Goal: Task Accomplishment & Management: Use online tool/utility

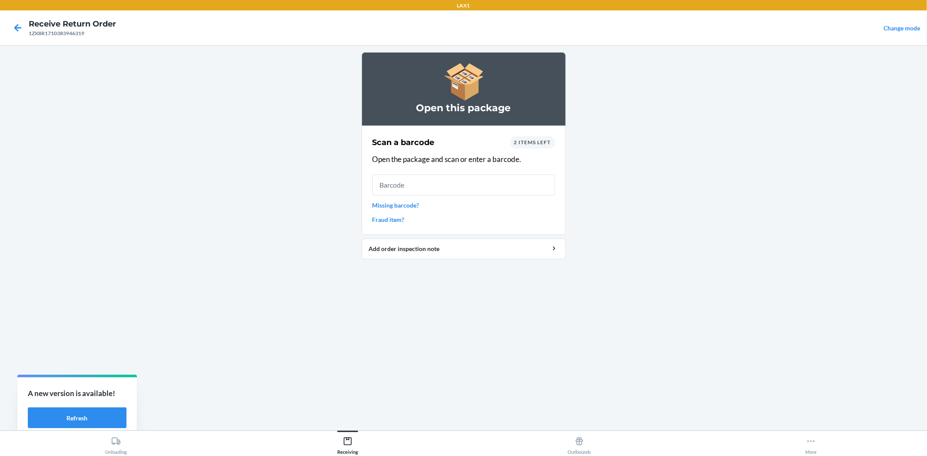
click at [489, 185] on input "text" at bounding box center [463, 185] width 182 height 21
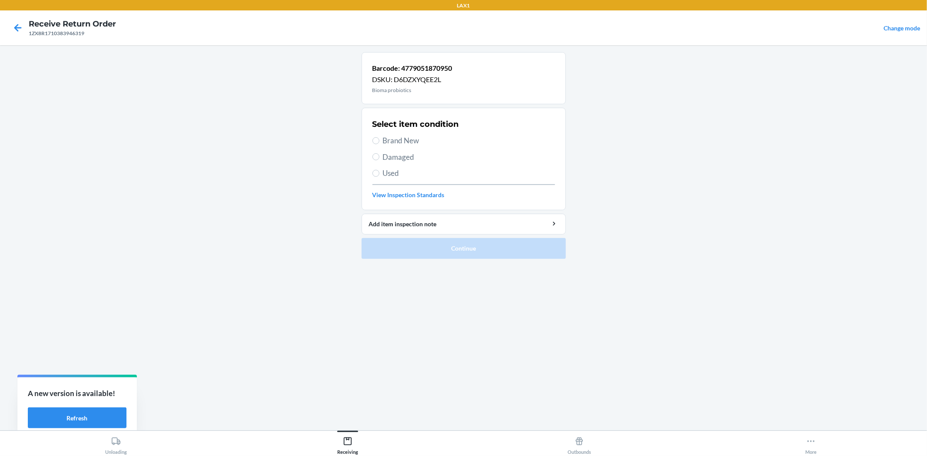
click at [400, 141] on span "Brand New" at bounding box center [469, 140] width 172 height 11
click at [379, 141] on input "Brand New" at bounding box center [375, 140] width 7 height 7
radio input "true"
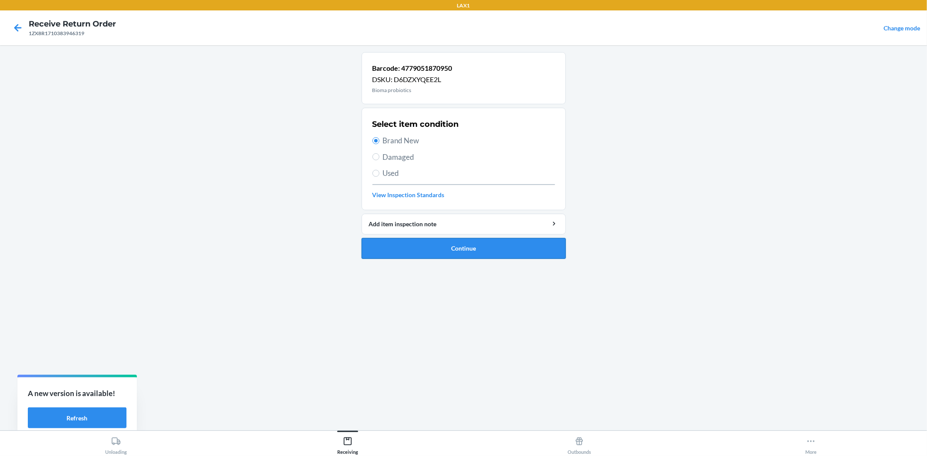
click at [459, 257] on button "Continue" at bounding box center [463, 248] width 204 height 21
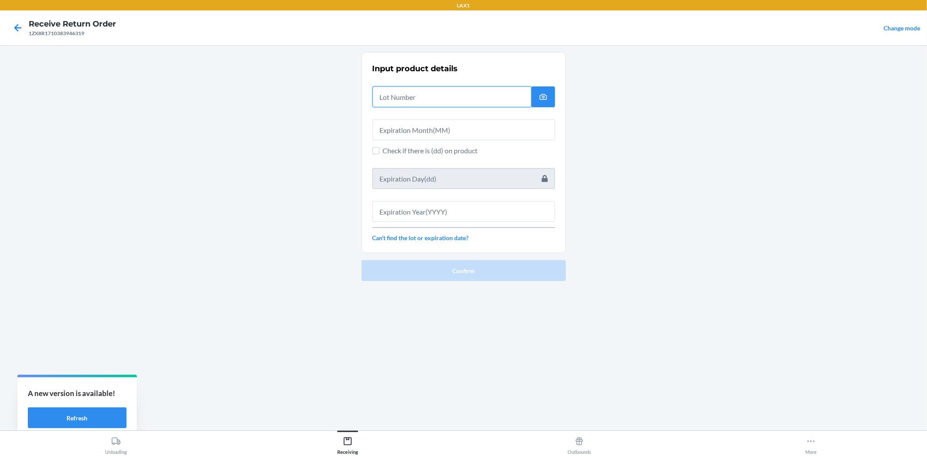
click at [473, 101] on input "text" at bounding box center [451, 96] width 159 height 21
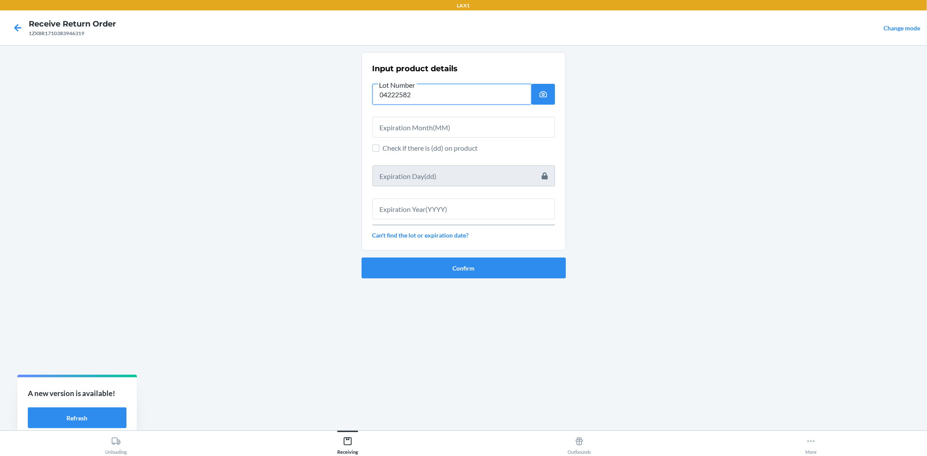
type input "04222582"
click at [474, 128] on input "text" at bounding box center [463, 127] width 182 height 21
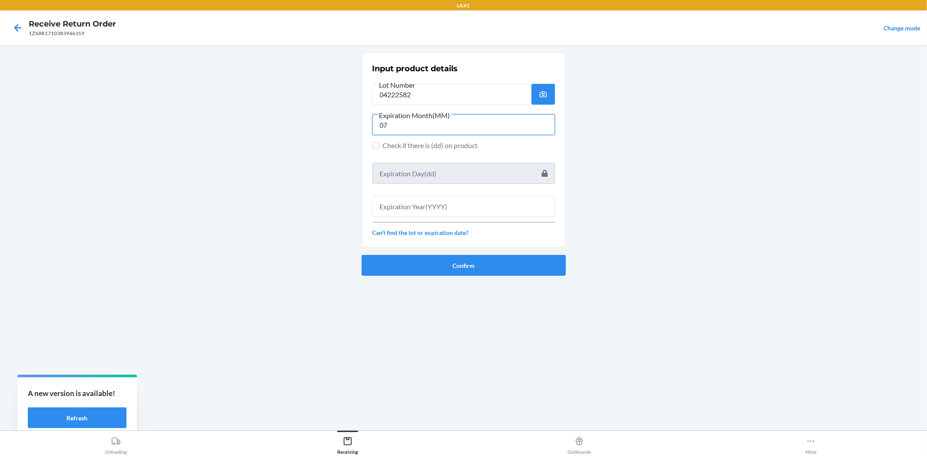
type input "07"
click at [479, 209] on input "text" at bounding box center [463, 206] width 182 height 21
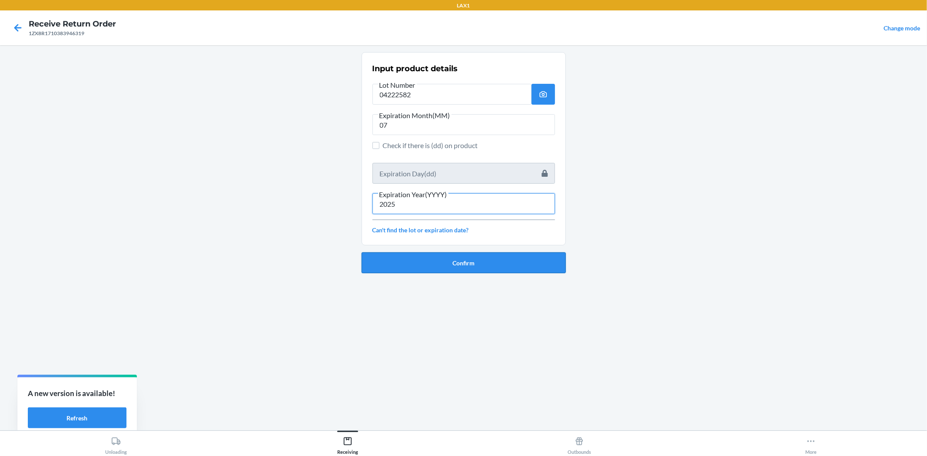
type input "2025"
click at [476, 264] on button "Confirm" at bounding box center [463, 262] width 204 height 21
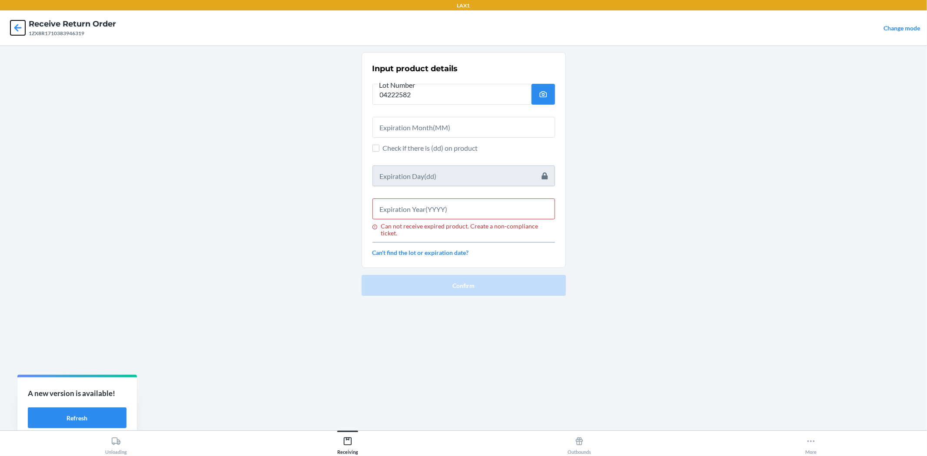
click at [16, 25] on icon at bounding box center [17, 27] width 15 height 15
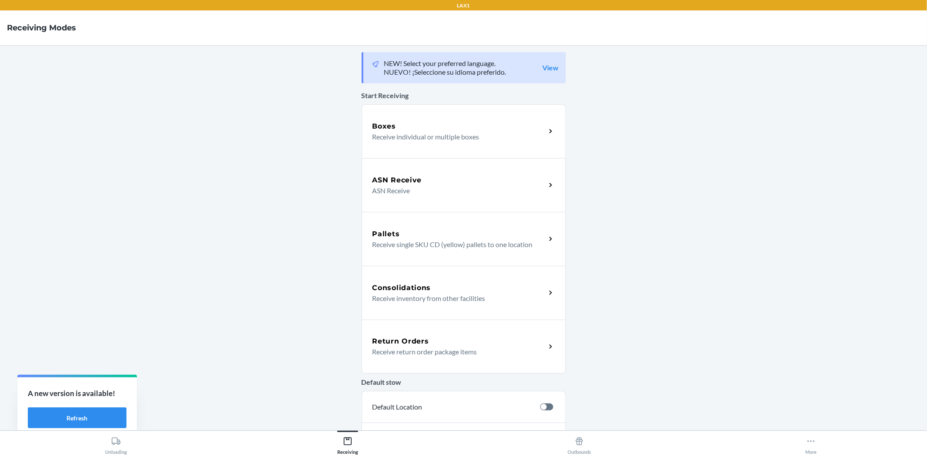
click at [507, 341] on div "Return Orders" at bounding box center [458, 341] width 173 height 10
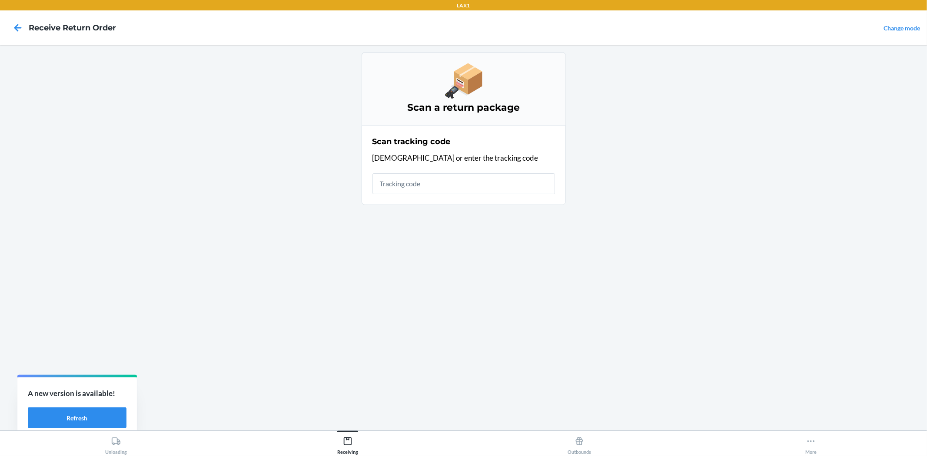
click at [461, 194] on div "Scan tracking code Scan or enter the tracking code" at bounding box center [463, 164] width 182 height 63
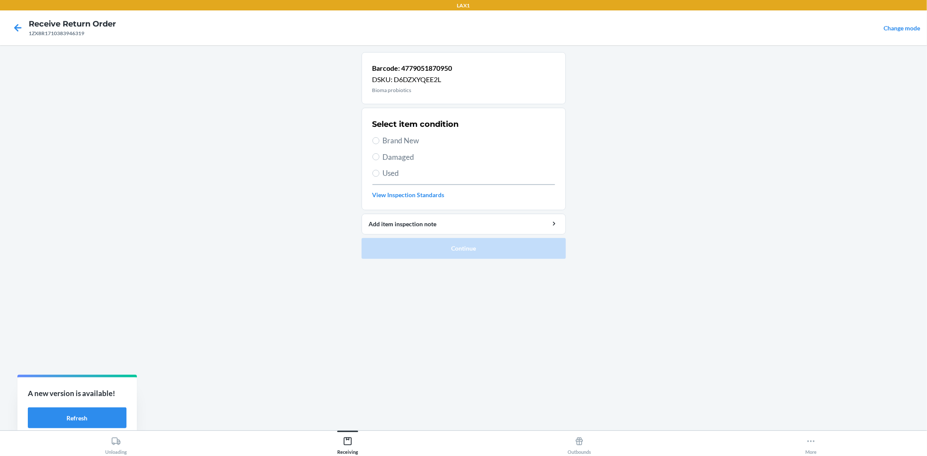
click at [393, 154] on span "Damaged" at bounding box center [469, 157] width 172 height 11
click at [379, 154] on input "Damaged" at bounding box center [375, 156] width 7 height 7
radio input "true"
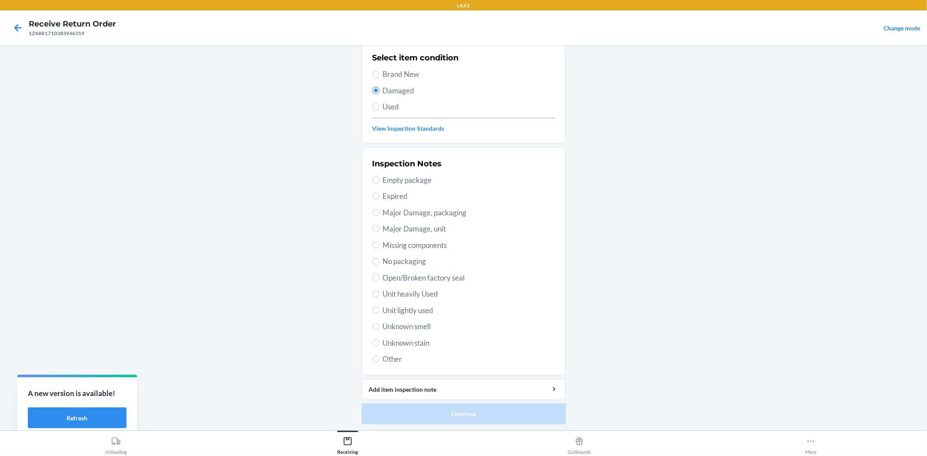
scroll to position [67, 0]
click at [390, 193] on span "Expired" at bounding box center [469, 195] width 172 height 11
click at [379, 193] on input "Expired" at bounding box center [375, 195] width 7 height 7
radio input "true"
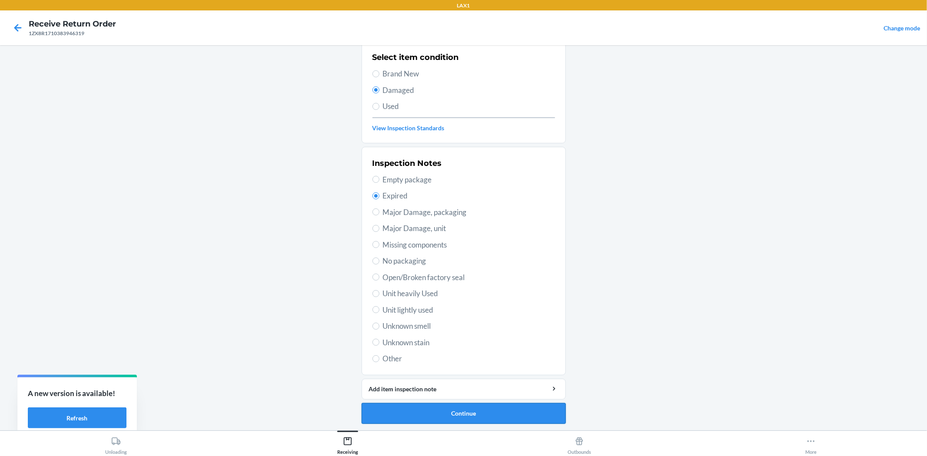
click at [487, 411] on button "Continue" at bounding box center [463, 413] width 204 height 21
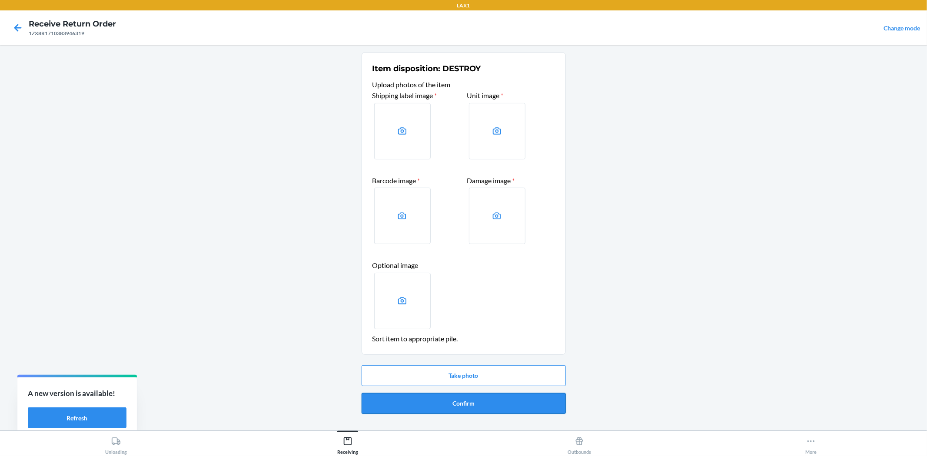
click at [493, 405] on button "Confirm" at bounding box center [463, 403] width 204 height 21
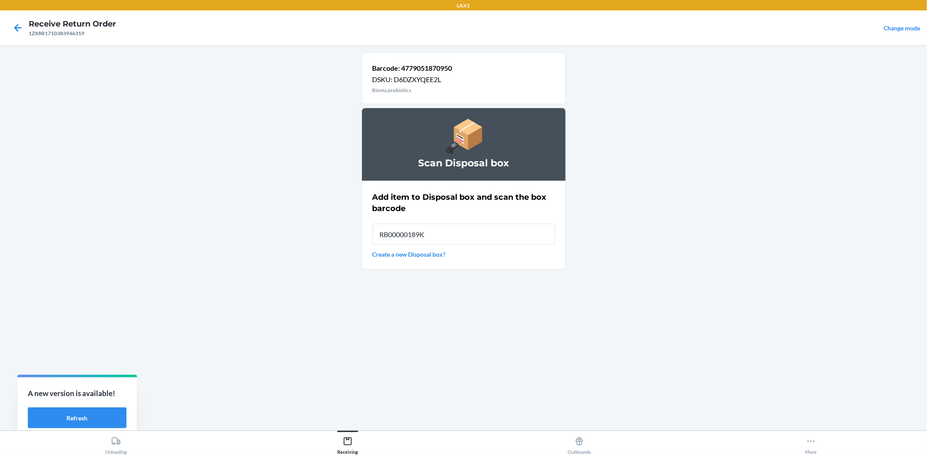
type input "RB00000189K"
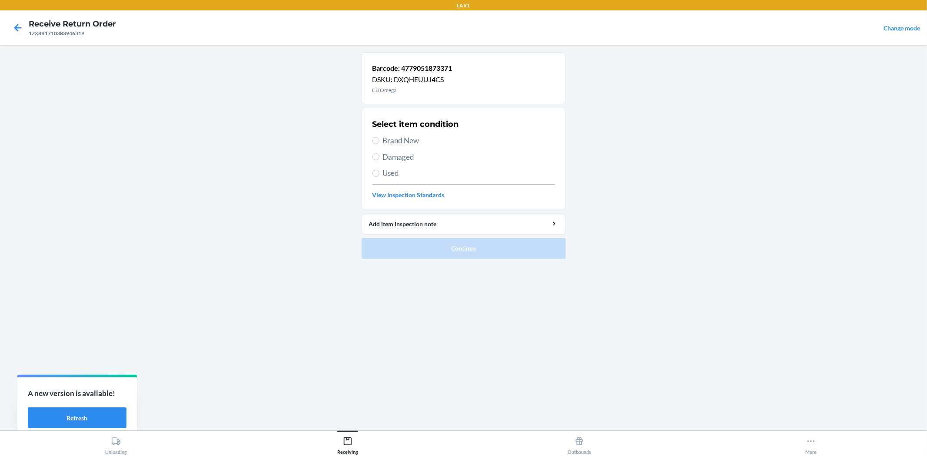
click at [378, 144] on label "Brand New" at bounding box center [463, 140] width 182 height 11
click at [378, 144] on input "Brand New" at bounding box center [375, 140] width 7 height 7
radio input "true"
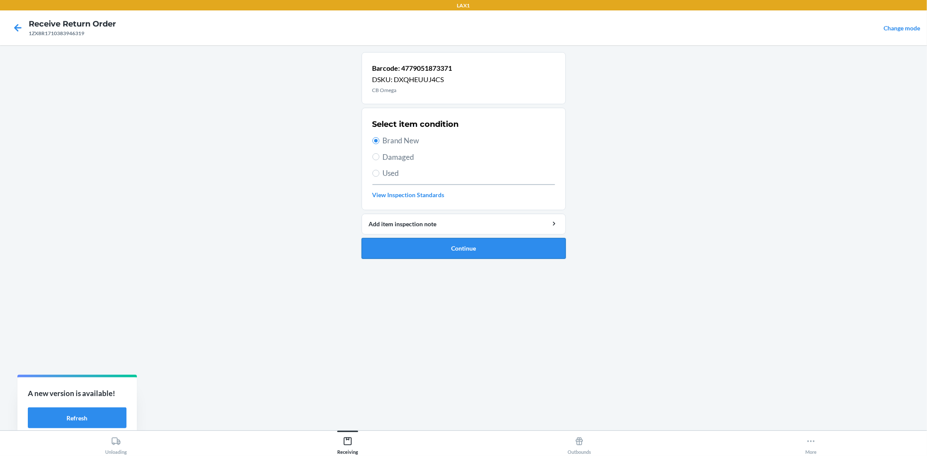
click at [435, 244] on button "Continue" at bounding box center [463, 248] width 204 height 21
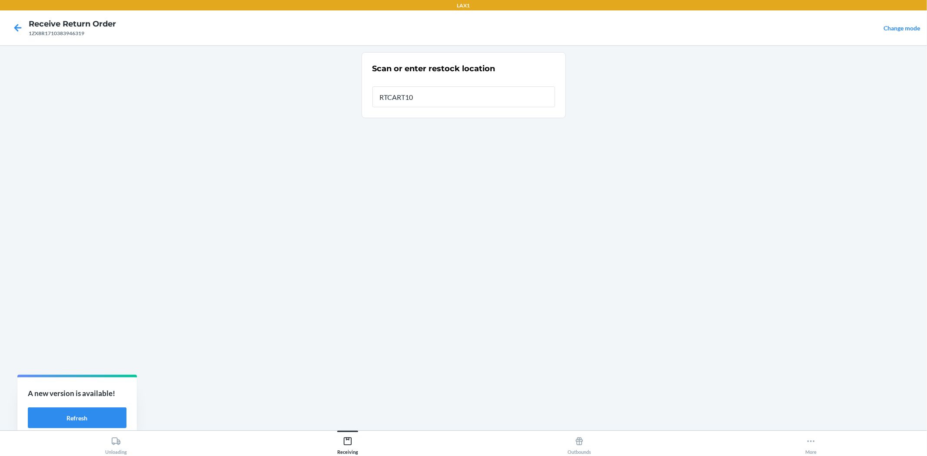
type input "RTCART100"
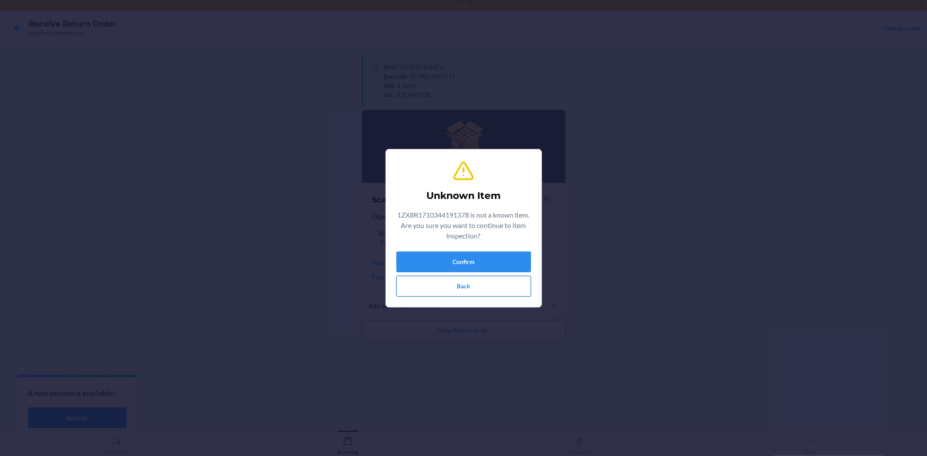
click at [477, 287] on button "Back" at bounding box center [463, 286] width 135 height 21
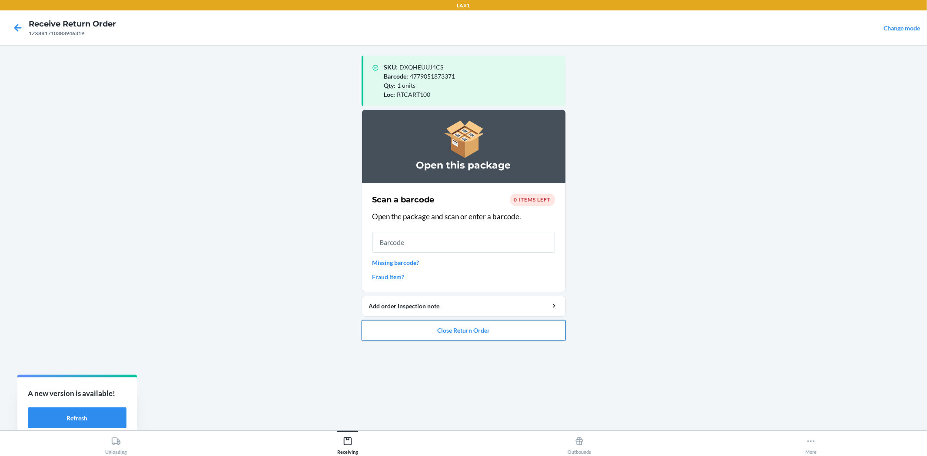
click at [487, 326] on button "Close Return Order" at bounding box center [463, 330] width 204 height 21
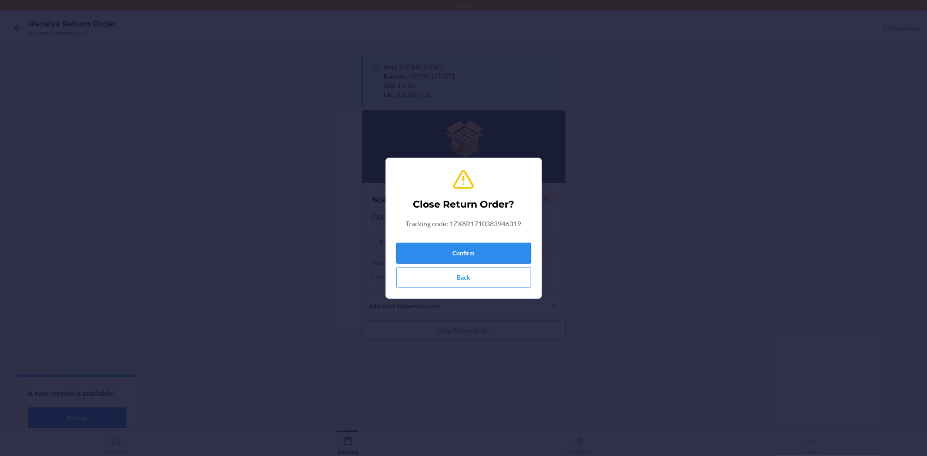
click at [489, 252] on button "Confirm" at bounding box center [463, 253] width 135 height 21
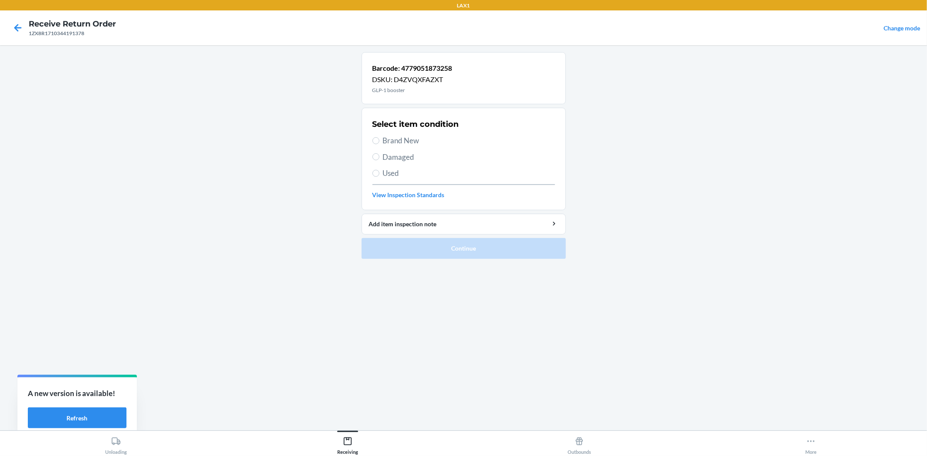
click at [417, 140] on span "Brand New" at bounding box center [469, 140] width 172 height 11
click at [379, 140] on input "Brand New" at bounding box center [375, 140] width 7 height 7
radio input "true"
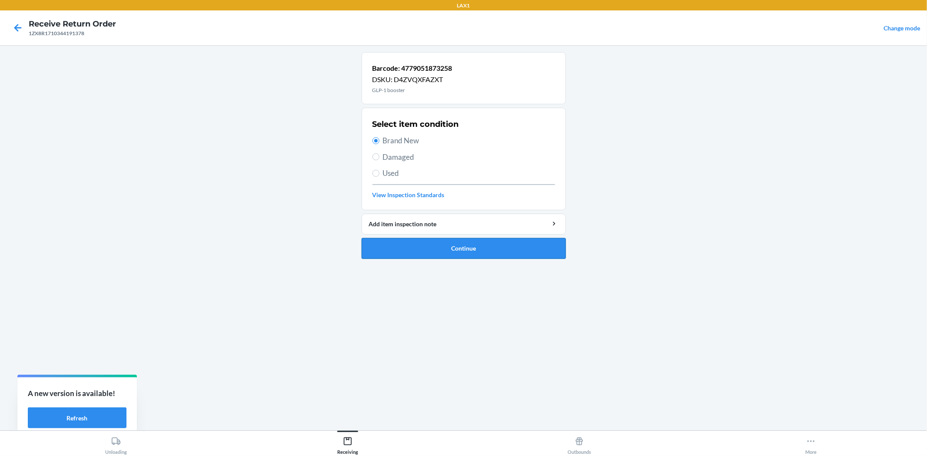
click at [472, 245] on button "Continue" at bounding box center [463, 248] width 204 height 21
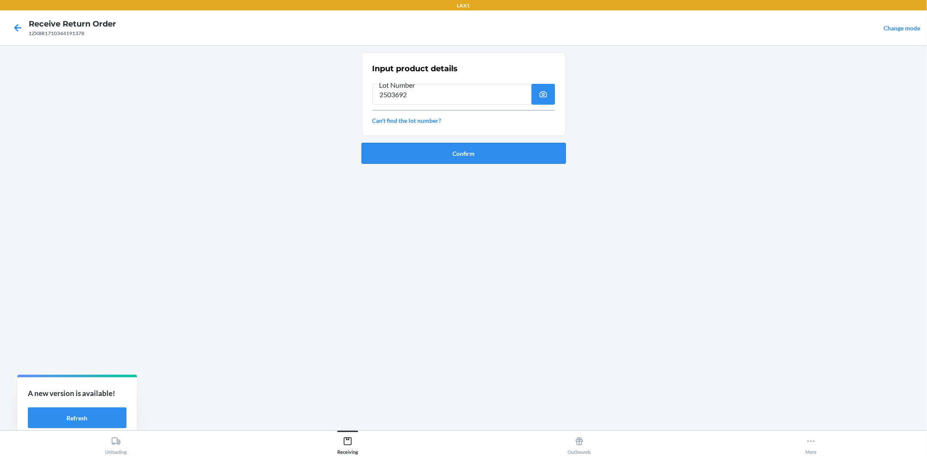
type input "2503692"
click at [414, 159] on button "Confirm" at bounding box center [463, 153] width 204 height 21
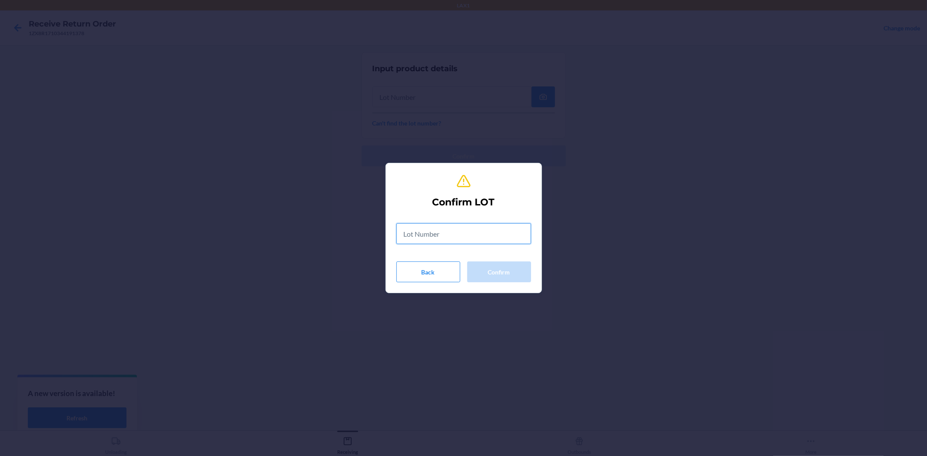
click at [443, 232] on input "text" at bounding box center [463, 233] width 135 height 21
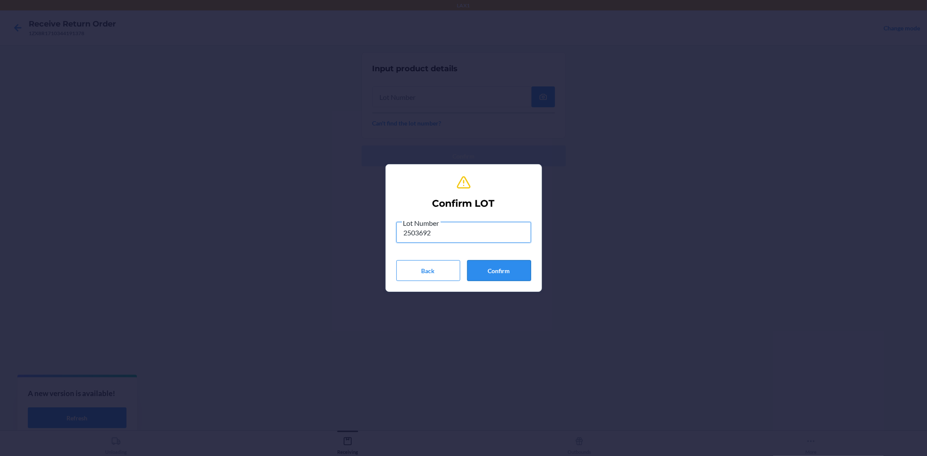
type input "2503692"
click at [515, 265] on button "Confirm" at bounding box center [499, 270] width 64 height 21
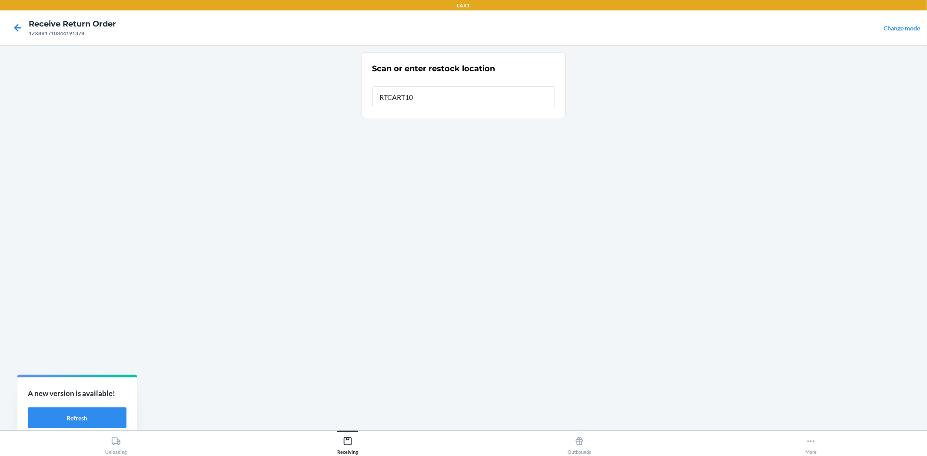
type input "RTCART100"
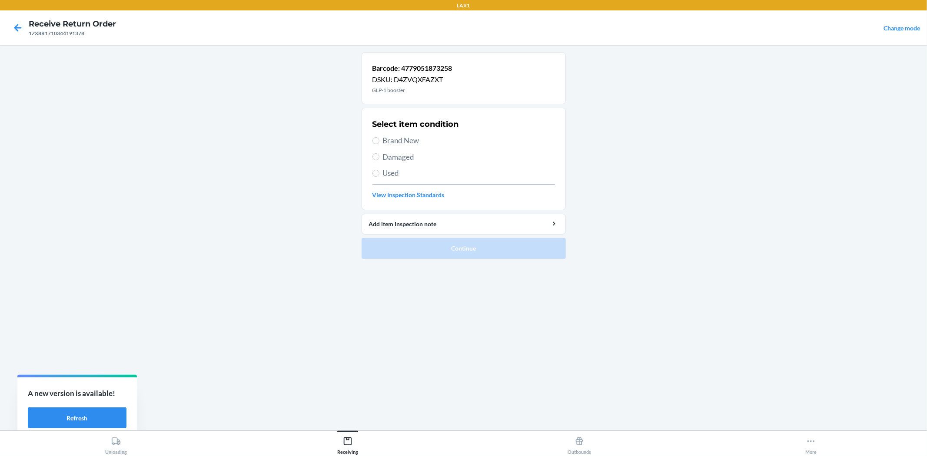
click at [398, 139] on span "Brand New" at bounding box center [469, 140] width 172 height 11
click at [379, 139] on input "Brand New" at bounding box center [375, 140] width 7 height 7
radio input "true"
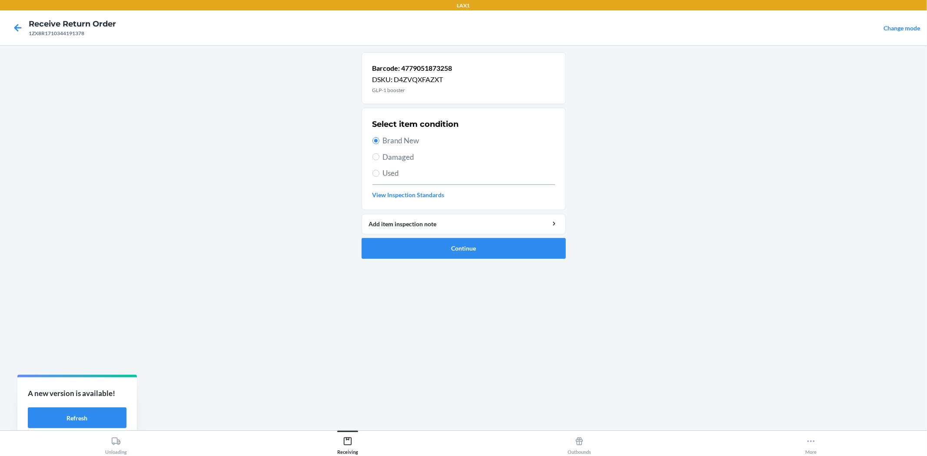
click at [392, 155] on span "Damaged" at bounding box center [469, 157] width 172 height 11
click at [379, 155] on input "Damaged" at bounding box center [375, 156] width 7 height 7
radio input "true"
radio input "false"
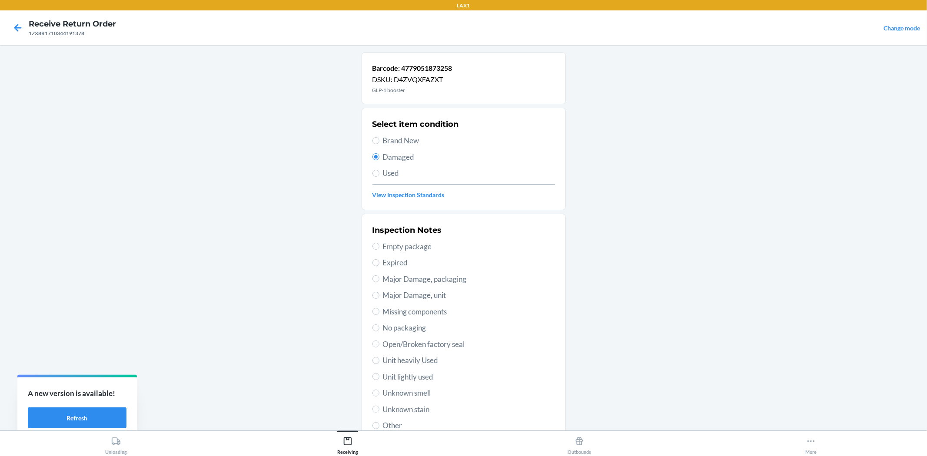
click at [420, 344] on span "Open/Broken factory seal" at bounding box center [469, 344] width 172 height 11
click at [379, 344] on input "Open/Broken factory seal" at bounding box center [375, 344] width 7 height 7
radio input "true"
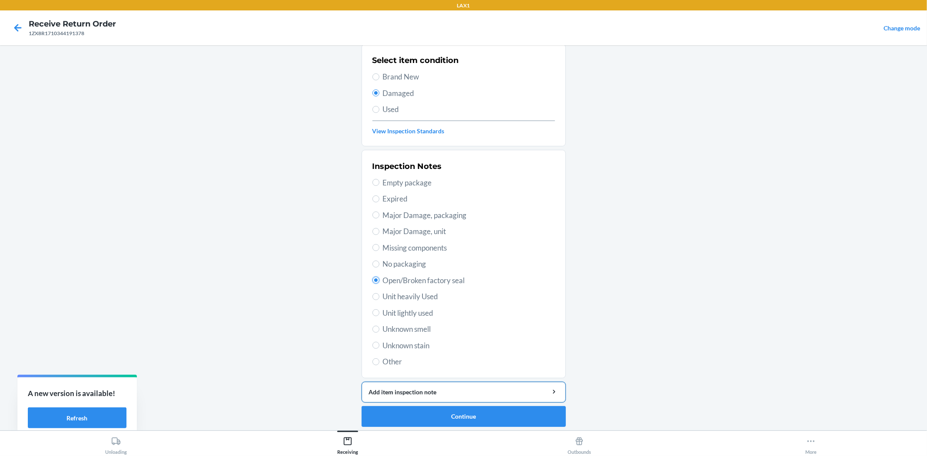
scroll to position [67, 0]
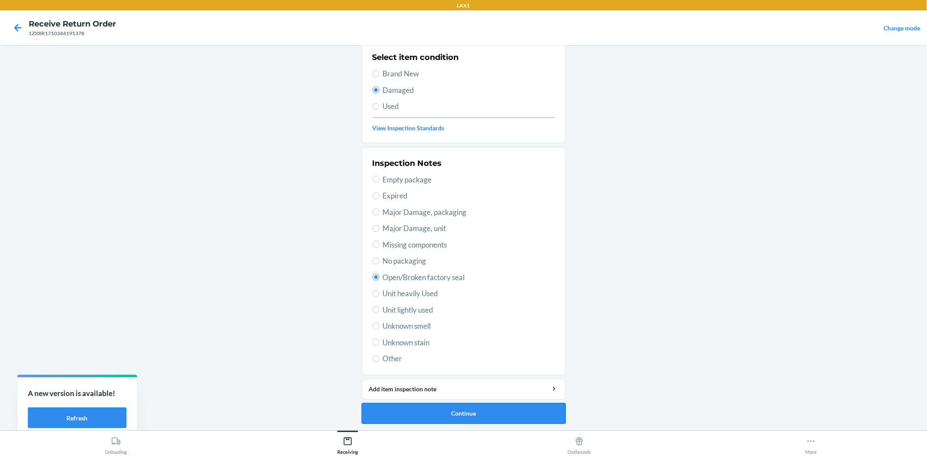
click at [445, 409] on button "Continue" at bounding box center [463, 413] width 204 height 21
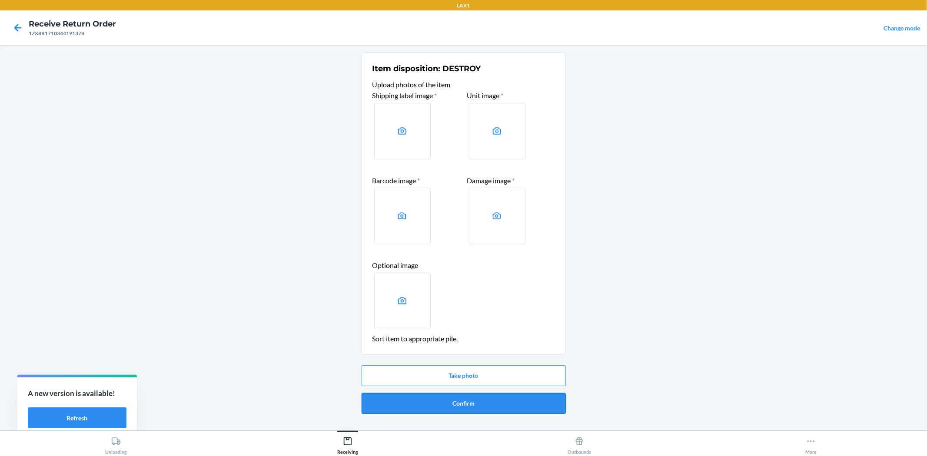
click at [475, 400] on button "Confirm" at bounding box center [463, 403] width 204 height 21
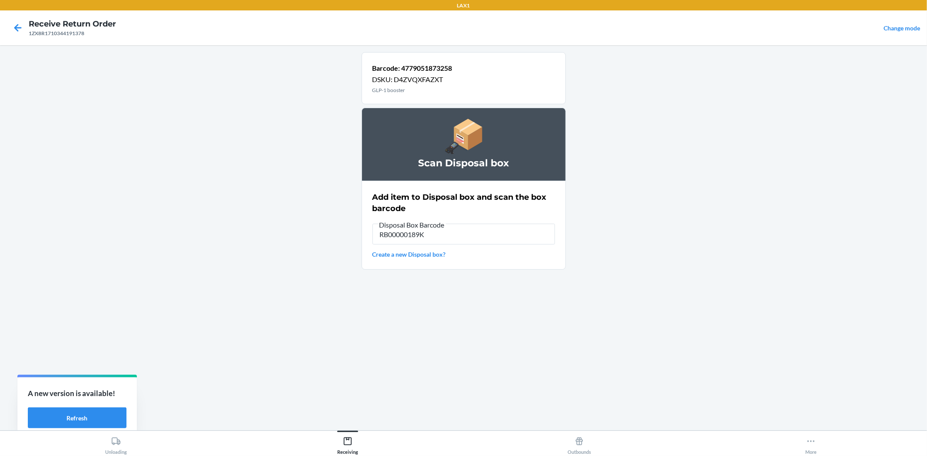
type input "RB00000189K"
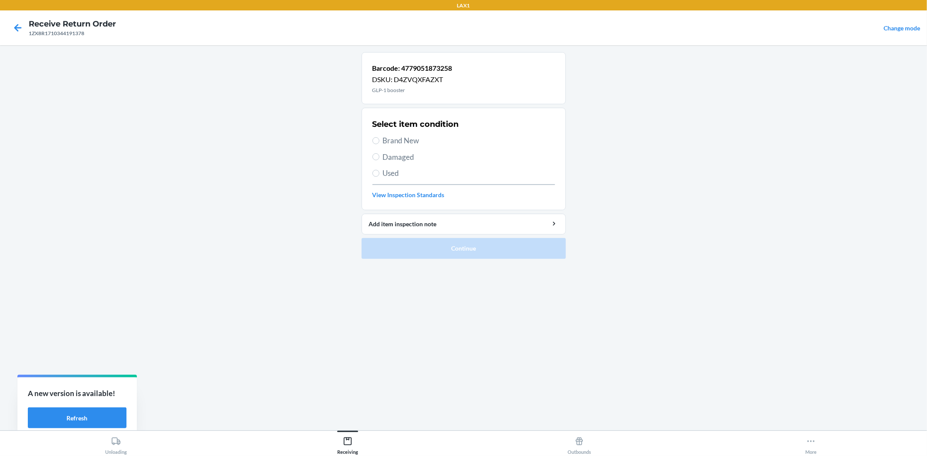
click at [393, 140] on span "Brand New" at bounding box center [469, 140] width 172 height 11
click at [379, 140] on input "Brand New" at bounding box center [375, 140] width 7 height 7
radio input "true"
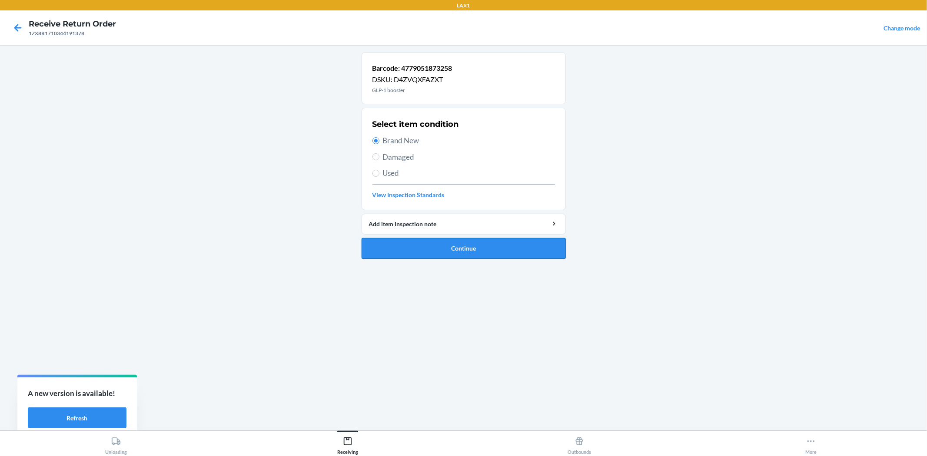
click at [404, 241] on button "Continue" at bounding box center [463, 248] width 204 height 21
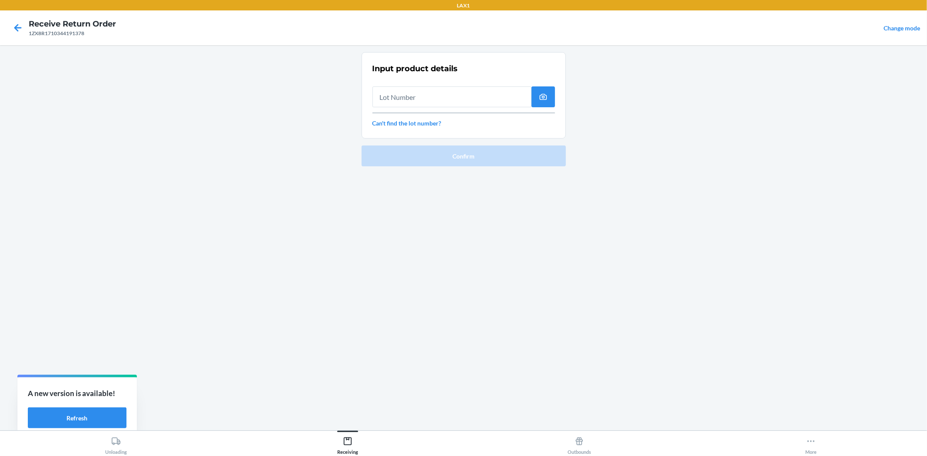
click at [411, 98] on input "text" at bounding box center [451, 96] width 159 height 21
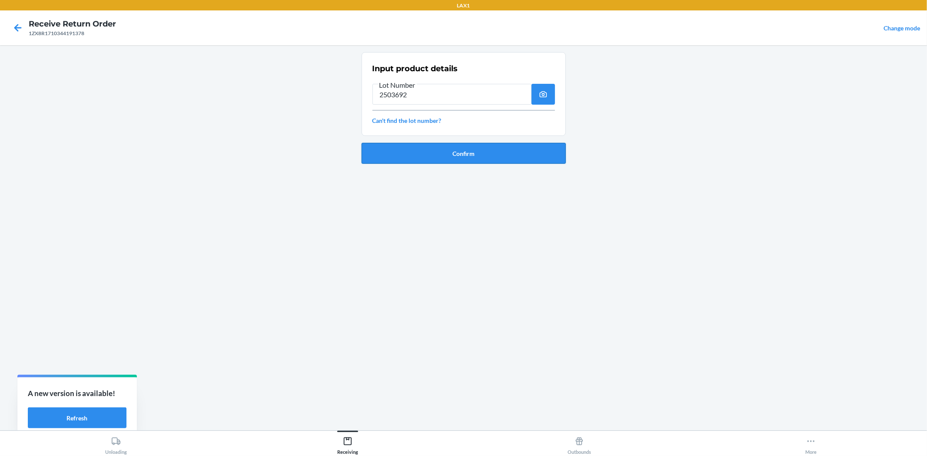
type input "2503692"
click at [454, 144] on button "Confirm" at bounding box center [463, 153] width 204 height 21
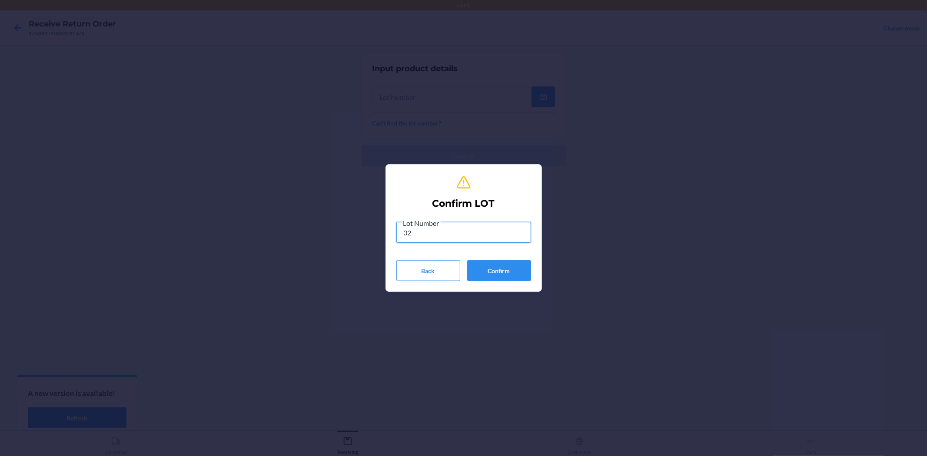
type input "0"
type input "2503692"
click at [490, 275] on button "Confirm" at bounding box center [499, 270] width 64 height 21
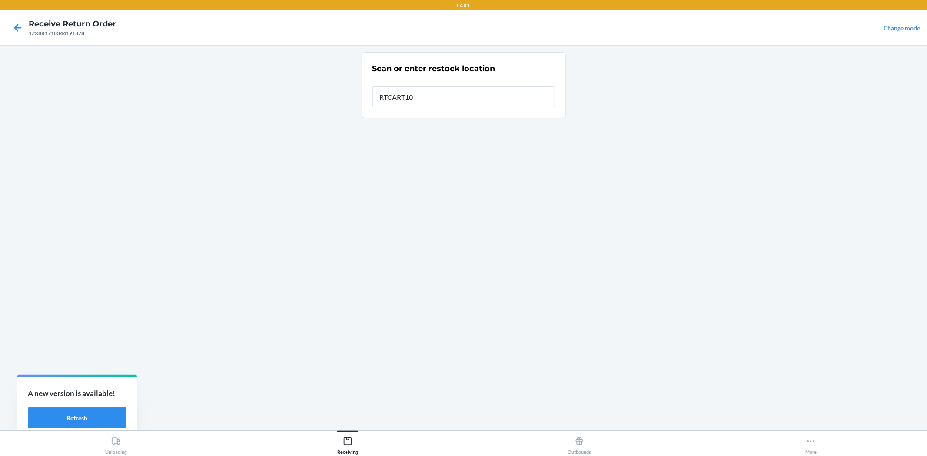
type input "RTCART100"
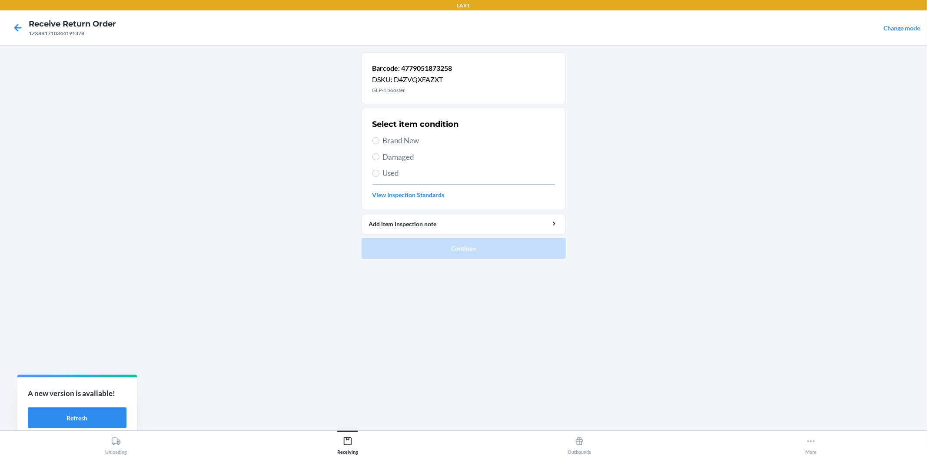
click at [384, 138] on span "Brand New" at bounding box center [469, 140] width 172 height 11
click at [379, 138] on input "Brand New" at bounding box center [375, 140] width 7 height 7
radio input "true"
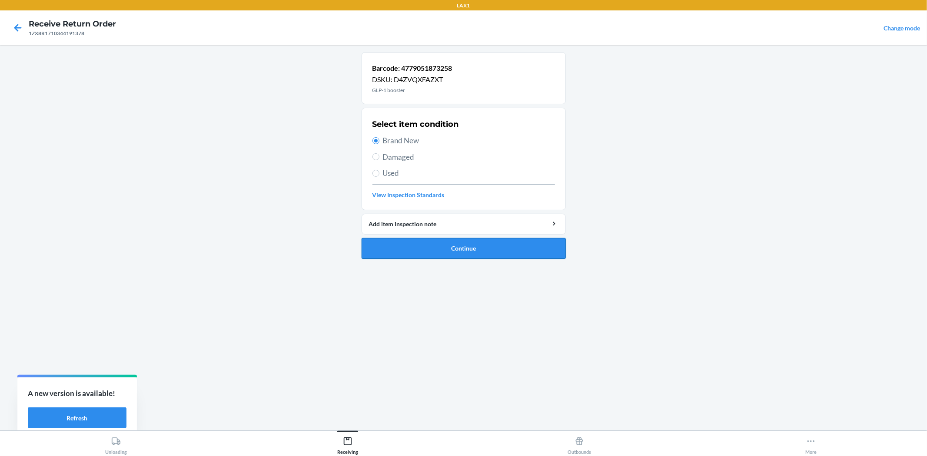
click at [417, 244] on button "Continue" at bounding box center [463, 248] width 204 height 21
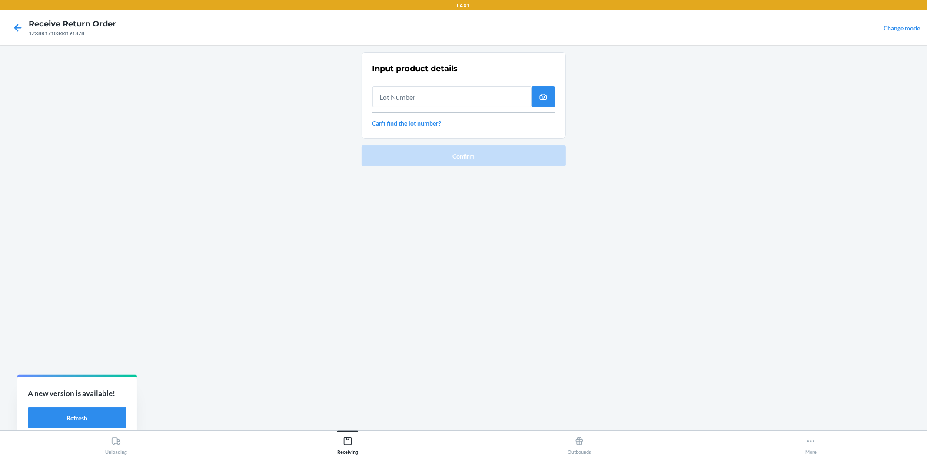
click at [420, 100] on input "text" at bounding box center [451, 96] width 159 height 21
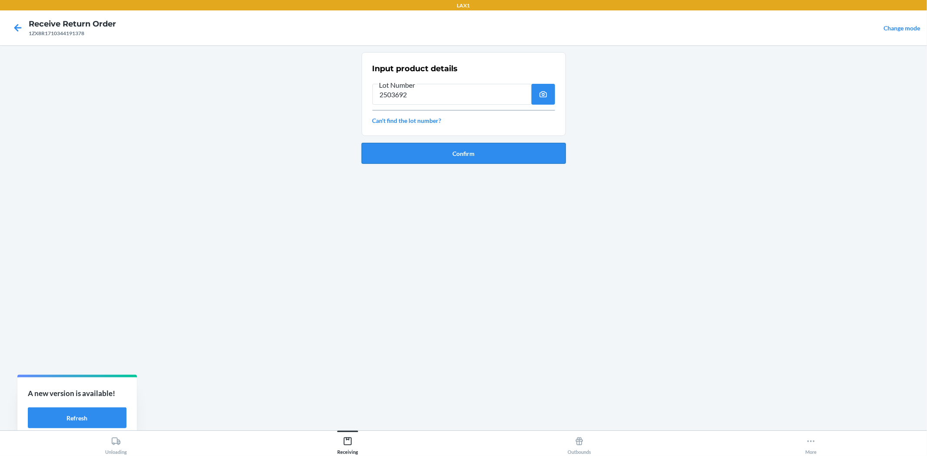
type input "2503692"
click at [439, 150] on button "Confirm" at bounding box center [463, 153] width 204 height 21
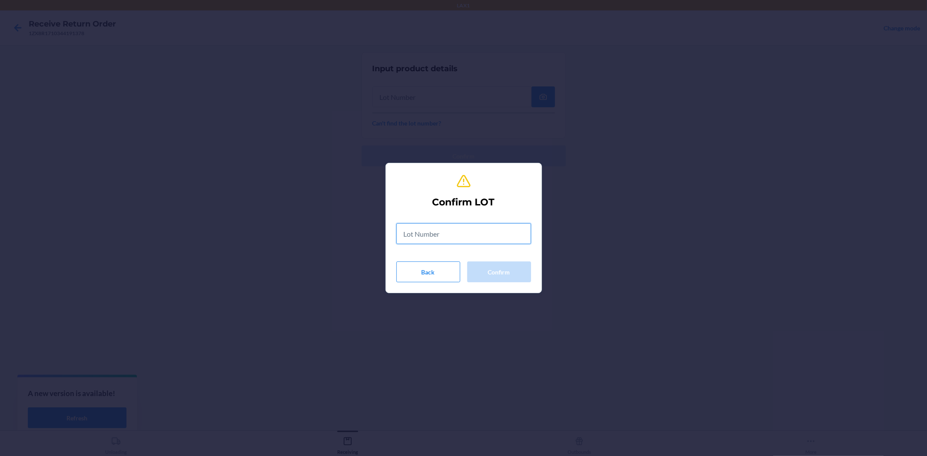
click at [487, 237] on input "text" at bounding box center [463, 233] width 135 height 21
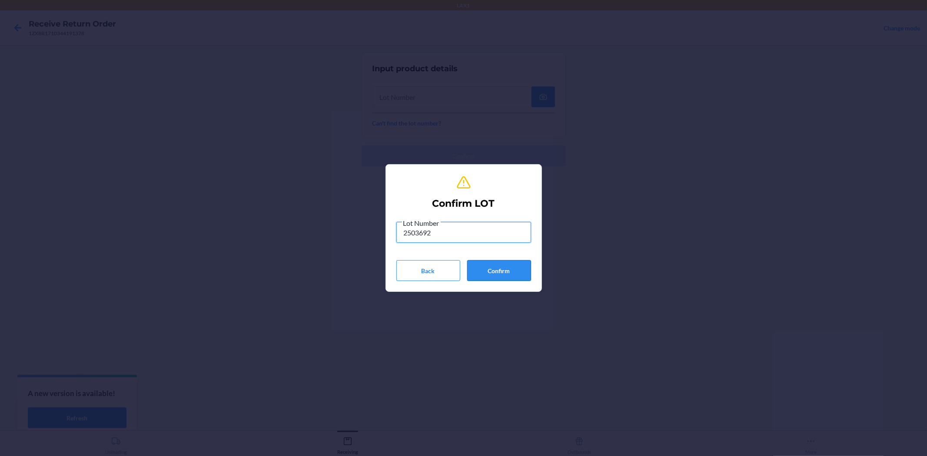
type input "2503692"
click at [525, 266] on button "Confirm" at bounding box center [499, 270] width 64 height 21
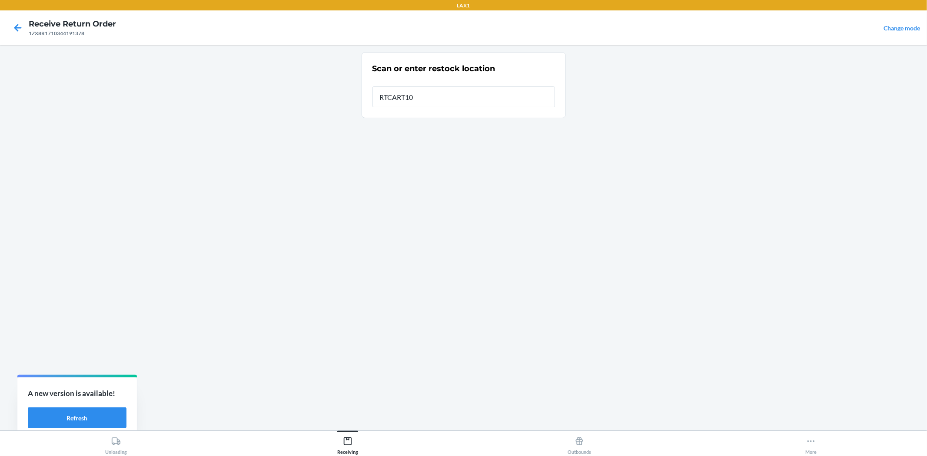
type input "RTCART100"
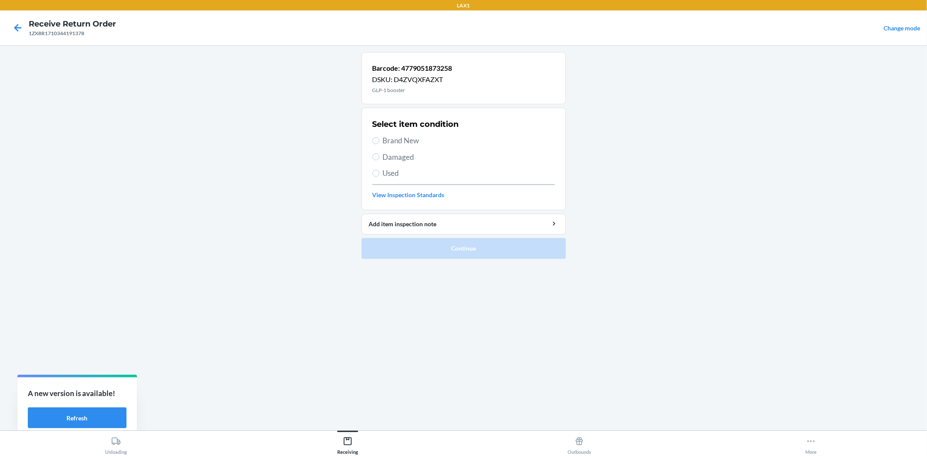
click at [388, 140] on span "Brand New" at bounding box center [469, 140] width 172 height 11
click at [379, 140] on input "Brand New" at bounding box center [375, 140] width 7 height 7
radio input "true"
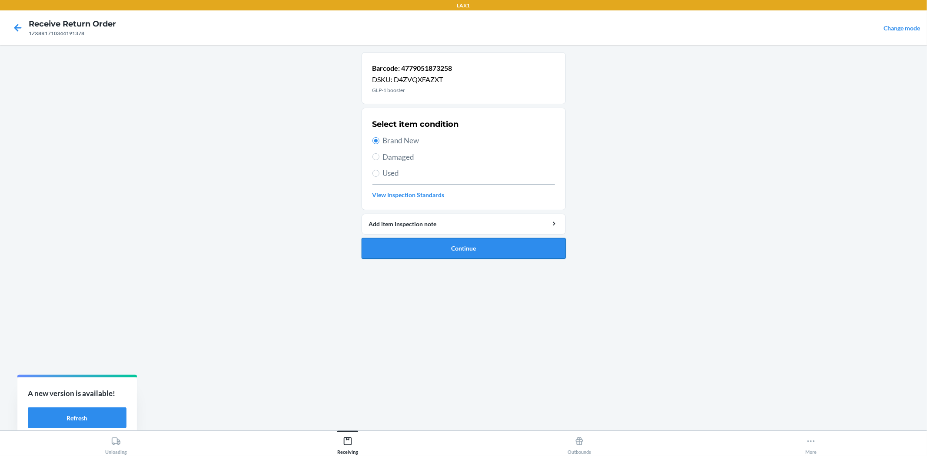
click at [467, 239] on button "Continue" at bounding box center [463, 248] width 204 height 21
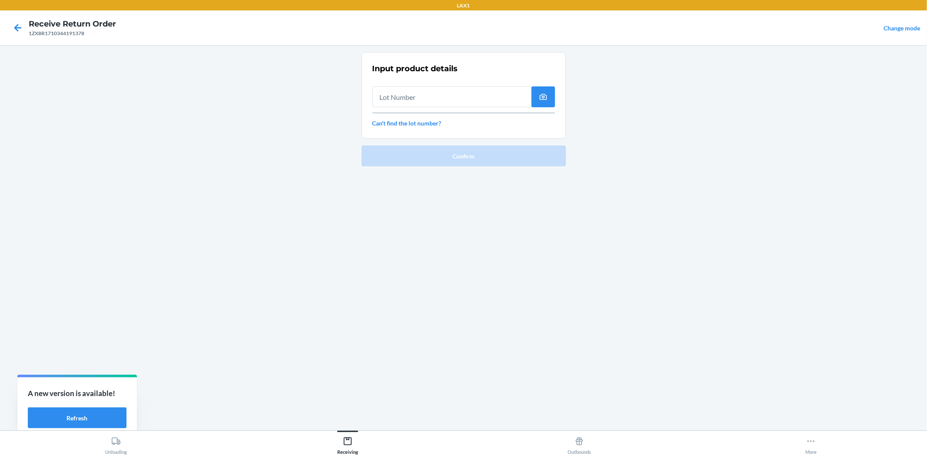
click at [424, 99] on input "text" at bounding box center [451, 96] width 159 height 21
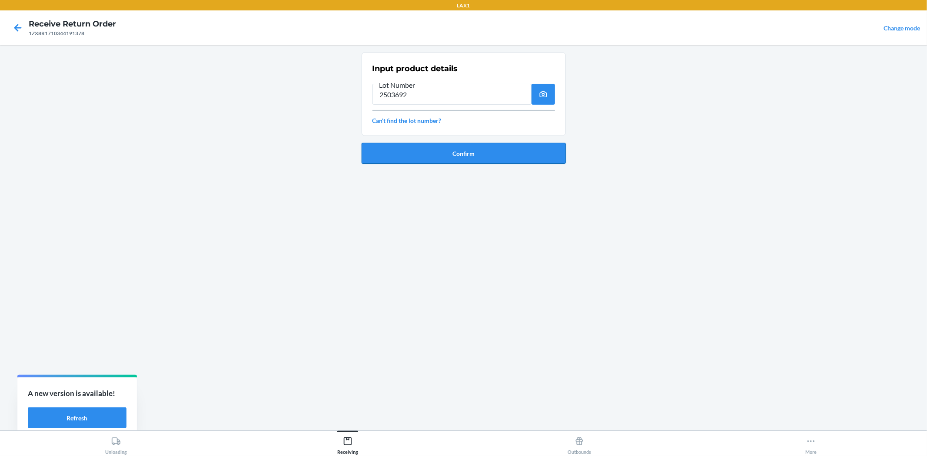
type input "2503692"
click at [445, 155] on button "Confirm" at bounding box center [463, 153] width 204 height 21
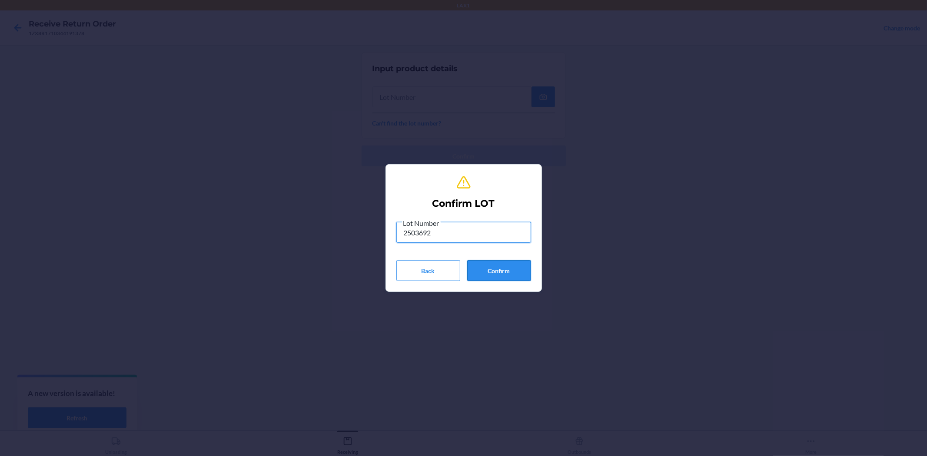
type input "2503692"
click at [509, 274] on button "Confirm" at bounding box center [499, 270] width 64 height 21
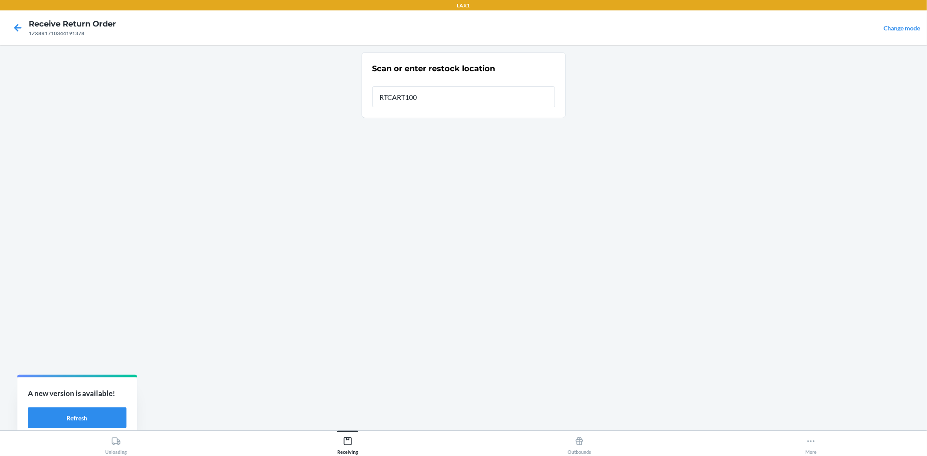
type input "RTCART100"
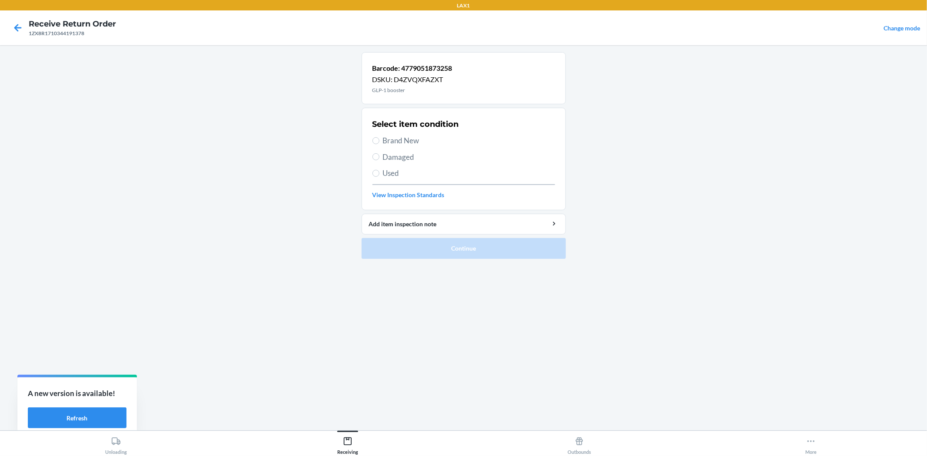
click at [391, 142] on span "Brand New" at bounding box center [469, 140] width 172 height 11
click at [379, 142] on input "Brand New" at bounding box center [375, 140] width 7 height 7
radio input "true"
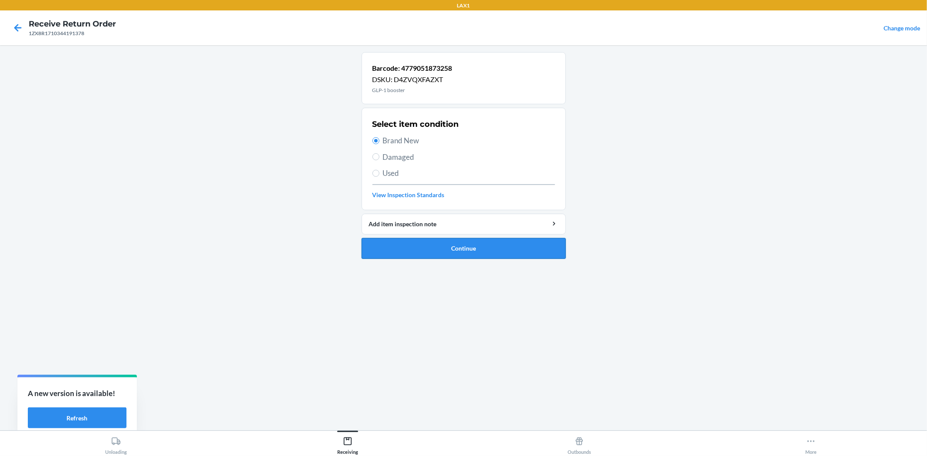
click at [459, 249] on button "Continue" at bounding box center [463, 248] width 204 height 21
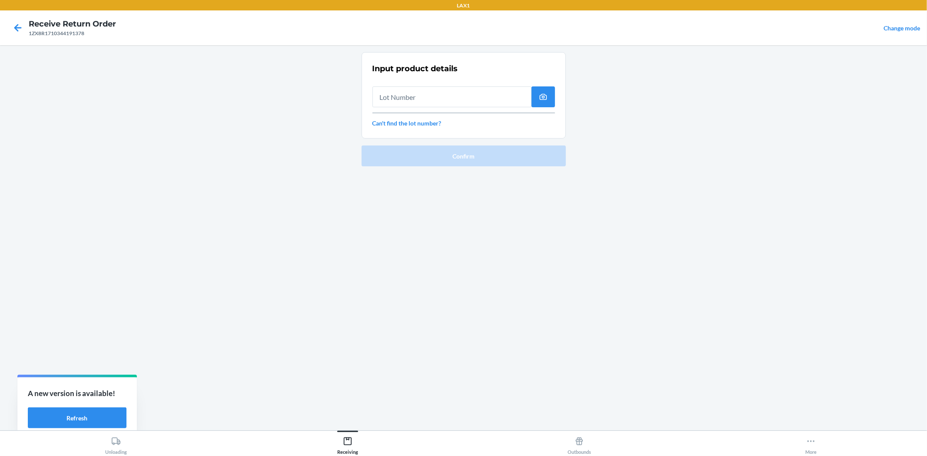
click at [398, 97] on input "text" at bounding box center [451, 96] width 159 height 21
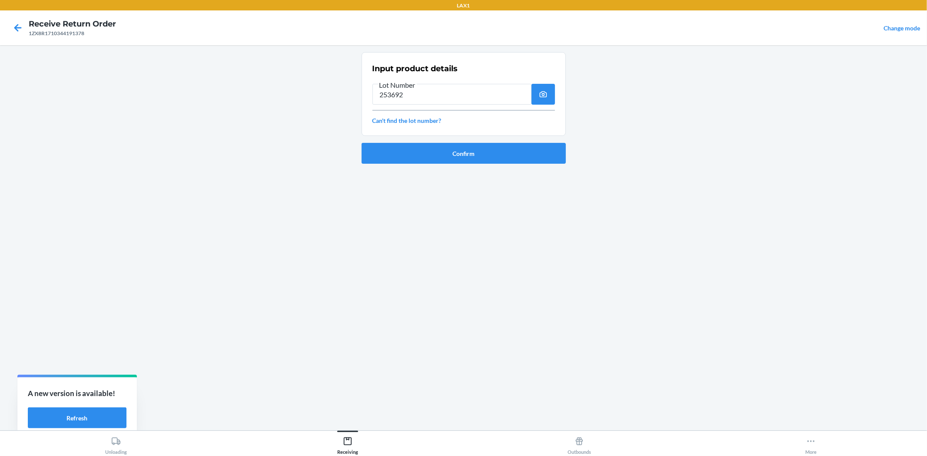
click at [385, 96] on input "253692" at bounding box center [451, 94] width 159 height 21
click at [388, 99] on input "253692" at bounding box center [451, 94] width 159 height 21
type input "2503692"
click at [444, 166] on ol "Input product details Lot Number 2503692 Can't find the lot number? Confirm" at bounding box center [463, 111] width 204 height 119
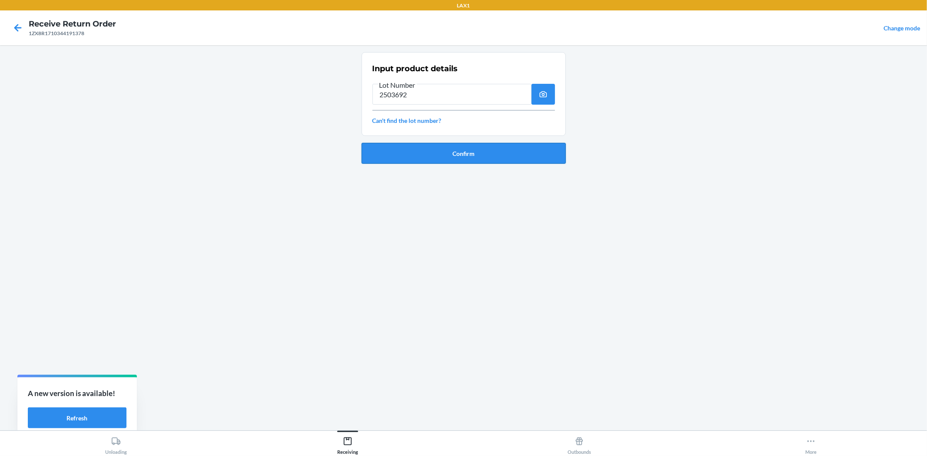
click at [444, 160] on button "Confirm" at bounding box center [463, 153] width 204 height 21
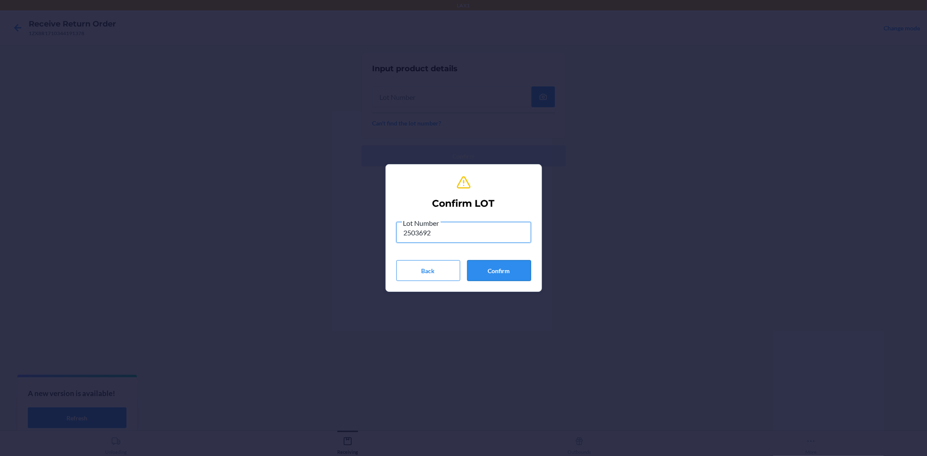
type input "2503692"
click at [482, 268] on button "Confirm" at bounding box center [499, 270] width 64 height 21
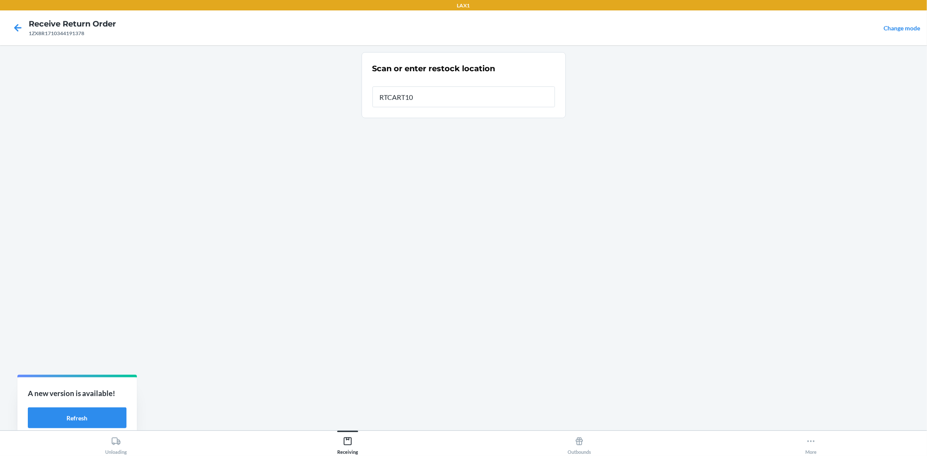
type input "RTCART100"
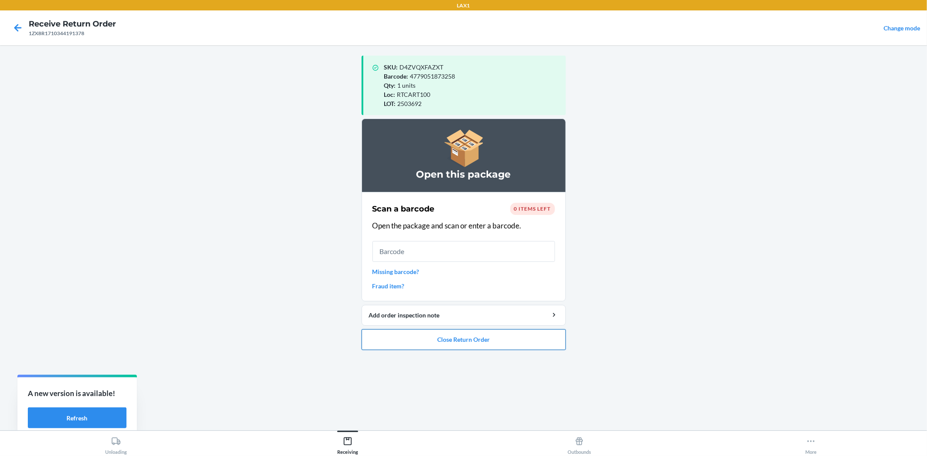
click at [522, 338] on button "Close Return Order" at bounding box center [463, 339] width 204 height 21
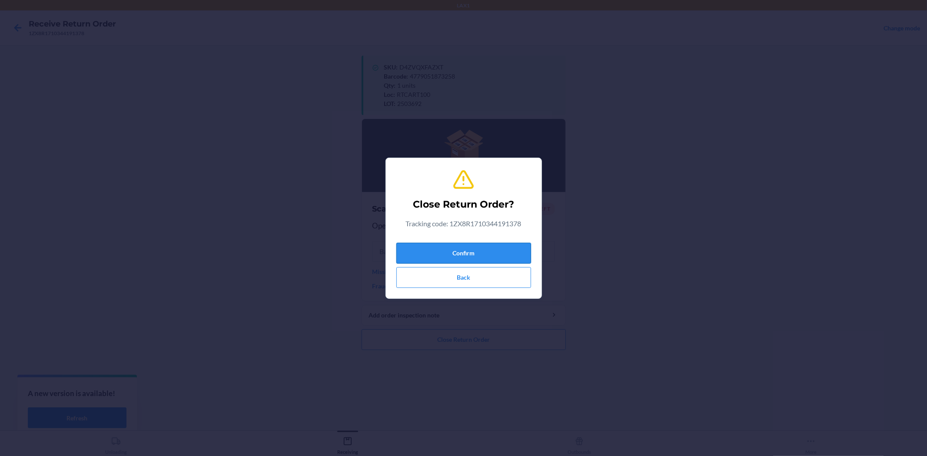
click at [463, 249] on button "Confirm" at bounding box center [463, 253] width 135 height 21
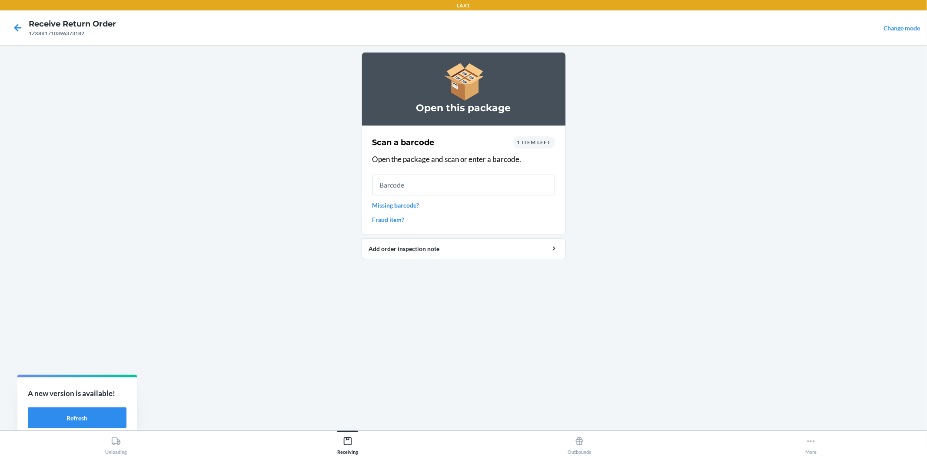
click at [418, 205] on link "Missing barcode?" at bounding box center [463, 205] width 182 height 9
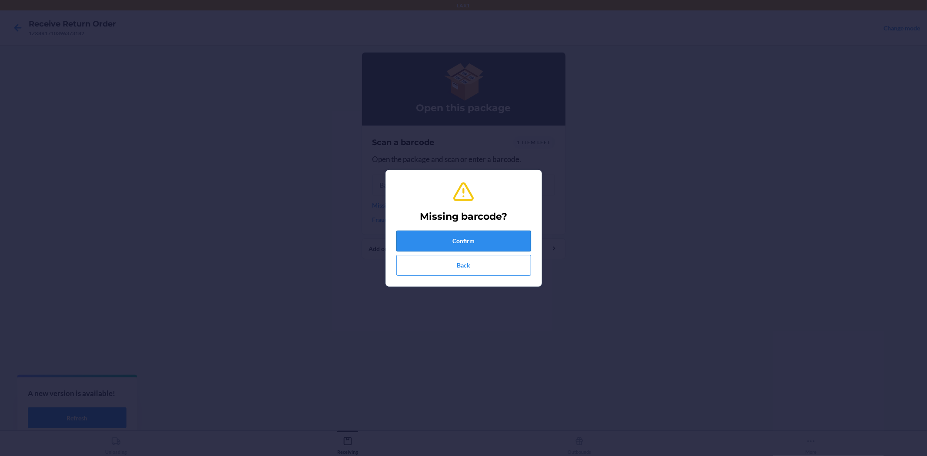
click at [439, 238] on button "Confirm" at bounding box center [463, 241] width 135 height 21
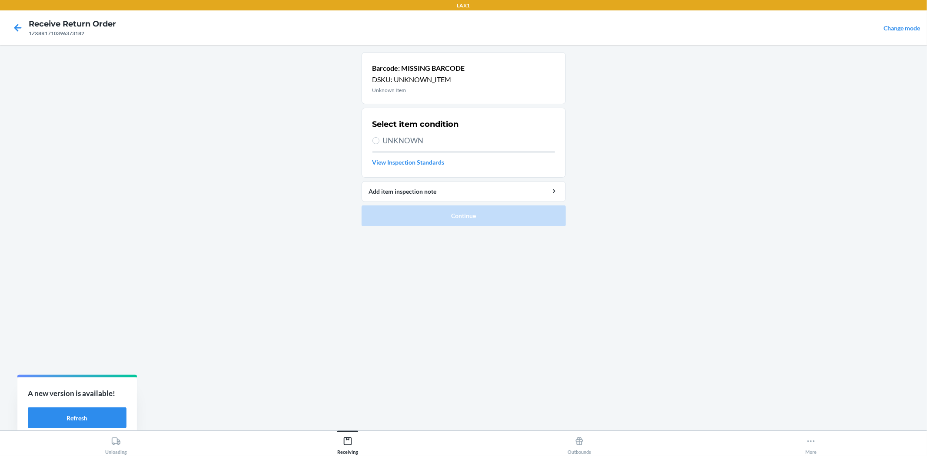
click at [396, 139] on span "UNKNOWN" at bounding box center [469, 140] width 172 height 11
click at [379, 139] on input "UNKNOWN" at bounding box center [375, 140] width 7 height 7
radio input "true"
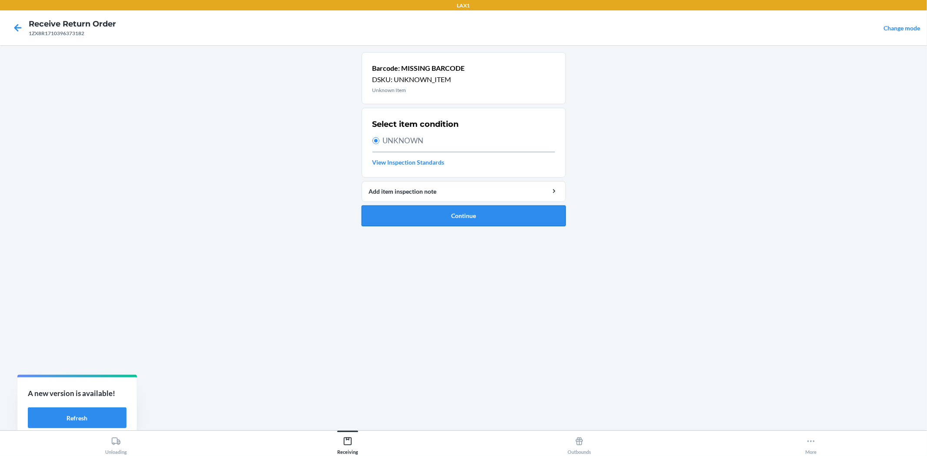
click at [488, 212] on button "Continue" at bounding box center [463, 216] width 204 height 21
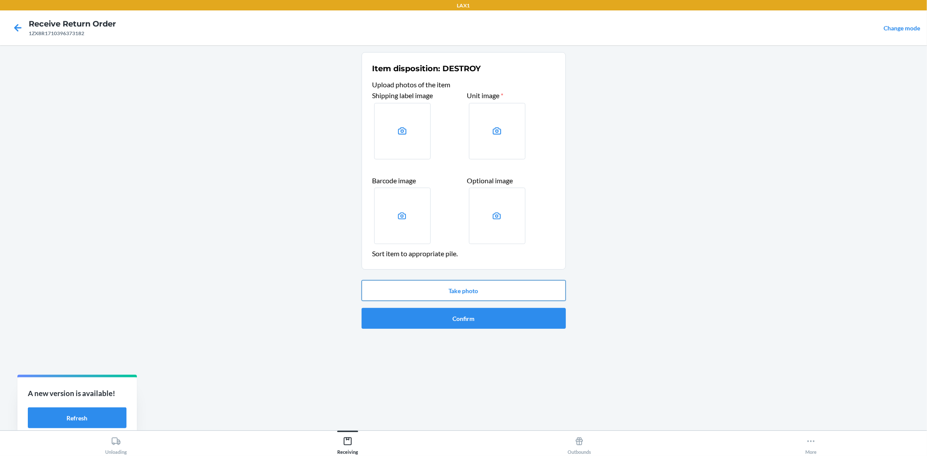
click at [499, 292] on button "Take photo" at bounding box center [463, 290] width 204 height 21
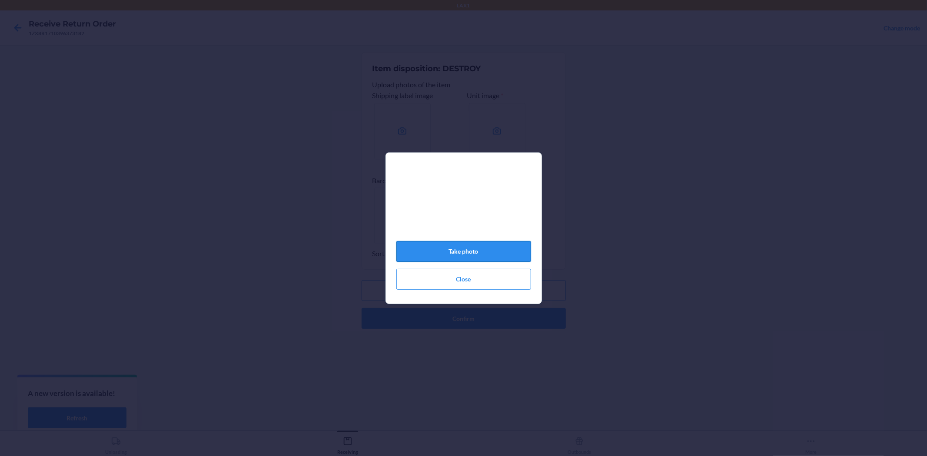
click at [504, 253] on button "Take photo" at bounding box center [463, 251] width 135 height 21
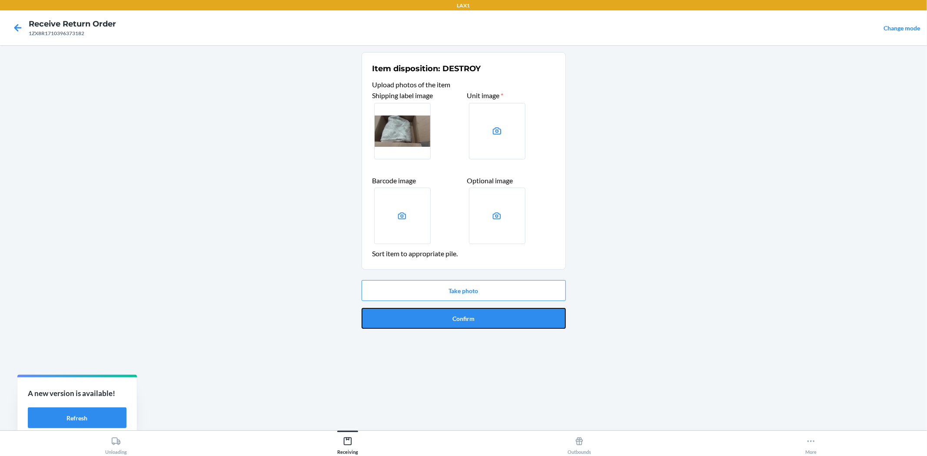
drag, startPoint x: 487, startPoint y: 324, endPoint x: 417, endPoint y: 292, distance: 77.0
click at [487, 323] on button "Confirm" at bounding box center [463, 318] width 204 height 21
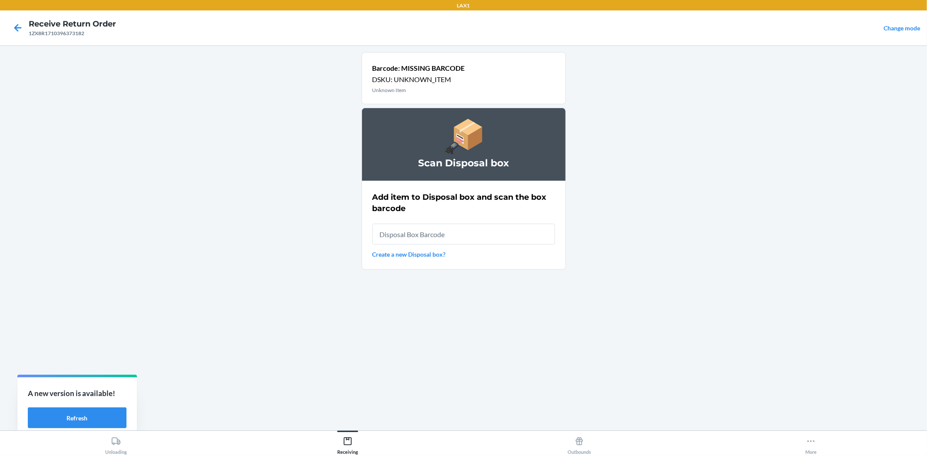
click at [437, 238] on input "text" at bounding box center [463, 234] width 182 height 21
type input "RB00000189K"
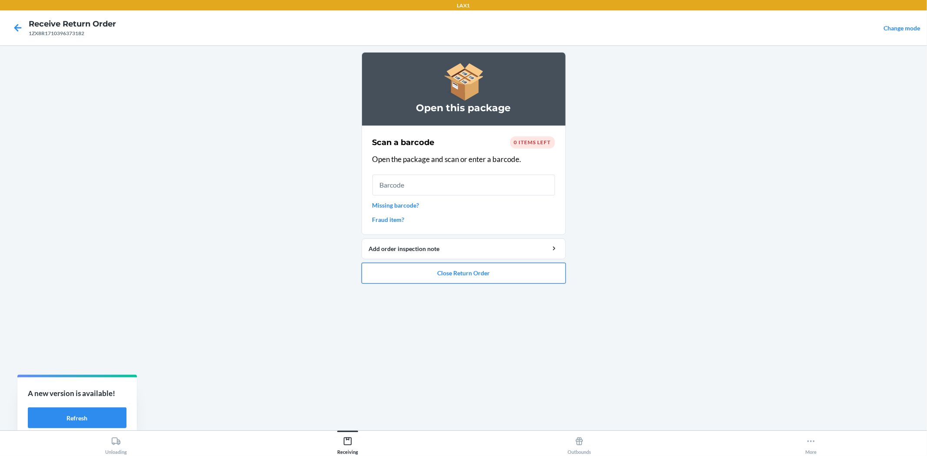
click at [484, 283] on button "Close Return Order" at bounding box center [463, 273] width 204 height 21
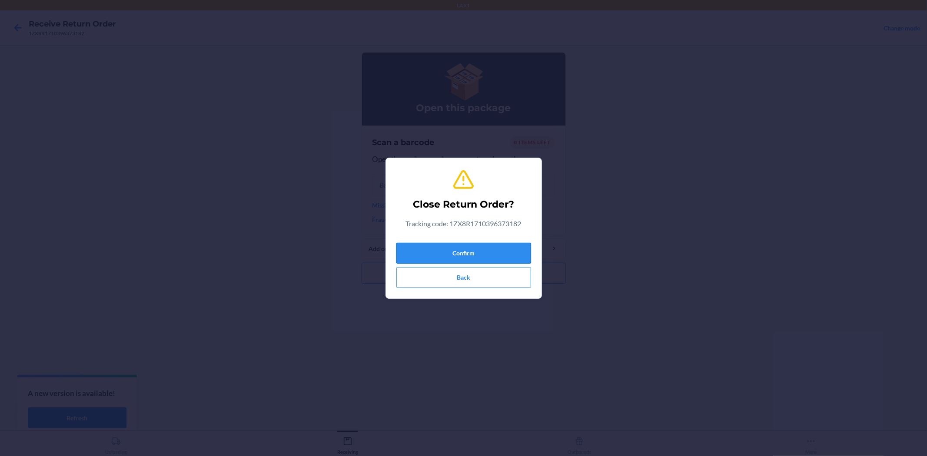
click at [476, 258] on button "Confirm" at bounding box center [463, 253] width 135 height 21
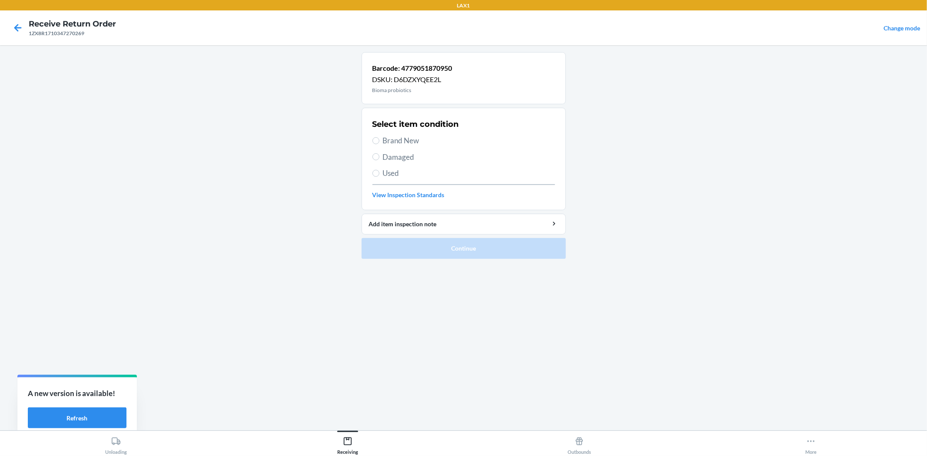
click at [400, 138] on span "Brand New" at bounding box center [469, 140] width 172 height 11
click at [379, 138] on input "Brand New" at bounding box center [375, 140] width 7 height 7
radio input "true"
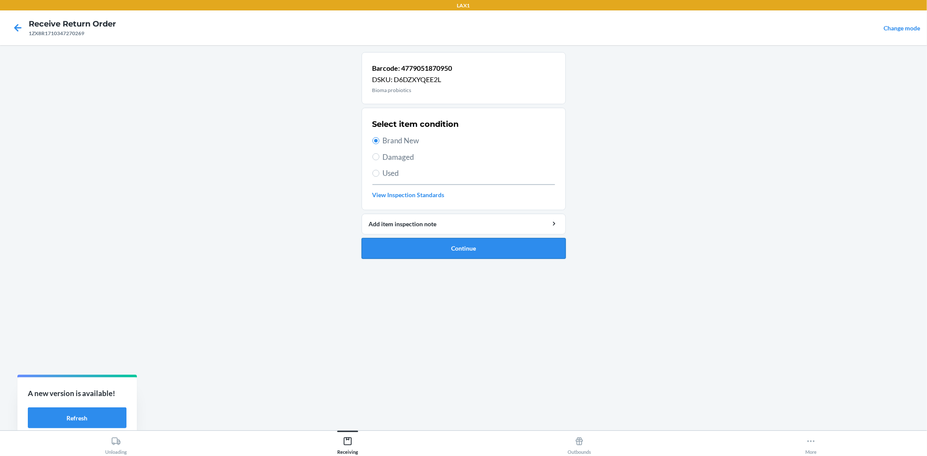
click at [496, 250] on button "Continue" at bounding box center [463, 248] width 204 height 21
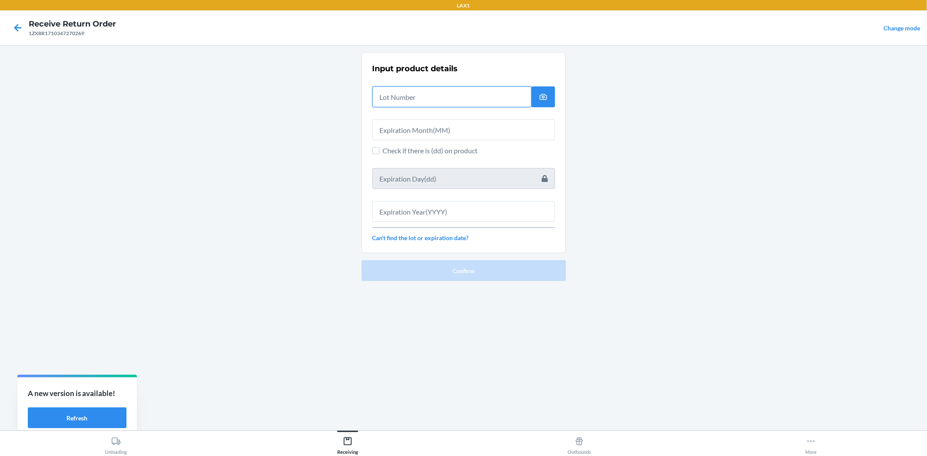
click at [463, 99] on input "text" at bounding box center [451, 96] width 159 height 21
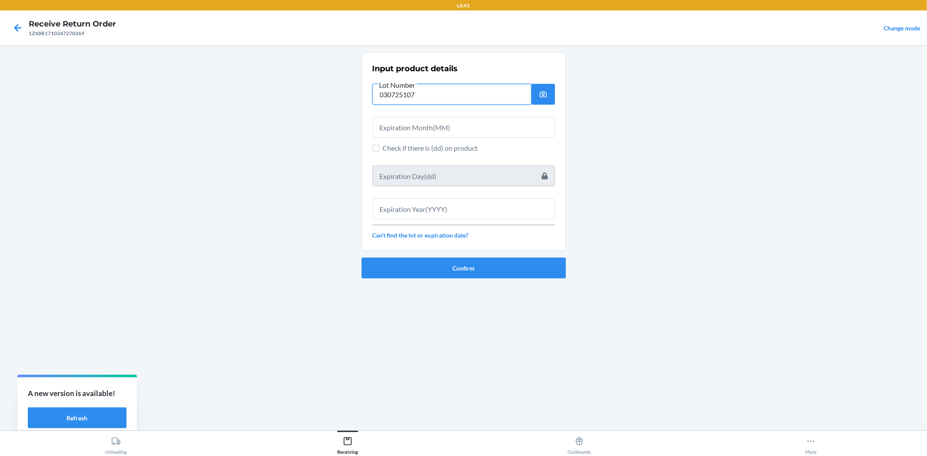
type input "030725107"
click at [462, 127] on input "text" at bounding box center [463, 127] width 182 height 21
type input "4"
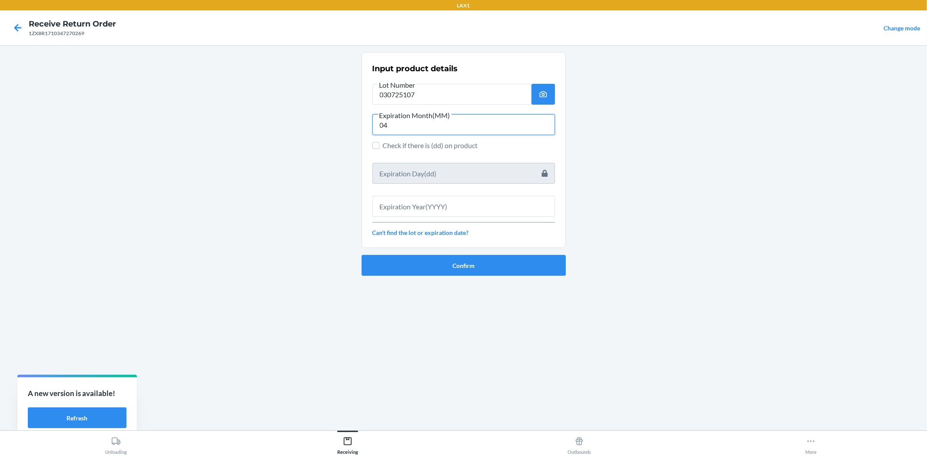
type input "04"
click at [478, 204] on input "text" at bounding box center [463, 206] width 182 height 21
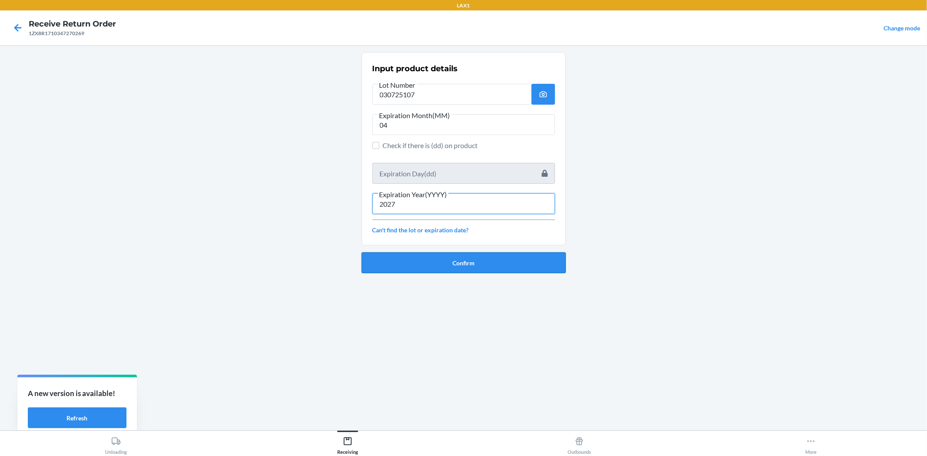
type input "2027"
click at [485, 267] on button "Confirm" at bounding box center [463, 262] width 204 height 21
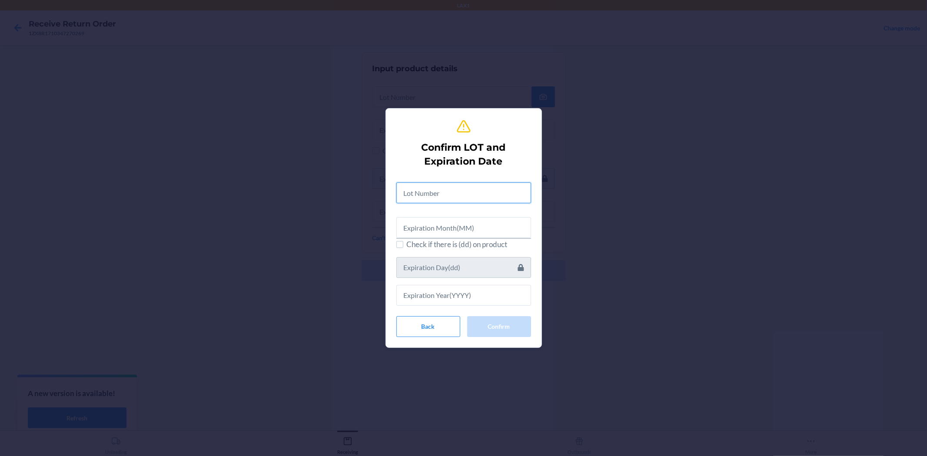
click at [473, 202] on input "text" at bounding box center [463, 192] width 135 height 21
click at [419, 192] on input "0330725107" at bounding box center [463, 191] width 135 height 21
click at [416, 192] on input "0330725107" at bounding box center [463, 191] width 135 height 21
type input "030725107"
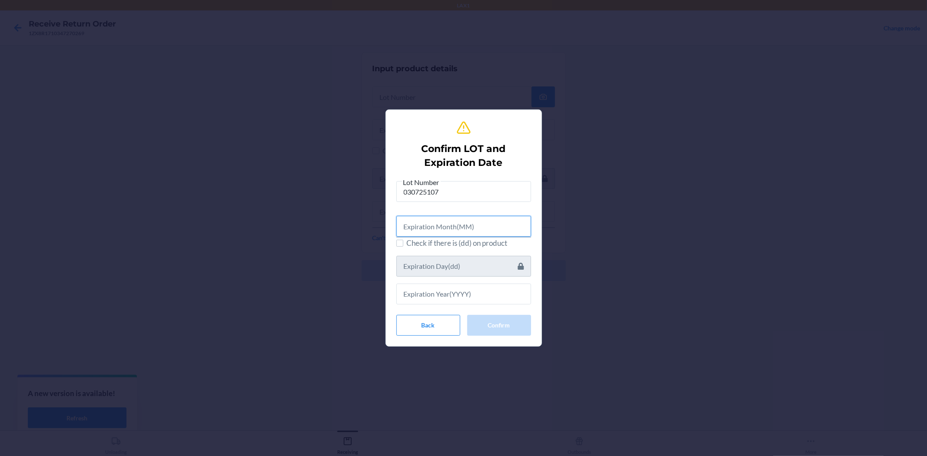
click at [458, 226] on input "text" at bounding box center [463, 226] width 135 height 21
type input "04"
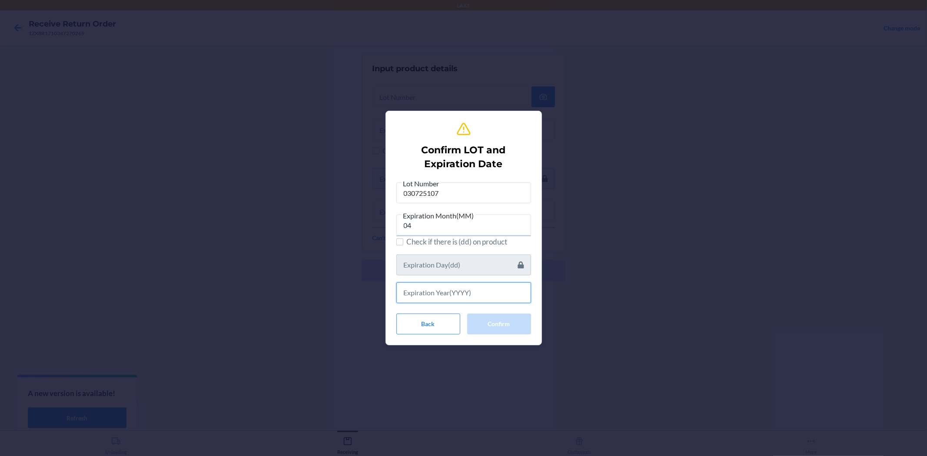
click at [465, 289] on input "text" at bounding box center [463, 292] width 135 height 21
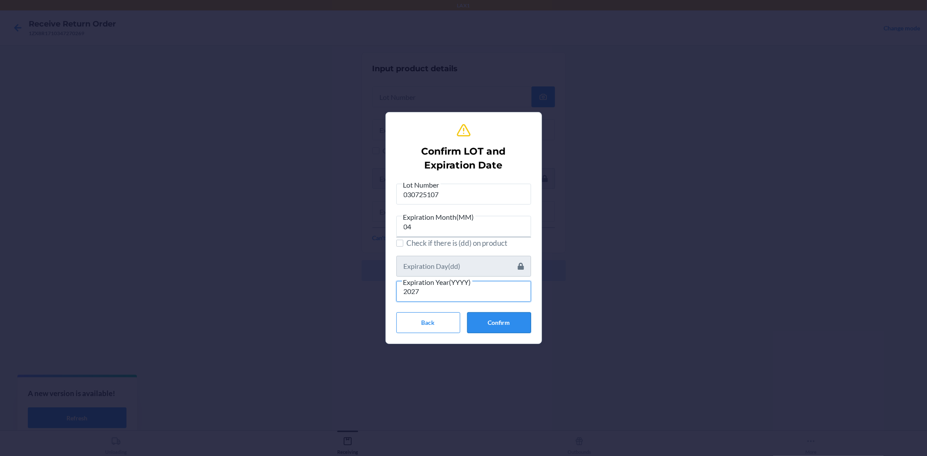
type input "2027"
click at [499, 322] on button "Confirm" at bounding box center [499, 322] width 64 height 21
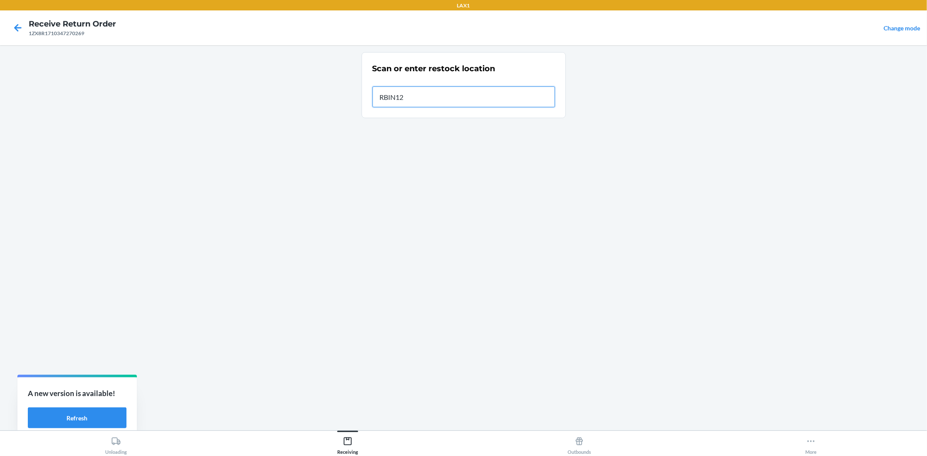
type input "RBIN121"
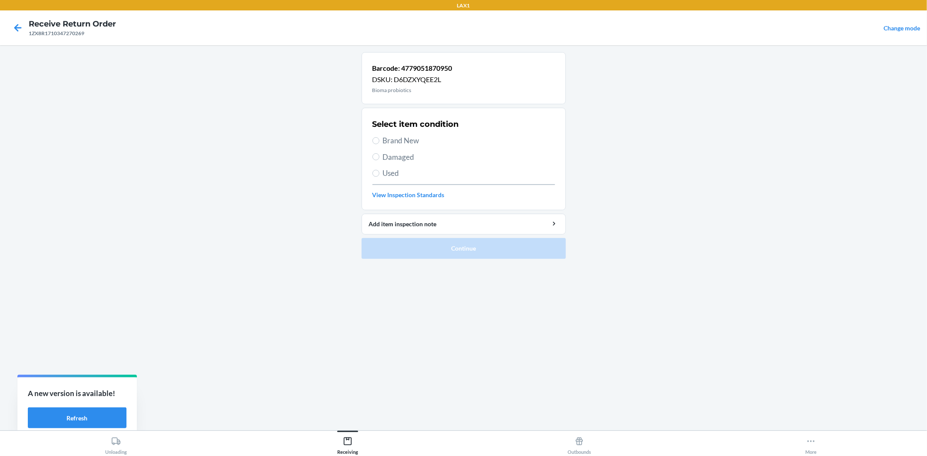
click at [390, 143] on span "Brand New" at bounding box center [469, 140] width 172 height 11
click at [379, 143] on input "Brand New" at bounding box center [375, 140] width 7 height 7
radio input "true"
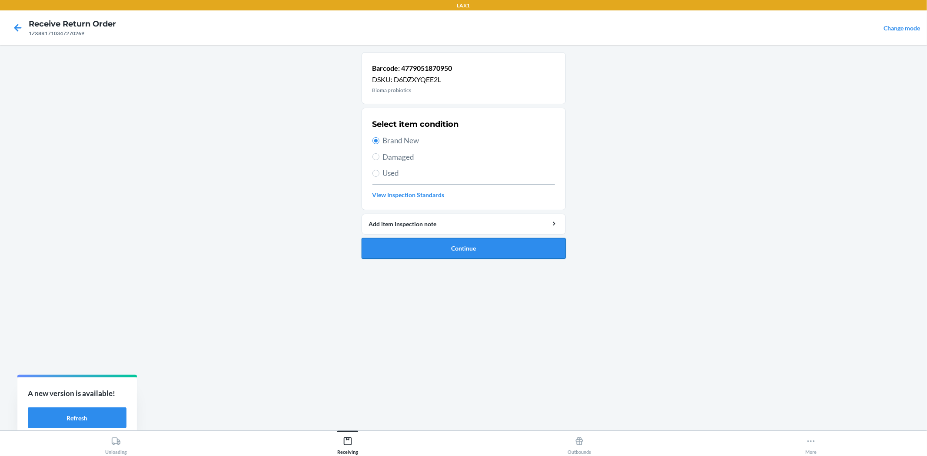
click at [470, 247] on button "Continue" at bounding box center [463, 248] width 204 height 21
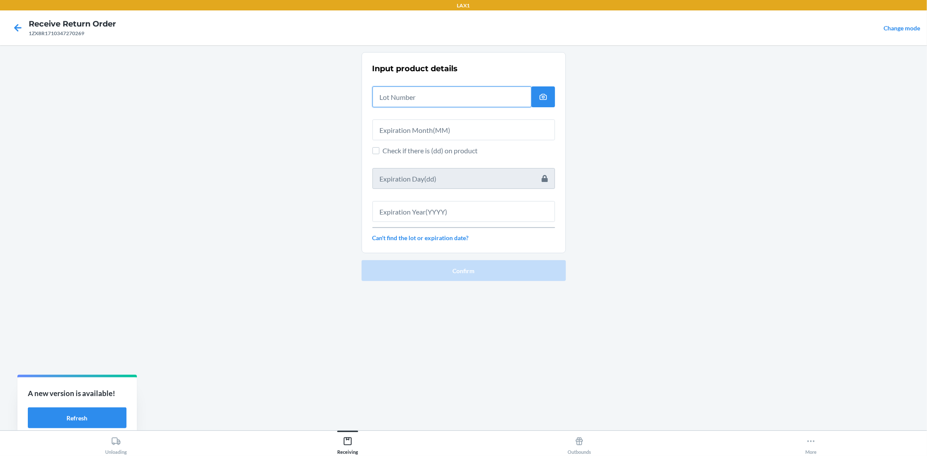
click at [426, 94] on input "text" at bounding box center [451, 96] width 159 height 21
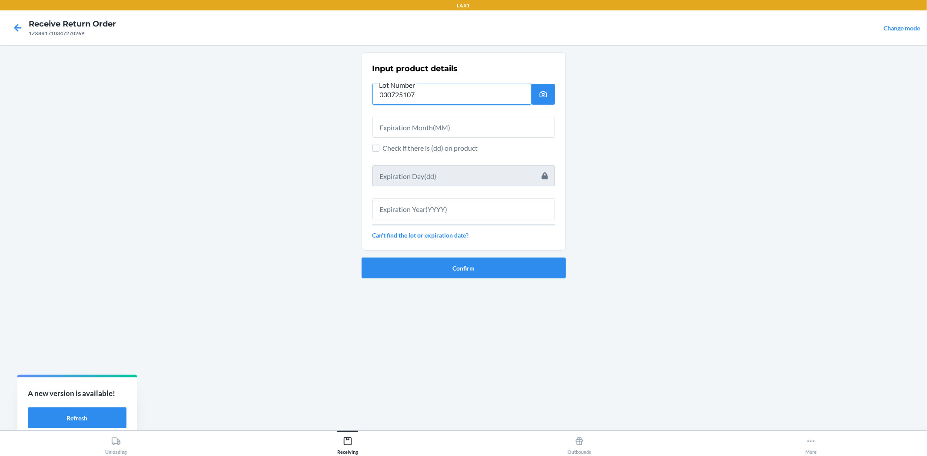
type input "030725107"
click at [456, 127] on input "text" at bounding box center [463, 127] width 182 height 21
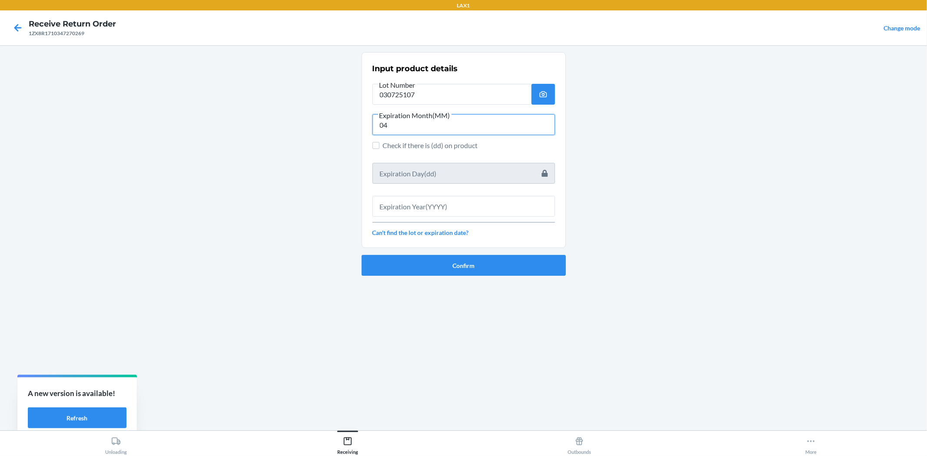
type input "04"
click at [515, 206] on input "text" at bounding box center [463, 206] width 182 height 21
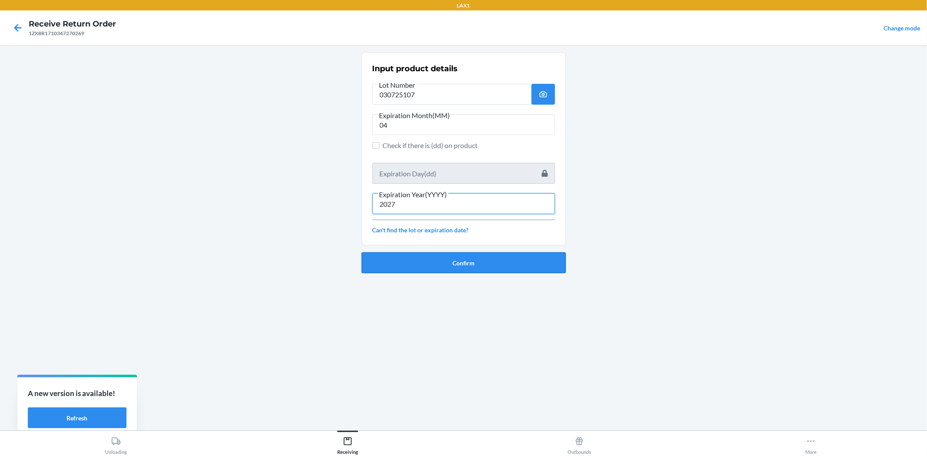
type input "2027"
click at [517, 267] on button "Confirm" at bounding box center [463, 262] width 204 height 21
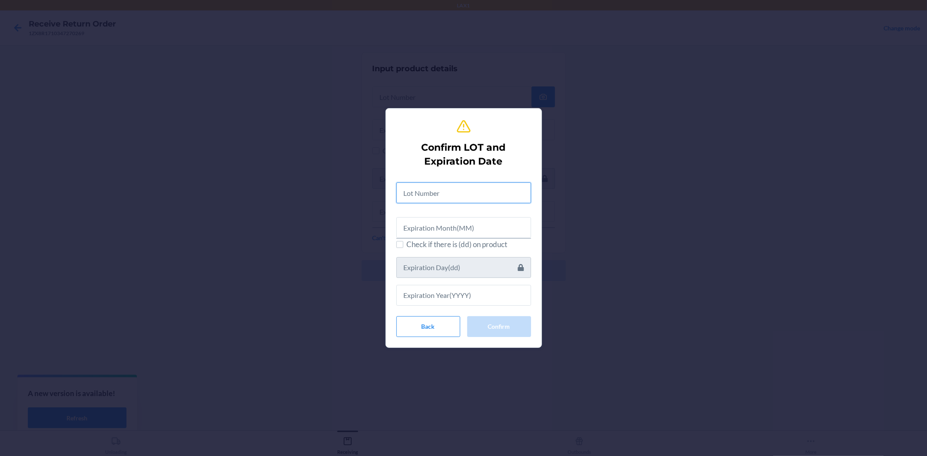
click at [496, 190] on input "text" at bounding box center [463, 192] width 135 height 21
click at [415, 194] on input "0330725107" at bounding box center [463, 191] width 135 height 21
type input "030725107"
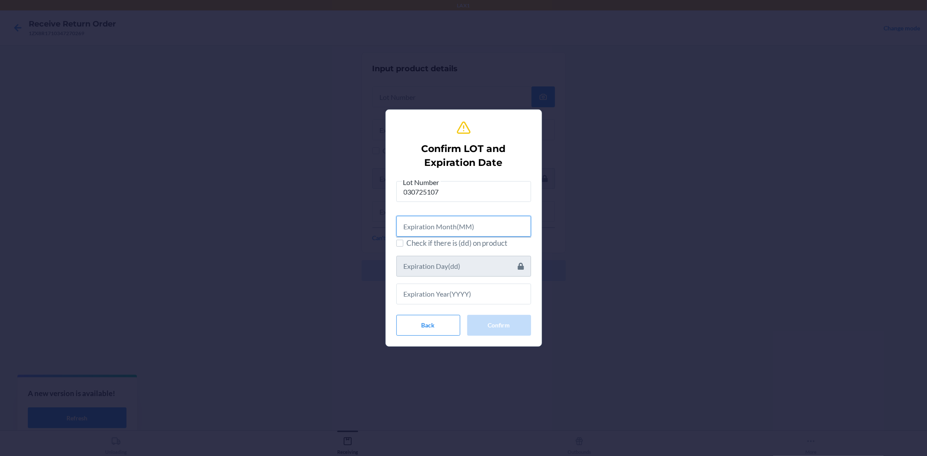
click at [475, 231] on input "text" at bounding box center [463, 226] width 135 height 21
type input "04"
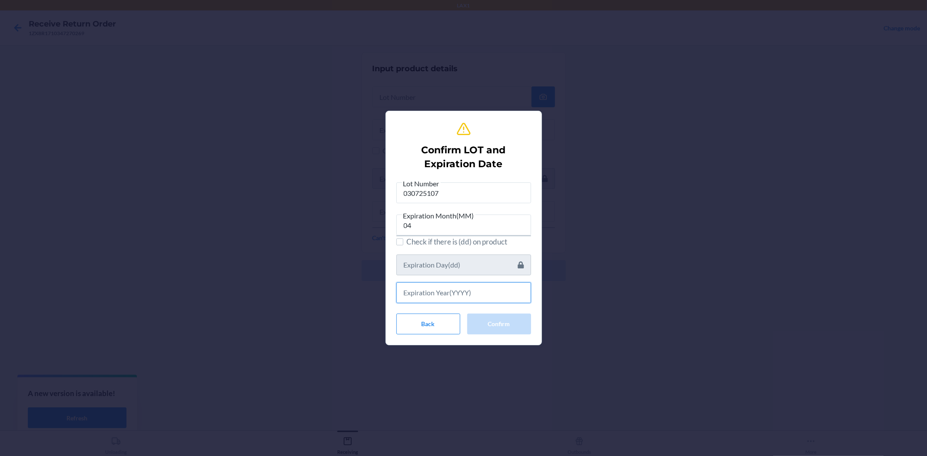
click at [485, 294] on input "text" at bounding box center [463, 292] width 135 height 21
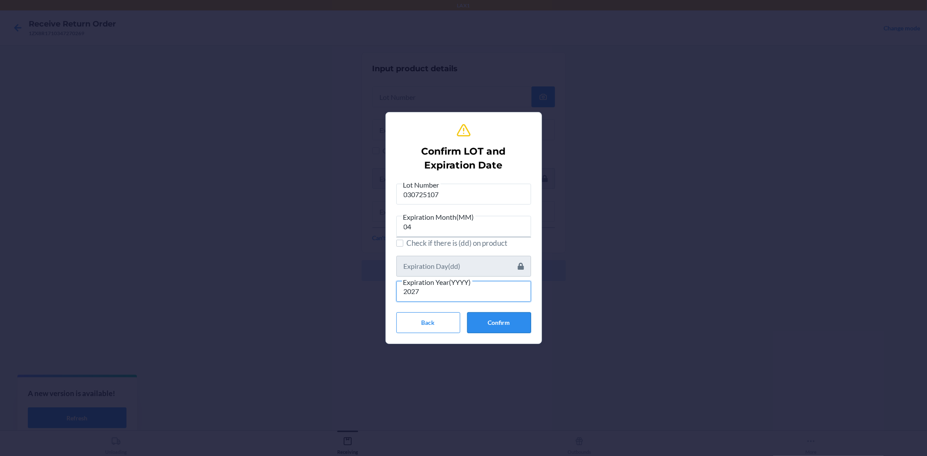
type input "2027"
click at [506, 319] on button "Confirm" at bounding box center [499, 322] width 64 height 21
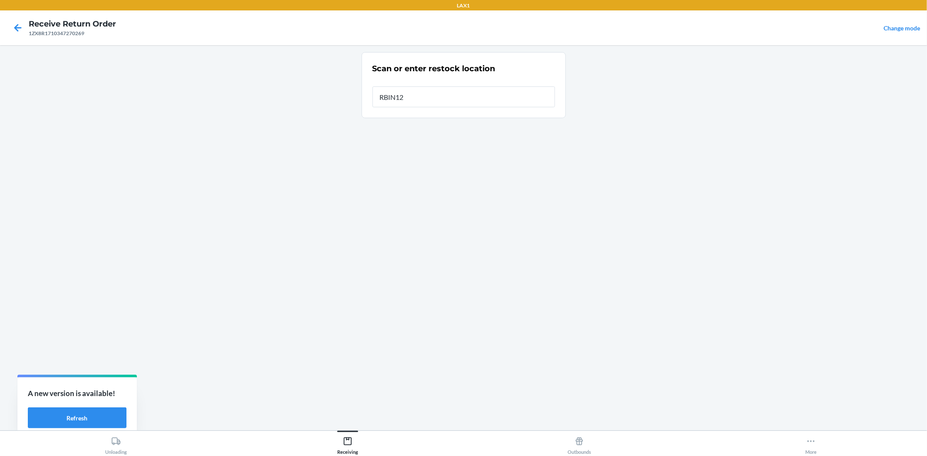
type input "RBIN121"
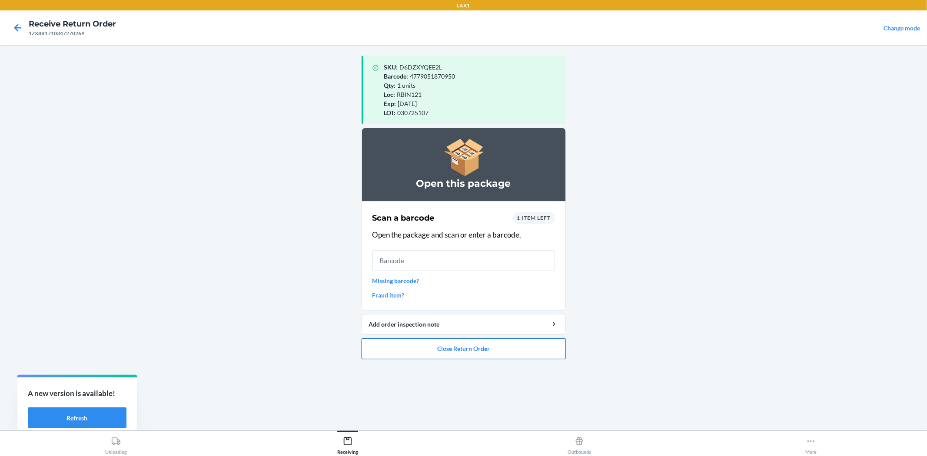
click at [507, 342] on button "Close Return Order" at bounding box center [463, 348] width 204 height 21
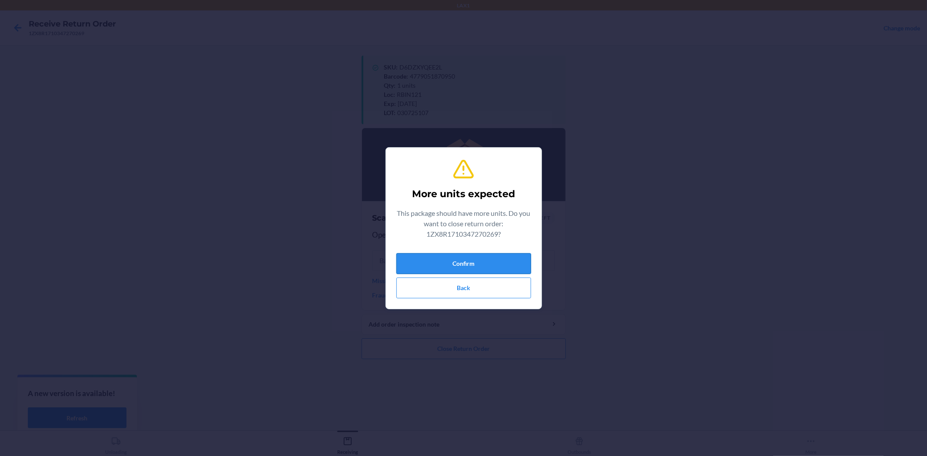
click at [487, 261] on button "Confirm" at bounding box center [463, 263] width 135 height 21
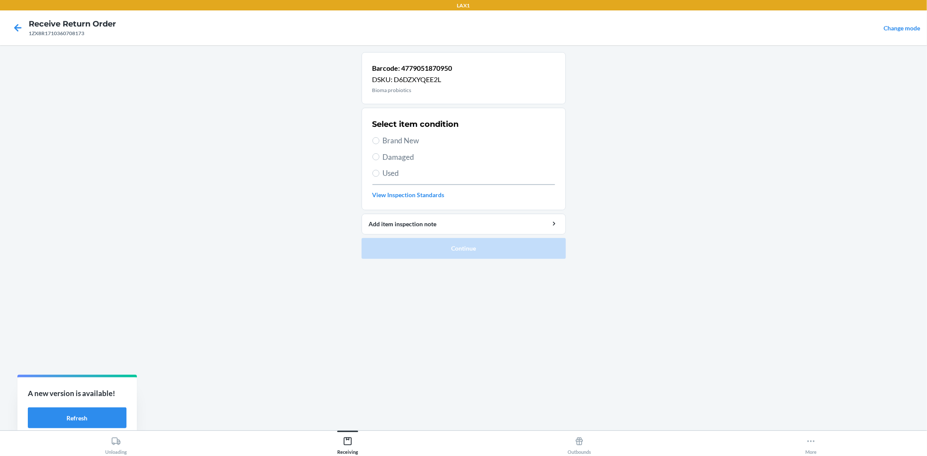
click at [384, 144] on span "Brand New" at bounding box center [469, 140] width 172 height 11
click at [379, 144] on input "Brand New" at bounding box center [375, 140] width 7 height 7
radio input "true"
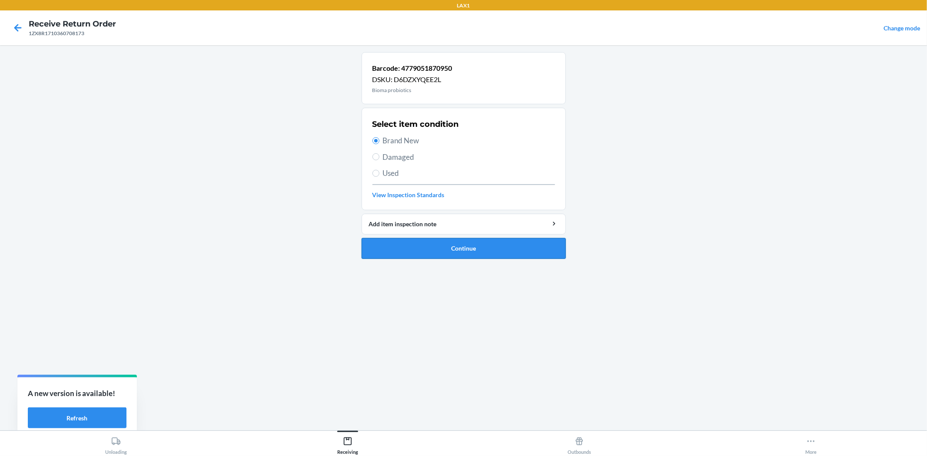
click at [482, 253] on button "Continue" at bounding box center [463, 248] width 204 height 21
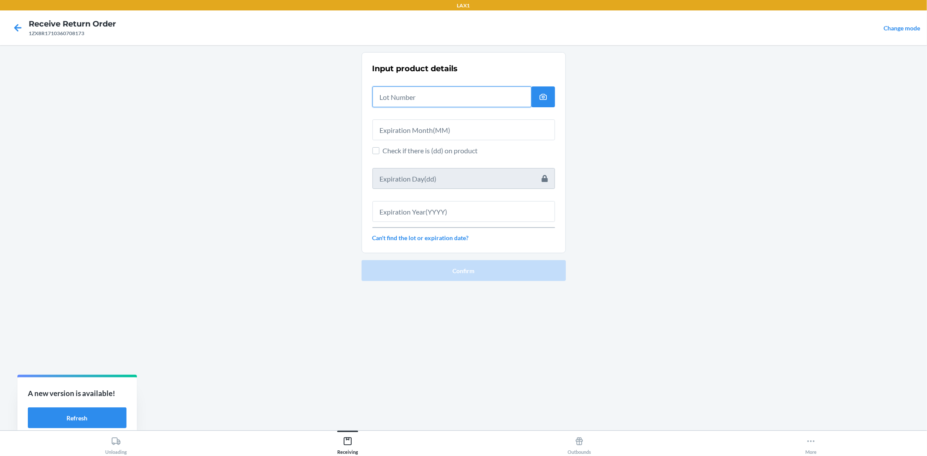
click at [414, 102] on input "text" at bounding box center [451, 96] width 159 height 21
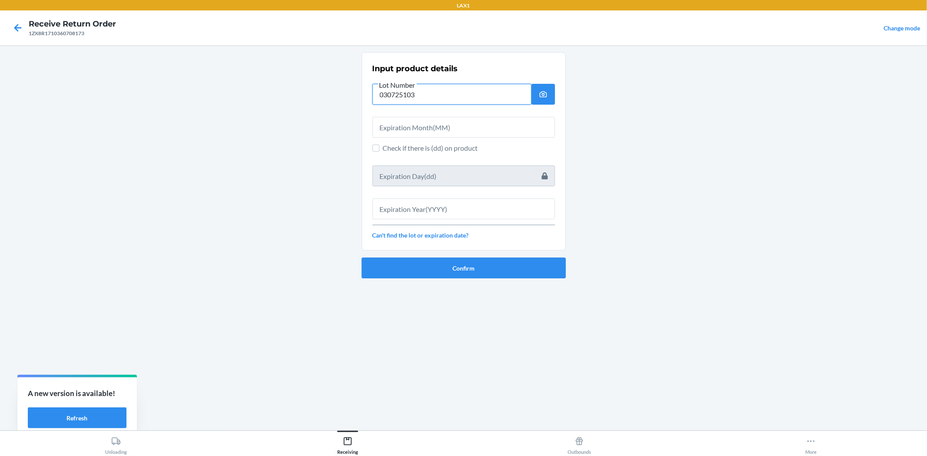
type input "030725103"
drag, startPoint x: 398, startPoint y: 115, endPoint x: 399, endPoint y: 120, distance: 4.8
click at [399, 116] on div at bounding box center [463, 124] width 182 height 28
click at [409, 121] on input "text" at bounding box center [463, 127] width 182 height 21
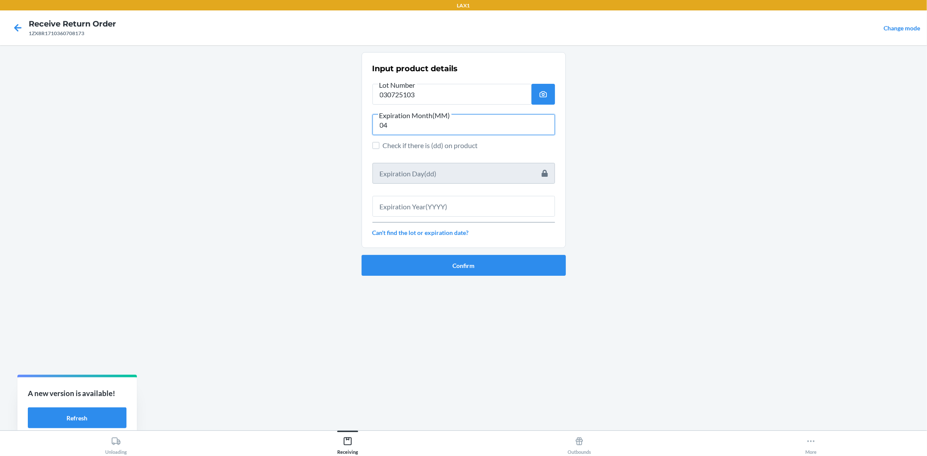
type input "04"
click at [444, 212] on input "text" at bounding box center [463, 206] width 182 height 21
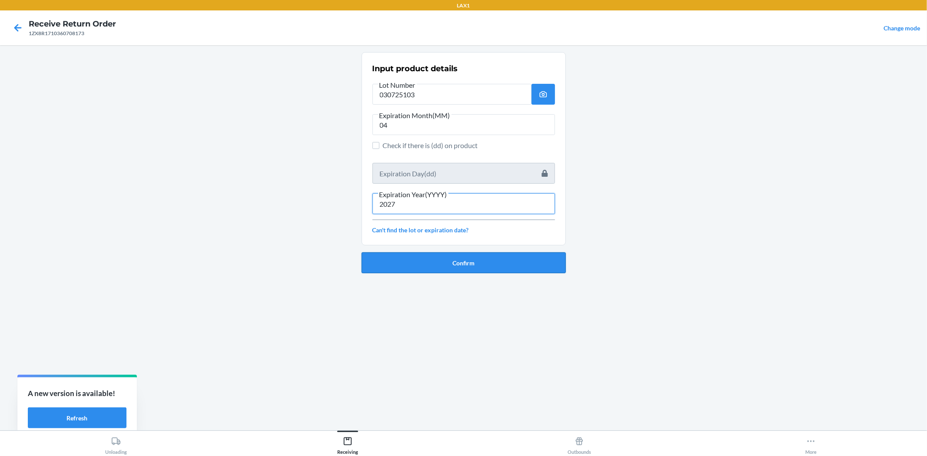
type input "2027"
click at [466, 263] on button "Confirm" at bounding box center [463, 262] width 204 height 21
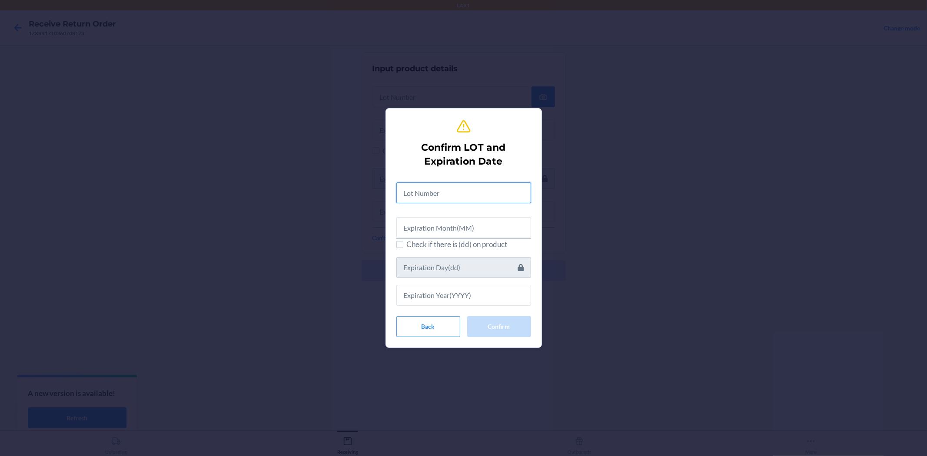
click at [433, 195] on input "text" at bounding box center [463, 192] width 135 height 21
type input "030725103"
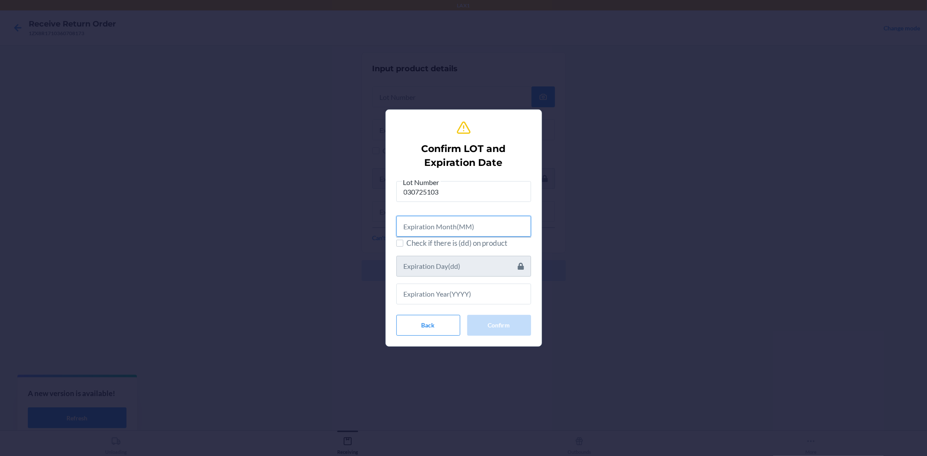
click at [432, 232] on input "text" at bounding box center [463, 226] width 135 height 21
type input "04"
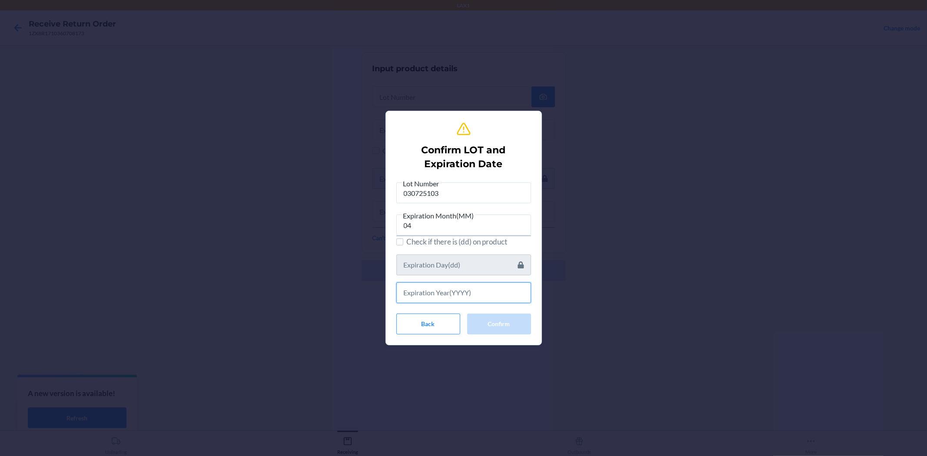
click at [459, 285] on input "text" at bounding box center [463, 292] width 135 height 21
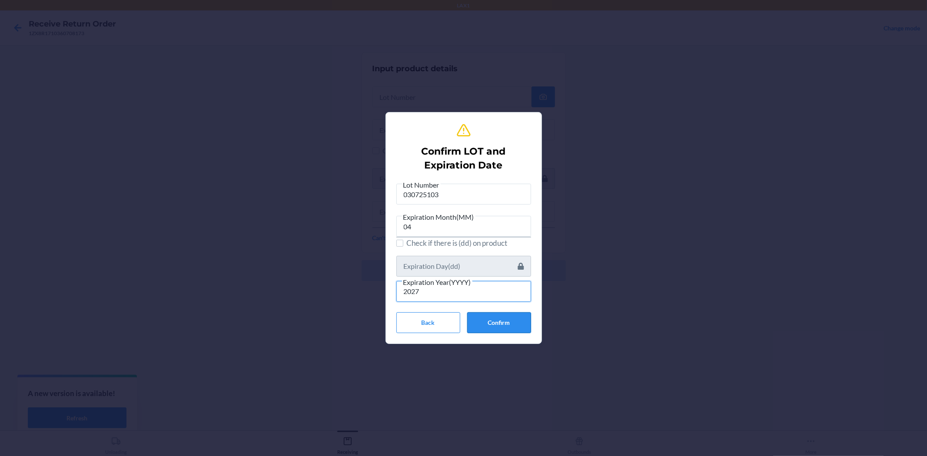
type input "2027"
click at [513, 322] on button "Confirm" at bounding box center [499, 322] width 64 height 21
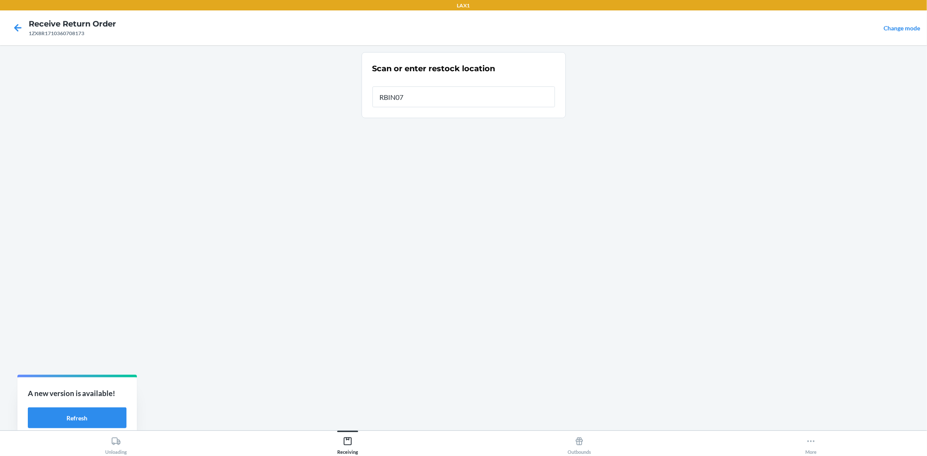
type input "RBIN077"
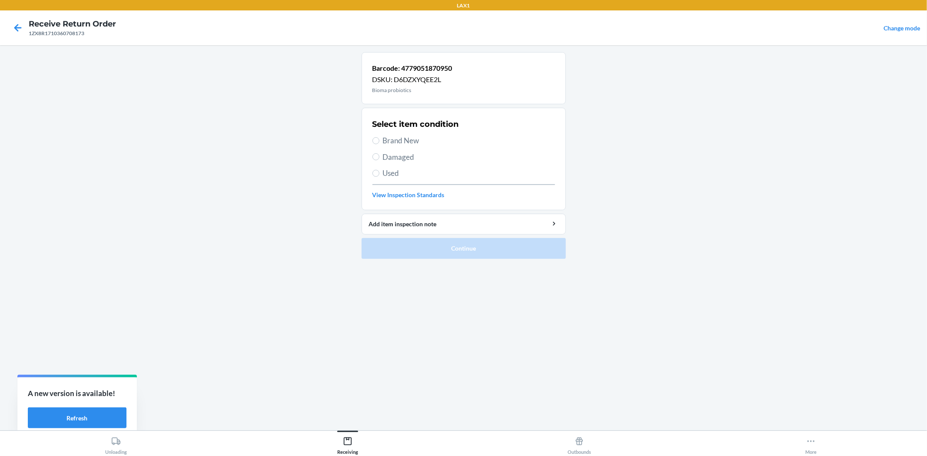
click at [401, 138] on span "Brand New" at bounding box center [469, 140] width 172 height 11
click at [379, 138] on input "Brand New" at bounding box center [375, 140] width 7 height 7
radio input "true"
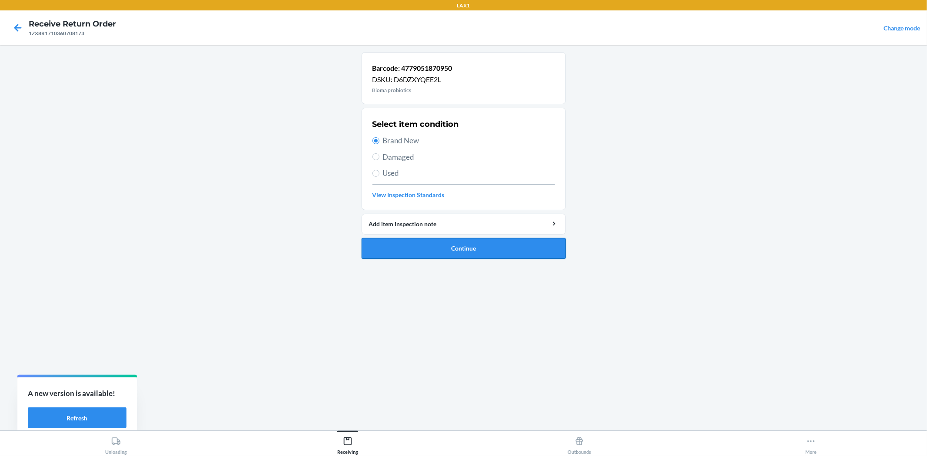
click at [434, 255] on button "Continue" at bounding box center [463, 248] width 204 height 21
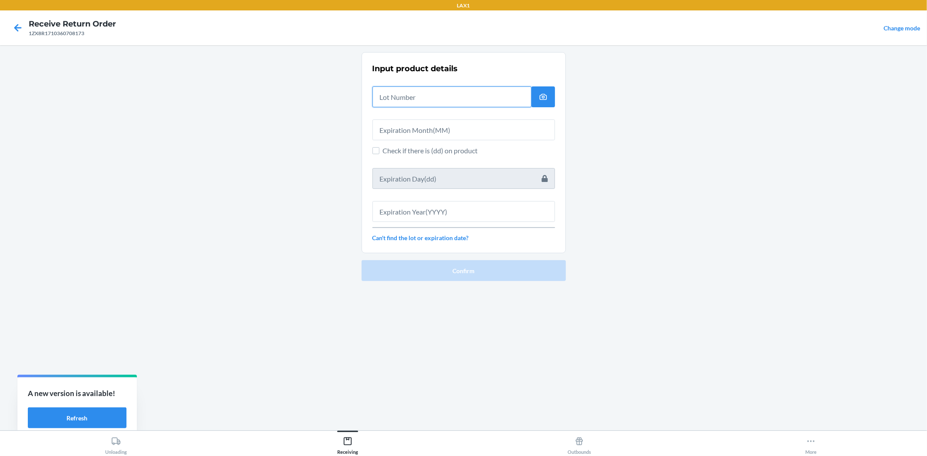
click at [387, 100] on input "text" at bounding box center [451, 96] width 159 height 21
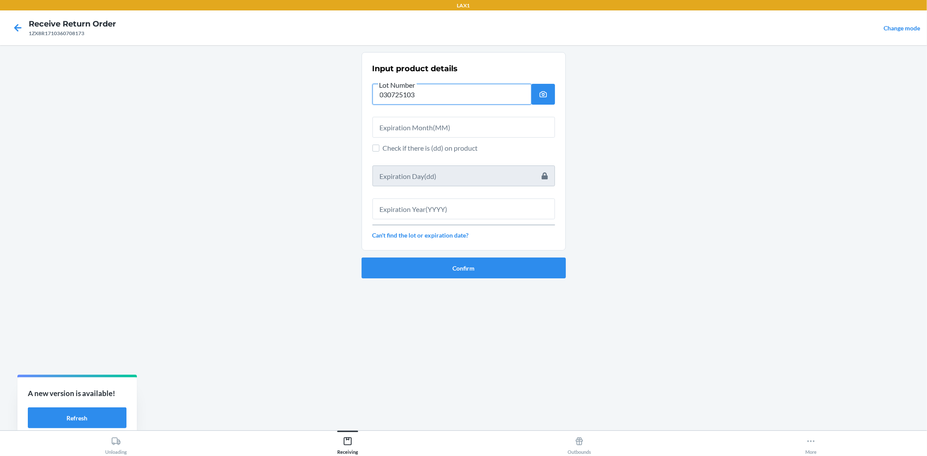
type input "030725103"
click at [388, 126] on input "text" at bounding box center [463, 127] width 182 height 21
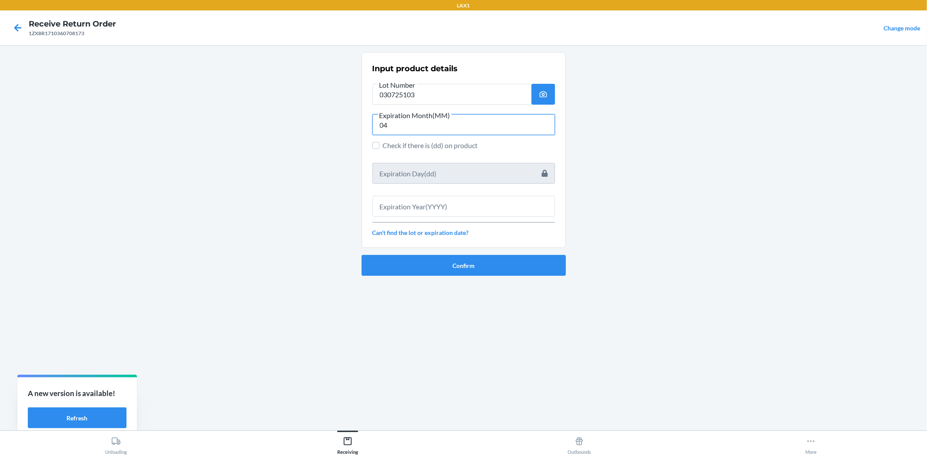
type input "04"
click at [449, 215] on input "text" at bounding box center [463, 206] width 182 height 21
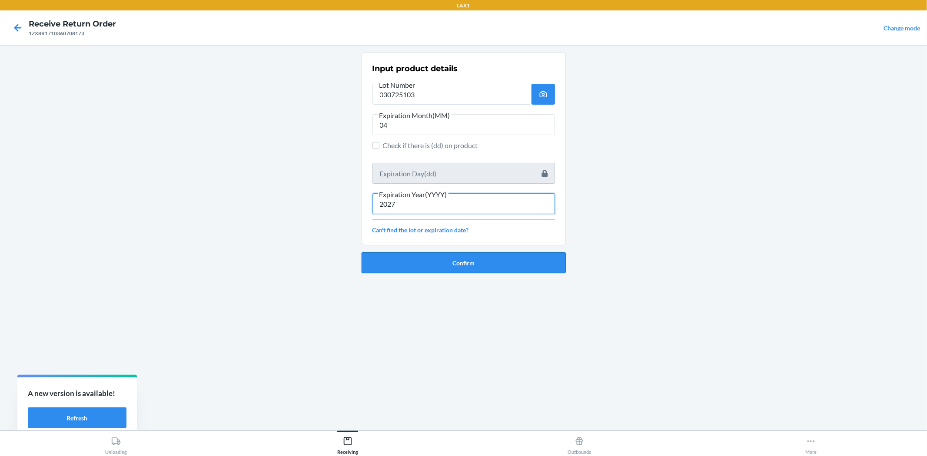
type input "2027"
click at [462, 257] on button "Confirm" at bounding box center [463, 262] width 204 height 21
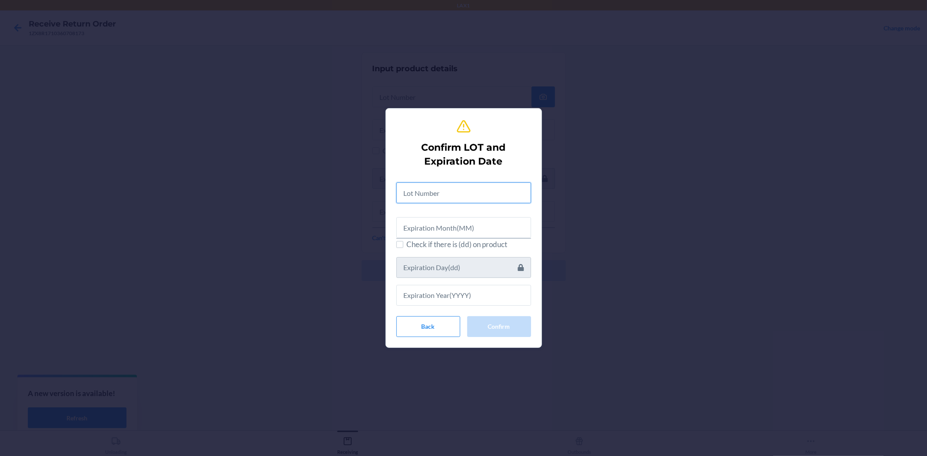
click at [441, 193] on input "text" at bounding box center [463, 192] width 135 height 21
type input "030725103"
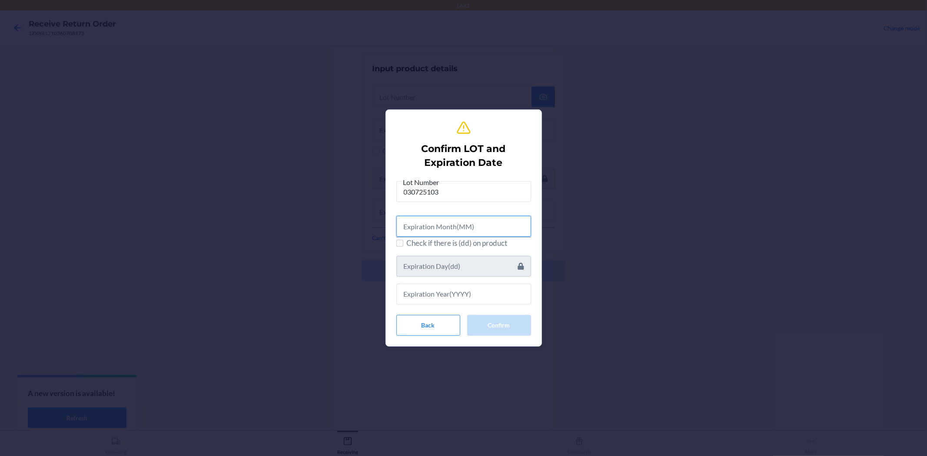
click at [487, 231] on input "text" at bounding box center [463, 226] width 135 height 21
type input "04"
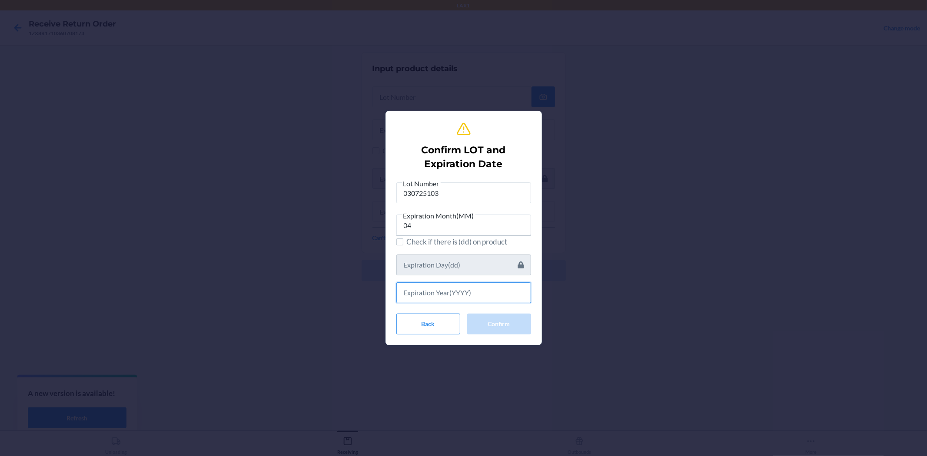
click at [507, 293] on input "text" at bounding box center [463, 292] width 135 height 21
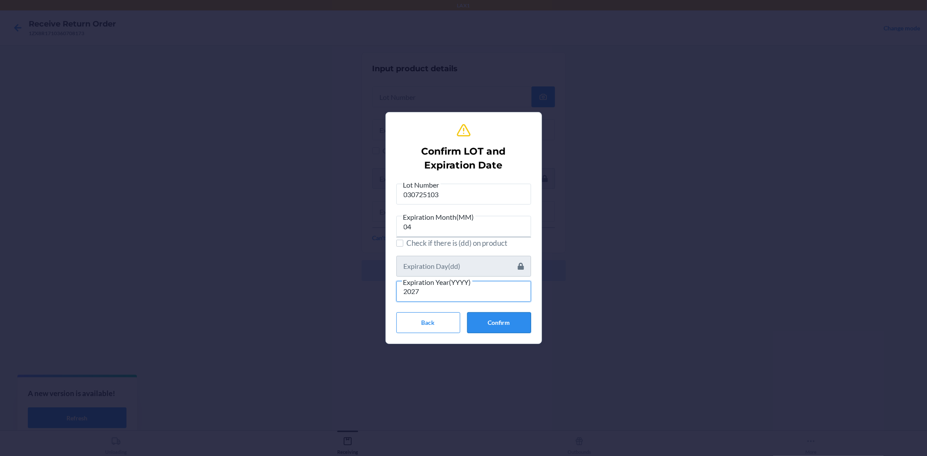
type input "2027"
click at [505, 318] on button "Confirm" at bounding box center [499, 322] width 64 height 21
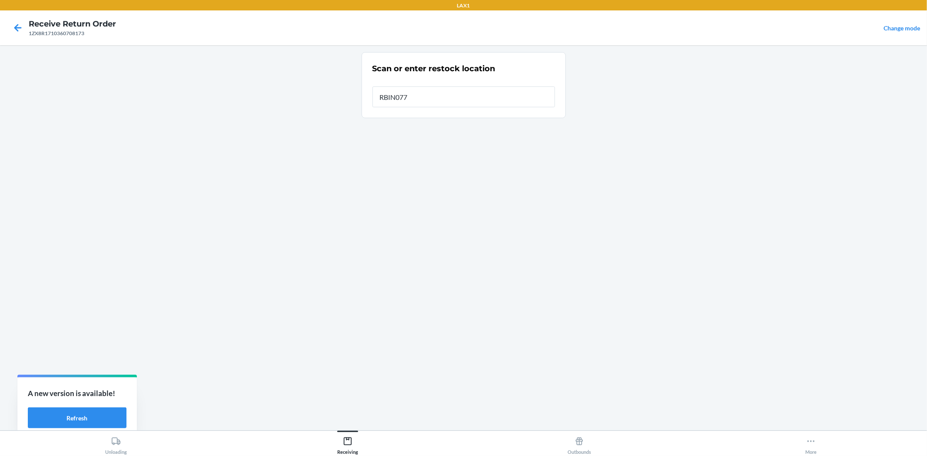
type input "RBIN077"
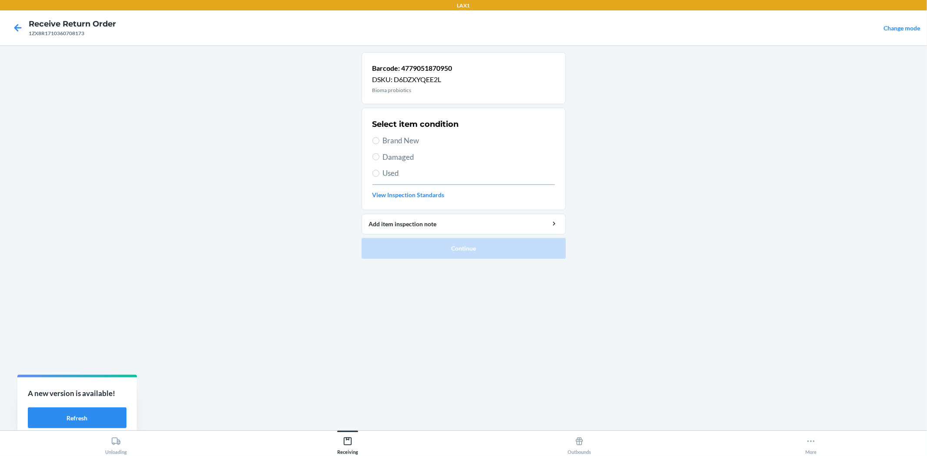
click at [387, 143] on span "Brand New" at bounding box center [469, 140] width 172 height 11
click at [379, 143] on input "Brand New" at bounding box center [375, 140] width 7 height 7
radio input "true"
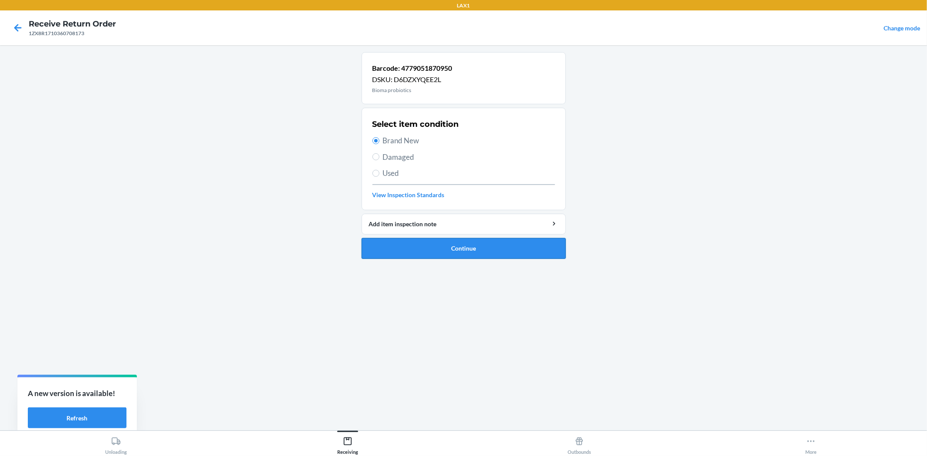
click at [436, 245] on button "Continue" at bounding box center [463, 248] width 204 height 21
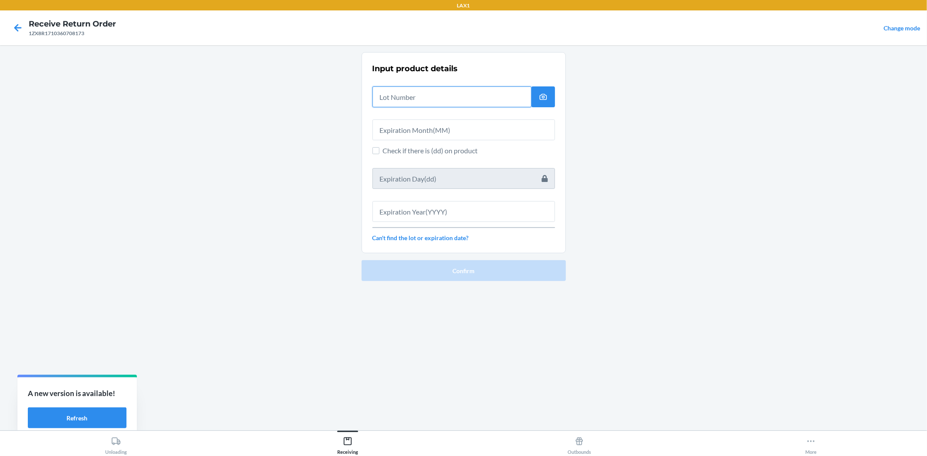
click at [409, 98] on input "text" at bounding box center [451, 96] width 159 height 21
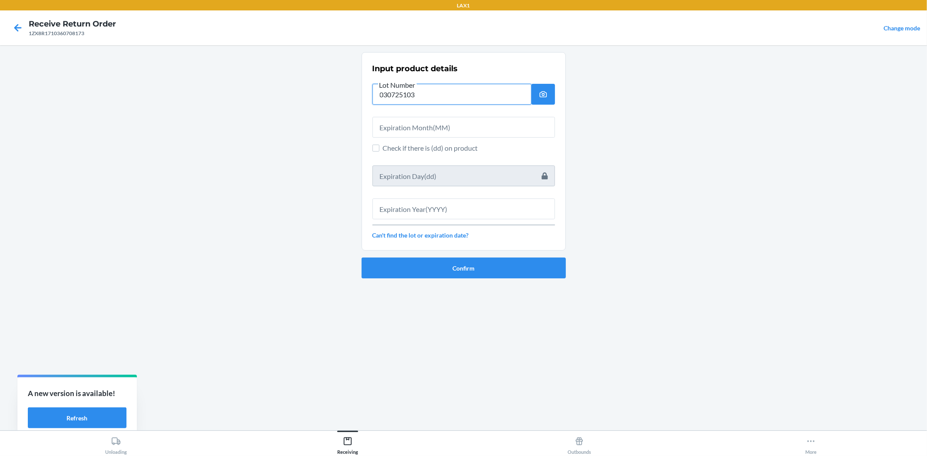
type input "030725103"
click at [411, 126] on input "text" at bounding box center [463, 127] width 182 height 21
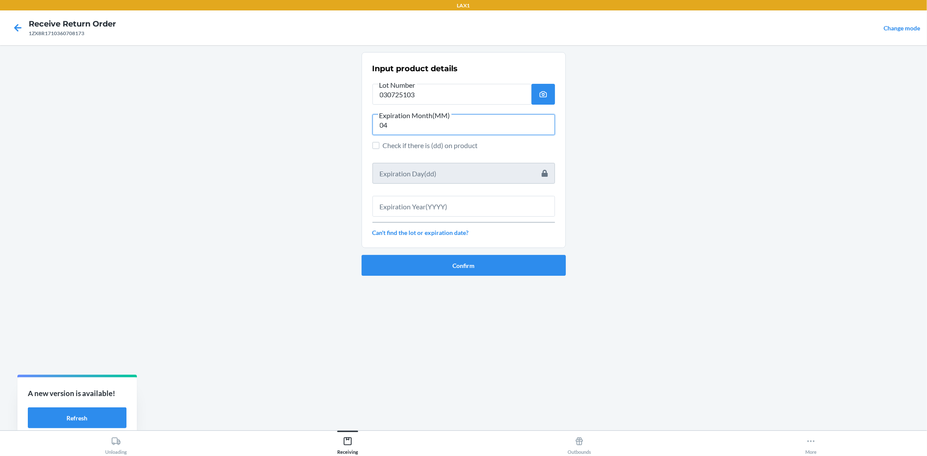
type input "04"
click at [424, 202] on input "text" at bounding box center [463, 206] width 182 height 21
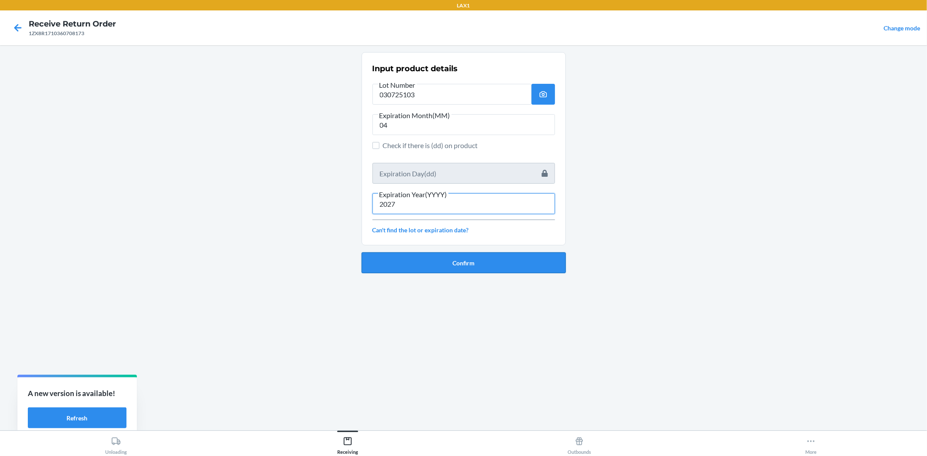
type input "2027"
click at [479, 265] on button "Confirm" at bounding box center [463, 262] width 204 height 21
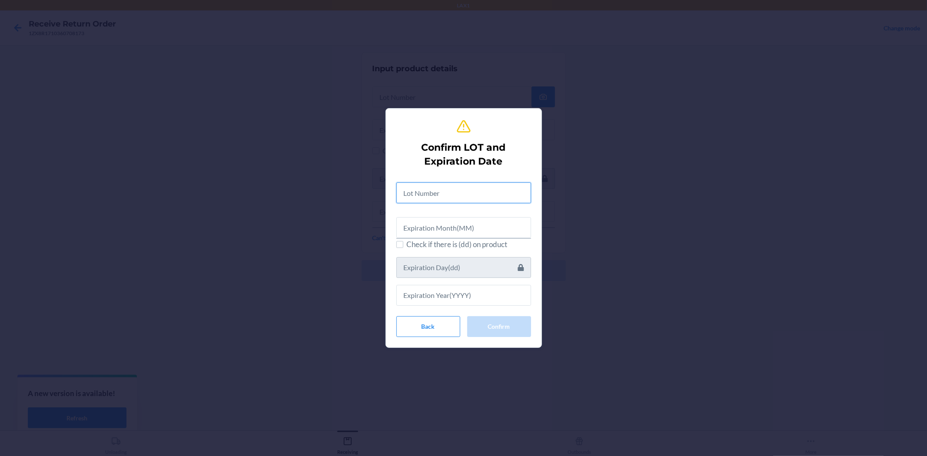
click at [462, 190] on input "text" at bounding box center [463, 192] width 135 height 21
type input "030725103"
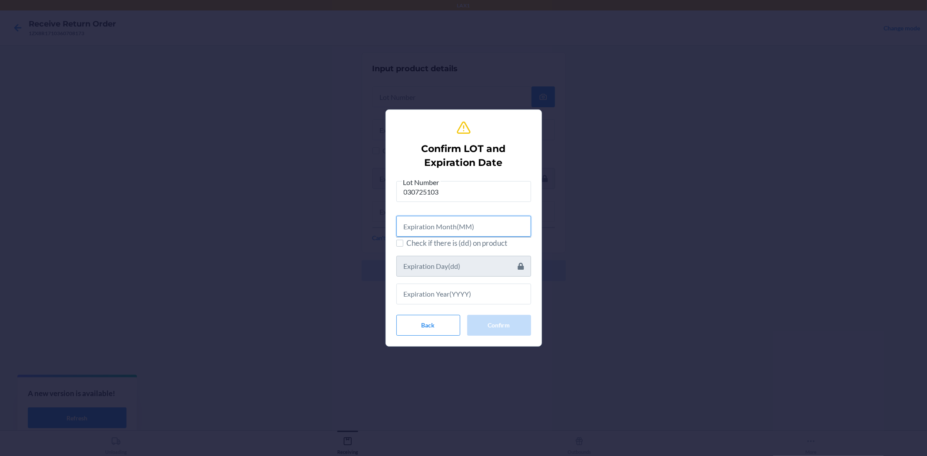
drag, startPoint x: 459, startPoint y: 232, endPoint x: 439, endPoint y: 222, distance: 22.7
click at [456, 226] on input "text" at bounding box center [463, 226] width 135 height 21
type input "04"
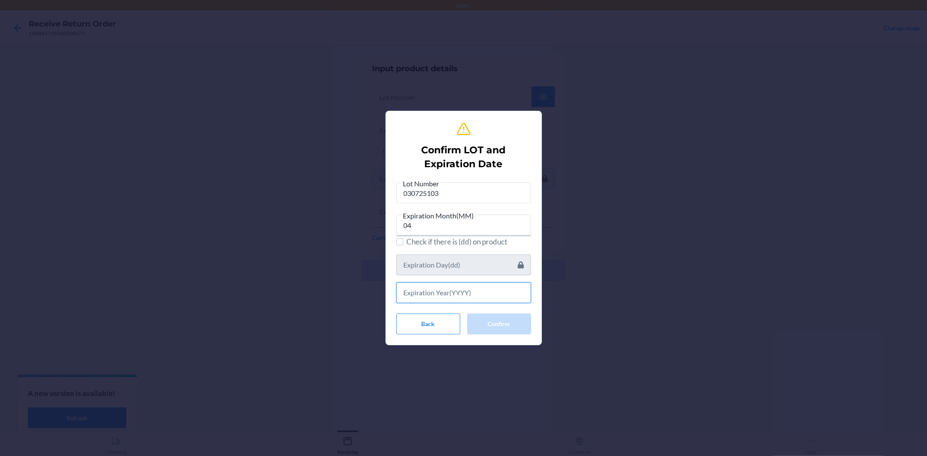
click at [475, 287] on input "text" at bounding box center [463, 292] width 135 height 21
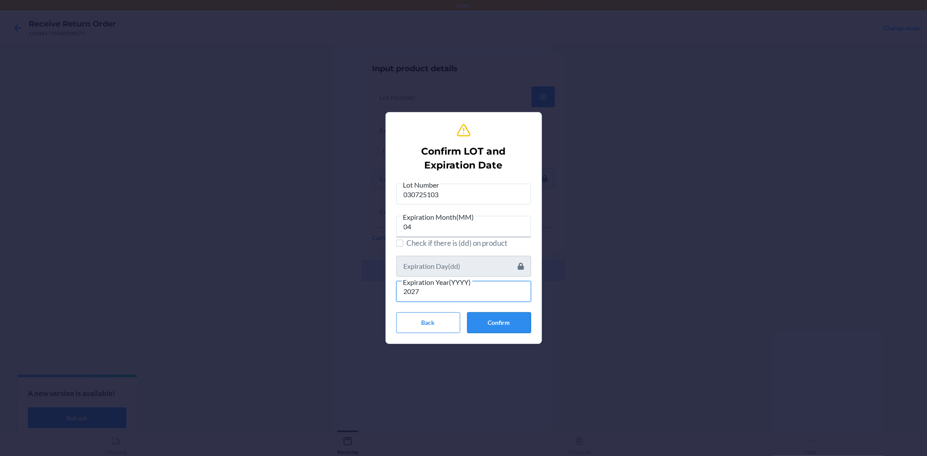
type input "2027"
click at [493, 316] on button "Confirm" at bounding box center [499, 322] width 64 height 21
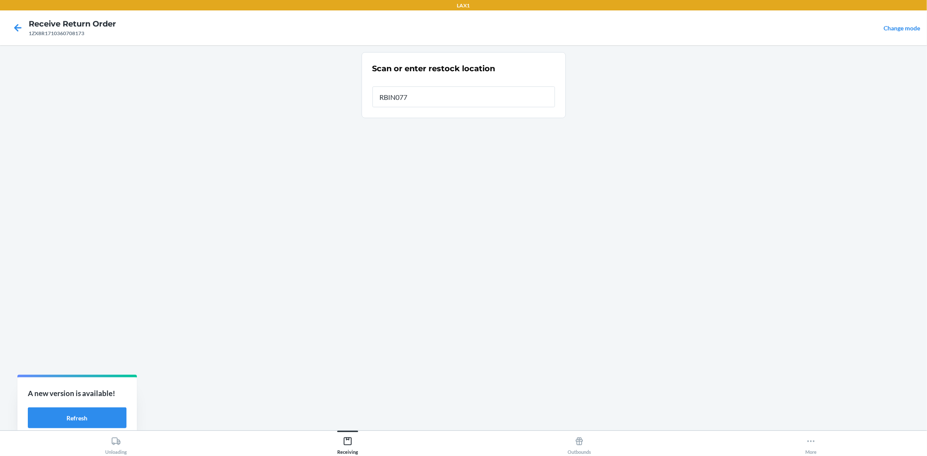
type input "RBIN077"
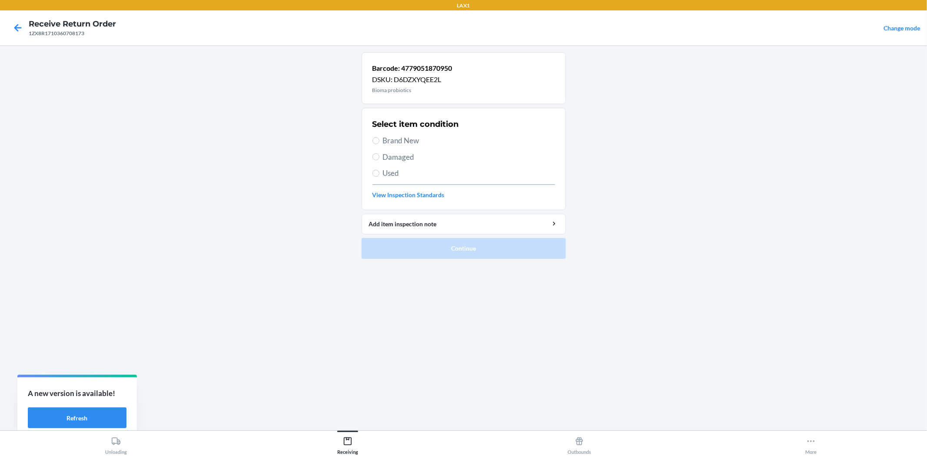
click at [393, 141] on span "Brand New" at bounding box center [469, 140] width 172 height 11
click at [379, 141] on input "Brand New" at bounding box center [375, 140] width 7 height 7
radio input "true"
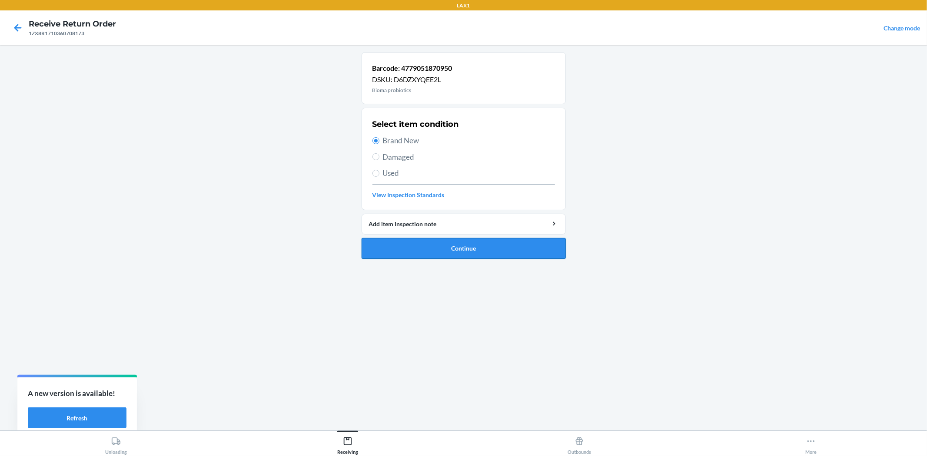
click at [431, 248] on button "Continue" at bounding box center [463, 248] width 204 height 21
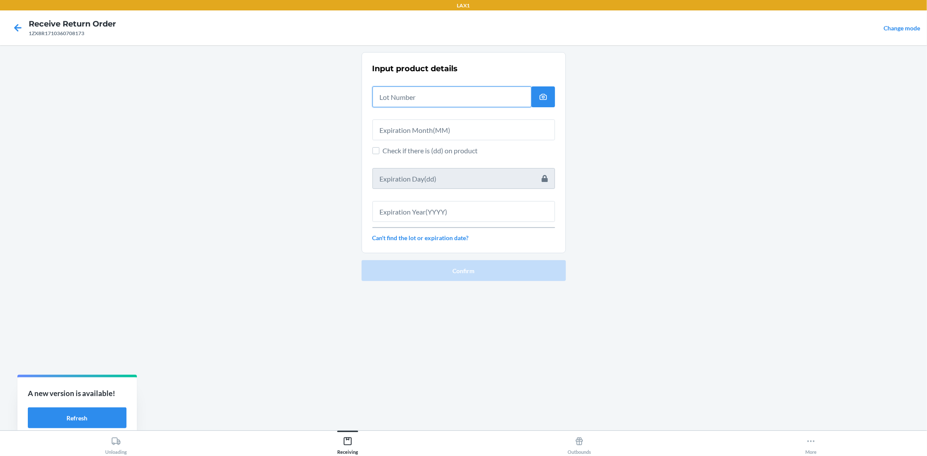
click at [415, 98] on input "text" at bounding box center [451, 96] width 159 height 21
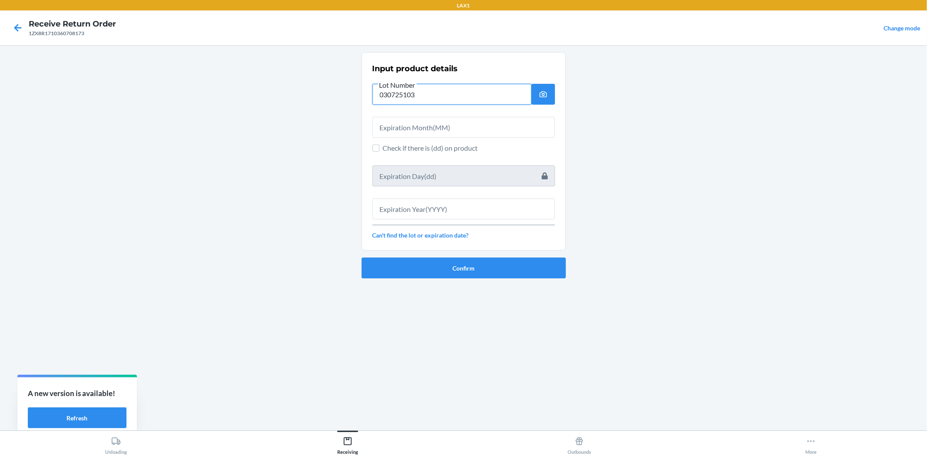
type input "030725103"
click at [465, 131] on input "text" at bounding box center [463, 127] width 182 height 21
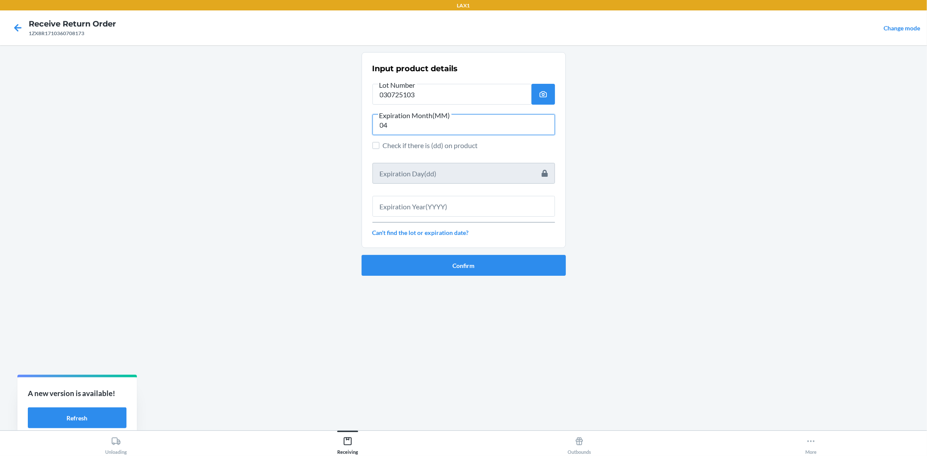
type input "04"
click at [428, 206] on input "text" at bounding box center [463, 206] width 182 height 21
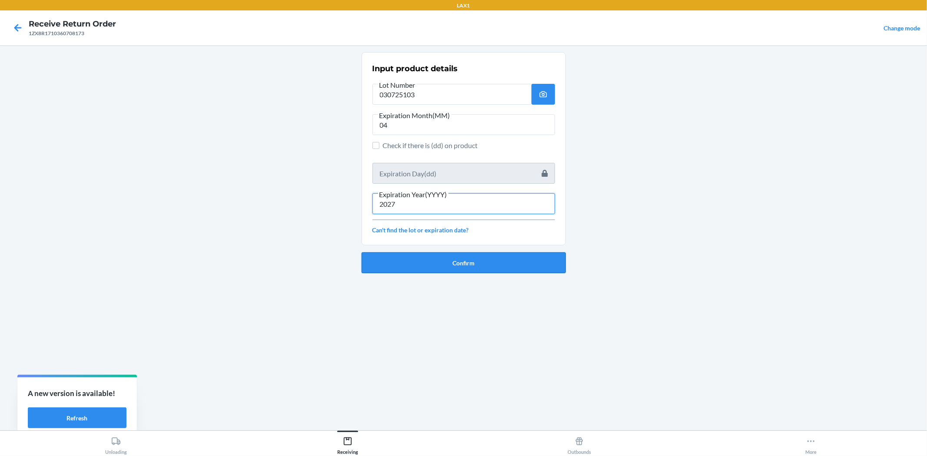
type input "2027"
click at [455, 259] on button "Confirm" at bounding box center [463, 262] width 204 height 21
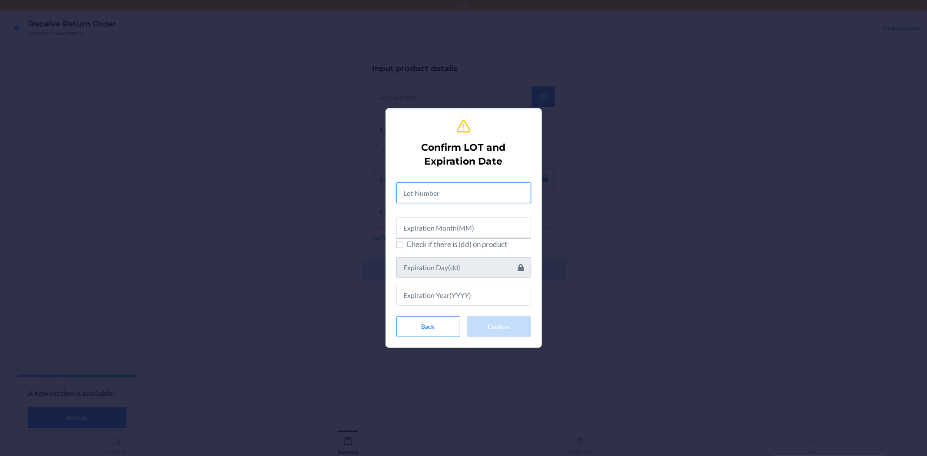
click at [432, 186] on input "text" at bounding box center [463, 192] width 135 height 21
type input "030725103"
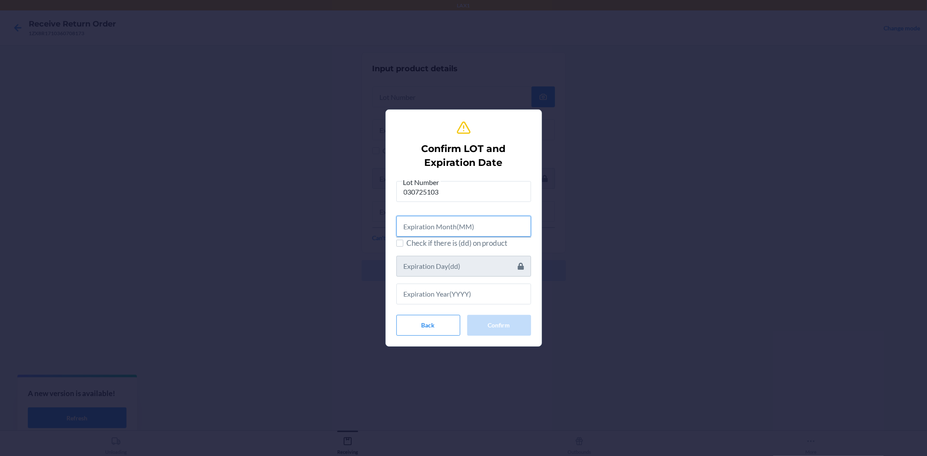
click at [432, 222] on input "text" at bounding box center [463, 226] width 135 height 21
type input "04"
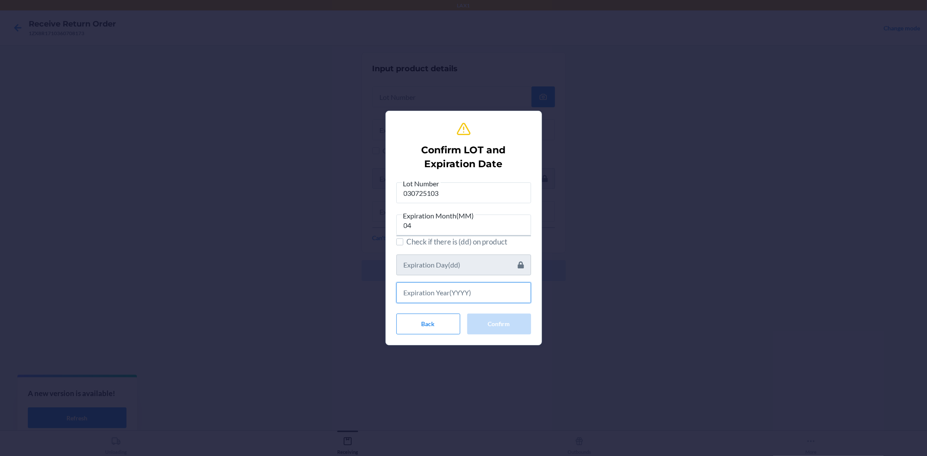
drag, startPoint x: 428, startPoint y: 288, endPoint x: 436, endPoint y: 270, distance: 19.6
click at [430, 285] on input "text" at bounding box center [463, 292] width 135 height 21
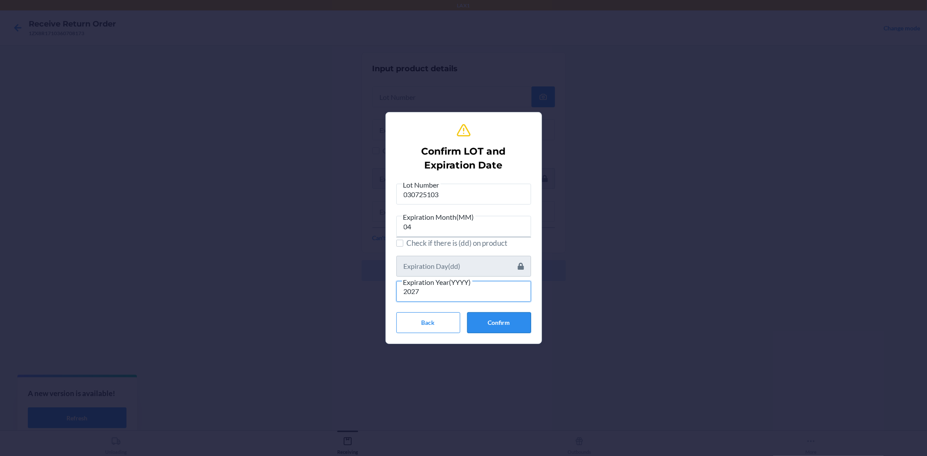
type input "2027"
click at [507, 318] on button "Confirm" at bounding box center [499, 322] width 64 height 21
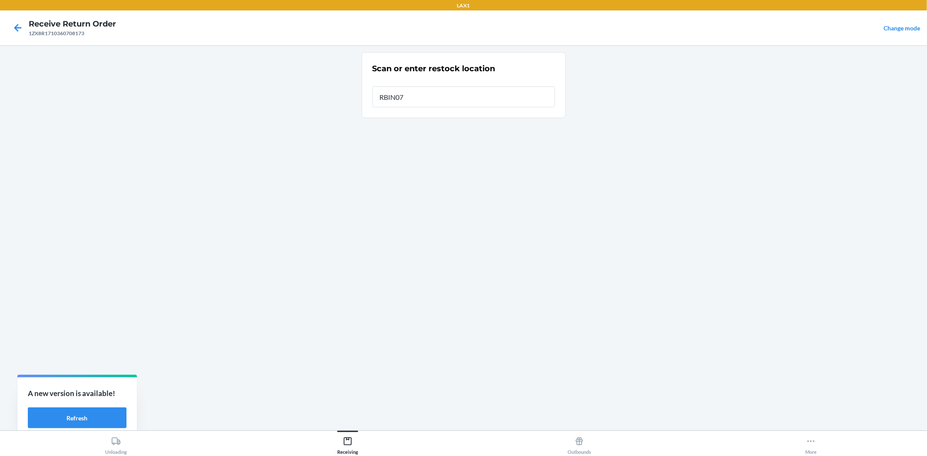
type input "RBIN077"
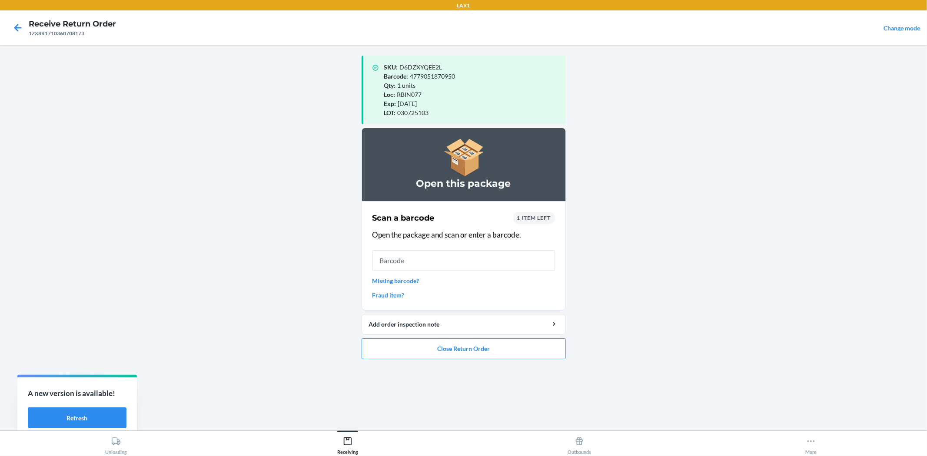
click at [525, 215] on span "1 item left" at bounding box center [534, 218] width 34 height 7
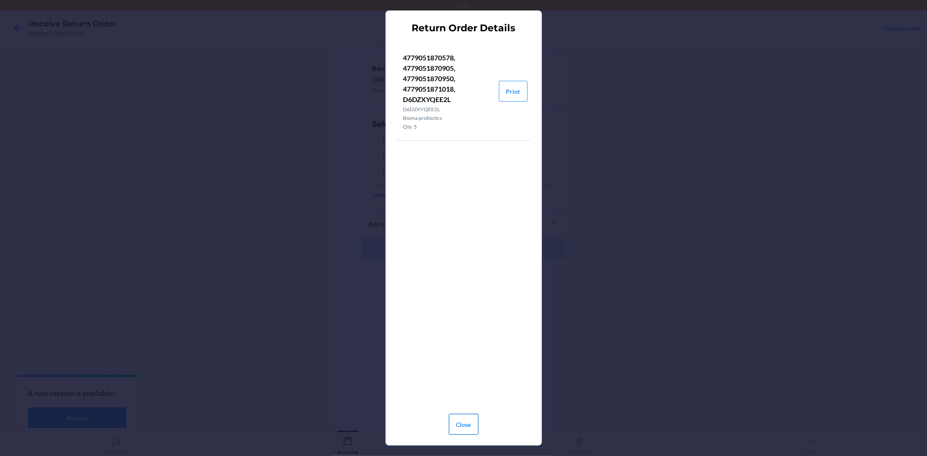
click at [468, 426] on button "Close" at bounding box center [464, 424] width 30 height 21
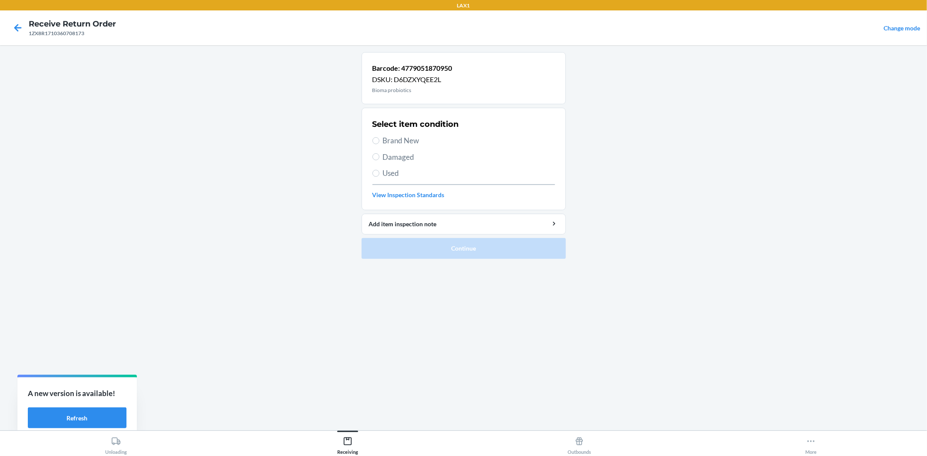
click at [385, 139] on span "Brand New" at bounding box center [469, 140] width 172 height 11
click at [379, 139] on input "Brand New" at bounding box center [375, 140] width 7 height 7
radio input "true"
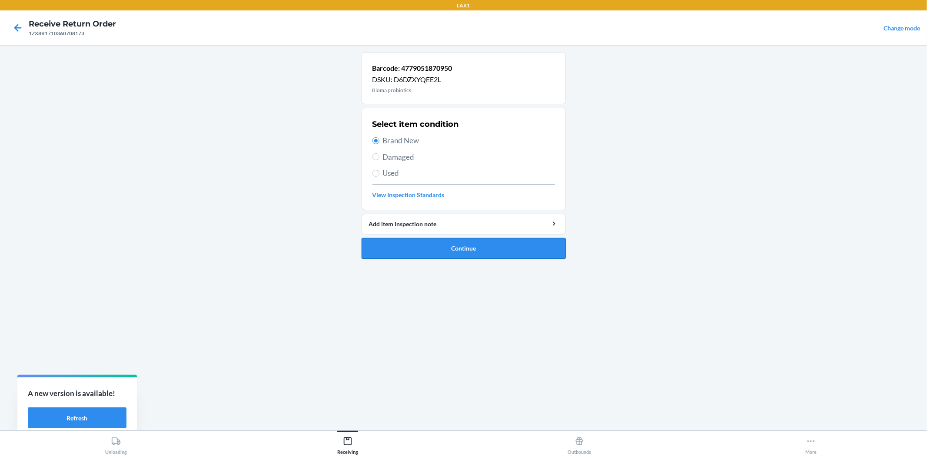
click at [429, 251] on button "Continue" at bounding box center [463, 248] width 204 height 21
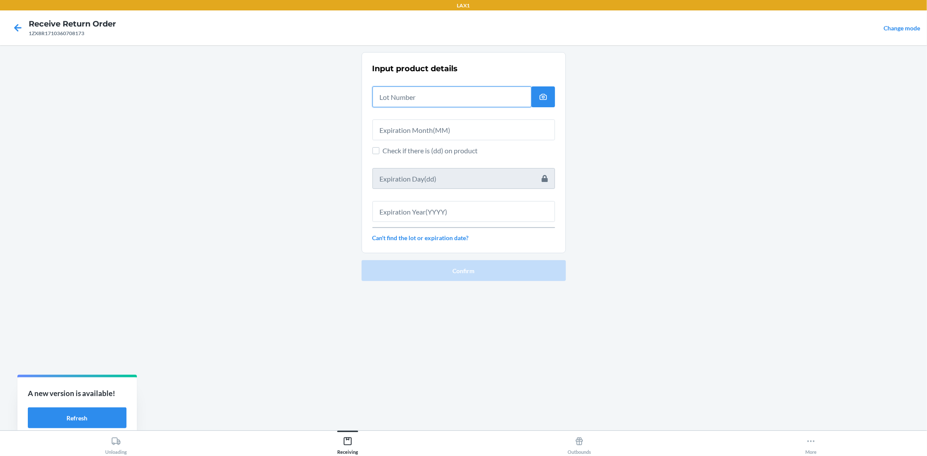
click at [424, 98] on input "text" at bounding box center [451, 96] width 159 height 21
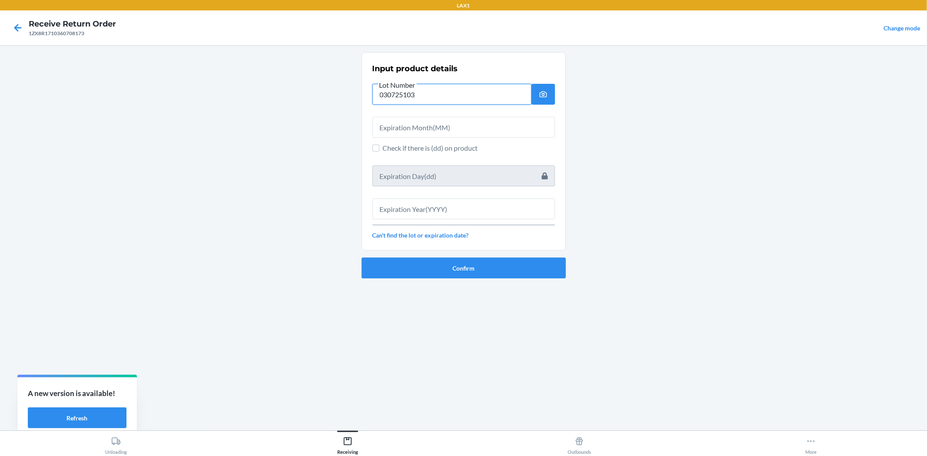
type input "030725103"
click at [417, 132] on input "text" at bounding box center [463, 127] width 182 height 21
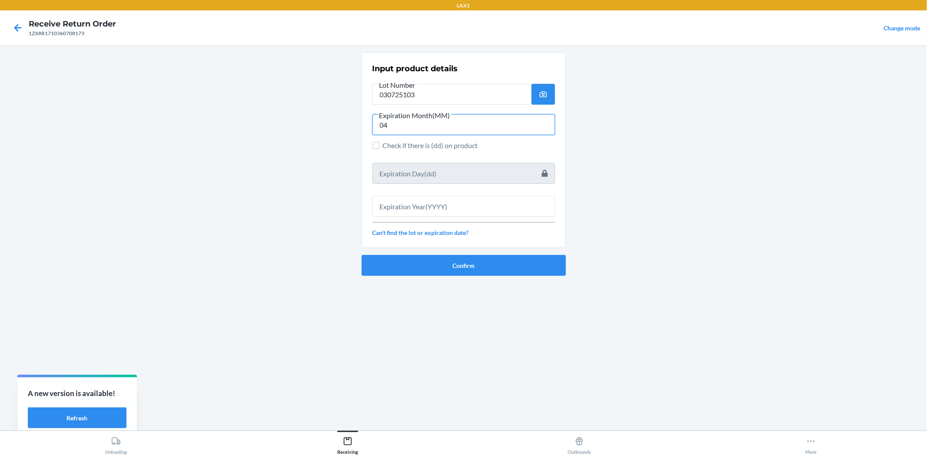
type input "04"
click at [456, 197] on input "text" at bounding box center [463, 206] width 182 height 21
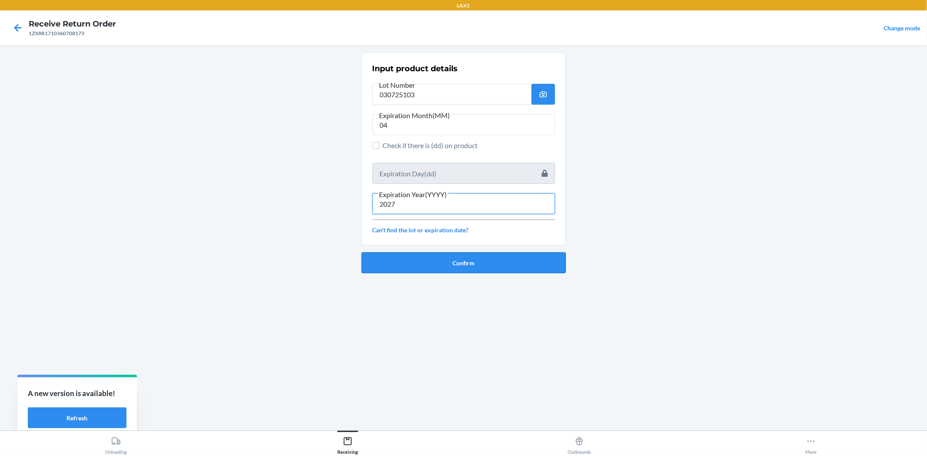
type input "2027"
click at [460, 255] on button "Confirm" at bounding box center [463, 262] width 204 height 21
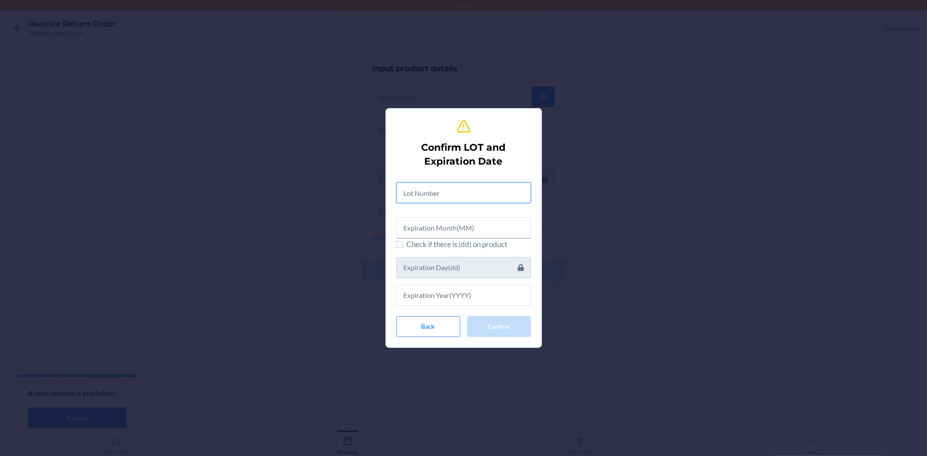
click at [454, 187] on input "text" at bounding box center [463, 192] width 135 height 21
type input "030725103"
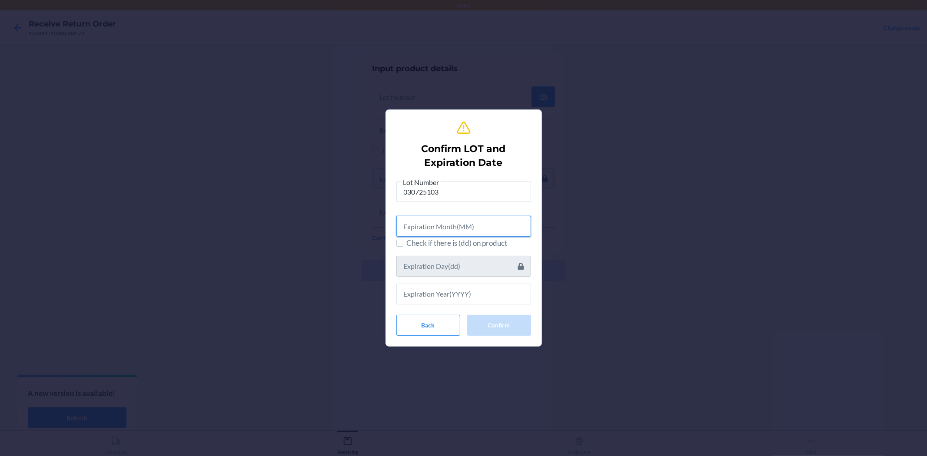
click at [459, 219] on input "text" at bounding box center [463, 226] width 135 height 21
type input "04"
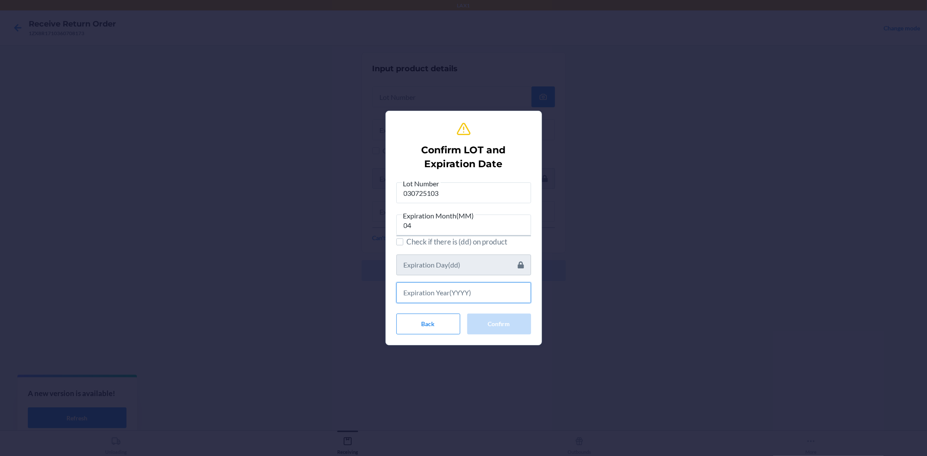
click at [494, 298] on input "text" at bounding box center [463, 292] width 135 height 21
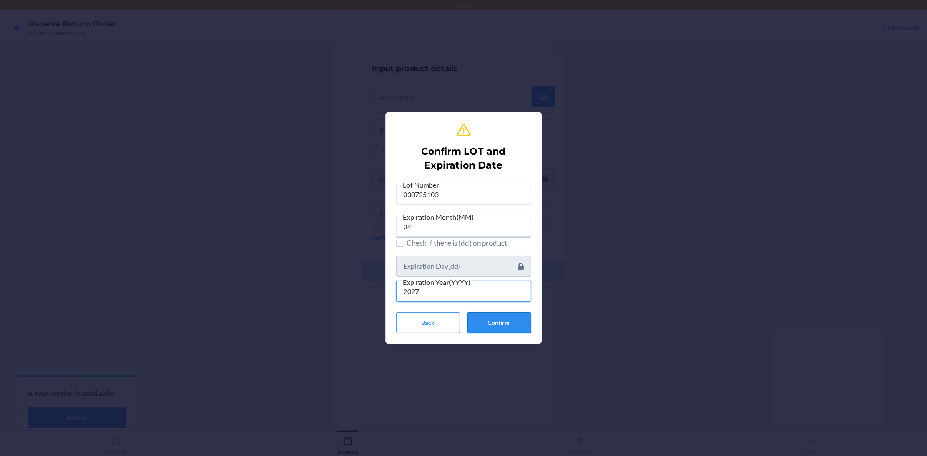
type input "2027"
click at [485, 324] on button "Confirm" at bounding box center [499, 322] width 64 height 21
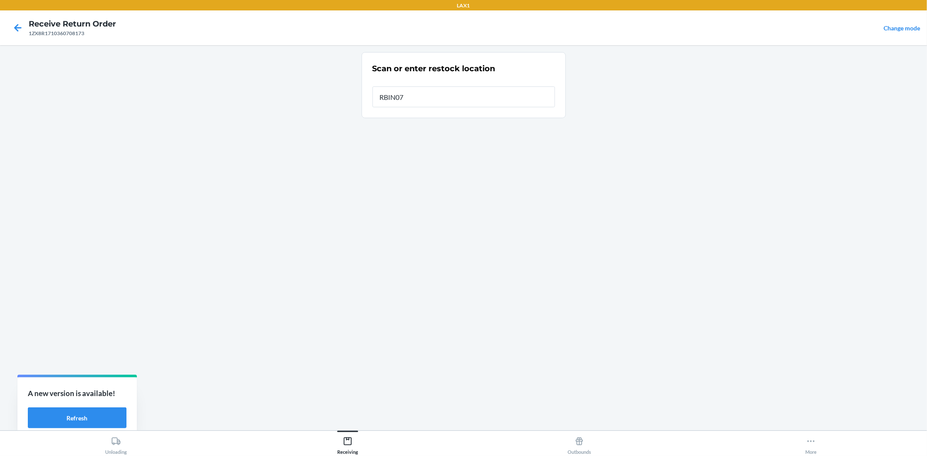
type input "RBIN077"
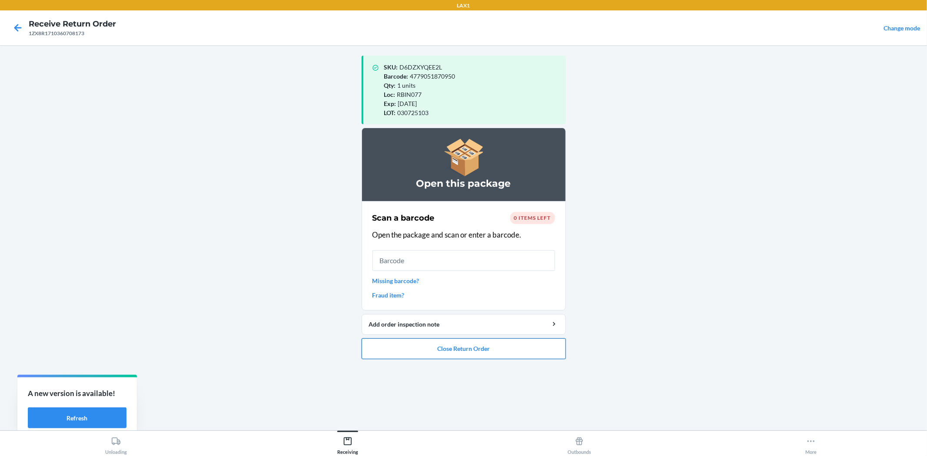
click at [484, 353] on button "Close Return Order" at bounding box center [463, 348] width 204 height 21
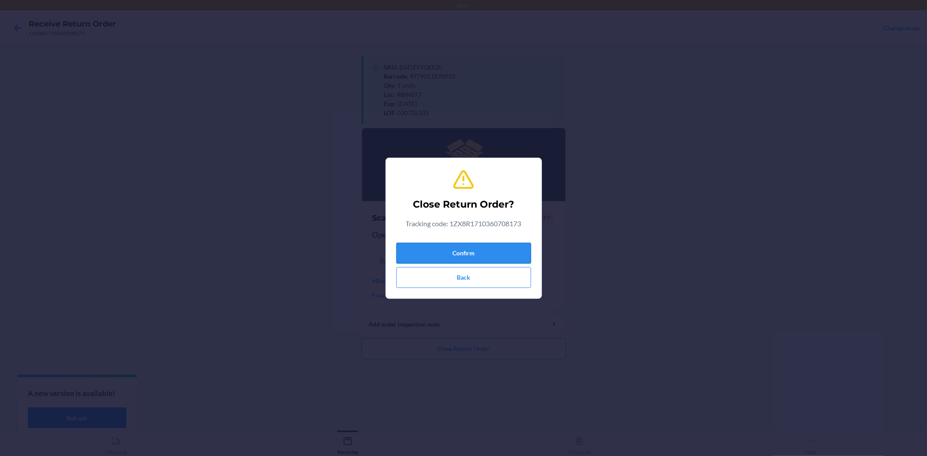
click at [444, 254] on button "Confirm" at bounding box center [463, 253] width 135 height 21
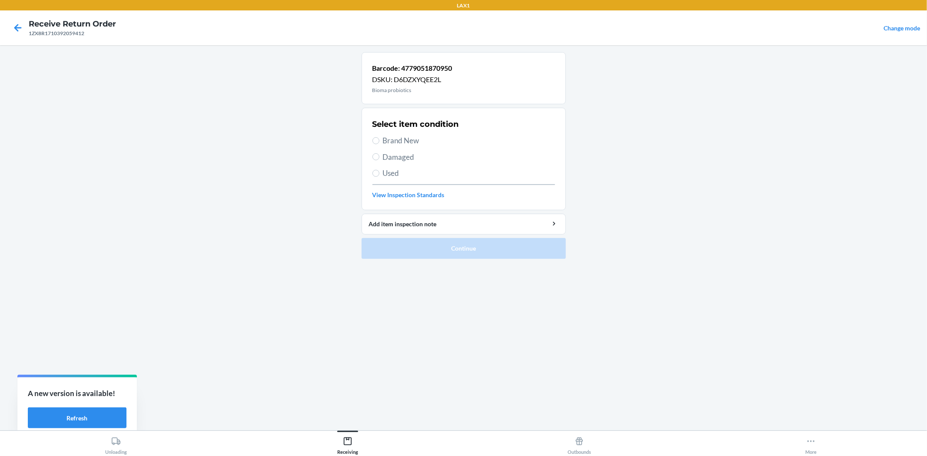
click at [385, 143] on span "Brand New" at bounding box center [469, 140] width 172 height 11
click at [379, 143] on input "Brand New" at bounding box center [375, 140] width 7 height 7
radio input "true"
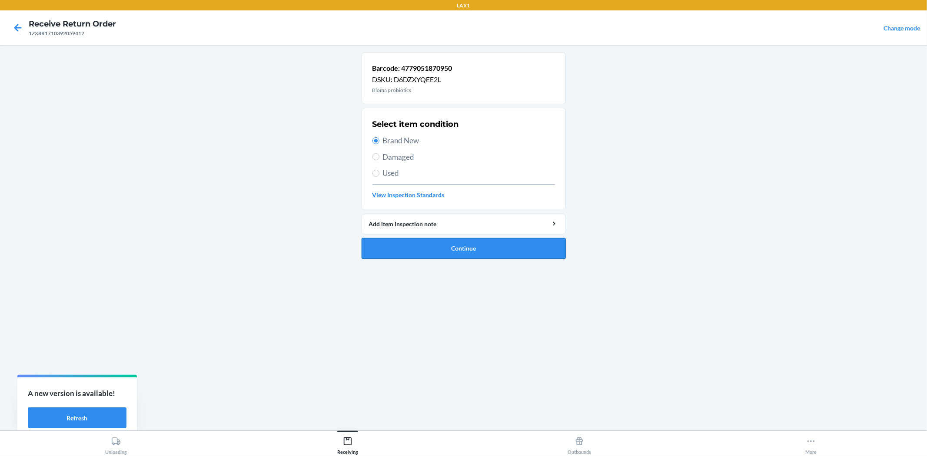
click at [465, 242] on button "Continue" at bounding box center [463, 248] width 204 height 21
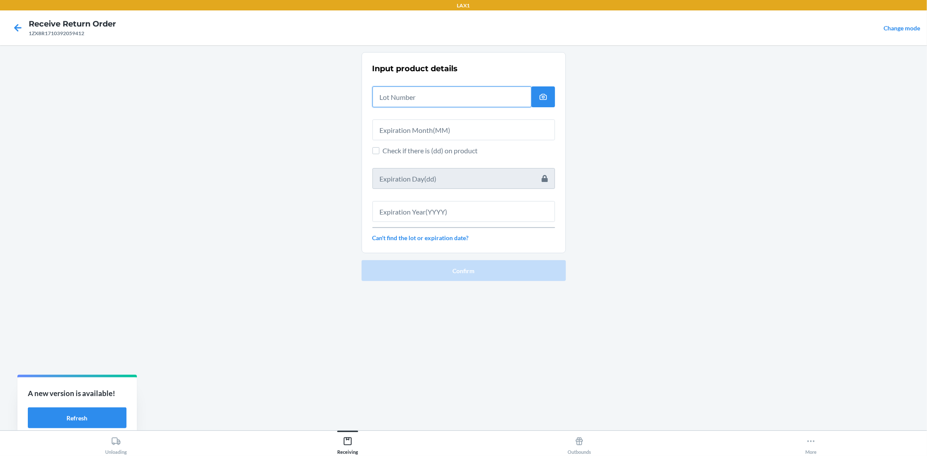
click at [416, 104] on input "text" at bounding box center [451, 96] width 159 height 21
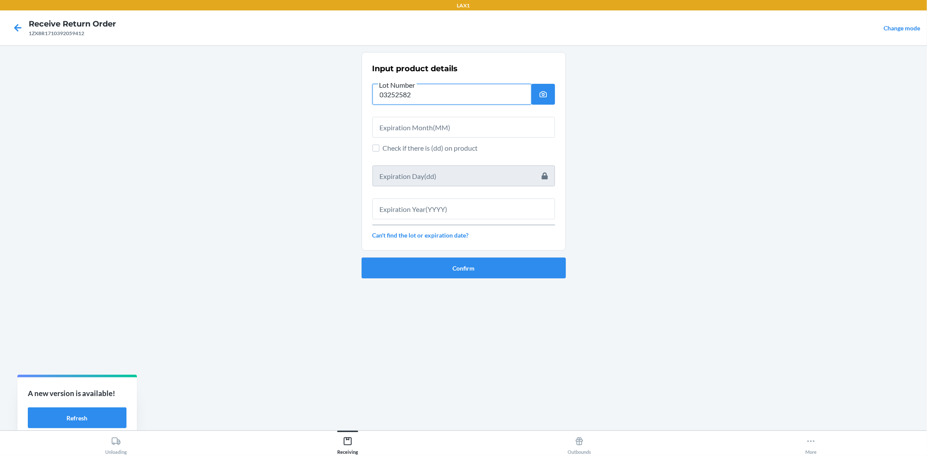
type input "03252582"
click at [414, 130] on input "text" at bounding box center [463, 127] width 182 height 21
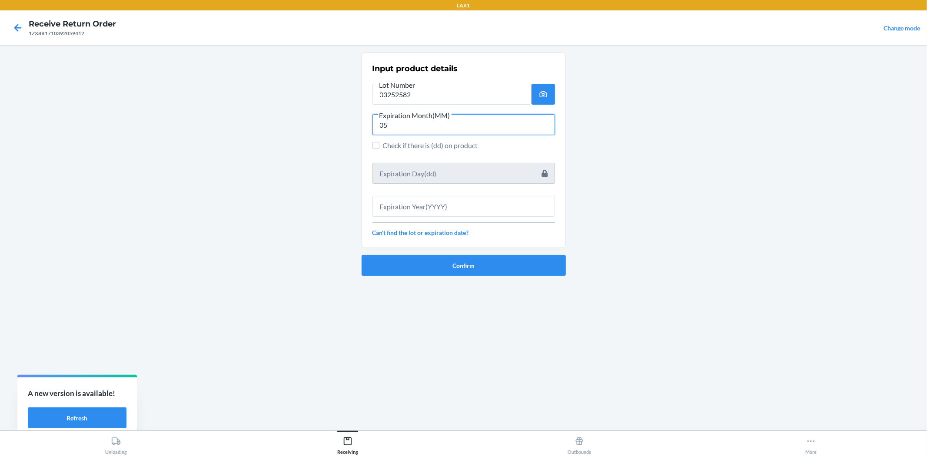
type input "05"
click at [440, 206] on input "text" at bounding box center [463, 206] width 182 height 21
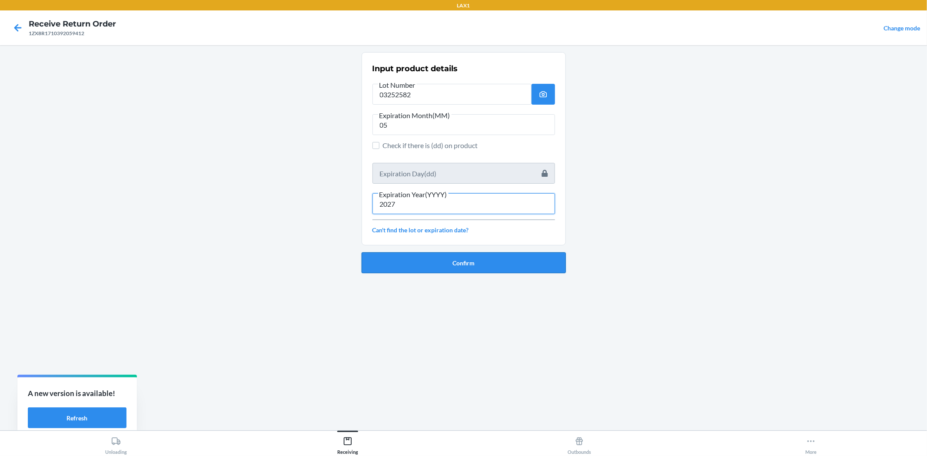
type input "2027"
click at [427, 262] on button "Confirm" at bounding box center [463, 262] width 204 height 21
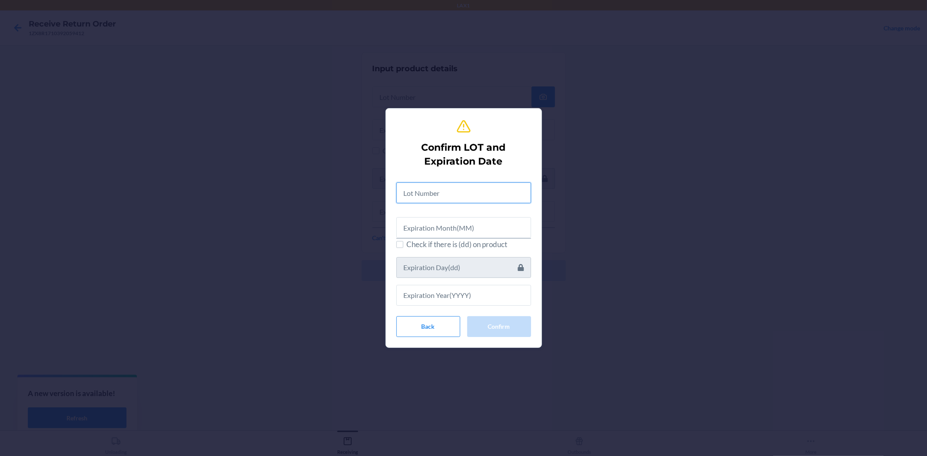
click at [403, 187] on input "text" at bounding box center [463, 192] width 135 height 21
type input "03252582"
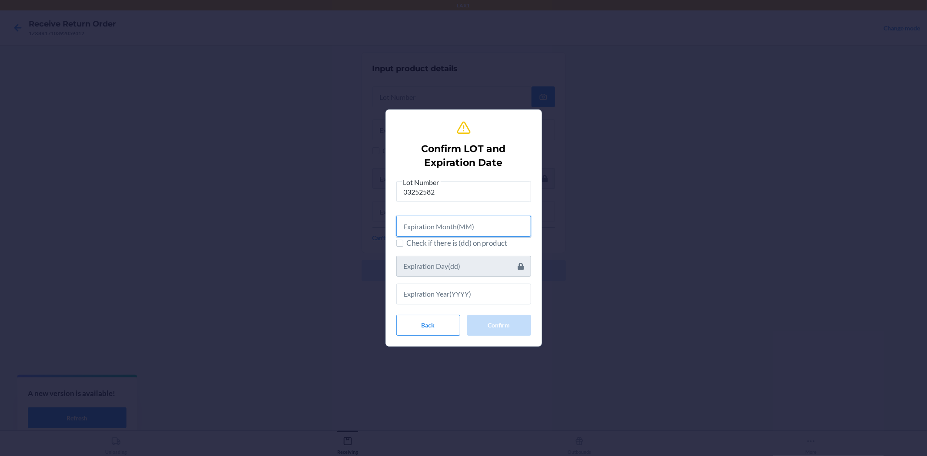
click at [433, 226] on input "text" at bounding box center [463, 226] width 135 height 21
type input "05"
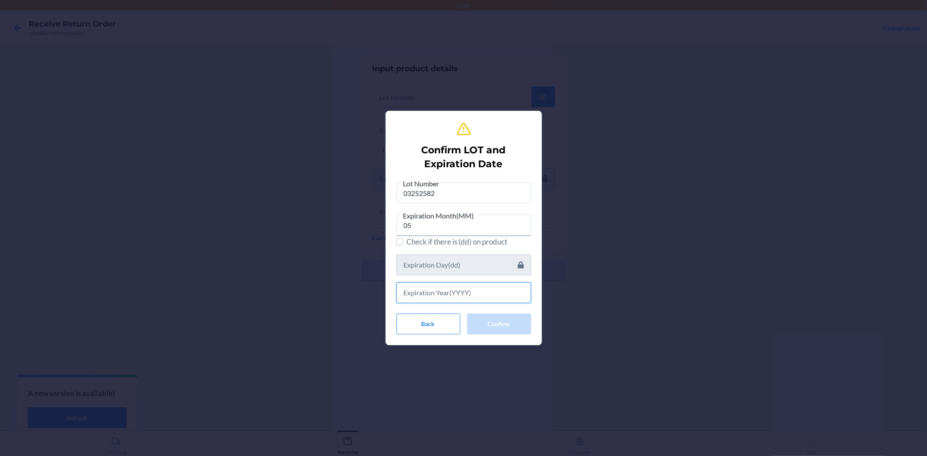
click at [454, 299] on input "text" at bounding box center [463, 292] width 135 height 21
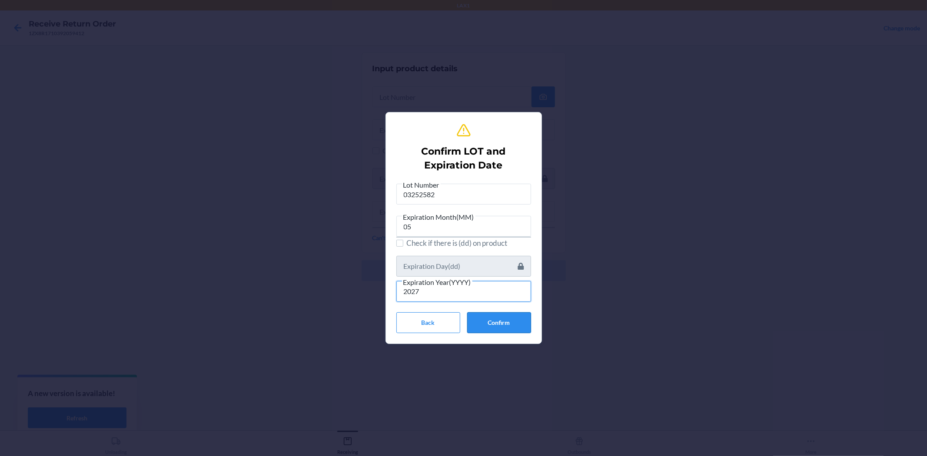
type input "2027"
click at [502, 317] on button "Confirm" at bounding box center [499, 322] width 64 height 21
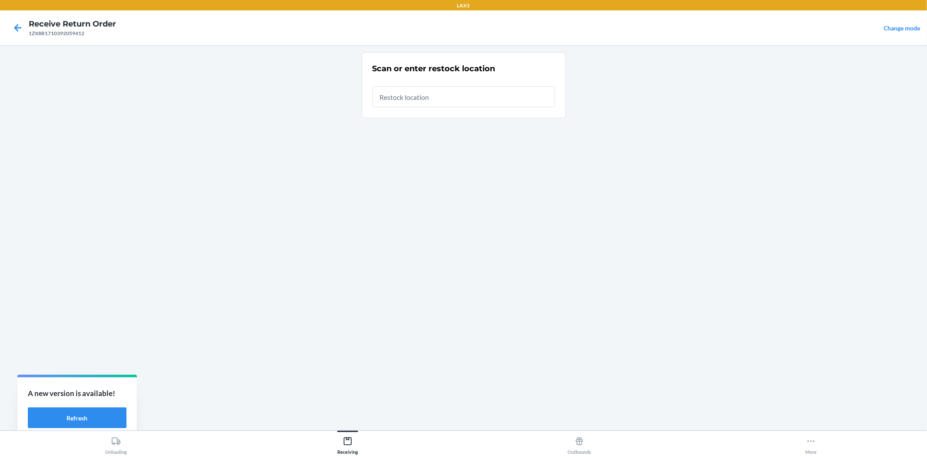
click at [465, 92] on input "text" at bounding box center [463, 96] width 182 height 21
type input "RBIN012"
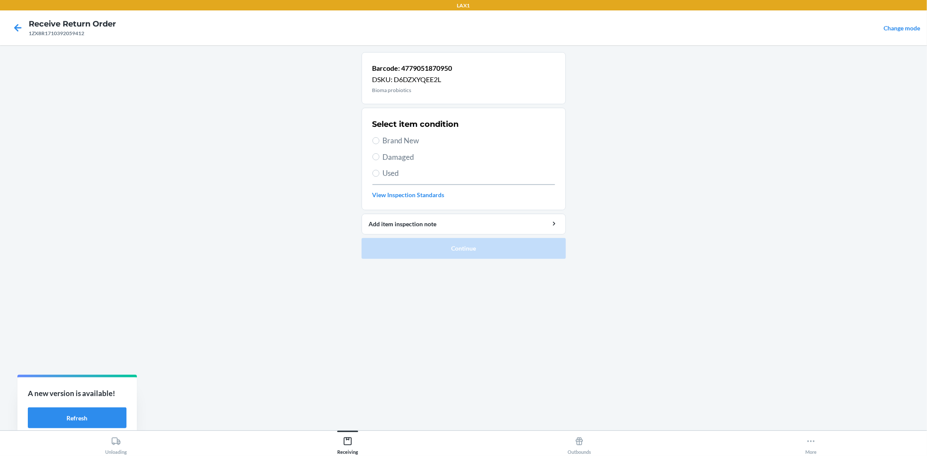
click at [390, 143] on span "Brand New" at bounding box center [469, 140] width 172 height 11
click at [379, 143] on input "Brand New" at bounding box center [375, 140] width 7 height 7
radio input "true"
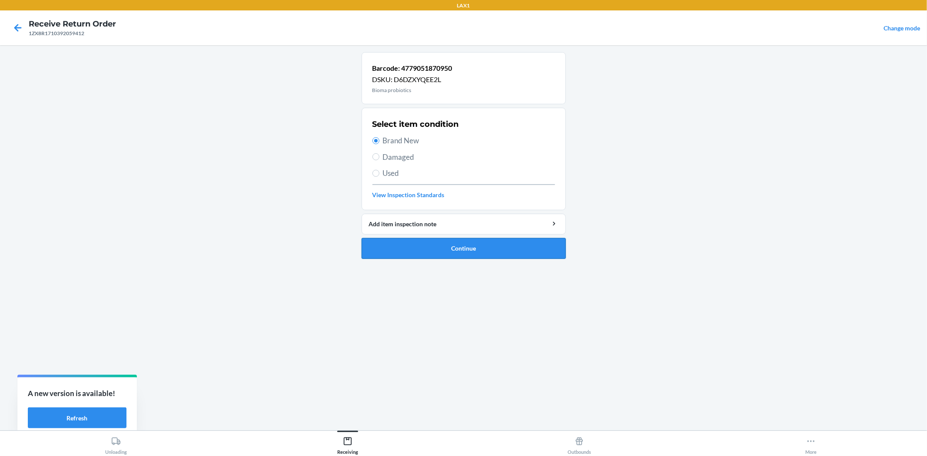
click at [439, 255] on button "Continue" at bounding box center [463, 248] width 204 height 21
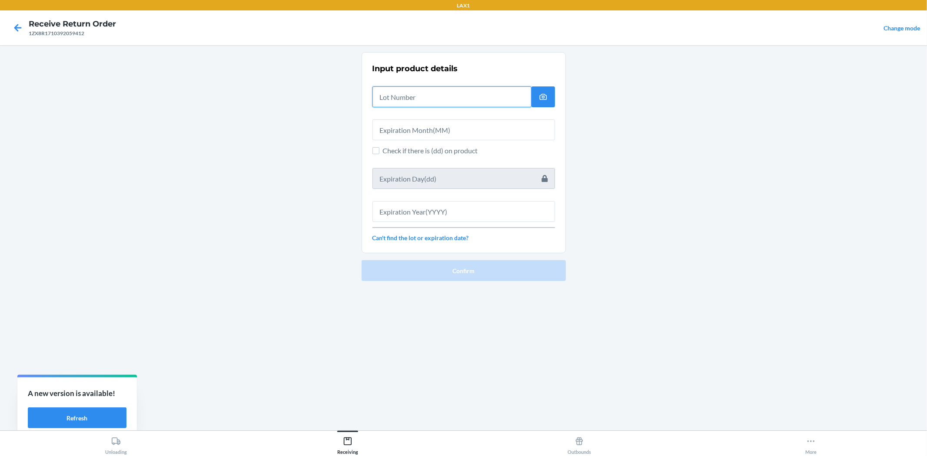
click at [390, 99] on input "text" at bounding box center [451, 96] width 159 height 21
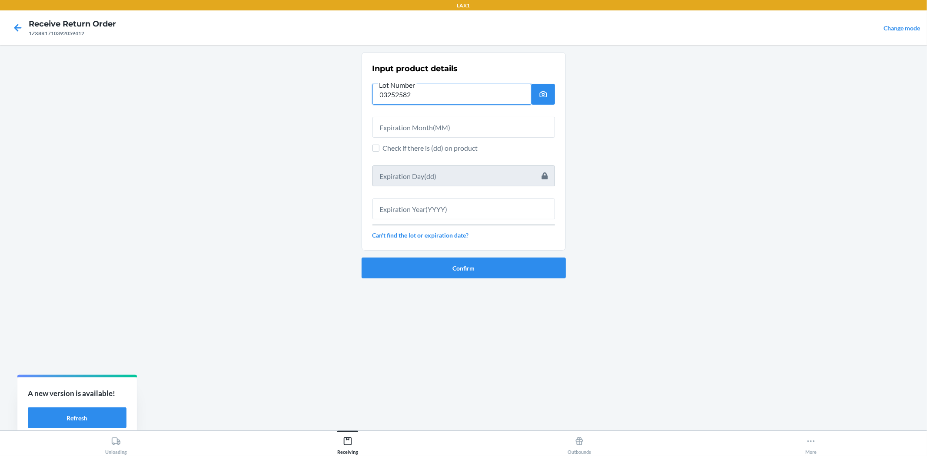
type input "03252582"
click at [418, 122] on input "text" at bounding box center [463, 127] width 182 height 21
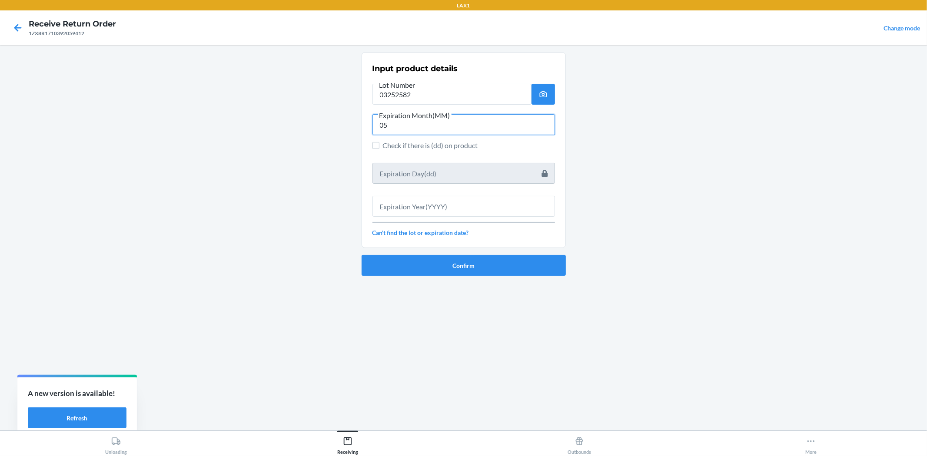
type input "05"
click at [445, 205] on input "text" at bounding box center [463, 206] width 182 height 21
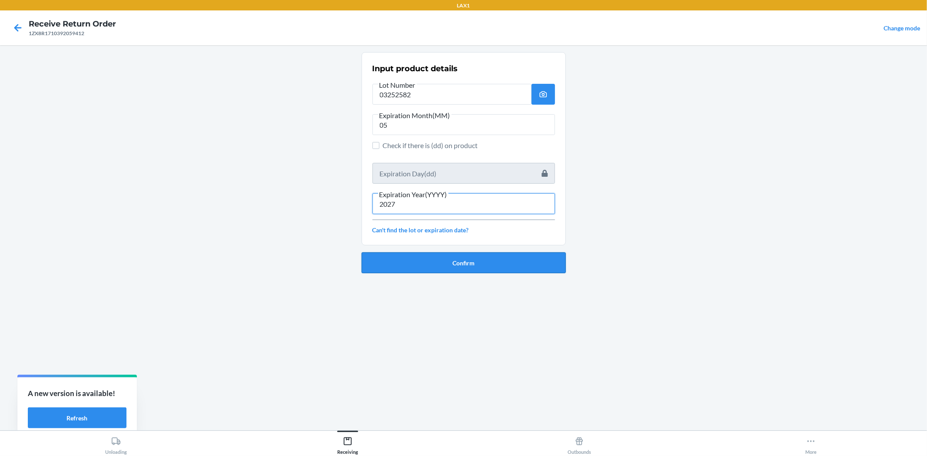
type input "2027"
click at [446, 258] on button "Confirm" at bounding box center [463, 262] width 204 height 21
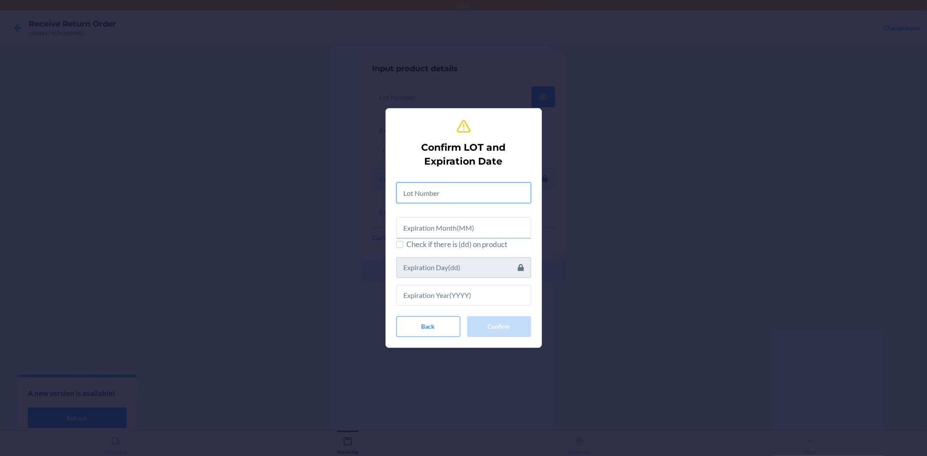
click at [436, 192] on input "text" at bounding box center [463, 192] width 135 height 21
type input "03252582"
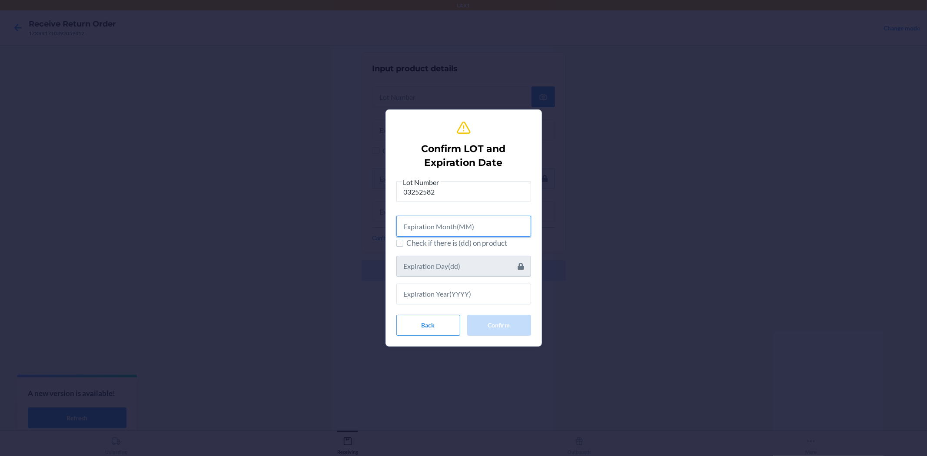
click at [441, 227] on input "text" at bounding box center [463, 226] width 135 height 21
type input "05"
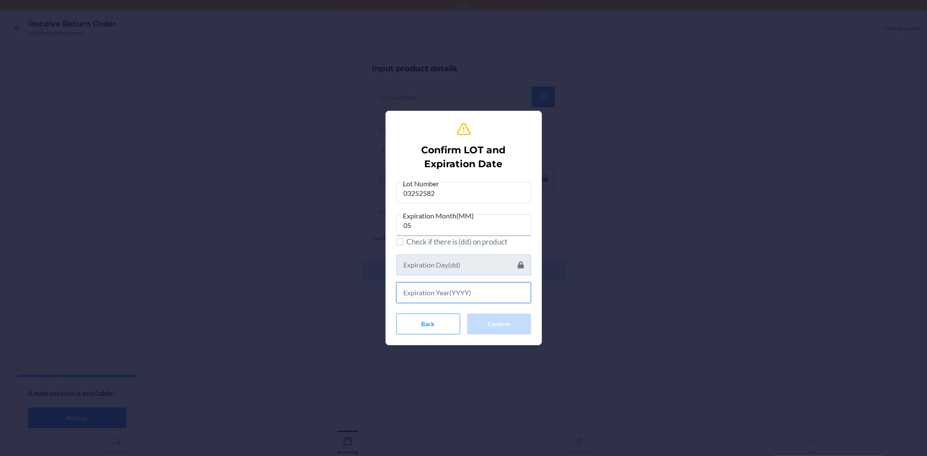
click at [456, 295] on input "text" at bounding box center [463, 292] width 135 height 21
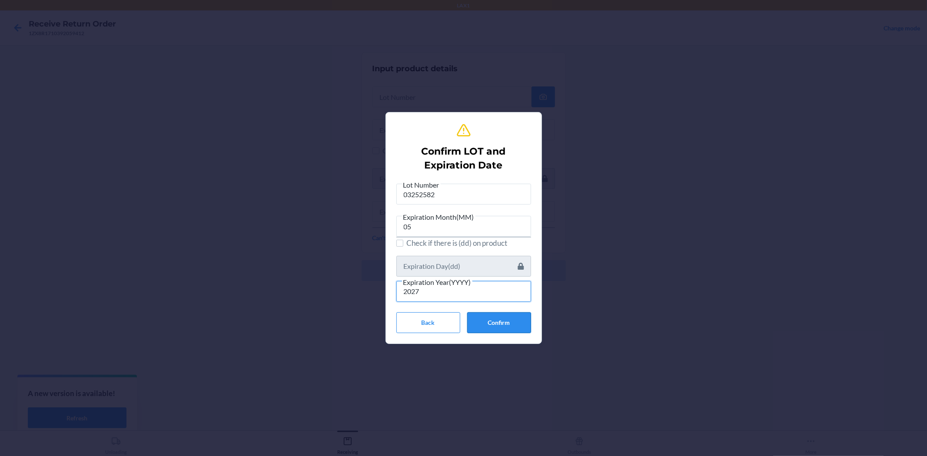
type input "2027"
click at [504, 326] on button "Confirm" at bounding box center [499, 322] width 64 height 21
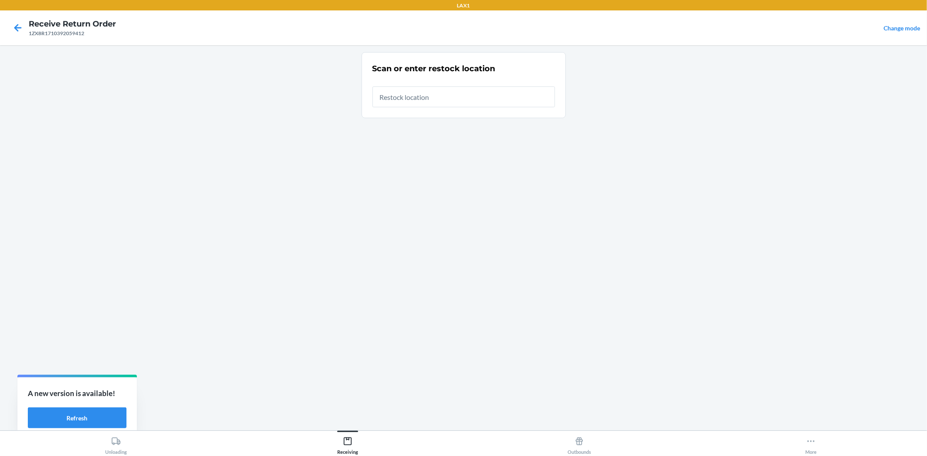
click at [424, 96] on input "text" at bounding box center [463, 96] width 182 height 21
type input "RBIN012"
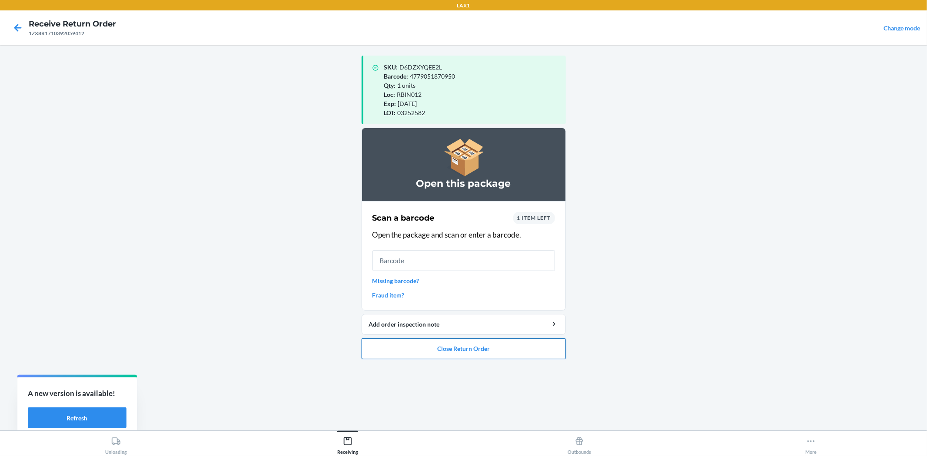
click at [474, 353] on button "Close Return Order" at bounding box center [463, 348] width 204 height 21
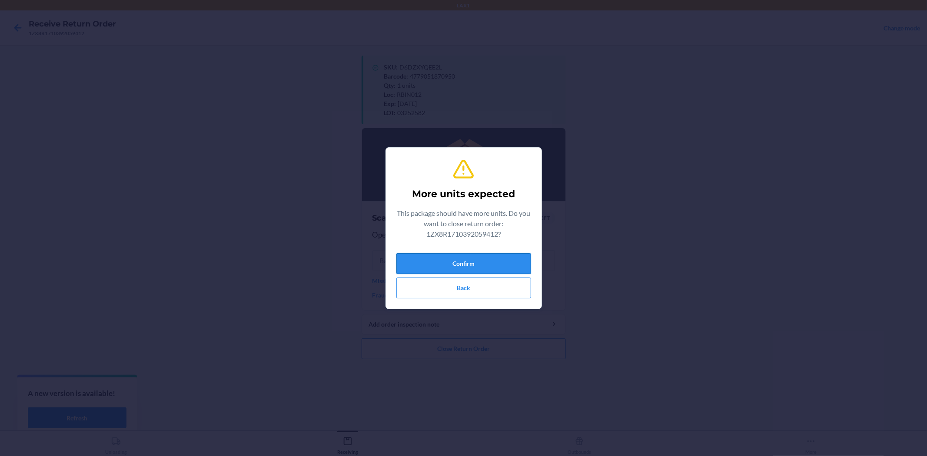
click at [458, 262] on button "Confirm" at bounding box center [463, 263] width 135 height 21
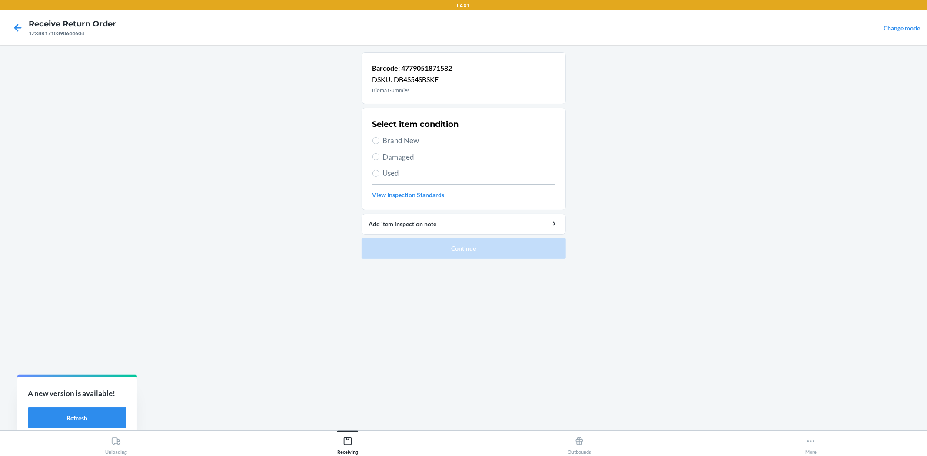
drag, startPoint x: 388, startPoint y: 142, endPoint x: 398, endPoint y: 206, distance: 64.9
click at [388, 142] on span "Brand New" at bounding box center [469, 140] width 172 height 11
click at [379, 142] on input "Brand New" at bounding box center [375, 140] width 7 height 7
radio input "true"
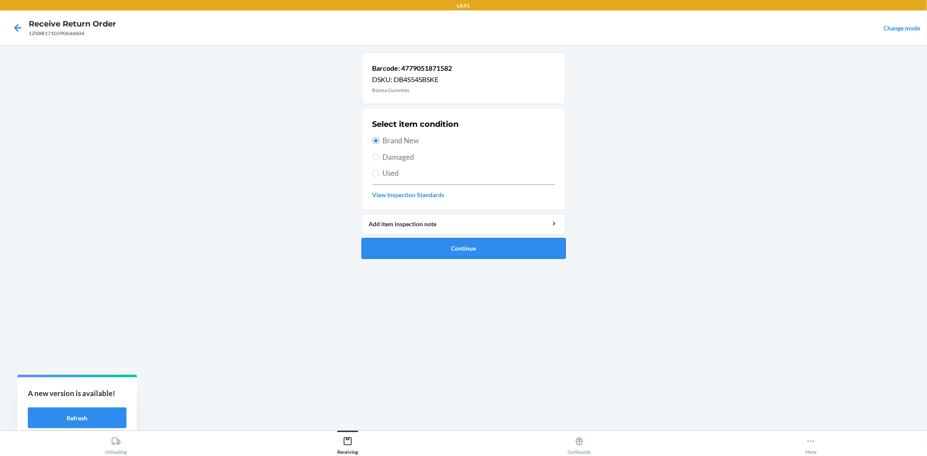
click at [436, 238] on button "Continue" at bounding box center [463, 248] width 204 height 21
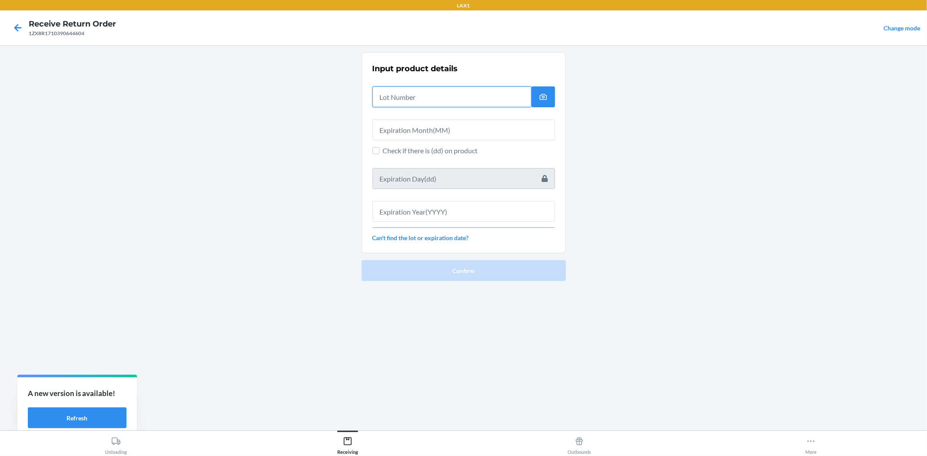
click at [467, 96] on input "text" at bounding box center [451, 96] width 159 height 21
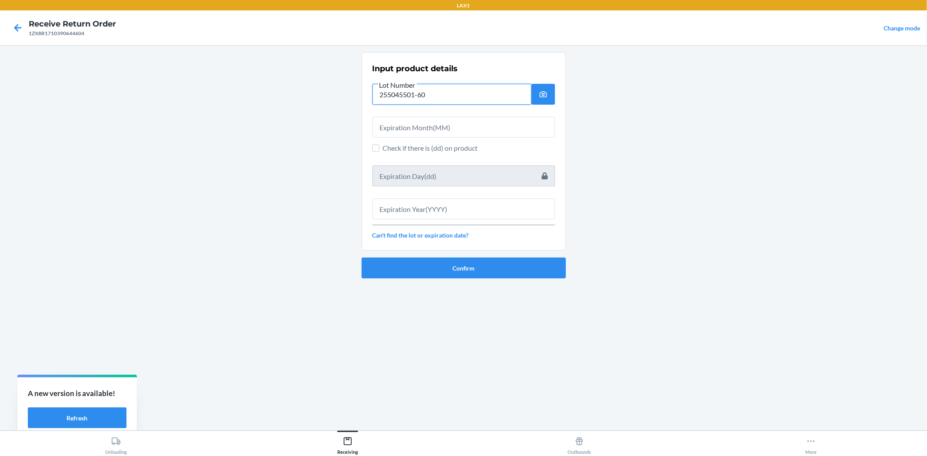
type input "255045501-60"
click at [469, 130] on input "text" at bounding box center [463, 127] width 182 height 21
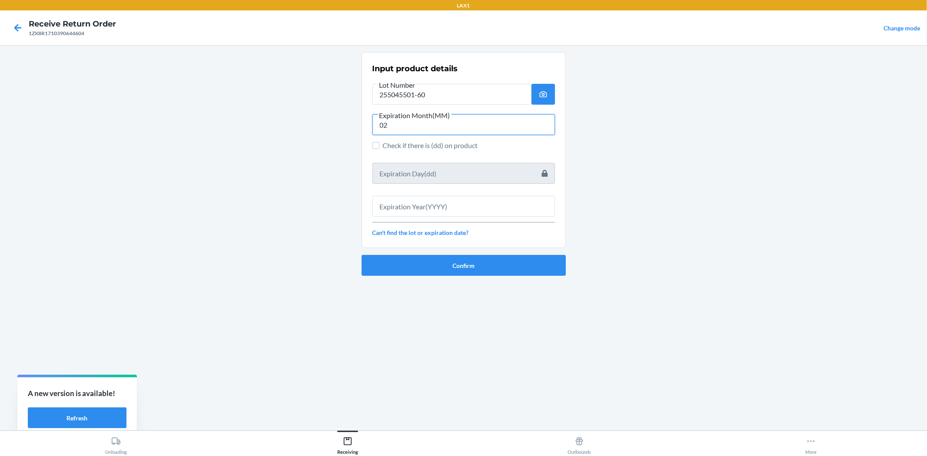
type input "02"
click at [474, 208] on input "text" at bounding box center [463, 206] width 182 height 21
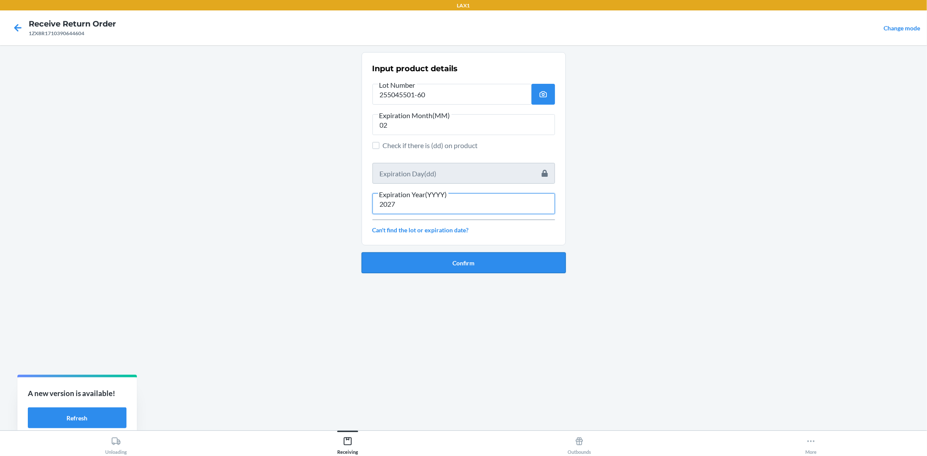
type input "2027"
click at [490, 258] on button "Confirm" at bounding box center [463, 262] width 204 height 21
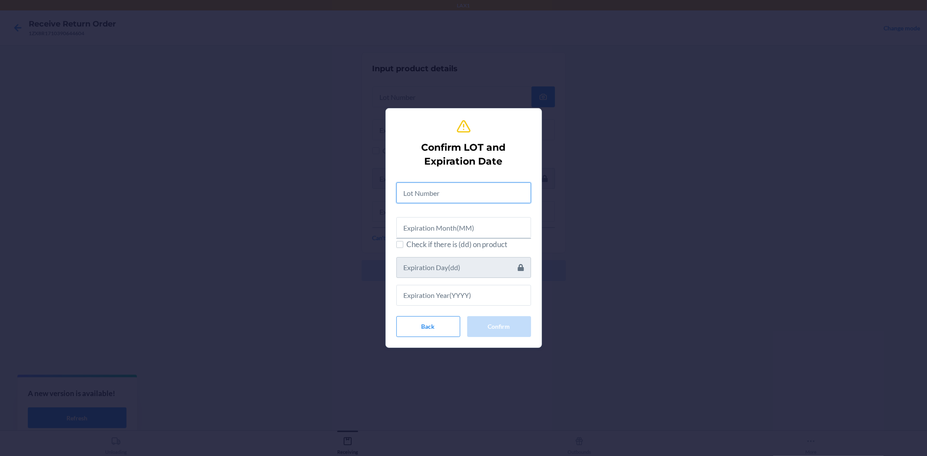
click at [487, 189] on input "text" at bounding box center [463, 192] width 135 height 21
type input "255045501-60"
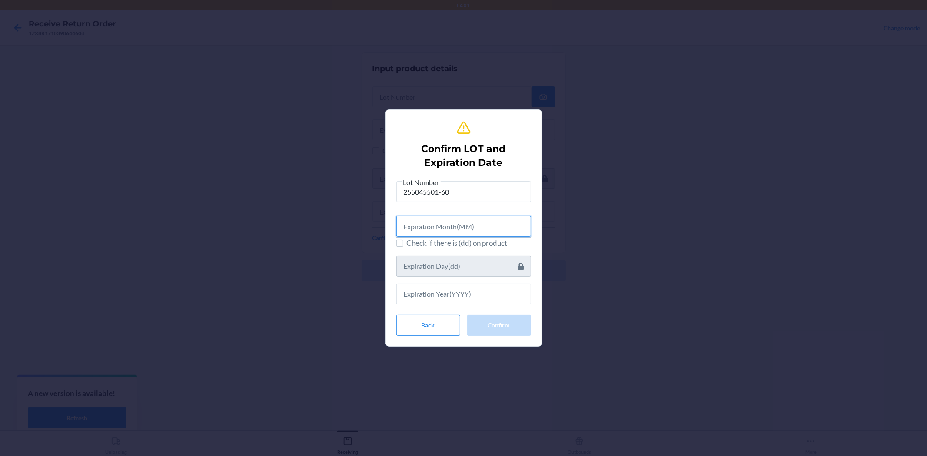
click at [495, 223] on input "text" at bounding box center [463, 226] width 135 height 21
type input "02"
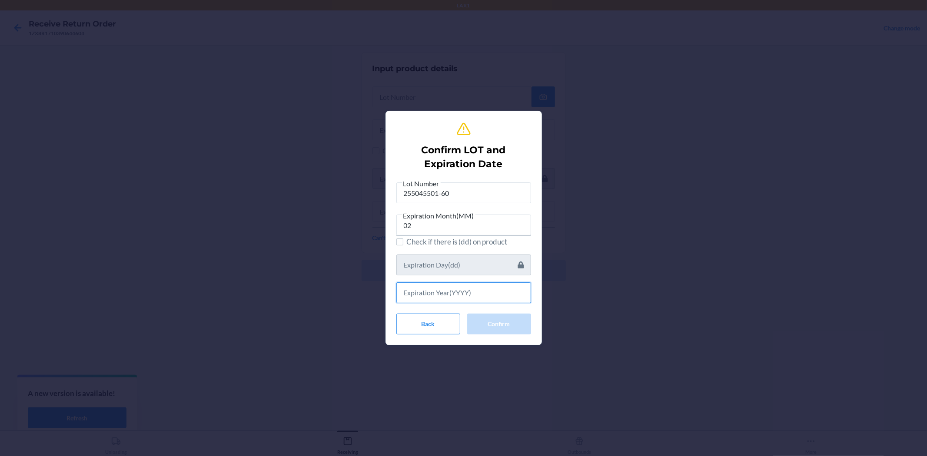
click at [484, 295] on input "text" at bounding box center [463, 292] width 135 height 21
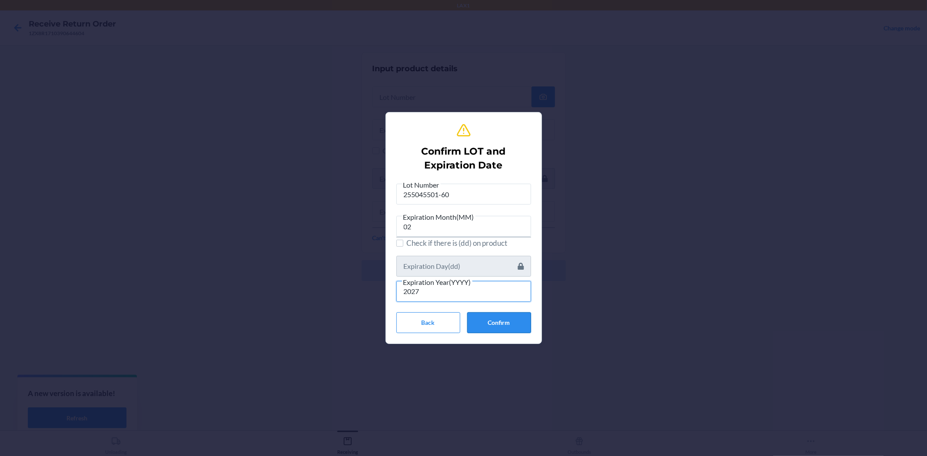
type input "2027"
click at [496, 322] on button "Confirm" at bounding box center [499, 322] width 64 height 21
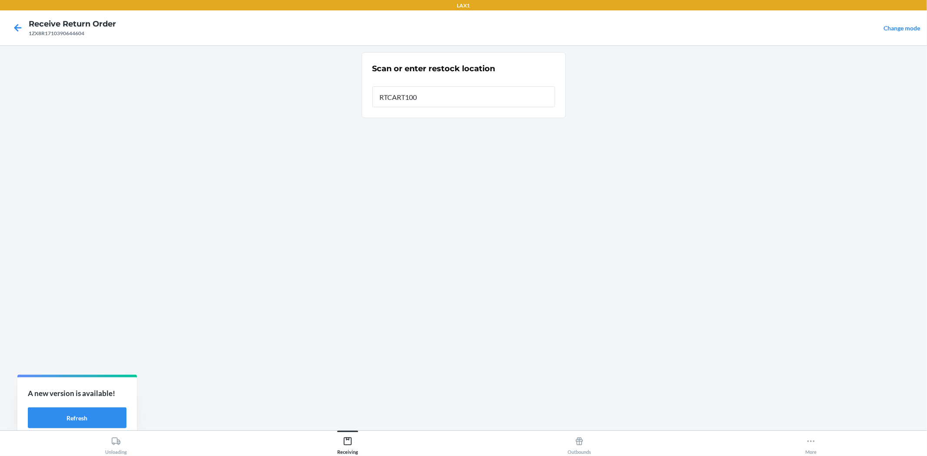
type input "RTCART100"
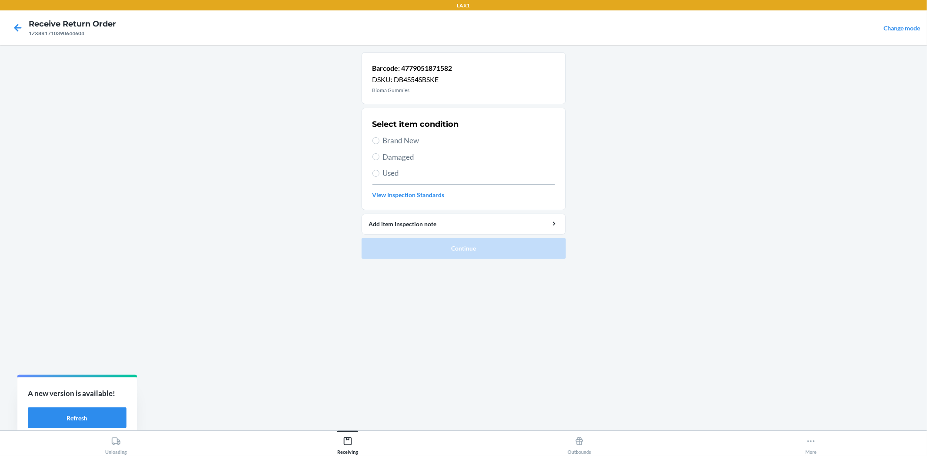
click at [403, 141] on span "Brand New" at bounding box center [469, 140] width 172 height 11
click at [379, 141] on input "Brand New" at bounding box center [375, 140] width 7 height 7
radio input "true"
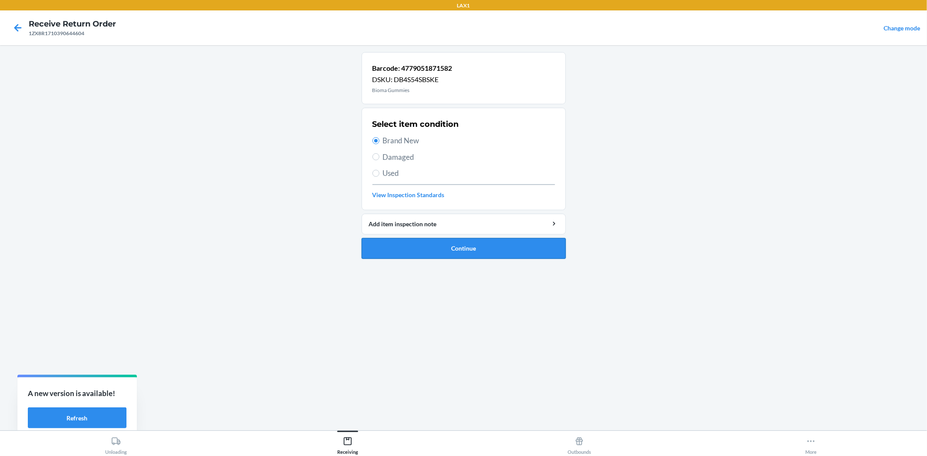
click at [423, 256] on button "Continue" at bounding box center [463, 248] width 204 height 21
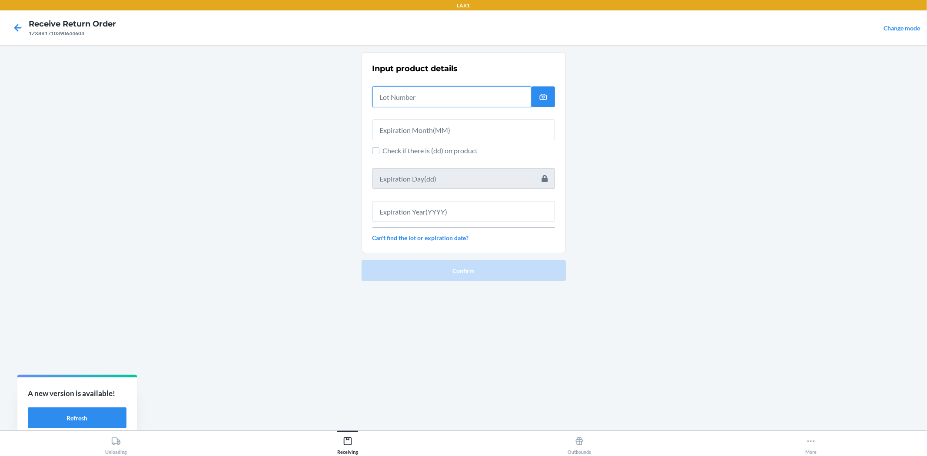
click at [434, 101] on input "text" at bounding box center [451, 96] width 159 height 21
type input "0"
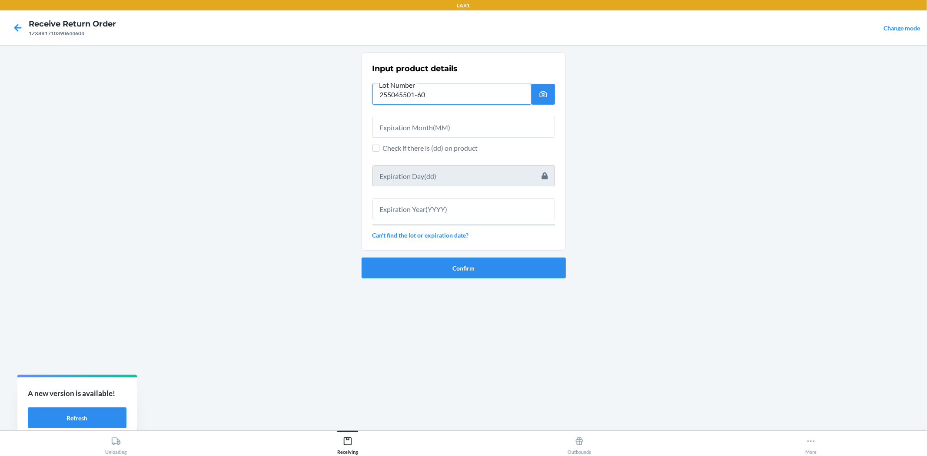
type input "255045501-60"
click at [445, 120] on input "text" at bounding box center [463, 127] width 182 height 21
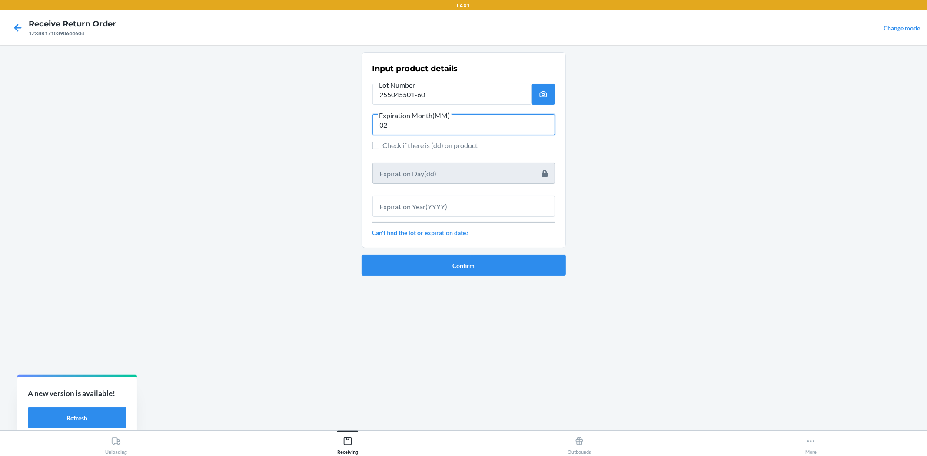
type input "02"
click at [547, 204] on input "text" at bounding box center [463, 206] width 182 height 21
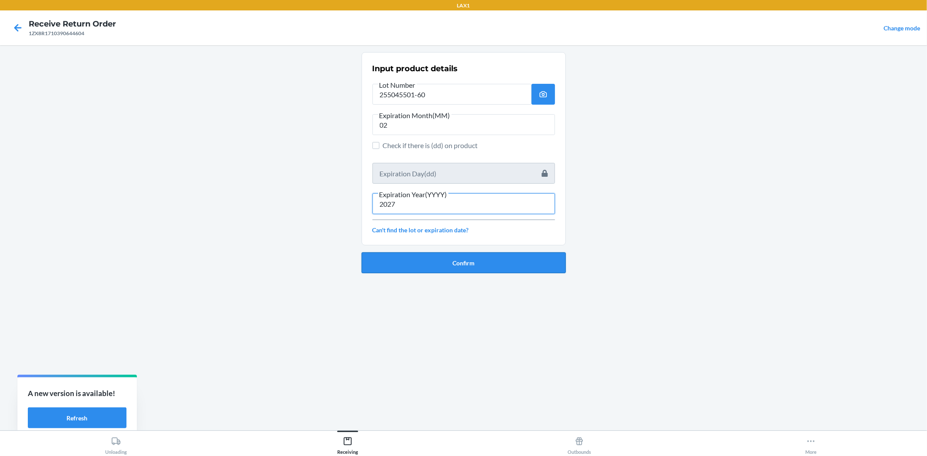
type input "2027"
click at [539, 267] on button "Confirm" at bounding box center [463, 262] width 204 height 21
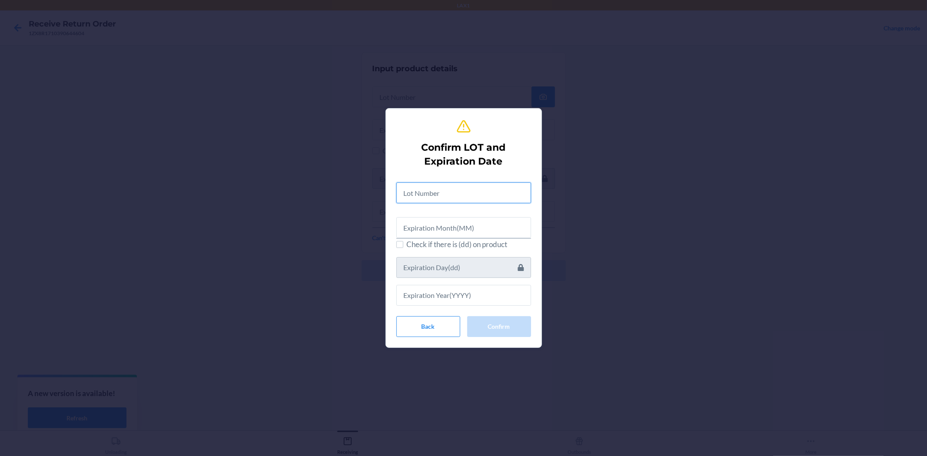
click at [487, 191] on input "text" at bounding box center [463, 192] width 135 height 21
type input "255045501-60"
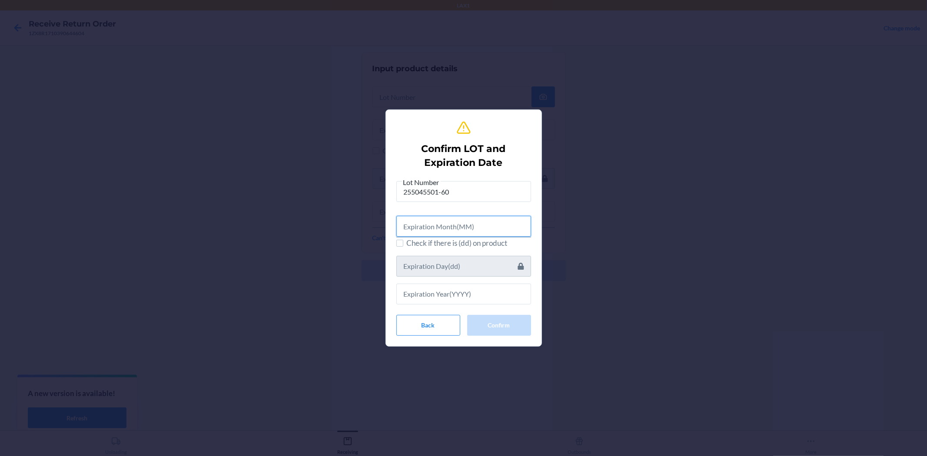
click at [488, 218] on input "text" at bounding box center [463, 226] width 135 height 21
type input "02"
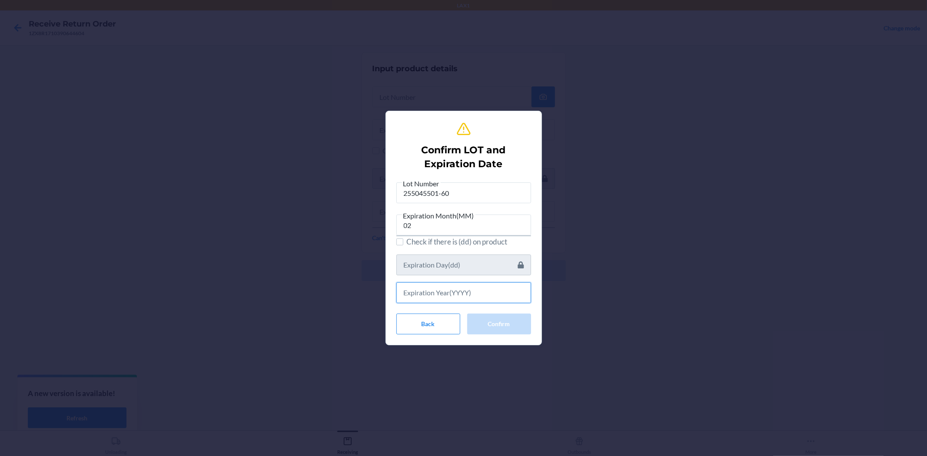
click at [458, 289] on input "text" at bounding box center [463, 292] width 135 height 21
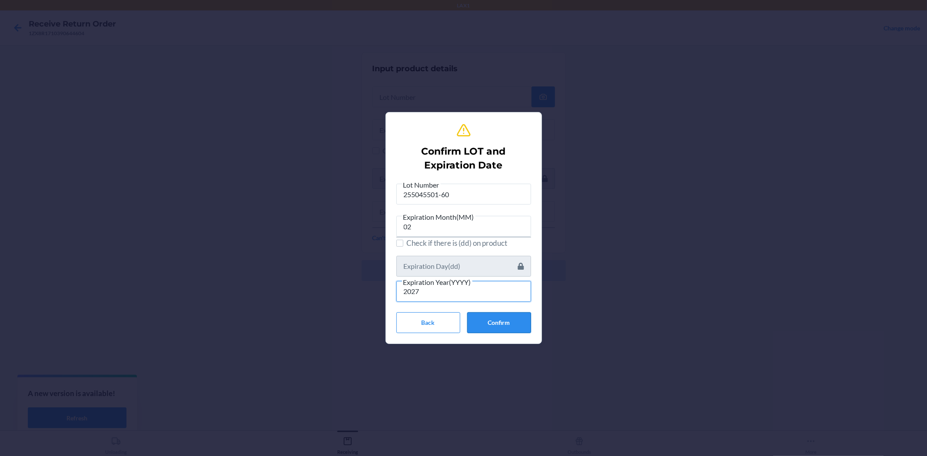
type input "2027"
drag, startPoint x: 486, startPoint y: 324, endPoint x: 491, endPoint y: 320, distance: 6.3
click at [488, 324] on button "Confirm" at bounding box center [499, 322] width 64 height 21
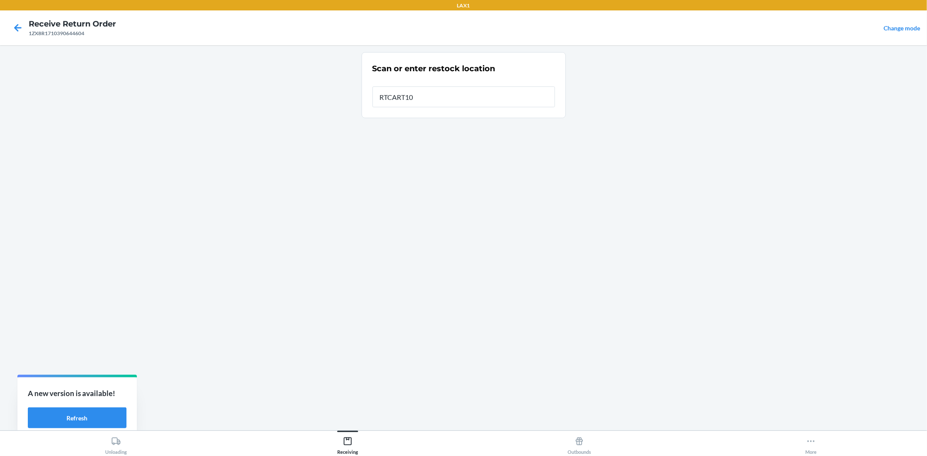
type input "RTCART100"
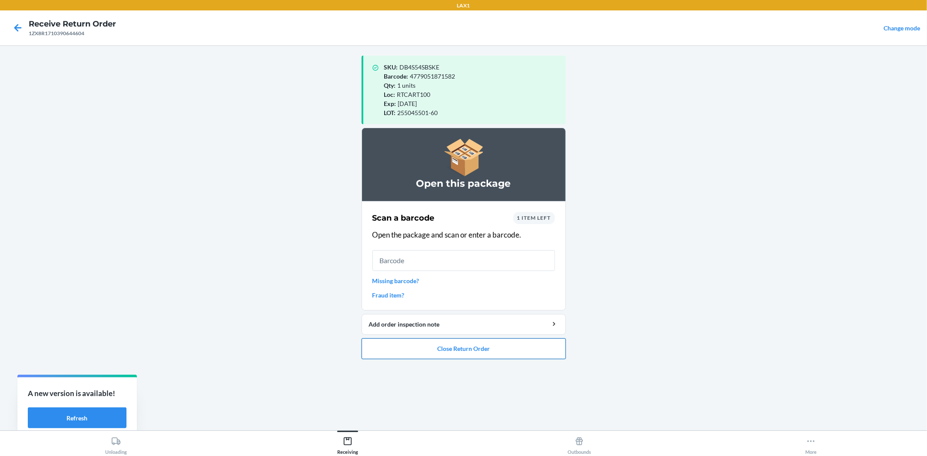
click at [534, 349] on button "Close Return Order" at bounding box center [463, 348] width 204 height 21
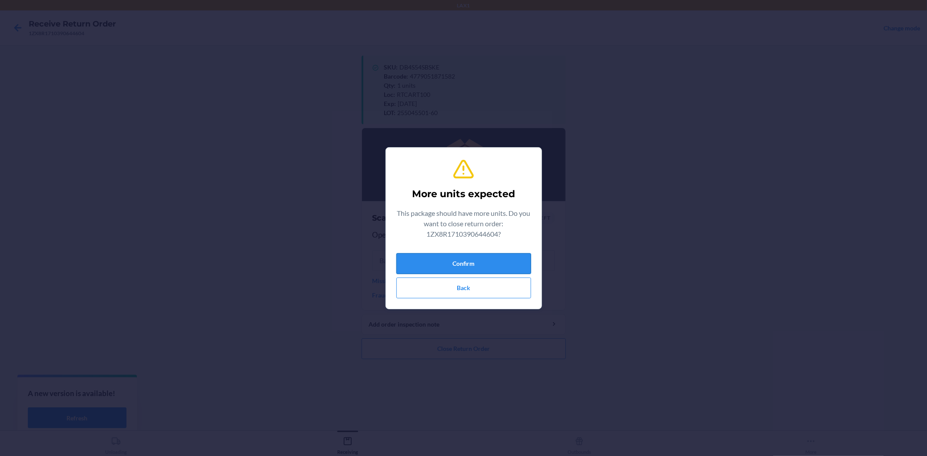
click at [495, 266] on button "Confirm" at bounding box center [463, 263] width 135 height 21
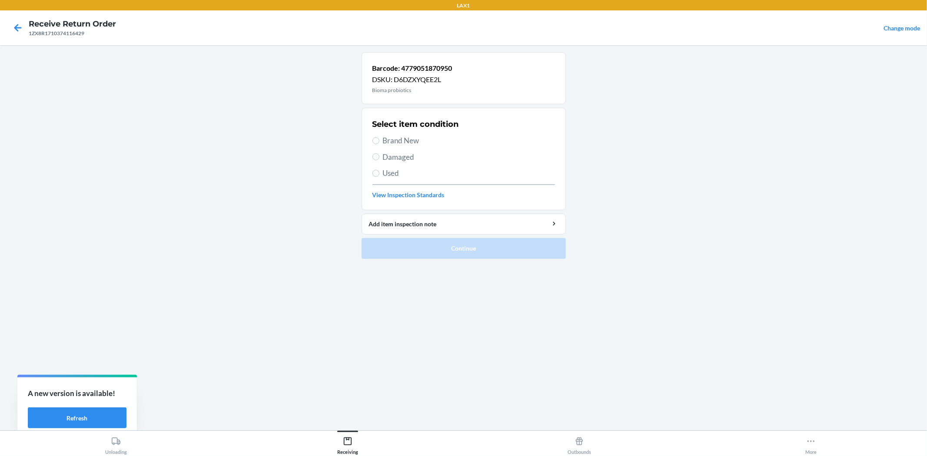
click at [383, 144] on span "Brand New" at bounding box center [469, 140] width 172 height 11
click at [379, 144] on input "Brand New" at bounding box center [375, 140] width 7 height 7
radio input "true"
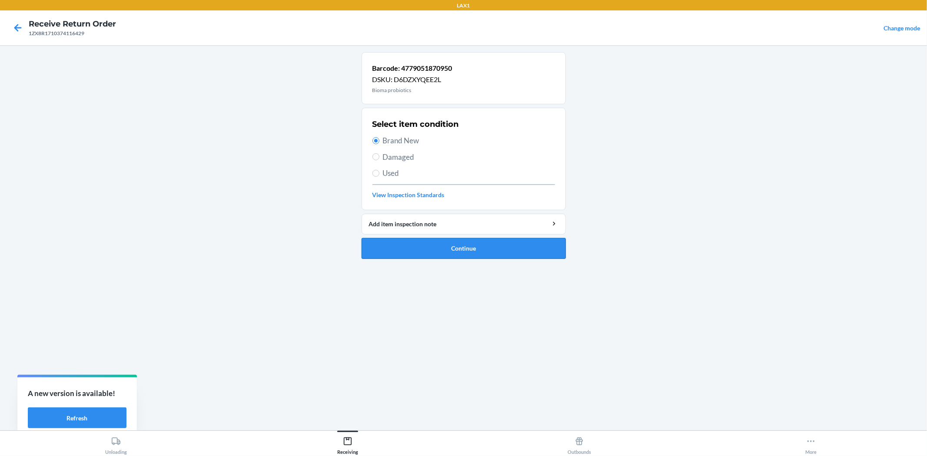
click at [474, 247] on button "Continue" at bounding box center [463, 248] width 204 height 21
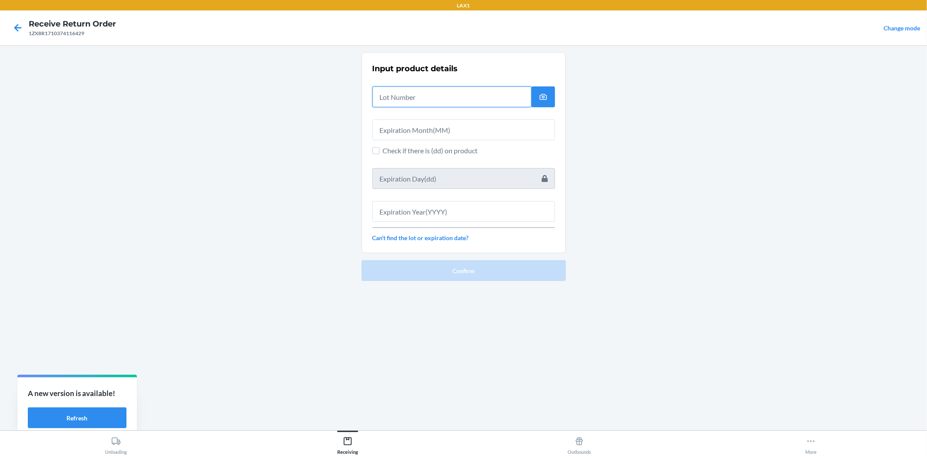
click at [431, 100] on input "text" at bounding box center [451, 96] width 159 height 21
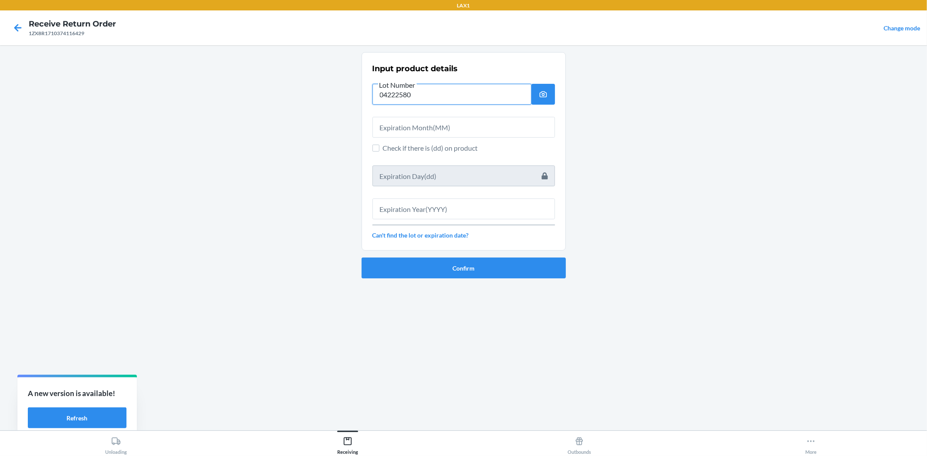
type input "04222580"
click at [434, 127] on input "text" at bounding box center [463, 127] width 182 height 21
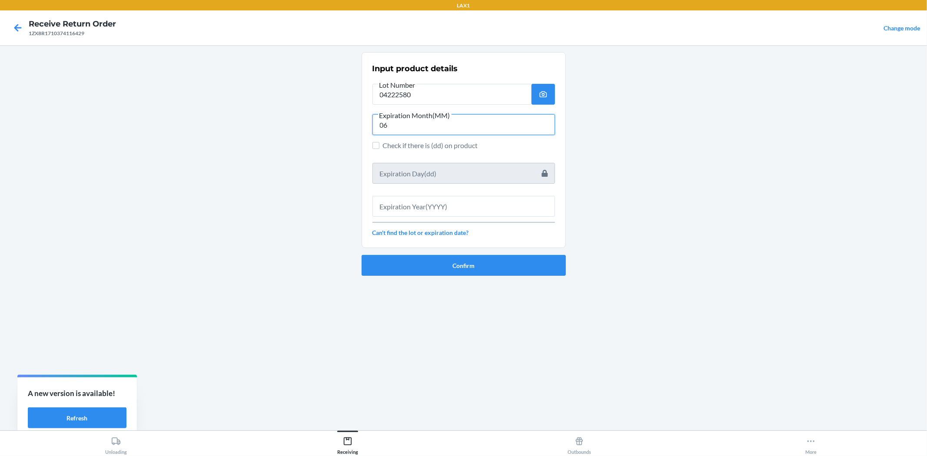
type input "06"
click at [494, 203] on input "text" at bounding box center [463, 206] width 182 height 21
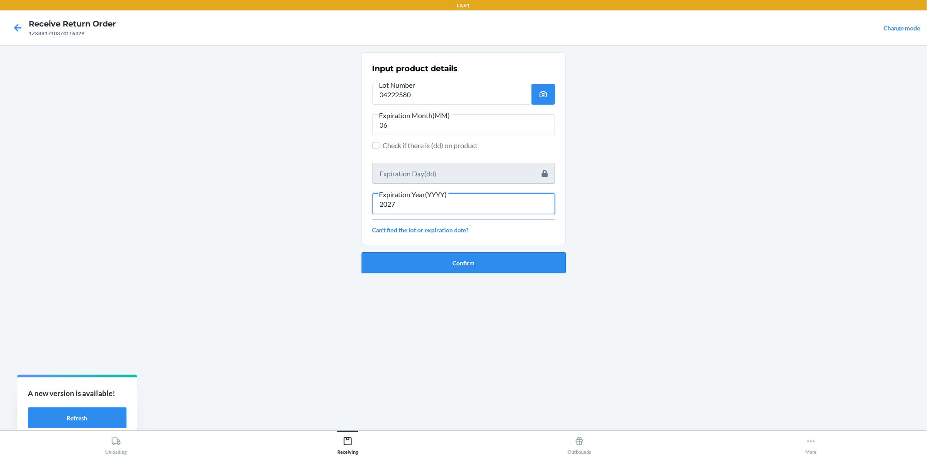
type input "2027"
click at [520, 264] on button "Confirm" at bounding box center [463, 262] width 204 height 21
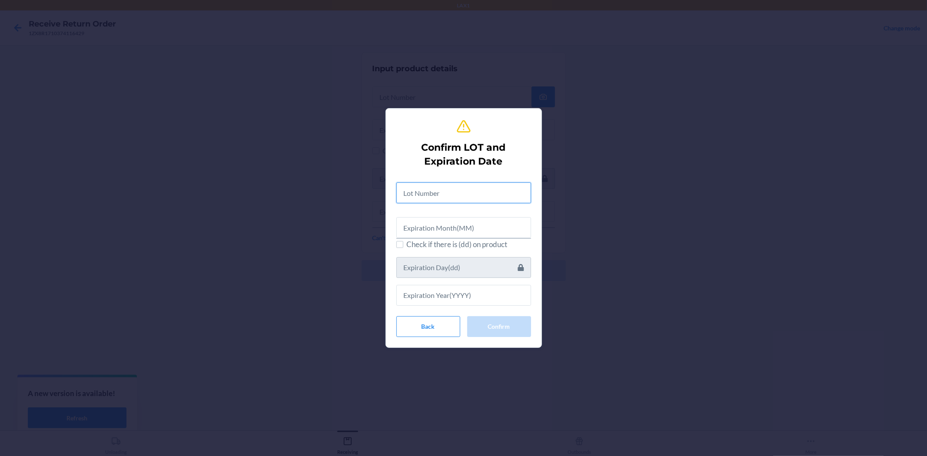
click at [453, 202] on input "text" at bounding box center [463, 192] width 135 height 21
type input "04222580"
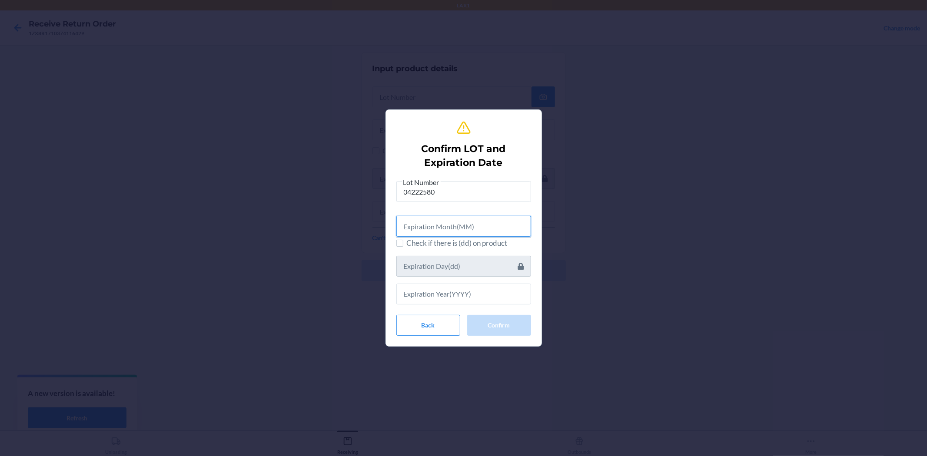
click at [453, 218] on input "text" at bounding box center [463, 226] width 135 height 21
type input "06"
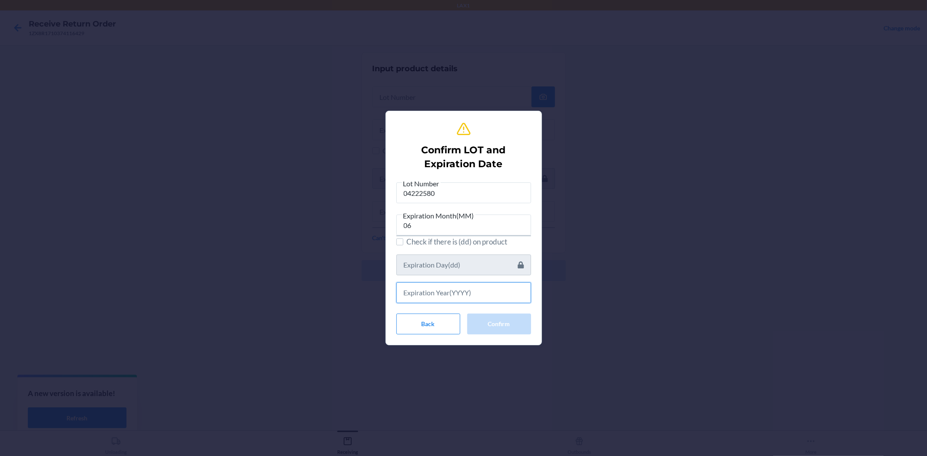
click at [488, 282] on input "text" at bounding box center [463, 292] width 135 height 21
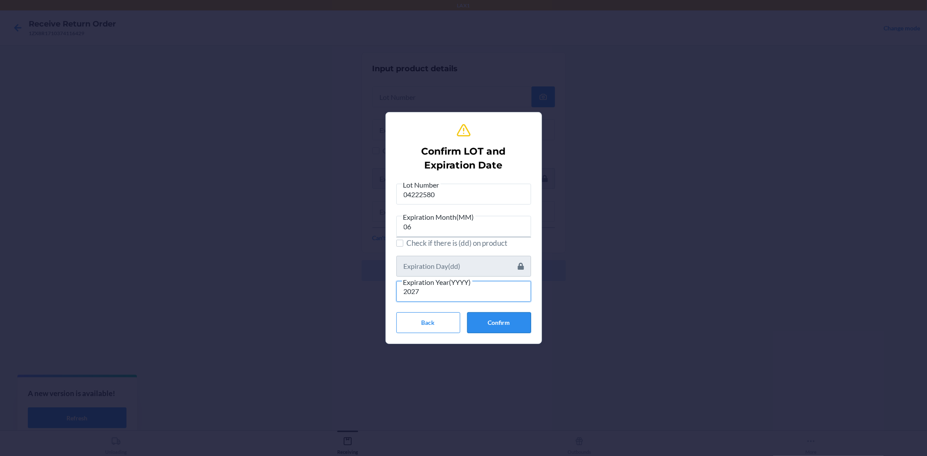
type input "2027"
click at [502, 322] on button "Confirm" at bounding box center [499, 322] width 64 height 21
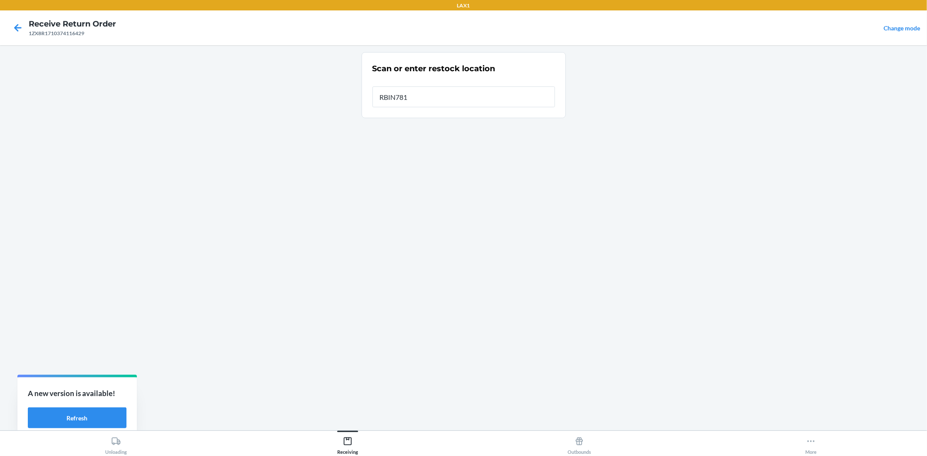
type input "RBIN781"
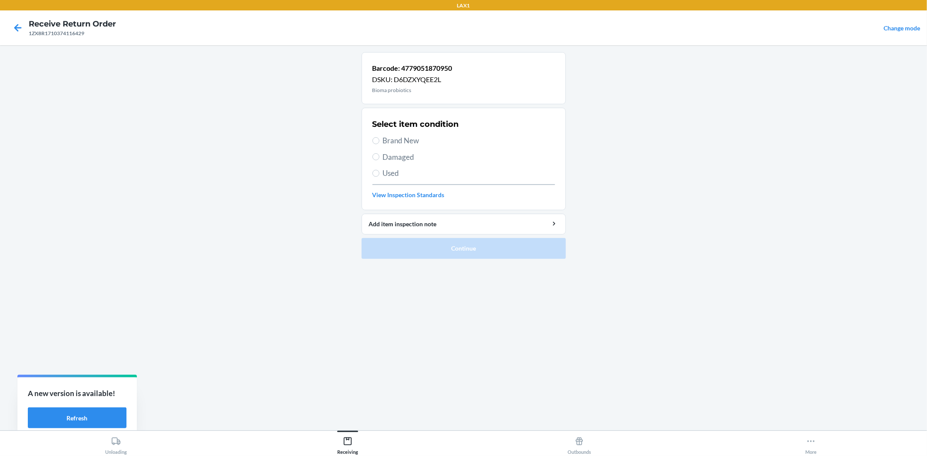
click at [393, 159] on span "Damaged" at bounding box center [469, 157] width 172 height 11
click at [379, 159] on input "Damaged" at bounding box center [375, 156] width 7 height 7
radio input "true"
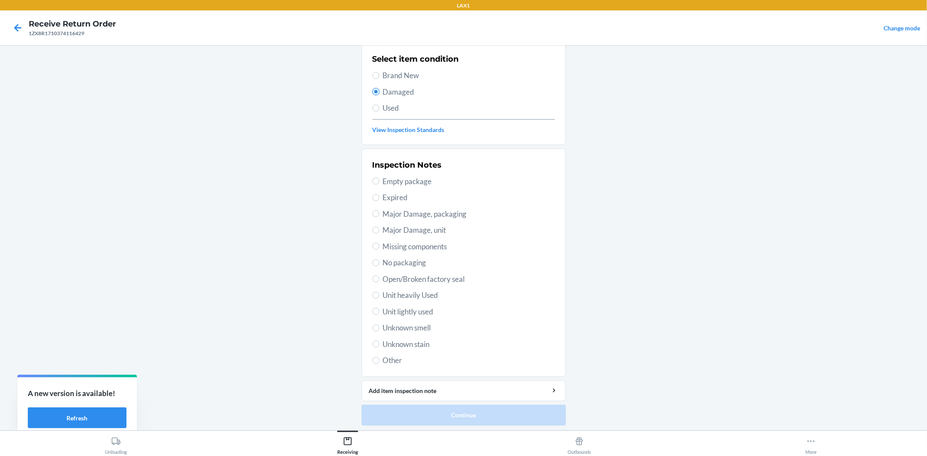
scroll to position [67, 0]
click at [428, 275] on span "Open/Broken factory seal" at bounding box center [469, 277] width 172 height 11
click at [379, 275] on input "Open/Broken factory seal" at bounding box center [375, 277] width 7 height 7
radio input "true"
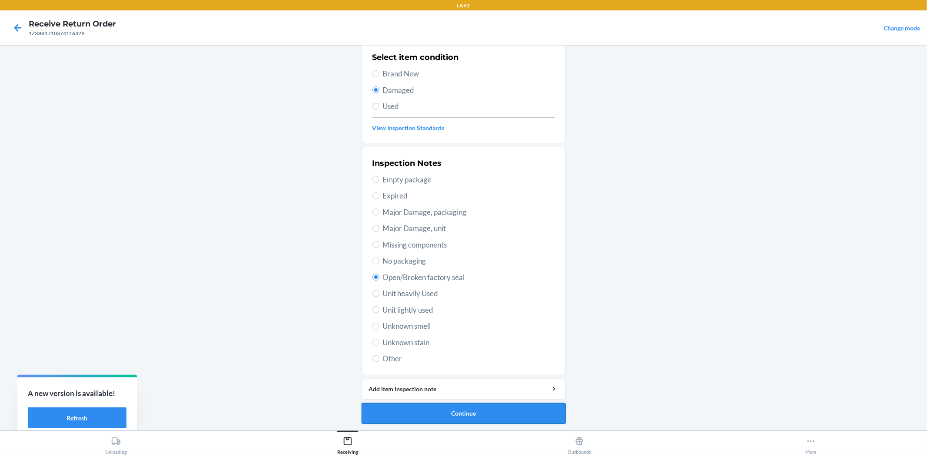
click at [461, 415] on button "Continue" at bounding box center [463, 413] width 204 height 21
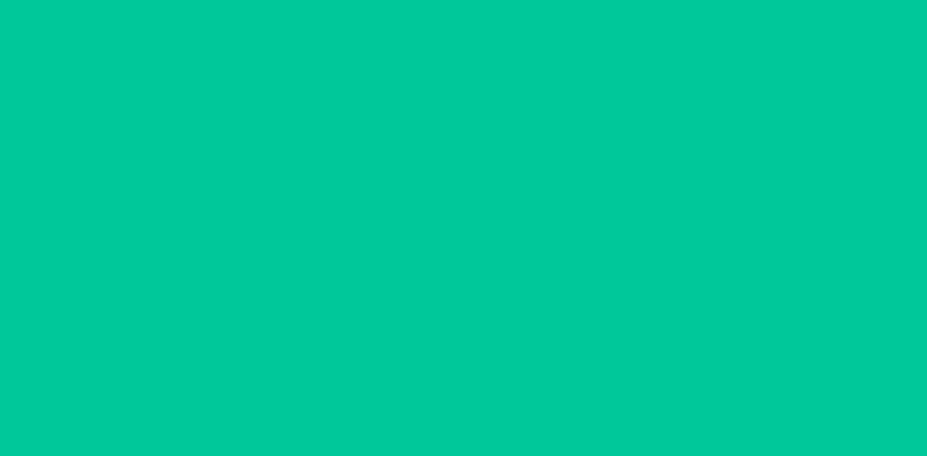
scroll to position [0, 0]
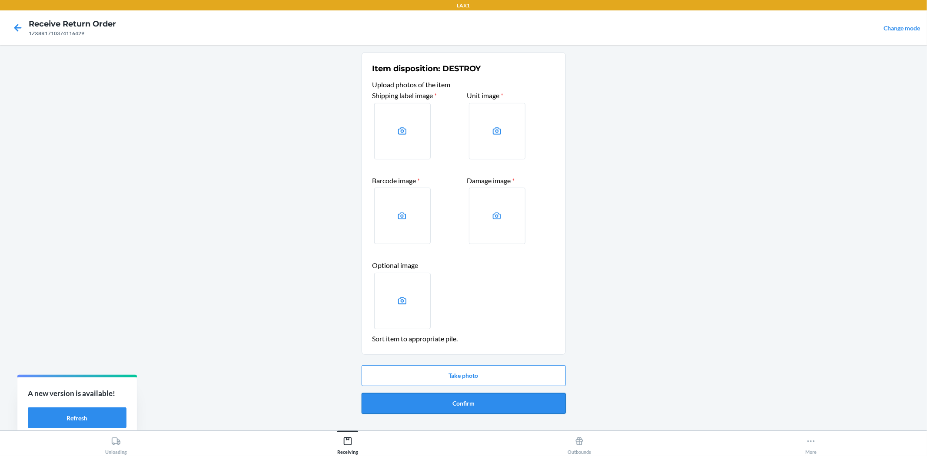
click at [472, 402] on button "Confirm" at bounding box center [463, 403] width 204 height 21
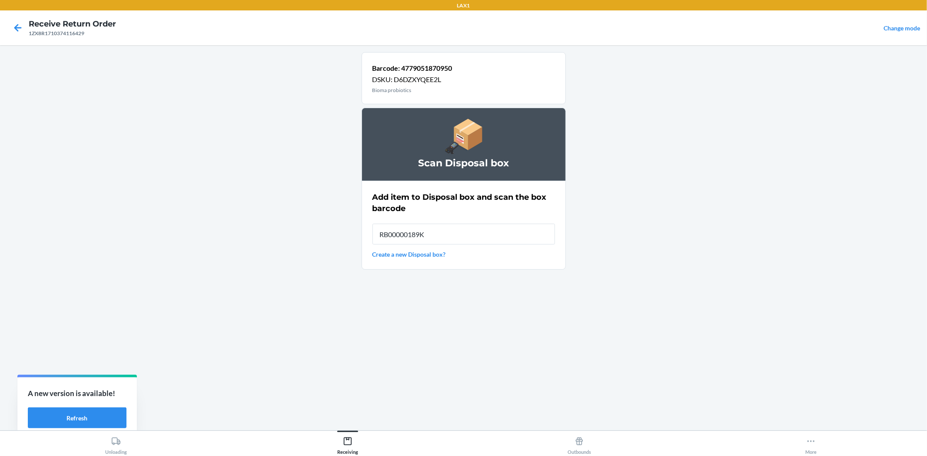
type input "RB00000189K"
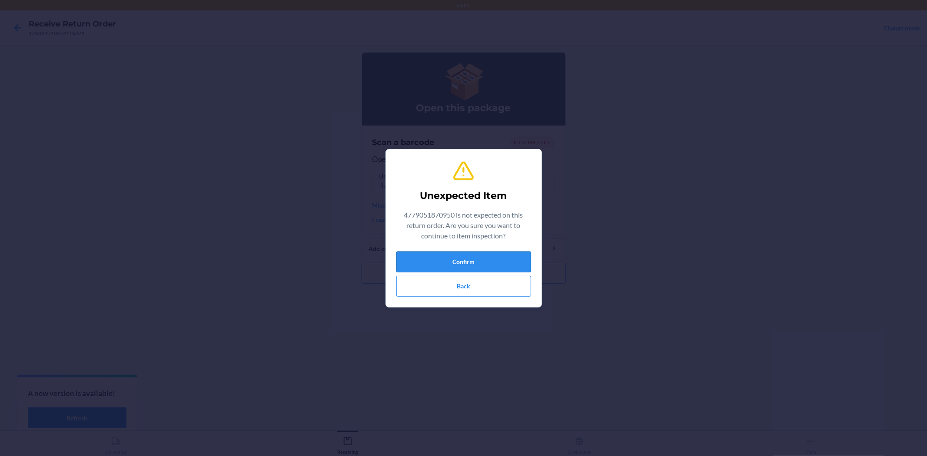
click at [451, 256] on button "Confirm" at bounding box center [463, 262] width 135 height 21
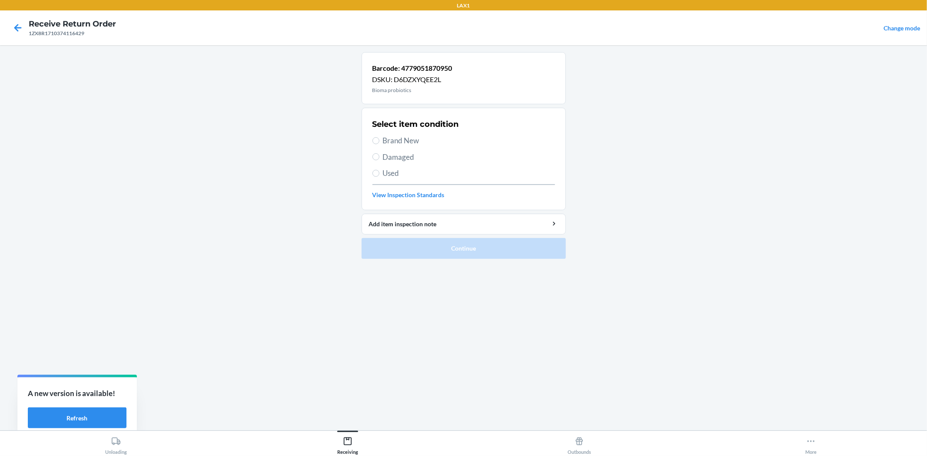
click at [403, 139] on span "Brand New" at bounding box center [469, 140] width 172 height 11
click at [379, 139] on input "Brand New" at bounding box center [375, 140] width 7 height 7
radio input "true"
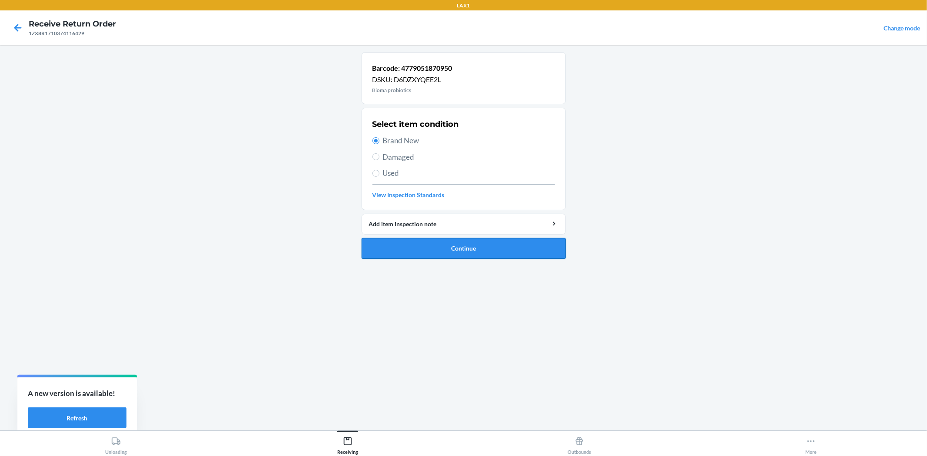
click at [444, 251] on button "Continue" at bounding box center [463, 248] width 204 height 21
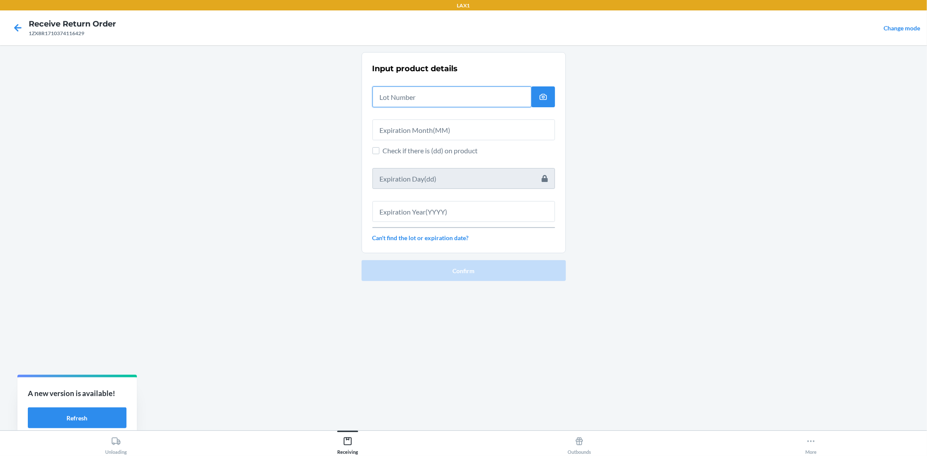
click at [414, 96] on input "text" at bounding box center [451, 96] width 159 height 21
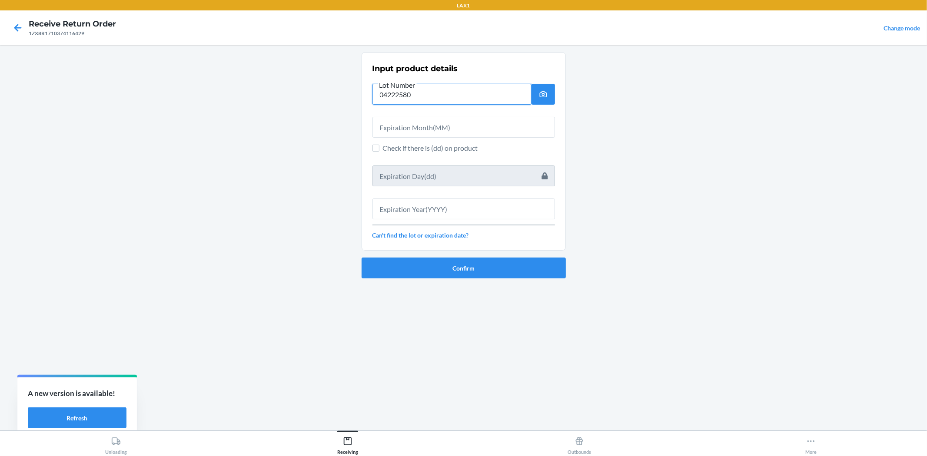
type input "04222580"
click at [411, 123] on input "text" at bounding box center [463, 127] width 182 height 21
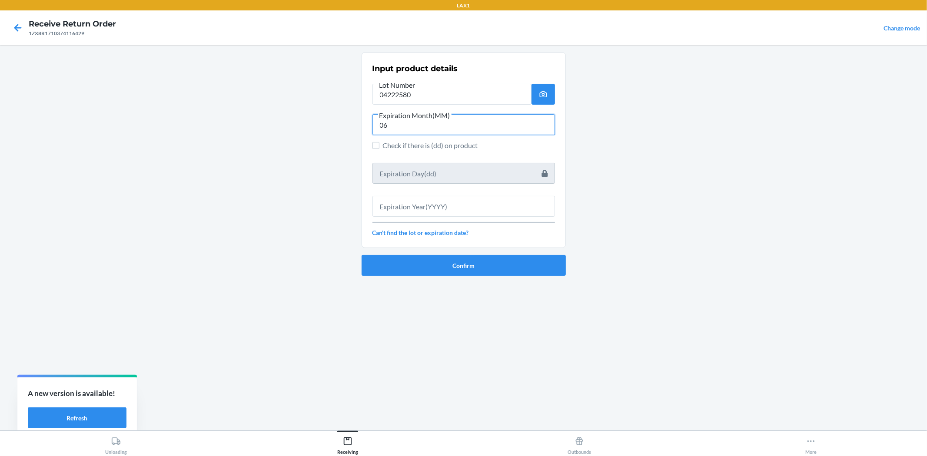
type input "06"
click at [424, 202] on input "text" at bounding box center [463, 206] width 182 height 21
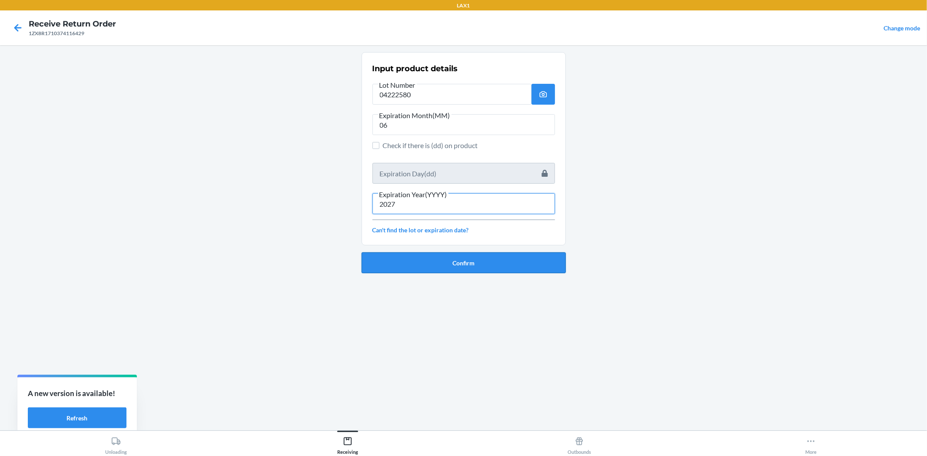
type input "2027"
click at [458, 258] on button "Confirm" at bounding box center [463, 262] width 204 height 21
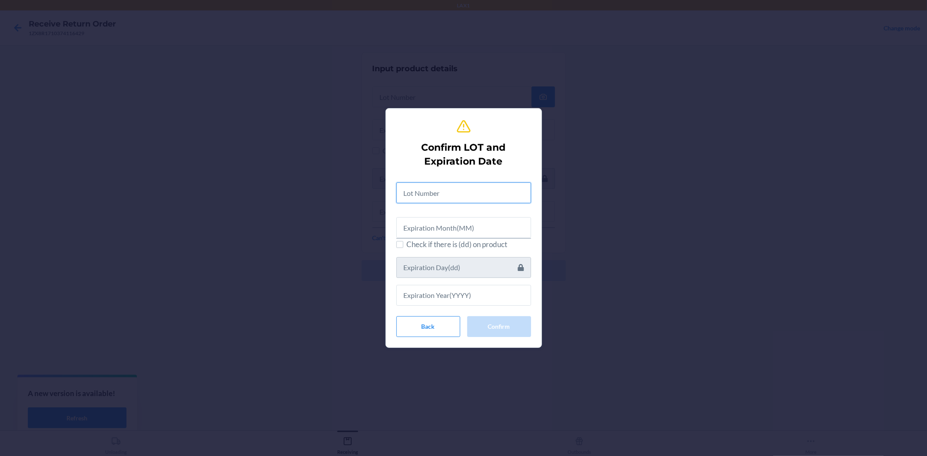
click at [441, 192] on input "text" at bounding box center [463, 192] width 135 height 21
type input "04222580"
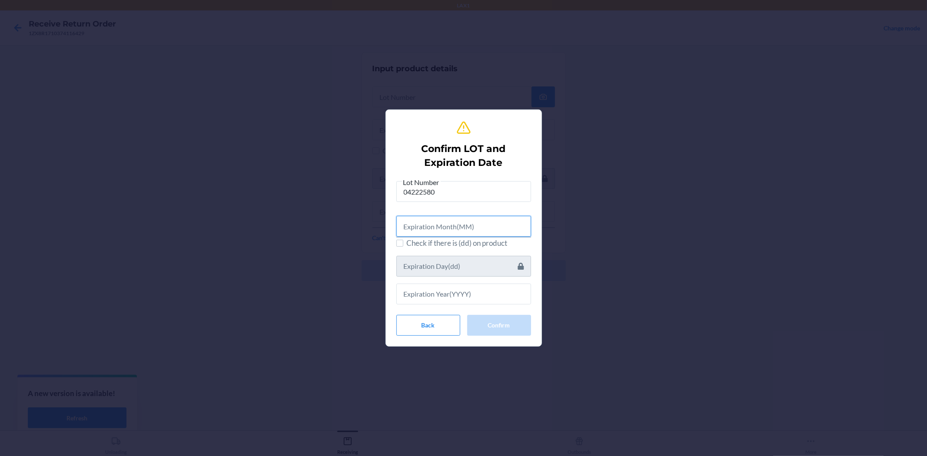
click at [459, 225] on input "text" at bounding box center [463, 226] width 135 height 21
type input "06"
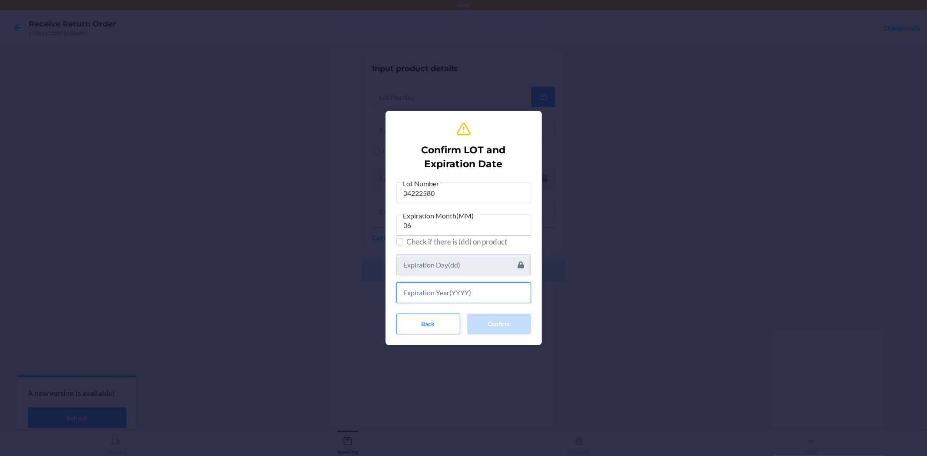
click at [515, 295] on input "text" at bounding box center [463, 292] width 135 height 21
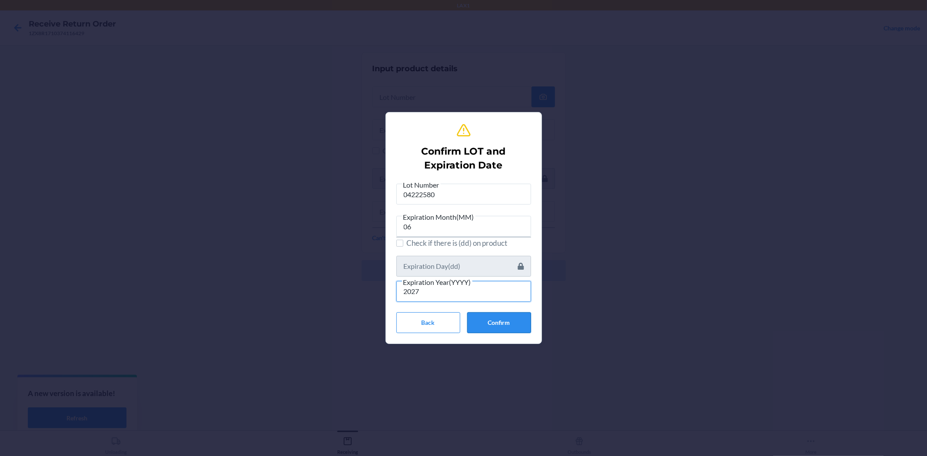
type input "2027"
click at [498, 320] on button "Confirm" at bounding box center [499, 322] width 64 height 21
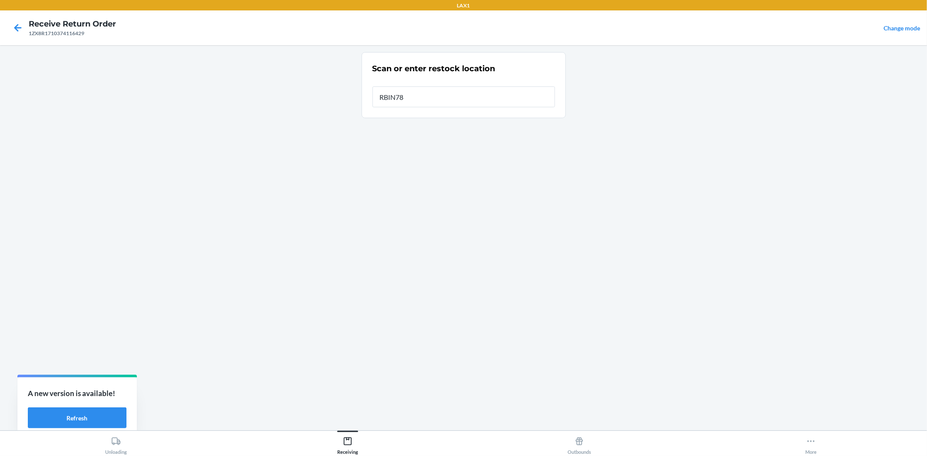
type input "RBIN781"
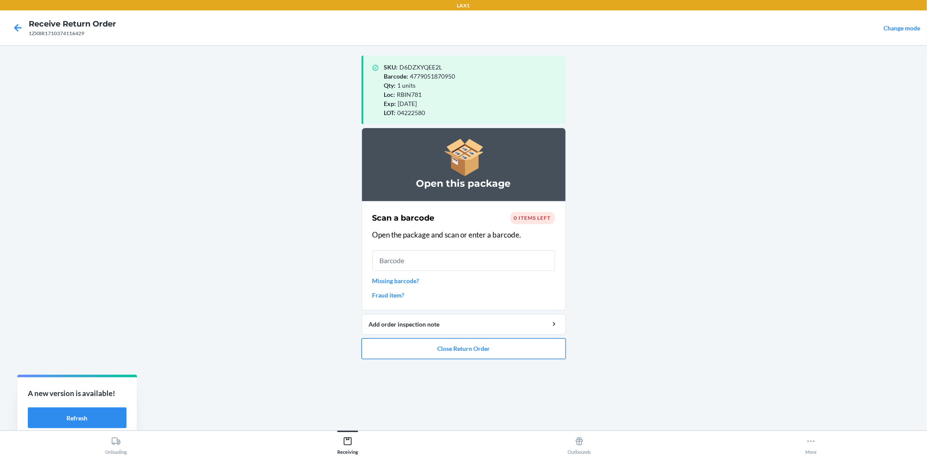
click at [531, 353] on button "Close Return Order" at bounding box center [463, 348] width 204 height 21
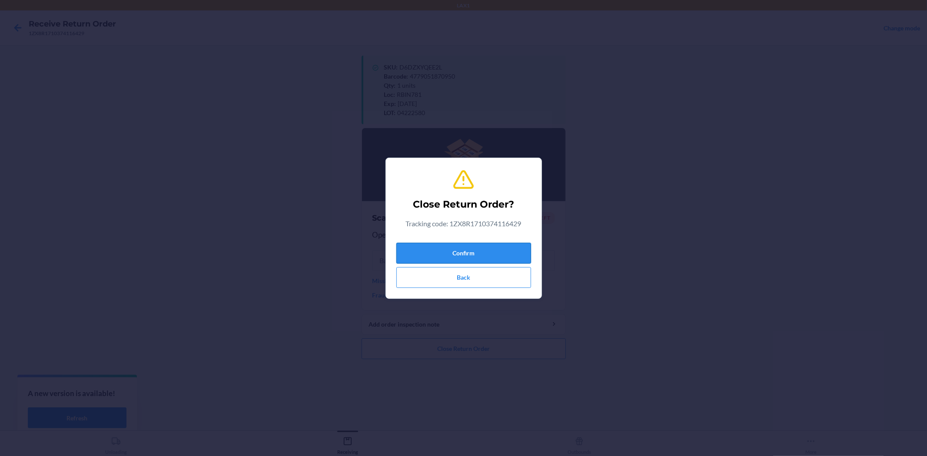
click at [444, 256] on button "Confirm" at bounding box center [463, 253] width 135 height 21
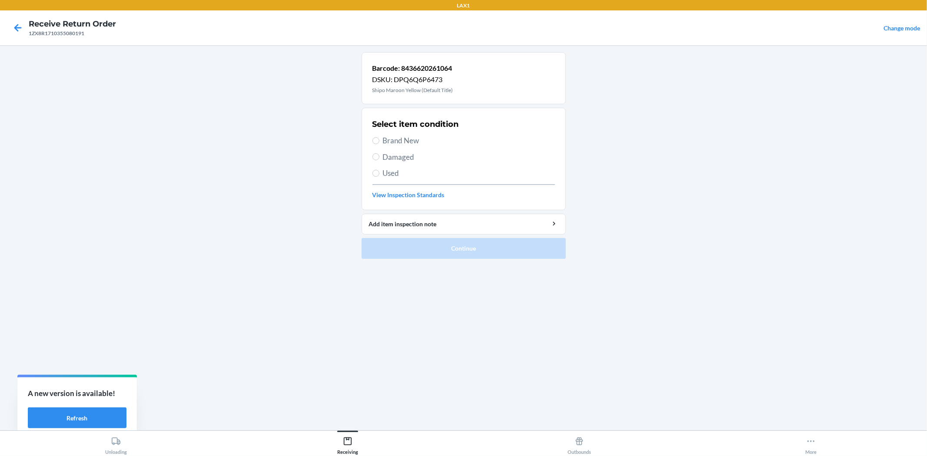
click at [408, 157] on span "Damaged" at bounding box center [469, 157] width 172 height 11
click at [379, 157] on input "Damaged" at bounding box center [375, 156] width 7 height 7
radio input "true"
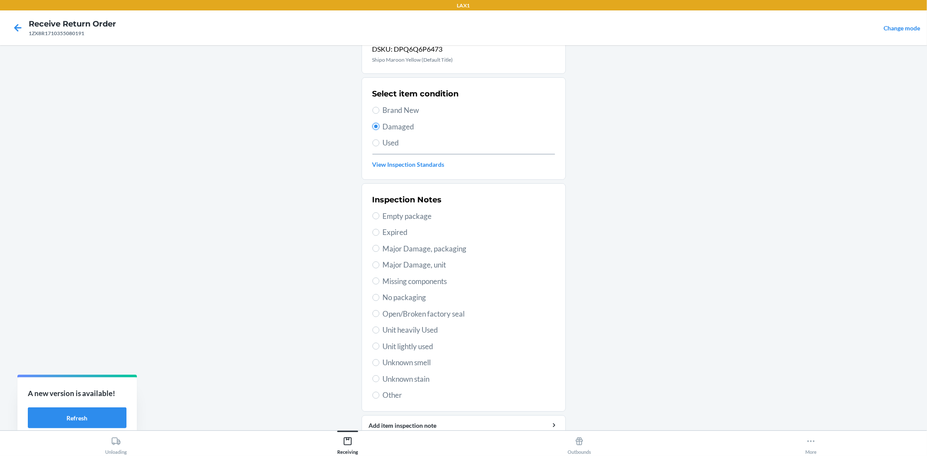
scroll to position [67, 0]
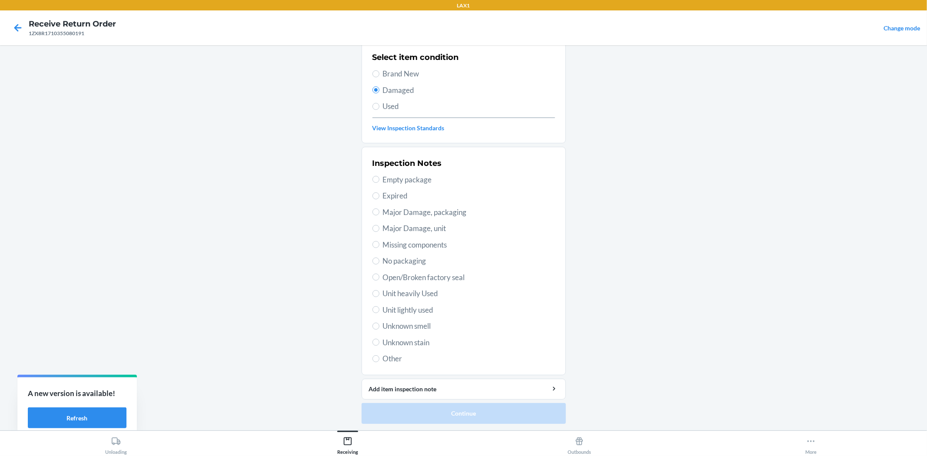
click at [436, 276] on span "Open/Broken factory seal" at bounding box center [469, 277] width 172 height 11
click at [379, 276] on input "Open/Broken factory seal" at bounding box center [375, 277] width 7 height 7
radio input "true"
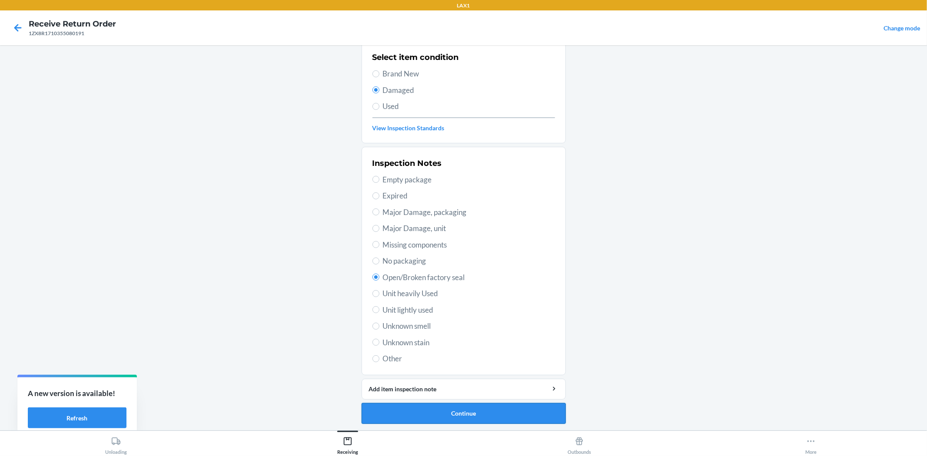
click at [484, 405] on button "Continue" at bounding box center [463, 413] width 204 height 21
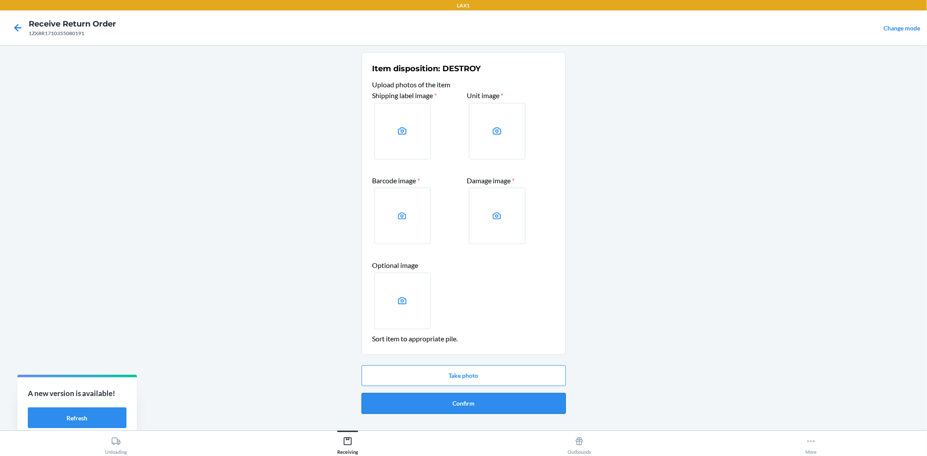
click at [477, 408] on button "Confirm" at bounding box center [463, 403] width 204 height 21
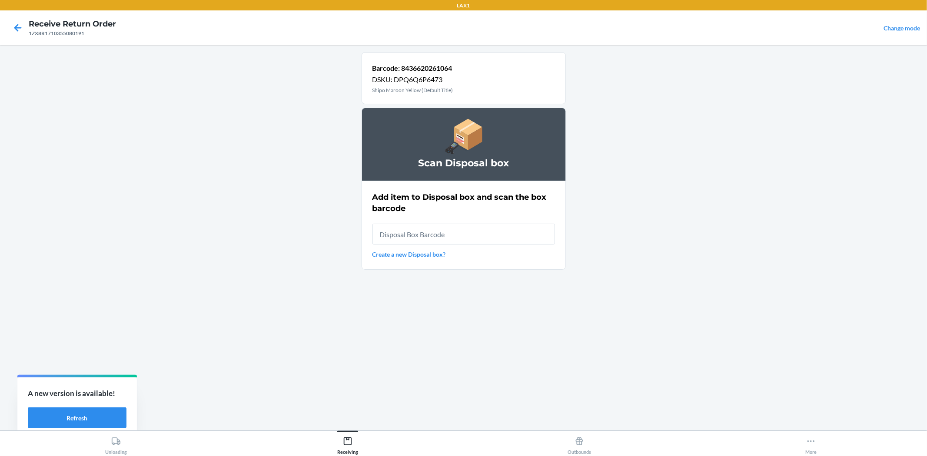
click at [481, 232] on input "text" at bounding box center [463, 234] width 182 height 21
type input "RB00000189K"
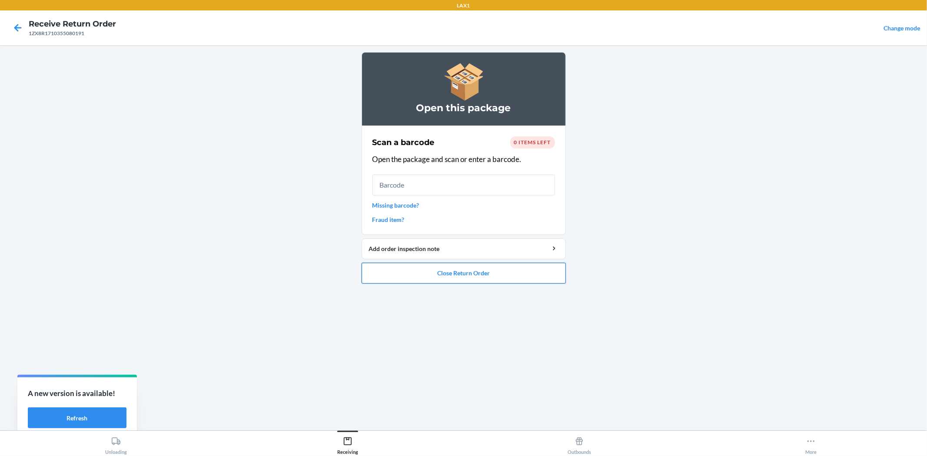
click at [467, 276] on button "Close Return Order" at bounding box center [463, 273] width 204 height 21
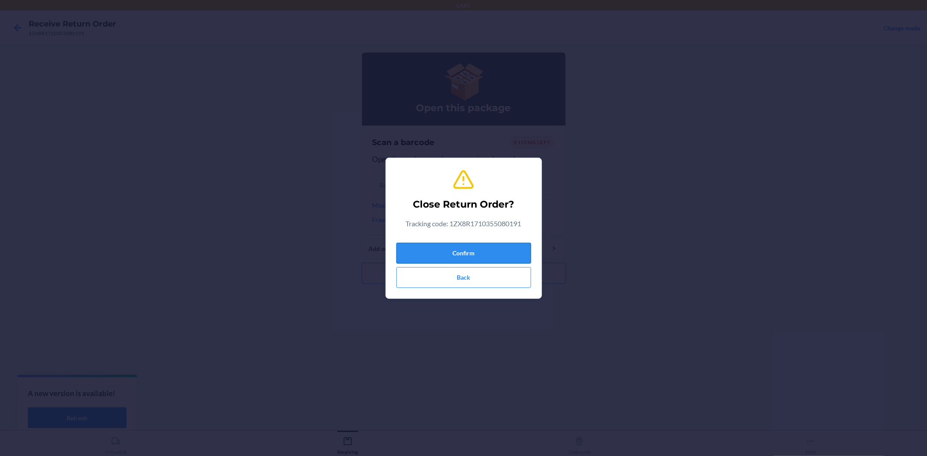
click at [478, 251] on button "Confirm" at bounding box center [463, 253] width 135 height 21
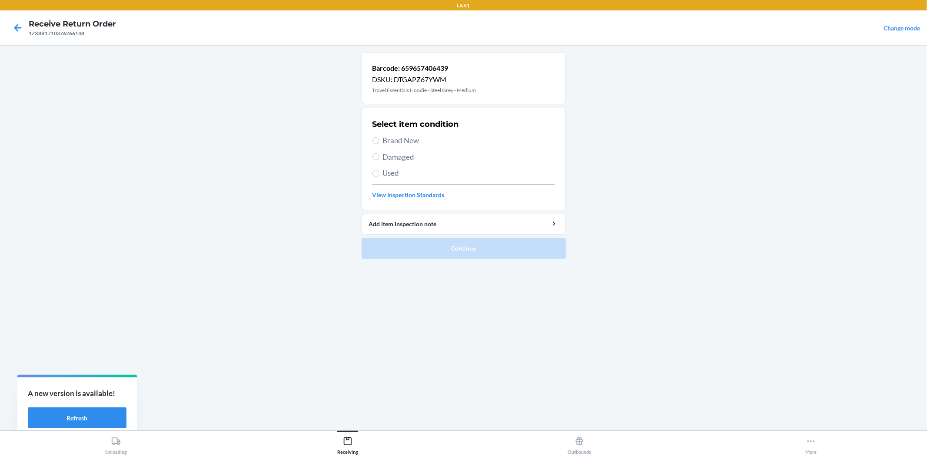
click at [380, 174] on label "Used" at bounding box center [463, 173] width 182 height 11
click at [379, 174] on input "Used" at bounding box center [375, 173] width 7 height 7
radio input "true"
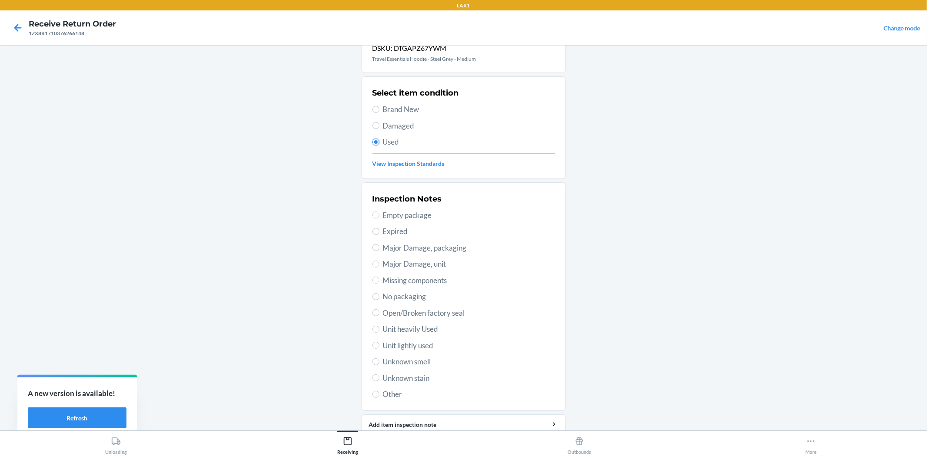
scroll to position [48, 0]
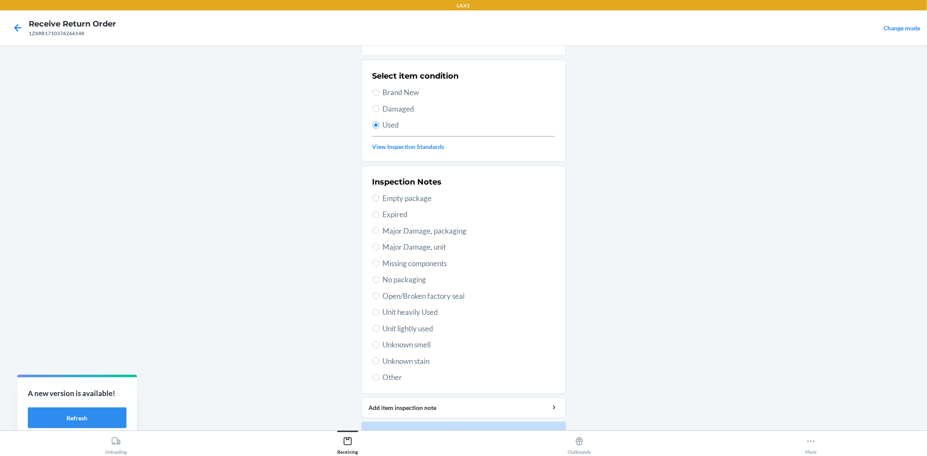
click at [424, 326] on span "Unit lightly used" at bounding box center [469, 328] width 172 height 11
click at [379, 326] on input "Unit lightly used" at bounding box center [375, 328] width 7 height 7
radio input "true"
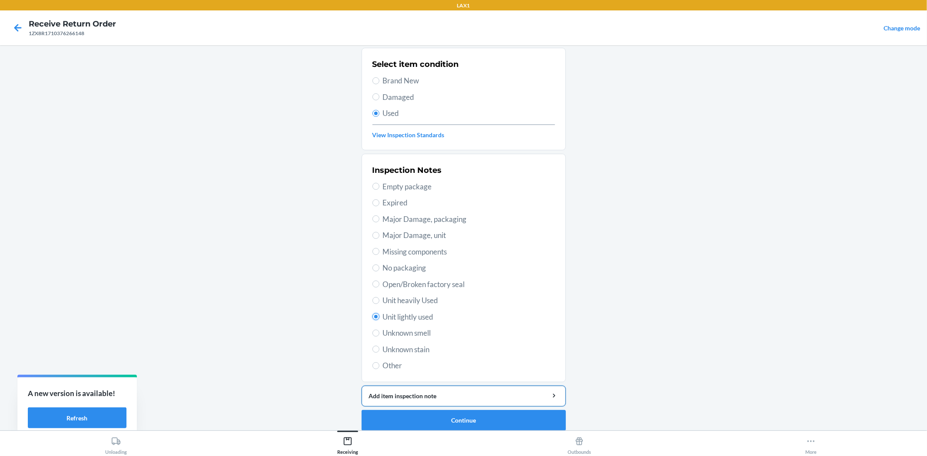
scroll to position [67, 0]
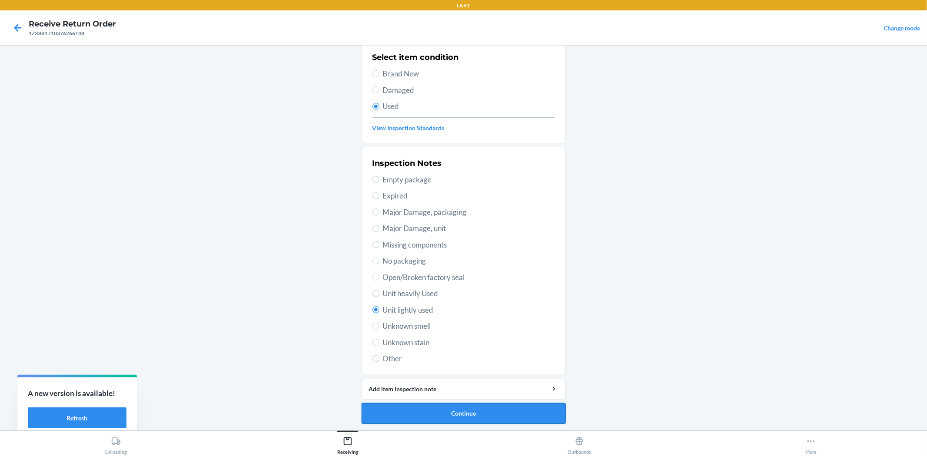
click at [444, 408] on button "Continue" at bounding box center [463, 413] width 204 height 21
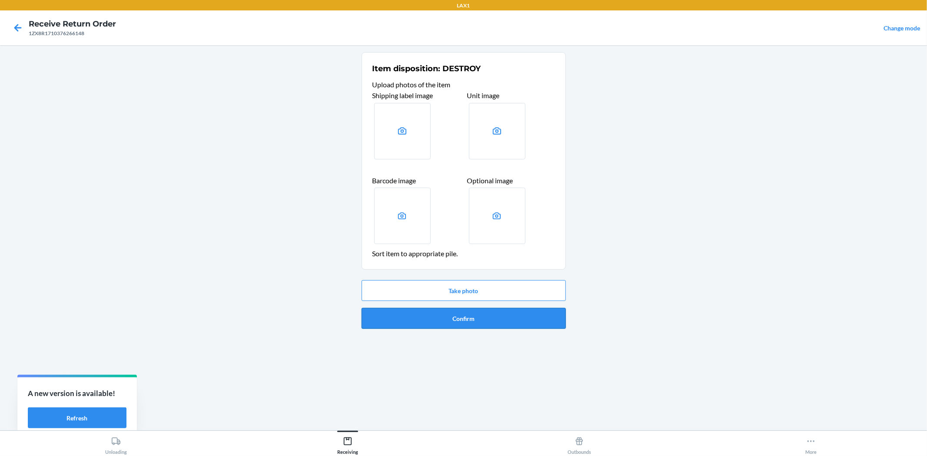
click at [458, 323] on button "Confirm" at bounding box center [463, 318] width 204 height 21
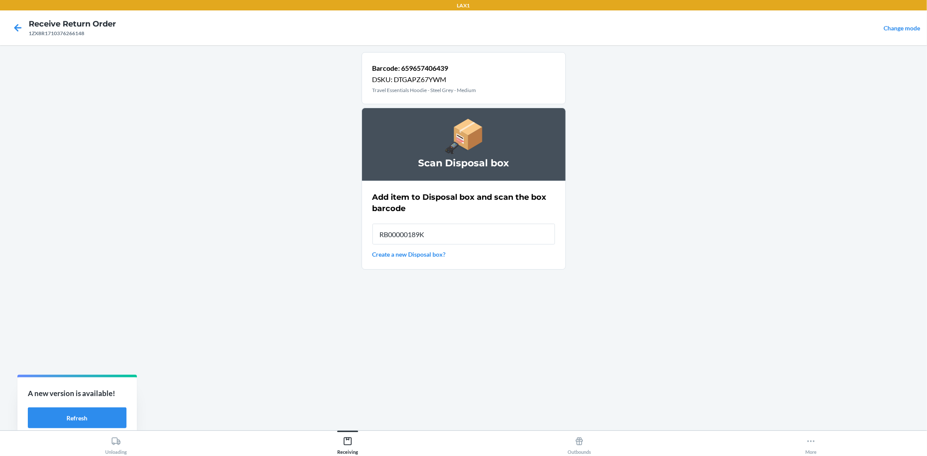
type input "RB00000189K"
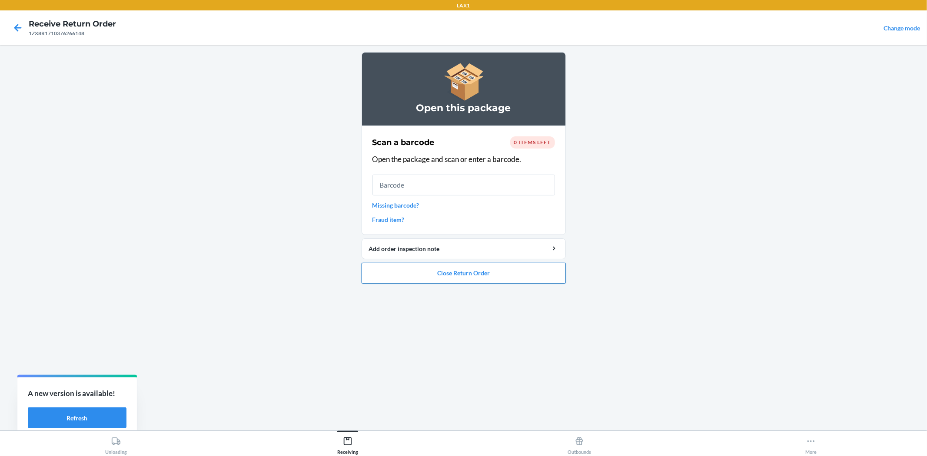
click at [451, 267] on button "Close Return Order" at bounding box center [463, 273] width 204 height 21
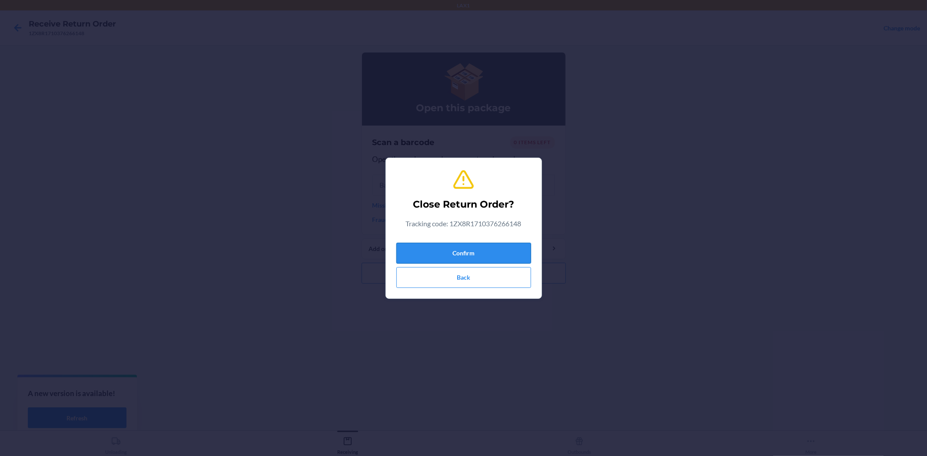
click at [454, 248] on button "Confirm" at bounding box center [463, 253] width 135 height 21
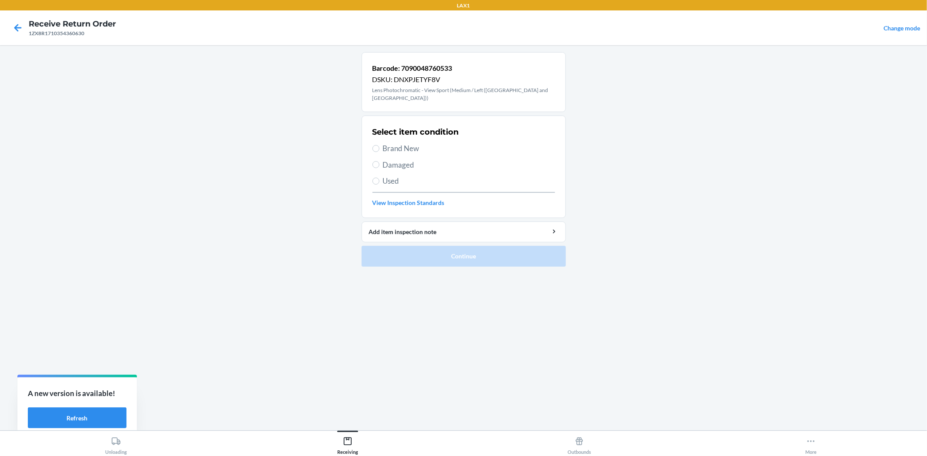
click at [387, 143] on span "Brand New" at bounding box center [469, 148] width 172 height 11
click at [379, 145] on input "Brand New" at bounding box center [375, 148] width 7 height 7
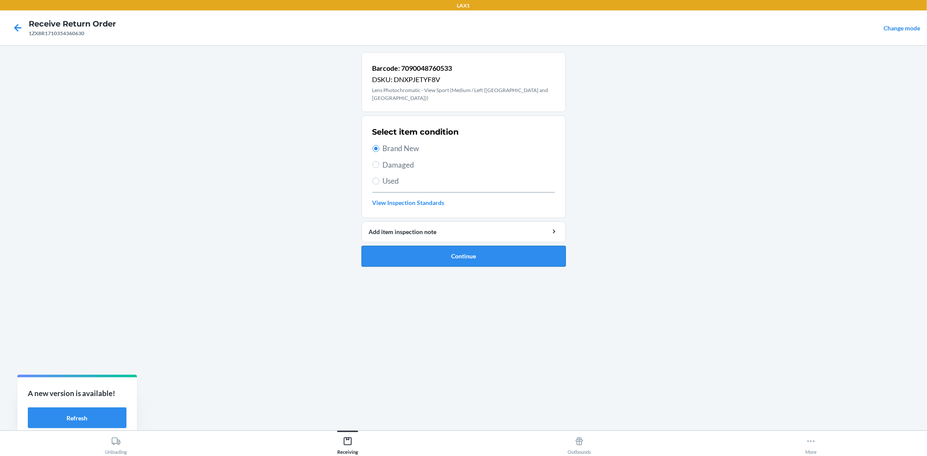
click at [422, 249] on button "Continue" at bounding box center [463, 256] width 204 height 21
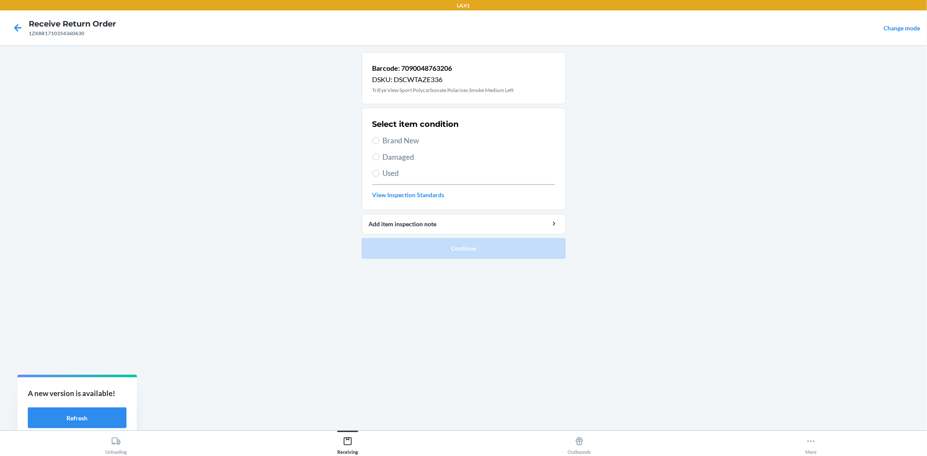
click at [392, 136] on span "Brand New" at bounding box center [469, 140] width 172 height 11
click at [379, 137] on input "Brand New" at bounding box center [375, 140] width 7 height 7
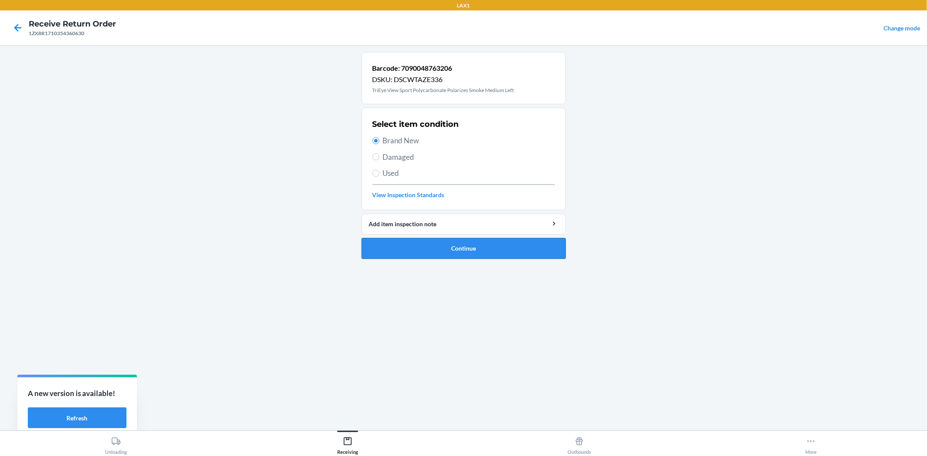
click at [431, 239] on button "Continue" at bounding box center [463, 248] width 204 height 21
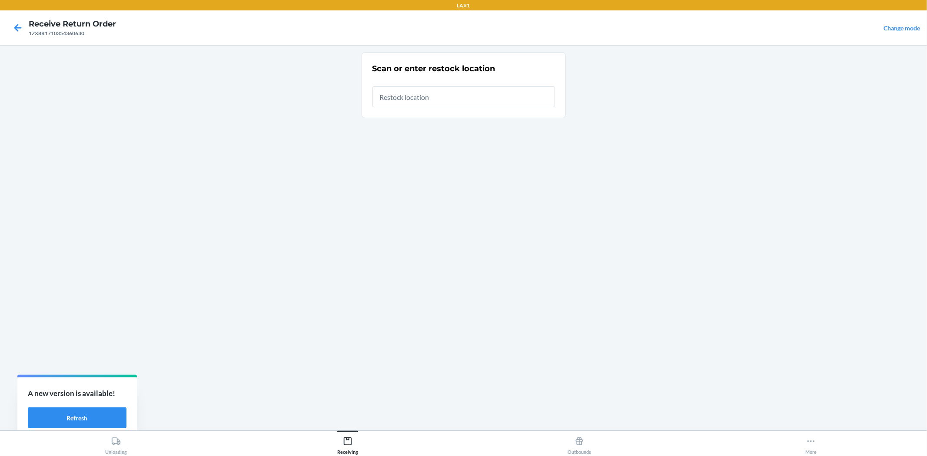
click at [430, 98] on input "text" at bounding box center [463, 96] width 182 height 21
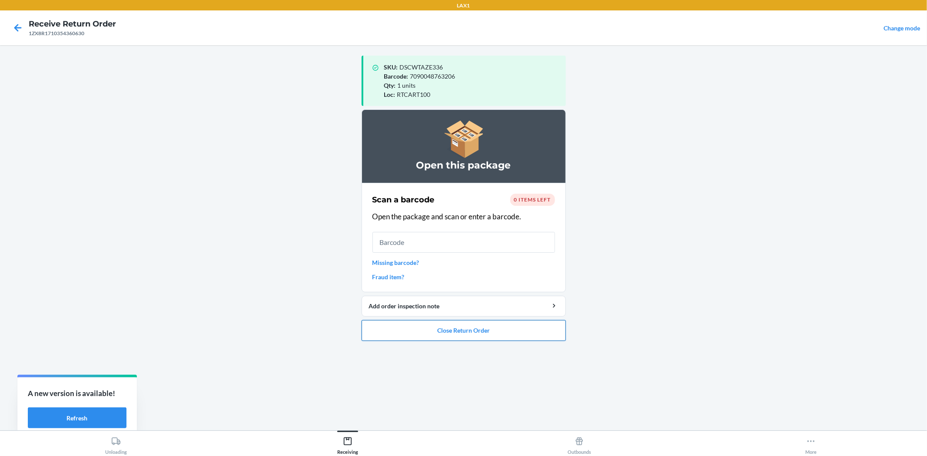
click at [414, 331] on button "Close Return Order" at bounding box center [463, 330] width 204 height 21
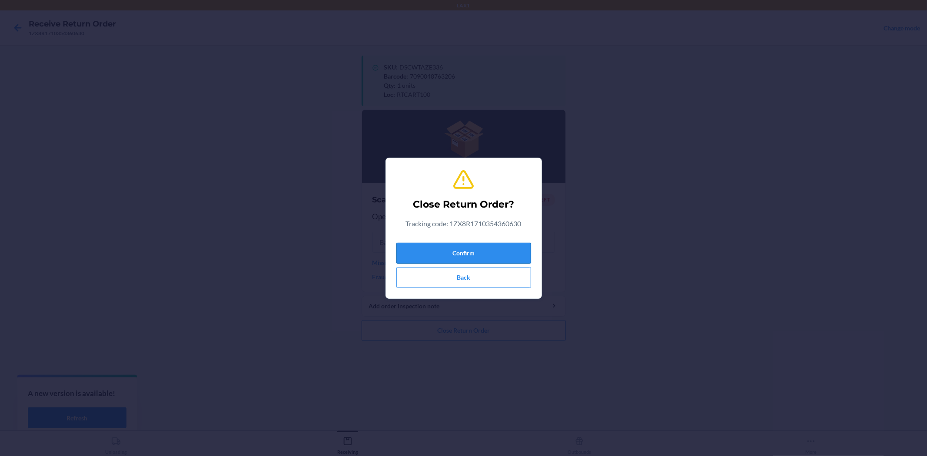
click at [410, 250] on button "Confirm" at bounding box center [463, 253] width 135 height 21
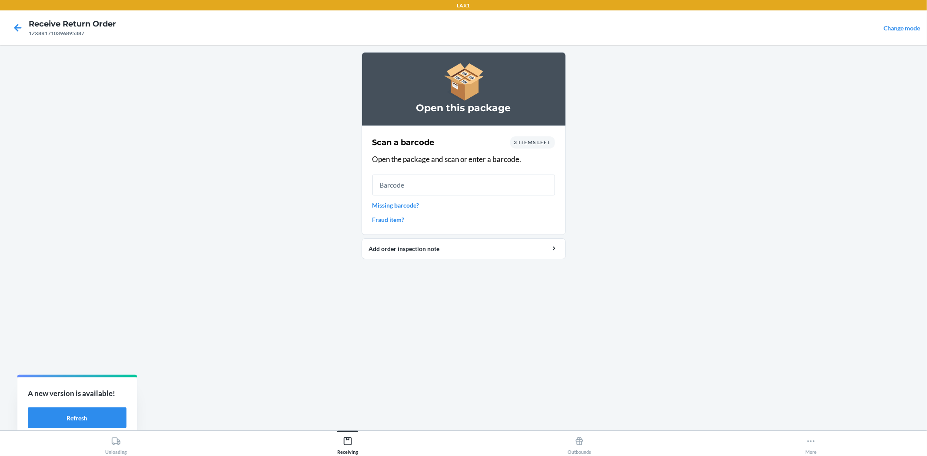
click at [483, 186] on input "text" at bounding box center [463, 185] width 182 height 21
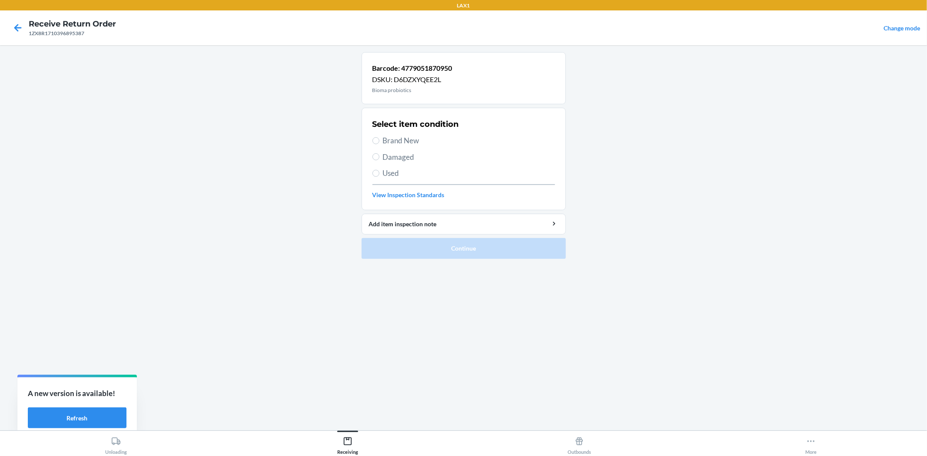
click at [398, 141] on span "Brand New" at bounding box center [469, 140] width 172 height 11
click at [379, 141] on input "Brand New" at bounding box center [375, 140] width 7 height 7
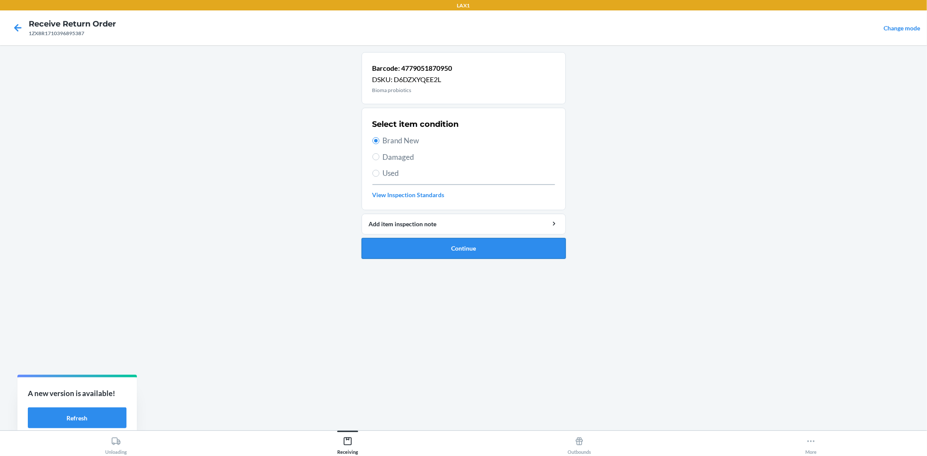
click at [480, 246] on button "Continue" at bounding box center [463, 248] width 204 height 21
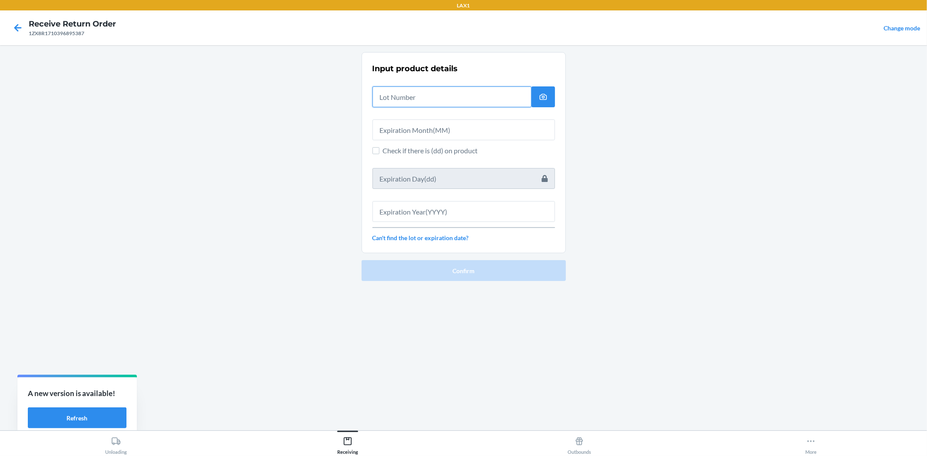
click at [474, 103] on input "text" at bounding box center [451, 96] width 159 height 21
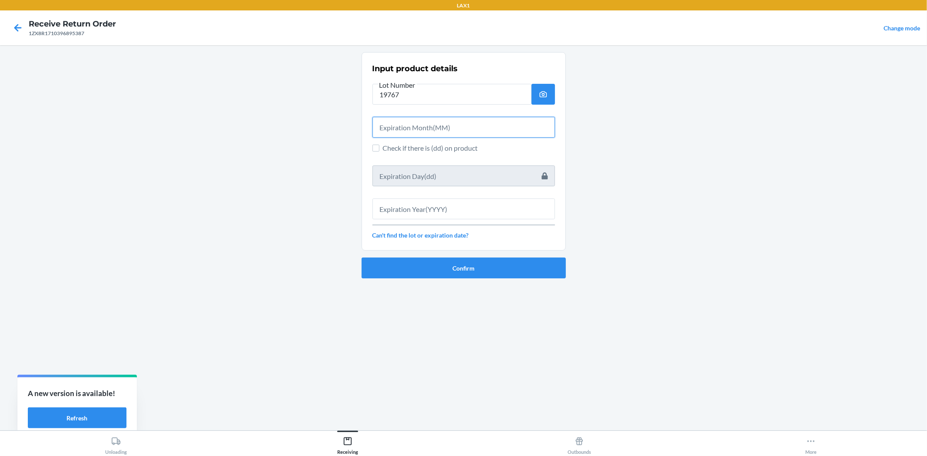
click at [488, 124] on input "text" at bounding box center [463, 127] width 182 height 21
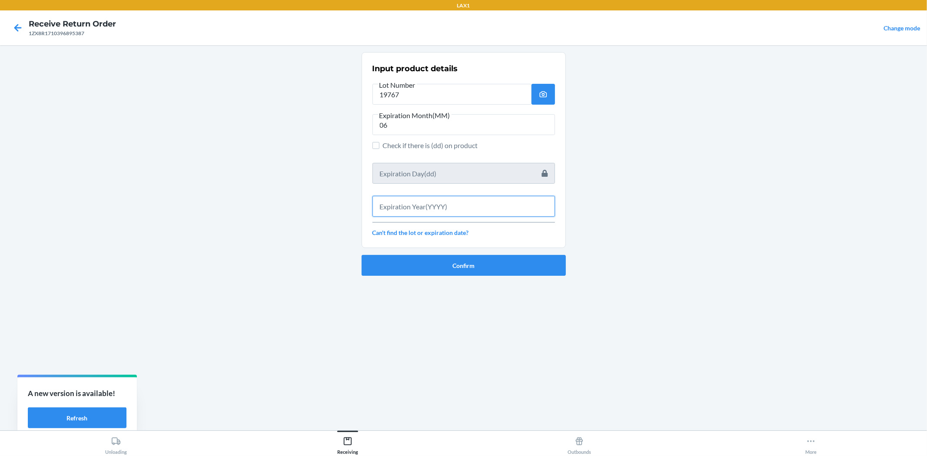
click at [494, 212] on input "text" at bounding box center [463, 206] width 182 height 21
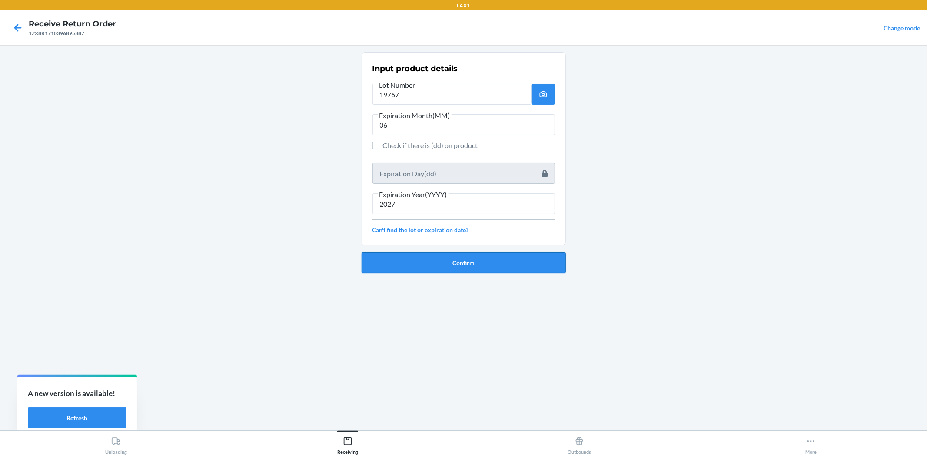
click at [493, 259] on button "Confirm" at bounding box center [463, 262] width 204 height 21
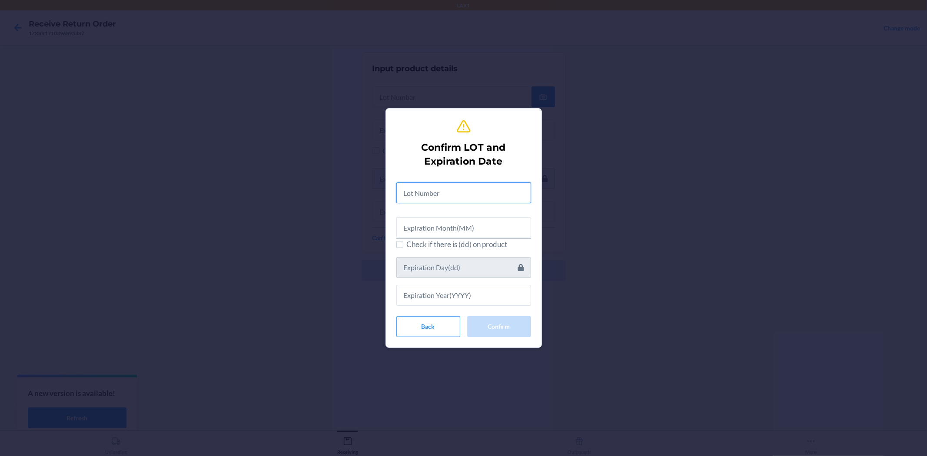
click at [485, 194] on input "text" at bounding box center [463, 192] width 135 height 21
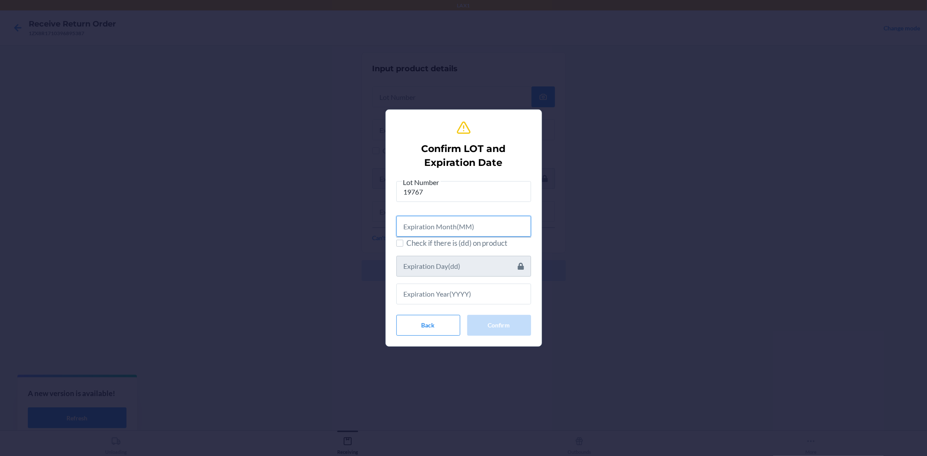
click at [488, 228] on input "text" at bounding box center [463, 226] width 135 height 21
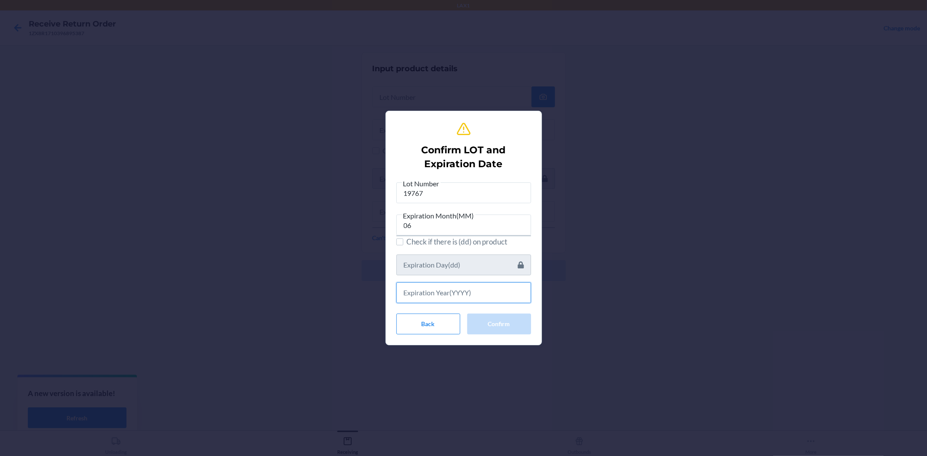
click at [474, 288] on input "text" at bounding box center [463, 292] width 135 height 21
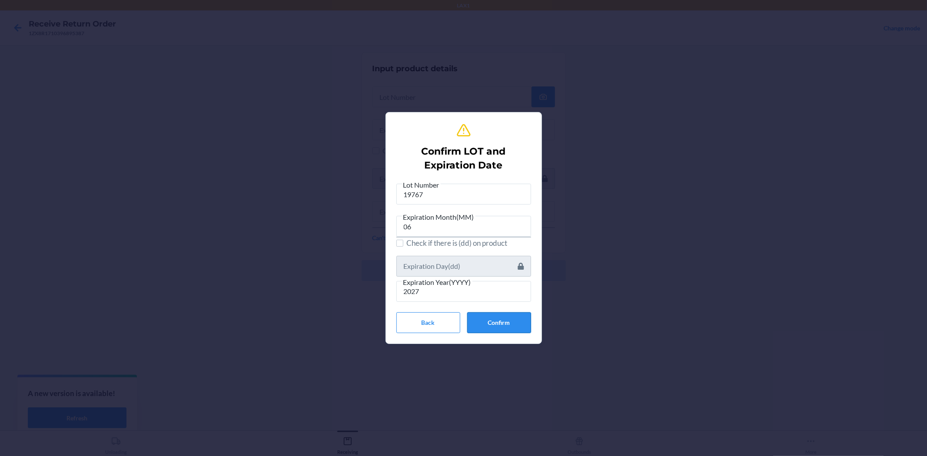
click at [481, 320] on button "Confirm" at bounding box center [499, 322] width 64 height 21
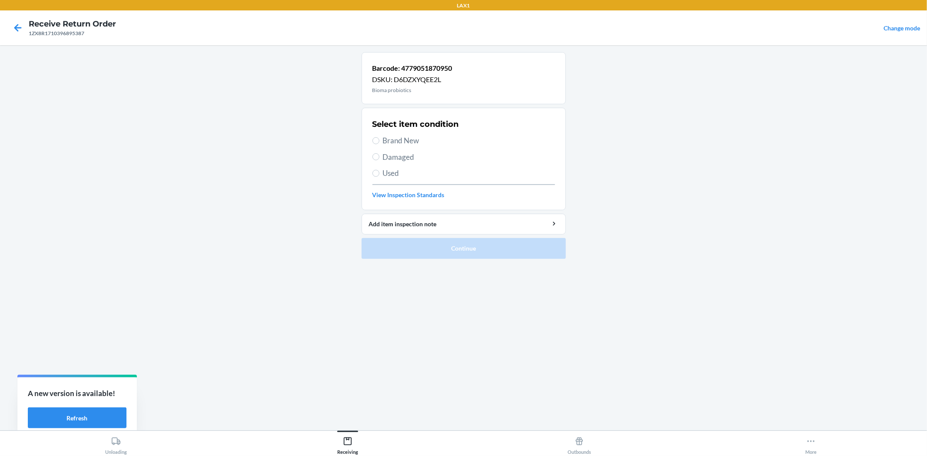
click at [389, 142] on span "Brand New" at bounding box center [469, 140] width 172 height 11
click at [379, 142] on input "Brand New" at bounding box center [375, 140] width 7 height 7
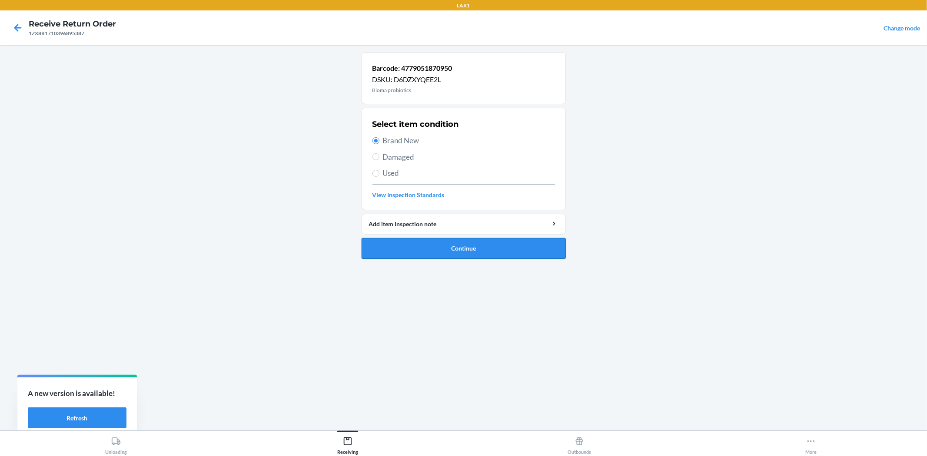
click at [458, 242] on button "Continue" at bounding box center [463, 248] width 204 height 21
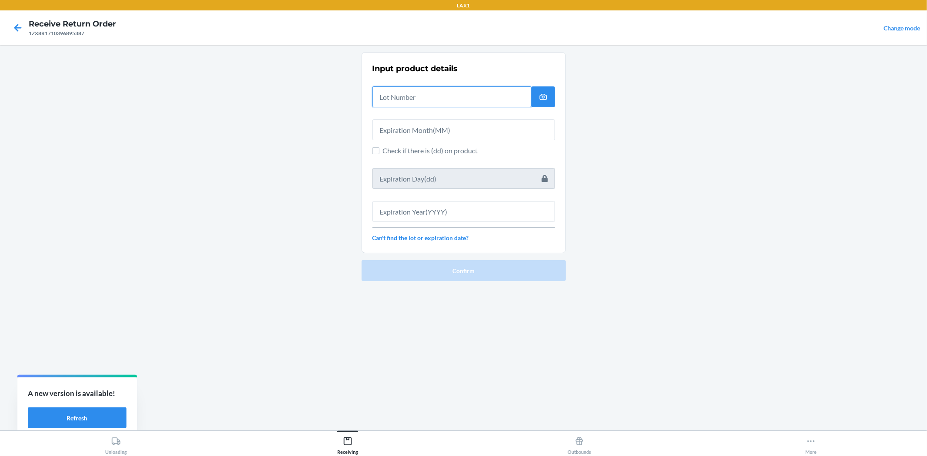
click at [424, 95] on input "text" at bounding box center [451, 96] width 159 height 21
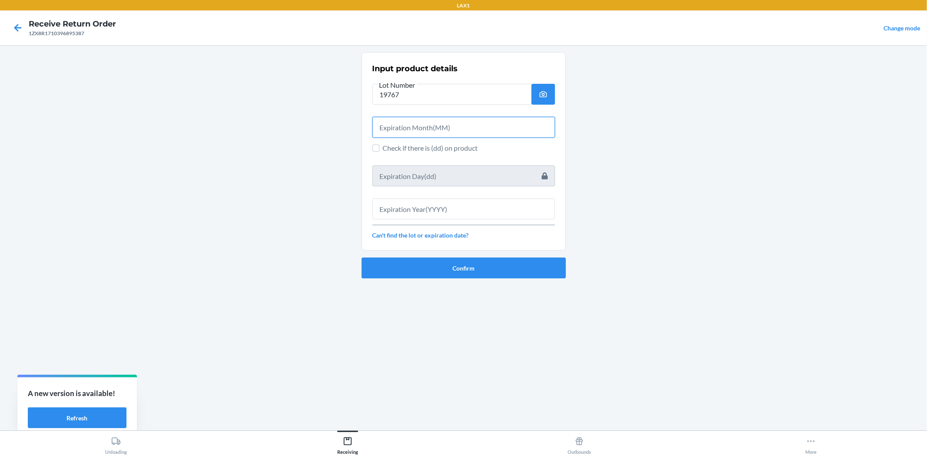
click at [428, 125] on input "text" at bounding box center [463, 127] width 182 height 21
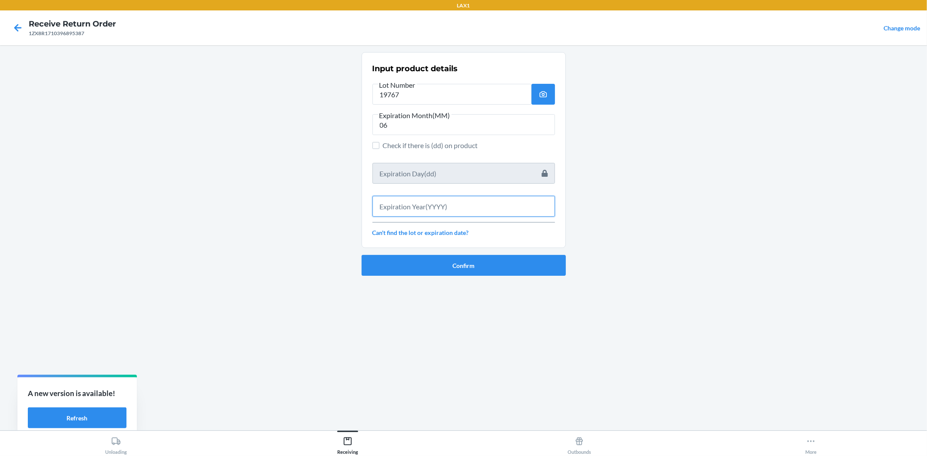
click at [504, 204] on input "text" at bounding box center [463, 206] width 182 height 21
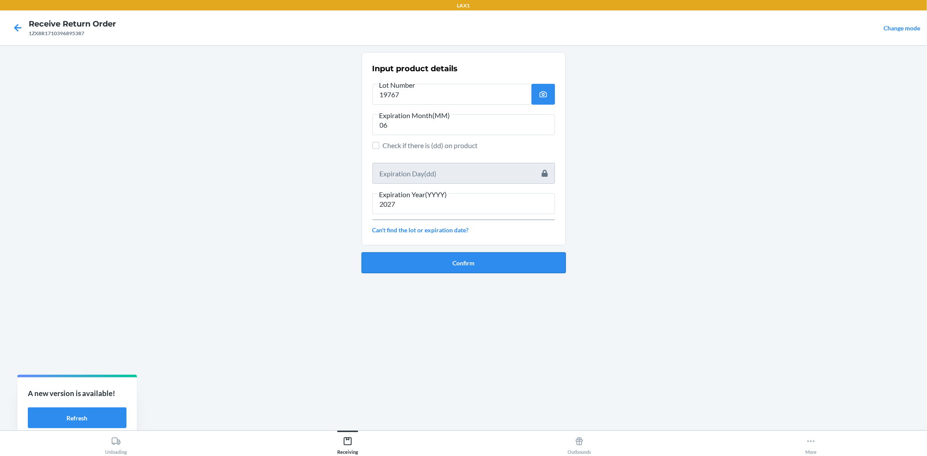
click at [527, 264] on button "Confirm" at bounding box center [463, 262] width 204 height 21
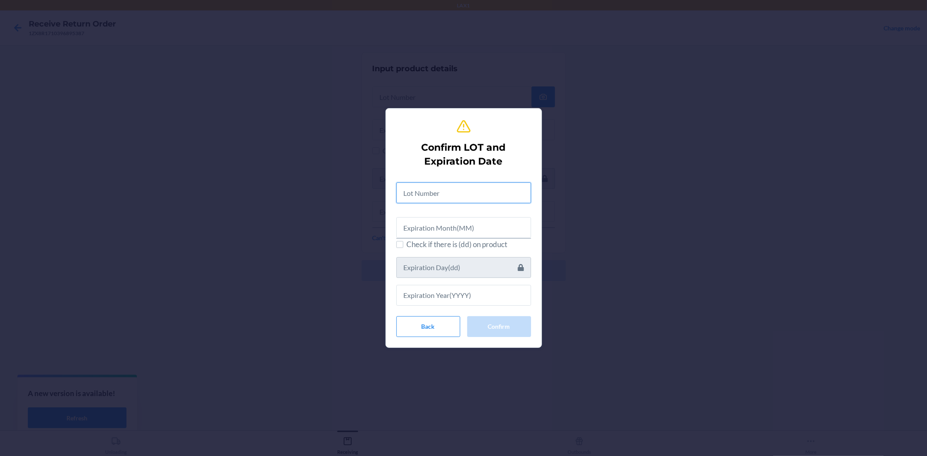
click at [464, 192] on input "text" at bounding box center [463, 192] width 135 height 21
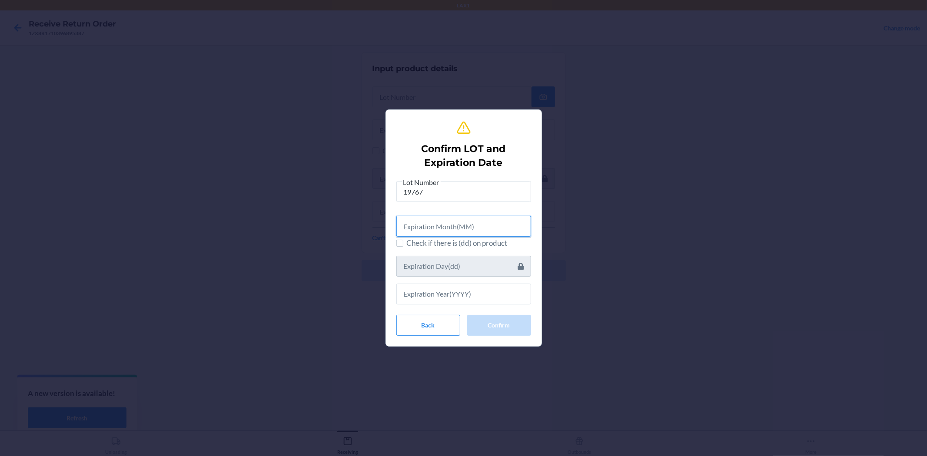
click at [484, 225] on input "text" at bounding box center [463, 226] width 135 height 21
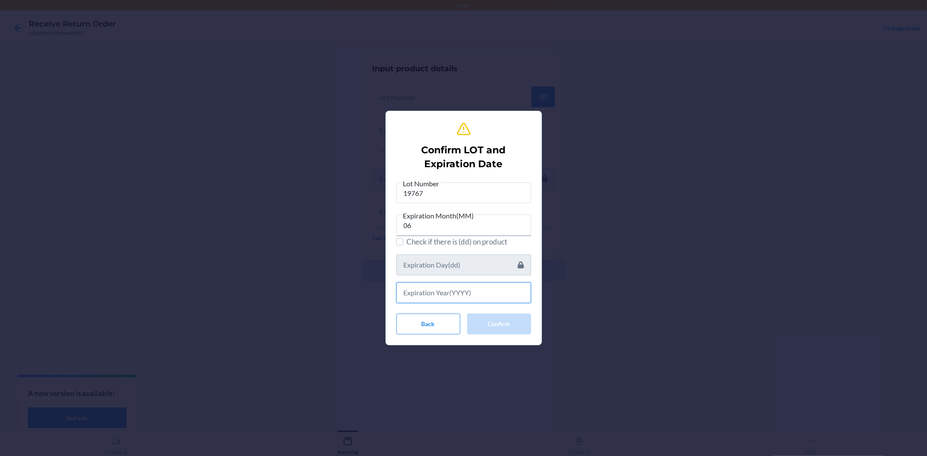
click at [512, 290] on input "text" at bounding box center [463, 292] width 135 height 21
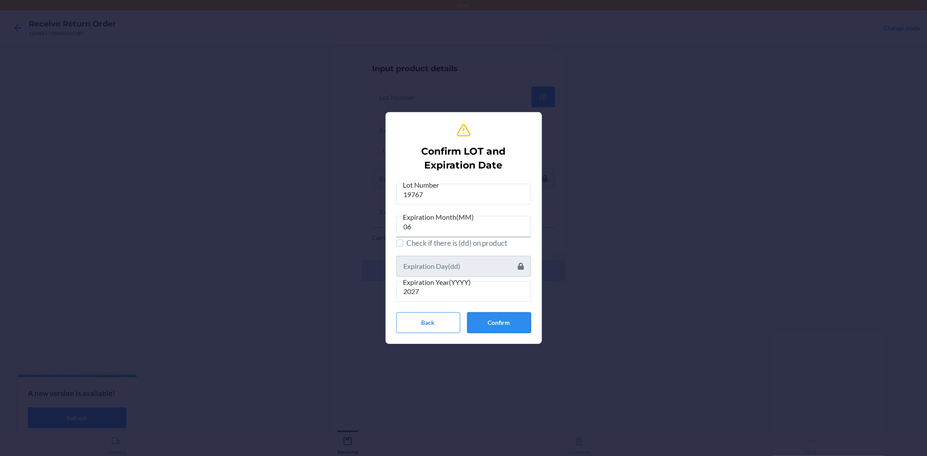
click at [508, 327] on button "Confirm" at bounding box center [499, 322] width 64 height 21
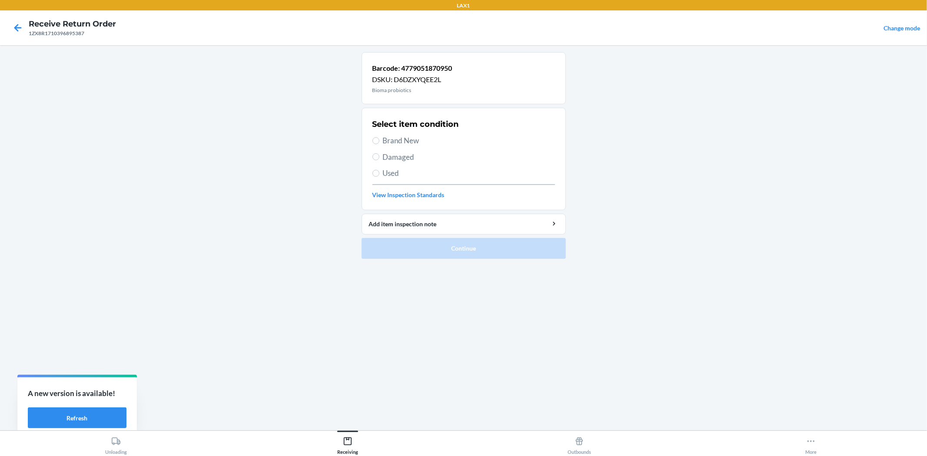
click at [391, 138] on span "Brand New" at bounding box center [469, 140] width 172 height 11
click at [379, 138] on input "Brand New" at bounding box center [375, 140] width 7 height 7
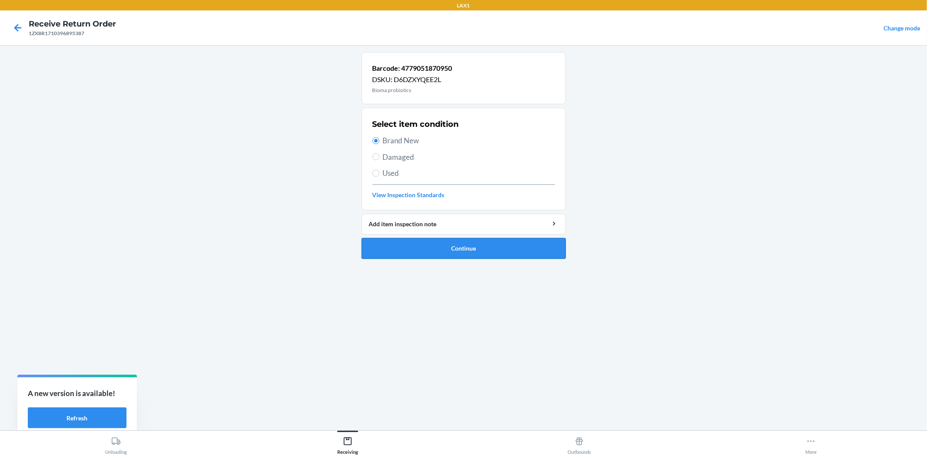
click at [444, 253] on button "Continue" at bounding box center [463, 248] width 204 height 21
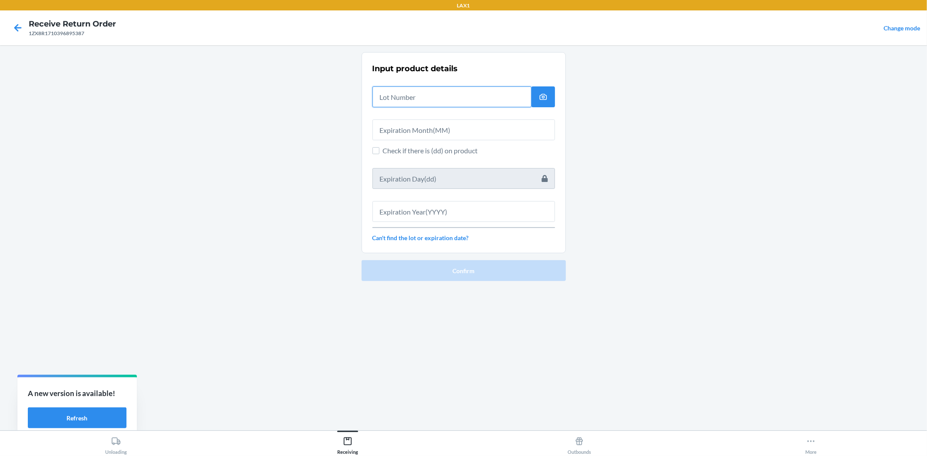
drag, startPoint x: 441, startPoint y: 101, endPoint x: 440, endPoint y: 108, distance: 7.0
click at [441, 102] on input "text" at bounding box center [451, 96] width 159 height 21
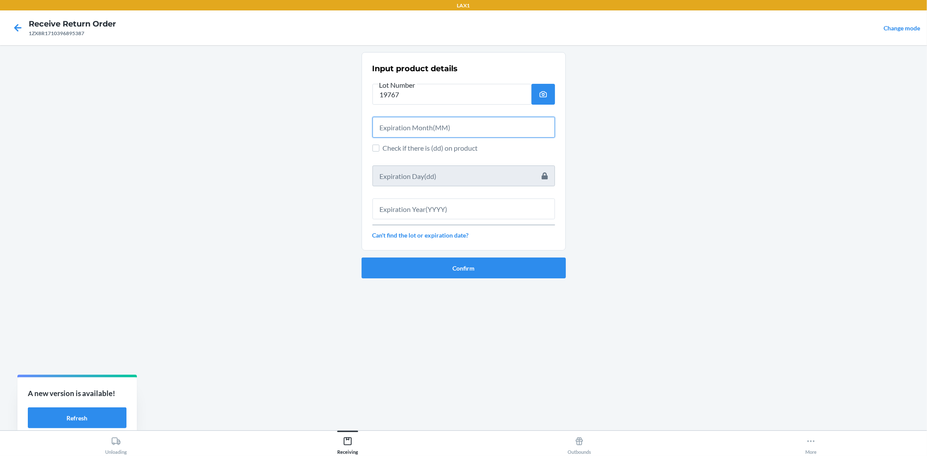
click at [434, 120] on input "text" at bounding box center [463, 127] width 182 height 21
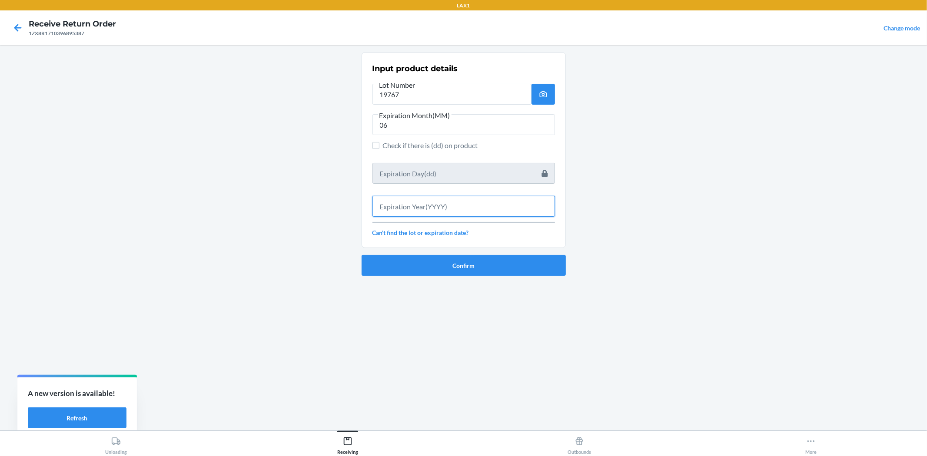
click at [465, 211] on input "text" at bounding box center [463, 206] width 182 height 21
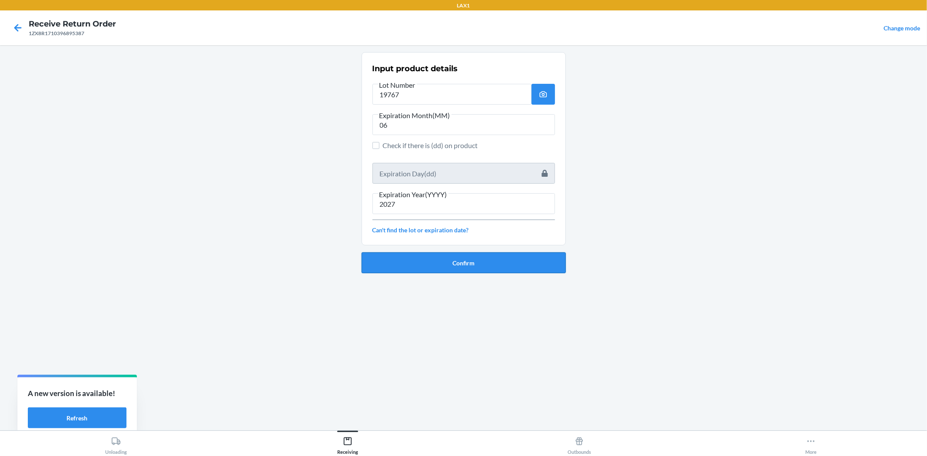
click at [430, 258] on button "Confirm" at bounding box center [463, 262] width 204 height 21
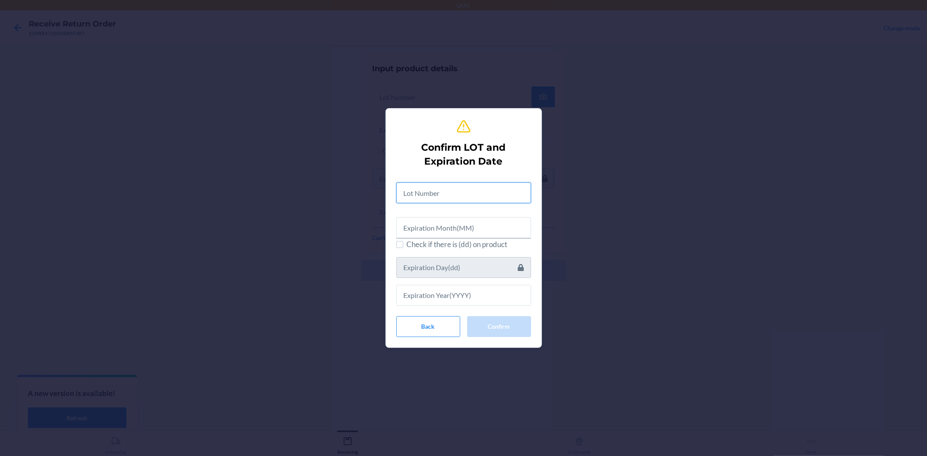
click at [448, 193] on input "text" at bounding box center [463, 192] width 135 height 21
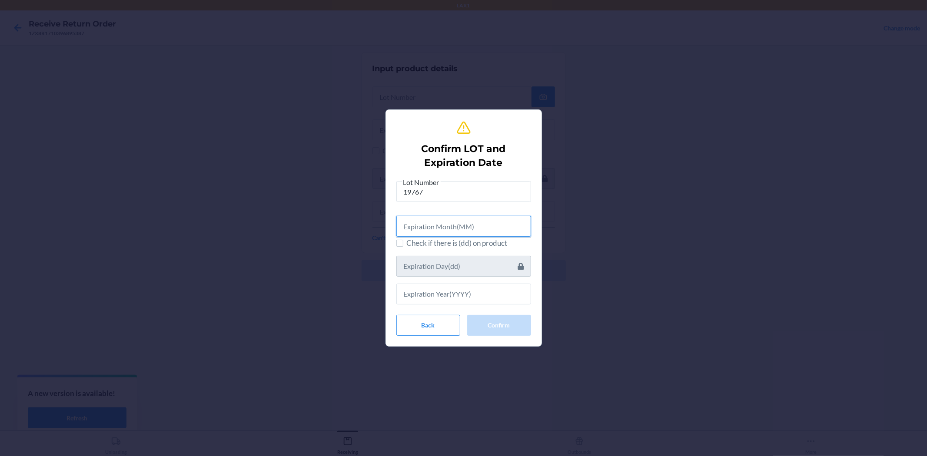
click at [475, 233] on input "text" at bounding box center [463, 226] width 135 height 21
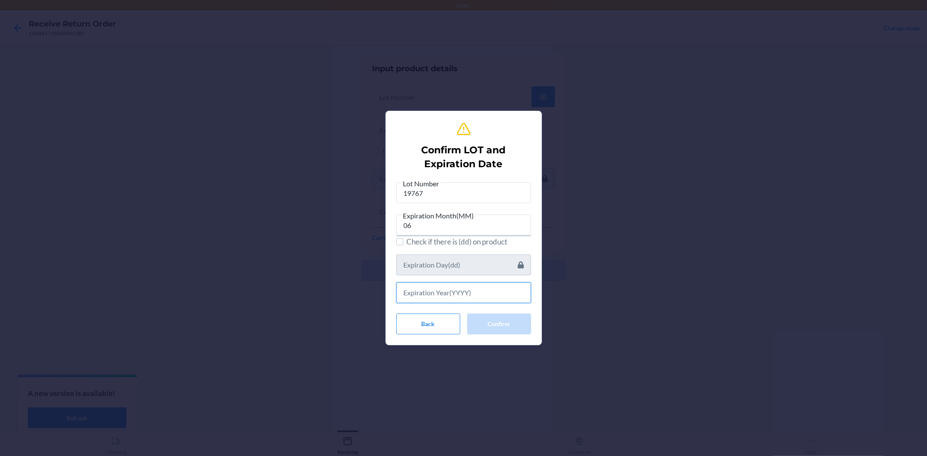
click at [481, 288] on input "text" at bounding box center [463, 292] width 135 height 21
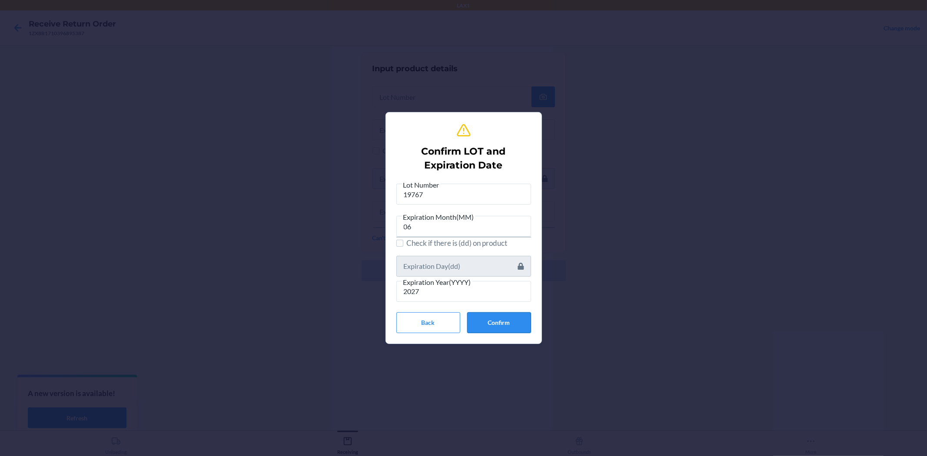
click at [497, 322] on button "Confirm" at bounding box center [499, 322] width 64 height 21
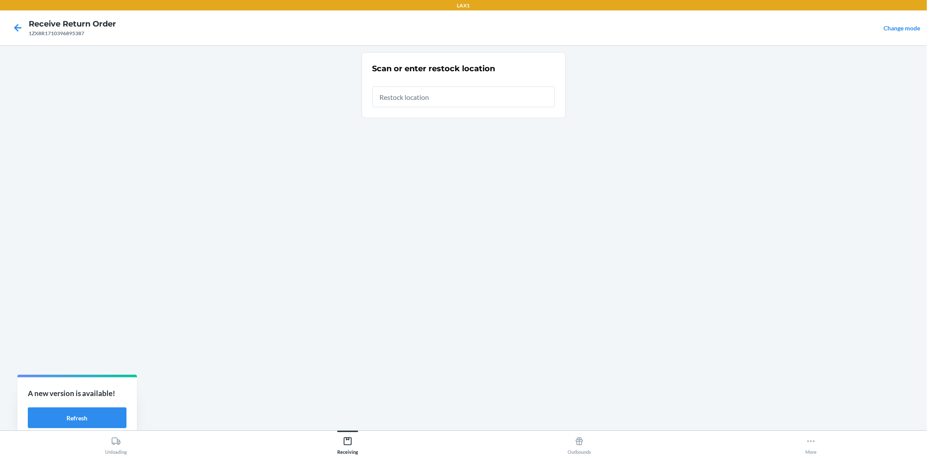
click at [450, 90] on input "text" at bounding box center [463, 96] width 182 height 21
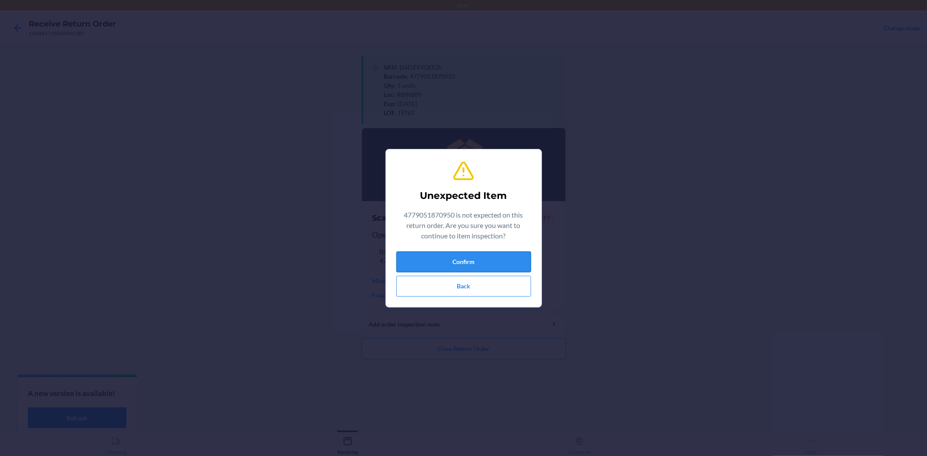
click at [490, 257] on button "Confirm" at bounding box center [463, 262] width 135 height 21
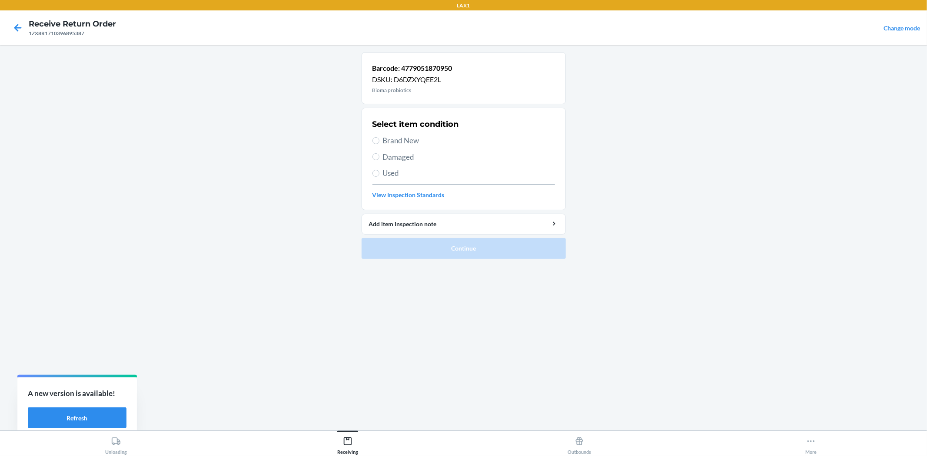
click at [410, 140] on span "Brand New" at bounding box center [469, 140] width 172 height 11
click at [379, 140] on input "Brand New" at bounding box center [375, 140] width 7 height 7
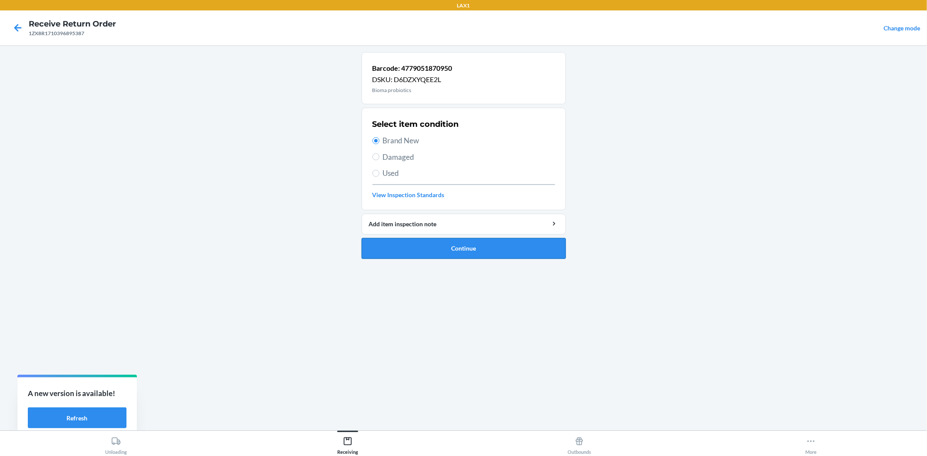
click at [439, 242] on button "Continue" at bounding box center [463, 248] width 204 height 21
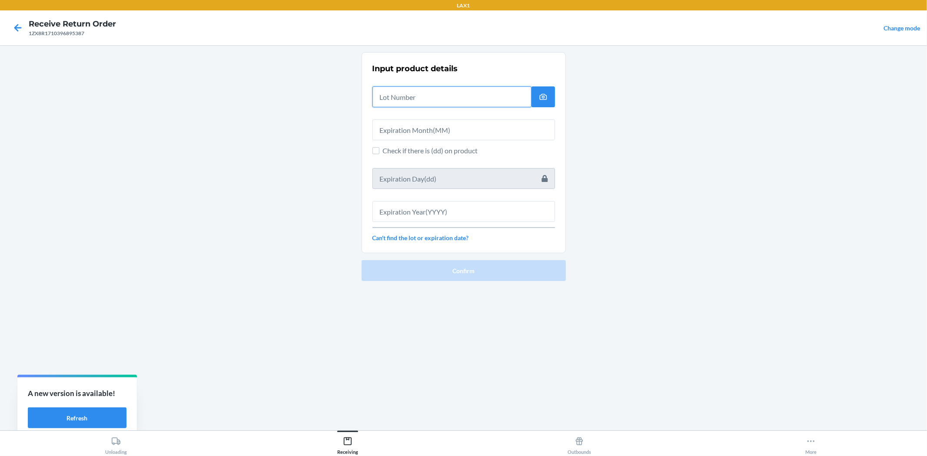
click at [449, 105] on input "text" at bounding box center [451, 96] width 159 height 21
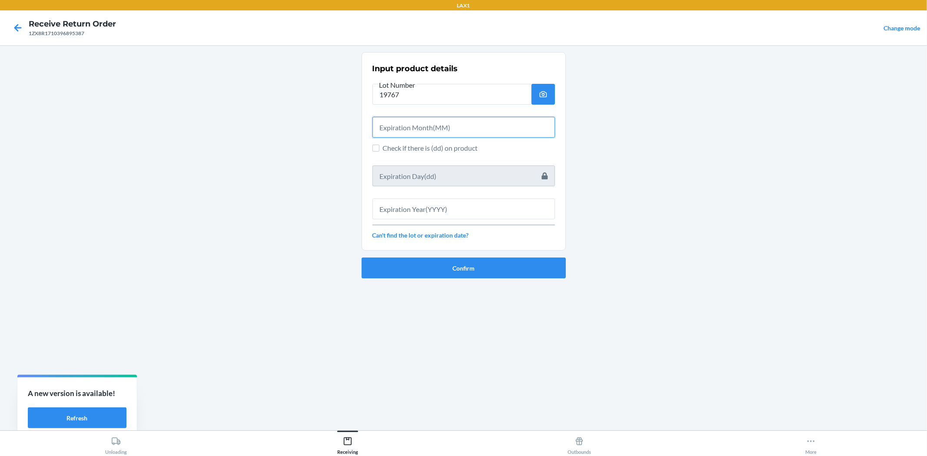
click at [458, 125] on input "text" at bounding box center [463, 127] width 182 height 21
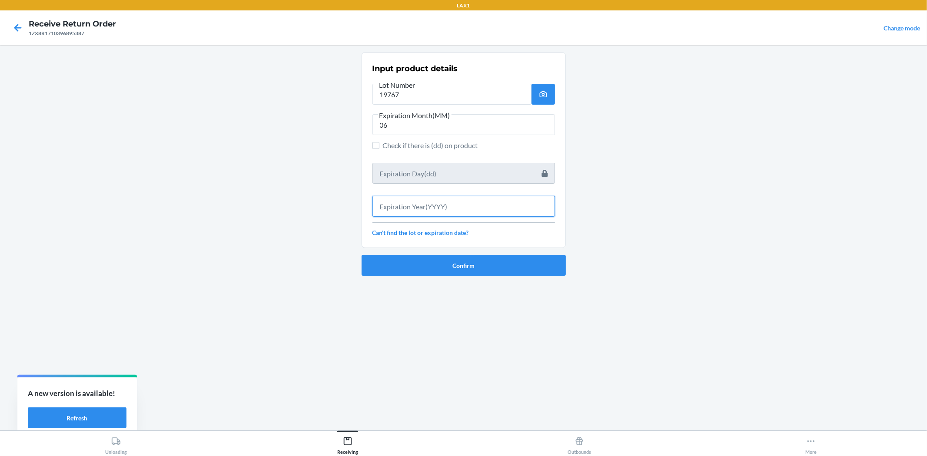
click at [496, 205] on input "text" at bounding box center [463, 206] width 182 height 21
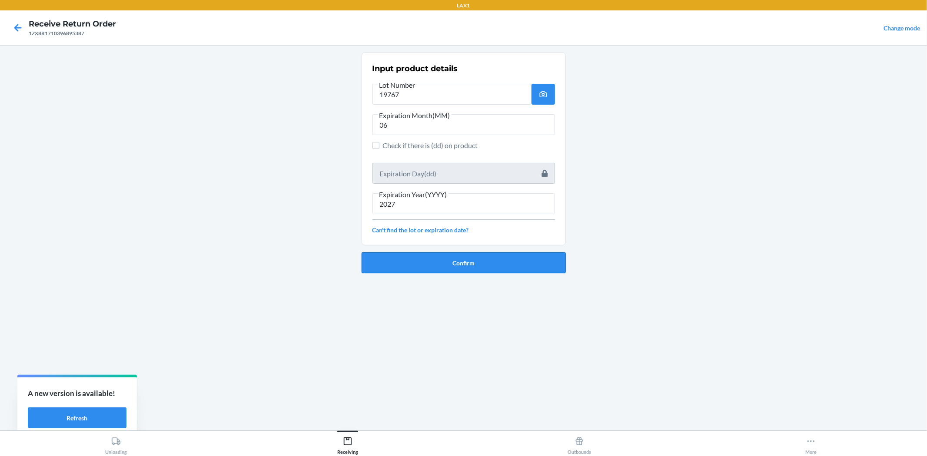
click at [495, 260] on button "Confirm" at bounding box center [463, 262] width 204 height 21
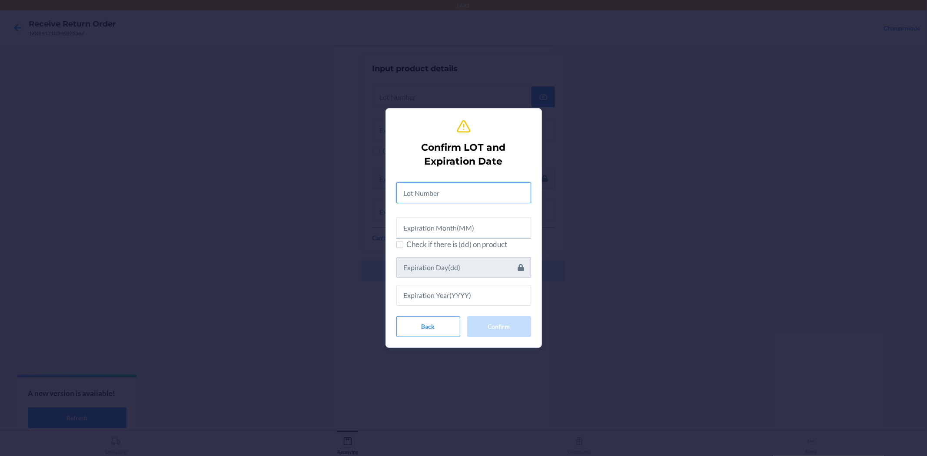
click at [458, 191] on input "text" at bounding box center [463, 192] width 135 height 21
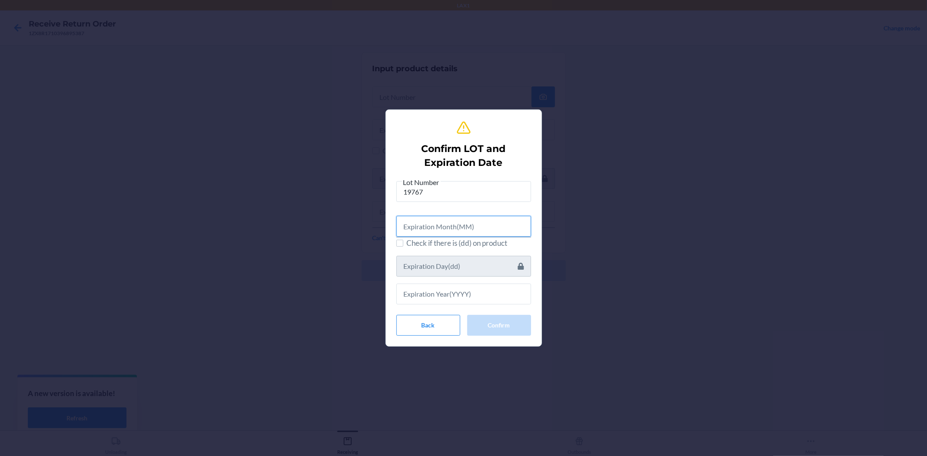
click at [467, 233] on input "text" at bounding box center [463, 226] width 135 height 21
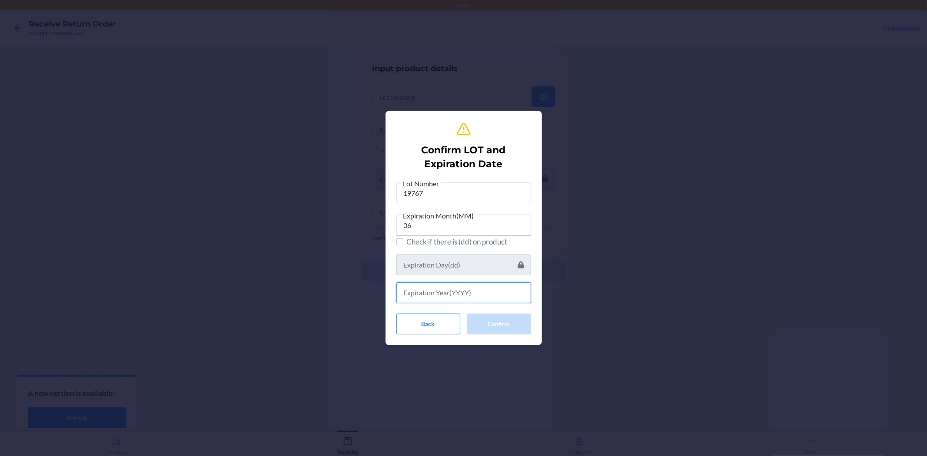
click at [462, 292] on input "text" at bounding box center [463, 292] width 135 height 21
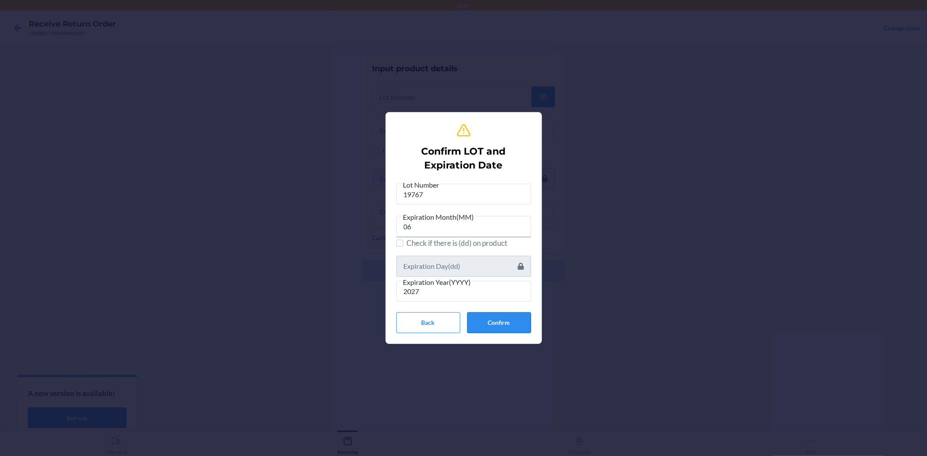
click at [493, 329] on button "Confirm" at bounding box center [499, 322] width 64 height 21
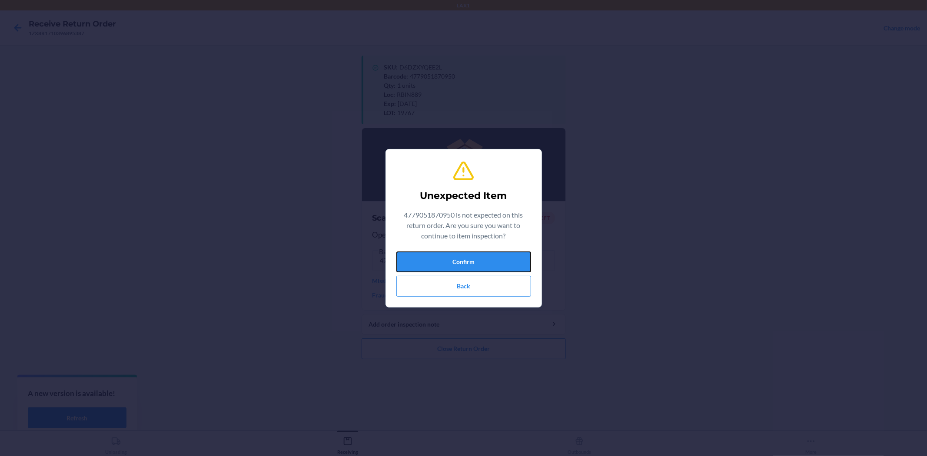
click at [523, 245] on div "Unexpected Item 4779051870950 is not expected on this return order. Are you sur…" at bounding box center [463, 228] width 135 height 144
click at [468, 263] on button "Confirm" at bounding box center [463, 262] width 135 height 21
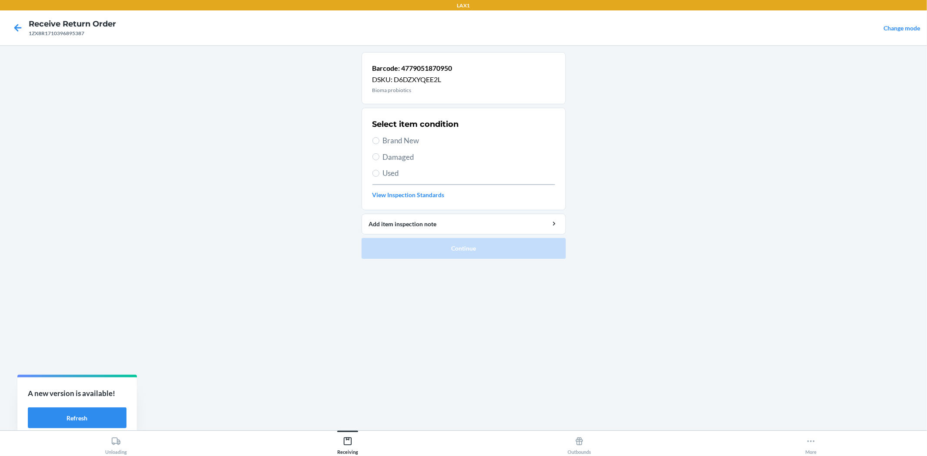
click at [399, 136] on span "Brand New" at bounding box center [469, 140] width 172 height 11
click at [379, 137] on input "Brand New" at bounding box center [375, 140] width 7 height 7
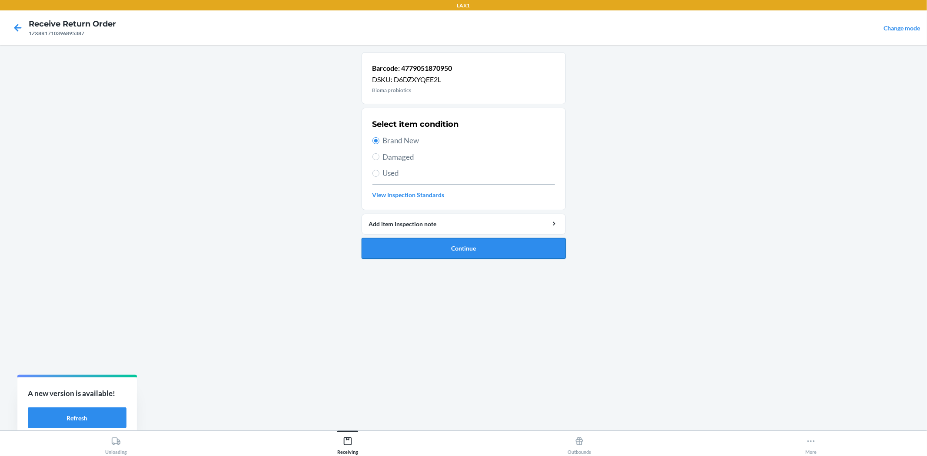
click at [463, 250] on button "Continue" at bounding box center [463, 248] width 204 height 21
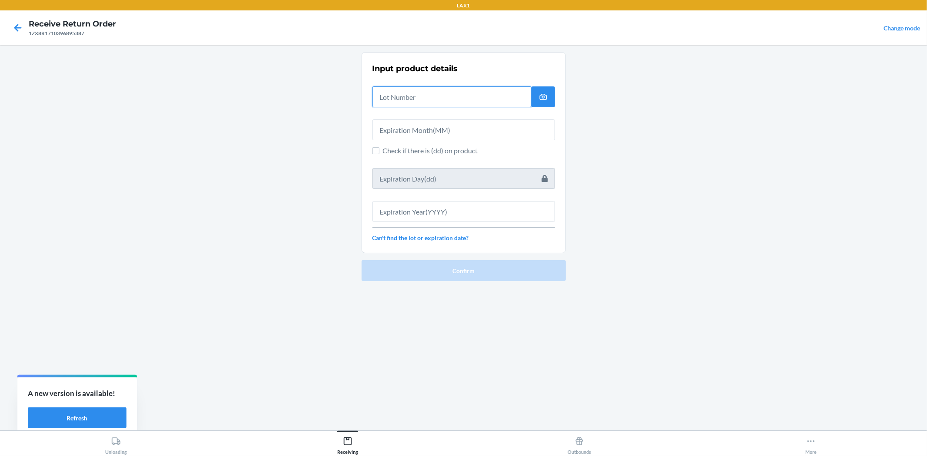
click at [441, 104] on input "text" at bounding box center [451, 96] width 159 height 21
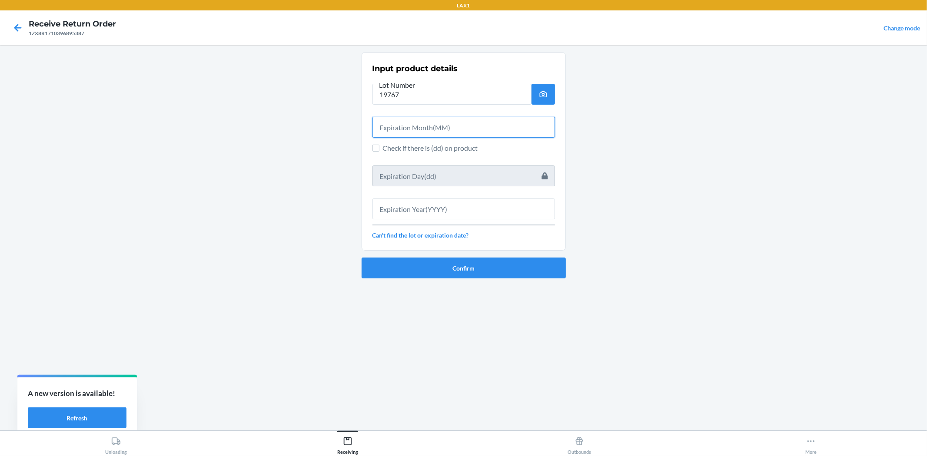
click at [435, 132] on input "text" at bounding box center [463, 127] width 182 height 21
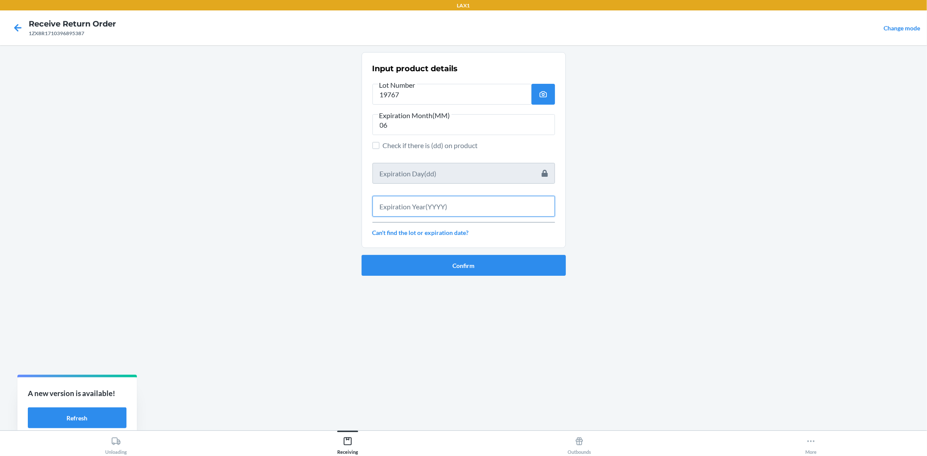
click at [458, 205] on input "text" at bounding box center [463, 206] width 182 height 21
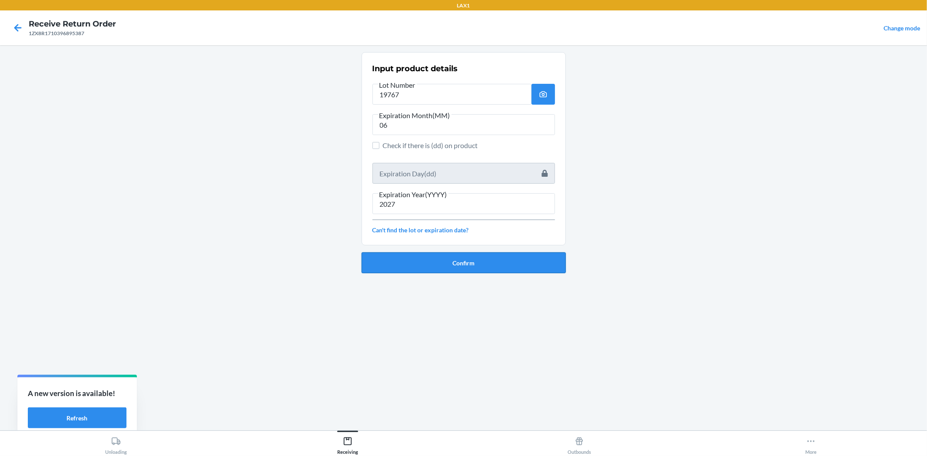
click at [523, 262] on button "Confirm" at bounding box center [463, 262] width 204 height 21
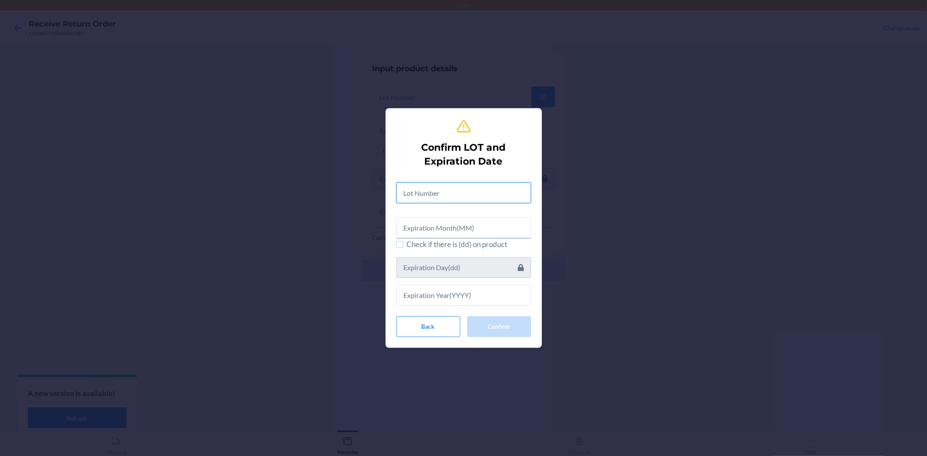
click at [421, 191] on input "text" at bounding box center [463, 192] width 135 height 21
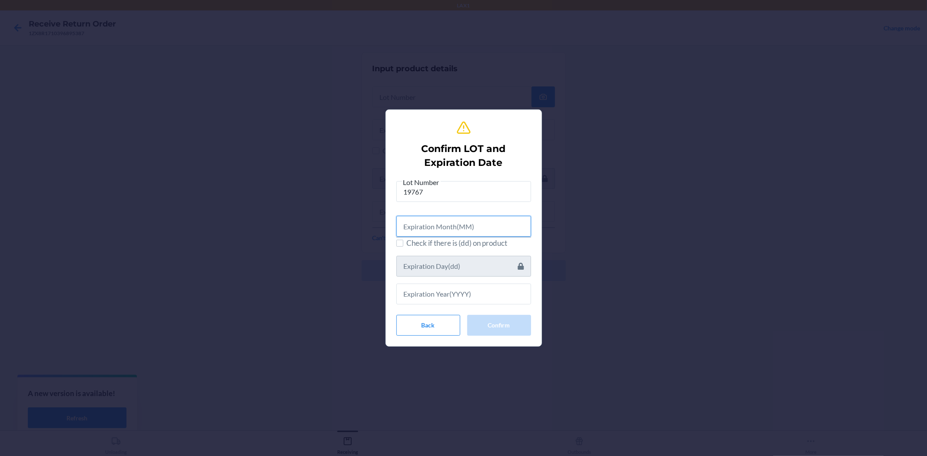
click at [427, 232] on input "text" at bounding box center [463, 226] width 135 height 21
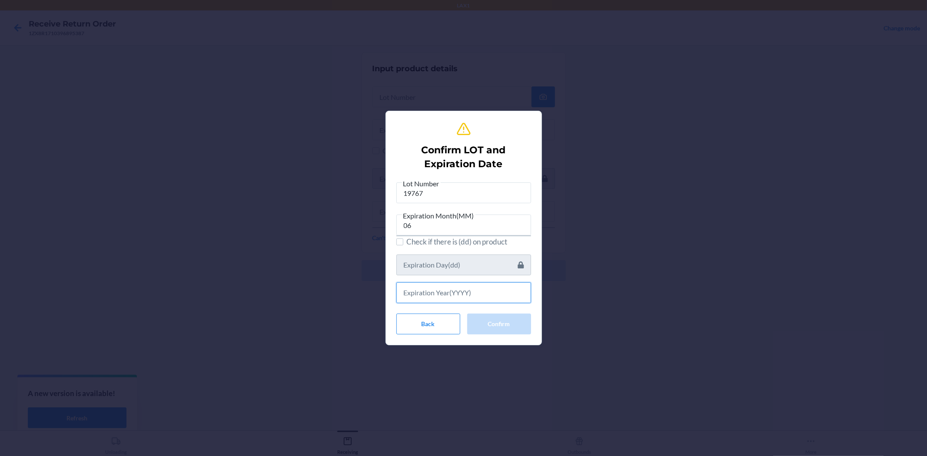
drag, startPoint x: 426, startPoint y: 290, endPoint x: 412, endPoint y: 244, distance: 48.2
click at [426, 288] on input "text" at bounding box center [463, 292] width 135 height 21
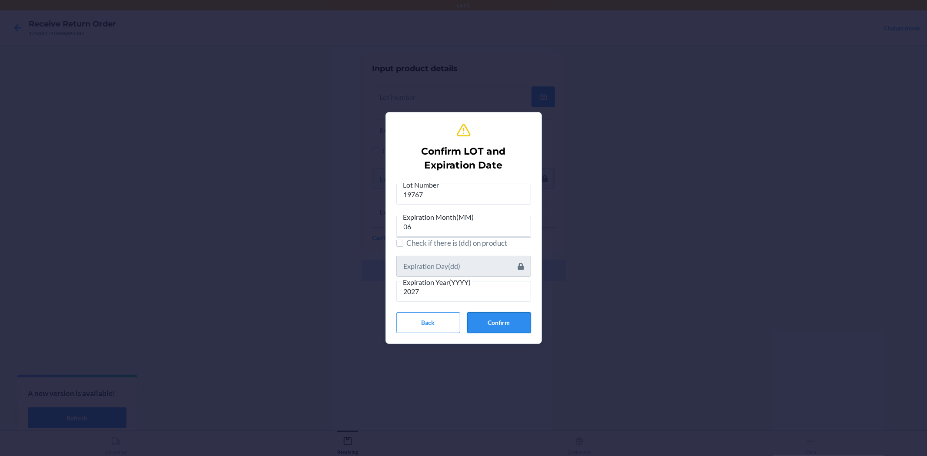
click at [507, 329] on button "Confirm" at bounding box center [499, 322] width 64 height 21
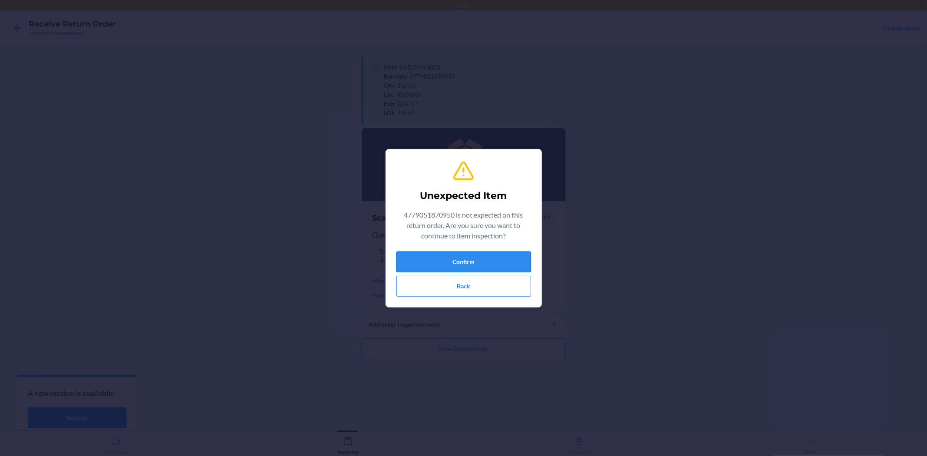
click at [493, 268] on button "Confirm" at bounding box center [463, 262] width 135 height 21
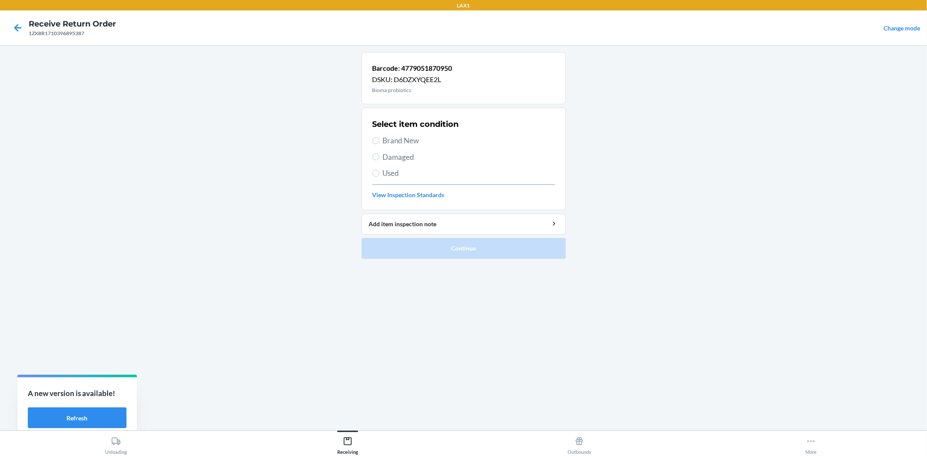
click at [395, 158] on span "Damaged" at bounding box center [469, 157] width 172 height 11
click at [379, 158] on input "Damaged" at bounding box center [375, 156] width 7 height 7
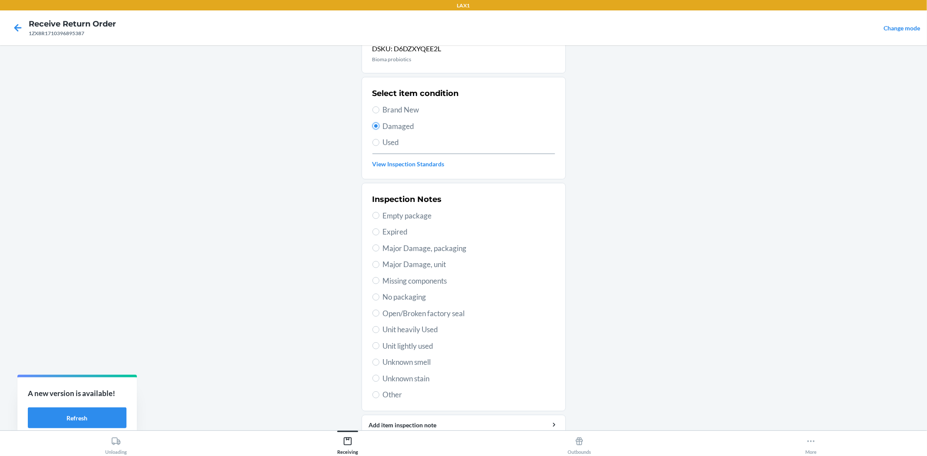
scroll to position [48, 0]
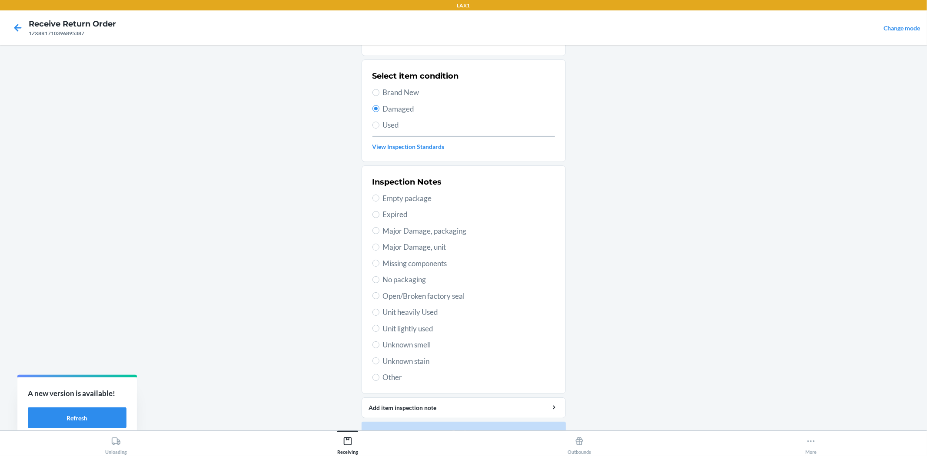
click at [419, 293] on span "Open/Broken factory seal" at bounding box center [469, 296] width 172 height 11
click at [379, 293] on input "Open/Broken factory seal" at bounding box center [375, 295] width 7 height 7
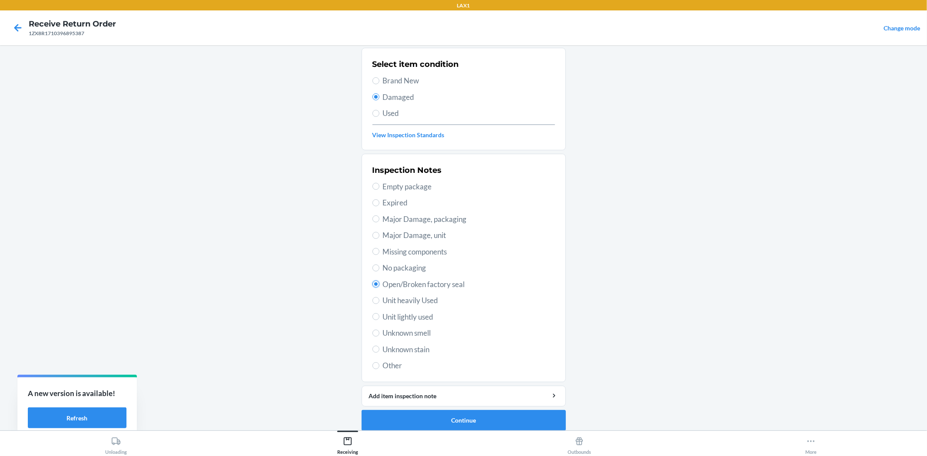
scroll to position [67, 0]
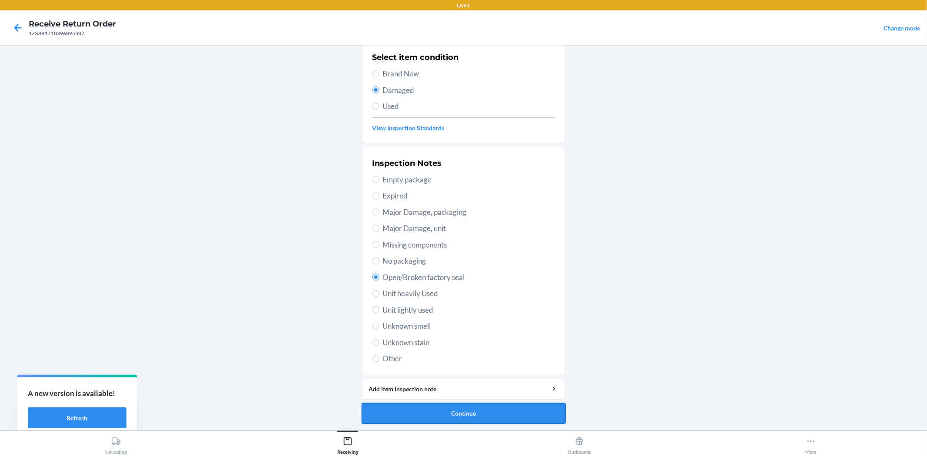
click at [473, 406] on button "Continue" at bounding box center [463, 413] width 204 height 21
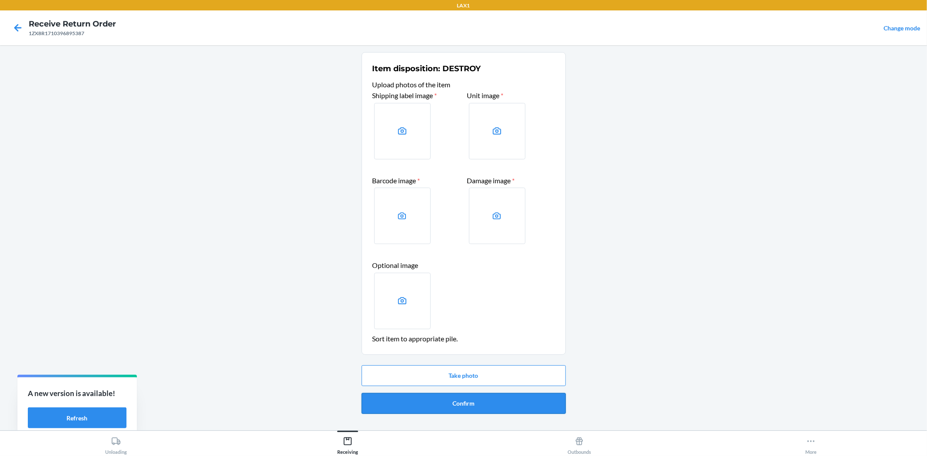
click at [465, 401] on button "Confirm" at bounding box center [463, 403] width 204 height 21
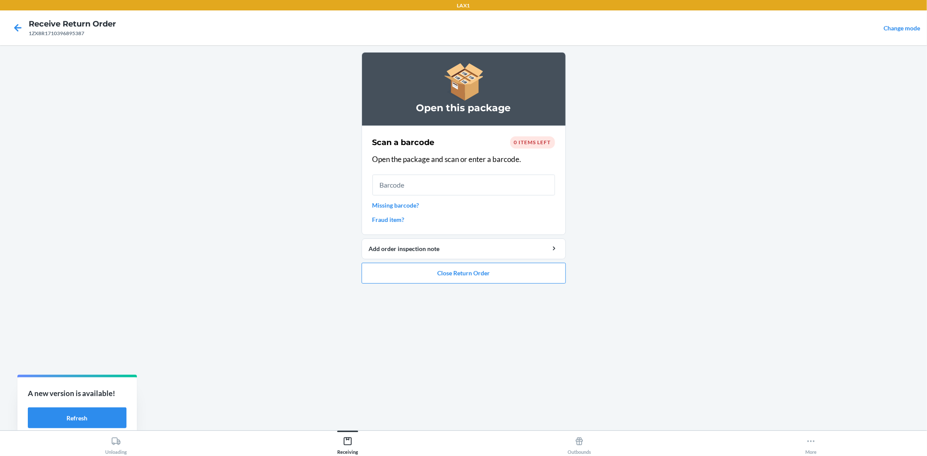
click at [517, 285] on ol "Open this package Scan a barcode 0 items left Open the package and scan or ente…" at bounding box center [463, 171] width 204 height 239
click at [515, 281] on button "Close Return Order" at bounding box center [463, 273] width 204 height 21
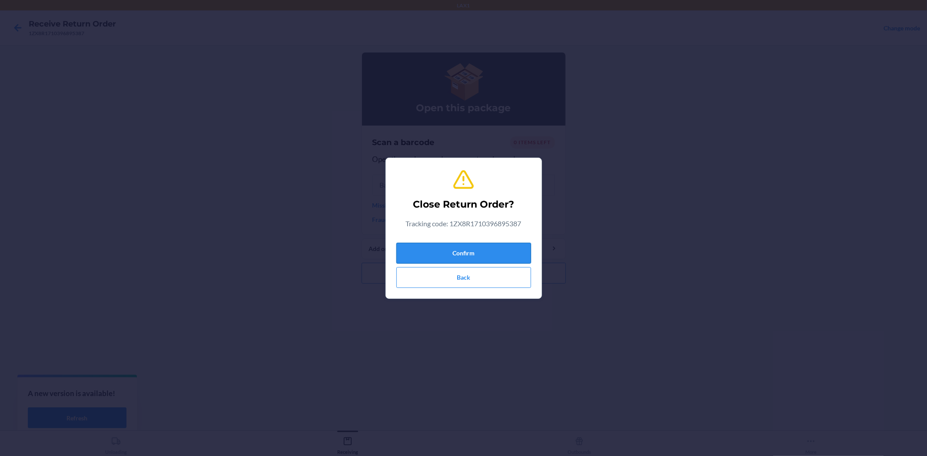
click at [506, 255] on button "Confirm" at bounding box center [463, 253] width 135 height 21
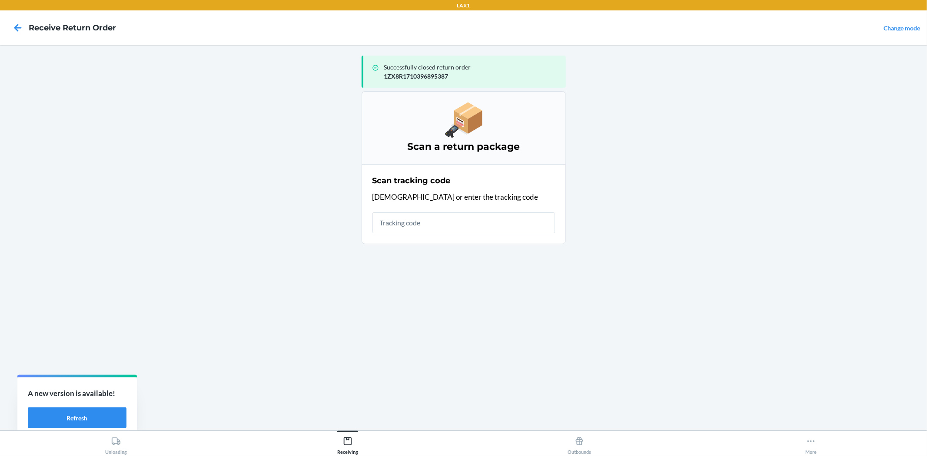
click at [491, 228] on input "text" at bounding box center [463, 222] width 182 height 21
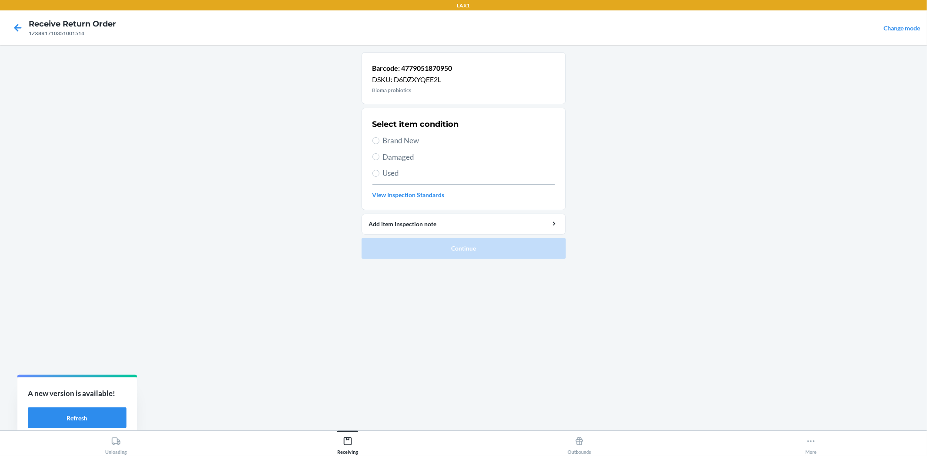
click at [399, 143] on span "Brand New" at bounding box center [469, 140] width 172 height 11
click at [379, 143] on input "Brand New" at bounding box center [375, 140] width 7 height 7
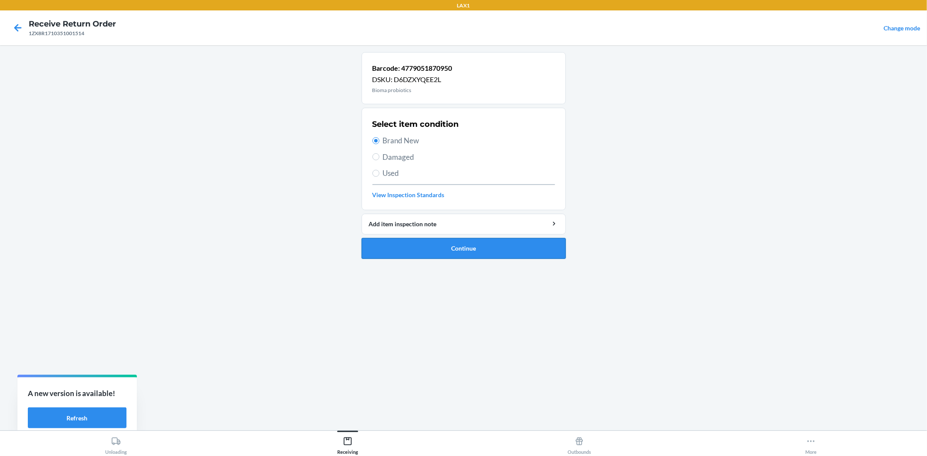
click at [421, 245] on button "Continue" at bounding box center [463, 248] width 204 height 21
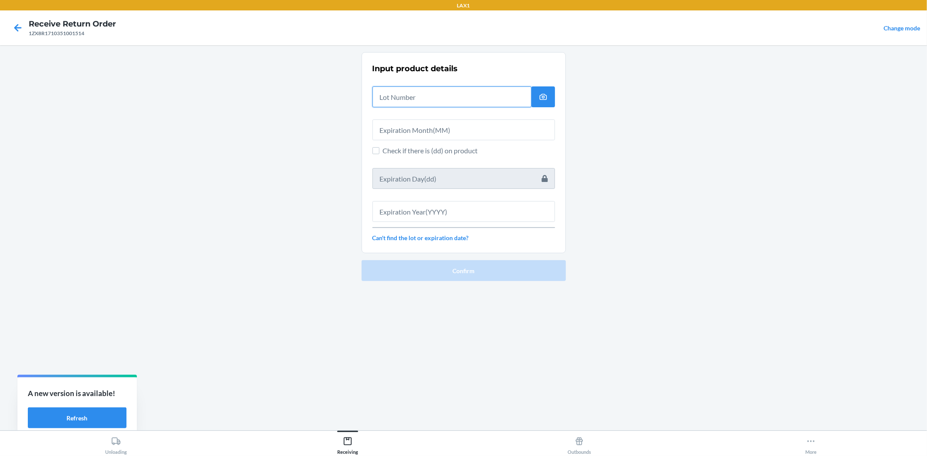
click at [395, 103] on input "text" at bounding box center [451, 96] width 159 height 21
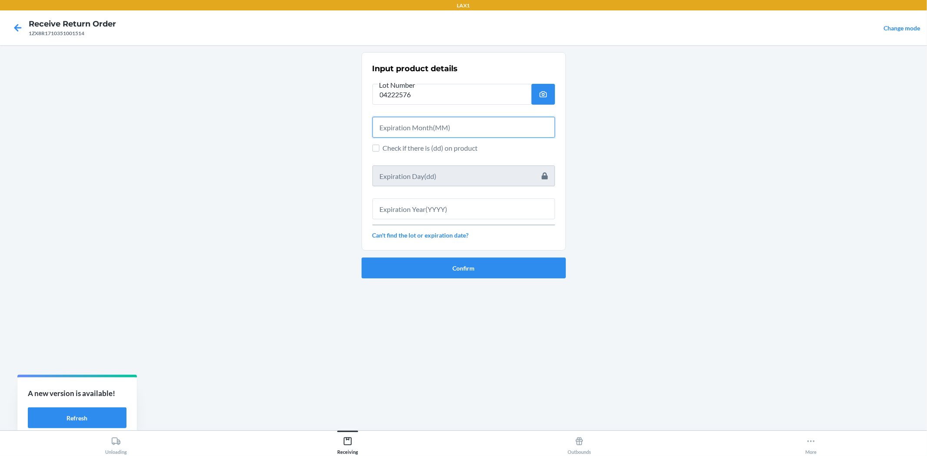
click at [432, 125] on input "text" at bounding box center [463, 127] width 182 height 21
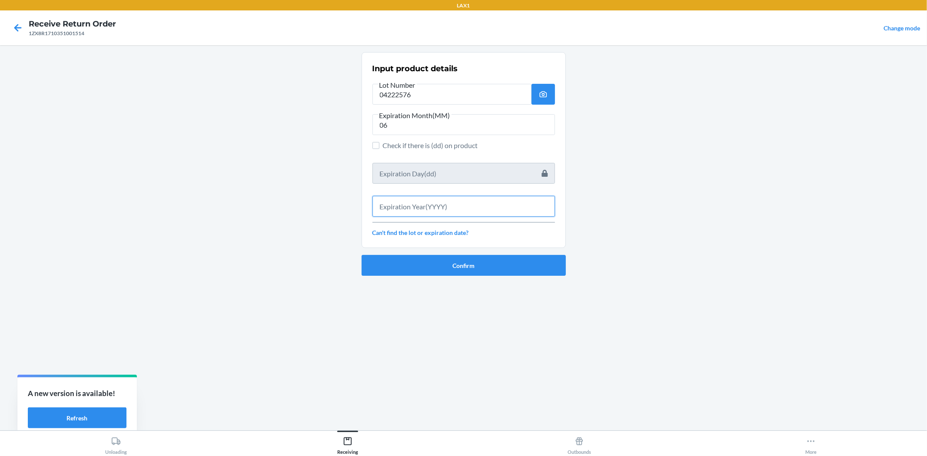
click at [500, 203] on input "text" at bounding box center [463, 206] width 182 height 21
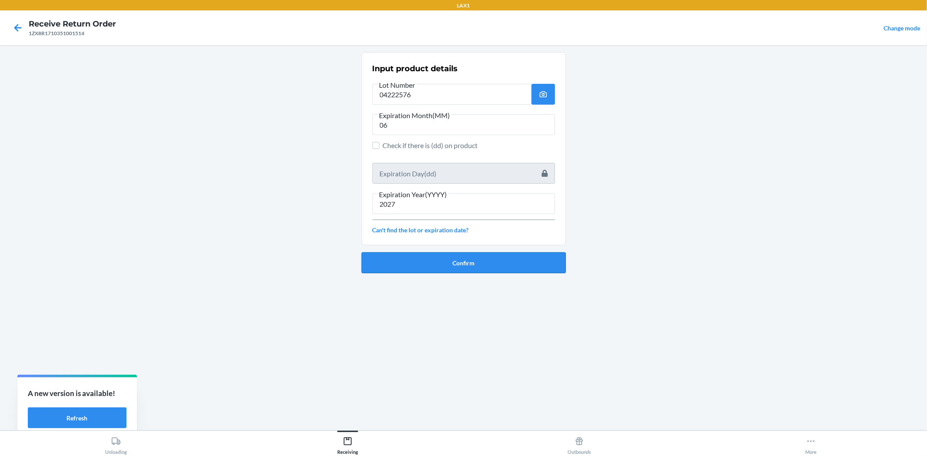
click at [466, 255] on button "Confirm" at bounding box center [463, 262] width 204 height 21
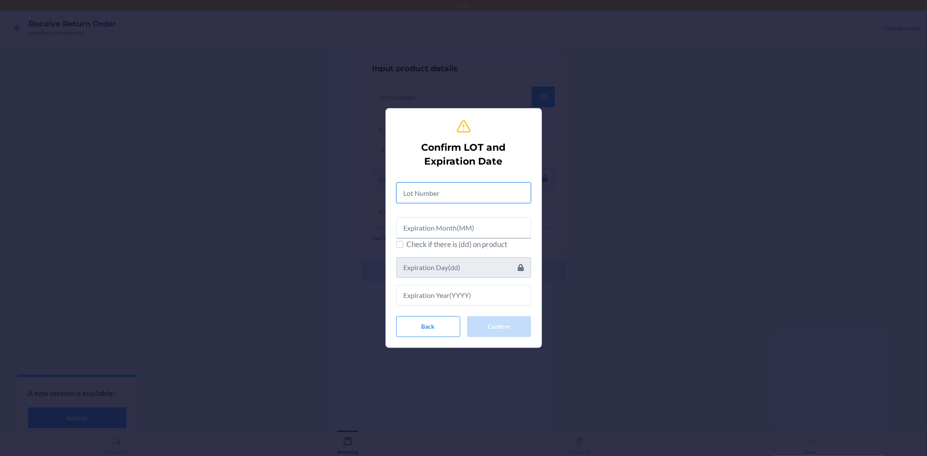
click at [467, 190] on input "text" at bounding box center [463, 192] width 135 height 21
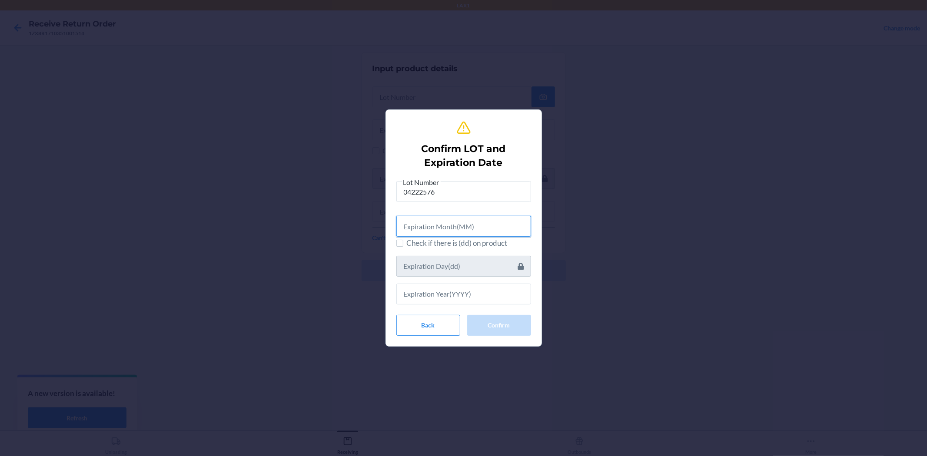
click at [478, 228] on input "text" at bounding box center [463, 226] width 135 height 21
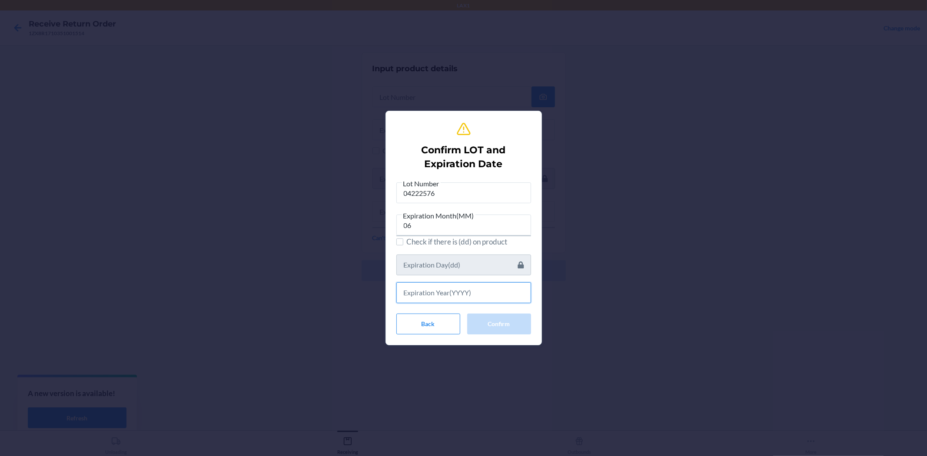
click at [467, 288] on input "text" at bounding box center [463, 292] width 135 height 21
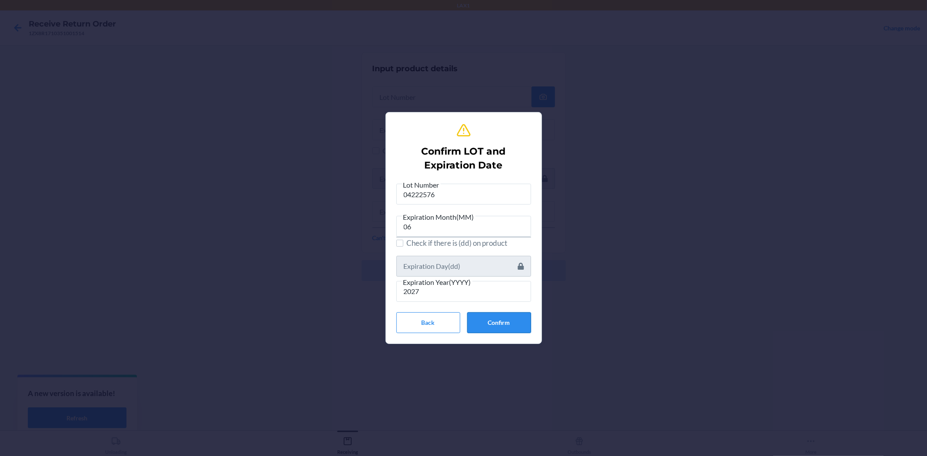
click at [488, 324] on button "Confirm" at bounding box center [499, 322] width 64 height 21
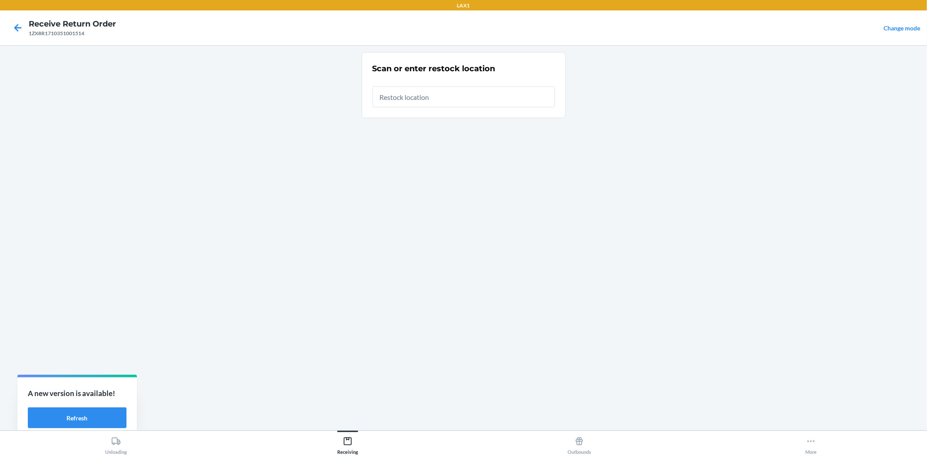
click at [448, 103] on input "text" at bounding box center [463, 96] width 182 height 21
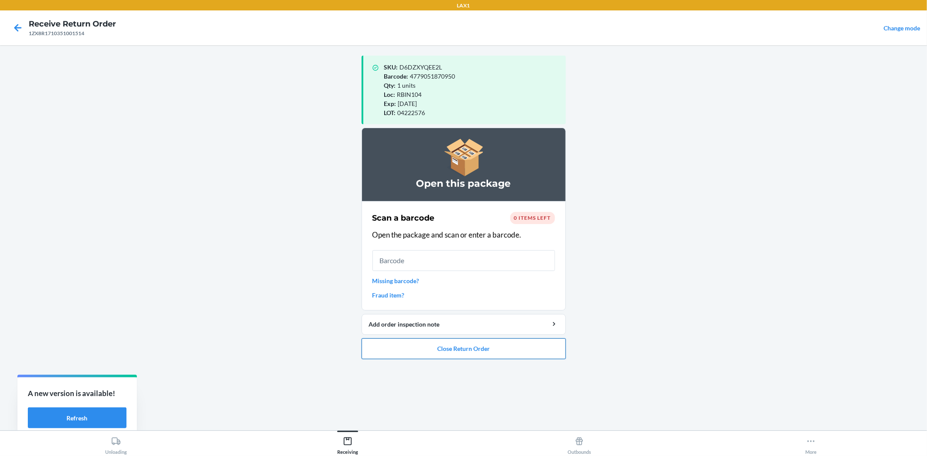
click at [542, 350] on button "Close Return Order" at bounding box center [463, 348] width 204 height 21
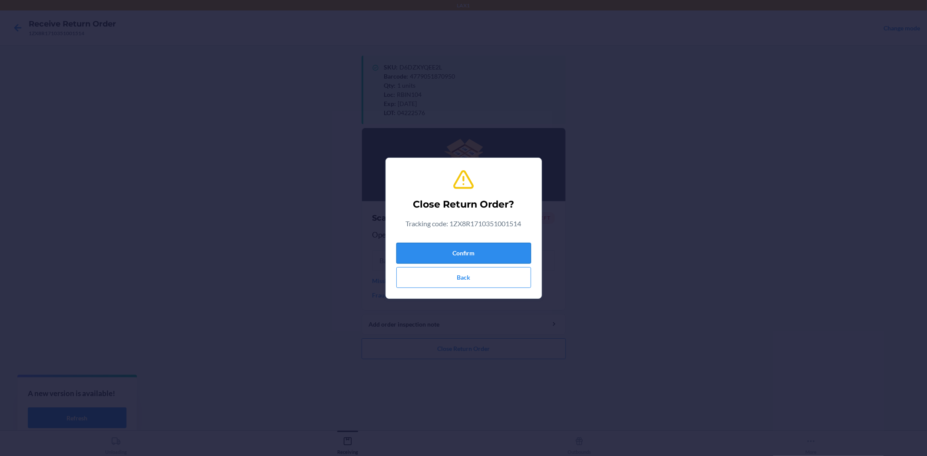
click at [511, 249] on button "Confirm" at bounding box center [463, 253] width 135 height 21
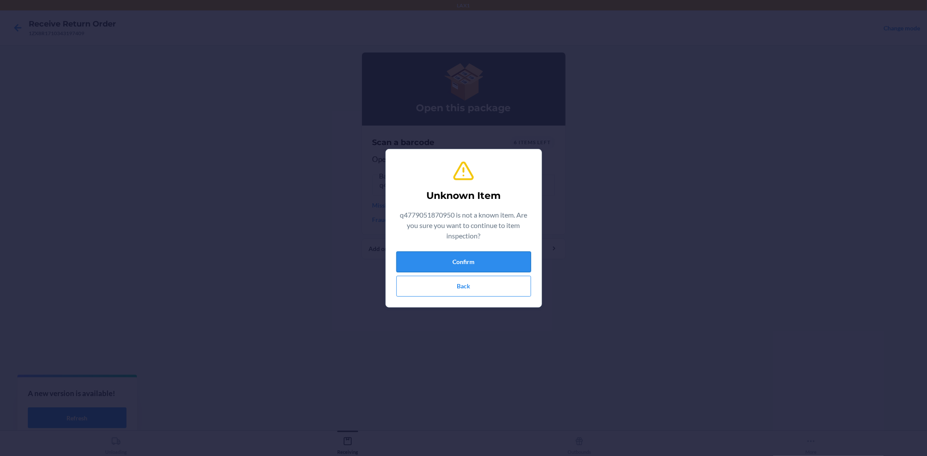
click at [474, 253] on button "Confirm" at bounding box center [463, 262] width 135 height 21
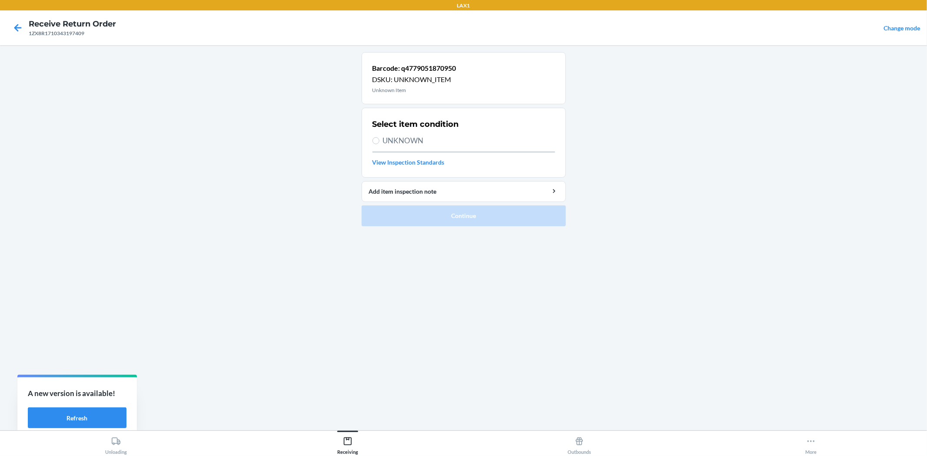
click at [401, 142] on span "UNKNOWN" at bounding box center [469, 140] width 172 height 11
click at [379, 142] on input "UNKNOWN" at bounding box center [375, 140] width 7 height 7
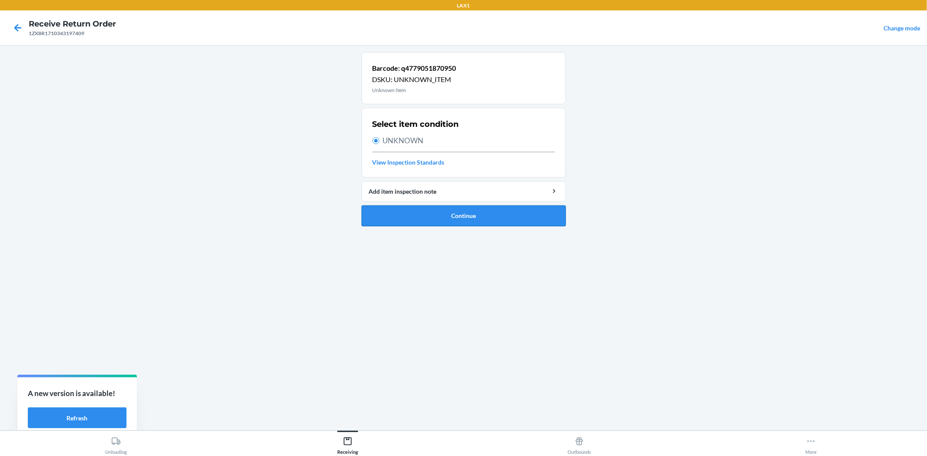
click at [436, 209] on button "Continue" at bounding box center [463, 216] width 204 height 21
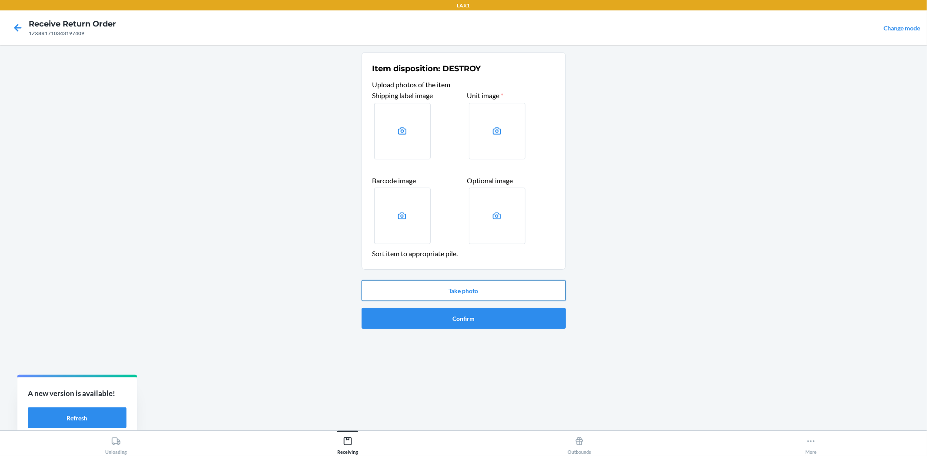
click at [502, 283] on button "Take photo" at bounding box center [463, 290] width 204 height 21
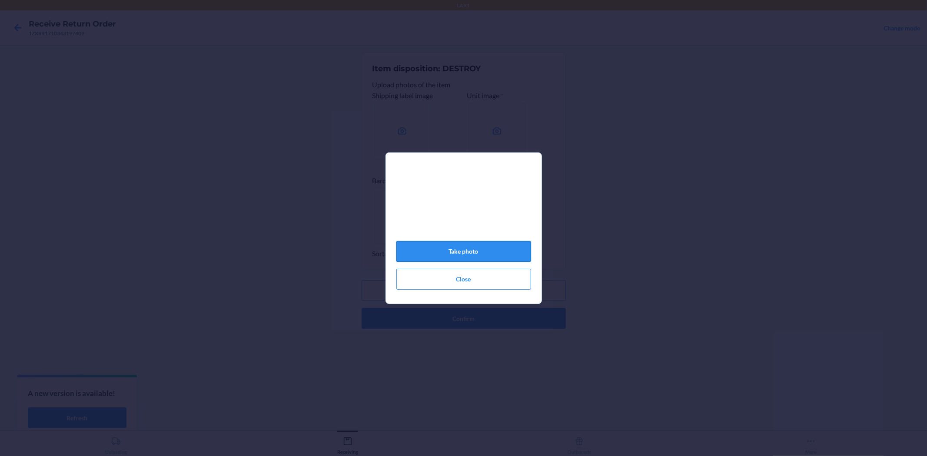
click at [486, 258] on button "Take photo" at bounding box center [463, 251] width 135 height 21
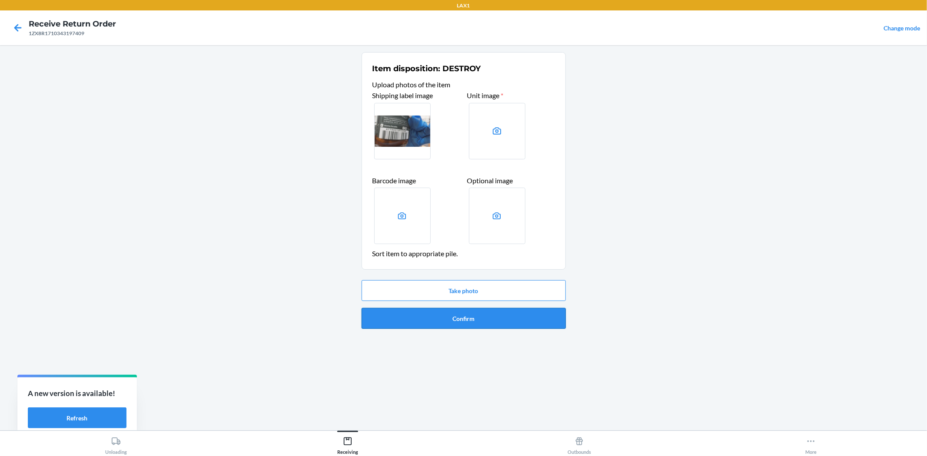
click at [537, 316] on button "Confirm" at bounding box center [463, 318] width 204 height 21
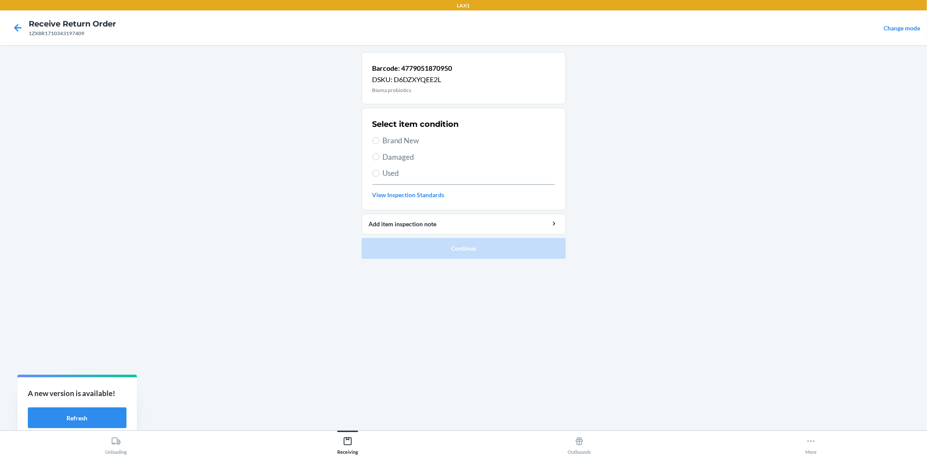
click at [407, 136] on span "Brand New" at bounding box center [469, 140] width 172 height 11
click at [379, 137] on input "Brand New" at bounding box center [375, 140] width 7 height 7
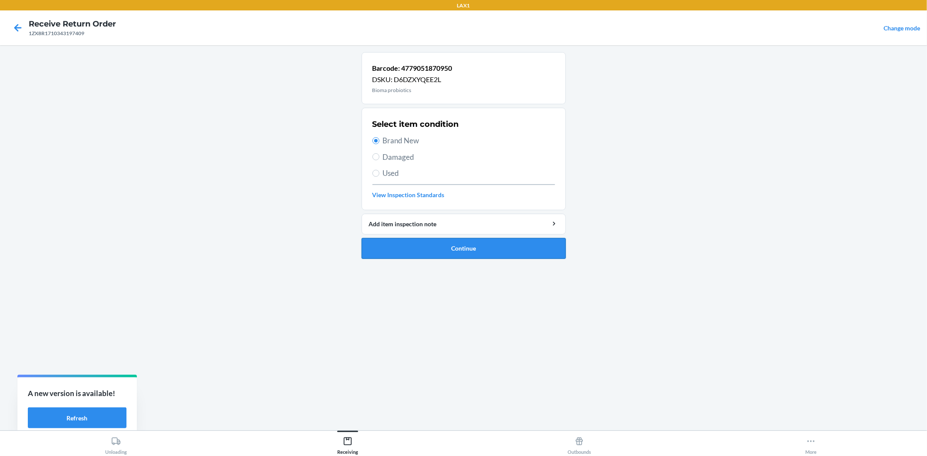
click at [434, 242] on button "Continue" at bounding box center [463, 248] width 204 height 21
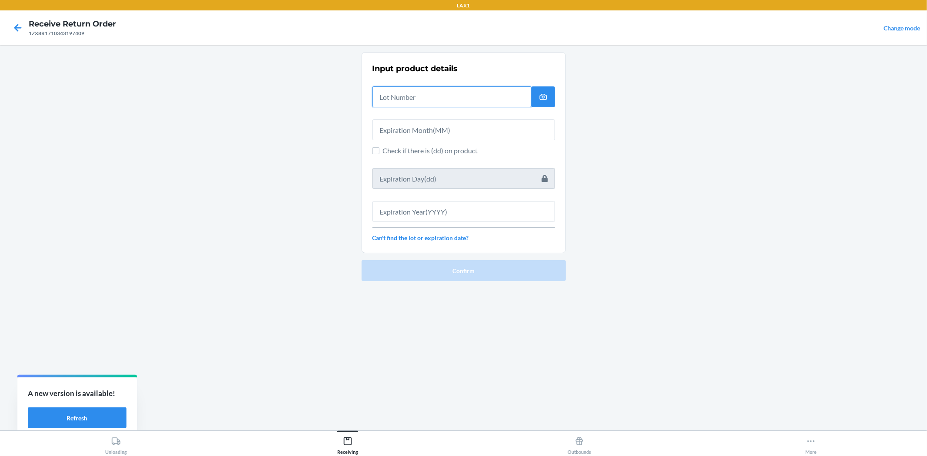
click at [412, 105] on input "text" at bounding box center [451, 96] width 159 height 21
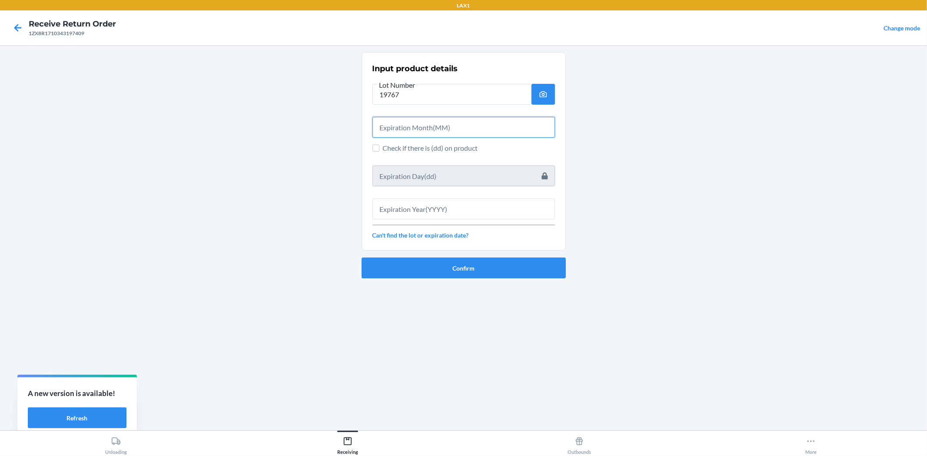
click at [426, 125] on input "text" at bounding box center [463, 127] width 182 height 21
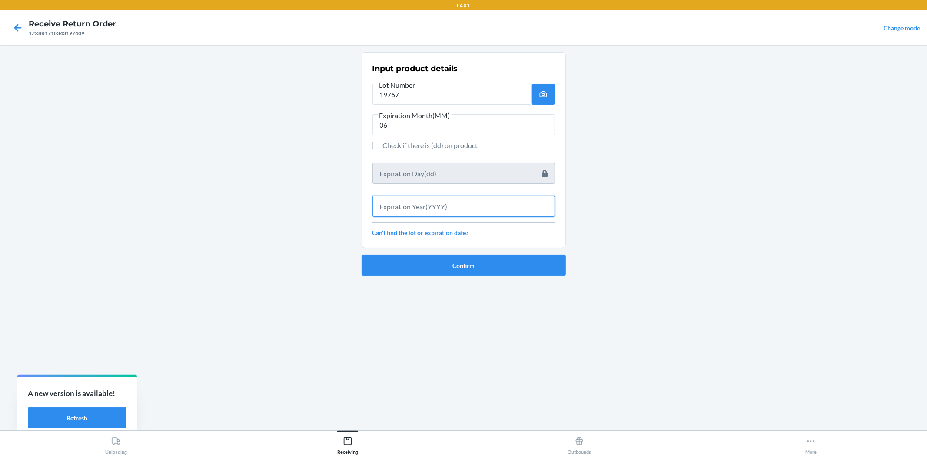
click at [458, 205] on input "text" at bounding box center [463, 206] width 182 height 21
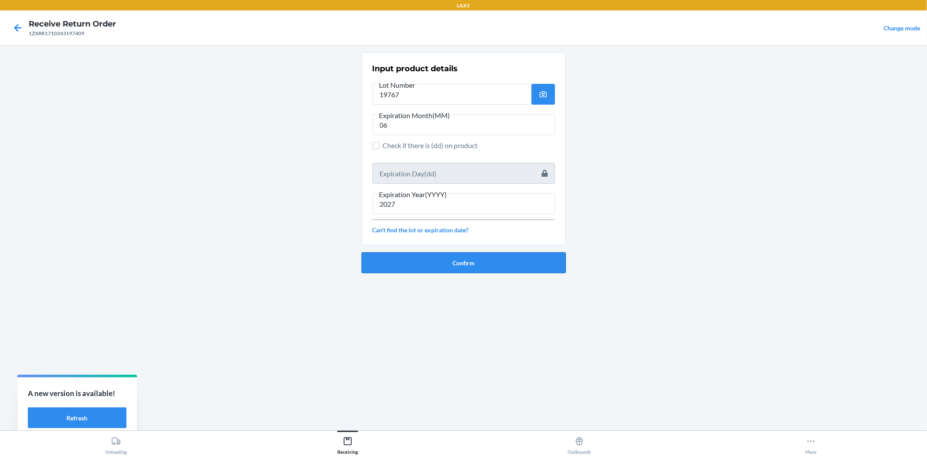
click at [471, 259] on button "Confirm" at bounding box center [463, 262] width 204 height 21
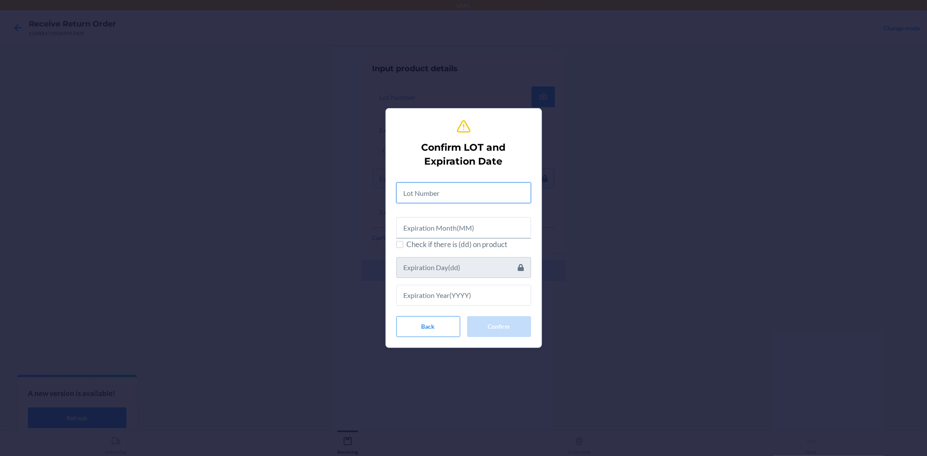
click at [454, 192] on input "text" at bounding box center [463, 192] width 135 height 21
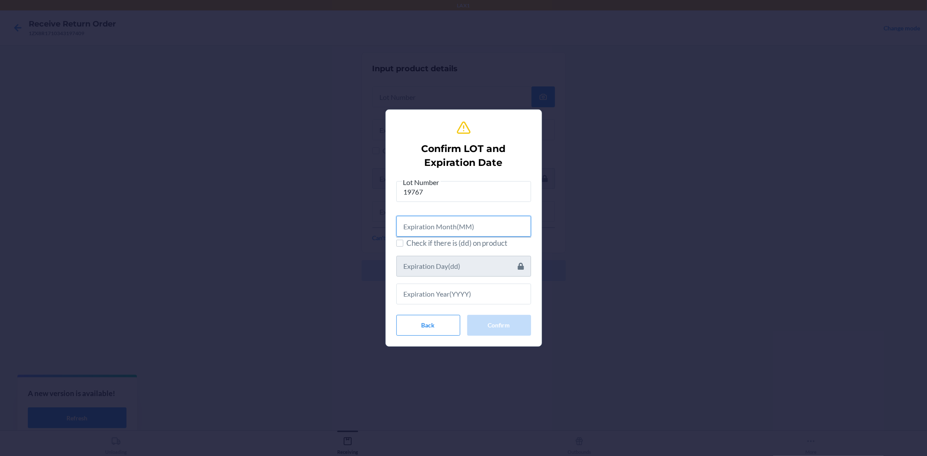
click at [468, 219] on input "text" at bounding box center [463, 226] width 135 height 21
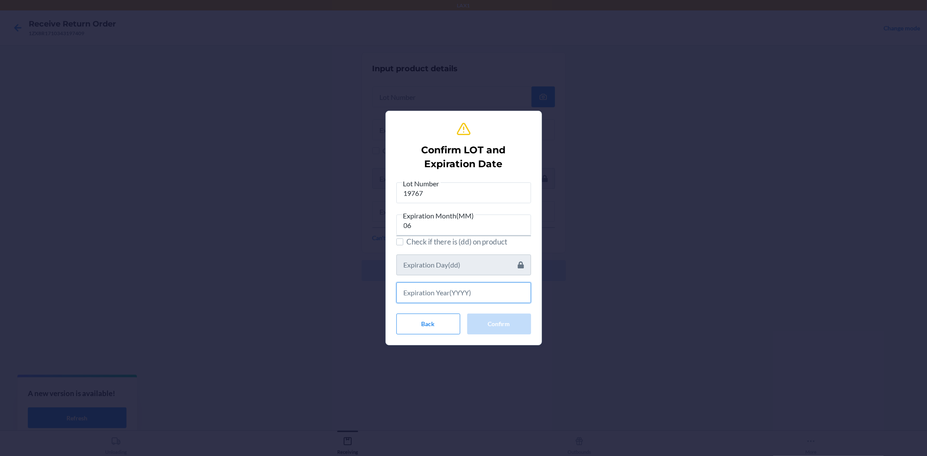
click at [466, 296] on input "text" at bounding box center [463, 292] width 135 height 21
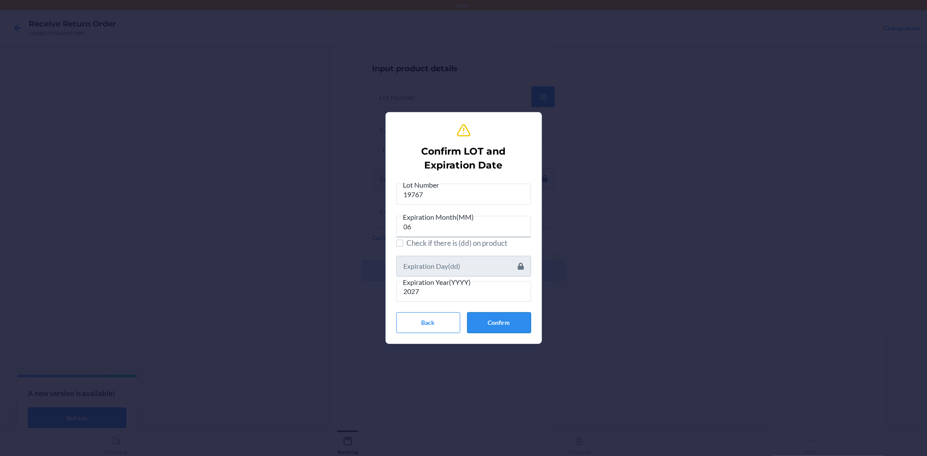
click at [514, 313] on button "Confirm" at bounding box center [499, 322] width 64 height 21
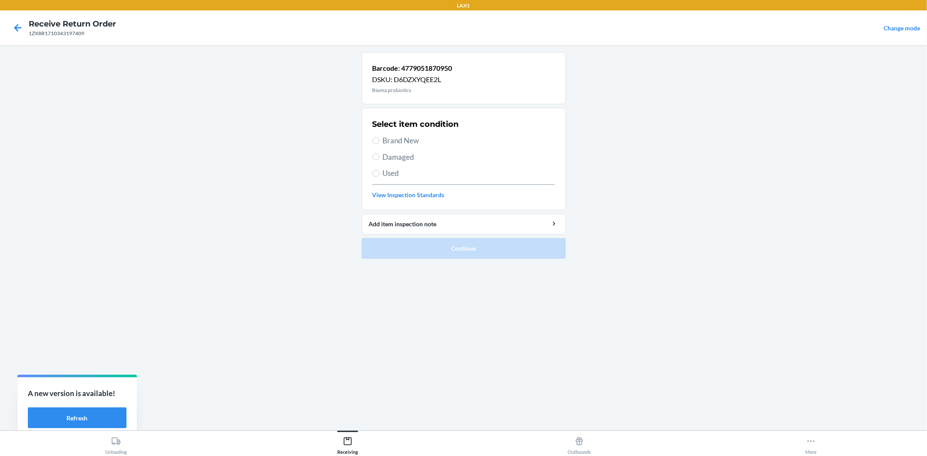
click at [400, 138] on span "Brand New" at bounding box center [469, 140] width 172 height 11
click at [379, 138] on input "Brand New" at bounding box center [375, 140] width 7 height 7
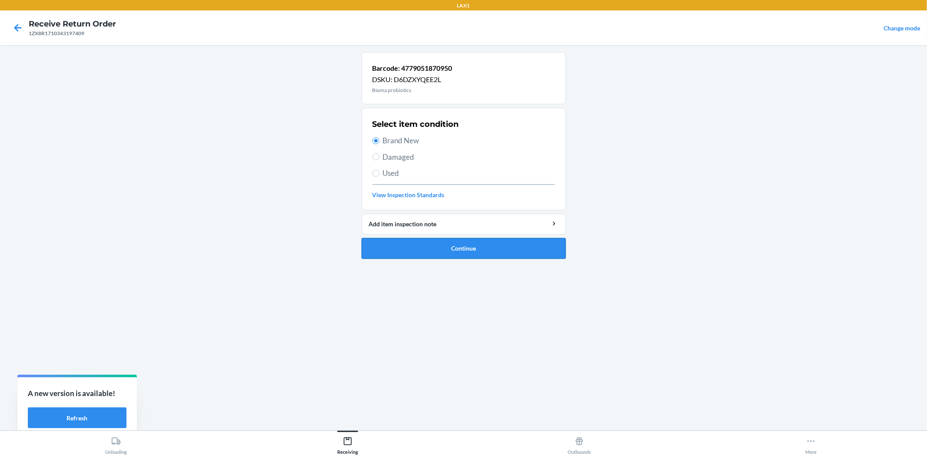
click at [471, 257] on button "Continue" at bounding box center [463, 248] width 204 height 21
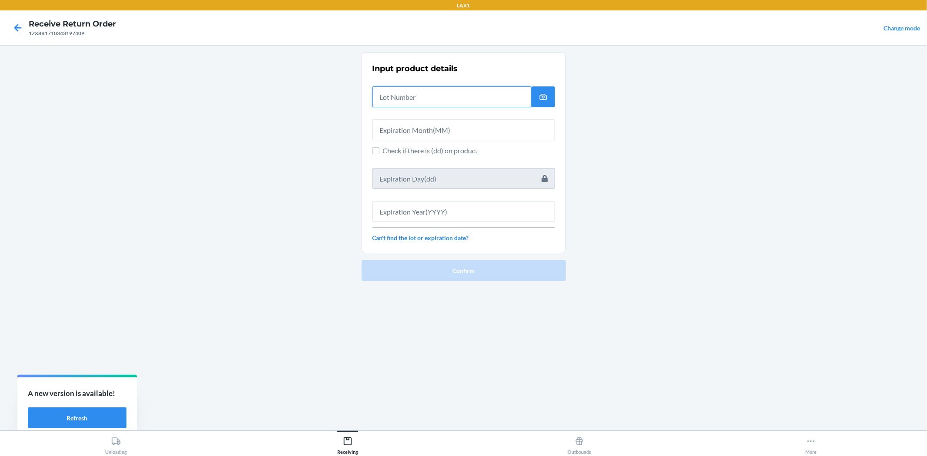
click at [421, 100] on input "text" at bounding box center [451, 96] width 159 height 21
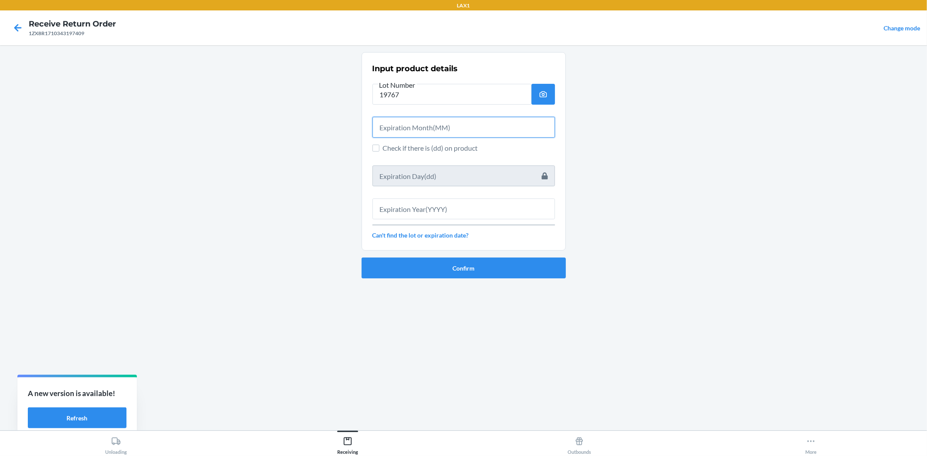
click at [444, 128] on input "text" at bounding box center [463, 127] width 182 height 21
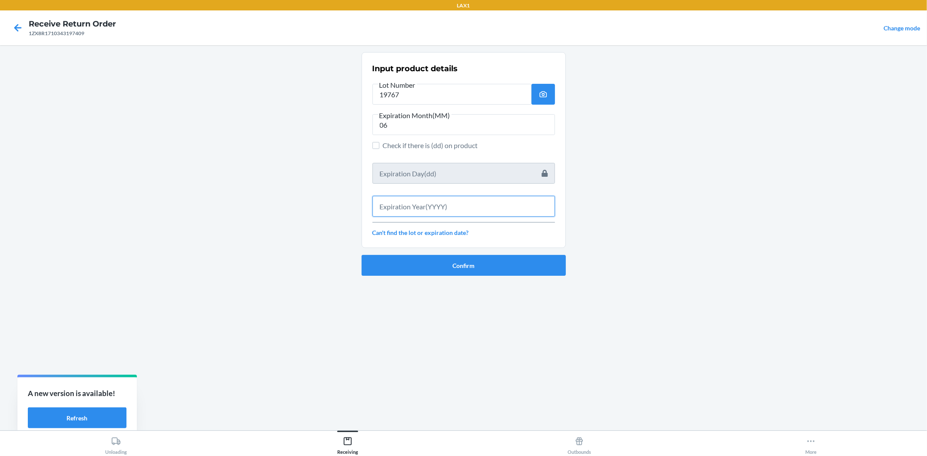
click at [408, 214] on input "text" at bounding box center [463, 206] width 182 height 21
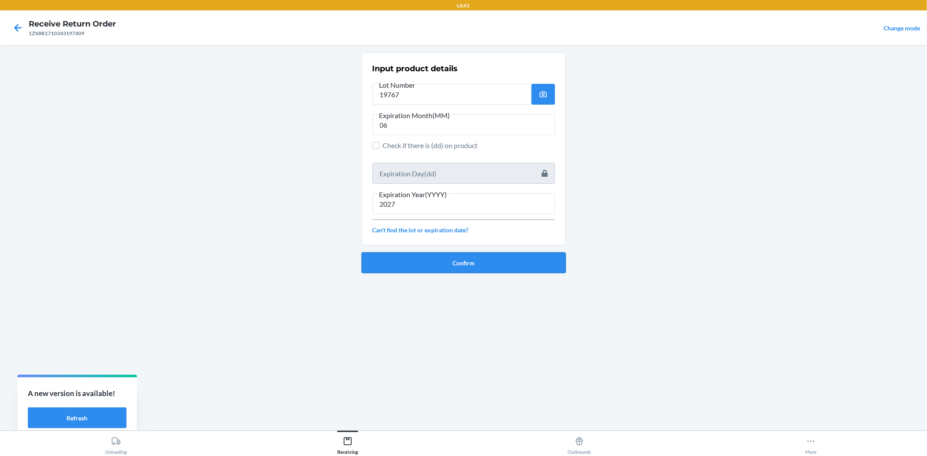
click at [424, 254] on button "Confirm" at bounding box center [463, 262] width 204 height 21
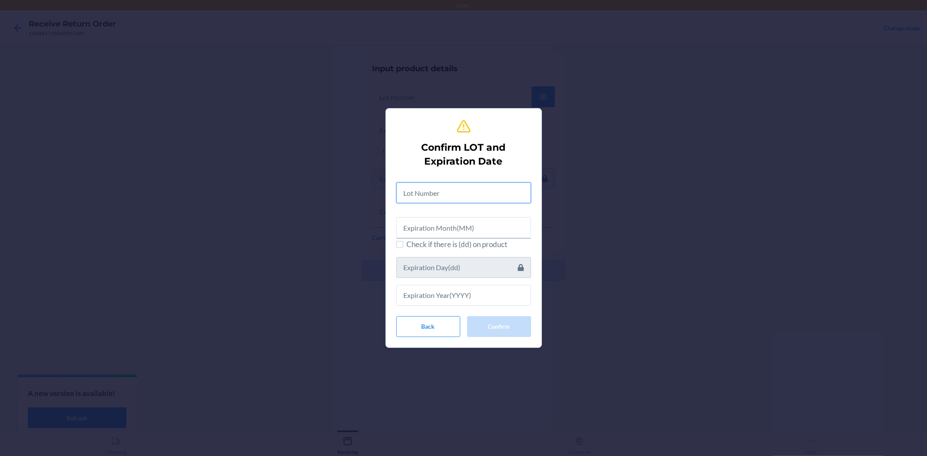
click at [423, 201] on input "text" at bounding box center [463, 192] width 135 height 21
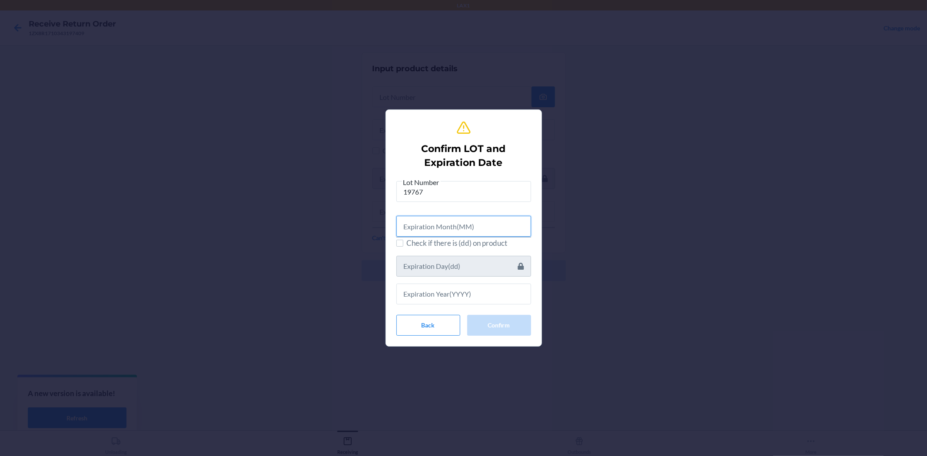
click at [513, 223] on input "text" at bounding box center [463, 226] width 135 height 21
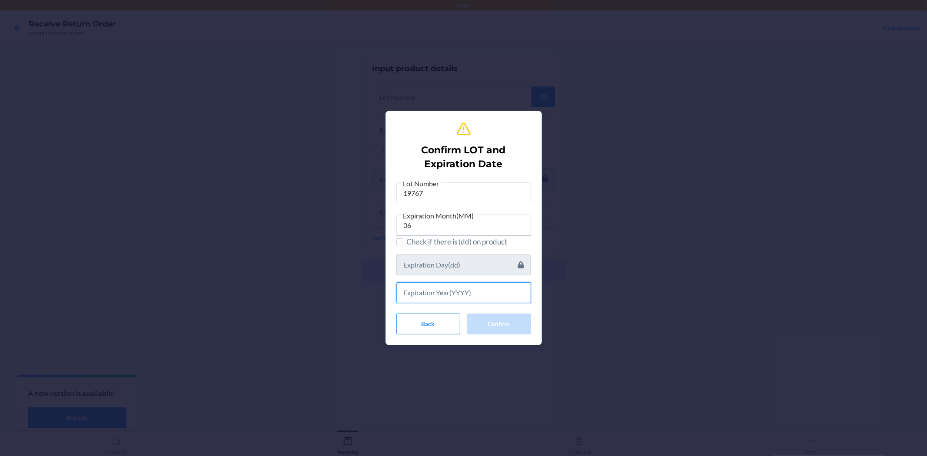
click at [488, 288] on input "text" at bounding box center [463, 292] width 135 height 21
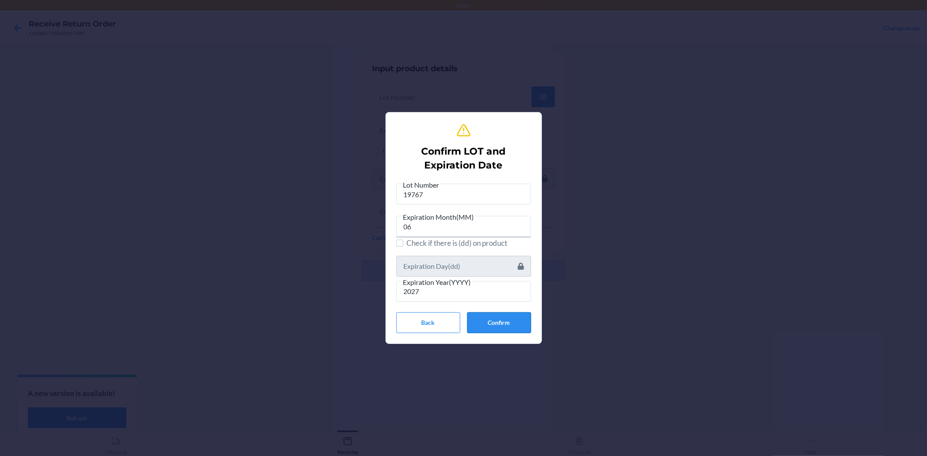
click at [503, 322] on button "Confirm" at bounding box center [499, 322] width 64 height 21
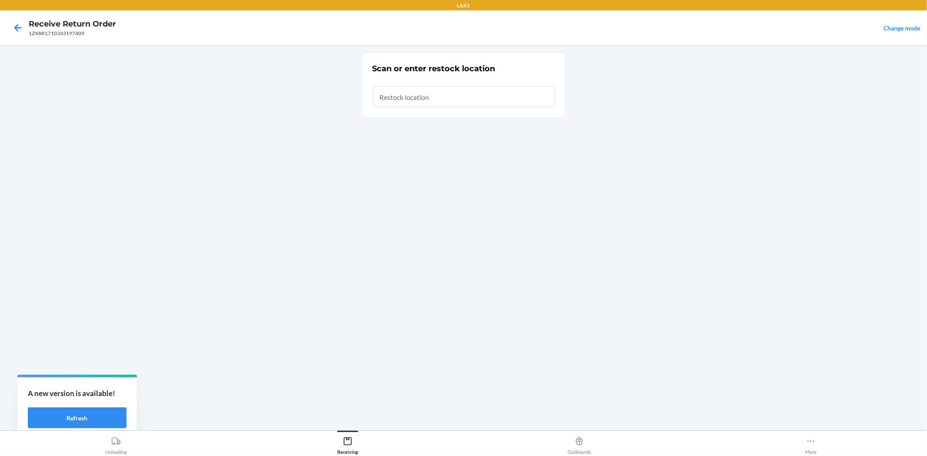
click at [448, 95] on input "text" at bounding box center [463, 96] width 182 height 21
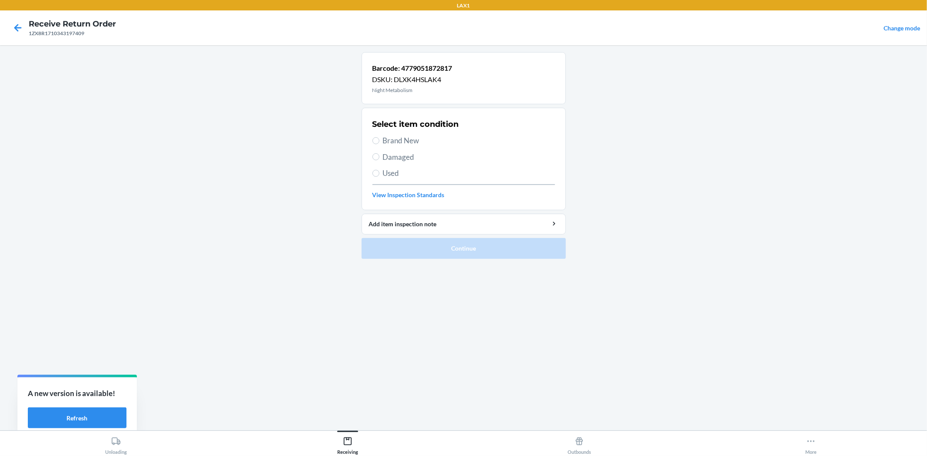
click at [381, 140] on label "Brand New" at bounding box center [463, 140] width 182 height 11
click at [379, 140] on input "Brand New" at bounding box center [375, 140] width 7 height 7
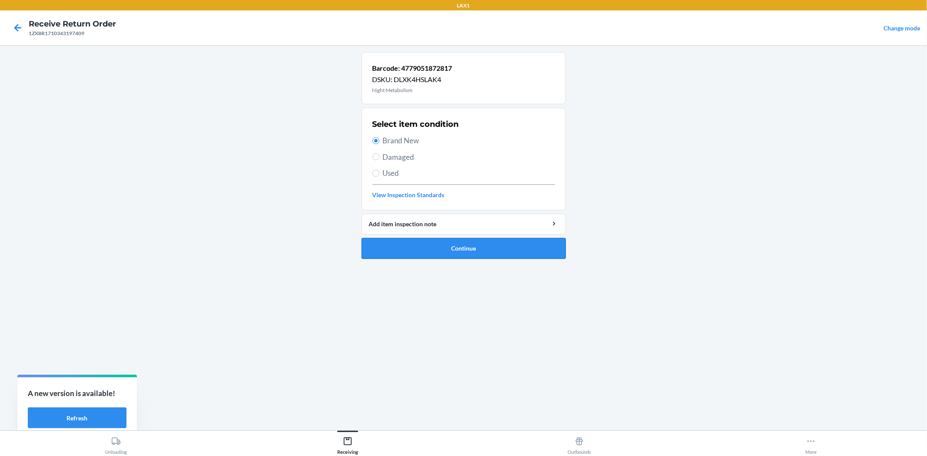
click at [465, 242] on button "Continue" at bounding box center [463, 248] width 204 height 21
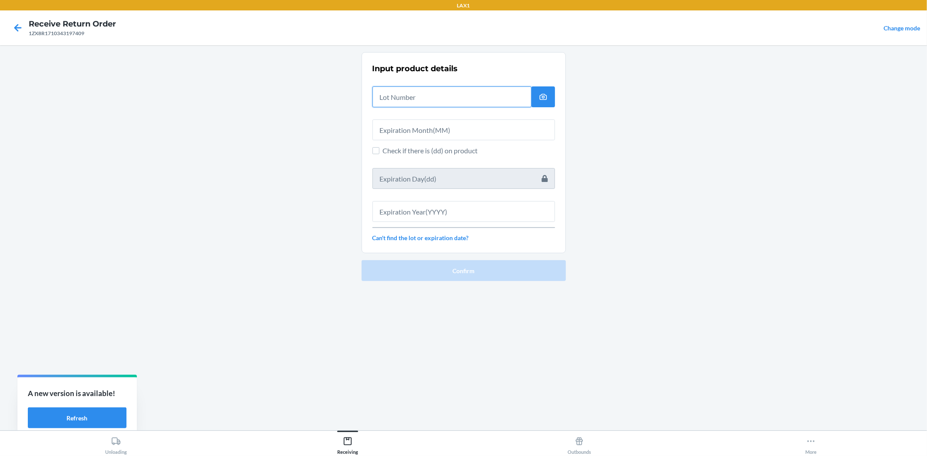
click at [441, 96] on input "text" at bounding box center [451, 96] width 159 height 21
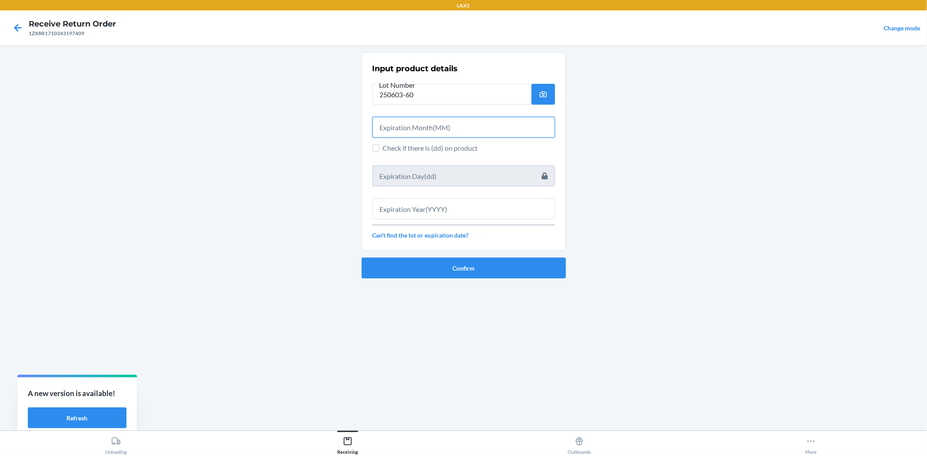
click at [461, 131] on input "text" at bounding box center [463, 127] width 182 height 21
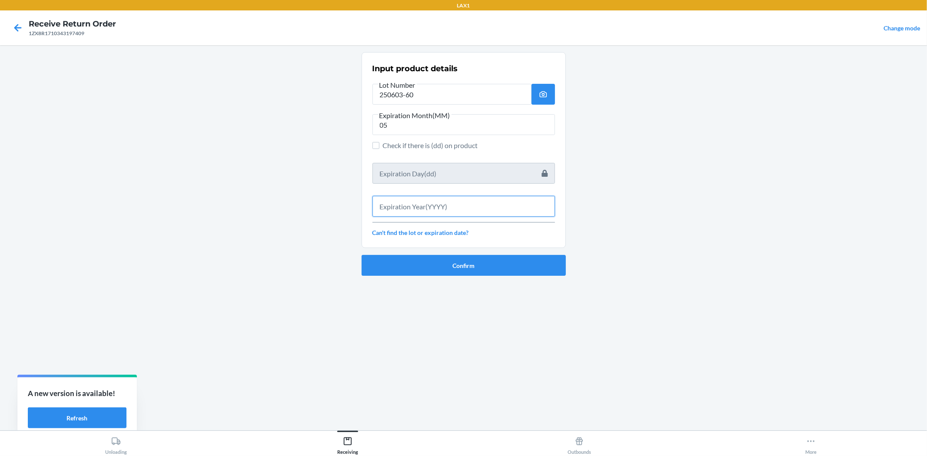
click at [474, 206] on input "text" at bounding box center [463, 206] width 182 height 21
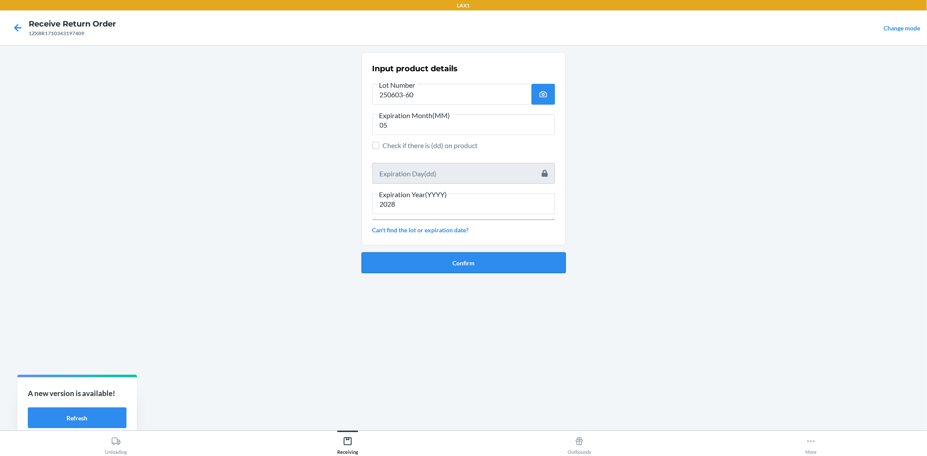
click at [449, 259] on button "Confirm" at bounding box center [463, 262] width 204 height 21
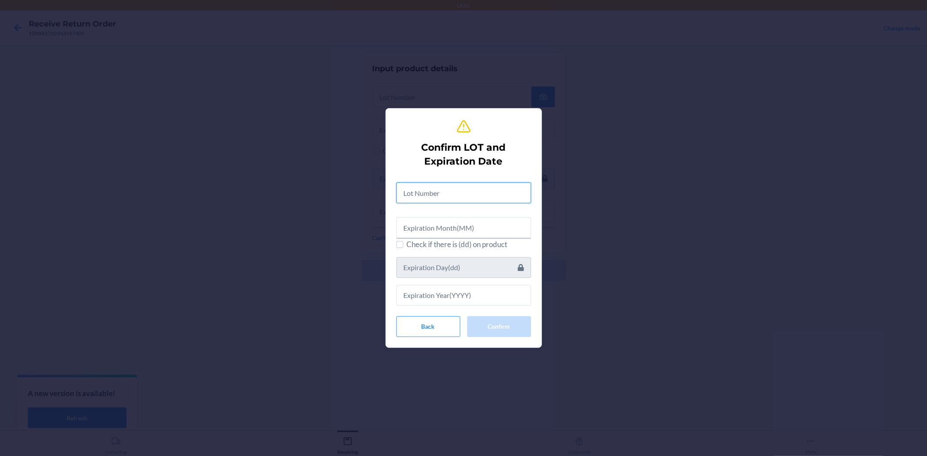
click at [442, 189] on input "text" at bounding box center [463, 192] width 135 height 21
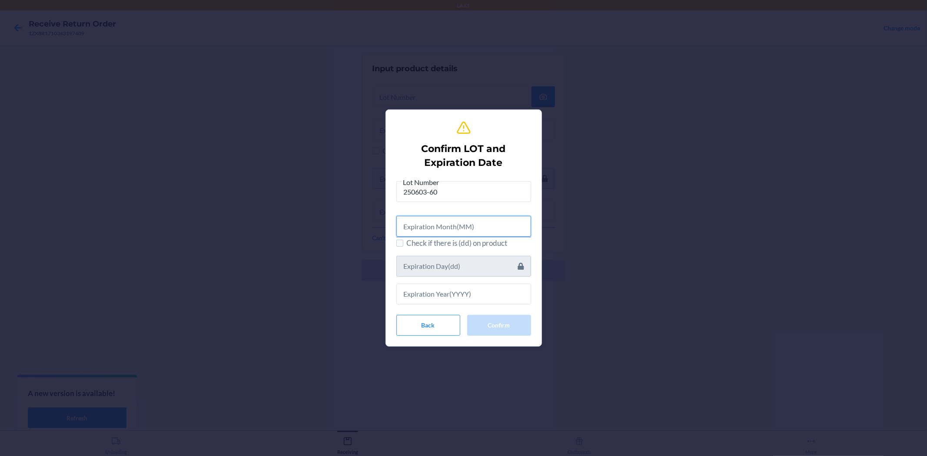
click at [434, 221] on input "text" at bounding box center [463, 226] width 135 height 21
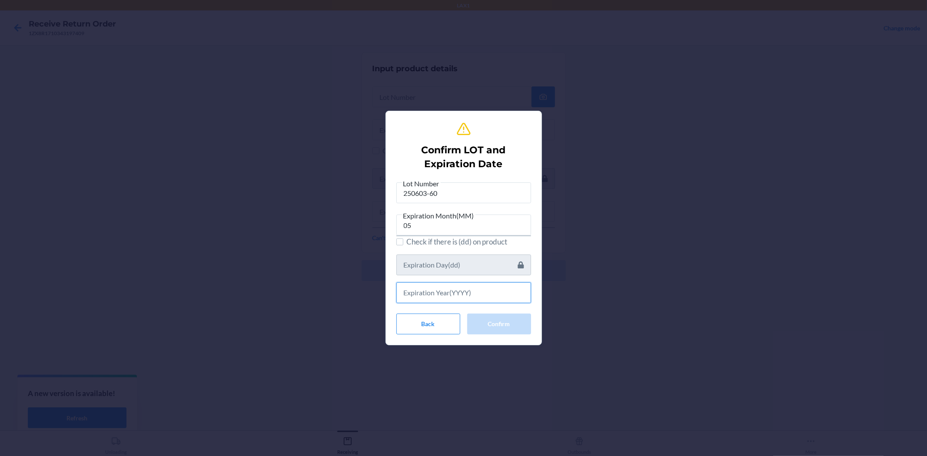
click at [454, 286] on input "text" at bounding box center [463, 292] width 135 height 21
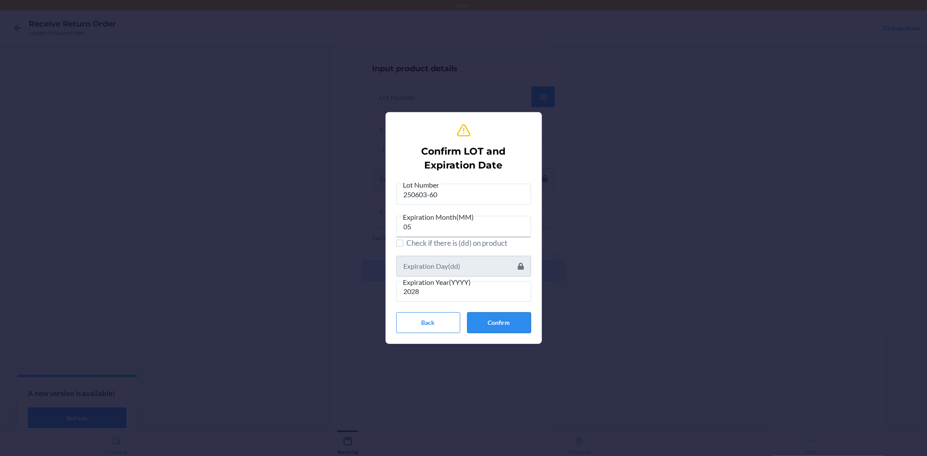
click at [502, 325] on button "Confirm" at bounding box center [499, 322] width 64 height 21
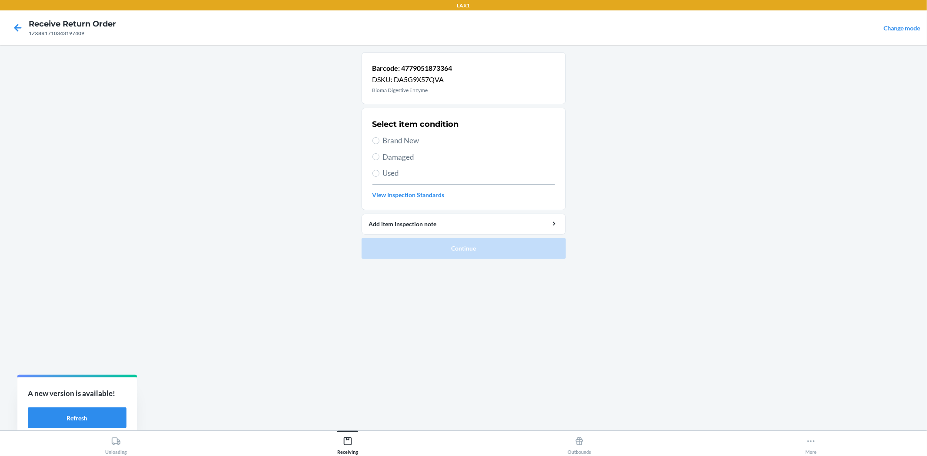
click at [383, 143] on span "Brand New" at bounding box center [469, 140] width 172 height 11
click at [379, 143] on input "Brand New" at bounding box center [375, 140] width 7 height 7
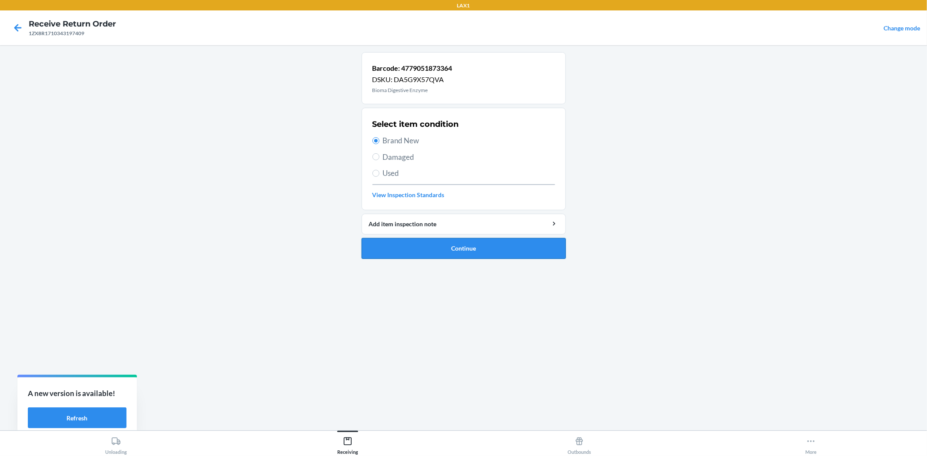
click at [435, 242] on button "Continue" at bounding box center [463, 248] width 204 height 21
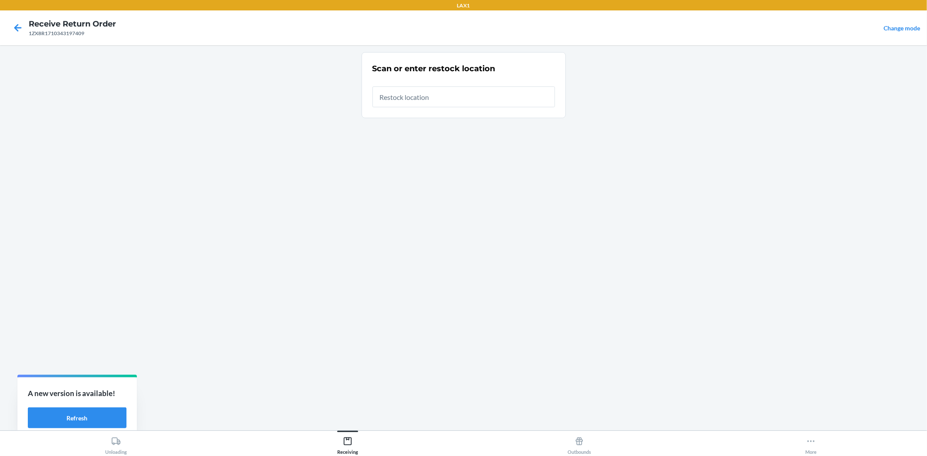
click at [397, 105] on input "text" at bounding box center [463, 96] width 182 height 21
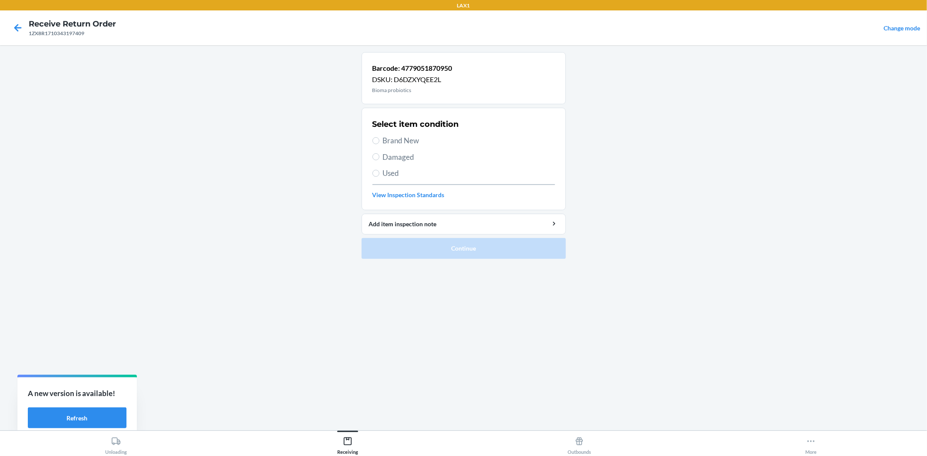
click at [384, 137] on span "Brand New" at bounding box center [469, 140] width 172 height 11
click at [379, 137] on input "Brand New" at bounding box center [375, 140] width 7 height 7
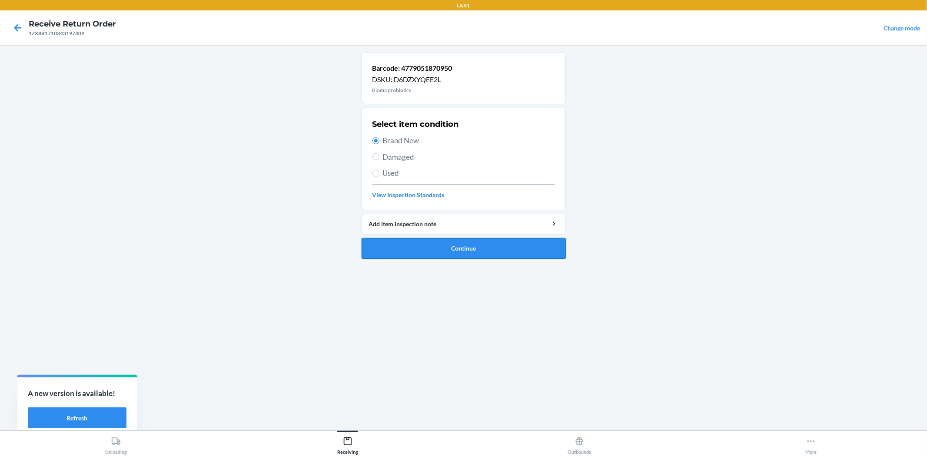
click at [436, 255] on button "Continue" at bounding box center [463, 248] width 204 height 21
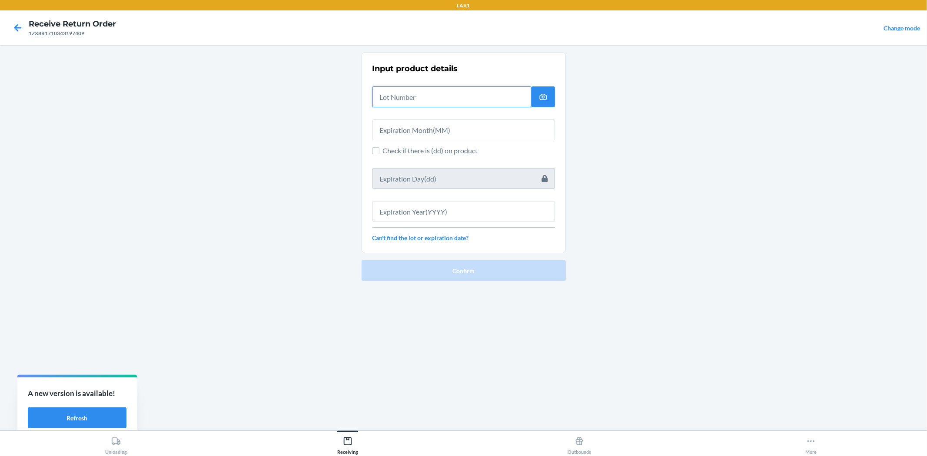
click at [431, 97] on input "text" at bounding box center [451, 96] width 159 height 21
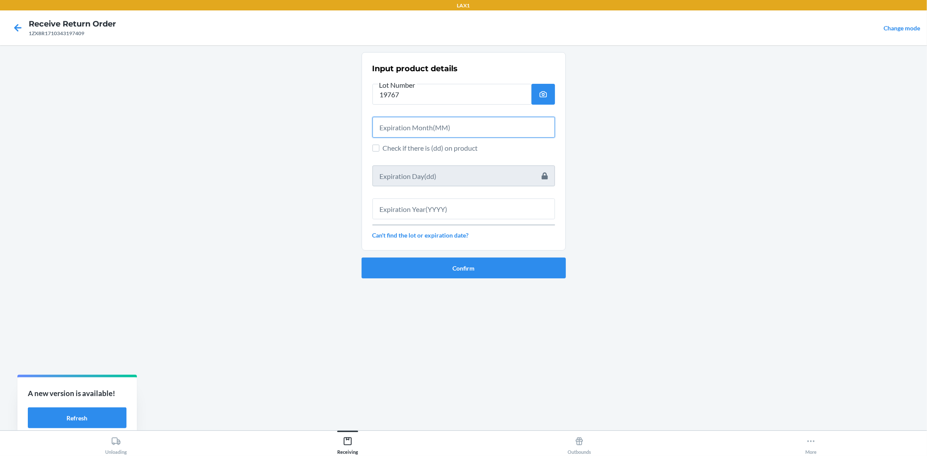
click at [451, 131] on input "text" at bounding box center [463, 127] width 182 height 21
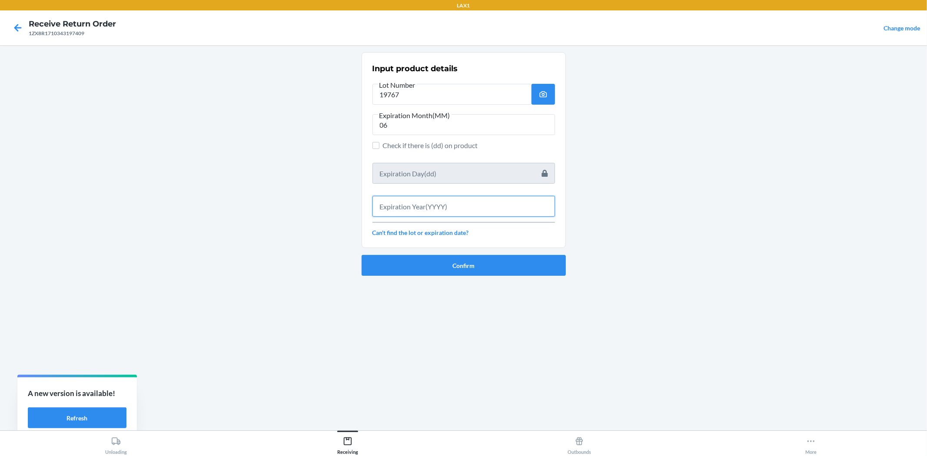
click at [527, 198] on input "text" at bounding box center [463, 206] width 182 height 21
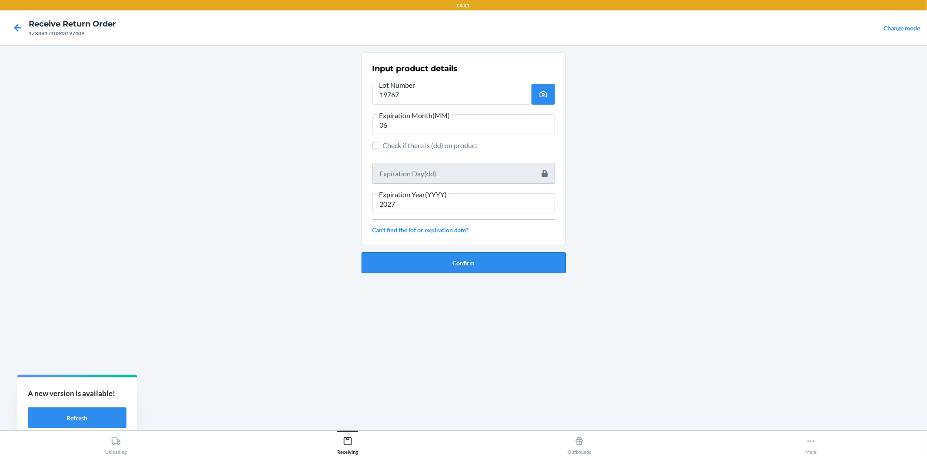
click at [527, 257] on button "Confirm" at bounding box center [463, 262] width 204 height 21
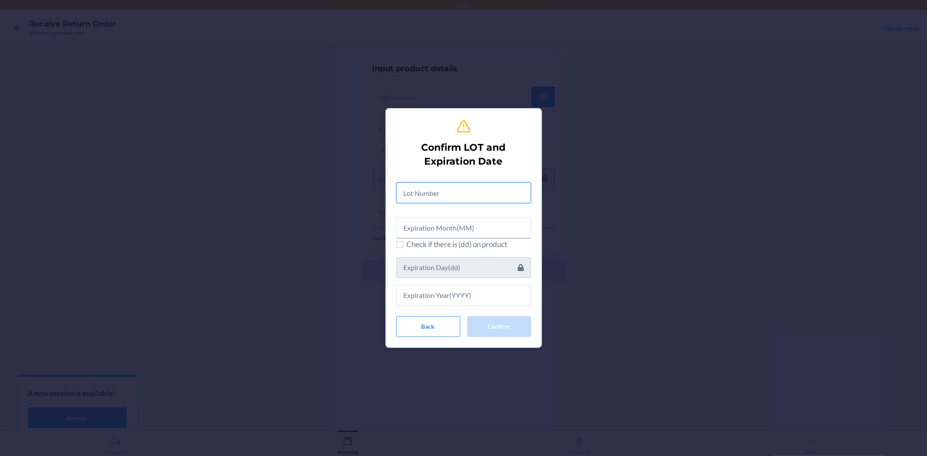
click at [497, 193] on input "text" at bounding box center [463, 192] width 135 height 21
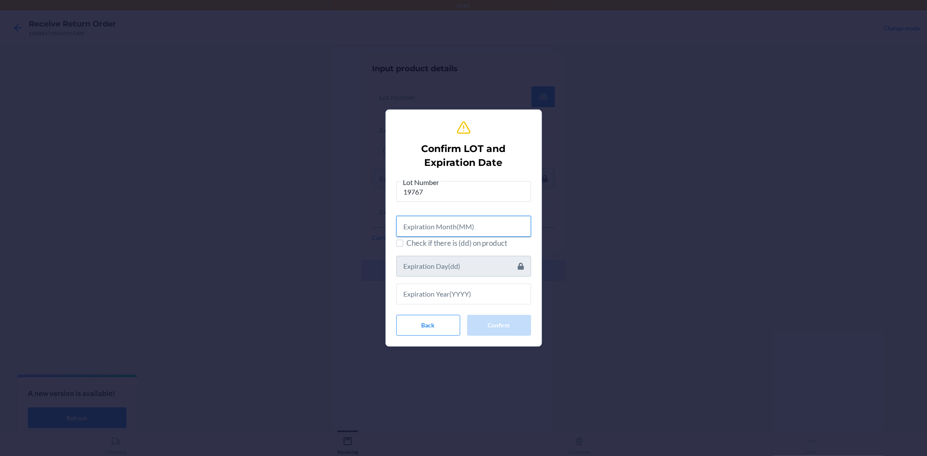
click at [508, 226] on input "text" at bounding box center [463, 226] width 135 height 21
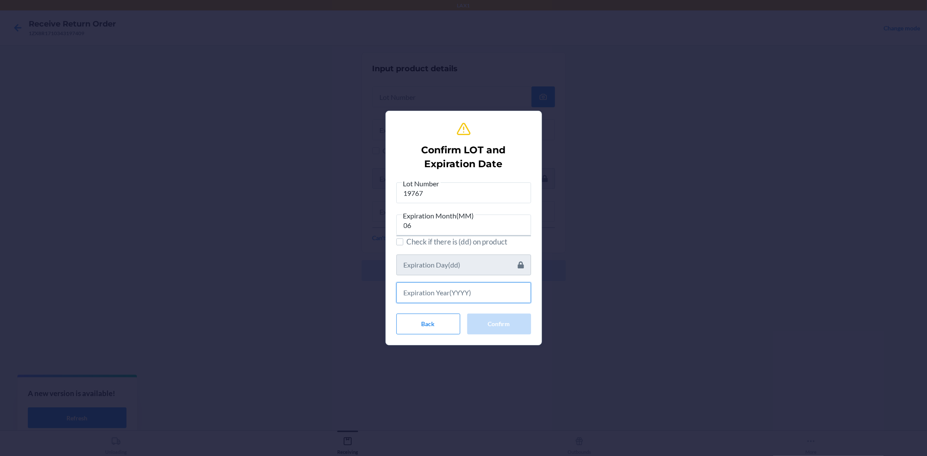
click at [516, 292] on input "text" at bounding box center [463, 292] width 135 height 21
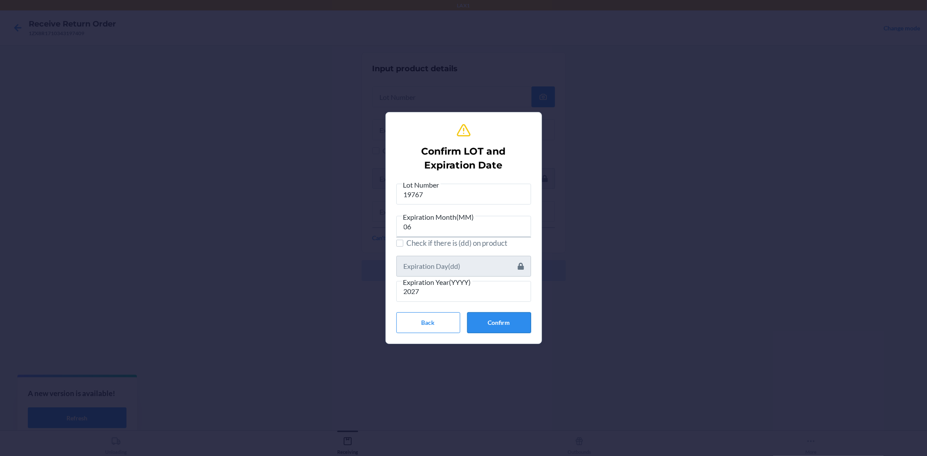
click at [490, 324] on button "Confirm" at bounding box center [499, 322] width 64 height 21
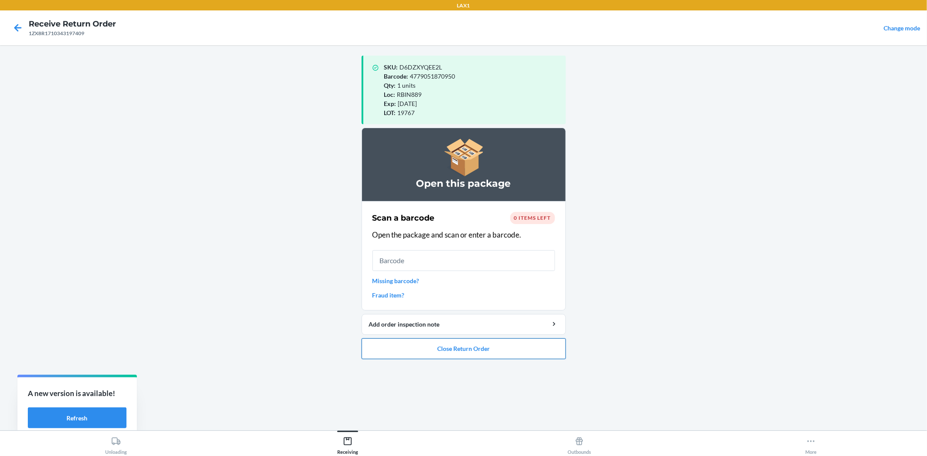
click at [551, 352] on button "Close Return Order" at bounding box center [463, 348] width 204 height 21
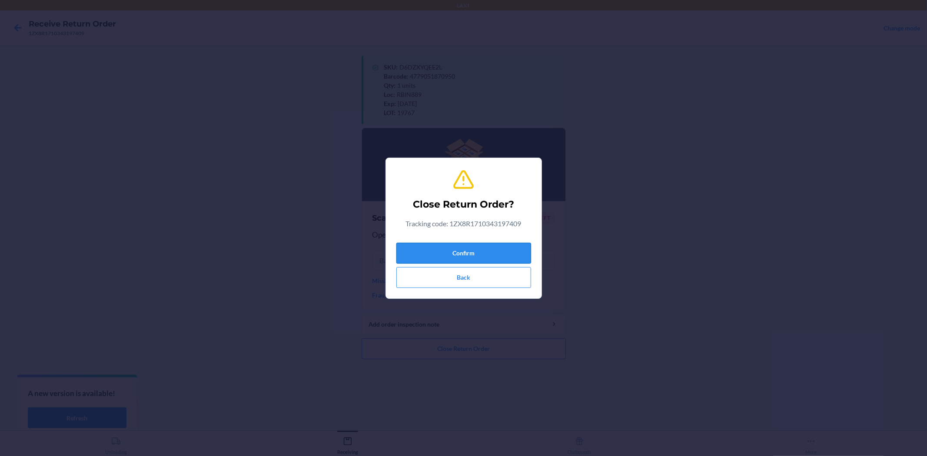
click at [470, 249] on button "Confirm" at bounding box center [463, 253] width 135 height 21
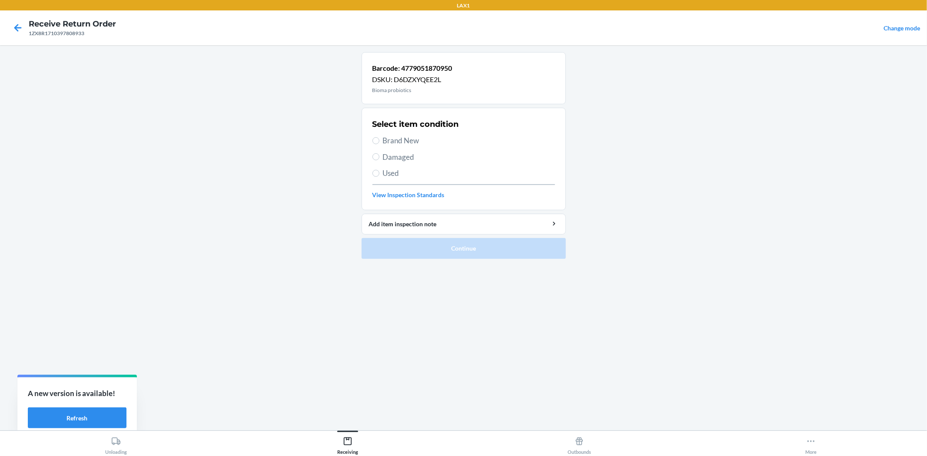
click at [410, 138] on span "Brand New" at bounding box center [469, 140] width 172 height 11
click at [379, 138] on input "Brand New" at bounding box center [375, 140] width 7 height 7
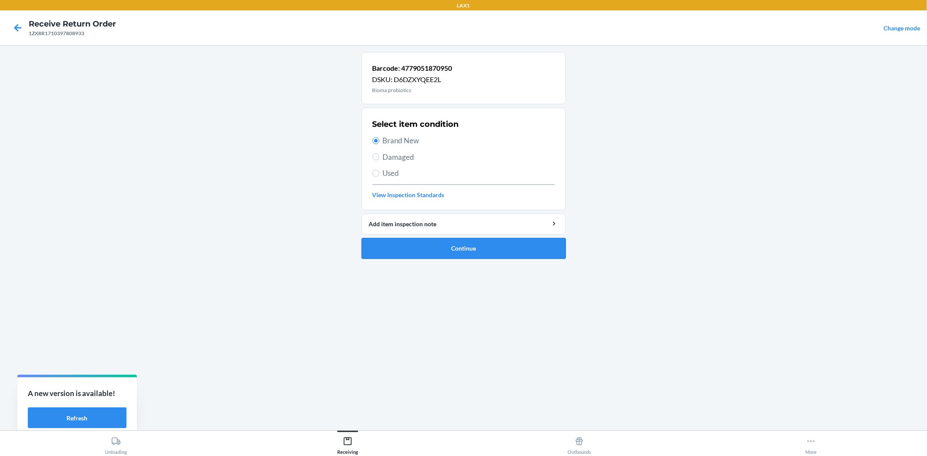
click at [461, 245] on button "Continue" at bounding box center [463, 248] width 204 height 21
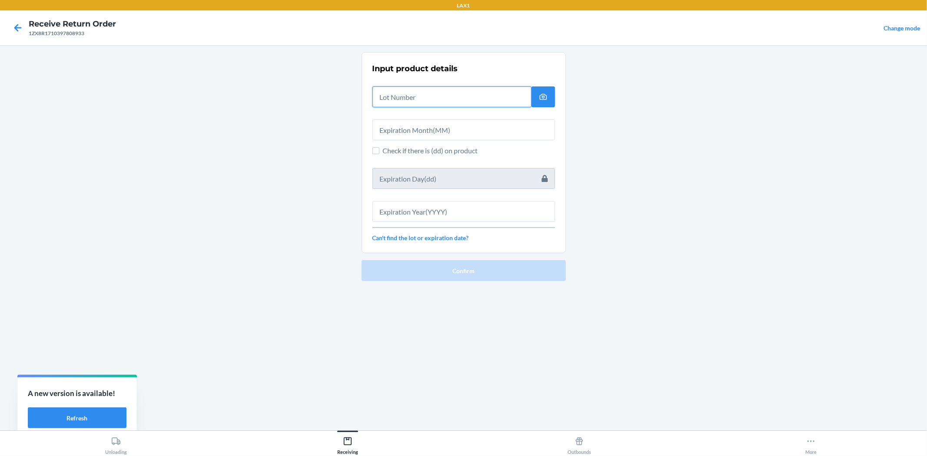
click at [414, 100] on input "text" at bounding box center [451, 96] width 159 height 21
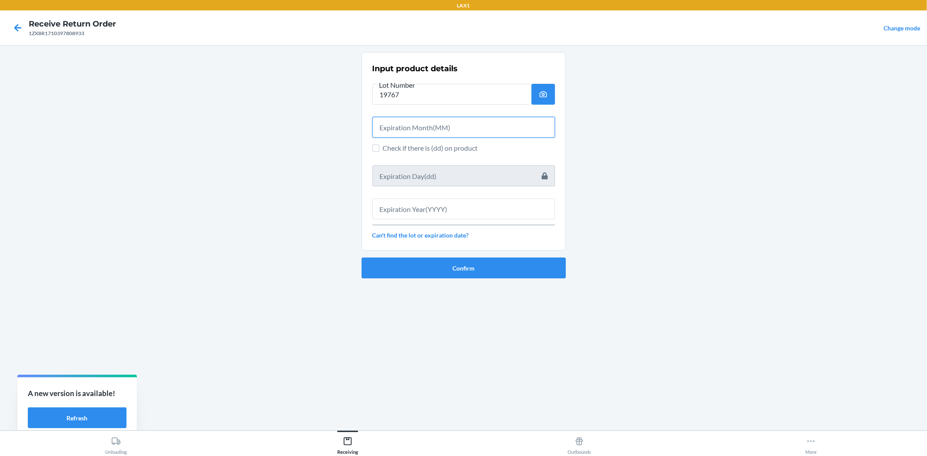
click at [416, 122] on input "text" at bounding box center [463, 127] width 182 height 21
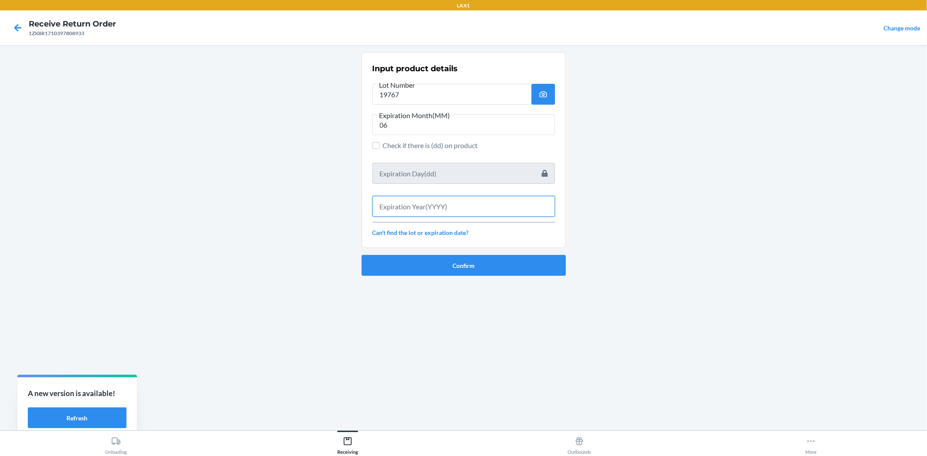
click at [444, 209] on input "text" at bounding box center [463, 206] width 182 height 21
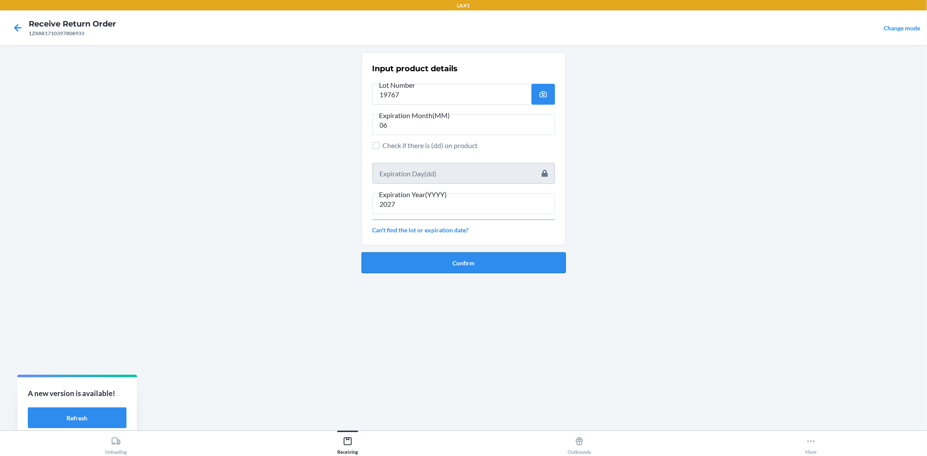
click at [453, 262] on button "Confirm" at bounding box center [463, 262] width 204 height 21
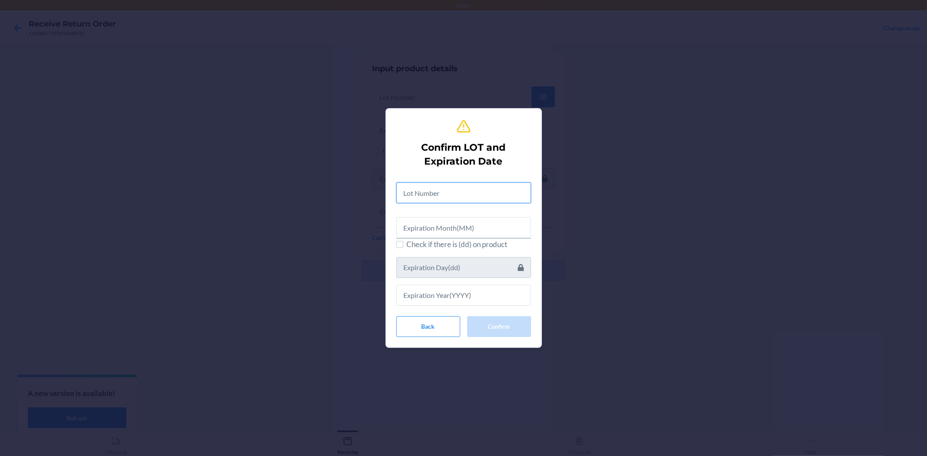
click at [446, 185] on input "text" at bounding box center [463, 192] width 135 height 21
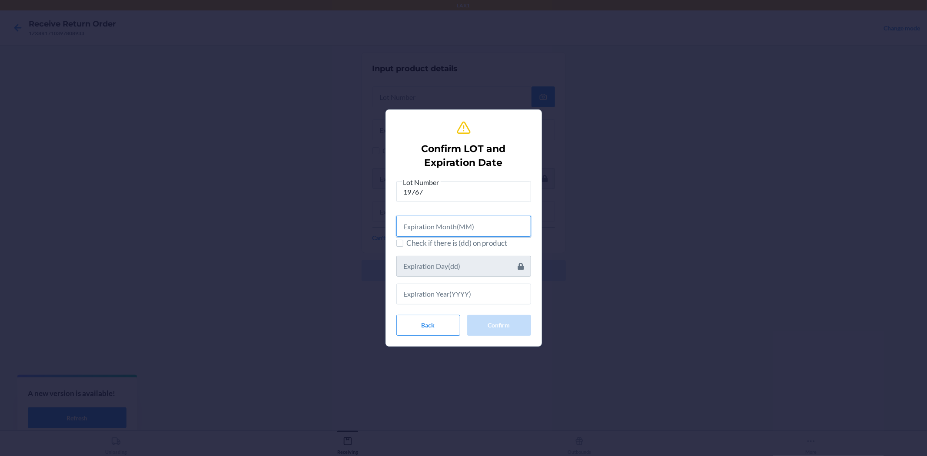
click at [454, 231] on input "text" at bounding box center [463, 226] width 135 height 21
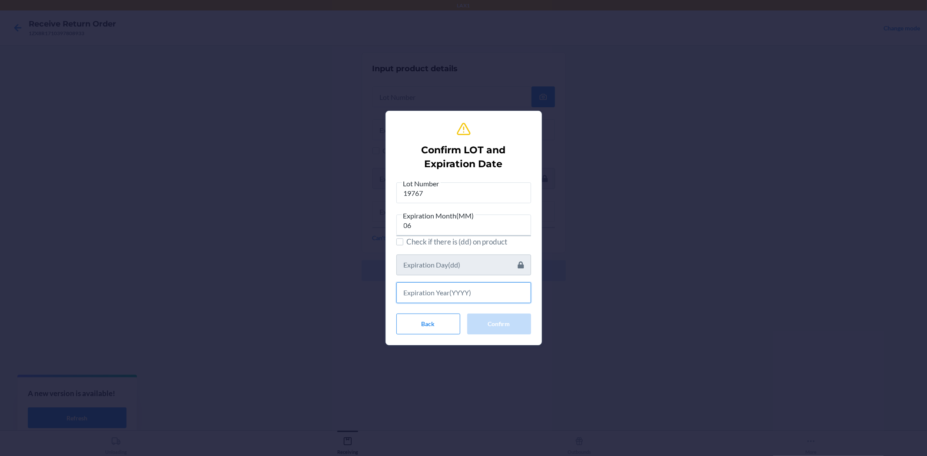
click at [465, 297] on input "text" at bounding box center [463, 292] width 135 height 21
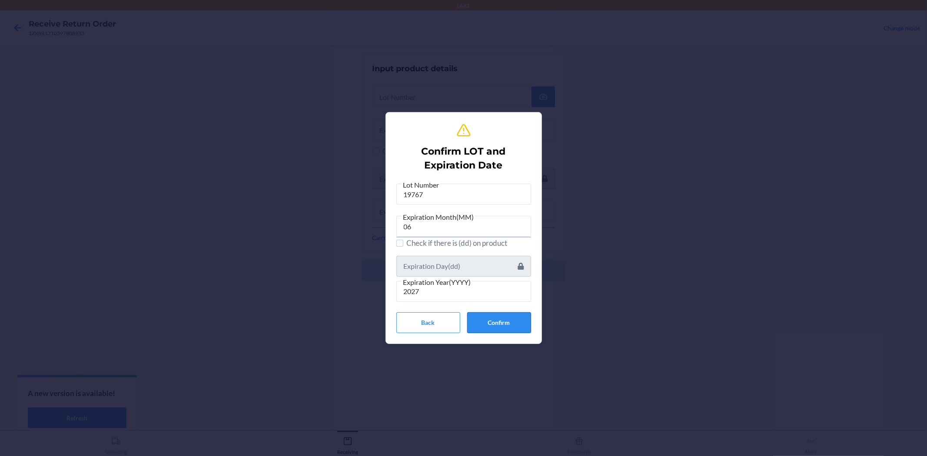
click at [493, 324] on button "Confirm" at bounding box center [499, 322] width 64 height 21
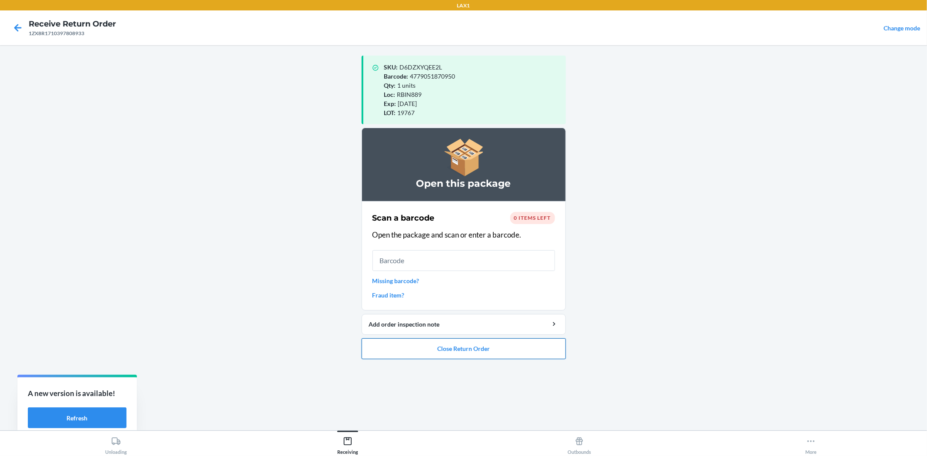
click at [533, 349] on button "Close Return Order" at bounding box center [463, 348] width 204 height 21
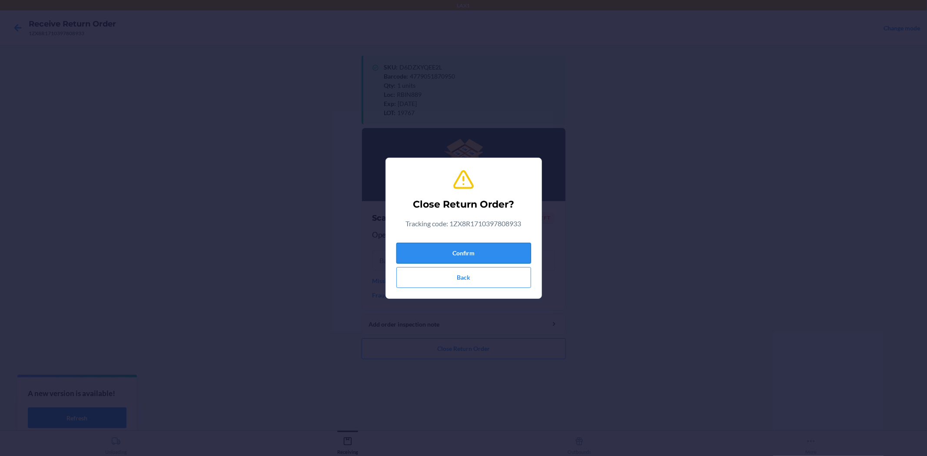
click at [501, 244] on button "Confirm" at bounding box center [463, 253] width 135 height 21
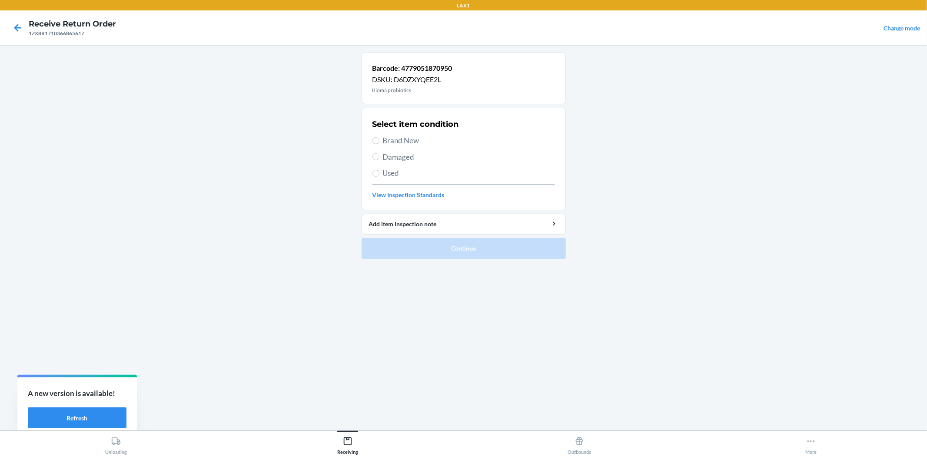
click at [406, 137] on span "Brand New" at bounding box center [469, 140] width 172 height 11
click at [379, 137] on input "Brand New" at bounding box center [375, 140] width 7 height 7
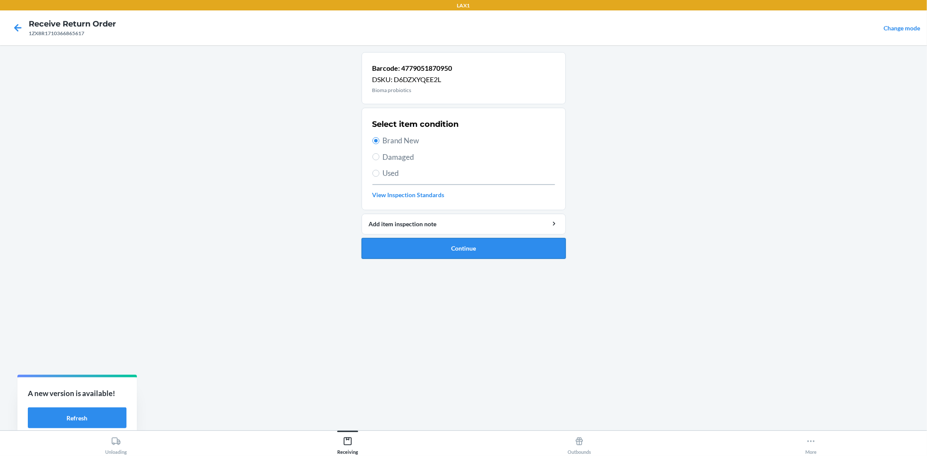
click at [443, 252] on button "Continue" at bounding box center [463, 248] width 204 height 21
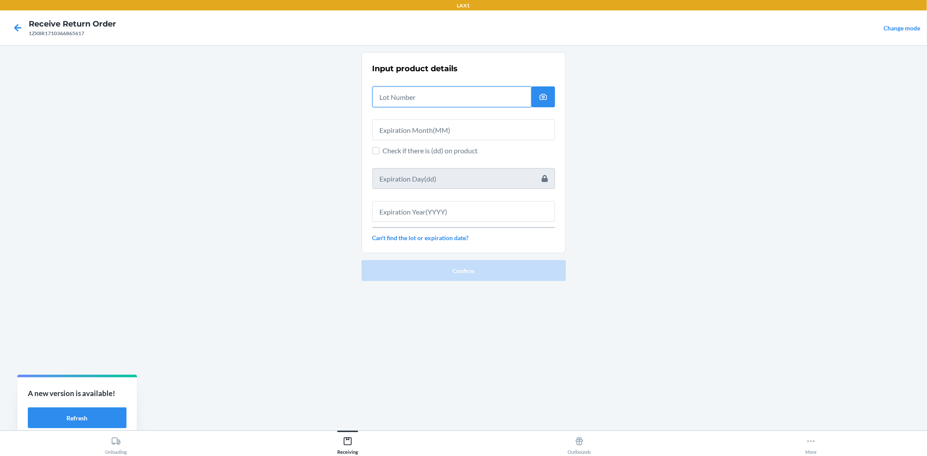
click at [432, 94] on input "text" at bounding box center [451, 96] width 159 height 21
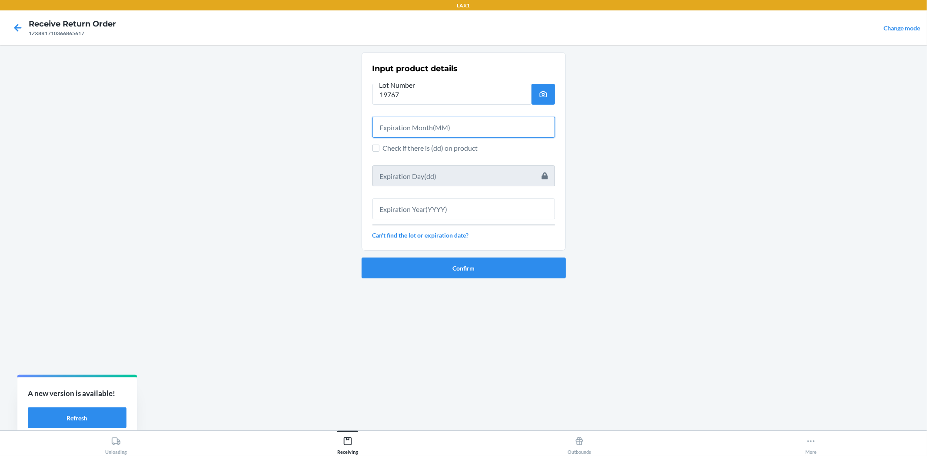
click at [453, 123] on input "text" at bounding box center [463, 127] width 182 height 21
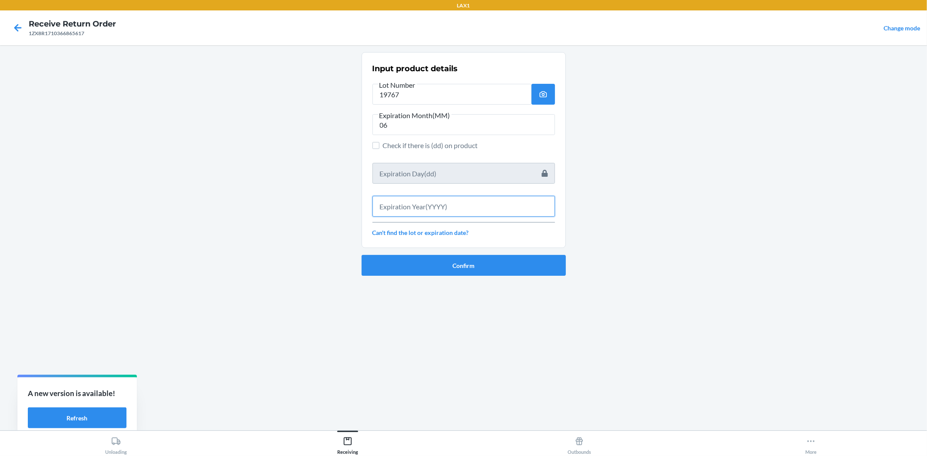
click at [484, 212] on input "text" at bounding box center [463, 206] width 182 height 21
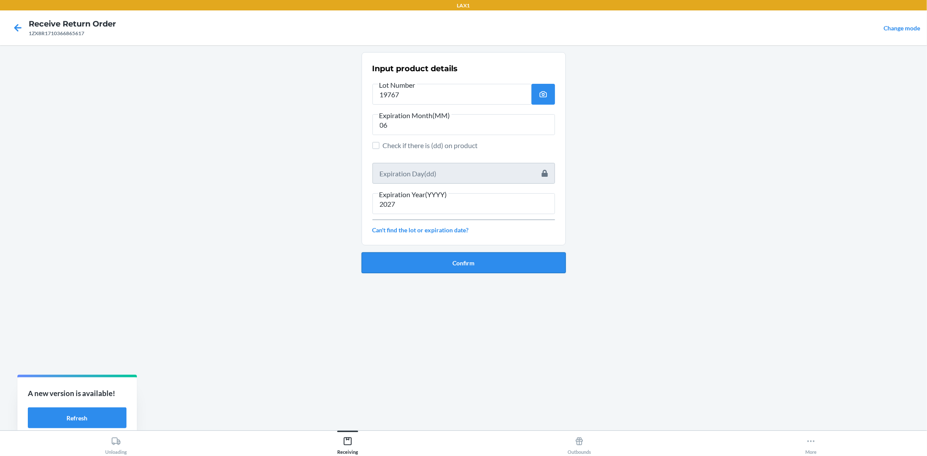
click at [485, 257] on button "Confirm" at bounding box center [463, 262] width 204 height 21
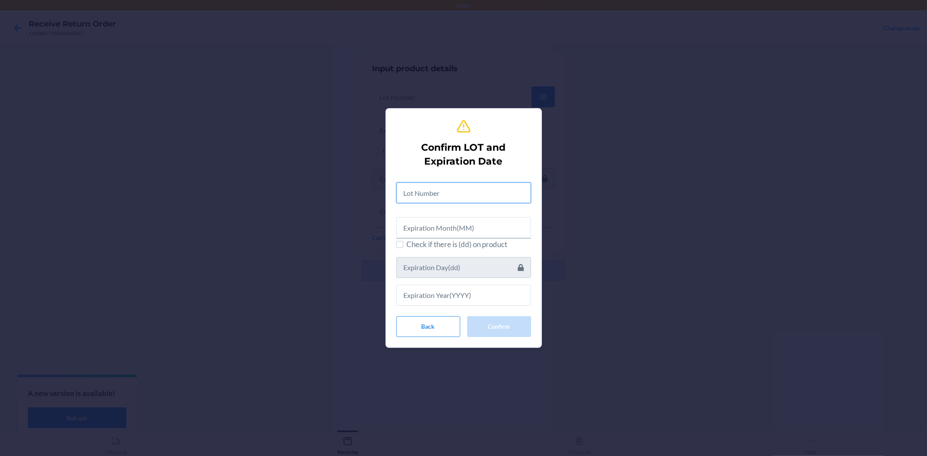
click at [504, 184] on input "text" at bounding box center [463, 192] width 135 height 21
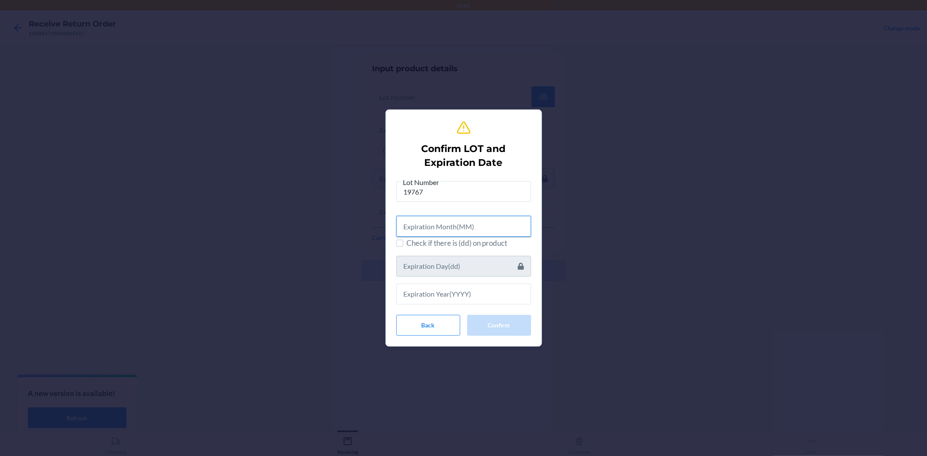
click at [490, 221] on input "text" at bounding box center [463, 226] width 135 height 21
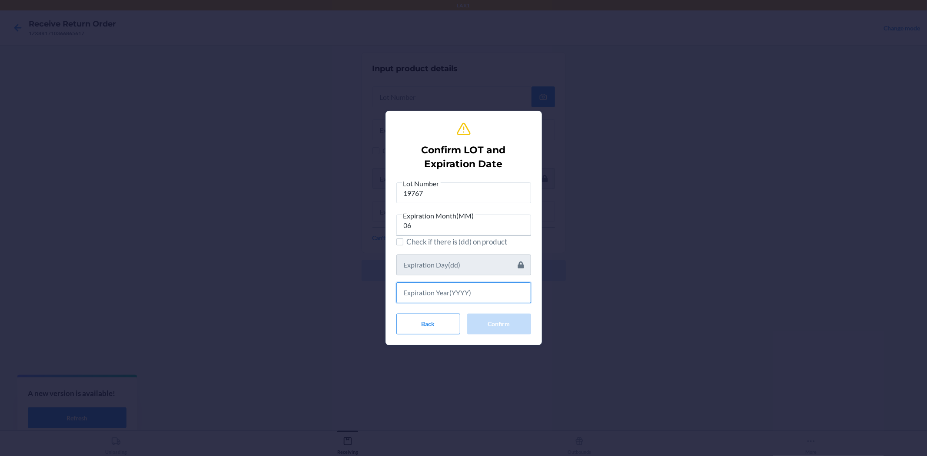
click at [479, 287] on input "text" at bounding box center [463, 292] width 135 height 21
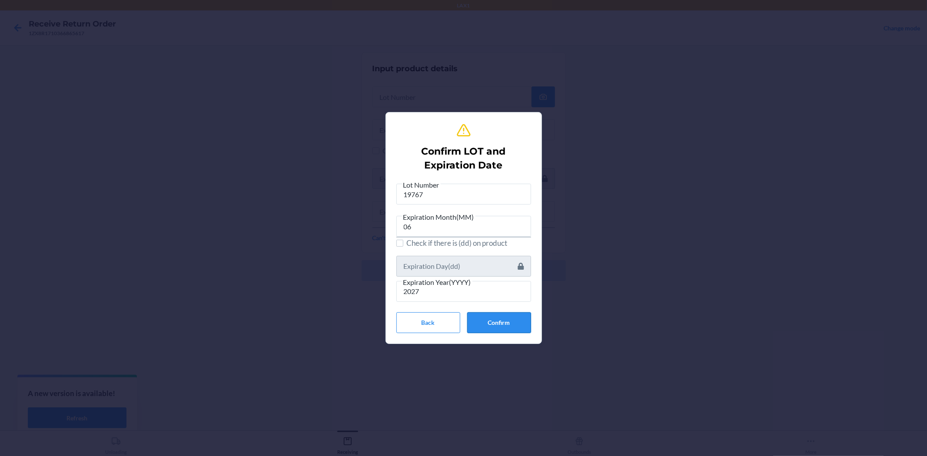
click at [473, 323] on button "Confirm" at bounding box center [499, 322] width 64 height 21
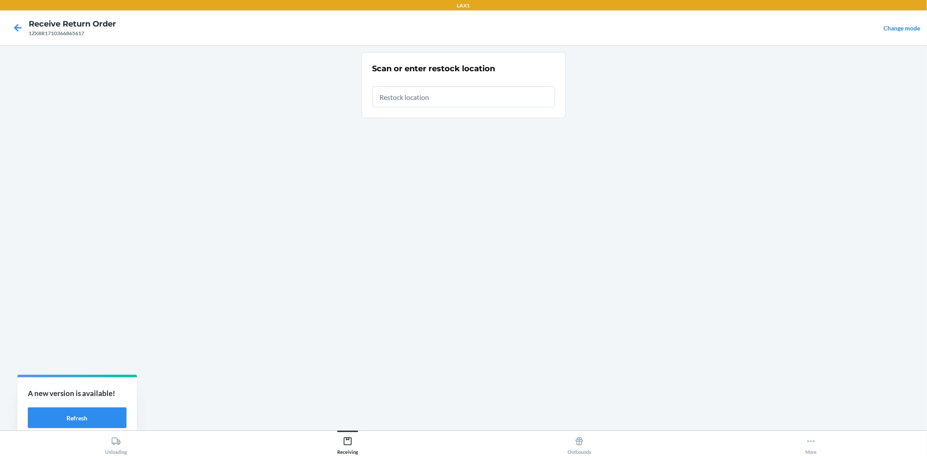
click at [426, 96] on input "text" at bounding box center [463, 96] width 182 height 21
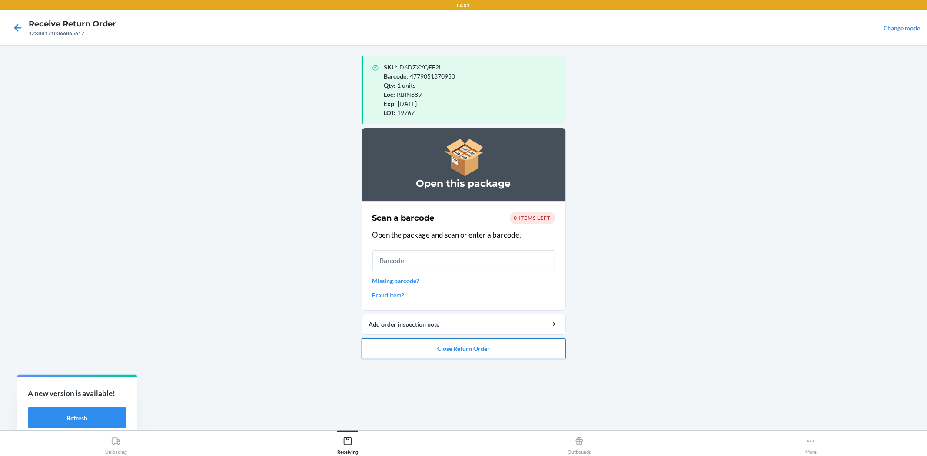
click at [524, 344] on button "Close Return Order" at bounding box center [463, 348] width 204 height 21
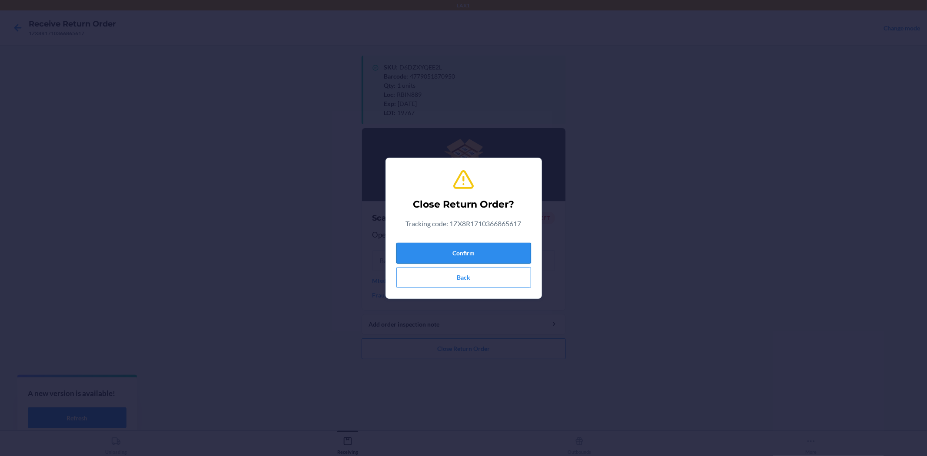
click at [478, 249] on button "Confirm" at bounding box center [463, 253] width 135 height 21
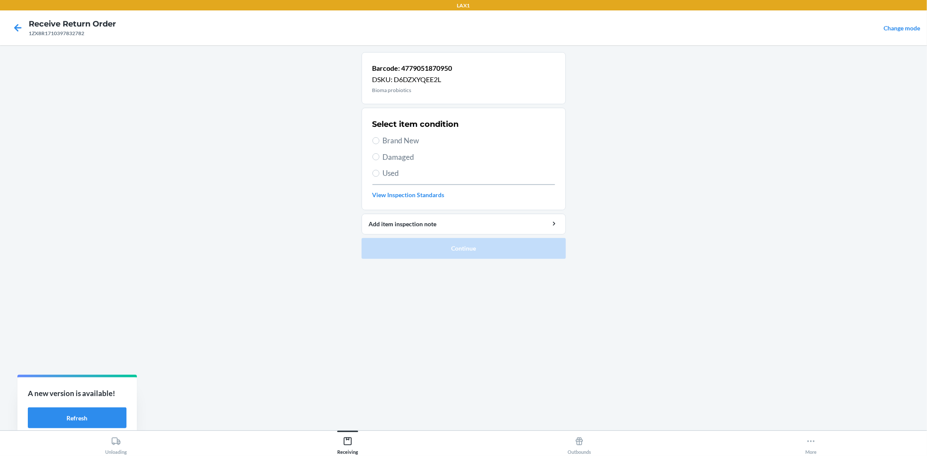
click at [393, 138] on span "Brand New" at bounding box center [469, 140] width 172 height 11
click at [379, 138] on input "Brand New" at bounding box center [375, 140] width 7 height 7
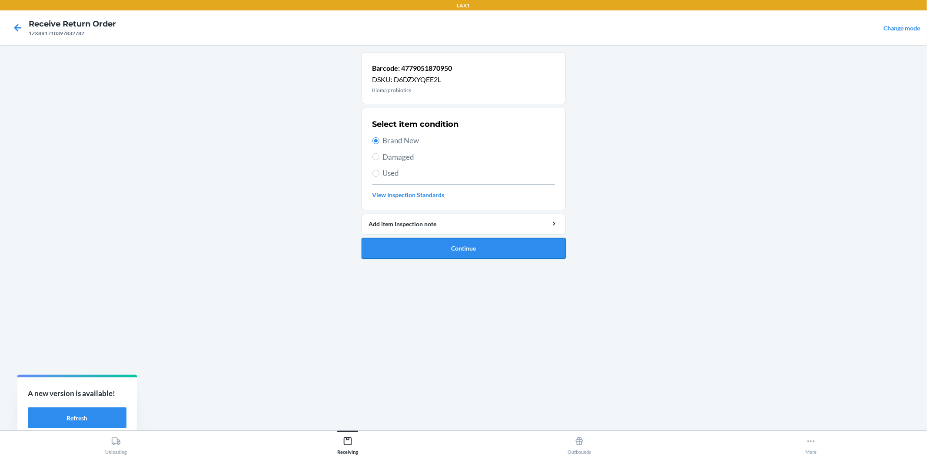
click at [465, 253] on button "Continue" at bounding box center [463, 248] width 204 height 21
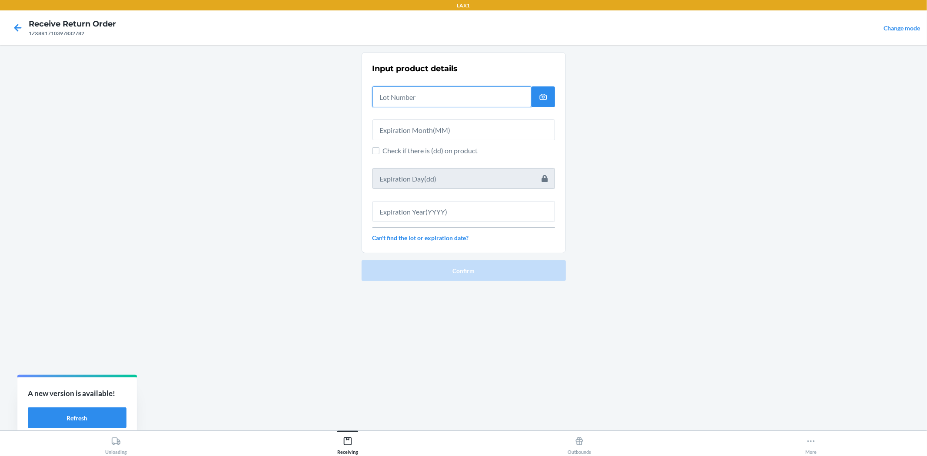
click at [441, 96] on input "text" at bounding box center [451, 96] width 159 height 21
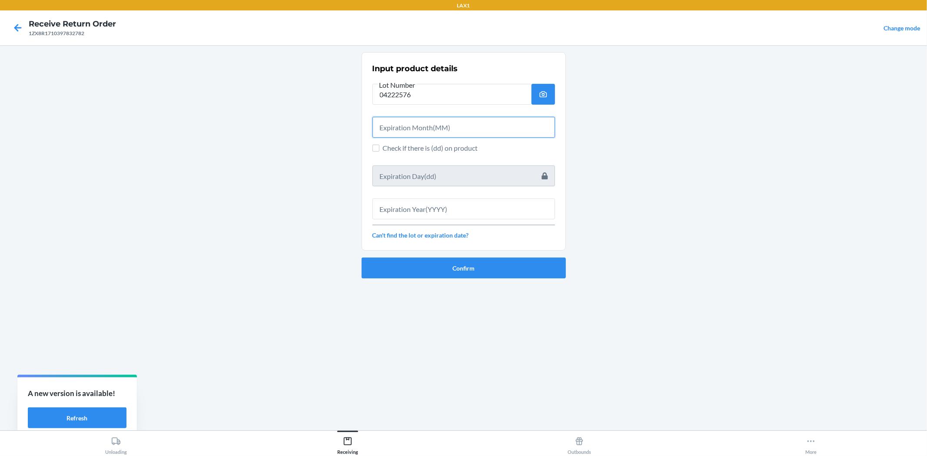
click at [528, 123] on input "text" at bounding box center [463, 127] width 182 height 21
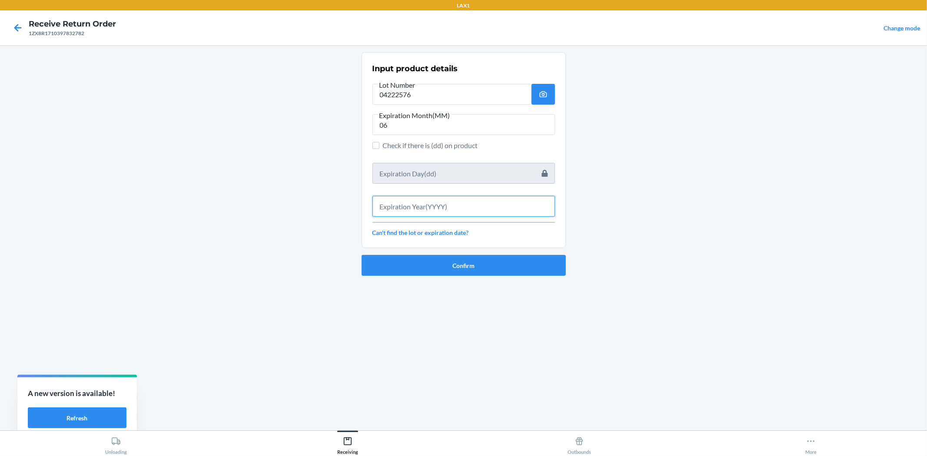
click at [519, 202] on input "text" at bounding box center [463, 206] width 182 height 21
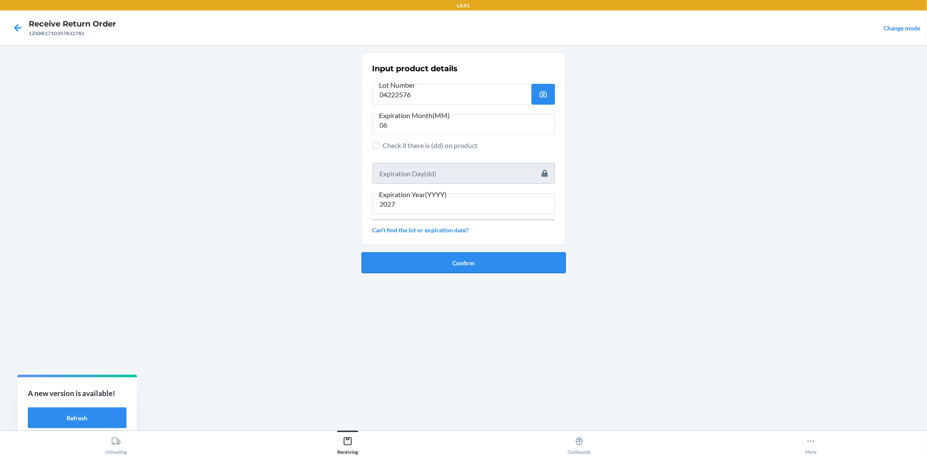
click at [511, 262] on button "Confirm" at bounding box center [463, 262] width 204 height 21
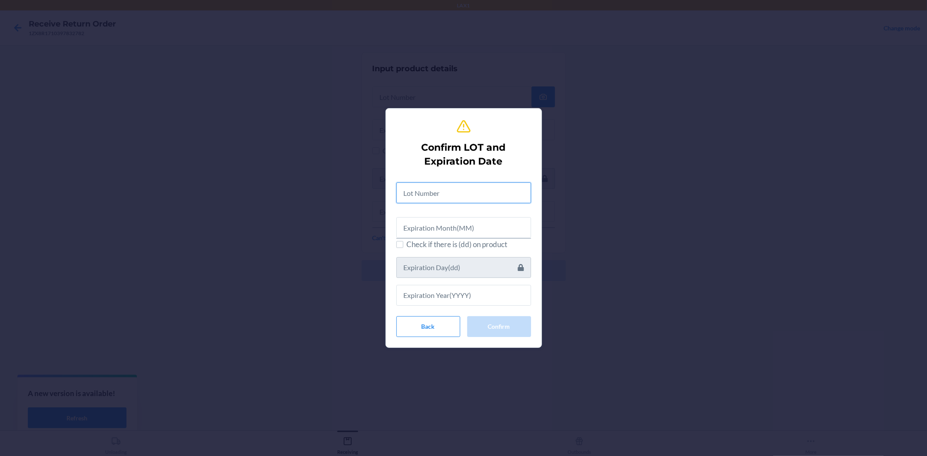
click at [519, 194] on input "text" at bounding box center [463, 192] width 135 height 21
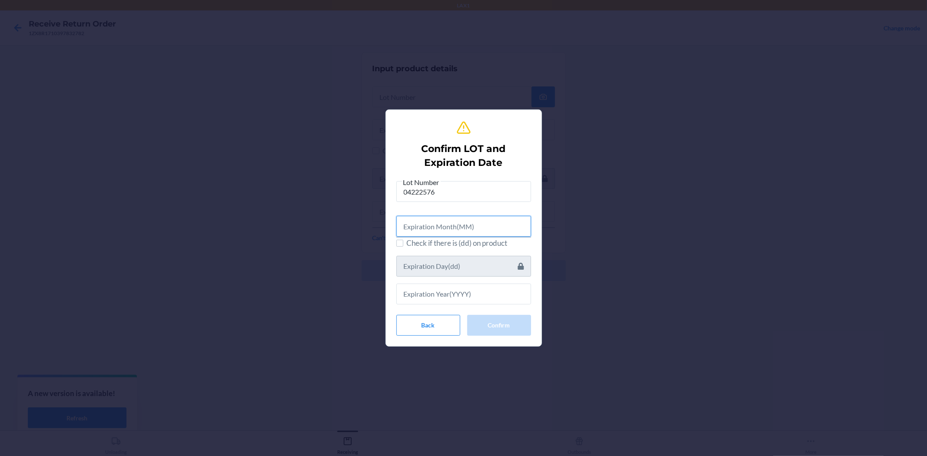
click at [516, 216] on input "text" at bounding box center [463, 226] width 135 height 21
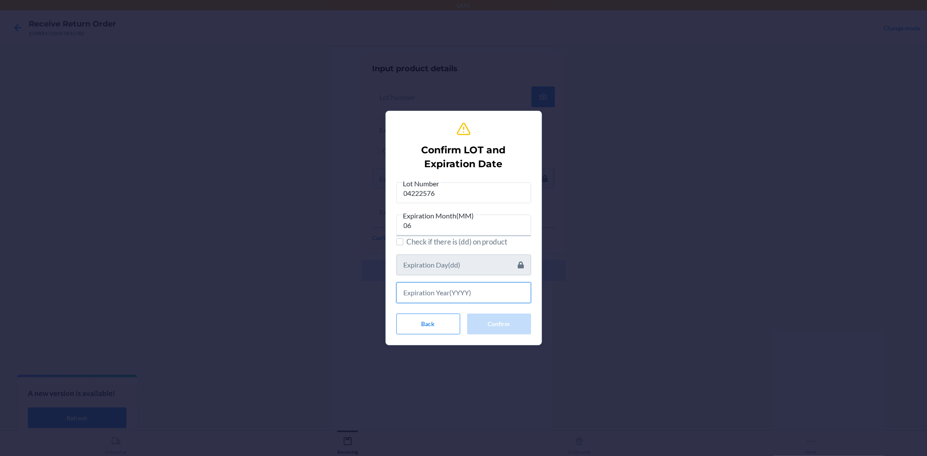
click at [507, 290] on input "text" at bounding box center [463, 292] width 135 height 21
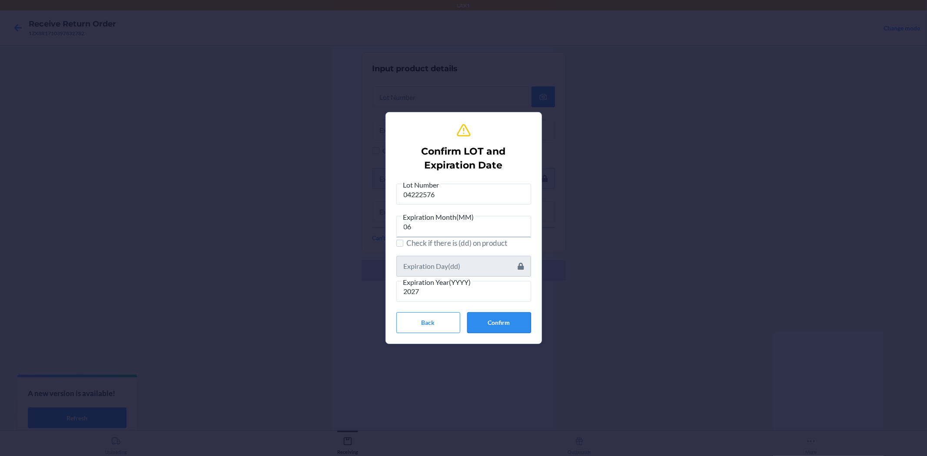
click at [508, 324] on button "Confirm" at bounding box center [499, 322] width 64 height 21
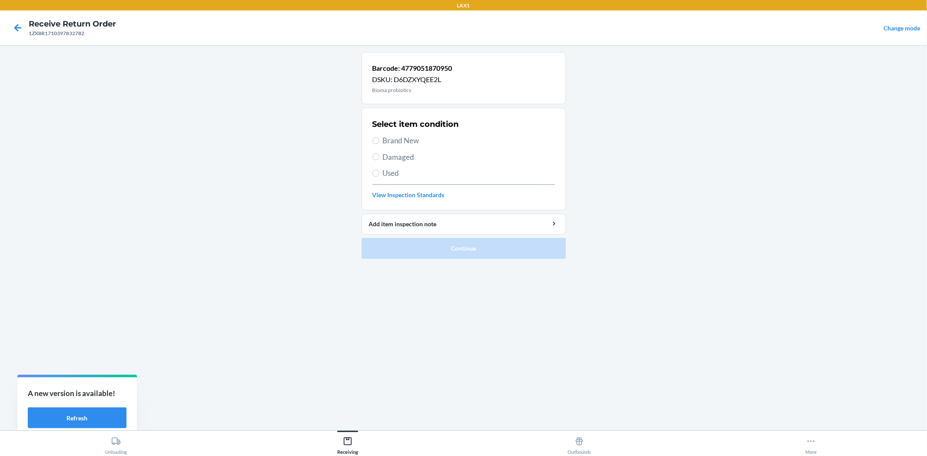
click at [402, 146] on span "Brand New" at bounding box center [469, 140] width 172 height 11
click at [379, 144] on input "Brand New" at bounding box center [375, 140] width 7 height 7
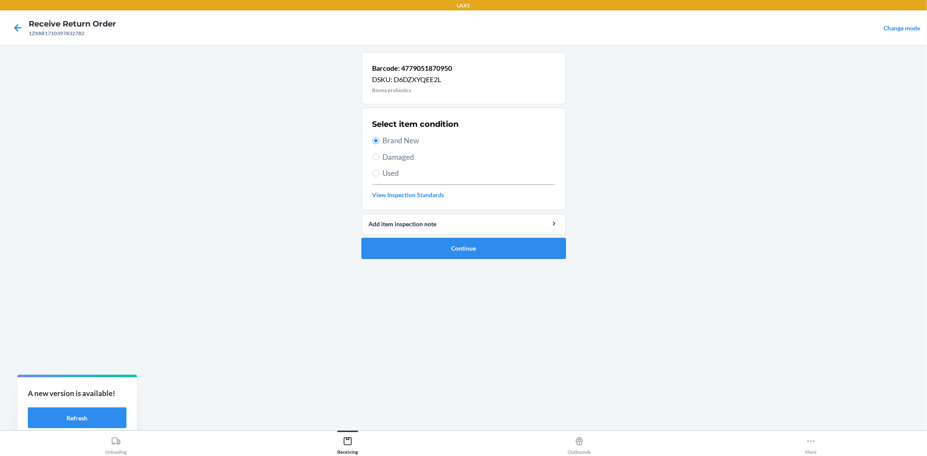
click at [441, 239] on li "Barcode: 4779051870950 DSKU: D6DZXYQEE2L Bioma probiotics Select item condition…" at bounding box center [463, 155] width 204 height 207
click at [441, 241] on button "Continue" at bounding box center [463, 248] width 204 height 21
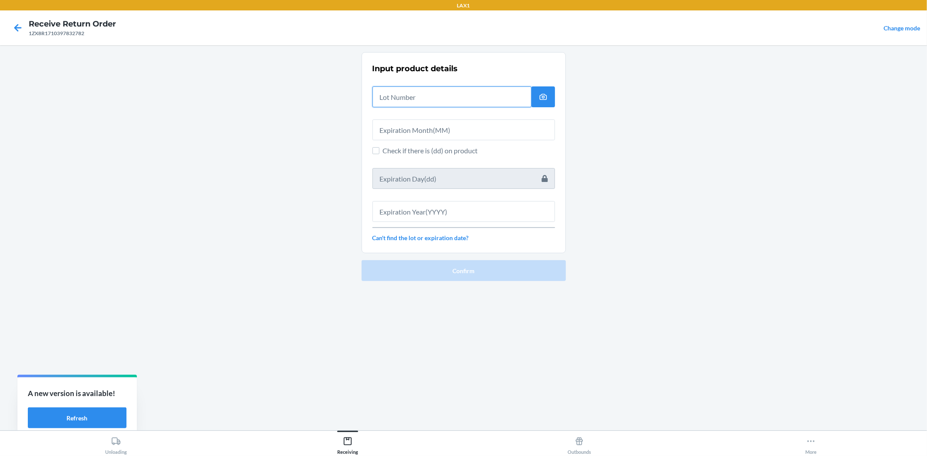
click at [431, 91] on input "text" at bounding box center [451, 96] width 159 height 21
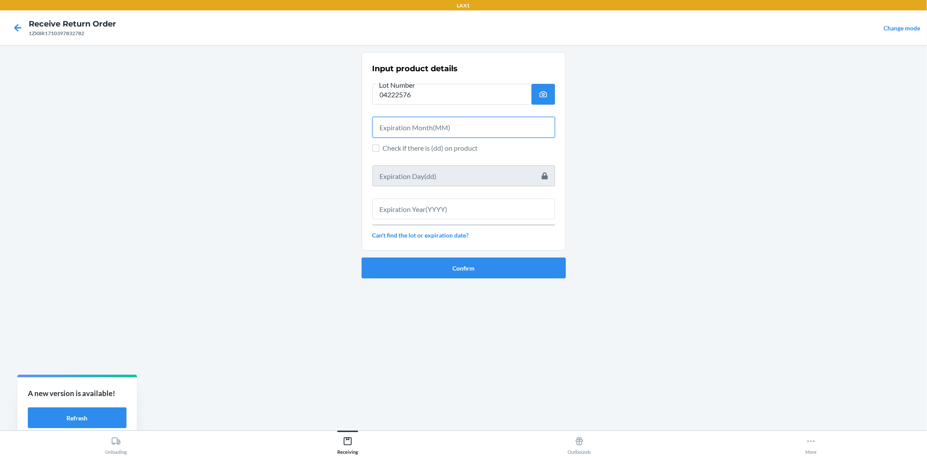
click at [452, 126] on input "text" at bounding box center [463, 127] width 182 height 21
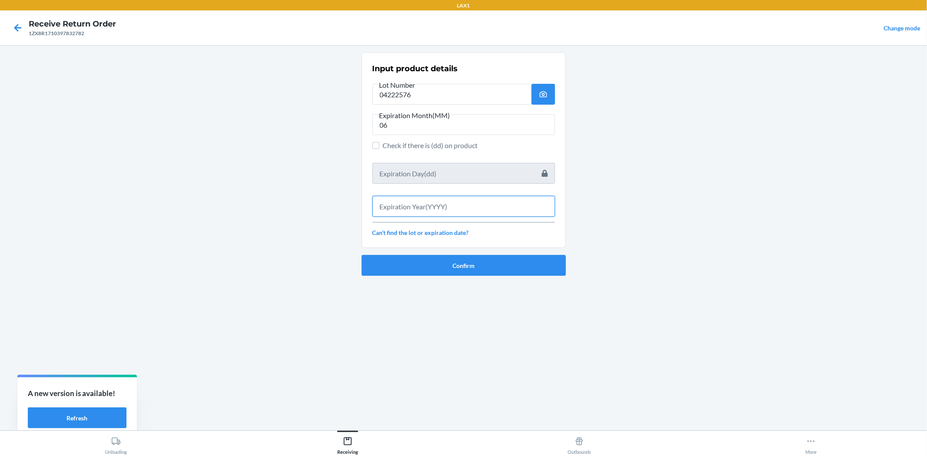
click at [475, 215] on input "text" at bounding box center [463, 206] width 182 height 21
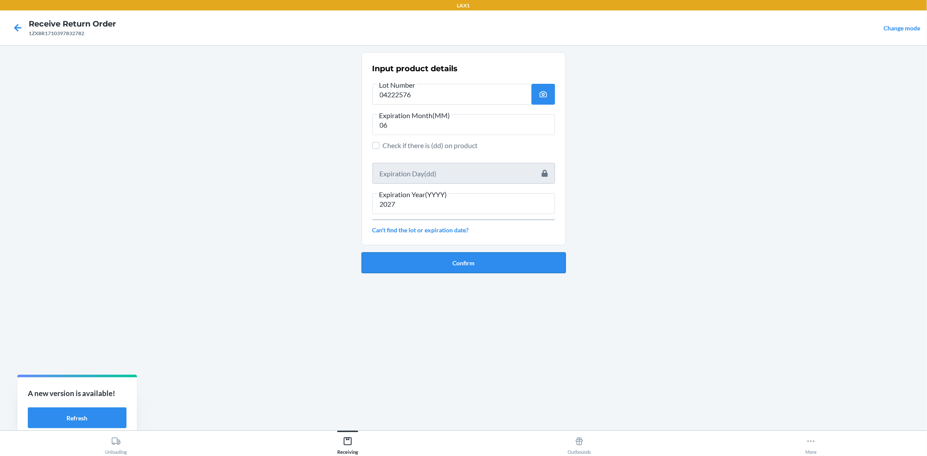
click at [493, 265] on button "Confirm" at bounding box center [463, 262] width 204 height 21
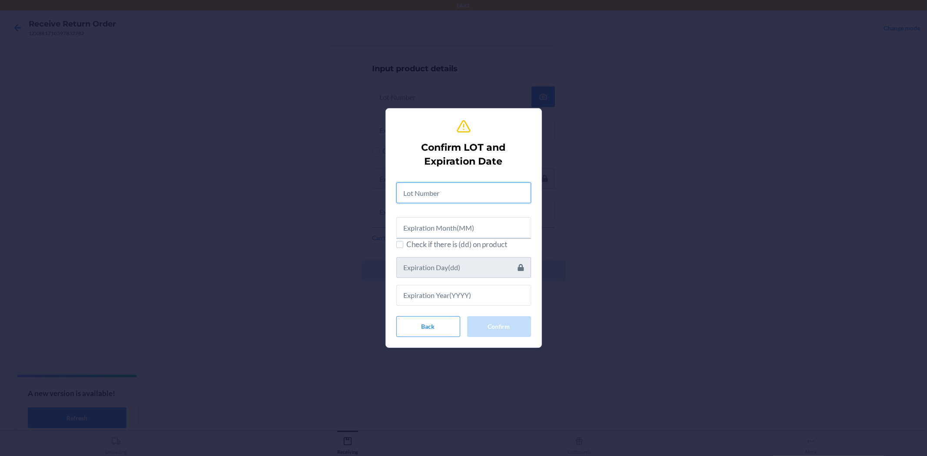
click at [449, 200] on input "text" at bounding box center [463, 192] width 135 height 21
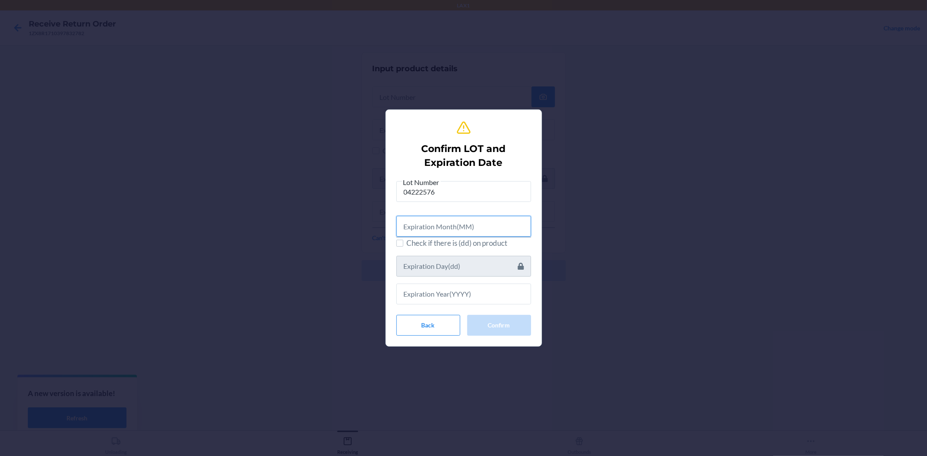
click at [464, 231] on input "text" at bounding box center [463, 226] width 135 height 21
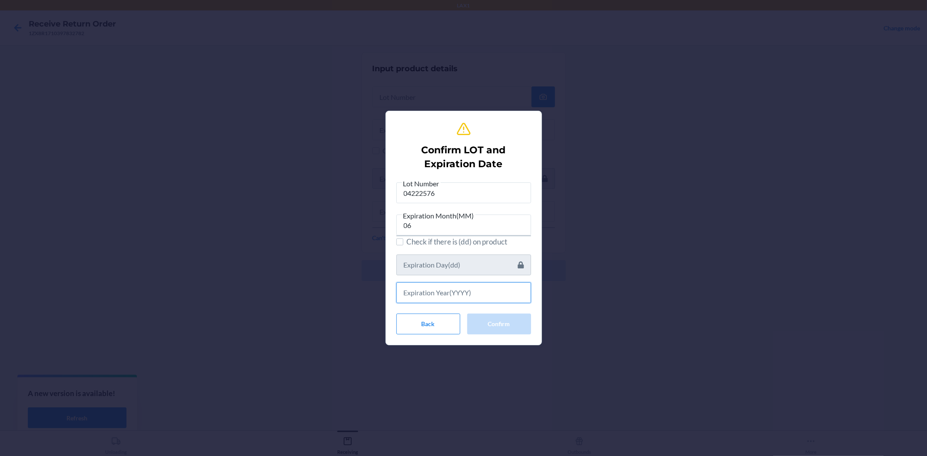
click at [466, 290] on input "text" at bounding box center [463, 292] width 135 height 21
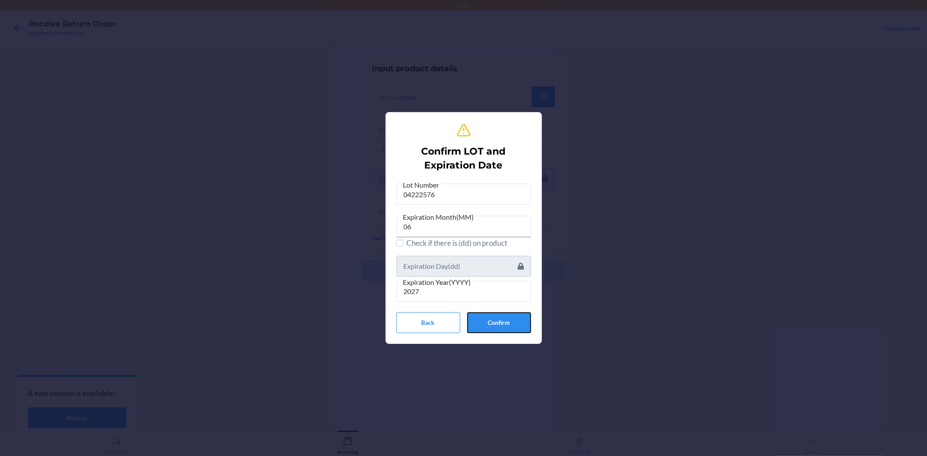
click at [503, 322] on button "Confirm" at bounding box center [499, 322] width 64 height 21
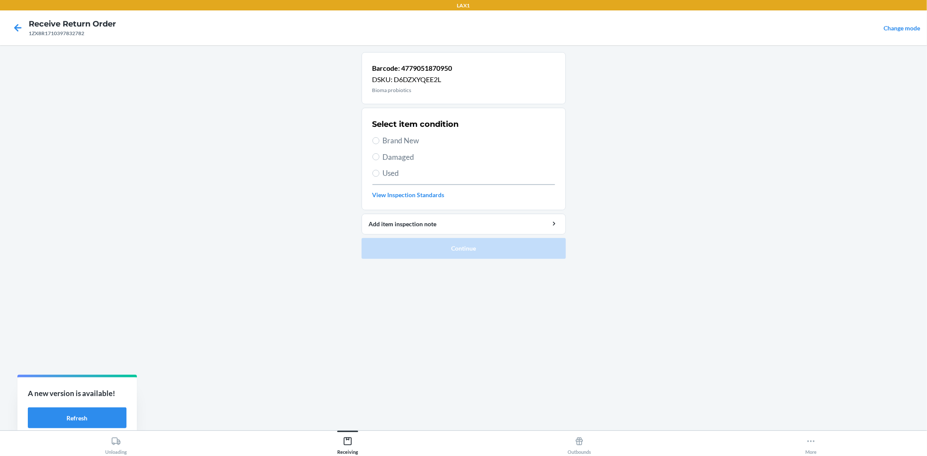
click at [385, 140] on span "Brand New" at bounding box center [469, 140] width 172 height 11
click at [379, 140] on input "Brand New" at bounding box center [375, 140] width 7 height 7
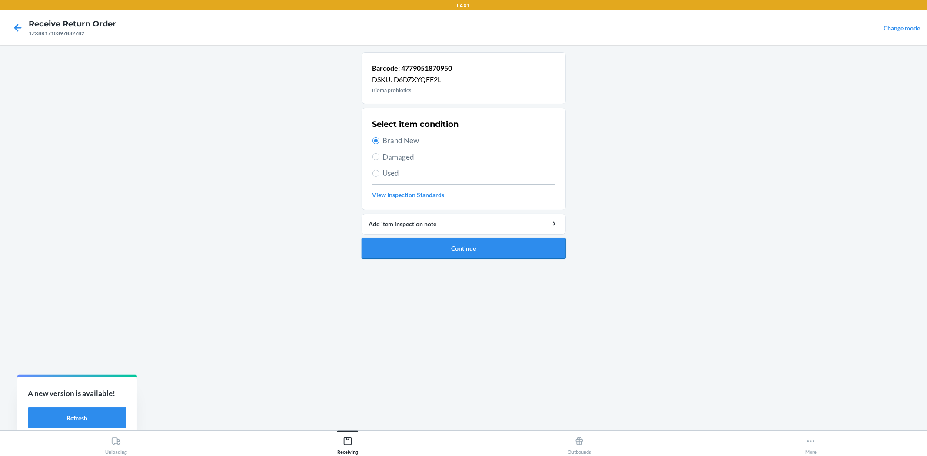
click at [484, 242] on button "Continue" at bounding box center [463, 248] width 204 height 21
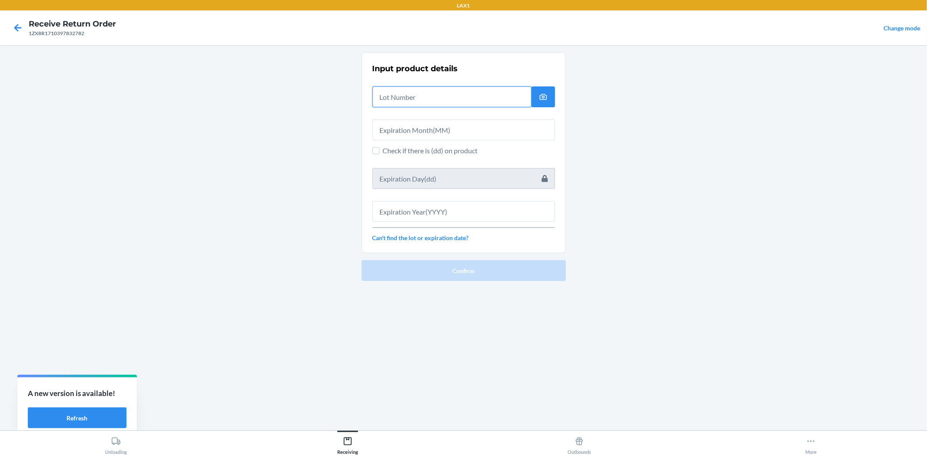
click at [422, 99] on input "text" at bounding box center [451, 96] width 159 height 21
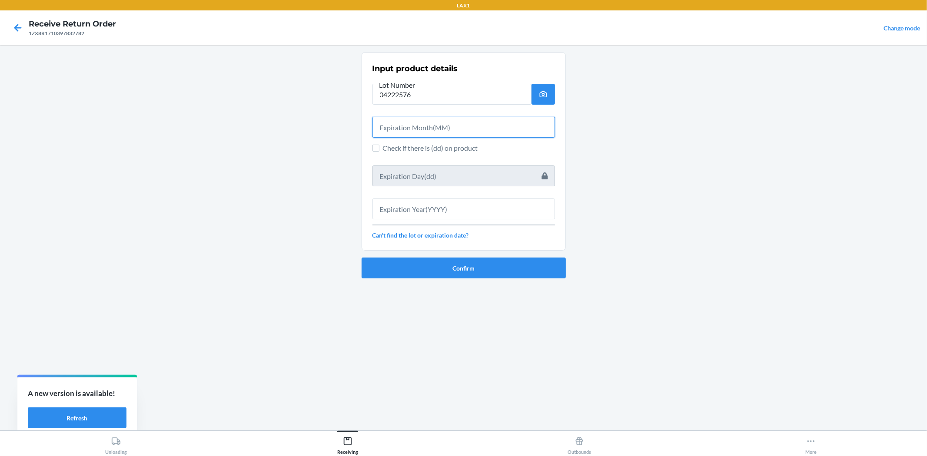
click at [434, 131] on input "text" at bounding box center [463, 127] width 182 height 21
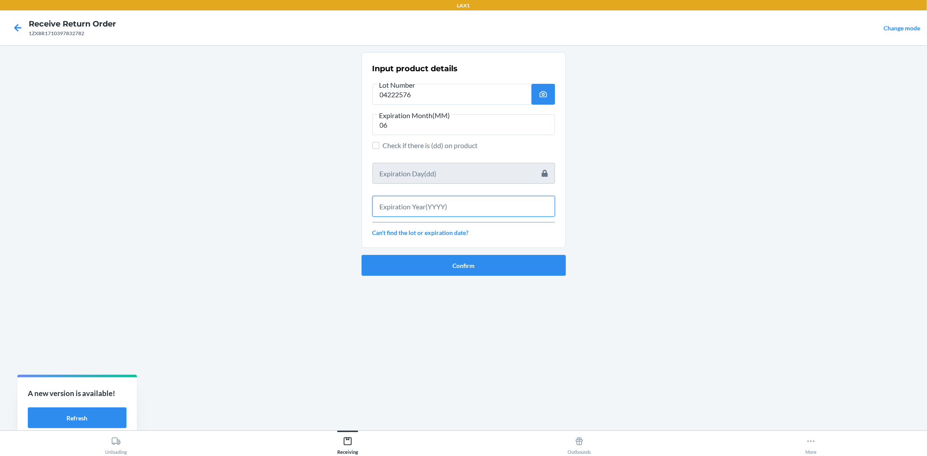
click at [459, 207] on input "text" at bounding box center [463, 206] width 182 height 21
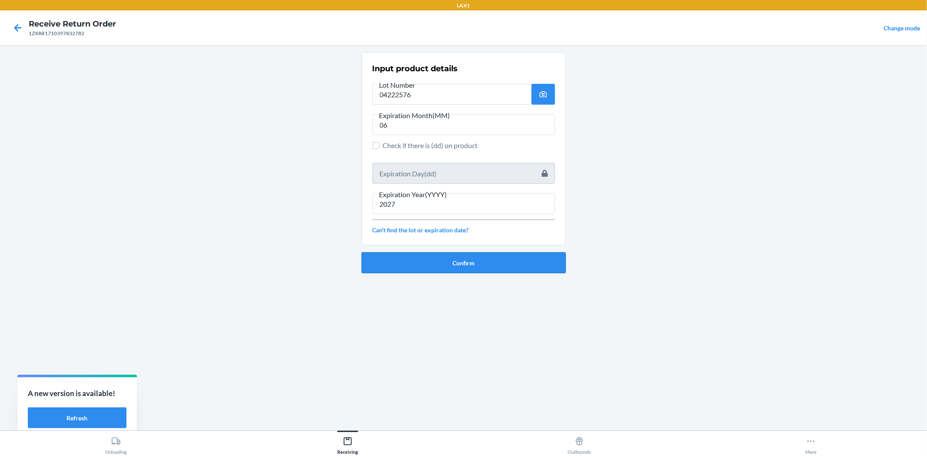
click at [487, 270] on button "Confirm" at bounding box center [463, 262] width 204 height 21
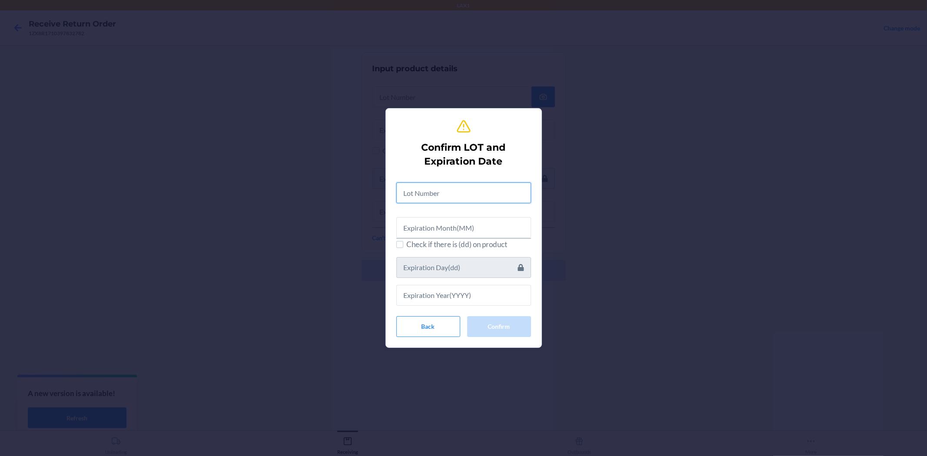
click at [450, 191] on input "text" at bounding box center [463, 192] width 135 height 21
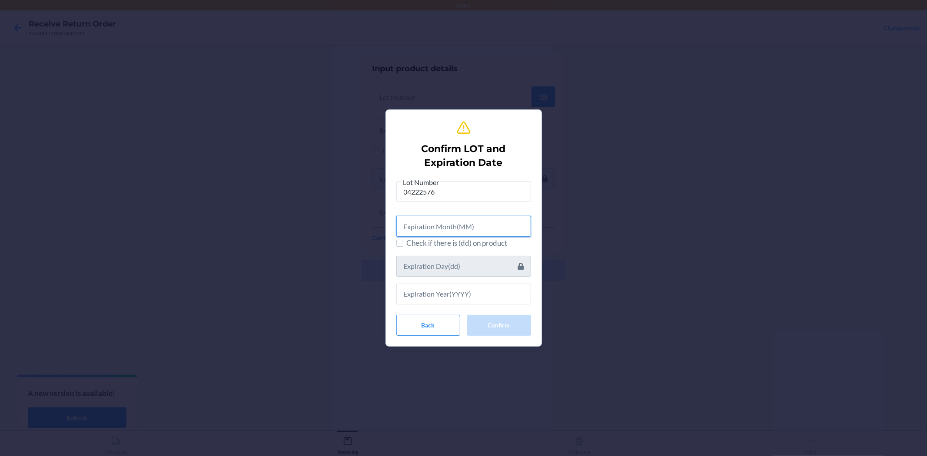
click at [491, 228] on input "text" at bounding box center [463, 226] width 135 height 21
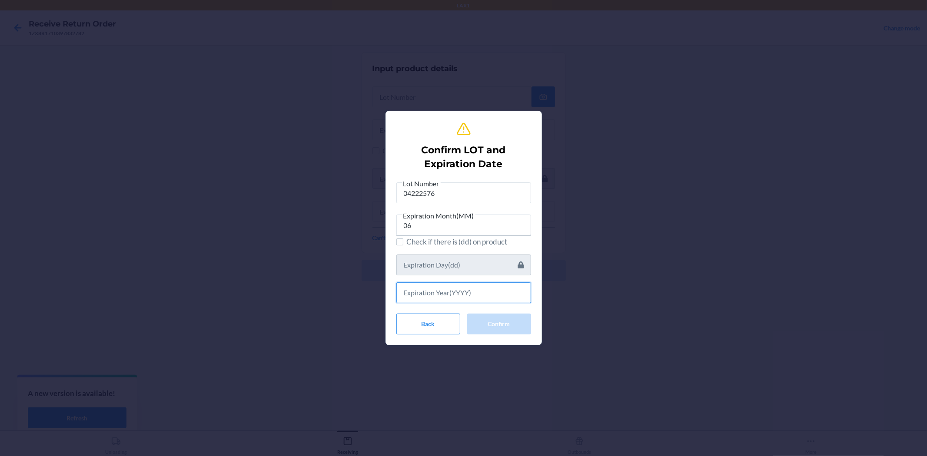
click at [445, 296] on input "text" at bounding box center [463, 292] width 135 height 21
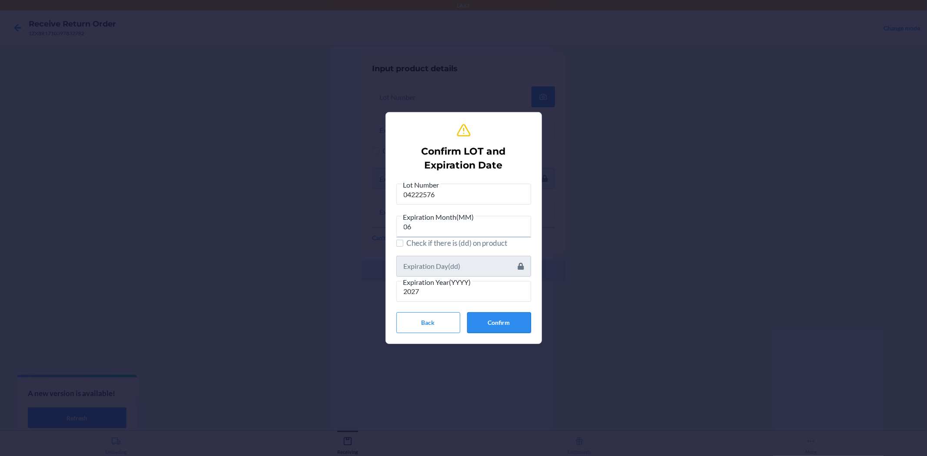
click at [494, 327] on button "Confirm" at bounding box center [499, 322] width 64 height 21
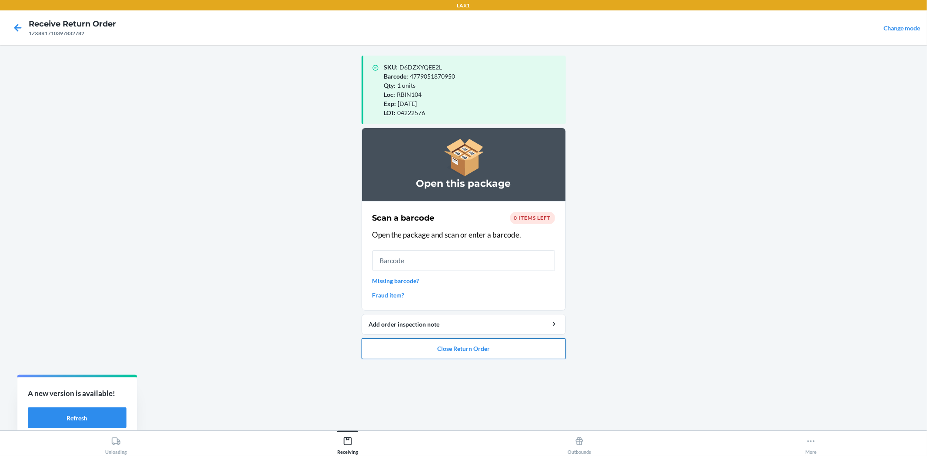
click at [506, 342] on button "Close Return Order" at bounding box center [463, 348] width 204 height 21
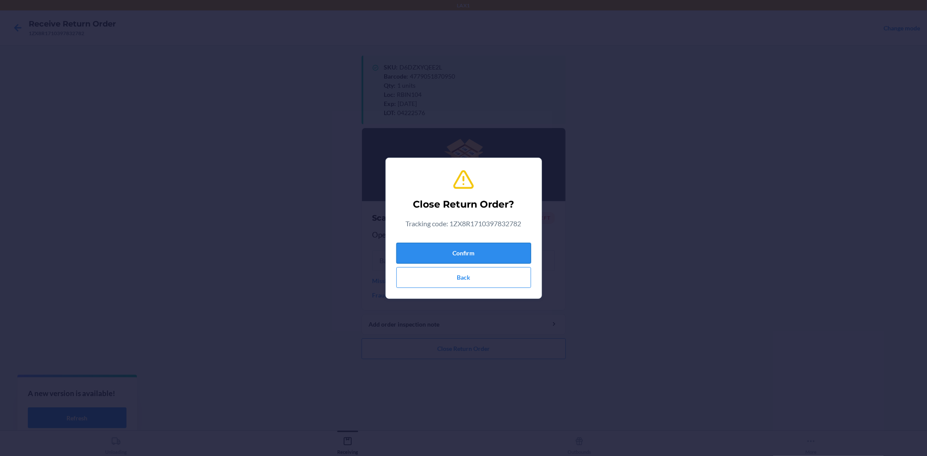
click at [506, 248] on button "Confirm" at bounding box center [463, 253] width 135 height 21
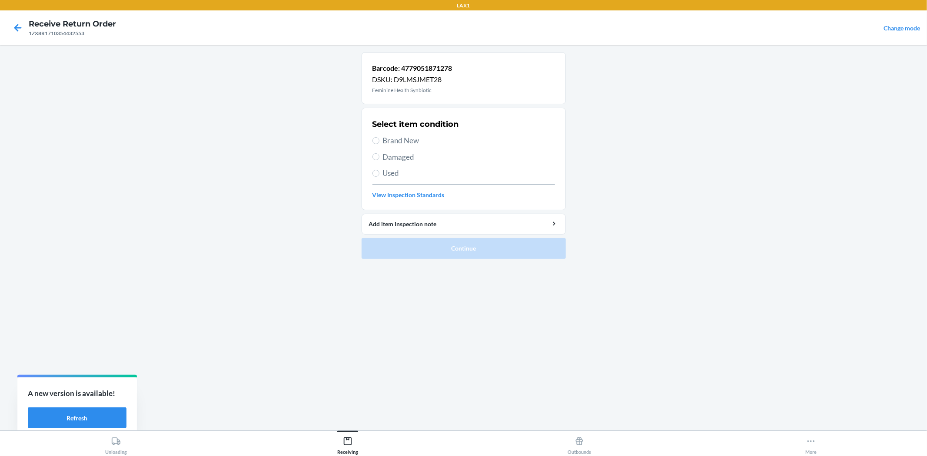
click at [383, 140] on span "Brand New" at bounding box center [469, 140] width 172 height 11
click at [379, 140] on input "Brand New" at bounding box center [375, 140] width 7 height 7
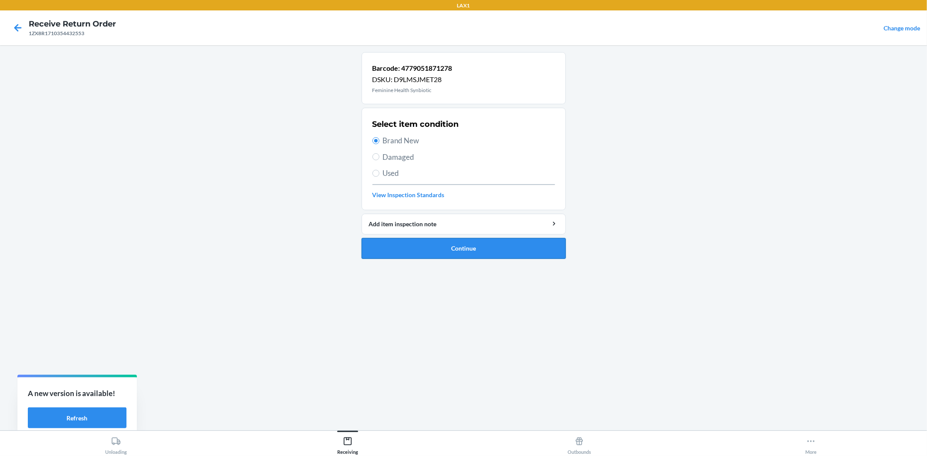
click at [401, 240] on button "Continue" at bounding box center [463, 248] width 204 height 21
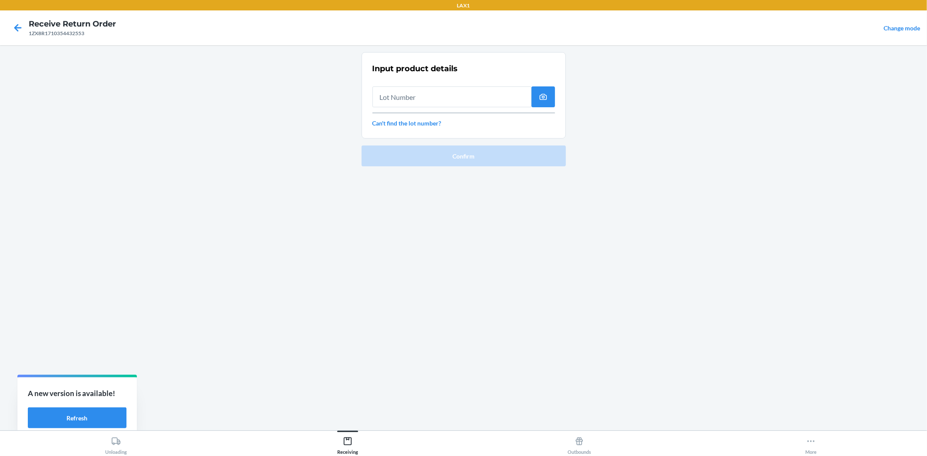
click at [385, 96] on input "text" at bounding box center [451, 96] width 159 height 21
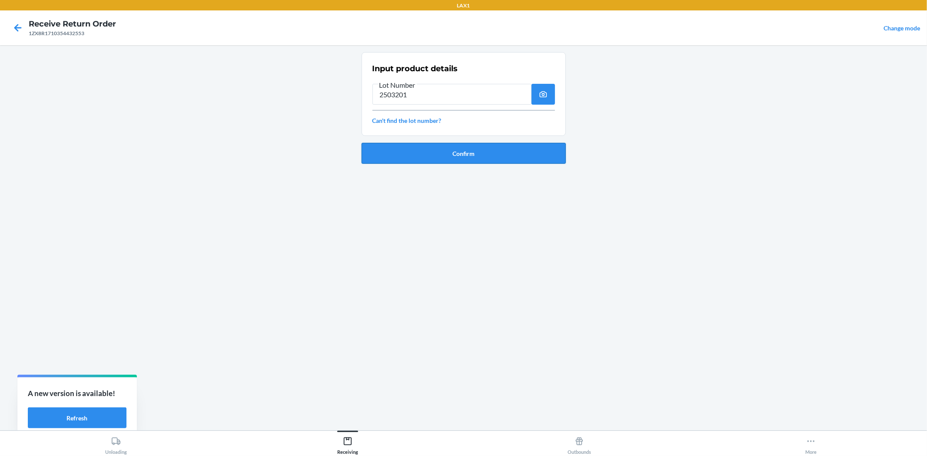
click at [431, 151] on button "Confirm" at bounding box center [463, 153] width 204 height 21
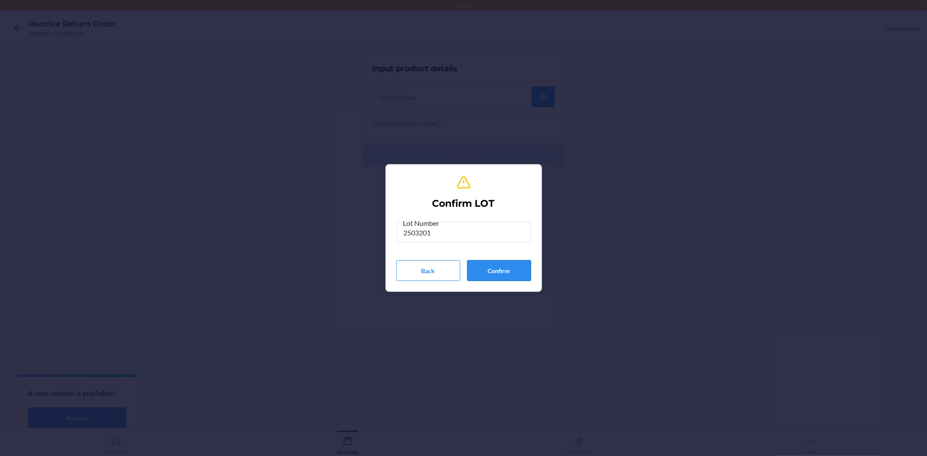
click at [478, 274] on button "Confirm" at bounding box center [499, 270] width 64 height 21
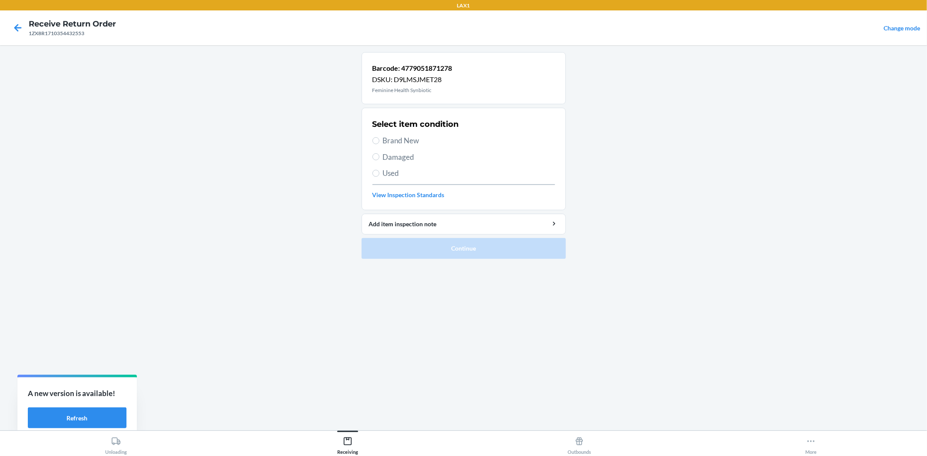
click at [401, 144] on span "Brand New" at bounding box center [469, 140] width 172 height 11
click at [379, 144] on input "Brand New" at bounding box center [375, 140] width 7 height 7
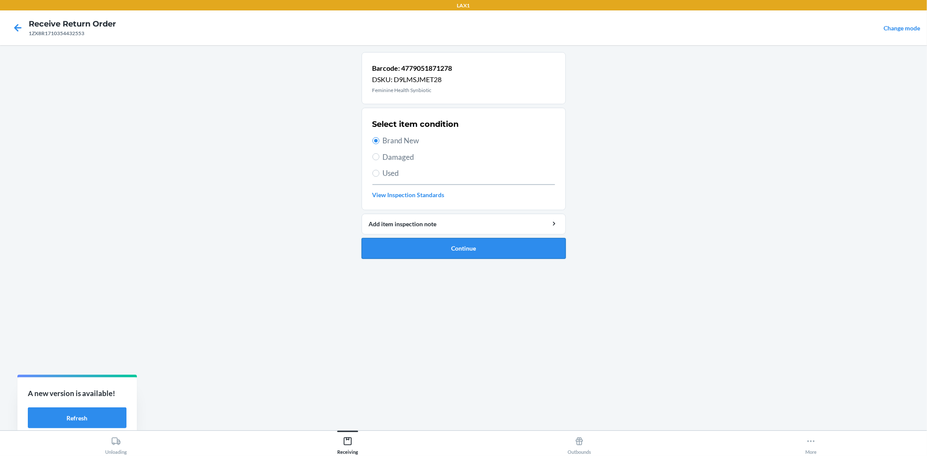
drag, startPoint x: 447, startPoint y: 246, endPoint x: 446, endPoint y: 239, distance: 6.6
click at [447, 245] on button "Continue" at bounding box center [463, 248] width 204 height 21
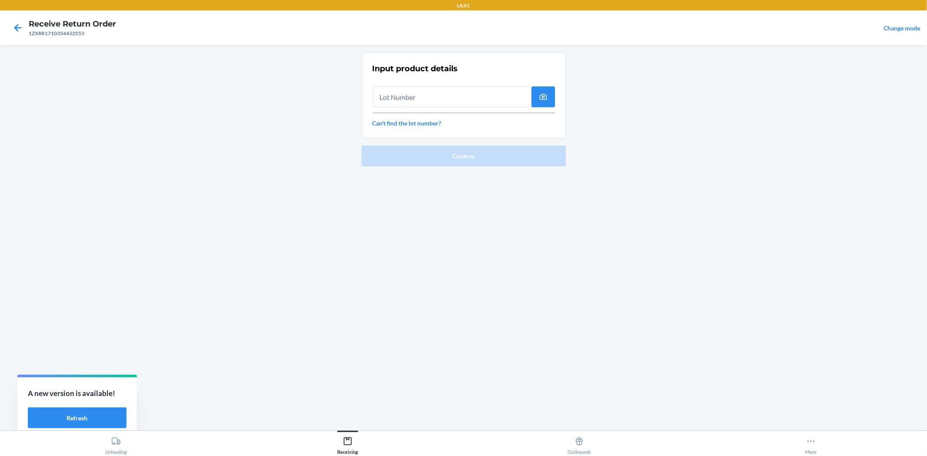
click at [388, 99] on input "text" at bounding box center [451, 96] width 159 height 21
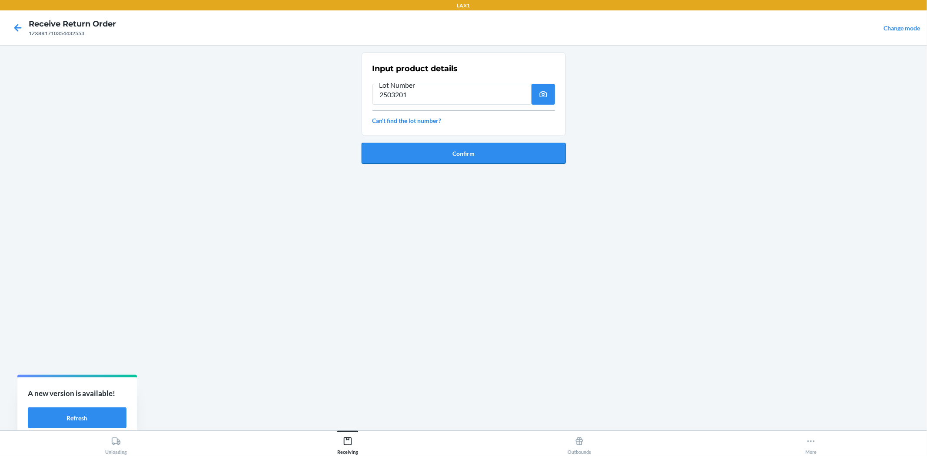
click at [457, 159] on button "Confirm" at bounding box center [463, 153] width 204 height 21
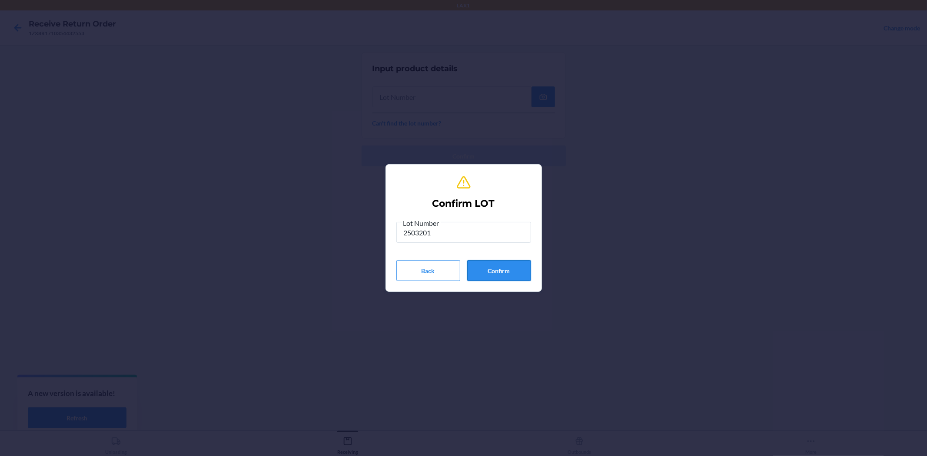
click at [497, 267] on button "Confirm" at bounding box center [499, 270] width 64 height 21
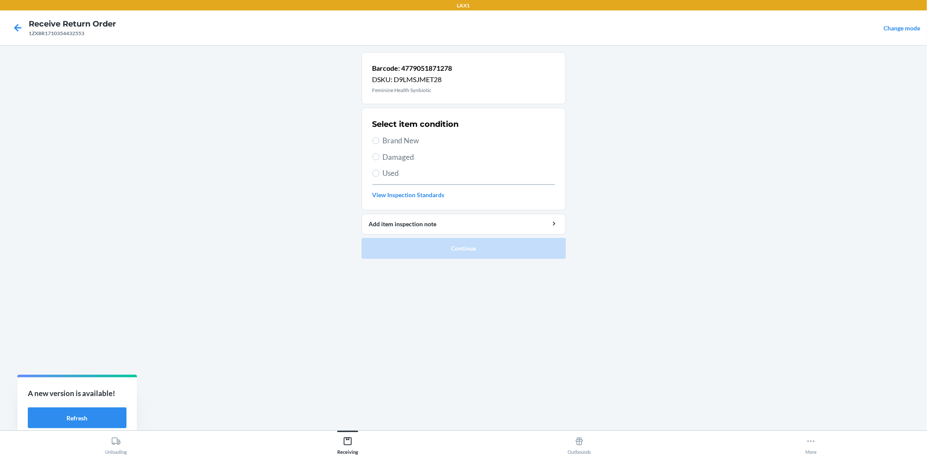
click at [407, 142] on span "Brand New" at bounding box center [469, 140] width 172 height 11
click at [379, 142] on input "Brand New" at bounding box center [375, 140] width 7 height 7
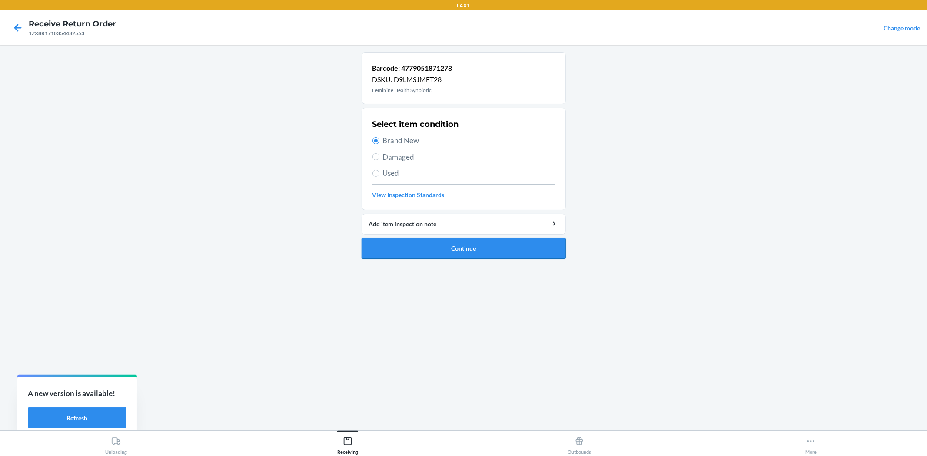
click at [479, 249] on button "Continue" at bounding box center [463, 248] width 204 height 21
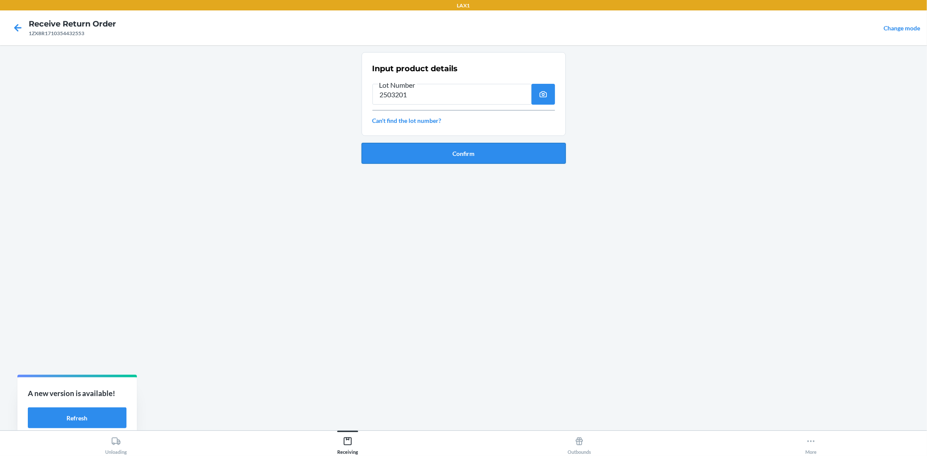
click at [444, 154] on button "Confirm" at bounding box center [463, 153] width 204 height 21
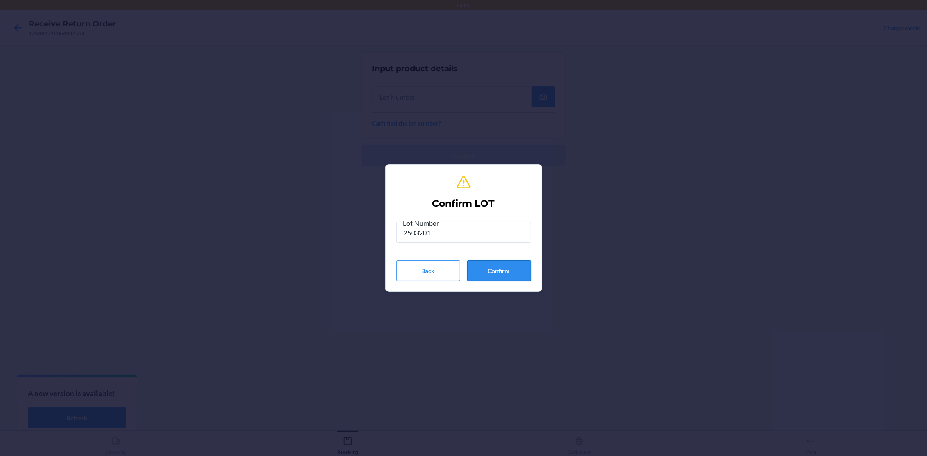
click at [498, 268] on button "Confirm" at bounding box center [499, 270] width 64 height 21
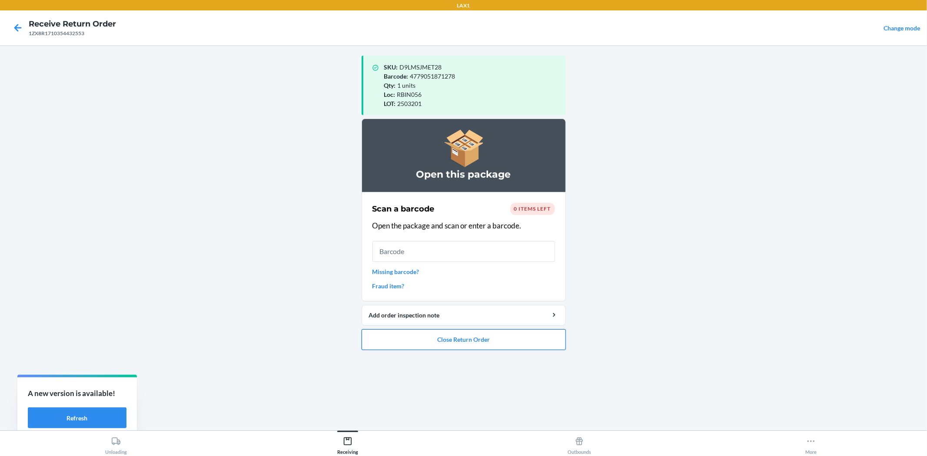
click at [534, 348] on button "Close Return Order" at bounding box center [463, 339] width 204 height 21
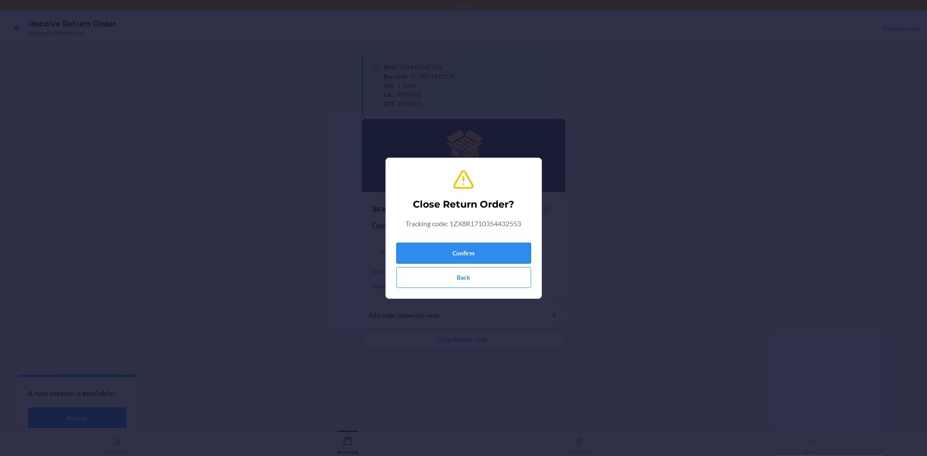
click at [488, 256] on button "Confirm" at bounding box center [463, 253] width 135 height 21
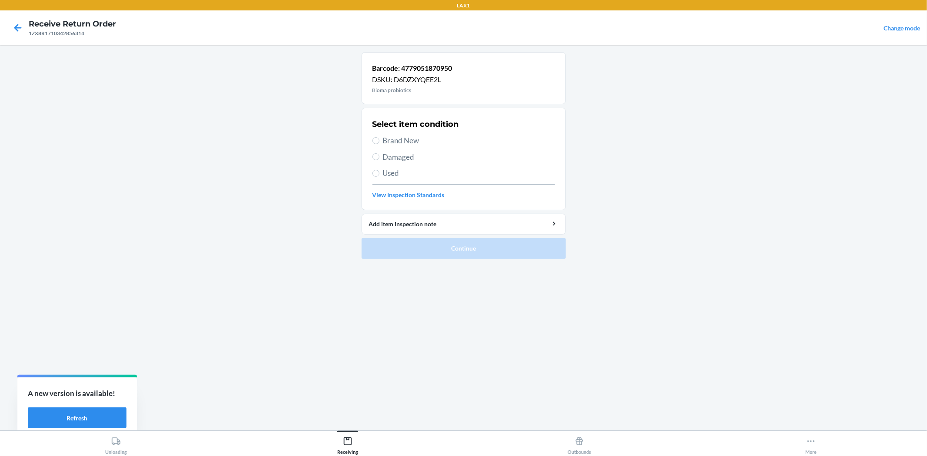
click at [395, 136] on span "Brand New" at bounding box center [469, 140] width 172 height 11
click at [379, 137] on input "Brand New" at bounding box center [375, 140] width 7 height 7
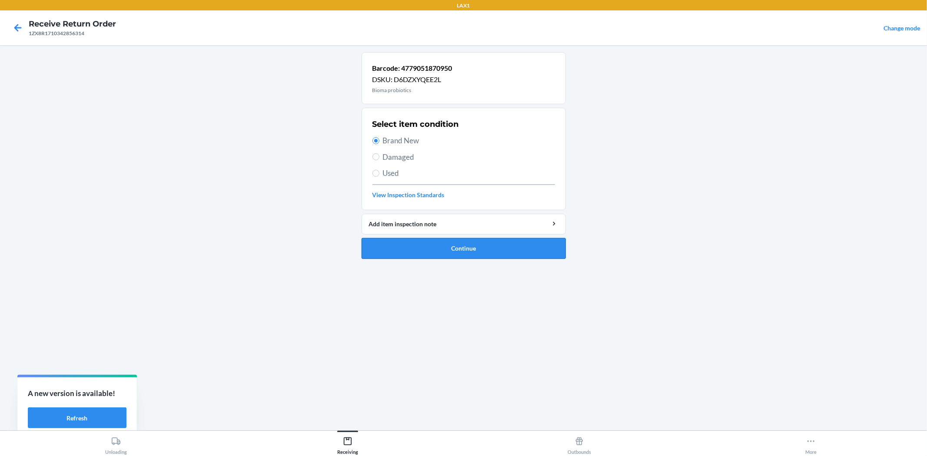
drag, startPoint x: 432, startPoint y: 244, endPoint x: 433, endPoint y: 238, distance: 6.1
click at [433, 244] on button "Continue" at bounding box center [463, 248] width 204 height 21
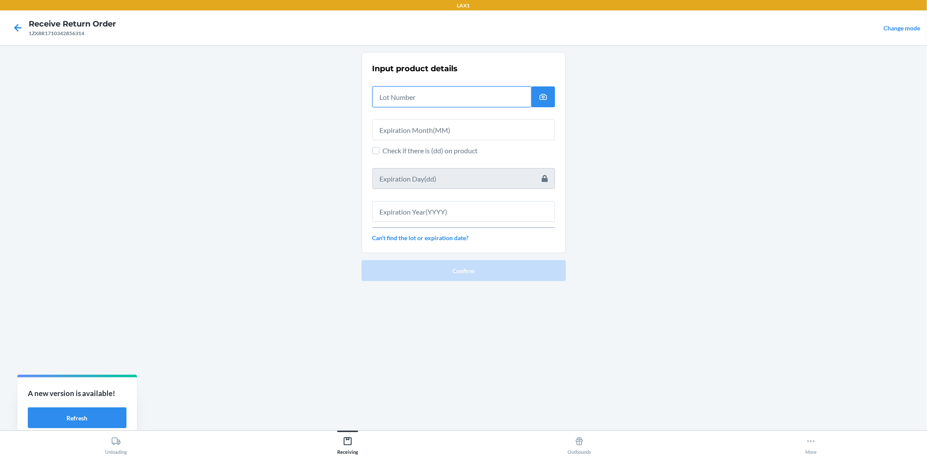
click at [434, 100] on input "text" at bounding box center [451, 96] width 159 height 21
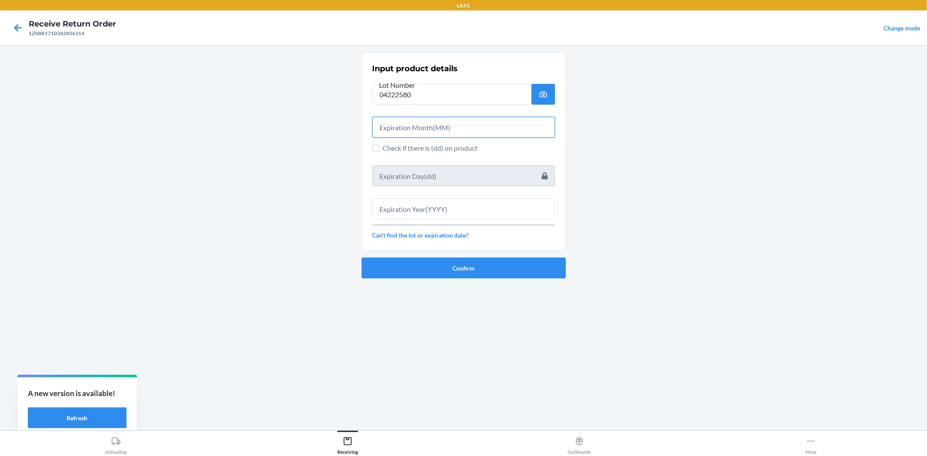
click at [424, 120] on input "text" at bounding box center [463, 127] width 182 height 21
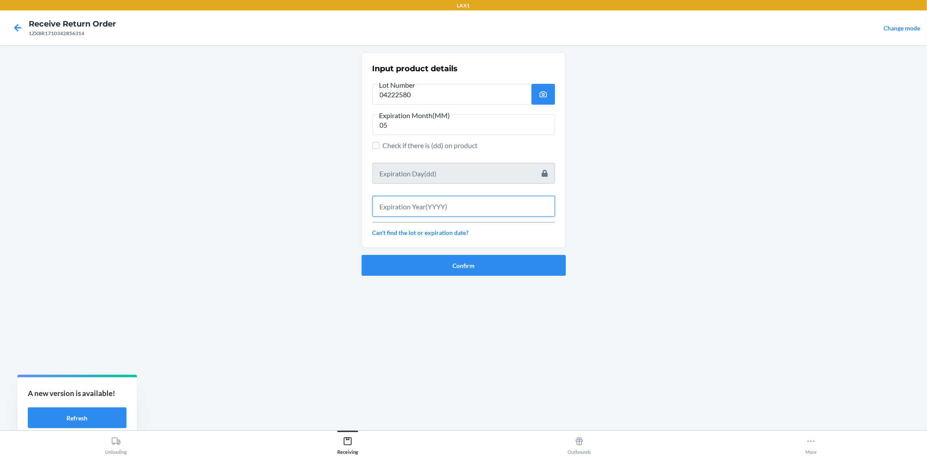
click at [444, 207] on input "text" at bounding box center [463, 206] width 182 height 21
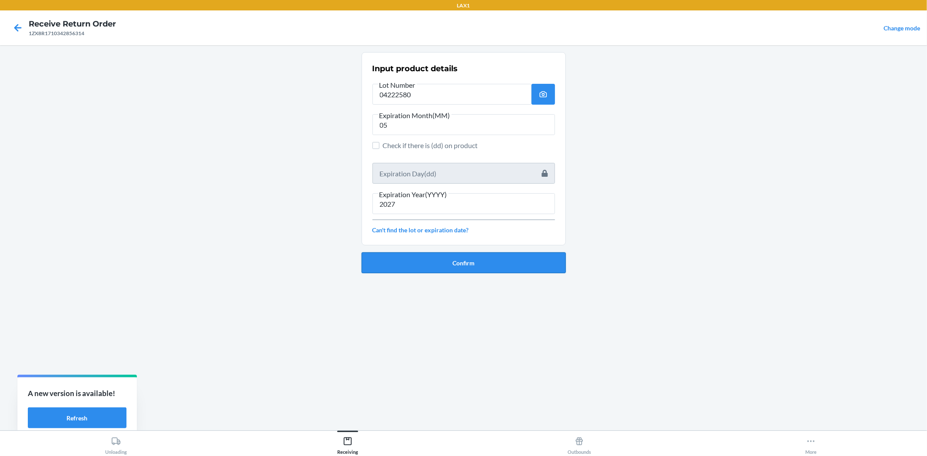
click at [429, 255] on button "Confirm" at bounding box center [463, 262] width 204 height 21
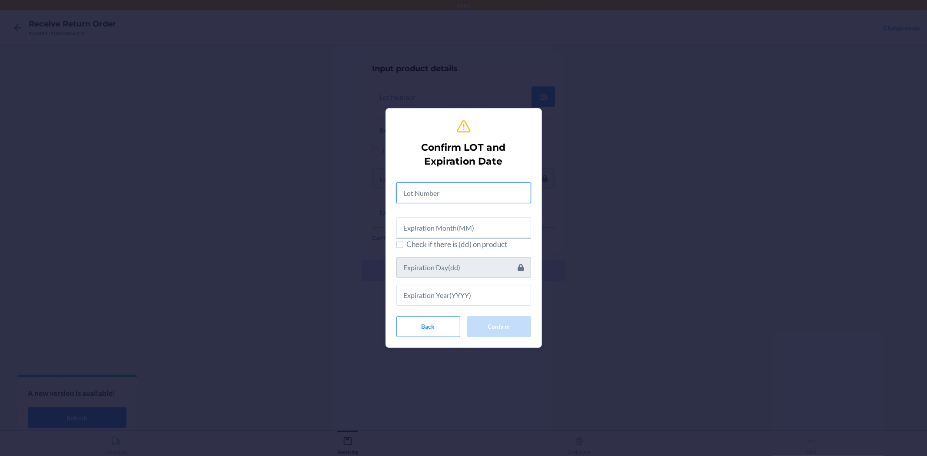
click at [428, 182] on input "text" at bounding box center [463, 192] width 135 height 21
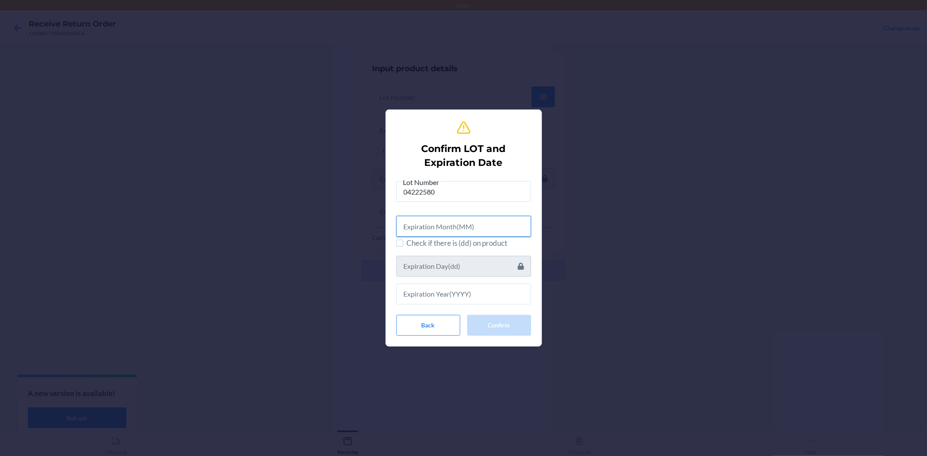
click at [477, 231] on input "text" at bounding box center [463, 226] width 135 height 21
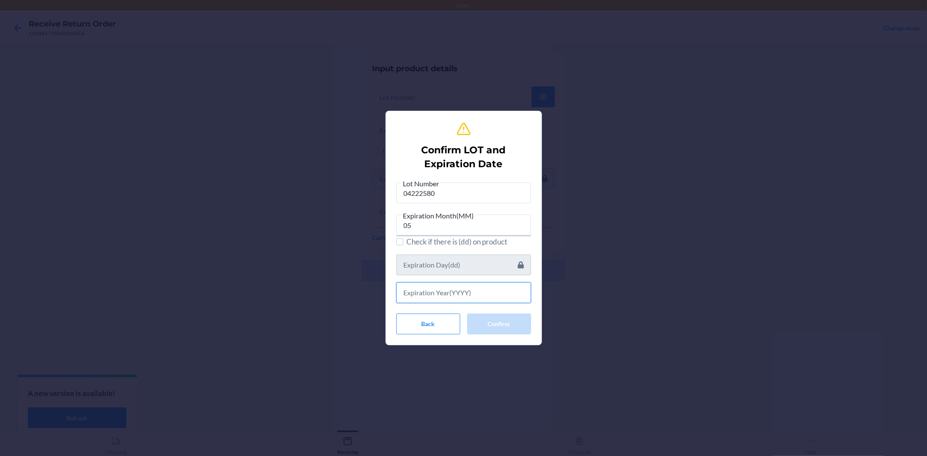
click at [484, 283] on input "text" at bounding box center [463, 292] width 135 height 21
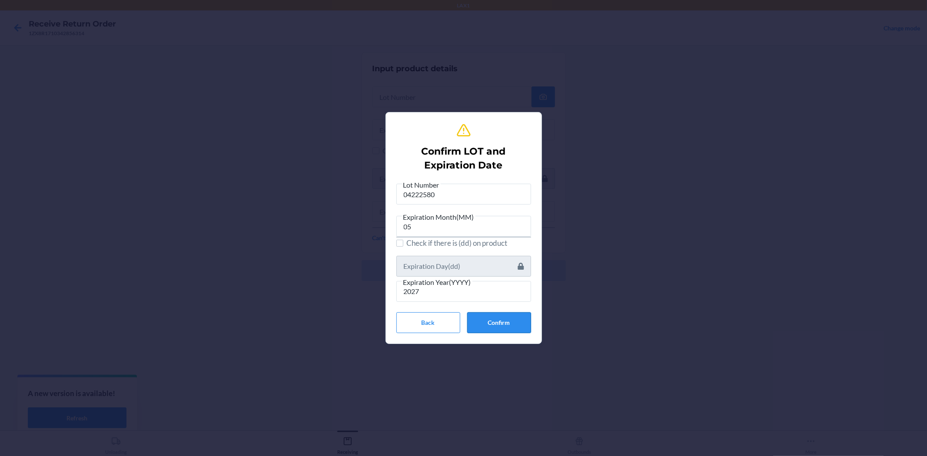
click at [501, 323] on button "Confirm" at bounding box center [499, 322] width 64 height 21
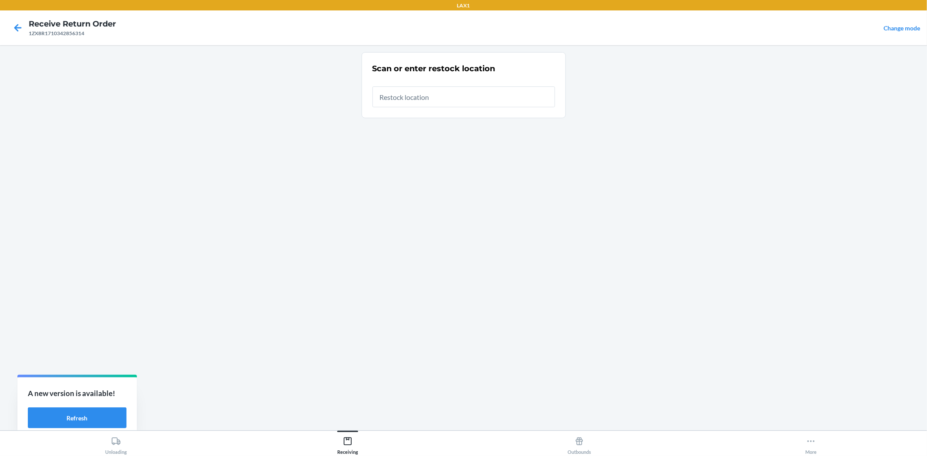
click at [436, 99] on input "text" at bounding box center [463, 96] width 182 height 21
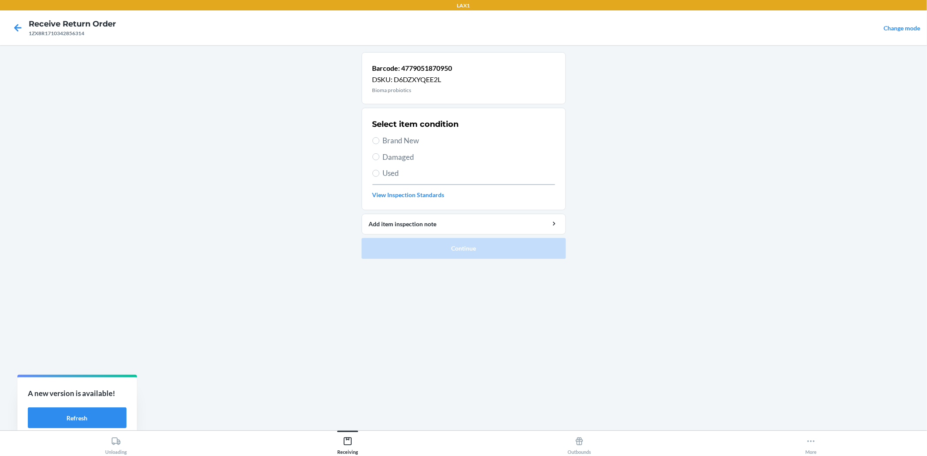
click at [417, 144] on span "Brand New" at bounding box center [469, 140] width 172 height 11
click at [379, 144] on input "Brand New" at bounding box center [375, 140] width 7 height 7
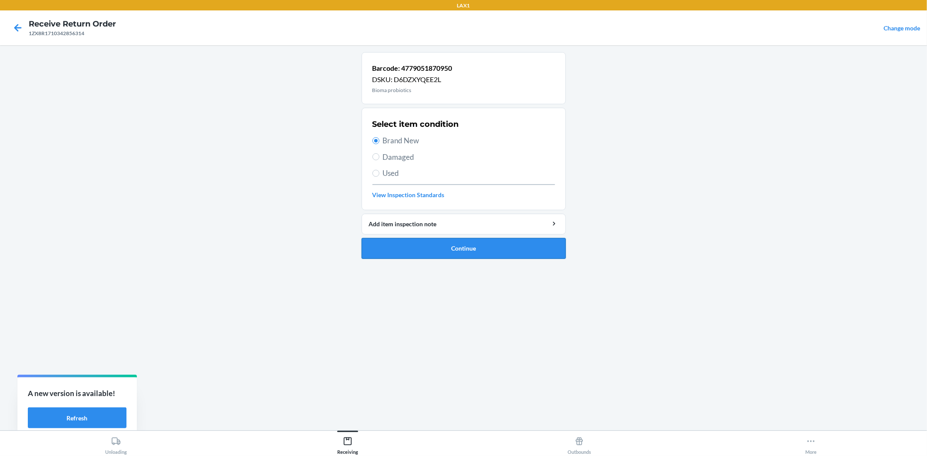
click at [441, 242] on button "Continue" at bounding box center [463, 248] width 204 height 21
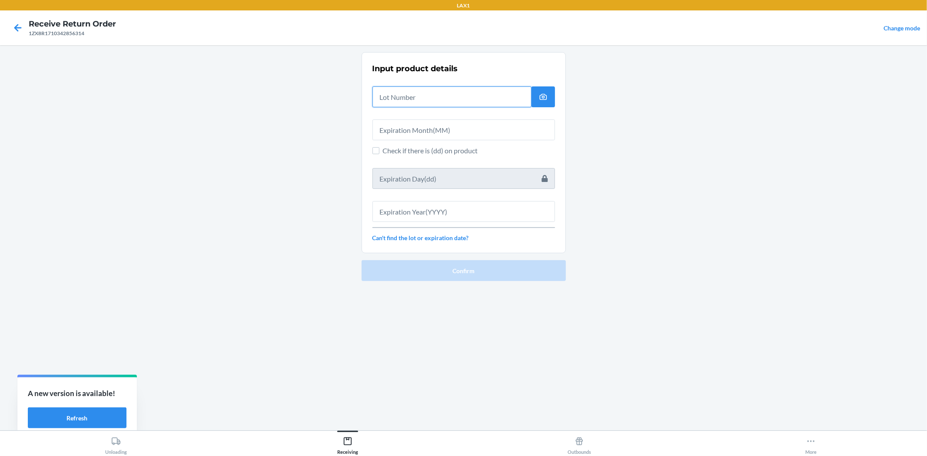
click at [411, 106] on input "text" at bounding box center [451, 96] width 159 height 21
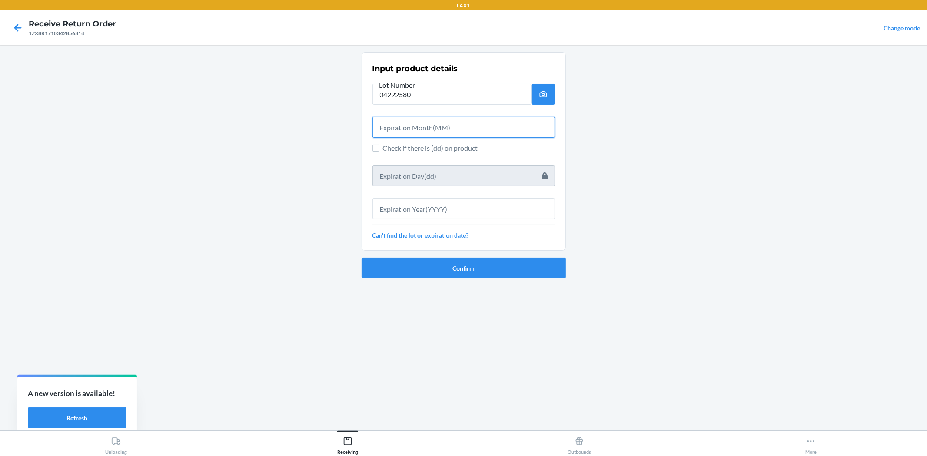
click at [413, 133] on input "text" at bounding box center [463, 127] width 182 height 21
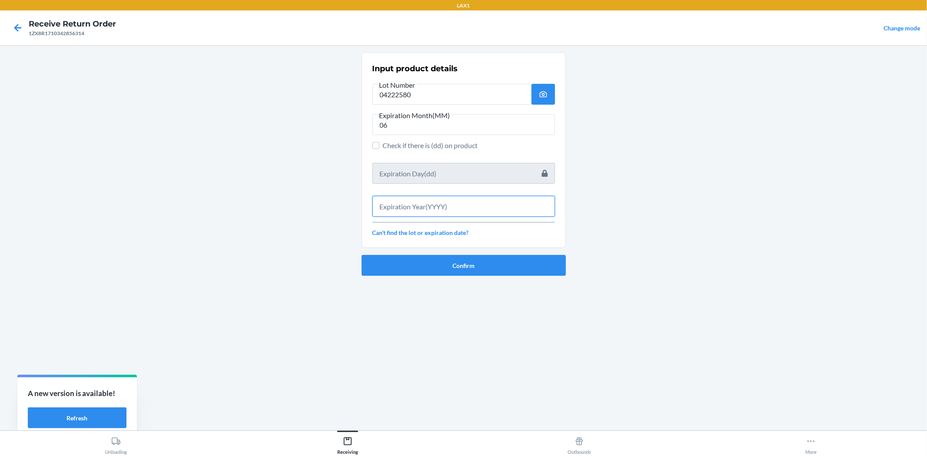
click at [467, 205] on input "text" at bounding box center [463, 206] width 182 height 21
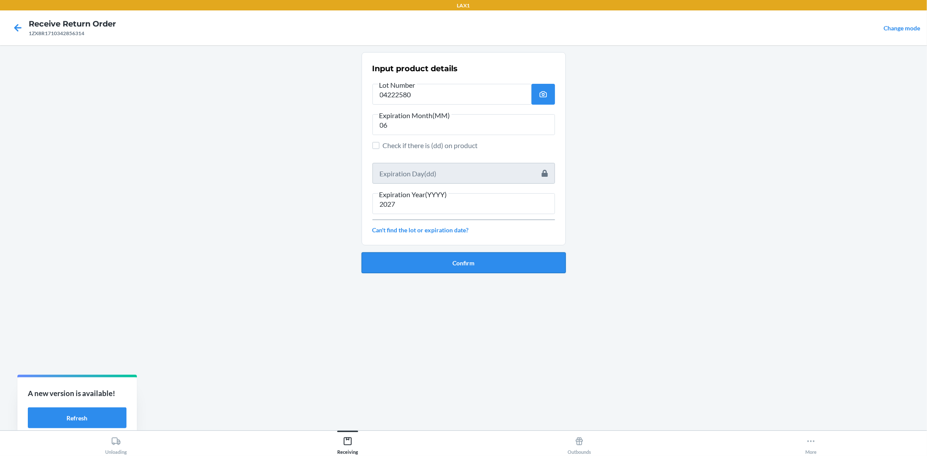
click at [465, 268] on button "Confirm" at bounding box center [463, 262] width 204 height 21
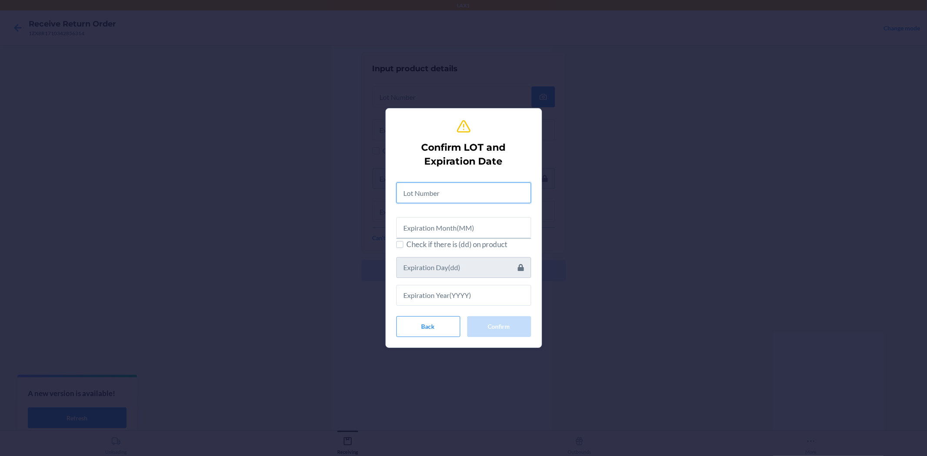
click at [444, 200] on input "text" at bounding box center [463, 192] width 135 height 21
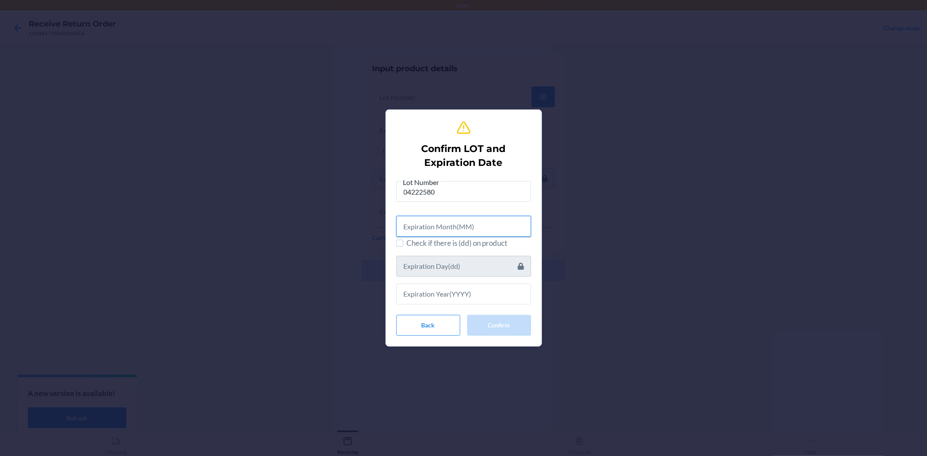
click at [432, 227] on input "text" at bounding box center [463, 226] width 135 height 21
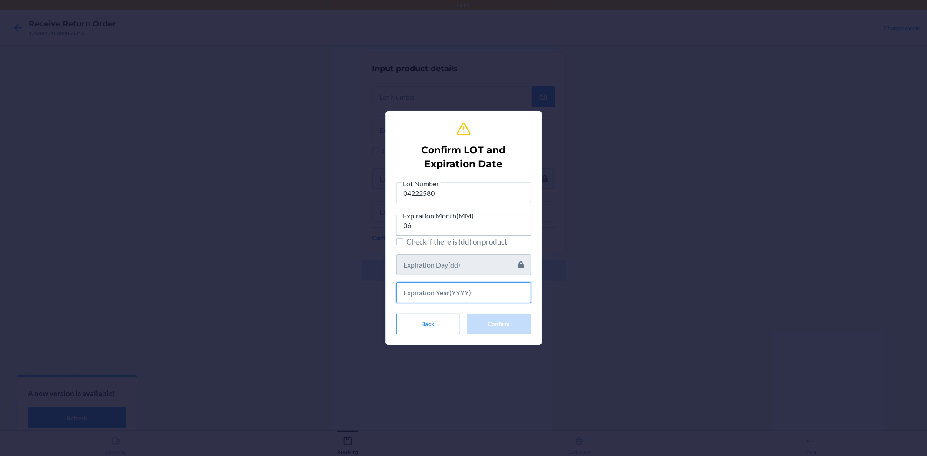
click at [435, 294] on input "text" at bounding box center [463, 292] width 135 height 21
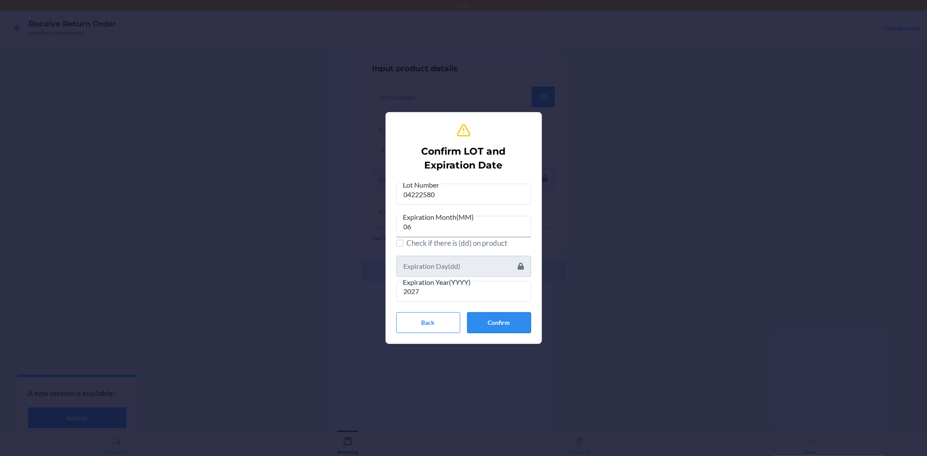
click at [509, 319] on button "Confirm" at bounding box center [499, 322] width 64 height 21
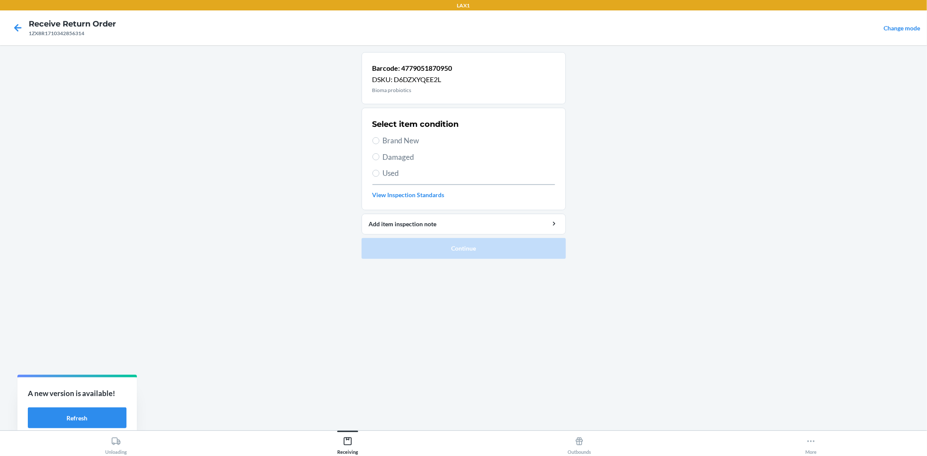
click at [385, 138] on span "Brand New" at bounding box center [469, 140] width 172 height 11
click at [379, 138] on input "Brand New" at bounding box center [375, 140] width 7 height 7
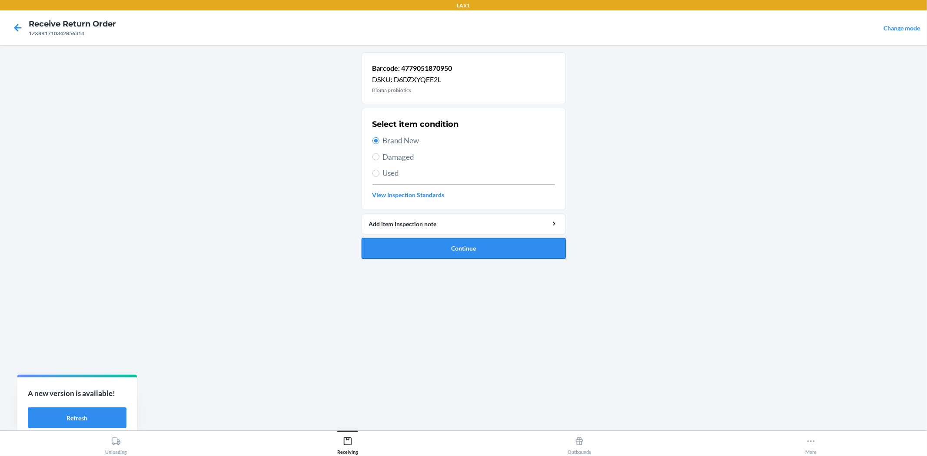
click at [442, 246] on button "Continue" at bounding box center [463, 248] width 204 height 21
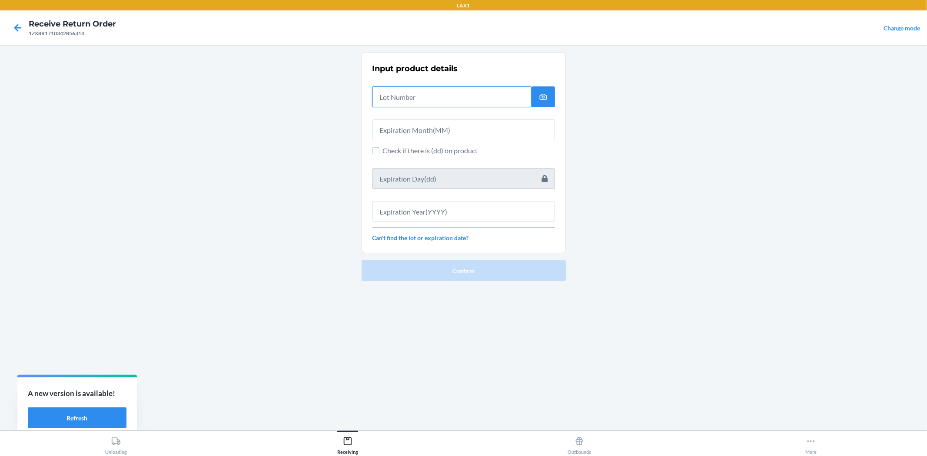
click at [401, 99] on input "text" at bounding box center [451, 96] width 159 height 21
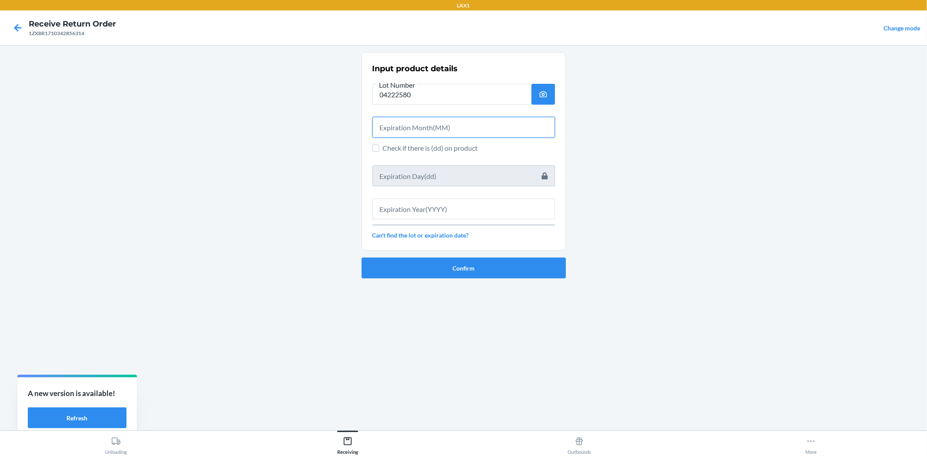
click at [426, 122] on input "text" at bounding box center [463, 127] width 182 height 21
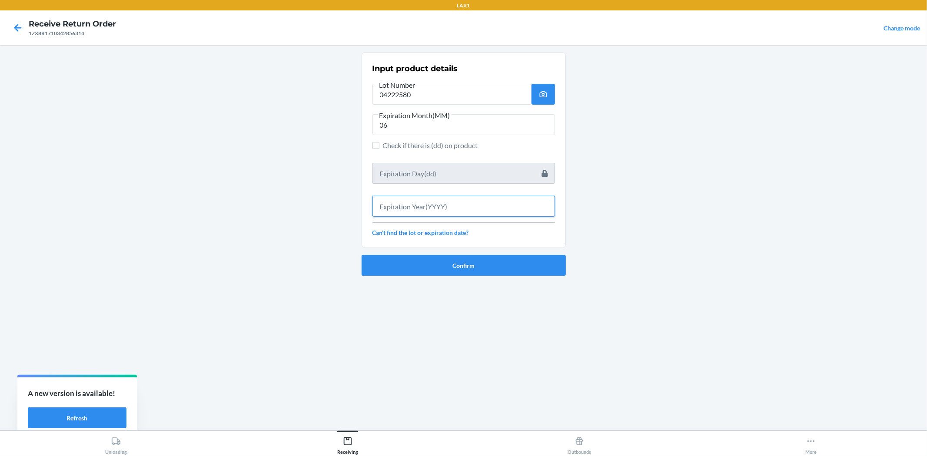
click at [465, 200] on input "text" at bounding box center [463, 206] width 182 height 21
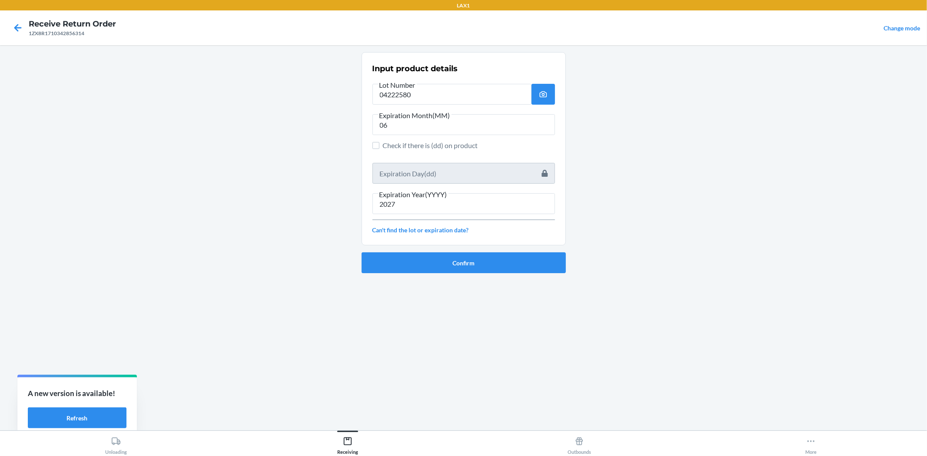
click at [465, 251] on div "Confirm" at bounding box center [463, 259] width 204 height 28
click at [473, 272] on button "Confirm" at bounding box center [463, 262] width 204 height 21
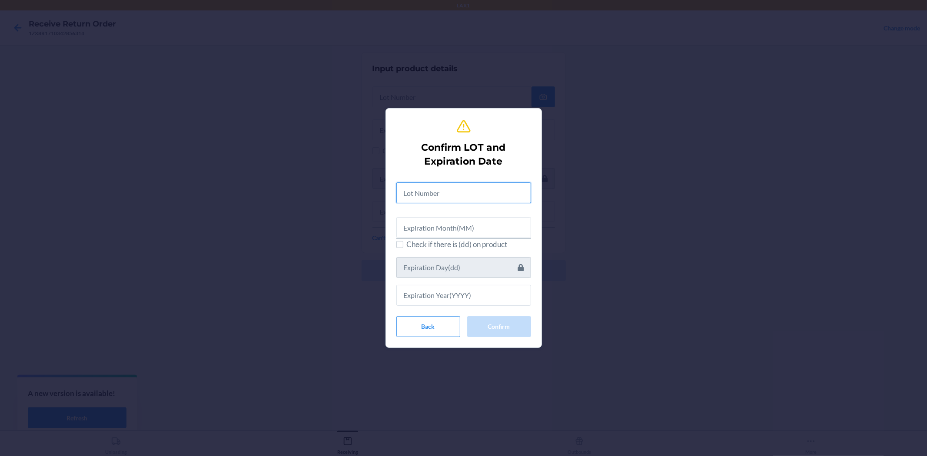
click at [457, 186] on input "text" at bounding box center [463, 192] width 135 height 21
click at [472, 214] on div at bounding box center [463, 223] width 135 height 28
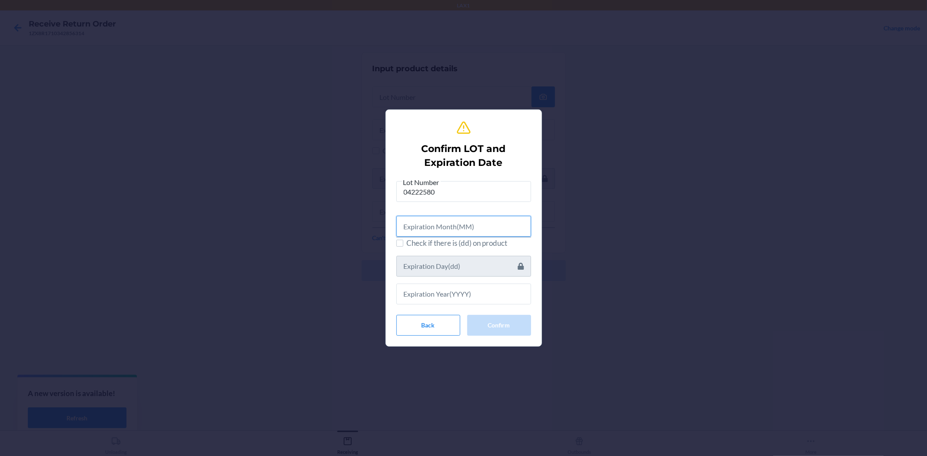
click at [475, 229] on input "text" at bounding box center [463, 226] width 135 height 21
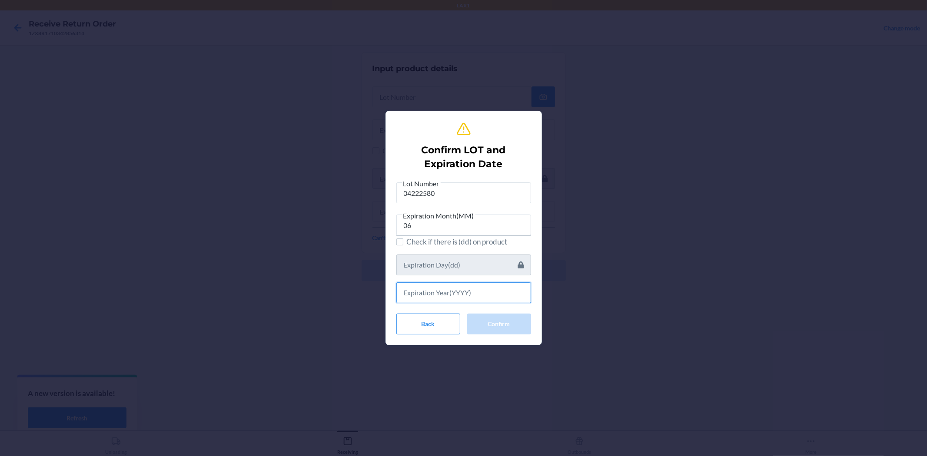
click at [499, 291] on input "text" at bounding box center [463, 292] width 135 height 21
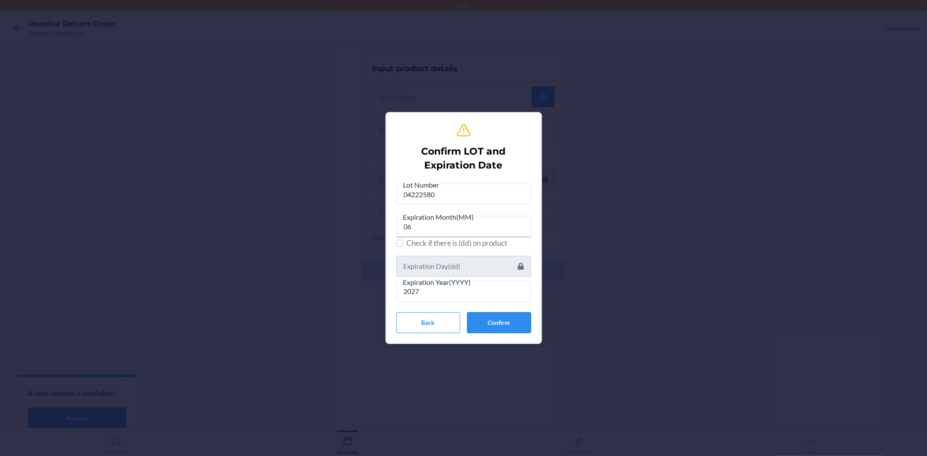
click at [510, 324] on button "Confirm" at bounding box center [499, 322] width 64 height 21
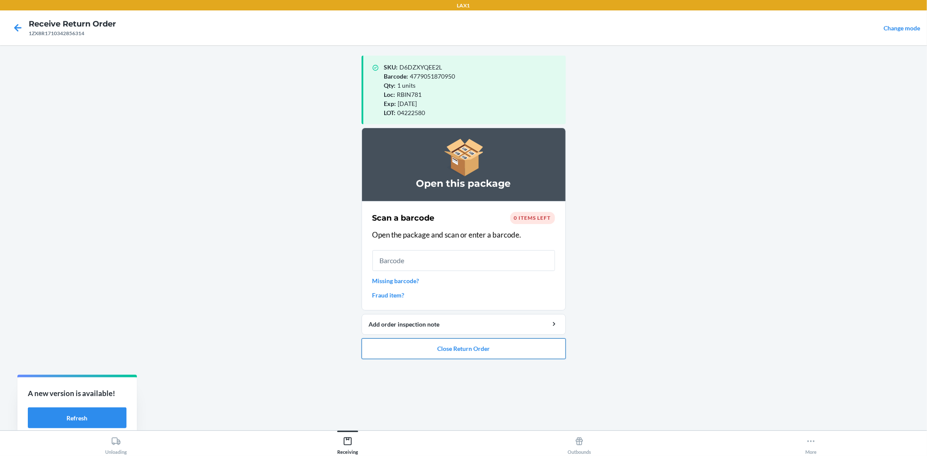
click at [516, 346] on button "Close Return Order" at bounding box center [463, 348] width 204 height 21
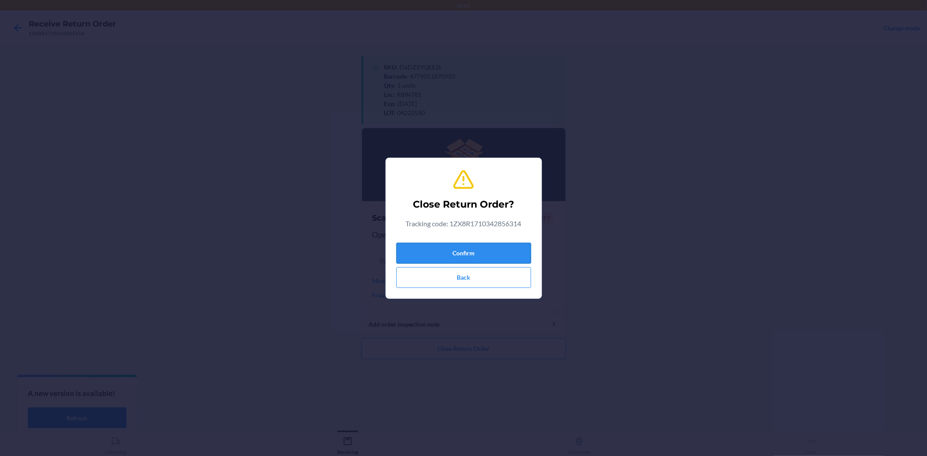
click at [465, 248] on button "Confirm" at bounding box center [463, 253] width 135 height 21
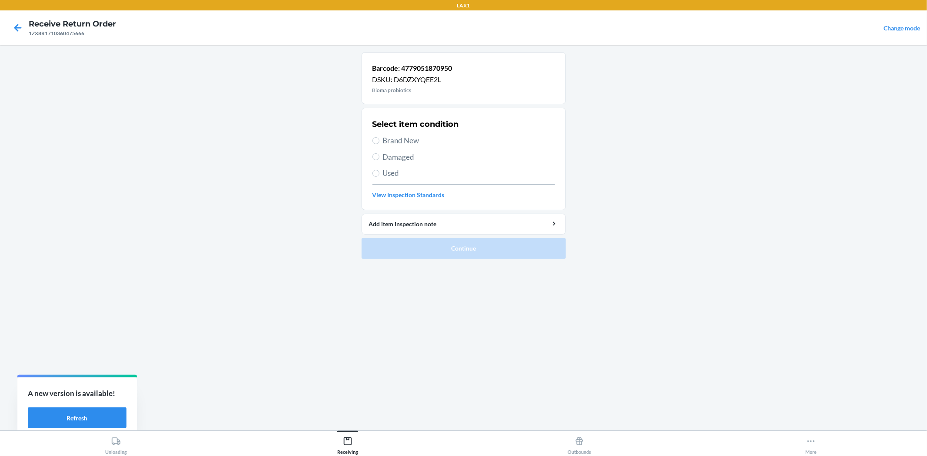
click at [393, 145] on span "Brand New" at bounding box center [469, 140] width 172 height 11
click at [379, 144] on input "Brand New" at bounding box center [375, 140] width 7 height 7
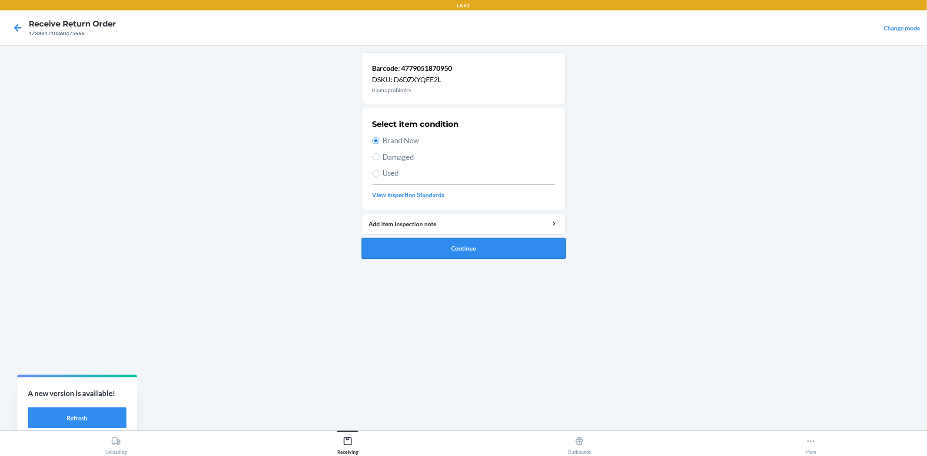
click at [449, 251] on button "Continue" at bounding box center [463, 248] width 204 height 21
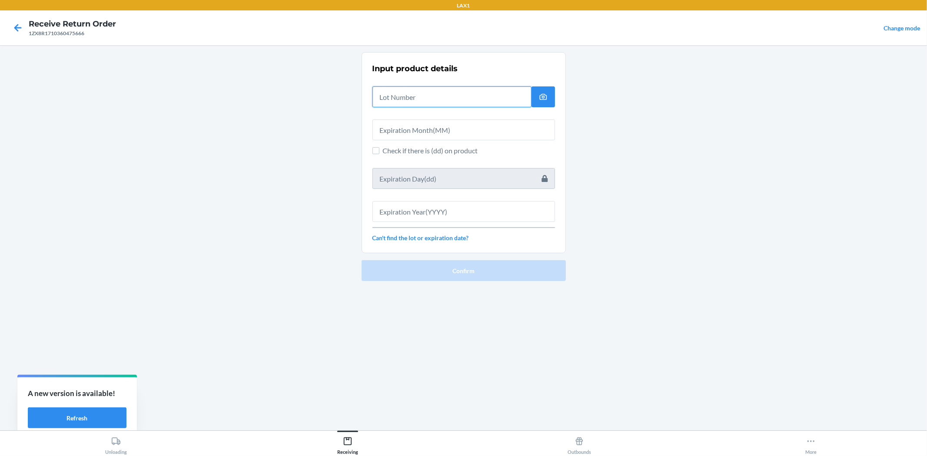
click at [402, 91] on input "text" at bounding box center [451, 96] width 159 height 21
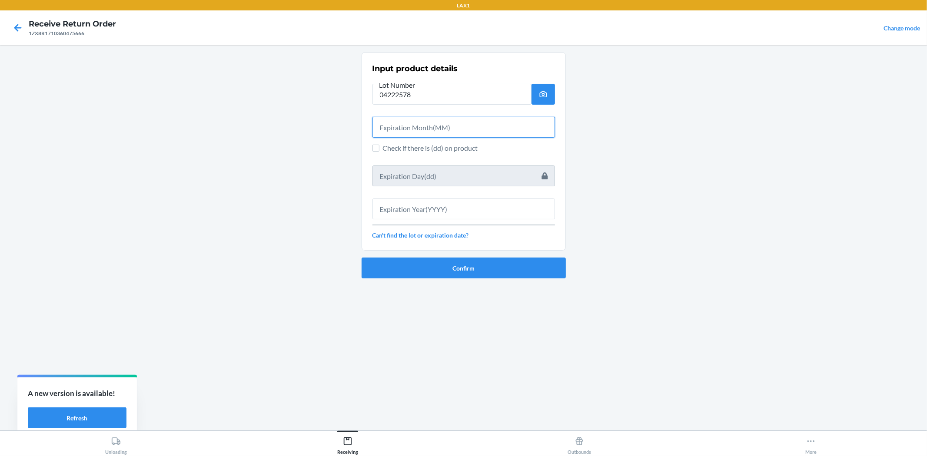
click at [420, 119] on input "text" at bounding box center [463, 127] width 182 height 21
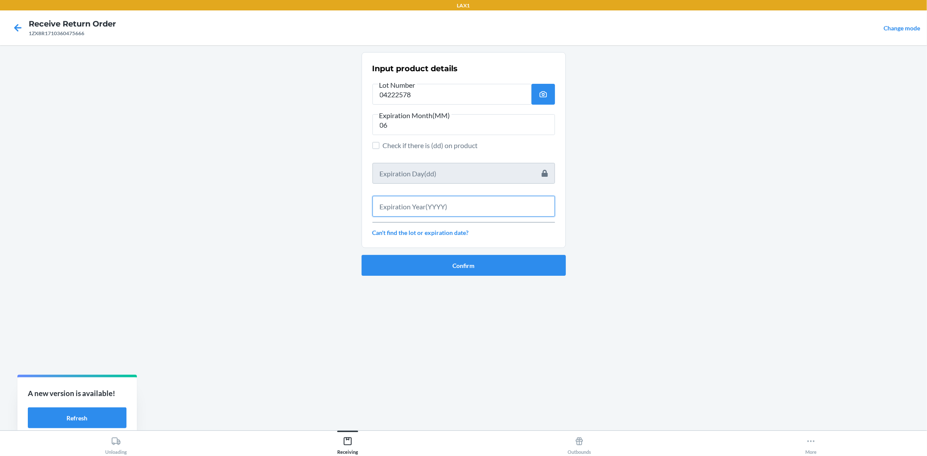
click at [465, 211] on input "text" at bounding box center [463, 206] width 182 height 21
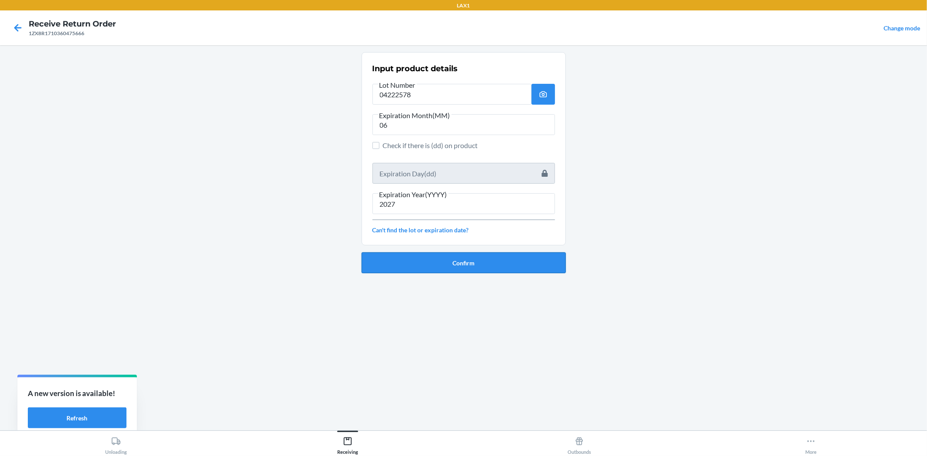
click at [500, 252] on button "Confirm" at bounding box center [463, 262] width 204 height 21
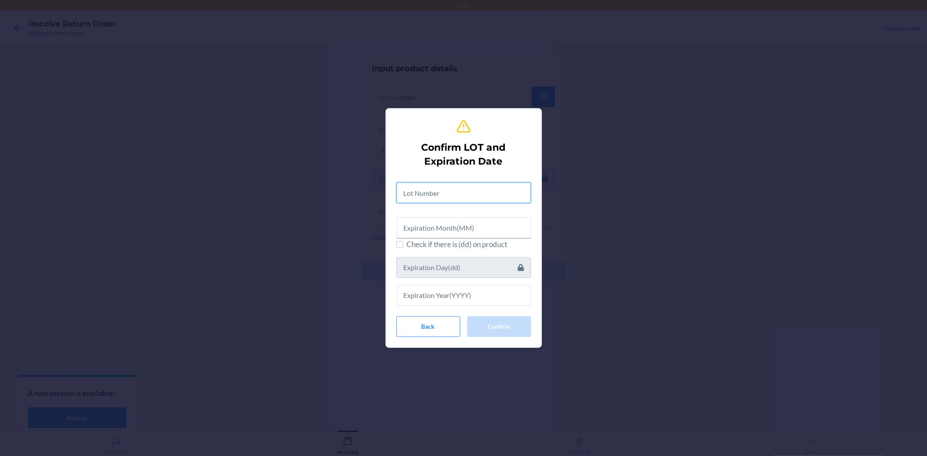
click at [483, 188] on input "text" at bounding box center [463, 192] width 135 height 21
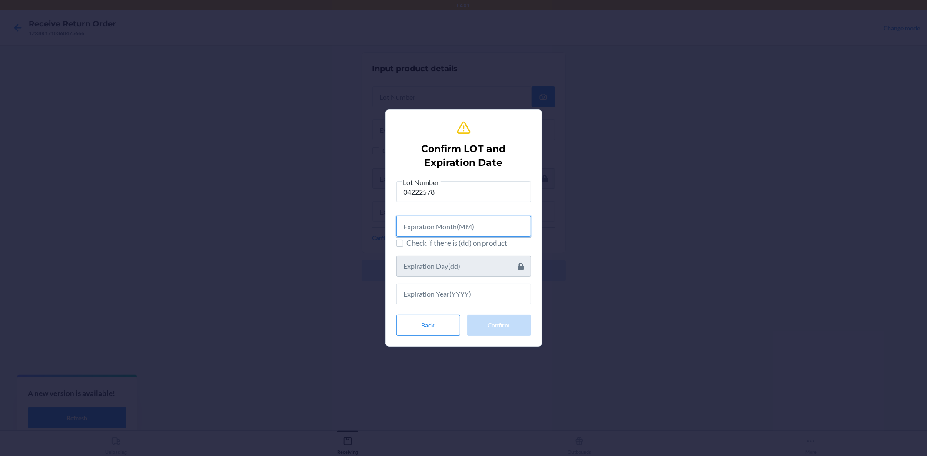
click at [488, 229] on input "text" at bounding box center [463, 226] width 135 height 21
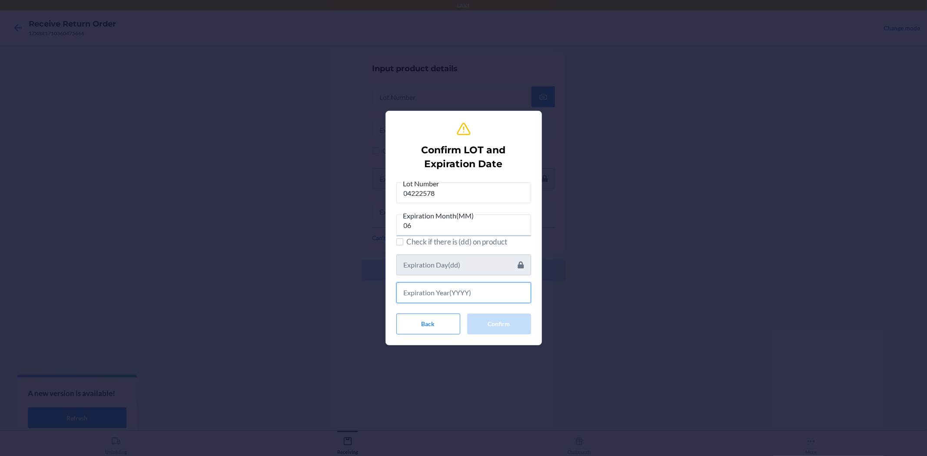
click at [465, 300] on input "text" at bounding box center [463, 292] width 135 height 21
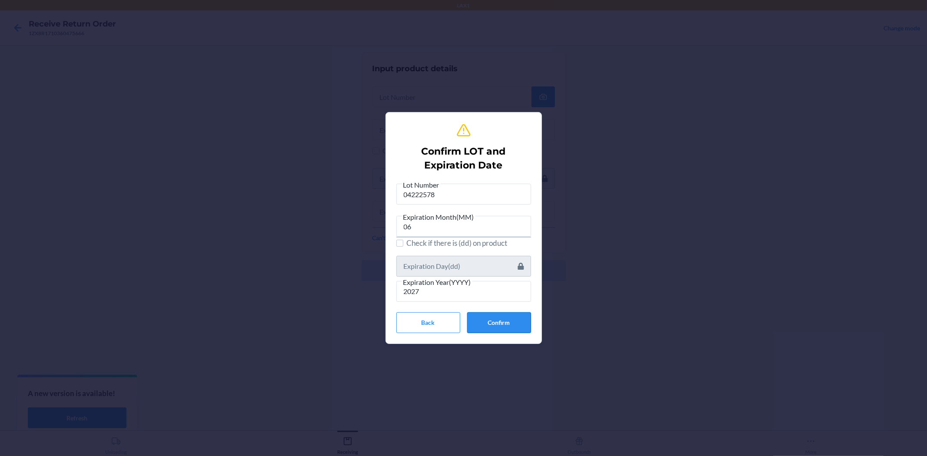
click at [492, 323] on button "Confirm" at bounding box center [499, 322] width 64 height 21
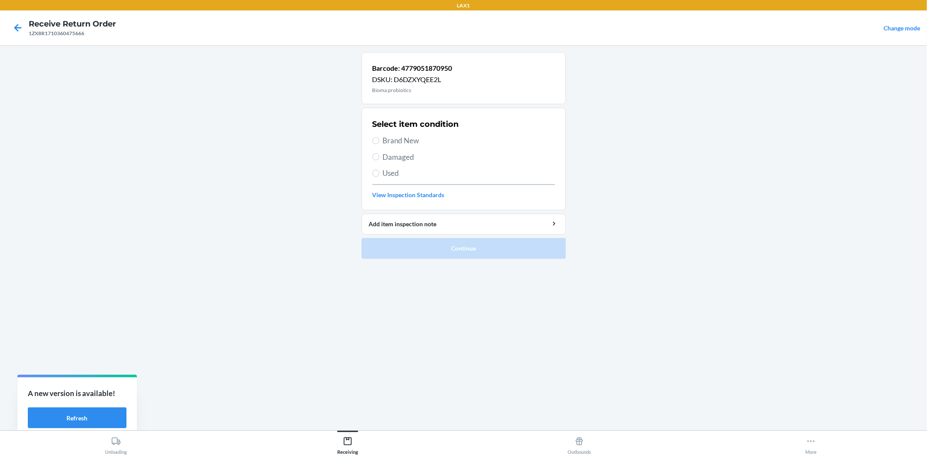
click at [402, 142] on span "Brand New" at bounding box center [469, 140] width 172 height 11
click at [379, 142] on input "Brand New" at bounding box center [375, 140] width 7 height 7
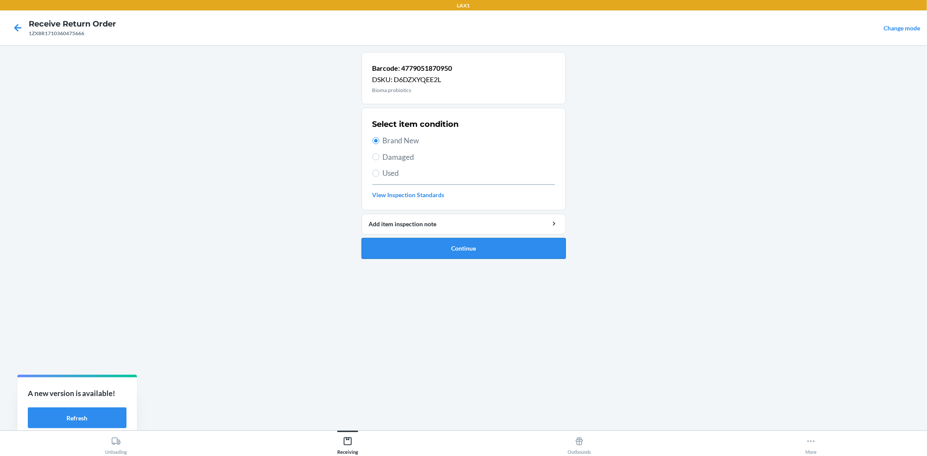
click at [476, 248] on button "Continue" at bounding box center [463, 248] width 204 height 21
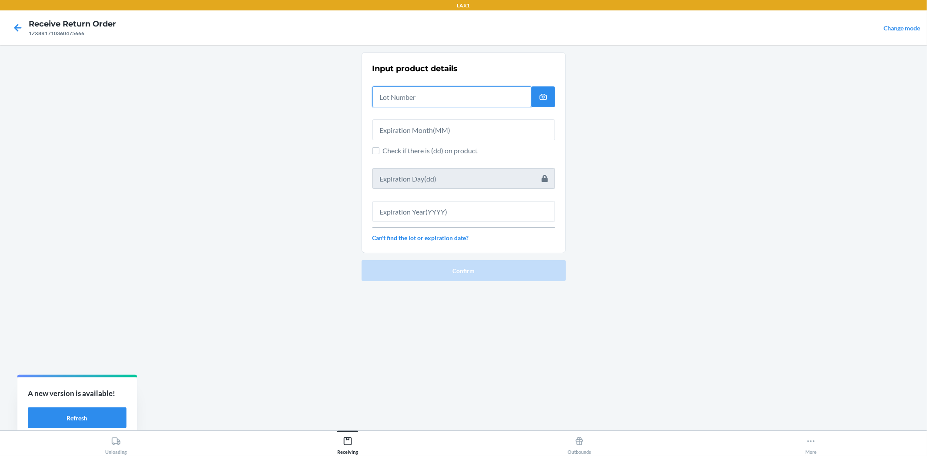
click at [451, 101] on input "text" at bounding box center [451, 96] width 159 height 21
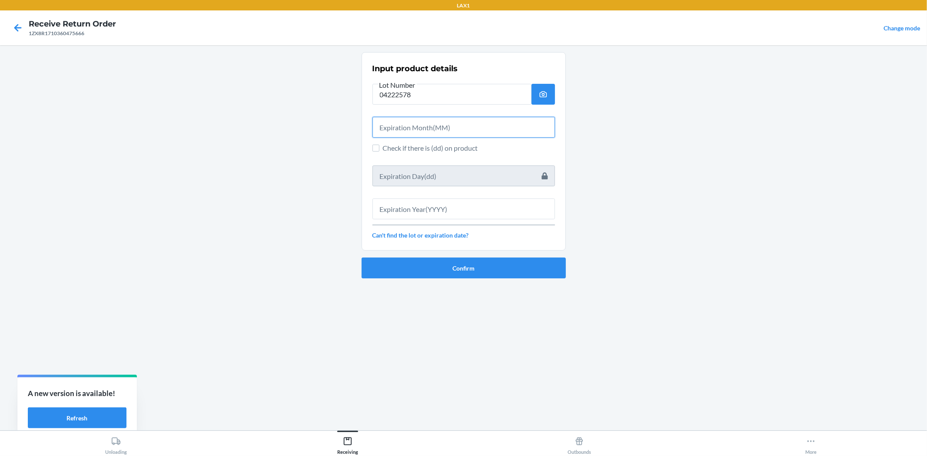
click at [431, 136] on input "text" at bounding box center [463, 127] width 182 height 21
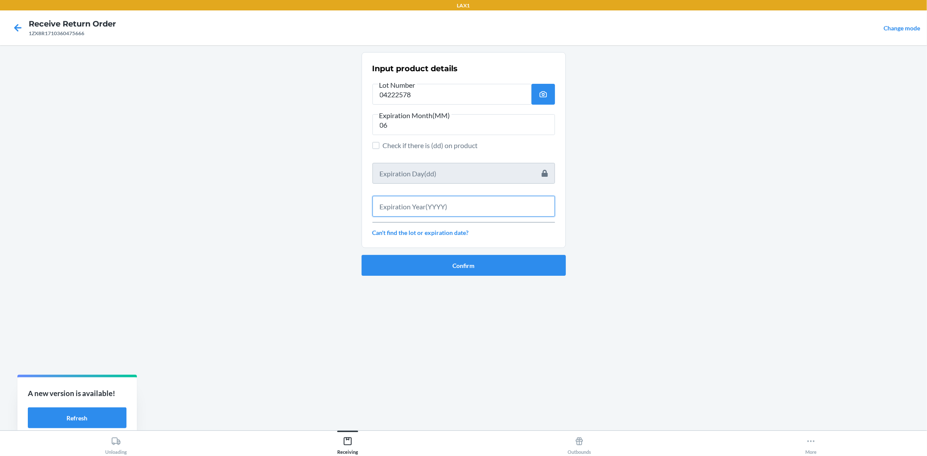
click at [453, 214] on input "text" at bounding box center [463, 206] width 182 height 21
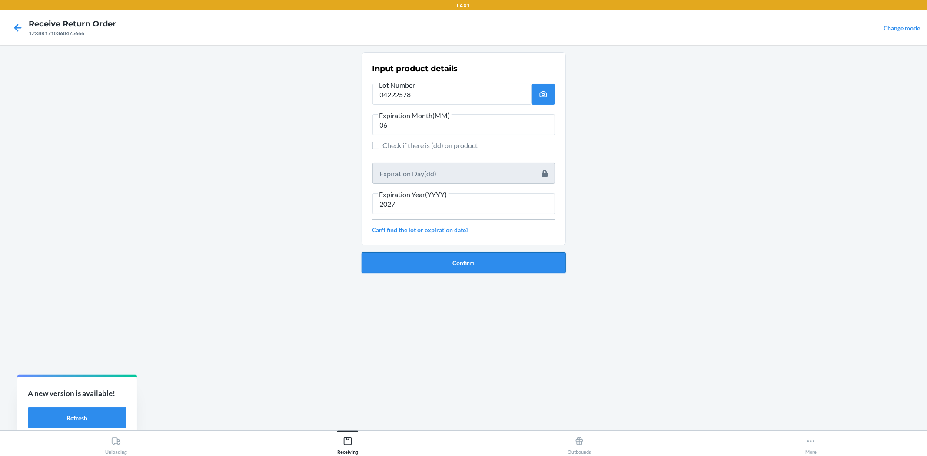
click at [422, 259] on button "Confirm" at bounding box center [463, 262] width 204 height 21
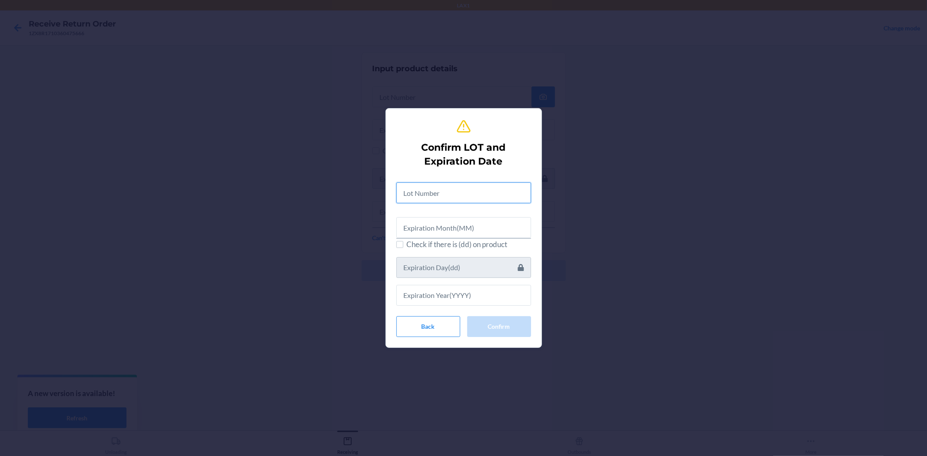
click at [419, 198] on input "text" at bounding box center [463, 192] width 135 height 21
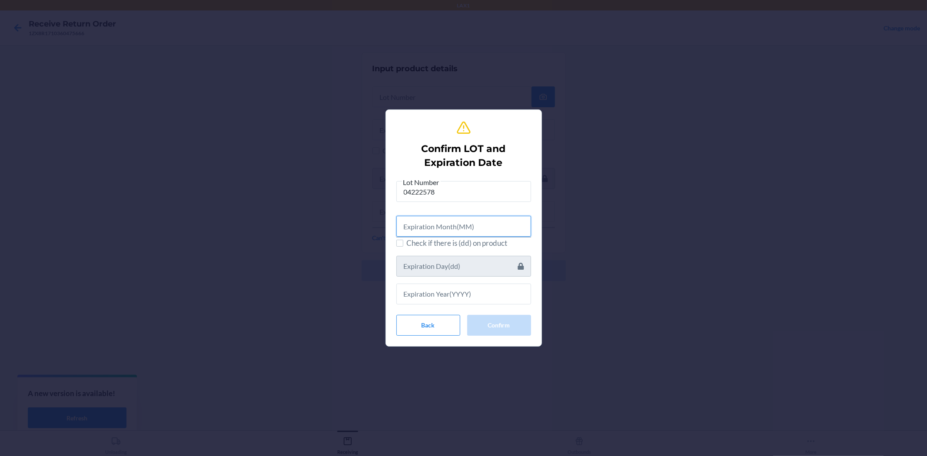
click at [429, 219] on input "text" at bounding box center [463, 226] width 135 height 21
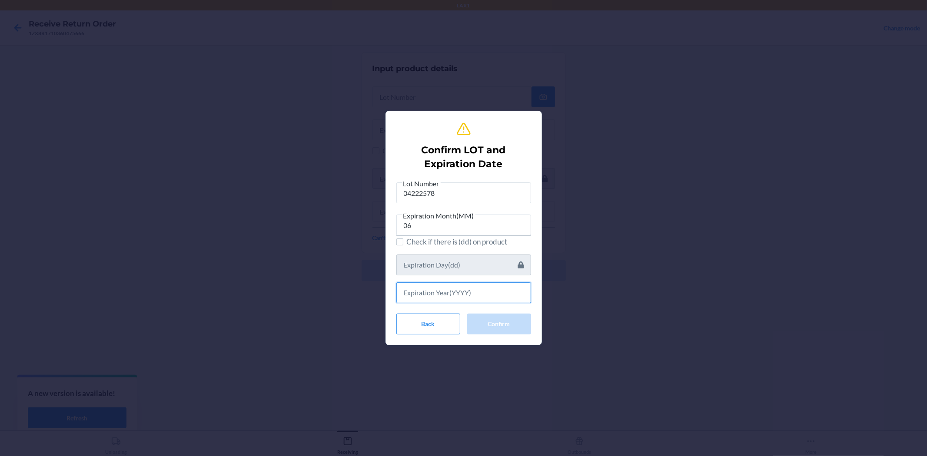
click at [450, 293] on input "text" at bounding box center [463, 292] width 135 height 21
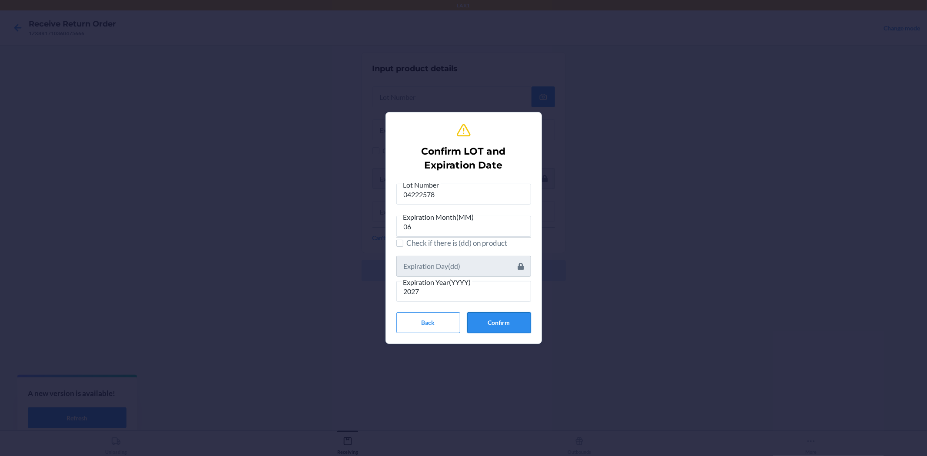
click at [517, 318] on button "Confirm" at bounding box center [499, 322] width 64 height 21
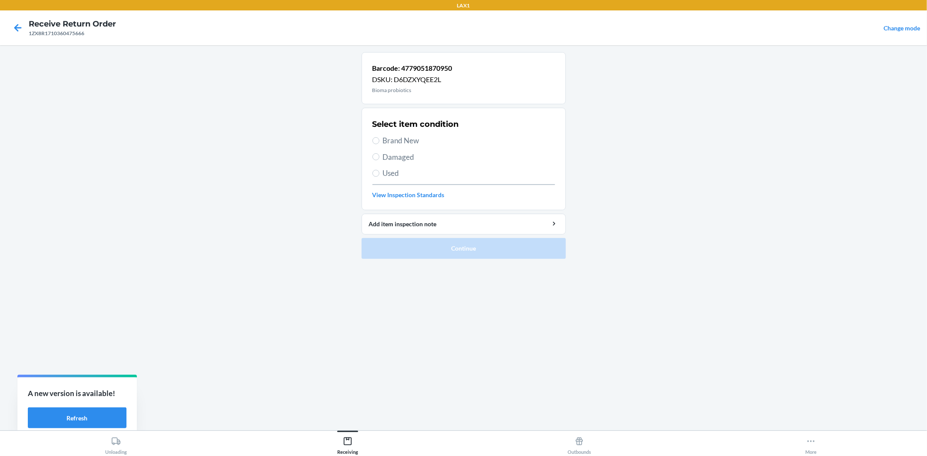
click at [414, 138] on span "Brand New" at bounding box center [469, 140] width 172 height 11
click at [379, 138] on input "Brand New" at bounding box center [375, 140] width 7 height 7
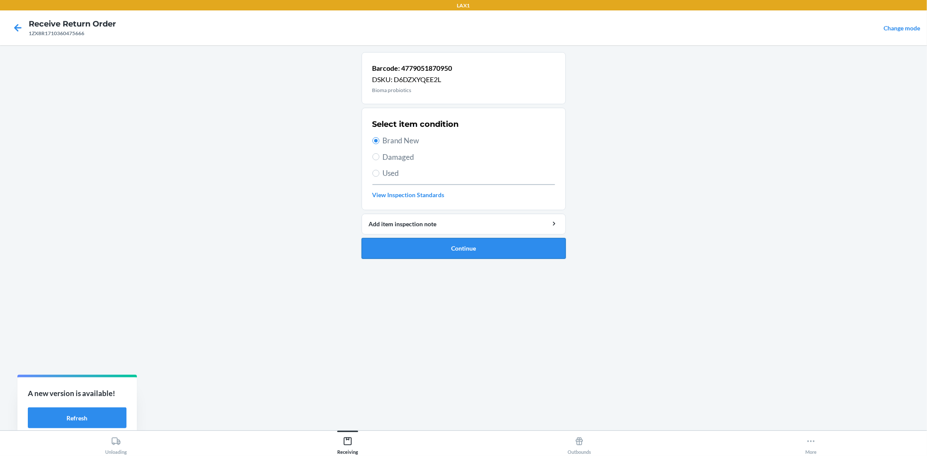
click at [458, 249] on button "Continue" at bounding box center [463, 248] width 204 height 21
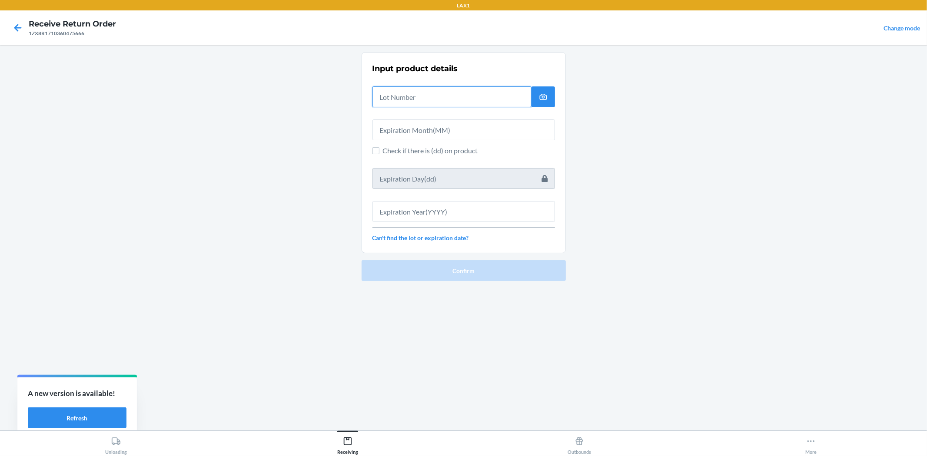
click at [416, 101] on input "text" at bounding box center [451, 96] width 159 height 21
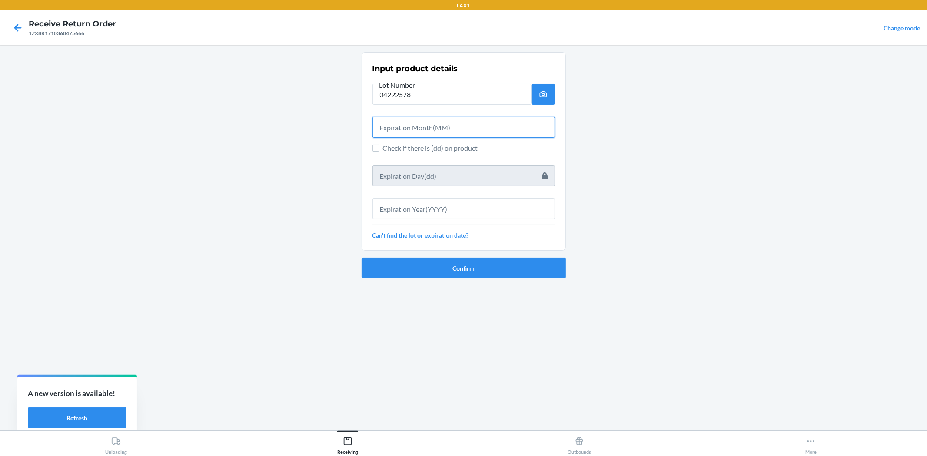
click at [430, 124] on input "text" at bounding box center [463, 127] width 182 height 21
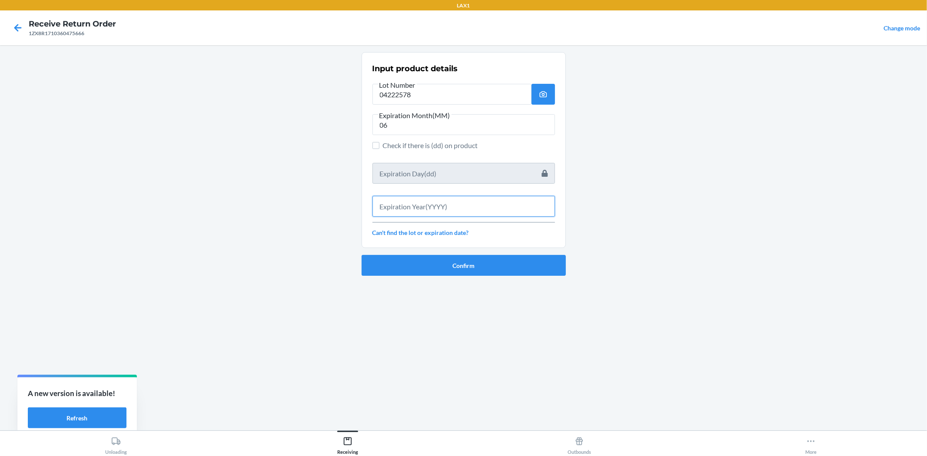
click at [445, 208] on input "text" at bounding box center [463, 206] width 182 height 21
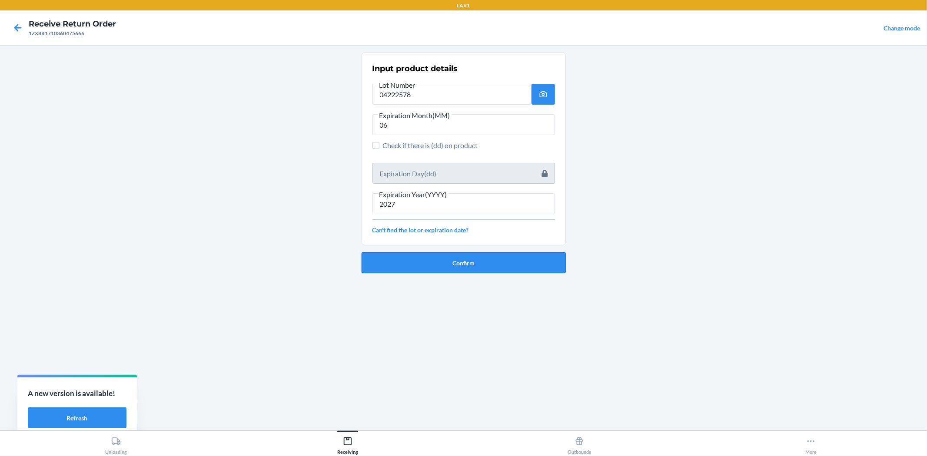
click at [494, 261] on button "Confirm" at bounding box center [463, 262] width 204 height 21
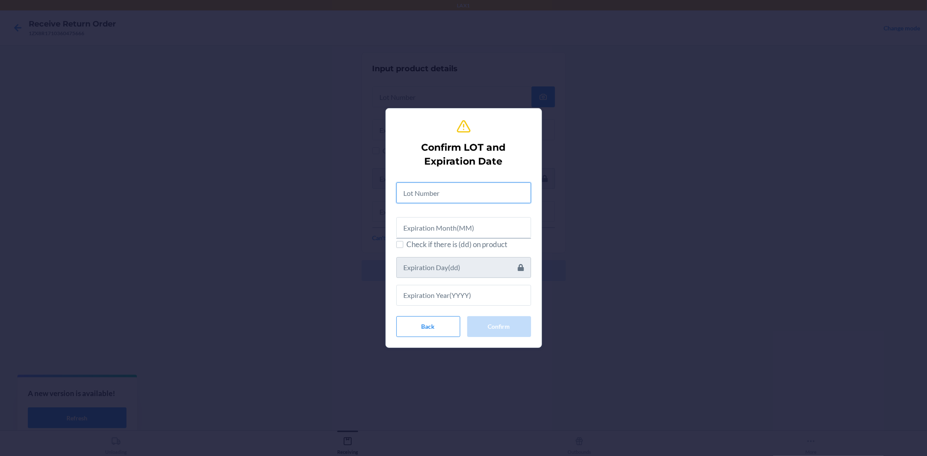
click at [431, 190] on input "text" at bounding box center [463, 192] width 135 height 21
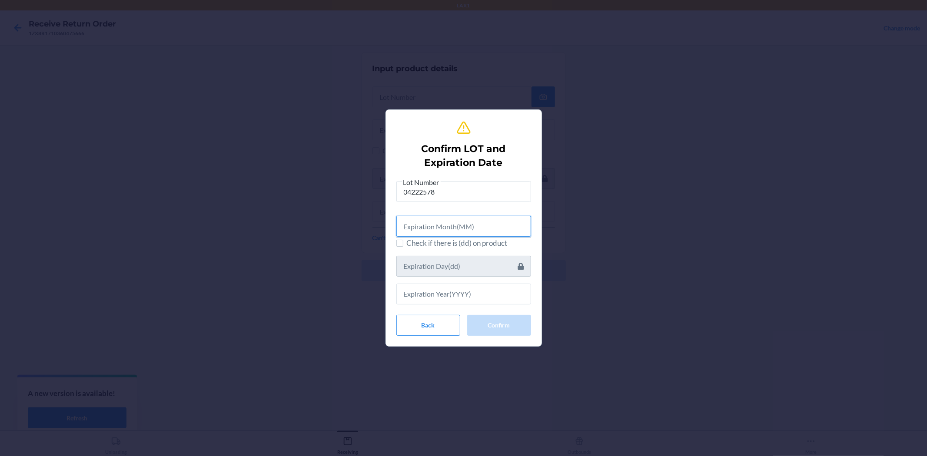
click at [449, 222] on input "text" at bounding box center [463, 226] width 135 height 21
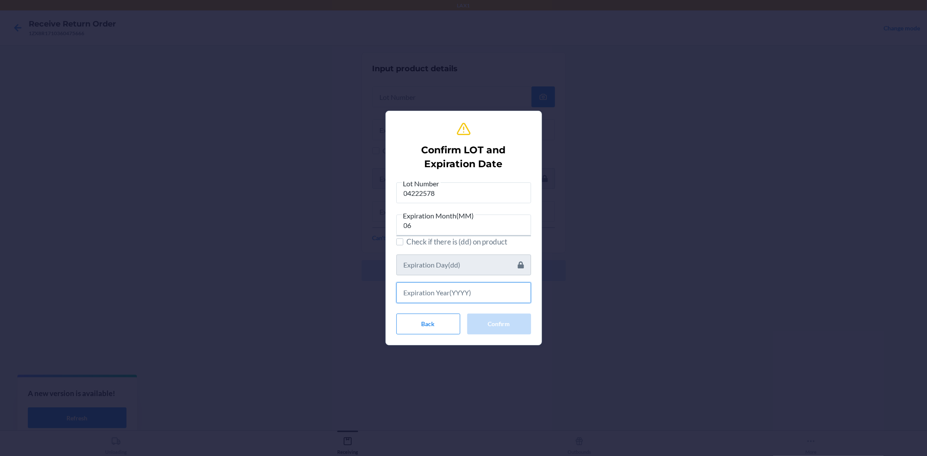
click at [441, 289] on input "text" at bounding box center [463, 292] width 135 height 21
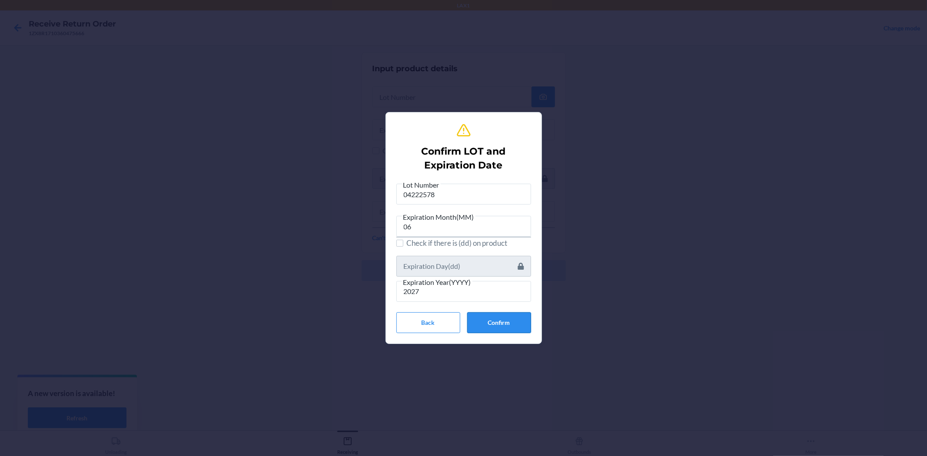
click at [492, 321] on button "Confirm" at bounding box center [499, 322] width 64 height 21
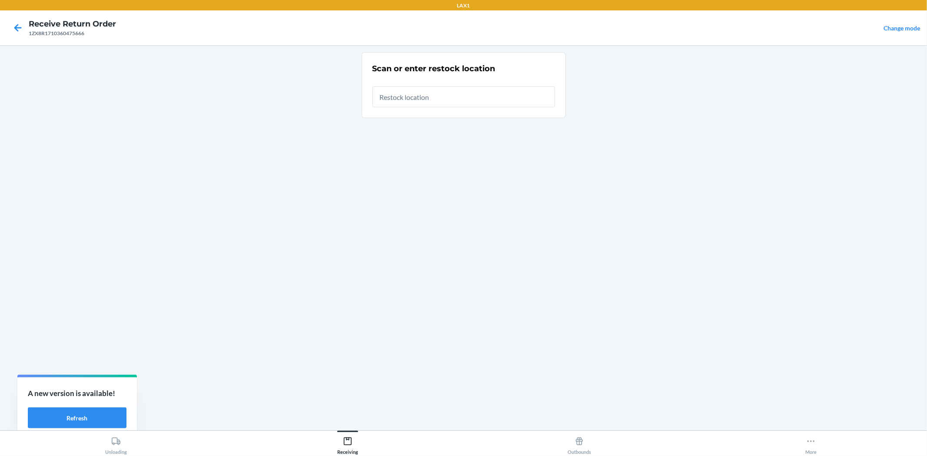
click at [457, 101] on input "text" at bounding box center [463, 96] width 182 height 21
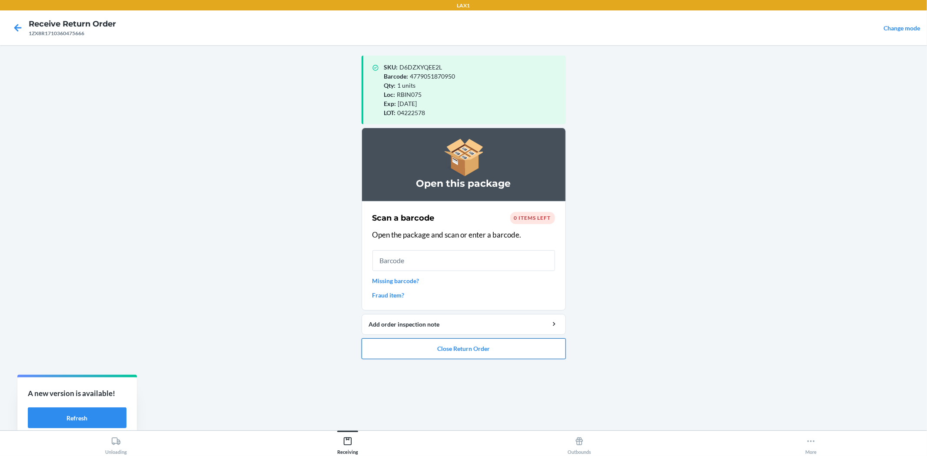
drag, startPoint x: 475, startPoint y: 350, endPoint x: 472, endPoint y: 345, distance: 5.4
click at [472, 345] on button "Close Return Order" at bounding box center [463, 348] width 204 height 21
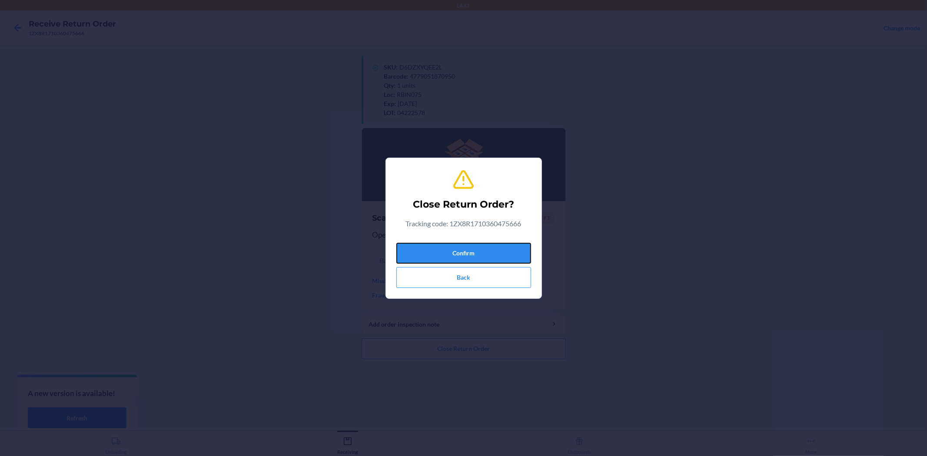
drag, startPoint x: 426, startPoint y: 248, endPoint x: 417, endPoint y: 239, distance: 12.3
click at [426, 248] on button "Confirm" at bounding box center [463, 253] width 135 height 21
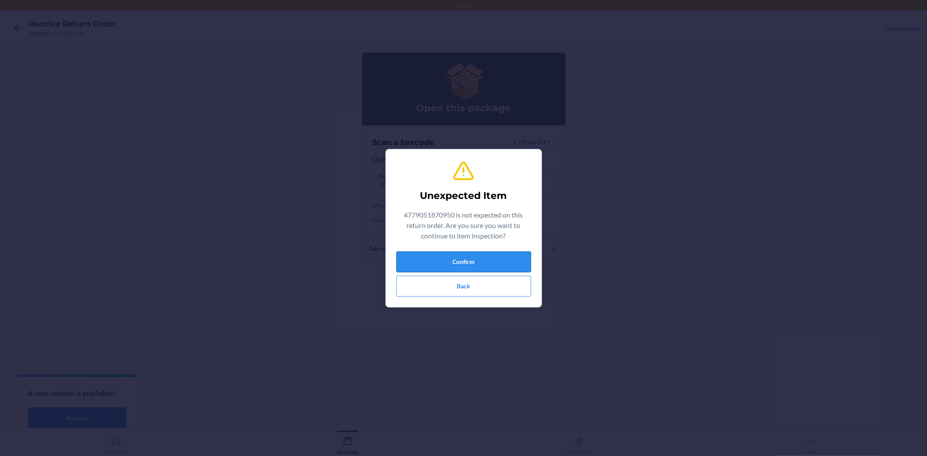
click at [449, 262] on button "Confirm" at bounding box center [463, 262] width 135 height 21
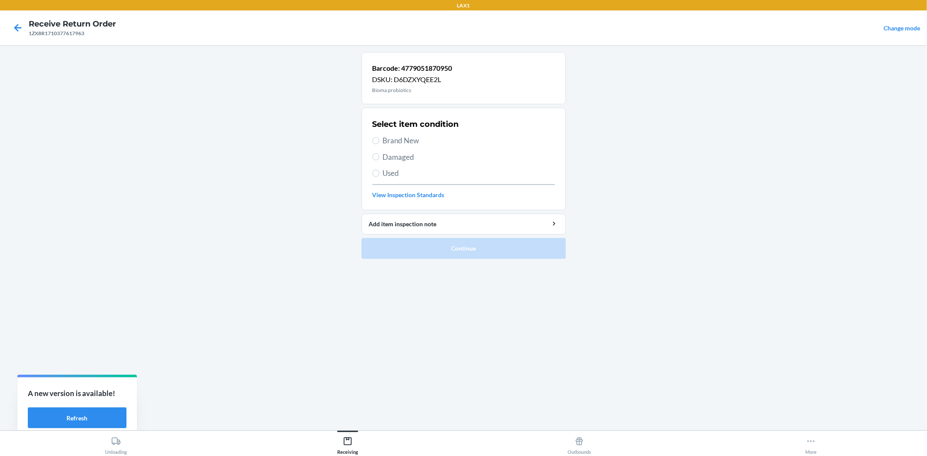
click at [383, 142] on span "Brand New" at bounding box center [469, 140] width 172 height 11
click at [379, 142] on input "Brand New" at bounding box center [375, 140] width 7 height 7
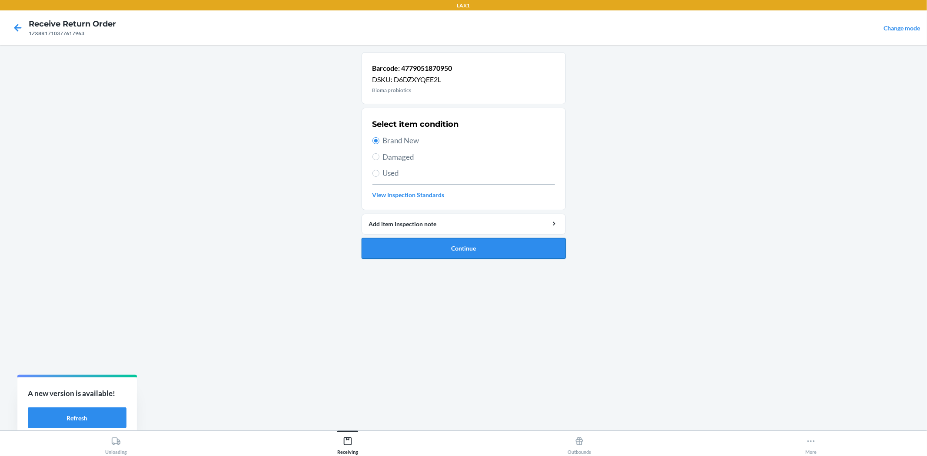
click at [447, 246] on button "Continue" at bounding box center [463, 248] width 204 height 21
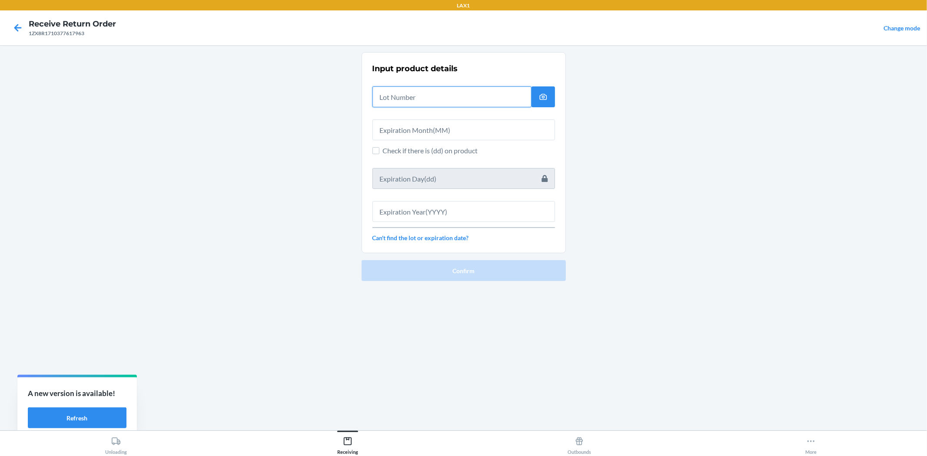
click at [413, 102] on input "text" at bounding box center [451, 96] width 159 height 21
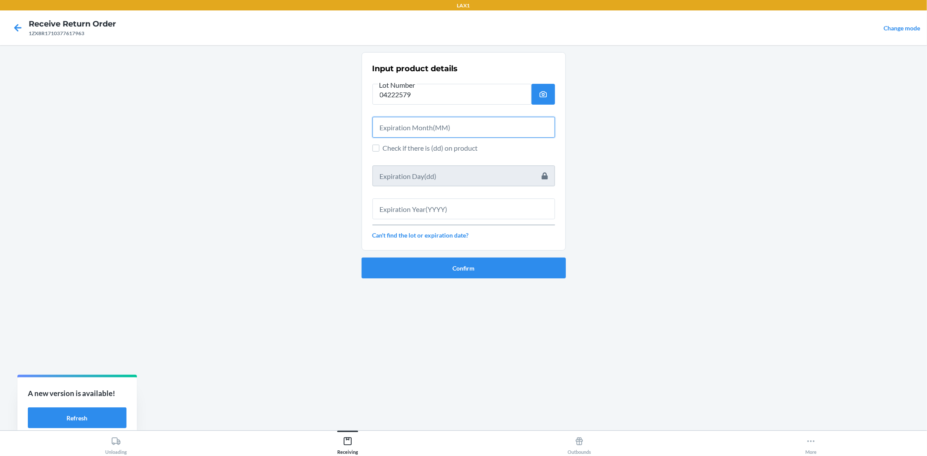
click at [431, 126] on input "text" at bounding box center [463, 127] width 182 height 21
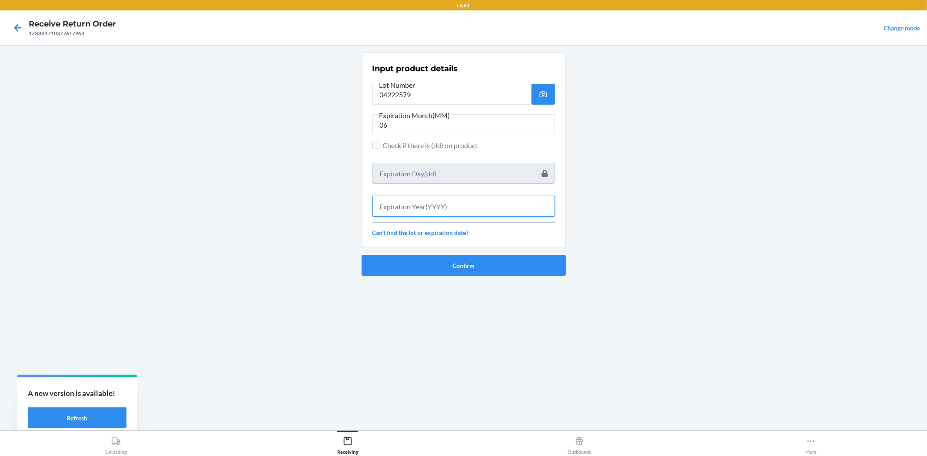
click at [454, 205] on input "text" at bounding box center [463, 206] width 182 height 21
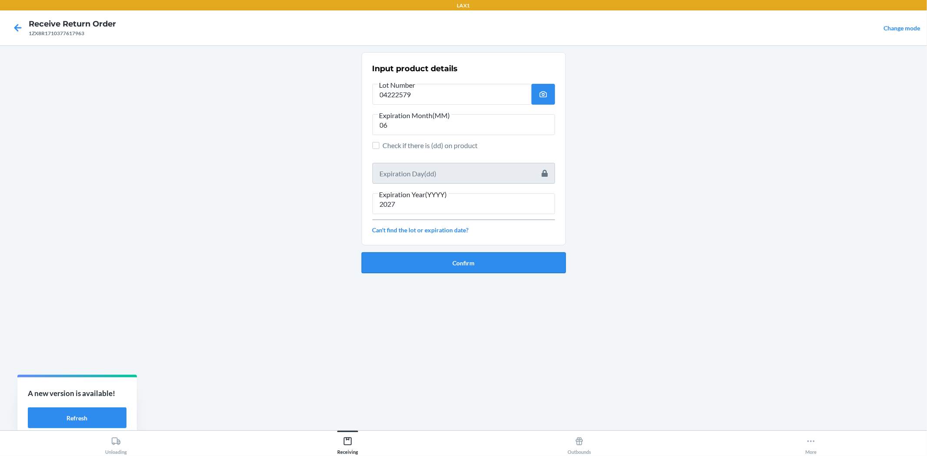
click at [448, 263] on button "Confirm" at bounding box center [463, 262] width 204 height 21
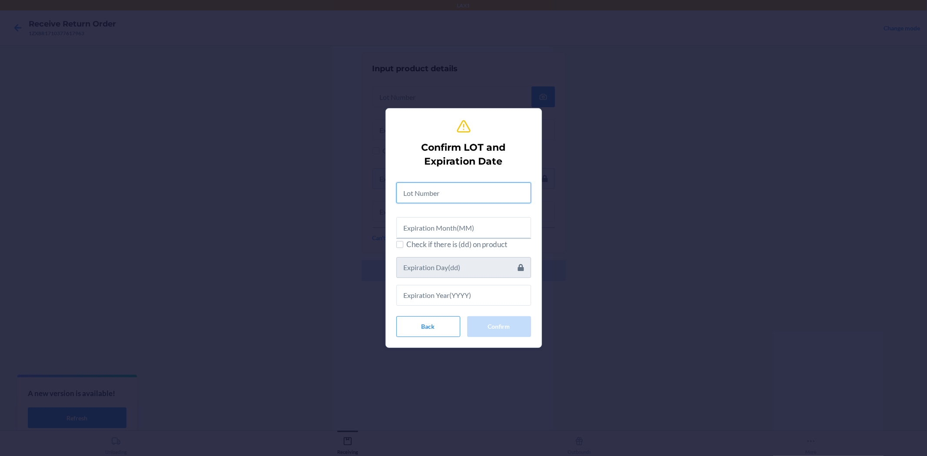
click at [421, 185] on input "text" at bounding box center [463, 192] width 135 height 21
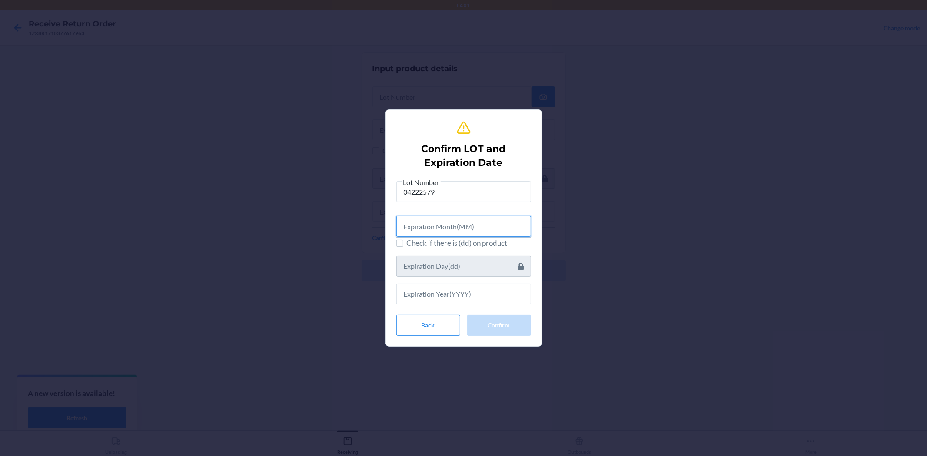
click at [471, 228] on input "text" at bounding box center [463, 226] width 135 height 21
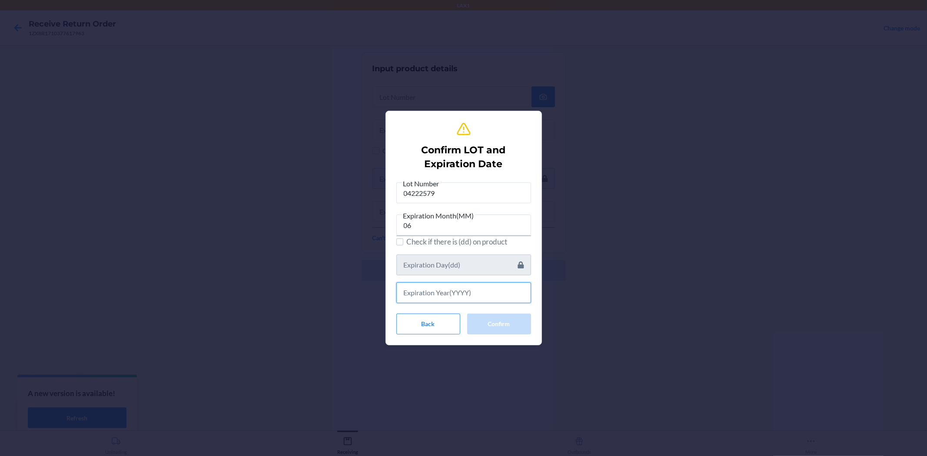
click at [480, 296] on input "text" at bounding box center [463, 292] width 135 height 21
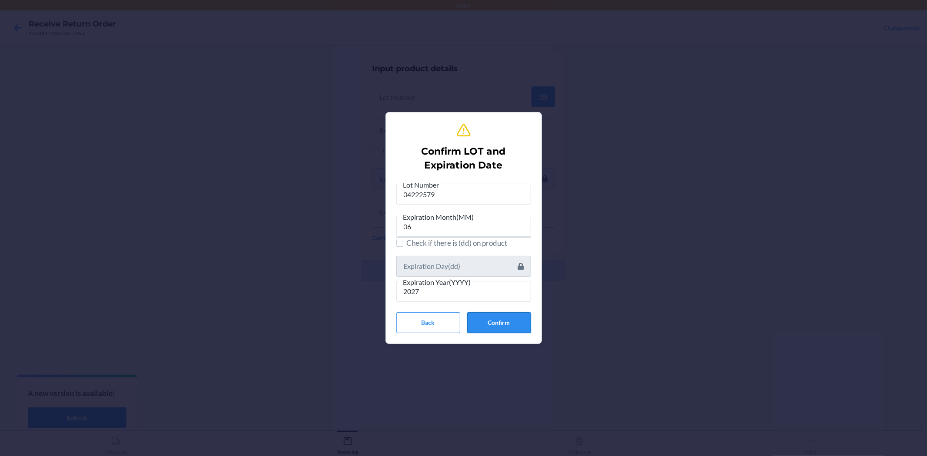
click at [506, 322] on button "Confirm" at bounding box center [499, 322] width 64 height 21
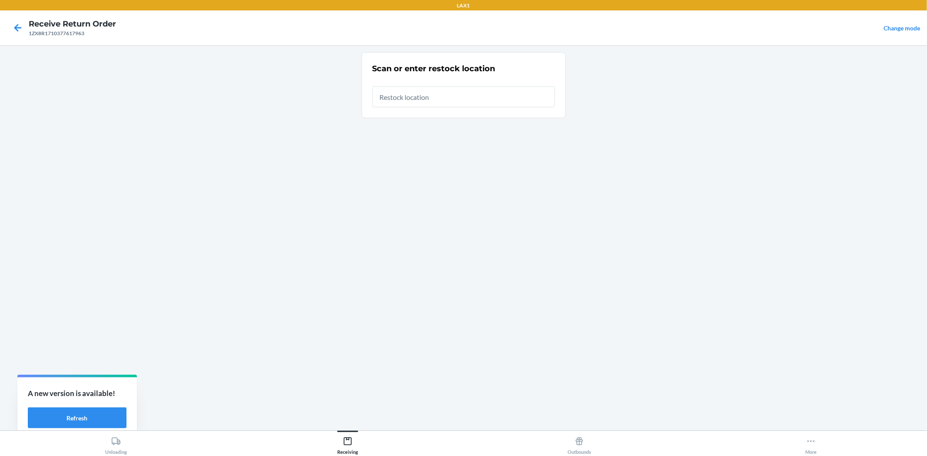
click at [436, 99] on input "text" at bounding box center [463, 96] width 182 height 21
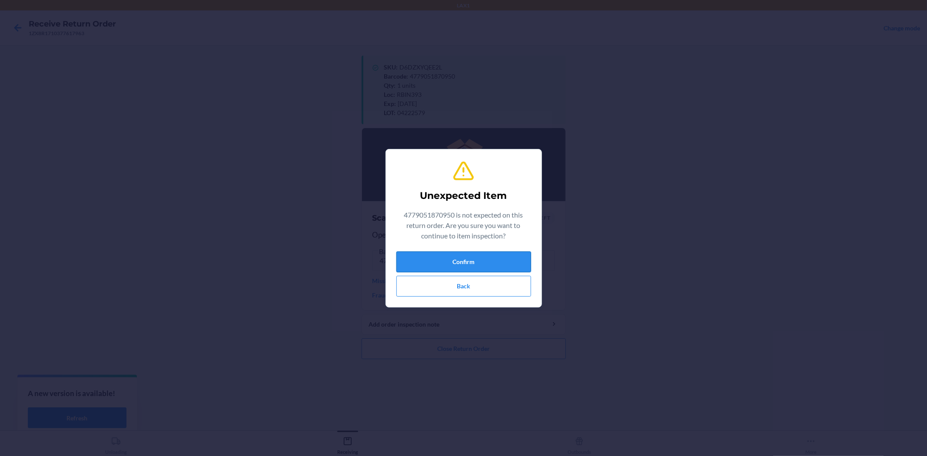
click at [449, 256] on button "Confirm" at bounding box center [463, 262] width 135 height 21
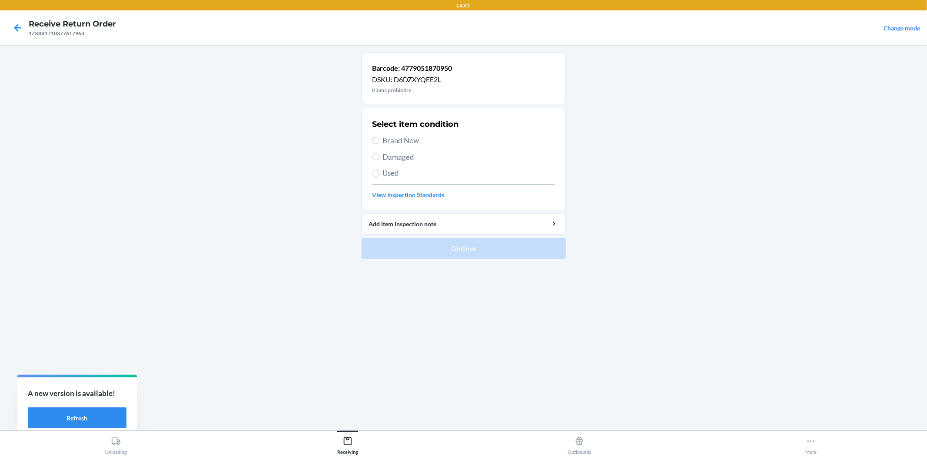
click at [403, 160] on span "Damaged" at bounding box center [469, 157] width 172 height 11
click at [379, 160] on input "Damaged" at bounding box center [375, 156] width 7 height 7
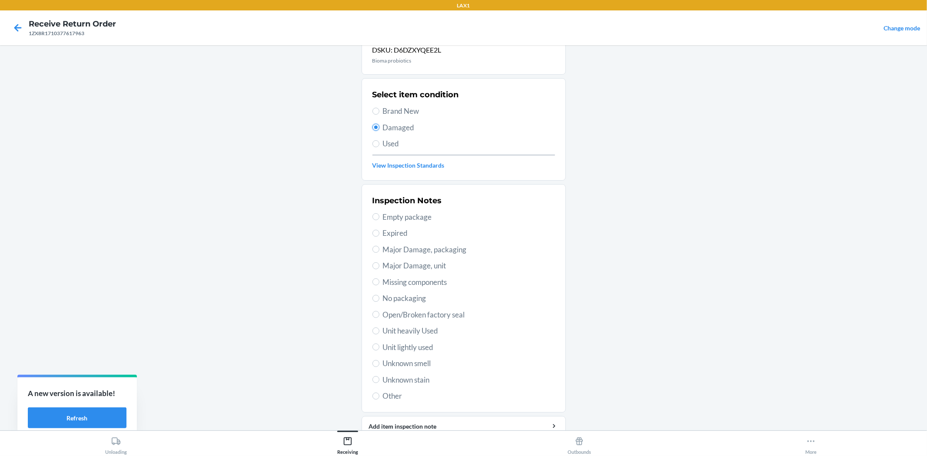
scroll to position [67, 0]
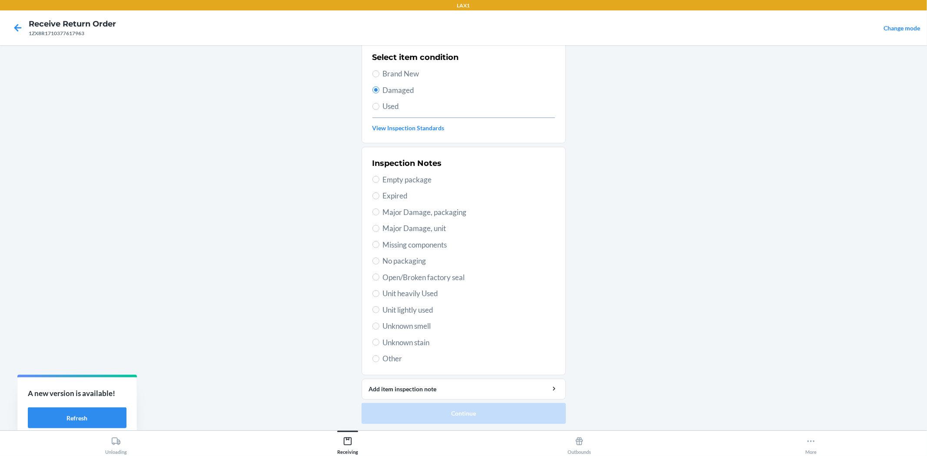
click at [403, 211] on span "Major Damage, packaging" at bounding box center [469, 212] width 172 height 11
click at [379, 211] on input "Major Damage, packaging" at bounding box center [375, 212] width 7 height 7
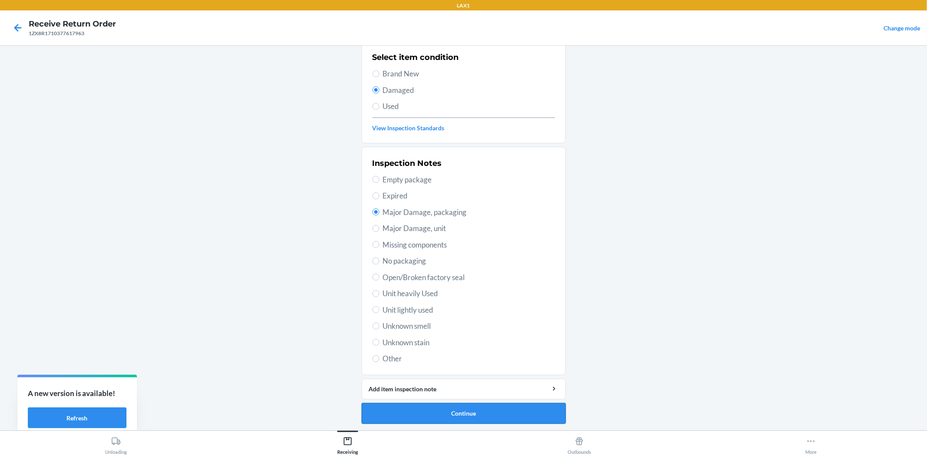
click at [452, 411] on button "Continue" at bounding box center [463, 413] width 204 height 21
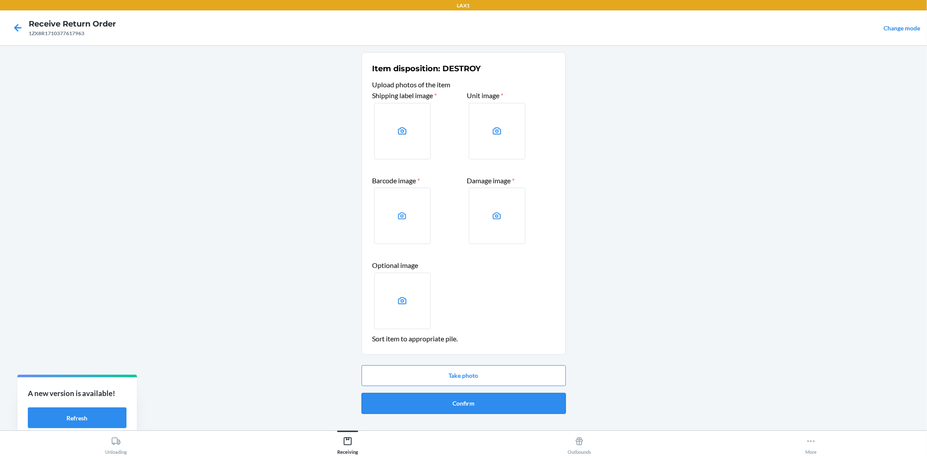
click at [480, 408] on button "Confirm" at bounding box center [463, 403] width 204 height 21
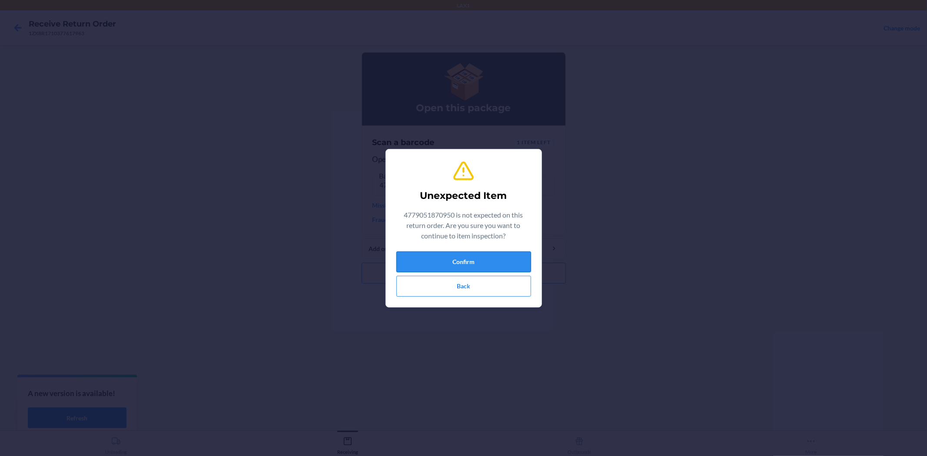
click at [493, 269] on button "Confirm" at bounding box center [463, 262] width 135 height 21
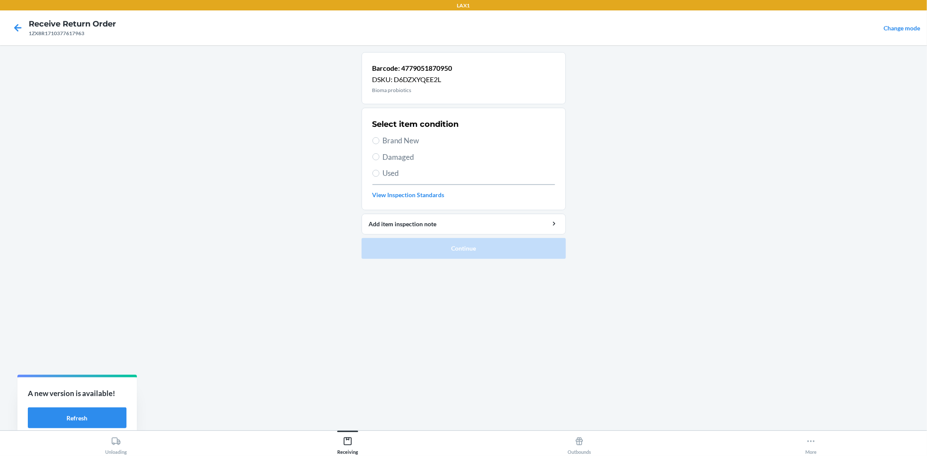
click at [403, 161] on span "Damaged" at bounding box center [469, 157] width 172 height 11
click at [379, 160] on input "Damaged" at bounding box center [375, 156] width 7 height 7
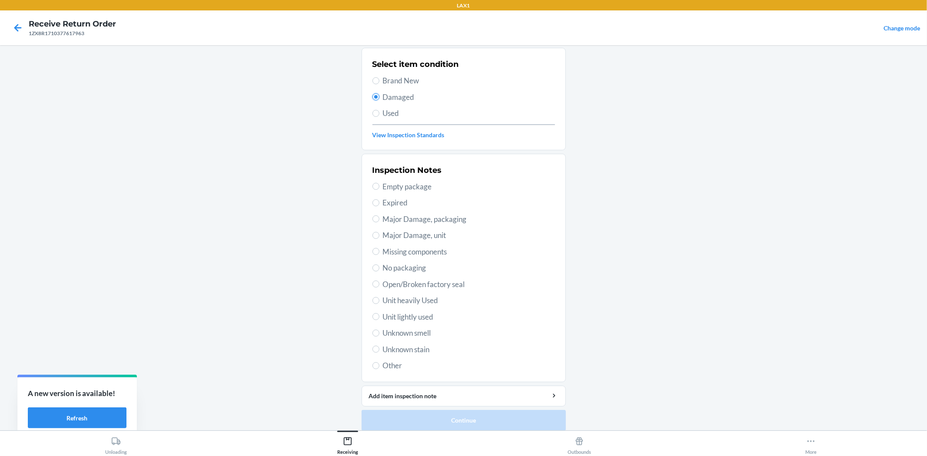
scroll to position [67, 0]
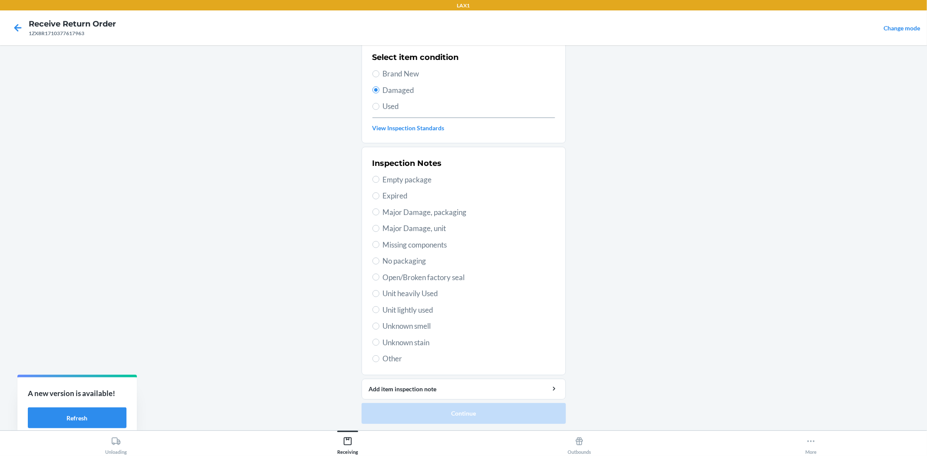
click at [452, 279] on span "Open/Broken factory seal" at bounding box center [469, 277] width 172 height 11
click at [379, 279] on input "Open/Broken factory seal" at bounding box center [375, 277] width 7 height 7
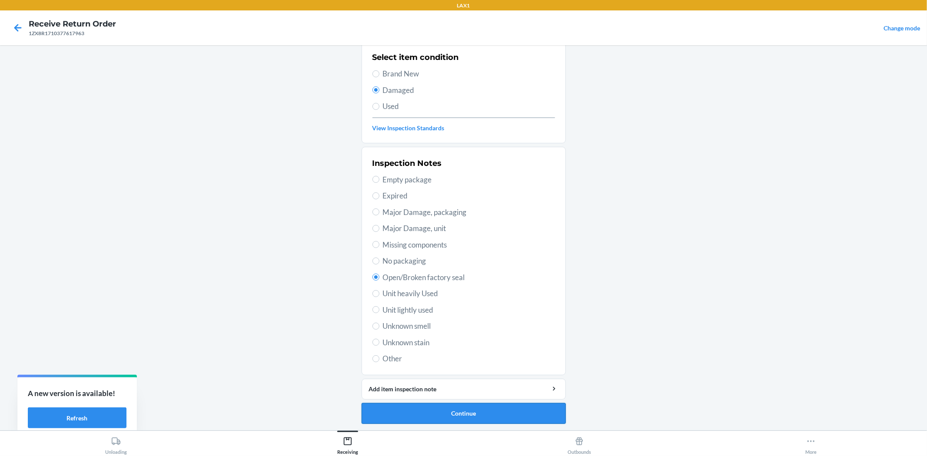
click at [484, 415] on button "Continue" at bounding box center [463, 413] width 204 height 21
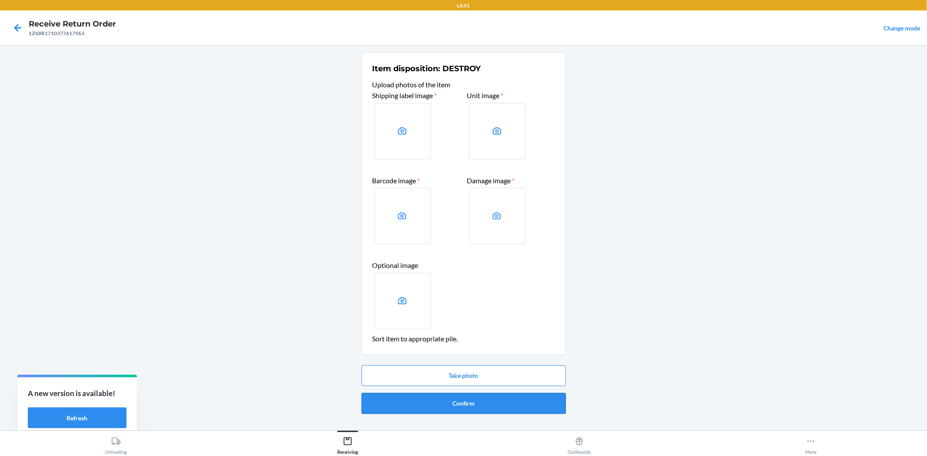
click at [477, 397] on button "Confirm" at bounding box center [463, 403] width 204 height 21
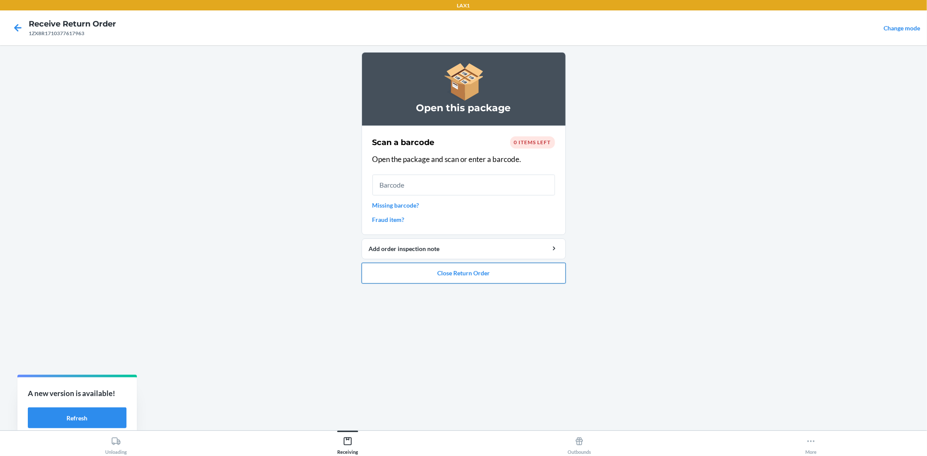
click at [461, 275] on button "Close Return Order" at bounding box center [463, 273] width 204 height 21
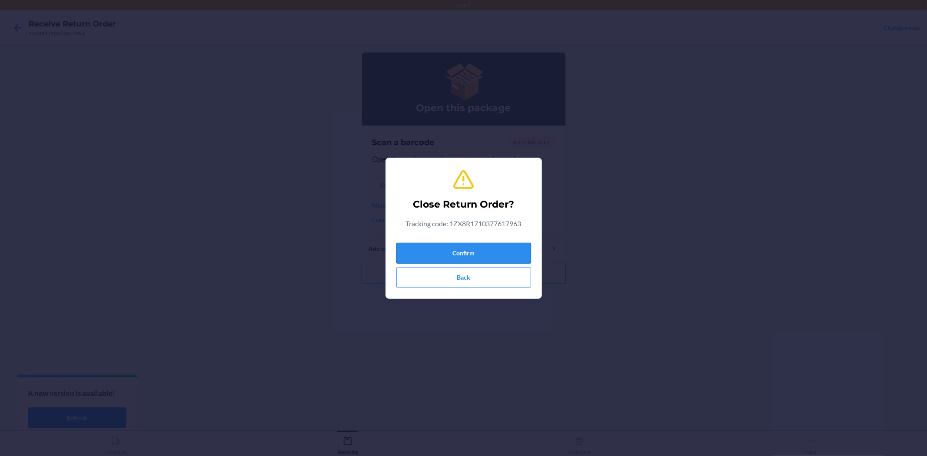
click at [490, 253] on button "Confirm" at bounding box center [463, 253] width 135 height 21
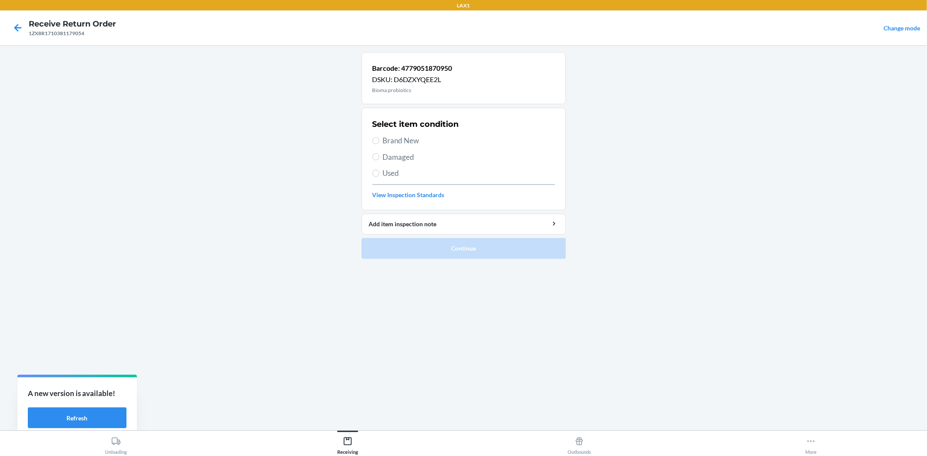
click at [407, 135] on span "Brand New" at bounding box center [469, 140] width 172 height 11
click at [379, 137] on input "Brand New" at bounding box center [375, 140] width 7 height 7
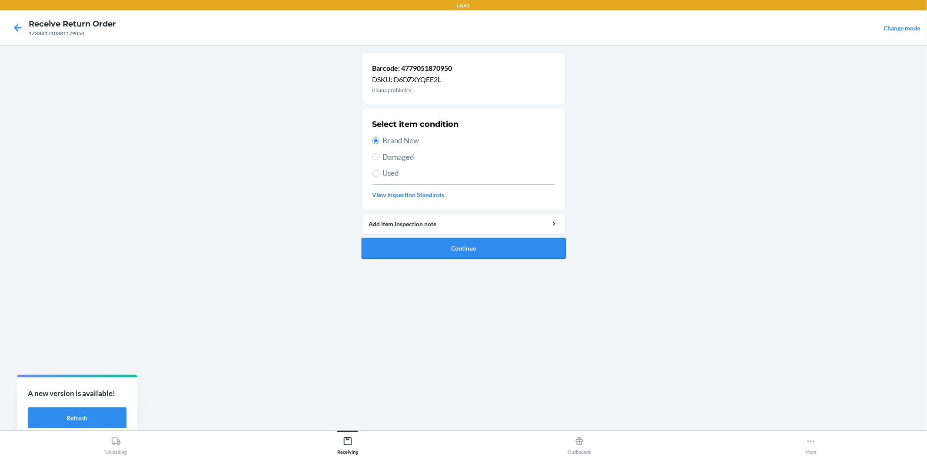
click at [464, 254] on button "Continue" at bounding box center [463, 248] width 204 height 21
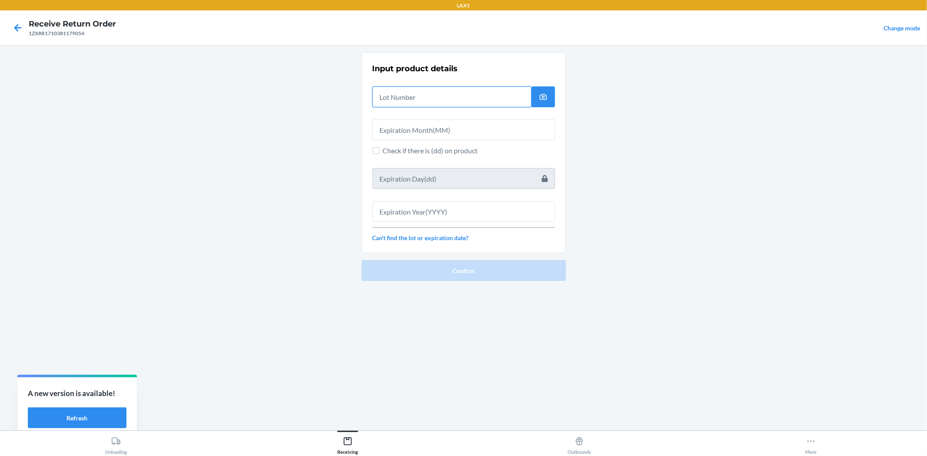
click at [407, 98] on input "text" at bounding box center [451, 96] width 159 height 21
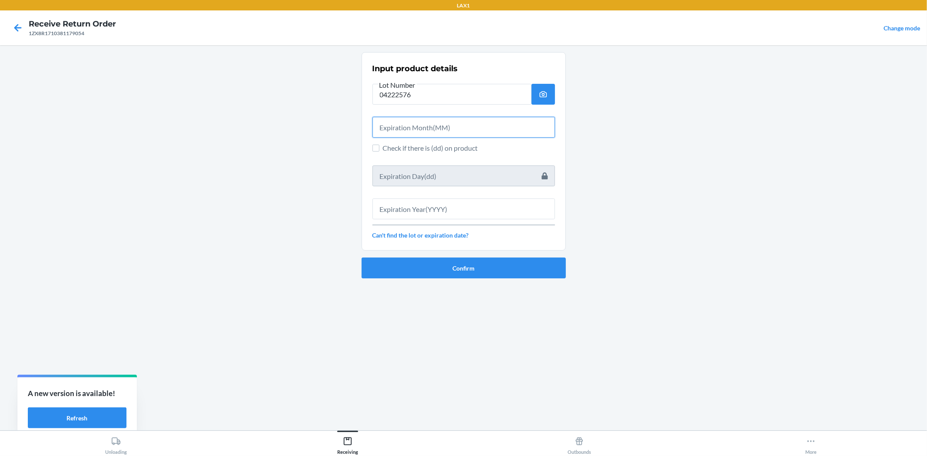
click at [439, 130] on input "text" at bounding box center [463, 127] width 182 height 21
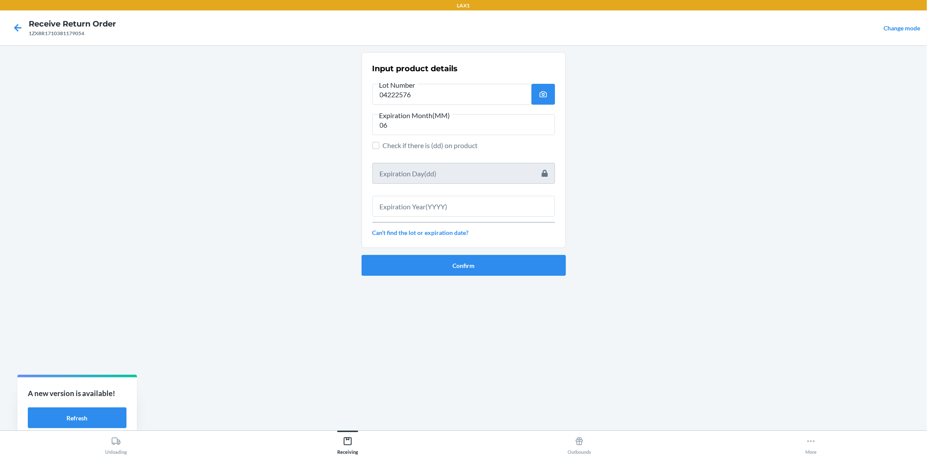
click at [424, 193] on div at bounding box center [463, 203] width 182 height 28
click at [441, 215] on input "text" at bounding box center [463, 206] width 182 height 21
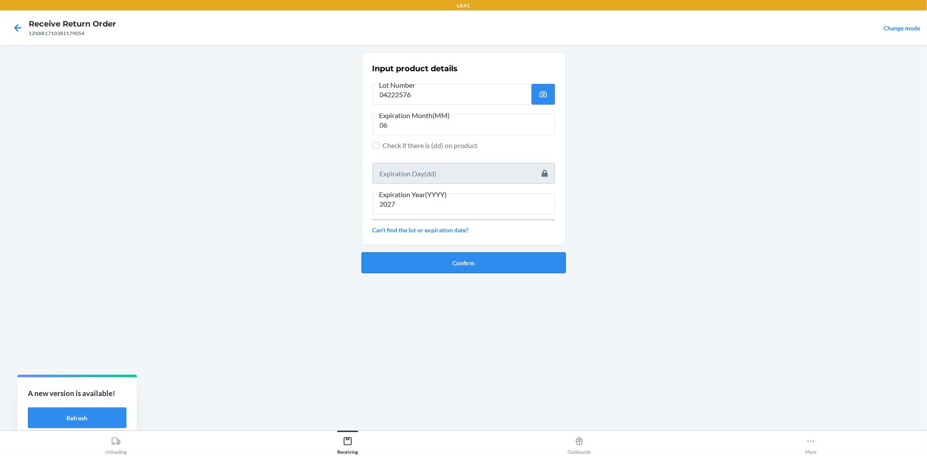
click at [454, 266] on button "Confirm" at bounding box center [463, 262] width 204 height 21
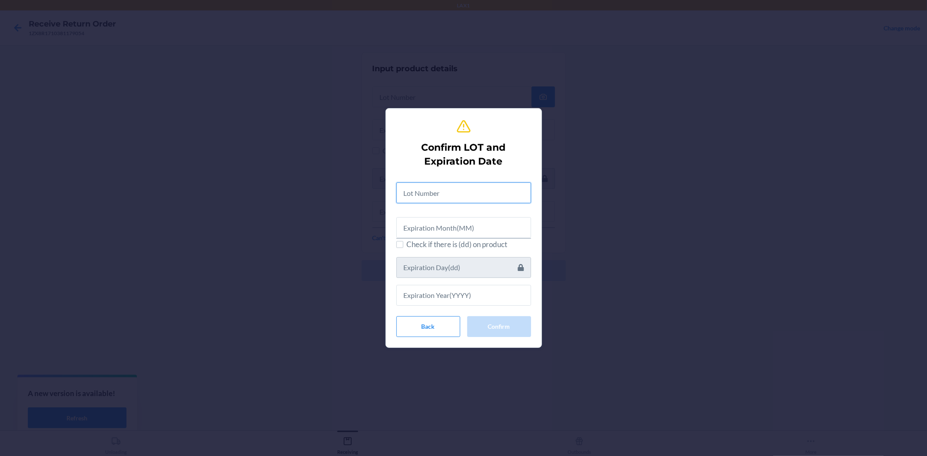
click at [402, 192] on input "text" at bounding box center [463, 192] width 135 height 21
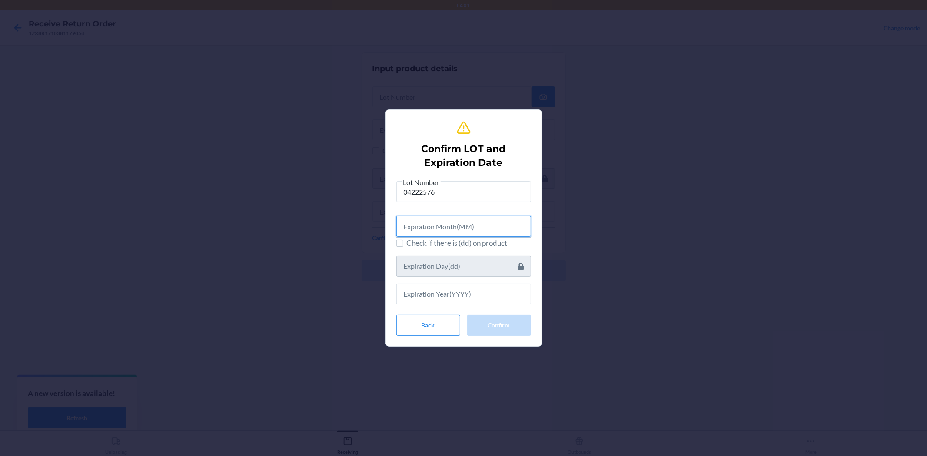
click at [413, 229] on input "text" at bounding box center [463, 226] width 135 height 21
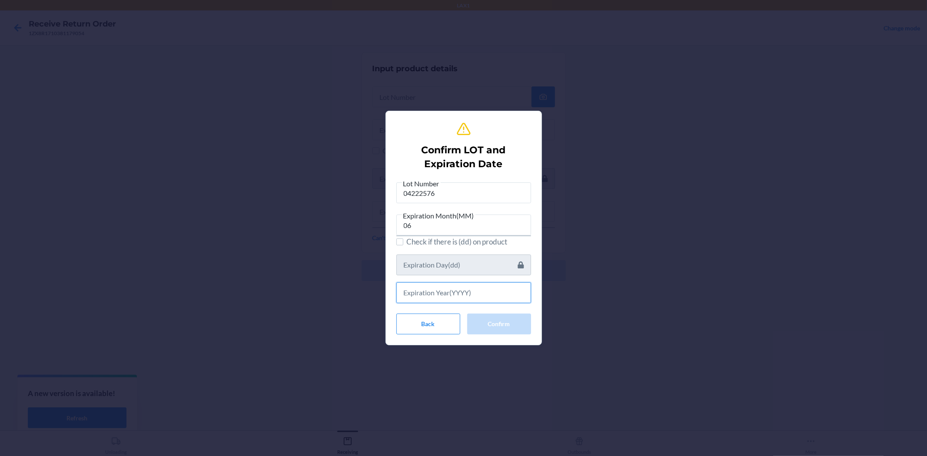
click at [441, 297] on input "text" at bounding box center [463, 292] width 135 height 21
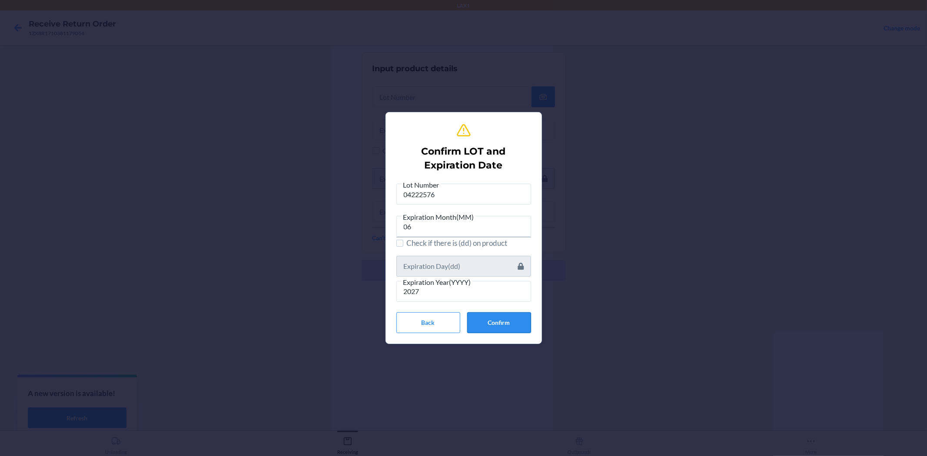
click at [494, 319] on button "Confirm" at bounding box center [499, 322] width 64 height 21
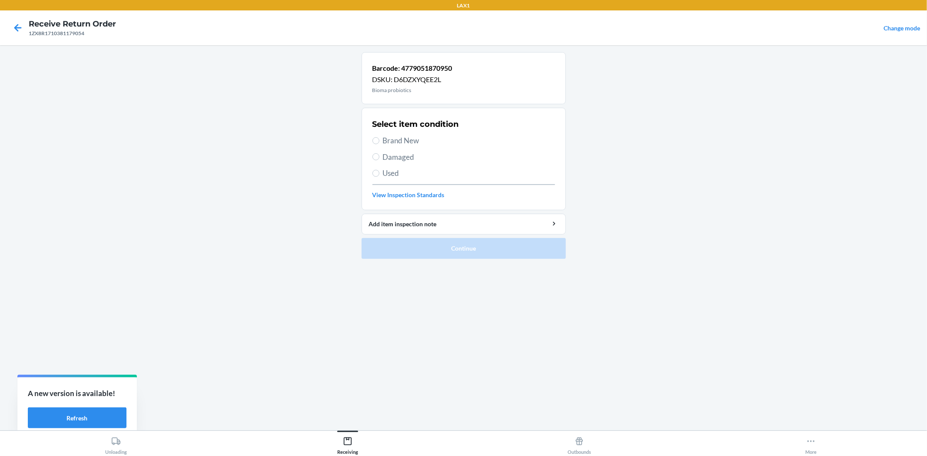
click at [405, 140] on span "Brand New" at bounding box center [469, 140] width 172 height 11
click at [379, 140] on input "Brand New" at bounding box center [375, 140] width 7 height 7
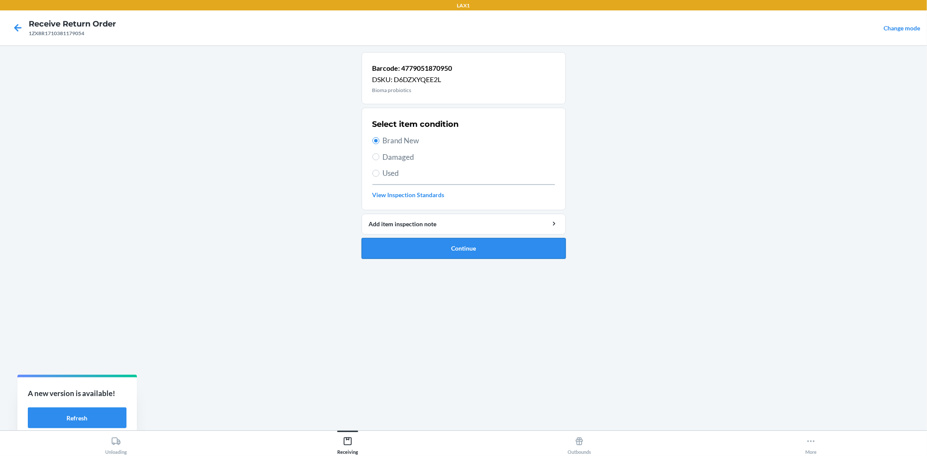
click at [467, 248] on button "Continue" at bounding box center [463, 248] width 204 height 21
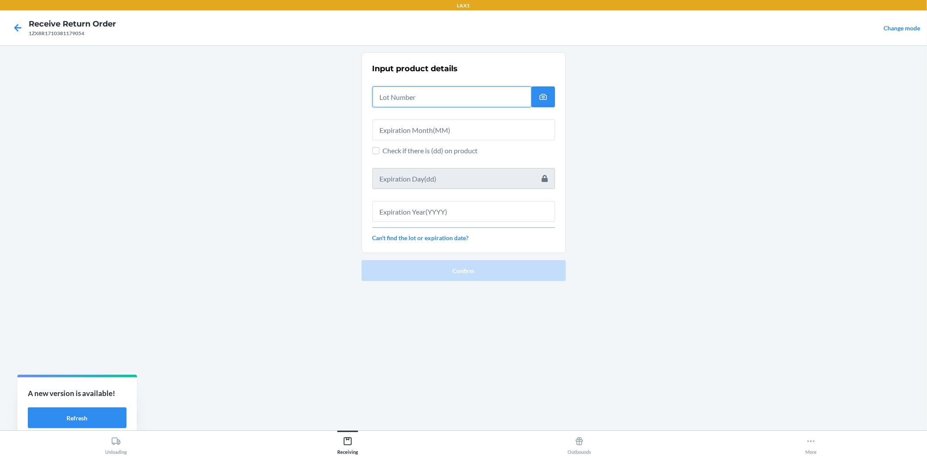
click at [406, 103] on input "text" at bounding box center [451, 96] width 159 height 21
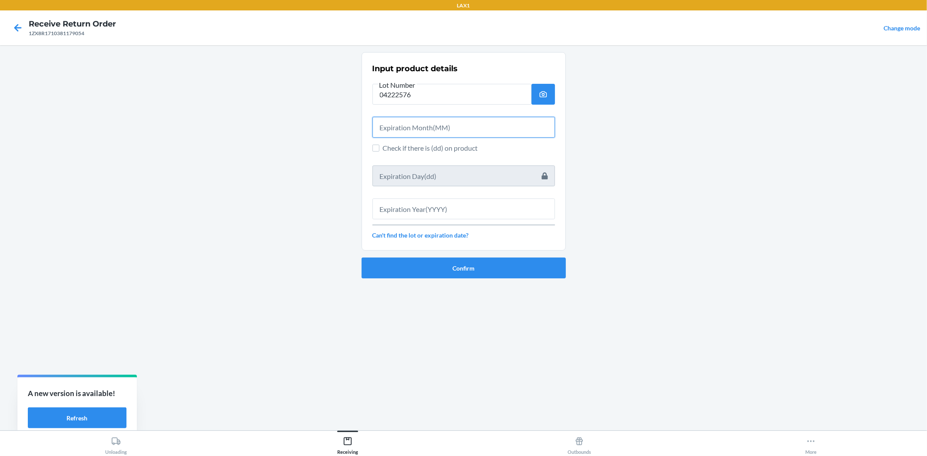
click at [412, 129] on input "text" at bounding box center [463, 127] width 182 height 21
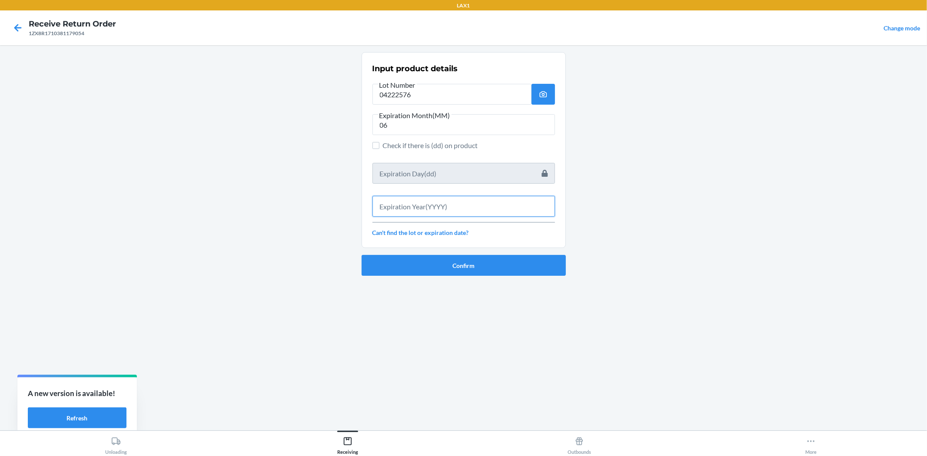
click at [411, 206] on input "text" at bounding box center [463, 206] width 182 height 21
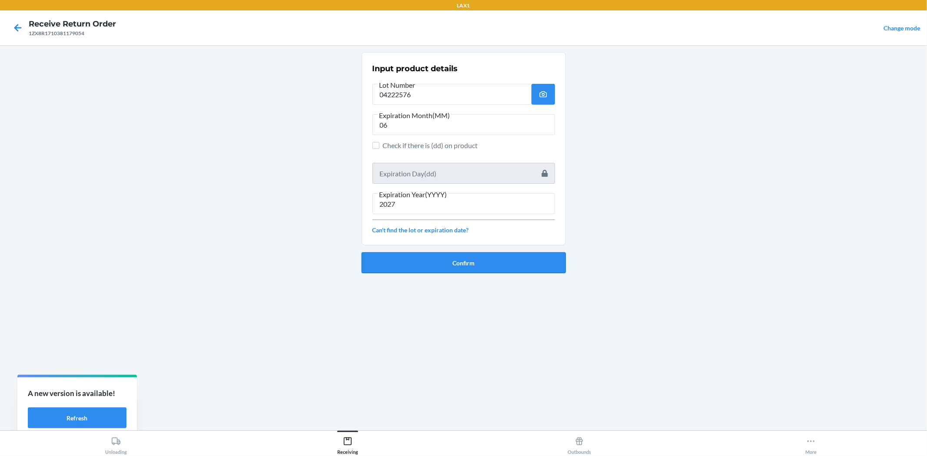
click at [428, 269] on button "Confirm" at bounding box center [463, 262] width 204 height 21
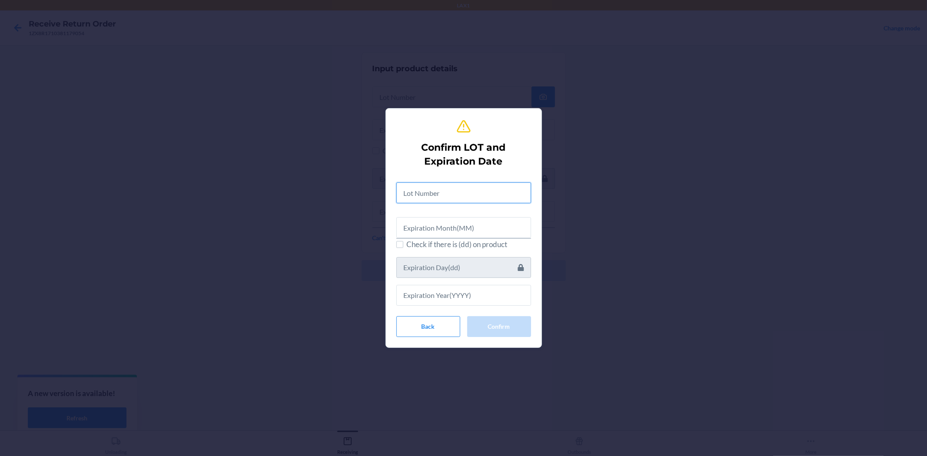
click at [433, 197] on input "text" at bounding box center [463, 192] width 135 height 21
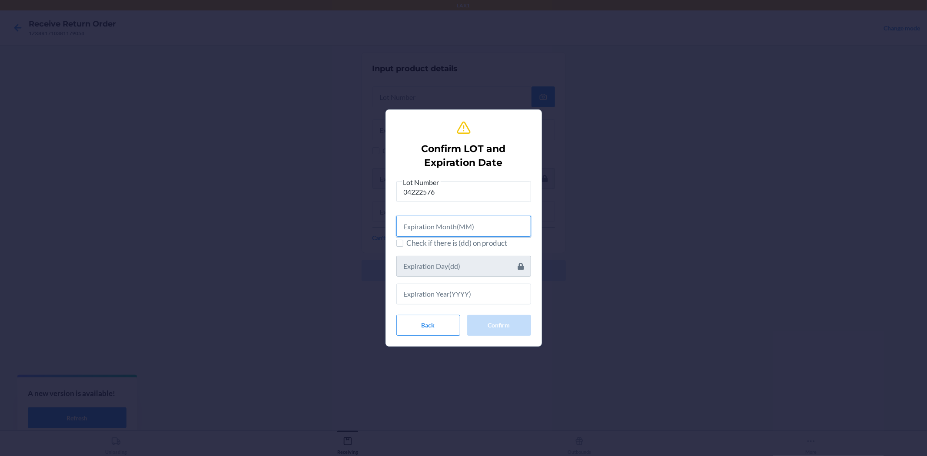
click at [446, 221] on input "text" at bounding box center [463, 226] width 135 height 21
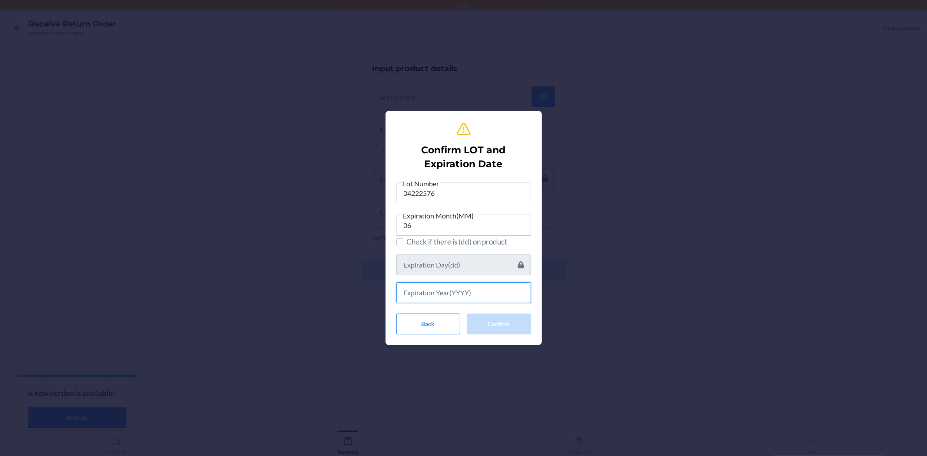
click at [472, 294] on input "text" at bounding box center [463, 292] width 135 height 21
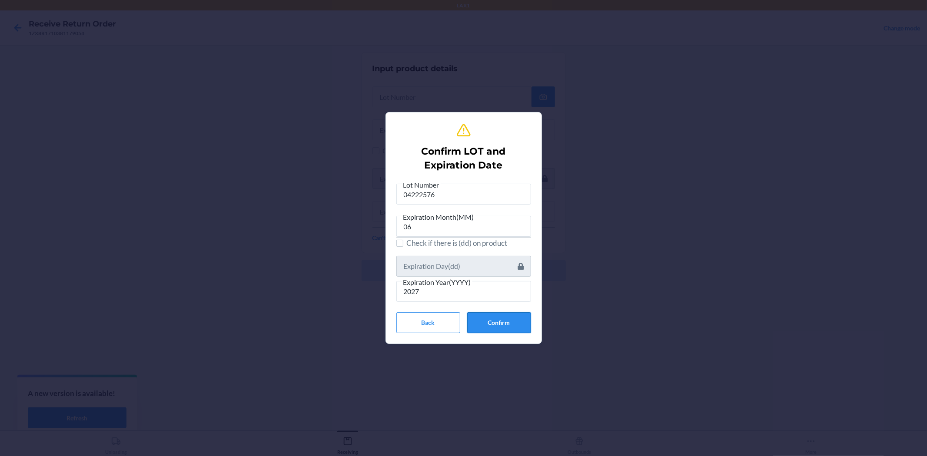
click at [503, 320] on button "Confirm" at bounding box center [499, 322] width 64 height 21
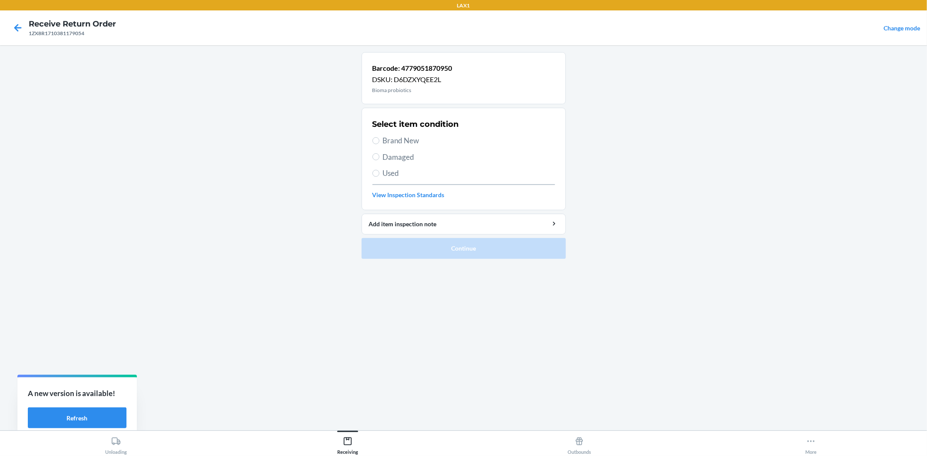
click at [402, 141] on span "Brand New" at bounding box center [469, 140] width 172 height 11
click at [379, 141] on input "Brand New" at bounding box center [375, 140] width 7 height 7
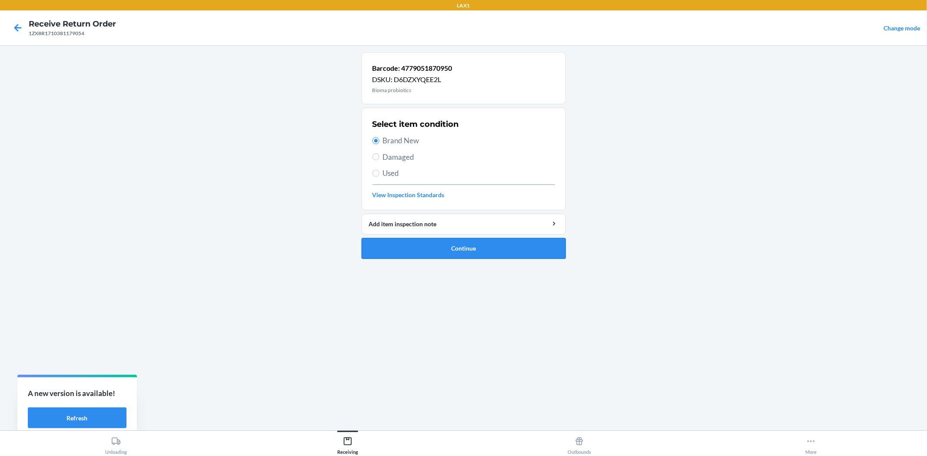
click at [410, 252] on button "Continue" at bounding box center [463, 248] width 204 height 21
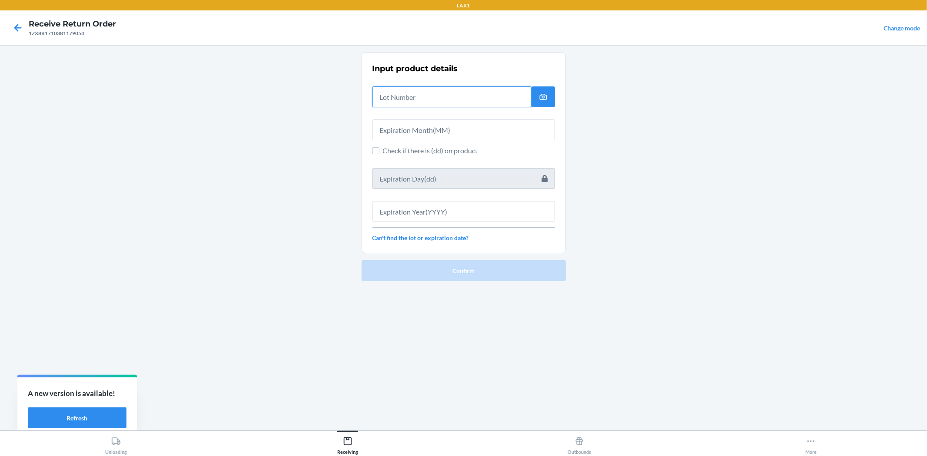
click at [396, 101] on input "text" at bounding box center [451, 96] width 159 height 21
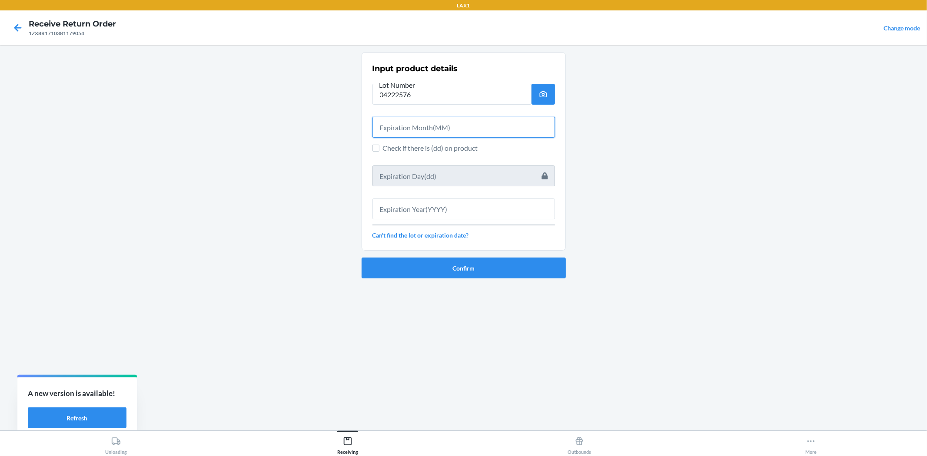
click at [425, 124] on input "text" at bounding box center [463, 127] width 182 height 21
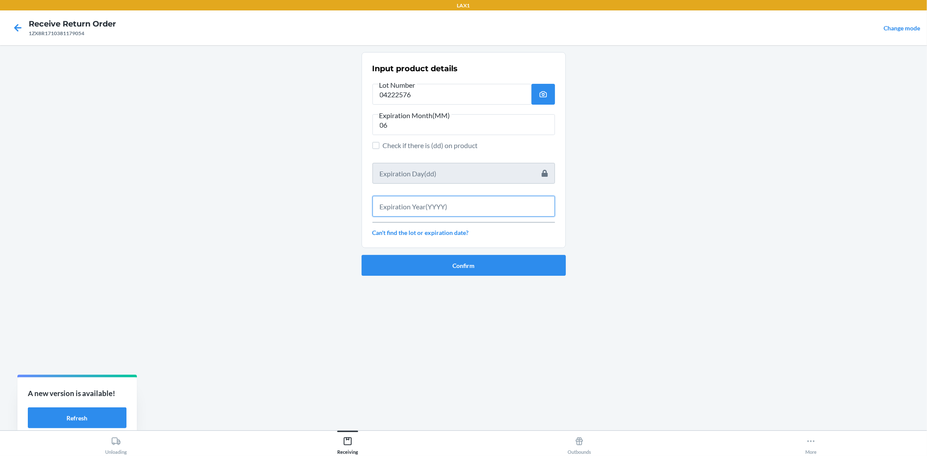
click at [474, 207] on input "text" at bounding box center [463, 206] width 182 height 21
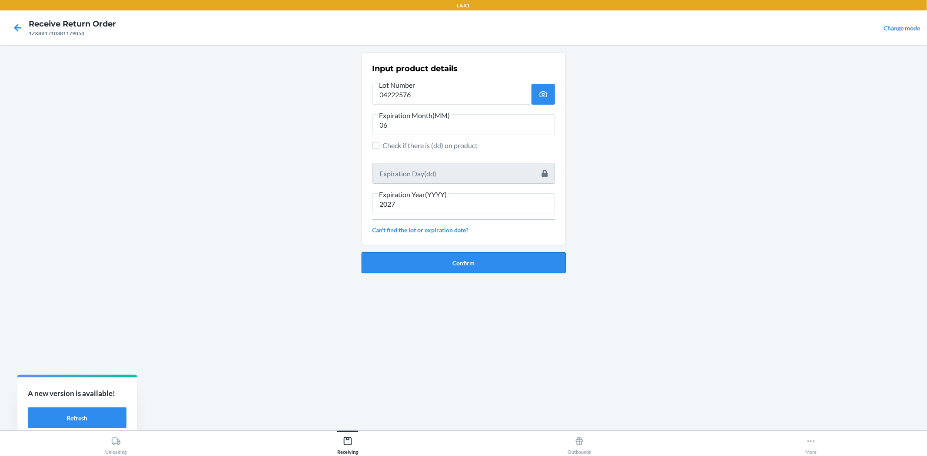
click at [493, 259] on button "Confirm" at bounding box center [463, 262] width 204 height 21
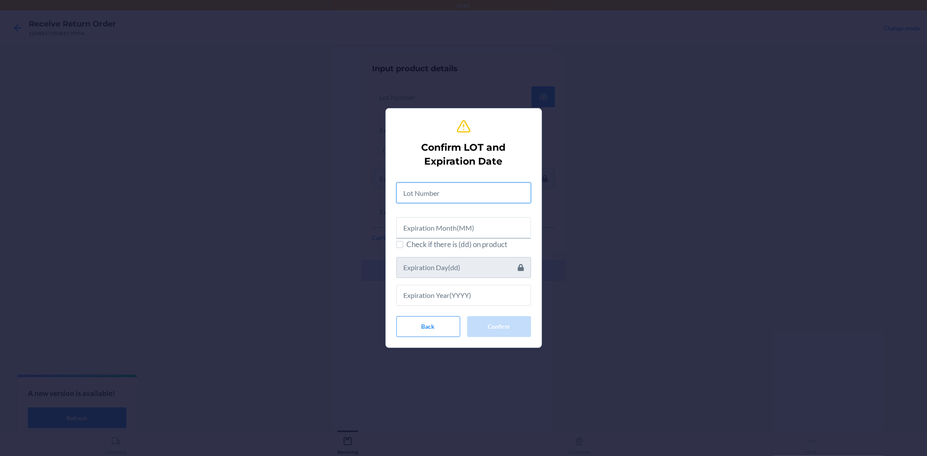
click at [465, 196] on input "text" at bounding box center [463, 192] width 135 height 21
drag, startPoint x: 490, startPoint y: 239, endPoint x: 490, endPoint y: 228, distance: 11.7
click at [490, 232] on div "Lot Number 04222576 Check if there is (dd) on product" at bounding box center [463, 241] width 135 height 128
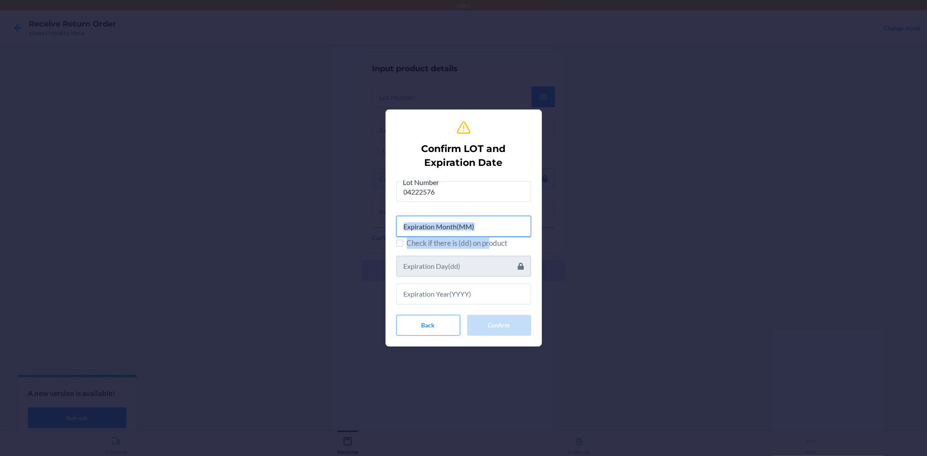
click at [490, 224] on input "text" at bounding box center [463, 226] width 135 height 21
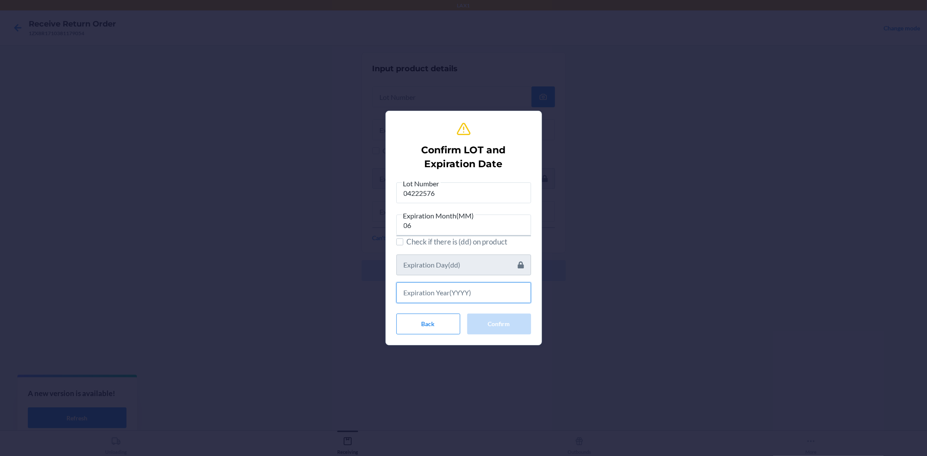
click at [458, 287] on input "text" at bounding box center [463, 292] width 135 height 21
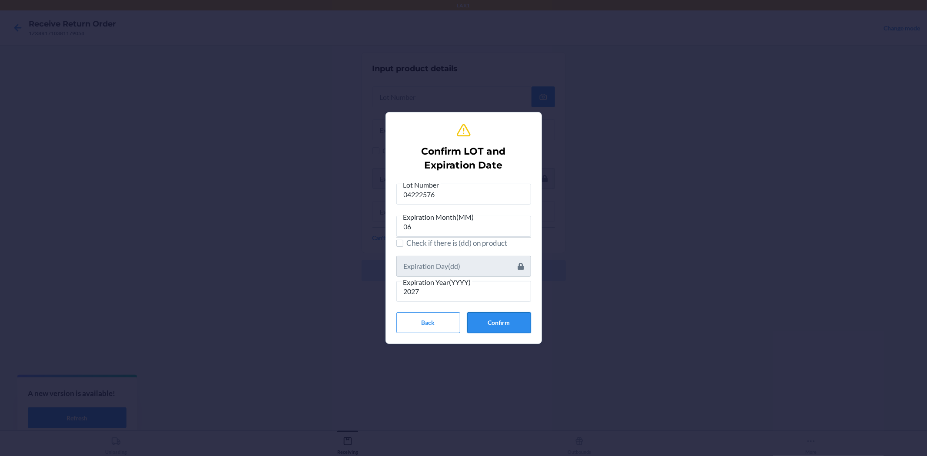
click at [492, 320] on button "Confirm" at bounding box center [499, 322] width 64 height 21
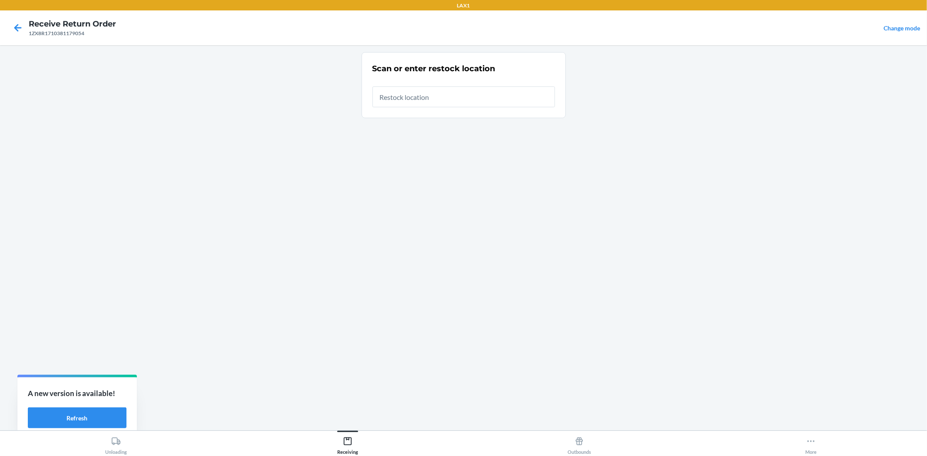
click at [401, 96] on input "text" at bounding box center [463, 96] width 182 height 21
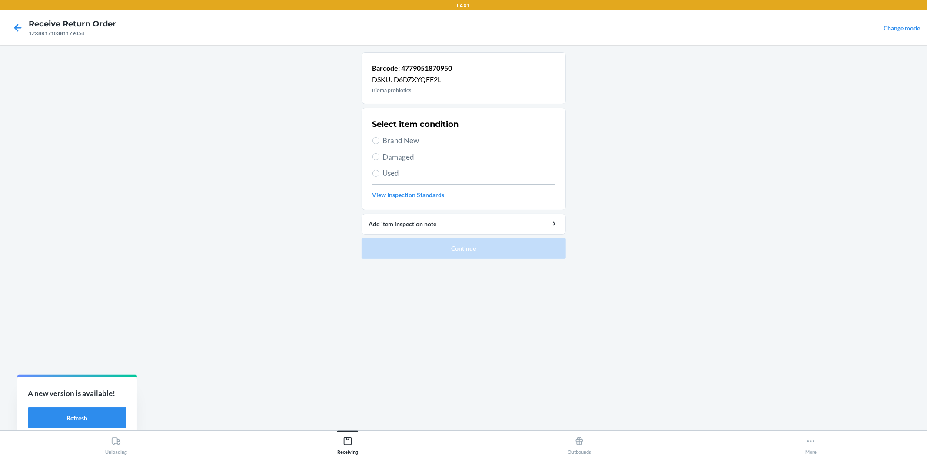
click at [403, 145] on span "Brand New" at bounding box center [469, 140] width 172 height 11
click at [379, 144] on input "Brand New" at bounding box center [375, 140] width 7 height 7
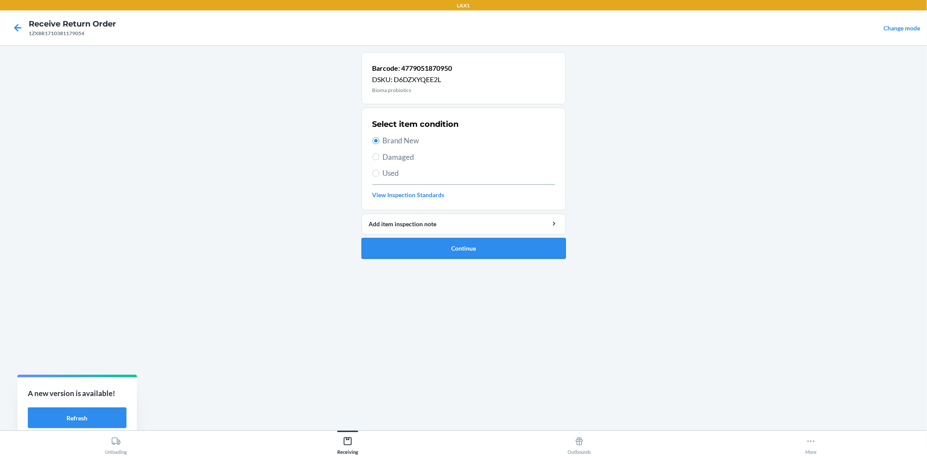
click at [453, 245] on button "Continue" at bounding box center [463, 248] width 204 height 21
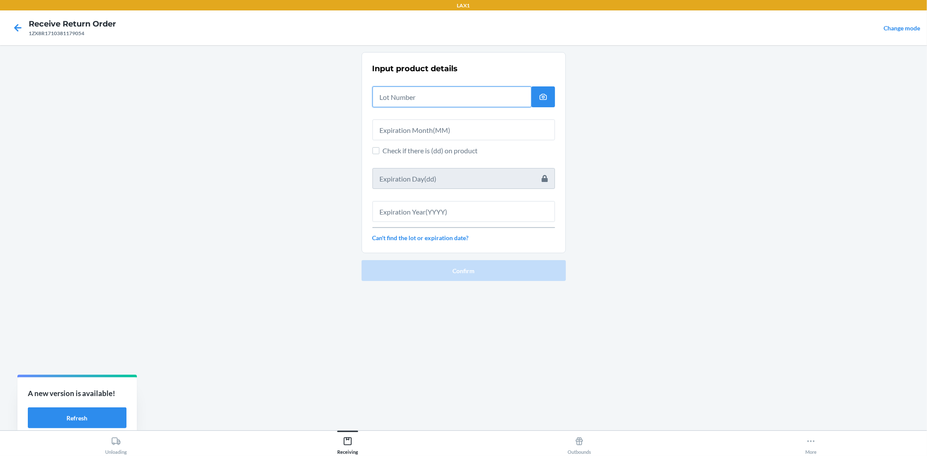
click at [420, 98] on input "text" at bounding box center [451, 96] width 159 height 21
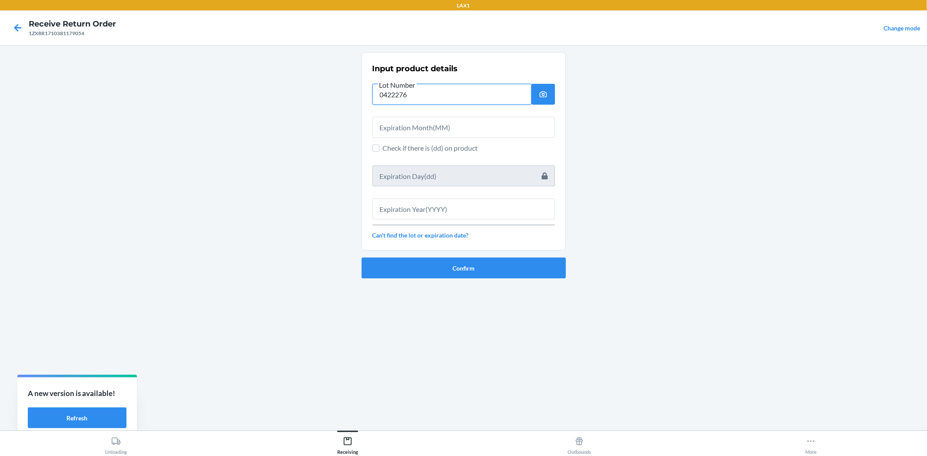
click at [400, 95] on input "0422276" at bounding box center [451, 94] width 159 height 21
click at [412, 128] on input "text" at bounding box center [463, 127] width 182 height 21
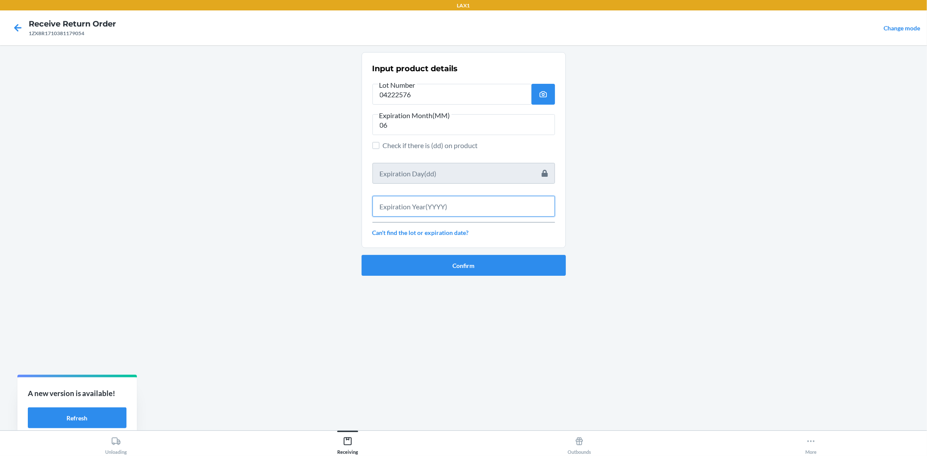
click at [431, 209] on input "text" at bounding box center [463, 206] width 182 height 21
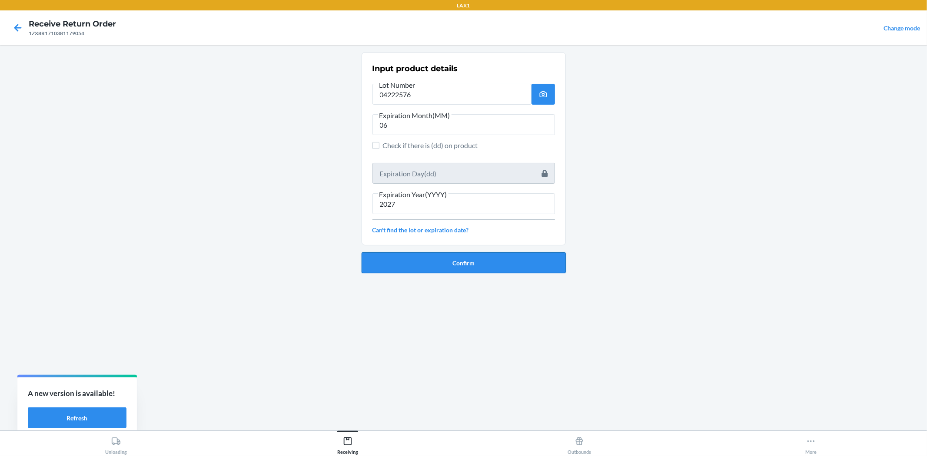
click at [445, 261] on button "Confirm" at bounding box center [463, 262] width 204 height 21
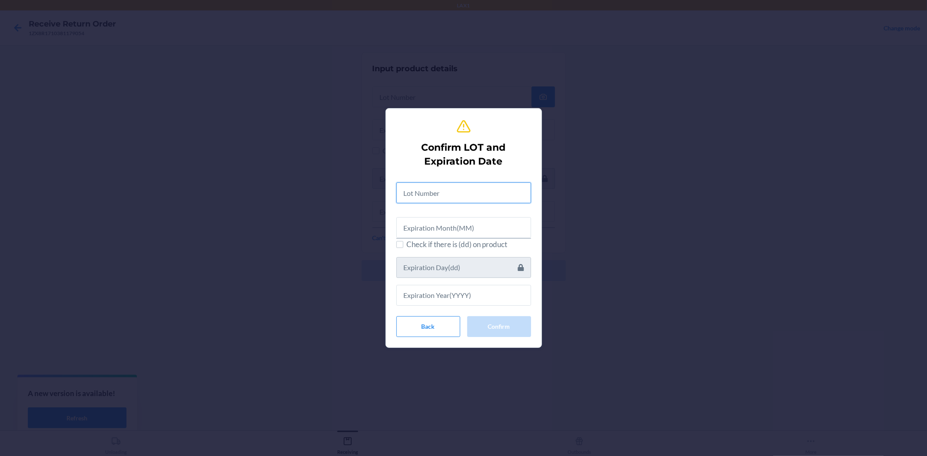
click at [444, 192] on input "text" at bounding box center [463, 192] width 135 height 21
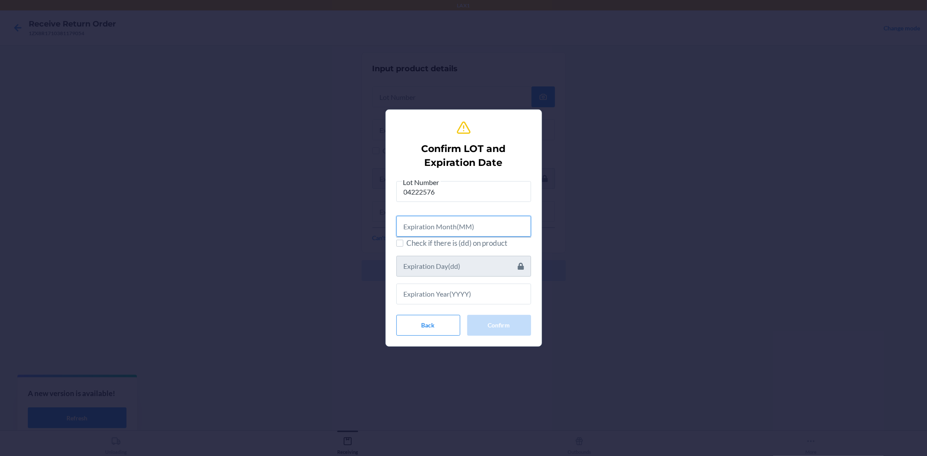
click at [459, 222] on input "text" at bounding box center [463, 226] width 135 height 21
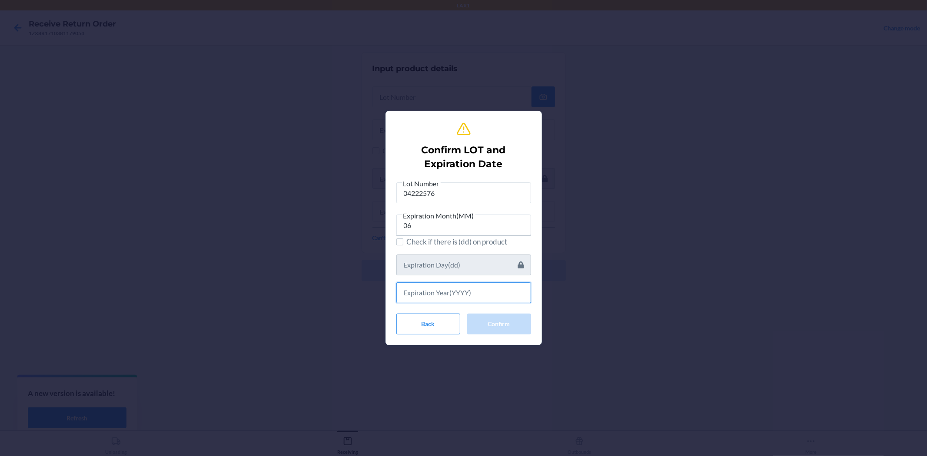
click at [473, 288] on input "text" at bounding box center [463, 292] width 135 height 21
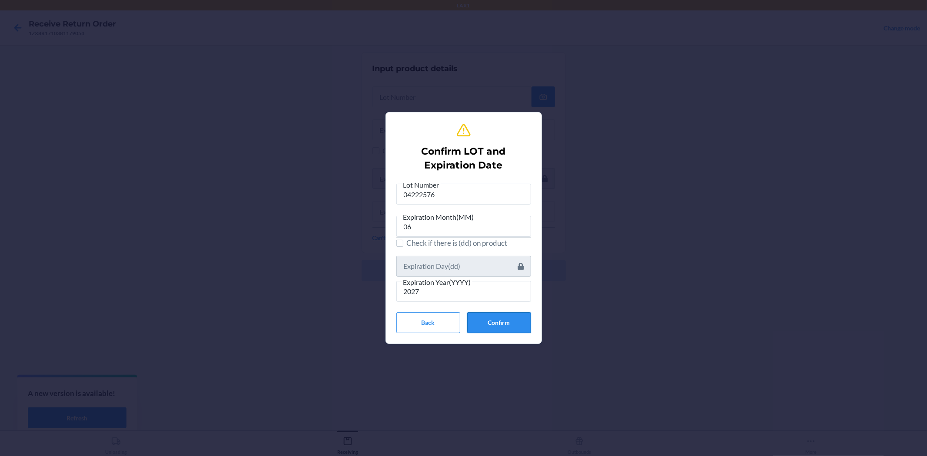
click at [493, 328] on button "Confirm" at bounding box center [499, 322] width 64 height 21
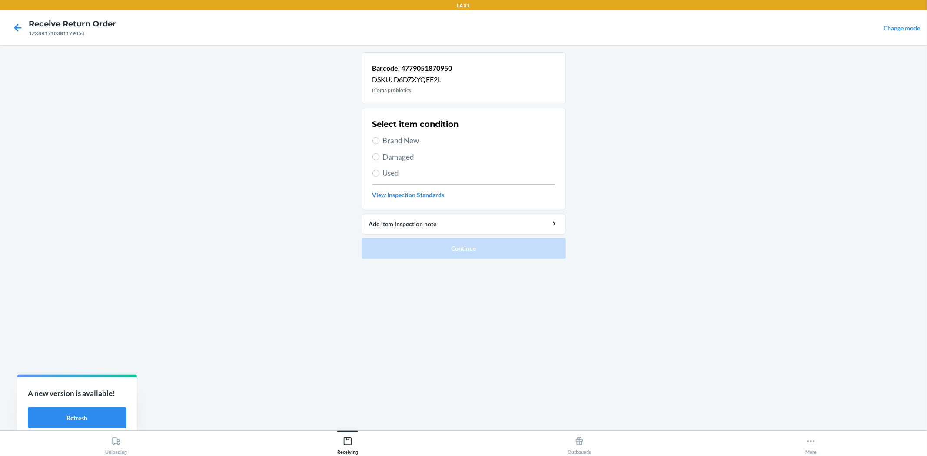
click at [381, 143] on label "Brand New" at bounding box center [463, 140] width 182 height 11
click at [379, 143] on input "Brand New" at bounding box center [375, 140] width 7 height 7
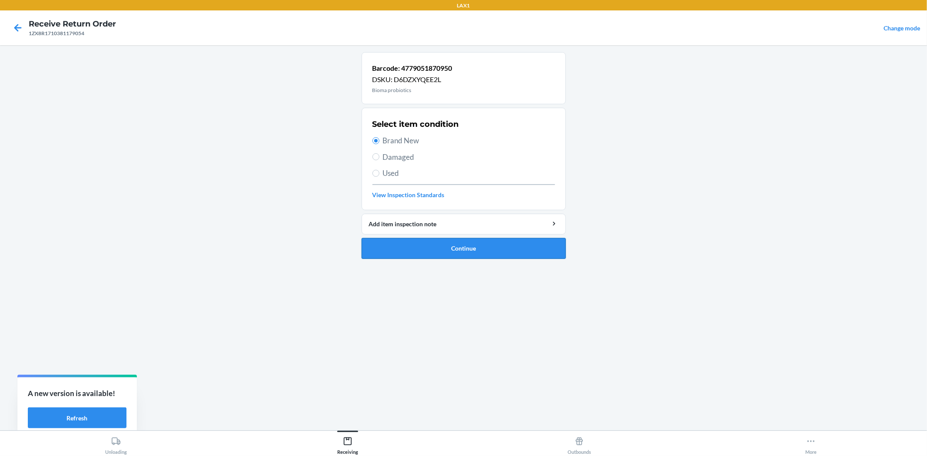
click at [424, 250] on button "Continue" at bounding box center [463, 248] width 204 height 21
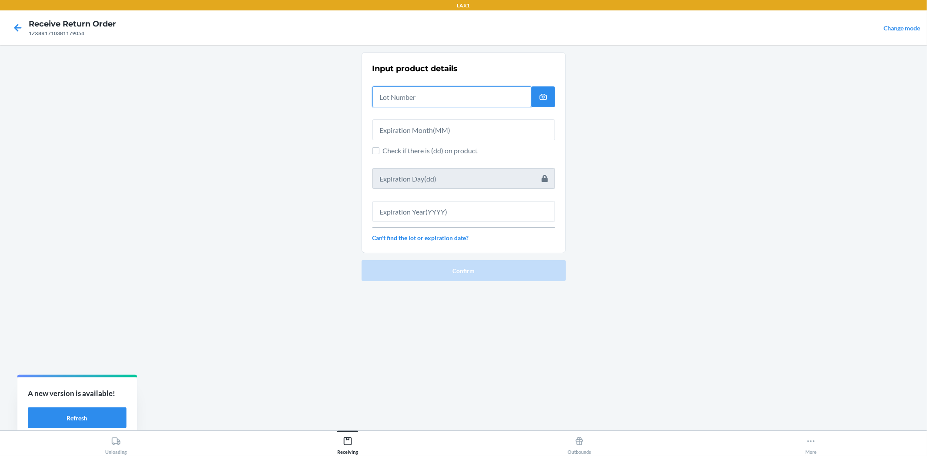
click at [396, 97] on input "text" at bounding box center [451, 96] width 159 height 21
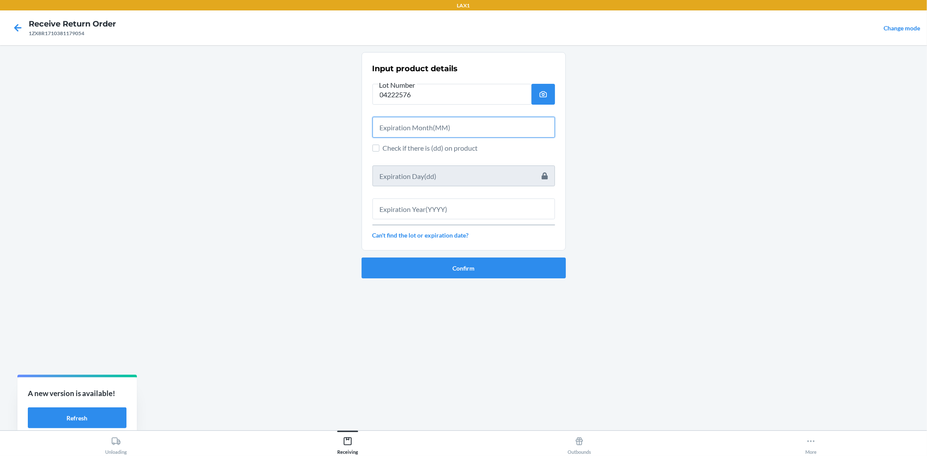
click at [418, 136] on input "text" at bounding box center [463, 127] width 182 height 21
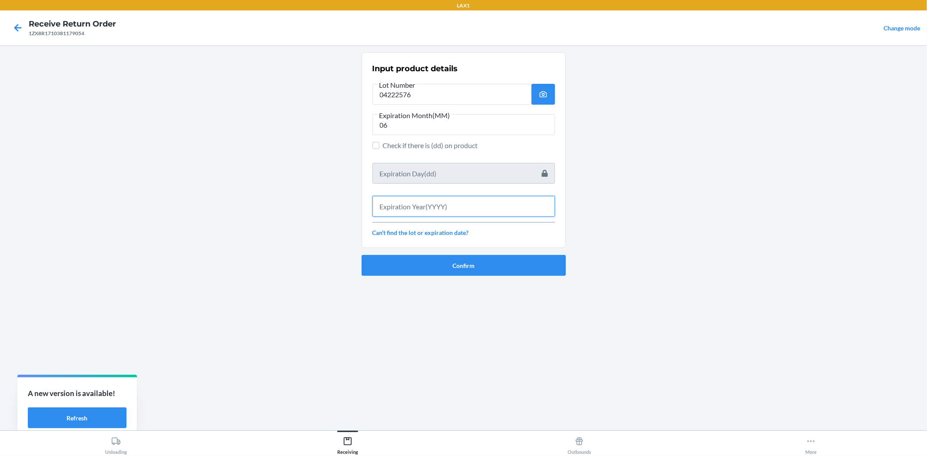
click at [456, 211] on input "text" at bounding box center [463, 206] width 182 height 21
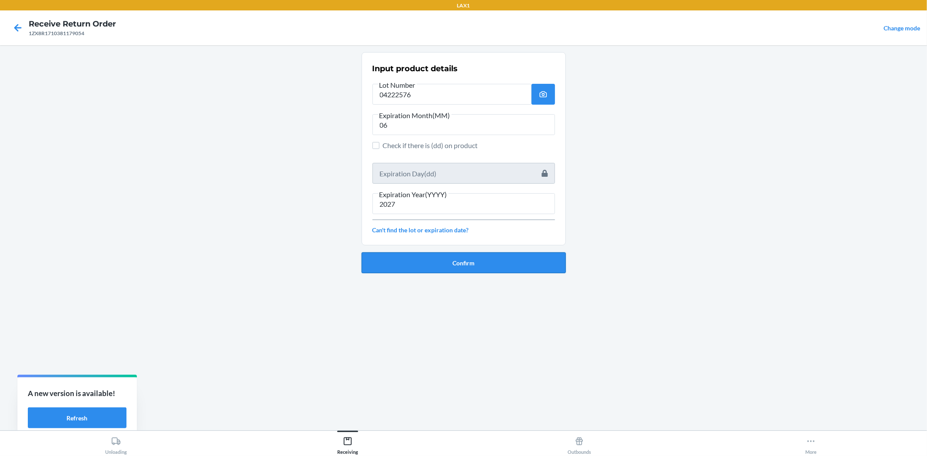
click at [489, 255] on button "Confirm" at bounding box center [463, 262] width 204 height 21
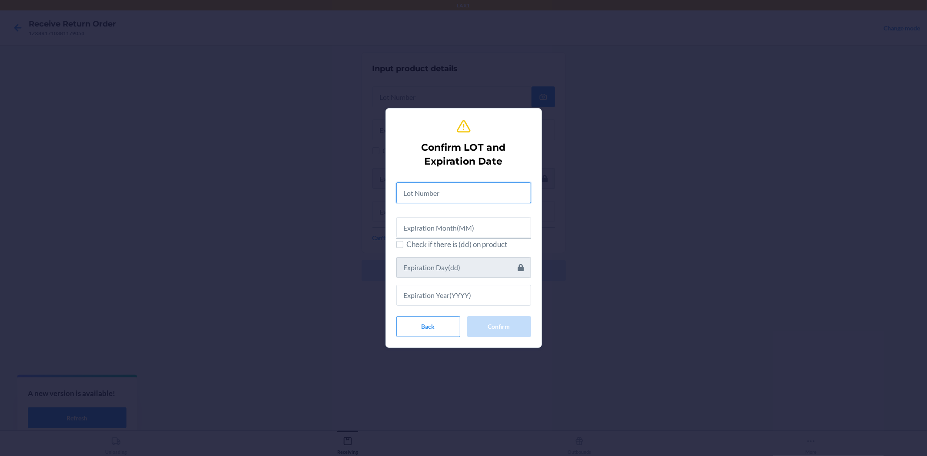
click at [466, 192] on input "text" at bounding box center [463, 192] width 135 height 21
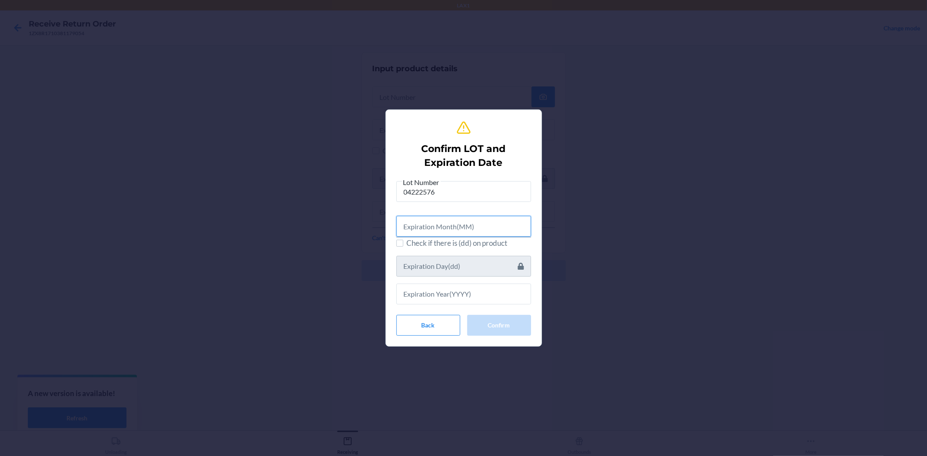
click at [458, 227] on input "text" at bounding box center [463, 226] width 135 height 21
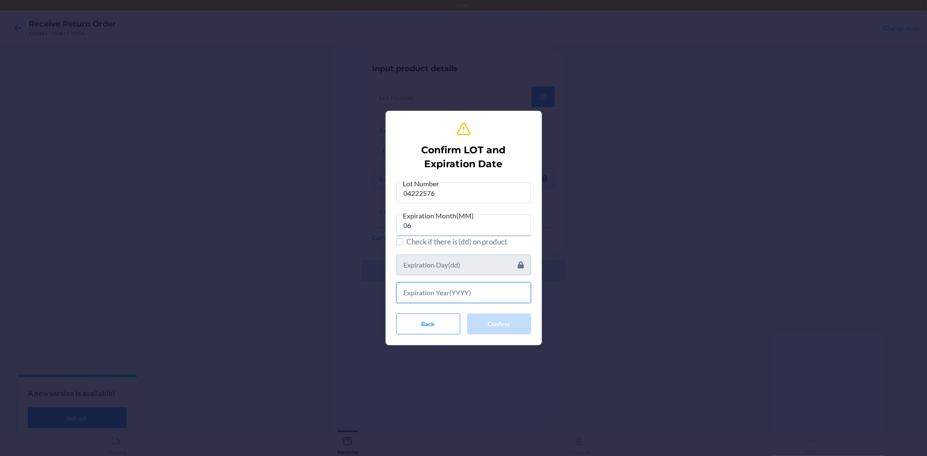
click at [448, 291] on input "text" at bounding box center [463, 292] width 135 height 21
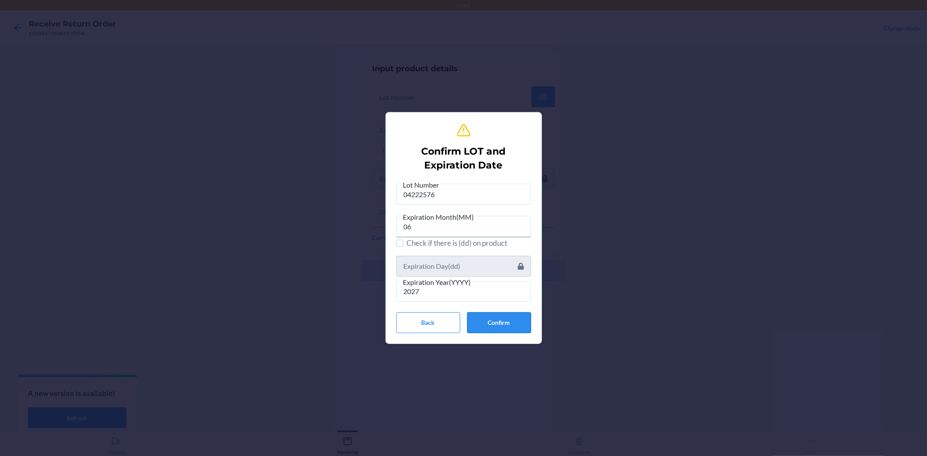
click at [492, 325] on button "Confirm" at bounding box center [499, 322] width 64 height 21
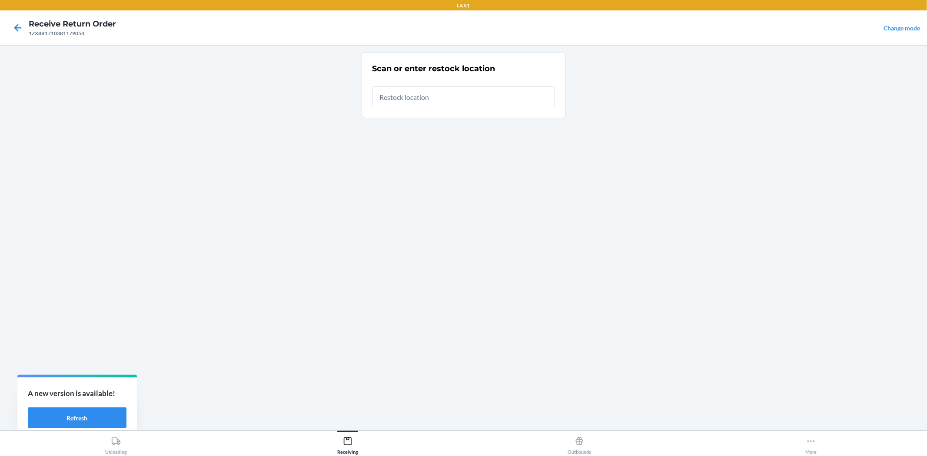
click at [401, 96] on input "text" at bounding box center [463, 96] width 182 height 21
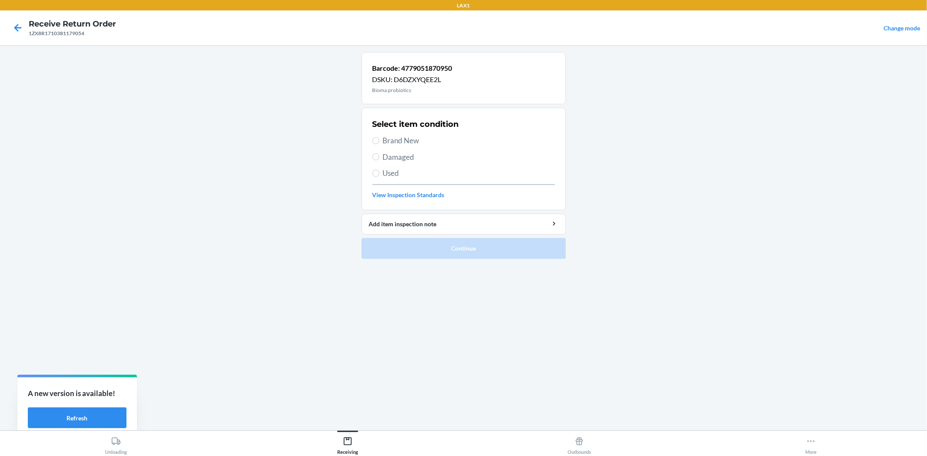
click at [410, 139] on span "Brand New" at bounding box center [469, 140] width 172 height 11
click at [379, 139] on input "Brand New" at bounding box center [375, 140] width 7 height 7
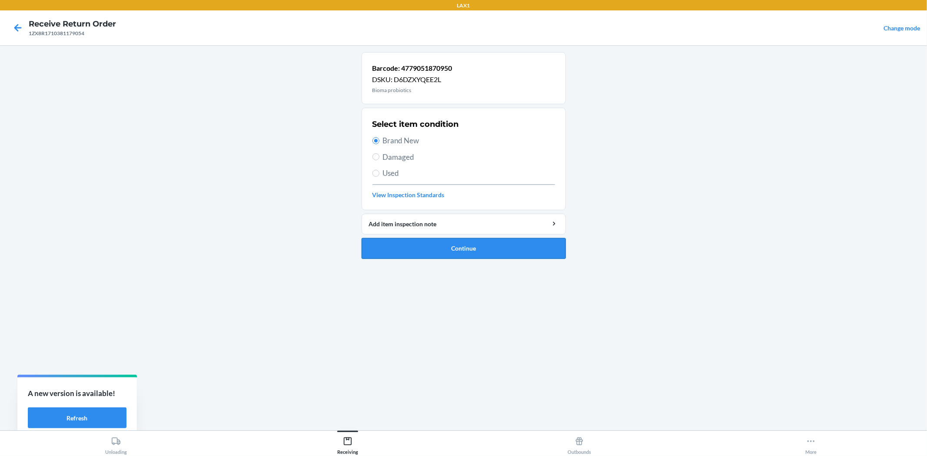
click at [458, 245] on button "Continue" at bounding box center [463, 248] width 204 height 21
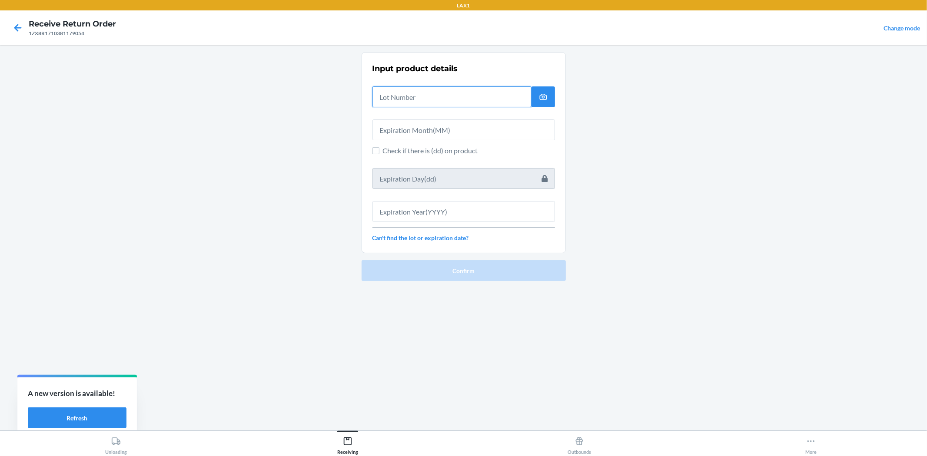
click at [426, 99] on input "text" at bounding box center [451, 96] width 159 height 21
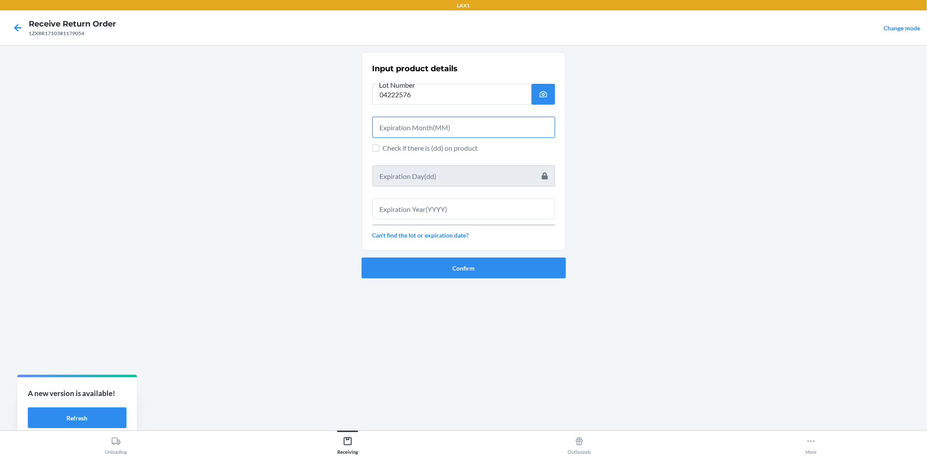
click at [528, 131] on input "text" at bounding box center [463, 127] width 182 height 21
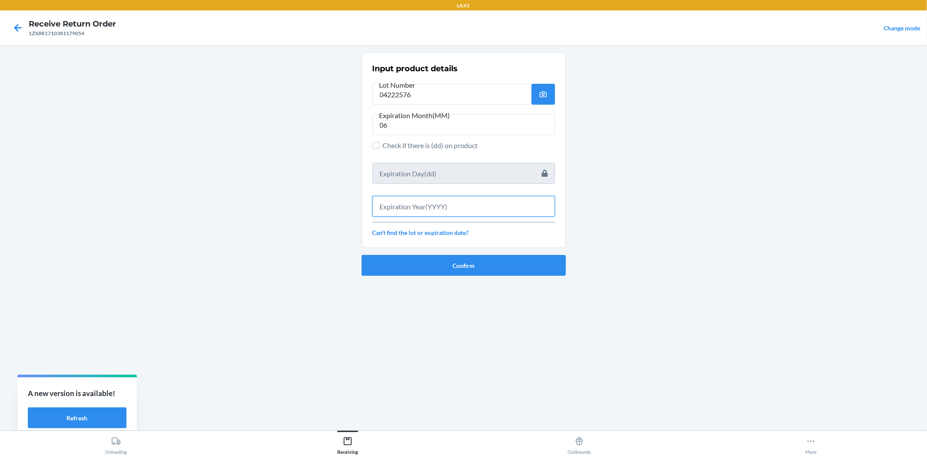
click at [518, 199] on input "text" at bounding box center [463, 206] width 182 height 21
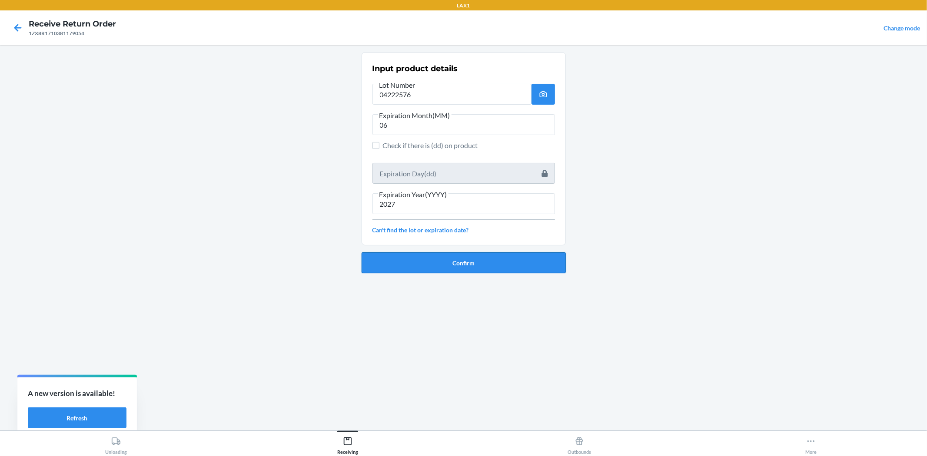
click at [537, 255] on button "Confirm" at bounding box center [463, 262] width 204 height 21
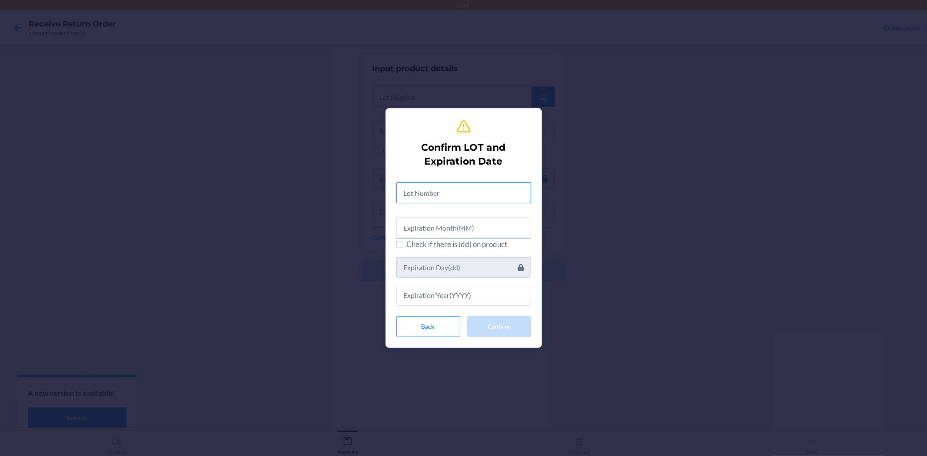
click at [517, 199] on input "text" at bounding box center [463, 192] width 135 height 21
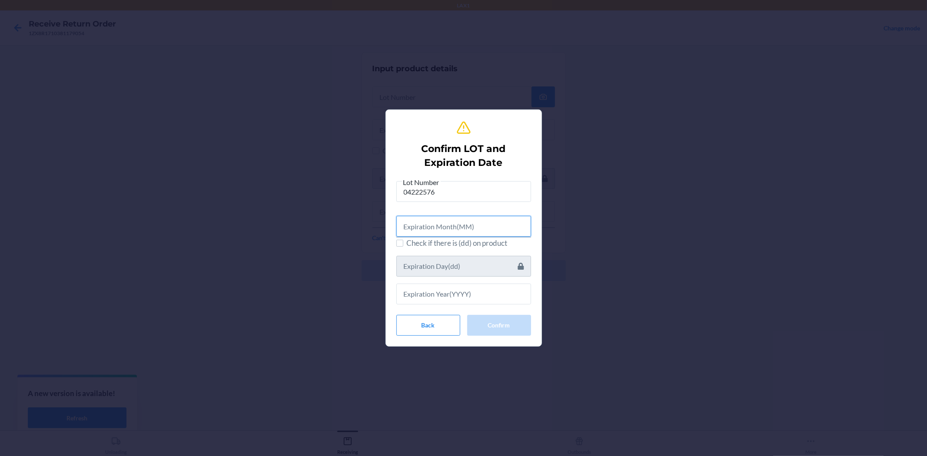
click at [507, 224] on input "text" at bounding box center [463, 226] width 135 height 21
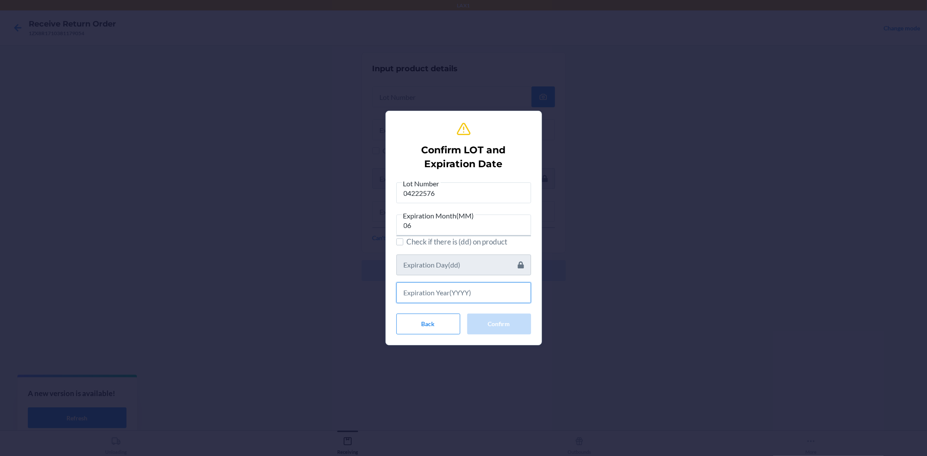
click at [506, 287] on input "text" at bounding box center [463, 292] width 135 height 21
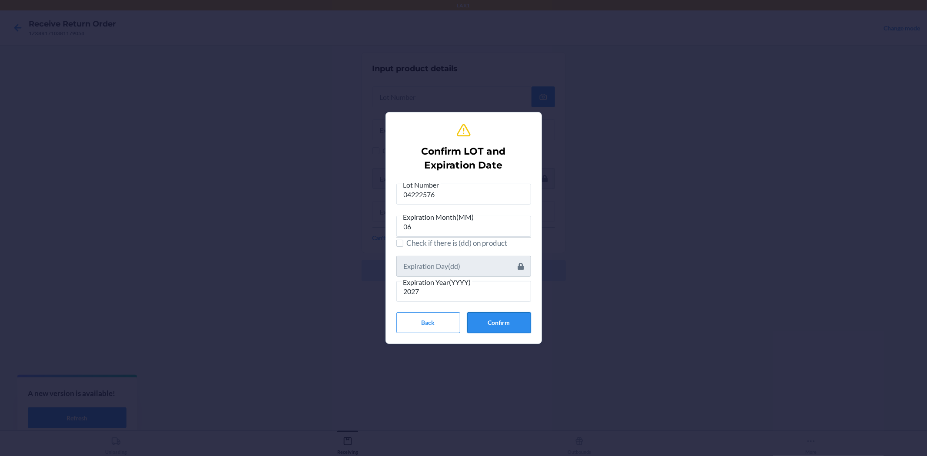
click at [506, 318] on button "Confirm" at bounding box center [499, 322] width 64 height 21
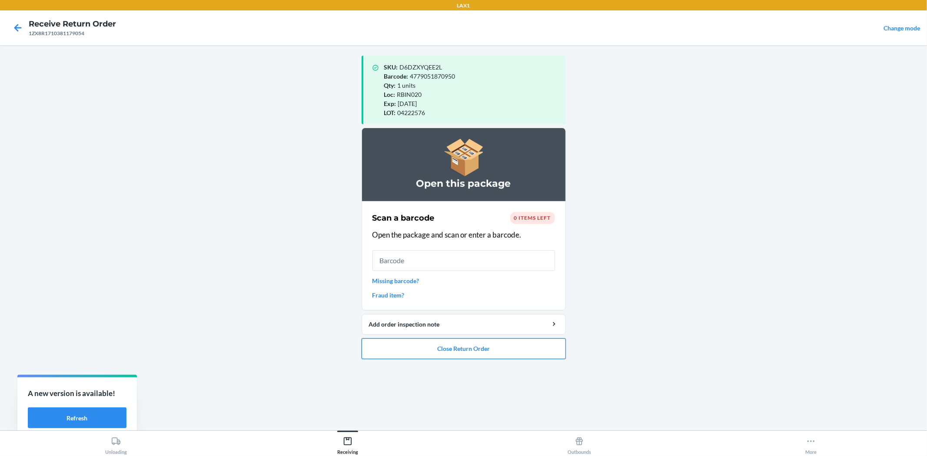
click at [529, 350] on button "Close Return Order" at bounding box center [463, 348] width 204 height 21
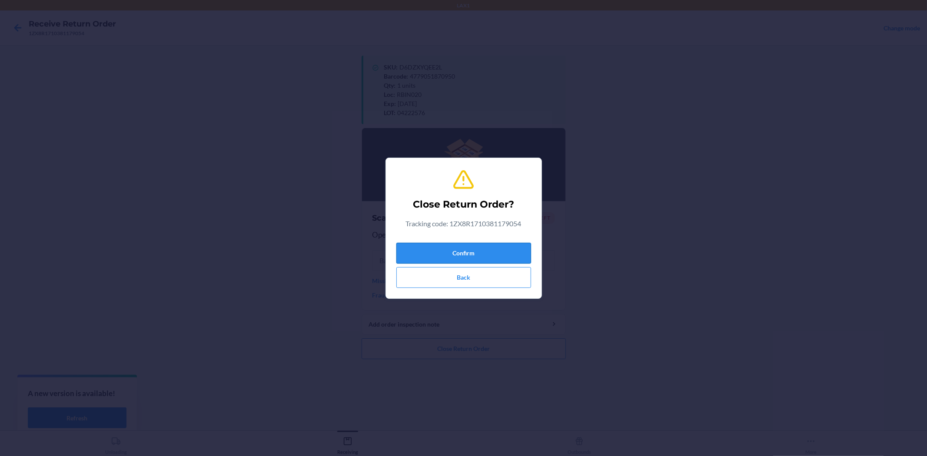
click at [510, 245] on button "Confirm" at bounding box center [463, 253] width 135 height 21
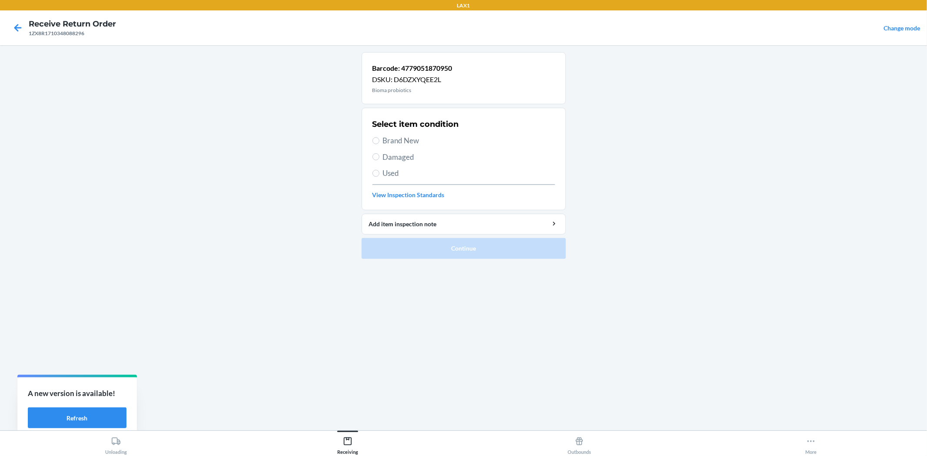
click at [401, 143] on span "Brand New" at bounding box center [469, 140] width 172 height 11
click at [379, 143] on input "Brand New" at bounding box center [375, 140] width 7 height 7
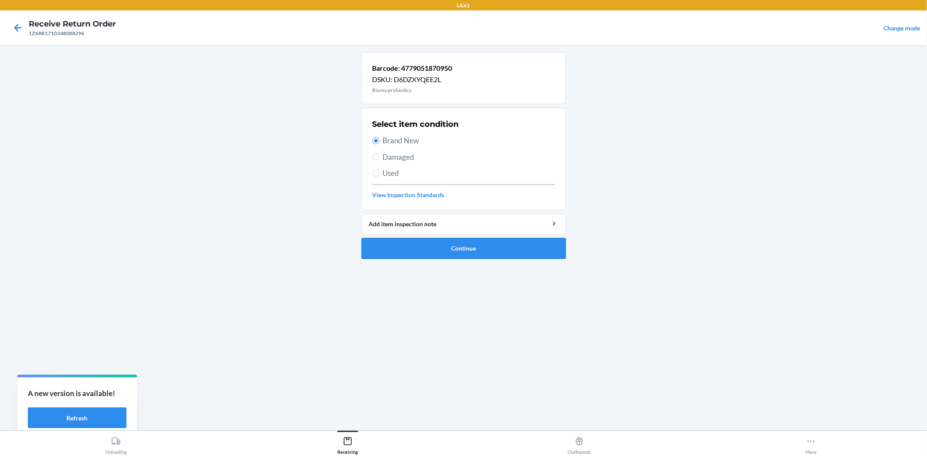
click at [438, 249] on button "Continue" at bounding box center [463, 248] width 204 height 21
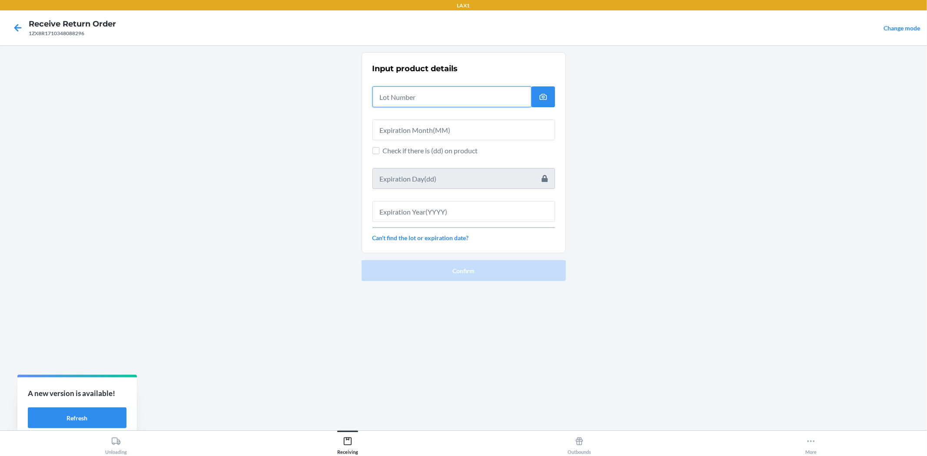
click at [448, 96] on input "text" at bounding box center [451, 96] width 159 height 21
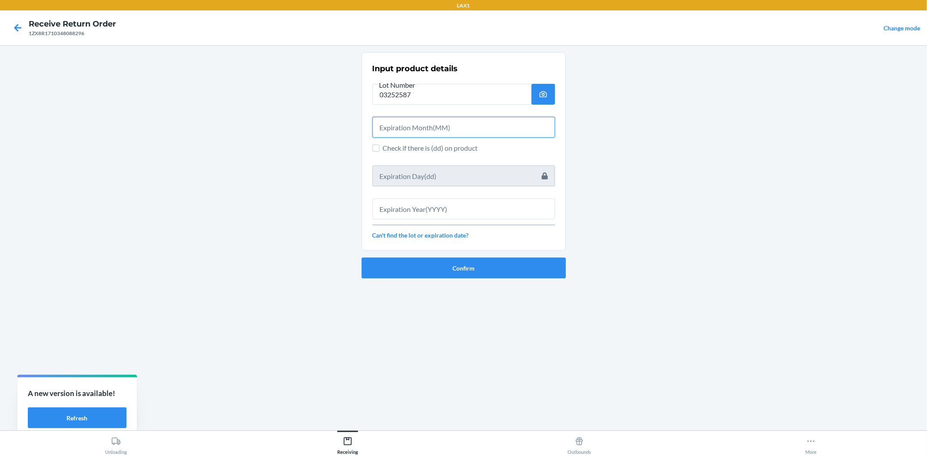
click at [402, 127] on input "text" at bounding box center [463, 127] width 182 height 21
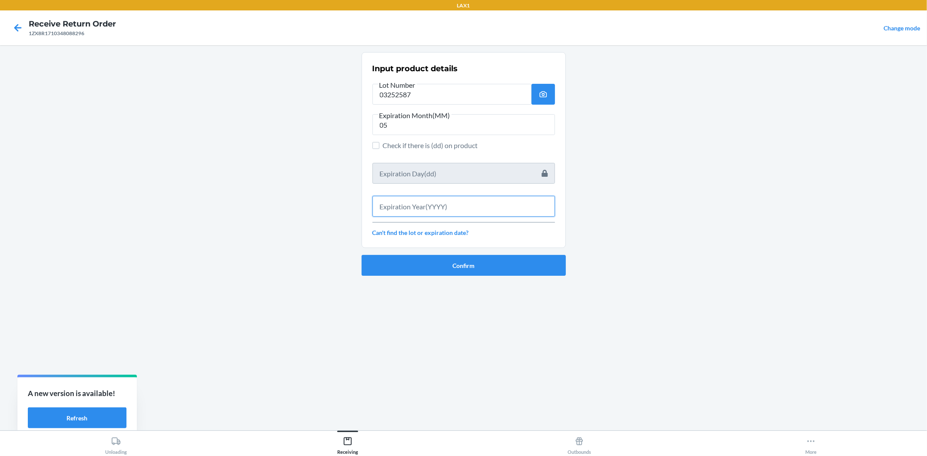
click at [412, 206] on input "text" at bounding box center [463, 206] width 182 height 21
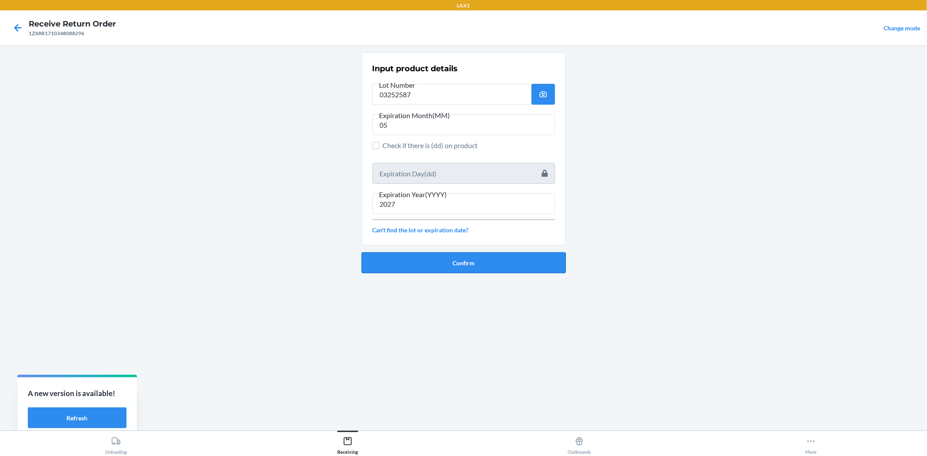
click at [426, 256] on button "Confirm" at bounding box center [463, 262] width 204 height 21
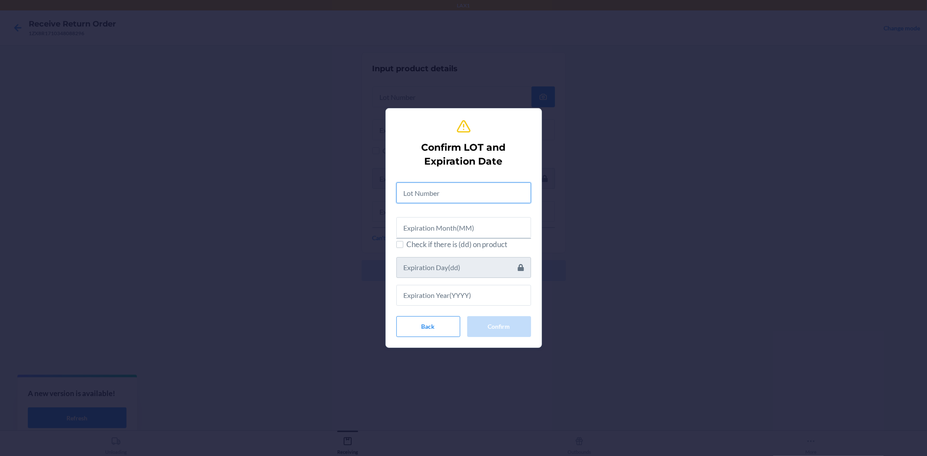
click at [416, 196] on input "text" at bounding box center [463, 192] width 135 height 21
click at [422, 196] on input "0325287" at bounding box center [463, 191] width 135 height 21
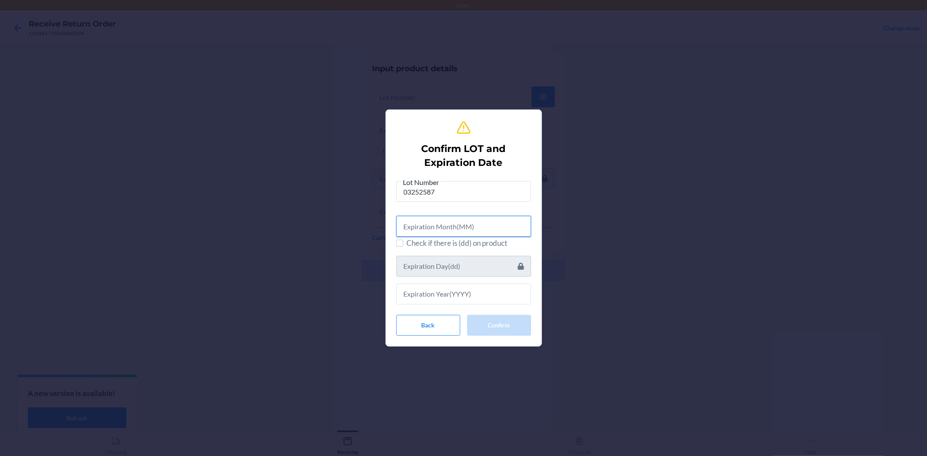
click at [444, 221] on input "text" at bounding box center [463, 226] width 135 height 21
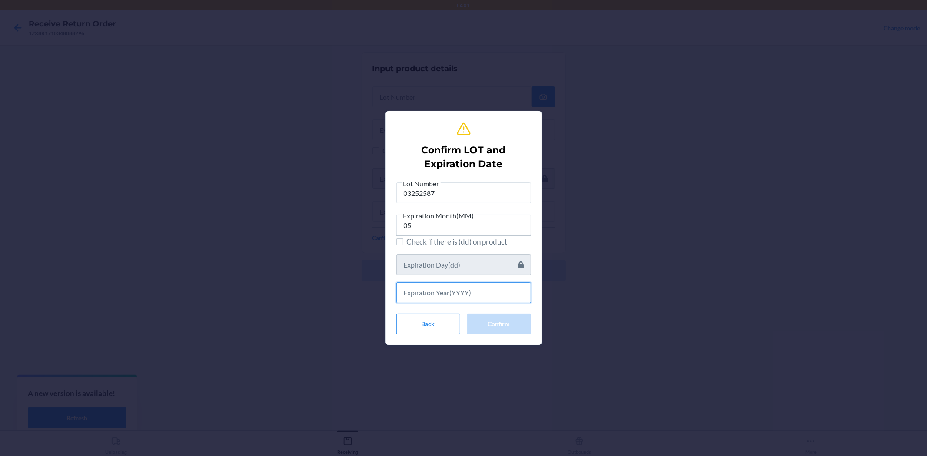
click at [441, 298] on input "text" at bounding box center [463, 292] width 135 height 21
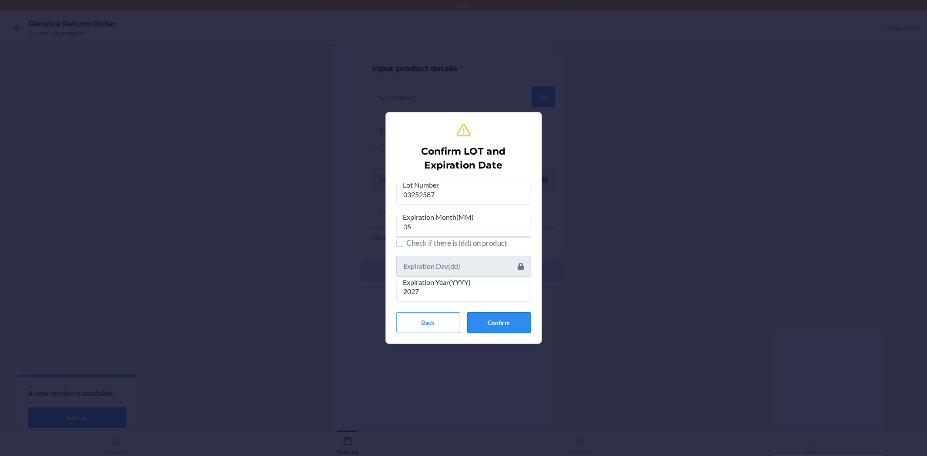
click at [478, 315] on button "Confirm" at bounding box center [499, 322] width 64 height 21
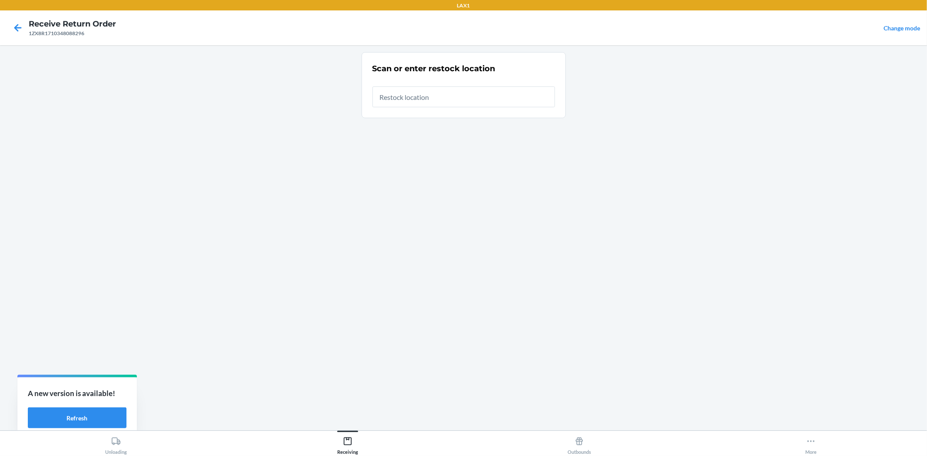
click at [468, 91] on input "text" at bounding box center [463, 96] width 182 height 21
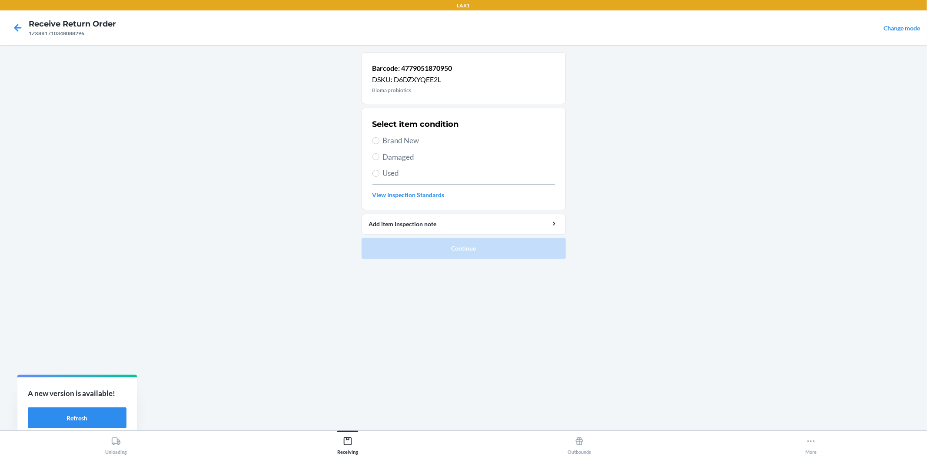
drag, startPoint x: 392, startPoint y: 136, endPoint x: 388, endPoint y: 129, distance: 7.4
click at [391, 136] on span "Brand New" at bounding box center [469, 140] width 172 height 11
click at [379, 137] on input "Brand New" at bounding box center [375, 140] width 7 height 7
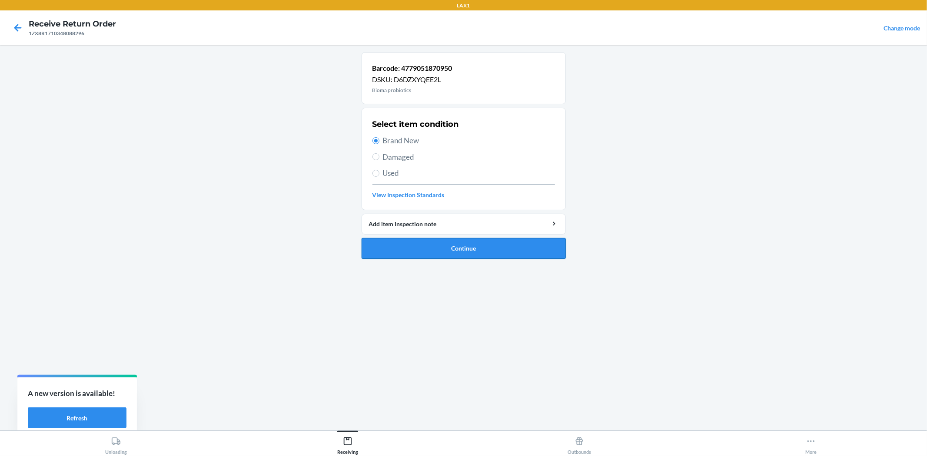
click at [467, 250] on button "Continue" at bounding box center [463, 248] width 204 height 21
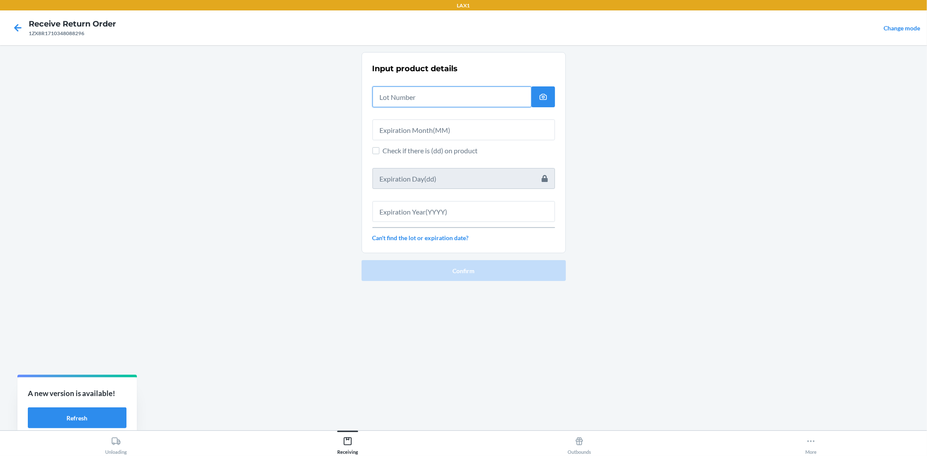
click at [444, 103] on input "text" at bounding box center [451, 96] width 159 height 21
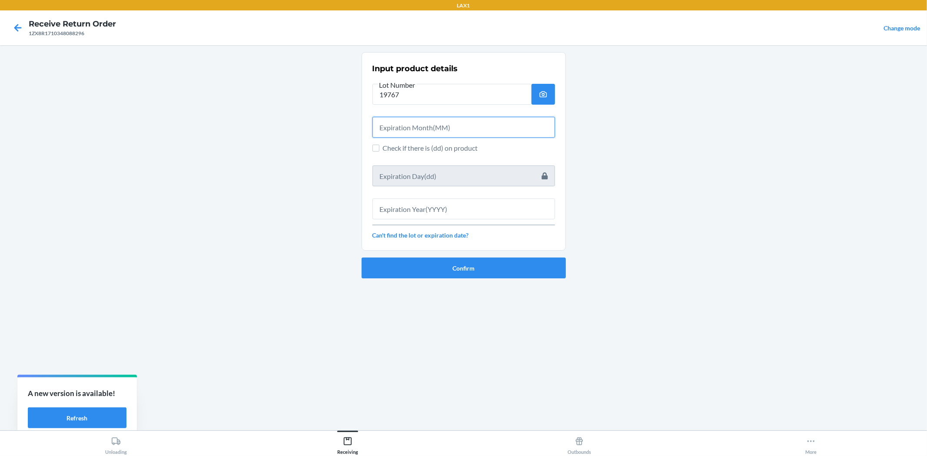
click at [439, 122] on input "text" at bounding box center [463, 127] width 182 height 21
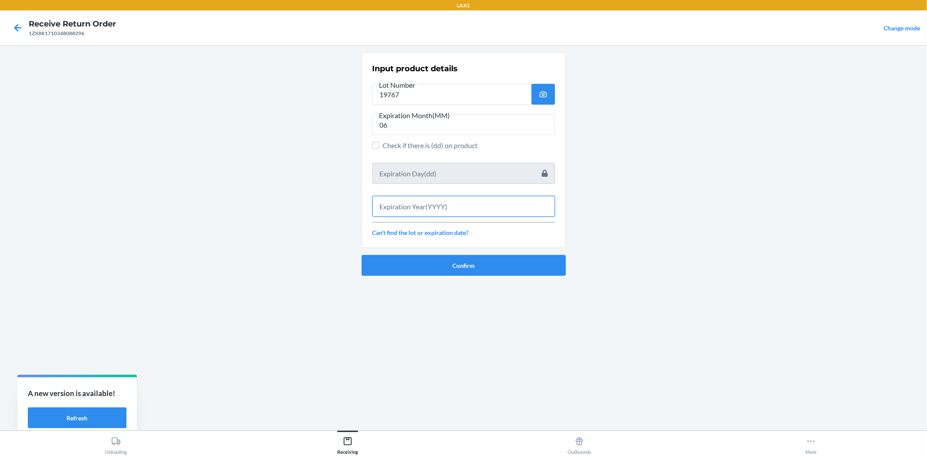
click at [493, 208] on input "text" at bounding box center [463, 206] width 182 height 21
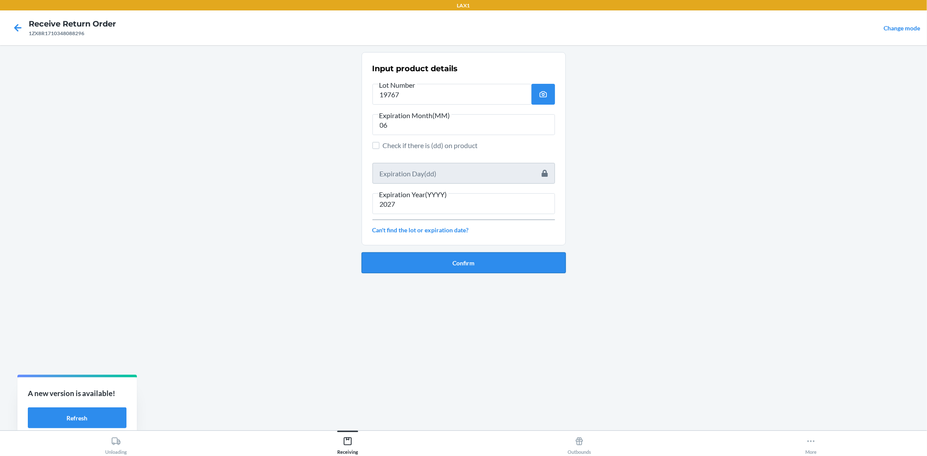
click at [503, 263] on button "Confirm" at bounding box center [463, 262] width 204 height 21
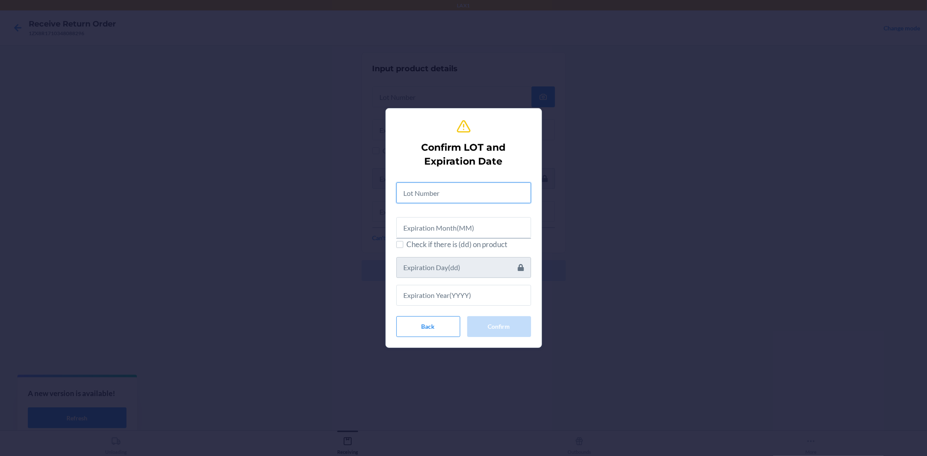
click at [449, 187] on input "text" at bounding box center [463, 192] width 135 height 21
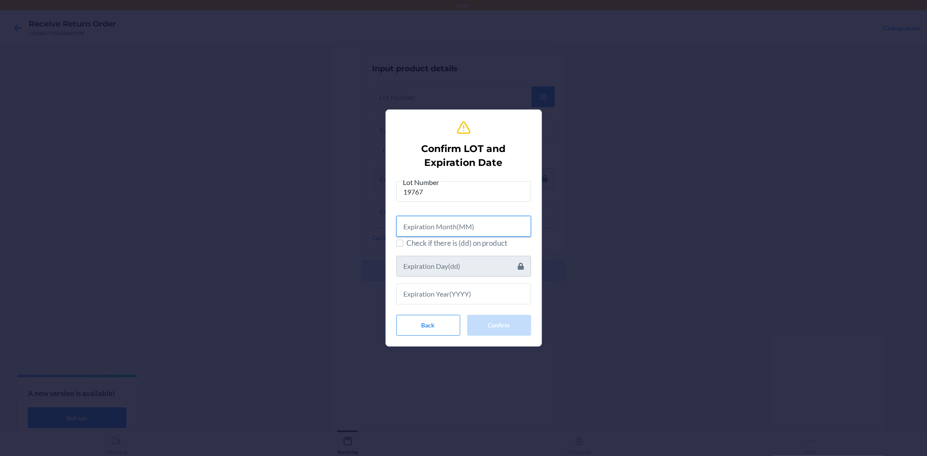
click at [432, 232] on input "text" at bounding box center [463, 226] width 135 height 21
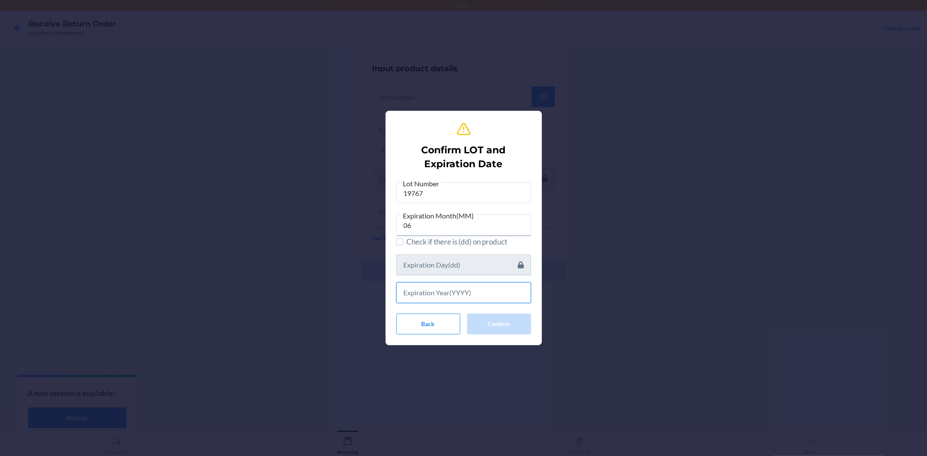
click at [427, 294] on input "text" at bounding box center [463, 292] width 135 height 21
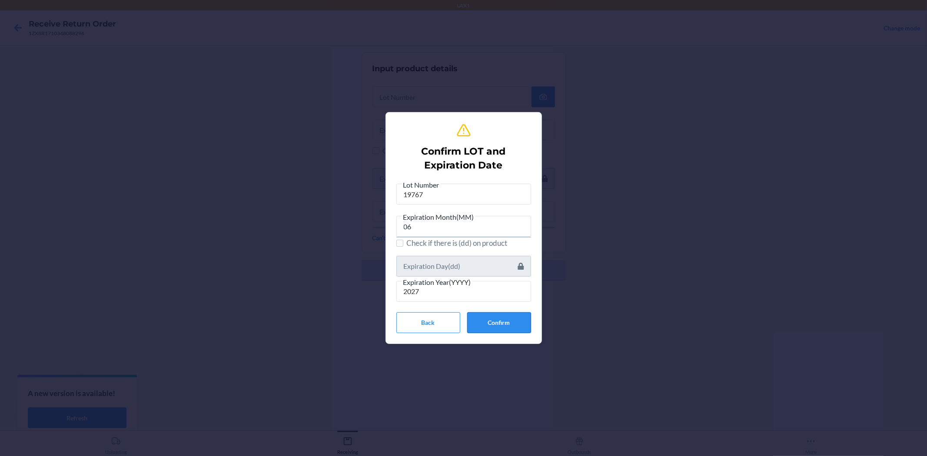
click at [497, 316] on button "Confirm" at bounding box center [499, 322] width 64 height 21
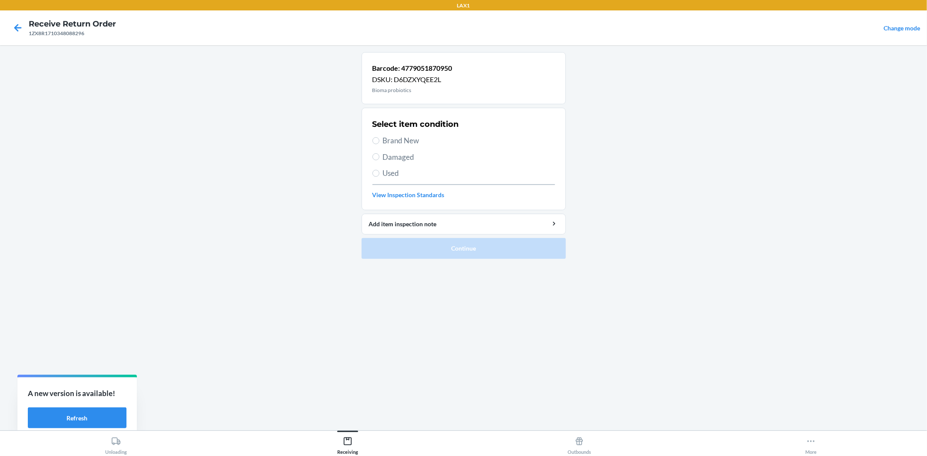
click at [403, 138] on span "Brand New" at bounding box center [469, 140] width 172 height 11
click at [379, 138] on input "Brand New" at bounding box center [375, 140] width 7 height 7
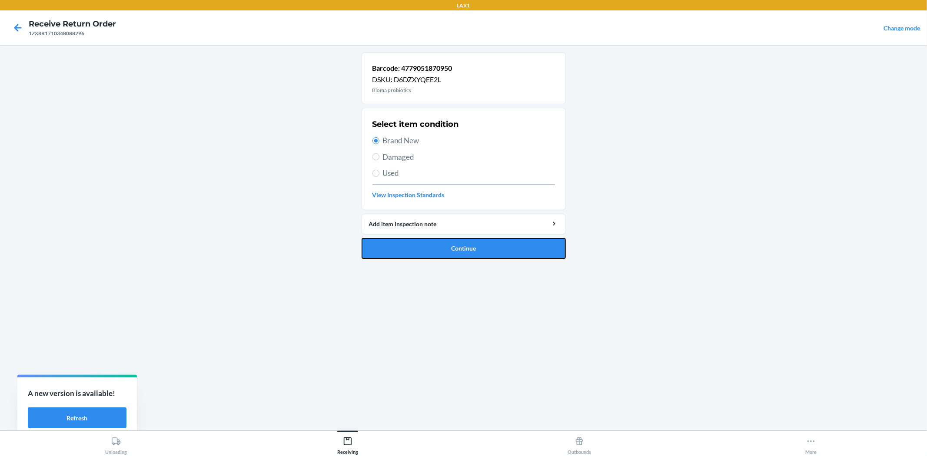
drag, startPoint x: 437, startPoint y: 244, endPoint x: 437, endPoint y: 237, distance: 7.0
click at [437, 241] on button "Continue" at bounding box center [463, 248] width 204 height 21
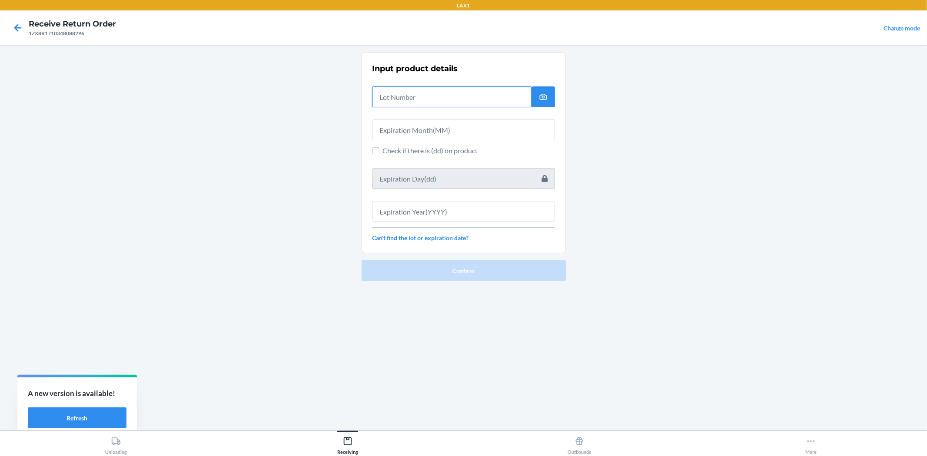
click at [424, 90] on input "text" at bounding box center [451, 96] width 159 height 21
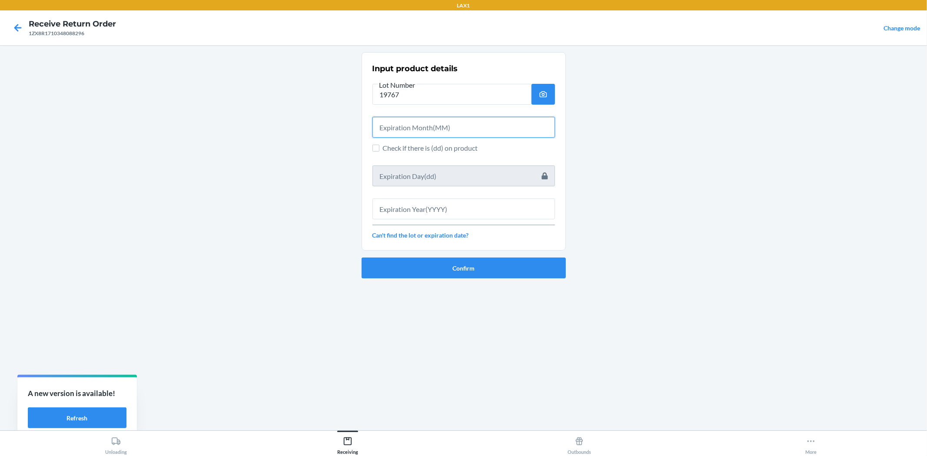
click at [423, 134] on input "text" at bounding box center [463, 127] width 182 height 21
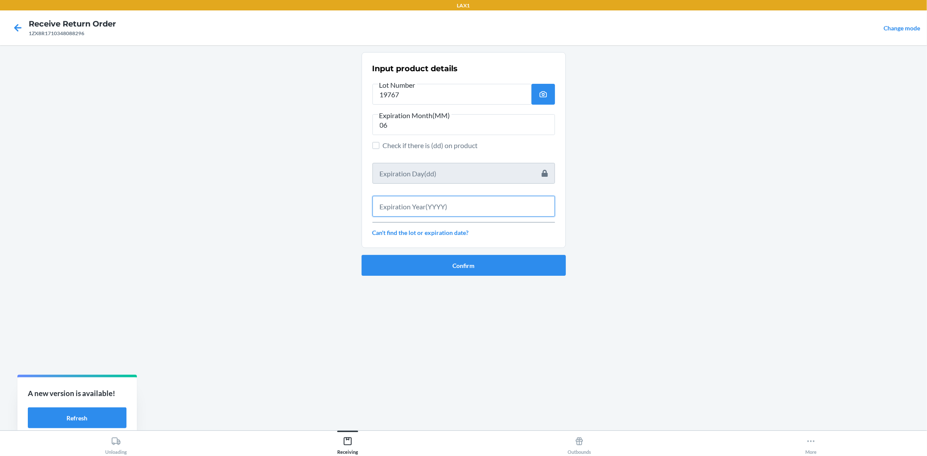
click at [448, 203] on input "text" at bounding box center [463, 206] width 182 height 21
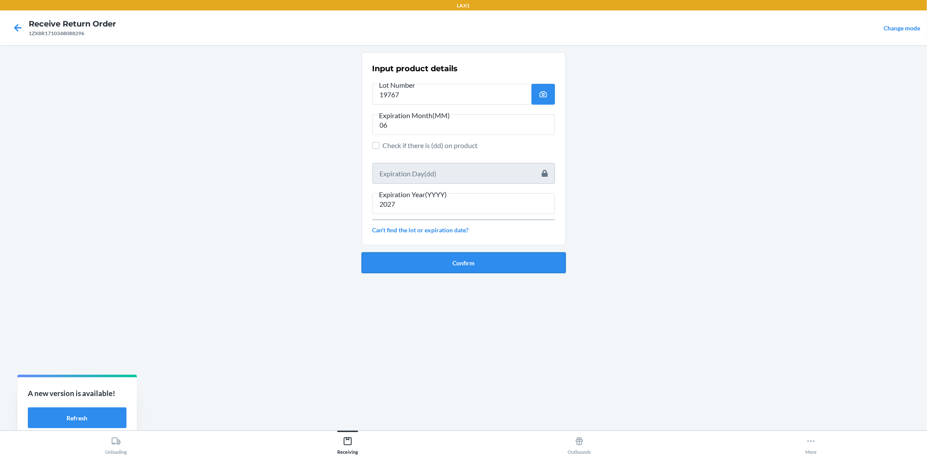
click at [506, 266] on button "Confirm" at bounding box center [463, 262] width 204 height 21
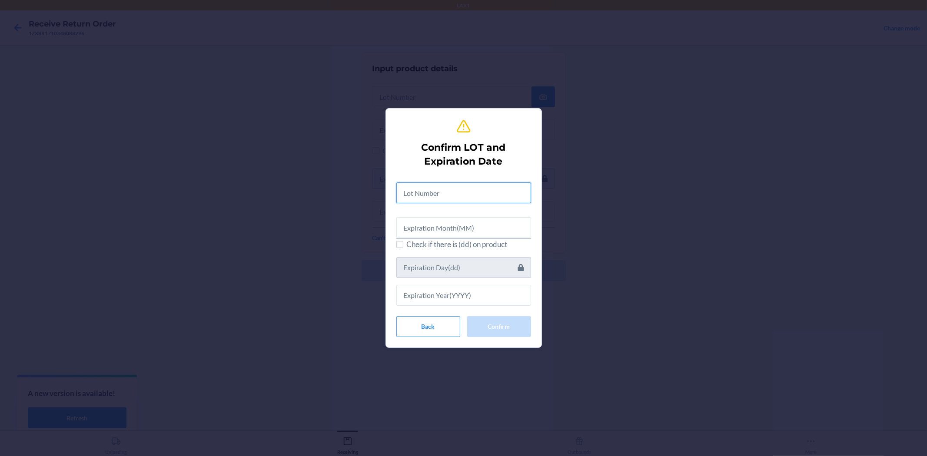
click at [479, 192] on input "text" at bounding box center [463, 192] width 135 height 21
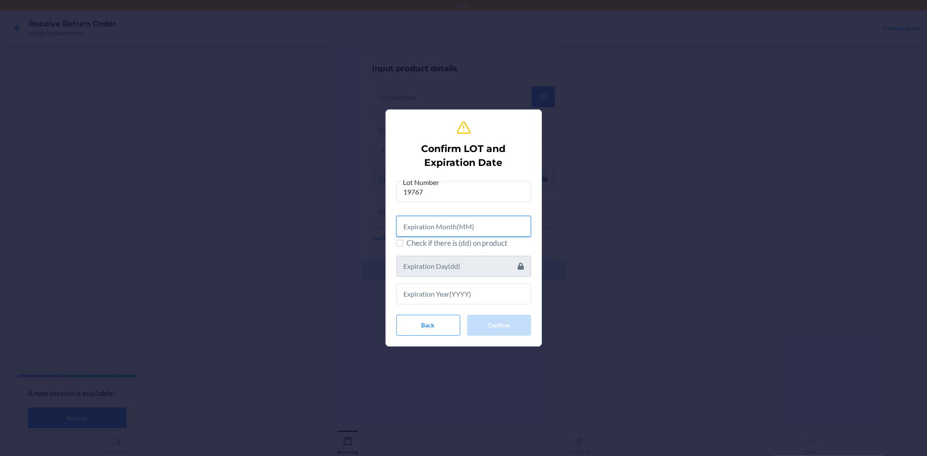
click at [481, 222] on input "text" at bounding box center [463, 226] width 135 height 21
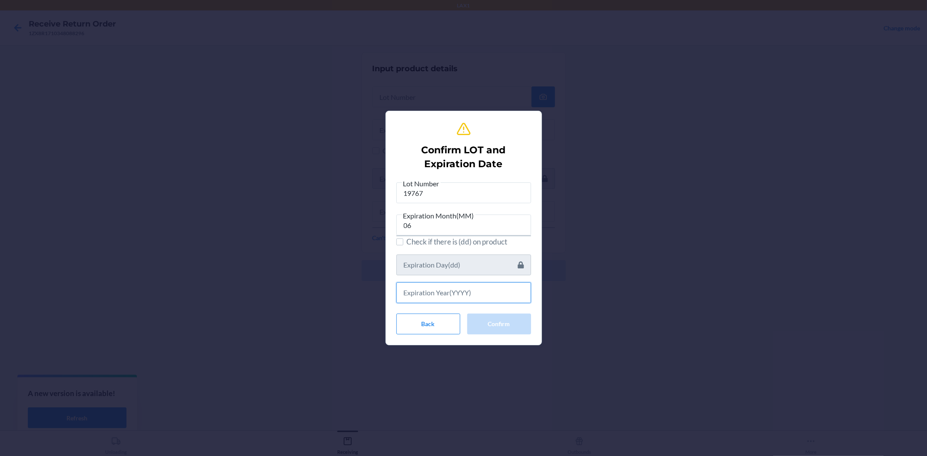
click at [487, 293] on input "text" at bounding box center [463, 292] width 135 height 21
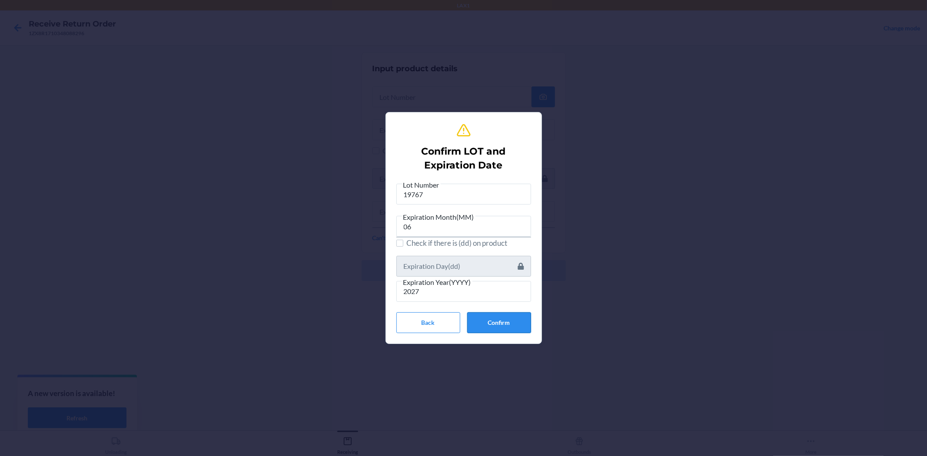
click at [501, 329] on button "Confirm" at bounding box center [499, 322] width 64 height 21
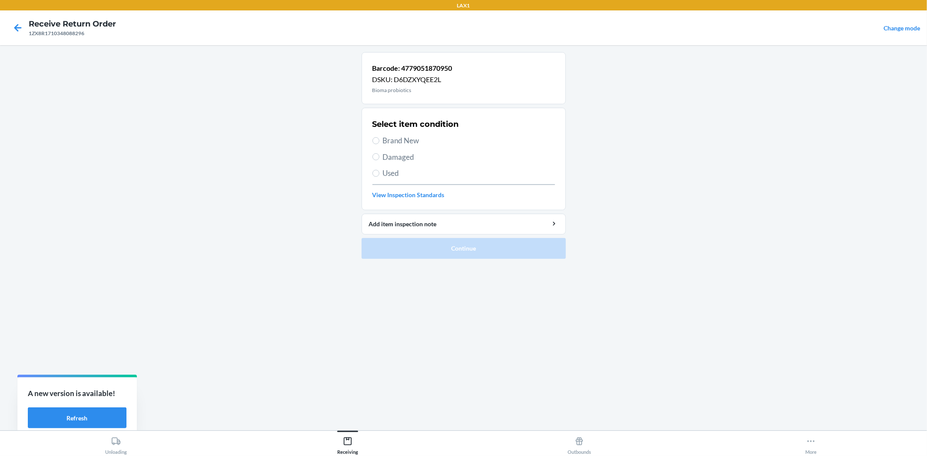
click at [405, 142] on span "Brand New" at bounding box center [469, 140] width 172 height 11
click at [379, 142] on input "Brand New" at bounding box center [375, 140] width 7 height 7
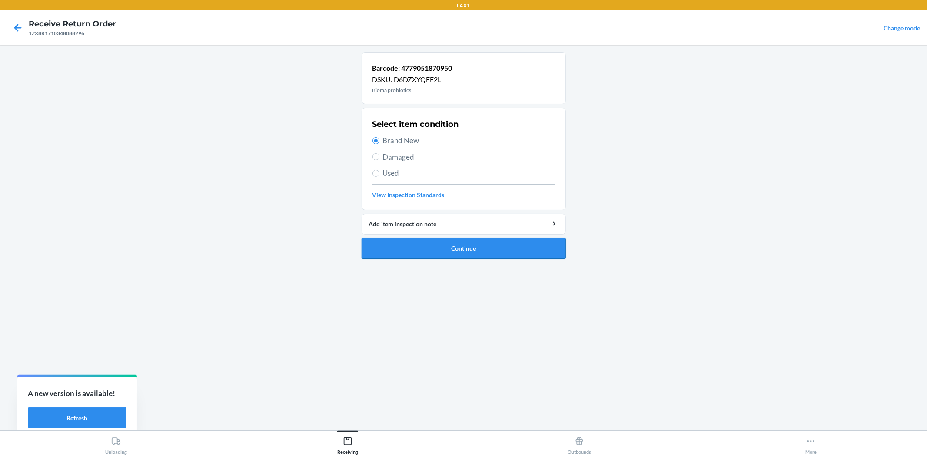
click at [491, 257] on button "Continue" at bounding box center [463, 248] width 204 height 21
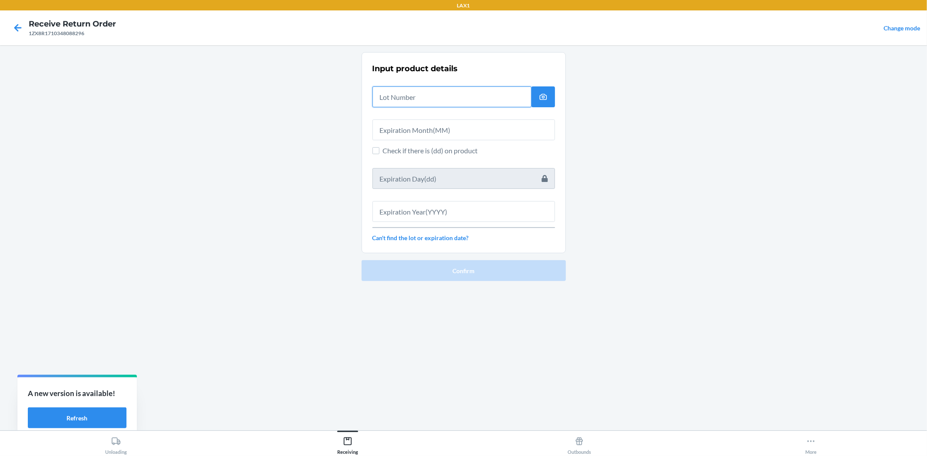
click at [406, 93] on input "text" at bounding box center [451, 96] width 159 height 21
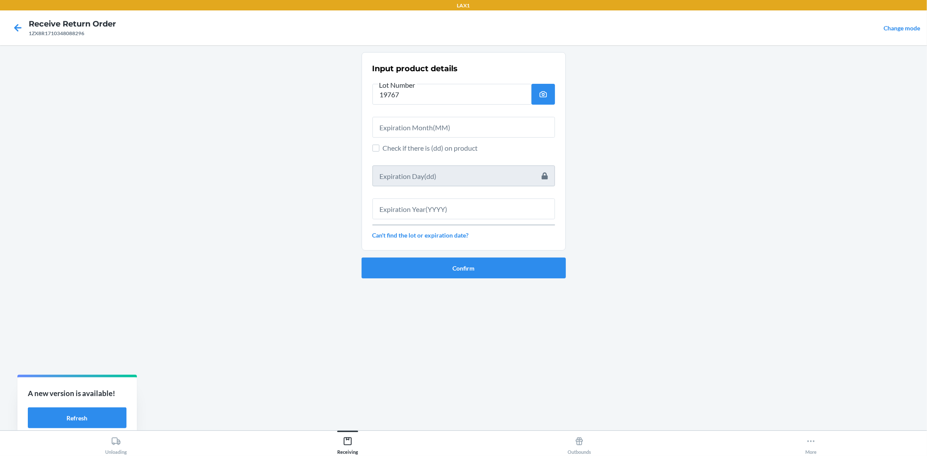
click at [532, 138] on div "Input product details Lot Number 19767 Check if there is (dd) on product Can't …" at bounding box center [463, 151] width 182 height 182
click at [533, 135] on input "text" at bounding box center [463, 127] width 182 height 21
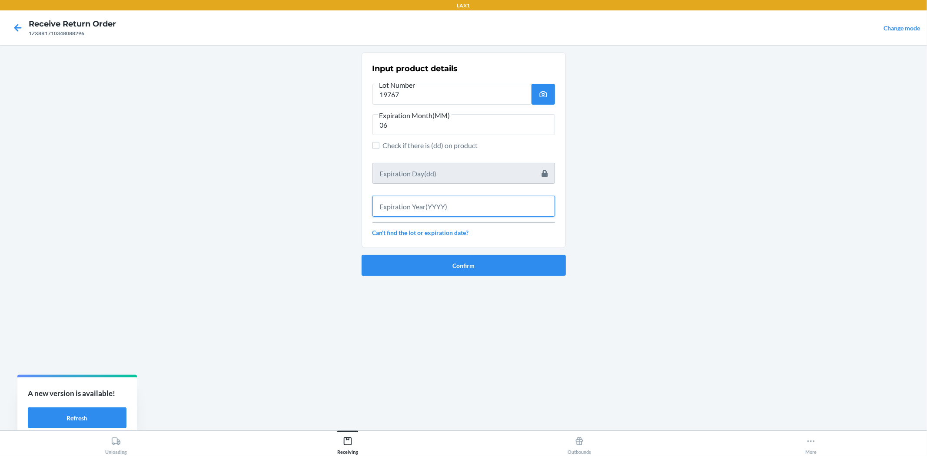
click at [538, 198] on input "text" at bounding box center [463, 206] width 182 height 21
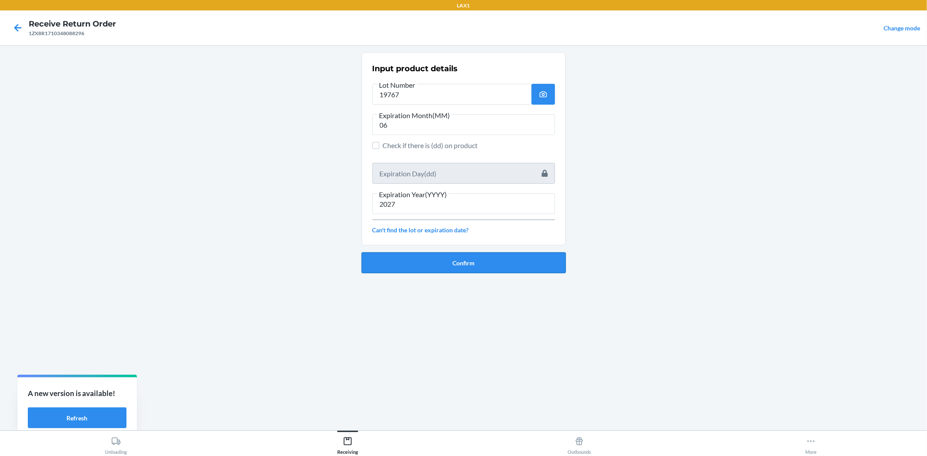
click at [545, 264] on button "Confirm" at bounding box center [463, 262] width 204 height 21
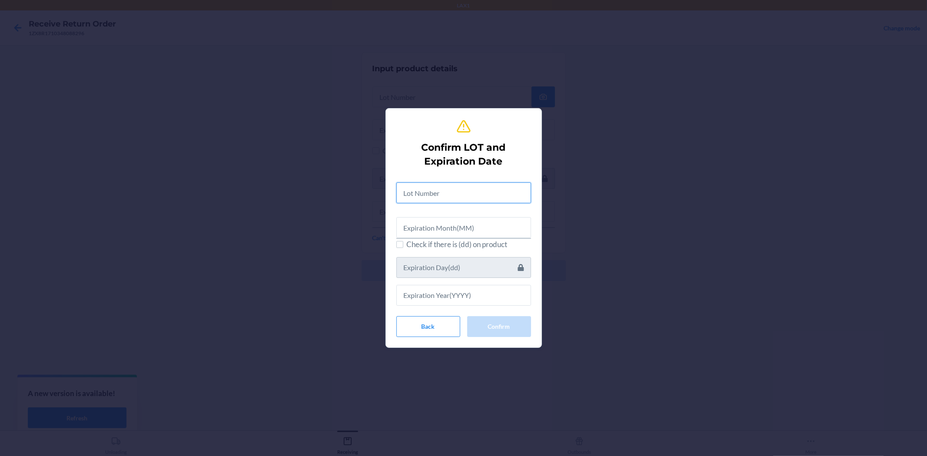
click at [507, 193] on input "text" at bounding box center [463, 192] width 135 height 21
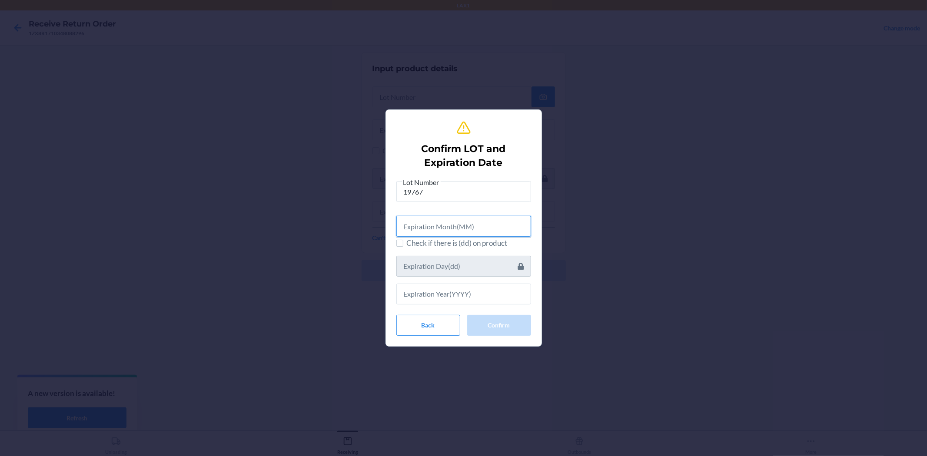
click at [492, 229] on input "text" at bounding box center [463, 226] width 135 height 21
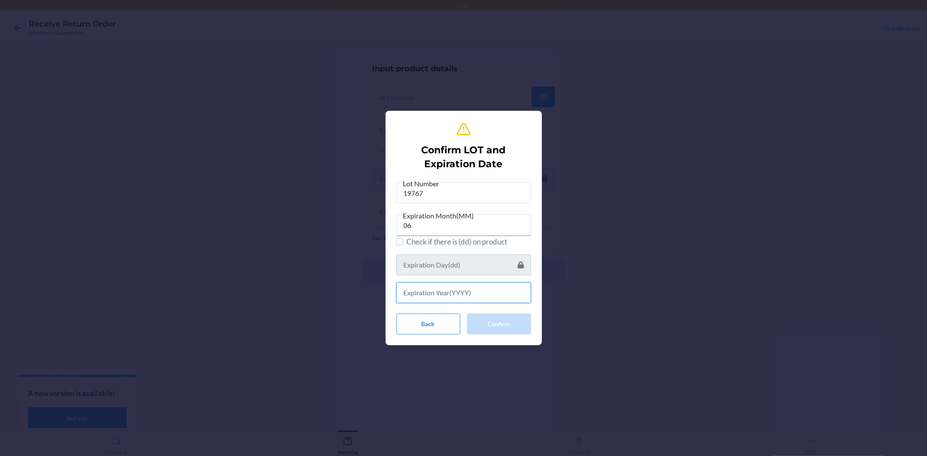
click at [466, 294] on input "text" at bounding box center [463, 292] width 135 height 21
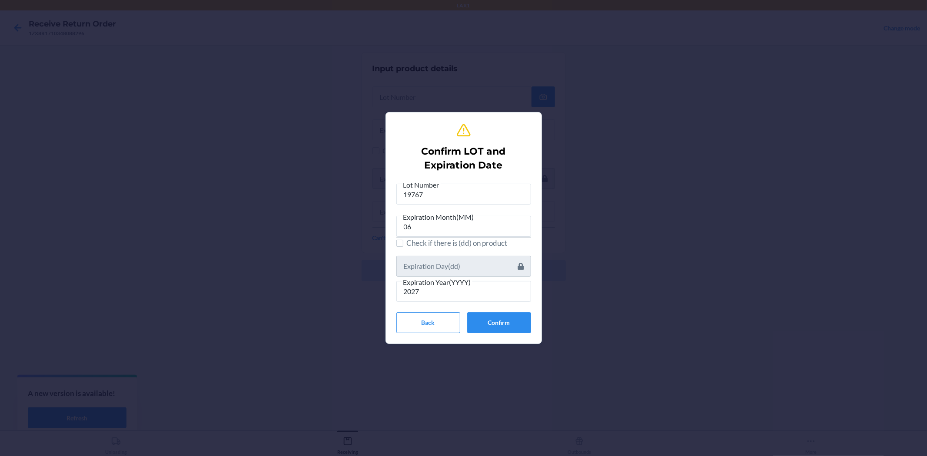
click at [499, 334] on div "Confirm LOT and Expiration Date Lot Number 19767 Expiration Month(MM) 06 Check …" at bounding box center [463, 227] width 135 height 217
click at [498, 326] on button "Confirm" at bounding box center [499, 322] width 64 height 21
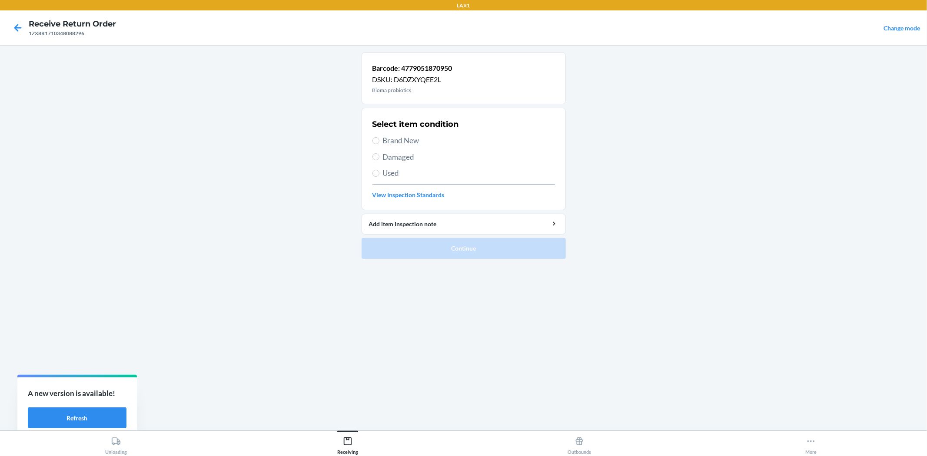
click at [403, 142] on span "Brand New" at bounding box center [469, 140] width 172 height 11
click at [379, 142] on input "Brand New" at bounding box center [375, 140] width 7 height 7
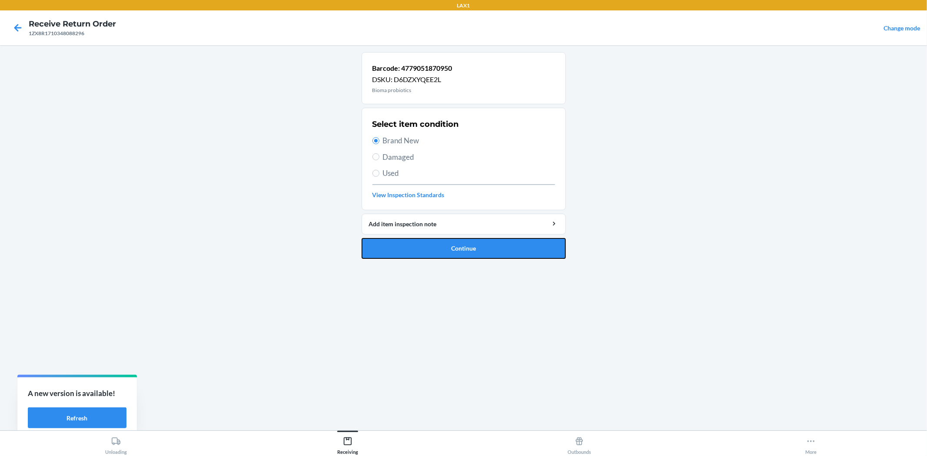
drag, startPoint x: 447, startPoint y: 248, endPoint x: 449, endPoint y: 178, distance: 69.6
click at [450, 237] on li "Barcode: 4779051870950 DSKU: D6DZXYQEE2L Bioma probiotics Select item condition…" at bounding box center [463, 155] width 204 height 207
click at [426, 255] on button "Continue" at bounding box center [463, 248] width 204 height 21
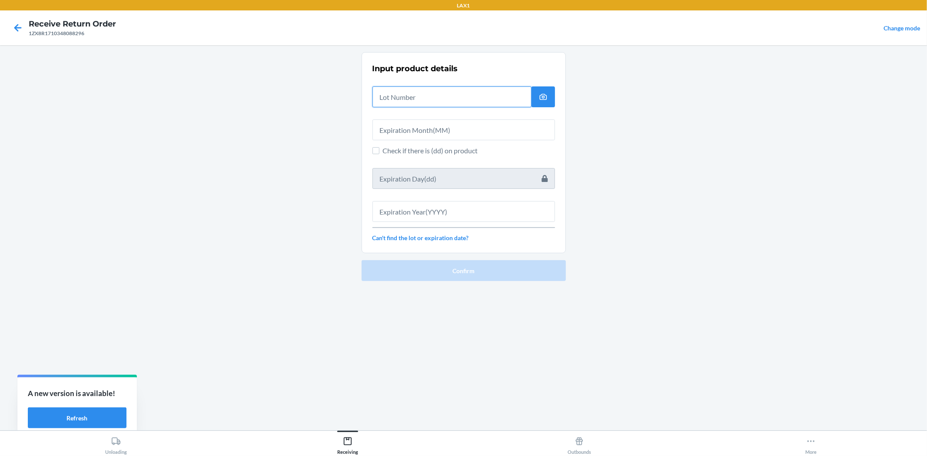
click at [411, 99] on input "text" at bounding box center [451, 96] width 159 height 21
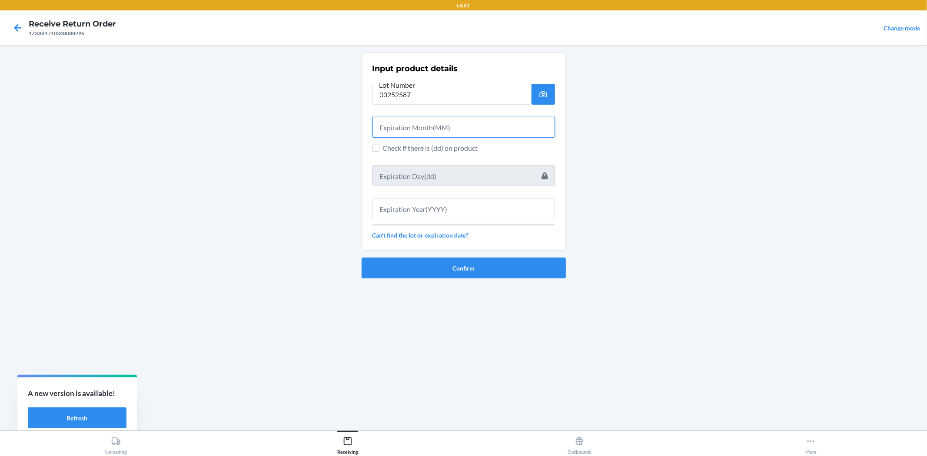
click at [398, 134] on input "text" at bounding box center [463, 127] width 182 height 21
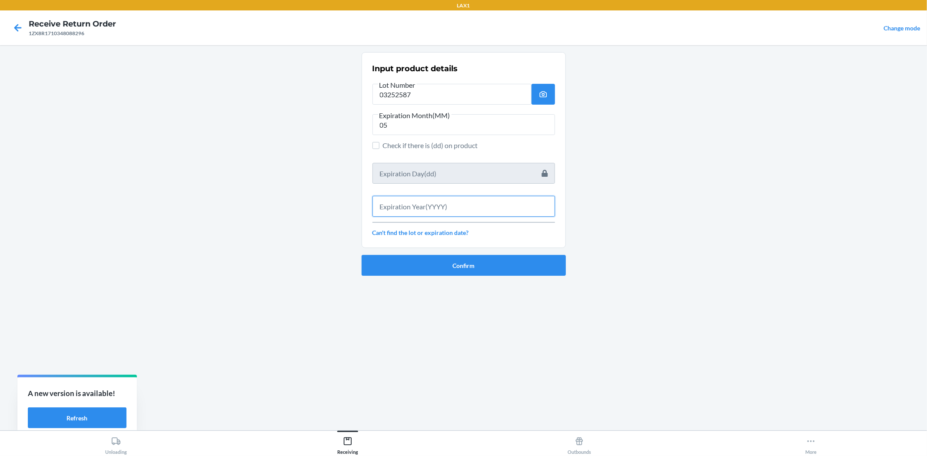
click at [408, 201] on input "text" at bounding box center [463, 206] width 182 height 21
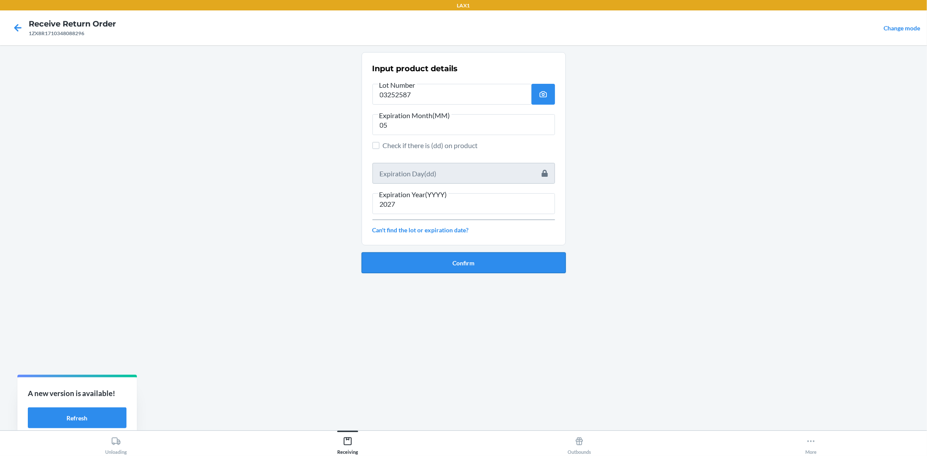
click at [424, 261] on button "Confirm" at bounding box center [463, 262] width 204 height 21
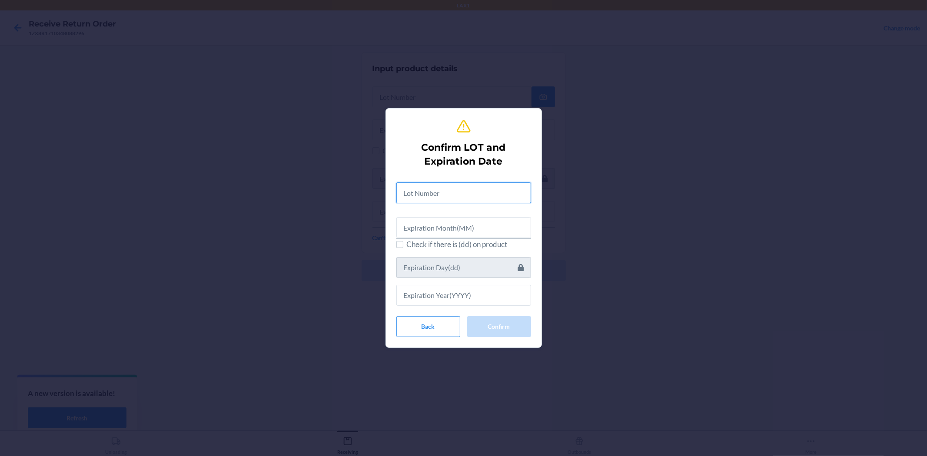
click at [441, 194] on input "text" at bounding box center [463, 192] width 135 height 21
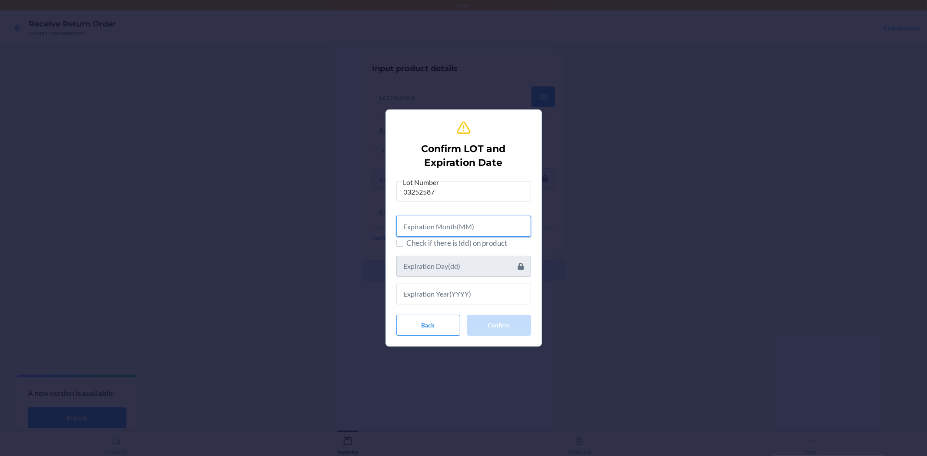
click at [447, 219] on input "text" at bounding box center [463, 226] width 135 height 21
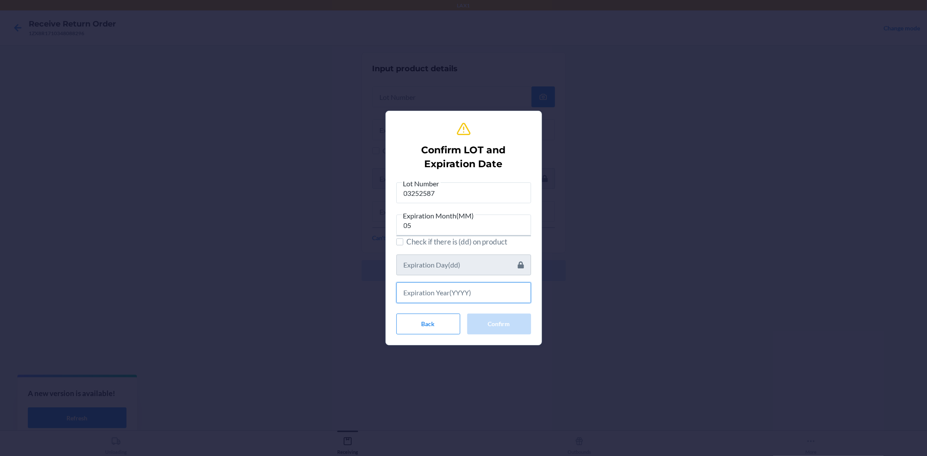
click at [461, 290] on input "text" at bounding box center [463, 292] width 135 height 21
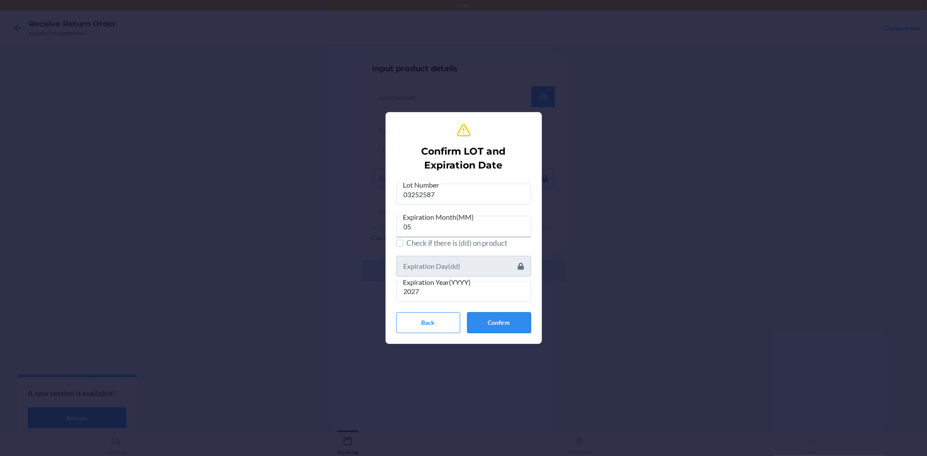
click at [505, 320] on button "Confirm" at bounding box center [499, 322] width 64 height 21
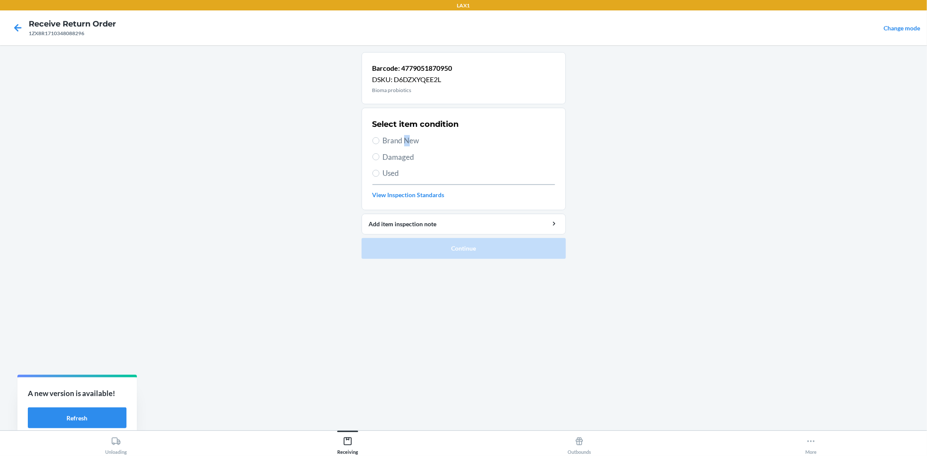
click at [407, 137] on span "Brand New" at bounding box center [469, 140] width 172 height 11
click at [372, 139] on input "Brand New" at bounding box center [375, 140] width 7 height 7
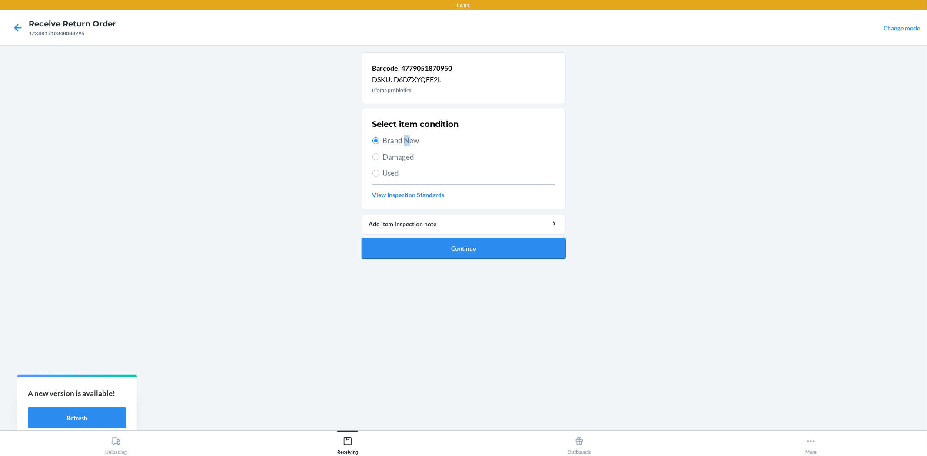
click at [430, 244] on button "Continue" at bounding box center [463, 248] width 204 height 21
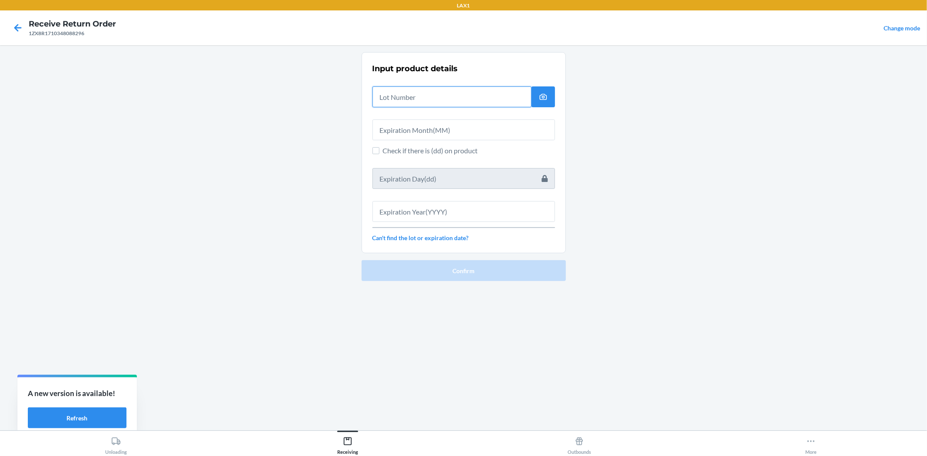
click at [406, 94] on input "text" at bounding box center [451, 96] width 159 height 21
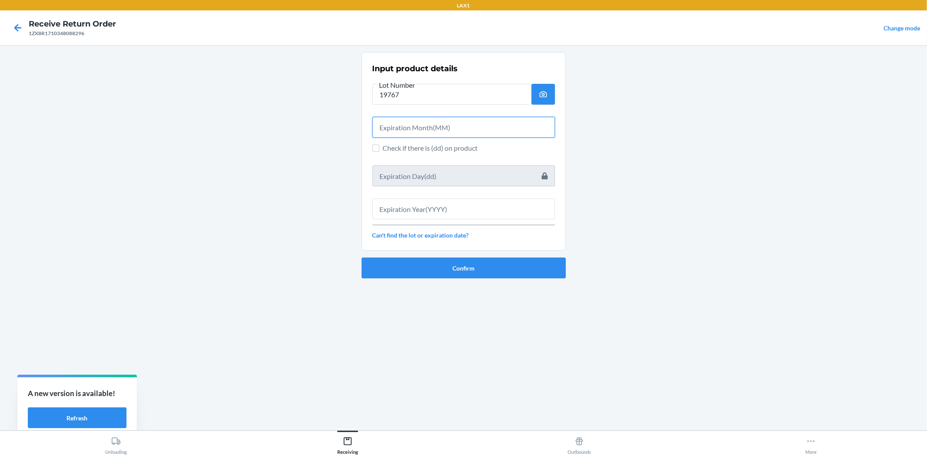
click at [389, 119] on input "text" at bounding box center [463, 127] width 182 height 21
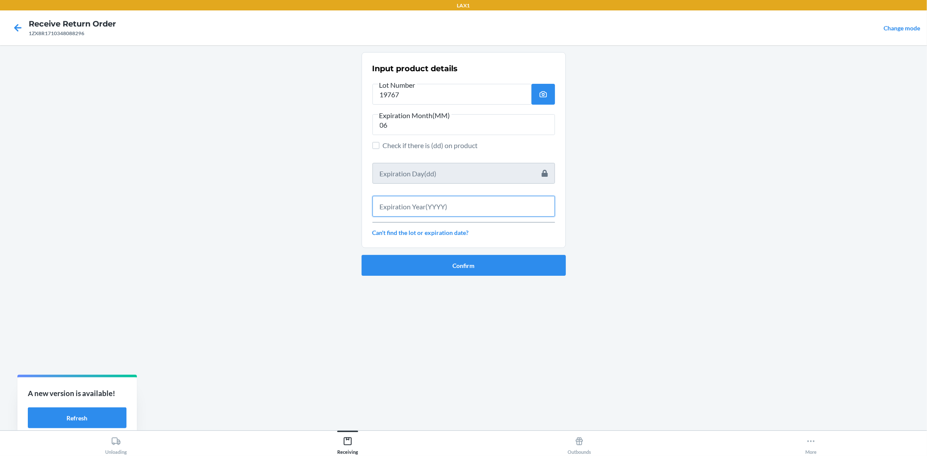
click at [479, 209] on input "text" at bounding box center [463, 206] width 182 height 21
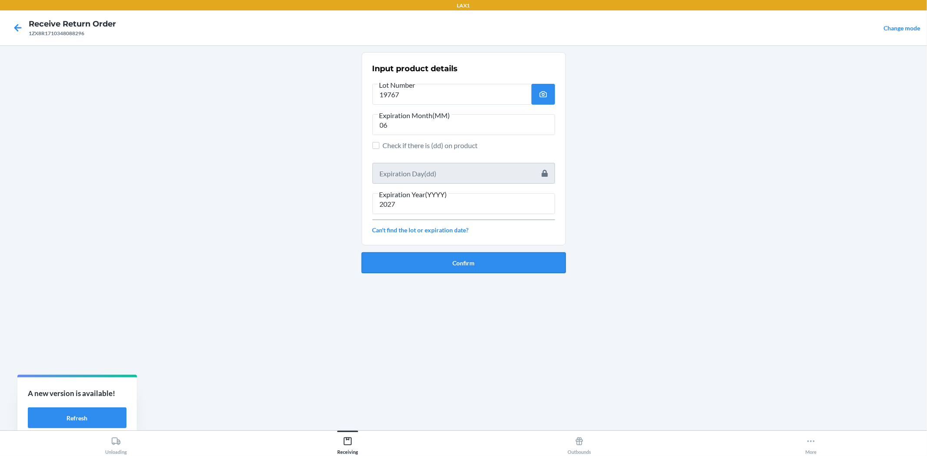
click at [481, 259] on button "Confirm" at bounding box center [463, 262] width 204 height 21
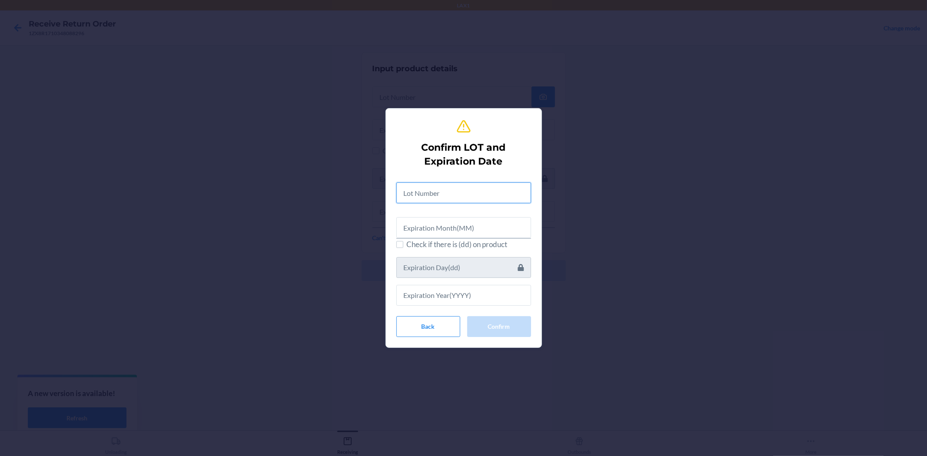
click at [459, 188] on input "text" at bounding box center [463, 192] width 135 height 21
click at [487, 215] on div at bounding box center [463, 223] width 135 height 28
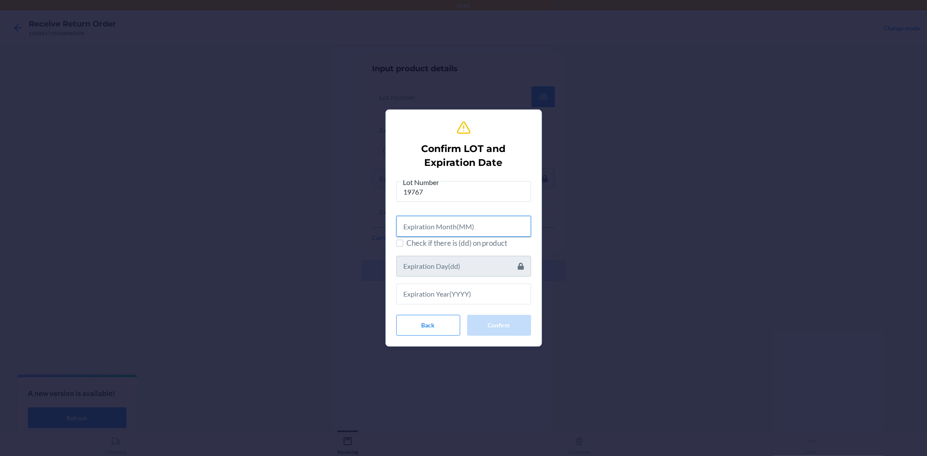
click at [486, 225] on input "text" at bounding box center [463, 226] width 135 height 21
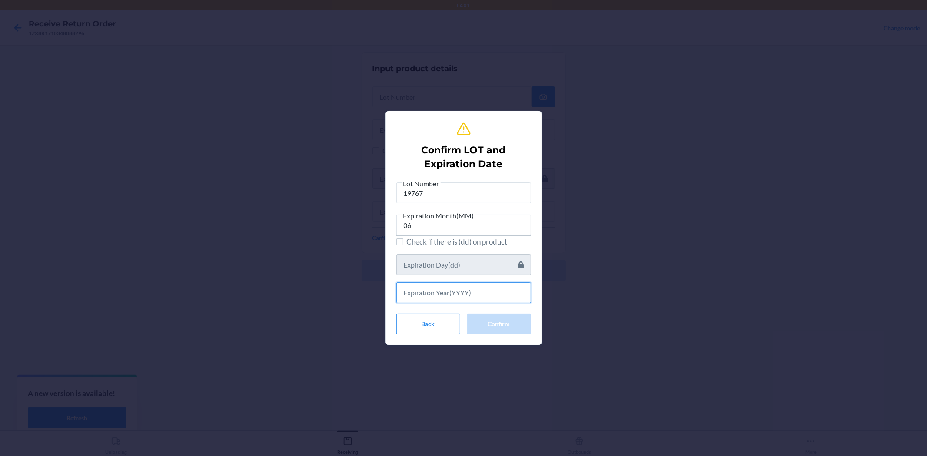
drag, startPoint x: 483, startPoint y: 298, endPoint x: 465, endPoint y: 296, distance: 17.5
click at [481, 297] on input "text" at bounding box center [463, 292] width 135 height 21
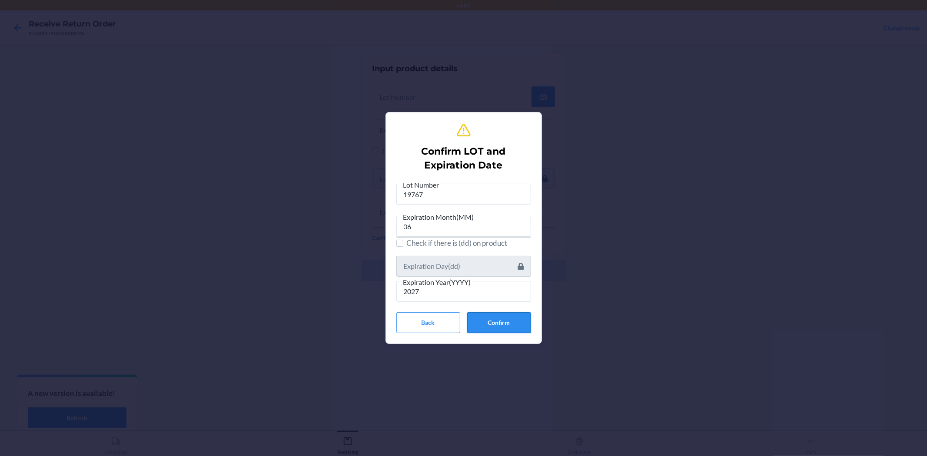
click at [486, 324] on button "Confirm" at bounding box center [499, 322] width 64 height 21
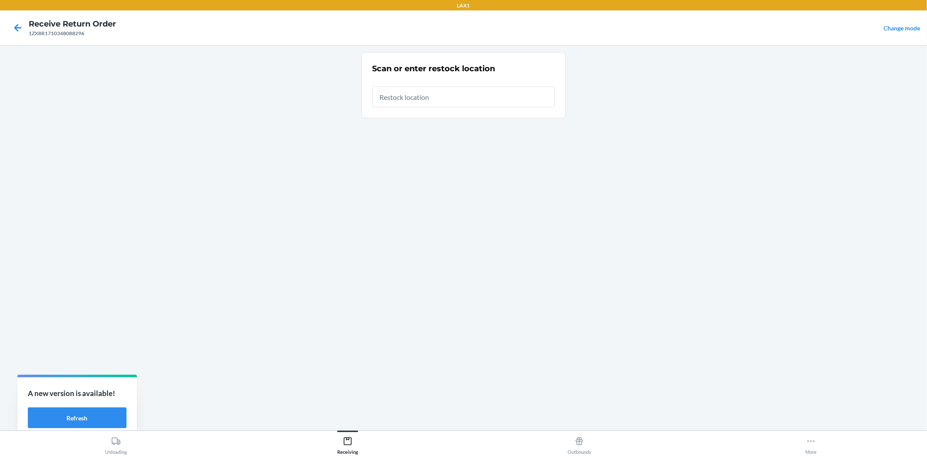
drag, startPoint x: 428, startPoint y: 102, endPoint x: 428, endPoint y: 92, distance: 9.6
click at [428, 102] on input "text" at bounding box center [463, 96] width 182 height 21
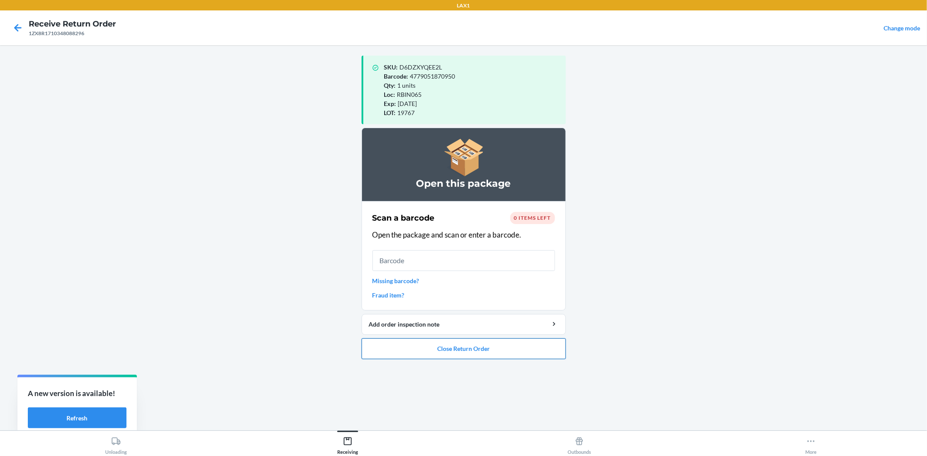
click at [520, 353] on button "Close Return Order" at bounding box center [463, 348] width 204 height 21
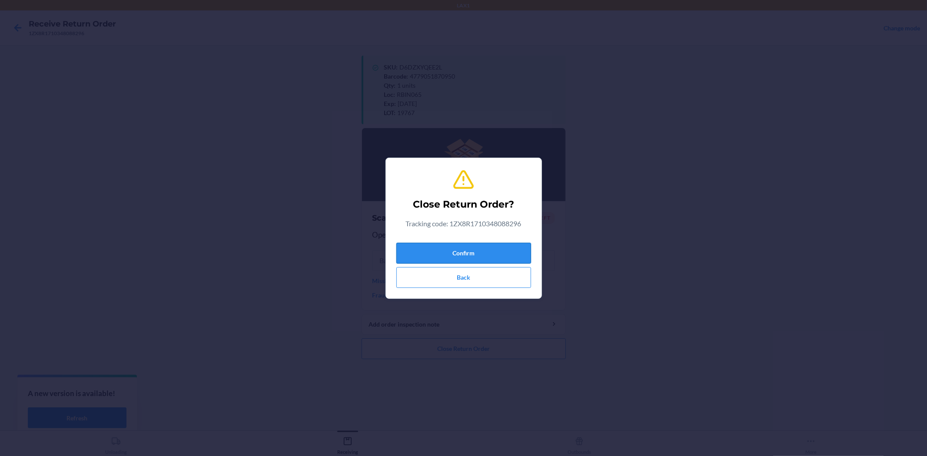
click at [492, 254] on button "Confirm" at bounding box center [463, 253] width 135 height 21
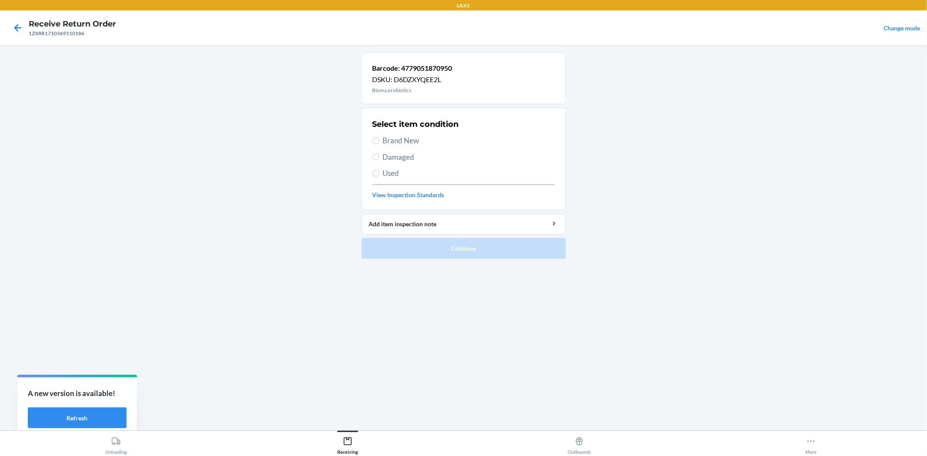
click at [406, 140] on span "Brand New" at bounding box center [469, 140] width 172 height 11
click at [379, 140] on input "Brand New" at bounding box center [375, 140] width 7 height 7
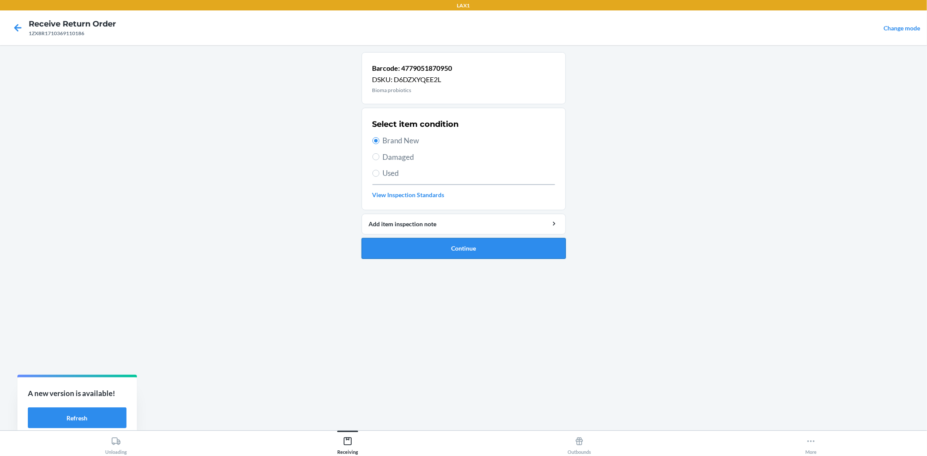
drag, startPoint x: 477, startPoint y: 248, endPoint x: 467, endPoint y: 238, distance: 13.5
click at [477, 248] on button "Continue" at bounding box center [463, 248] width 204 height 21
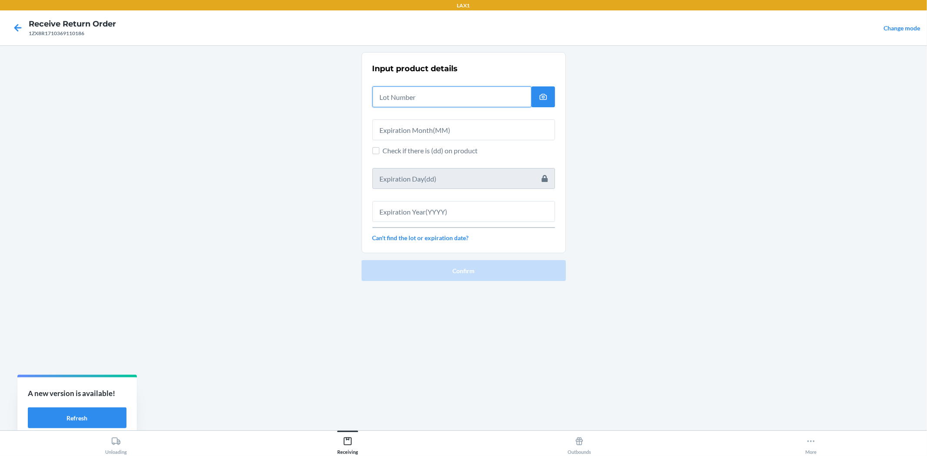
click at [434, 96] on input "text" at bounding box center [451, 96] width 159 height 21
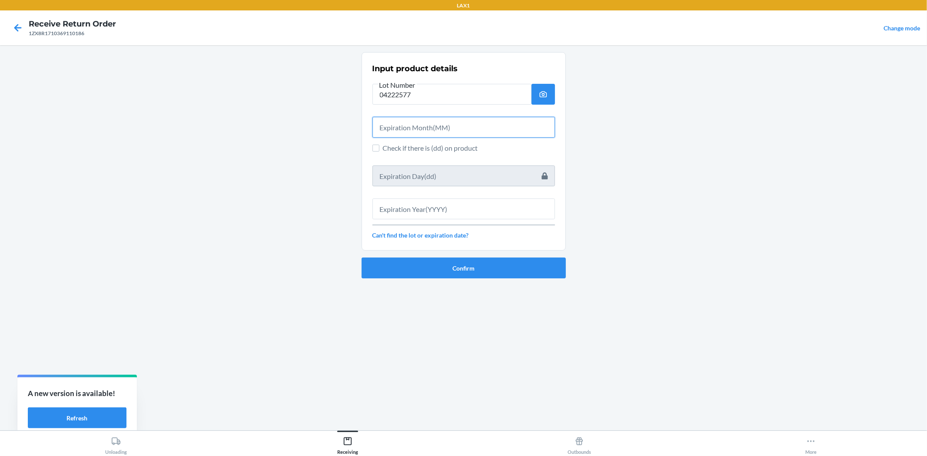
click at [421, 118] on input "text" at bounding box center [463, 127] width 182 height 21
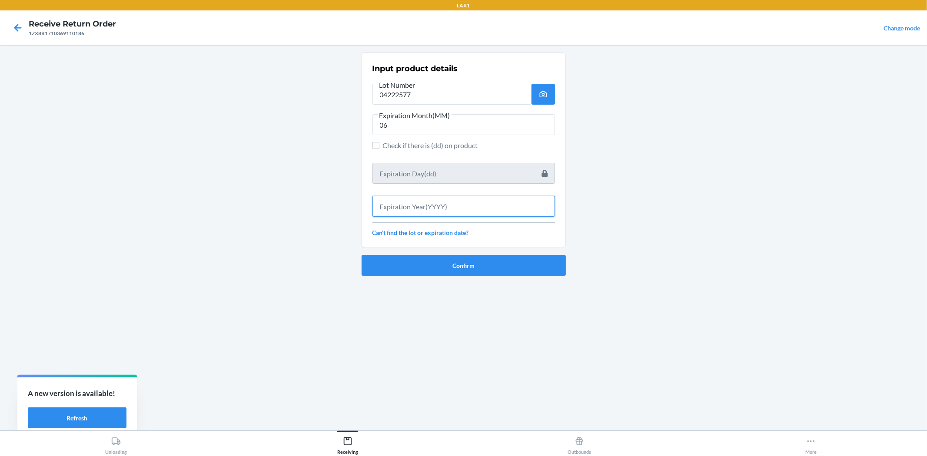
click at [431, 213] on input "text" at bounding box center [463, 206] width 182 height 21
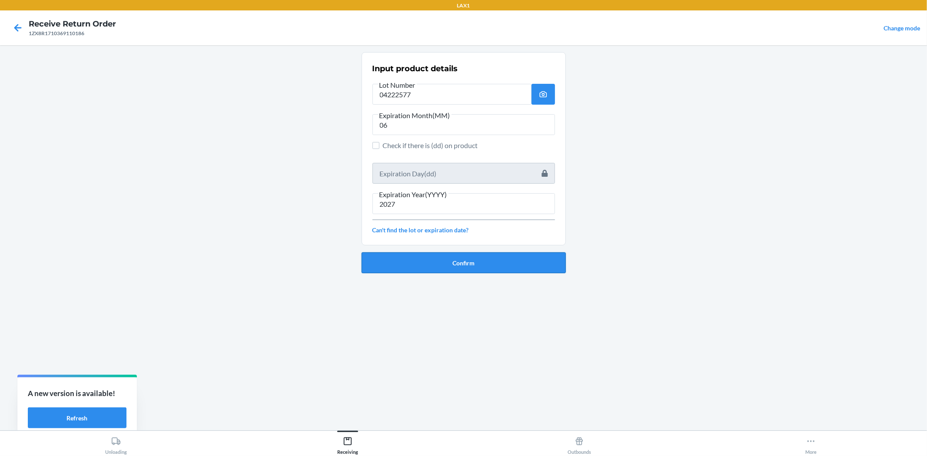
click at [448, 259] on button "Confirm" at bounding box center [463, 262] width 204 height 21
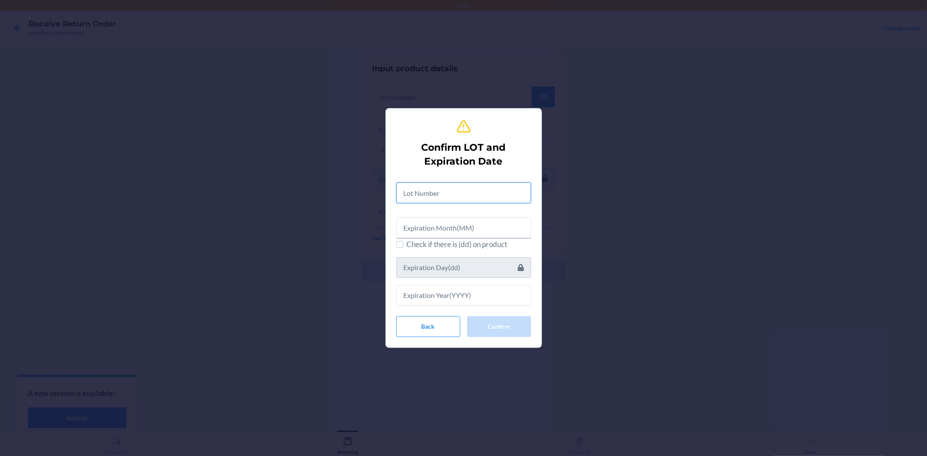
click at [433, 198] on input "text" at bounding box center [463, 192] width 135 height 21
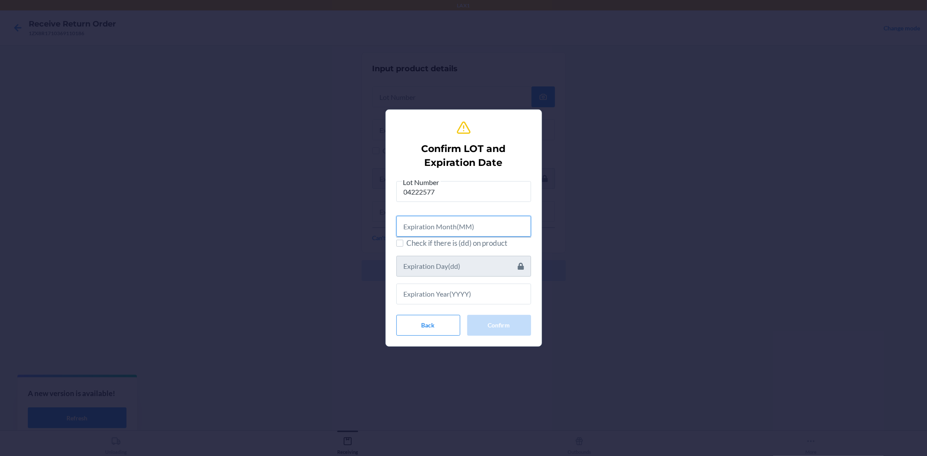
click at [445, 226] on input "text" at bounding box center [463, 226] width 135 height 21
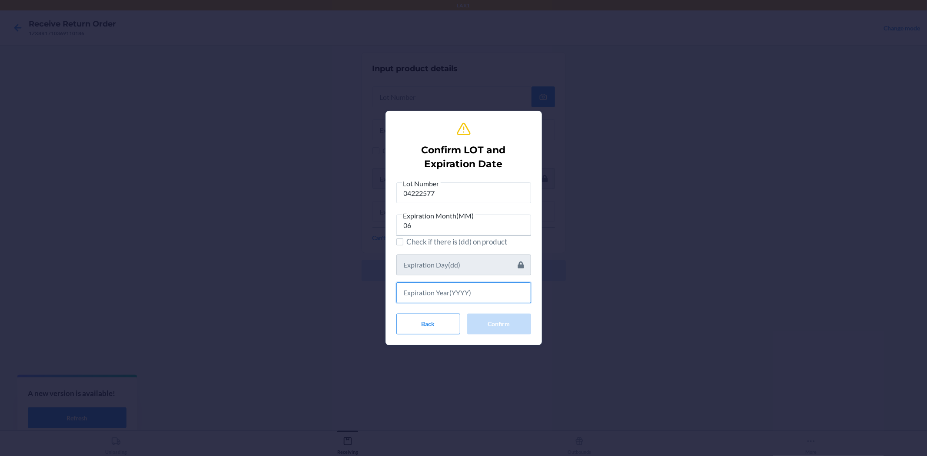
click at [471, 296] on input "text" at bounding box center [463, 292] width 135 height 21
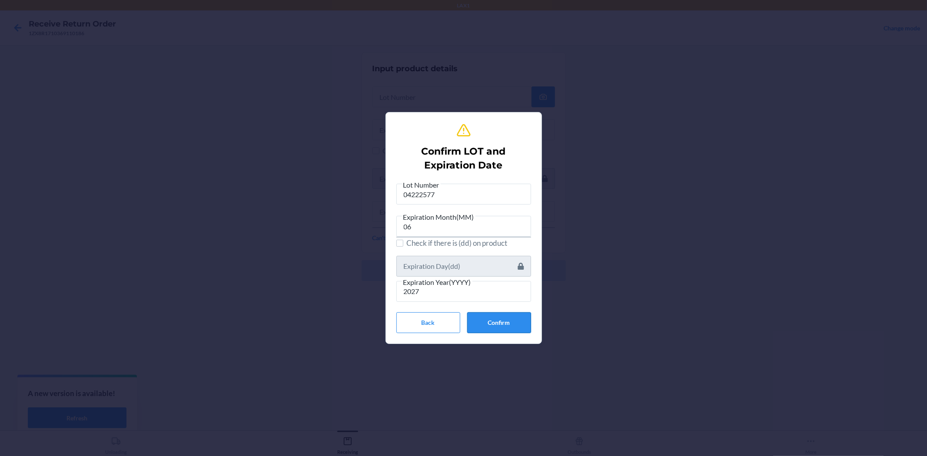
click at [497, 319] on button "Confirm" at bounding box center [499, 322] width 64 height 21
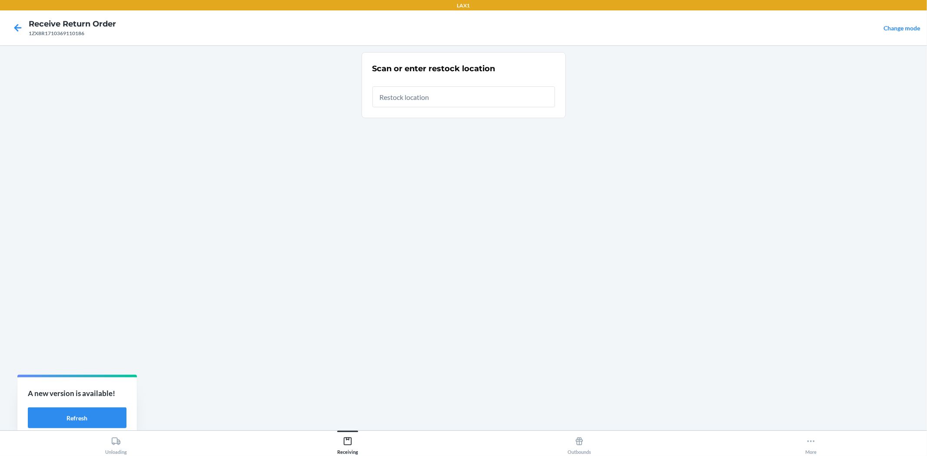
click at [402, 102] on input "text" at bounding box center [463, 96] width 182 height 21
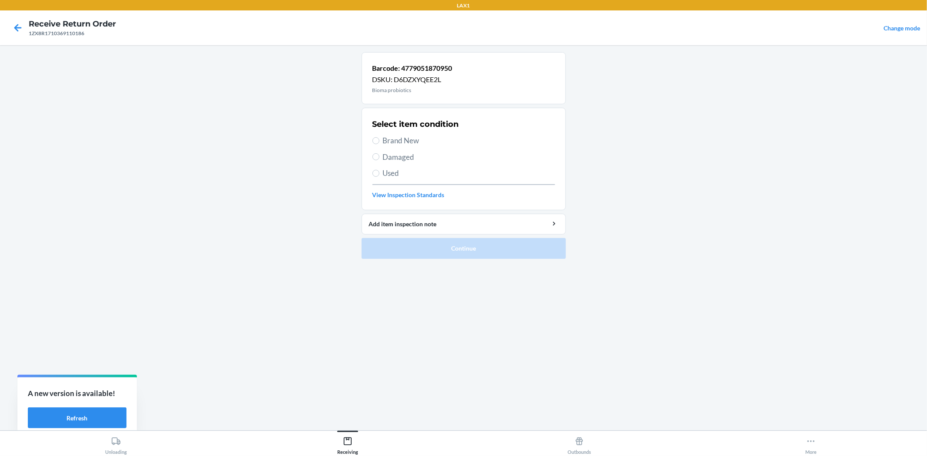
click at [387, 141] on span "Brand New" at bounding box center [469, 140] width 172 height 11
click at [379, 141] on input "Brand New" at bounding box center [375, 140] width 7 height 7
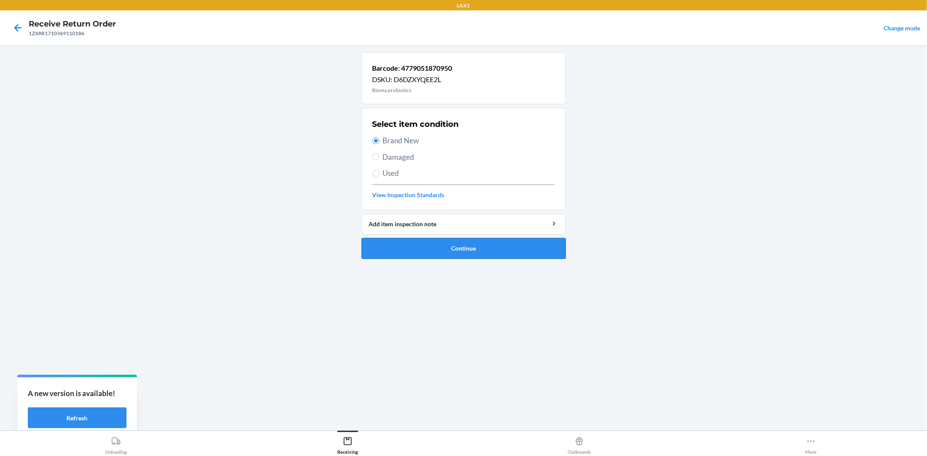
click at [494, 249] on button "Continue" at bounding box center [463, 248] width 204 height 21
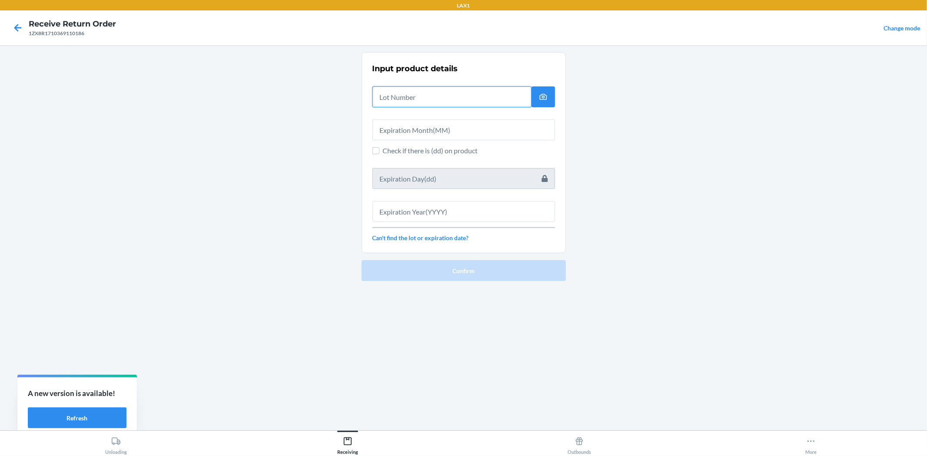
click at [422, 101] on input "text" at bounding box center [451, 96] width 159 height 21
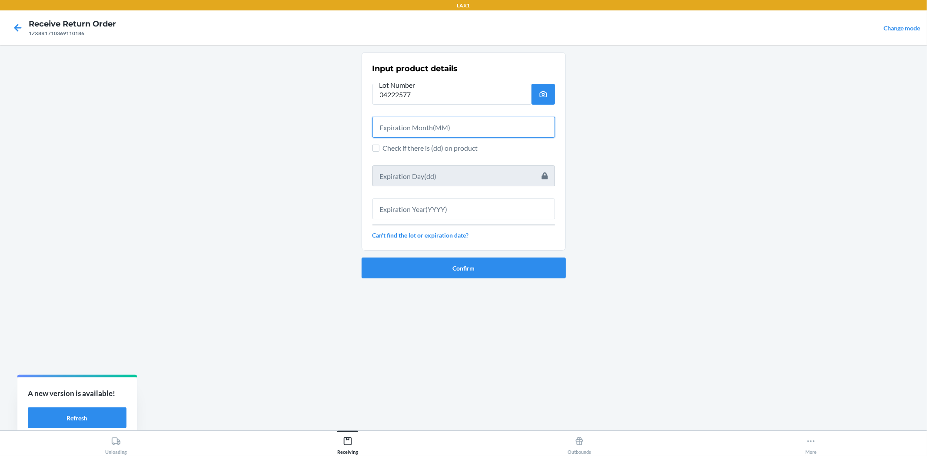
click at [432, 131] on input "text" at bounding box center [463, 127] width 182 height 21
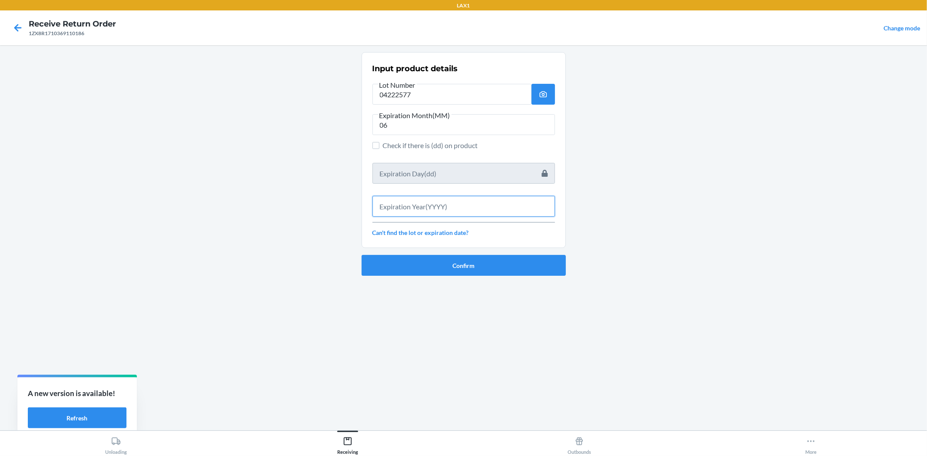
click at [476, 213] on input "text" at bounding box center [463, 206] width 182 height 21
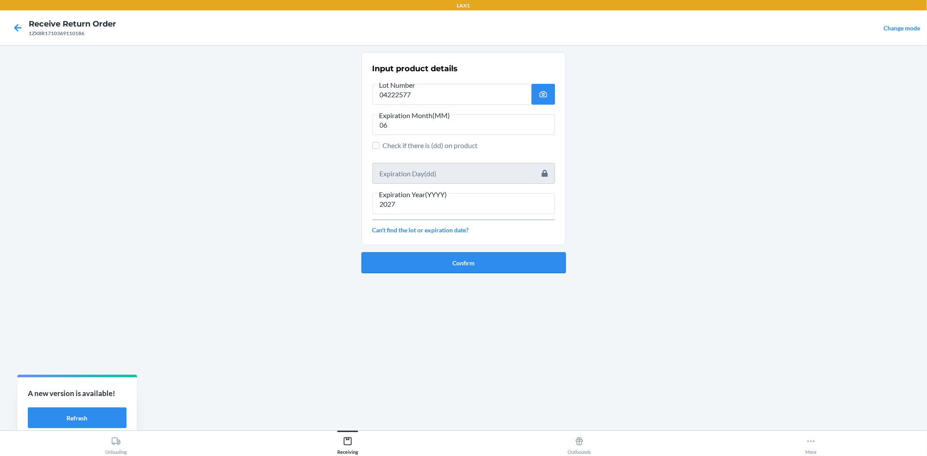
click at [485, 268] on button "Confirm" at bounding box center [463, 262] width 204 height 21
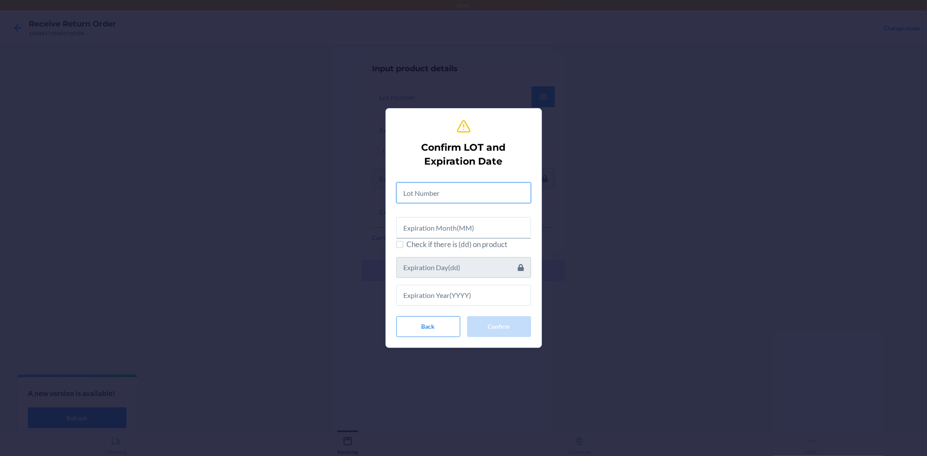
click at [450, 196] on input "text" at bounding box center [463, 192] width 135 height 21
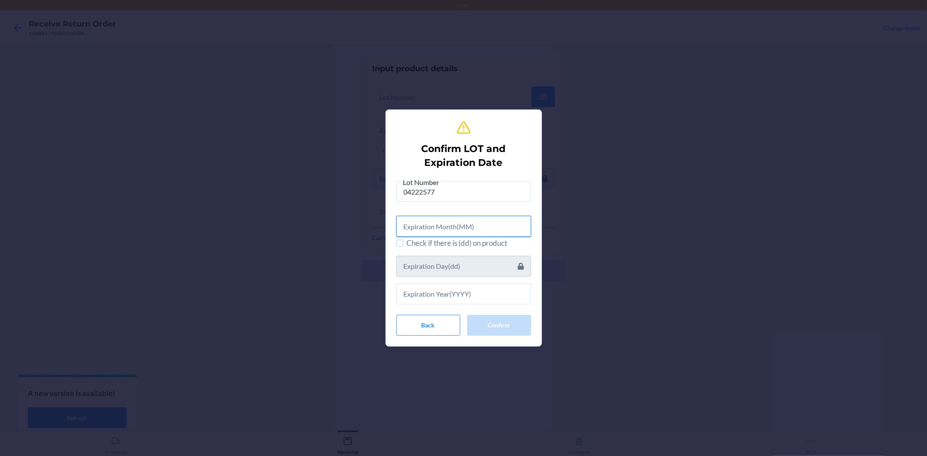
click at [455, 228] on input "text" at bounding box center [463, 226] width 135 height 21
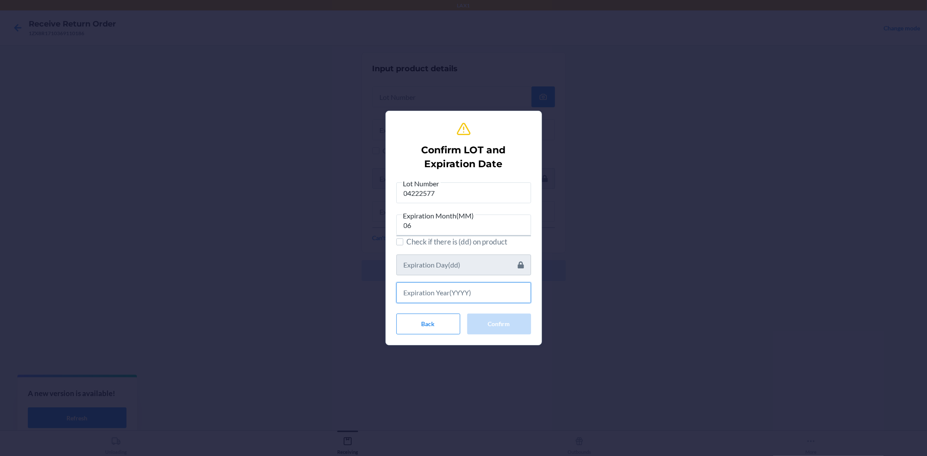
click at [471, 293] on input "text" at bounding box center [463, 292] width 135 height 21
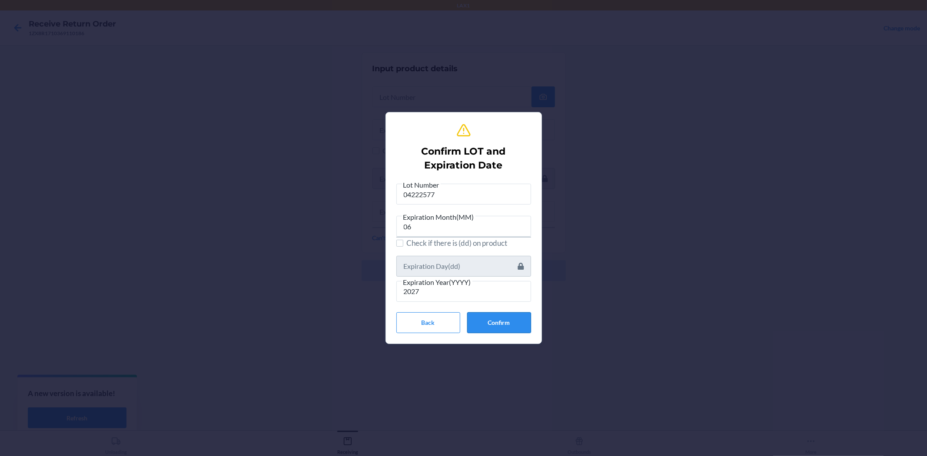
click at [504, 321] on button "Confirm" at bounding box center [499, 322] width 64 height 21
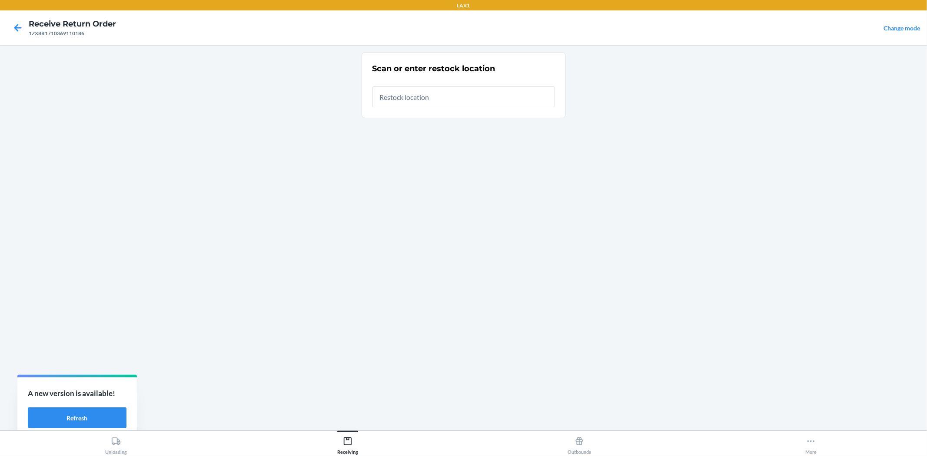
click at [458, 101] on input "text" at bounding box center [463, 96] width 182 height 21
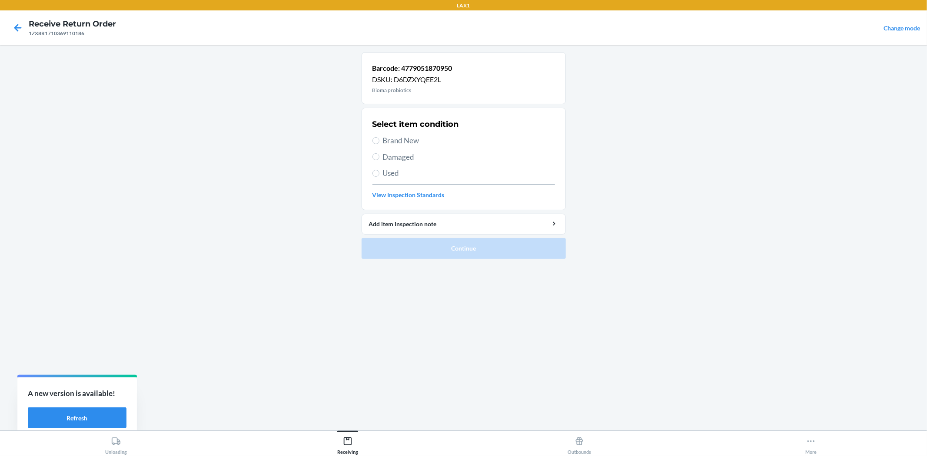
click at [377, 144] on label "Brand New" at bounding box center [463, 140] width 182 height 11
click at [377, 144] on input "Brand New" at bounding box center [375, 140] width 7 height 7
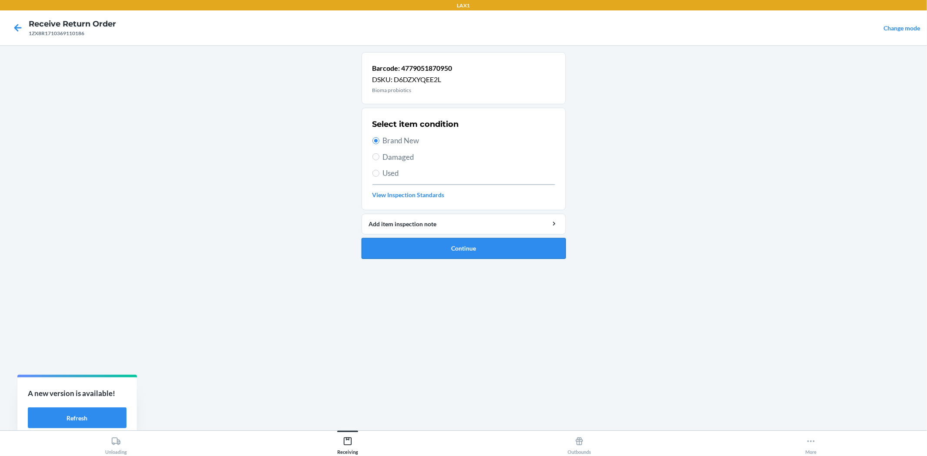
click at [457, 243] on button "Continue" at bounding box center [463, 248] width 204 height 21
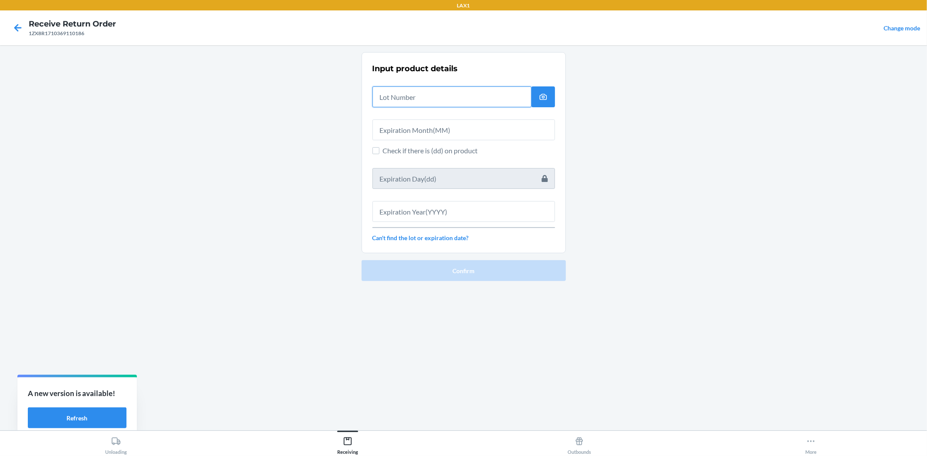
click at [402, 104] on input "text" at bounding box center [451, 96] width 159 height 21
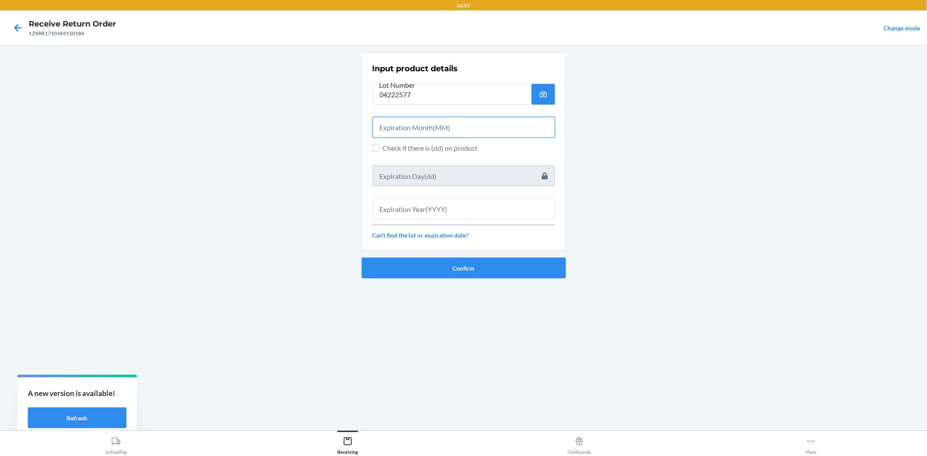
click at [419, 125] on input "text" at bounding box center [463, 127] width 182 height 21
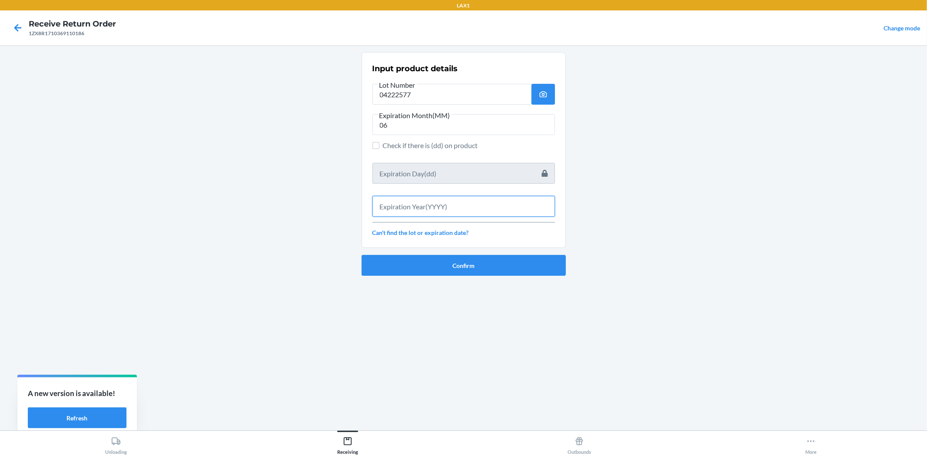
click at [420, 211] on input "text" at bounding box center [463, 206] width 182 height 21
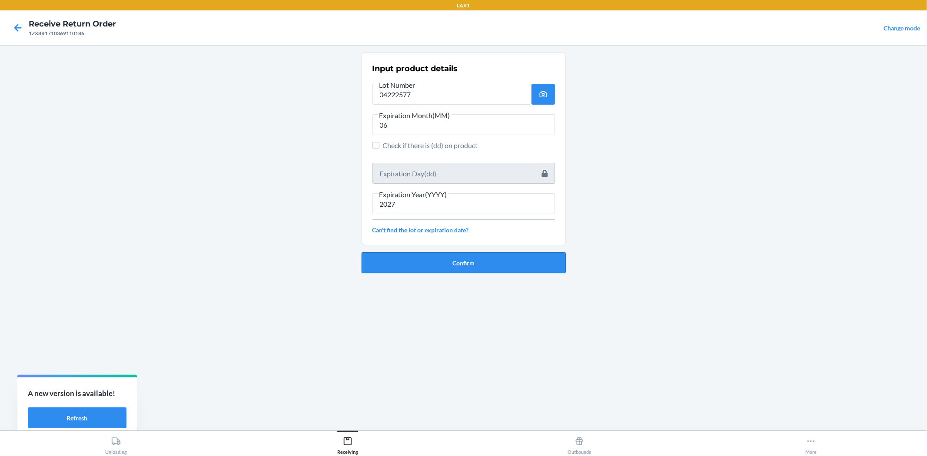
click at [415, 266] on button "Confirm" at bounding box center [463, 262] width 204 height 21
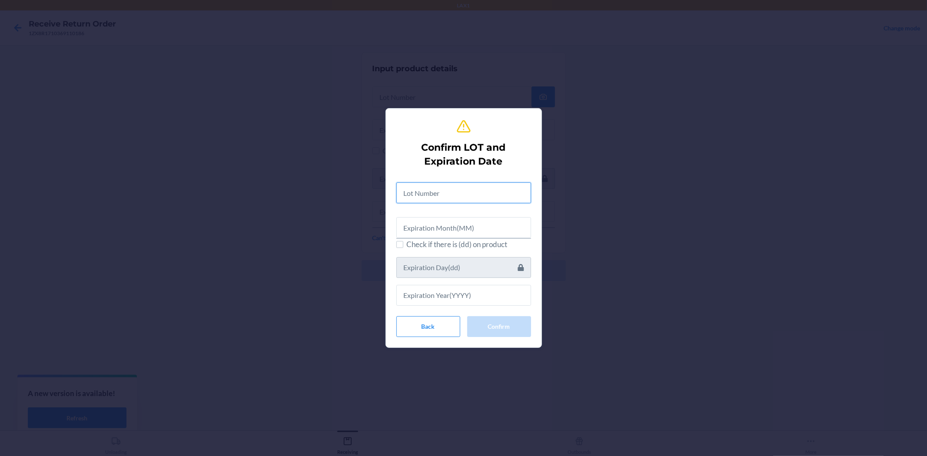
click at [420, 198] on input "text" at bounding box center [463, 192] width 135 height 21
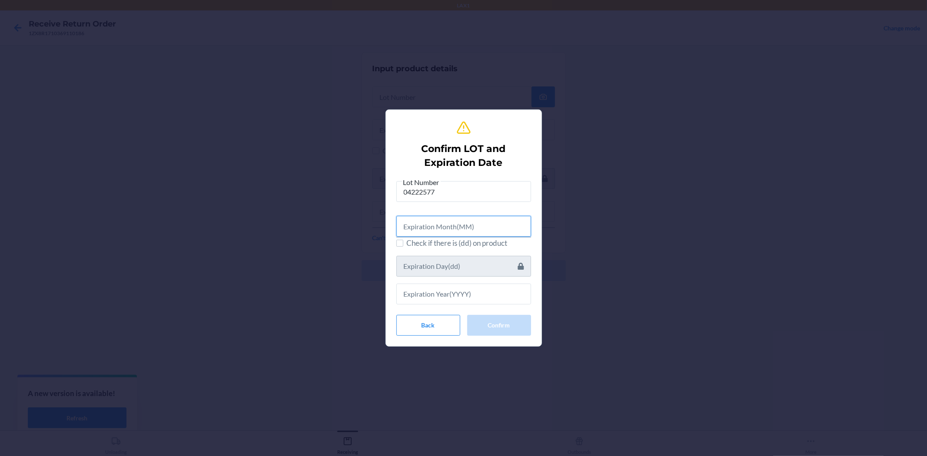
drag, startPoint x: 433, startPoint y: 230, endPoint x: 428, endPoint y: 233, distance: 5.3
click at [430, 233] on input "text" at bounding box center [463, 226] width 135 height 21
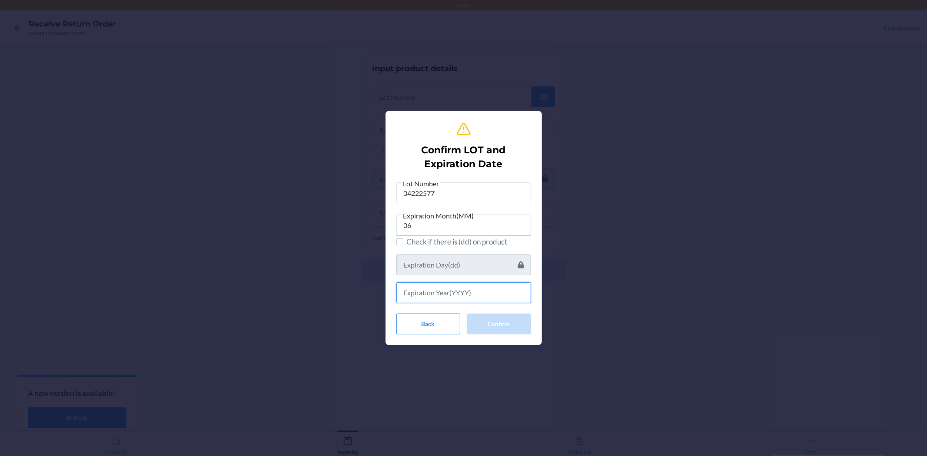
click at [442, 289] on input "text" at bounding box center [463, 292] width 135 height 21
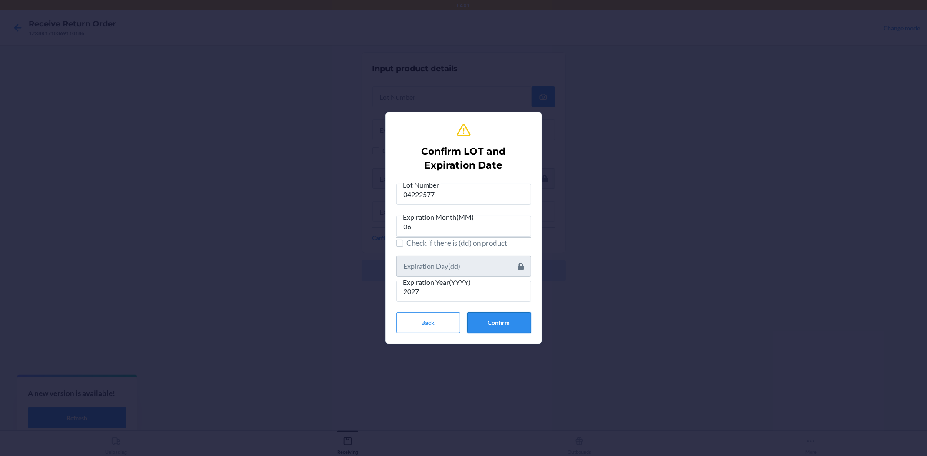
click at [497, 319] on button "Confirm" at bounding box center [499, 322] width 64 height 21
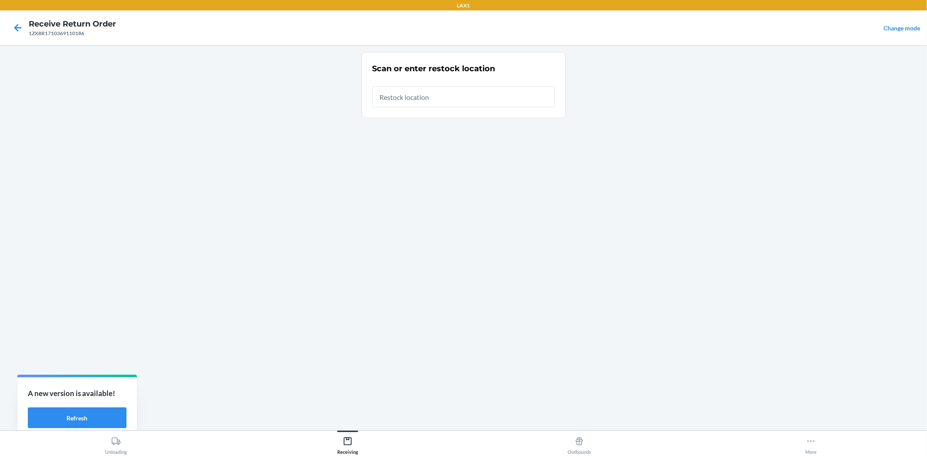
click at [397, 102] on input "text" at bounding box center [463, 96] width 182 height 21
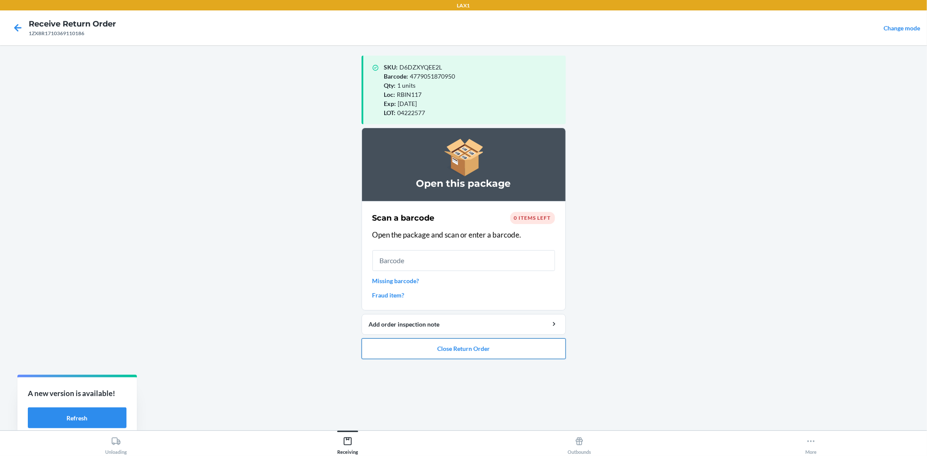
click at [489, 349] on button "Close Return Order" at bounding box center [463, 348] width 204 height 21
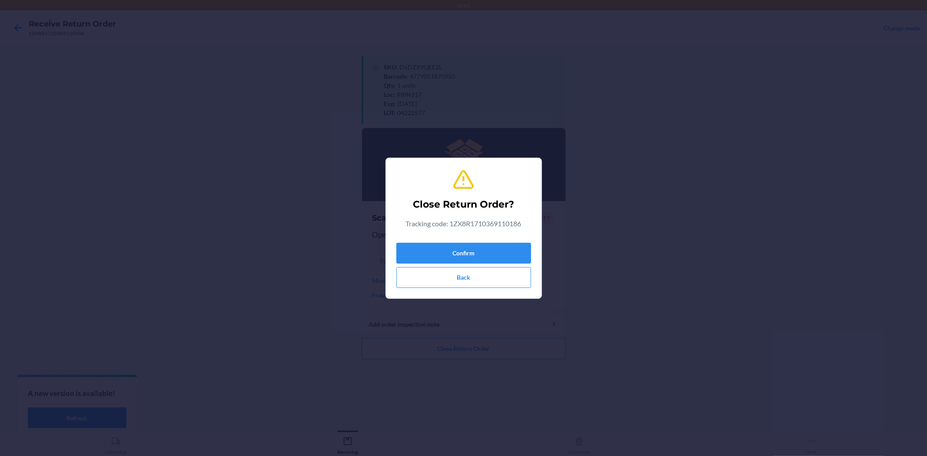
click at [461, 242] on div "Confirm Back" at bounding box center [463, 263] width 135 height 49
click at [461, 249] on button "Confirm" at bounding box center [463, 253] width 135 height 21
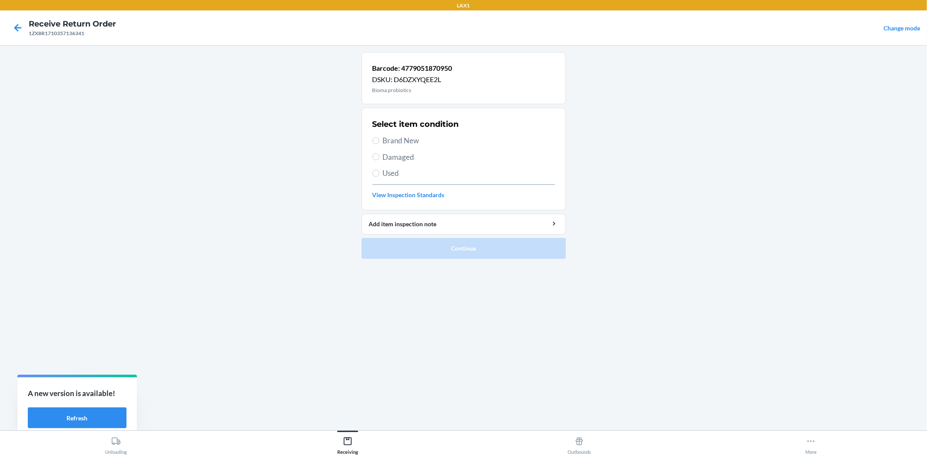
click at [407, 142] on span "Brand New" at bounding box center [469, 140] width 172 height 11
click at [379, 142] on input "Brand New" at bounding box center [375, 140] width 7 height 7
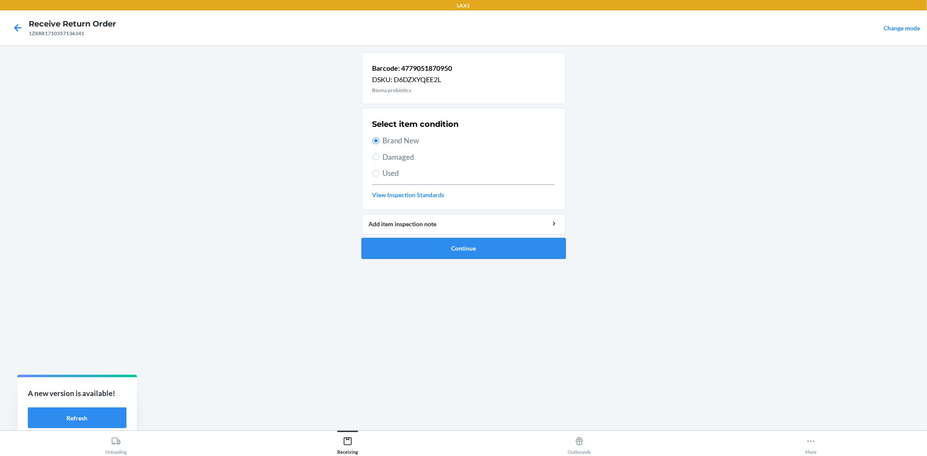
click at [450, 250] on button "Continue" at bounding box center [463, 248] width 204 height 21
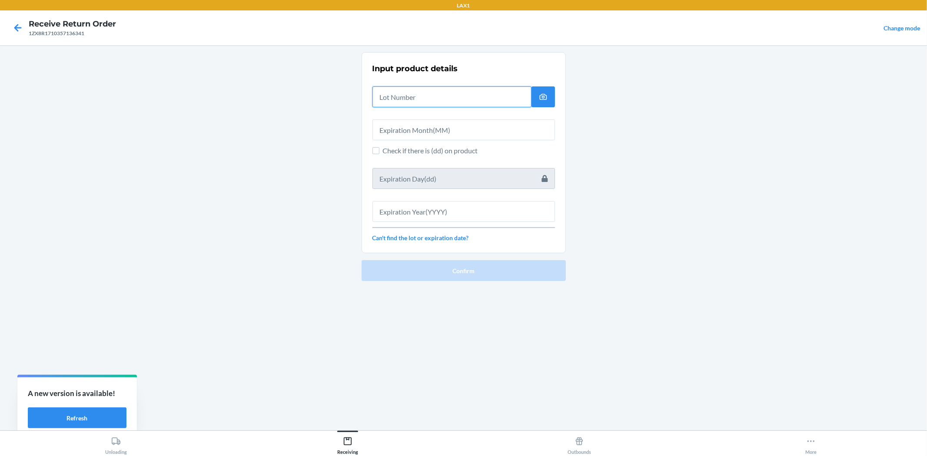
click at [412, 107] on input "text" at bounding box center [451, 96] width 159 height 21
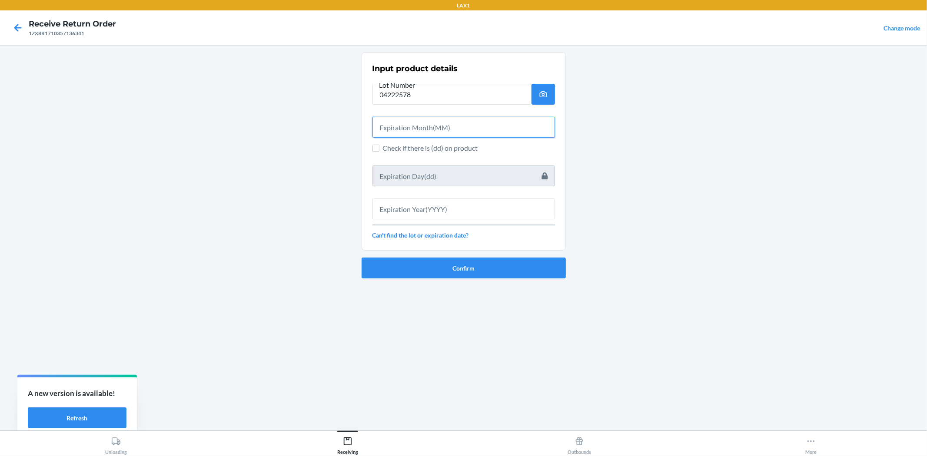
click at [478, 124] on input "text" at bounding box center [463, 127] width 182 height 21
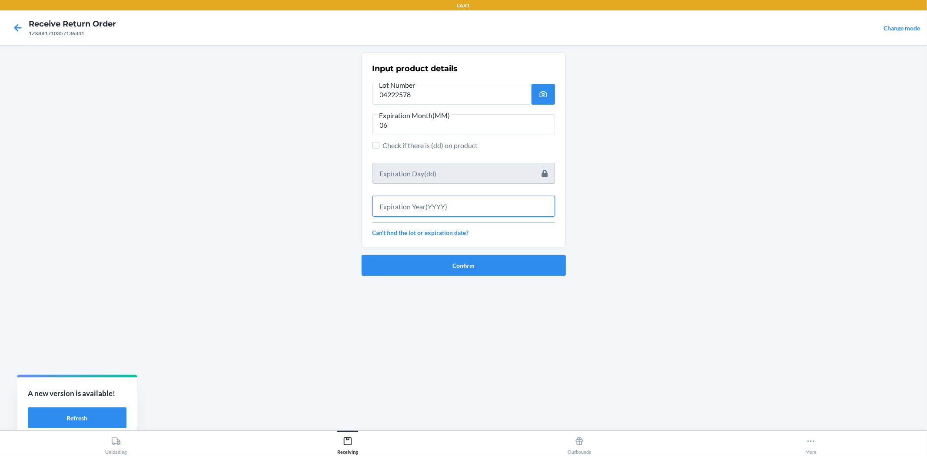
click at [458, 206] on input "text" at bounding box center [463, 206] width 182 height 21
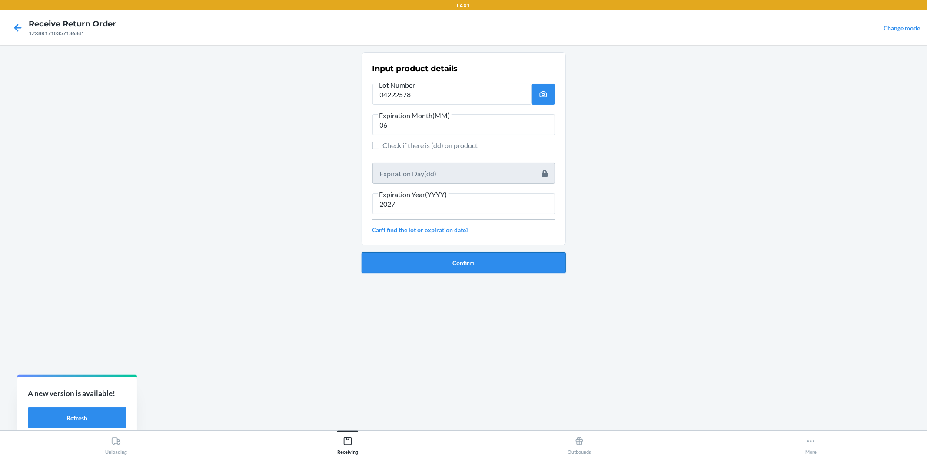
click at [442, 258] on button "Confirm" at bounding box center [463, 262] width 204 height 21
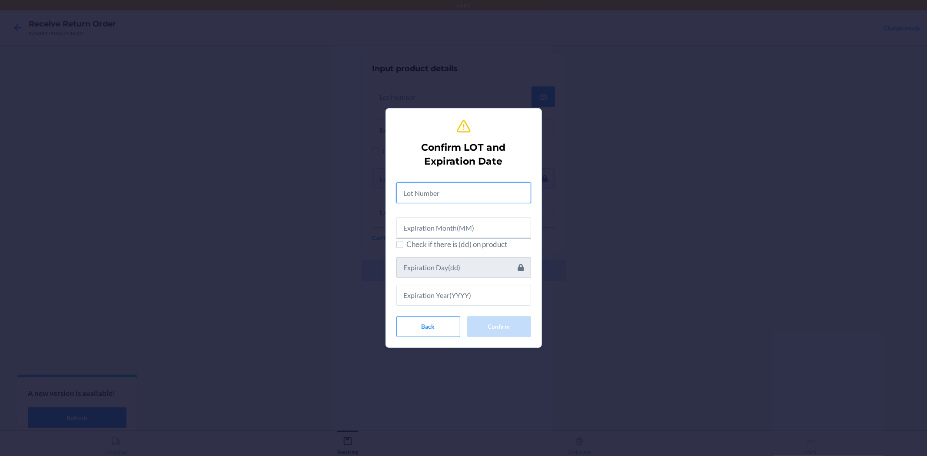
click at [454, 190] on input "text" at bounding box center [463, 192] width 135 height 21
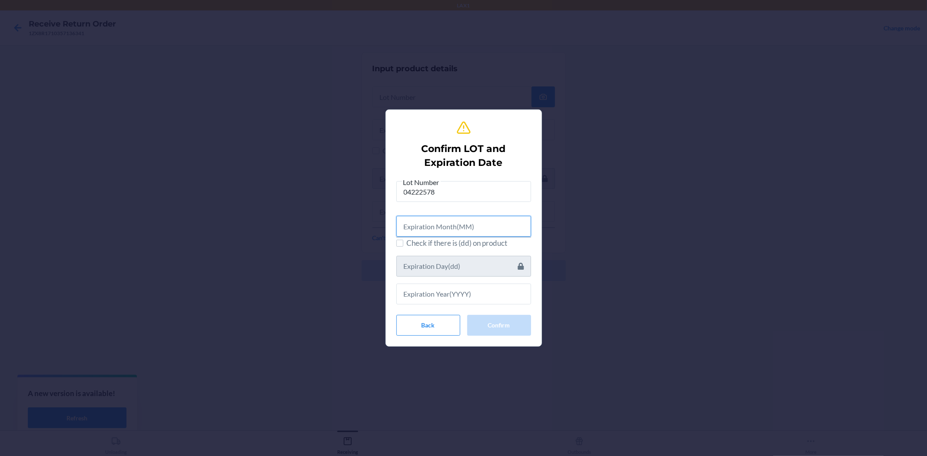
click at [453, 228] on input "text" at bounding box center [463, 226] width 135 height 21
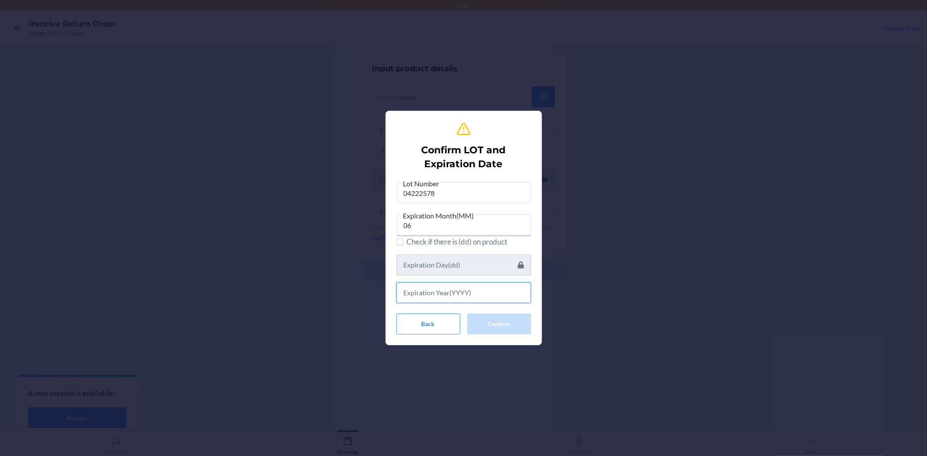
click at [468, 297] on input "text" at bounding box center [463, 292] width 135 height 21
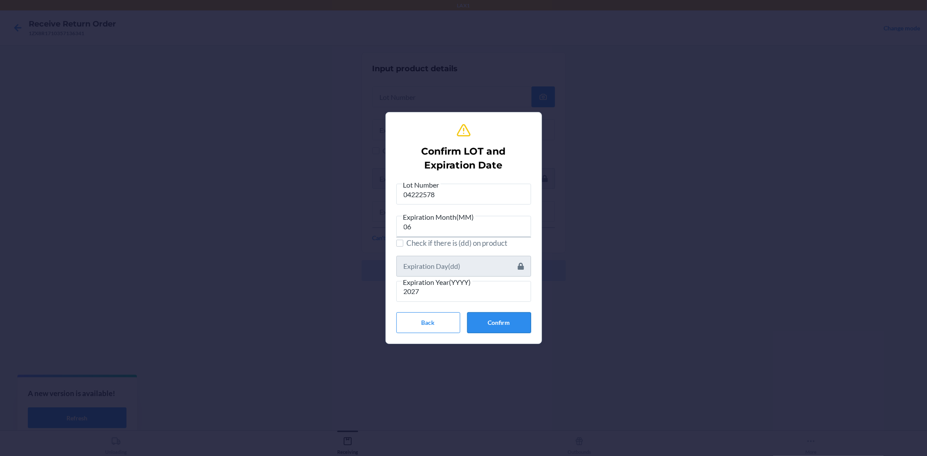
drag, startPoint x: 481, startPoint y: 327, endPoint x: 488, endPoint y: 292, distance: 34.9
click at [483, 326] on button "Confirm" at bounding box center [499, 322] width 64 height 21
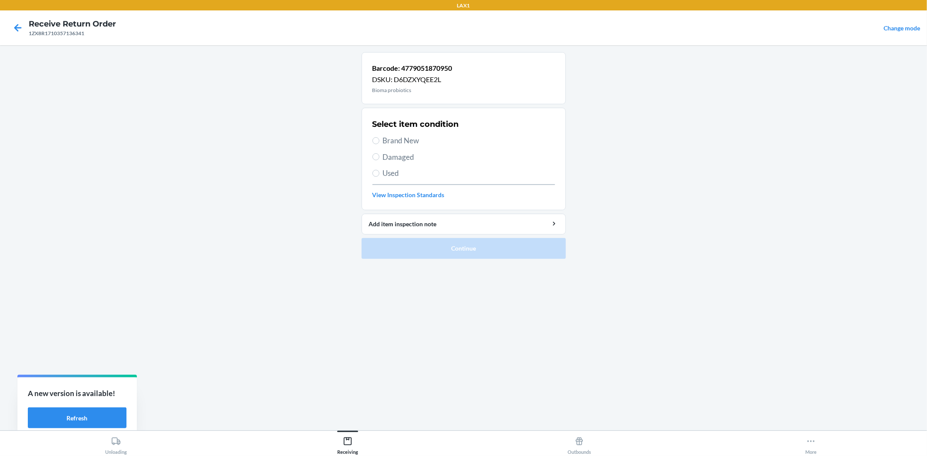
click at [393, 143] on span "Brand New" at bounding box center [469, 140] width 172 height 11
click at [379, 143] on input "Brand New" at bounding box center [375, 140] width 7 height 7
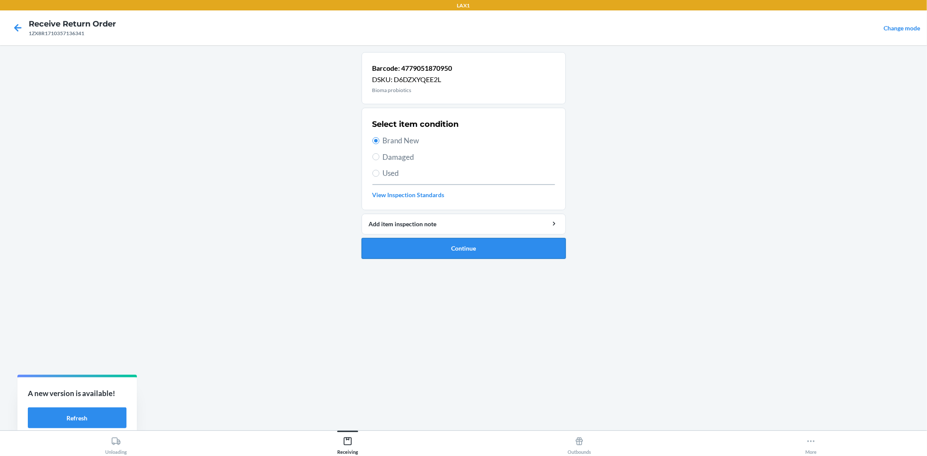
click at [416, 245] on button "Continue" at bounding box center [463, 248] width 204 height 21
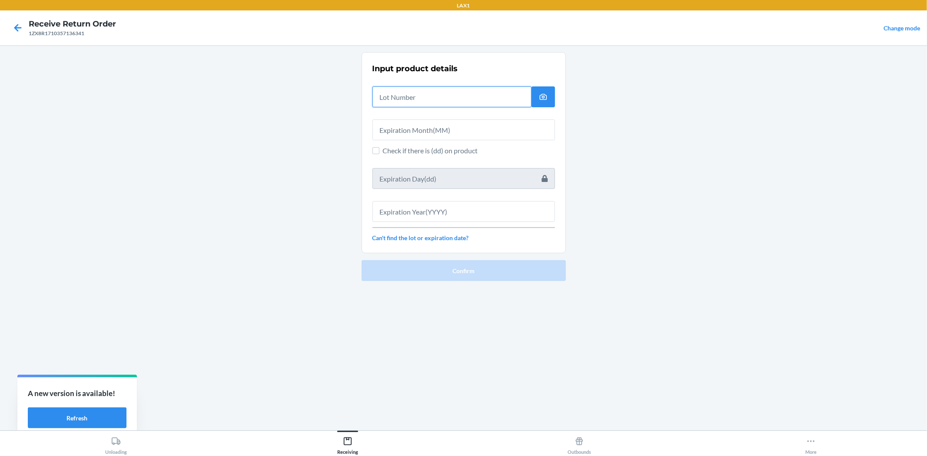
click at [405, 91] on input "text" at bounding box center [451, 96] width 159 height 21
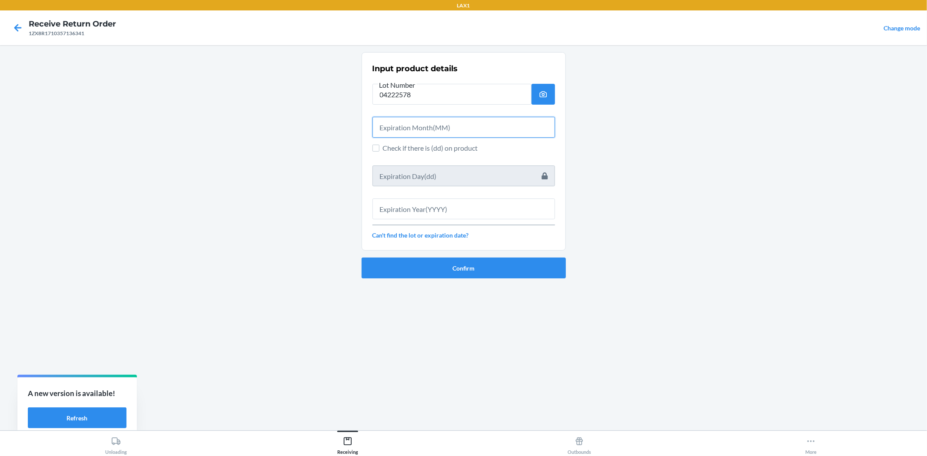
click at [413, 123] on input "text" at bounding box center [463, 127] width 182 height 21
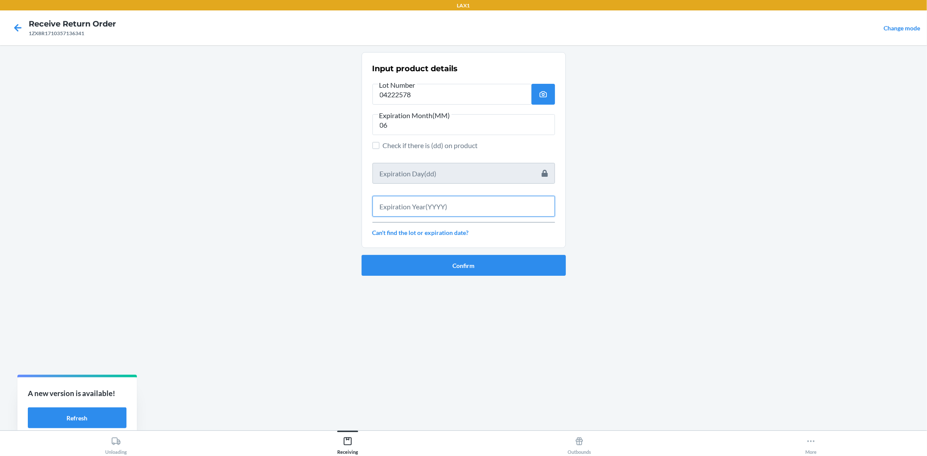
click at [434, 210] on input "text" at bounding box center [463, 206] width 182 height 21
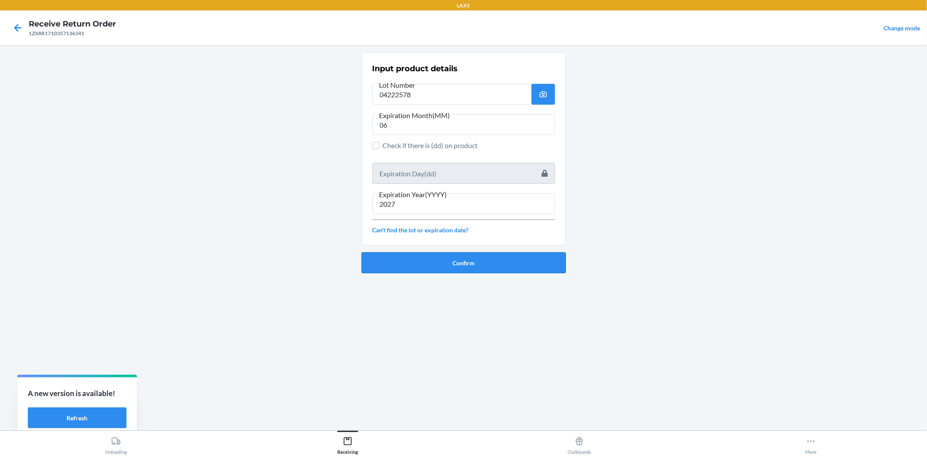
click at [477, 262] on button "Confirm" at bounding box center [463, 262] width 204 height 21
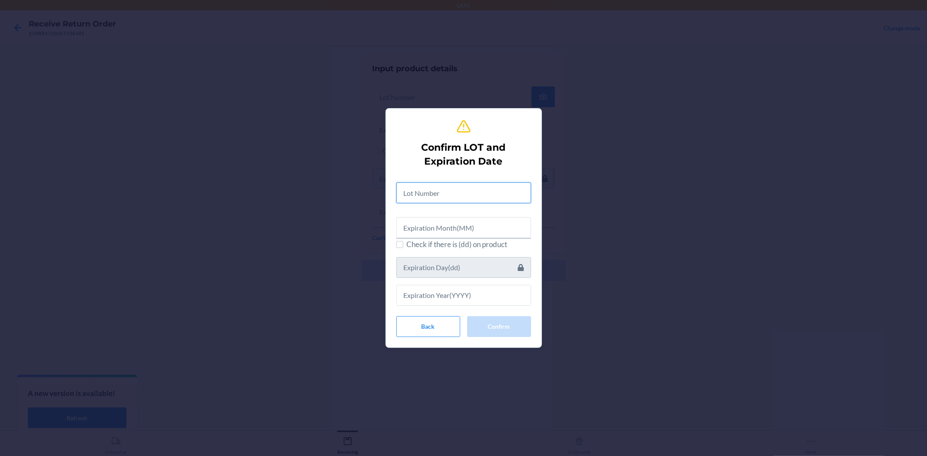
click at [444, 182] on input "text" at bounding box center [463, 192] width 135 height 21
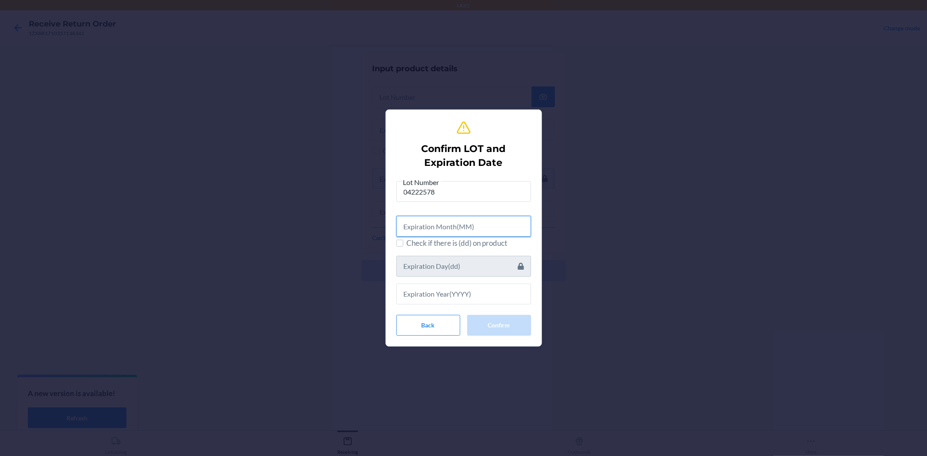
click at [444, 219] on input "text" at bounding box center [463, 226] width 135 height 21
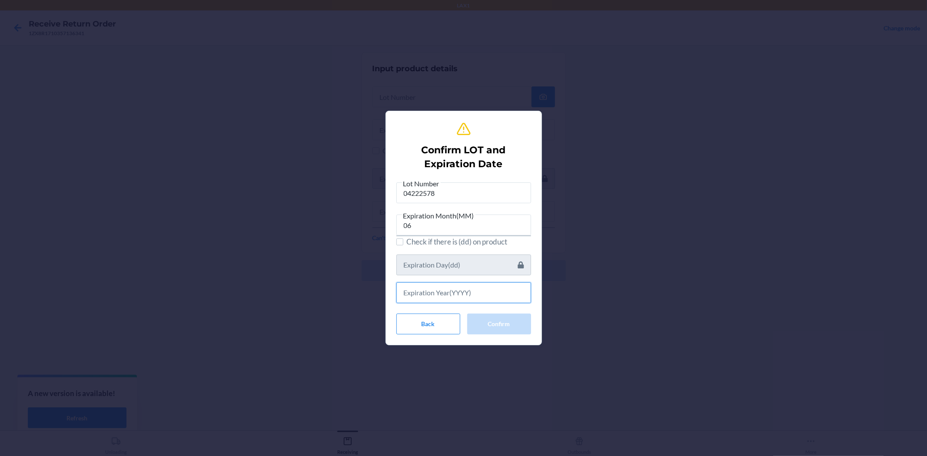
click at [455, 289] on input "text" at bounding box center [463, 292] width 135 height 21
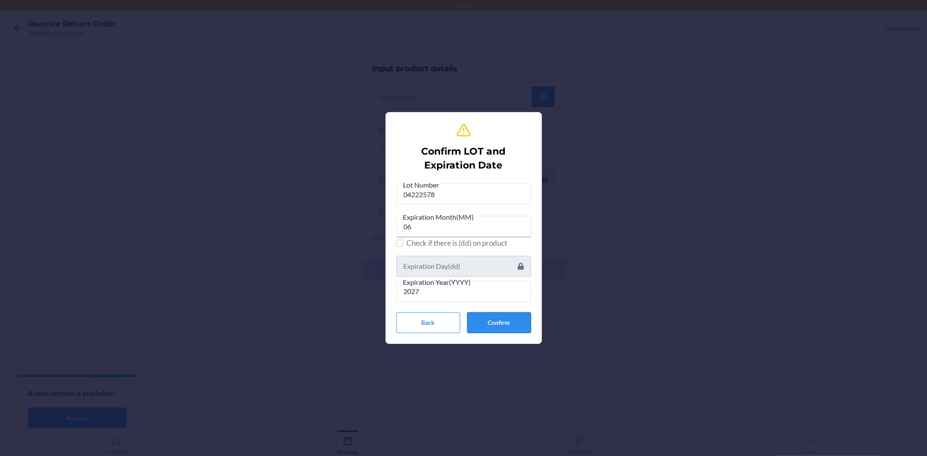
click at [504, 318] on button "Confirm" at bounding box center [499, 322] width 64 height 21
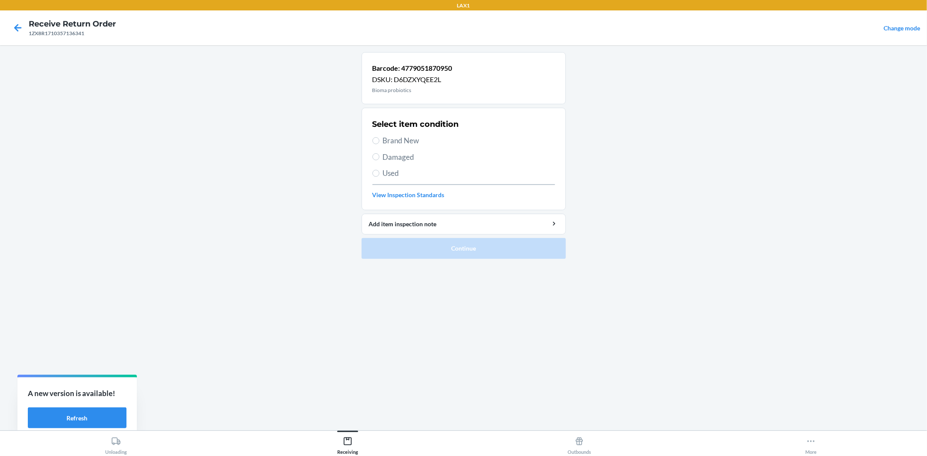
click at [406, 140] on span "Brand New" at bounding box center [469, 140] width 172 height 11
click at [379, 140] on input "Brand New" at bounding box center [375, 140] width 7 height 7
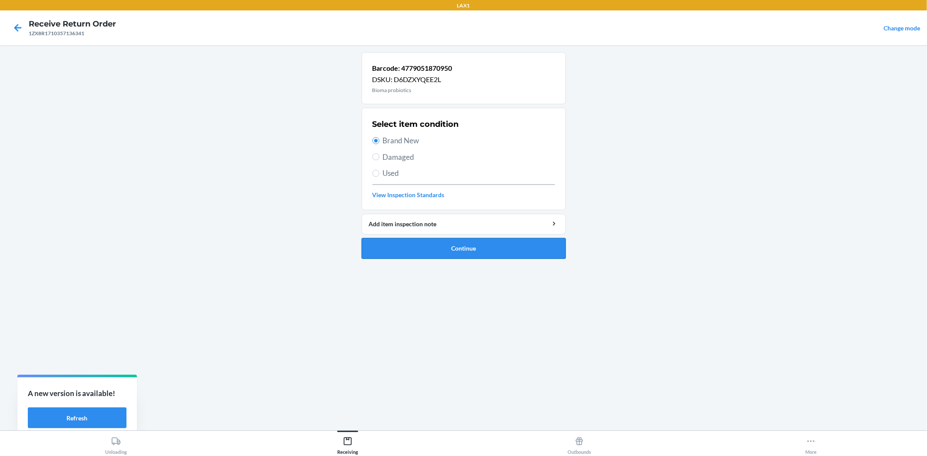
click at [434, 244] on button "Continue" at bounding box center [463, 248] width 204 height 21
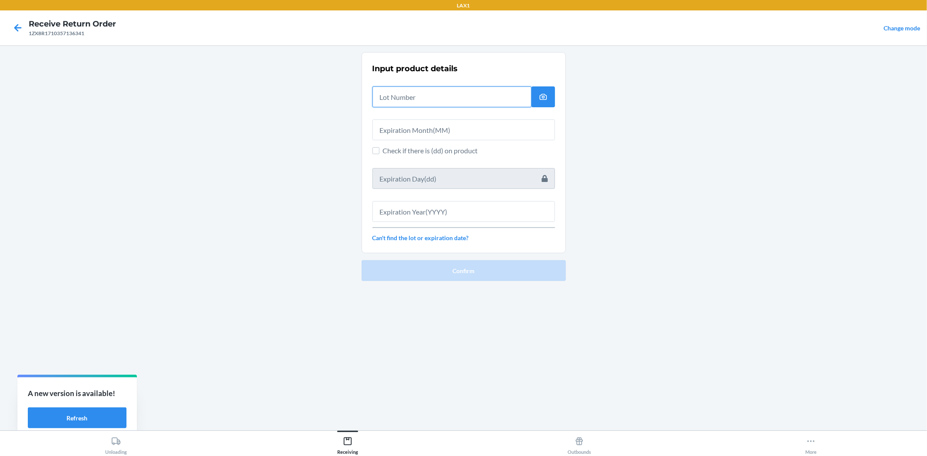
click at [459, 101] on input "text" at bounding box center [451, 96] width 159 height 21
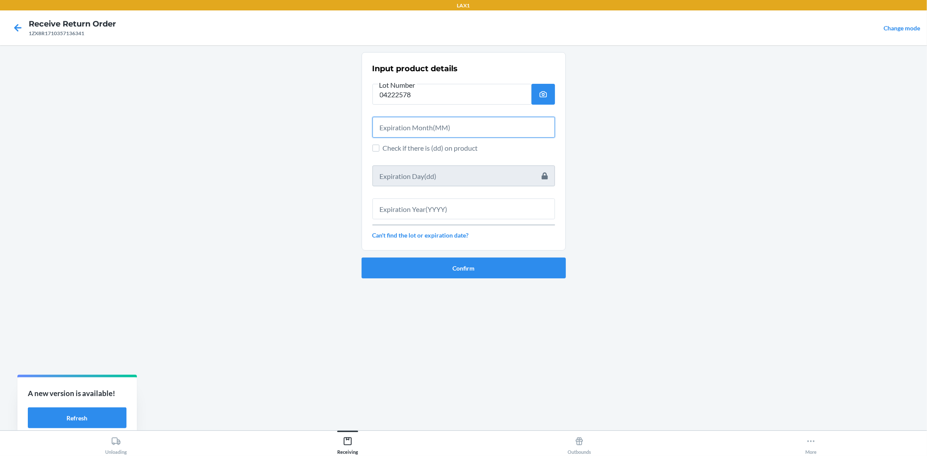
click at [483, 128] on input "text" at bounding box center [463, 127] width 182 height 21
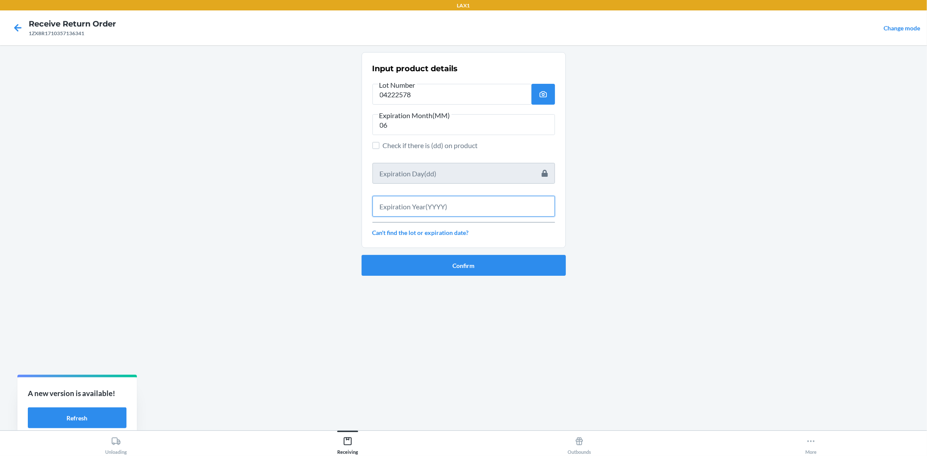
click at [500, 209] on input "text" at bounding box center [463, 206] width 182 height 21
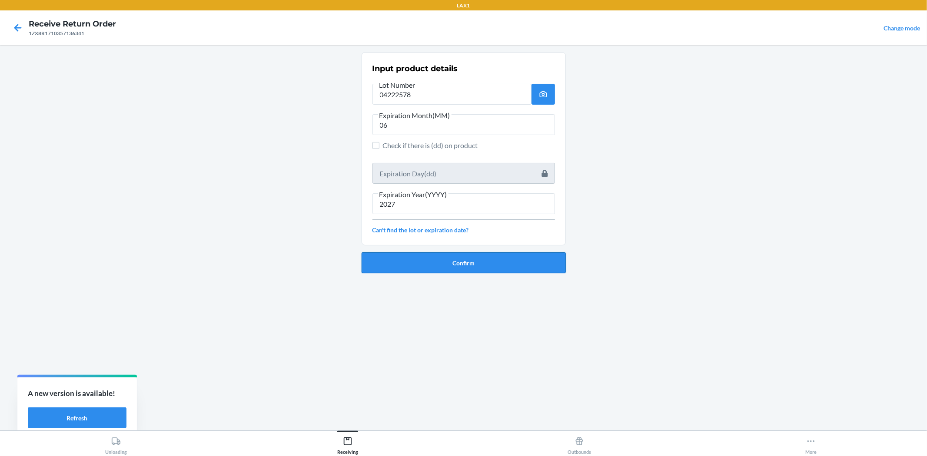
click at [515, 265] on button "Confirm" at bounding box center [463, 262] width 204 height 21
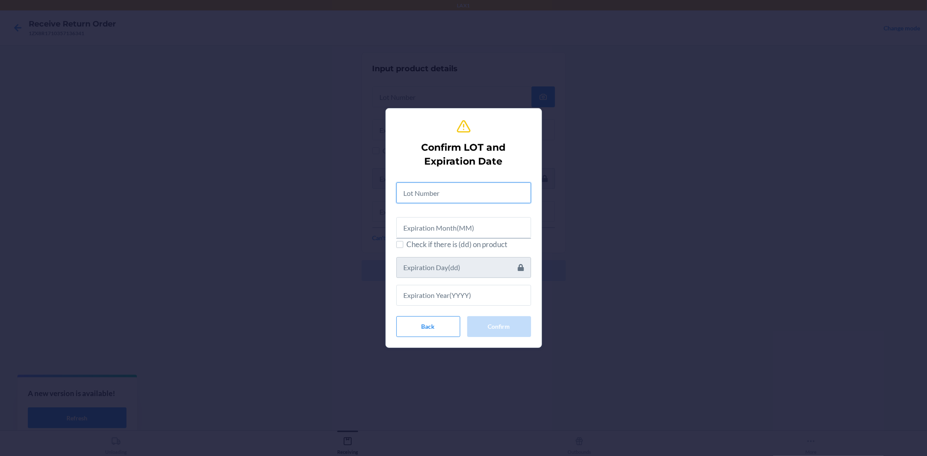
click at [494, 199] on input "text" at bounding box center [463, 192] width 135 height 21
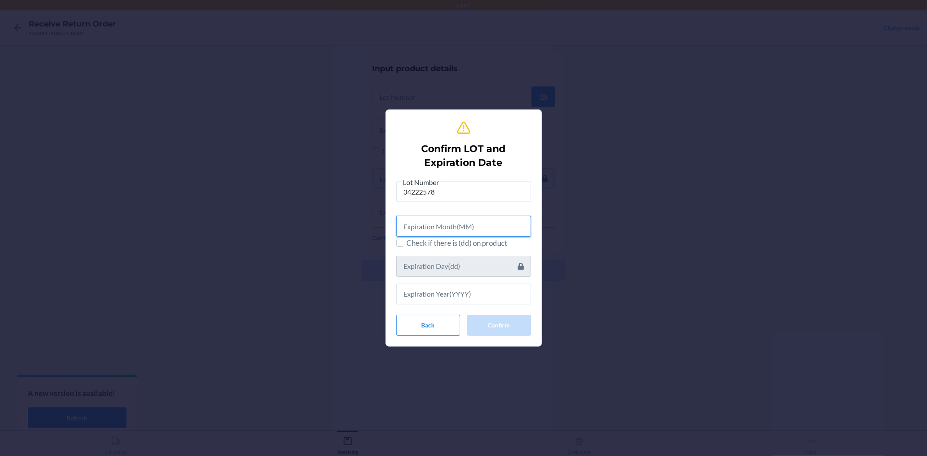
click at [494, 223] on input "text" at bounding box center [463, 226] width 135 height 21
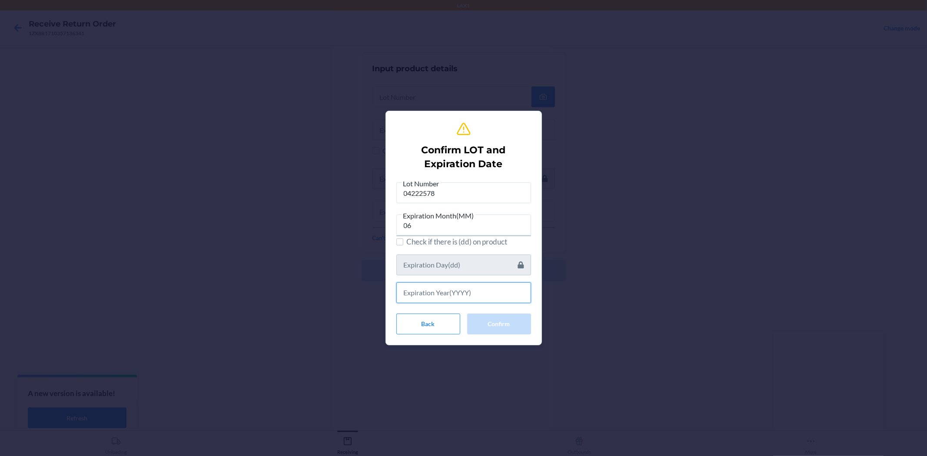
click at [499, 293] on input "text" at bounding box center [463, 292] width 135 height 21
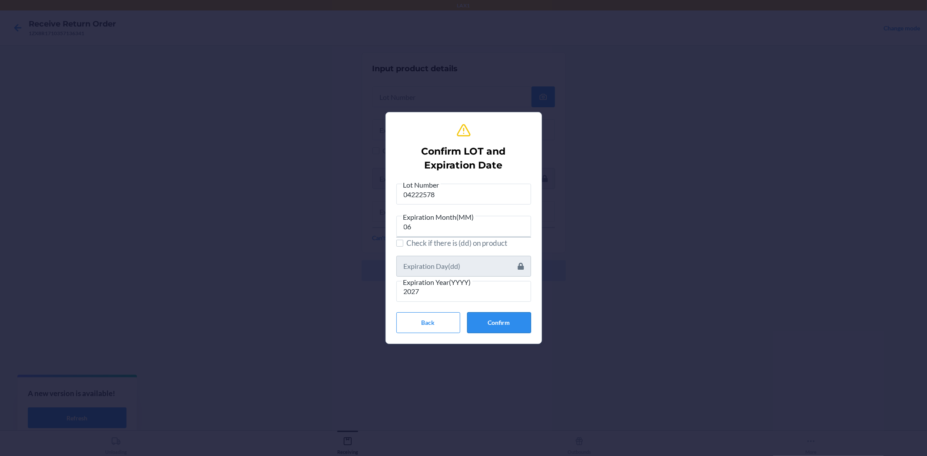
click at [517, 316] on button "Confirm" at bounding box center [499, 322] width 64 height 21
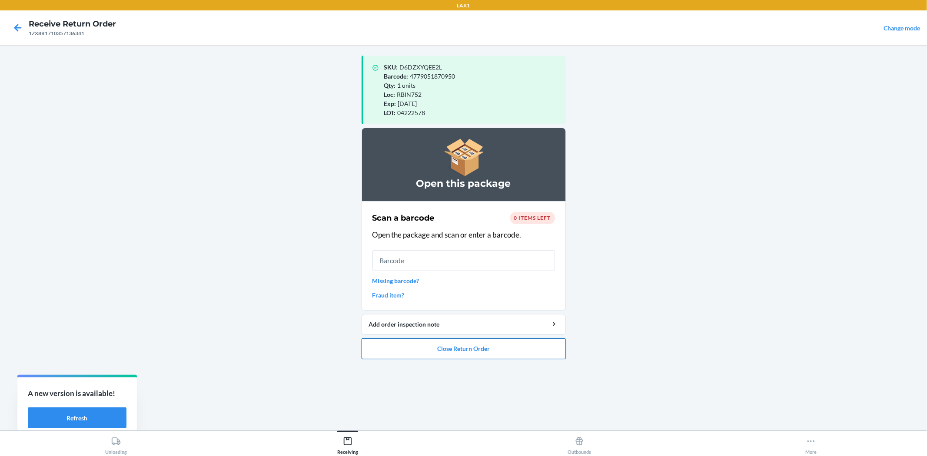
click at [497, 349] on button "Close Return Order" at bounding box center [463, 348] width 204 height 21
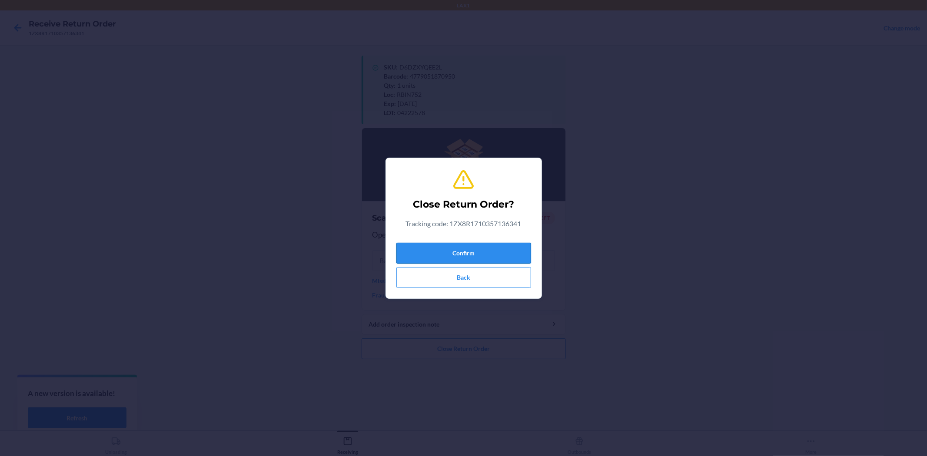
click at [448, 257] on button "Confirm" at bounding box center [463, 253] width 135 height 21
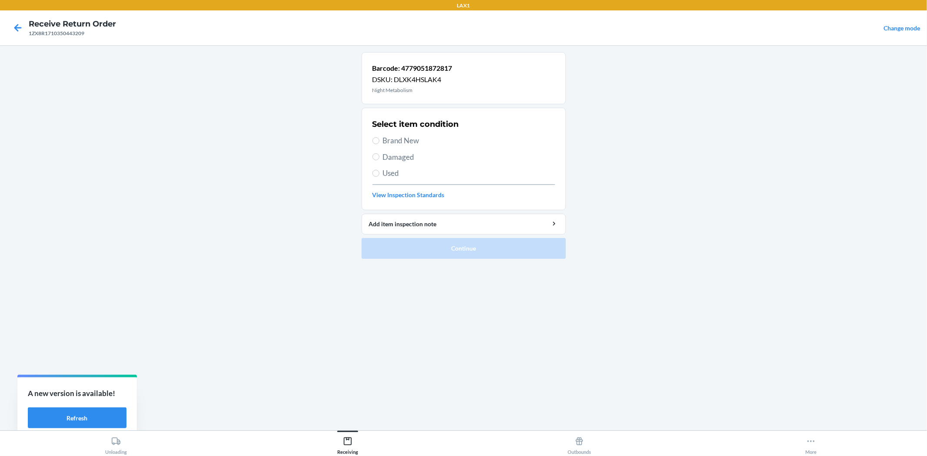
click at [381, 141] on label "Brand New" at bounding box center [463, 140] width 182 height 11
click at [379, 141] on input "Brand New" at bounding box center [375, 140] width 7 height 7
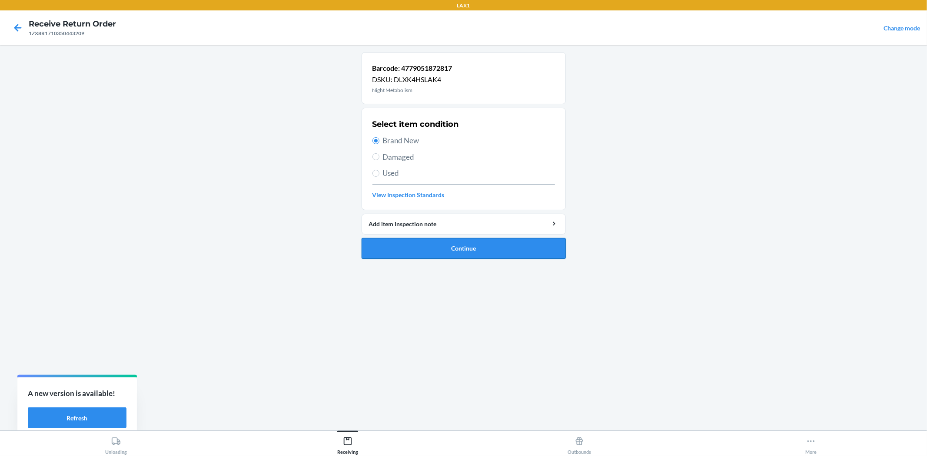
click at [439, 248] on button "Continue" at bounding box center [463, 248] width 204 height 21
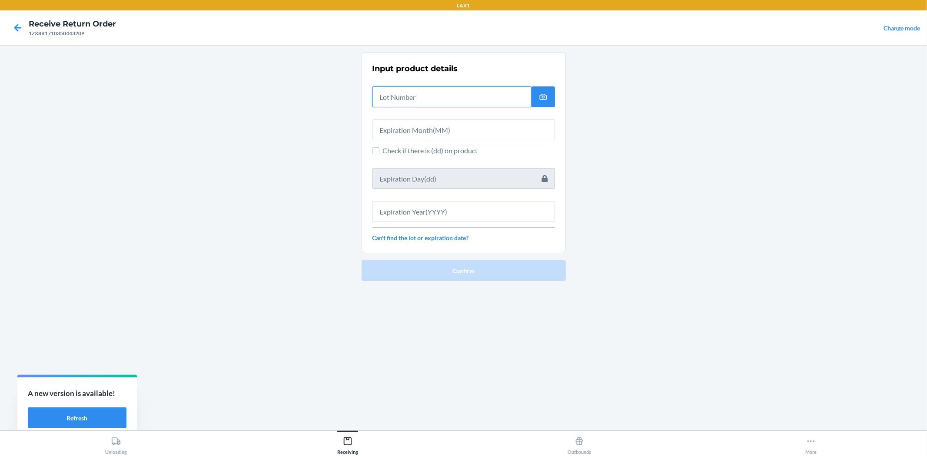
click at [418, 99] on input "text" at bounding box center [451, 96] width 159 height 21
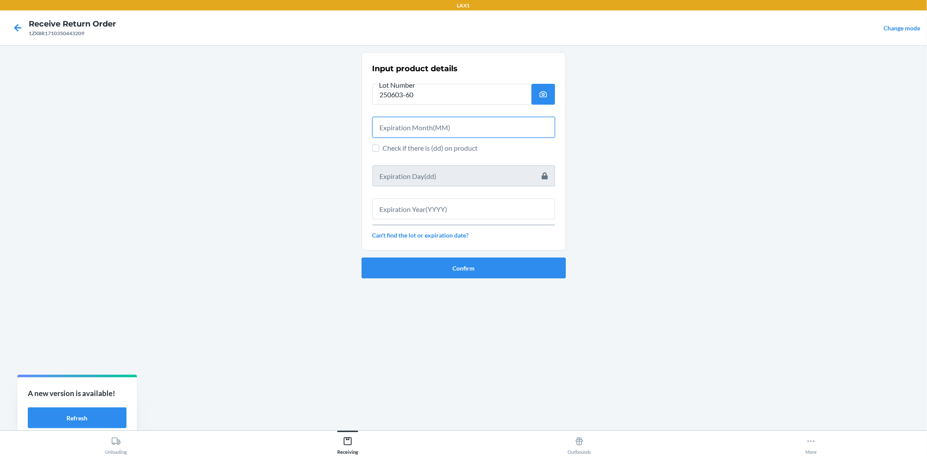
click at [441, 129] on input "text" at bounding box center [463, 127] width 182 height 21
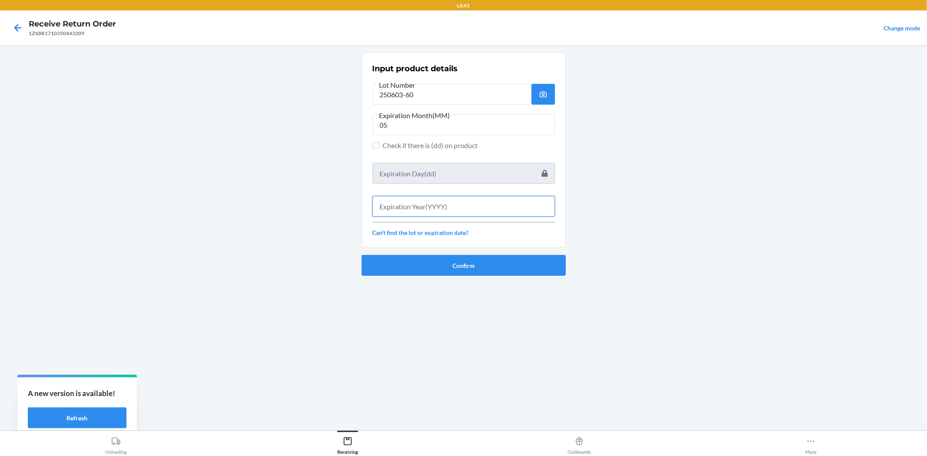
click at [449, 212] on input "text" at bounding box center [463, 206] width 182 height 21
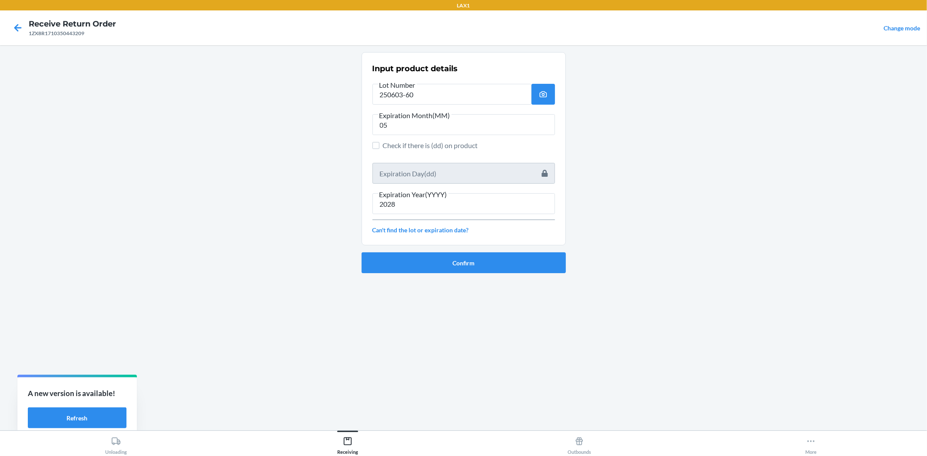
click at [463, 248] on div "Confirm" at bounding box center [463, 259] width 204 height 28
drag, startPoint x: 471, startPoint y: 259, endPoint x: 471, endPoint y: 248, distance: 10.9
click at [471, 258] on button "Confirm" at bounding box center [463, 262] width 204 height 21
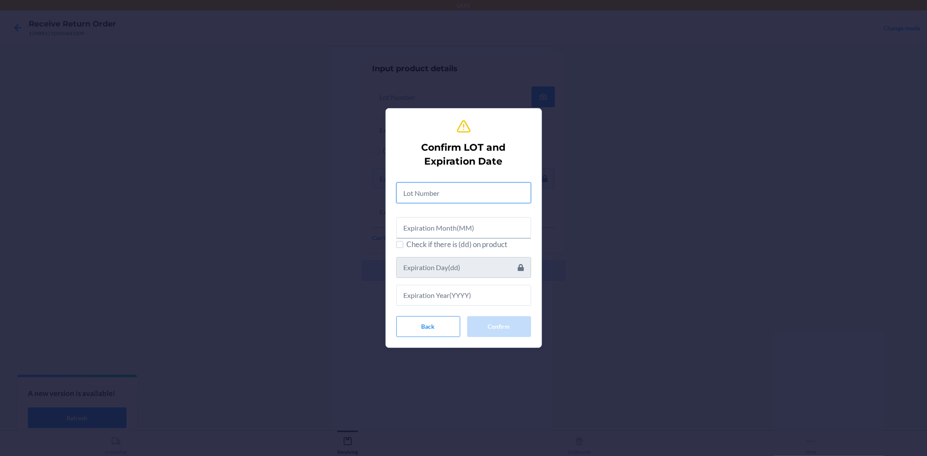
click at [467, 199] on input "text" at bounding box center [463, 192] width 135 height 21
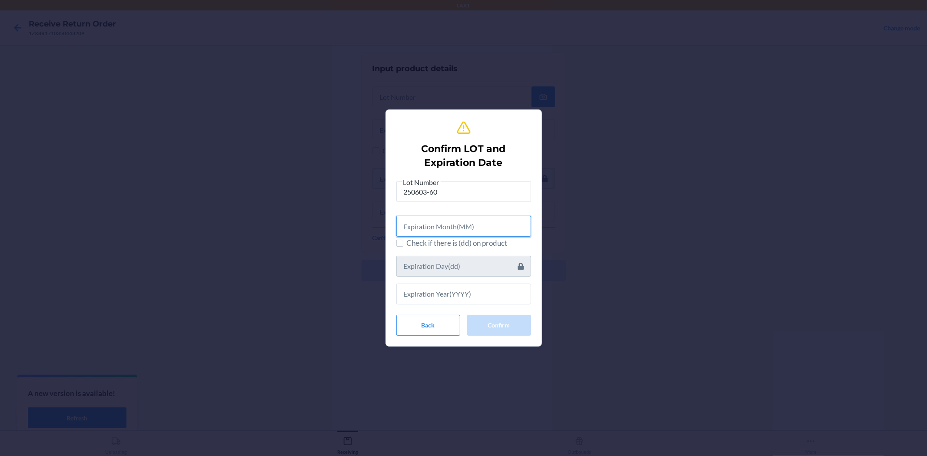
click at [467, 232] on input "text" at bounding box center [463, 226] width 135 height 21
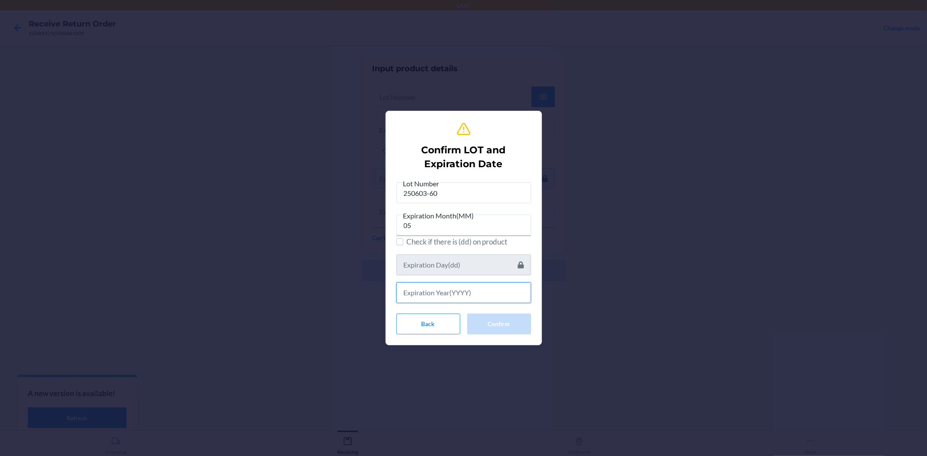
click at [472, 290] on input "text" at bounding box center [463, 292] width 135 height 21
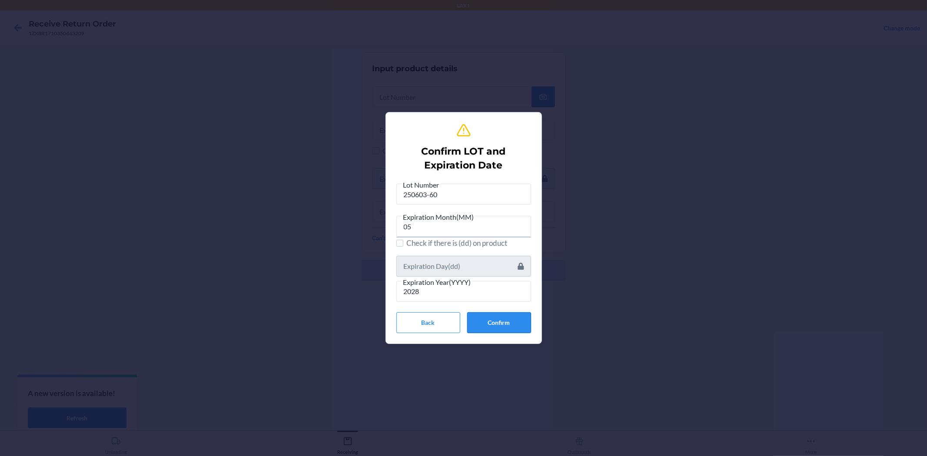
click at [494, 323] on button "Confirm" at bounding box center [499, 322] width 64 height 21
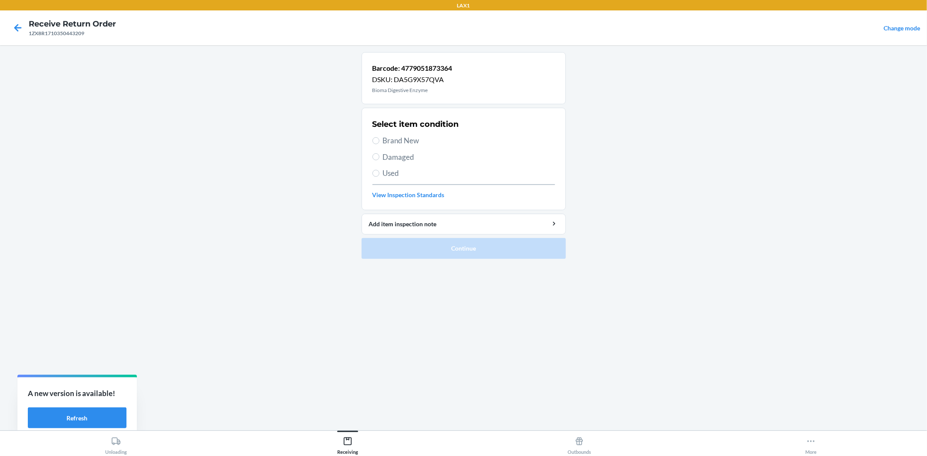
click at [387, 141] on span "Brand New" at bounding box center [469, 140] width 172 height 11
click at [379, 141] on input "Brand New" at bounding box center [375, 140] width 7 height 7
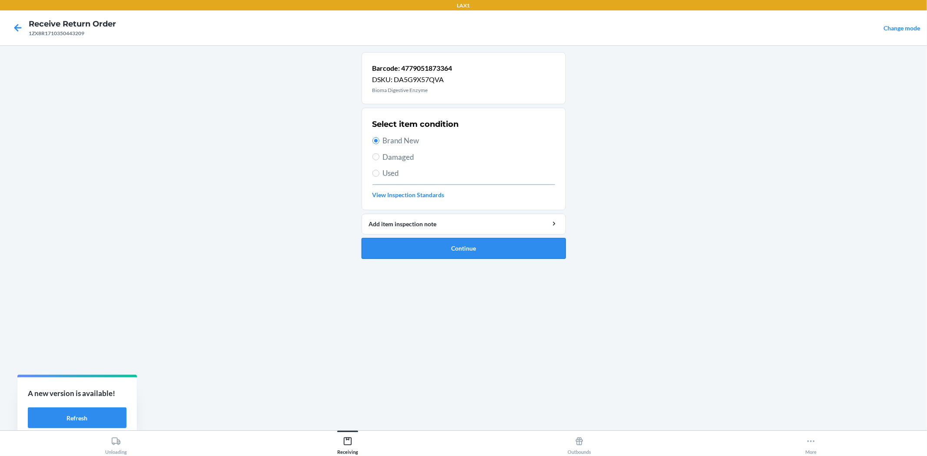
click at [444, 248] on button "Continue" at bounding box center [463, 248] width 204 height 21
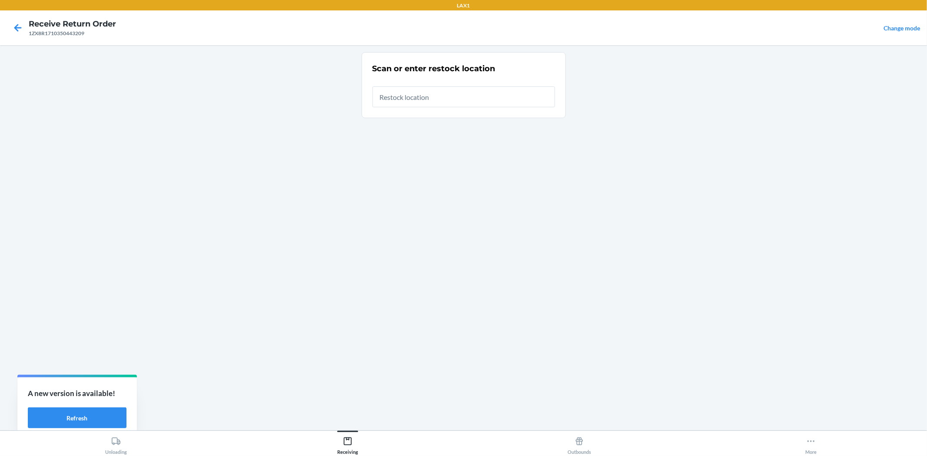
click at [429, 100] on input "text" at bounding box center [463, 96] width 182 height 21
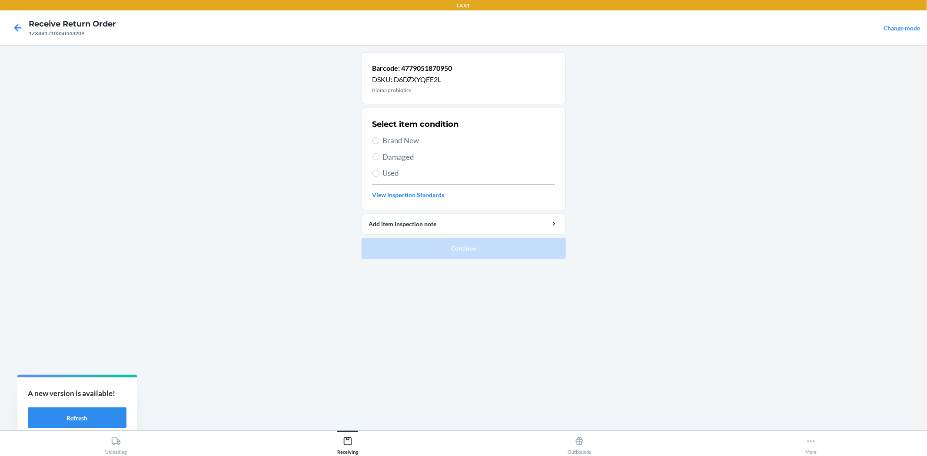
click at [385, 141] on span "Brand New" at bounding box center [469, 140] width 172 height 11
click at [379, 141] on input "Brand New" at bounding box center [375, 140] width 7 height 7
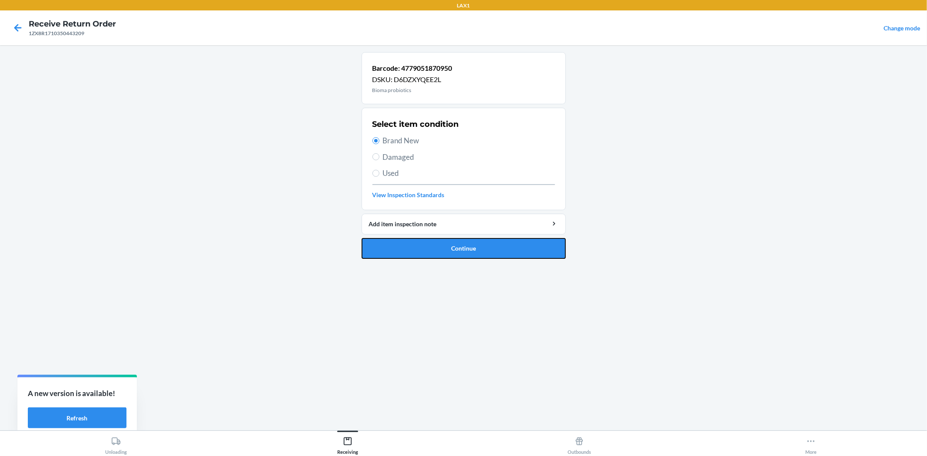
drag, startPoint x: 396, startPoint y: 245, endPoint x: 398, endPoint y: 237, distance: 8.0
click at [398, 240] on button "Continue" at bounding box center [463, 248] width 204 height 21
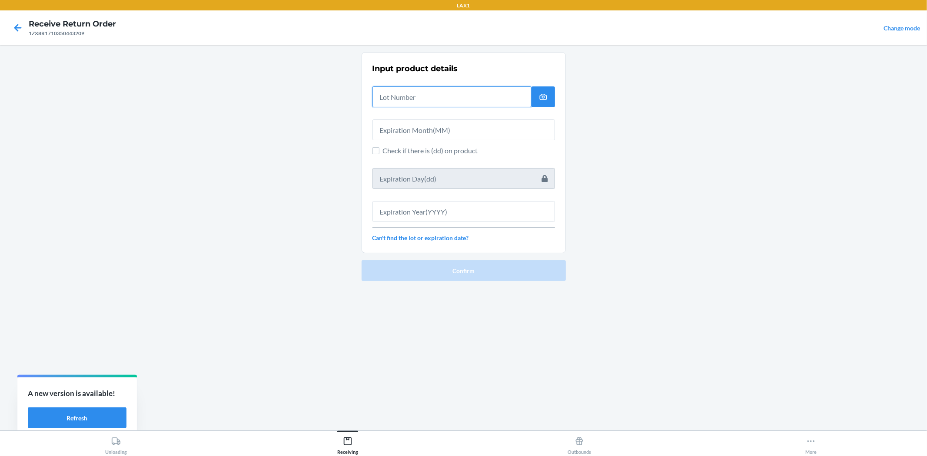
click at [434, 100] on input "text" at bounding box center [451, 96] width 159 height 21
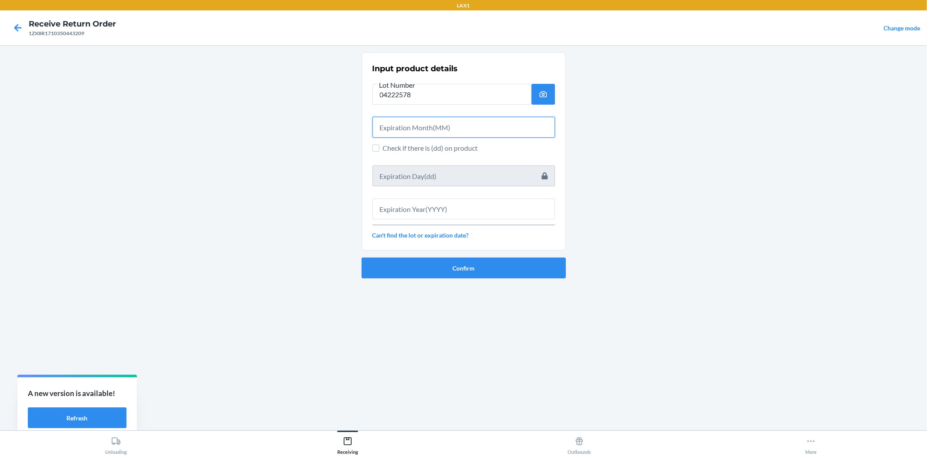
click at [436, 122] on input "text" at bounding box center [463, 127] width 182 height 21
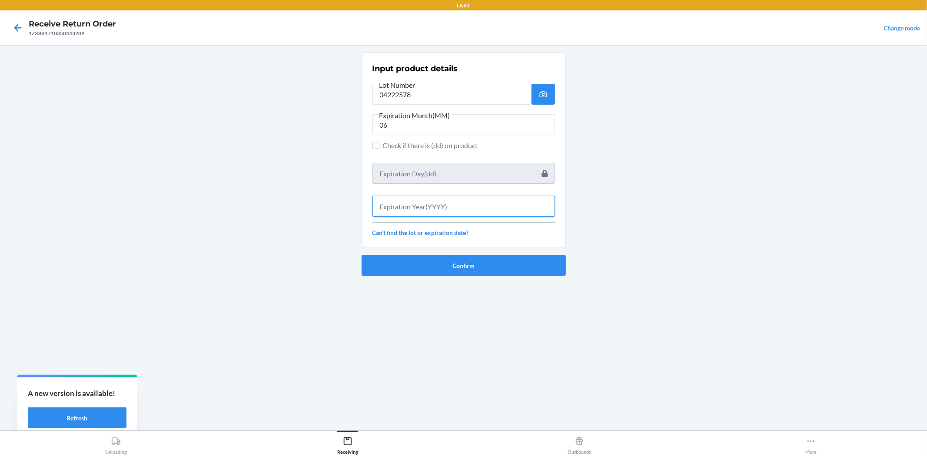
click at [454, 199] on input "text" at bounding box center [463, 206] width 182 height 21
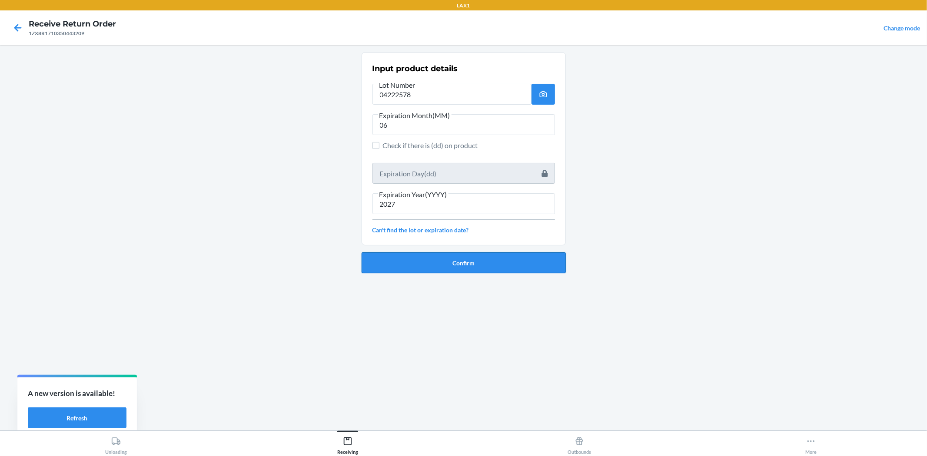
click at [490, 255] on button "Confirm" at bounding box center [463, 262] width 204 height 21
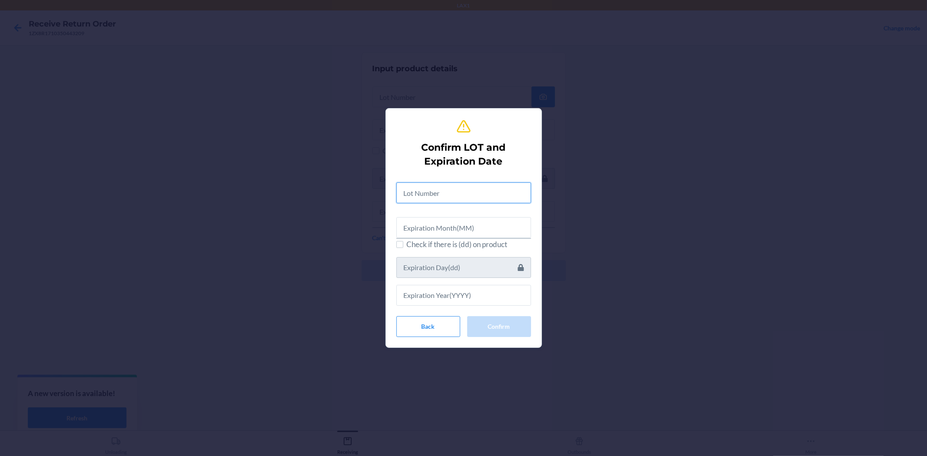
click at [458, 188] on input "text" at bounding box center [463, 192] width 135 height 21
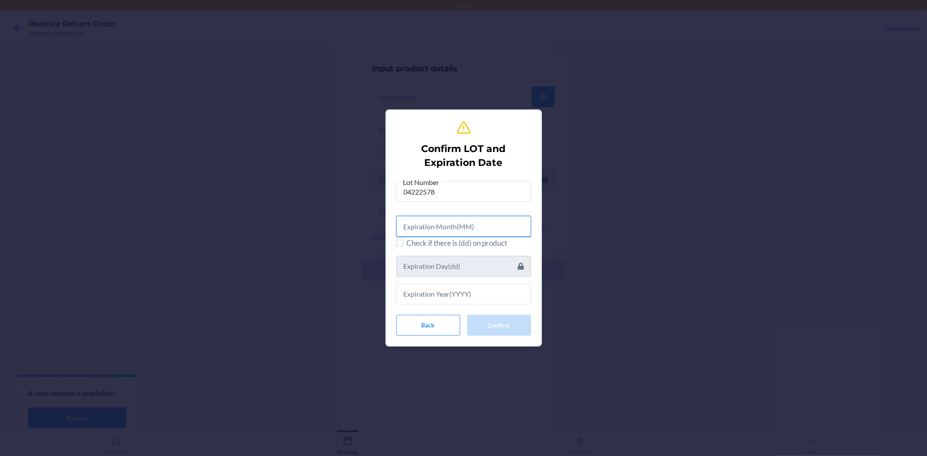
click at [467, 228] on input "text" at bounding box center [463, 226] width 135 height 21
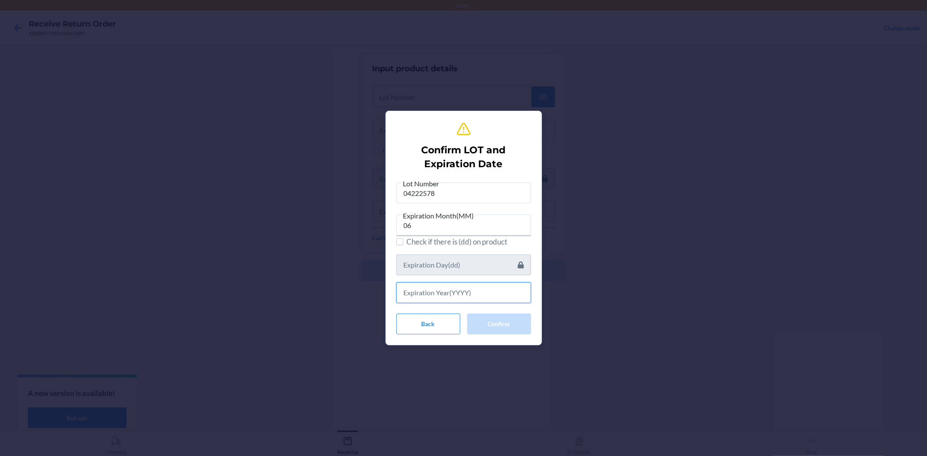
click at [499, 296] on input "text" at bounding box center [463, 292] width 135 height 21
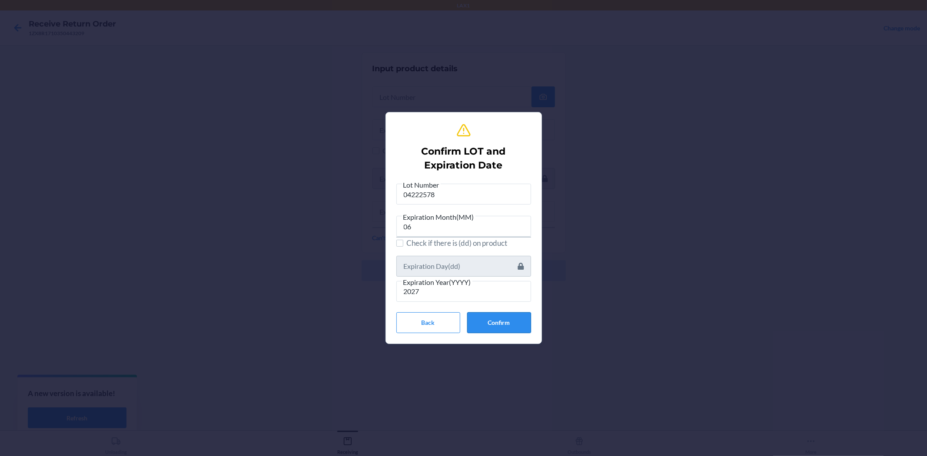
click at [494, 321] on button "Confirm" at bounding box center [499, 322] width 64 height 21
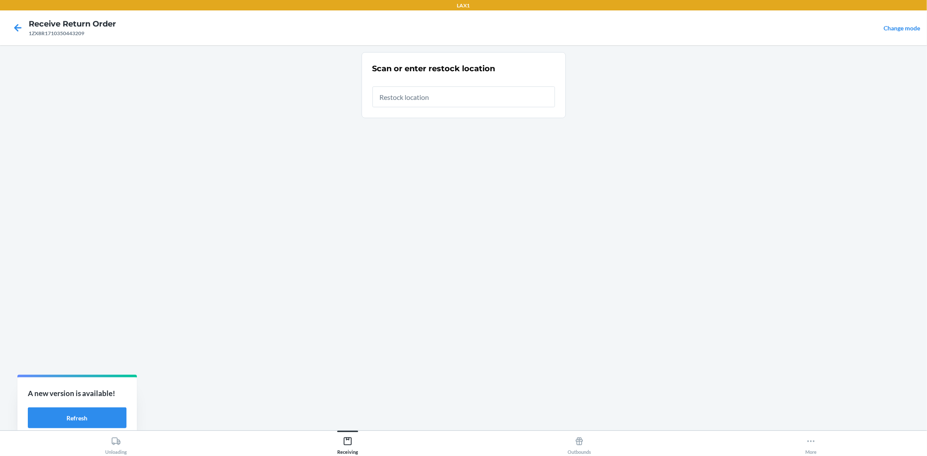
click at [428, 99] on input "text" at bounding box center [463, 96] width 182 height 21
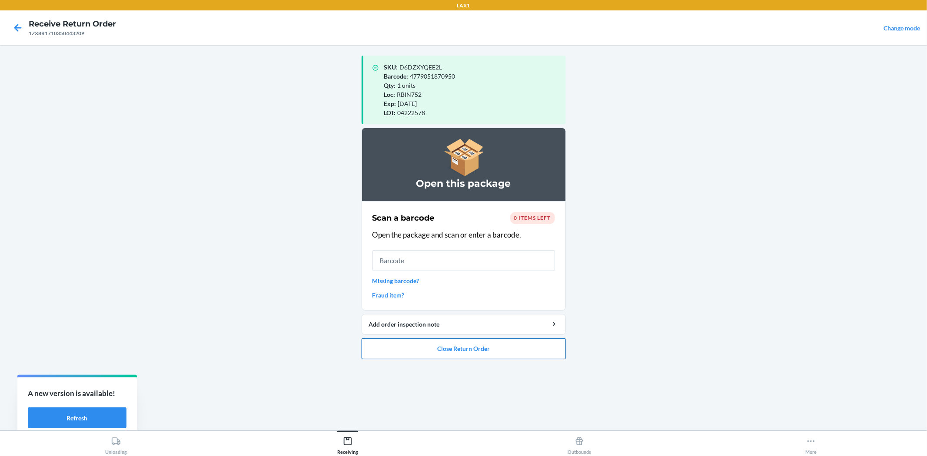
click at [497, 350] on button "Close Return Order" at bounding box center [463, 348] width 204 height 21
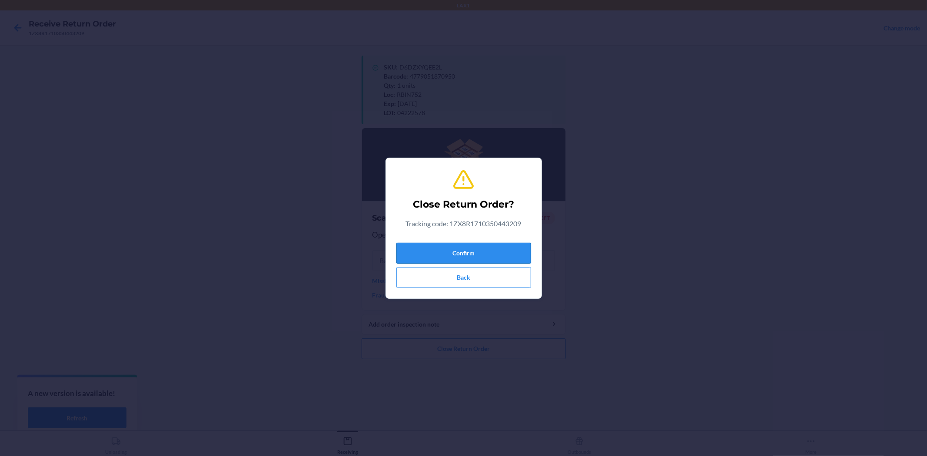
click at [456, 254] on button "Confirm" at bounding box center [463, 253] width 135 height 21
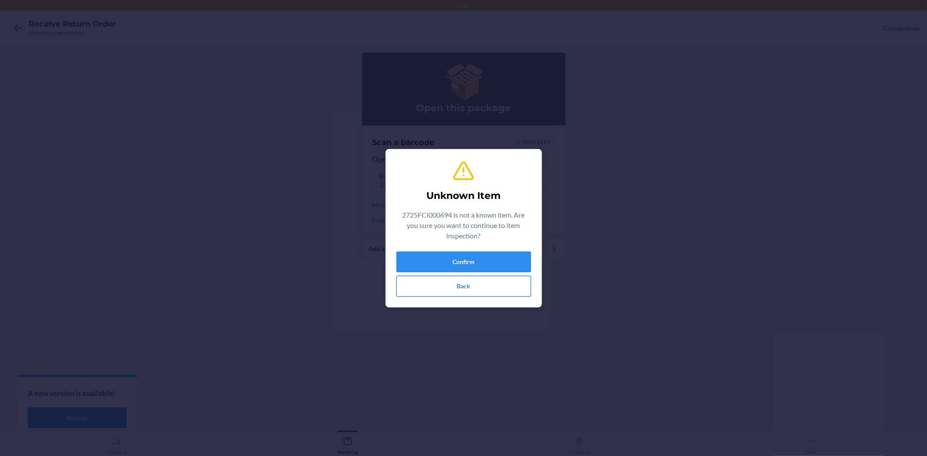
click at [480, 288] on button "Back" at bounding box center [463, 286] width 135 height 21
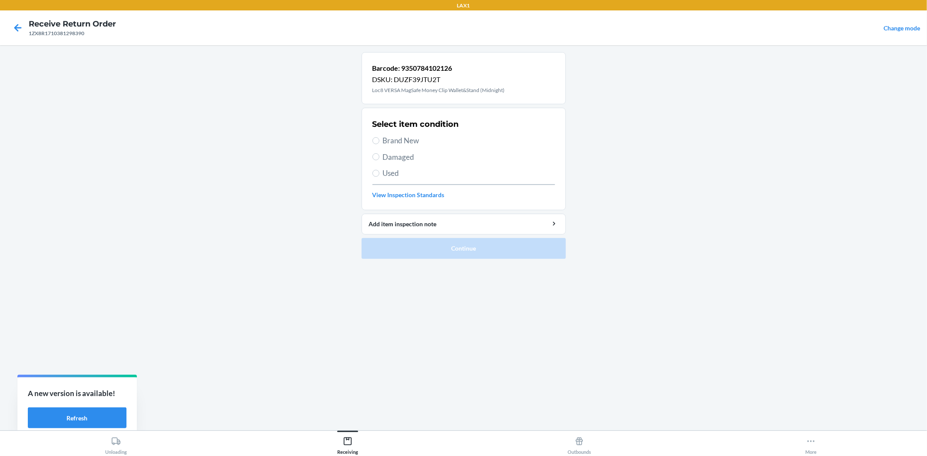
click at [403, 138] on span "Brand New" at bounding box center [469, 140] width 172 height 11
click at [379, 138] on input "Brand New" at bounding box center [375, 140] width 7 height 7
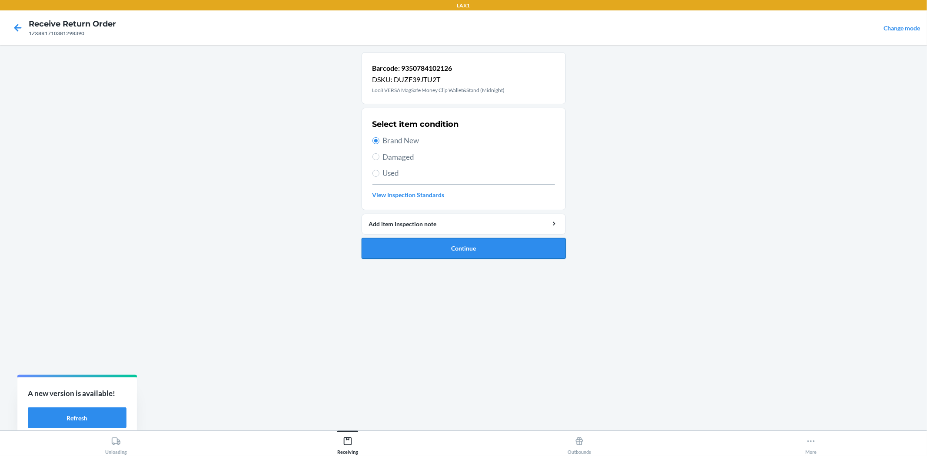
click at [467, 254] on button "Continue" at bounding box center [463, 248] width 204 height 21
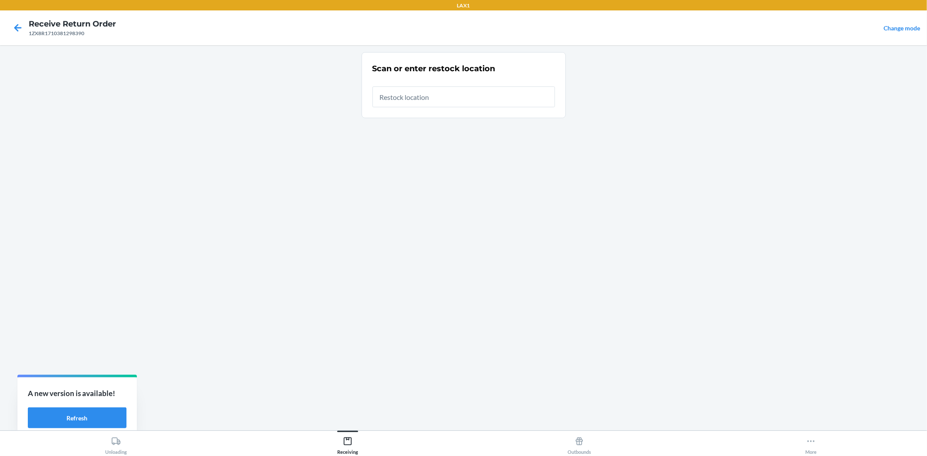
click at [441, 89] on input "text" at bounding box center [463, 96] width 182 height 21
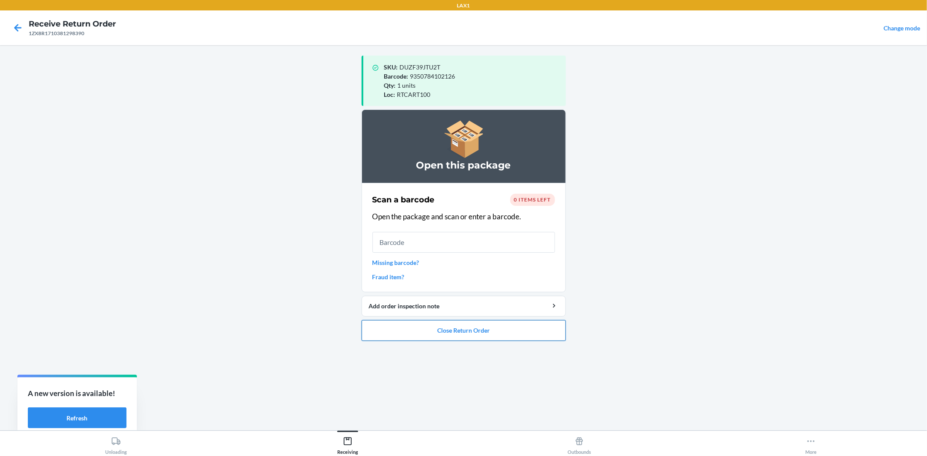
click at [446, 328] on button "Close Return Order" at bounding box center [463, 330] width 204 height 21
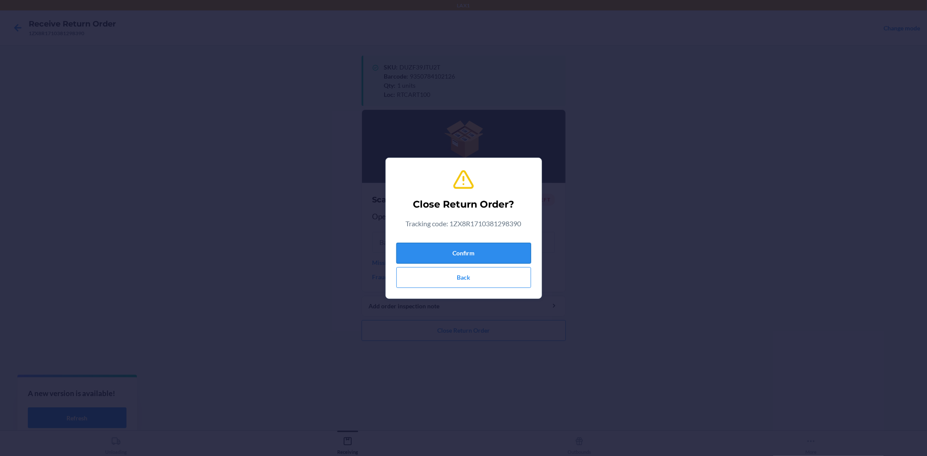
click at [502, 251] on button "Confirm" at bounding box center [463, 253] width 135 height 21
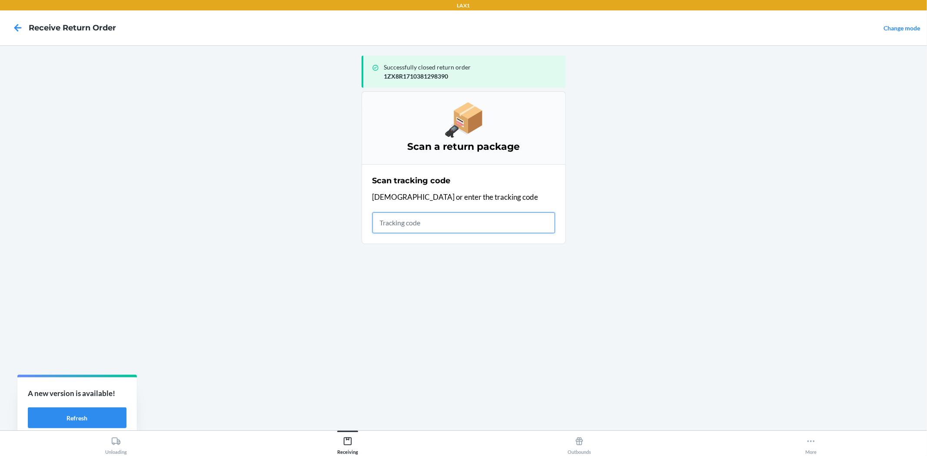
click at [440, 229] on input "text" at bounding box center [463, 222] width 182 height 21
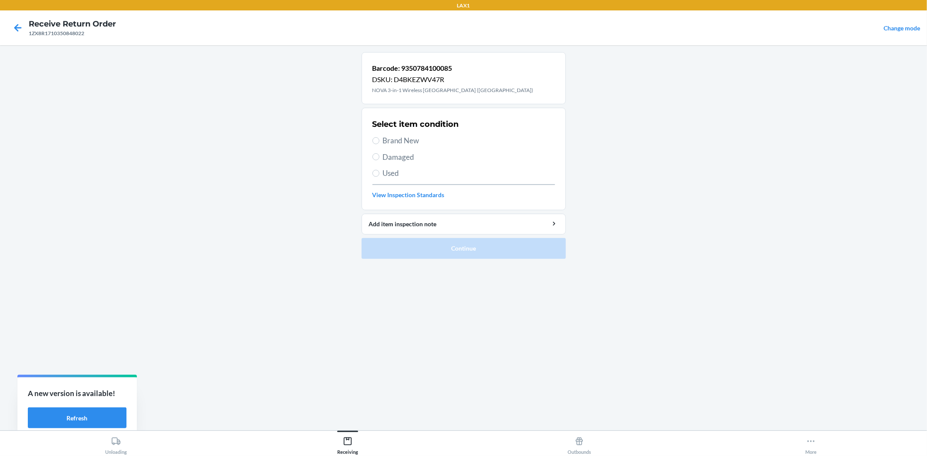
click at [395, 177] on span "Used" at bounding box center [469, 173] width 172 height 11
click at [379, 177] on input "Used" at bounding box center [375, 173] width 7 height 7
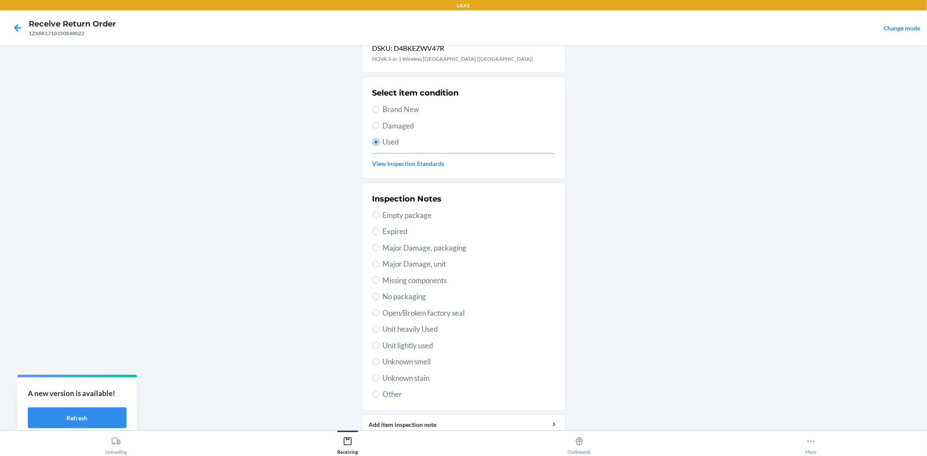
scroll to position [48, 0]
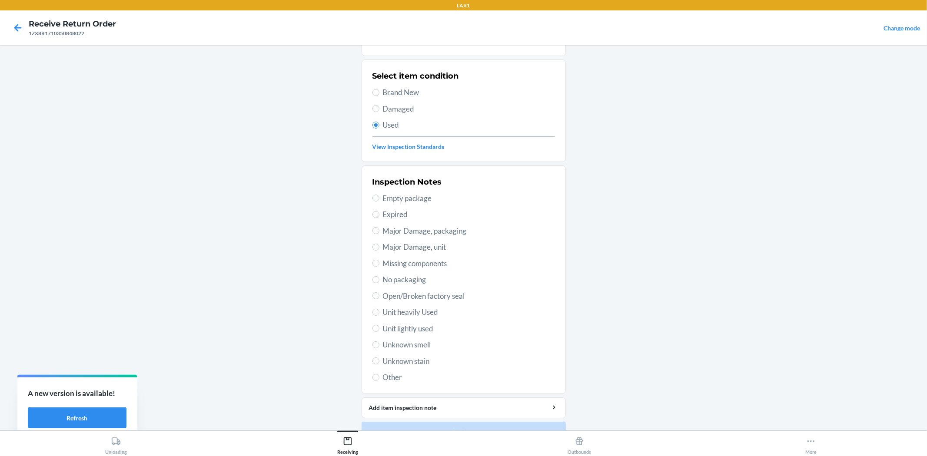
click at [437, 294] on span "Open/Broken factory seal" at bounding box center [469, 296] width 172 height 11
click at [379, 294] on input "Open/Broken factory seal" at bounding box center [375, 295] width 7 height 7
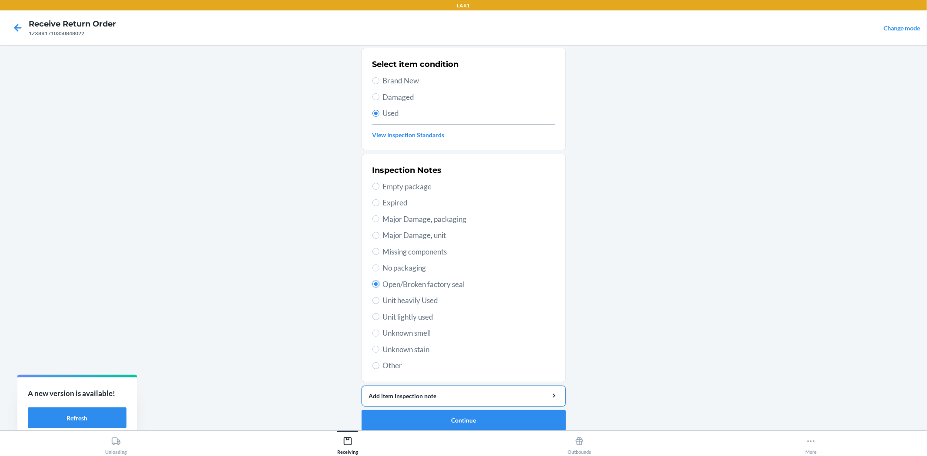
scroll to position [67, 0]
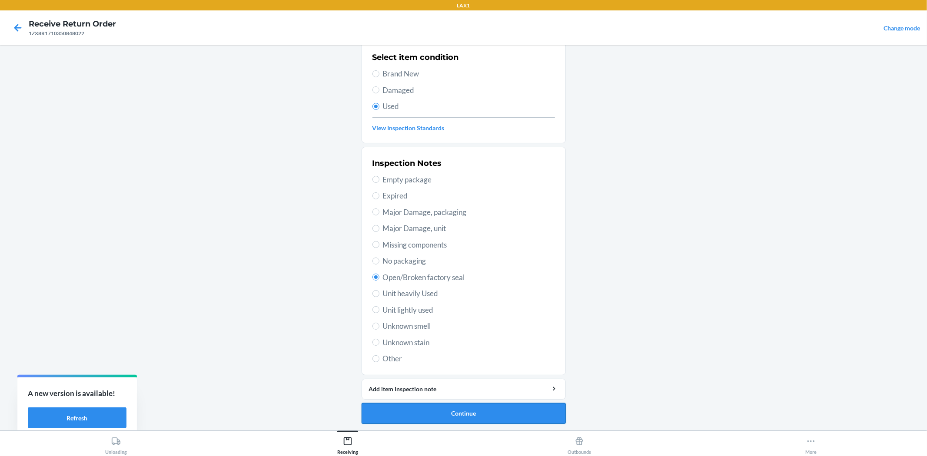
click at [486, 416] on button "Continue" at bounding box center [463, 413] width 204 height 21
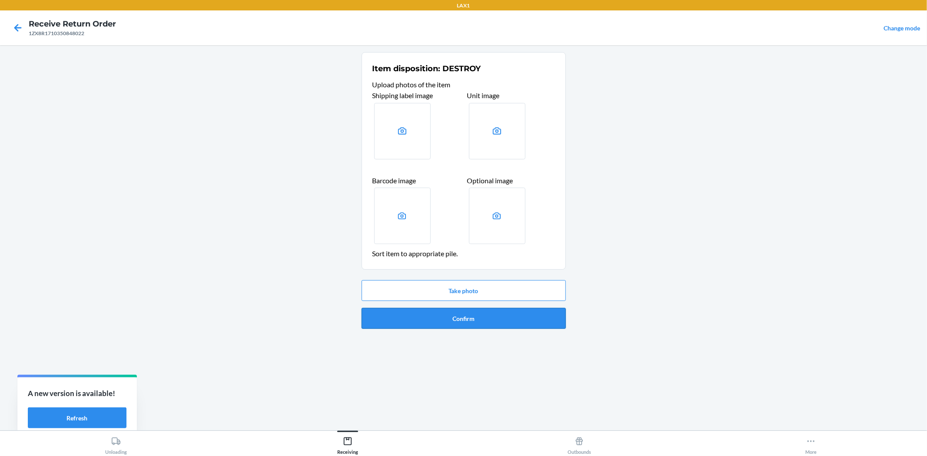
click at [459, 318] on button "Confirm" at bounding box center [463, 318] width 204 height 21
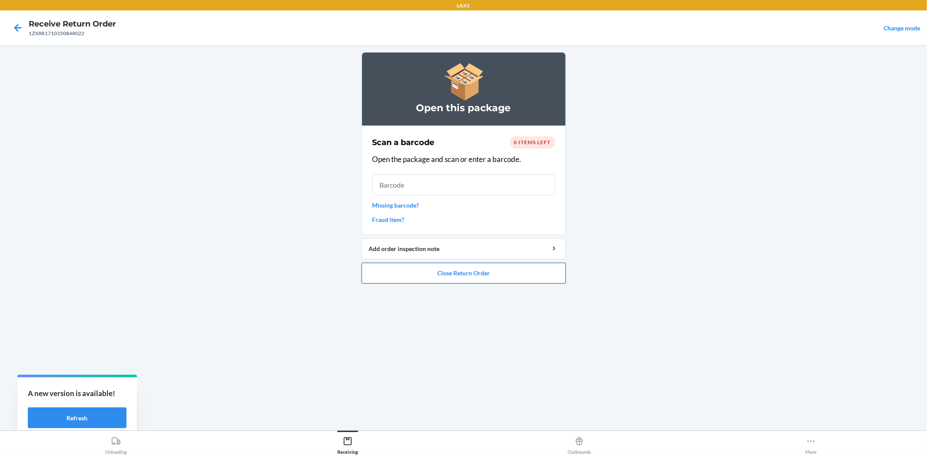
click at [514, 274] on button "Close Return Order" at bounding box center [463, 273] width 204 height 21
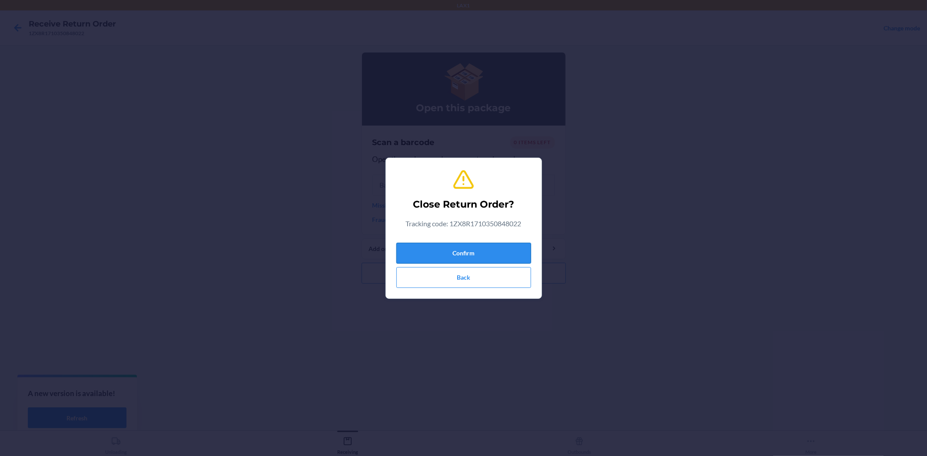
click at [464, 245] on button "Confirm" at bounding box center [463, 253] width 135 height 21
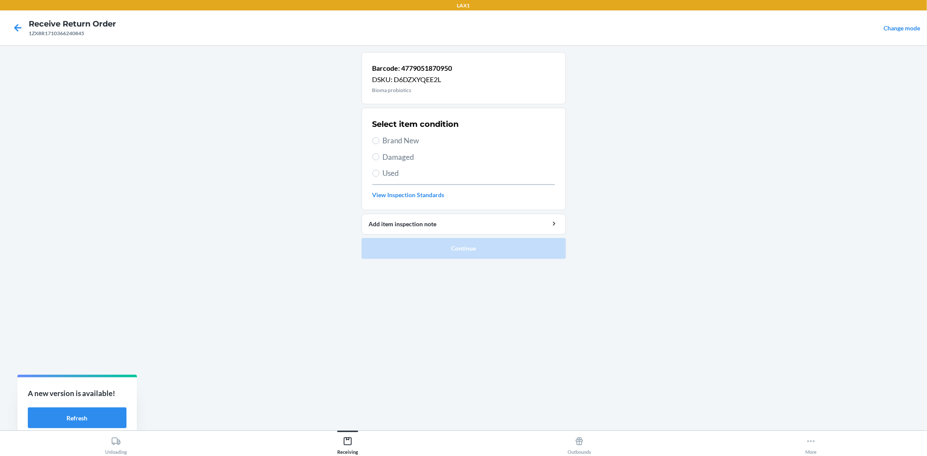
click at [395, 137] on span "Brand New" at bounding box center [469, 140] width 172 height 11
click at [379, 137] on input "Brand New" at bounding box center [375, 140] width 7 height 7
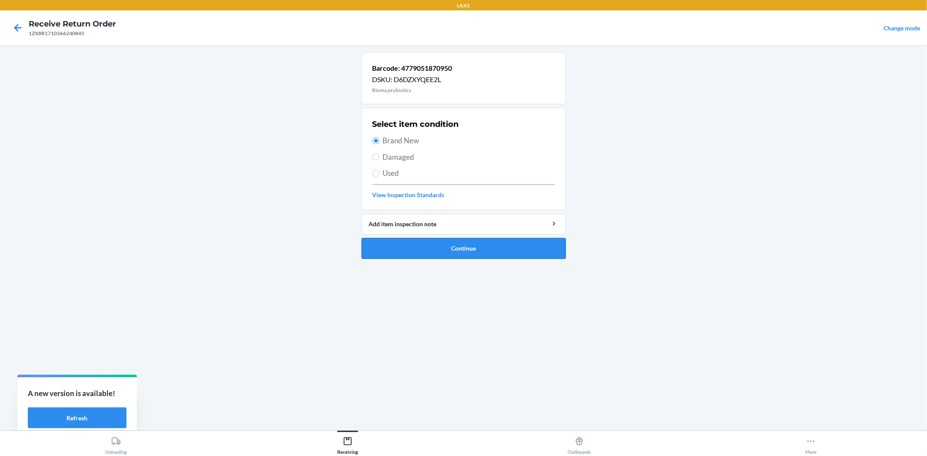
click at [467, 252] on button "Continue" at bounding box center [463, 248] width 204 height 21
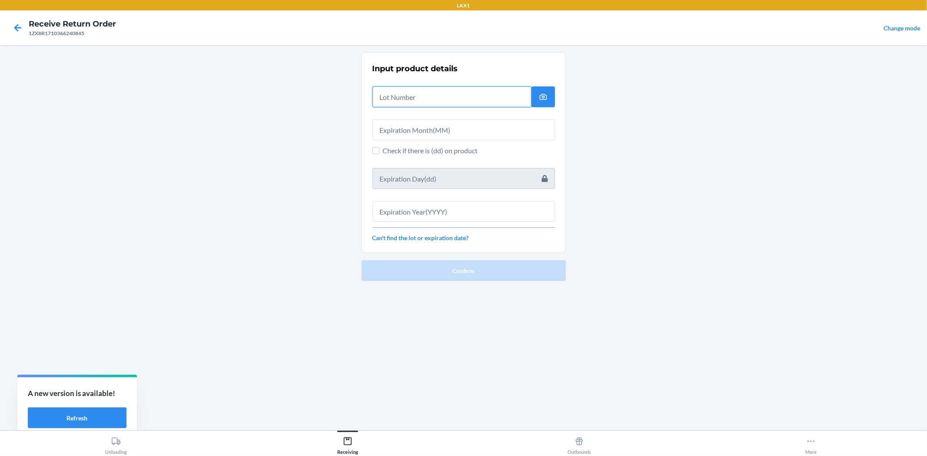
click at [413, 101] on input "text" at bounding box center [451, 96] width 159 height 21
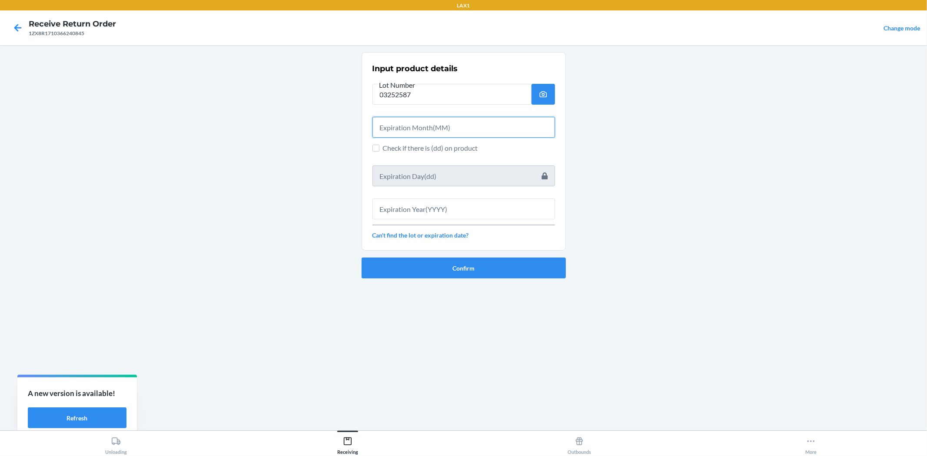
click at [466, 122] on input "text" at bounding box center [463, 127] width 182 height 21
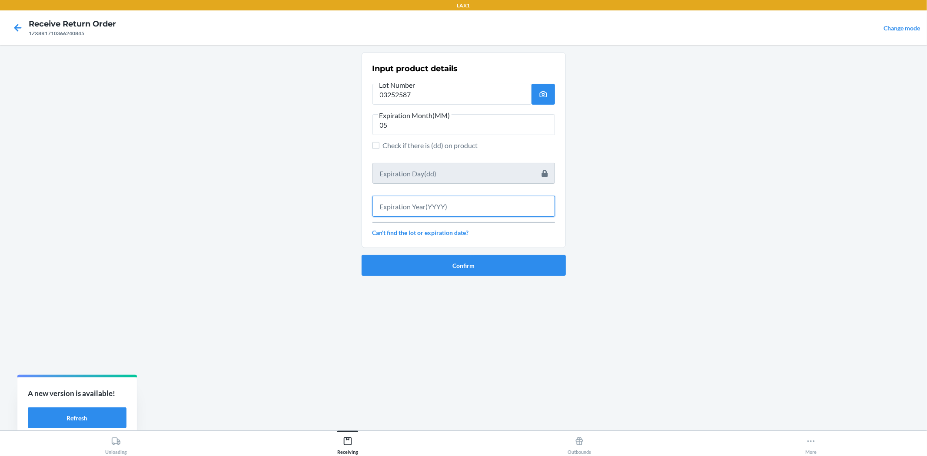
click at [479, 209] on input "text" at bounding box center [463, 206] width 182 height 21
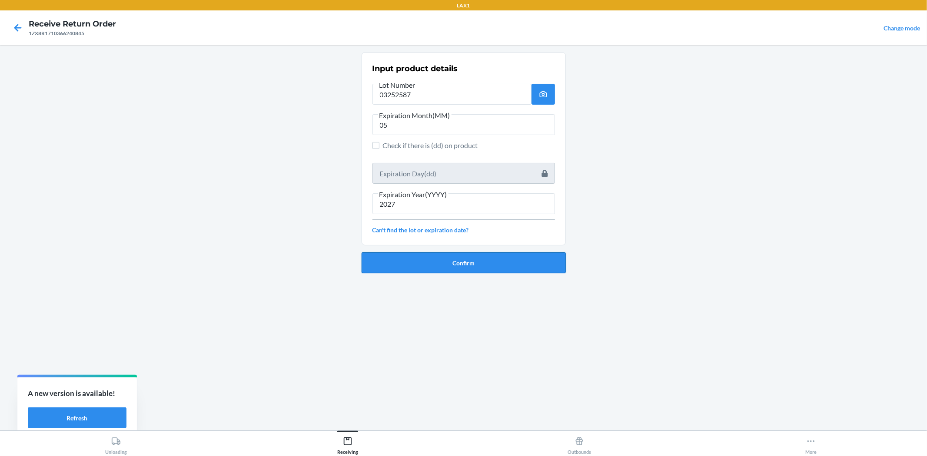
click at [494, 258] on button "Confirm" at bounding box center [463, 262] width 204 height 21
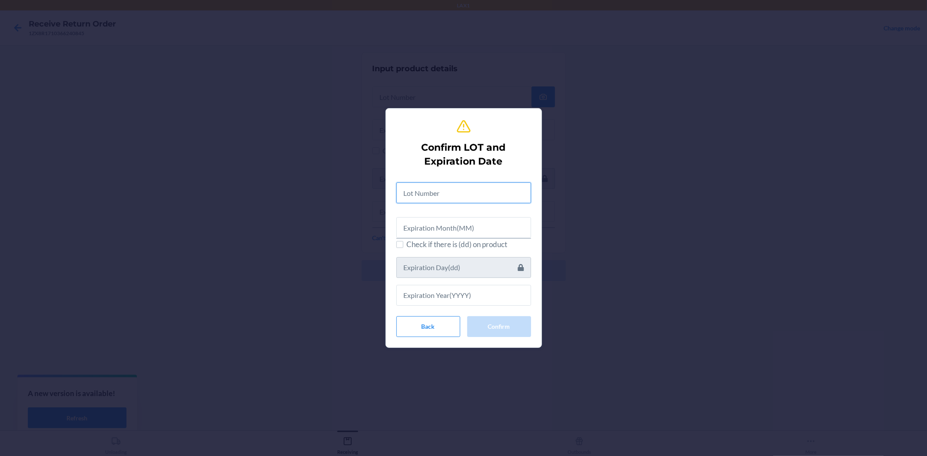
click at [474, 183] on input "text" at bounding box center [463, 192] width 135 height 21
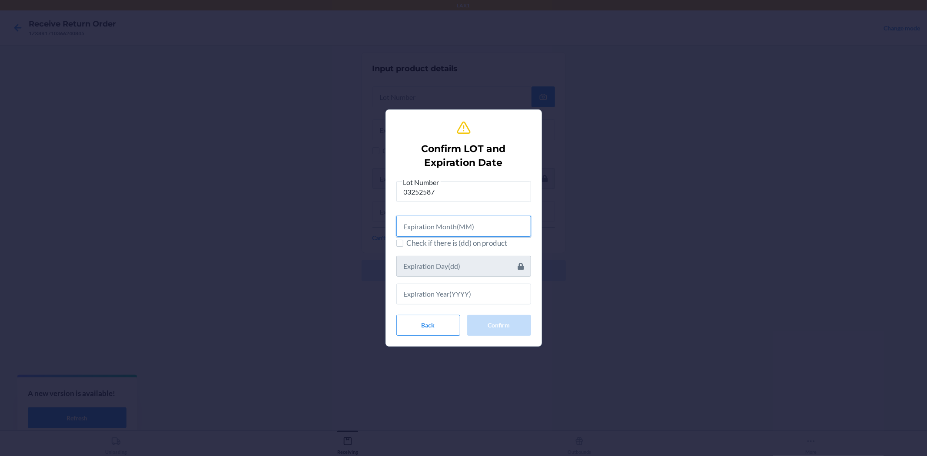
click at [510, 231] on input "text" at bounding box center [463, 226] width 135 height 21
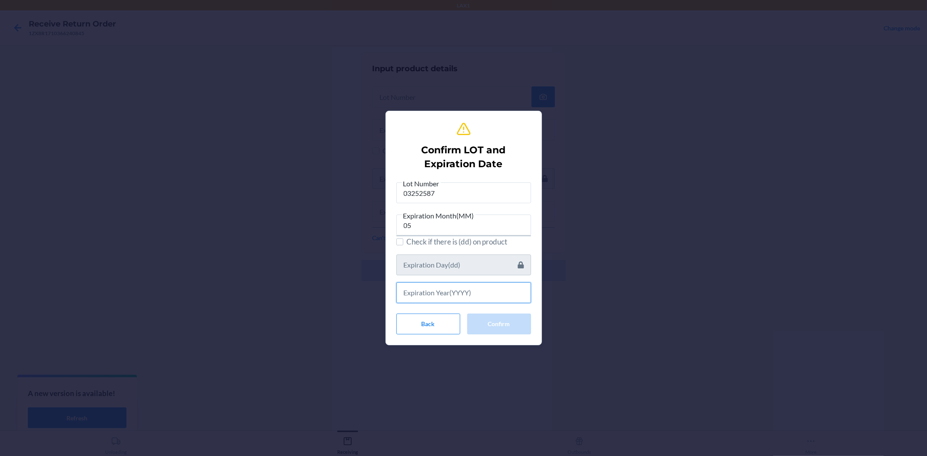
click at [492, 293] on input "text" at bounding box center [463, 292] width 135 height 21
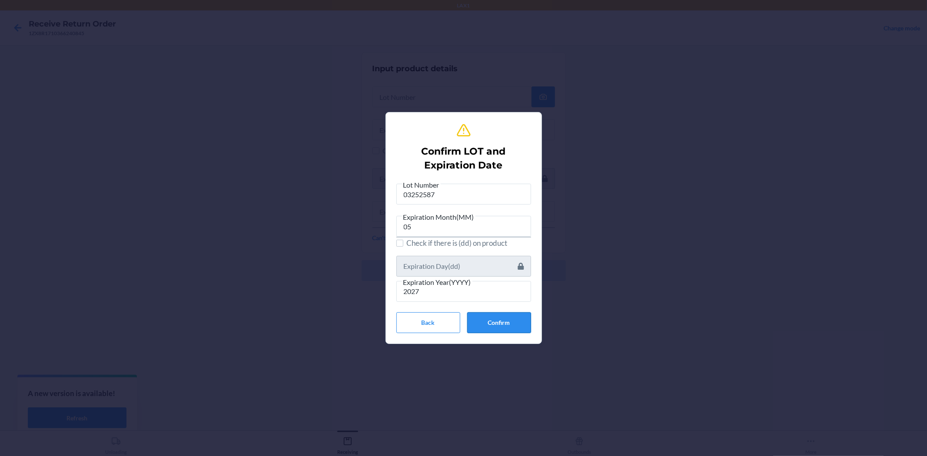
click at [501, 320] on button "Confirm" at bounding box center [499, 322] width 64 height 21
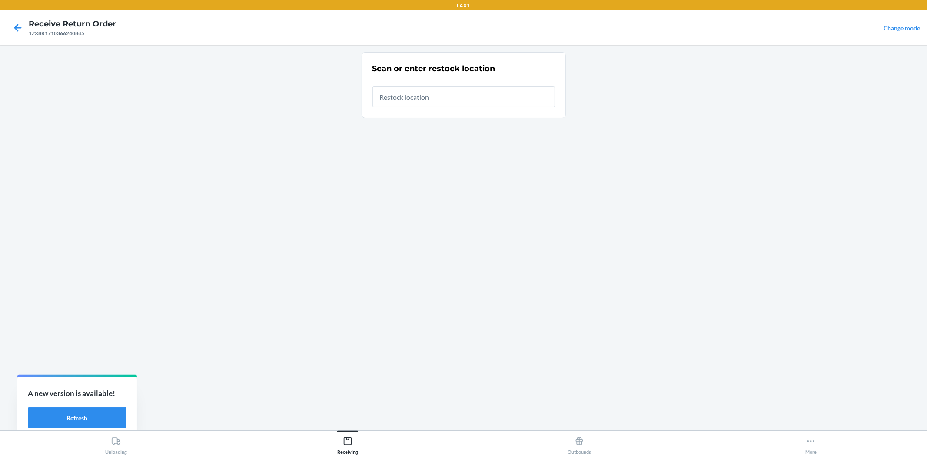
click at [446, 89] on input "text" at bounding box center [463, 96] width 182 height 21
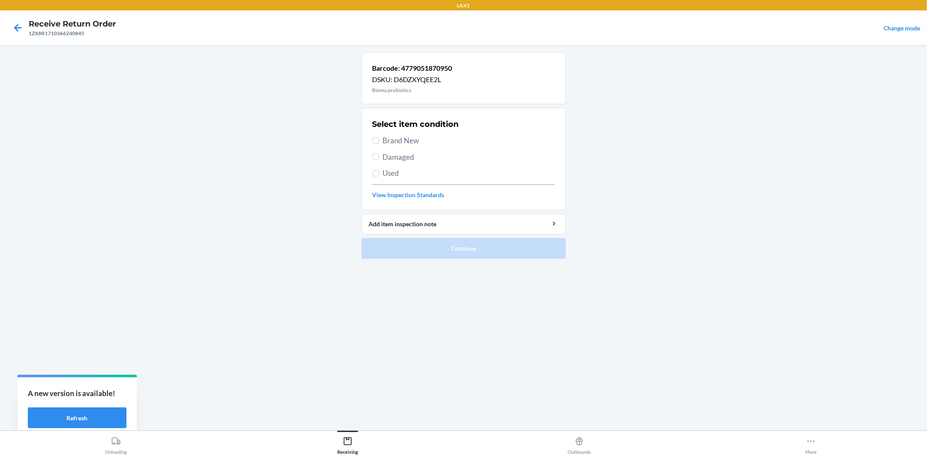
click at [399, 141] on span "Brand New" at bounding box center [469, 140] width 172 height 11
click at [379, 141] on input "Brand New" at bounding box center [375, 140] width 7 height 7
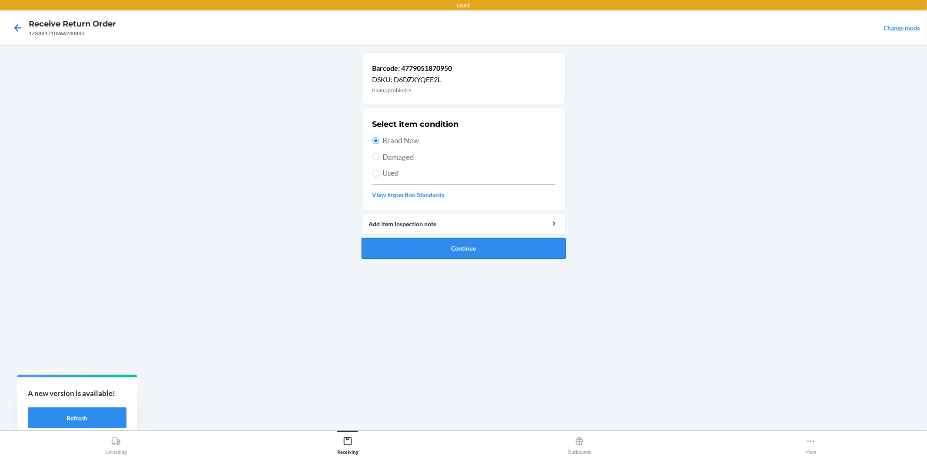
drag, startPoint x: 441, startPoint y: 253, endPoint x: 441, endPoint y: 245, distance: 7.8
click at [441, 249] on button "Continue" at bounding box center [463, 248] width 204 height 21
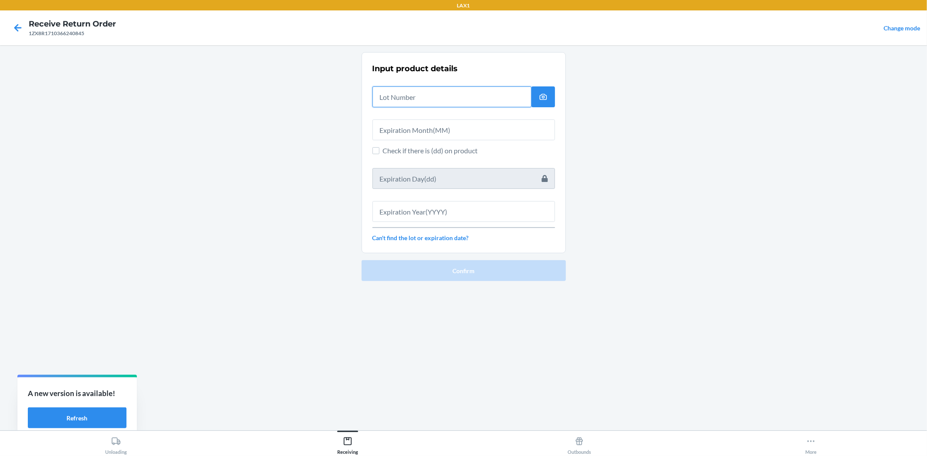
click at [408, 92] on input "text" at bounding box center [451, 96] width 159 height 21
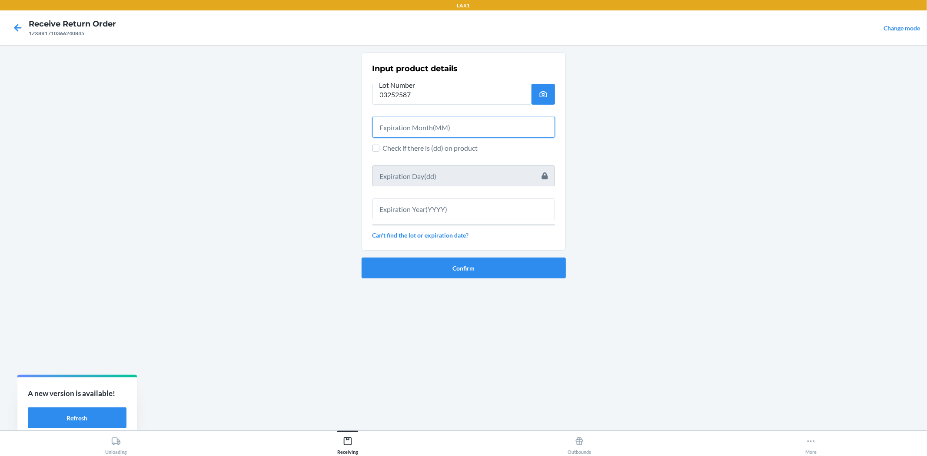
click at [380, 123] on input "text" at bounding box center [463, 127] width 182 height 21
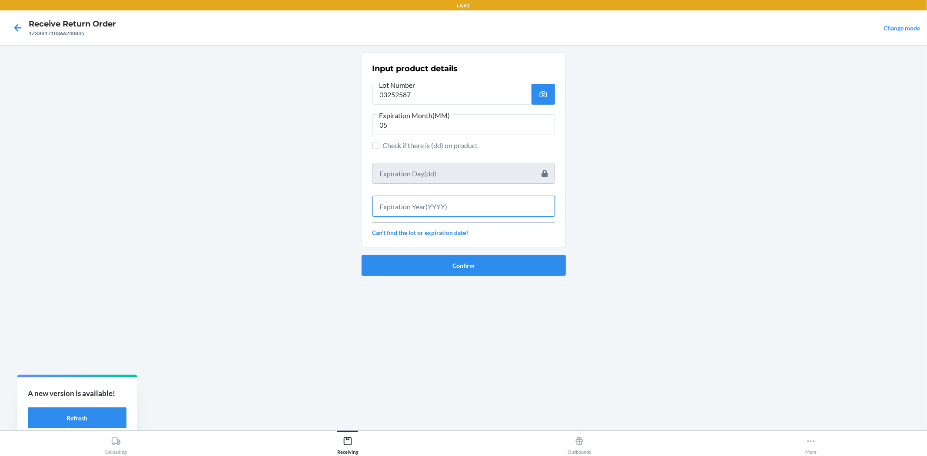
click at [456, 210] on input "text" at bounding box center [463, 206] width 182 height 21
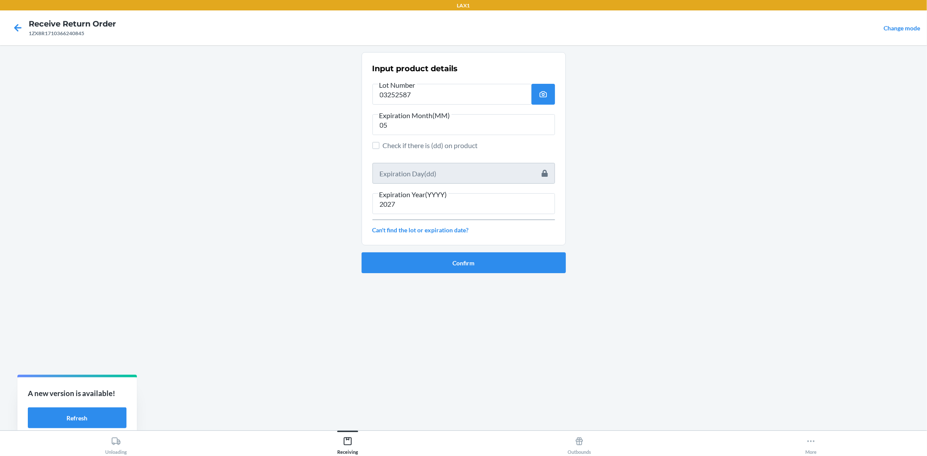
click at [464, 251] on div "Confirm" at bounding box center [463, 259] width 204 height 28
click at [465, 262] on button "Confirm" at bounding box center [463, 262] width 204 height 21
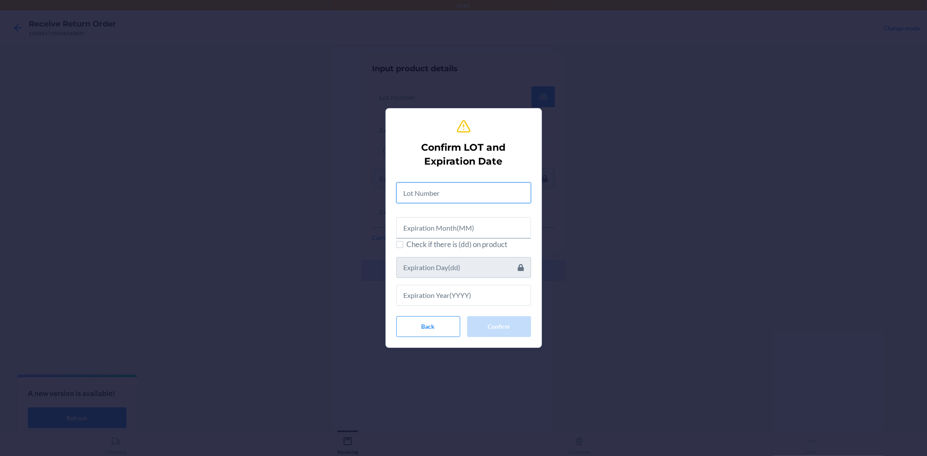
click at [424, 188] on input "text" at bounding box center [463, 192] width 135 height 21
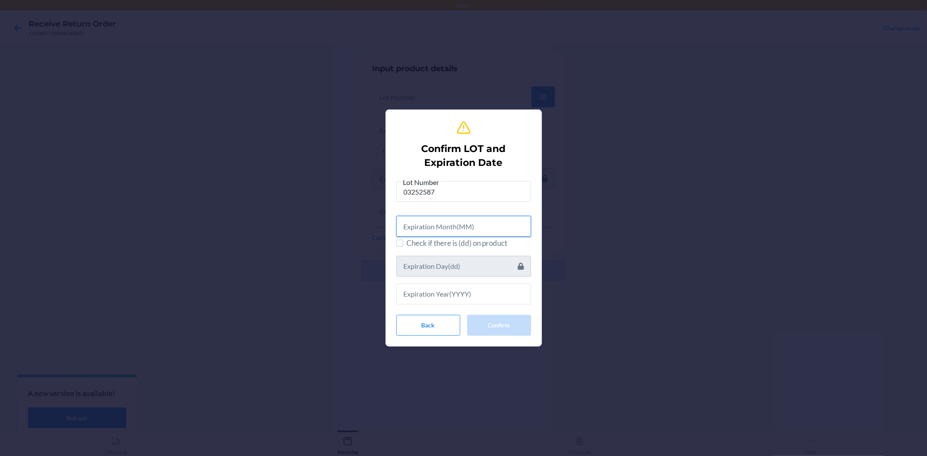
click at [428, 229] on input "text" at bounding box center [463, 226] width 135 height 21
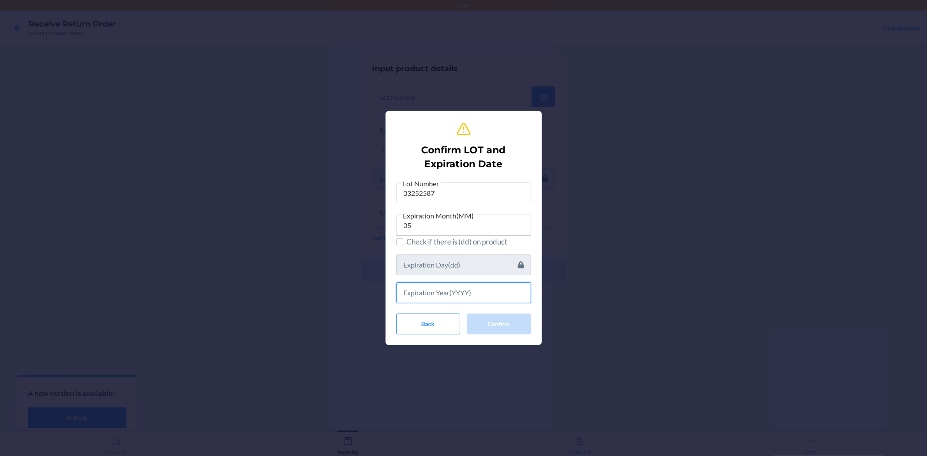
click at [468, 297] on input "text" at bounding box center [463, 292] width 135 height 21
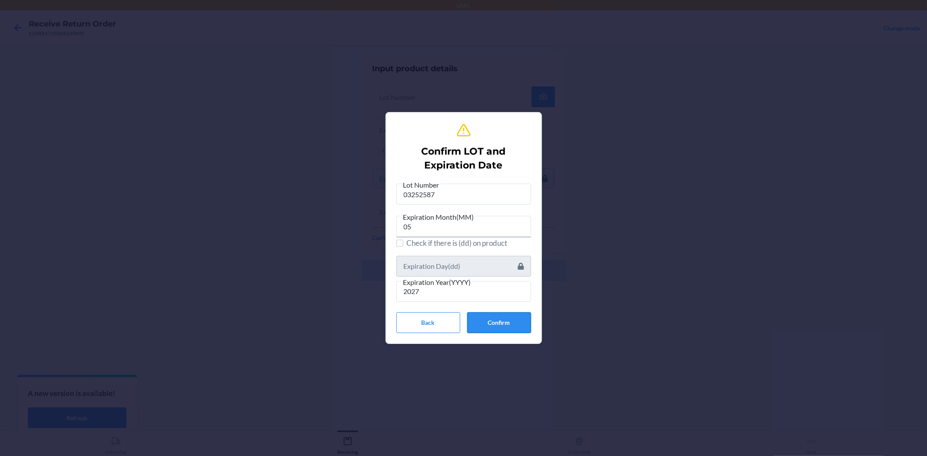
click at [494, 314] on button "Confirm" at bounding box center [499, 322] width 64 height 21
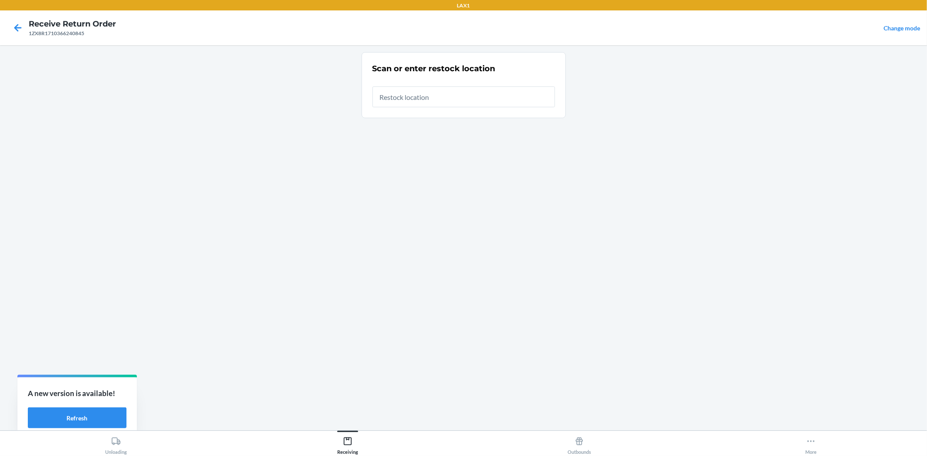
click at [501, 97] on input "text" at bounding box center [463, 96] width 182 height 21
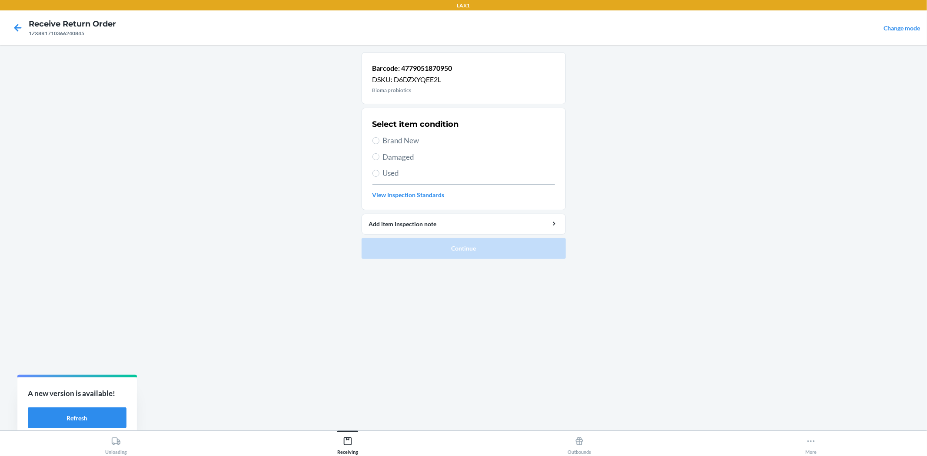
click at [383, 139] on span "Brand New" at bounding box center [469, 140] width 172 height 11
click at [379, 139] on input "Brand New" at bounding box center [375, 140] width 7 height 7
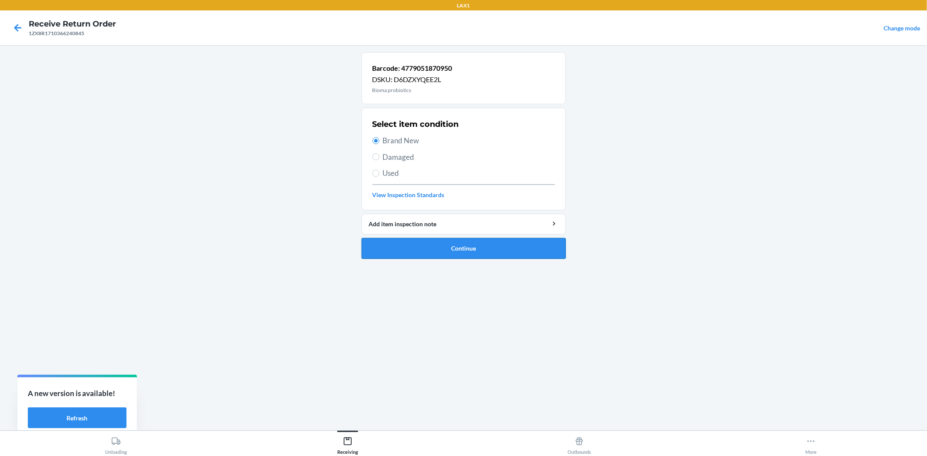
click at [448, 243] on button "Continue" at bounding box center [463, 248] width 204 height 21
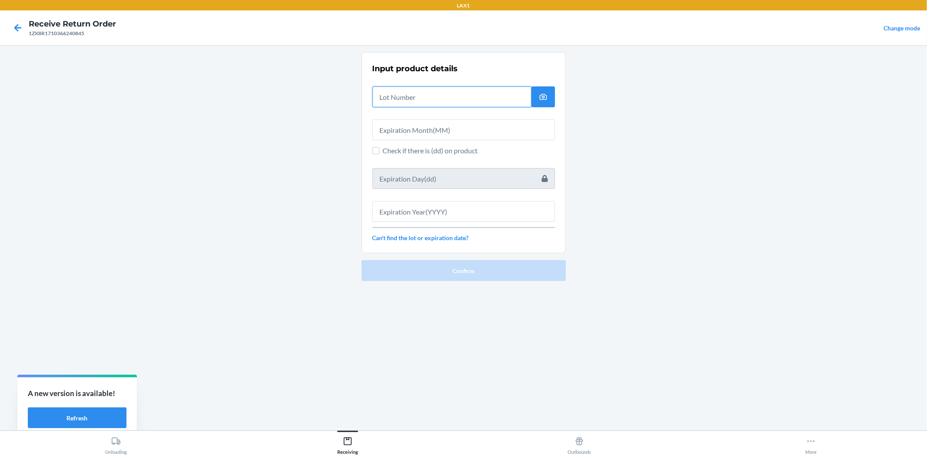
click at [411, 103] on input "text" at bounding box center [451, 96] width 159 height 21
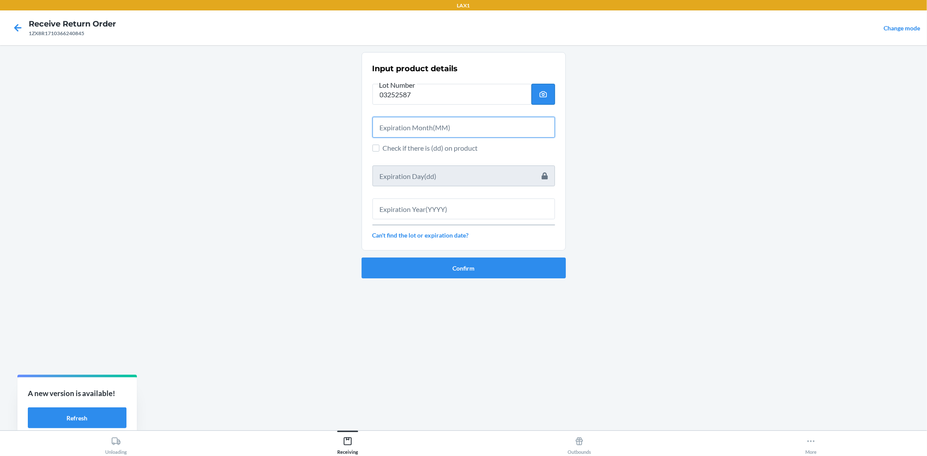
drag, startPoint x: 508, startPoint y: 124, endPoint x: 542, endPoint y: 102, distance: 40.4
click at [509, 123] on input "text" at bounding box center [463, 127] width 182 height 21
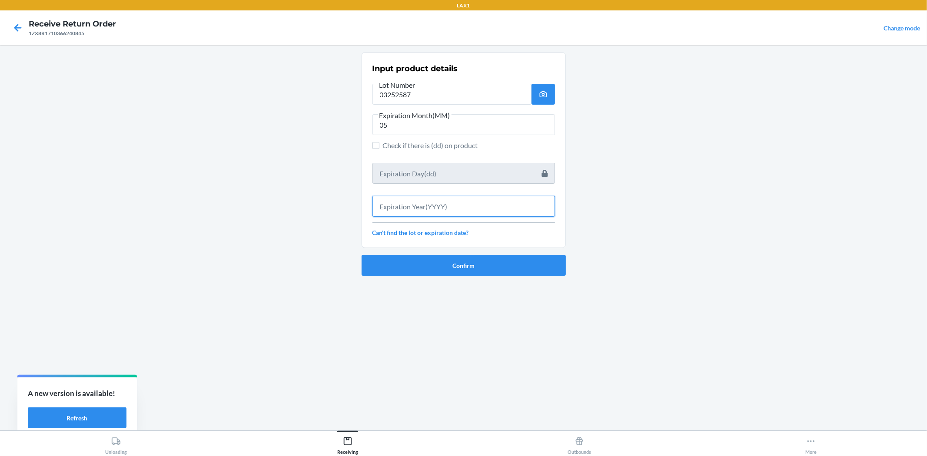
click at [532, 208] on input "text" at bounding box center [463, 206] width 182 height 21
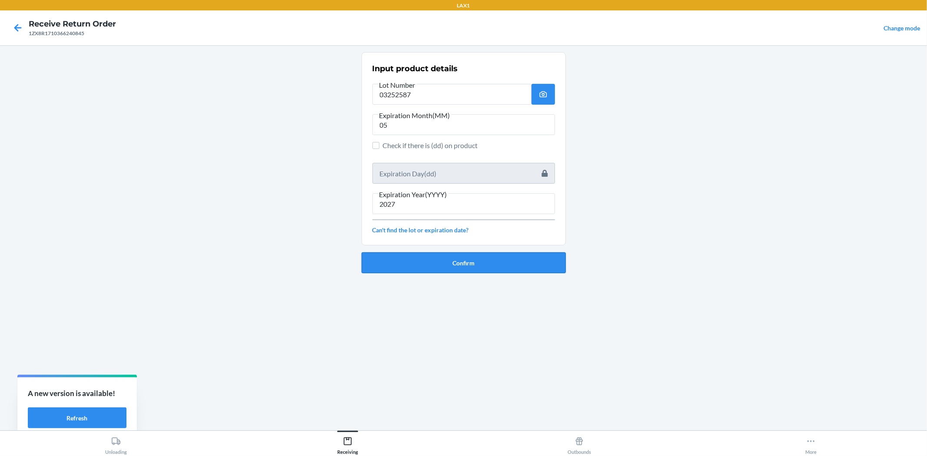
click at [509, 259] on button "Confirm" at bounding box center [463, 262] width 204 height 21
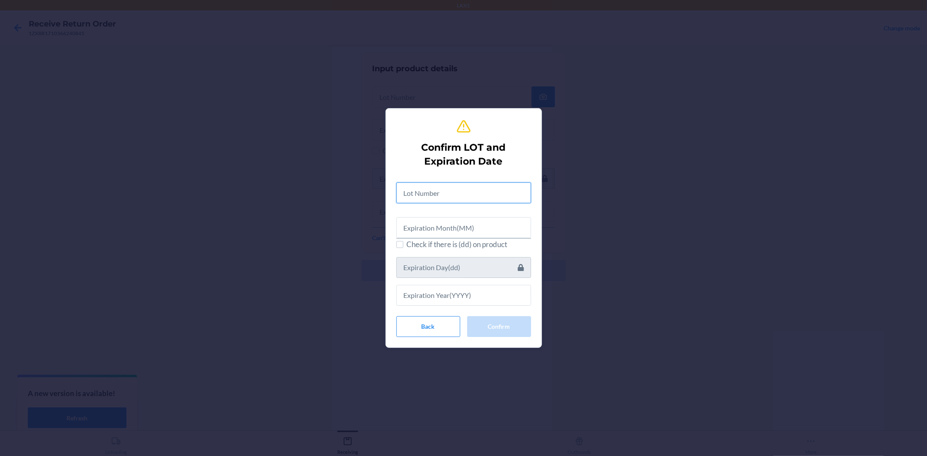
click at [475, 196] on input "text" at bounding box center [463, 192] width 135 height 21
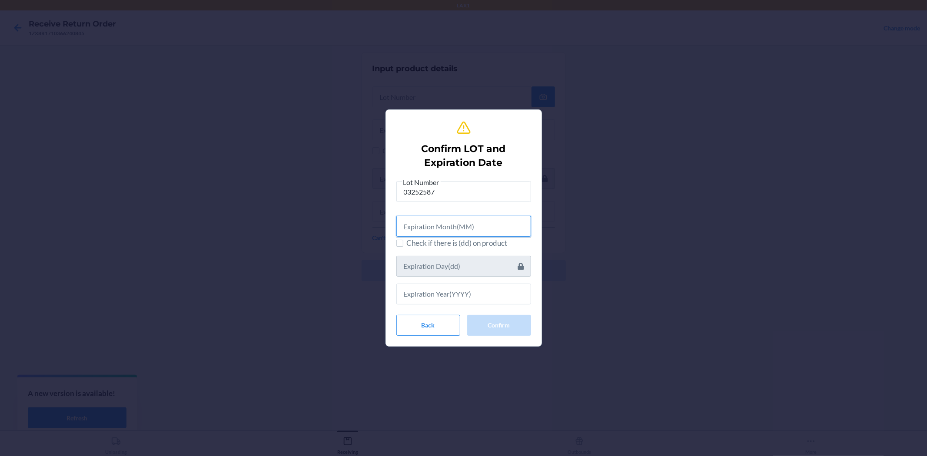
click at [466, 231] on input "text" at bounding box center [463, 226] width 135 height 21
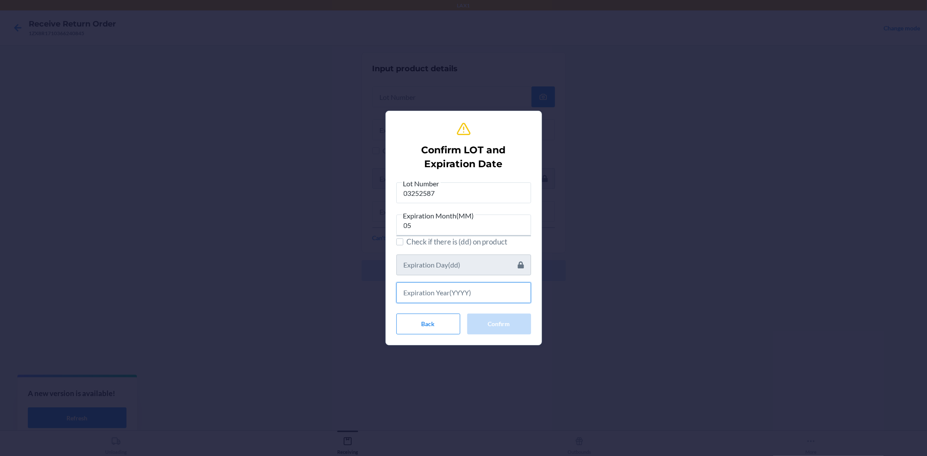
click at [498, 295] on input "text" at bounding box center [463, 292] width 135 height 21
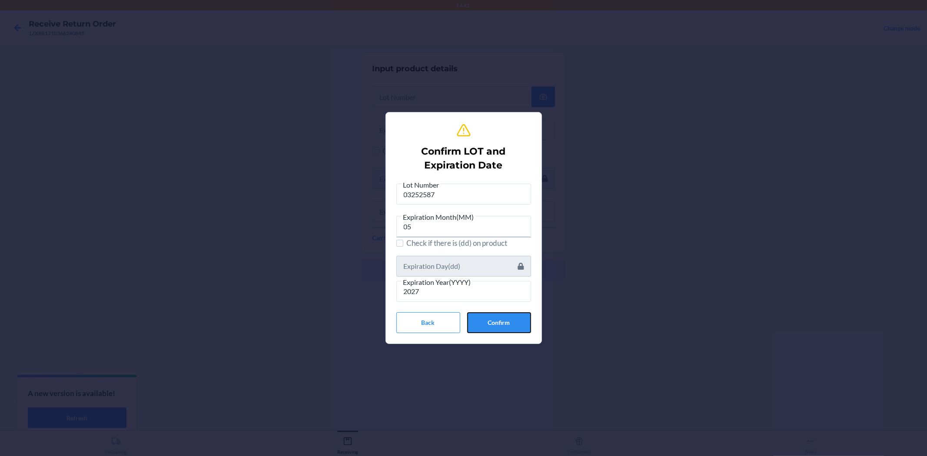
drag, startPoint x: 500, startPoint y: 322, endPoint x: 465, endPoint y: 264, distance: 67.8
click at [503, 322] on button "Confirm" at bounding box center [499, 322] width 64 height 21
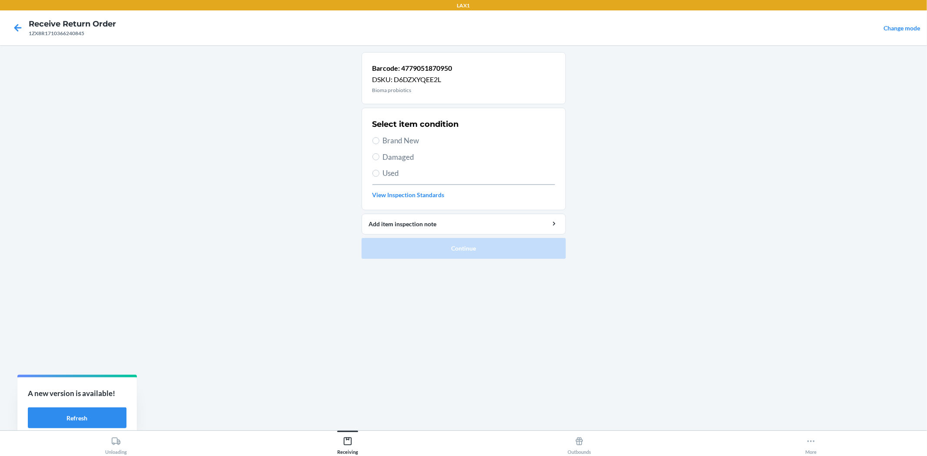
click at [401, 142] on span "Brand New" at bounding box center [469, 140] width 172 height 11
click at [379, 142] on input "Brand New" at bounding box center [375, 140] width 7 height 7
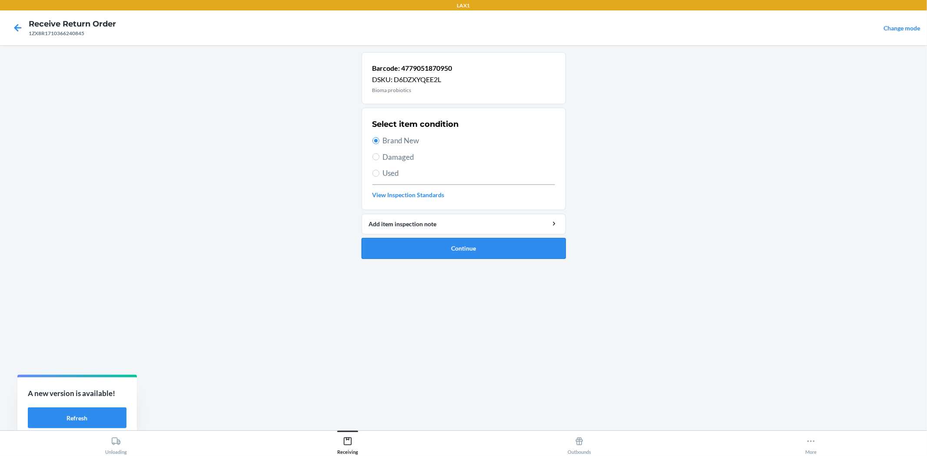
click at [422, 242] on button "Continue" at bounding box center [463, 248] width 204 height 21
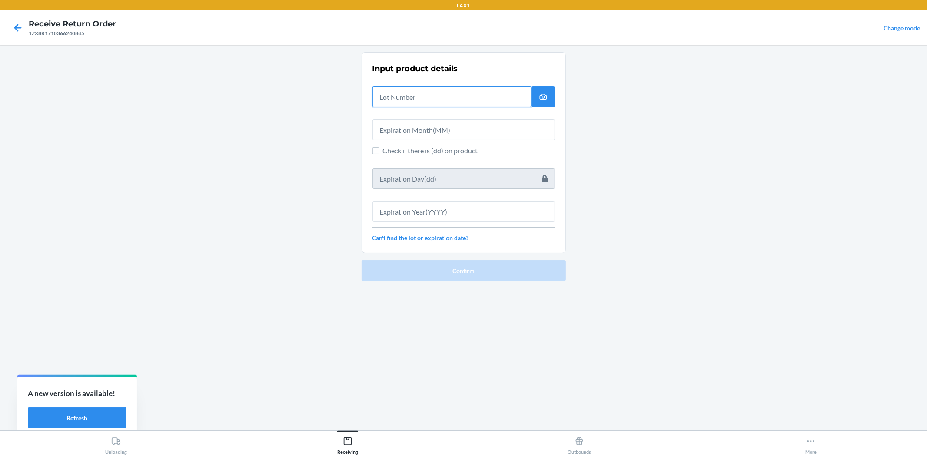
click at [409, 98] on input "text" at bounding box center [451, 96] width 159 height 21
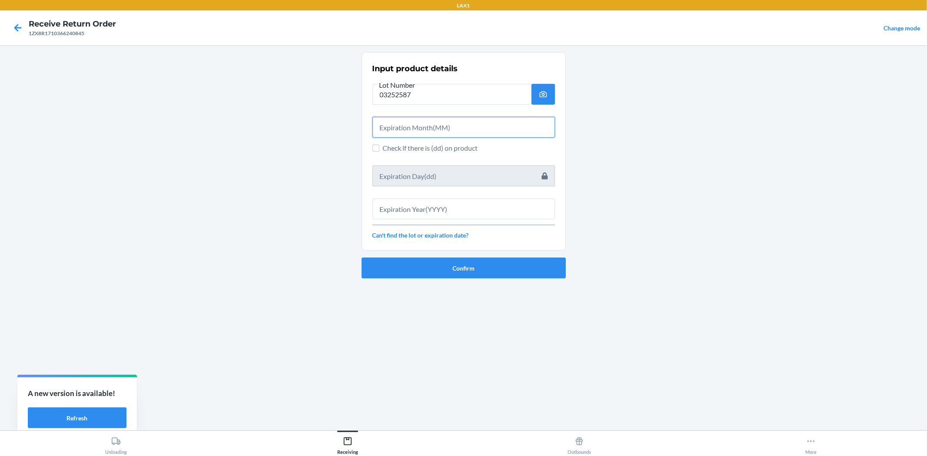
click at [494, 126] on input "text" at bounding box center [463, 127] width 182 height 21
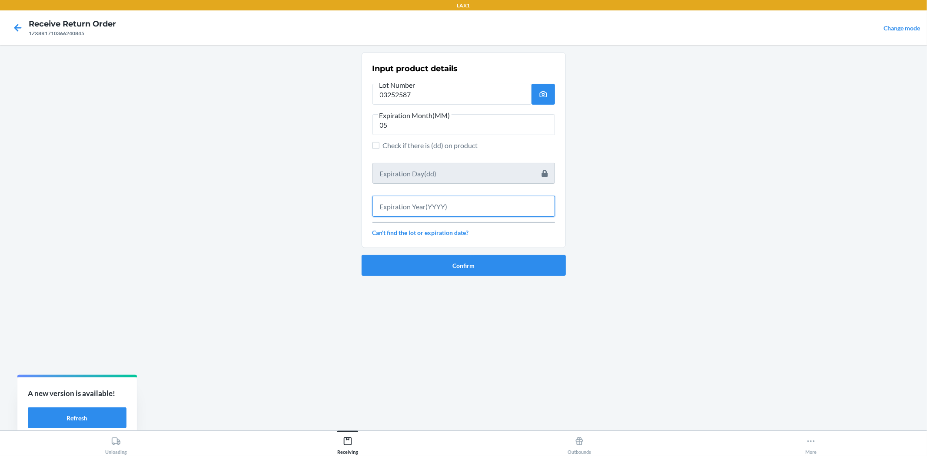
click at [492, 204] on input "text" at bounding box center [463, 206] width 182 height 21
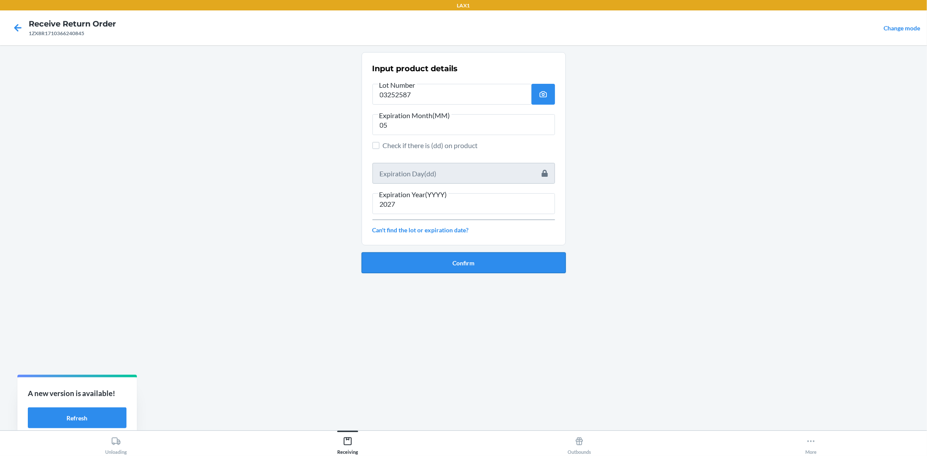
click at [489, 262] on button "Confirm" at bounding box center [463, 262] width 204 height 21
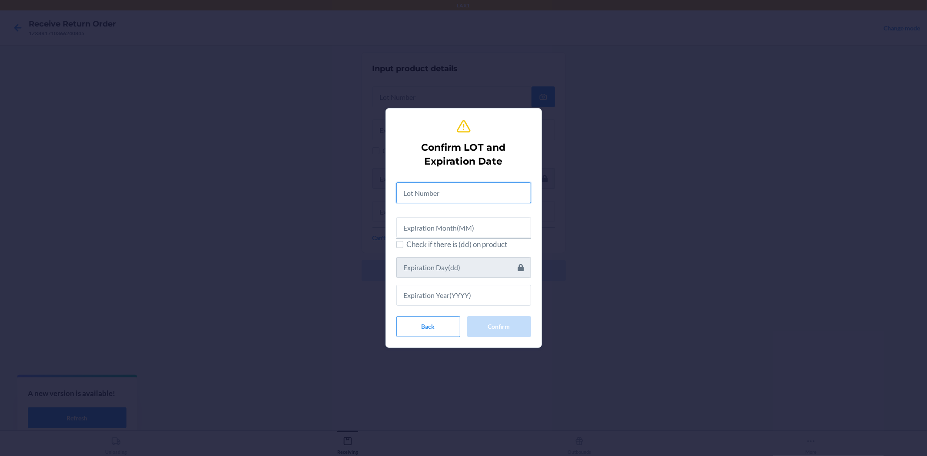
click at [429, 194] on input "text" at bounding box center [463, 192] width 135 height 21
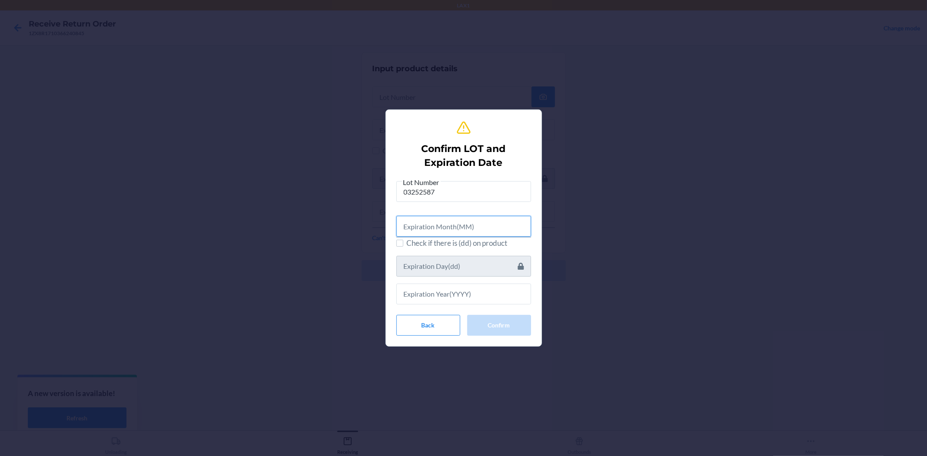
click at [441, 228] on input "text" at bounding box center [463, 226] width 135 height 21
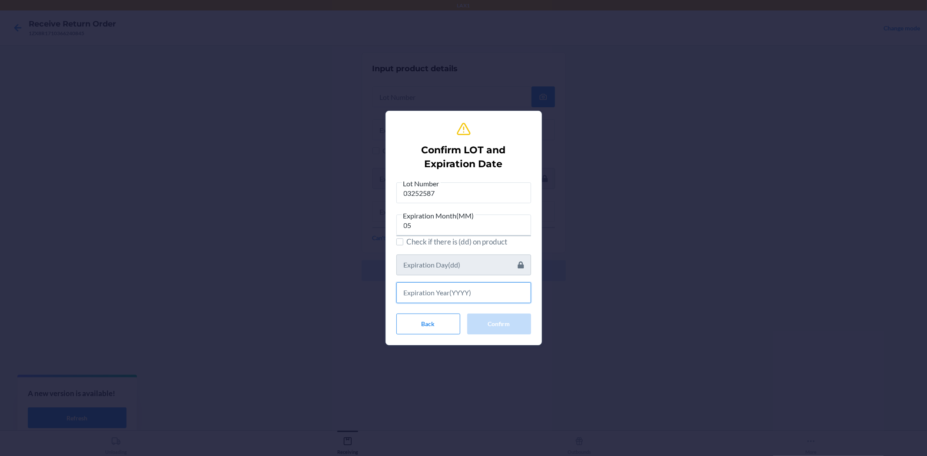
click at [465, 300] on input "text" at bounding box center [463, 292] width 135 height 21
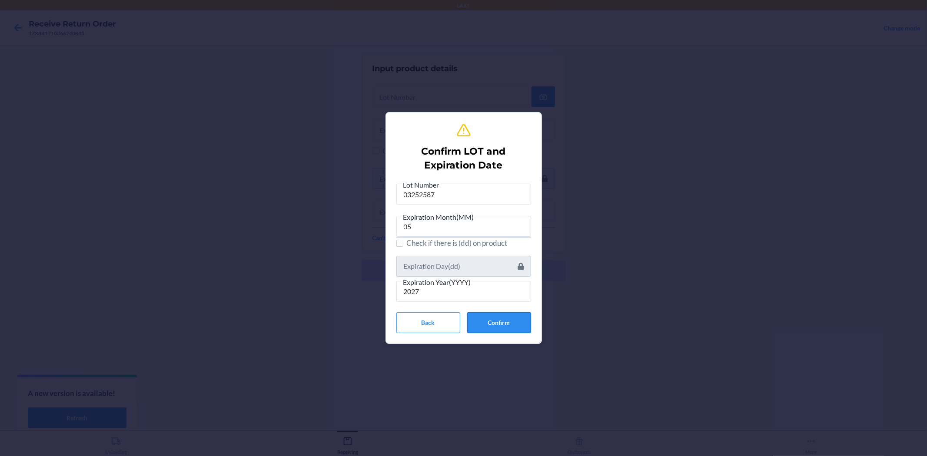
click at [491, 318] on button "Confirm" at bounding box center [499, 322] width 64 height 21
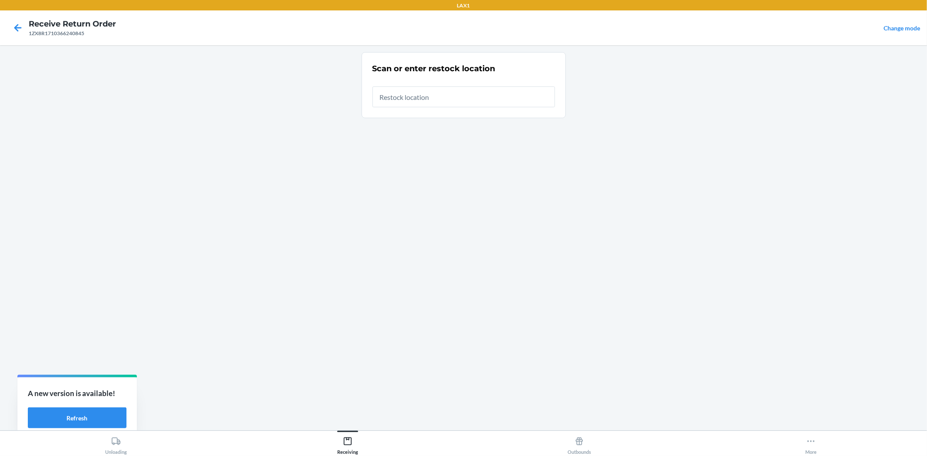
drag, startPoint x: 418, startPoint y: 127, endPoint x: 414, endPoint y: 80, distance: 47.6
click at [410, 94] on input "text" at bounding box center [463, 96] width 182 height 21
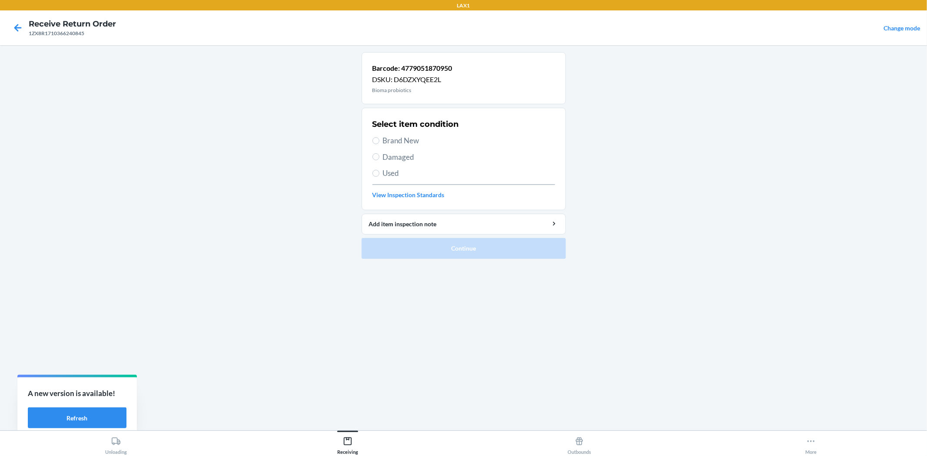
click at [379, 136] on label "Brand New" at bounding box center [463, 140] width 182 height 11
click at [379, 137] on input "Brand New" at bounding box center [375, 140] width 7 height 7
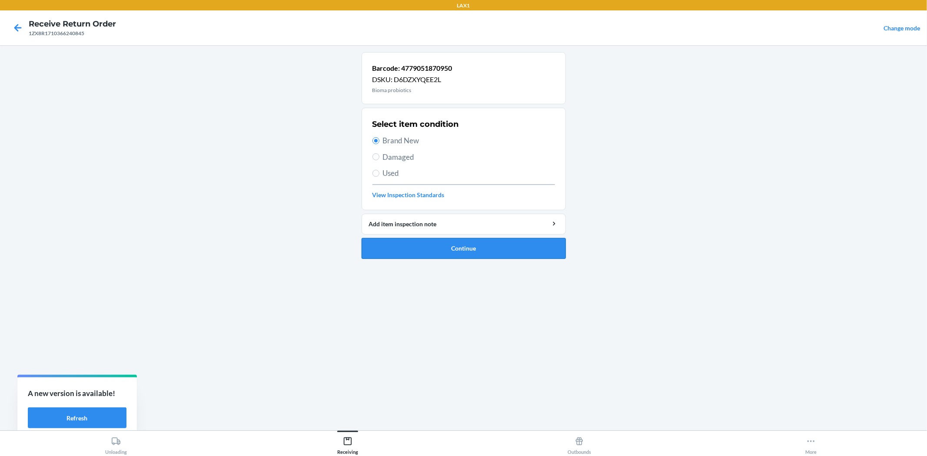
click at [418, 250] on button "Continue" at bounding box center [463, 248] width 204 height 21
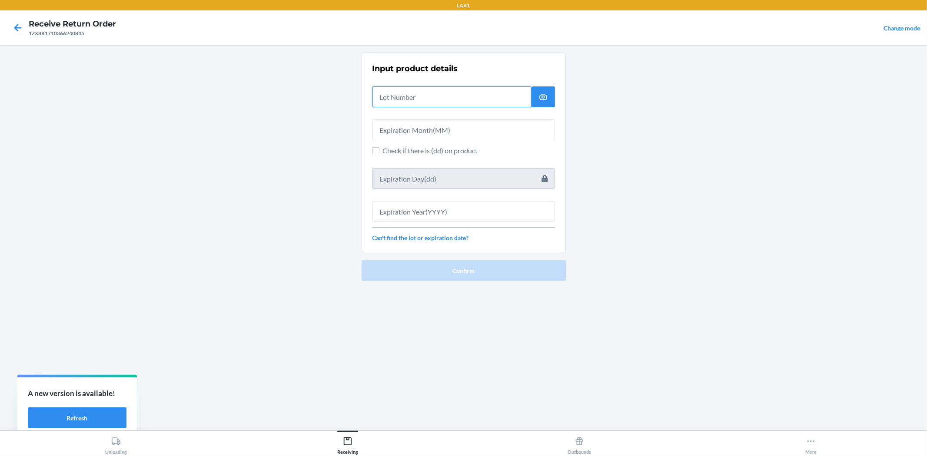
click at [404, 99] on input "text" at bounding box center [451, 96] width 159 height 21
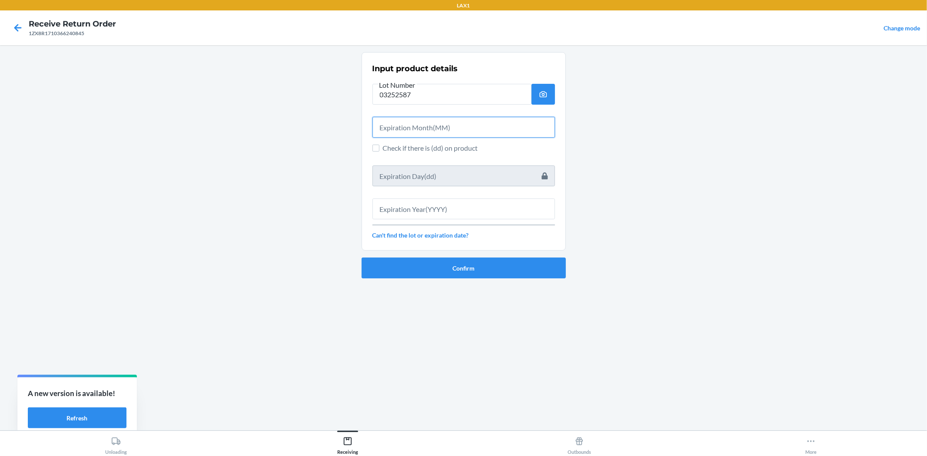
click at [411, 119] on input "text" at bounding box center [463, 127] width 182 height 21
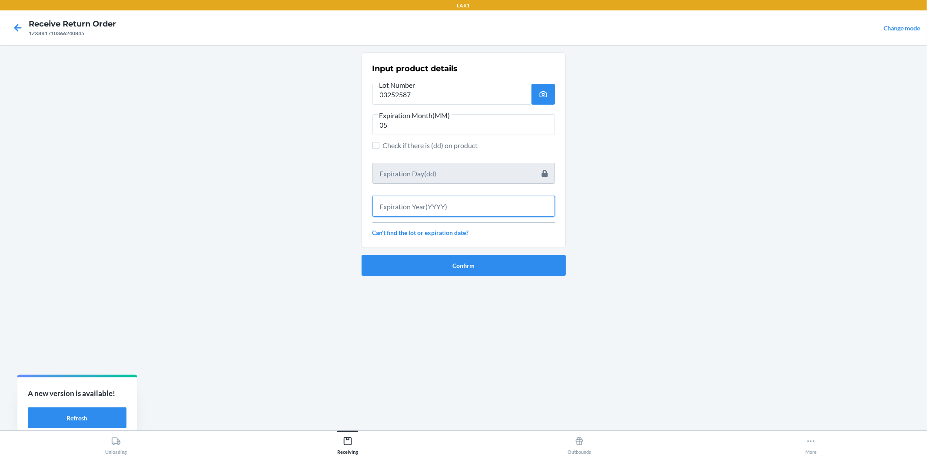
click at [446, 212] on input "text" at bounding box center [463, 206] width 182 height 21
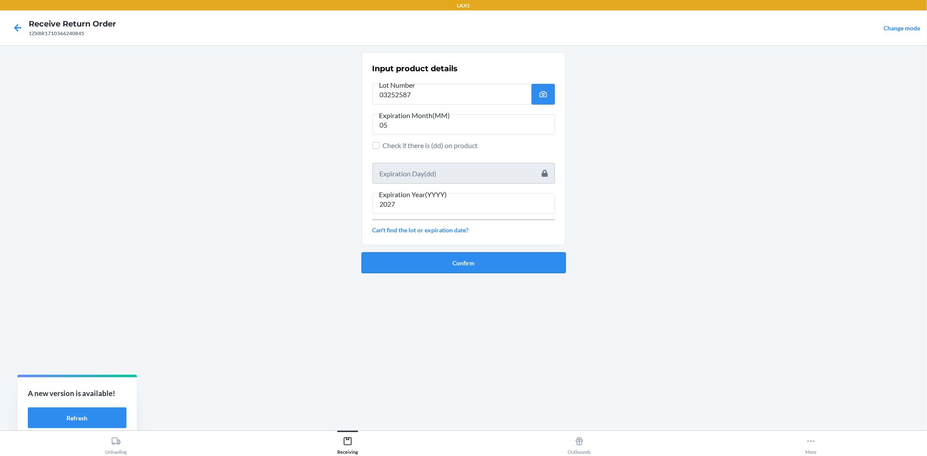
click at [454, 255] on button "Confirm" at bounding box center [463, 262] width 204 height 21
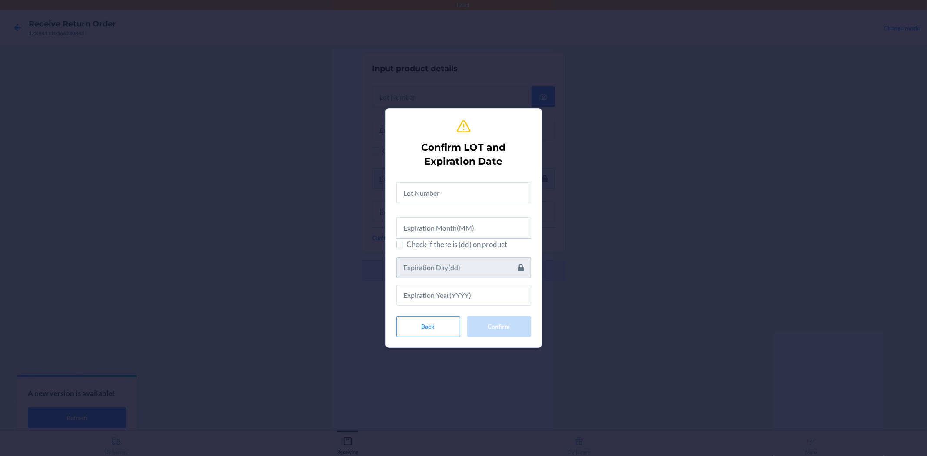
click at [444, 177] on div at bounding box center [463, 190] width 135 height 28
click at [449, 187] on input "text" at bounding box center [463, 192] width 135 height 21
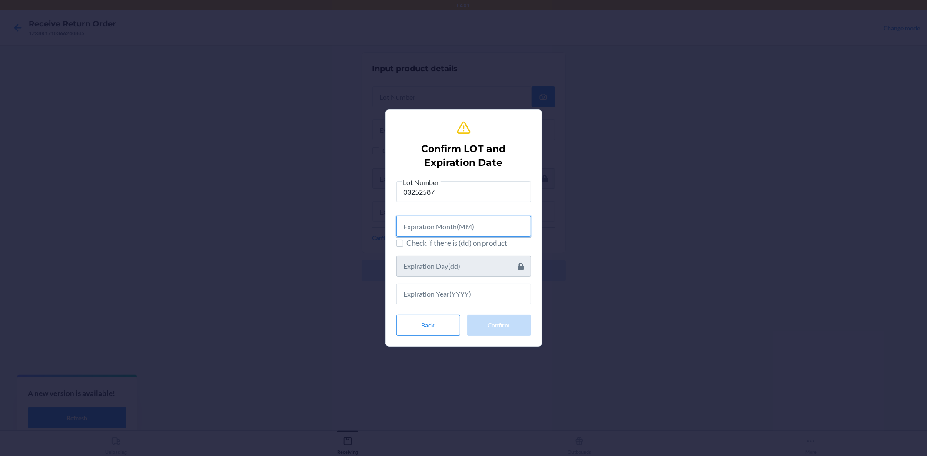
click at [462, 221] on input "text" at bounding box center [463, 226] width 135 height 21
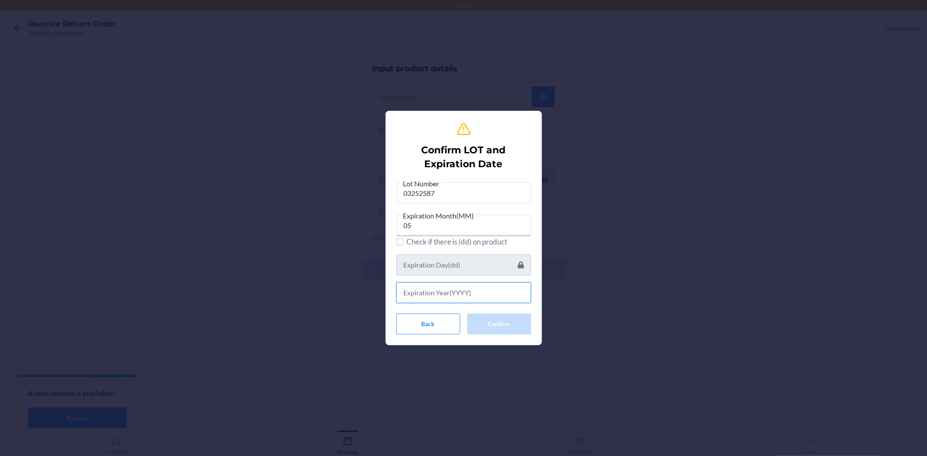
click at [481, 292] on input "text" at bounding box center [463, 292] width 135 height 21
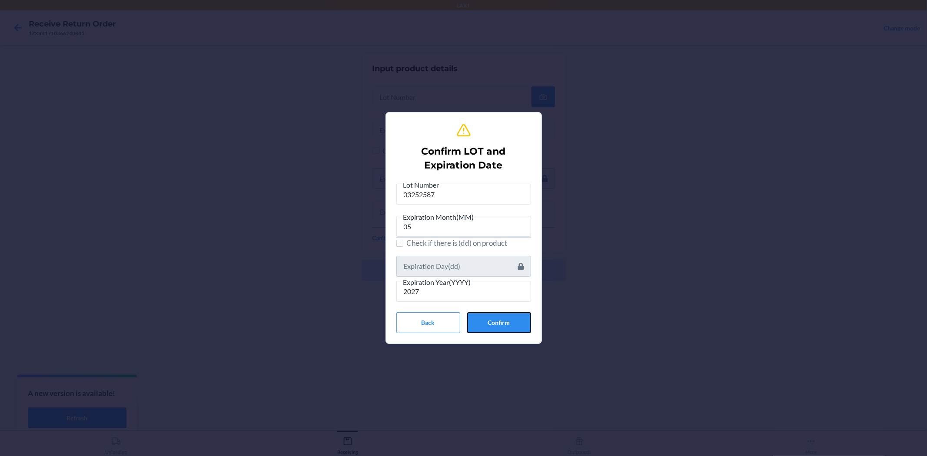
click at [512, 318] on button "Confirm" at bounding box center [499, 322] width 64 height 21
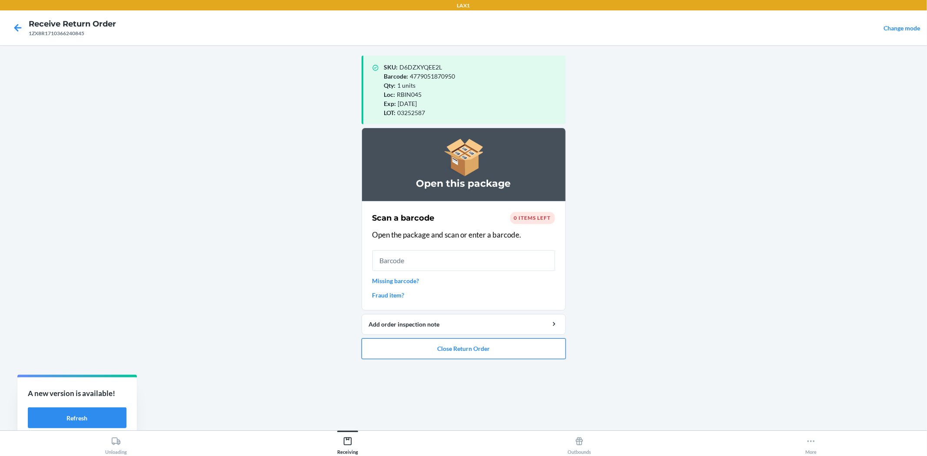
click at [542, 353] on button "Close Return Order" at bounding box center [463, 348] width 204 height 21
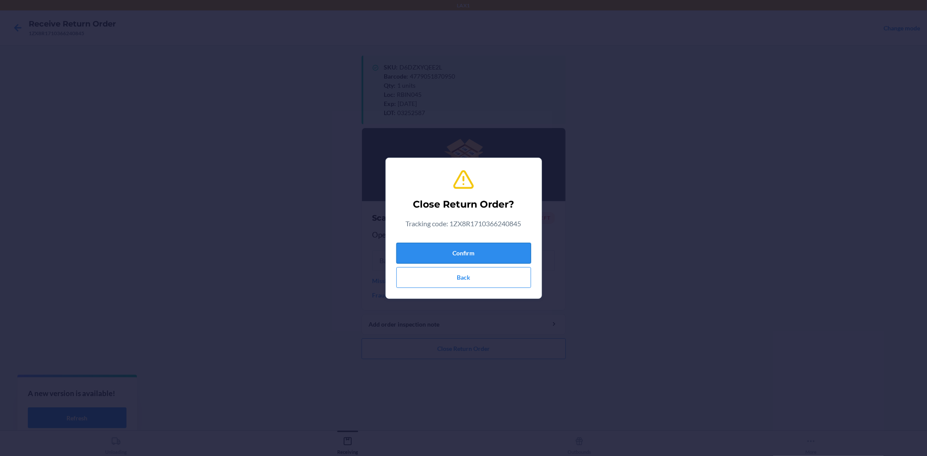
click at [474, 244] on button "Confirm" at bounding box center [463, 253] width 135 height 21
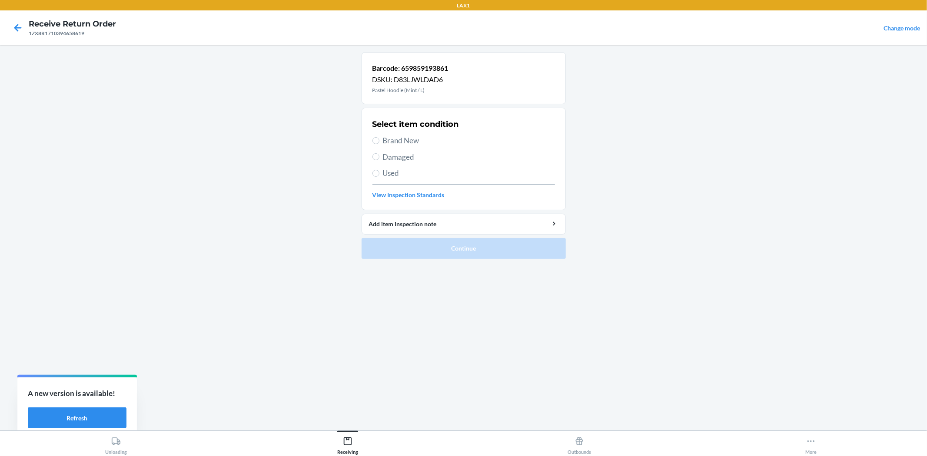
drag, startPoint x: 393, startPoint y: 167, endPoint x: 394, endPoint y: 174, distance: 6.6
click at [394, 172] on span "Used" at bounding box center [469, 173] width 172 height 11
click at [379, 172] on input "Used" at bounding box center [375, 173] width 7 height 7
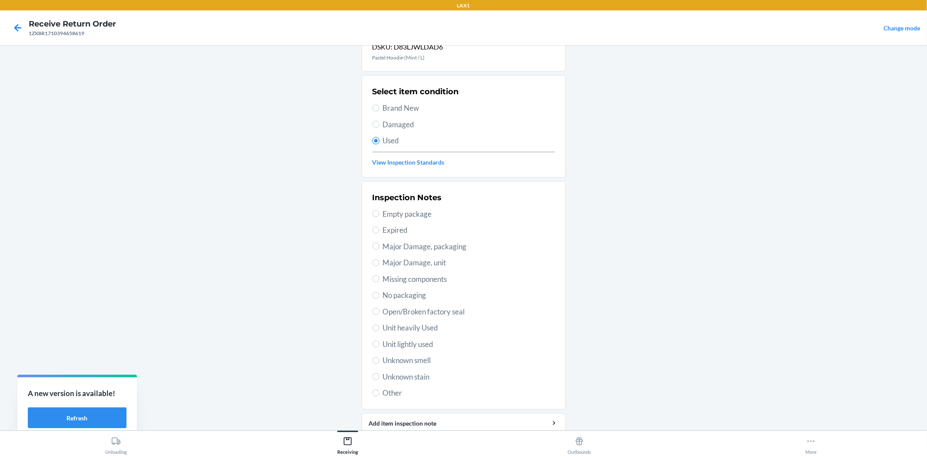
scroll to position [67, 0]
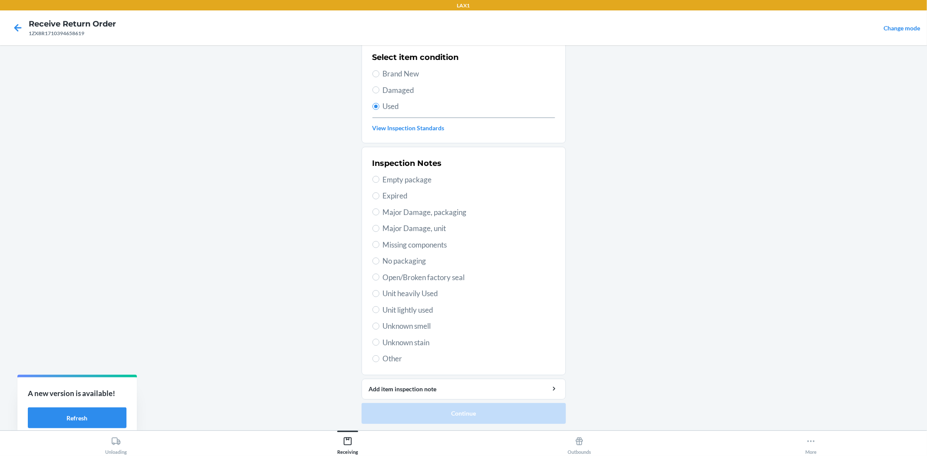
click at [443, 271] on div "Inspection Notes Empty package Expired Major Damage, packaging Major Damage, un…" at bounding box center [463, 261] width 182 height 212
click at [444, 275] on span "Open/Broken factory seal" at bounding box center [469, 277] width 172 height 11
click at [379, 275] on input "Open/Broken factory seal" at bounding box center [375, 277] width 7 height 7
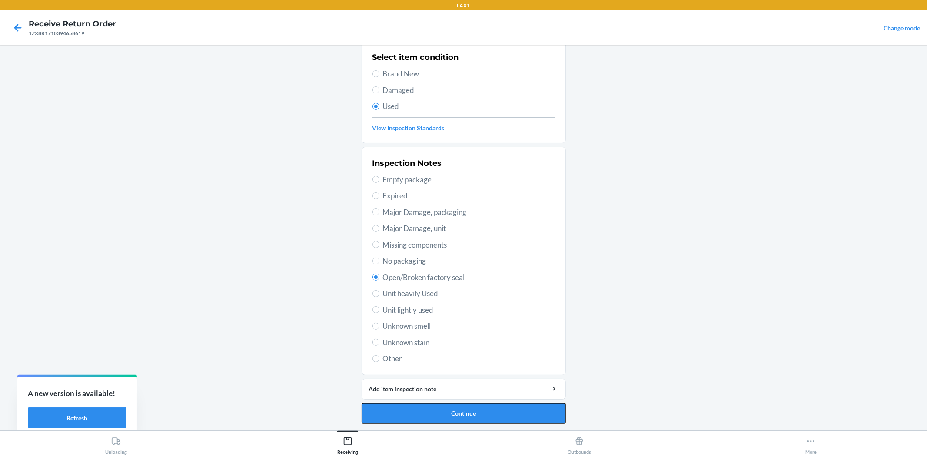
drag, startPoint x: 485, startPoint y: 414, endPoint x: 487, endPoint y: 406, distance: 7.5
click at [487, 410] on button "Continue" at bounding box center [463, 413] width 204 height 21
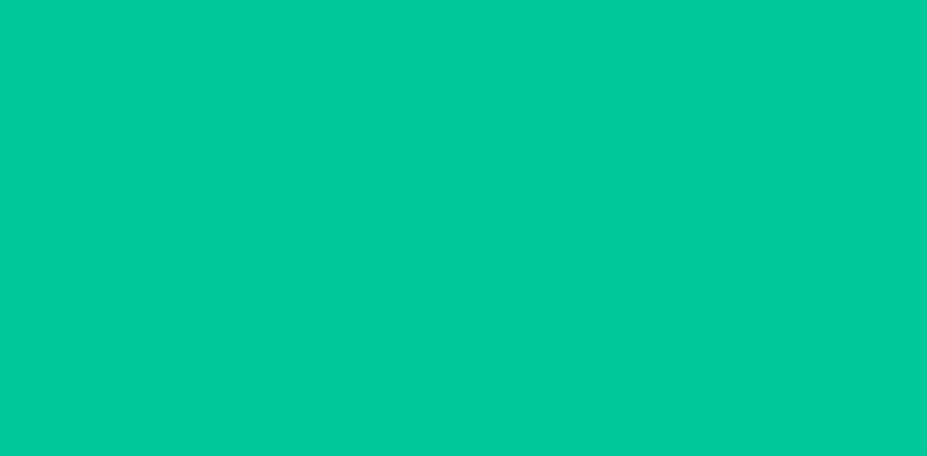
scroll to position [0, 0]
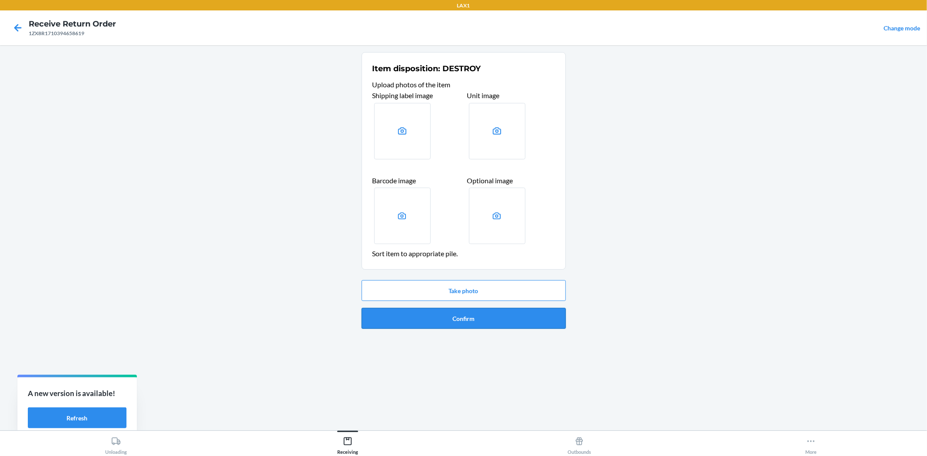
click at [476, 321] on button "Confirm" at bounding box center [463, 318] width 204 height 21
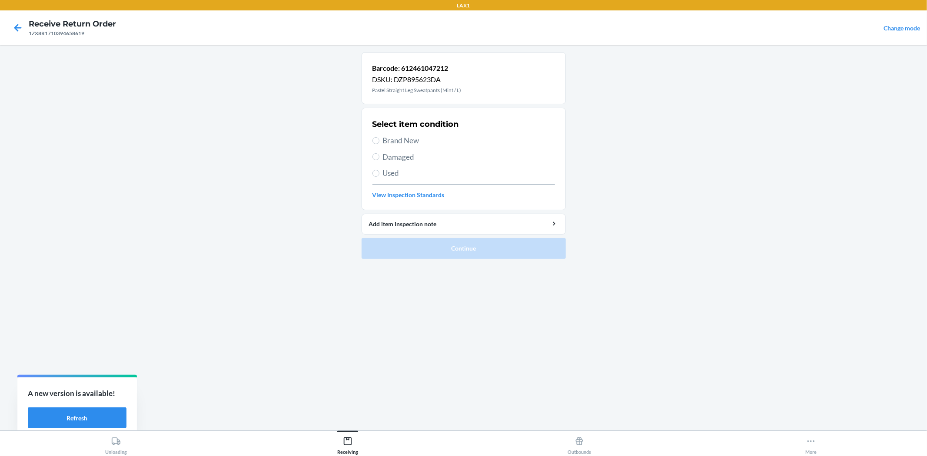
click at [396, 159] on span "Damaged" at bounding box center [469, 157] width 172 height 11
click at [379, 159] on input "Damaged" at bounding box center [375, 156] width 7 height 7
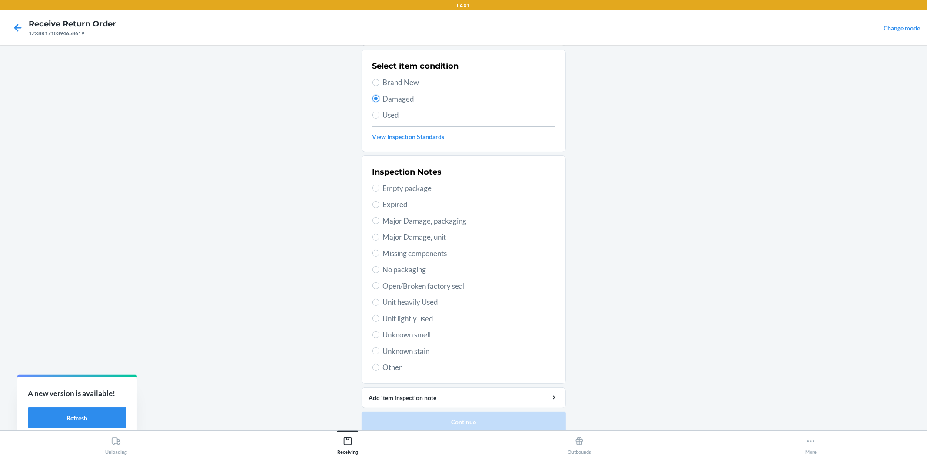
scroll to position [67, 0]
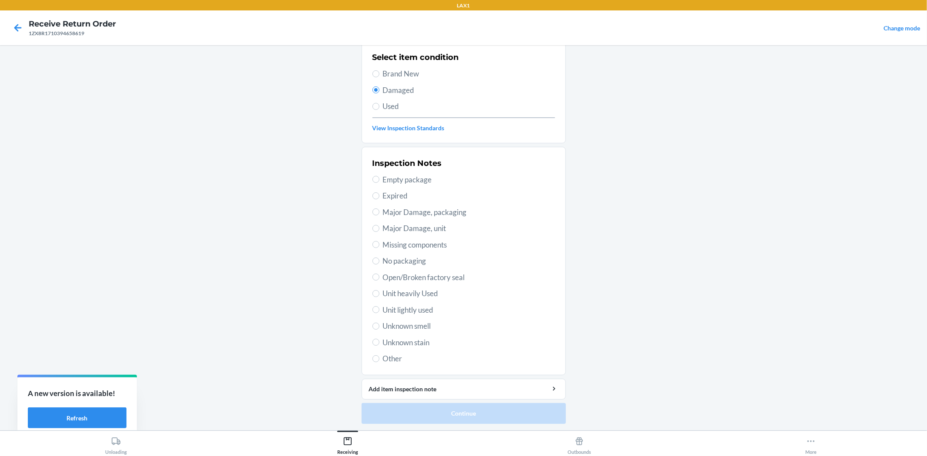
click at [390, 109] on span "Used" at bounding box center [469, 106] width 172 height 11
click at [379, 109] on input "Used" at bounding box center [375, 106] width 7 height 7
click at [402, 274] on span "Open/Broken factory seal" at bounding box center [469, 277] width 172 height 11
click at [379, 274] on input "Open/Broken factory seal" at bounding box center [375, 277] width 7 height 7
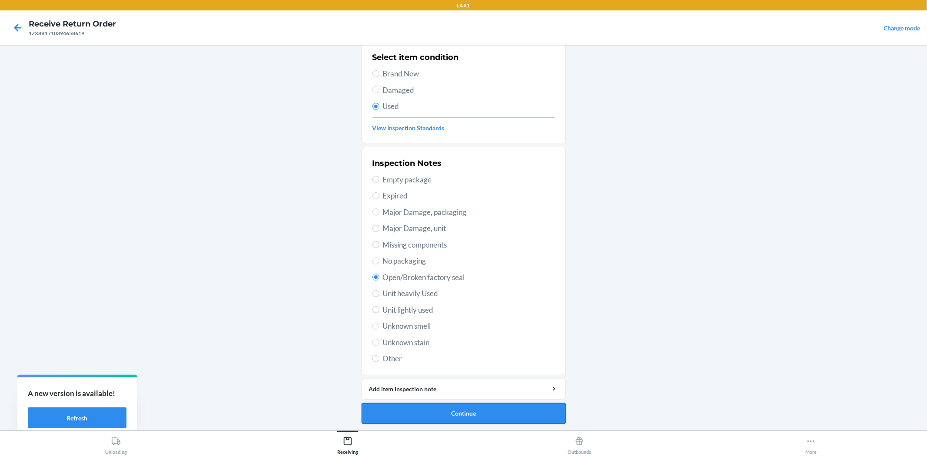
click at [443, 414] on button "Continue" at bounding box center [463, 413] width 204 height 21
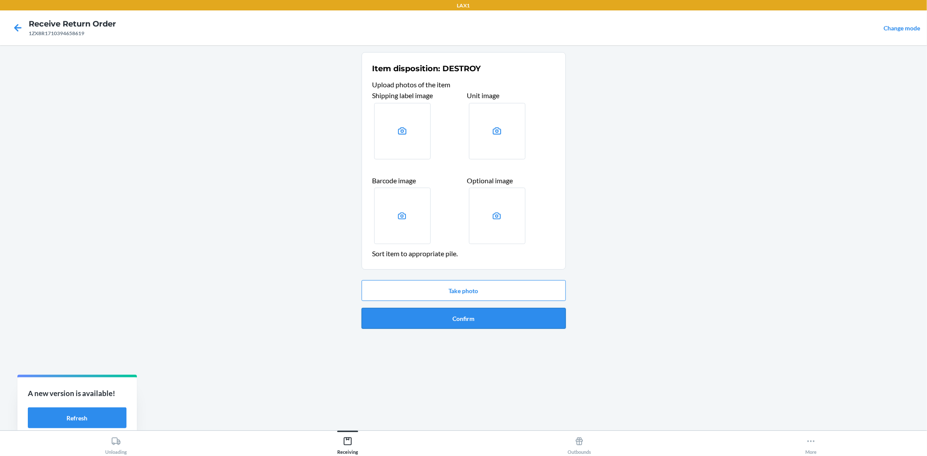
click at [477, 314] on button "Confirm" at bounding box center [463, 318] width 204 height 21
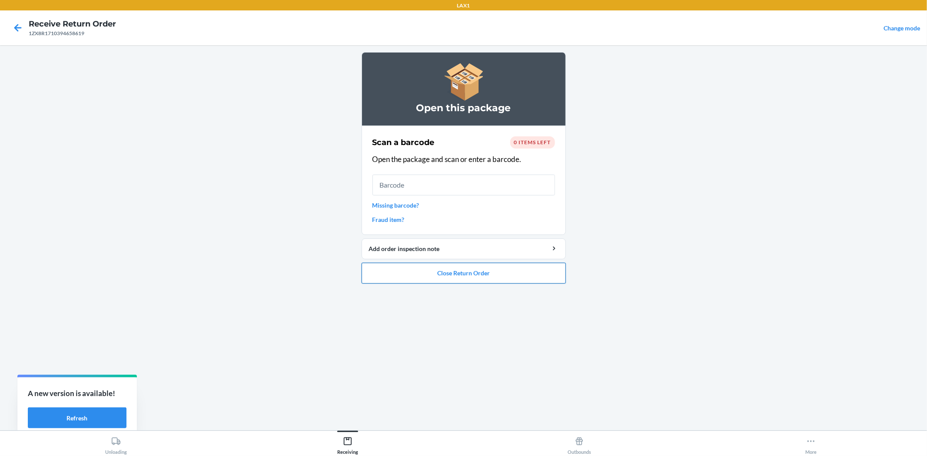
click at [476, 271] on button "Close Return Order" at bounding box center [463, 273] width 204 height 21
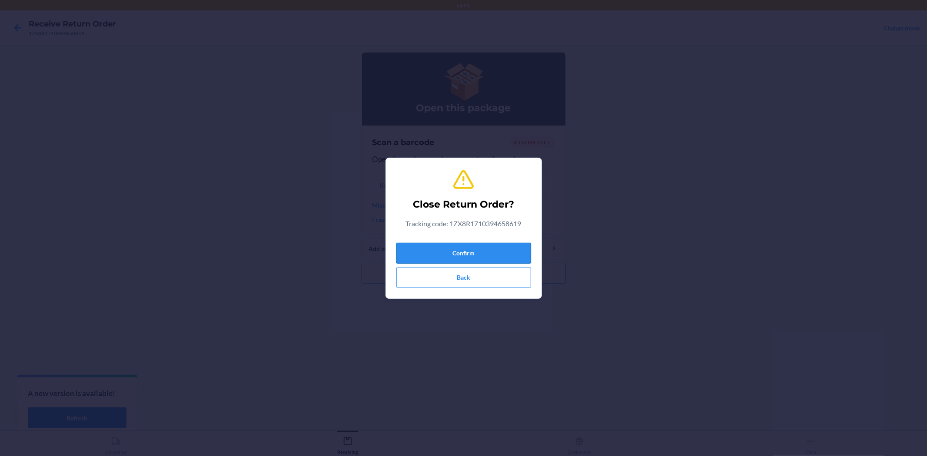
click at [471, 257] on button "Confirm" at bounding box center [463, 253] width 135 height 21
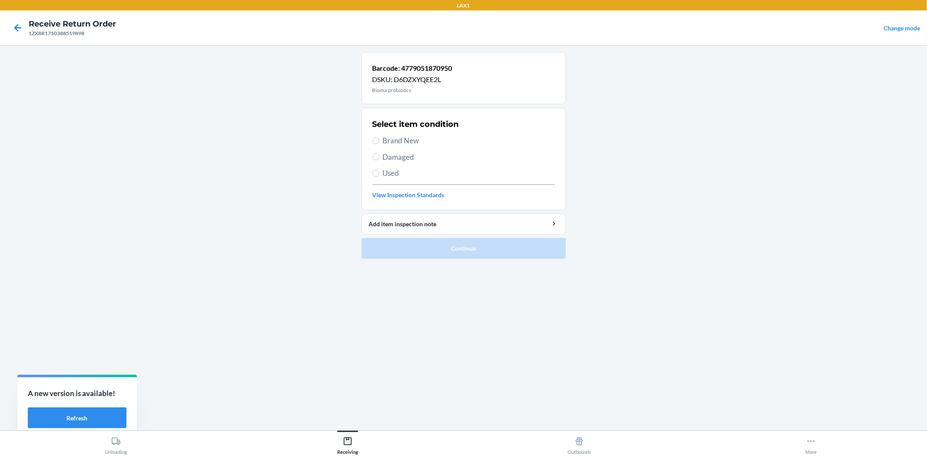
click at [384, 139] on span "Brand New" at bounding box center [469, 140] width 172 height 11
click at [379, 139] on input "Brand New" at bounding box center [375, 140] width 7 height 7
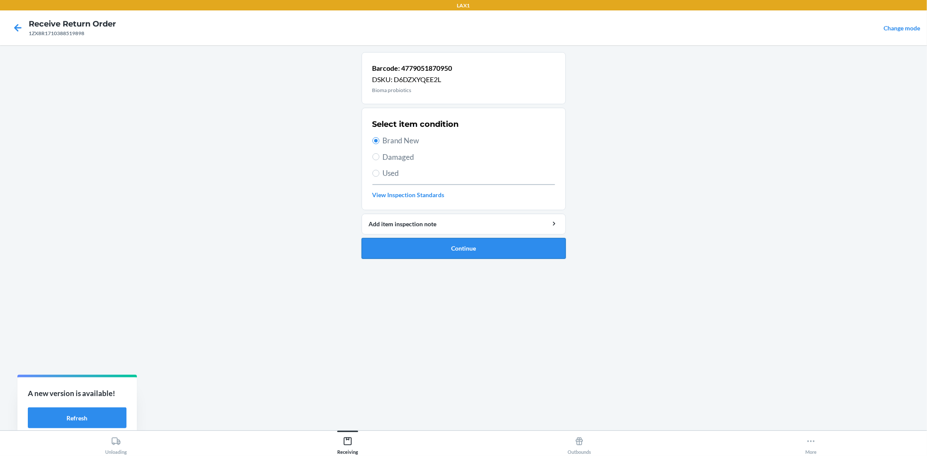
click at [471, 249] on button "Continue" at bounding box center [463, 248] width 204 height 21
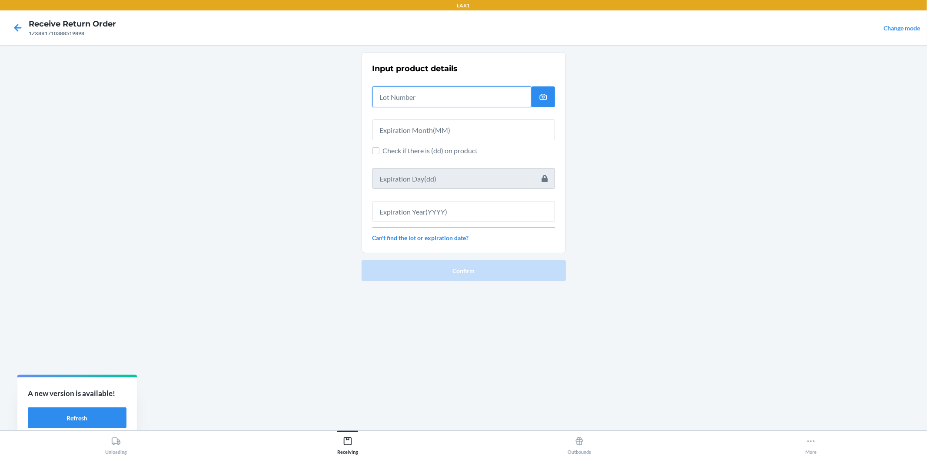
drag, startPoint x: 441, startPoint y: 98, endPoint x: 441, endPoint y: 93, distance: 5.2
click at [441, 95] on input "text" at bounding box center [451, 96] width 159 height 21
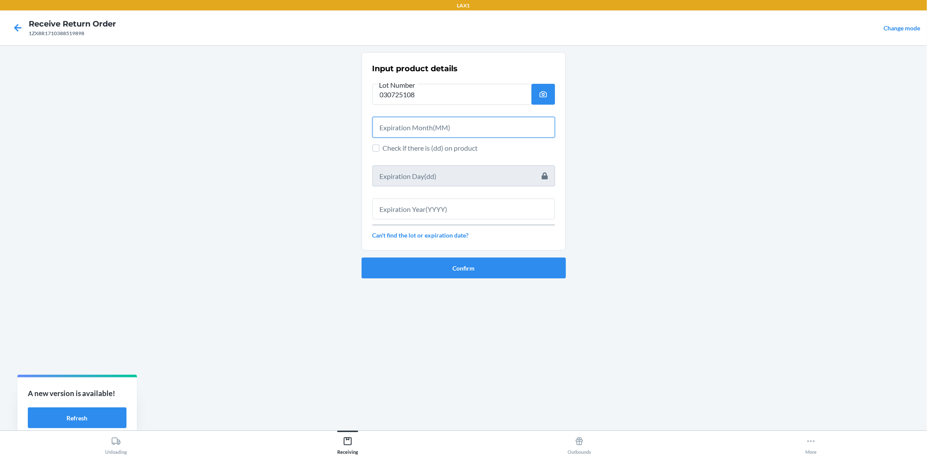
click at [441, 133] on input "text" at bounding box center [463, 127] width 182 height 21
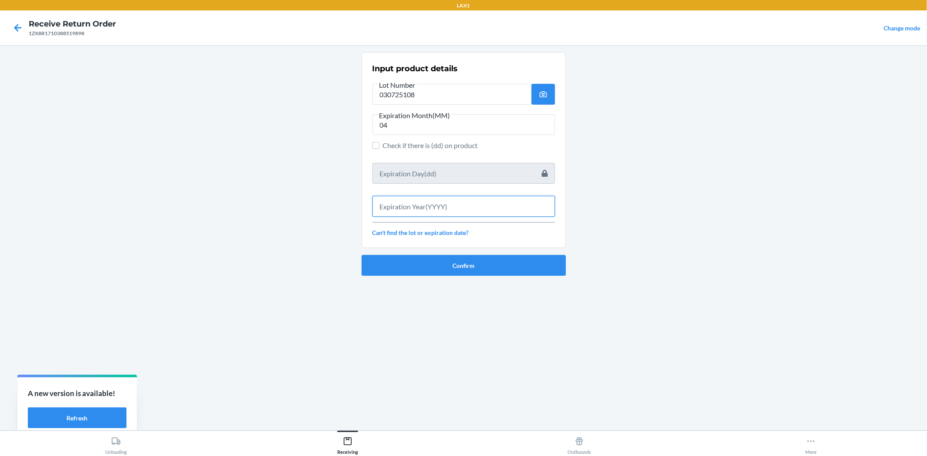
click at [447, 206] on input "text" at bounding box center [463, 206] width 182 height 21
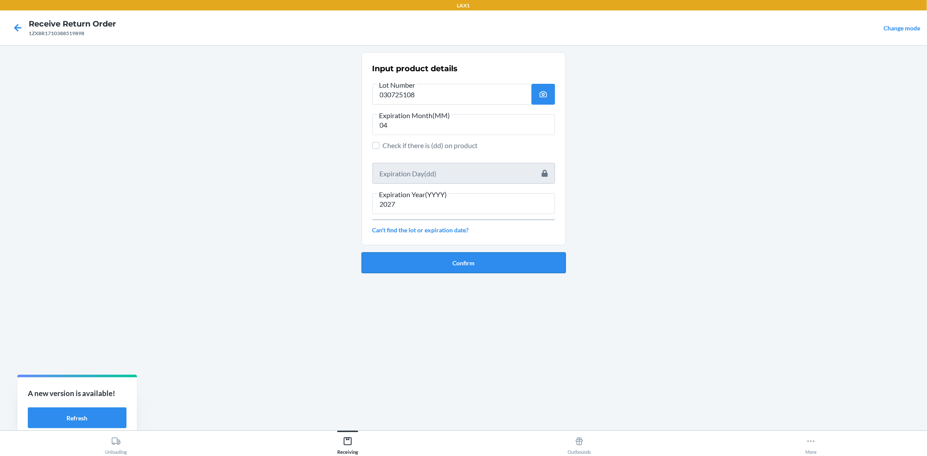
click at [462, 259] on button "Confirm" at bounding box center [463, 262] width 204 height 21
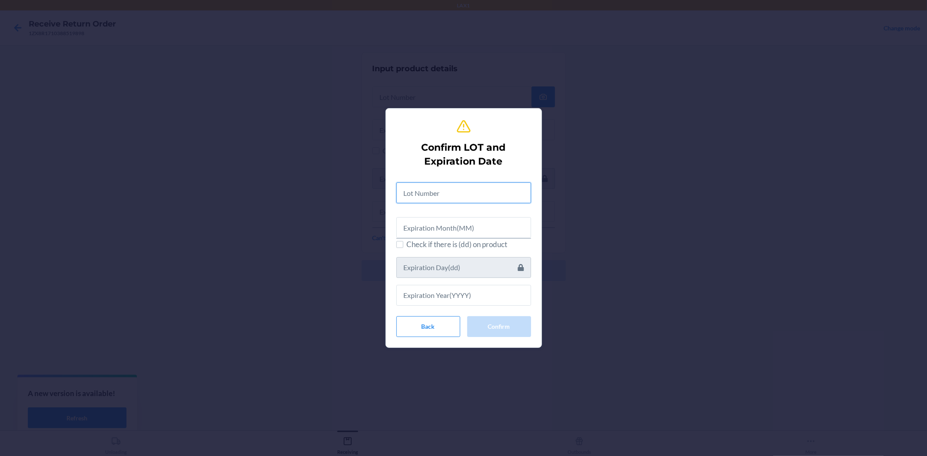
click at [464, 202] on input "text" at bounding box center [463, 192] width 135 height 21
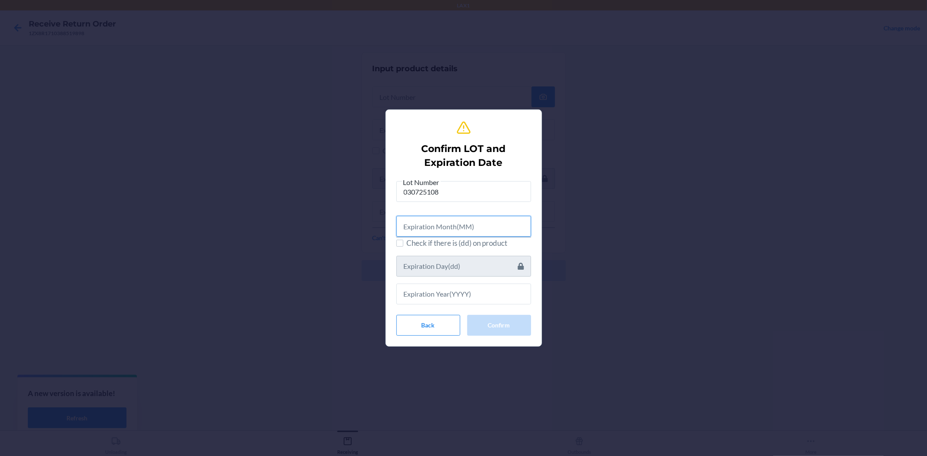
click at [450, 226] on input "text" at bounding box center [463, 226] width 135 height 21
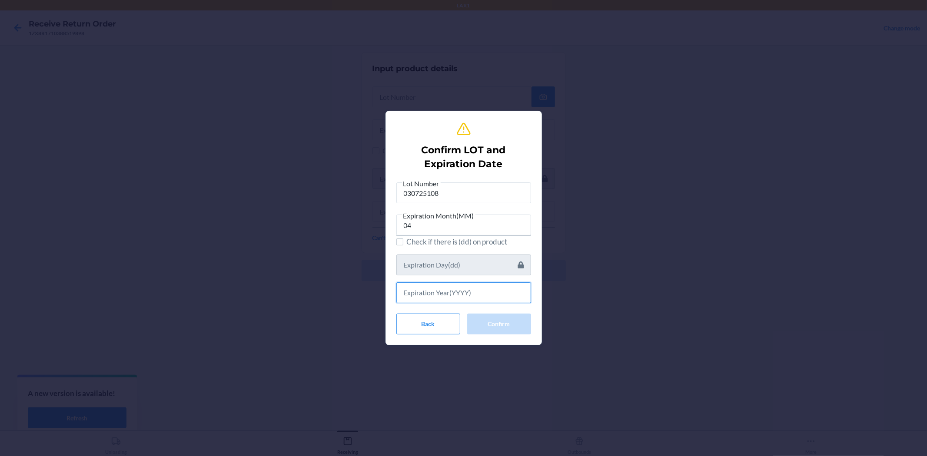
click at [480, 294] on input "text" at bounding box center [463, 292] width 135 height 21
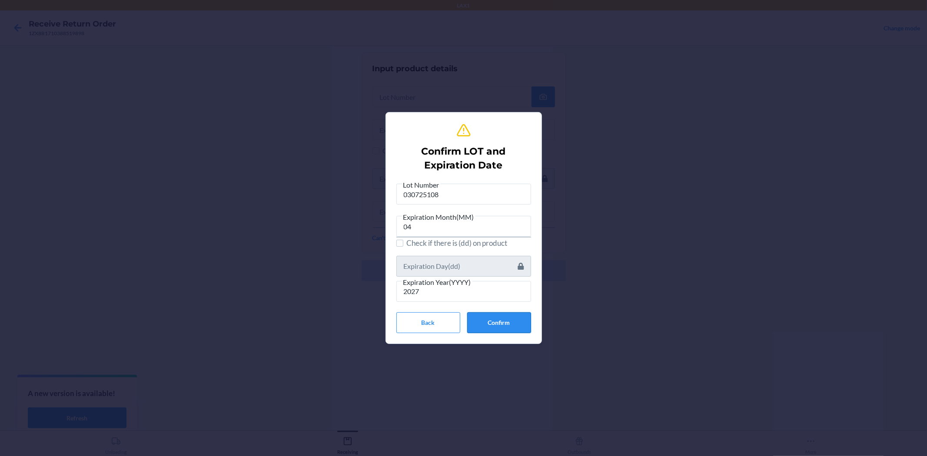
click at [485, 323] on button "Confirm" at bounding box center [499, 322] width 64 height 21
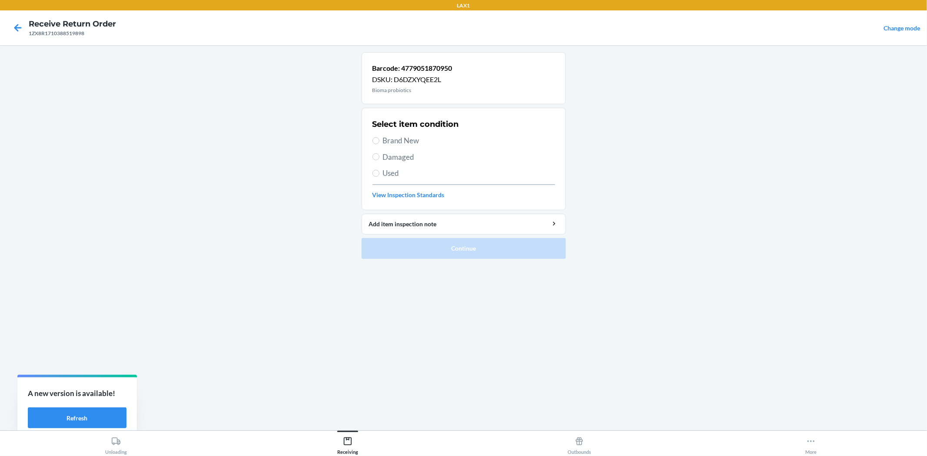
click at [381, 139] on label "Brand New" at bounding box center [463, 140] width 182 height 11
click at [379, 139] on input "Brand New" at bounding box center [375, 140] width 7 height 7
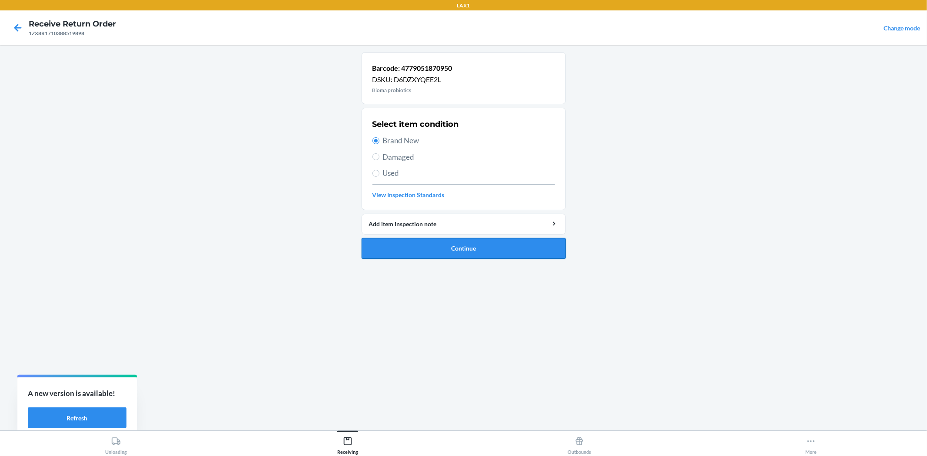
click at [458, 249] on button "Continue" at bounding box center [463, 248] width 204 height 21
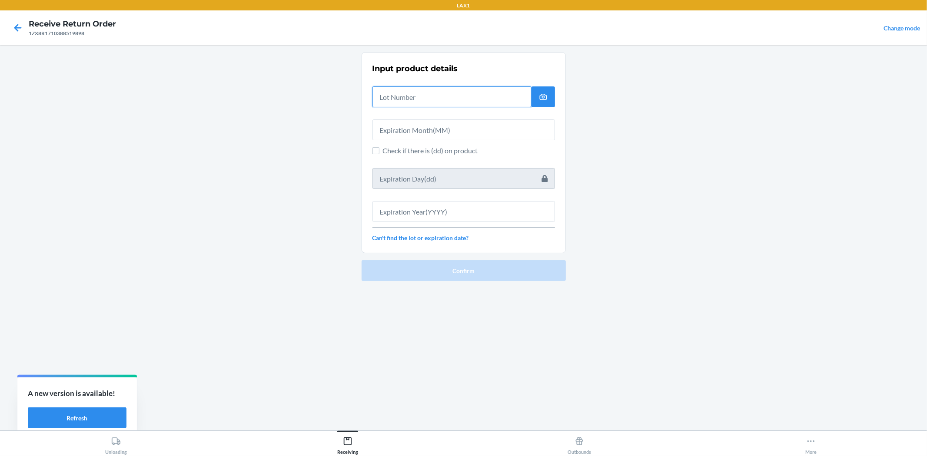
click at [394, 103] on input "text" at bounding box center [451, 96] width 159 height 21
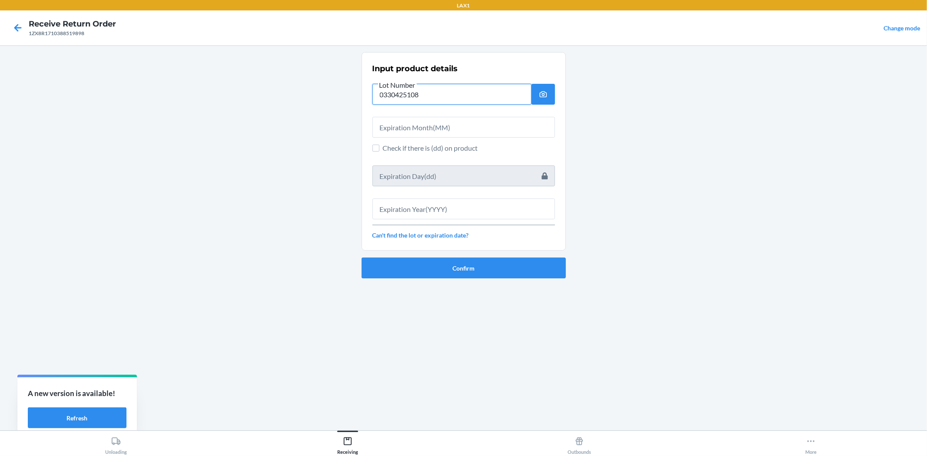
click at [393, 93] on input "0330425108" at bounding box center [451, 94] width 159 height 21
click at [399, 95] on input "030425108" at bounding box center [451, 94] width 159 height 21
click at [417, 122] on input "text" at bounding box center [463, 127] width 182 height 21
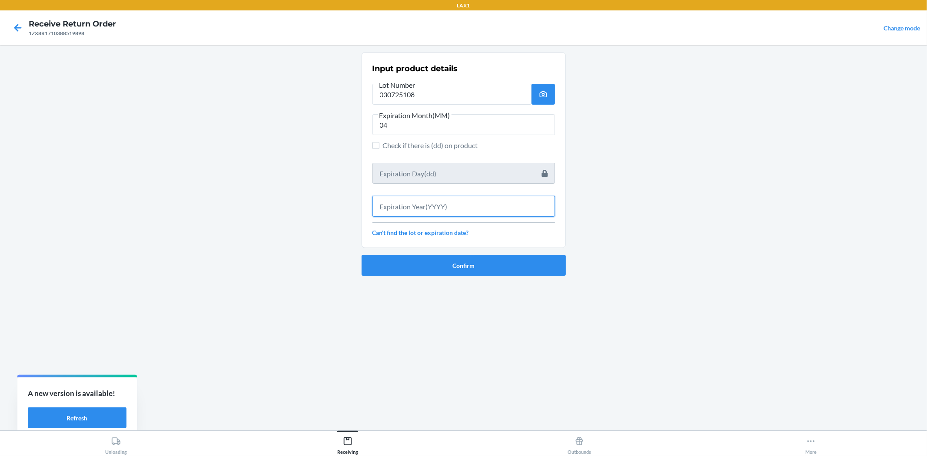
click at [413, 206] on input "text" at bounding box center [463, 206] width 182 height 21
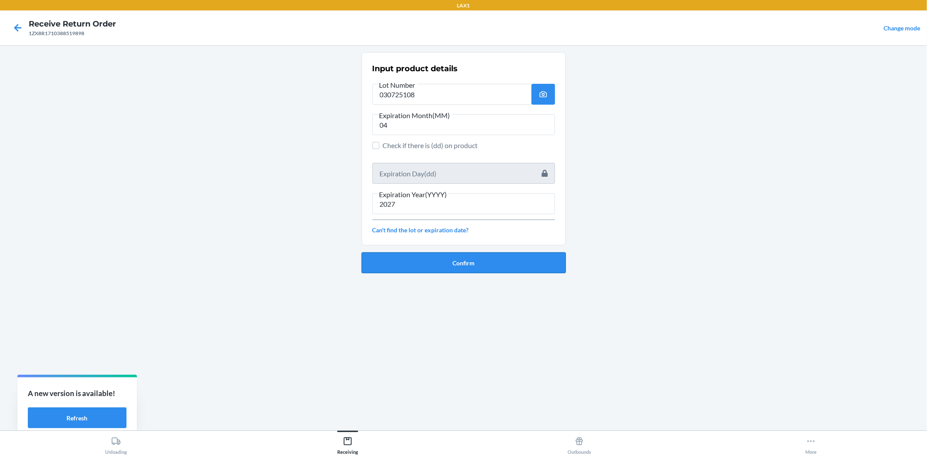
click at [430, 262] on button "Confirm" at bounding box center [463, 262] width 204 height 21
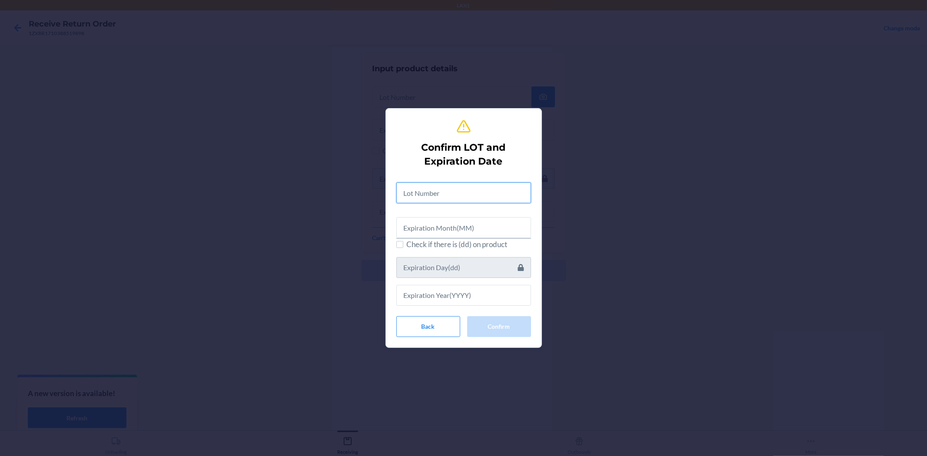
click at [434, 192] on input "text" at bounding box center [463, 192] width 135 height 21
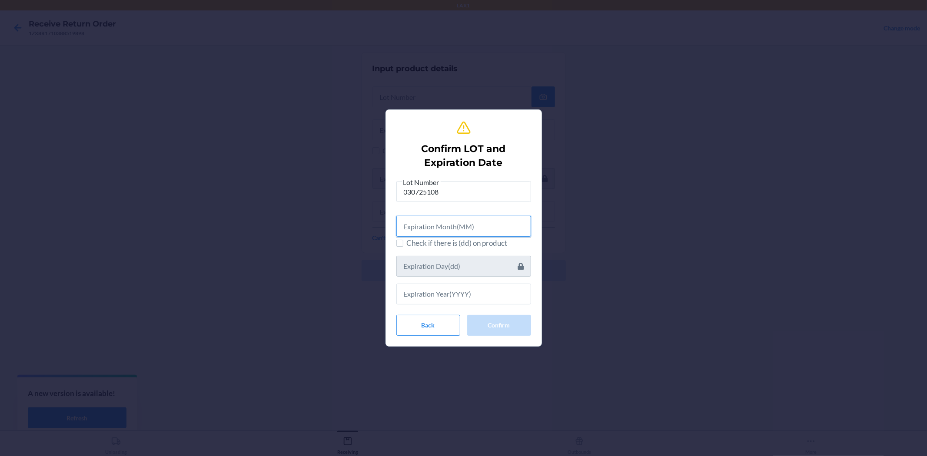
click at [459, 220] on input "text" at bounding box center [463, 226] width 135 height 21
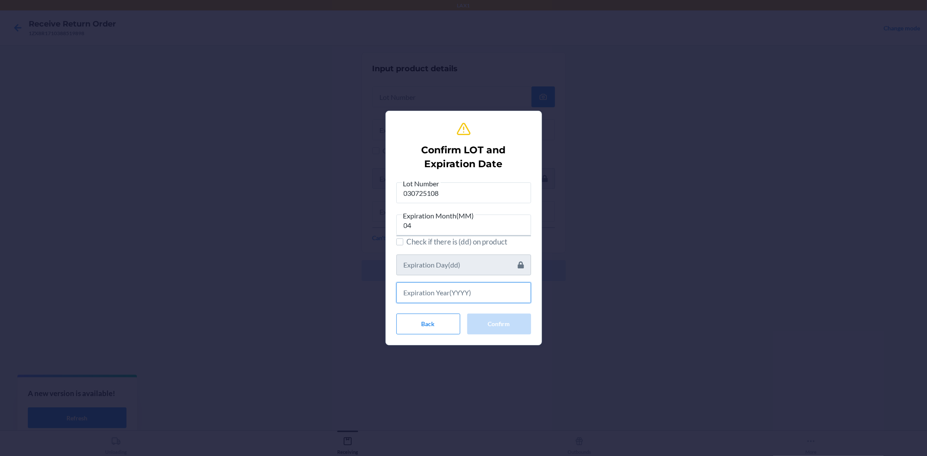
click at [459, 289] on input "text" at bounding box center [463, 292] width 135 height 21
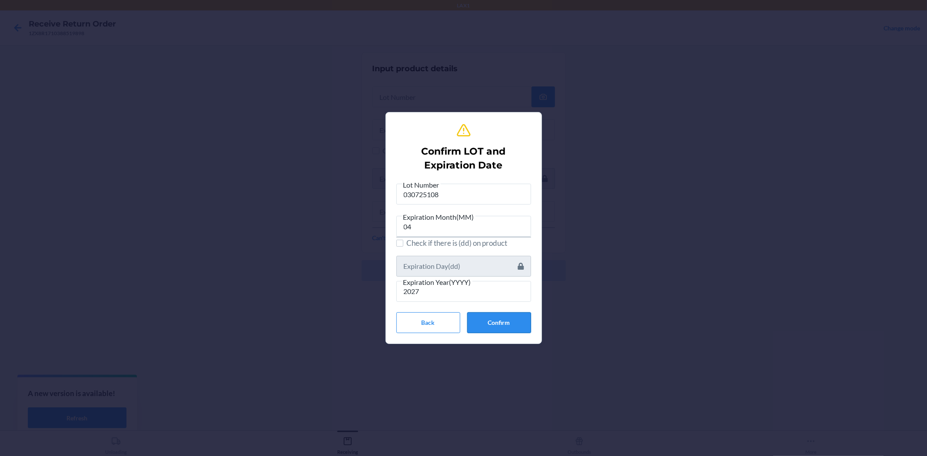
click at [475, 320] on button "Confirm" at bounding box center [499, 322] width 64 height 21
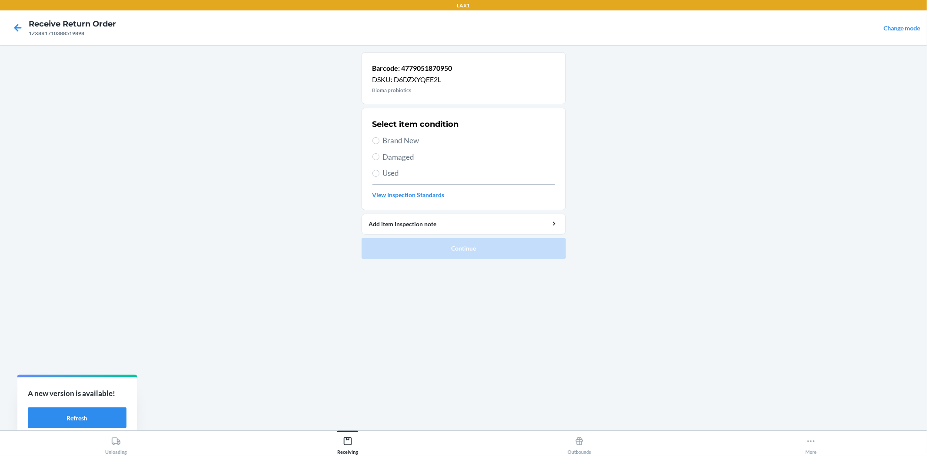
click at [383, 139] on span "Brand New" at bounding box center [469, 140] width 172 height 11
click at [379, 139] on input "Brand New" at bounding box center [375, 140] width 7 height 7
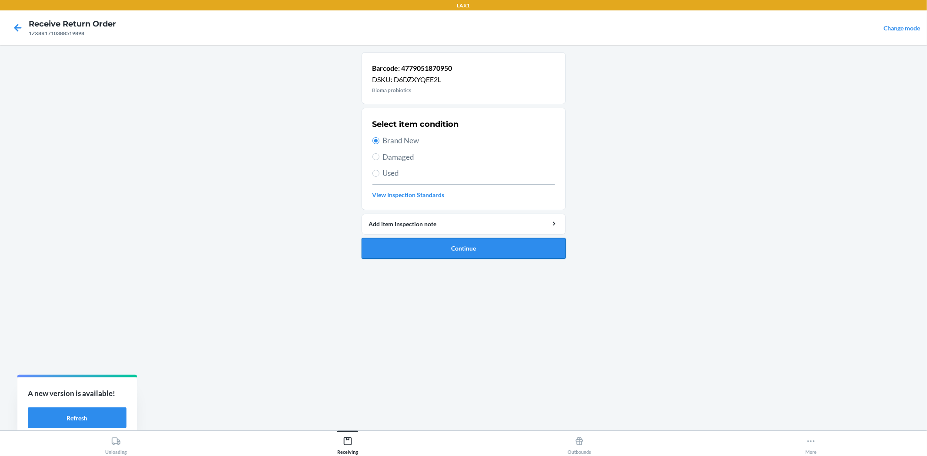
click at [432, 243] on button "Continue" at bounding box center [463, 248] width 204 height 21
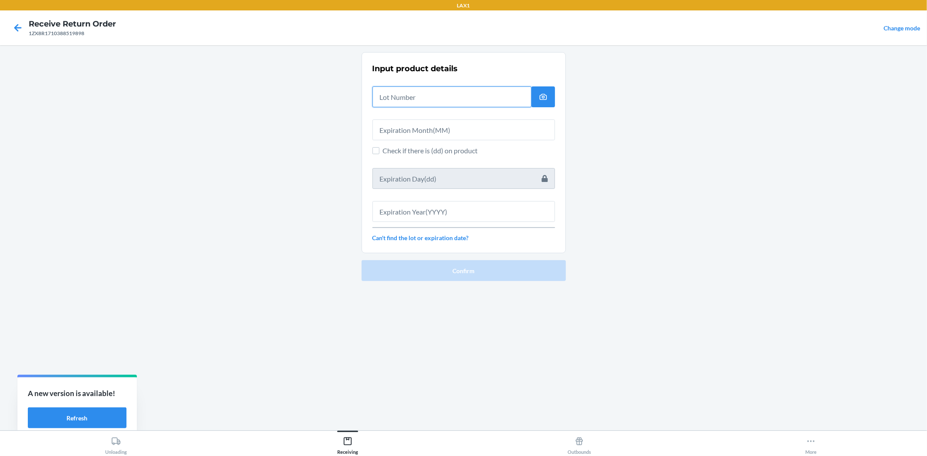
click at [415, 101] on input "text" at bounding box center [451, 96] width 159 height 21
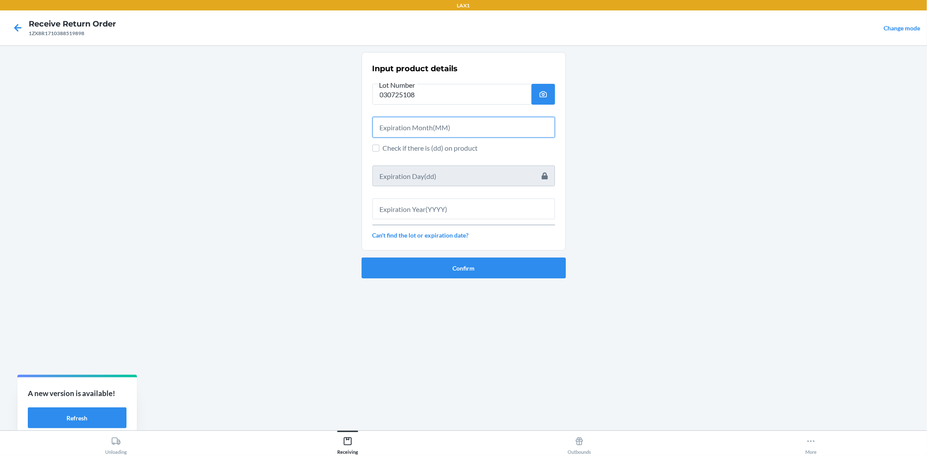
click at [426, 120] on input "text" at bounding box center [463, 127] width 182 height 21
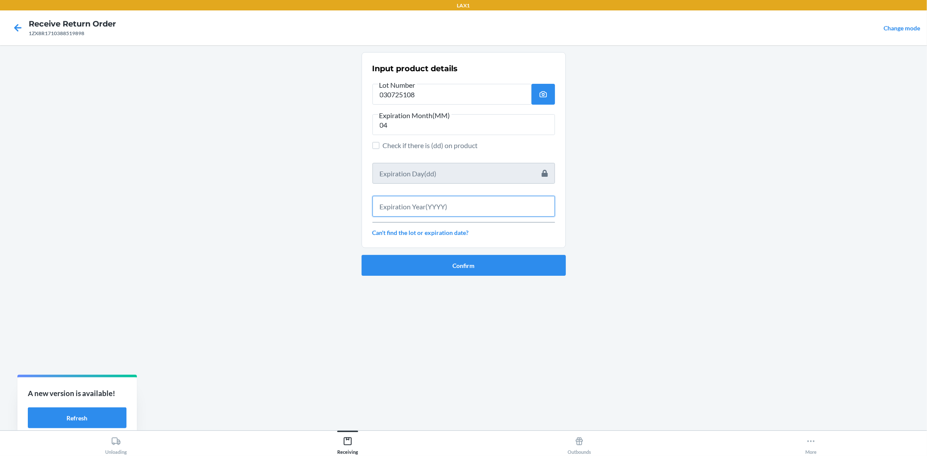
click at [470, 213] on input "text" at bounding box center [463, 206] width 182 height 21
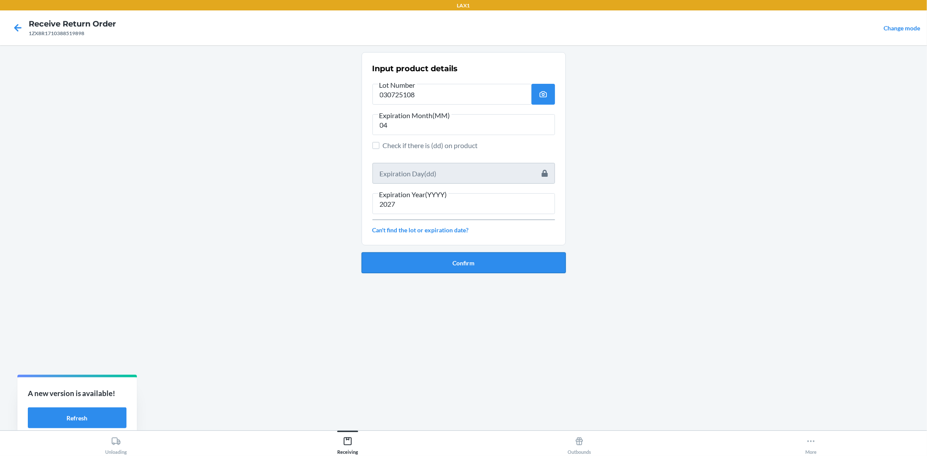
click at [534, 256] on button "Confirm" at bounding box center [463, 262] width 204 height 21
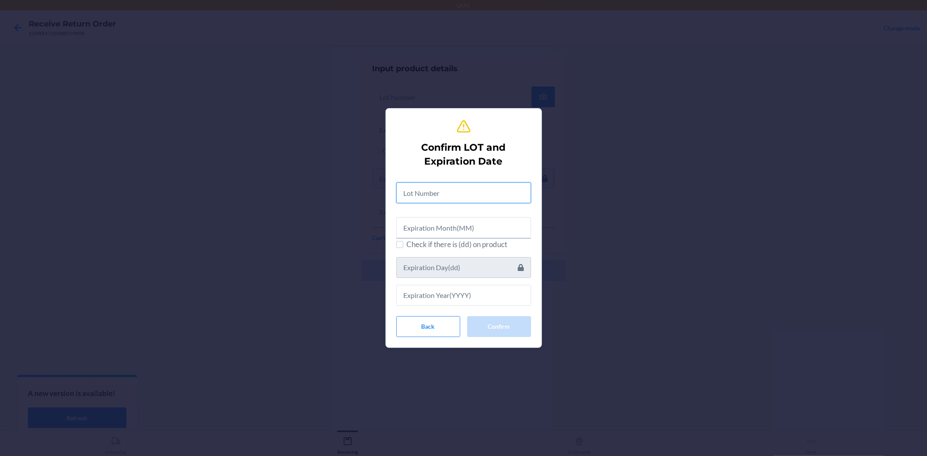
click at [458, 188] on input "text" at bounding box center [463, 192] width 135 height 21
click at [450, 215] on div at bounding box center [463, 223] width 135 height 28
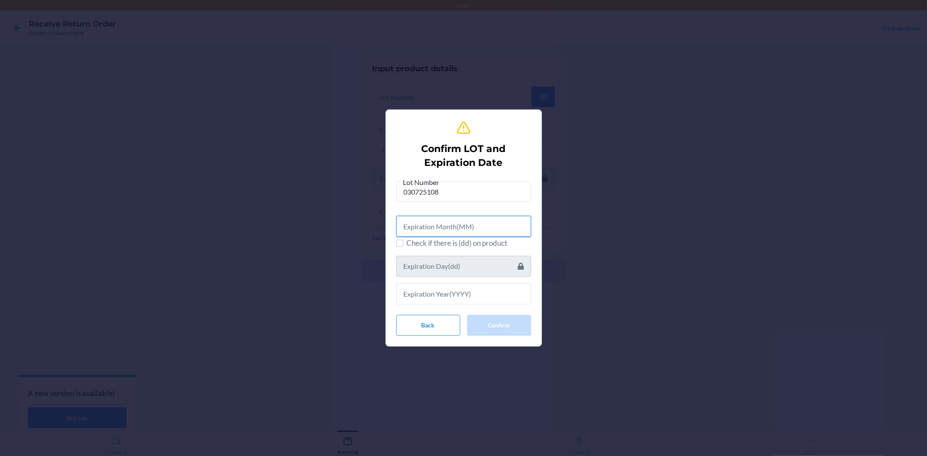
drag, startPoint x: 432, startPoint y: 229, endPoint x: 426, endPoint y: 222, distance: 9.2
click at [432, 228] on input "text" at bounding box center [463, 226] width 135 height 21
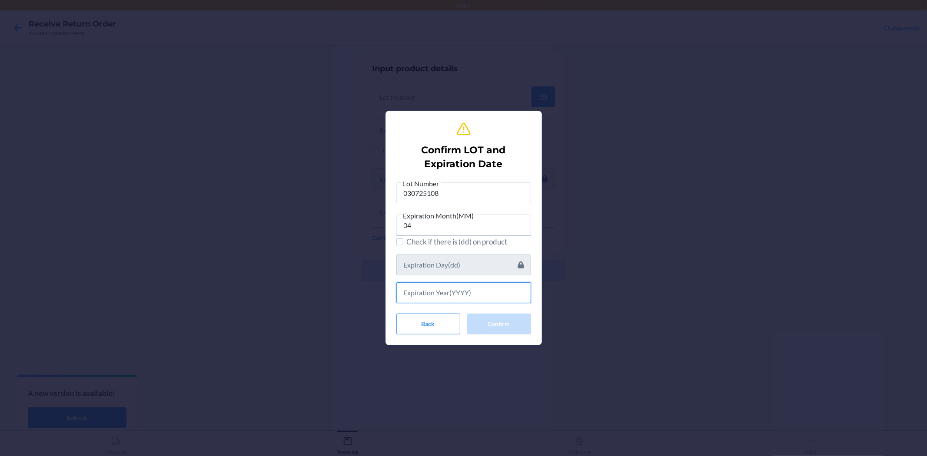
click at [442, 295] on input "text" at bounding box center [463, 292] width 135 height 21
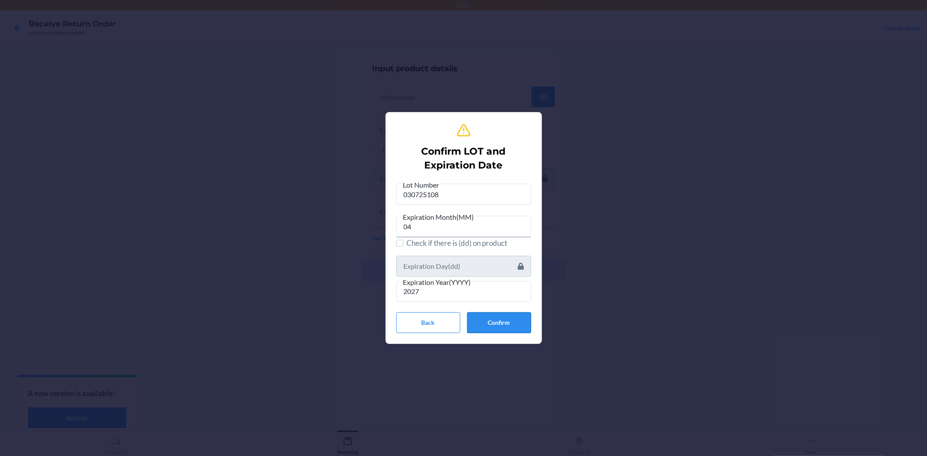
click at [519, 318] on button "Confirm" at bounding box center [499, 322] width 64 height 21
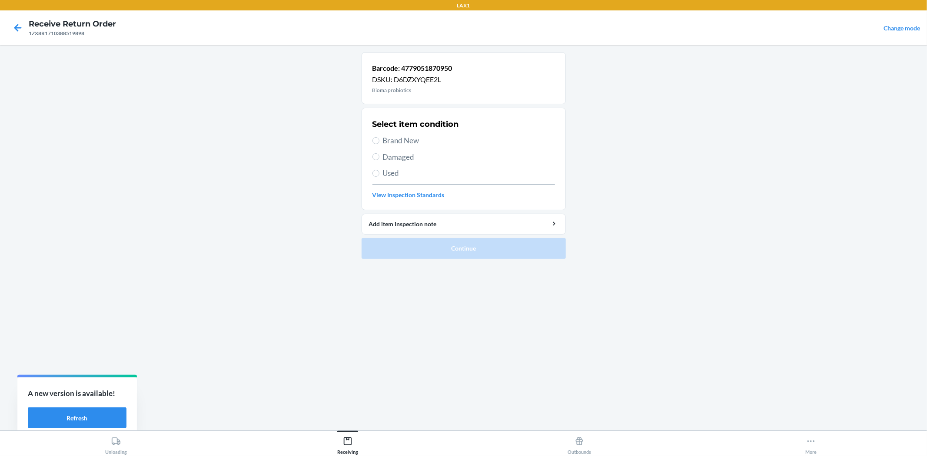
drag, startPoint x: 400, startPoint y: 143, endPoint x: 417, endPoint y: 174, distance: 35.8
click at [401, 145] on span "Brand New" at bounding box center [469, 140] width 172 height 11
drag, startPoint x: 378, startPoint y: 138, endPoint x: 386, endPoint y: 143, distance: 8.9
click at [377, 138] on input "Brand New" at bounding box center [375, 140] width 7 height 7
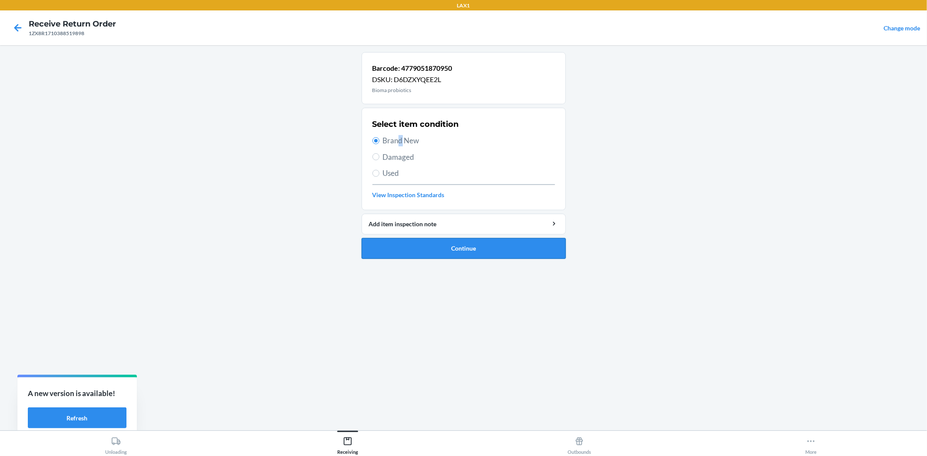
click at [445, 255] on button "Continue" at bounding box center [463, 248] width 204 height 21
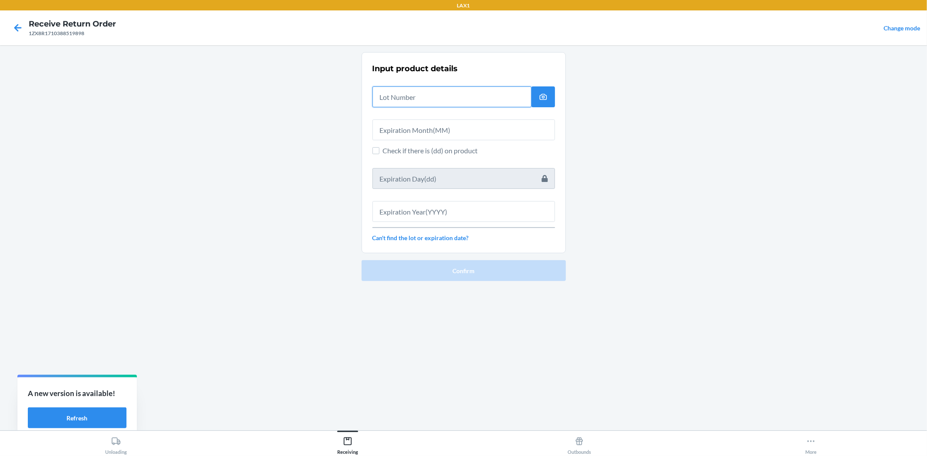
click at [411, 100] on input "text" at bounding box center [451, 96] width 159 height 21
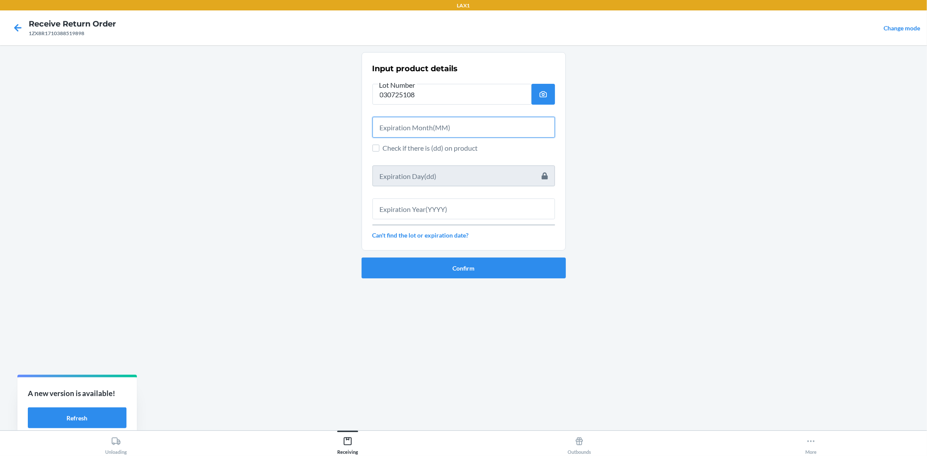
click at [418, 124] on input "text" at bounding box center [463, 127] width 182 height 21
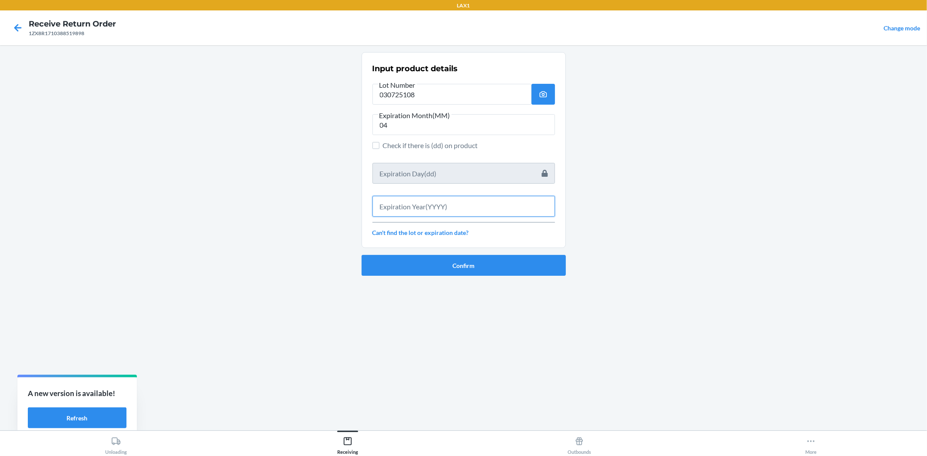
click at [431, 207] on input "text" at bounding box center [463, 206] width 182 height 21
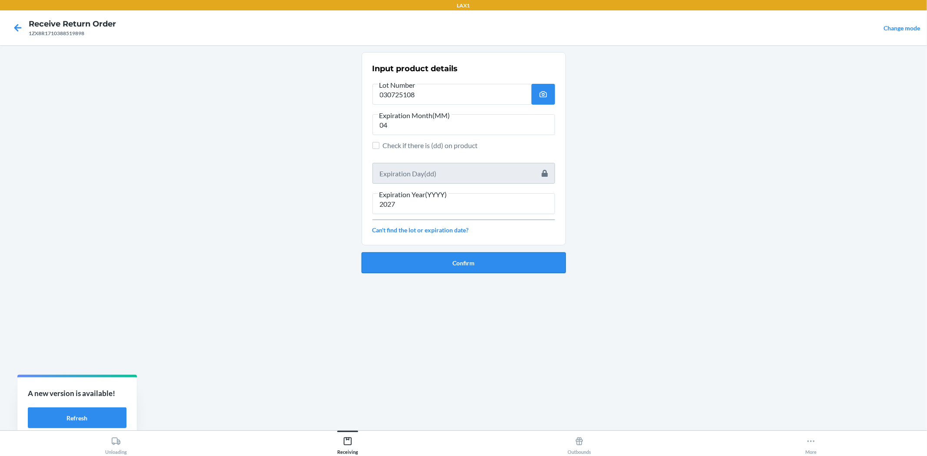
click at [553, 266] on button "Confirm" at bounding box center [463, 262] width 204 height 21
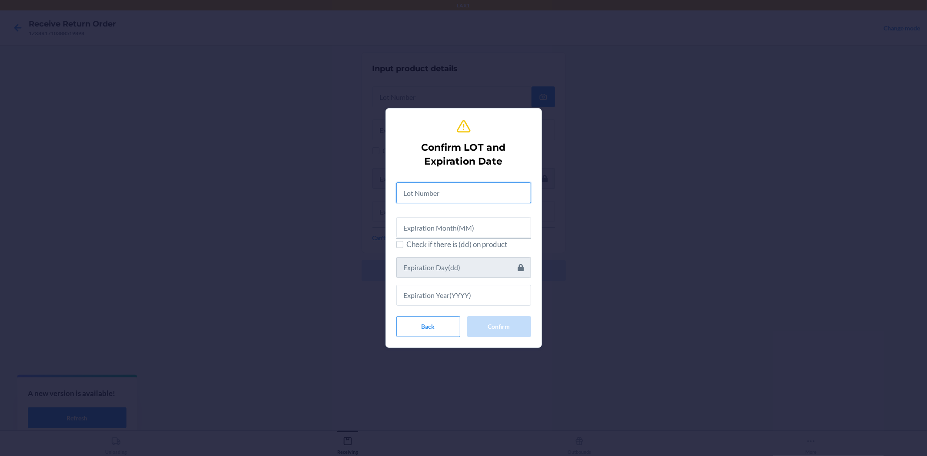
click at [438, 199] on input "text" at bounding box center [463, 192] width 135 height 21
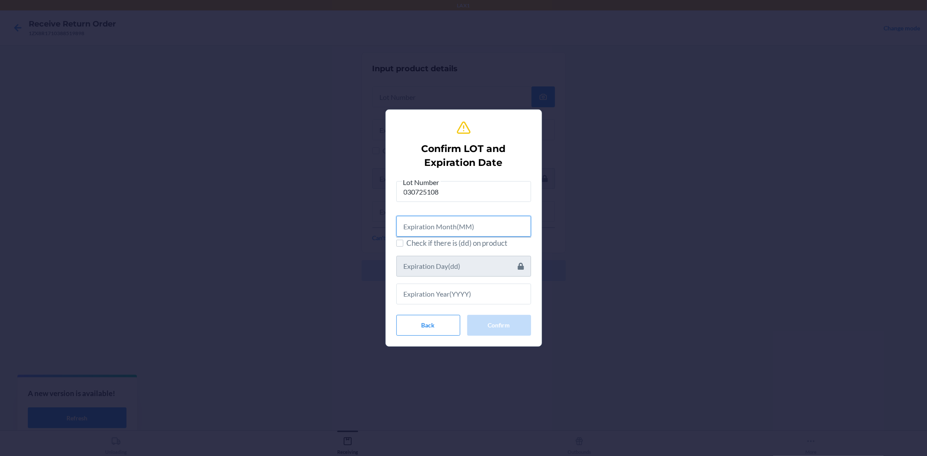
click at [437, 224] on input "text" at bounding box center [463, 226] width 135 height 21
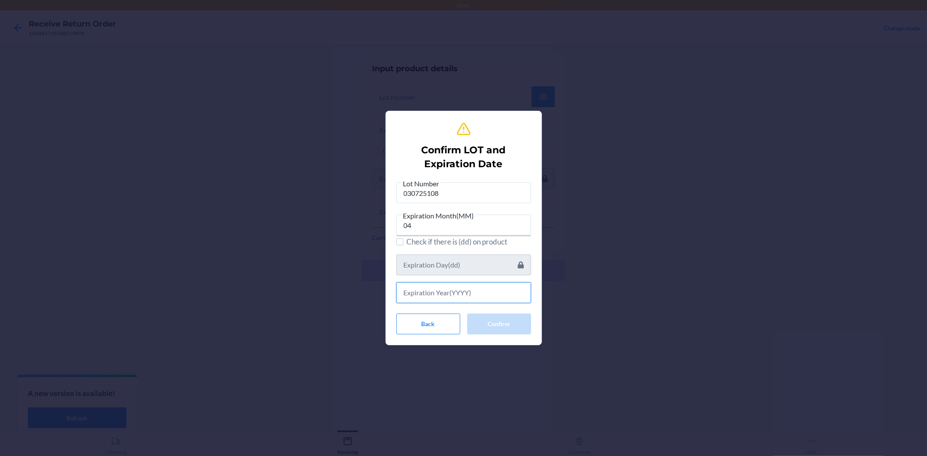
click at [478, 293] on input "text" at bounding box center [463, 292] width 135 height 21
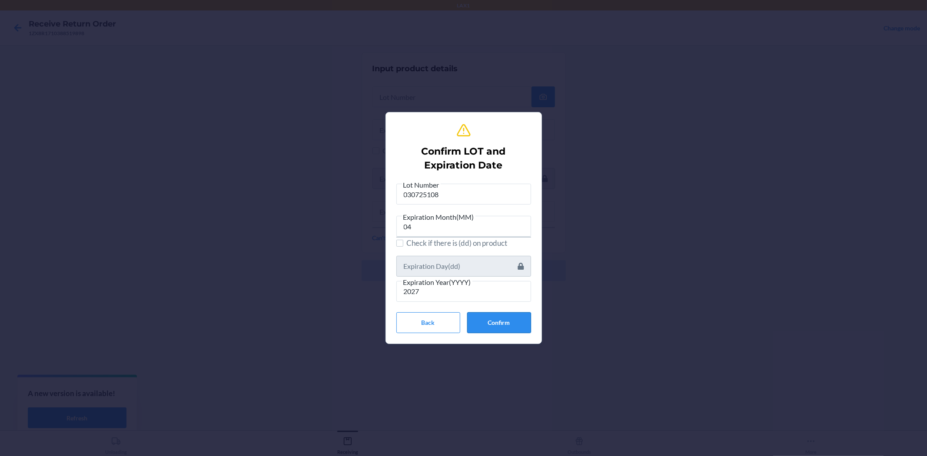
click at [495, 314] on button "Confirm" at bounding box center [499, 322] width 64 height 21
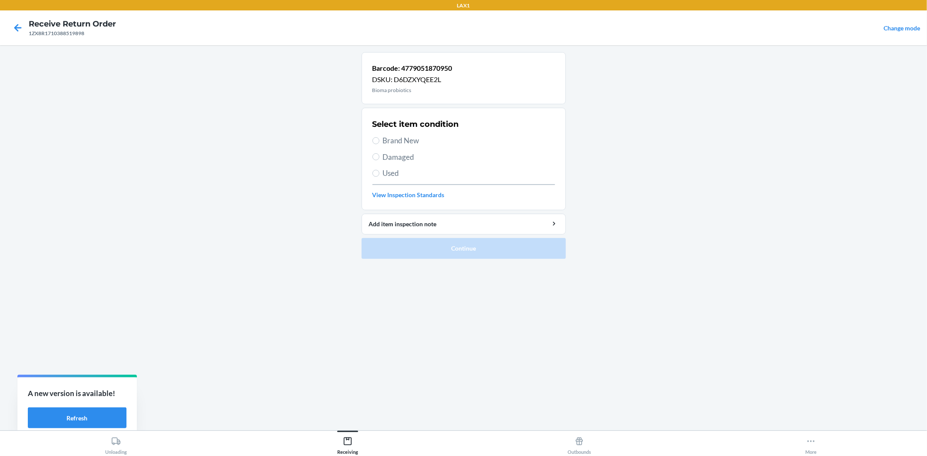
click at [386, 142] on span "Brand New" at bounding box center [469, 140] width 172 height 11
click at [379, 142] on input "Brand New" at bounding box center [375, 140] width 7 height 7
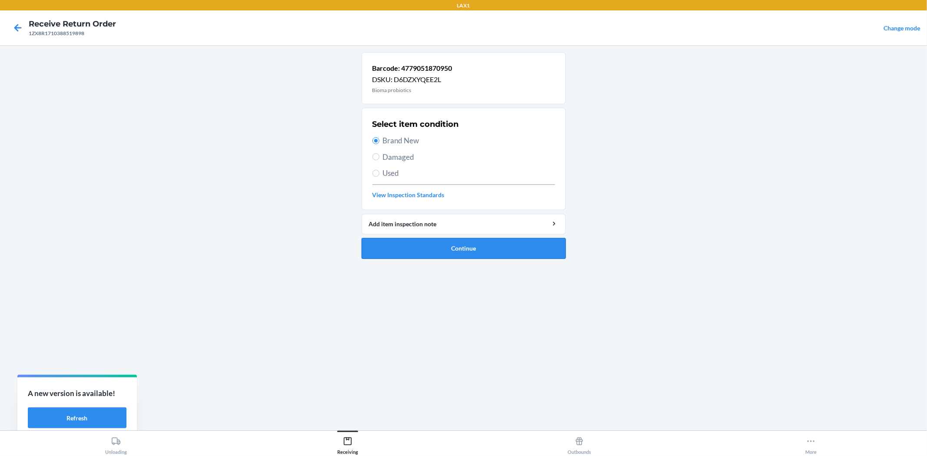
click at [449, 245] on button "Continue" at bounding box center [463, 248] width 204 height 21
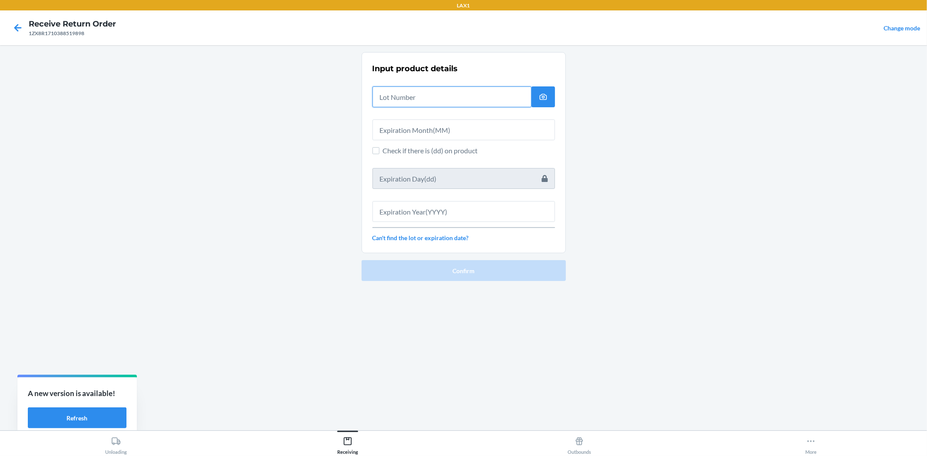
drag, startPoint x: 412, startPoint y: 101, endPoint x: 412, endPoint y: 95, distance: 6.1
click at [412, 100] on input "text" at bounding box center [451, 96] width 159 height 21
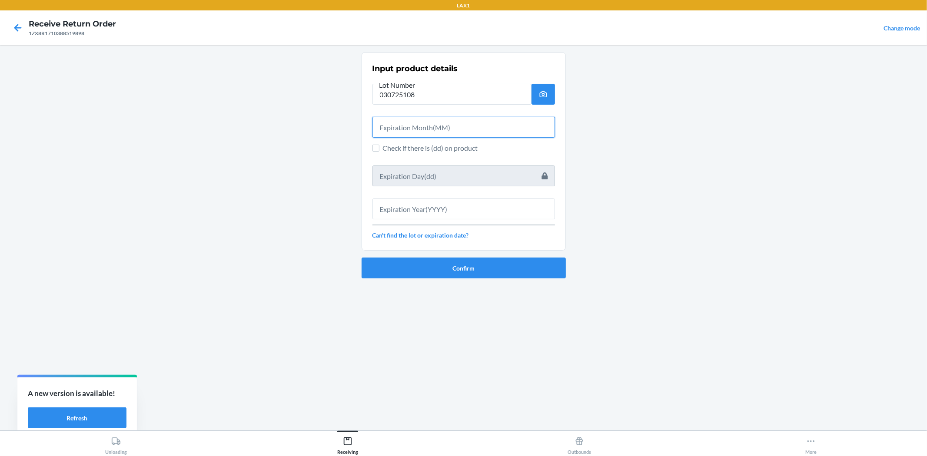
click at [430, 126] on input "text" at bounding box center [463, 127] width 182 height 21
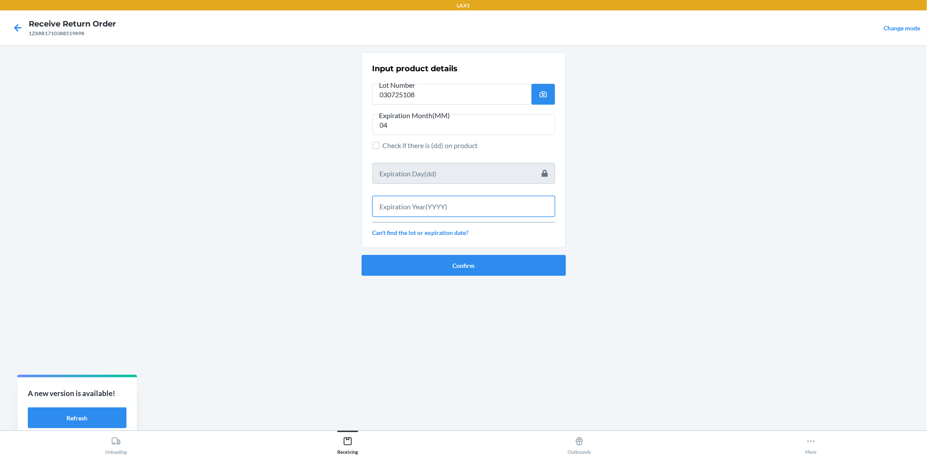
click at [455, 208] on input "text" at bounding box center [463, 206] width 182 height 21
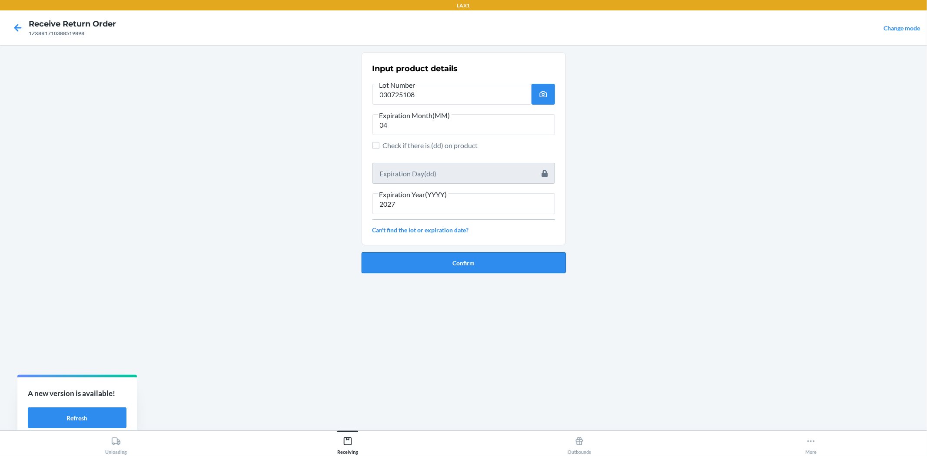
click at [481, 269] on button "Confirm" at bounding box center [463, 262] width 204 height 21
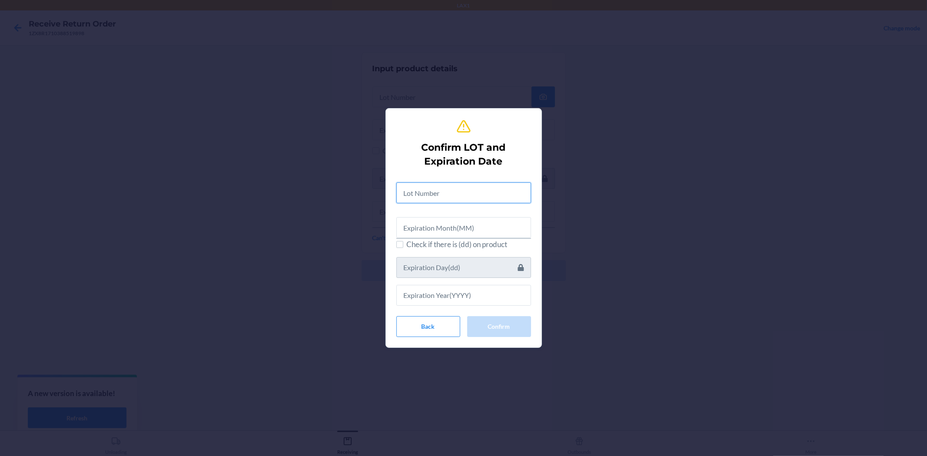
click at [486, 193] on input "text" at bounding box center [463, 192] width 135 height 21
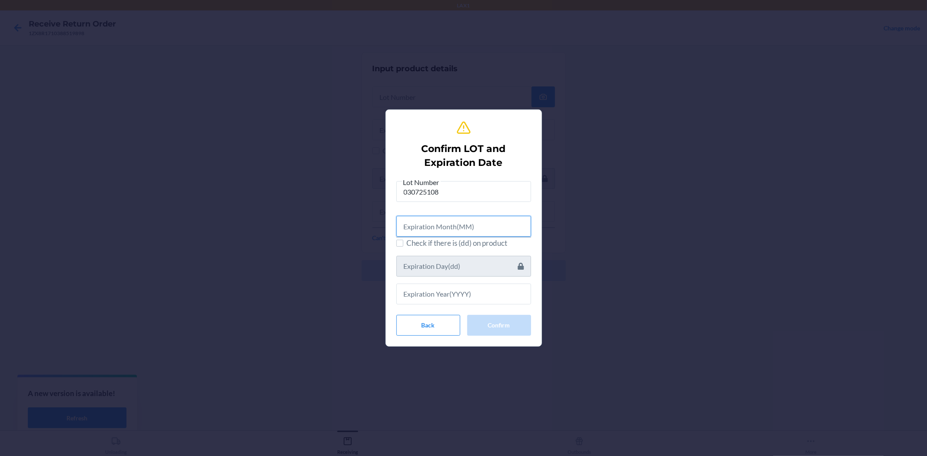
click at [481, 229] on input "text" at bounding box center [463, 226] width 135 height 21
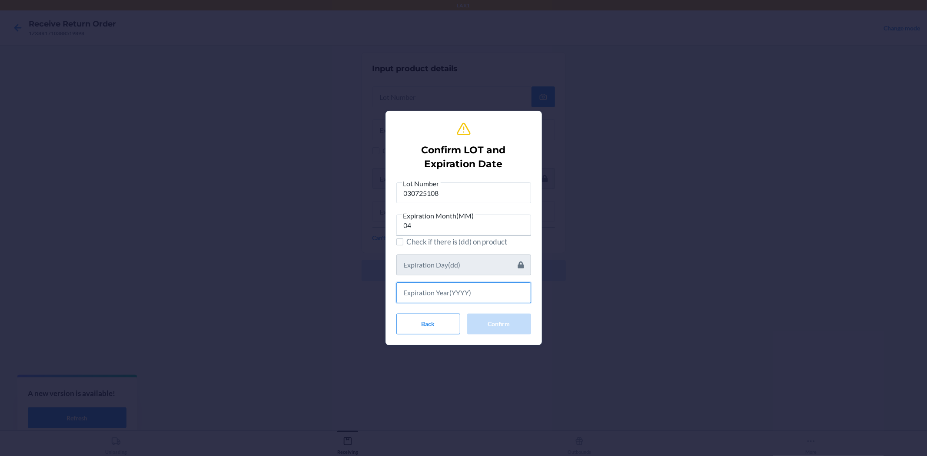
click at [493, 298] on input "text" at bounding box center [463, 292] width 135 height 21
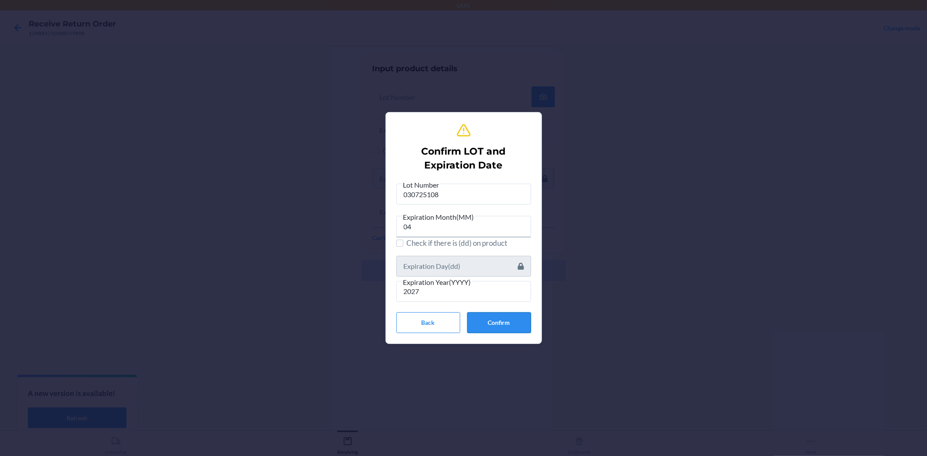
click at [505, 322] on button "Confirm" at bounding box center [499, 322] width 64 height 21
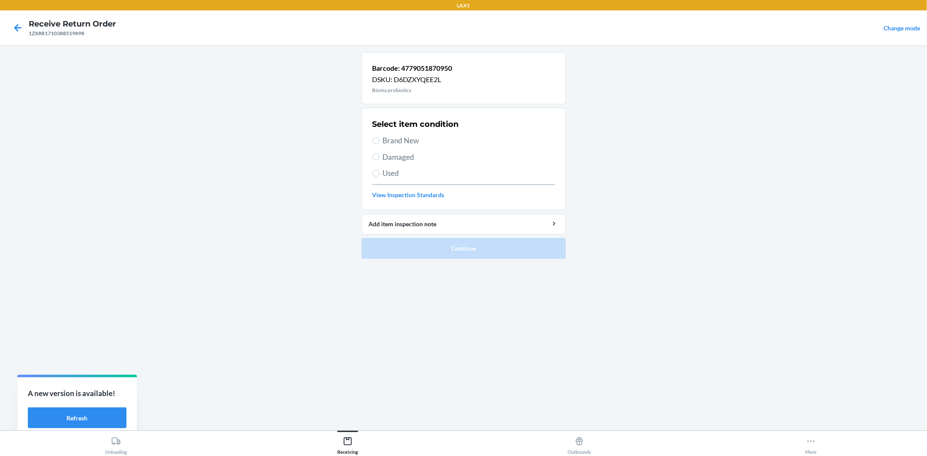
click at [405, 141] on span "Brand New" at bounding box center [469, 140] width 172 height 11
click at [379, 141] on input "Brand New" at bounding box center [375, 140] width 7 height 7
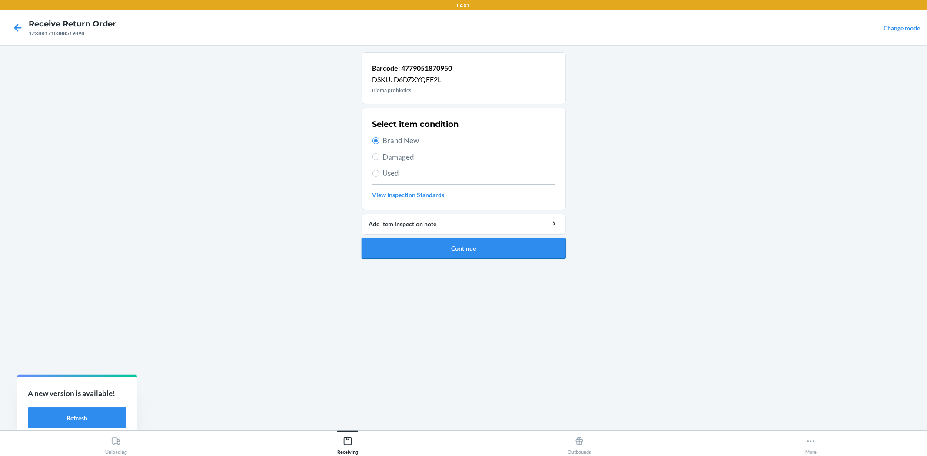
click at [487, 242] on button "Continue" at bounding box center [463, 248] width 204 height 21
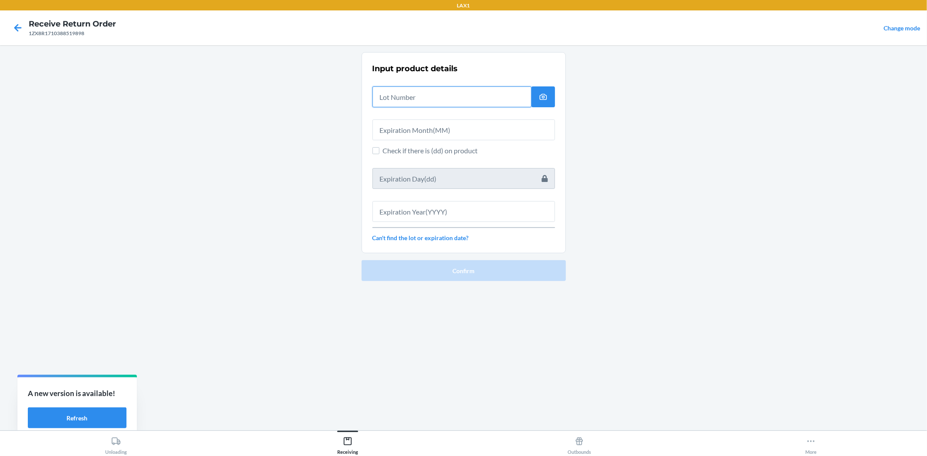
click at [426, 94] on input "text" at bounding box center [451, 96] width 159 height 21
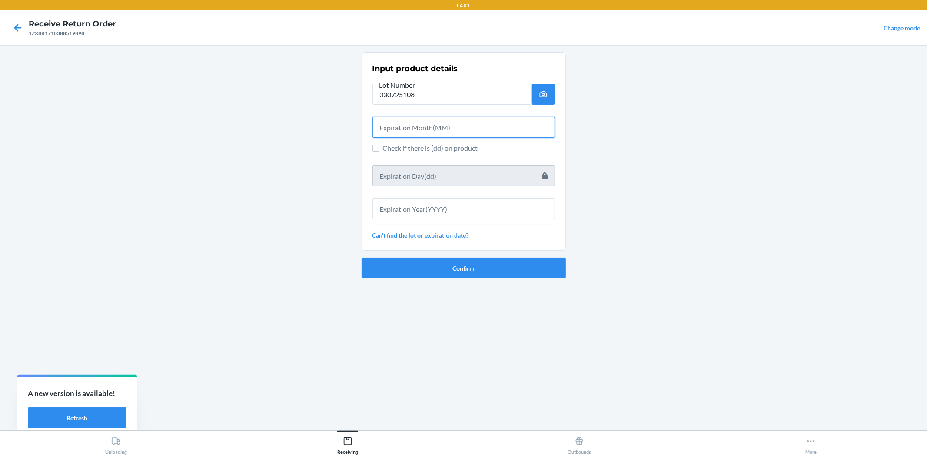
click at [418, 117] on input "text" at bounding box center [463, 127] width 182 height 21
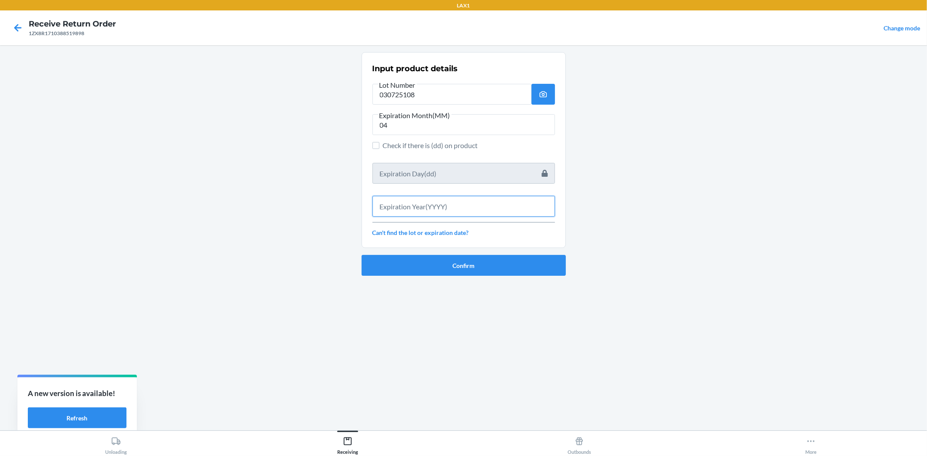
click at [451, 204] on input "text" at bounding box center [463, 206] width 182 height 21
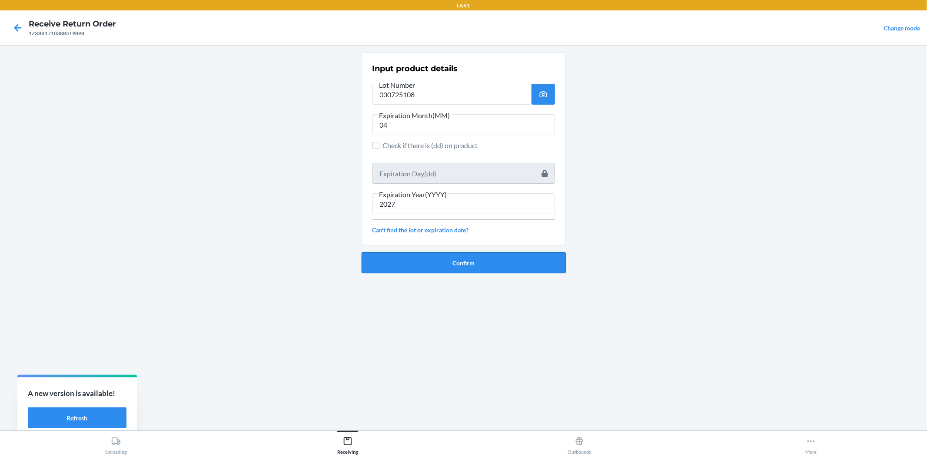
click at [475, 259] on button "Confirm" at bounding box center [463, 262] width 204 height 21
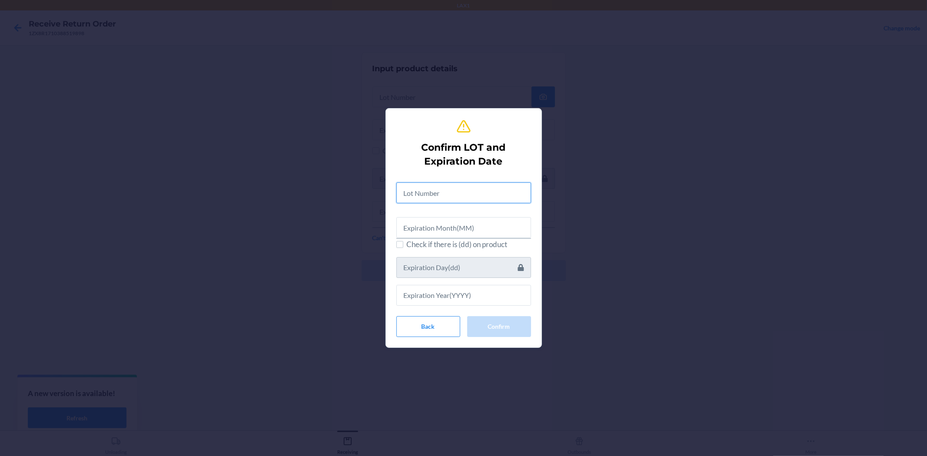
click at [464, 196] on input "text" at bounding box center [463, 192] width 135 height 21
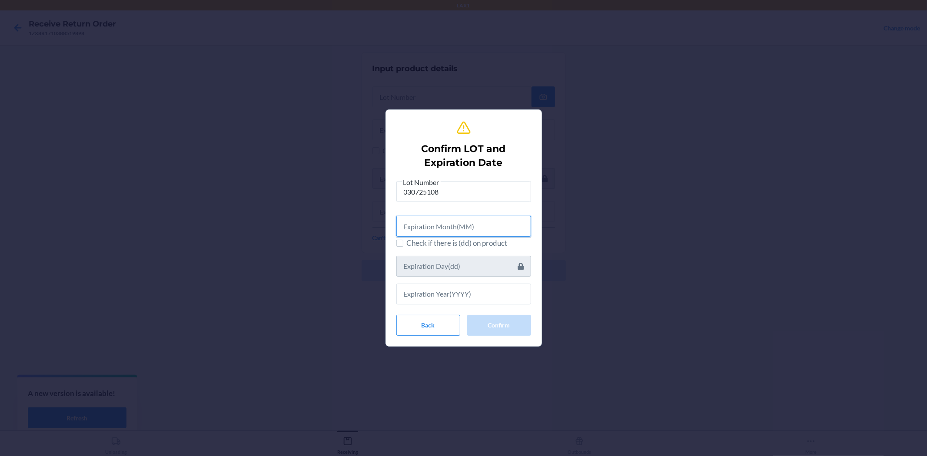
click at [469, 223] on input "text" at bounding box center [463, 226] width 135 height 21
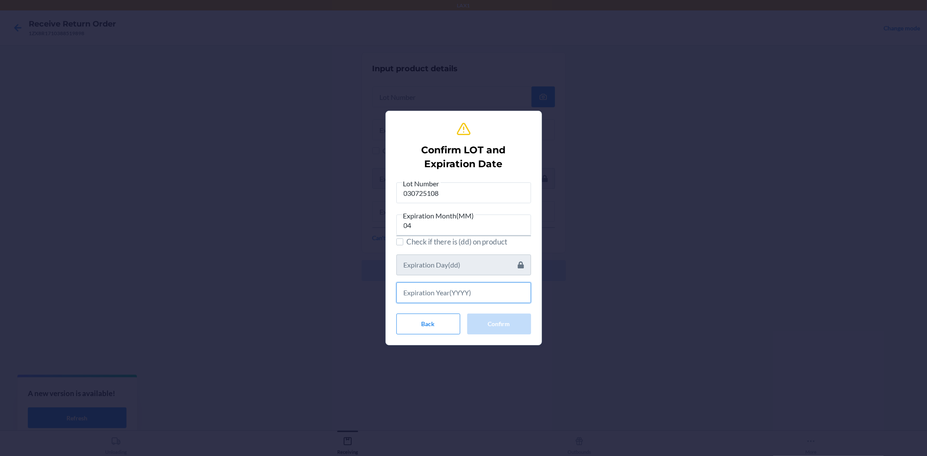
click at [456, 299] on input "text" at bounding box center [463, 292] width 135 height 21
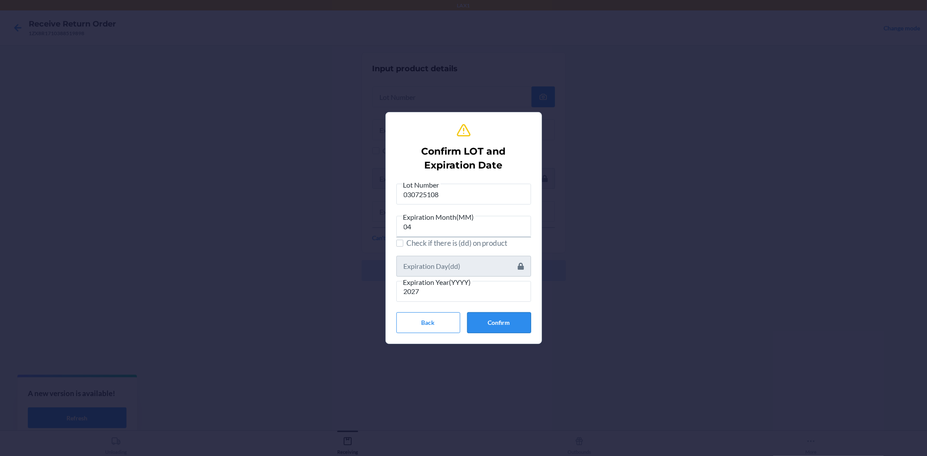
click at [488, 320] on button "Confirm" at bounding box center [499, 322] width 64 height 21
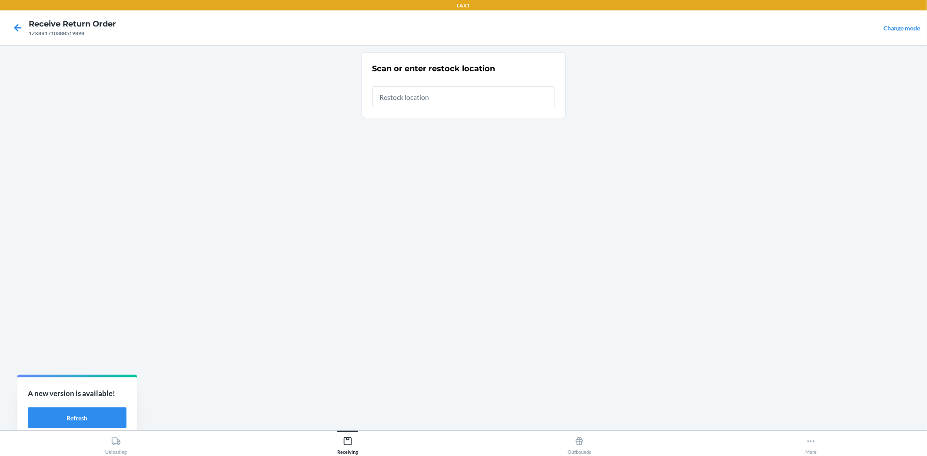
drag, startPoint x: 410, startPoint y: 105, endPoint x: 410, endPoint y: 100, distance: 4.8
click at [410, 101] on input "text" at bounding box center [463, 96] width 182 height 21
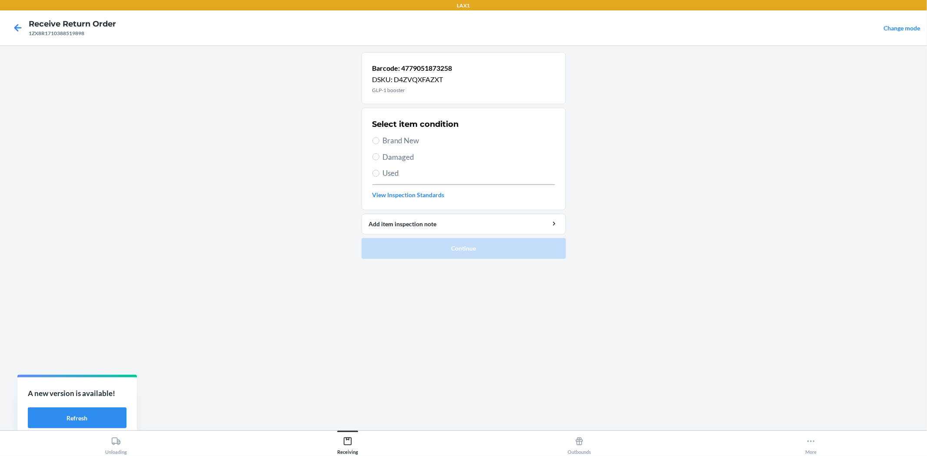
click at [384, 134] on div "Select item condition Brand New Damaged Used View Inspection Standards" at bounding box center [463, 159] width 182 height 86
click at [385, 141] on span "Brand New" at bounding box center [469, 140] width 172 height 11
click at [379, 141] on input "Brand New" at bounding box center [375, 140] width 7 height 7
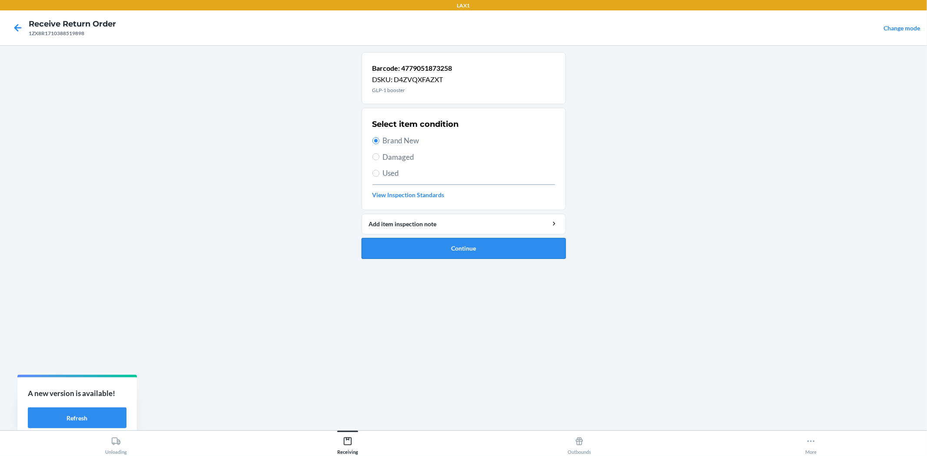
click at [436, 239] on button "Continue" at bounding box center [463, 248] width 204 height 21
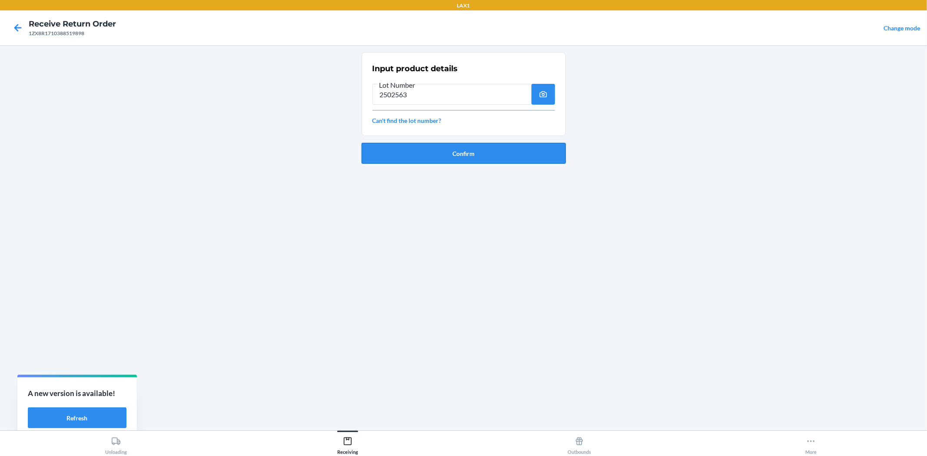
click at [406, 147] on button "Confirm" at bounding box center [463, 153] width 204 height 21
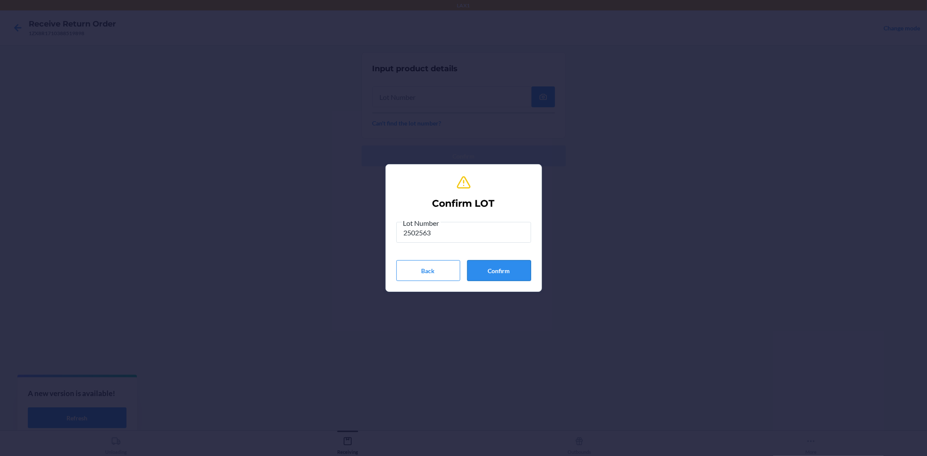
click at [515, 270] on button "Confirm" at bounding box center [499, 270] width 64 height 21
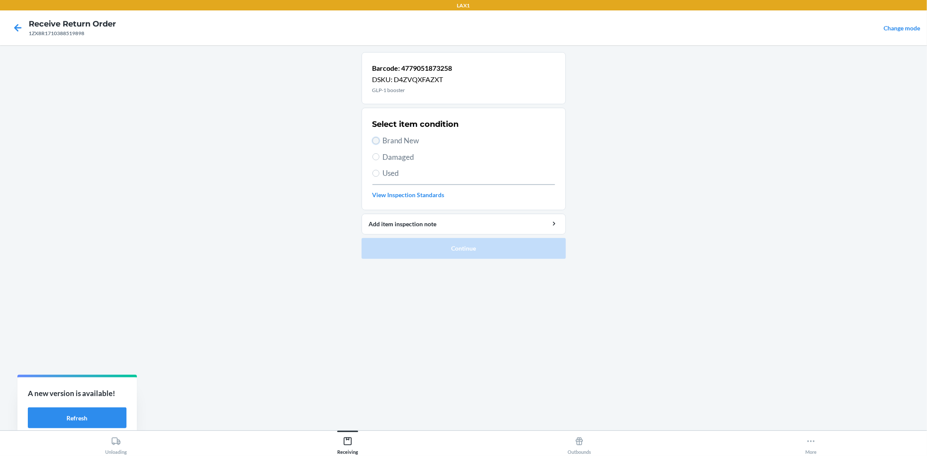
click at [376, 139] on input "Brand New" at bounding box center [375, 140] width 7 height 7
click at [419, 249] on button "Continue" at bounding box center [463, 248] width 204 height 21
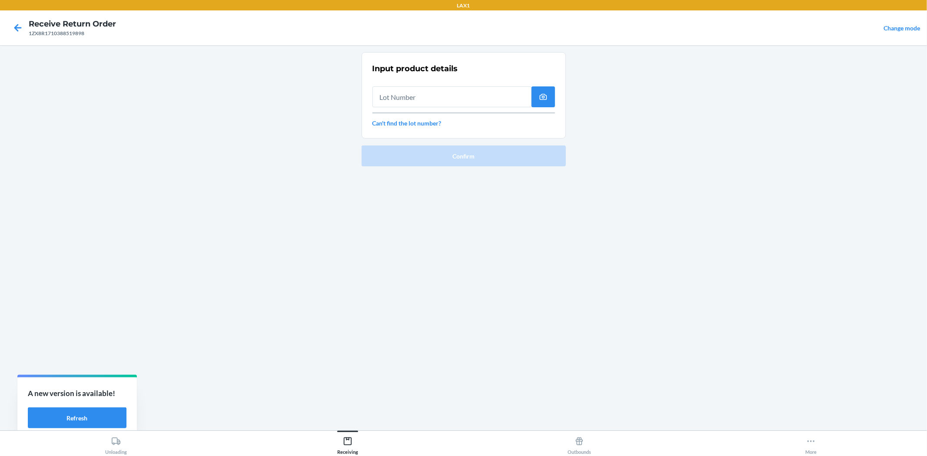
click at [395, 99] on input "text" at bounding box center [451, 96] width 159 height 21
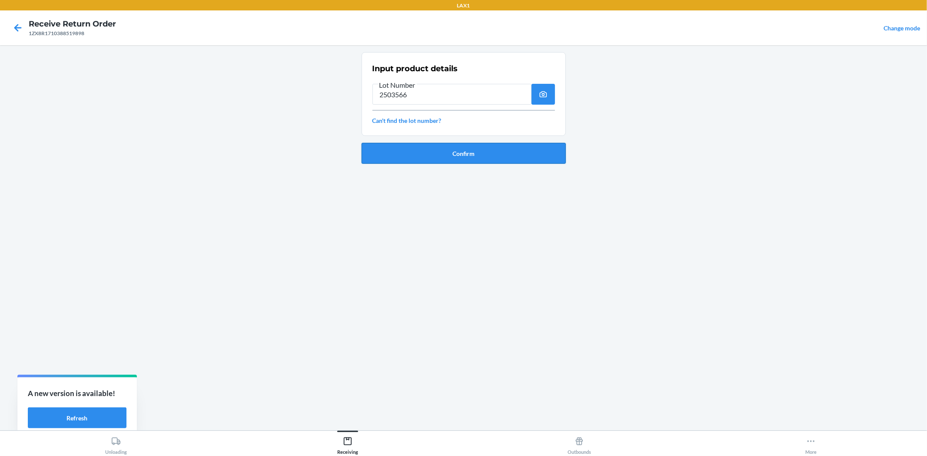
click at [435, 157] on button "Confirm" at bounding box center [463, 153] width 204 height 21
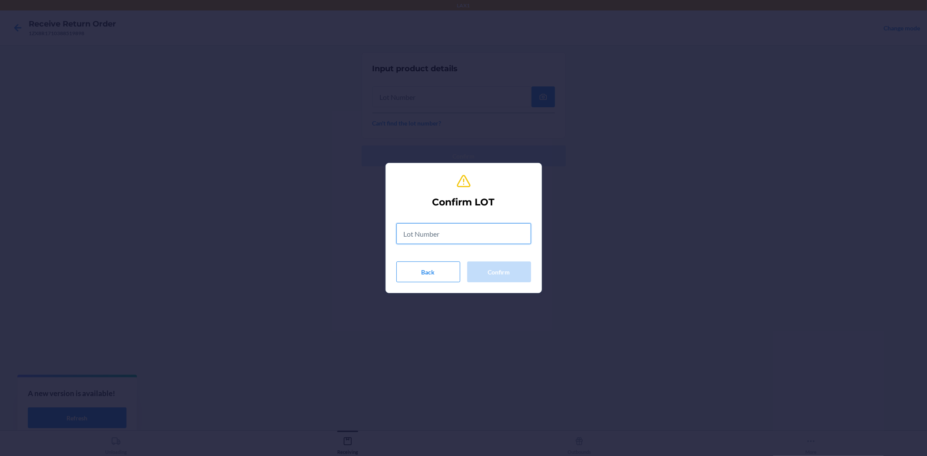
click at [484, 229] on input "text" at bounding box center [463, 233] width 135 height 21
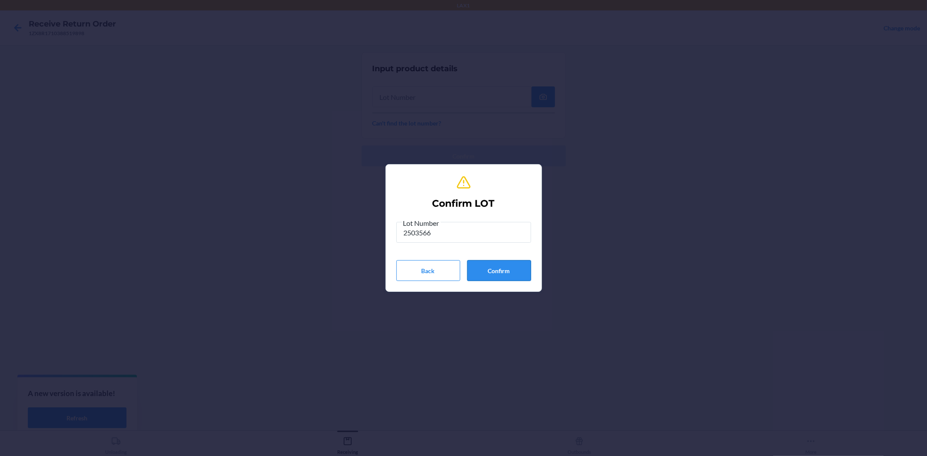
click at [502, 269] on button "Confirm" at bounding box center [499, 270] width 64 height 21
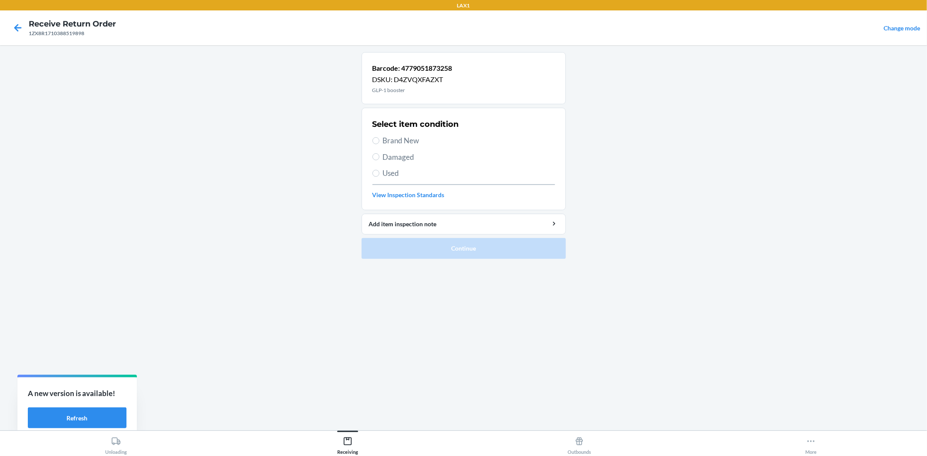
click at [404, 140] on span "Brand New" at bounding box center [469, 140] width 172 height 11
click at [379, 140] on input "Brand New" at bounding box center [375, 140] width 7 height 7
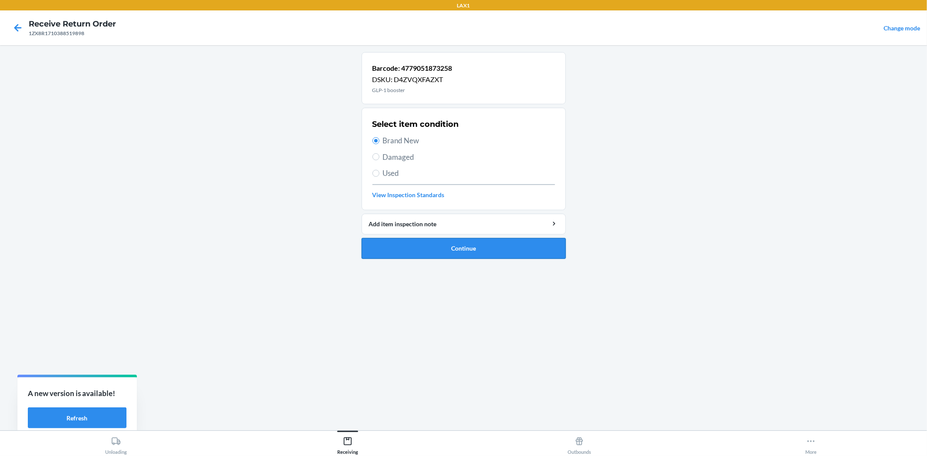
click at [463, 250] on button "Continue" at bounding box center [463, 248] width 204 height 21
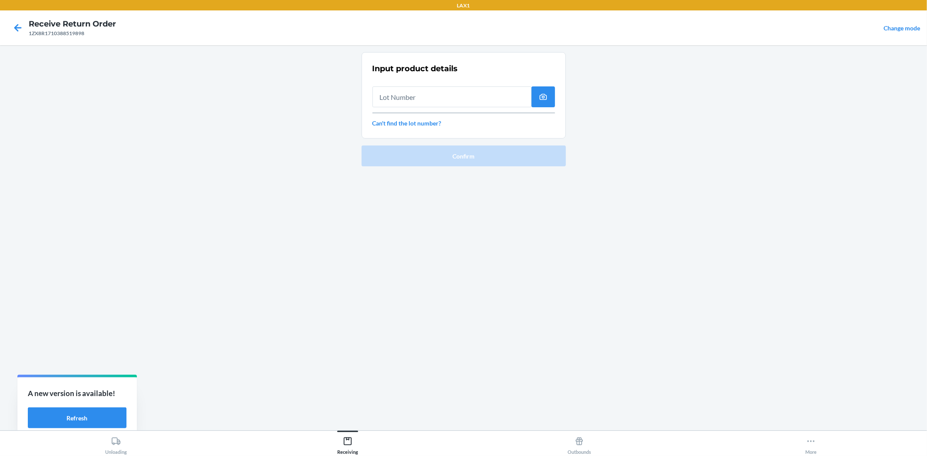
click at [426, 95] on input "text" at bounding box center [451, 96] width 159 height 21
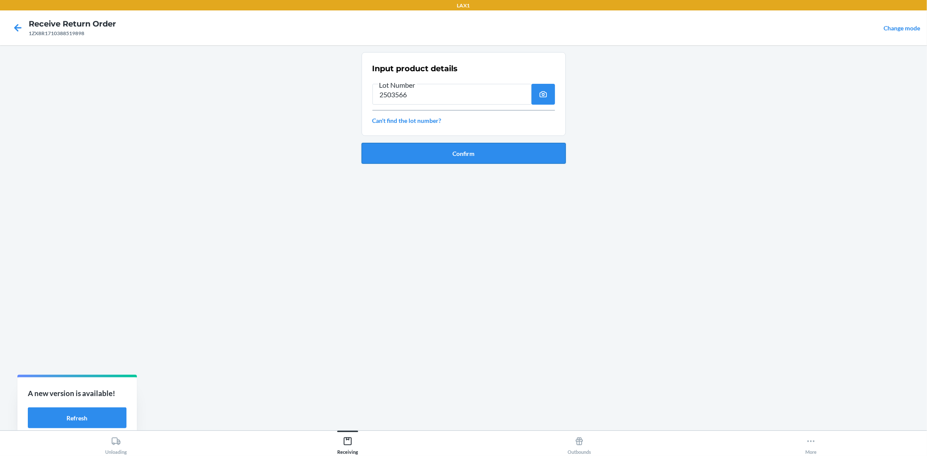
click at [534, 162] on button "Confirm" at bounding box center [463, 153] width 204 height 21
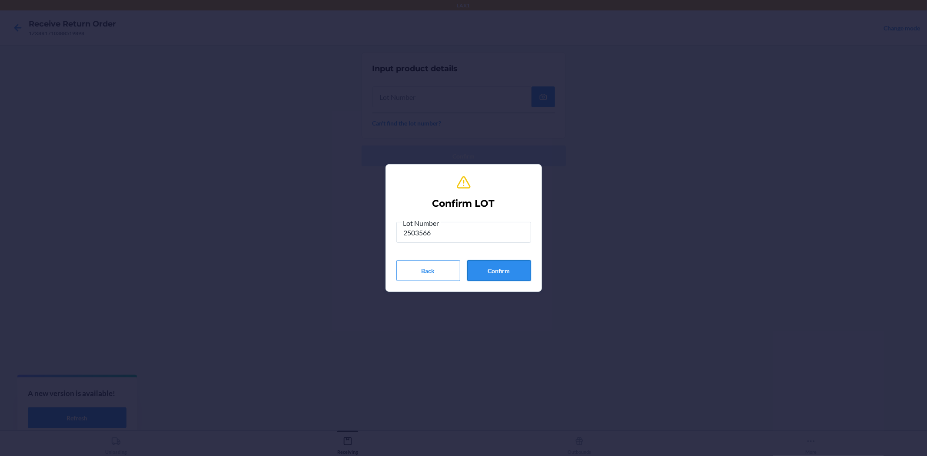
click at [505, 269] on button "Confirm" at bounding box center [499, 270] width 64 height 21
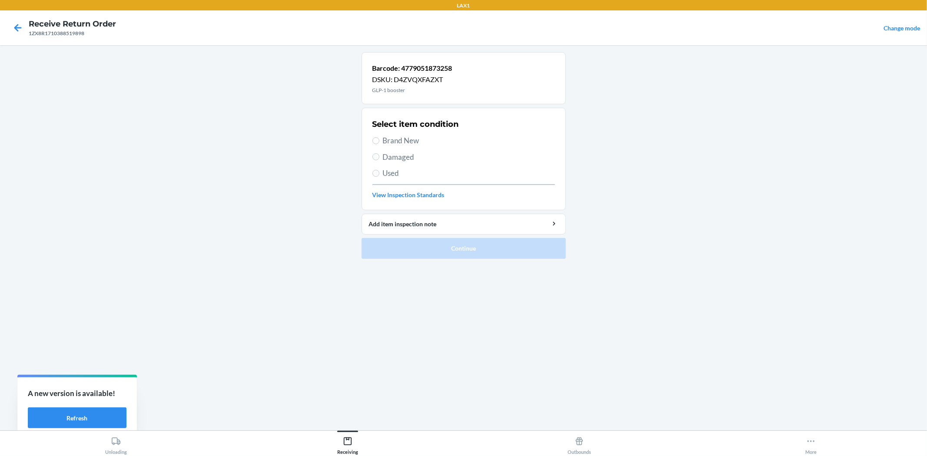
click at [385, 144] on span "Brand New" at bounding box center [469, 140] width 172 height 11
click at [379, 144] on input "Brand New" at bounding box center [375, 140] width 7 height 7
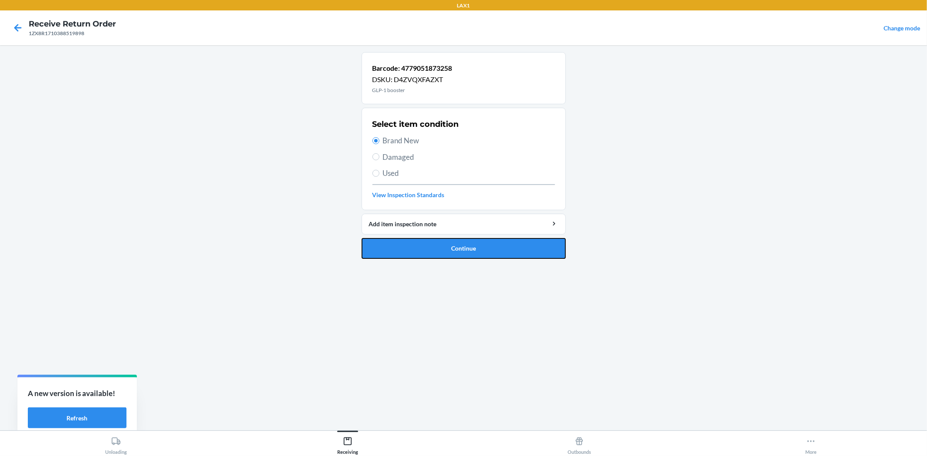
drag, startPoint x: 441, startPoint y: 251, endPoint x: 445, endPoint y: 248, distance: 5.0
click at [444, 251] on button "Continue" at bounding box center [463, 248] width 204 height 21
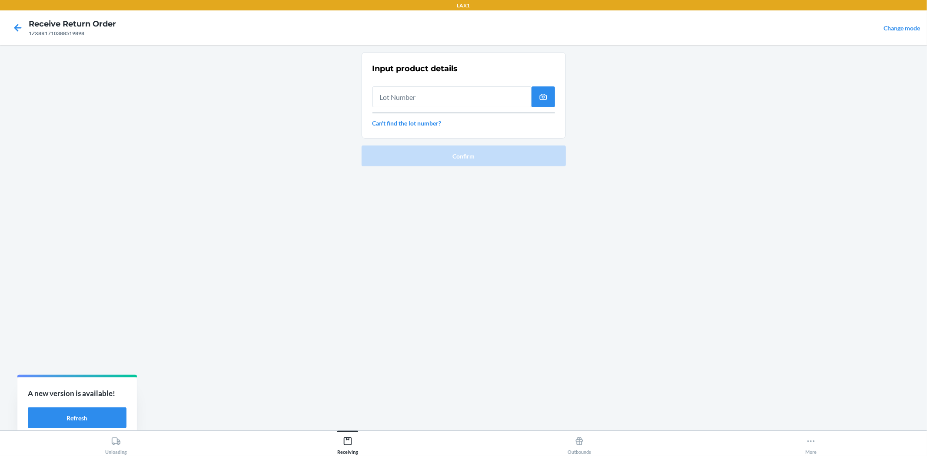
click at [424, 89] on input "text" at bounding box center [451, 96] width 159 height 21
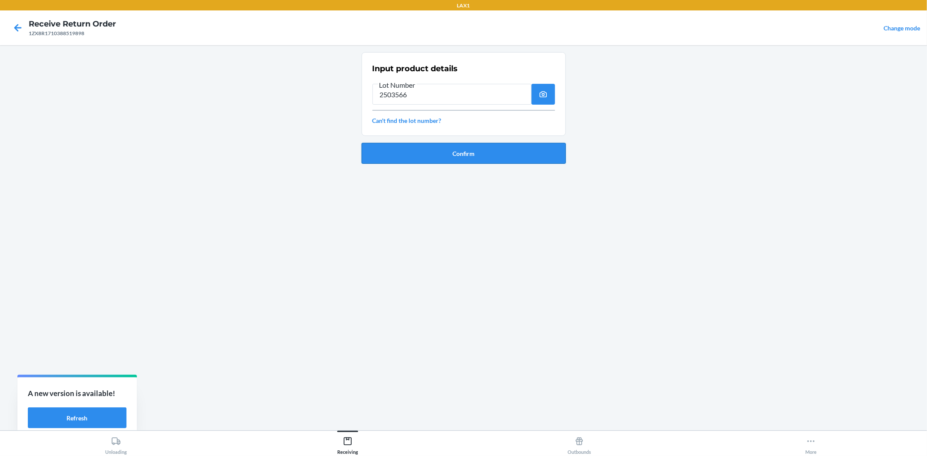
click at [455, 146] on button "Confirm" at bounding box center [463, 153] width 204 height 21
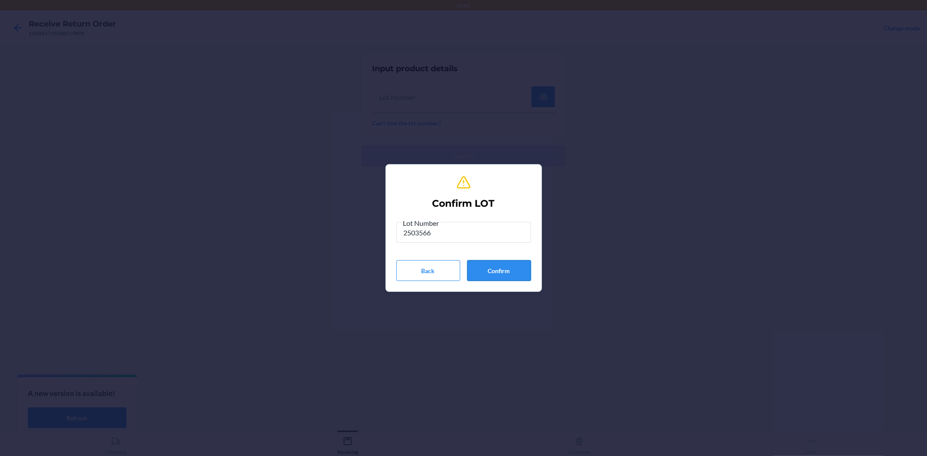
click at [507, 267] on button "Confirm" at bounding box center [499, 270] width 64 height 21
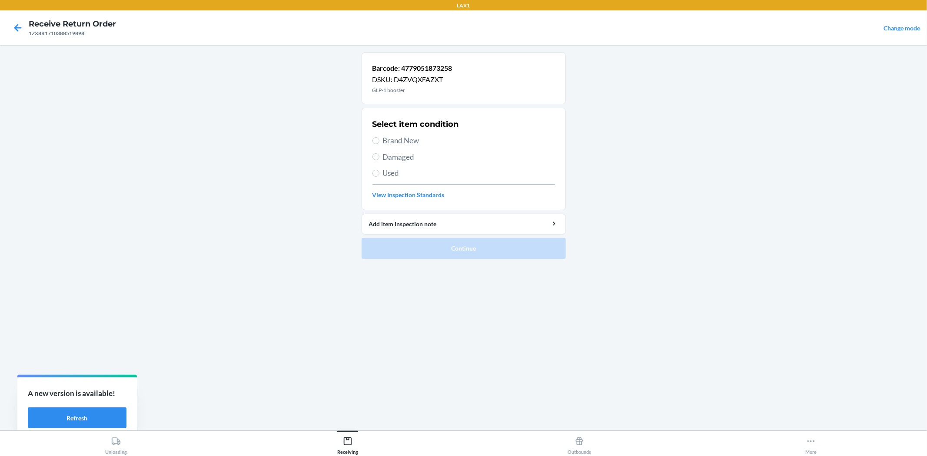
click at [397, 142] on span "Brand New" at bounding box center [469, 140] width 172 height 11
click at [379, 142] on input "Brand New" at bounding box center [375, 140] width 7 height 7
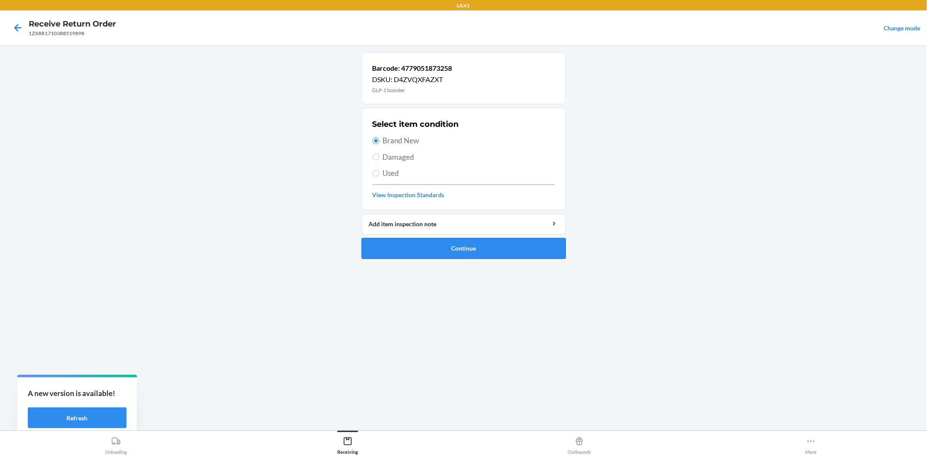
click at [458, 246] on button "Continue" at bounding box center [463, 248] width 204 height 21
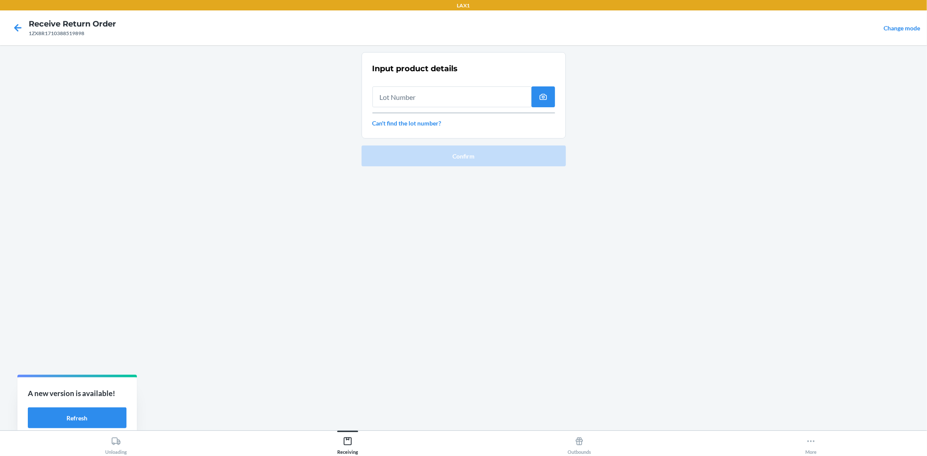
click at [432, 99] on input "text" at bounding box center [451, 96] width 159 height 21
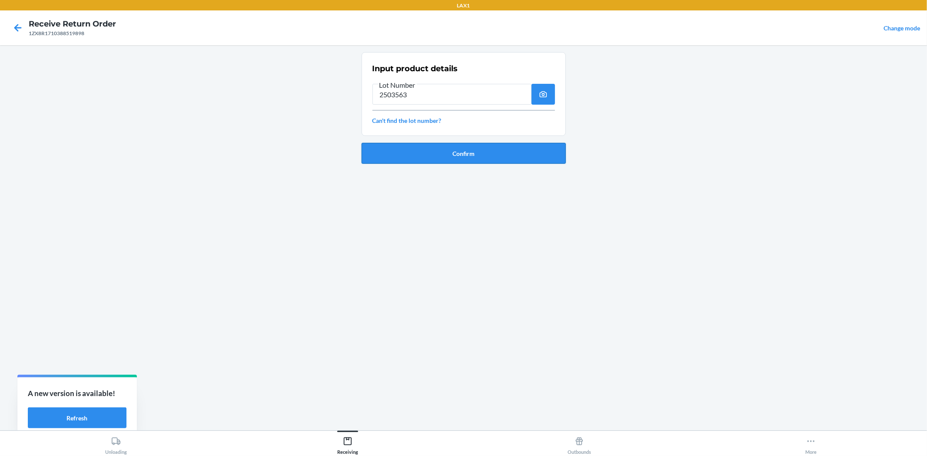
click at [434, 153] on button "Confirm" at bounding box center [463, 153] width 204 height 21
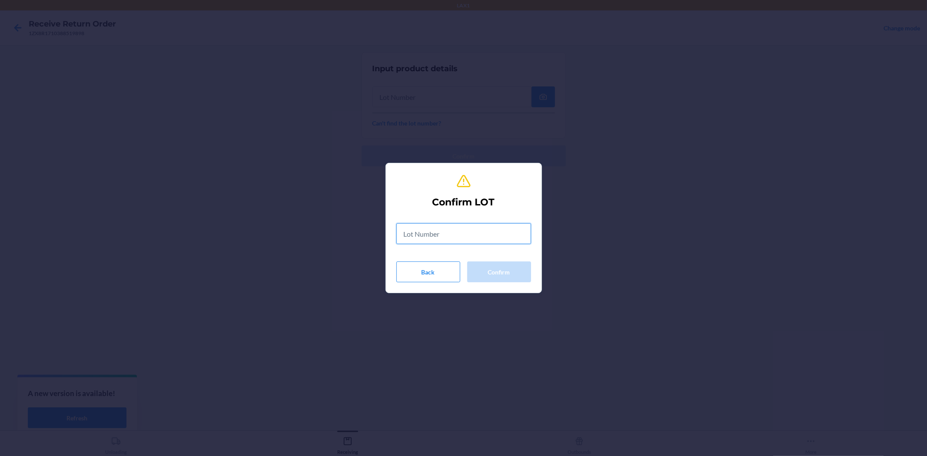
click at [438, 224] on input "text" at bounding box center [463, 233] width 135 height 21
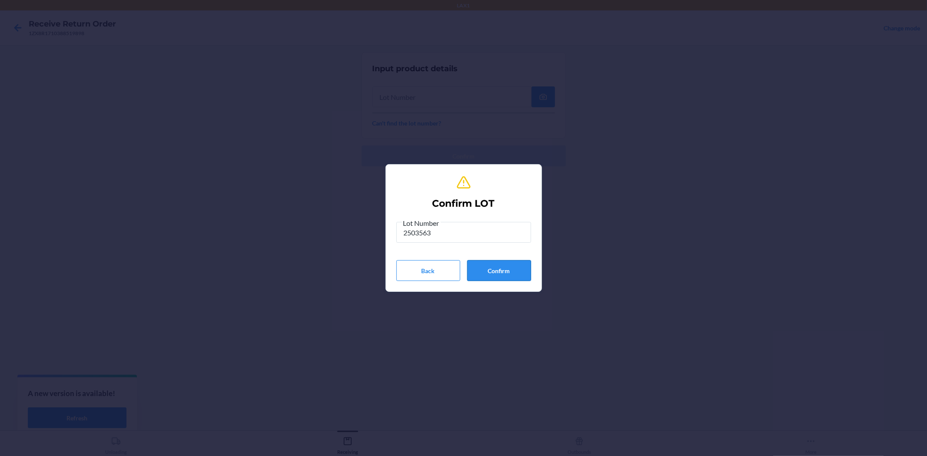
click at [493, 272] on button "Confirm" at bounding box center [499, 270] width 64 height 21
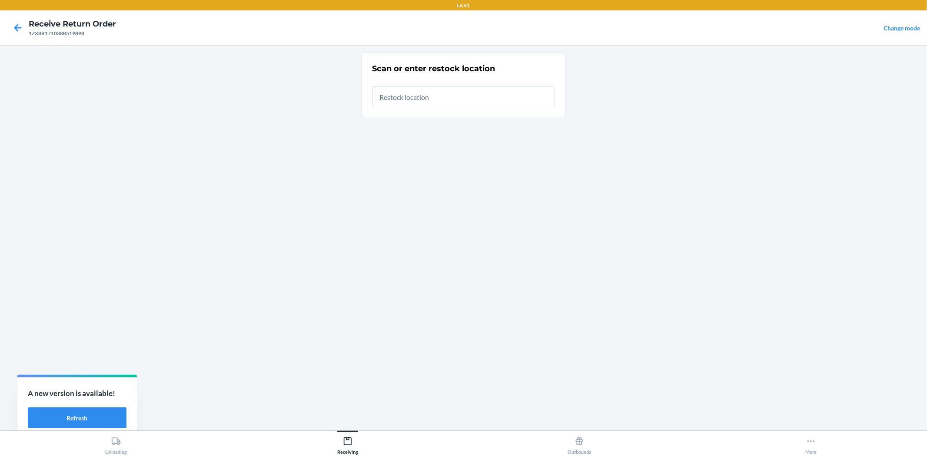
click at [422, 102] on input "text" at bounding box center [463, 96] width 182 height 21
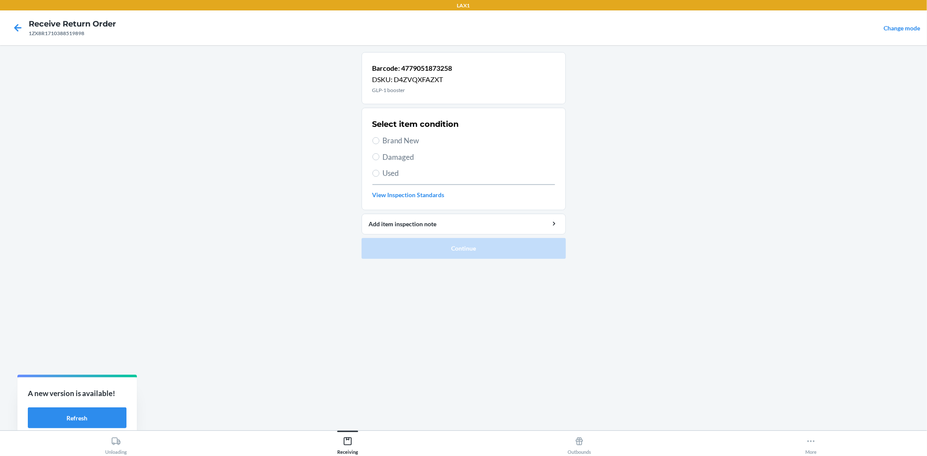
click at [407, 141] on span "Brand New" at bounding box center [469, 140] width 172 height 11
click at [379, 141] on input "Brand New" at bounding box center [375, 140] width 7 height 7
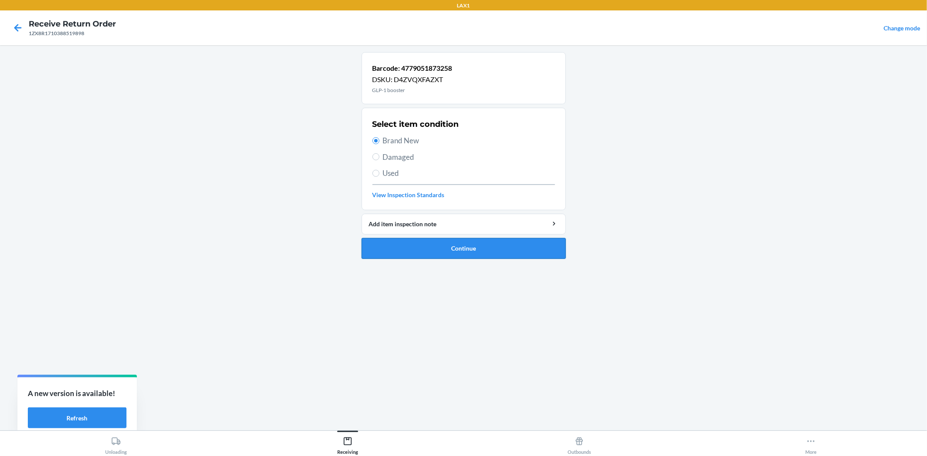
click at [468, 245] on button "Continue" at bounding box center [463, 248] width 204 height 21
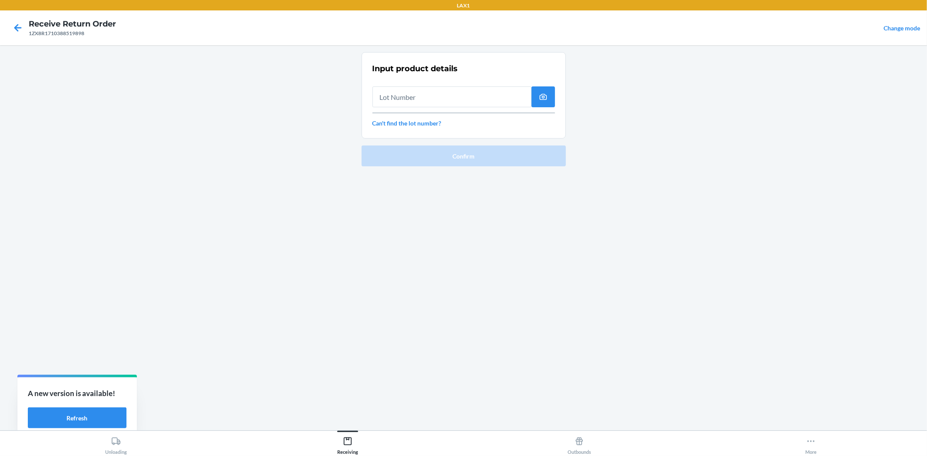
click at [416, 93] on input "text" at bounding box center [451, 96] width 159 height 21
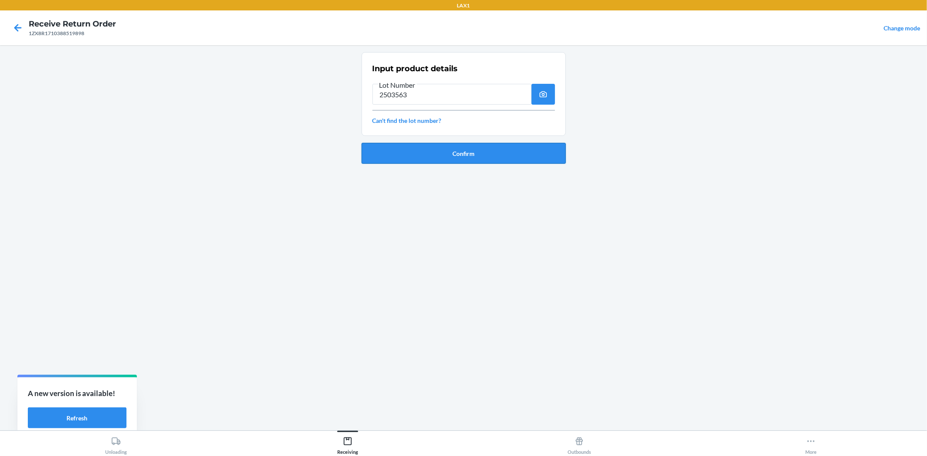
click at [438, 157] on button "Confirm" at bounding box center [463, 153] width 204 height 21
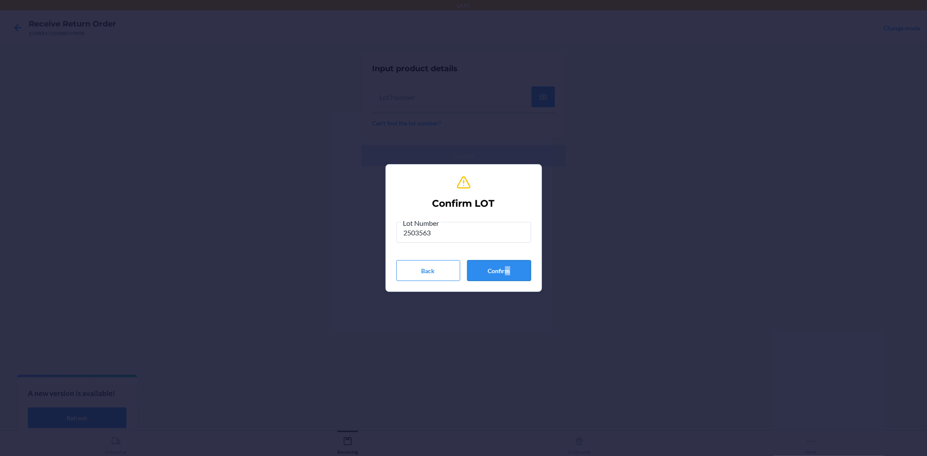
click at [510, 262] on div "Lot Number 2503563 Back Confirm" at bounding box center [463, 249] width 135 height 63
click at [524, 276] on button "Confirm" at bounding box center [499, 270] width 64 height 21
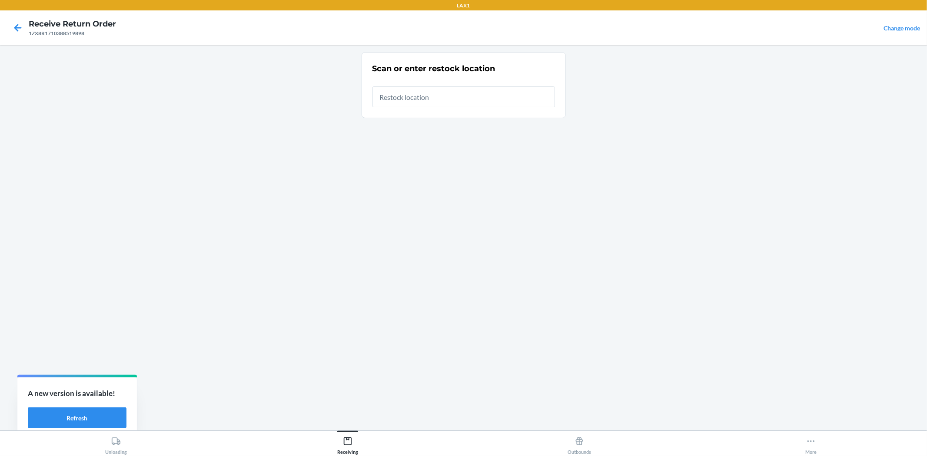
click at [422, 93] on input "text" at bounding box center [463, 96] width 182 height 21
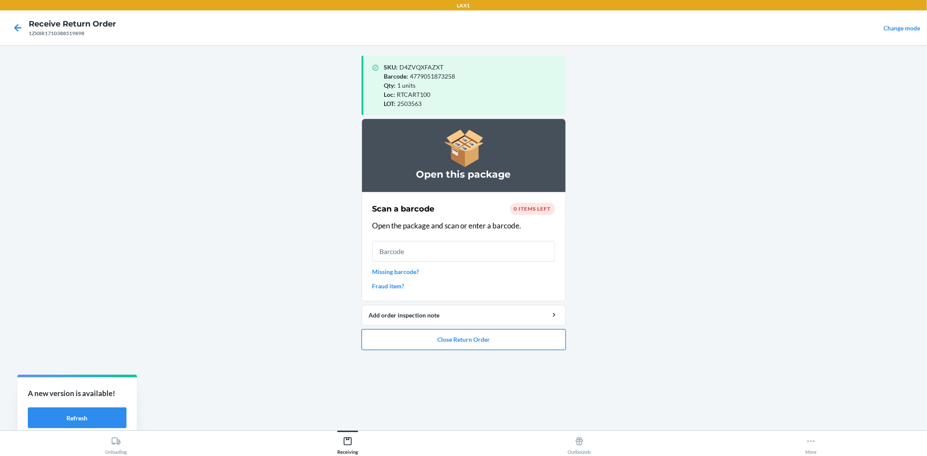
click at [497, 342] on button "Close Return Order" at bounding box center [463, 339] width 204 height 21
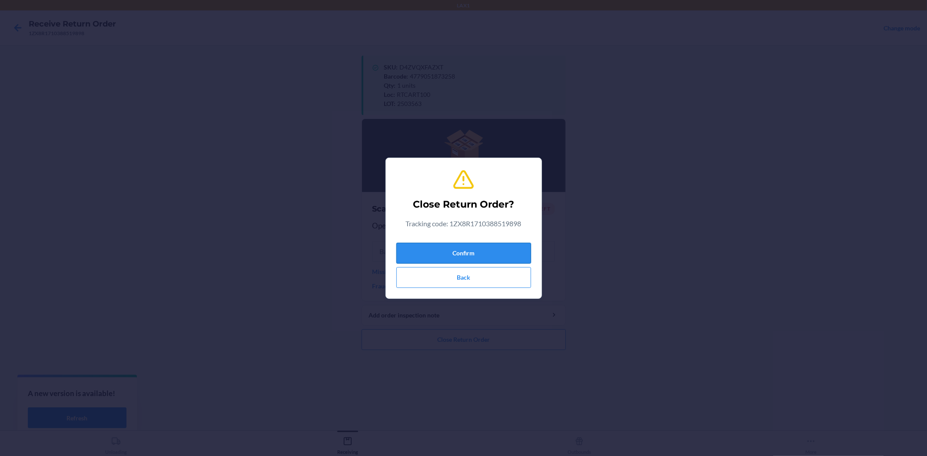
click at [454, 253] on button "Confirm" at bounding box center [463, 253] width 135 height 21
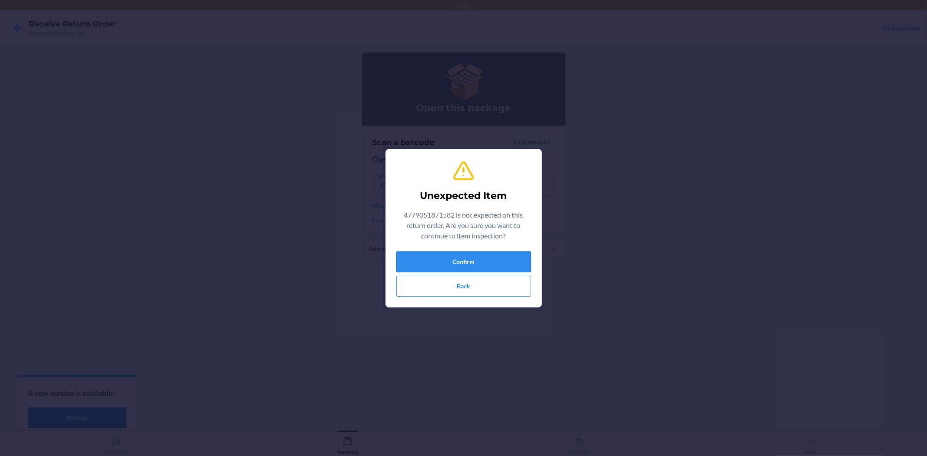
click at [450, 266] on button "Confirm" at bounding box center [463, 262] width 135 height 21
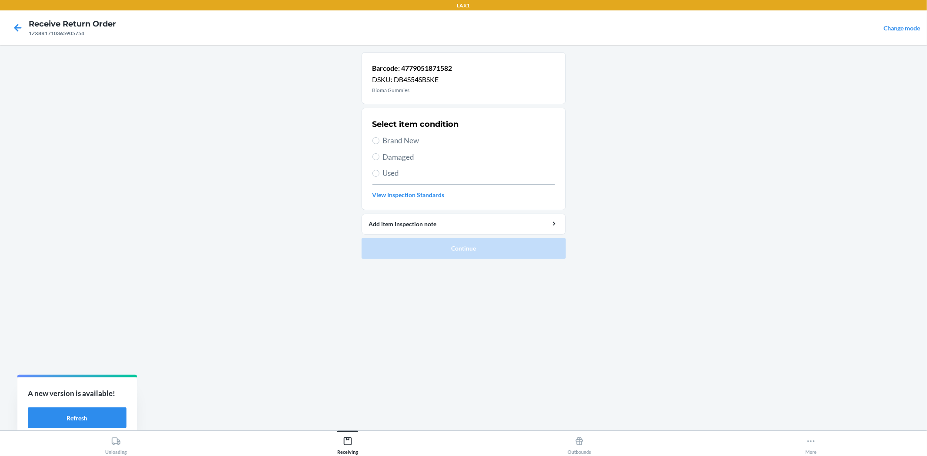
click at [392, 141] on span "Brand New" at bounding box center [469, 140] width 172 height 11
click at [379, 141] on input "Brand New" at bounding box center [375, 140] width 7 height 7
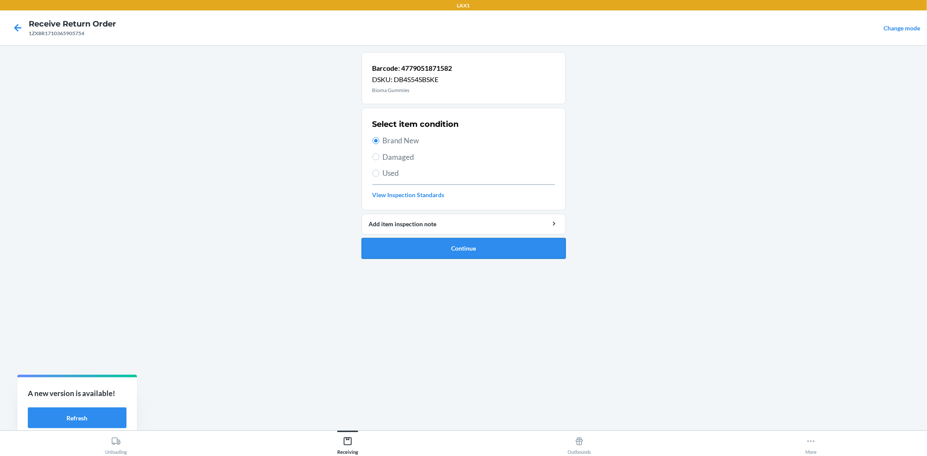
click at [454, 251] on button "Continue" at bounding box center [463, 248] width 204 height 21
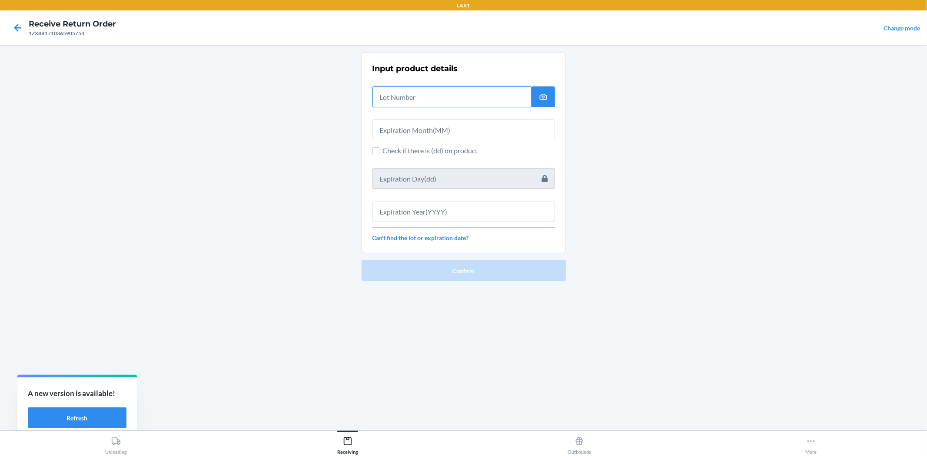
click at [382, 103] on input "text" at bounding box center [451, 96] width 159 height 21
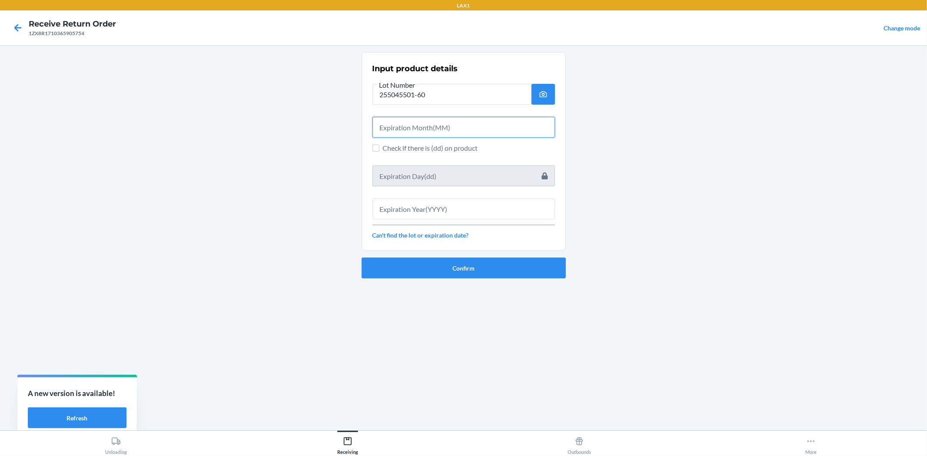
click at [445, 132] on input "text" at bounding box center [463, 127] width 182 height 21
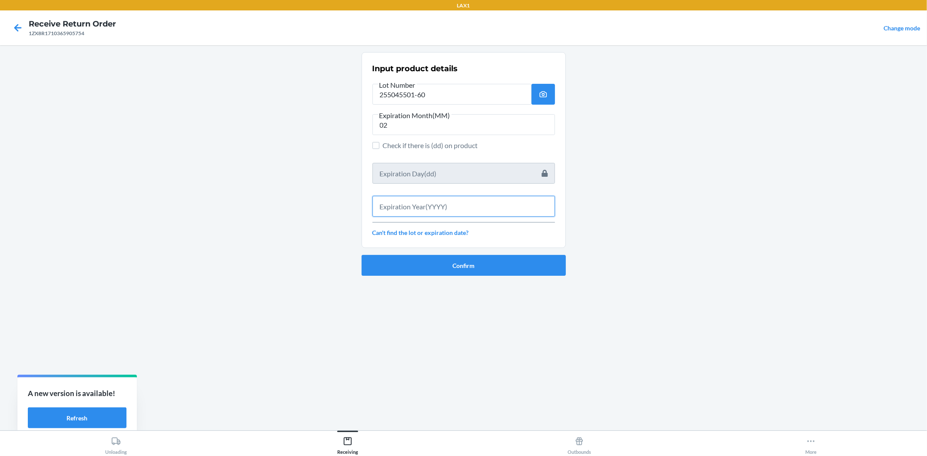
click at [433, 207] on input "text" at bounding box center [463, 206] width 182 height 21
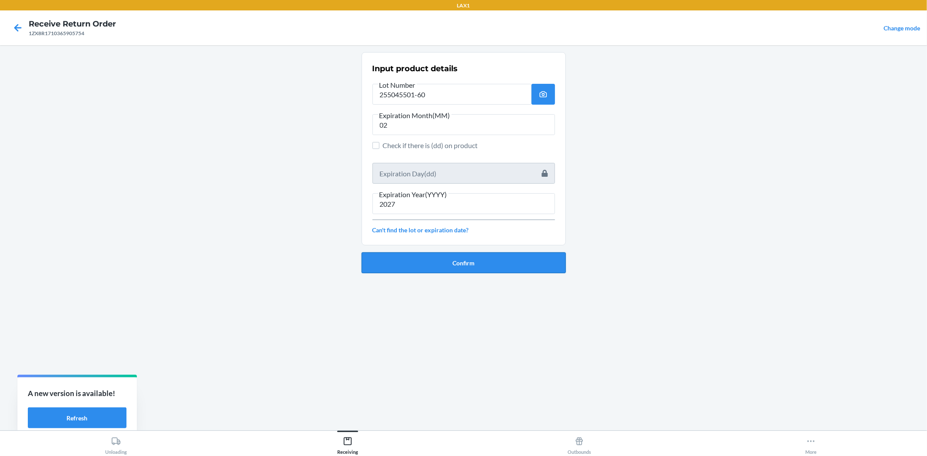
click at [424, 259] on button "Confirm" at bounding box center [463, 262] width 204 height 21
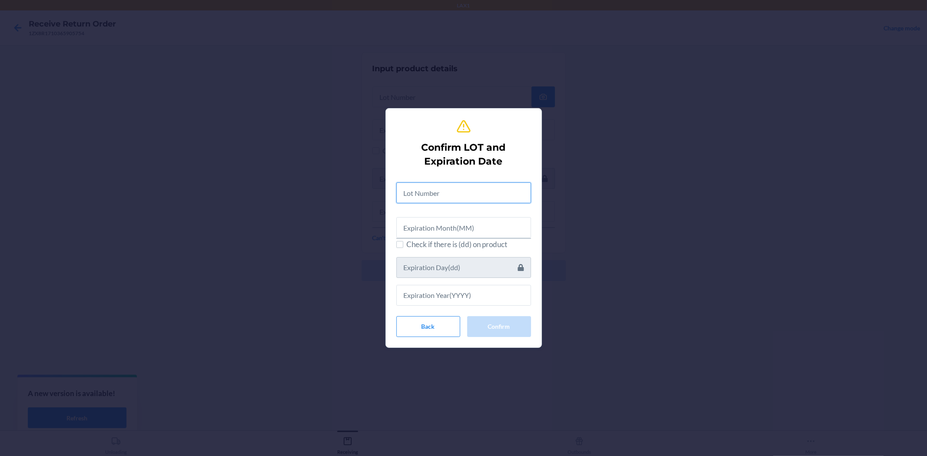
click at [425, 189] on input "text" at bounding box center [463, 192] width 135 height 21
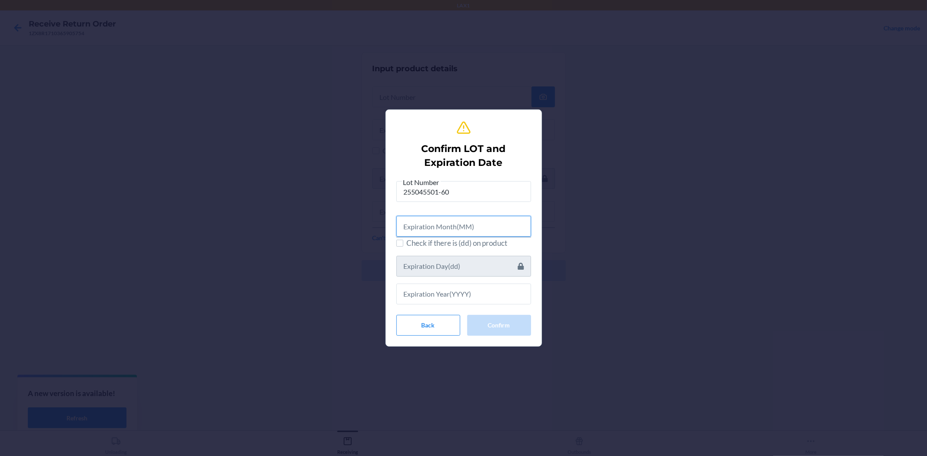
click at [445, 232] on input "text" at bounding box center [463, 226] width 135 height 21
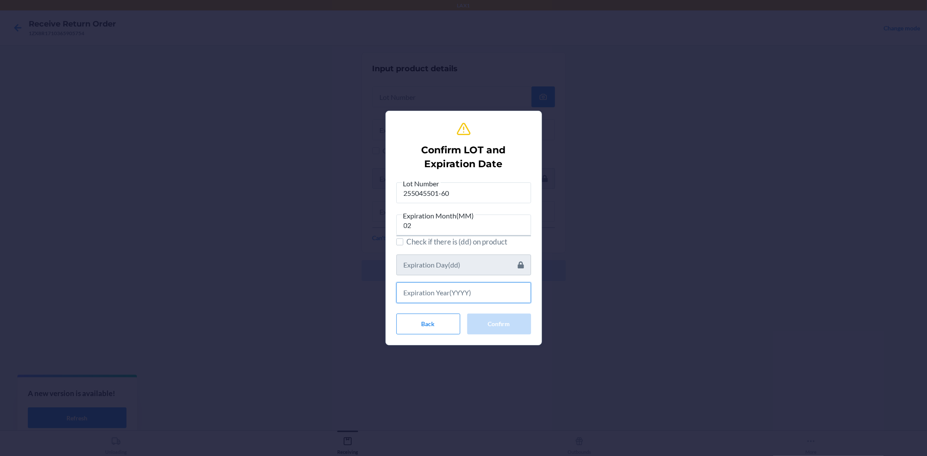
click at [457, 292] on input "text" at bounding box center [463, 292] width 135 height 21
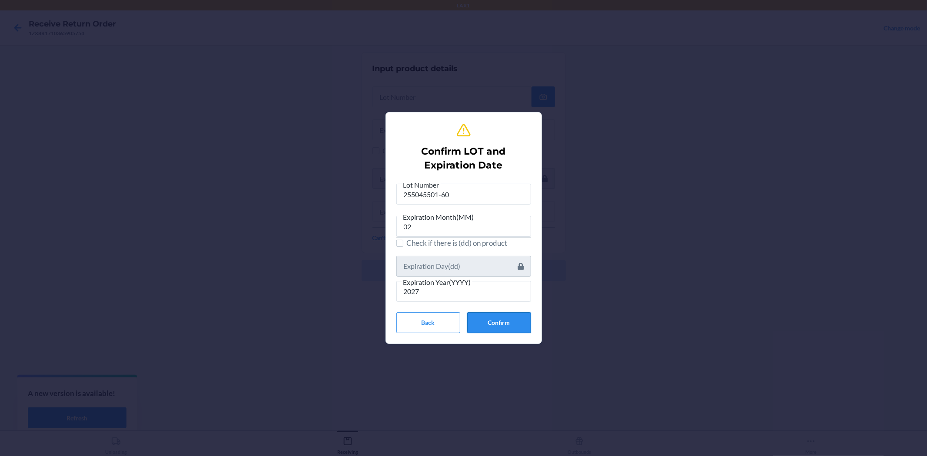
click at [483, 322] on button "Confirm" at bounding box center [499, 322] width 64 height 21
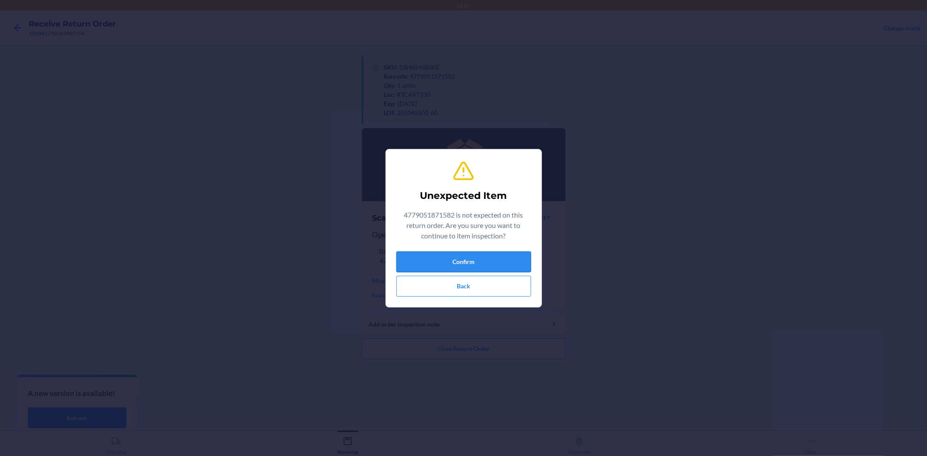
click at [463, 258] on button "Confirm" at bounding box center [463, 262] width 135 height 21
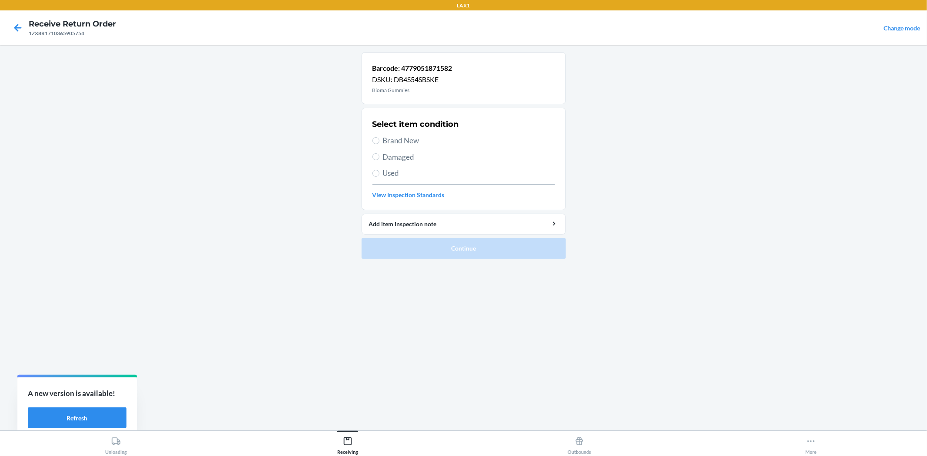
click at [407, 147] on div "Select item condition Brand New Damaged Used View Inspection Standards" at bounding box center [463, 159] width 182 height 86
click at [406, 139] on span "Brand New" at bounding box center [469, 140] width 172 height 11
click at [379, 139] on input "Brand New" at bounding box center [375, 140] width 7 height 7
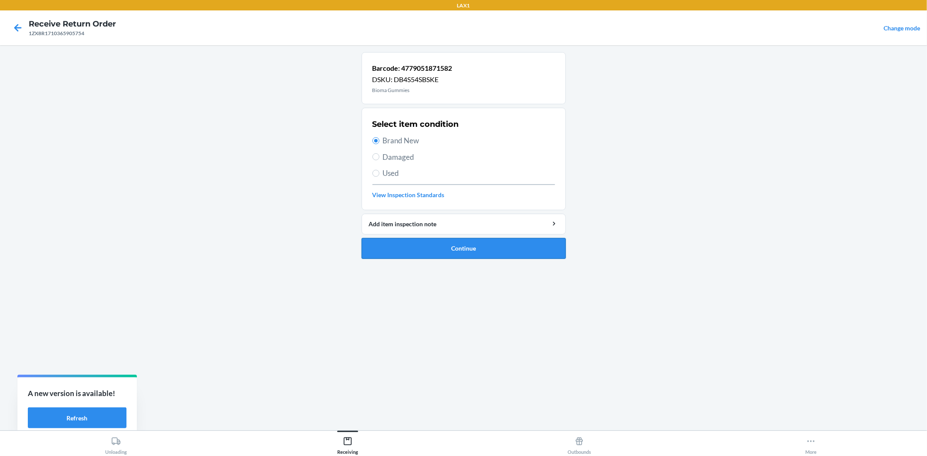
click at [425, 239] on button "Continue" at bounding box center [463, 248] width 204 height 21
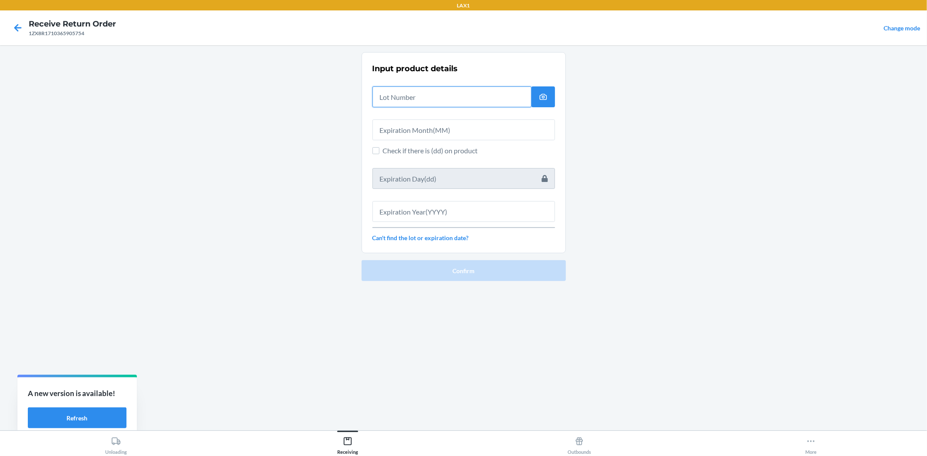
click at [408, 101] on input "text" at bounding box center [451, 96] width 159 height 21
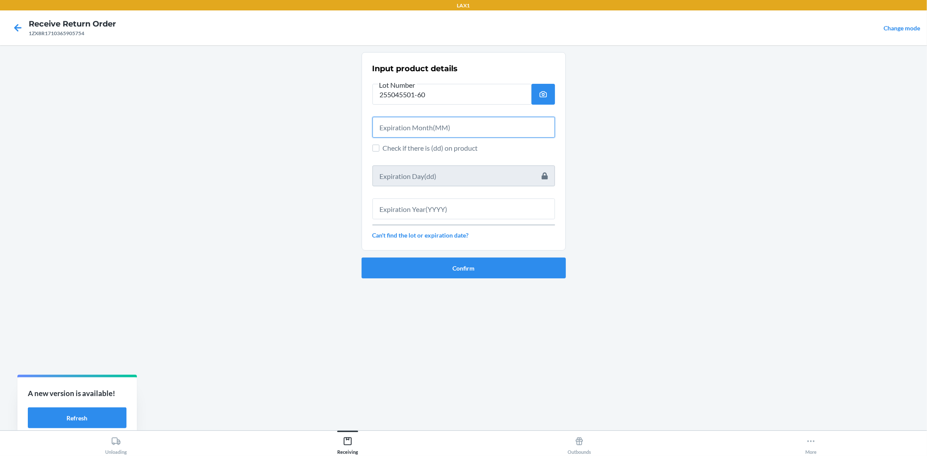
click at [410, 129] on input "text" at bounding box center [463, 127] width 182 height 21
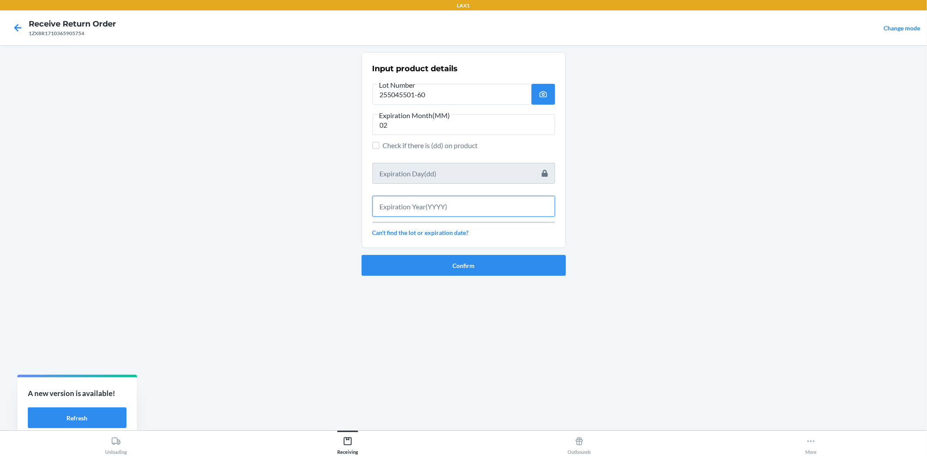
click at [424, 209] on input "text" at bounding box center [463, 206] width 182 height 21
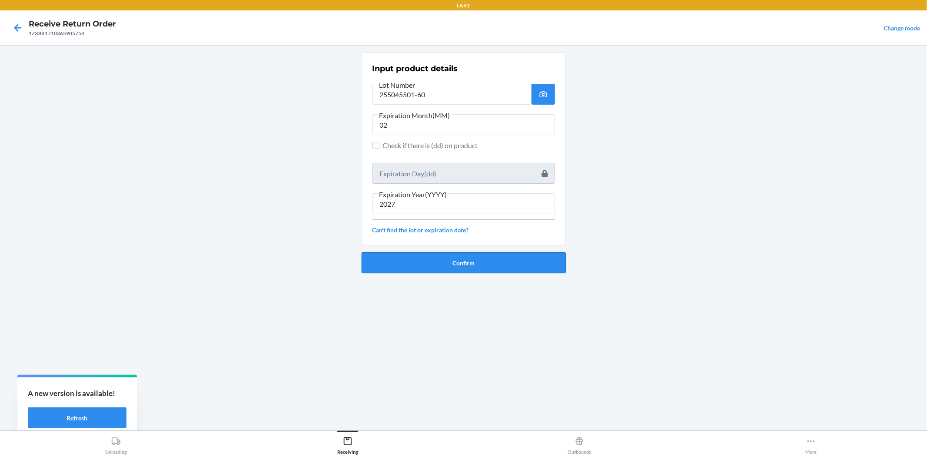
click at [424, 256] on button "Confirm" at bounding box center [463, 262] width 204 height 21
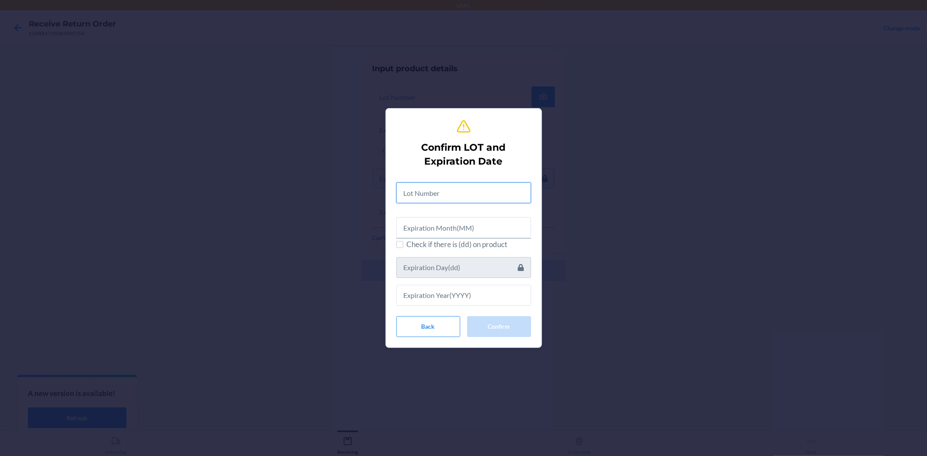
click at [403, 196] on input "text" at bounding box center [463, 192] width 135 height 21
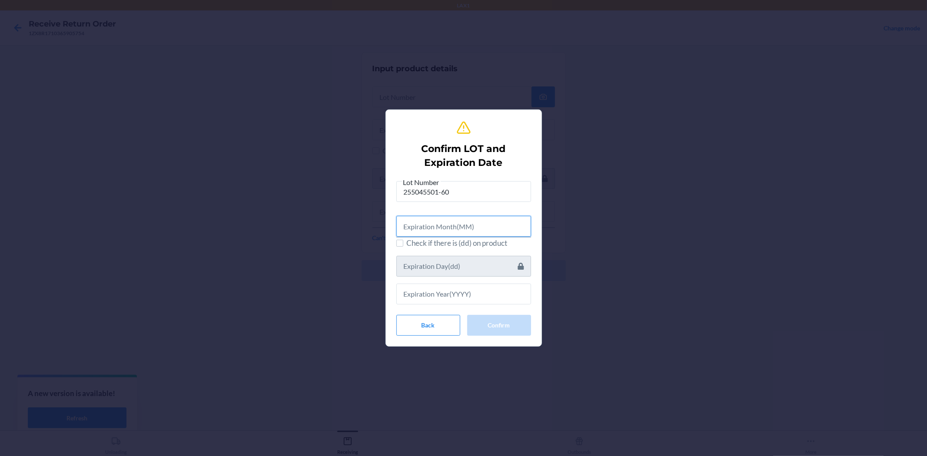
click at [501, 230] on input "text" at bounding box center [463, 226] width 135 height 21
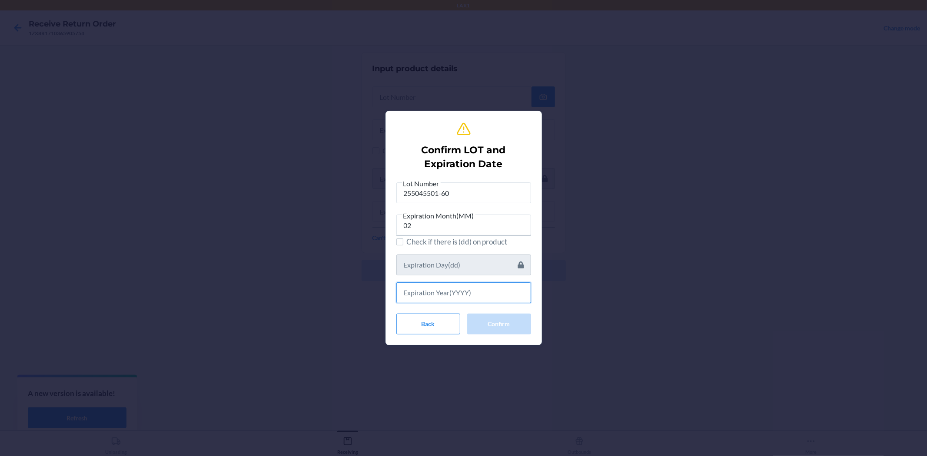
click at [485, 287] on input "text" at bounding box center [463, 292] width 135 height 21
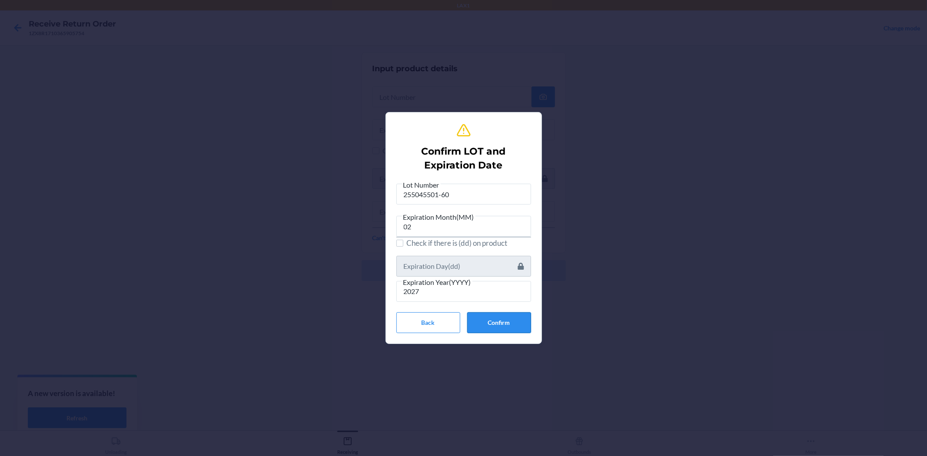
click at [492, 326] on button "Confirm" at bounding box center [499, 322] width 64 height 21
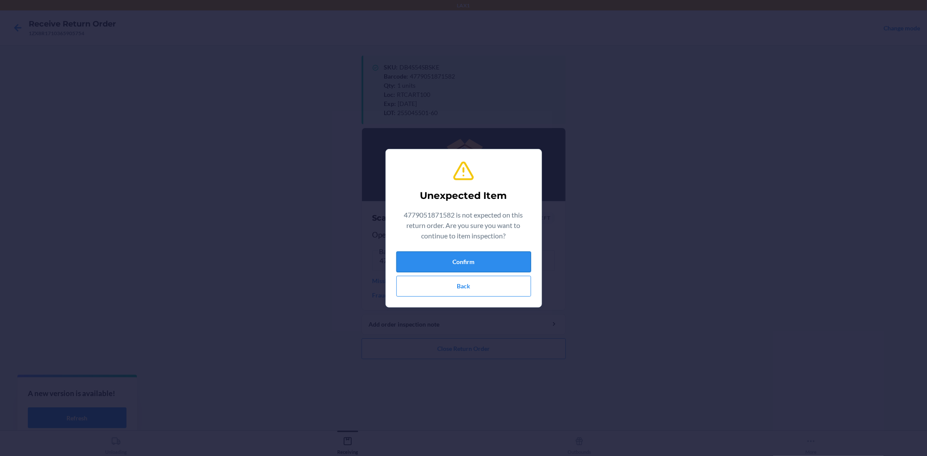
click at [421, 264] on button "Confirm" at bounding box center [463, 262] width 135 height 21
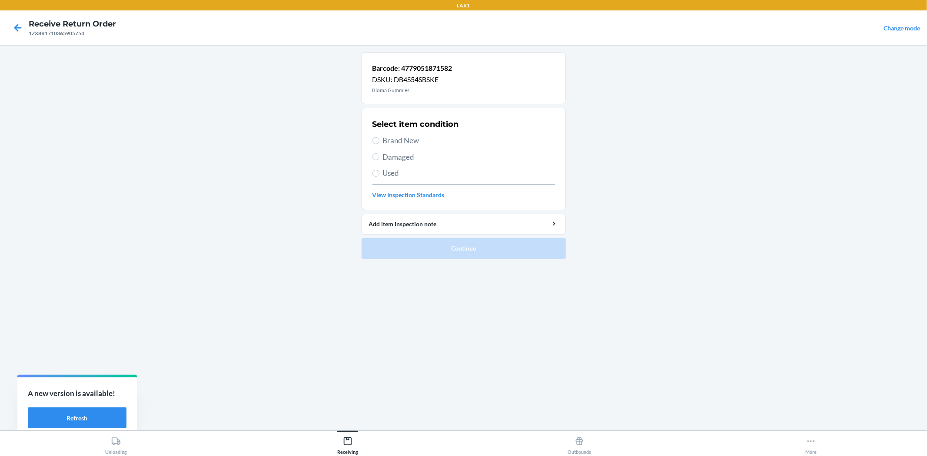
click at [381, 137] on label "Brand New" at bounding box center [463, 140] width 182 height 11
click at [379, 137] on input "Brand New" at bounding box center [375, 140] width 7 height 7
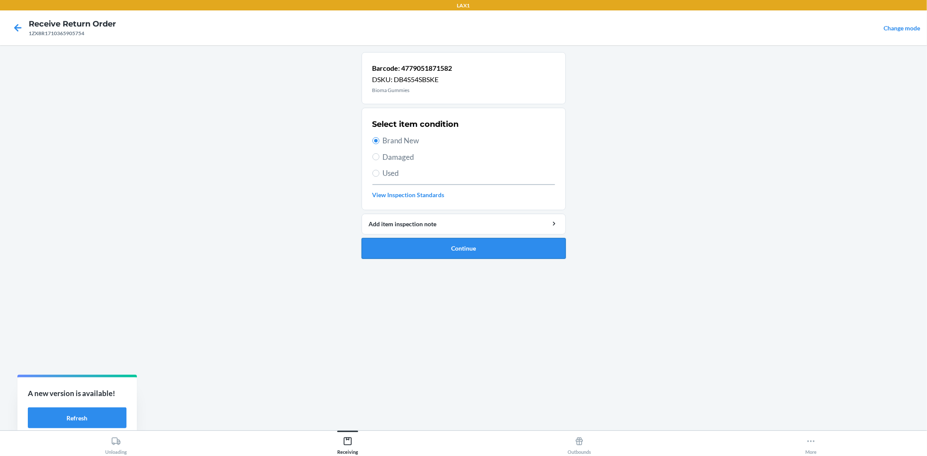
click at [398, 238] on button "Continue" at bounding box center [463, 248] width 204 height 21
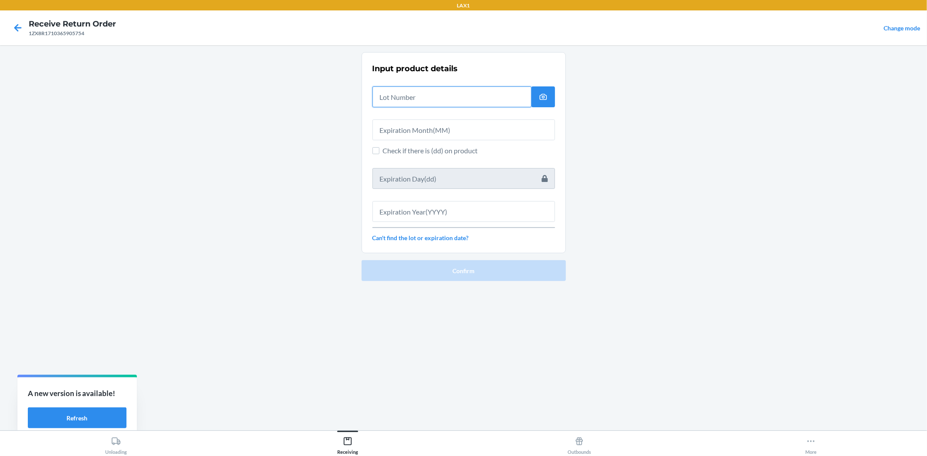
click at [389, 103] on input "text" at bounding box center [451, 96] width 159 height 21
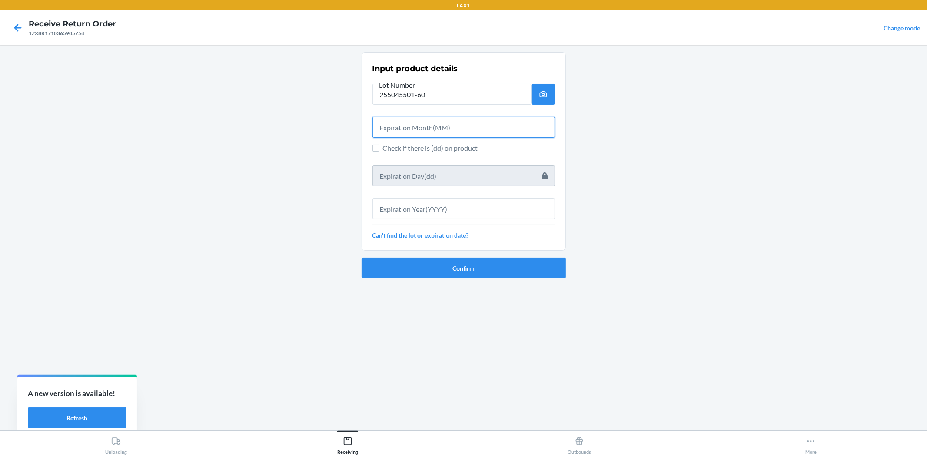
click at [440, 133] on input "text" at bounding box center [463, 127] width 182 height 21
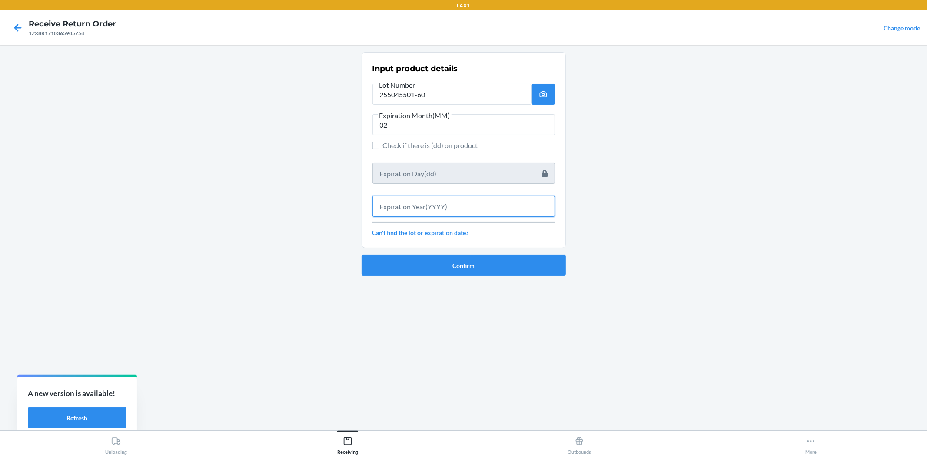
click at [429, 204] on input "text" at bounding box center [463, 206] width 182 height 21
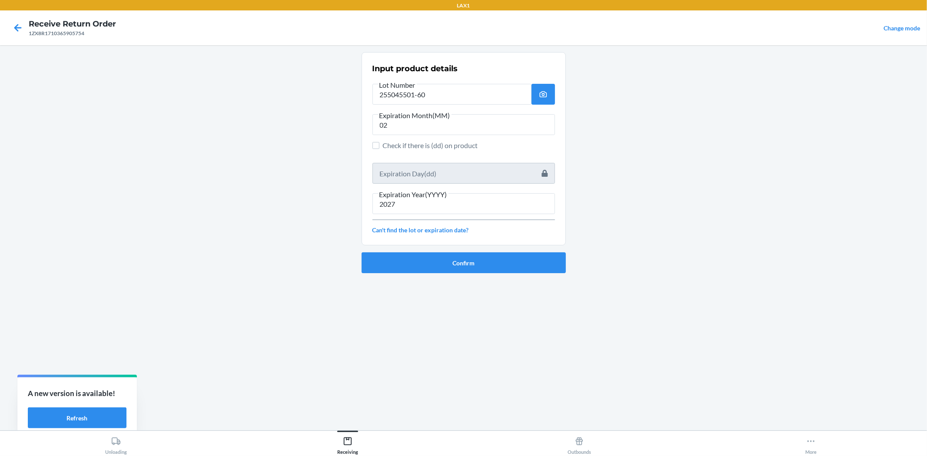
click at [429, 276] on ol "Input product details Lot Number 255045501-60 Expiration Month(MM) 02 Check if …" at bounding box center [463, 166] width 204 height 228
click at [430, 269] on button "Confirm" at bounding box center [463, 262] width 204 height 21
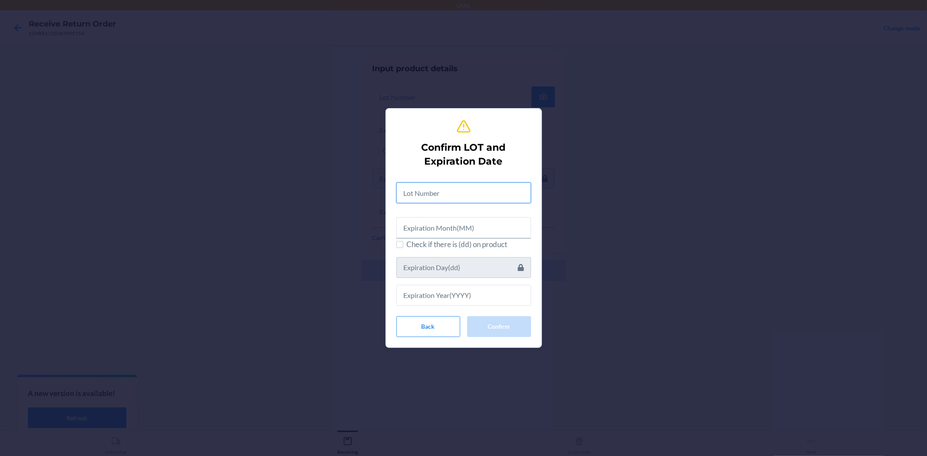
click at [437, 196] on input "text" at bounding box center [463, 192] width 135 height 21
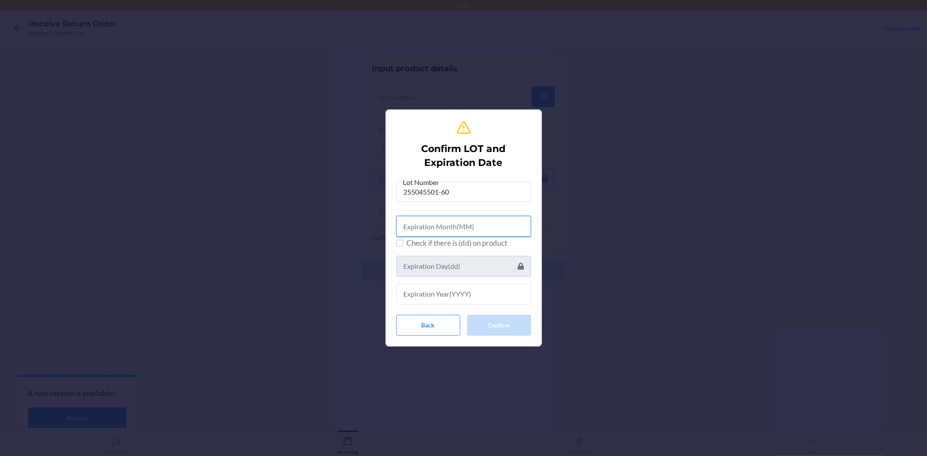
click at [439, 235] on input "text" at bounding box center [463, 226] width 135 height 21
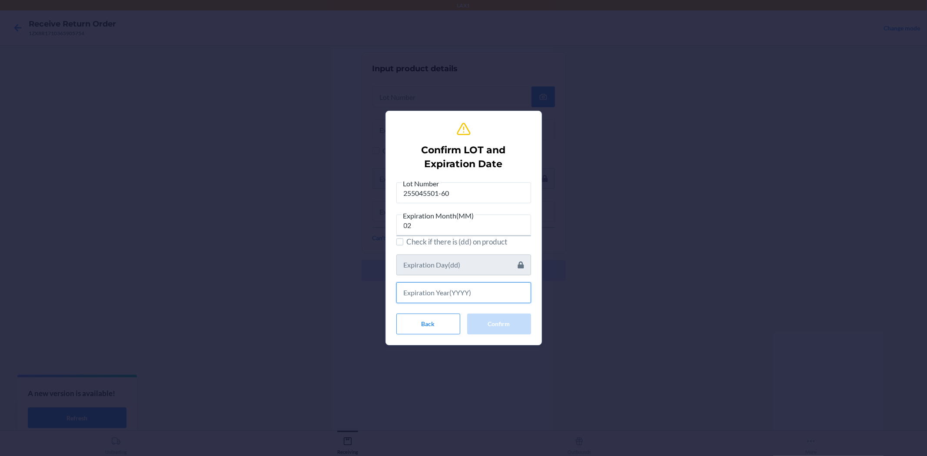
click at [465, 294] on input "text" at bounding box center [463, 292] width 135 height 21
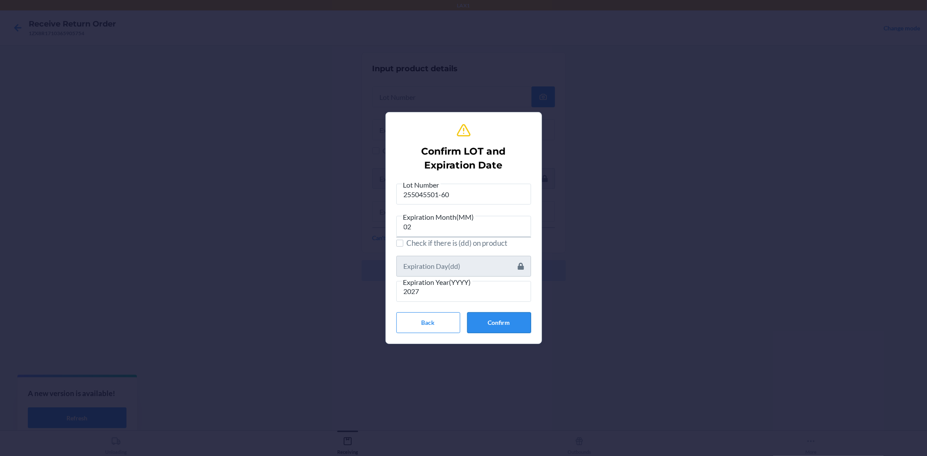
click at [481, 318] on button "Confirm" at bounding box center [499, 322] width 64 height 21
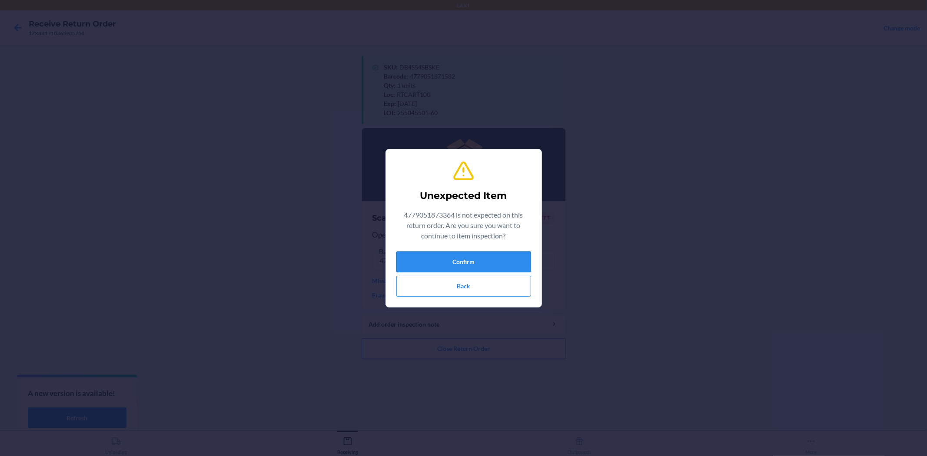
click at [467, 262] on button "Confirm" at bounding box center [463, 262] width 135 height 21
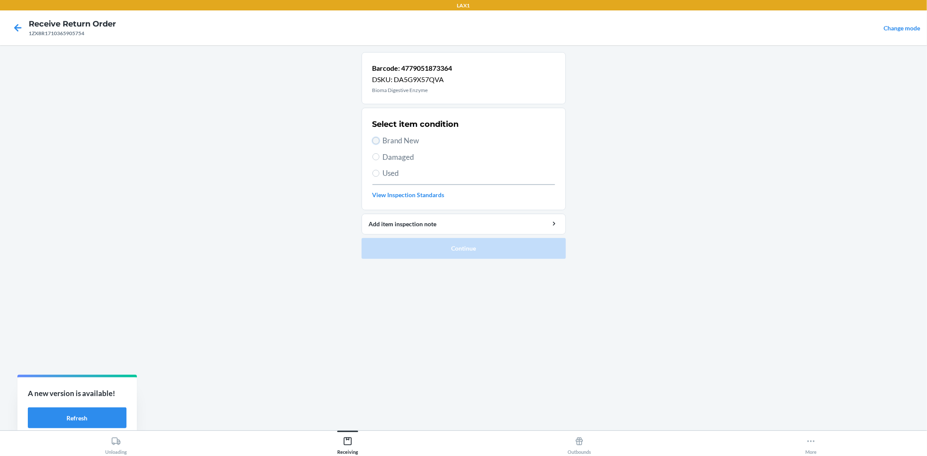
click at [377, 141] on input "Brand New" at bounding box center [375, 140] width 7 height 7
click at [433, 245] on button "Continue" at bounding box center [463, 248] width 204 height 21
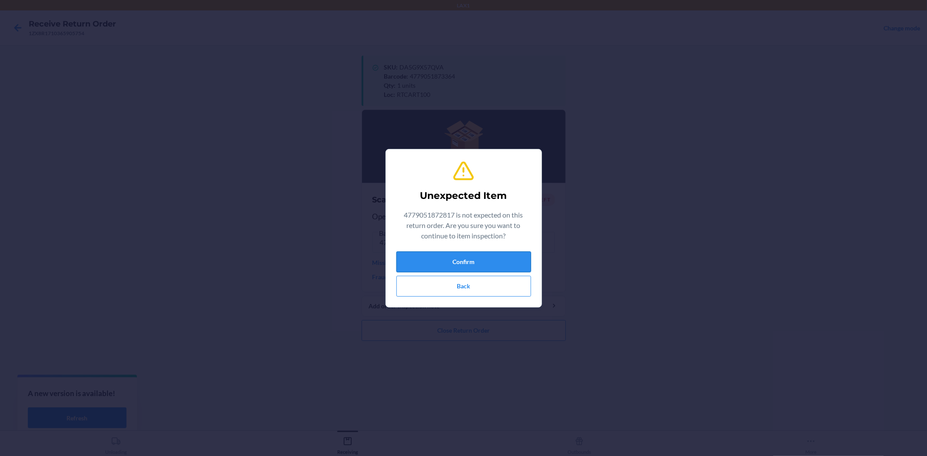
click at [491, 262] on button "Confirm" at bounding box center [463, 262] width 135 height 21
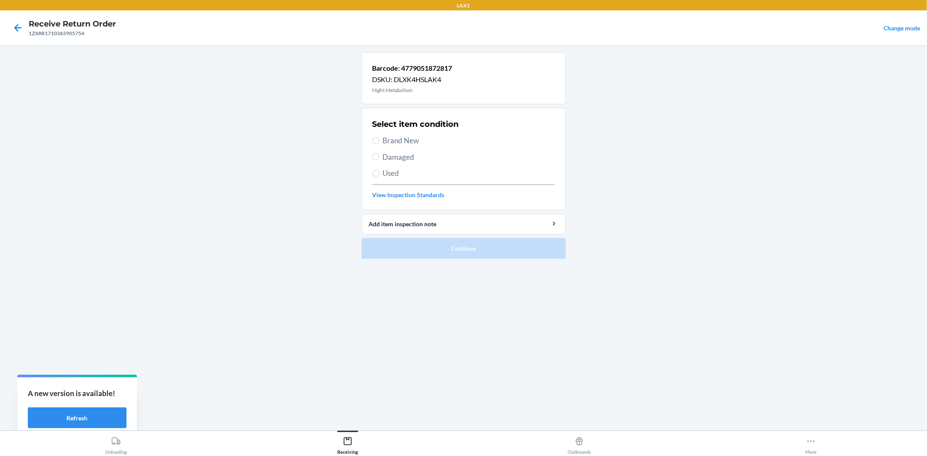
click at [367, 137] on section "Select item condition Brand New Damaged Used View Inspection Standards" at bounding box center [463, 159] width 204 height 103
click at [380, 138] on label "Brand New" at bounding box center [463, 140] width 182 height 11
click at [379, 138] on input "Brand New" at bounding box center [375, 140] width 7 height 7
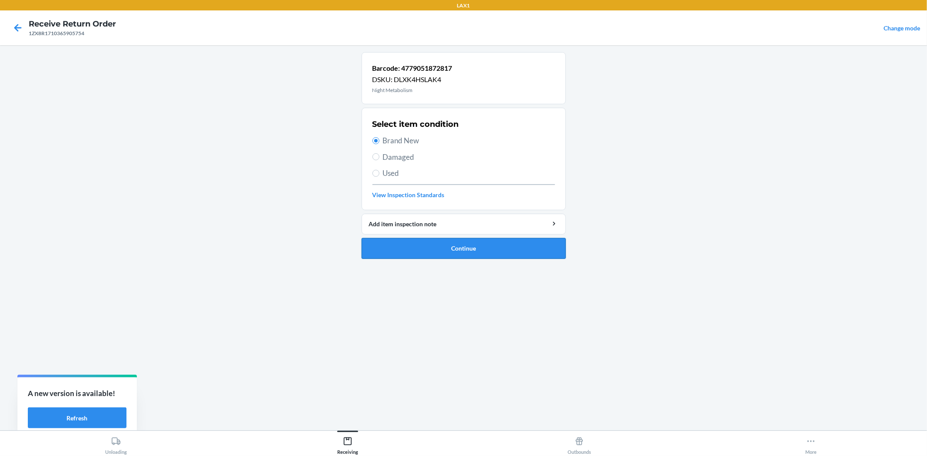
click at [430, 243] on button "Continue" at bounding box center [463, 248] width 204 height 21
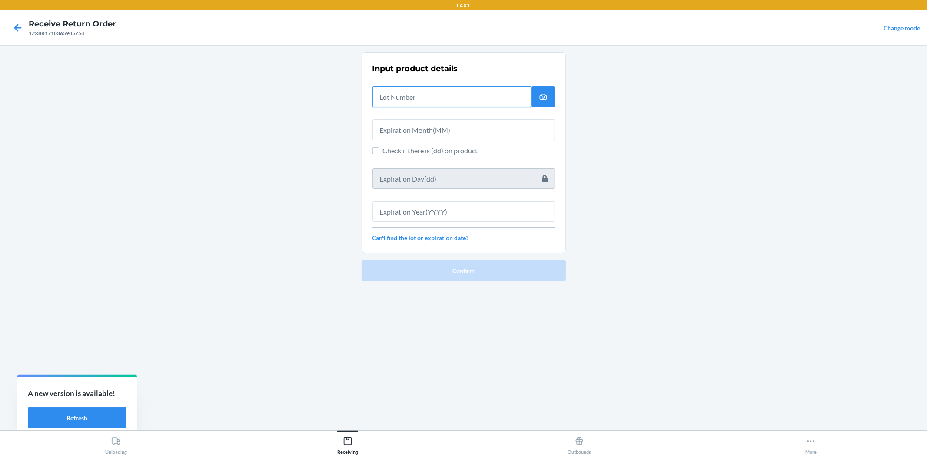
click at [423, 101] on input "text" at bounding box center [451, 96] width 159 height 21
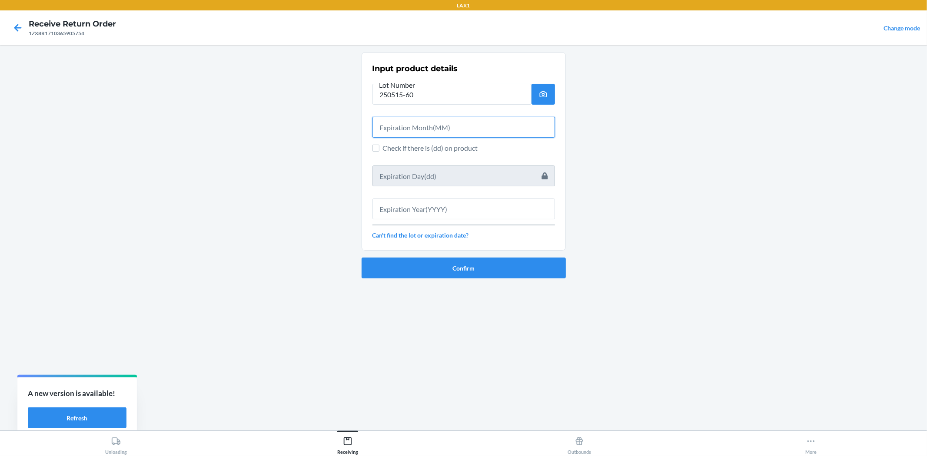
click at [439, 128] on input "text" at bounding box center [463, 127] width 182 height 21
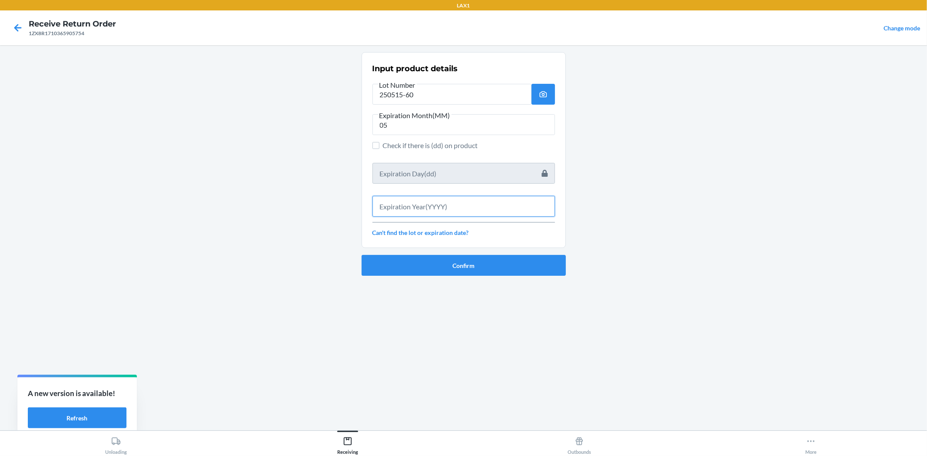
click at [458, 213] on input "text" at bounding box center [463, 206] width 182 height 21
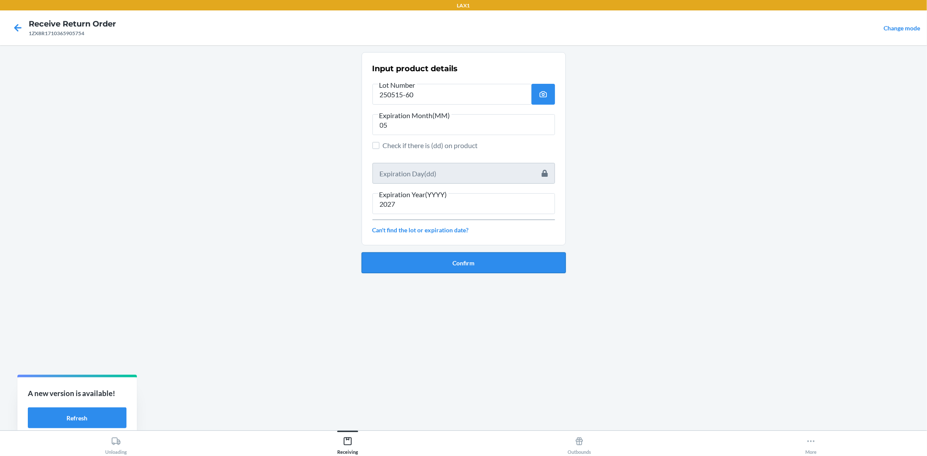
click at [464, 266] on button "Confirm" at bounding box center [463, 262] width 204 height 21
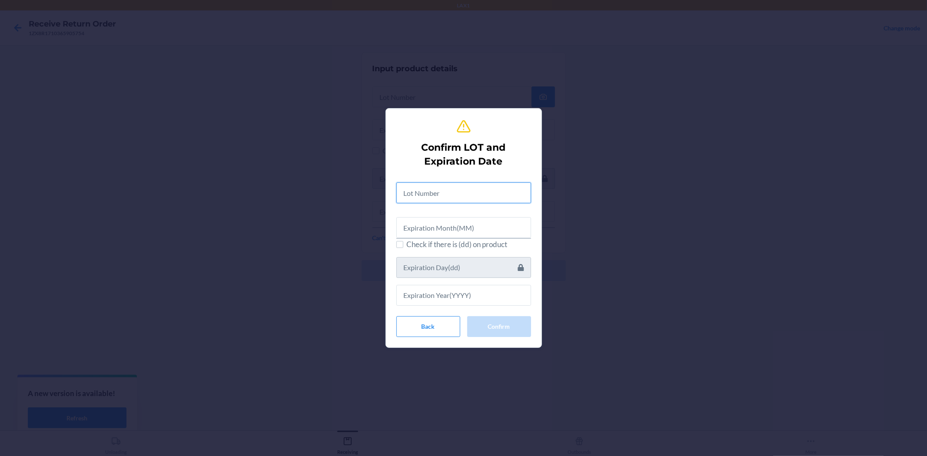
click at [450, 196] on input "text" at bounding box center [463, 192] width 135 height 21
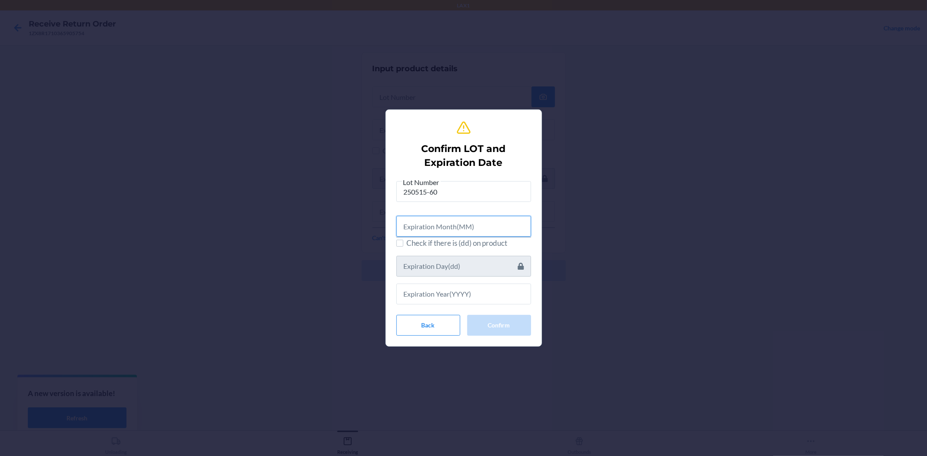
click at [453, 229] on input "text" at bounding box center [463, 226] width 135 height 21
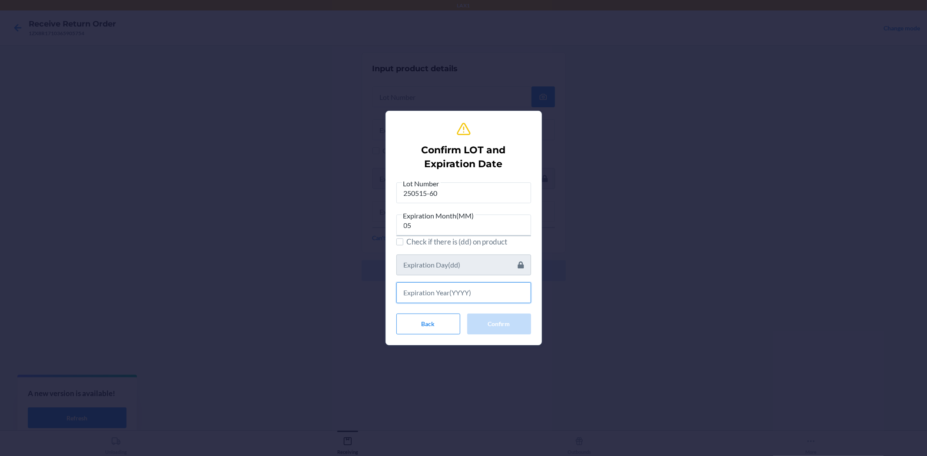
click at [470, 292] on input "text" at bounding box center [463, 292] width 135 height 21
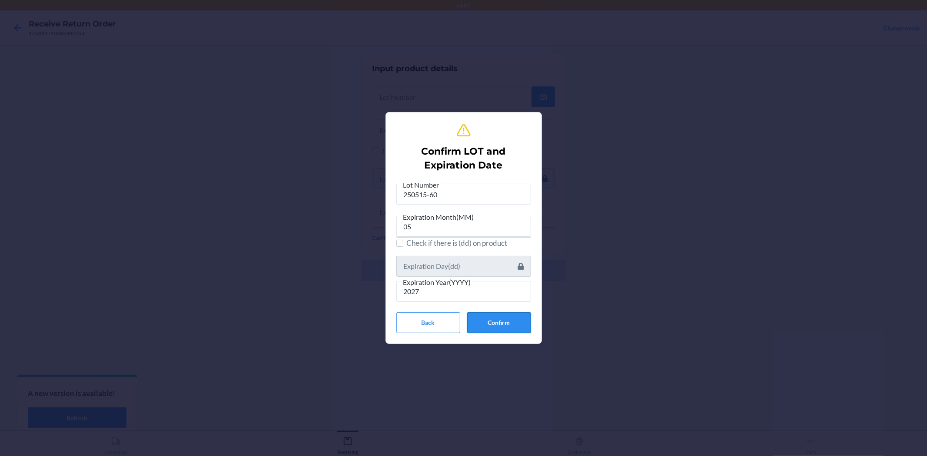
click at [483, 320] on button "Confirm" at bounding box center [499, 322] width 64 height 21
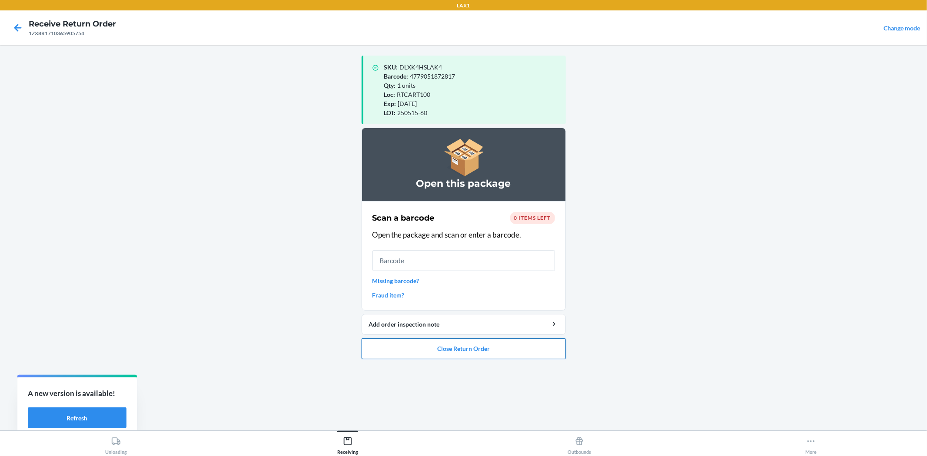
click at [430, 352] on button "Close Return Order" at bounding box center [463, 348] width 204 height 21
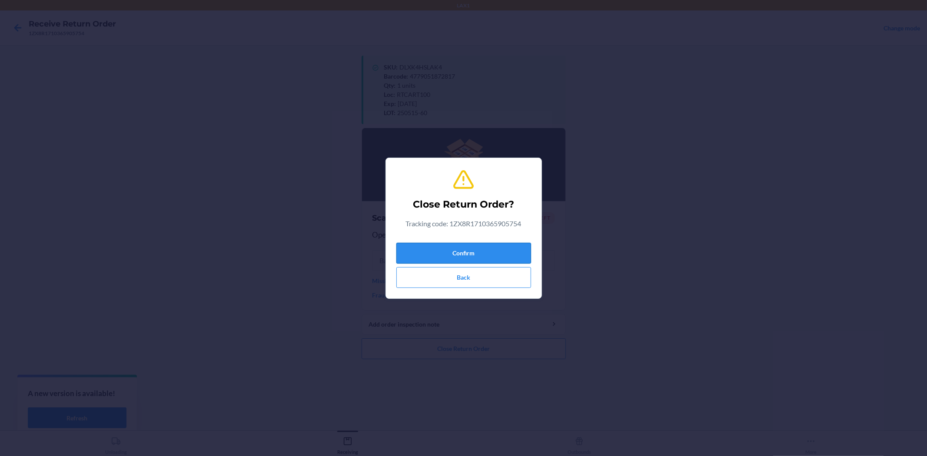
click at [405, 252] on button "Confirm" at bounding box center [463, 253] width 135 height 21
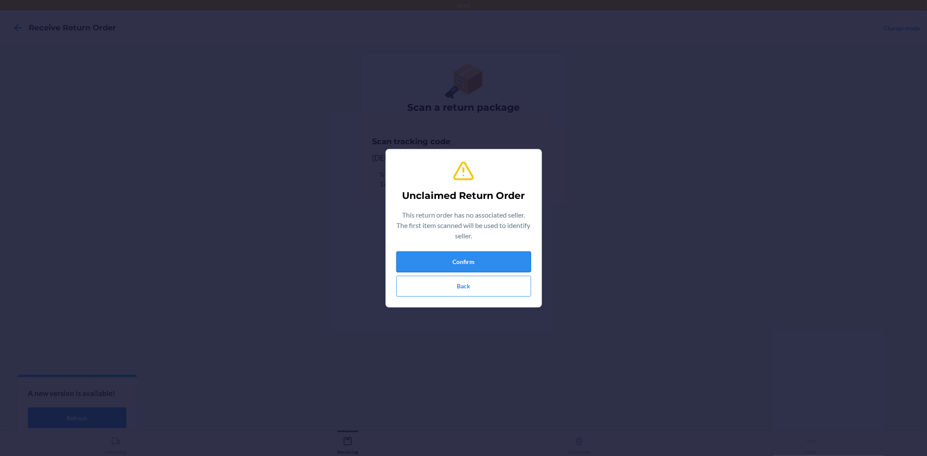
click at [422, 261] on button "Confirm" at bounding box center [463, 262] width 135 height 21
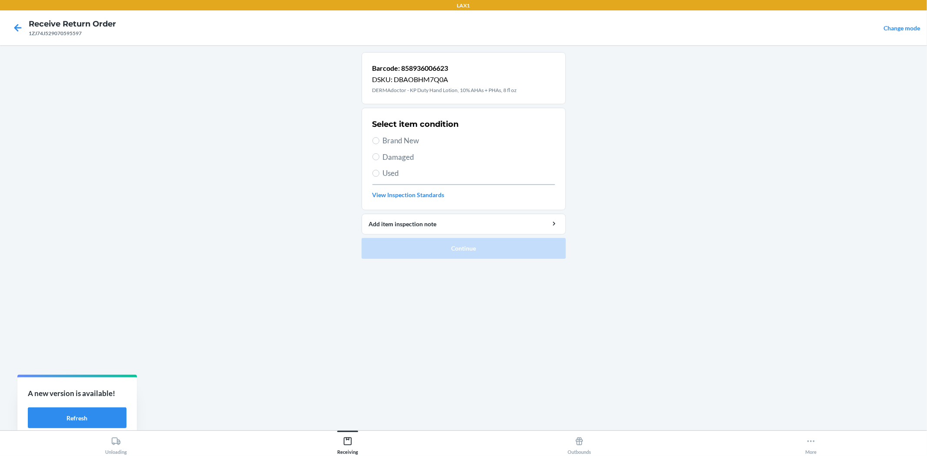
click at [403, 159] on span "Damaged" at bounding box center [469, 157] width 172 height 11
click at [379, 159] on input "Damaged" at bounding box center [375, 156] width 7 height 7
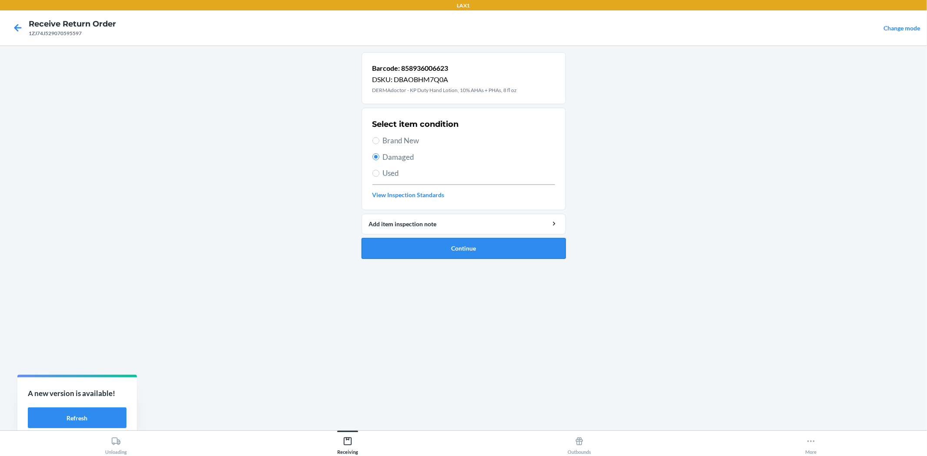
click at [422, 248] on button "Continue" at bounding box center [463, 248] width 204 height 21
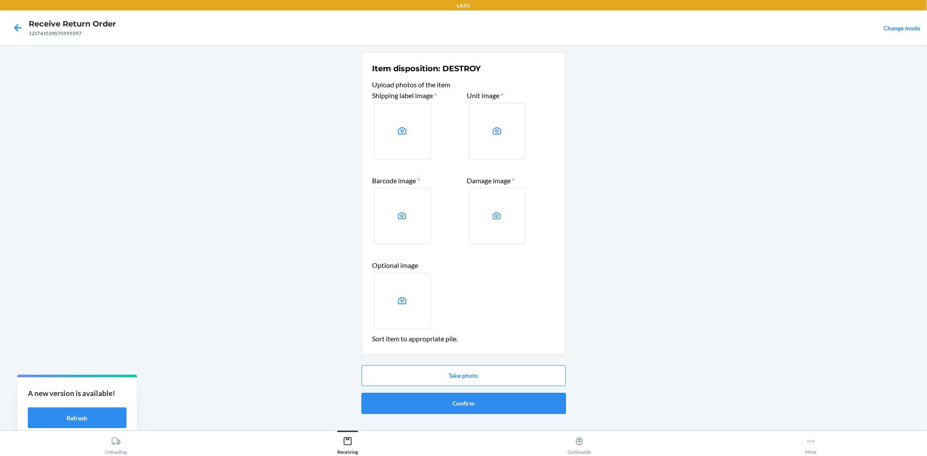
click at [467, 401] on button "Confirm" at bounding box center [463, 403] width 204 height 21
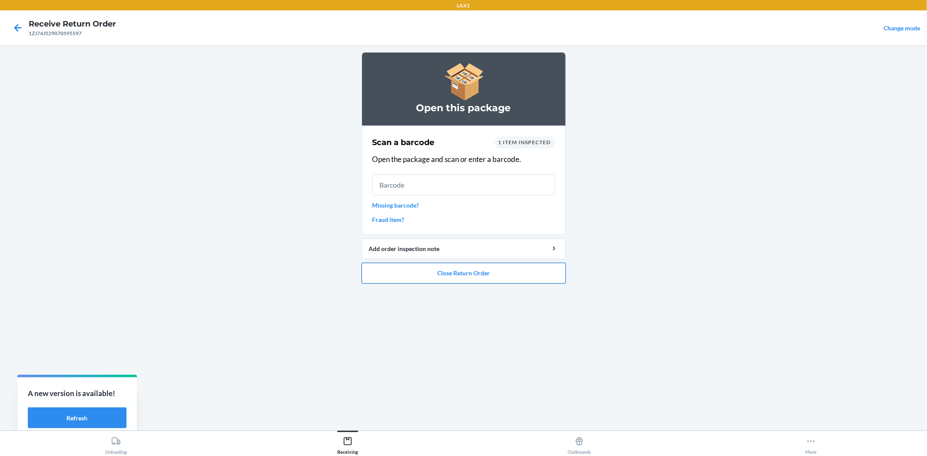
click at [490, 275] on button "Close Return Order" at bounding box center [463, 273] width 204 height 21
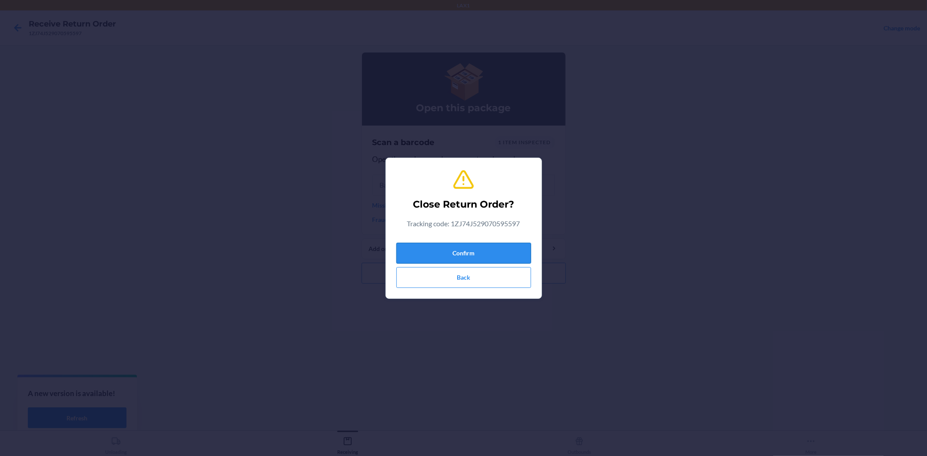
click at [479, 258] on button "Confirm" at bounding box center [463, 253] width 135 height 21
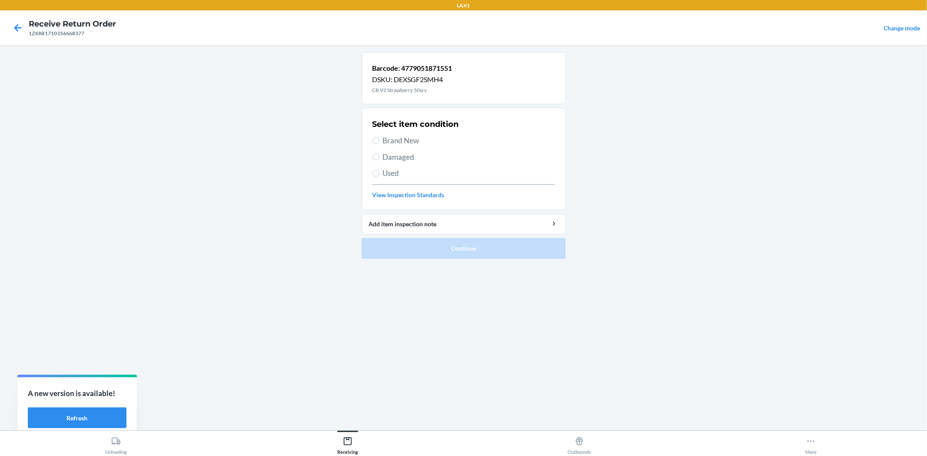
click at [386, 143] on span "Brand New" at bounding box center [469, 140] width 172 height 11
click at [379, 143] on input "Brand New" at bounding box center [375, 140] width 7 height 7
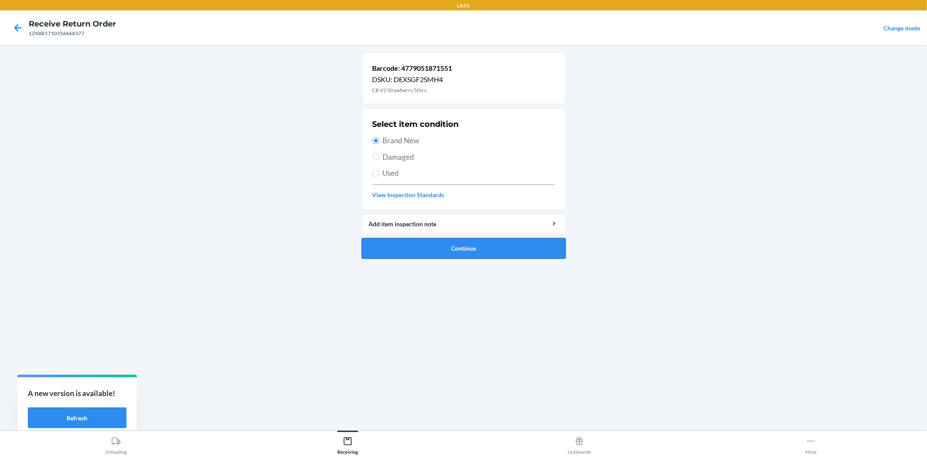
click at [457, 244] on button "Continue" at bounding box center [463, 248] width 204 height 21
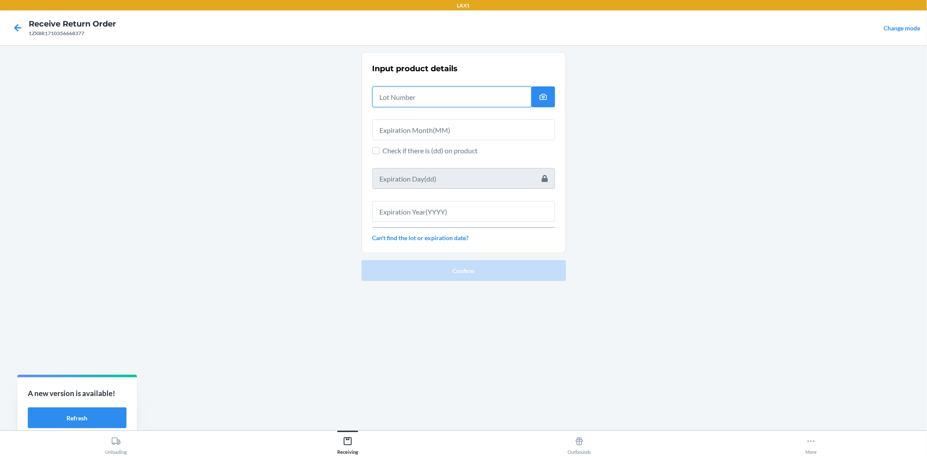
click at [414, 96] on input "text" at bounding box center [451, 96] width 159 height 21
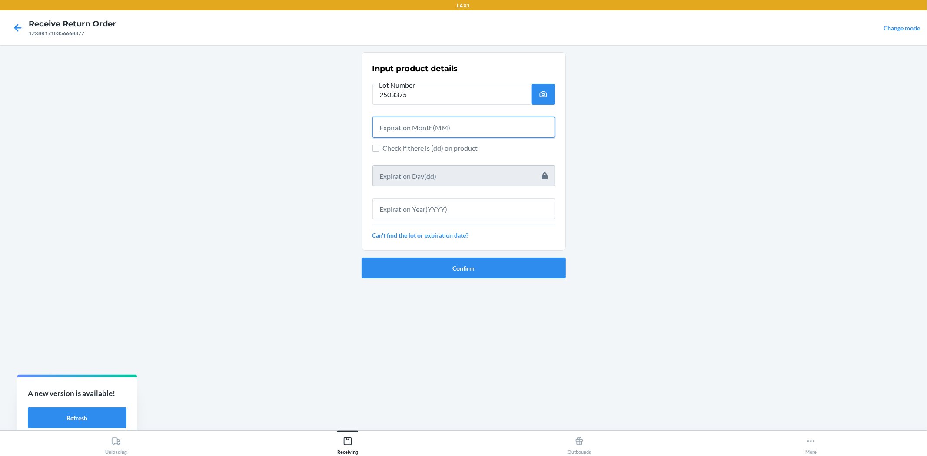
click at [433, 126] on input "text" at bounding box center [463, 127] width 182 height 21
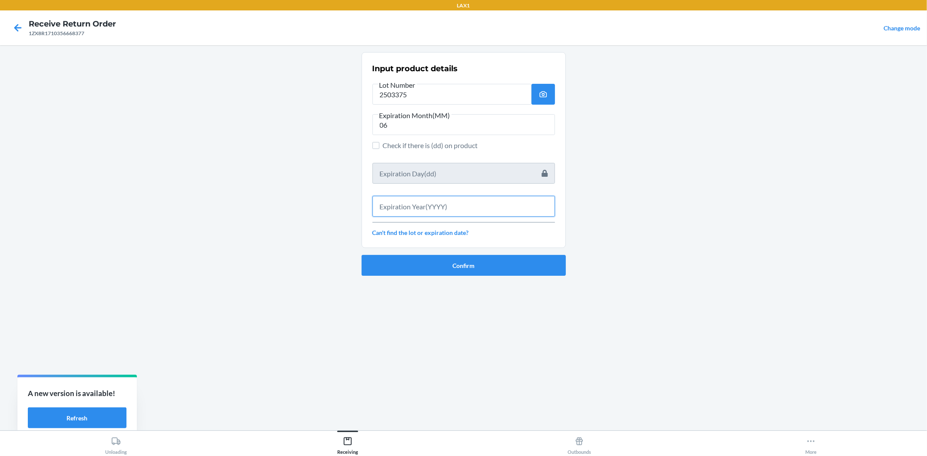
click at [454, 215] on input "text" at bounding box center [463, 206] width 182 height 21
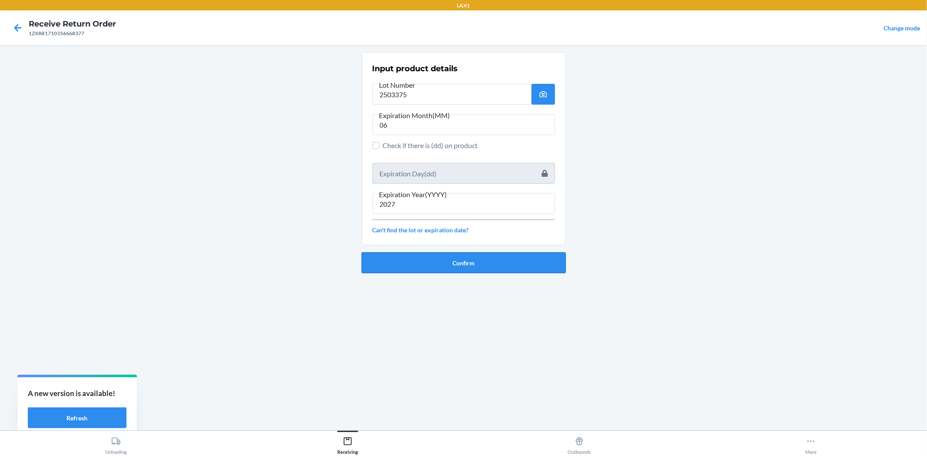
click at [479, 264] on button "Confirm" at bounding box center [463, 262] width 204 height 21
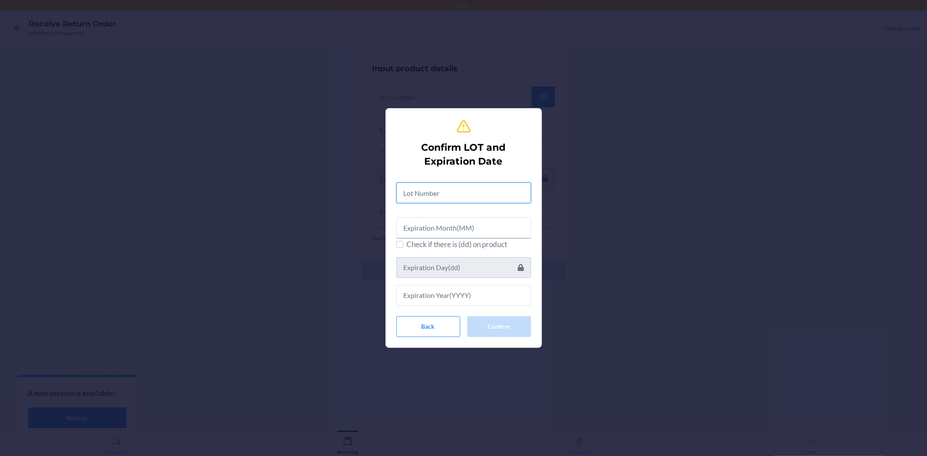
click at [476, 188] on input "text" at bounding box center [463, 192] width 135 height 21
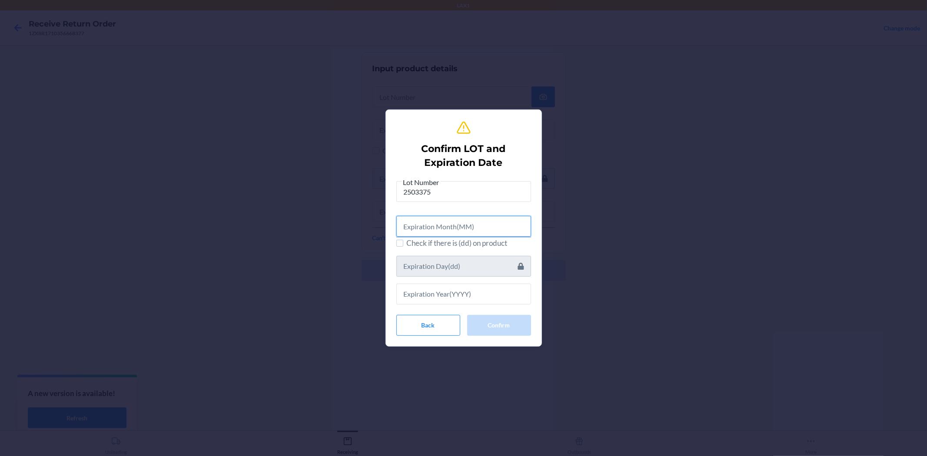
click at [507, 229] on input "text" at bounding box center [463, 226] width 135 height 21
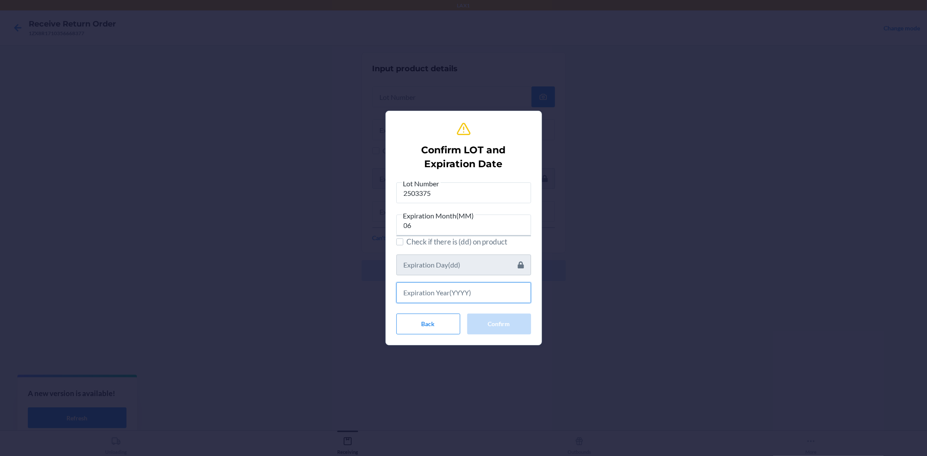
click at [455, 286] on input "text" at bounding box center [463, 292] width 135 height 21
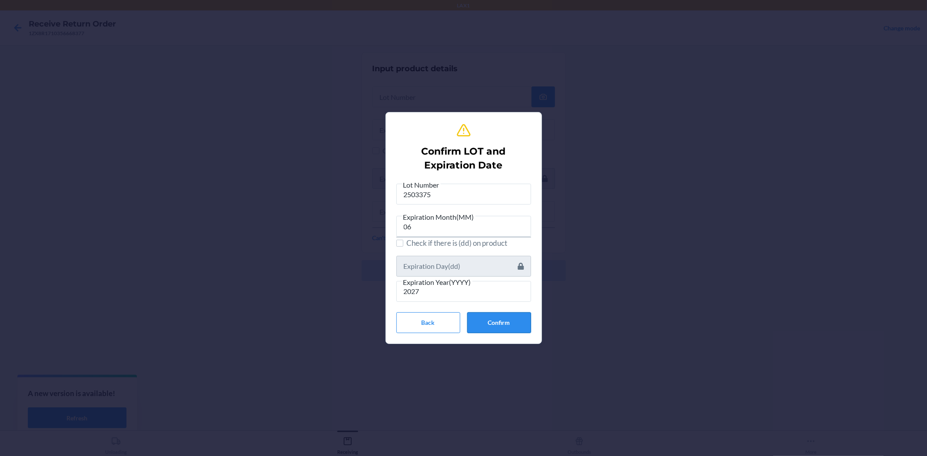
click at [485, 318] on button "Confirm" at bounding box center [499, 322] width 64 height 21
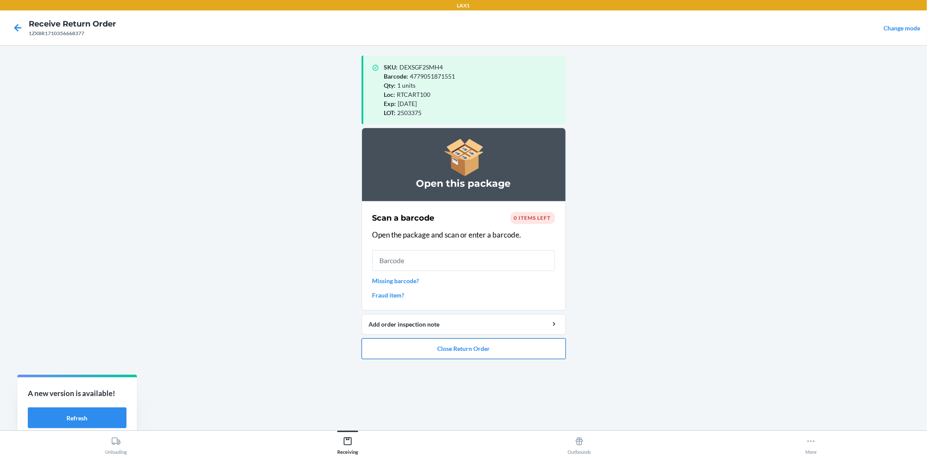
click at [491, 343] on button "Close Return Order" at bounding box center [463, 348] width 204 height 21
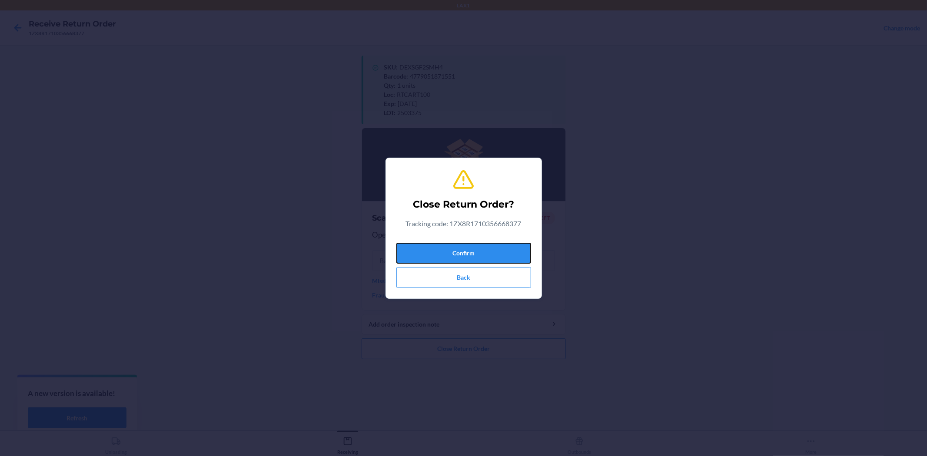
drag, startPoint x: 446, startPoint y: 246, endPoint x: 442, endPoint y: 232, distance: 15.3
click at [446, 242] on div "Confirm Back" at bounding box center [463, 263] width 135 height 49
click at [493, 252] on button "Confirm" at bounding box center [463, 253] width 135 height 21
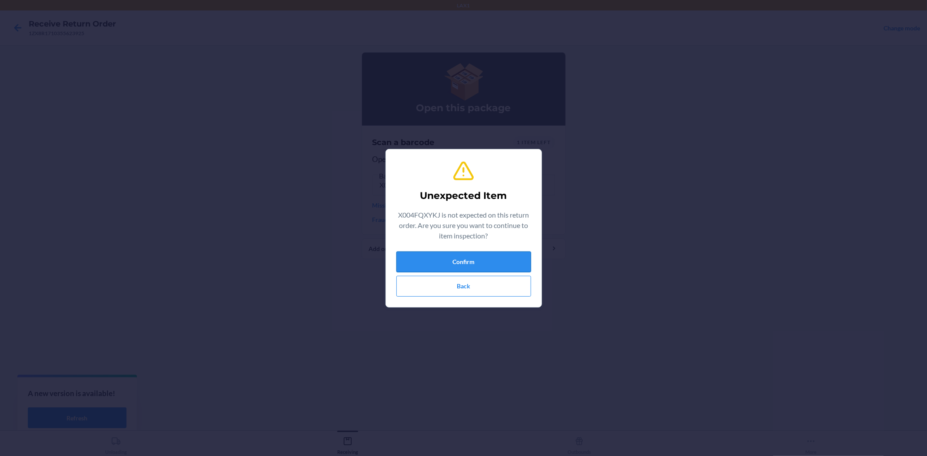
click at [484, 268] on button "Confirm" at bounding box center [463, 262] width 135 height 21
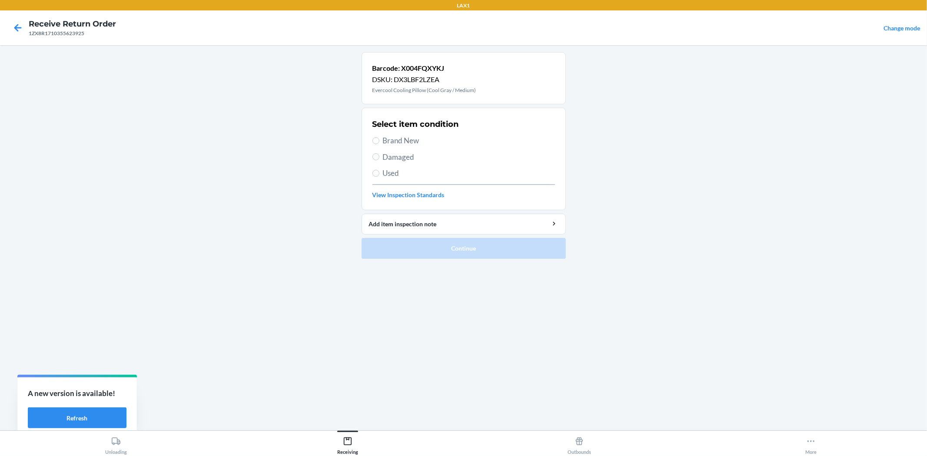
click at [403, 159] on span "Damaged" at bounding box center [469, 157] width 172 height 11
click at [379, 159] on input "Damaged" at bounding box center [375, 156] width 7 height 7
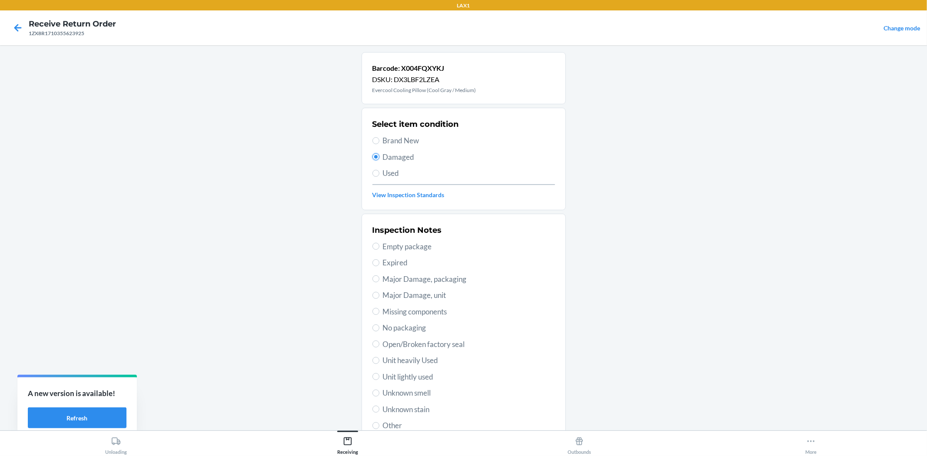
scroll to position [67, 0]
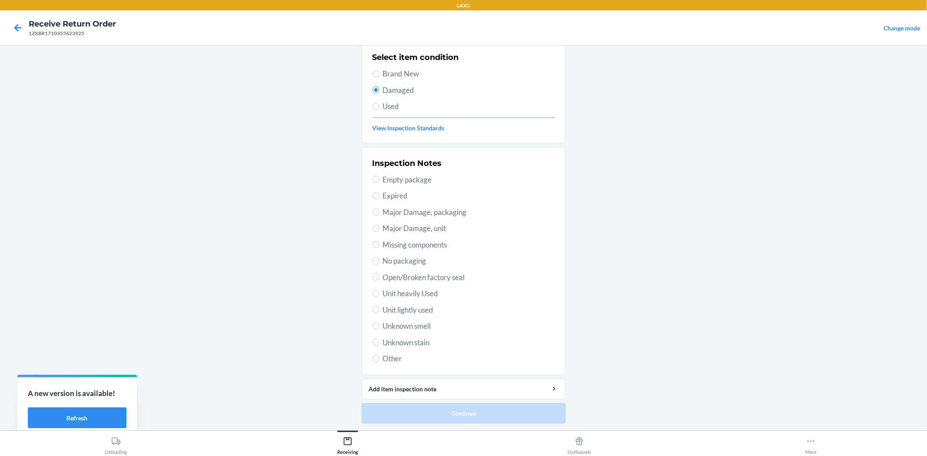
click at [414, 211] on span "Major Damage, packaging" at bounding box center [469, 212] width 172 height 11
click at [379, 211] on input "Major Damage, packaging" at bounding box center [375, 212] width 7 height 7
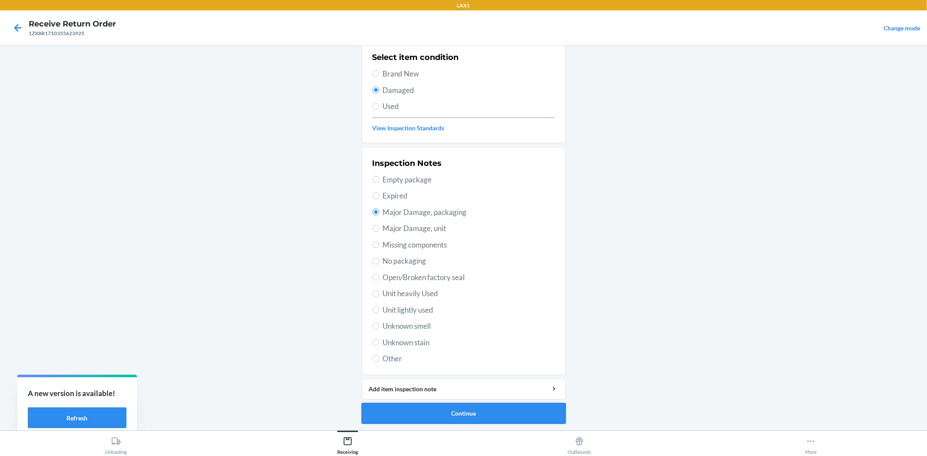
click at [506, 409] on button "Continue" at bounding box center [463, 413] width 204 height 21
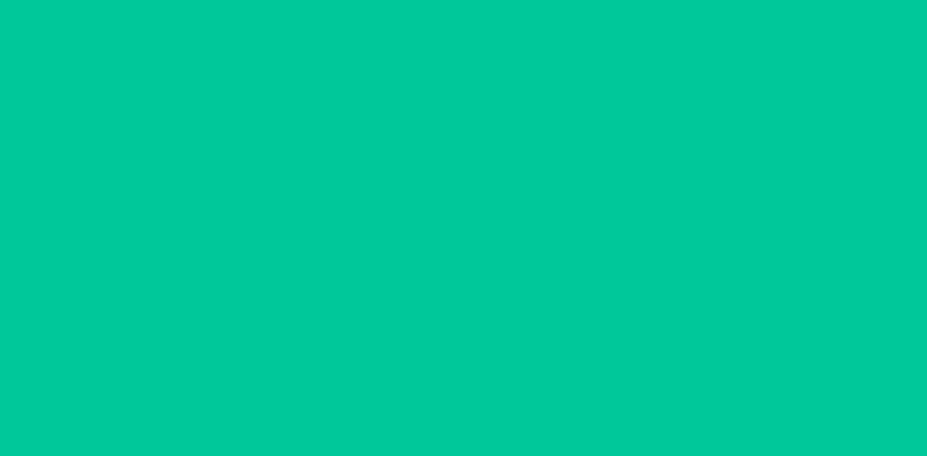
scroll to position [0, 0]
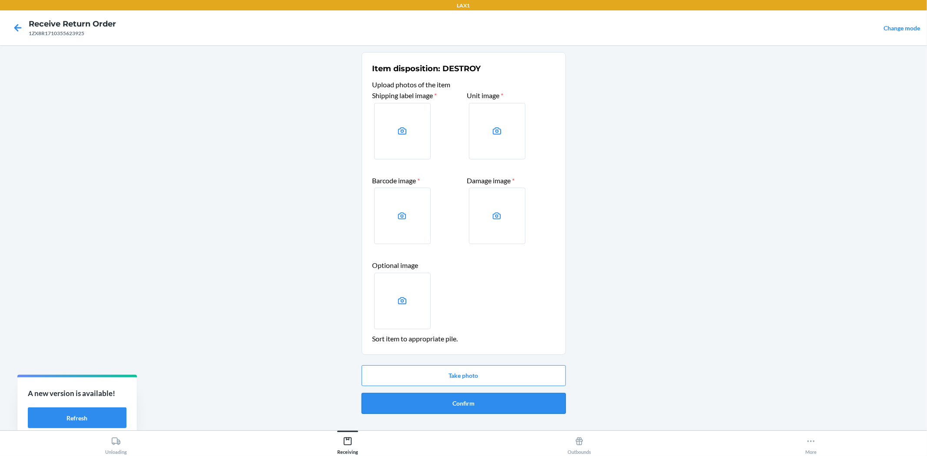
click at [478, 400] on button "Confirm" at bounding box center [463, 403] width 204 height 21
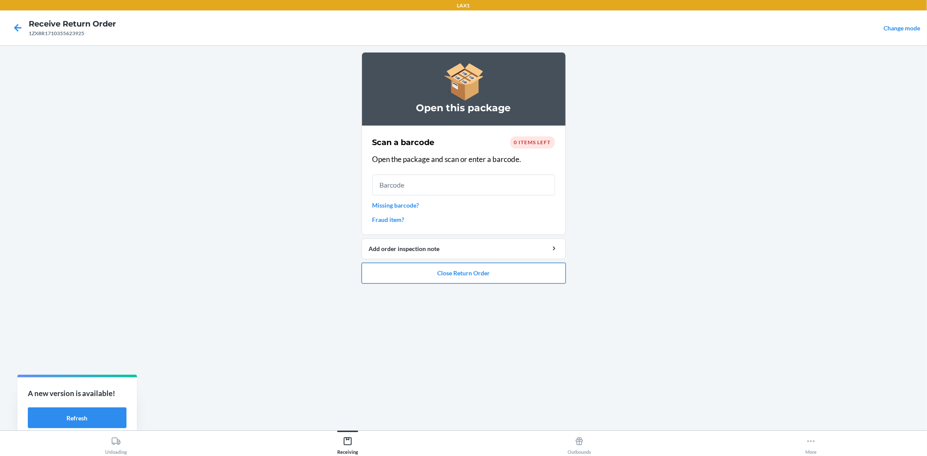
click at [458, 269] on button "Close Return Order" at bounding box center [463, 273] width 204 height 21
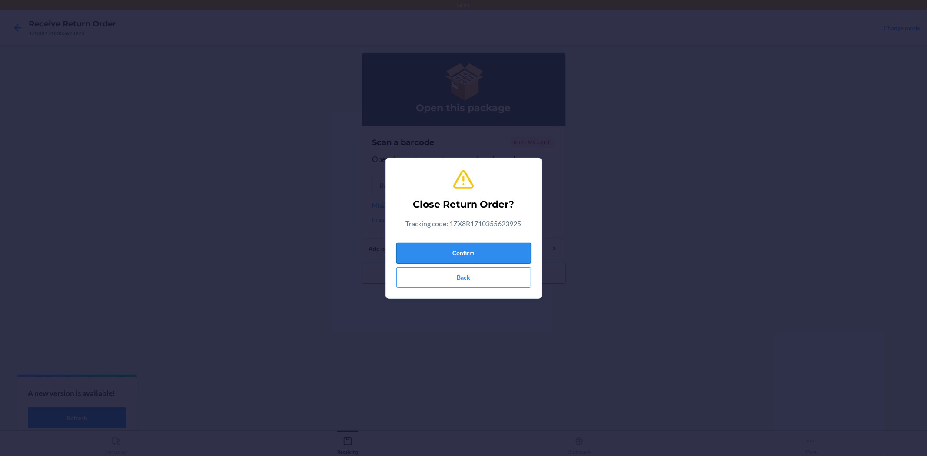
click at [478, 250] on button "Confirm" at bounding box center [463, 253] width 135 height 21
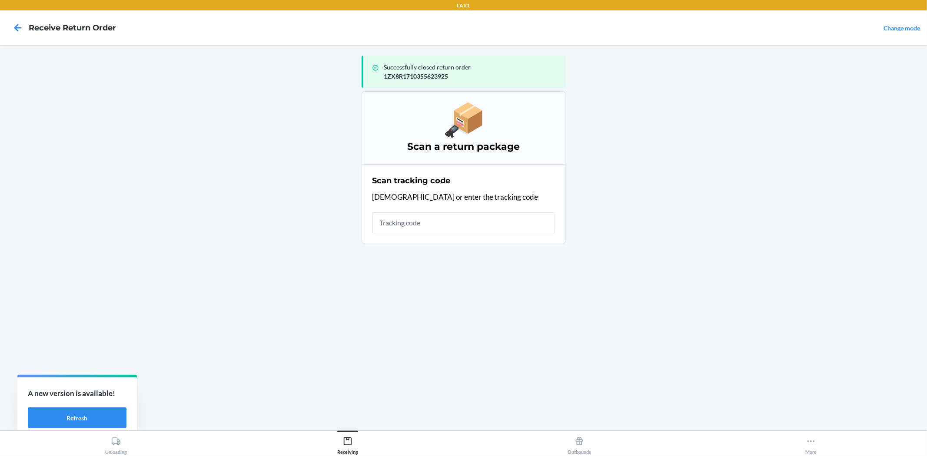
click at [473, 222] on input "text" at bounding box center [463, 222] width 182 height 21
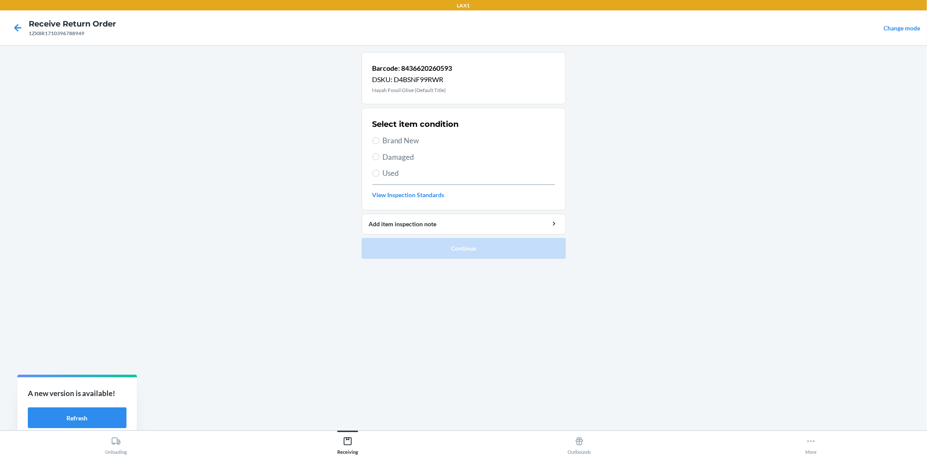
click at [393, 142] on span "Brand New" at bounding box center [469, 140] width 172 height 11
click at [379, 142] on input "Brand New" at bounding box center [375, 140] width 7 height 7
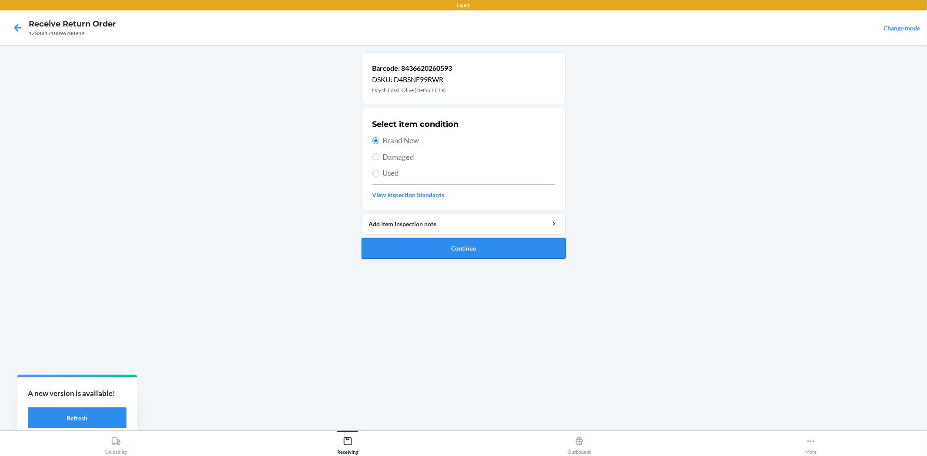
click at [429, 248] on button "Continue" at bounding box center [463, 248] width 204 height 21
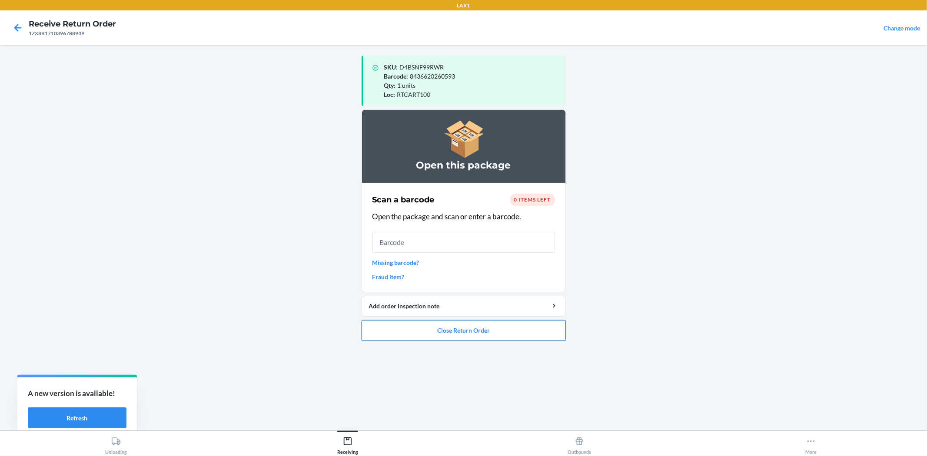
click at [404, 333] on button "Close Return Order" at bounding box center [463, 330] width 204 height 21
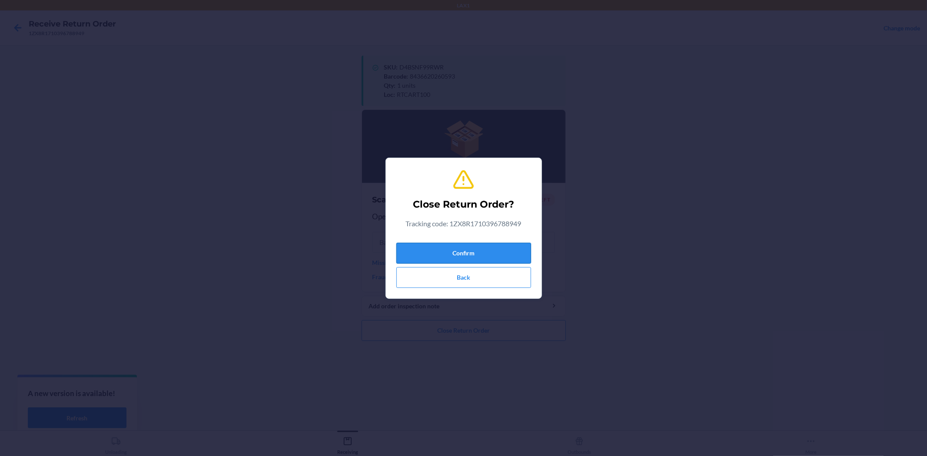
click at [424, 249] on button "Confirm" at bounding box center [463, 253] width 135 height 21
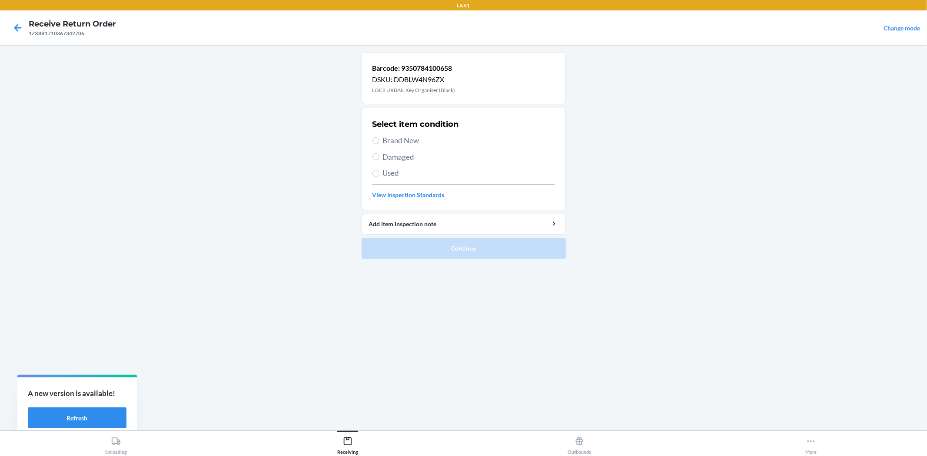
click at [389, 176] on span "Used" at bounding box center [469, 173] width 172 height 11
click at [379, 176] on input "Used" at bounding box center [375, 173] width 7 height 7
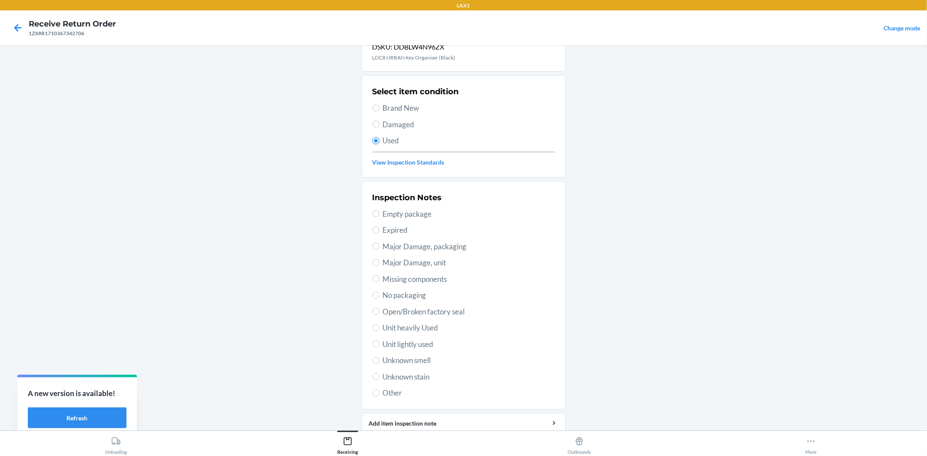
scroll to position [67, 0]
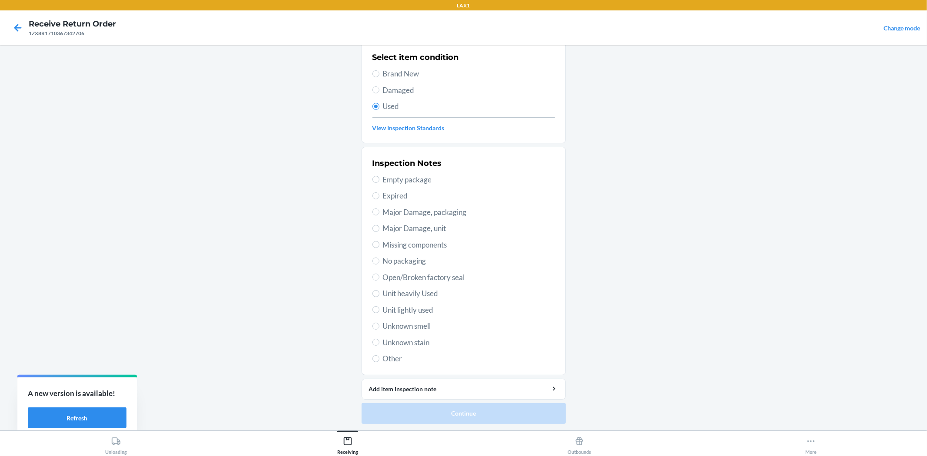
click at [431, 275] on span "Open/Broken factory seal" at bounding box center [469, 277] width 172 height 11
click at [379, 275] on input "Open/Broken factory seal" at bounding box center [375, 277] width 7 height 7
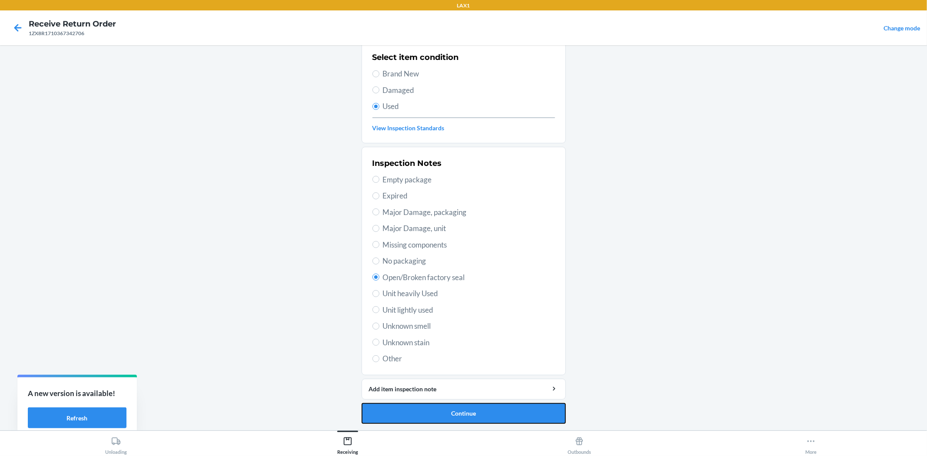
drag, startPoint x: 458, startPoint y: 408, endPoint x: 450, endPoint y: 370, distance: 38.1
click at [458, 407] on button "Continue" at bounding box center [463, 413] width 204 height 21
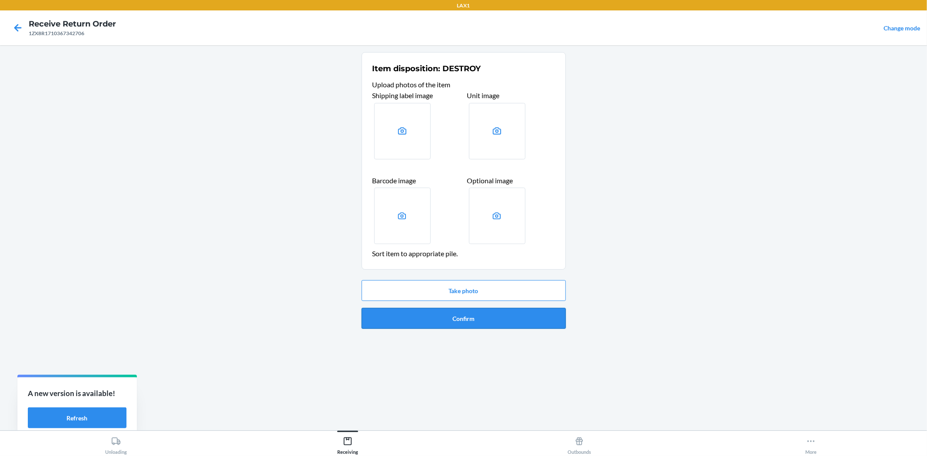
click at [476, 314] on button "Confirm" at bounding box center [463, 318] width 204 height 21
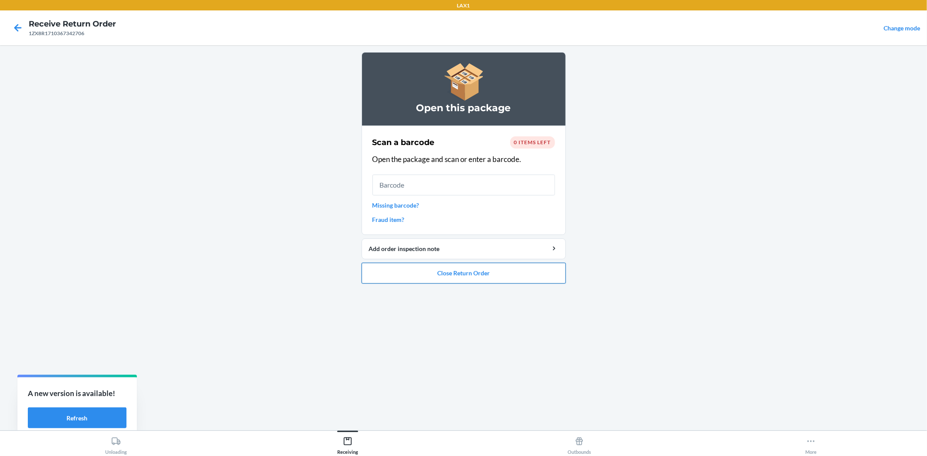
click at [497, 279] on button "Close Return Order" at bounding box center [463, 273] width 204 height 21
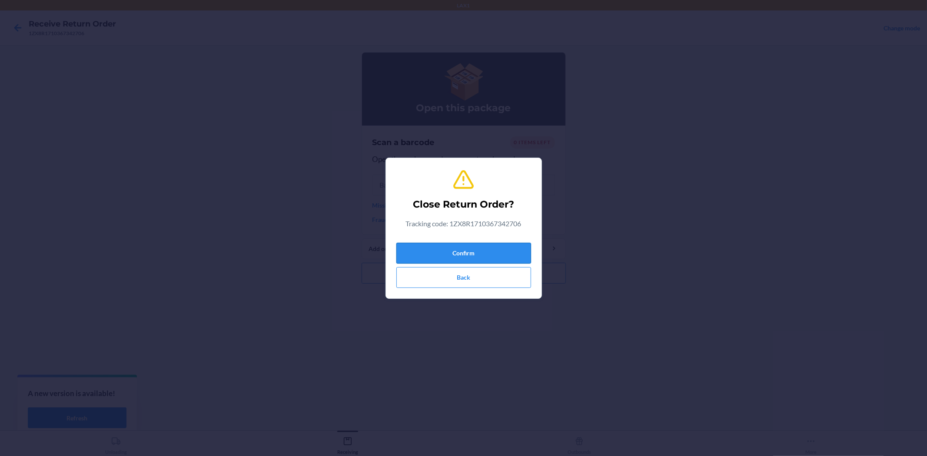
click at [451, 254] on button "Confirm" at bounding box center [463, 253] width 135 height 21
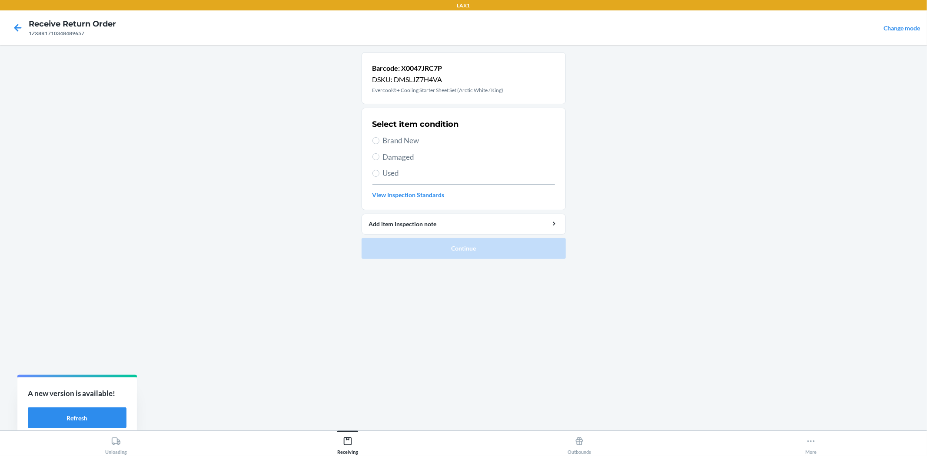
click at [390, 152] on span "Damaged" at bounding box center [469, 157] width 172 height 11
click at [379, 153] on input "Damaged" at bounding box center [375, 156] width 7 height 7
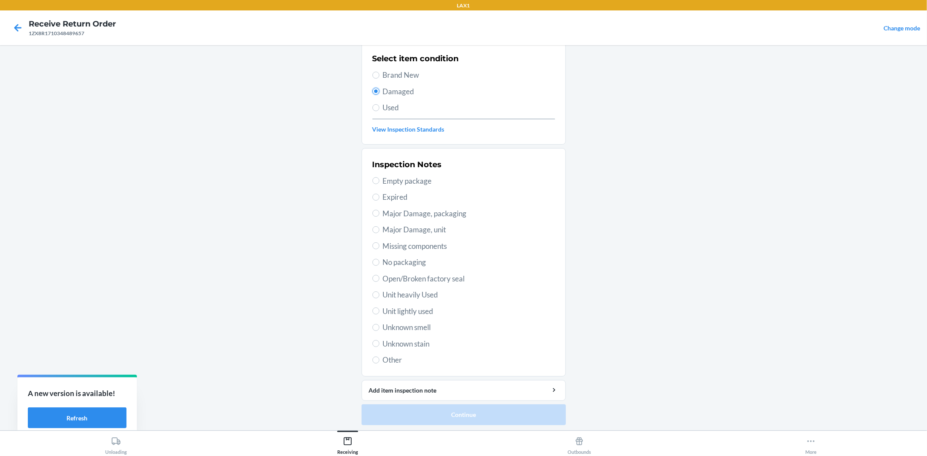
scroll to position [67, 0]
click at [414, 277] on span "Open/Broken factory seal" at bounding box center [469, 277] width 172 height 11
click at [374, 272] on label "Open/Broken factory seal" at bounding box center [463, 277] width 182 height 11
click at [374, 274] on input "Open/Broken factory seal" at bounding box center [375, 277] width 7 height 7
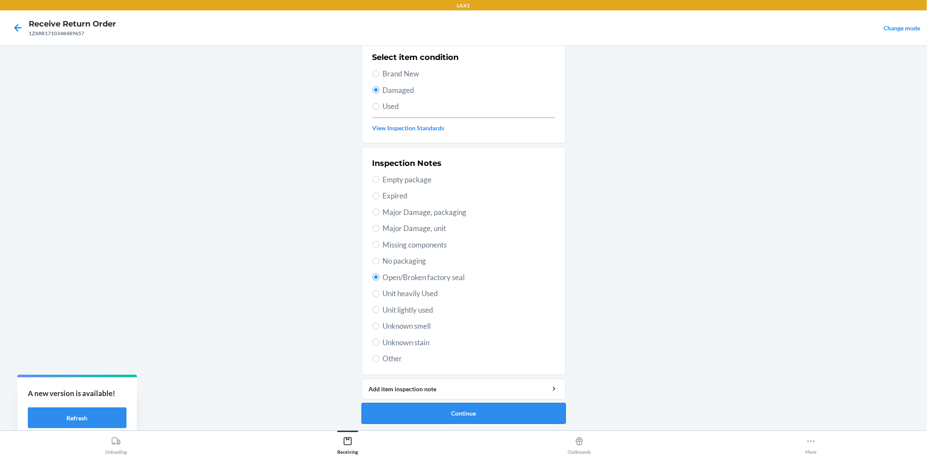
click at [450, 414] on button "Continue" at bounding box center [463, 413] width 204 height 21
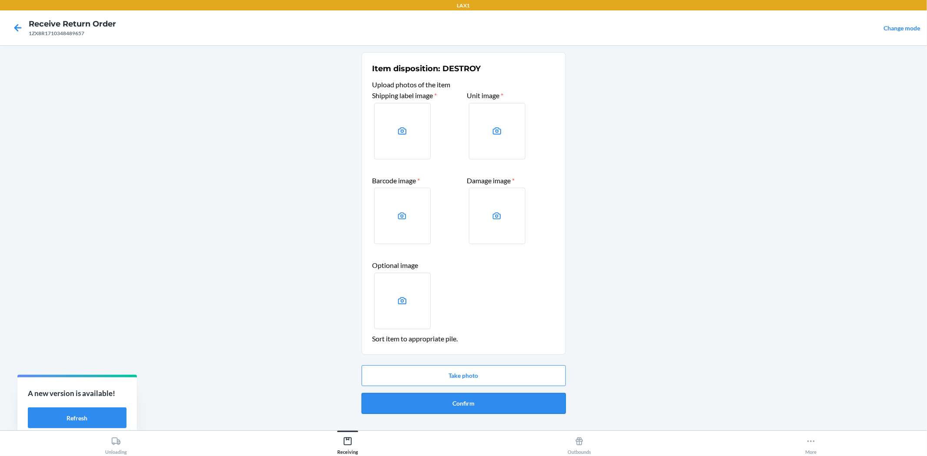
click at [459, 404] on button "Confirm" at bounding box center [463, 403] width 204 height 21
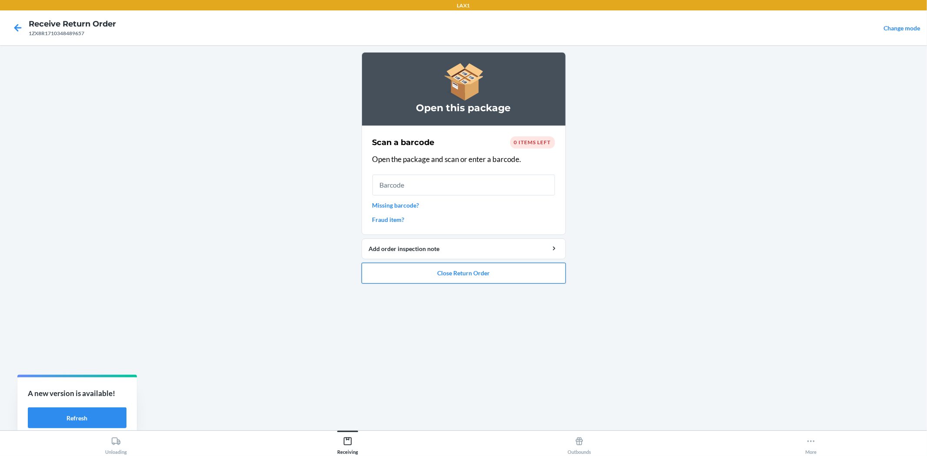
click at [461, 275] on button "Close Return Order" at bounding box center [463, 273] width 204 height 21
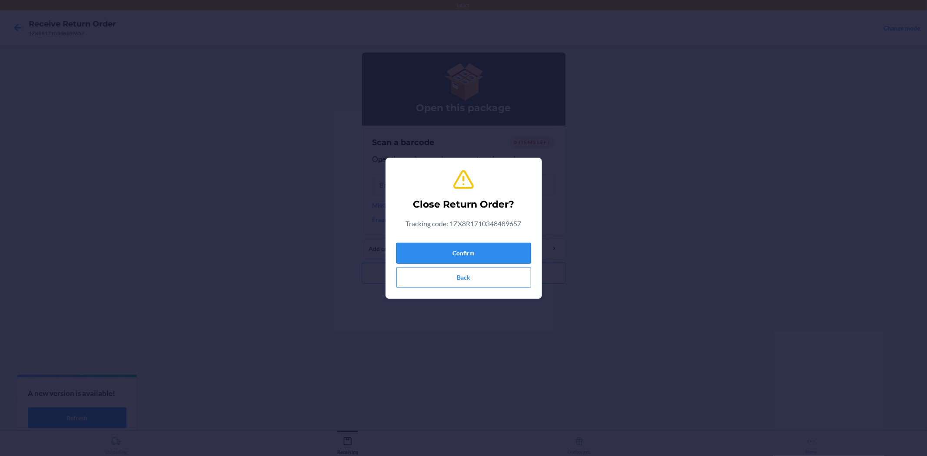
click at [471, 253] on button "Confirm" at bounding box center [463, 253] width 135 height 21
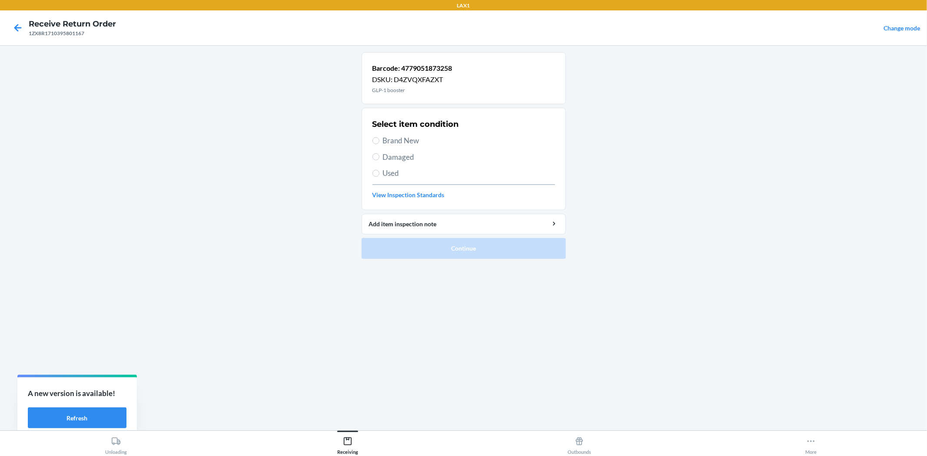
click at [411, 140] on span "Brand New" at bounding box center [469, 140] width 172 height 11
click at [379, 140] on input "Brand New" at bounding box center [375, 140] width 7 height 7
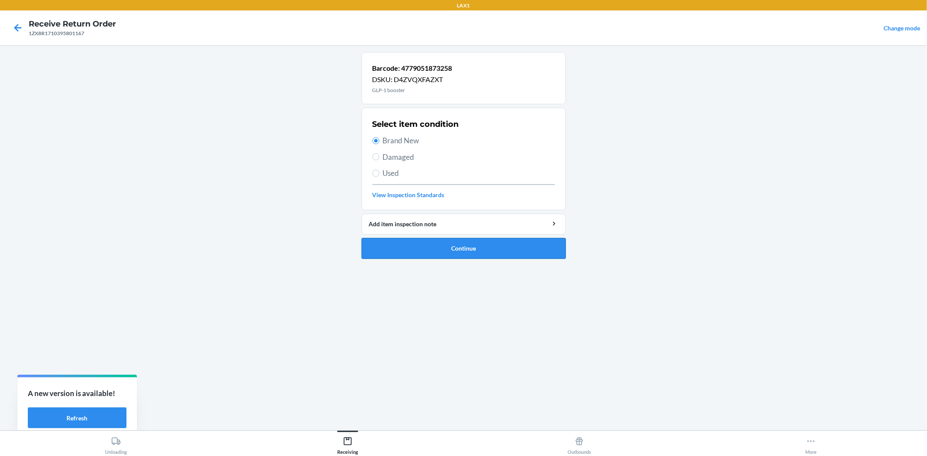
click at [432, 244] on button "Continue" at bounding box center [463, 248] width 204 height 21
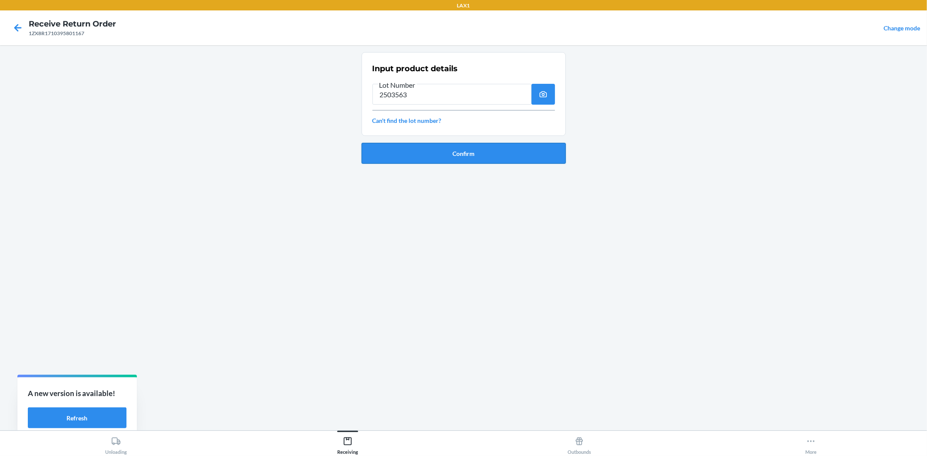
click at [484, 156] on button "Confirm" at bounding box center [463, 153] width 204 height 21
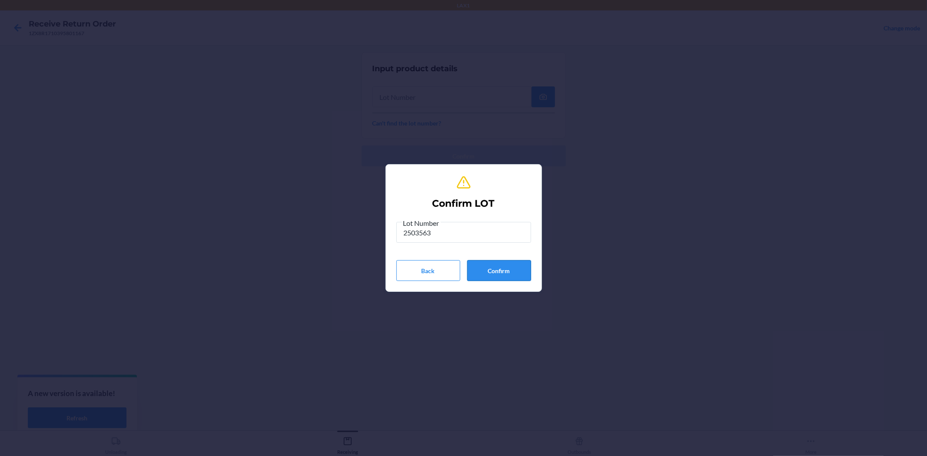
click at [528, 270] on button "Confirm" at bounding box center [499, 270] width 64 height 21
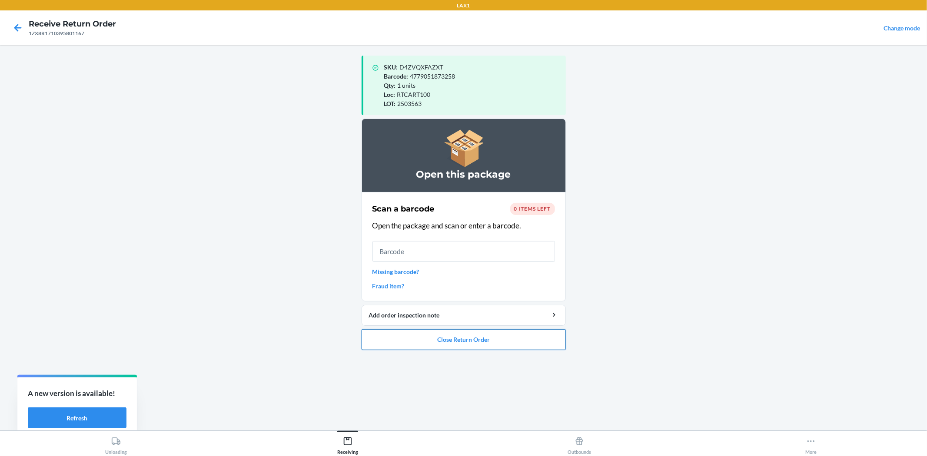
click at [521, 338] on button "Close Return Order" at bounding box center [463, 339] width 204 height 21
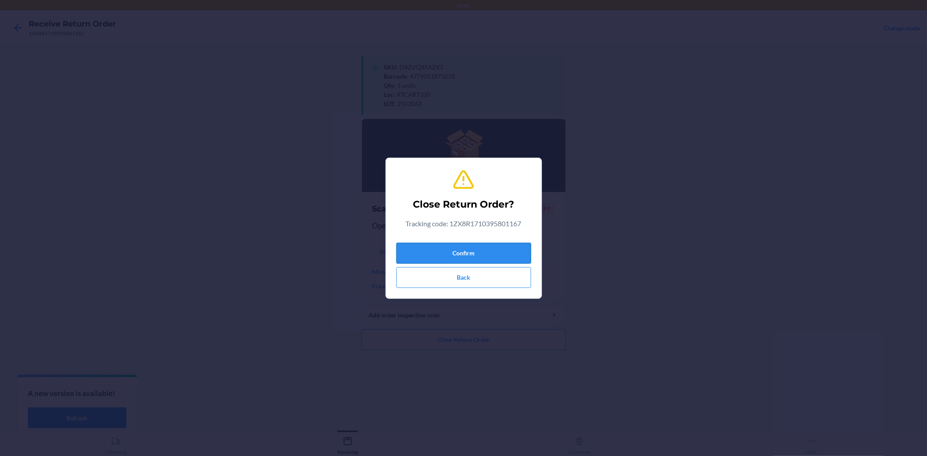
click at [497, 253] on button "Confirm" at bounding box center [463, 253] width 135 height 21
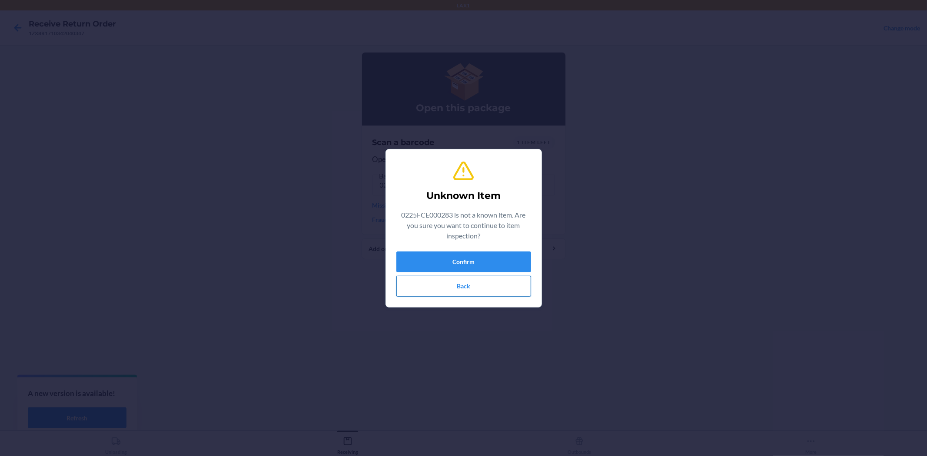
click at [501, 294] on button "Back" at bounding box center [463, 286] width 135 height 21
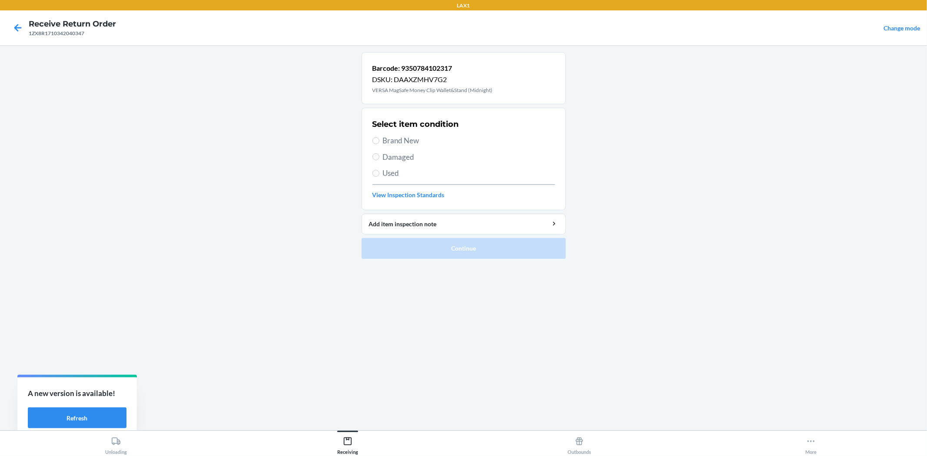
click at [389, 175] on span "Used" at bounding box center [469, 173] width 172 height 11
click at [379, 175] on input "Used" at bounding box center [375, 173] width 7 height 7
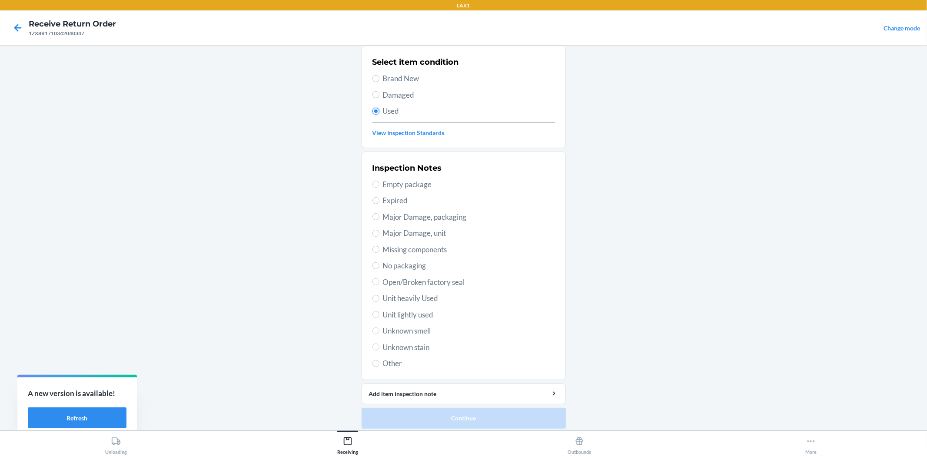
scroll to position [67, 0]
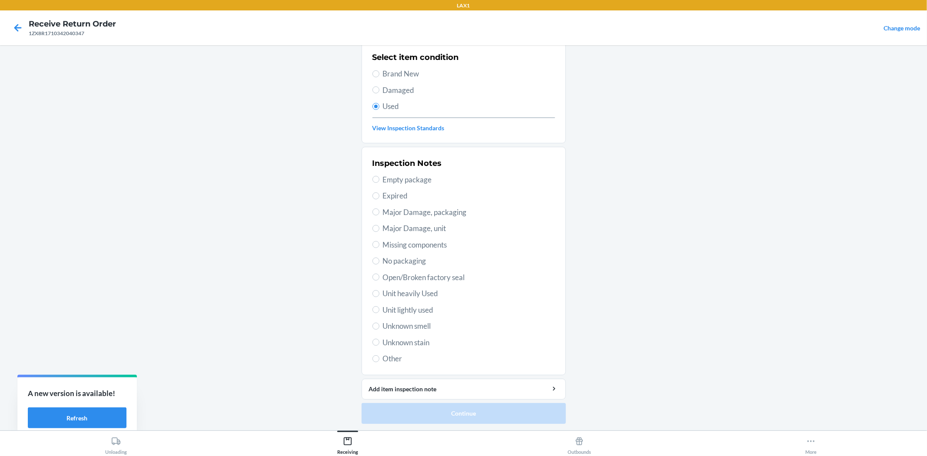
click at [436, 276] on span "Open/Broken factory seal" at bounding box center [469, 277] width 172 height 11
click at [379, 276] on input "Open/Broken factory seal" at bounding box center [375, 277] width 7 height 7
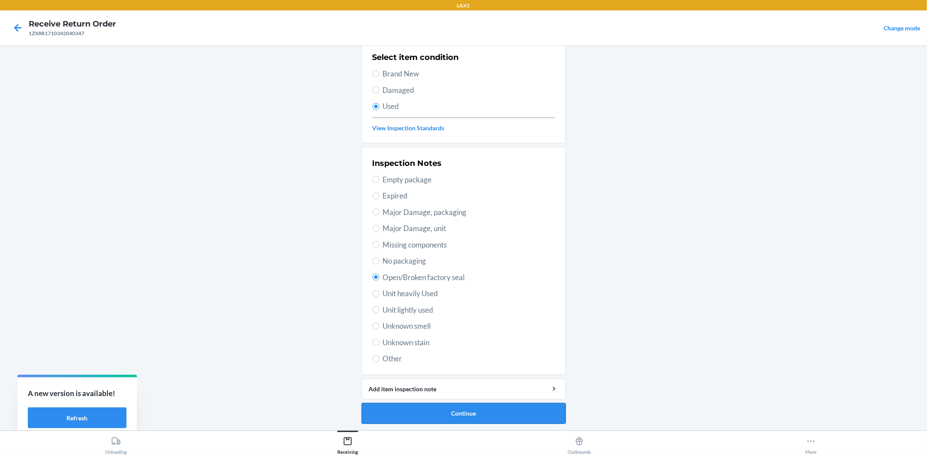
click at [511, 407] on button "Continue" at bounding box center [463, 413] width 204 height 21
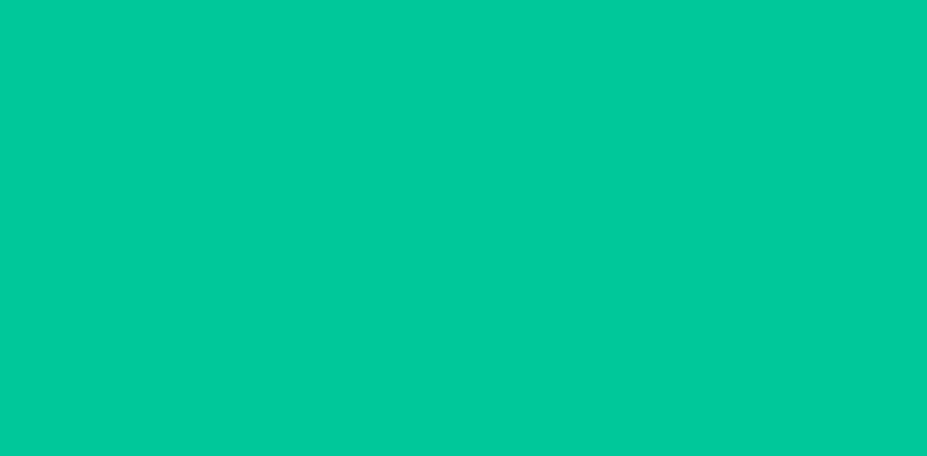
scroll to position [0, 0]
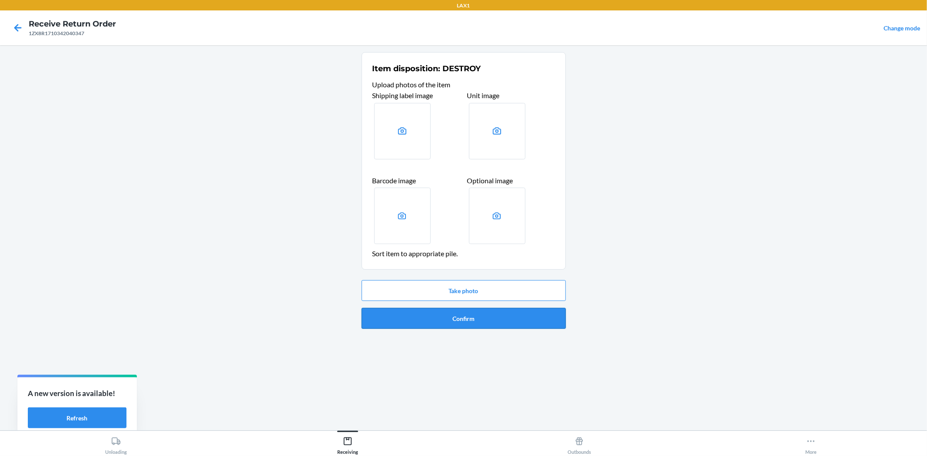
click at [510, 322] on button "Confirm" at bounding box center [463, 318] width 204 height 21
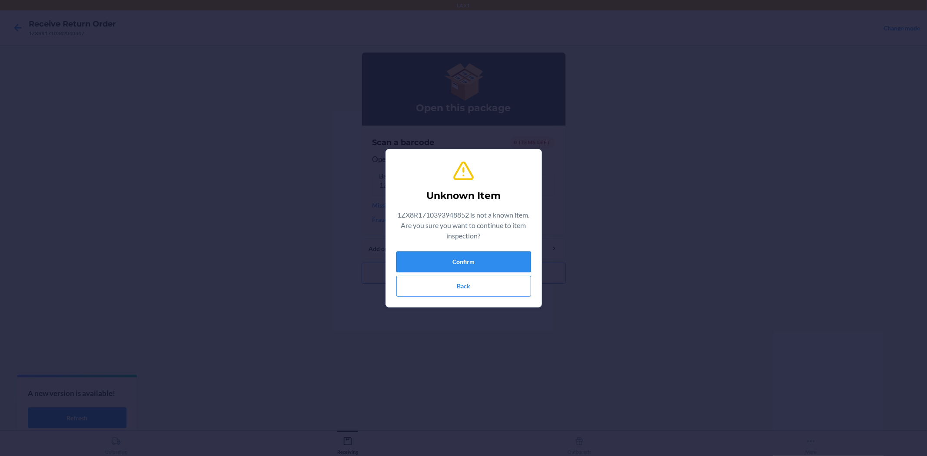
click at [471, 257] on button "Confirm" at bounding box center [463, 262] width 135 height 21
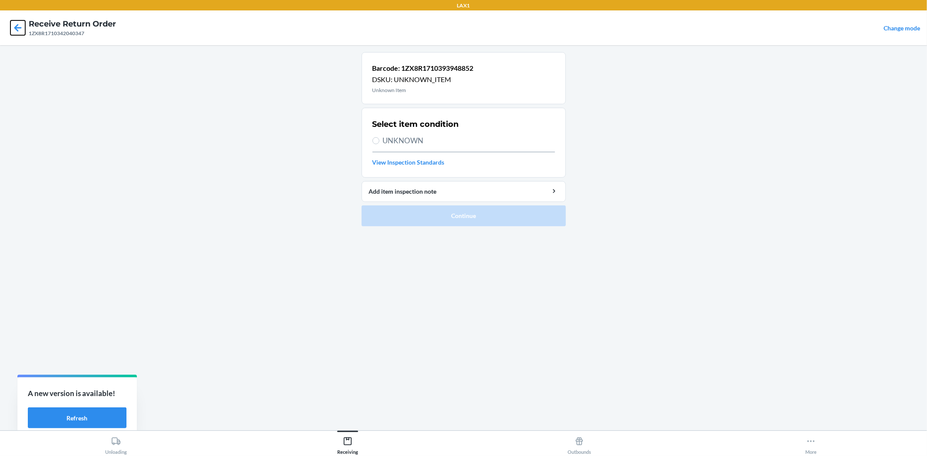
click at [16, 31] on icon at bounding box center [17, 27] width 15 height 15
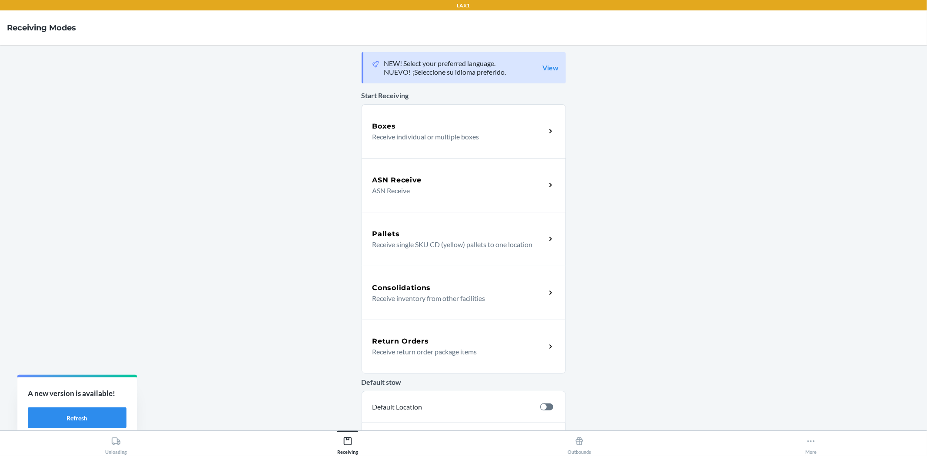
click at [447, 343] on div "Return Orders" at bounding box center [458, 341] width 173 height 10
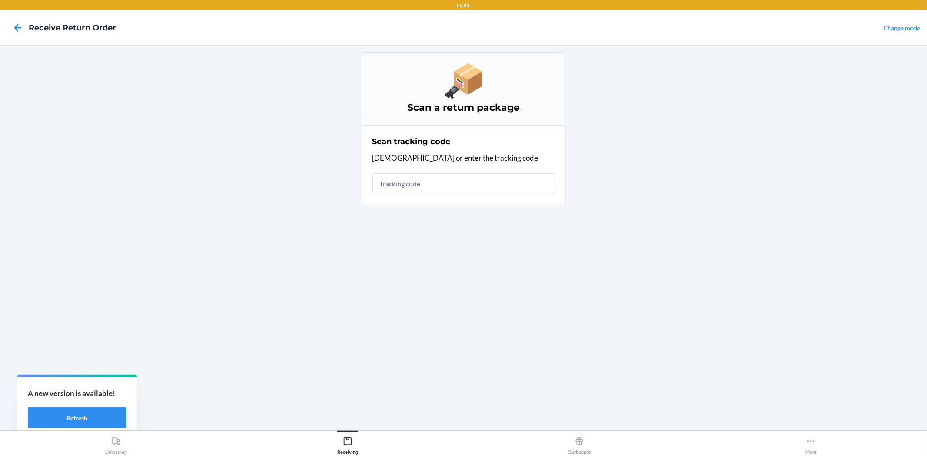
click at [415, 181] on input "text" at bounding box center [463, 183] width 182 height 21
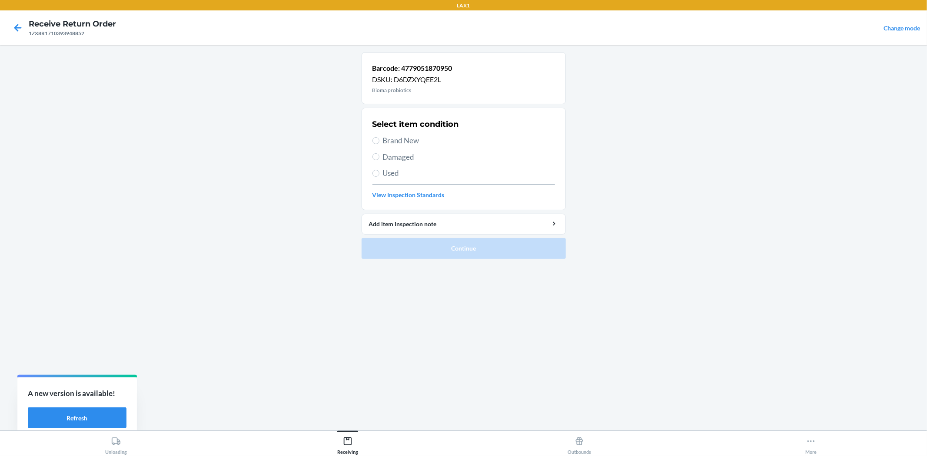
click at [392, 136] on span "Brand New" at bounding box center [469, 140] width 172 height 11
click at [404, 142] on span "Brand New" at bounding box center [469, 140] width 172 height 11
click at [379, 142] on input "Brand New" at bounding box center [375, 140] width 7 height 7
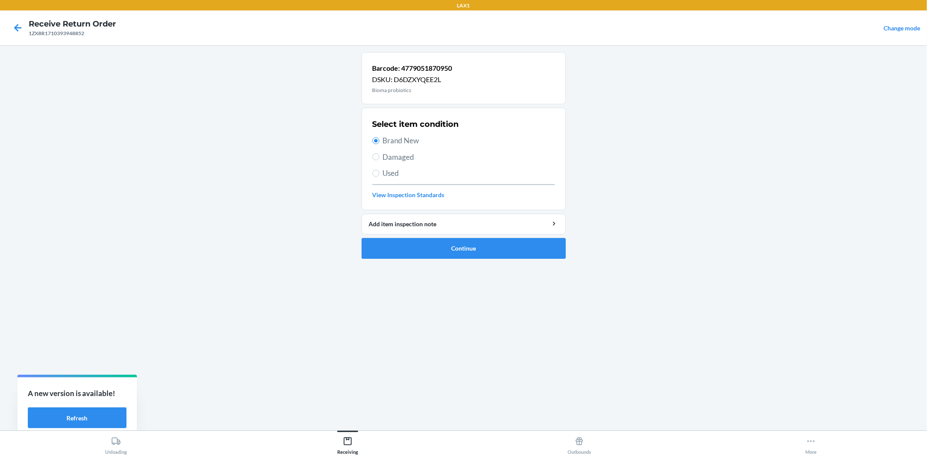
click at [447, 263] on ol "Barcode: 4779051870950 DSKU: D6DZXYQEE2L Bioma probiotics Select item condition…" at bounding box center [463, 159] width 204 height 214
click at [445, 258] on button "Continue" at bounding box center [463, 248] width 204 height 21
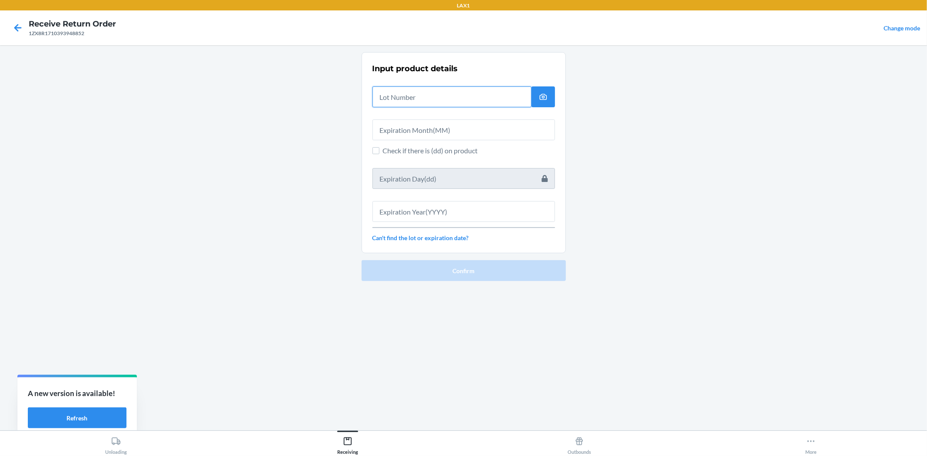
click at [408, 91] on input "text" at bounding box center [451, 96] width 159 height 21
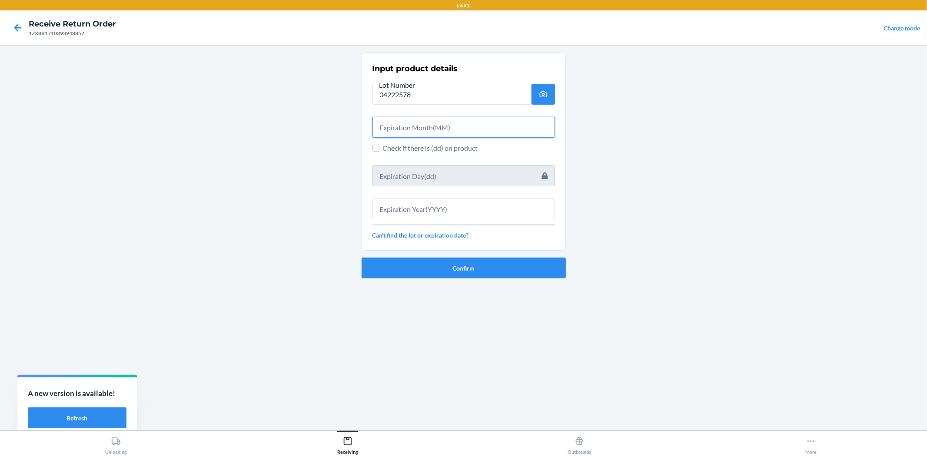
click at [406, 133] on input "text" at bounding box center [463, 127] width 182 height 21
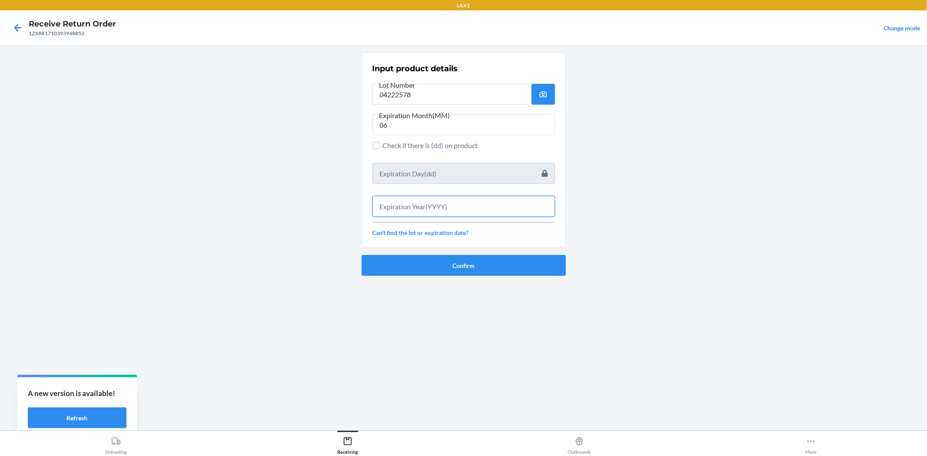
click at [407, 209] on input "text" at bounding box center [463, 206] width 182 height 21
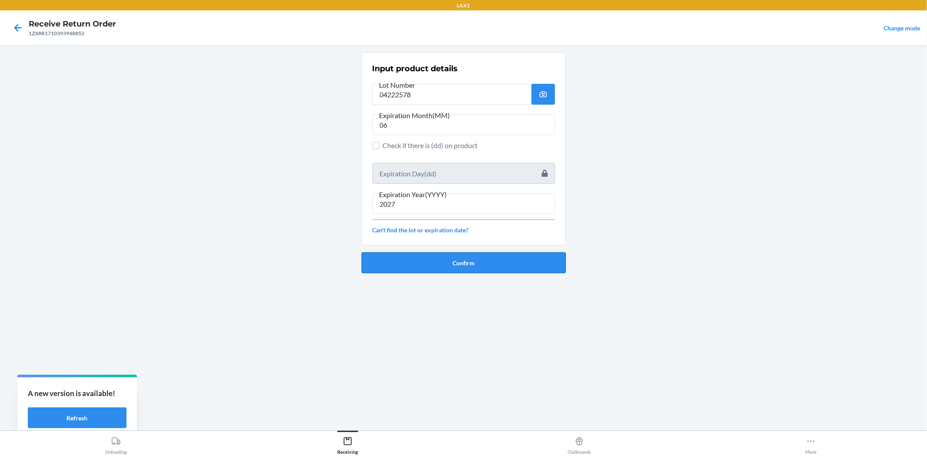
click at [407, 267] on button "Confirm" at bounding box center [463, 262] width 204 height 21
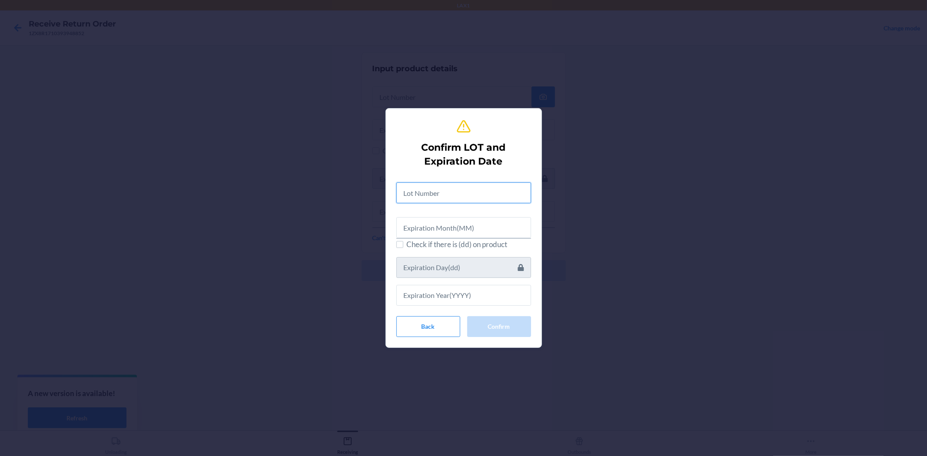
click at [431, 200] on input "text" at bounding box center [463, 192] width 135 height 21
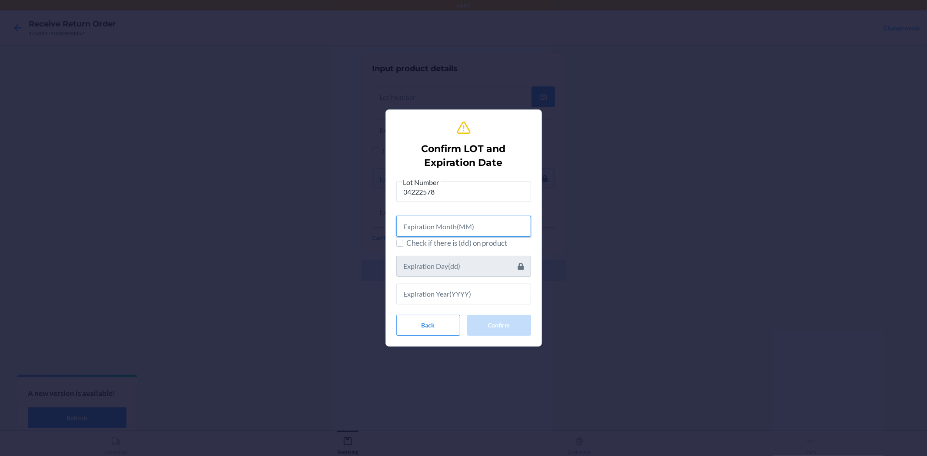
click at [435, 232] on input "text" at bounding box center [463, 226] width 135 height 21
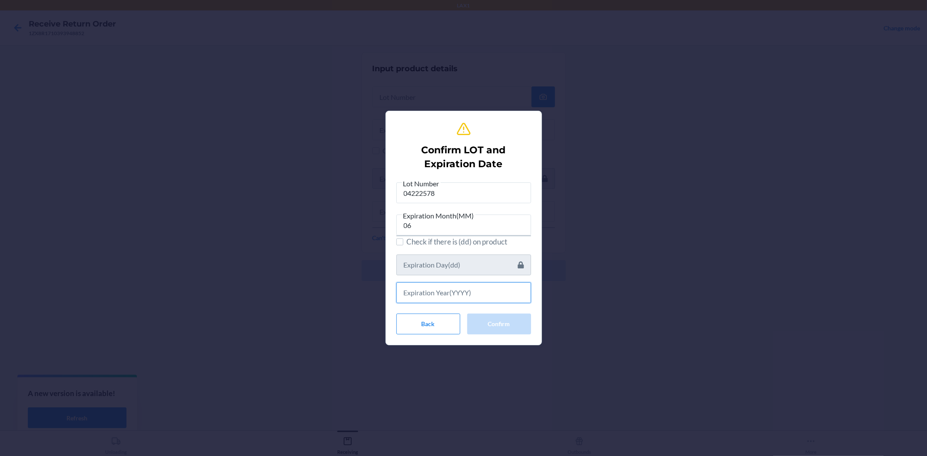
click at [436, 285] on input "text" at bounding box center [463, 292] width 135 height 21
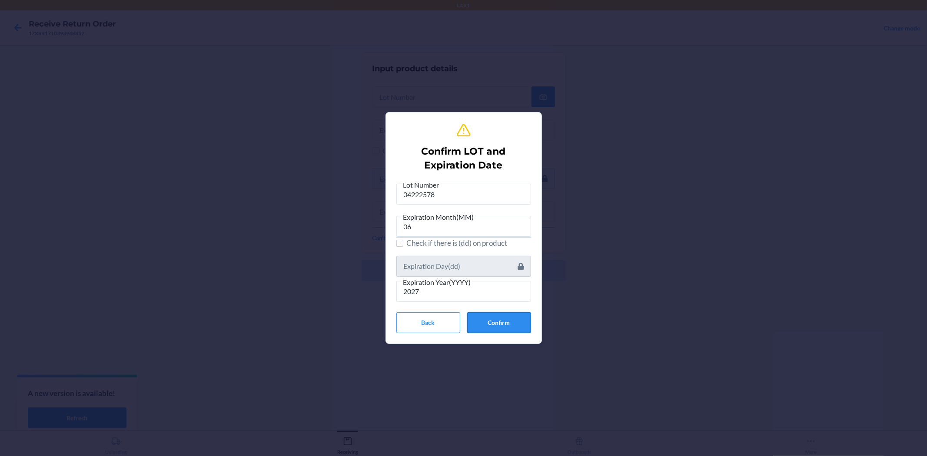
click at [504, 314] on button "Confirm" at bounding box center [499, 322] width 64 height 21
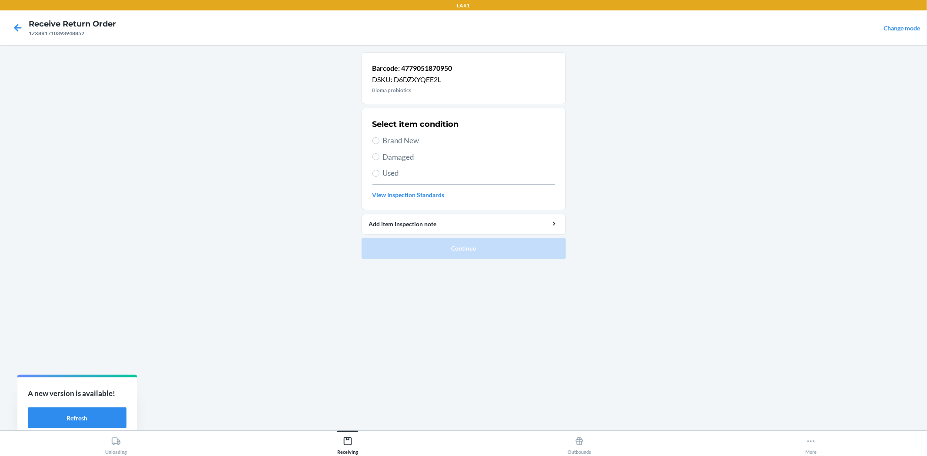
click at [401, 141] on span "Brand New" at bounding box center [469, 140] width 172 height 11
click at [379, 141] on input "Brand New" at bounding box center [375, 140] width 7 height 7
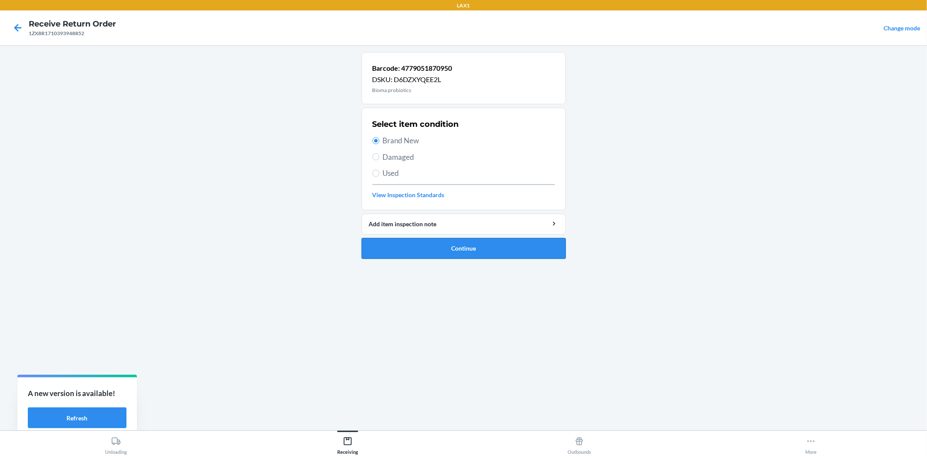
click at [517, 259] on button "Continue" at bounding box center [463, 248] width 204 height 21
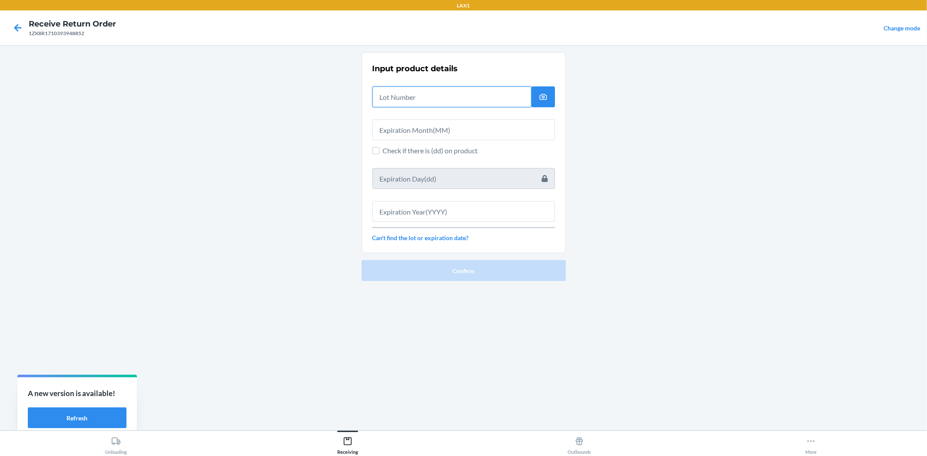
click at [426, 103] on input "text" at bounding box center [451, 96] width 159 height 21
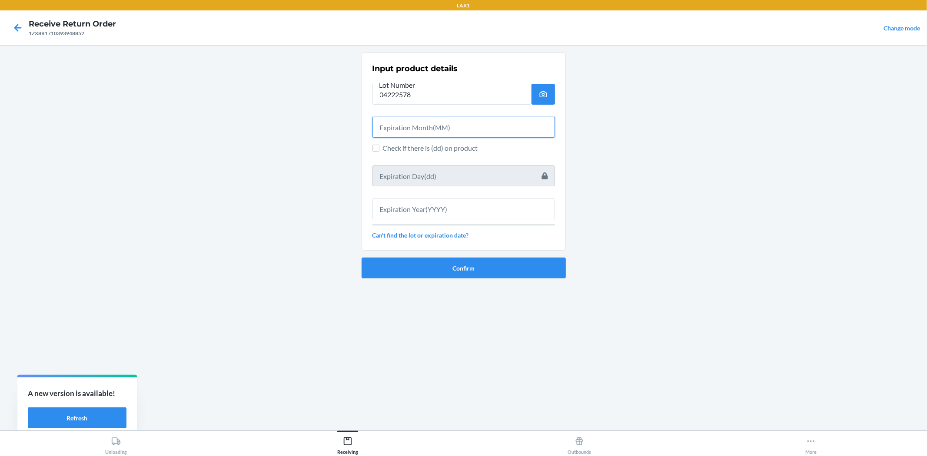
click at [418, 127] on input "text" at bounding box center [463, 127] width 182 height 21
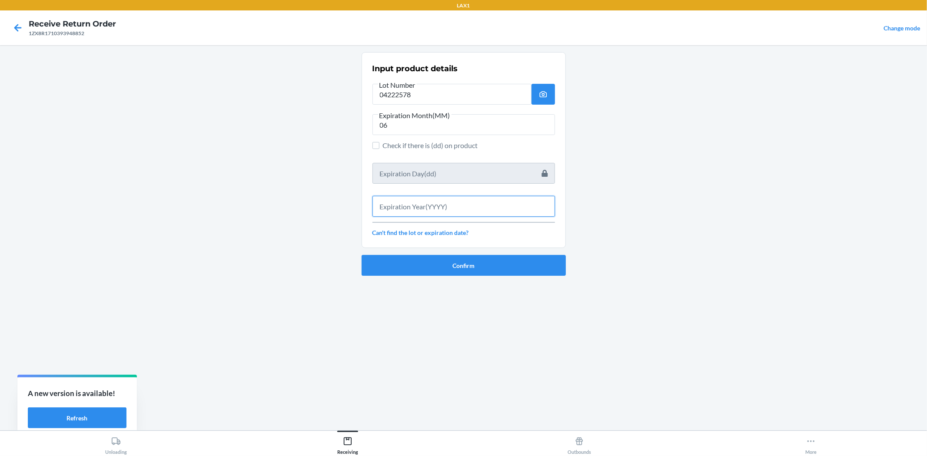
click at [432, 209] on input "text" at bounding box center [463, 206] width 182 height 21
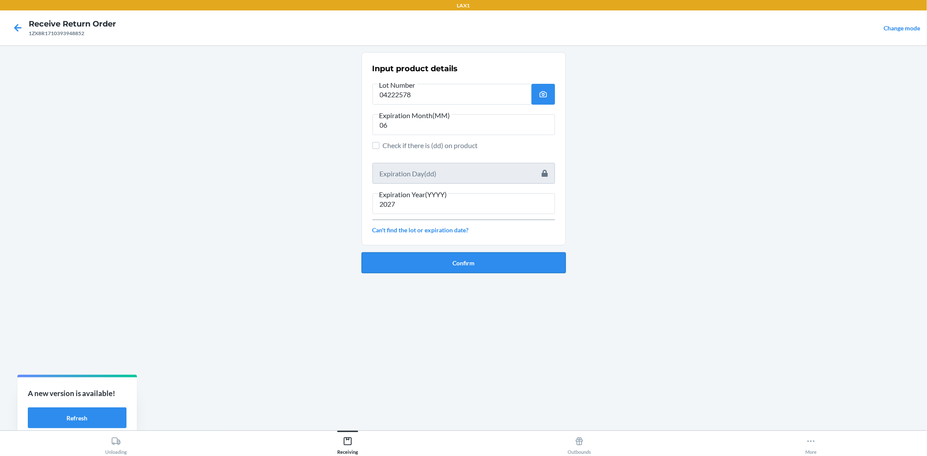
click at [441, 262] on button "Confirm" at bounding box center [463, 262] width 204 height 21
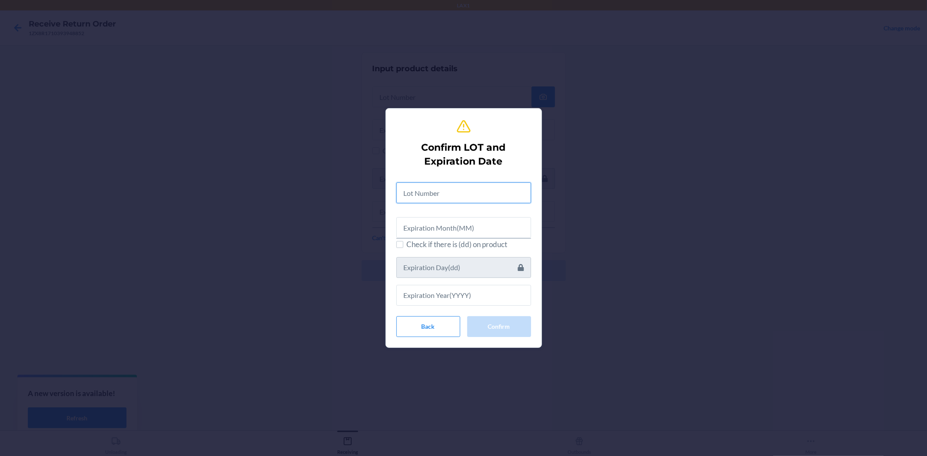
click at [418, 187] on input "text" at bounding box center [463, 192] width 135 height 21
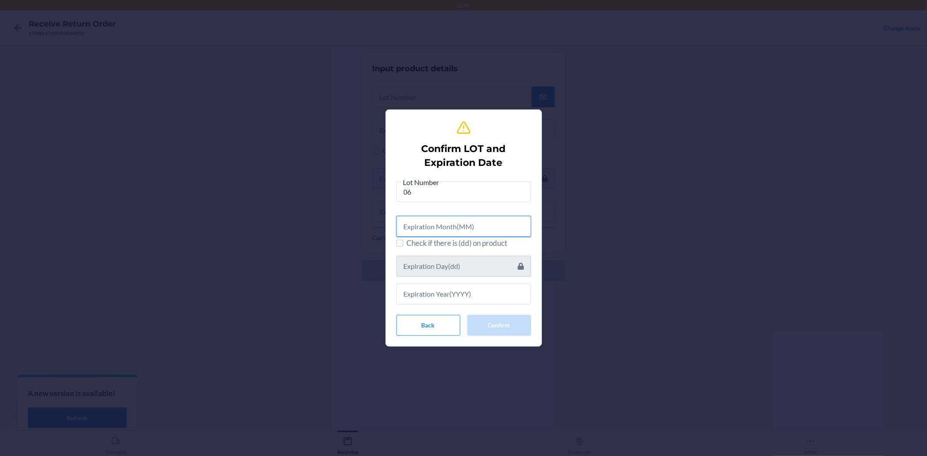
click at [435, 222] on input "text" at bounding box center [463, 226] width 135 height 21
click at [444, 228] on input "2" at bounding box center [463, 225] width 135 height 21
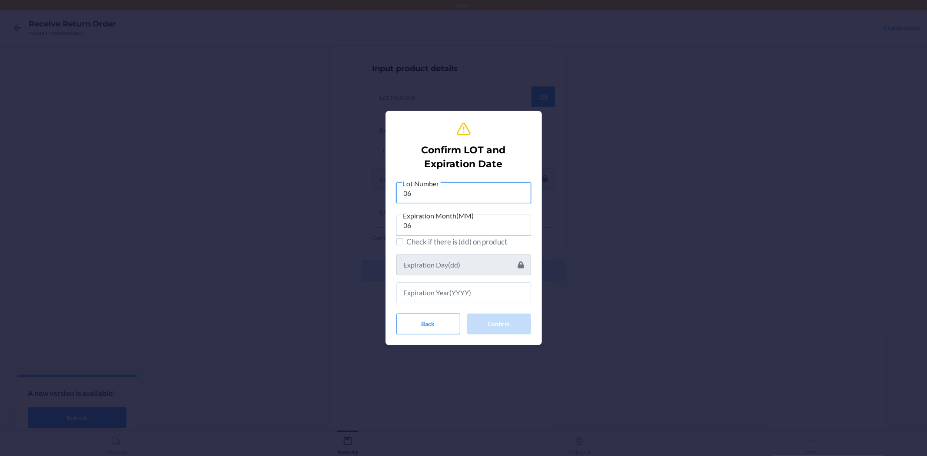
click at [447, 200] on input "06" at bounding box center [463, 192] width 135 height 21
click at [451, 227] on input "06" at bounding box center [463, 225] width 135 height 21
click at [434, 283] on input "text" at bounding box center [463, 292] width 135 height 21
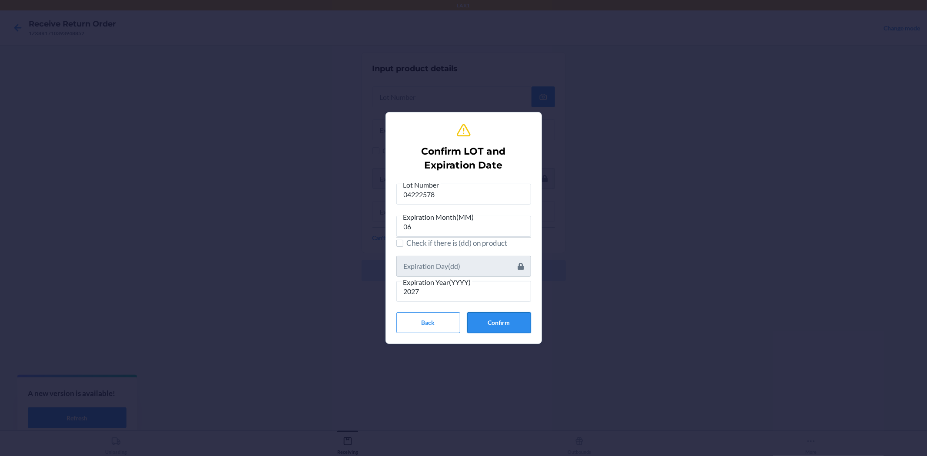
click at [494, 324] on button "Confirm" at bounding box center [499, 322] width 64 height 21
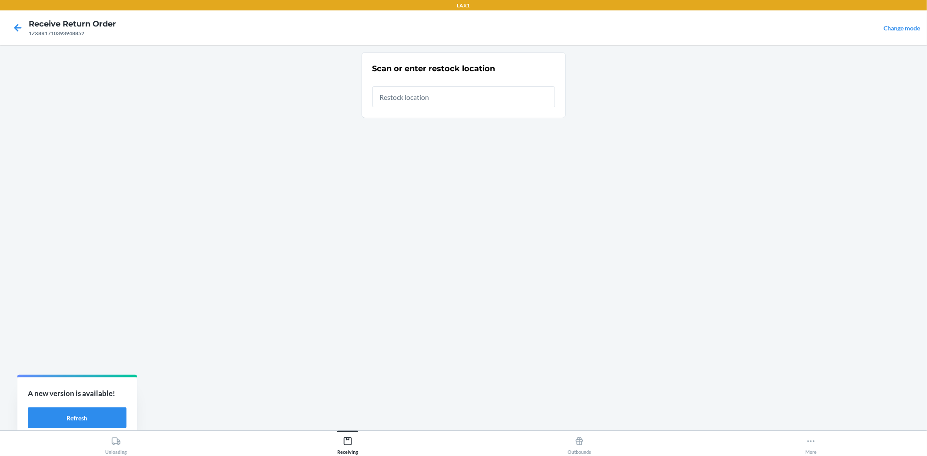
click at [405, 102] on input "text" at bounding box center [463, 96] width 182 height 21
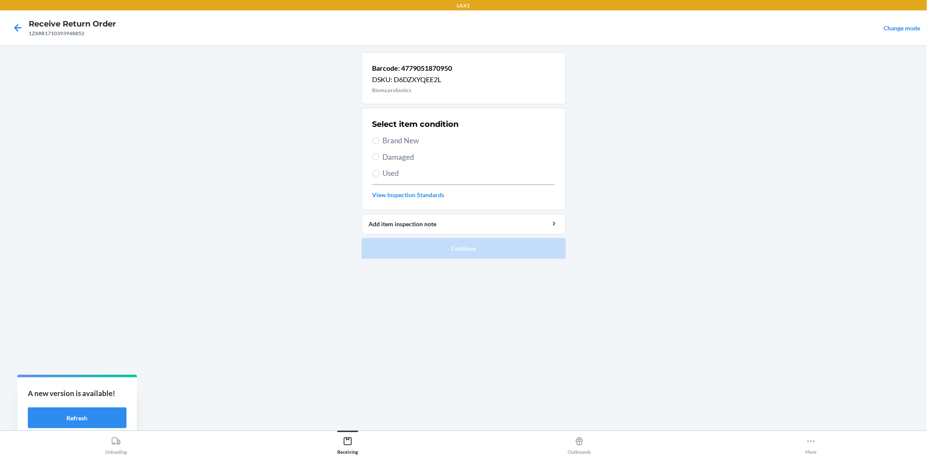
click at [405, 142] on span "Brand New" at bounding box center [469, 140] width 172 height 11
click at [379, 142] on input "Brand New" at bounding box center [375, 140] width 7 height 7
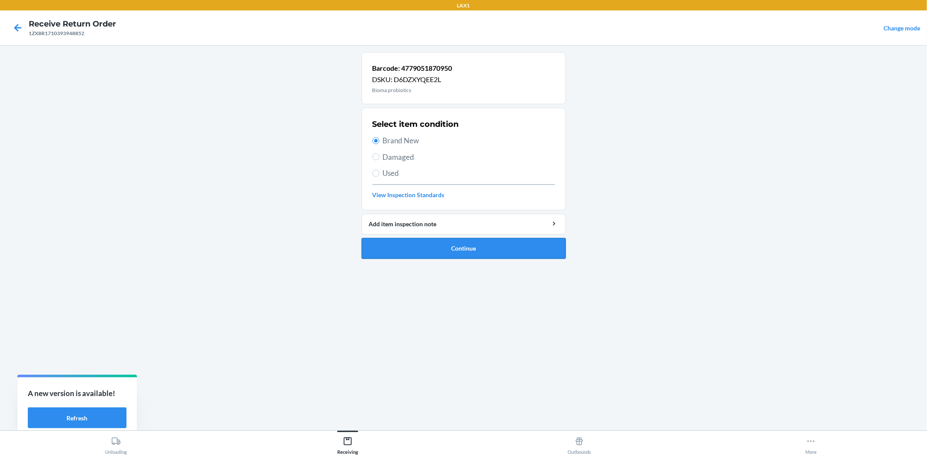
click at [502, 245] on button "Continue" at bounding box center [463, 248] width 204 height 21
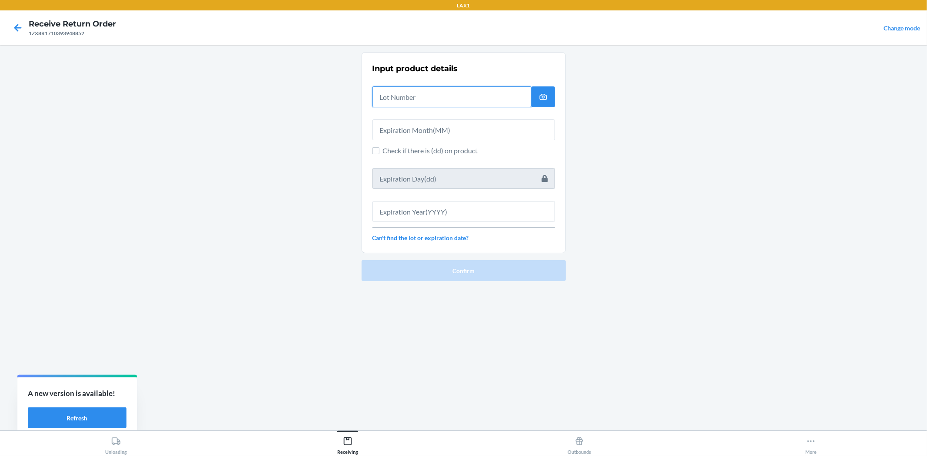
click at [494, 99] on input "text" at bounding box center [451, 96] width 159 height 21
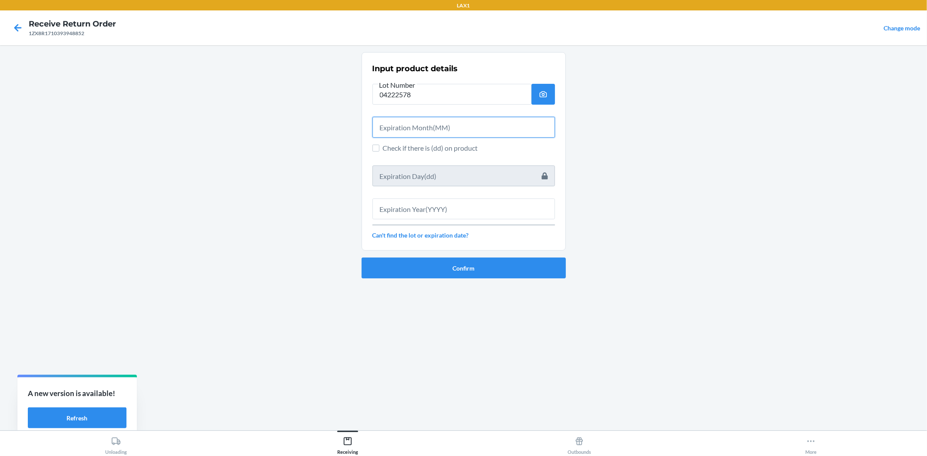
click at [465, 119] on input "text" at bounding box center [463, 127] width 182 height 21
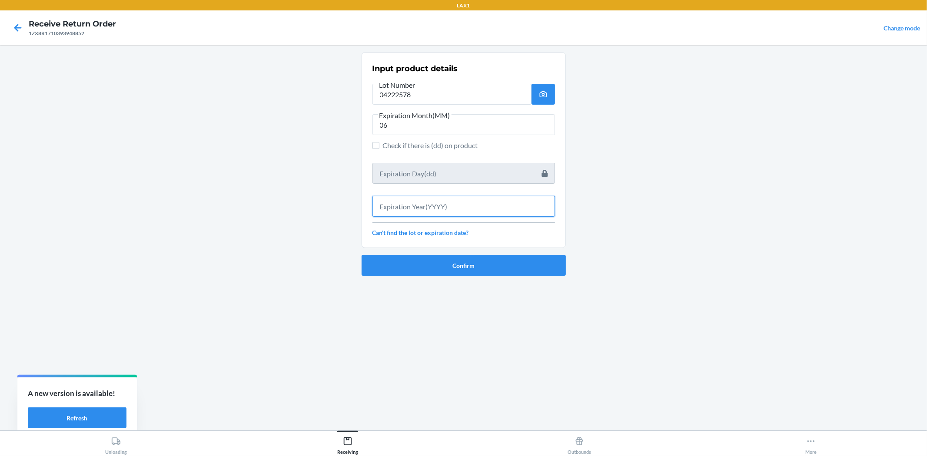
drag, startPoint x: 471, startPoint y: 196, endPoint x: 473, endPoint y: 188, distance: 8.0
click at [472, 193] on div at bounding box center [463, 203] width 182 height 28
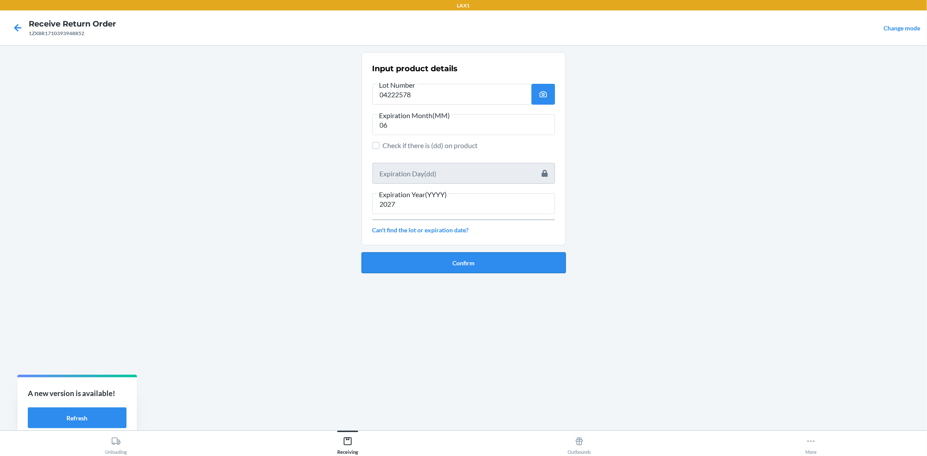
click at [493, 267] on button "Confirm" at bounding box center [463, 262] width 204 height 21
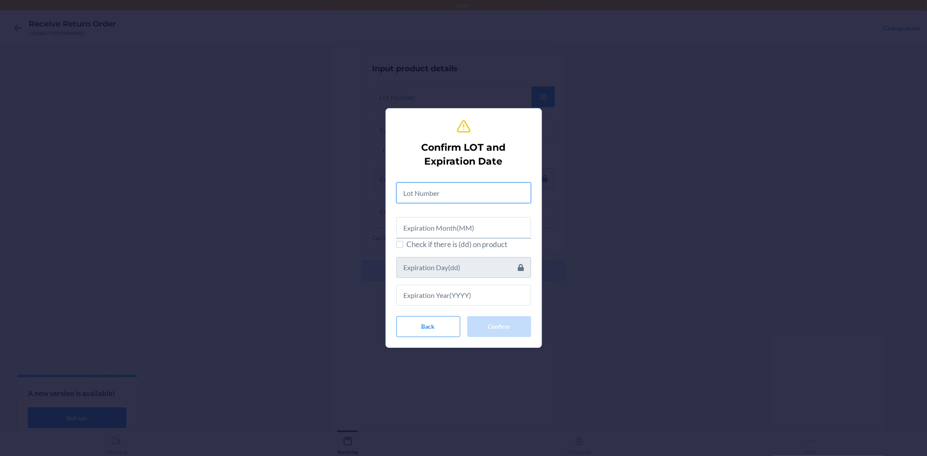
click at [476, 194] on input "text" at bounding box center [463, 192] width 135 height 21
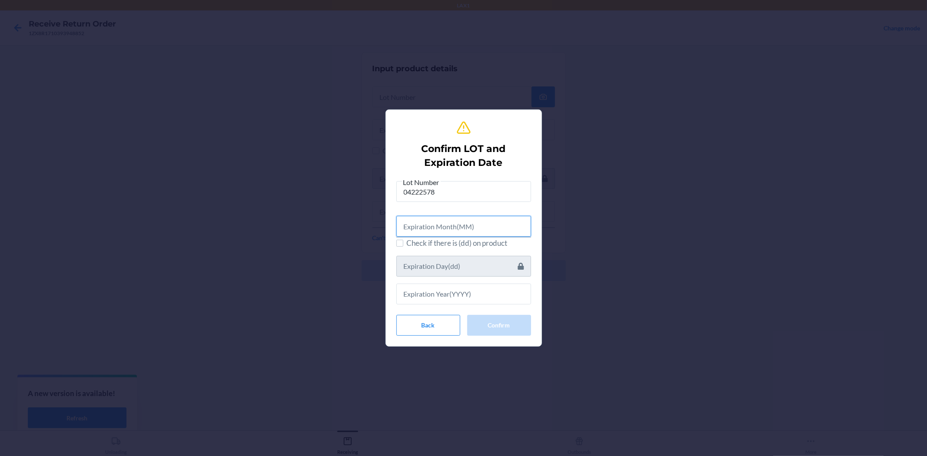
click at [461, 232] on input "text" at bounding box center [463, 226] width 135 height 21
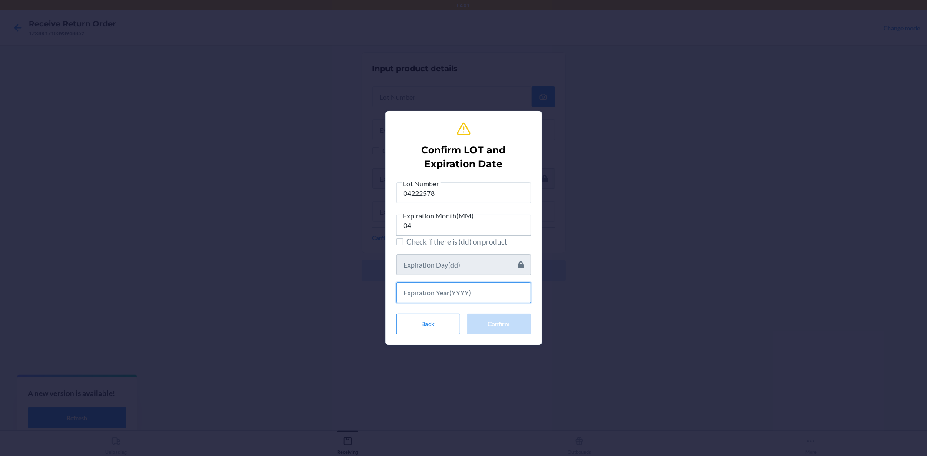
drag, startPoint x: 460, startPoint y: 296, endPoint x: 460, endPoint y: 290, distance: 6.5
click at [460, 294] on input "text" at bounding box center [463, 292] width 135 height 21
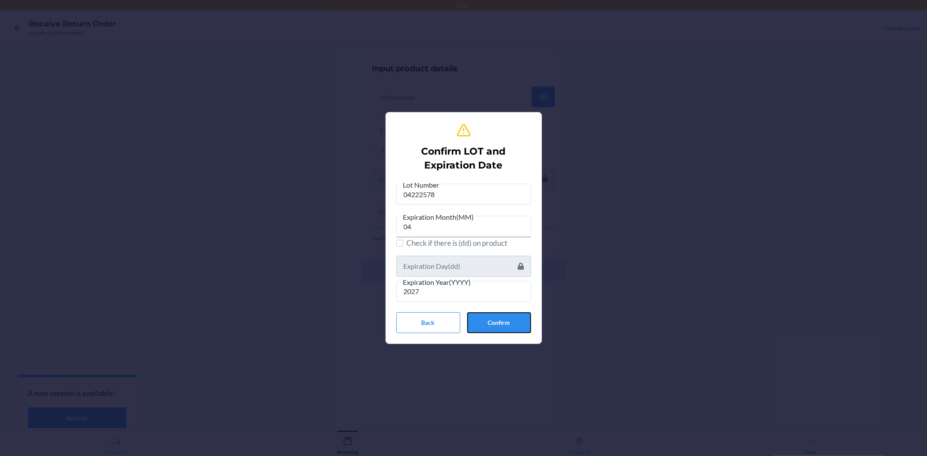
drag, startPoint x: 487, startPoint y: 318, endPoint x: 463, endPoint y: 288, distance: 38.1
click at [486, 318] on button "Confirm" at bounding box center [499, 322] width 64 height 21
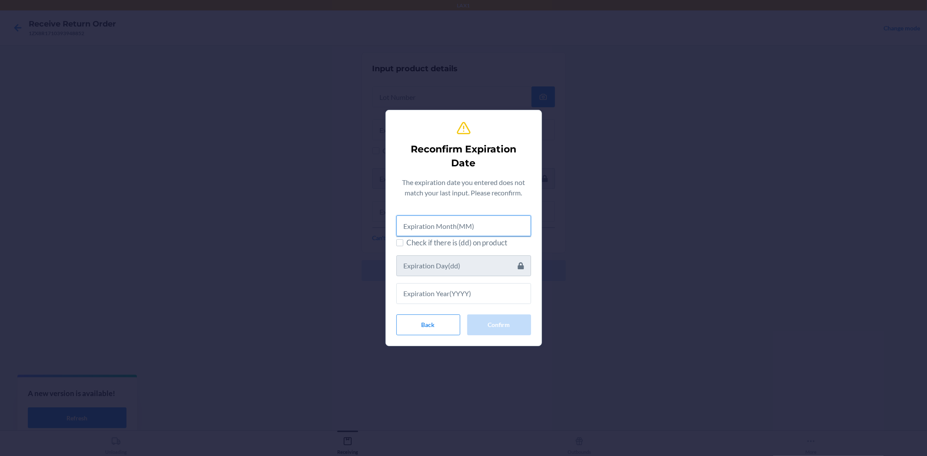
click at [423, 227] on input "text" at bounding box center [463, 225] width 135 height 21
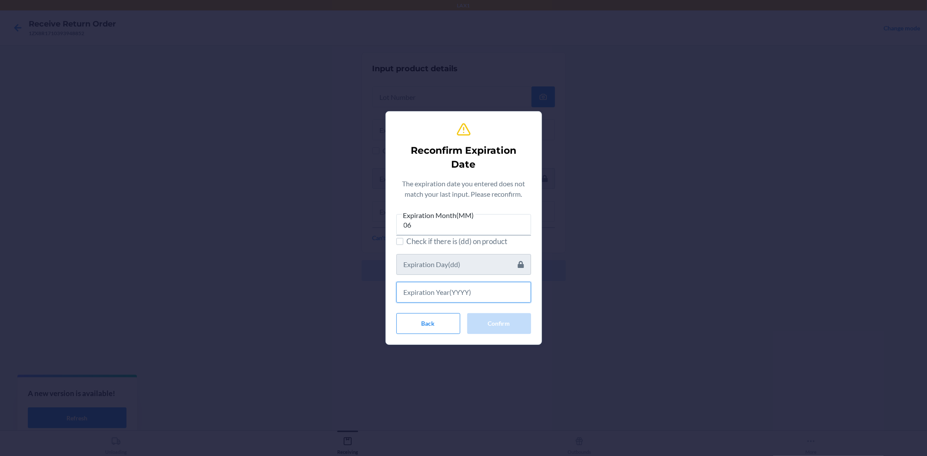
click at [448, 294] on input "text" at bounding box center [463, 292] width 135 height 21
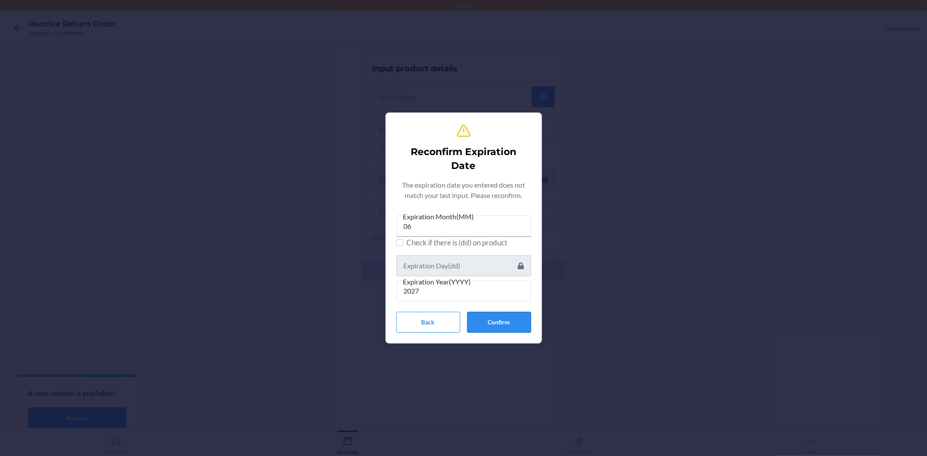
click at [488, 324] on button "Confirm" at bounding box center [499, 322] width 64 height 21
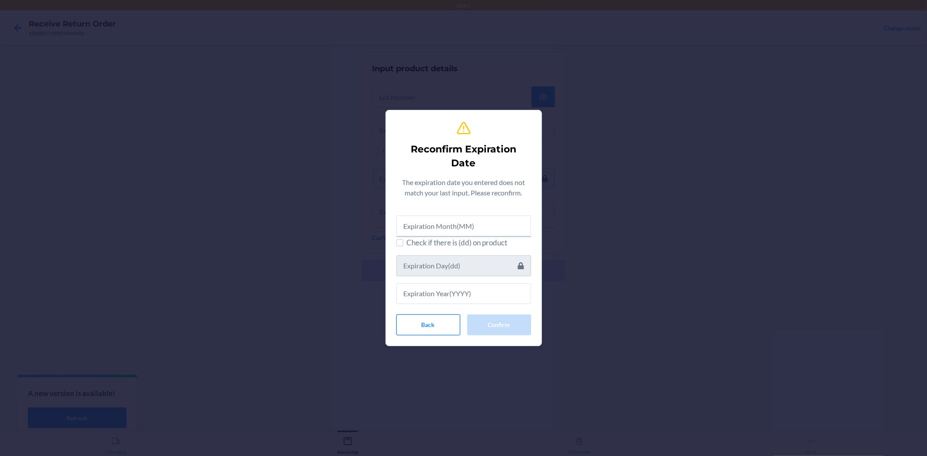
click at [453, 327] on button "Back" at bounding box center [428, 325] width 64 height 21
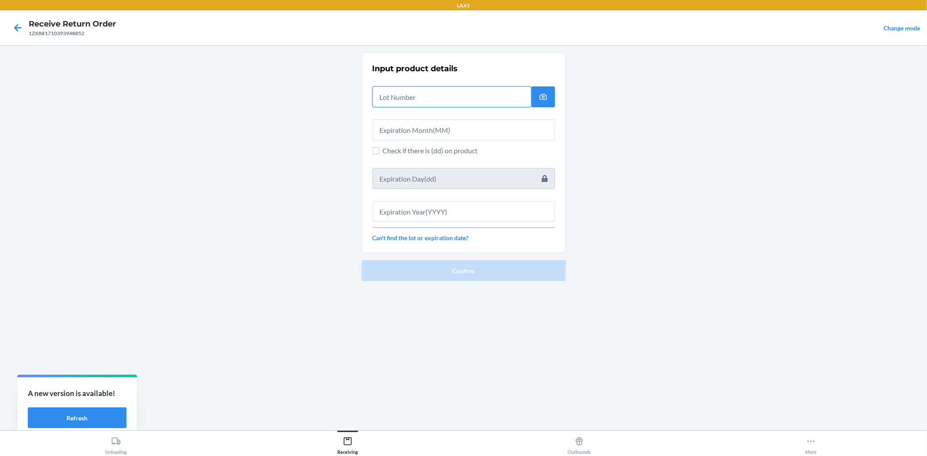
click at [422, 96] on input "text" at bounding box center [451, 96] width 159 height 21
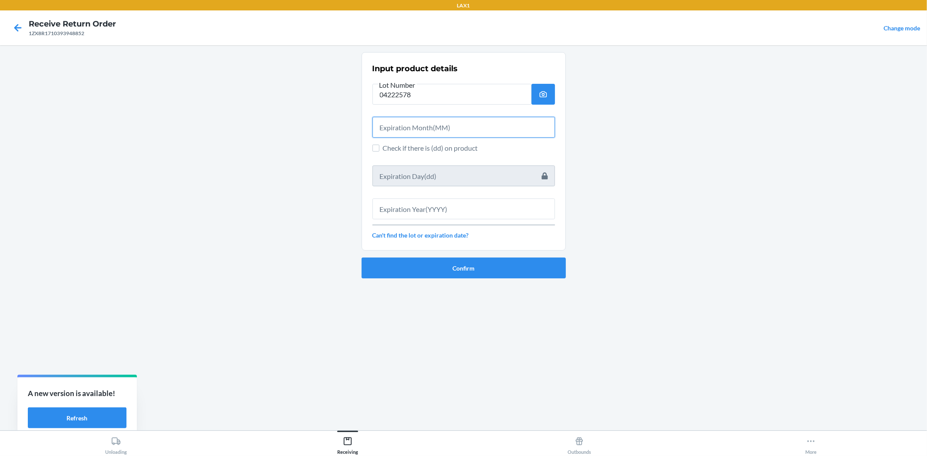
click at [403, 120] on input "text" at bounding box center [463, 127] width 182 height 21
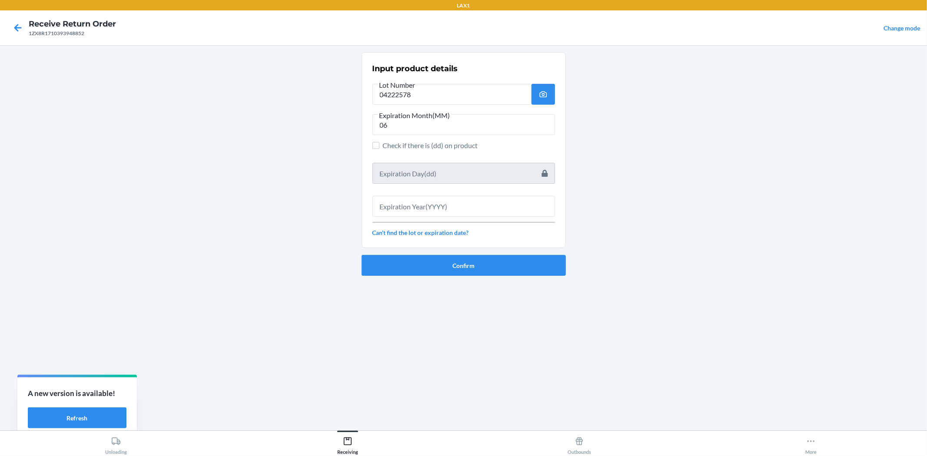
click at [420, 218] on div "Input product details Lot Number 04222578 Expiration Month(MM) 06 Check if ther…" at bounding box center [463, 149] width 182 height 179
click at [420, 209] on input "text" at bounding box center [463, 206] width 182 height 21
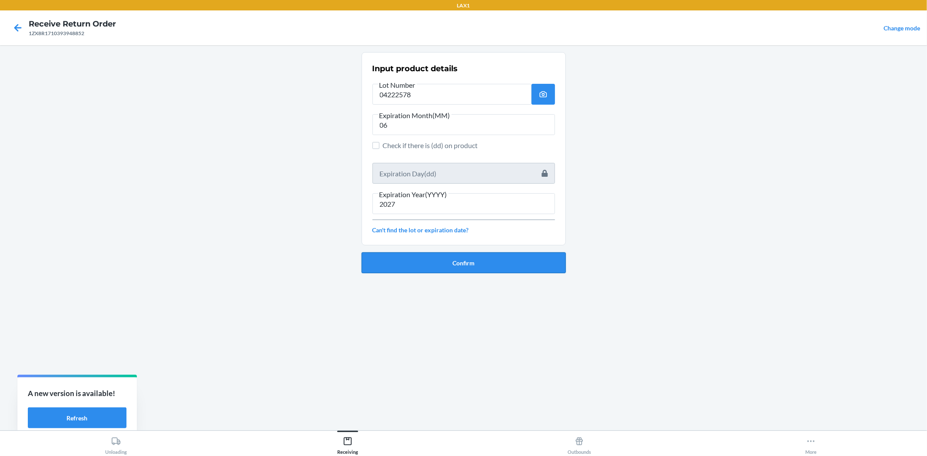
click at [438, 262] on button "Confirm" at bounding box center [463, 262] width 204 height 21
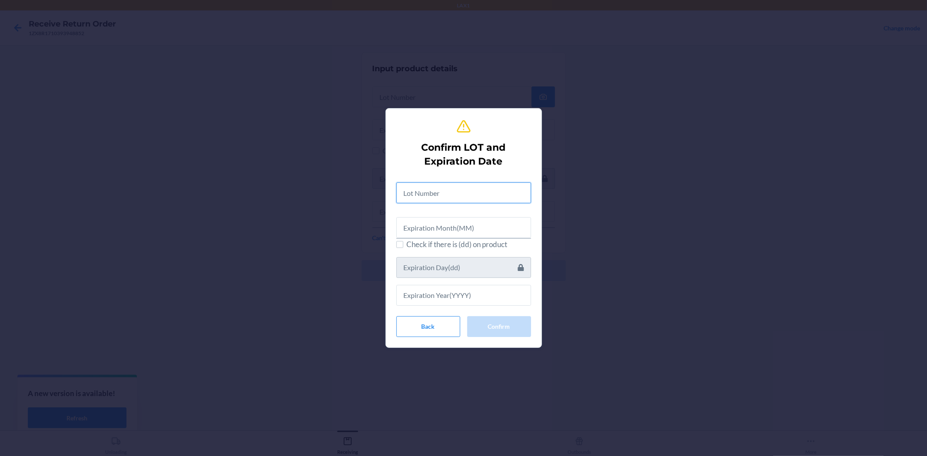
click at [436, 192] on input "text" at bounding box center [463, 192] width 135 height 21
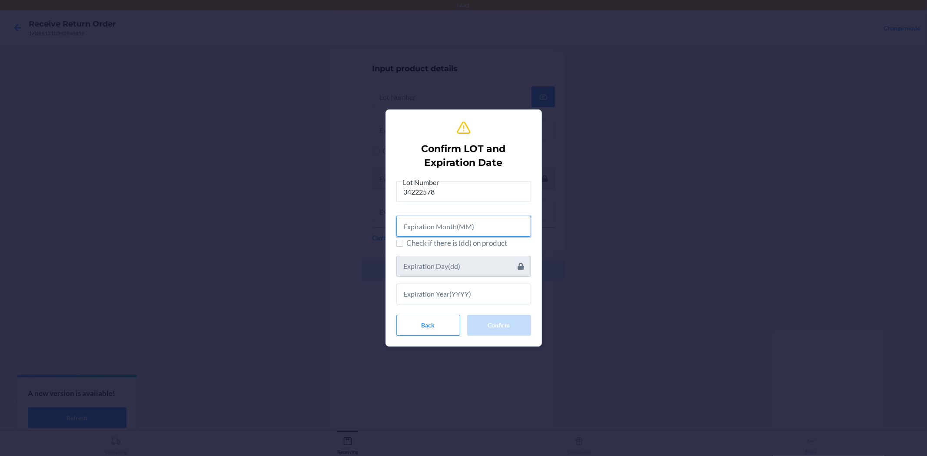
drag, startPoint x: 418, startPoint y: 226, endPoint x: 414, endPoint y: 208, distance: 18.7
click at [418, 225] on input "text" at bounding box center [463, 226] width 135 height 21
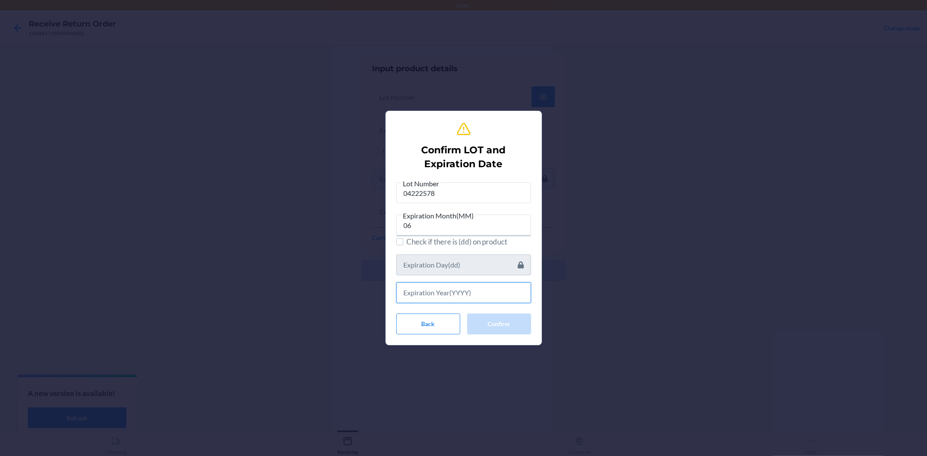
click at [424, 288] on input "text" at bounding box center [463, 292] width 135 height 21
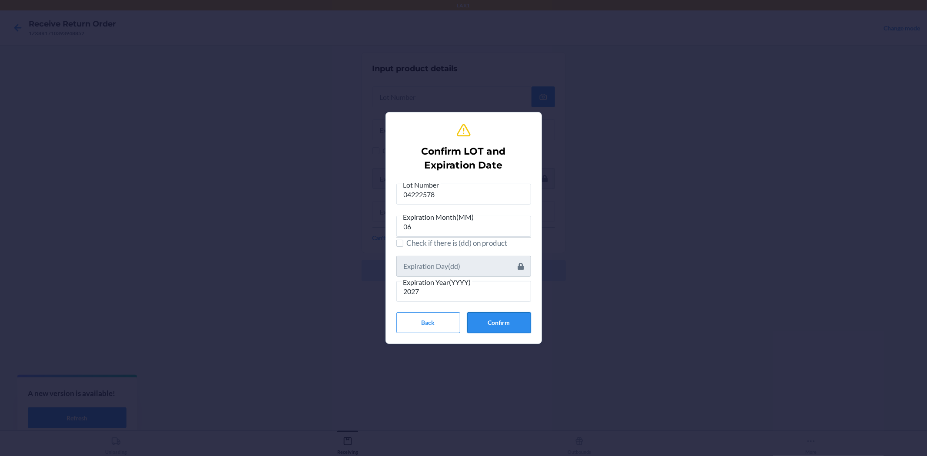
click at [527, 314] on button "Confirm" at bounding box center [499, 322] width 64 height 21
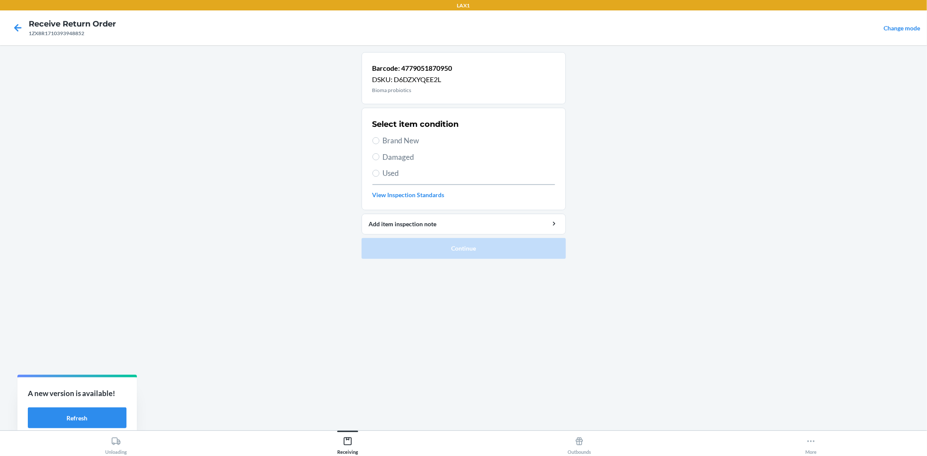
click at [393, 140] on span "Brand New" at bounding box center [469, 140] width 172 height 11
click at [379, 140] on input "Brand New" at bounding box center [375, 140] width 7 height 7
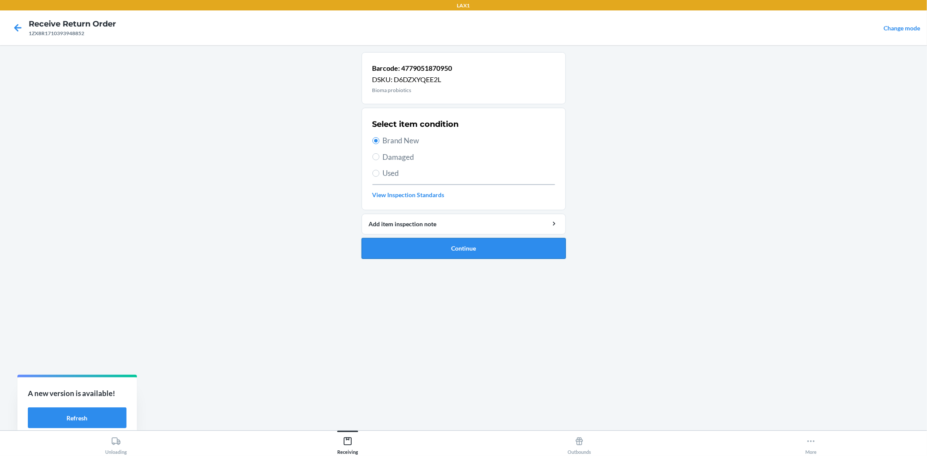
click at [443, 246] on button "Continue" at bounding box center [463, 248] width 204 height 21
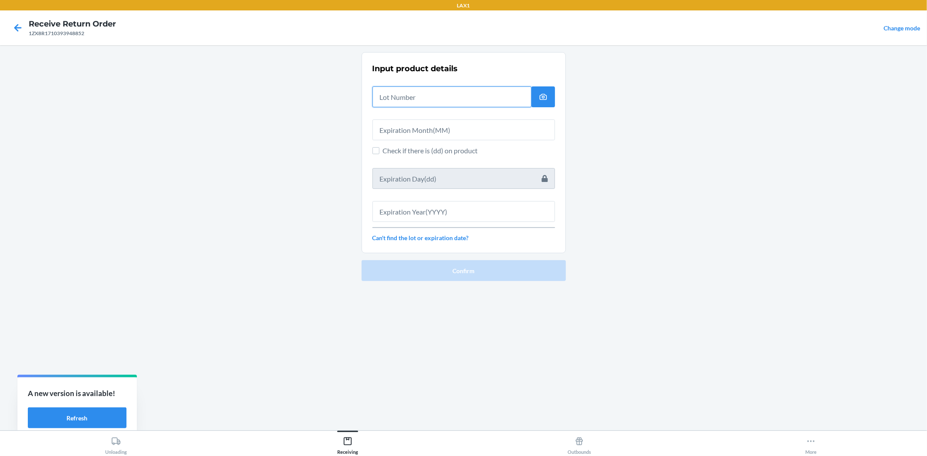
click at [391, 107] on input "text" at bounding box center [451, 96] width 159 height 21
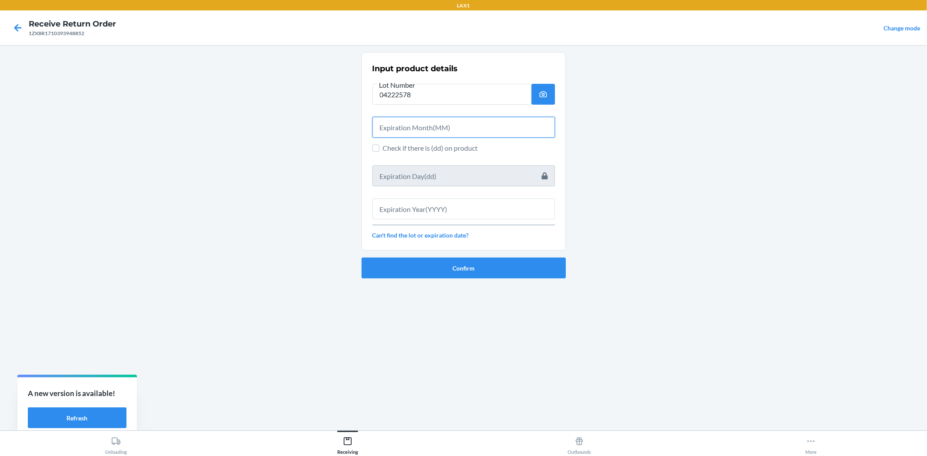
click at [391, 137] on input "text" at bounding box center [463, 127] width 182 height 21
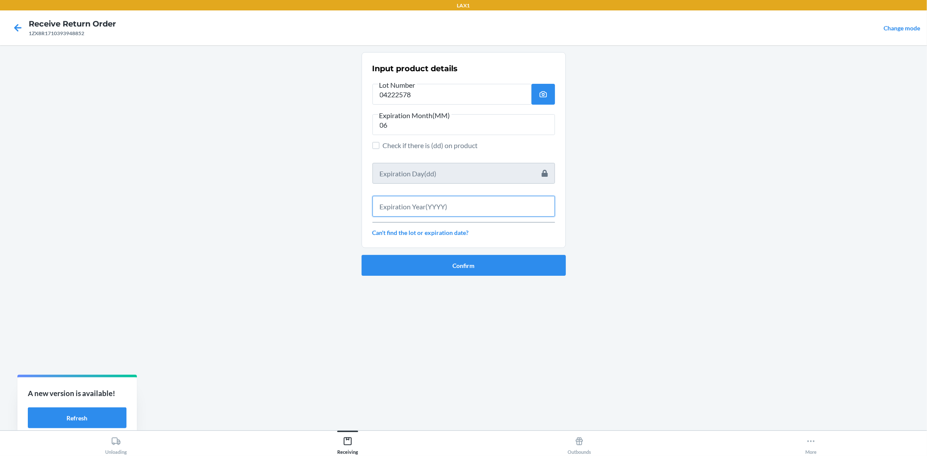
click at [430, 208] on input "text" at bounding box center [463, 206] width 182 height 21
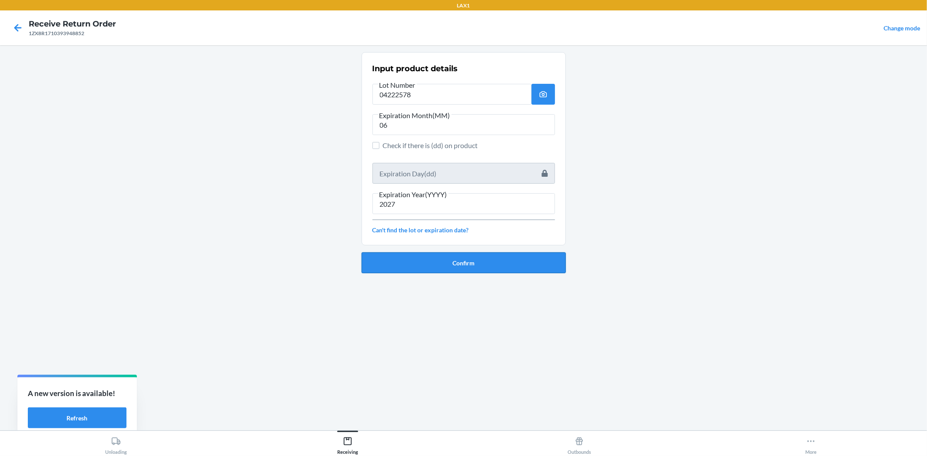
click at [444, 265] on button "Confirm" at bounding box center [463, 262] width 204 height 21
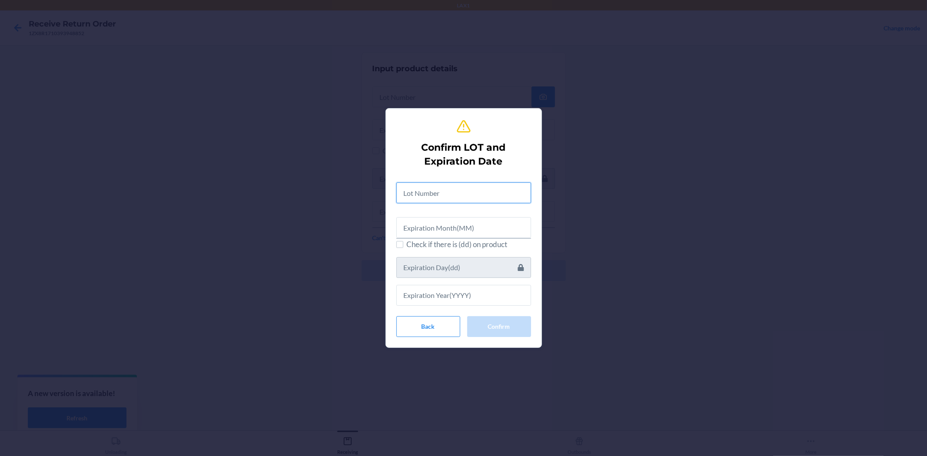
click at [414, 199] on input "text" at bounding box center [463, 192] width 135 height 21
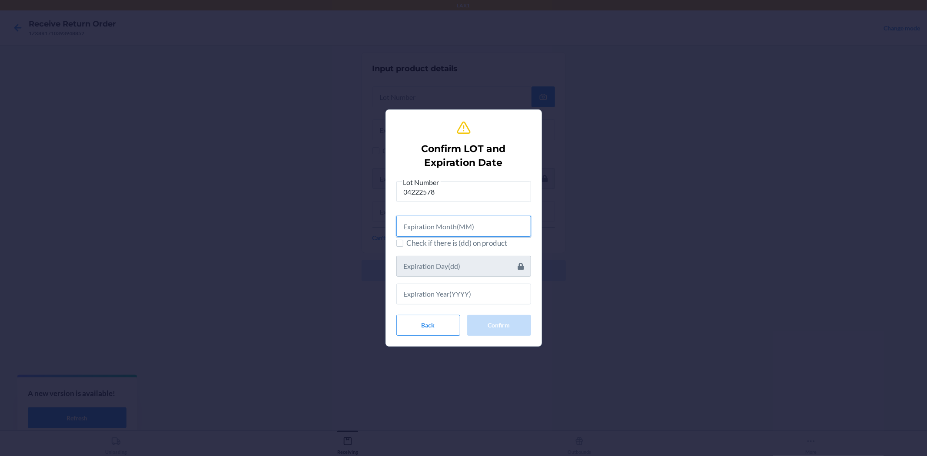
click at [421, 230] on input "text" at bounding box center [463, 226] width 135 height 21
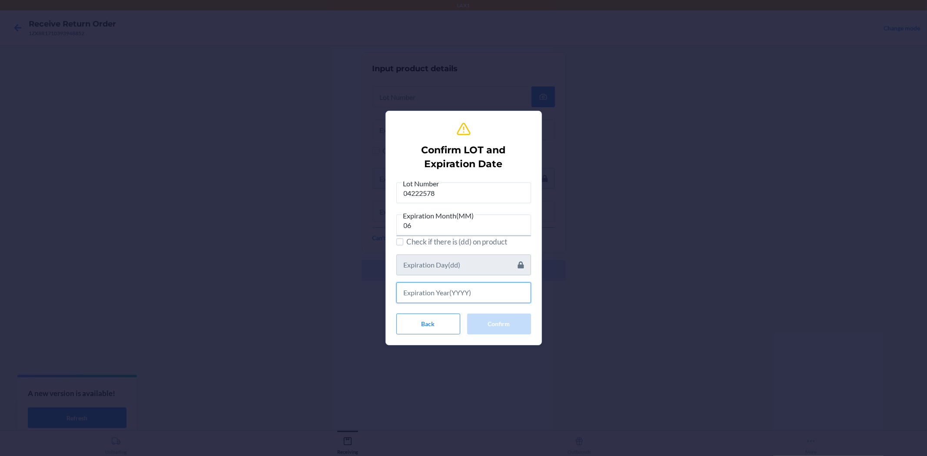
click at [434, 298] on input "text" at bounding box center [463, 292] width 135 height 21
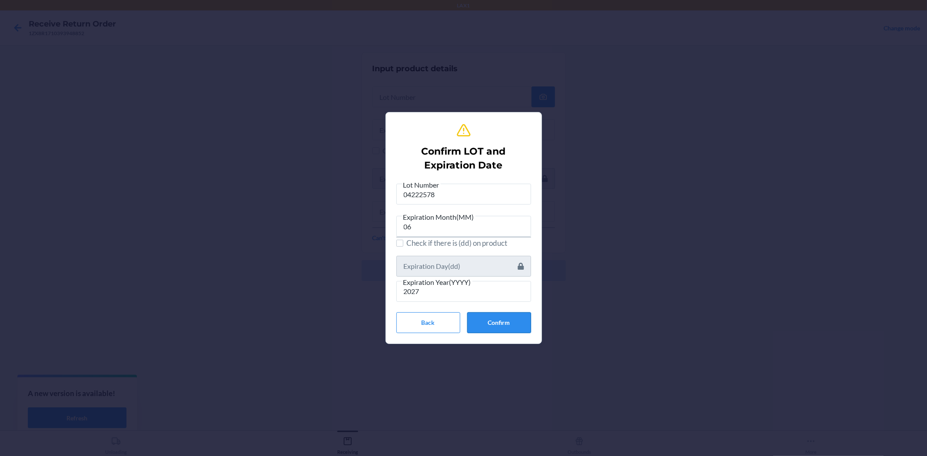
click at [501, 320] on button "Confirm" at bounding box center [499, 322] width 64 height 21
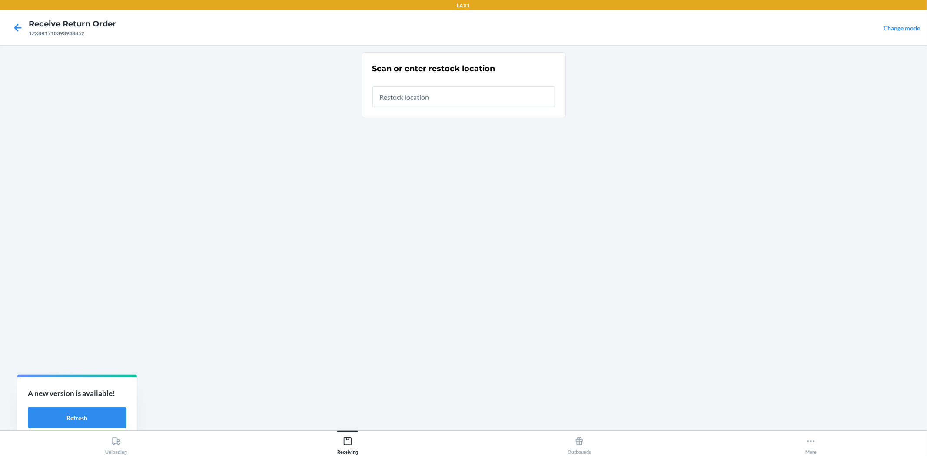
click at [431, 98] on input "text" at bounding box center [463, 96] width 182 height 21
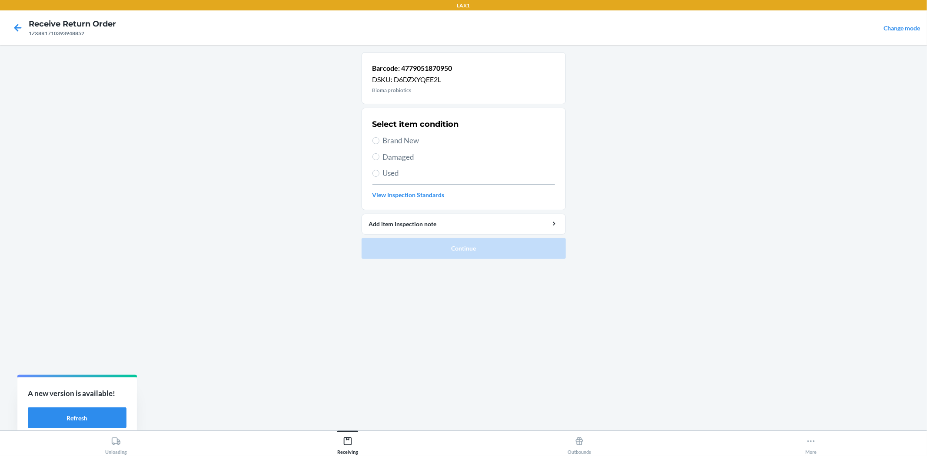
click at [407, 131] on div "Select item condition Brand New Damaged Used View Inspection Standards" at bounding box center [463, 159] width 182 height 86
click at [407, 137] on span "Brand New" at bounding box center [469, 140] width 172 height 11
click at [379, 137] on input "Brand New" at bounding box center [375, 140] width 7 height 7
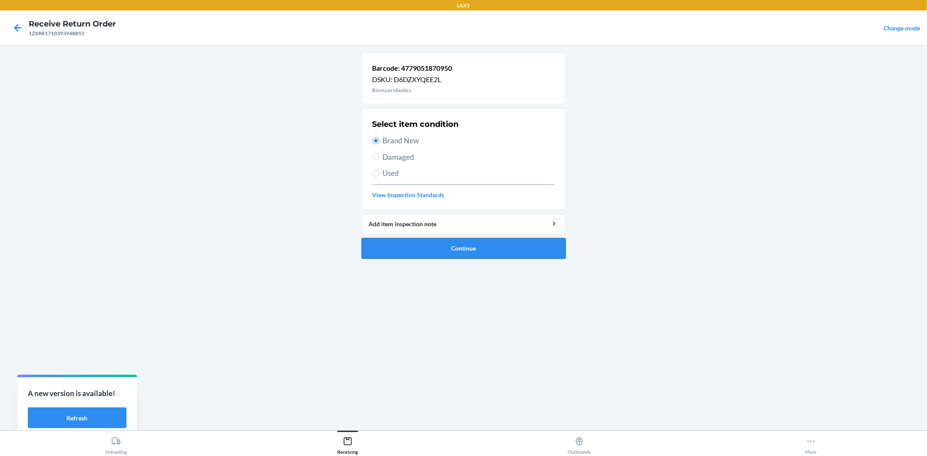
click at [466, 245] on button "Continue" at bounding box center [463, 248] width 204 height 21
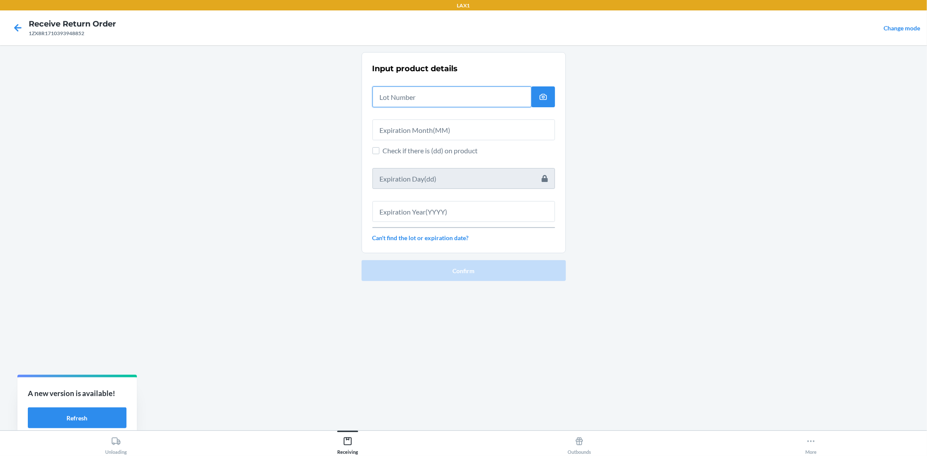
click at [413, 103] on input "text" at bounding box center [451, 96] width 159 height 21
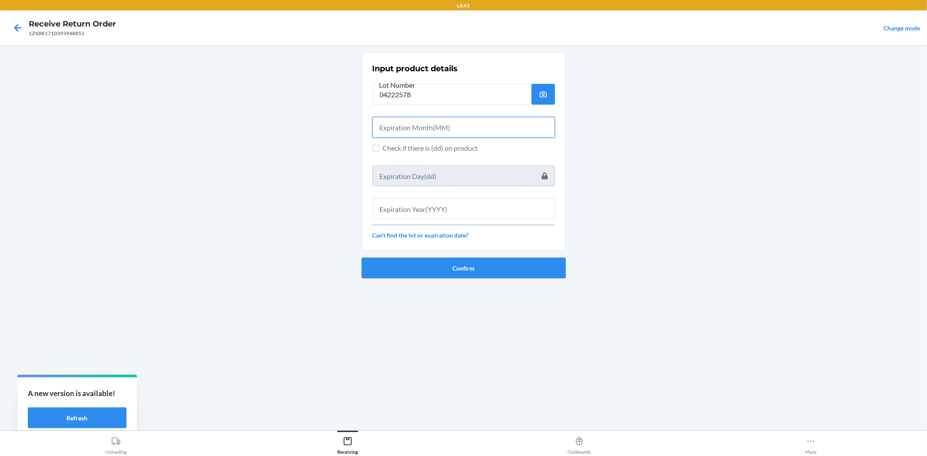
click at [399, 126] on input "text" at bounding box center [463, 127] width 182 height 21
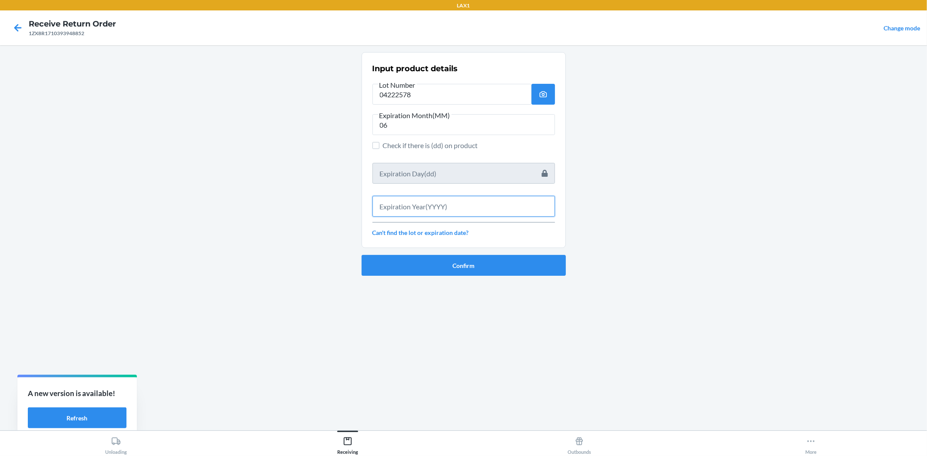
click at [477, 212] on input "text" at bounding box center [463, 206] width 182 height 21
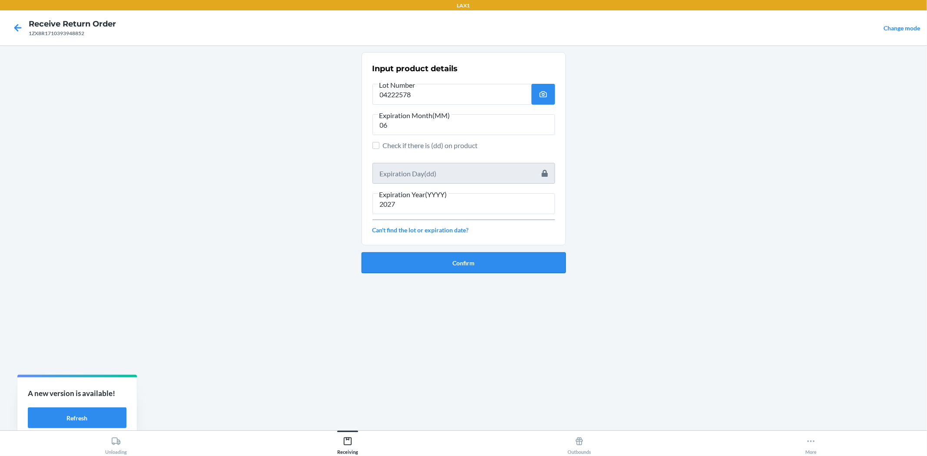
click at [516, 265] on button "Confirm" at bounding box center [463, 262] width 204 height 21
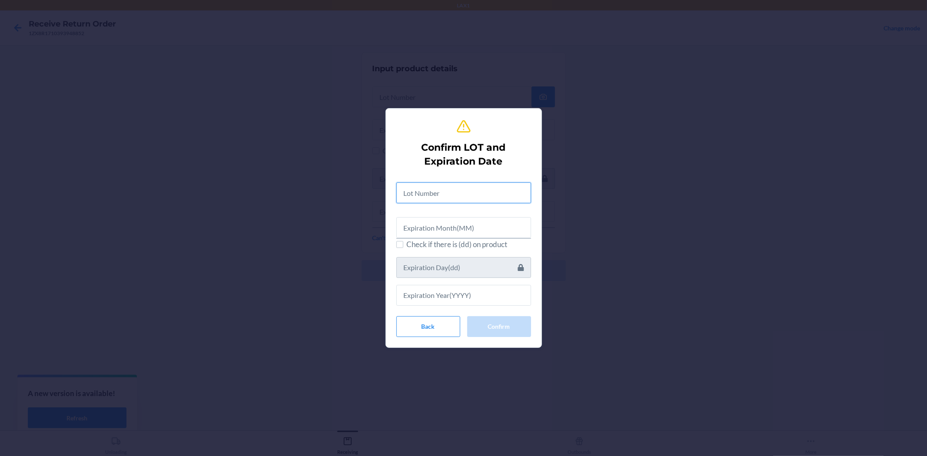
click at [491, 196] on input "text" at bounding box center [463, 192] width 135 height 21
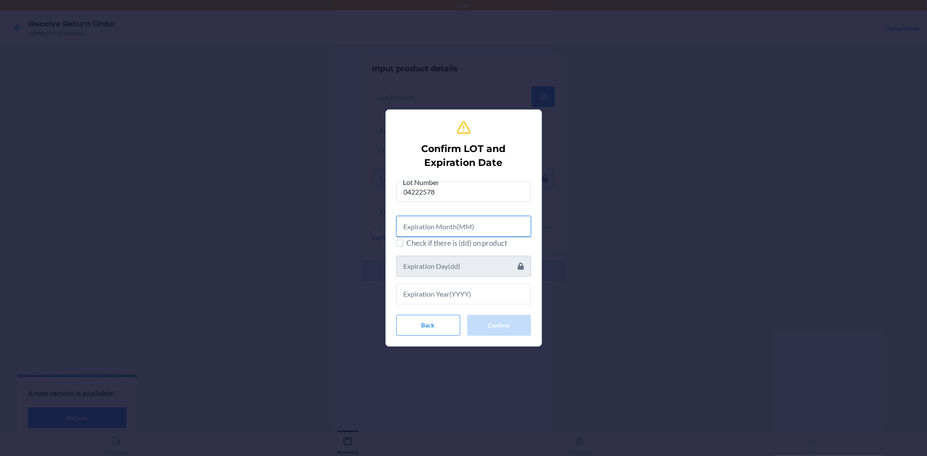
click at [484, 232] on input "text" at bounding box center [463, 226] width 135 height 21
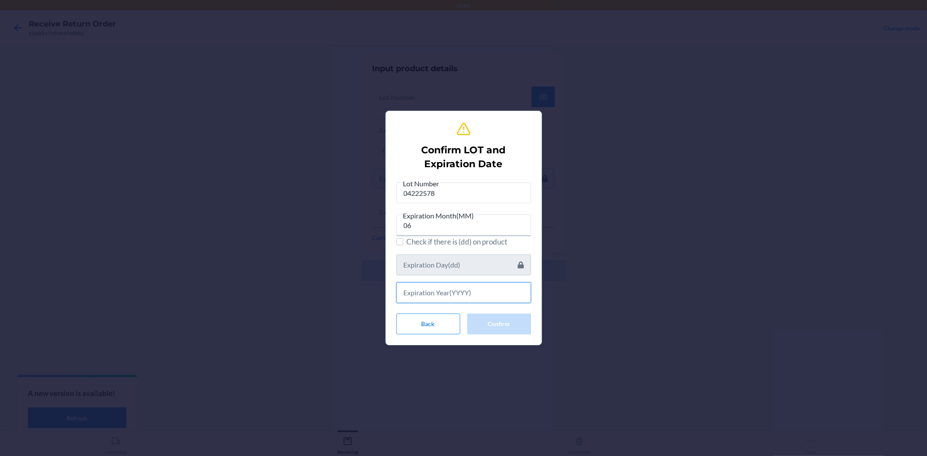
click at [482, 294] on input "text" at bounding box center [463, 292] width 135 height 21
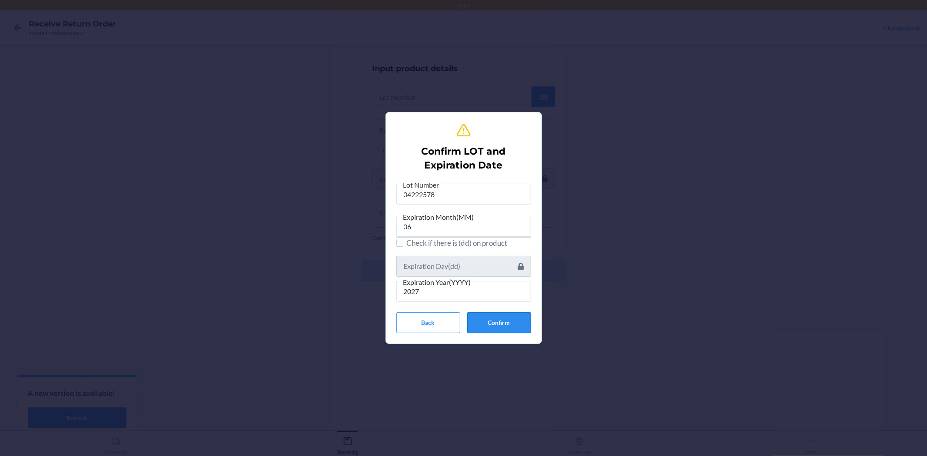
click at [485, 325] on button "Confirm" at bounding box center [499, 322] width 64 height 21
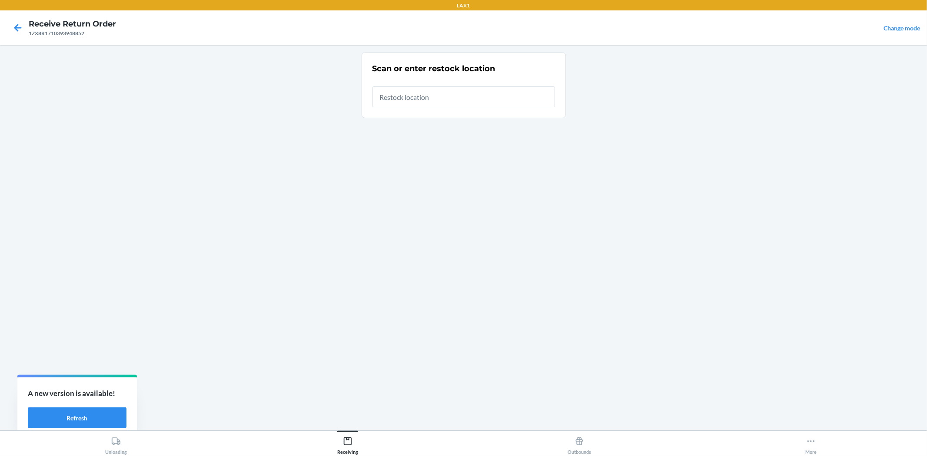
click at [454, 90] on input "text" at bounding box center [463, 96] width 182 height 21
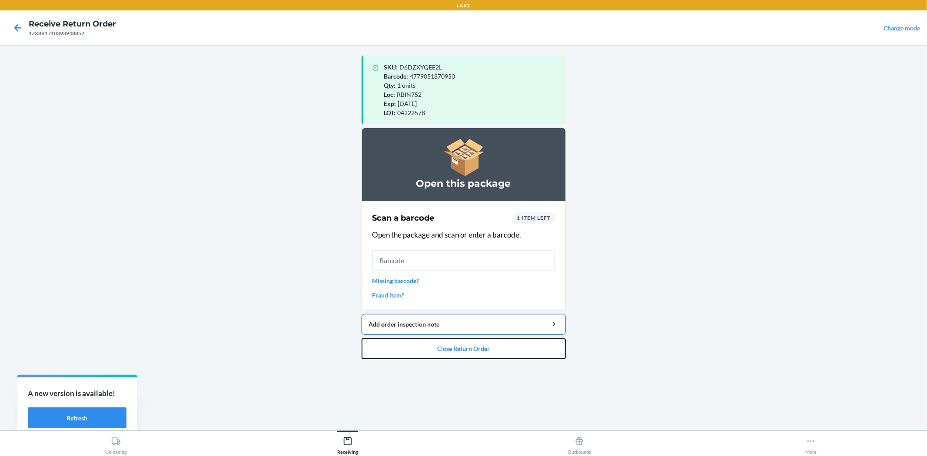
drag, startPoint x: 415, startPoint y: 339, endPoint x: 418, endPoint y: 333, distance: 6.5
click at [417, 338] on button "Close Return Order" at bounding box center [463, 348] width 204 height 21
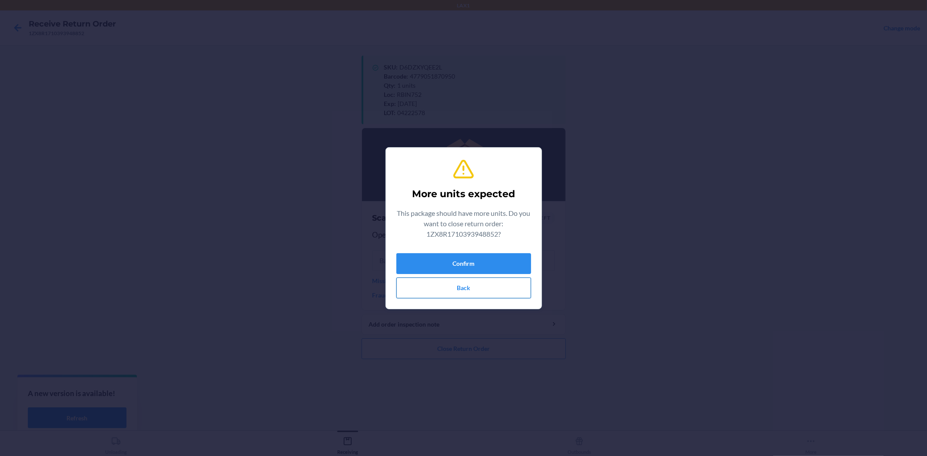
click at [435, 287] on button "Back" at bounding box center [463, 288] width 135 height 21
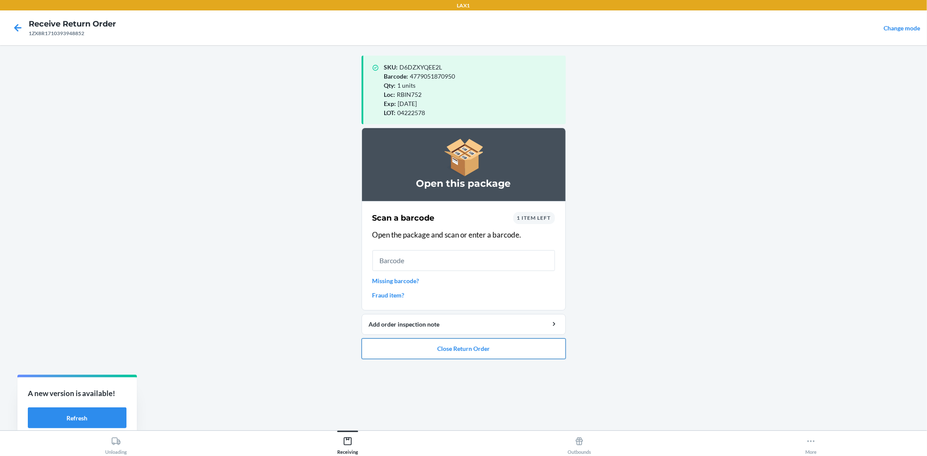
click at [466, 354] on button "Close Return Order" at bounding box center [463, 348] width 204 height 21
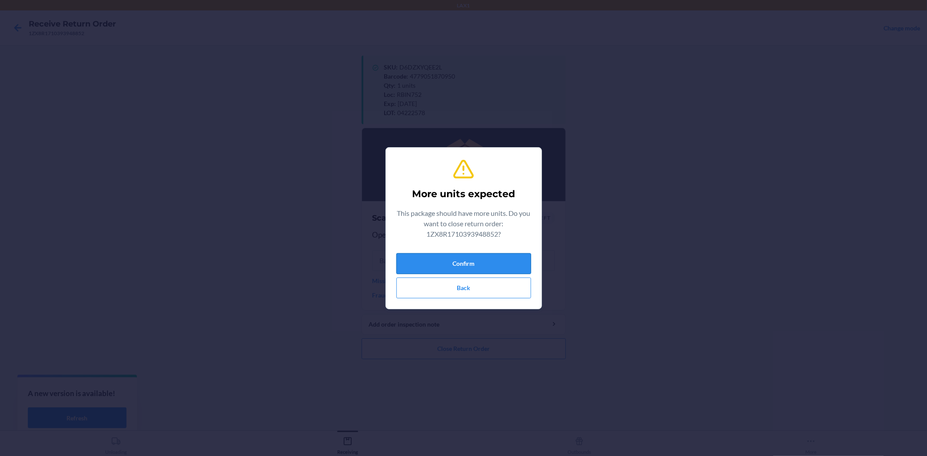
click at [427, 267] on button "Confirm" at bounding box center [463, 263] width 135 height 21
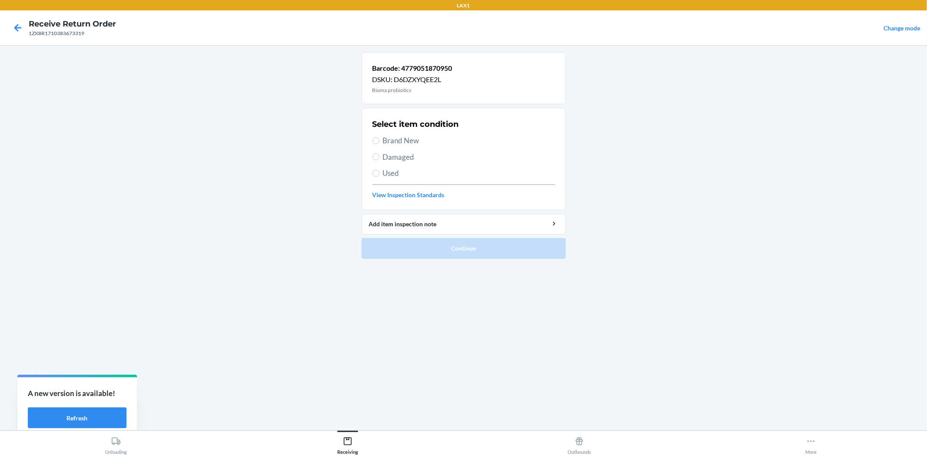
click at [405, 144] on span "Brand New" at bounding box center [469, 140] width 172 height 11
click at [379, 144] on input "Brand New" at bounding box center [375, 140] width 7 height 7
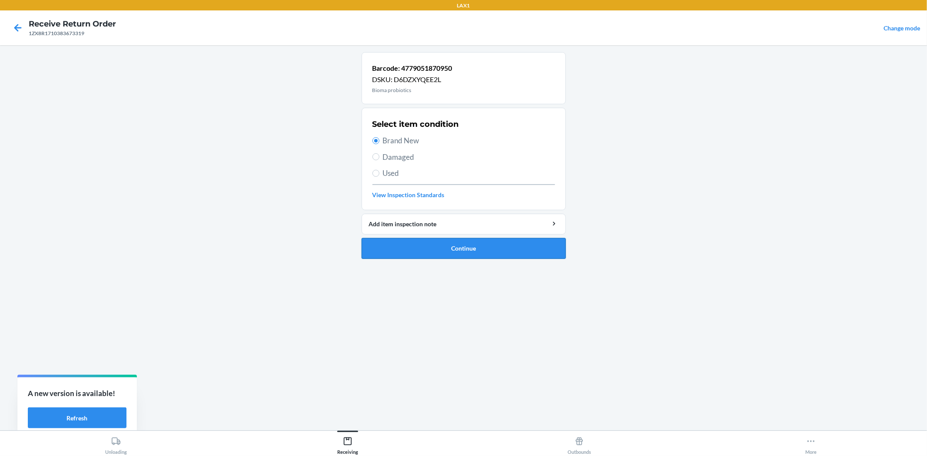
click at [453, 258] on button "Continue" at bounding box center [463, 248] width 204 height 21
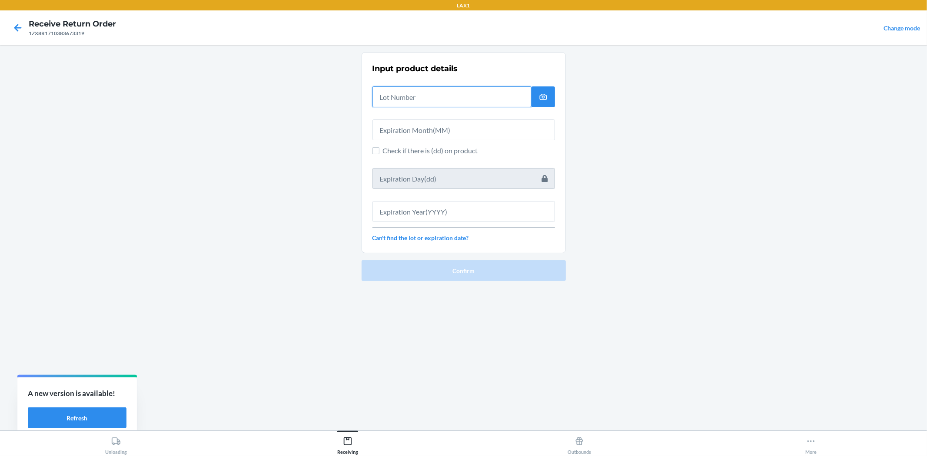
click at [458, 89] on input "text" at bounding box center [451, 96] width 159 height 21
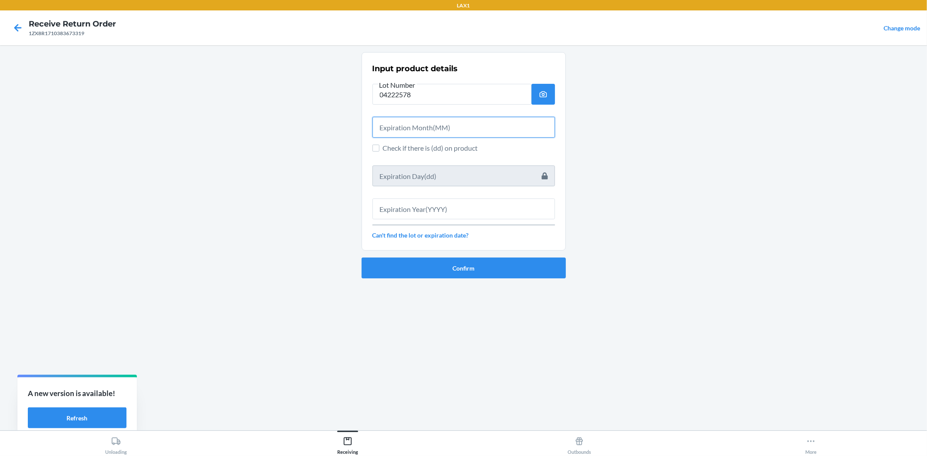
click at [517, 134] on input "text" at bounding box center [463, 127] width 182 height 21
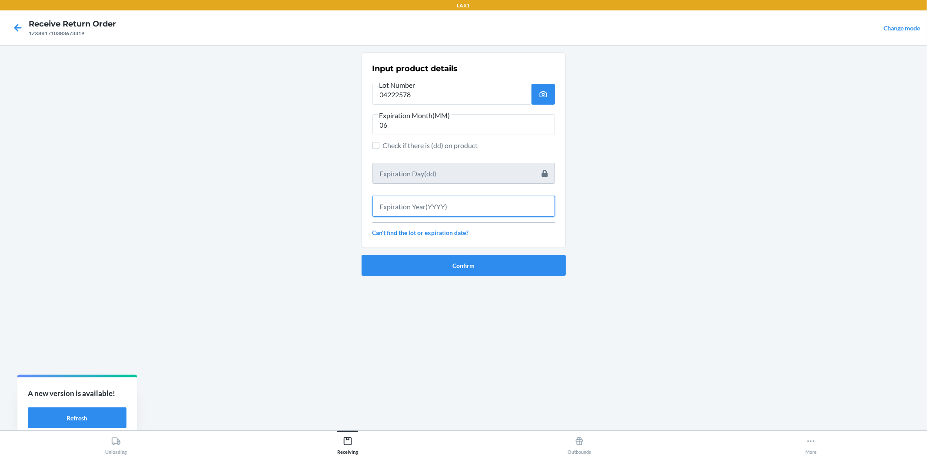
click at [501, 202] on input "text" at bounding box center [463, 206] width 182 height 21
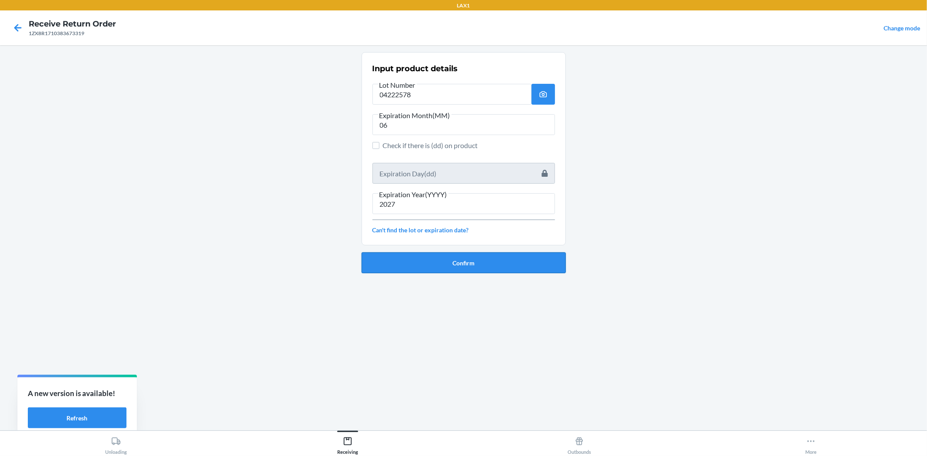
click at [532, 270] on button "Confirm" at bounding box center [463, 262] width 204 height 21
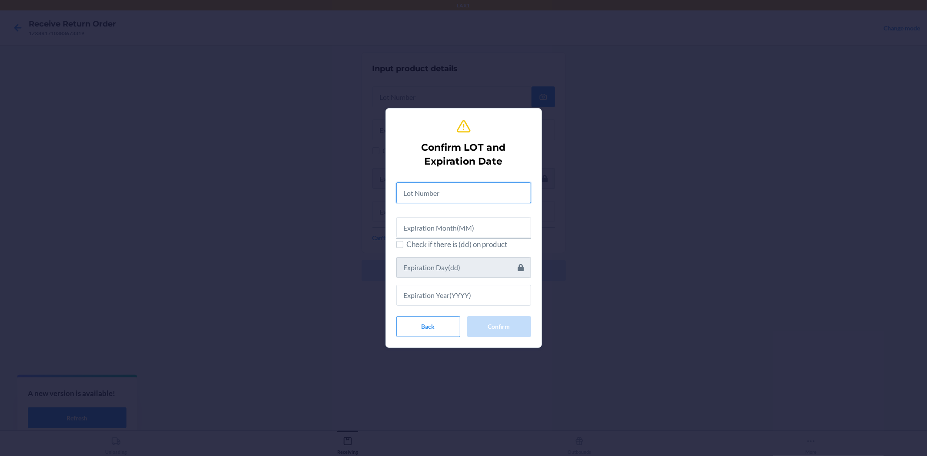
click at [501, 191] on input "text" at bounding box center [463, 192] width 135 height 21
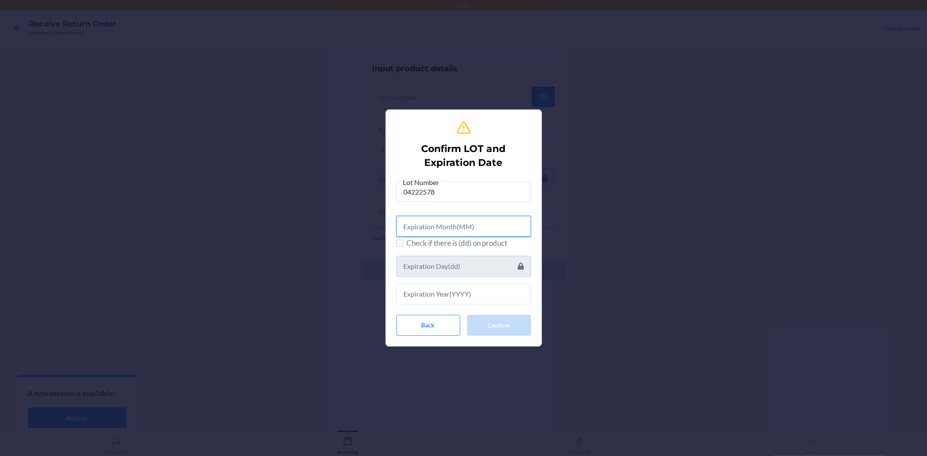
drag, startPoint x: 493, startPoint y: 225, endPoint x: 490, endPoint y: 209, distance: 16.8
click at [493, 226] on input "text" at bounding box center [463, 226] width 135 height 21
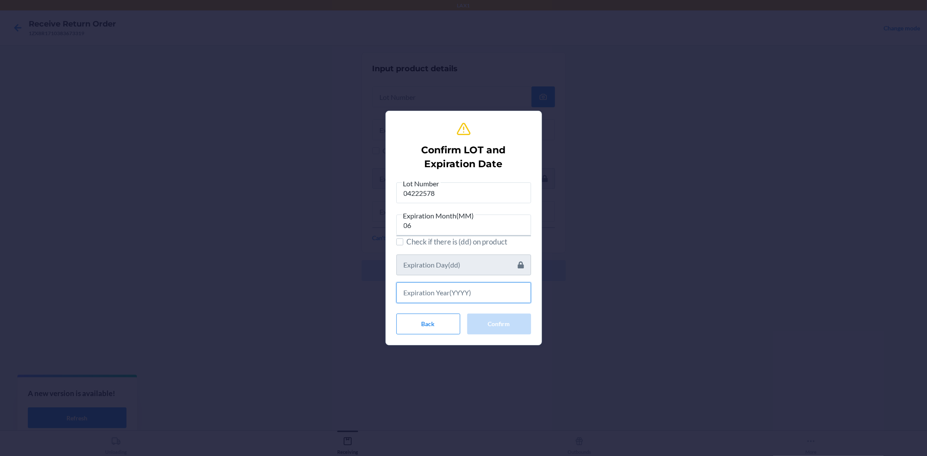
drag, startPoint x: 485, startPoint y: 289, endPoint x: 450, endPoint y: 279, distance: 36.7
click at [484, 289] on input "text" at bounding box center [463, 292] width 135 height 21
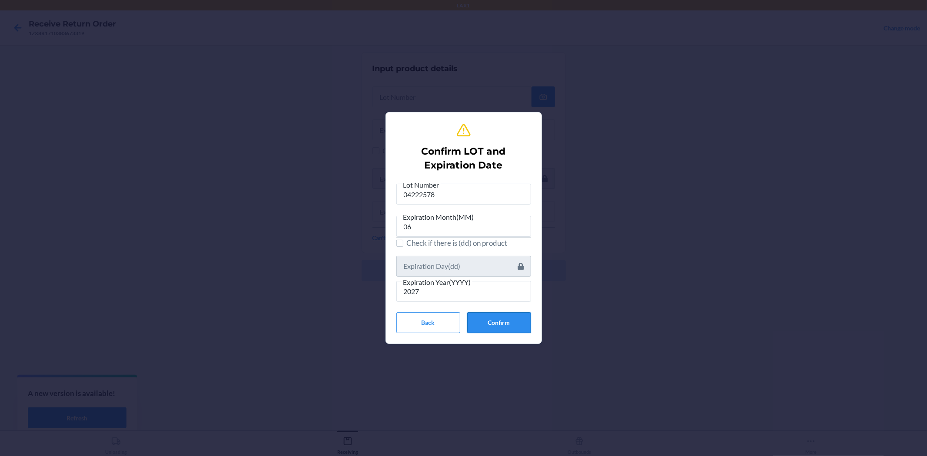
click at [495, 324] on button "Confirm" at bounding box center [499, 322] width 64 height 21
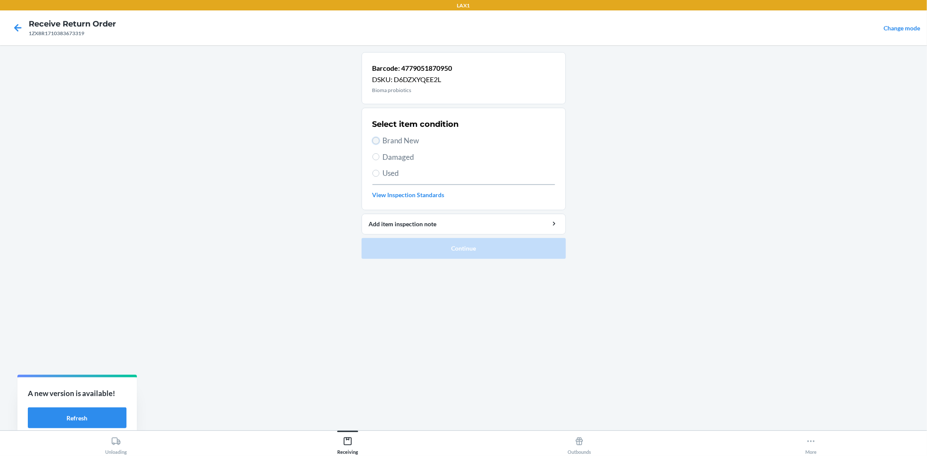
click at [378, 141] on input "Brand New" at bounding box center [375, 140] width 7 height 7
click at [476, 251] on button "Continue" at bounding box center [463, 248] width 204 height 21
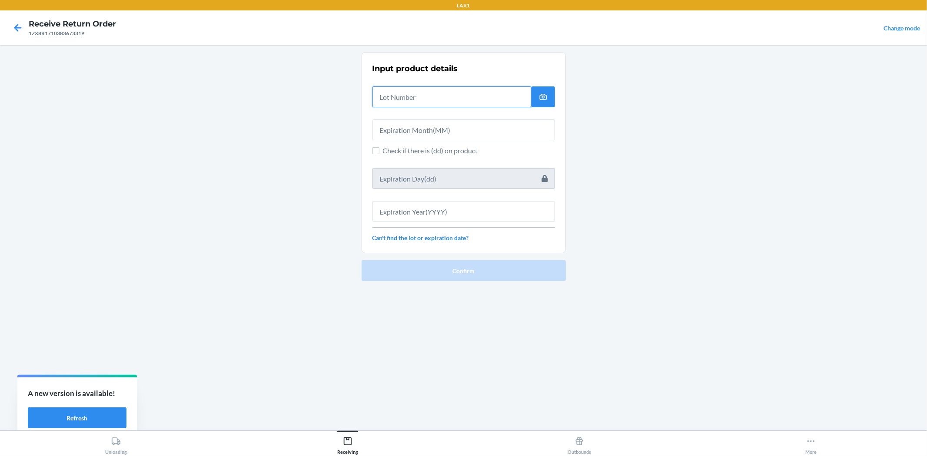
click at [417, 100] on input "text" at bounding box center [451, 96] width 159 height 21
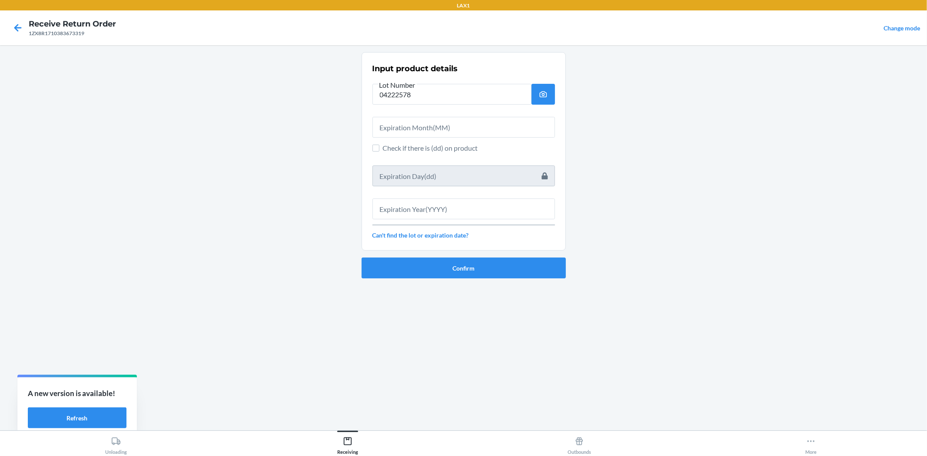
drag, startPoint x: 454, startPoint y: 114, endPoint x: 454, endPoint y: 120, distance: 5.7
click at [454, 115] on div at bounding box center [463, 124] width 182 height 28
click at [454, 122] on input "text" at bounding box center [463, 127] width 182 height 21
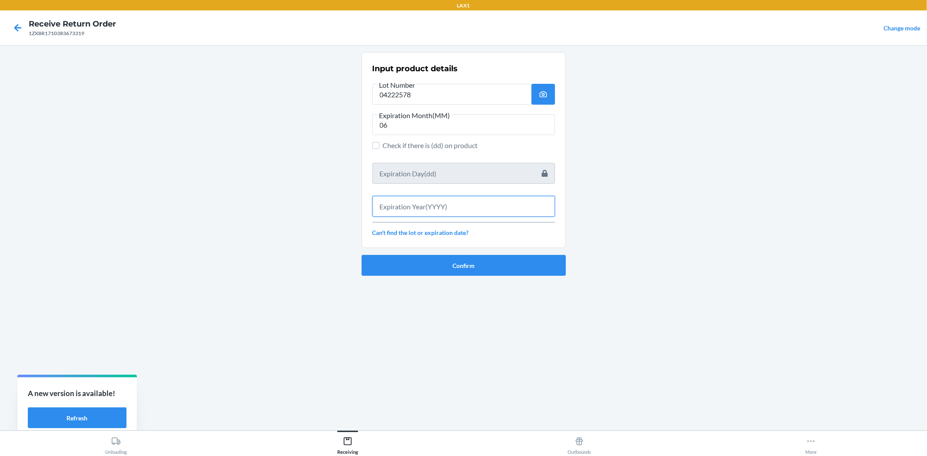
click at [458, 202] on input "text" at bounding box center [463, 206] width 182 height 21
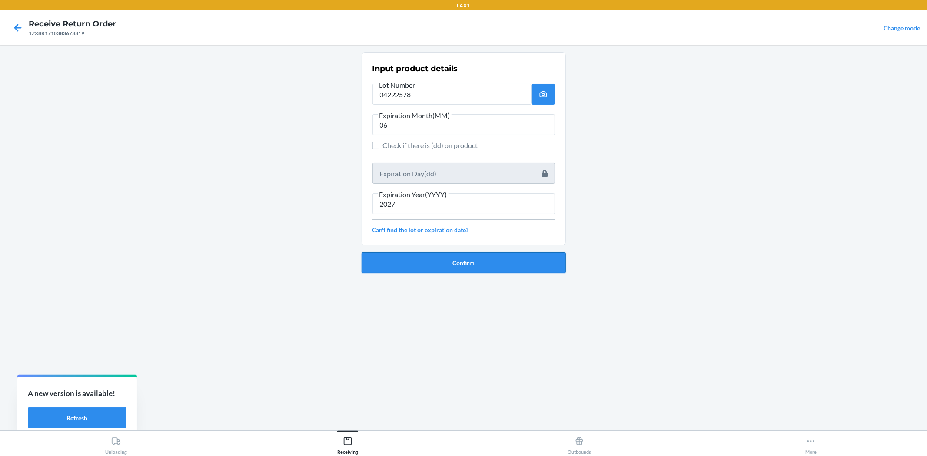
click at [461, 257] on button "Confirm" at bounding box center [463, 262] width 204 height 21
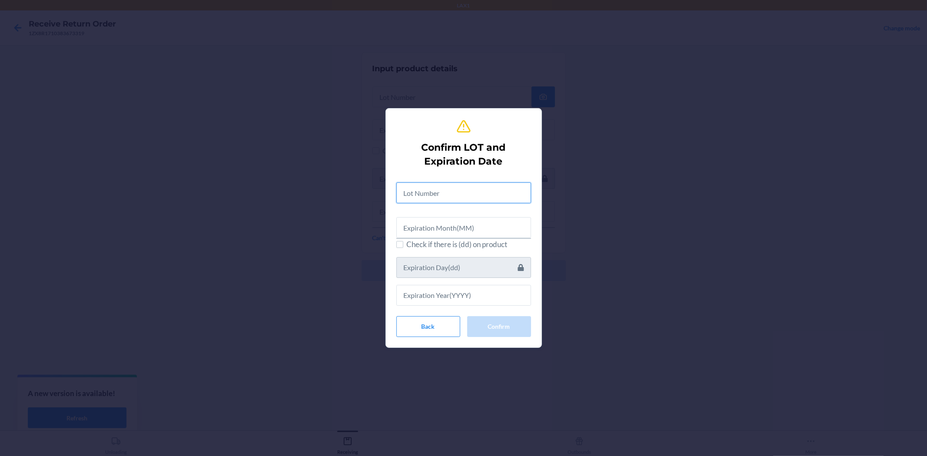
click at [446, 199] on input "text" at bounding box center [463, 192] width 135 height 21
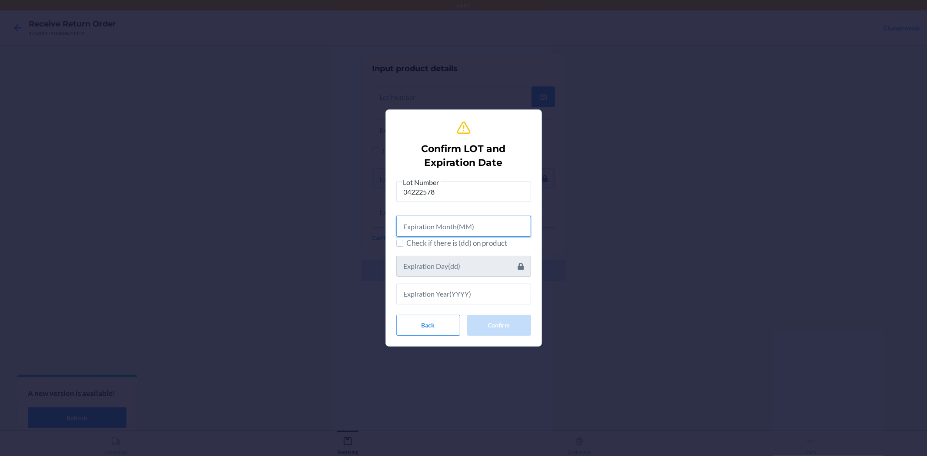
click at [452, 235] on input "text" at bounding box center [463, 226] width 135 height 21
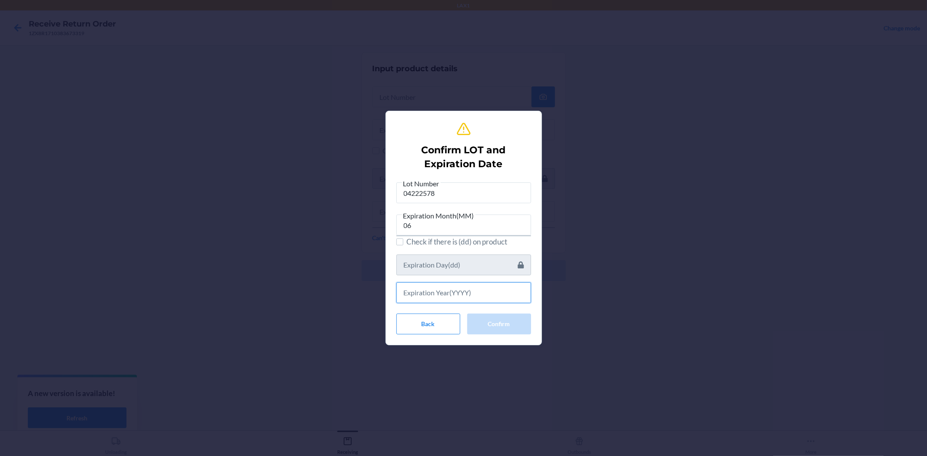
click at [458, 292] on input "text" at bounding box center [463, 292] width 135 height 21
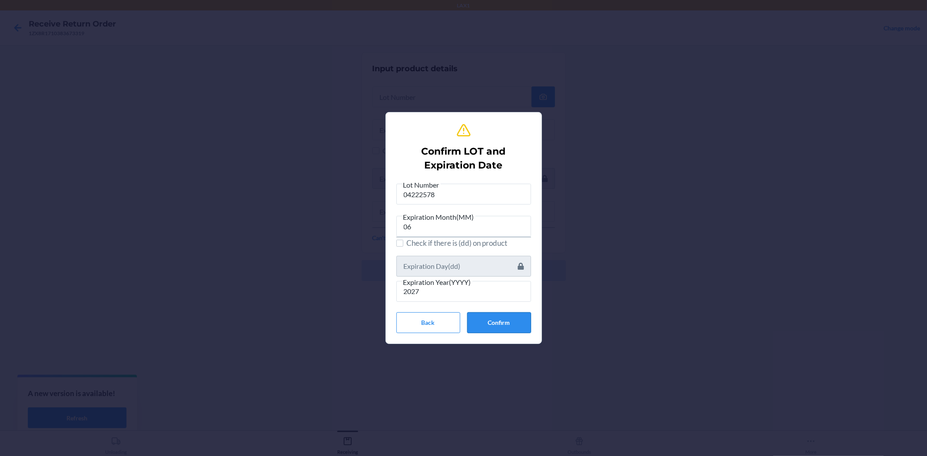
click at [487, 325] on button "Confirm" at bounding box center [499, 322] width 64 height 21
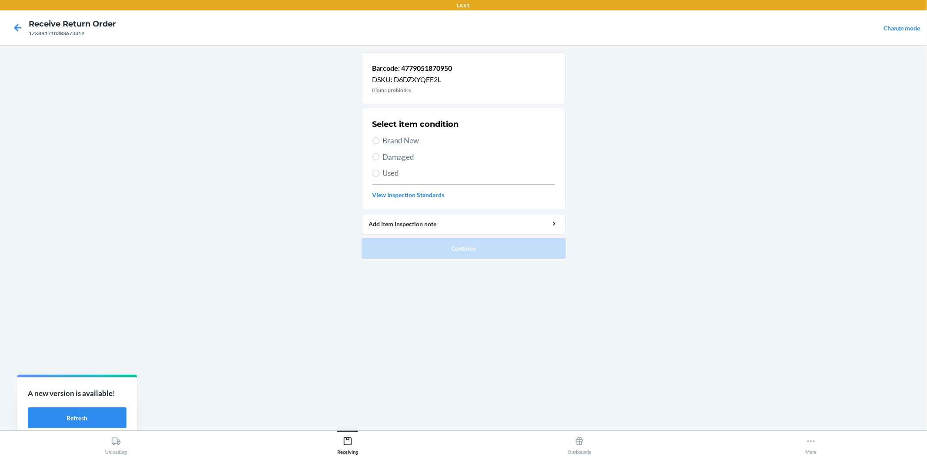
click at [390, 138] on span "Brand New" at bounding box center [469, 140] width 172 height 11
click at [379, 138] on input "Brand New" at bounding box center [375, 140] width 7 height 7
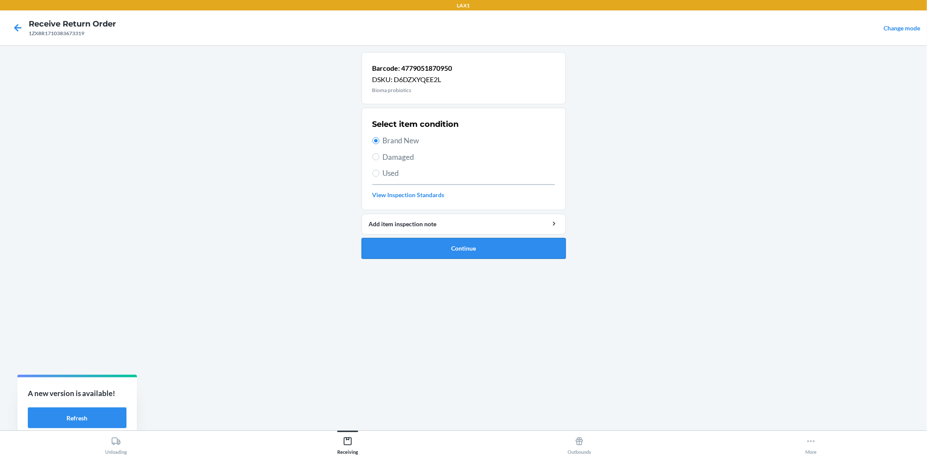
click at [441, 249] on button "Continue" at bounding box center [463, 248] width 204 height 21
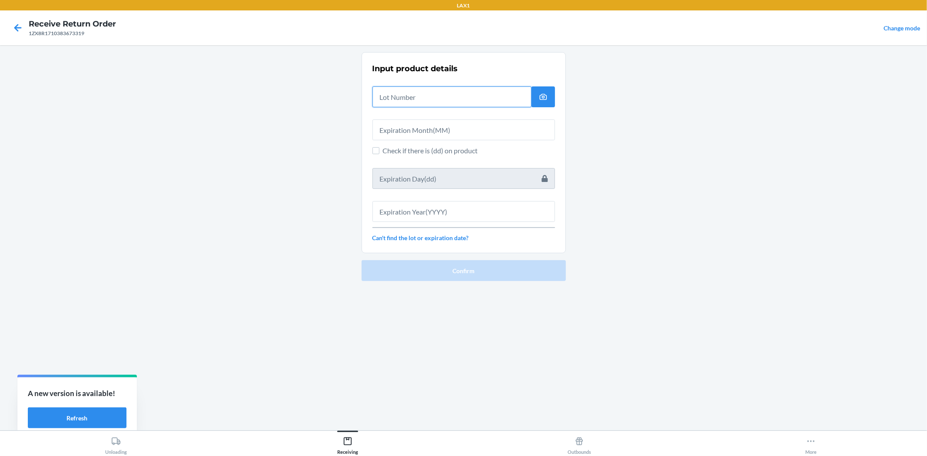
click at [397, 98] on input "text" at bounding box center [451, 96] width 159 height 21
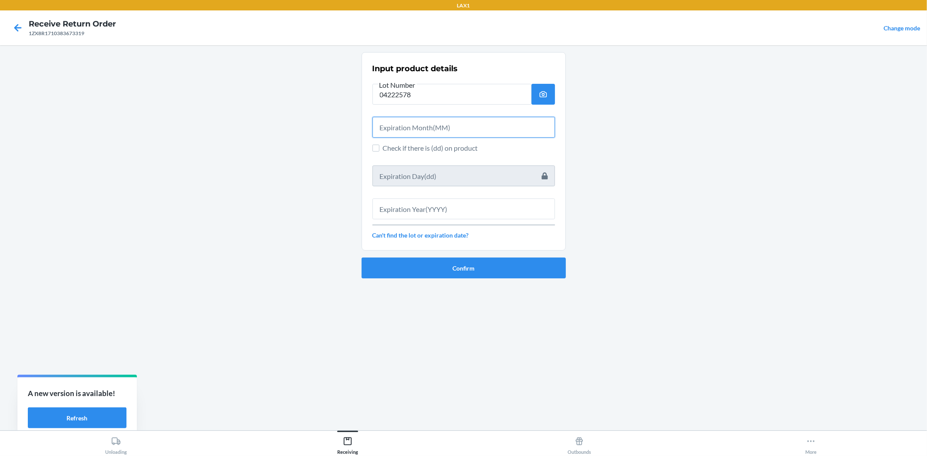
click at [428, 126] on input "text" at bounding box center [463, 127] width 182 height 21
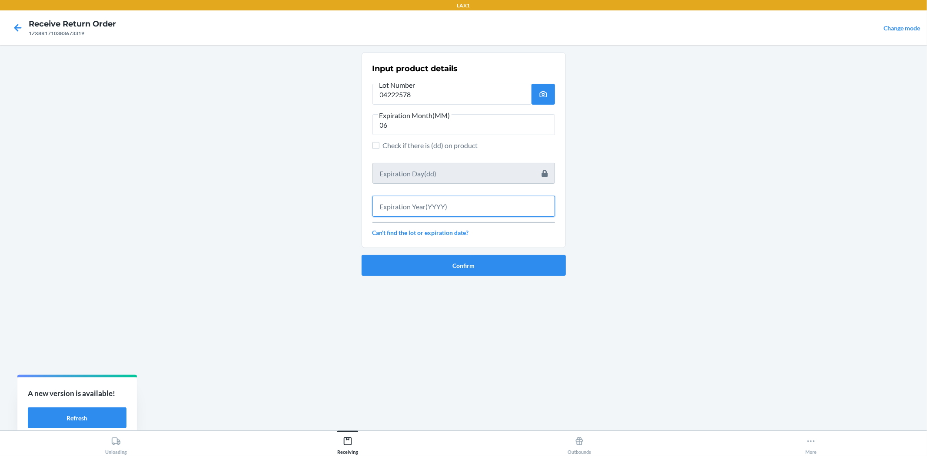
click at [484, 199] on input "text" at bounding box center [463, 206] width 182 height 21
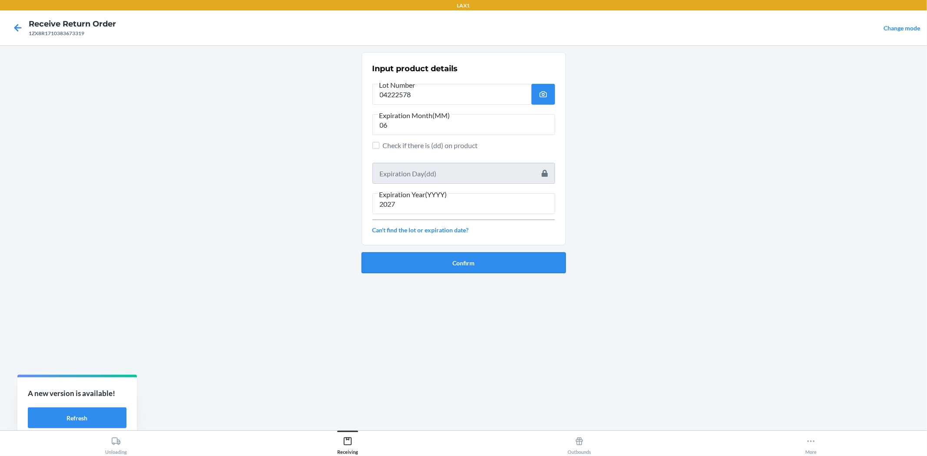
click at [497, 262] on button "Confirm" at bounding box center [463, 262] width 204 height 21
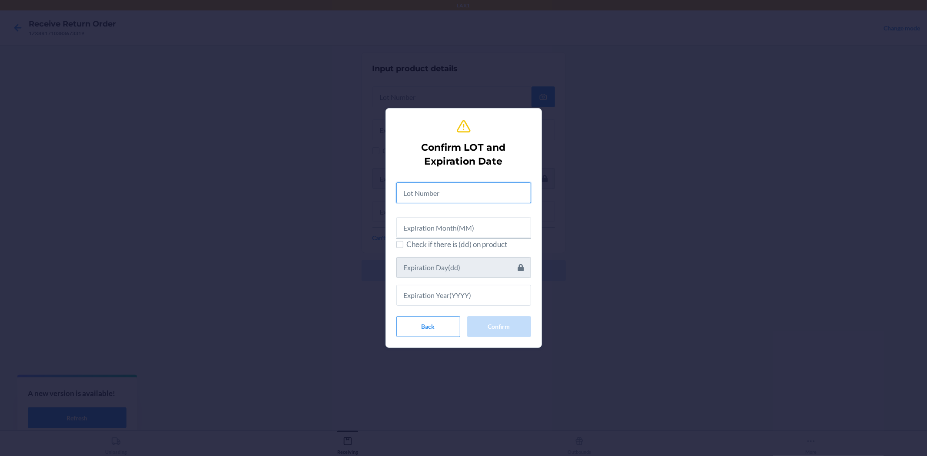
click at [468, 197] on input "text" at bounding box center [463, 192] width 135 height 21
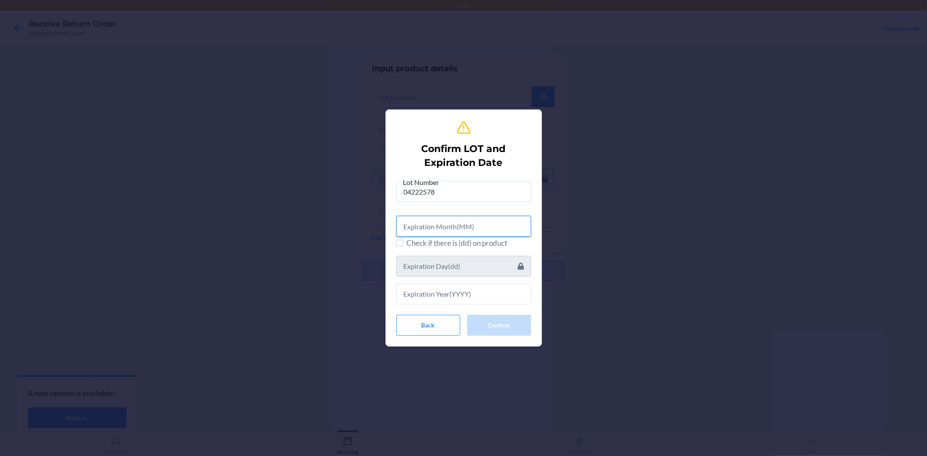
click at [474, 235] on input "text" at bounding box center [463, 226] width 135 height 21
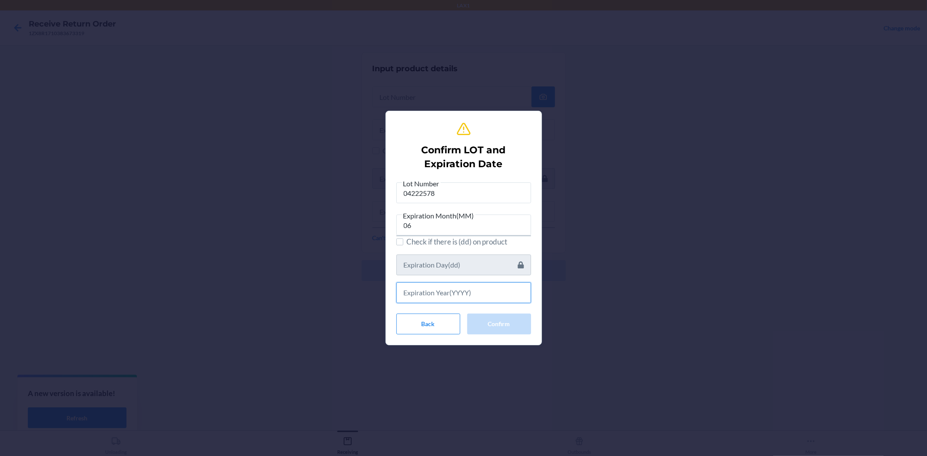
click at [511, 292] on input "text" at bounding box center [463, 292] width 135 height 21
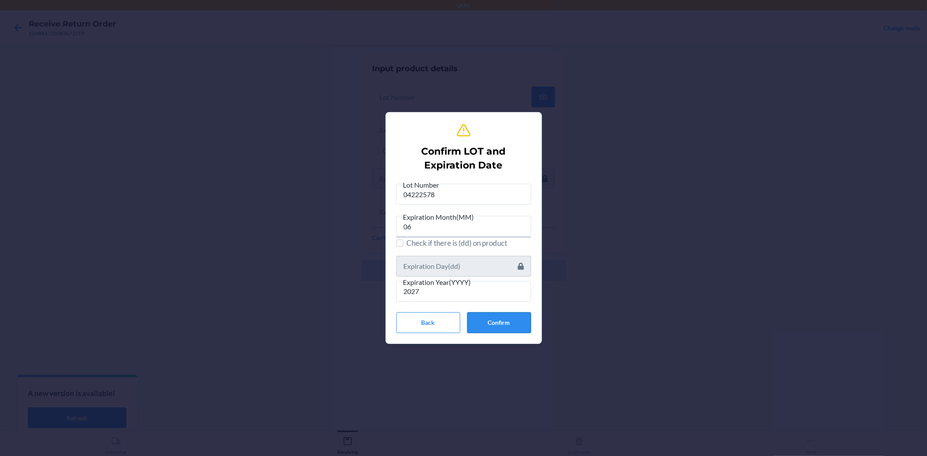
click at [494, 325] on button "Confirm" at bounding box center [499, 322] width 64 height 21
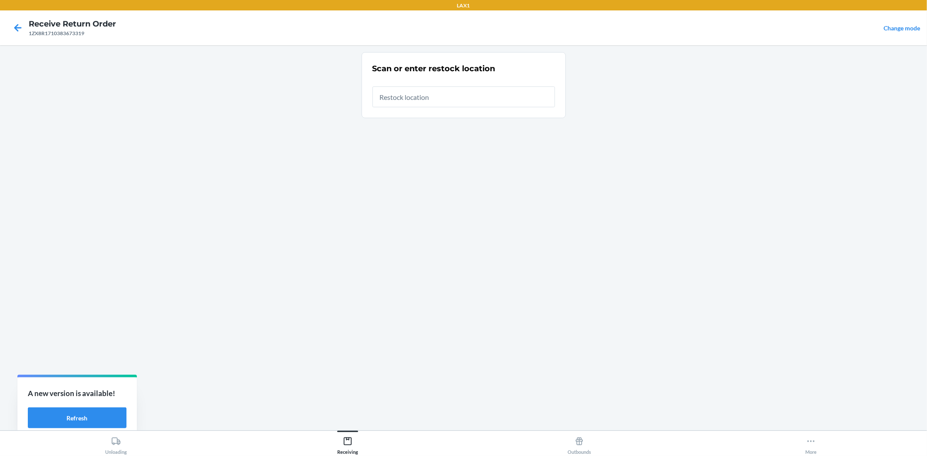
click at [511, 90] on input "text" at bounding box center [463, 96] width 182 height 21
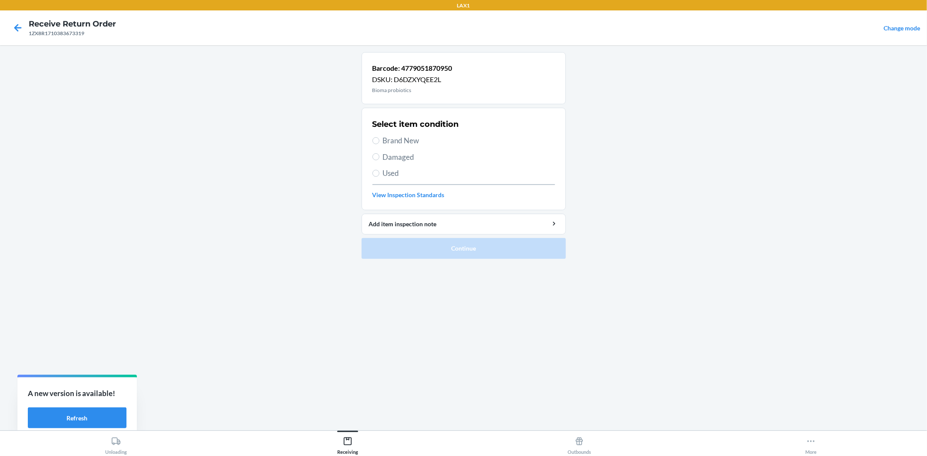
click at [383, 145] on span "Brand New" at bounding box center [469, 140] width 172 height 11
click at [379, 144] on input "Brand New" at bounding box center [375, 140] width 7 height 7
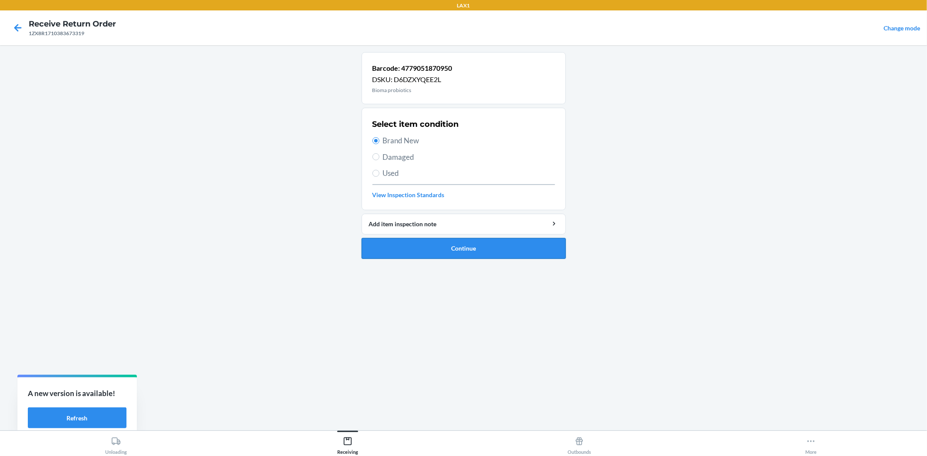
click at [440, 242] on button "Continue" at bounding box center [463, 248] width 204 height 21
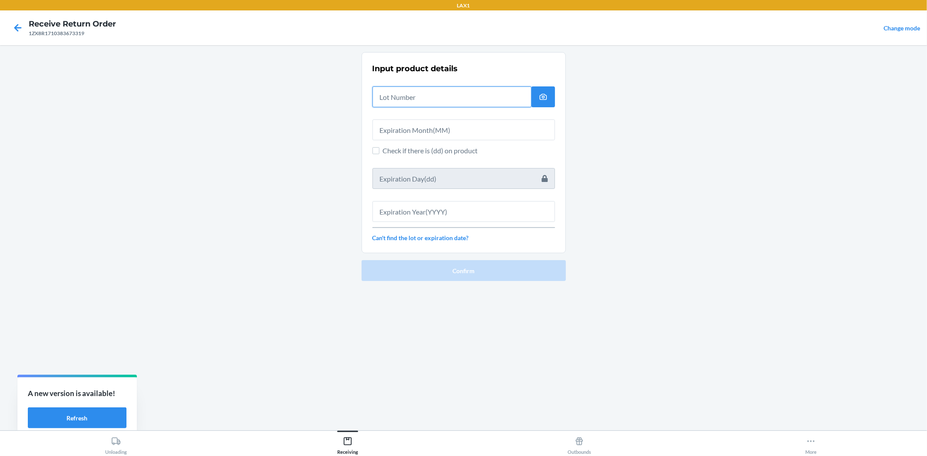
click at [403, 98] on input "text" at bounding box center [451, 96] width 159 height 21
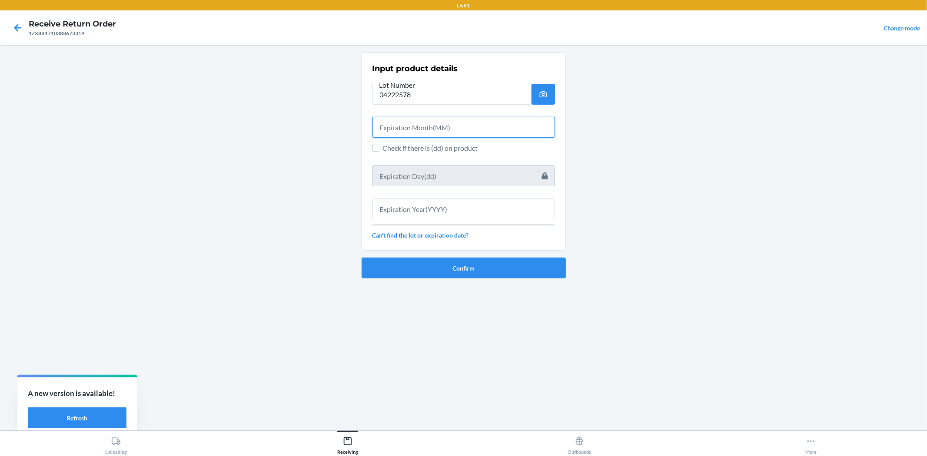
click at [431, 126] on input "text" at bounding box center [463, 127] width 182 height 21
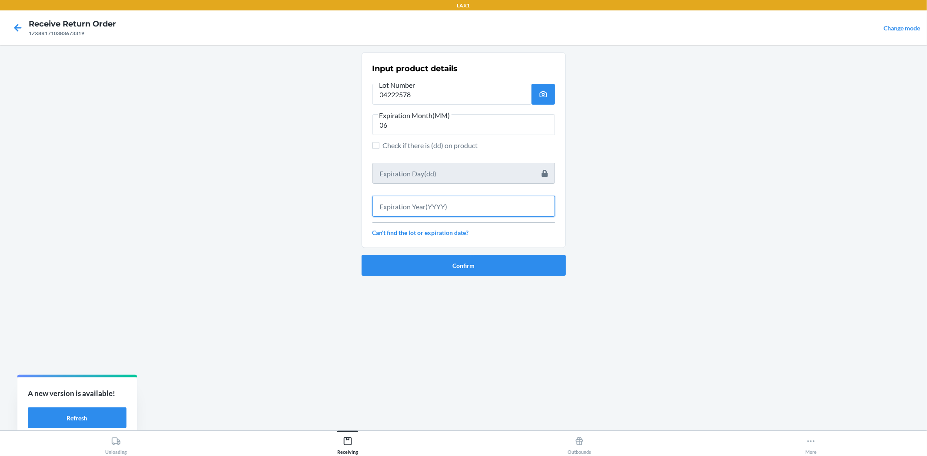
click at [444, 200] on input "text" at bounding box center [463, 206] width 182 height 21
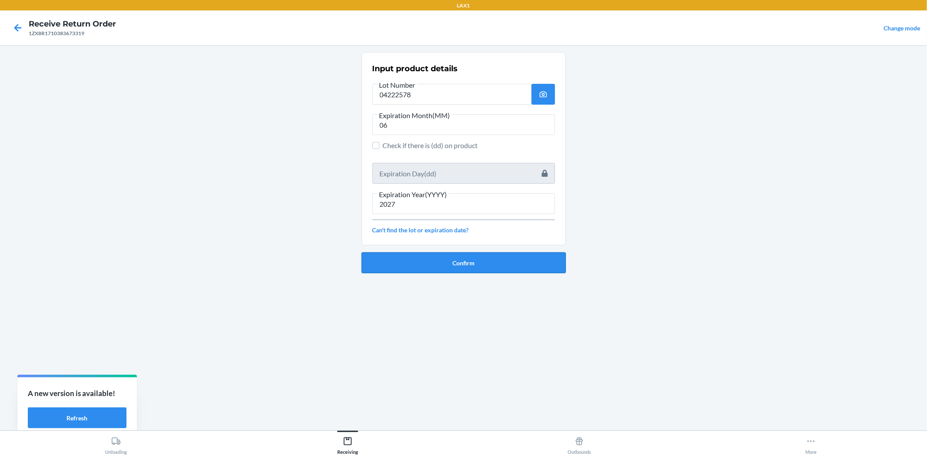
click at [471, 259] on button "Confirm" at bounding box center [463, 262] width 204 height 21
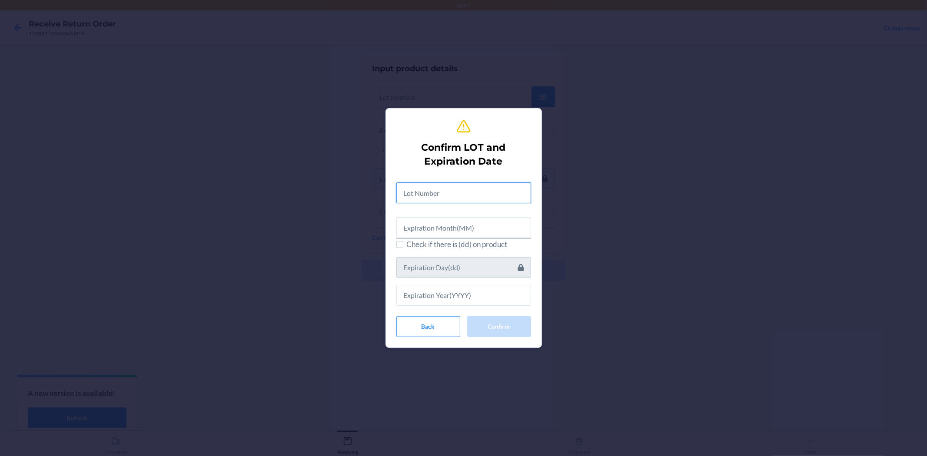
click at [448, 185] on input "text" at bounding box center [463, 192] width 135 height 21
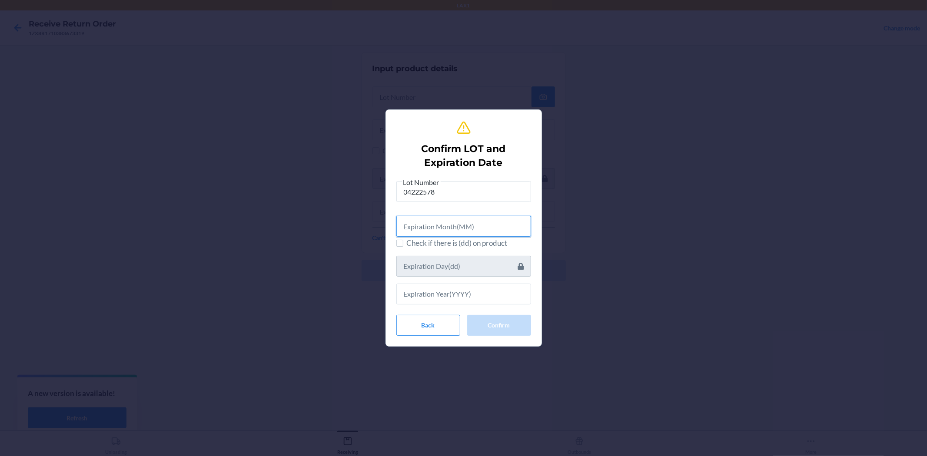
click at [457, 222] on input "text" at bounding box center [463, 226] width 135 height 21
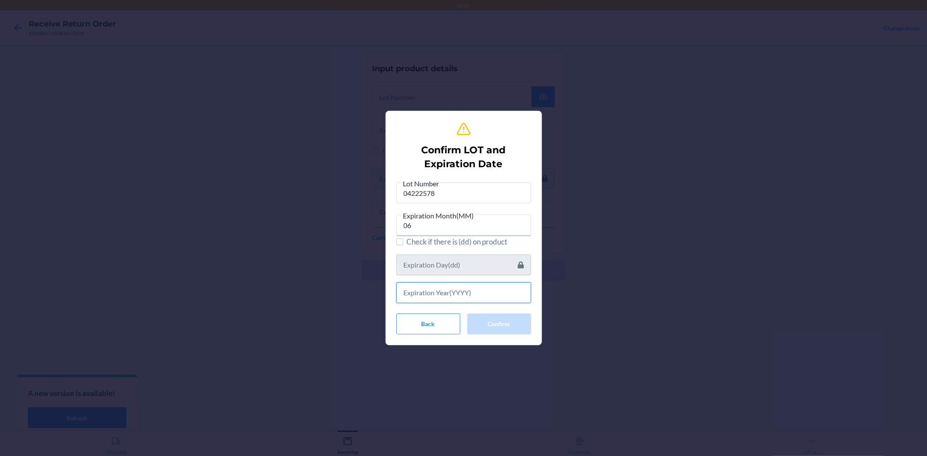
click at [458, 288] on input "text" at bounding box center [463, 292] width 135 height 21
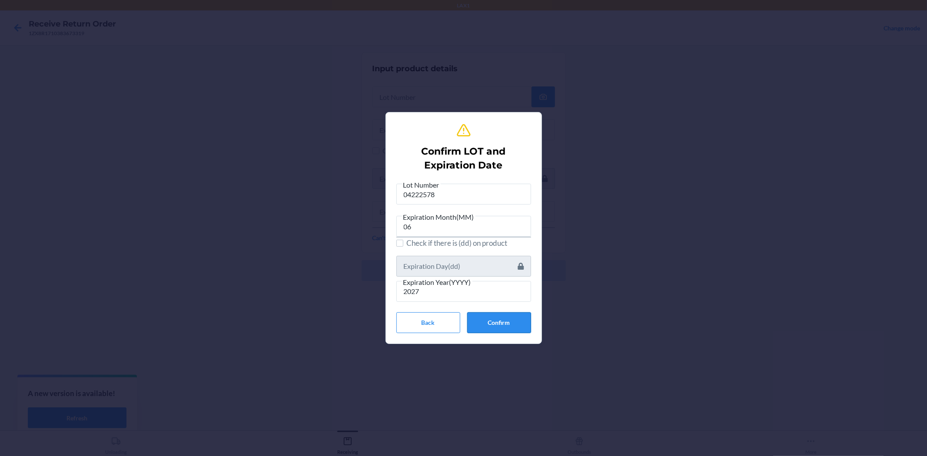
click at [515, 316] on button "Confirm" at bounding box center [499, 322] width 64 height 21
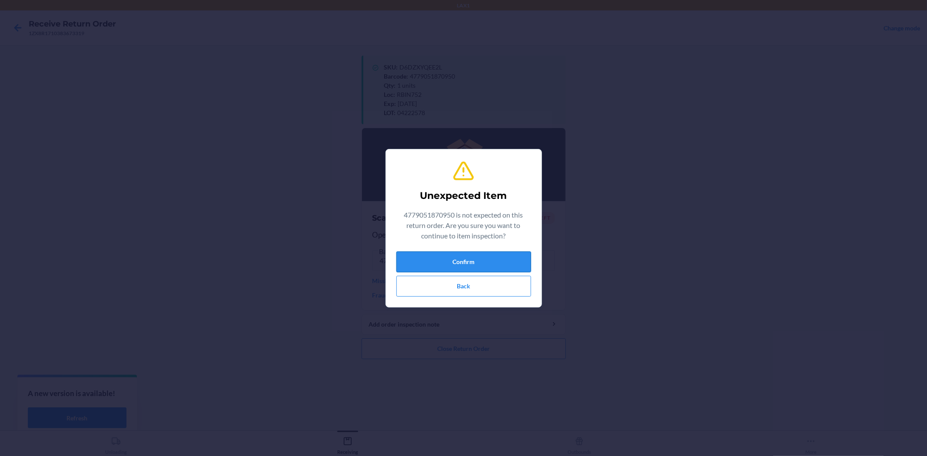
click at [454, 259] on button "Confirm" at bounding box center [463, 262] width 135 height 21
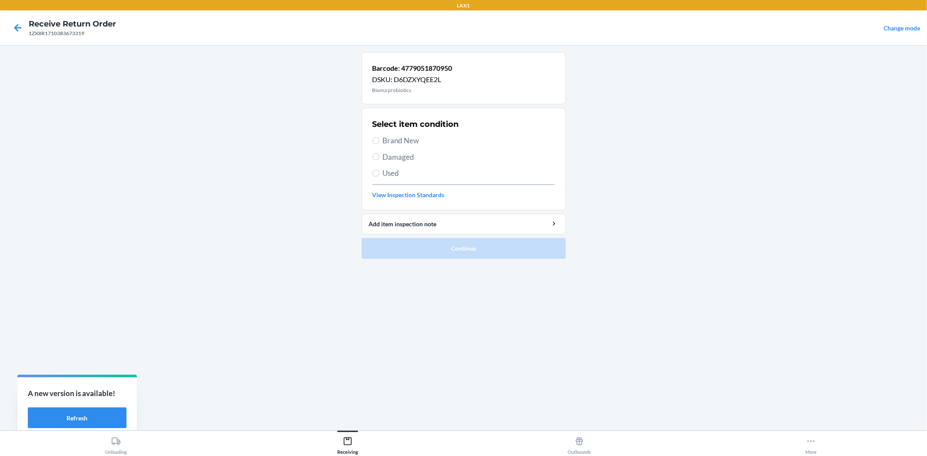
click at [384, 136] on span "Brand New" at bounding box center [469, 140] width 172 height 11
click at [379, 137] on input "Brand New" at bounding box center [375, 140] width 7 height 7
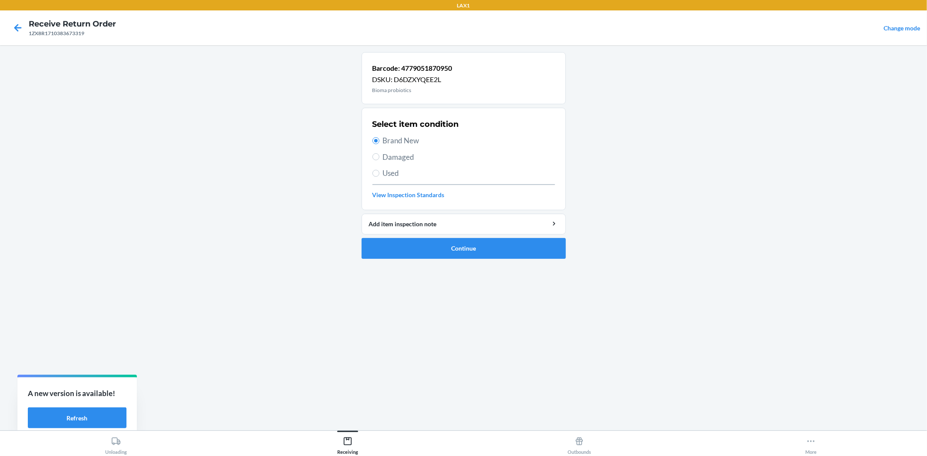
click at [442, 260] on ol "Barcode: 4779051870950 DSKU: D6DZXYQEE2L Bioma probiotics Select item condition…" at bounding box center [463, 159] width 204 height 214
click at [440, 249] on button "Continue" at bounding box center [463, 248] width 204 height 21
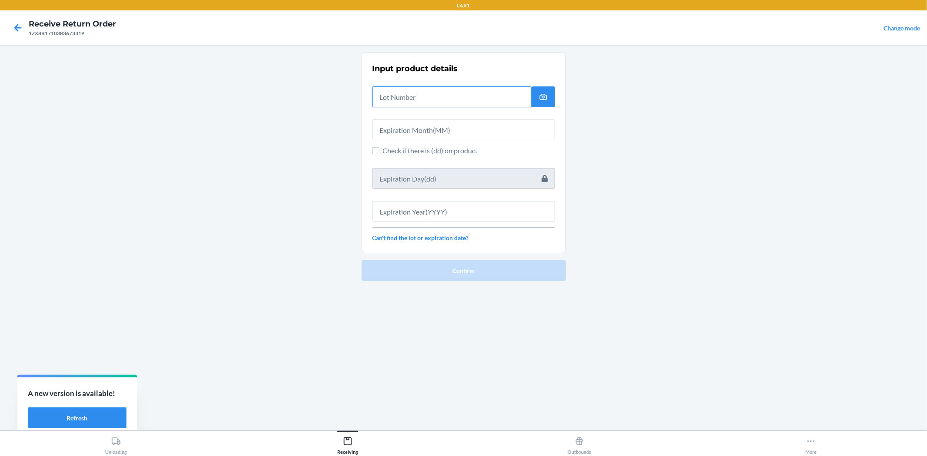
click at [386, 101] on input "text" at bounding box center [451, 96] width 159 height 21
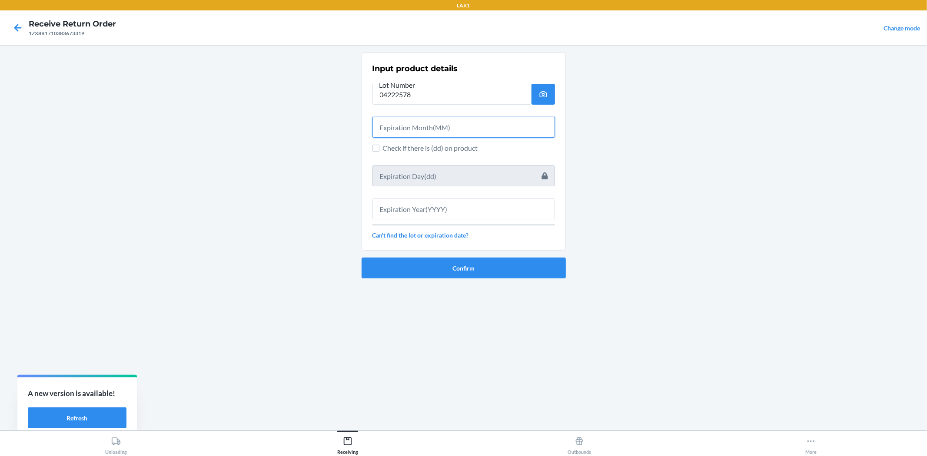
click at [402, 131] on input "text" at bounding box center [463, 127] width 182 height 21
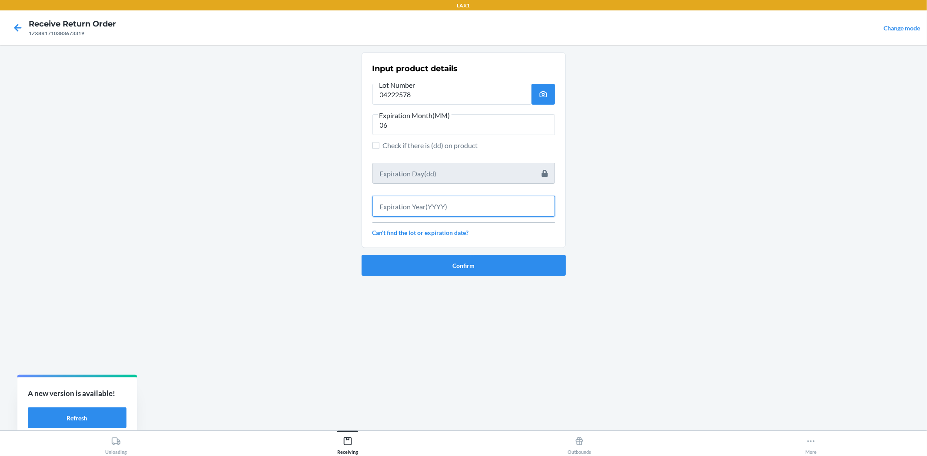
click at [436, 213] on input "text" at bounding box center [463, 206] width 182 height 21
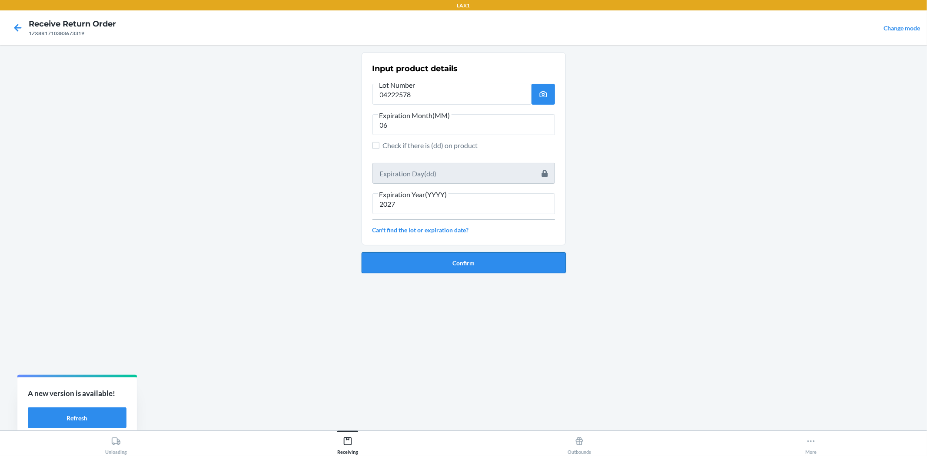
click at [518, 271] on button "Confirm" at bounding box center [463, 262] width 204 height 21
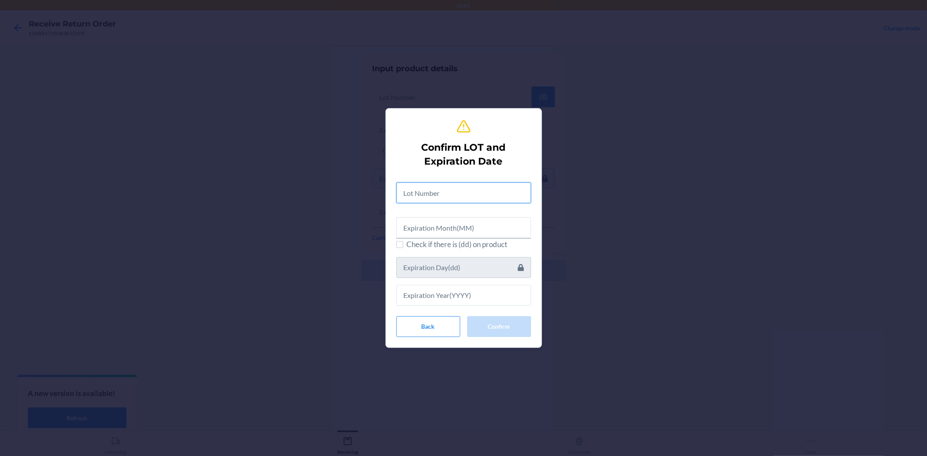
click at [493, 194] on input "text" at bounding box center [463, 192] width 135 height 21
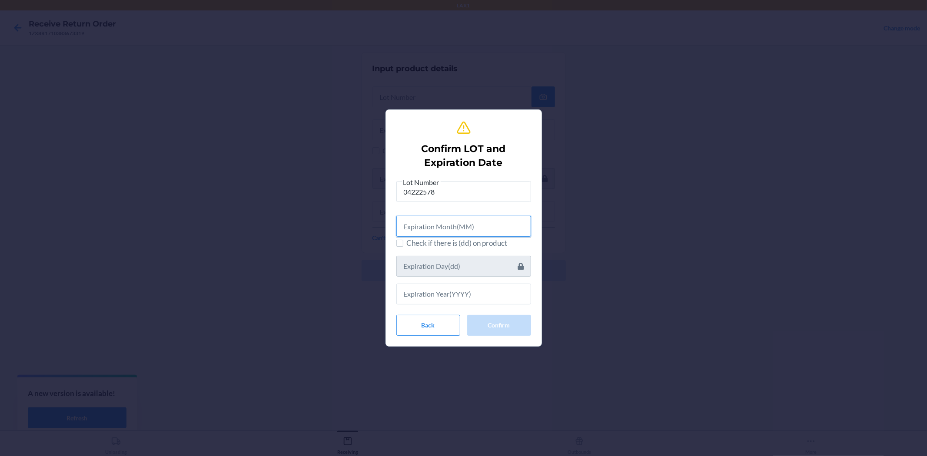
click at [483, 220] on input "text" at bounding box center [463, 226] width 135 height 21
drag, startPoint x: 477, startPoint y: 222, endPoint x: 489, endPoint y: 244, distance: 25.1
click at [489, 244] on div "Lot Number 04222578 Check if there is (dd) on product" at bounding box center [463, 241] width 135 height 128
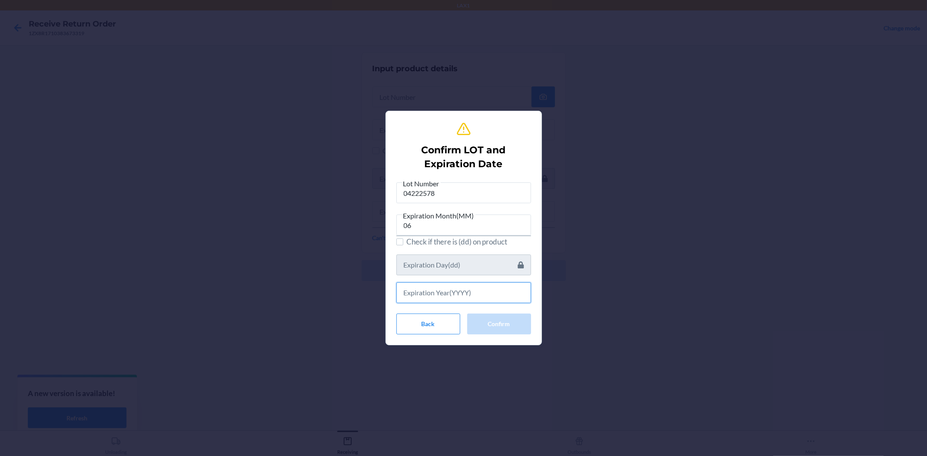
click at [477, 287] on input "text" at bounding box center [463, 292] width 135 height 21
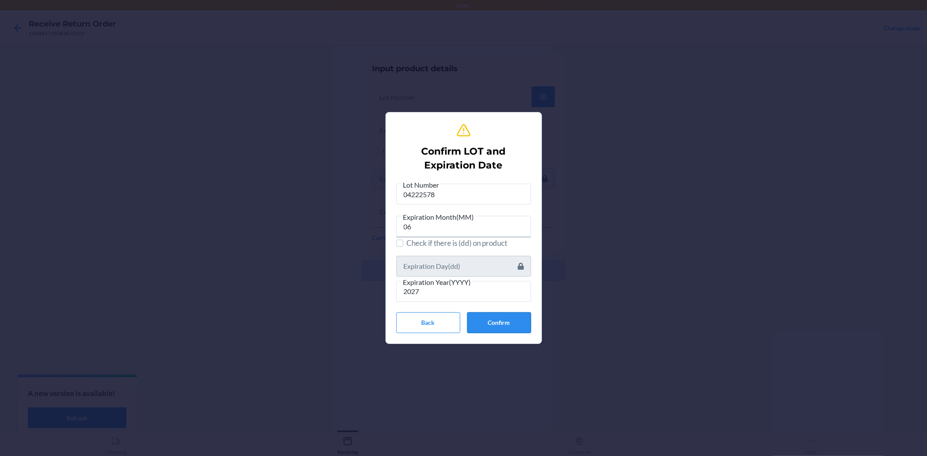
click at [482, 324] on button "Confirm" at bounding box center [499, 322] width 64 height 21
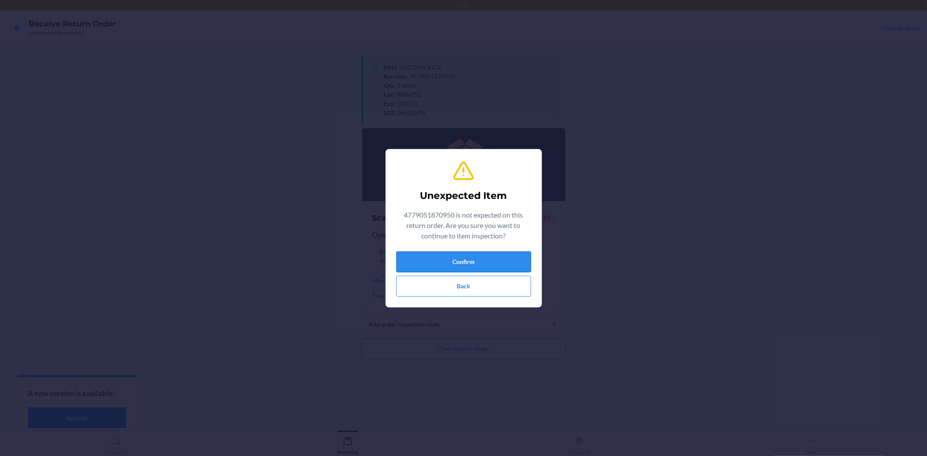
click at [474, 255] on button "Confirm" at bounding box center [463, 262] width 135 height 21
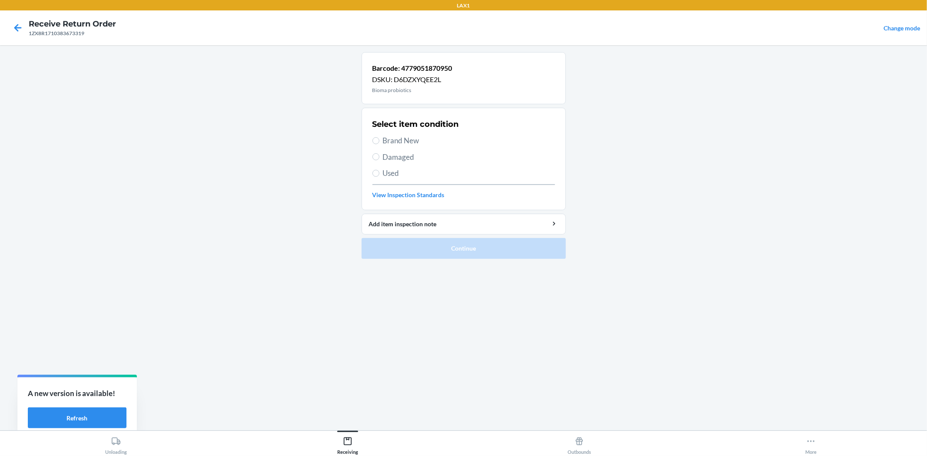
click at [401, 139] on span "Brand New" at bounding box center [469, 140] width 172 height 11
click at [379, 139] on input "Brand New" at bounding box center [375, 140] width 7 height 7
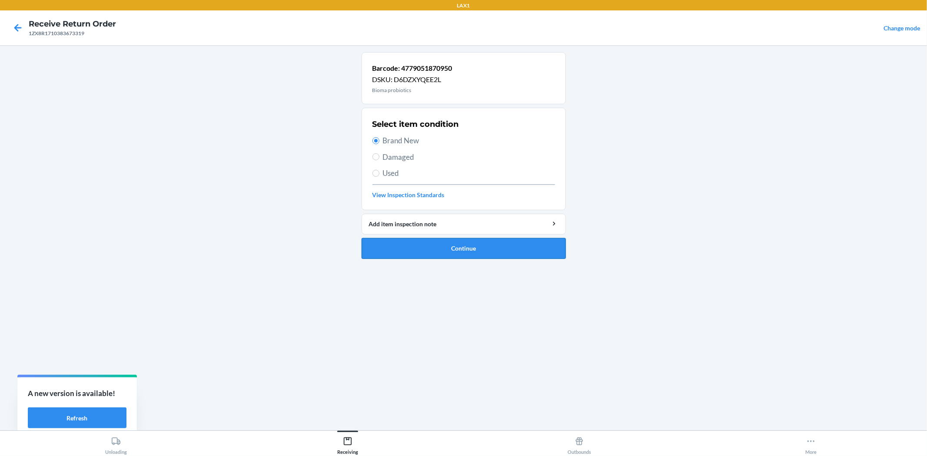
click at [461, 253] on button "Continue" at bounding box center [463, 248] width 204 height 21
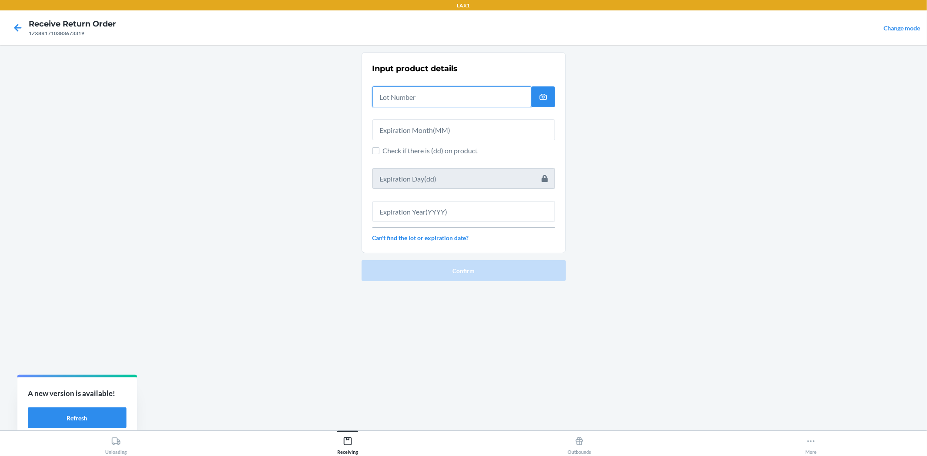
click at [420, 103] on input "text" at bounding box center [451, 96] width 159 height 21
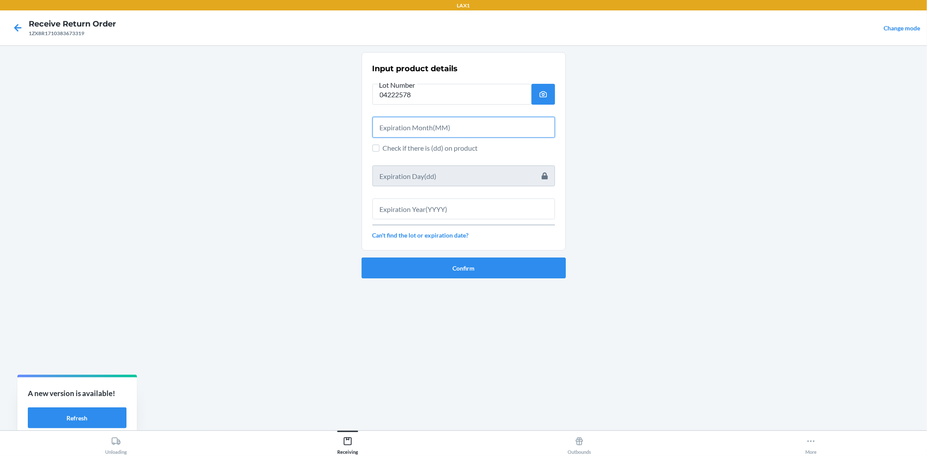
click at [443, 128] on input "text" at bounding box center [463, 127] width 182 height 21
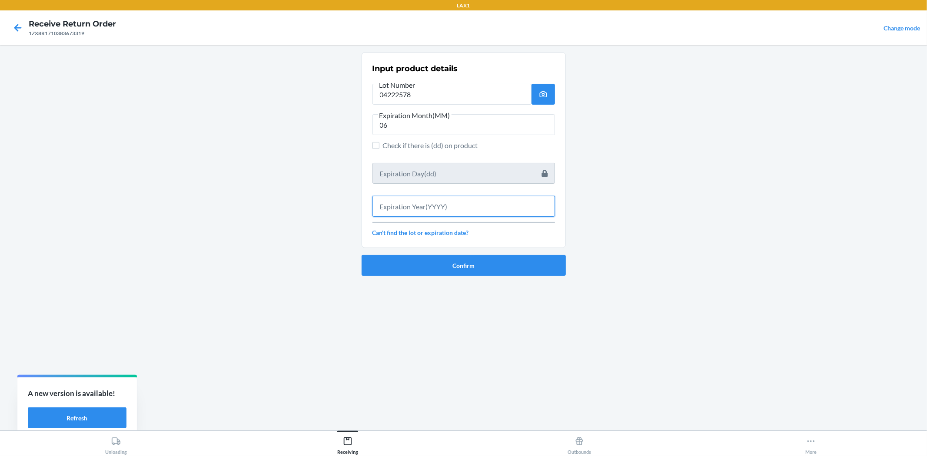
click at [466, 201] on input "text" at bounding box center [463, 206] width 182 height 21
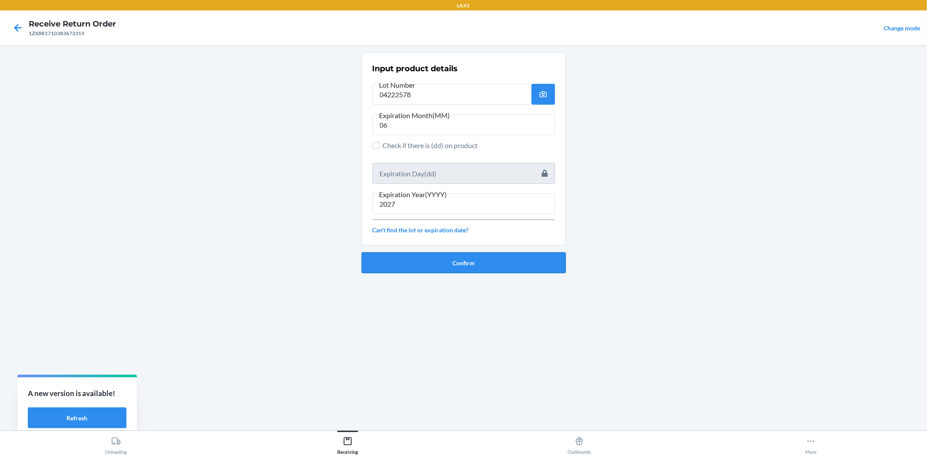
click at [474, 272] on button "Confirm" at bounding box center [463, 262] width 204 height 21
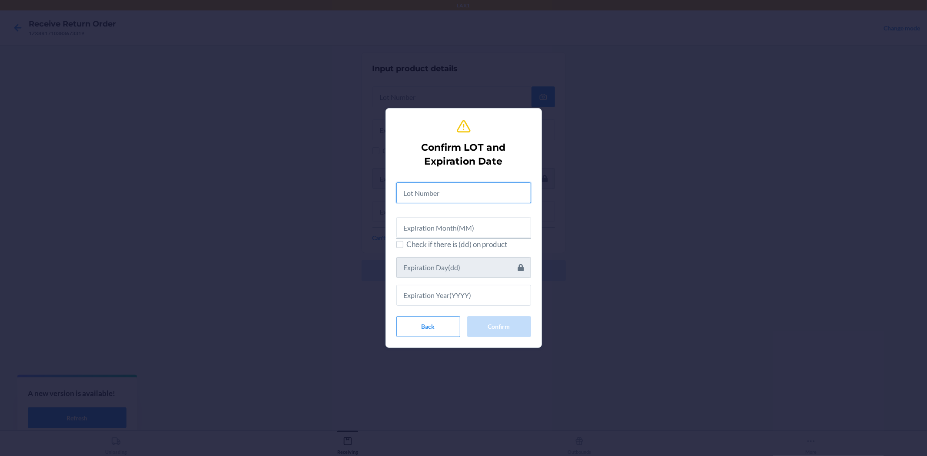
click at [438, 197] on input "text" at bounding box center [463, 192] width 135 height 21
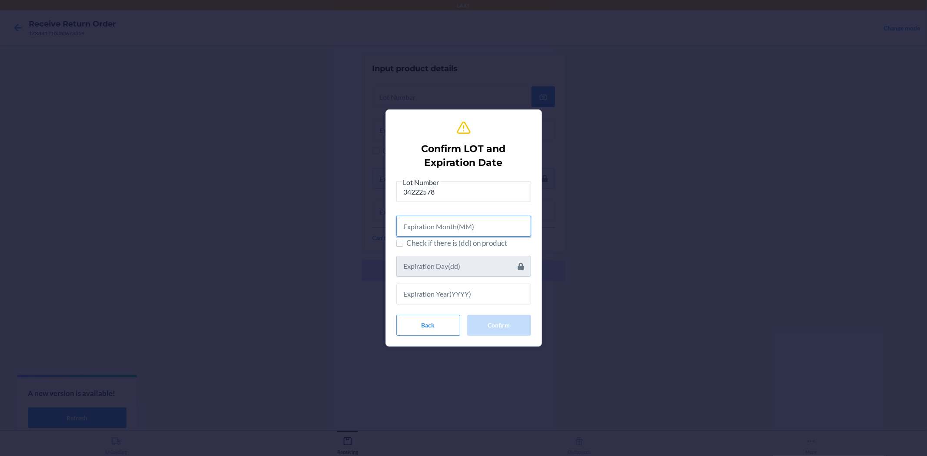
click at [439, 216] on input "text" at bounding box center [463, 226] width 135 height 21
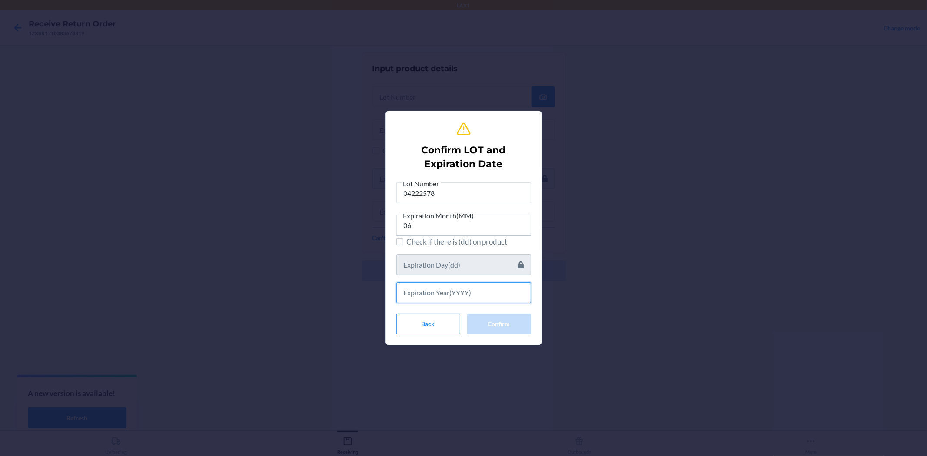
click at [477, 294] on input "text" at bounding box center [463, 292] width 135 height 21
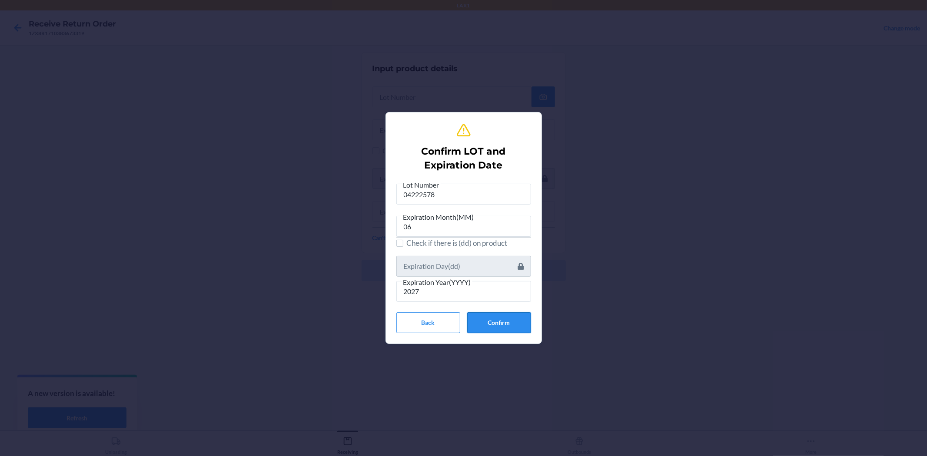
click at [523, 328] on button "Confirm" at bounding box center [499, 322] width 64 height 21
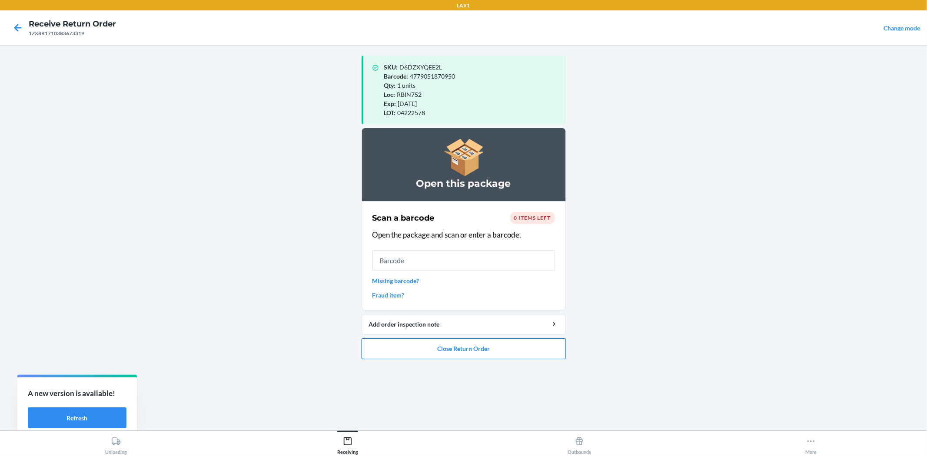
click at [529, 349] on button "Close Return Order" at bounding box center [463, 348] width 204 height 21
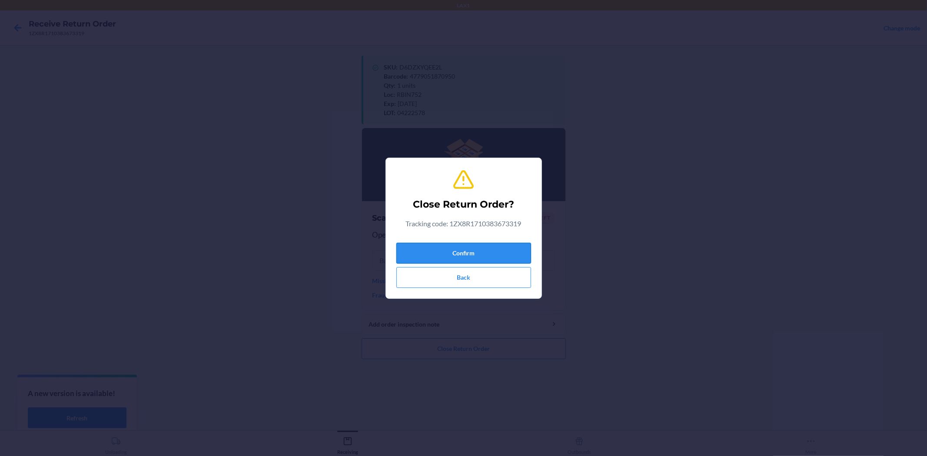
click at [509, 245] on button "Confirm" at bounding box center [463, 253] width 135 height 21
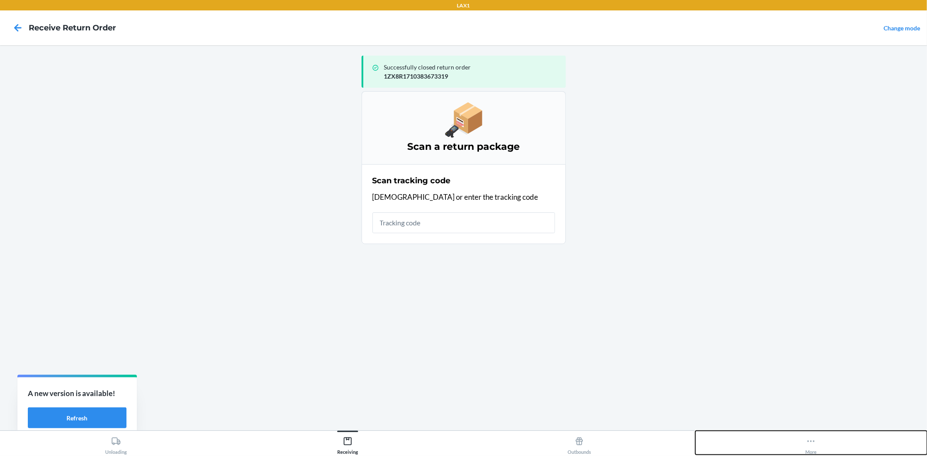
click at [823, 443] on button "More" at bounding box center [811, 443] width 232 height 24
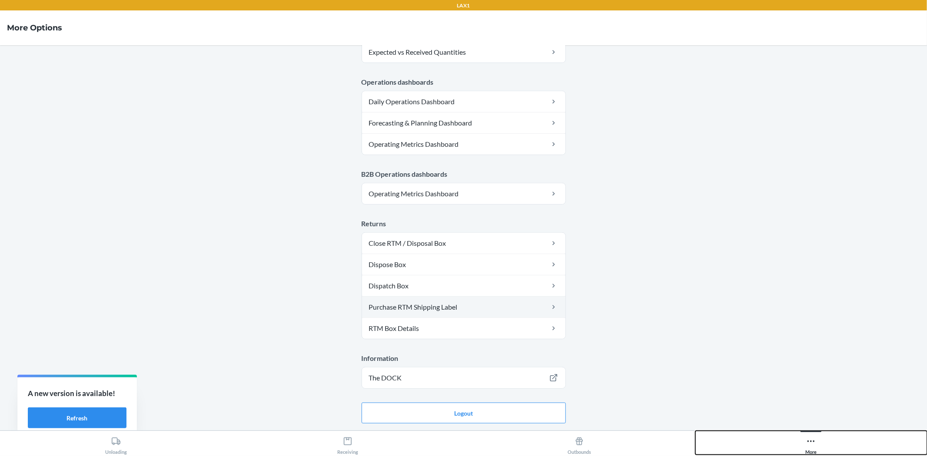
scroll to position [380, 0]
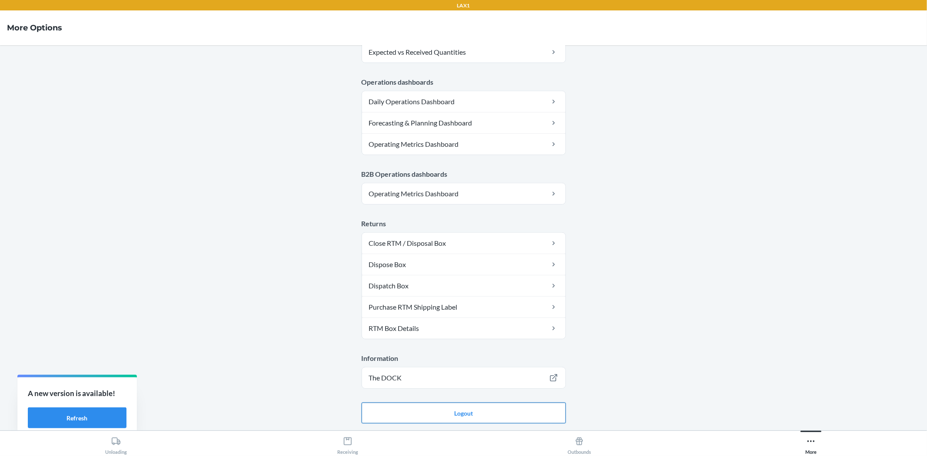
click at [470, 409] on button "Logout" at bounding box center [463, 413] width 204 height 21
